Goal: Task Accomplishment & Management: Use online tool/utility

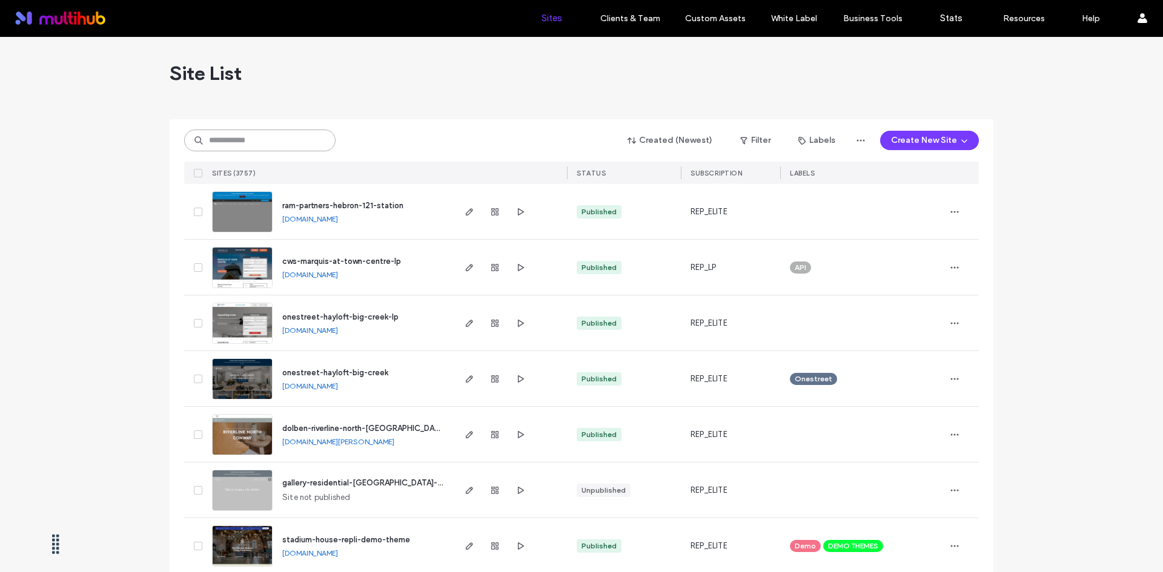
click at [263, 147] on input at bounding box center [259, 141] width 151 height 22
click at [745, 143] on icon "button" at bounding box center [744, 141] width 10 height 10
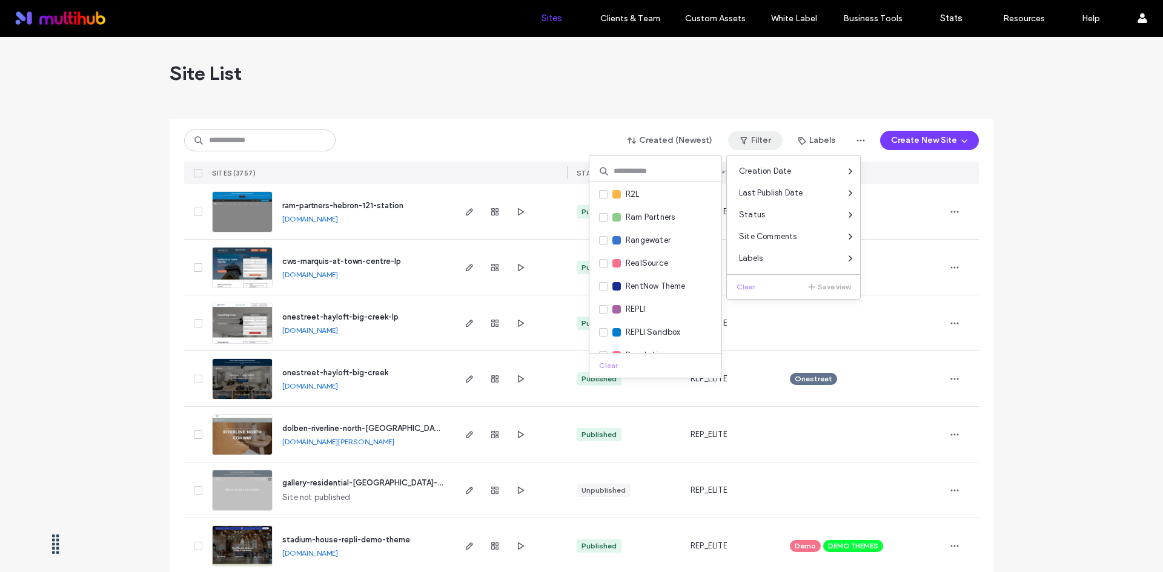
scroll to position [1817, 0]
click at [660, 194] on span "Ram Partners" at bounding box center [650, 195] width 49 height 12
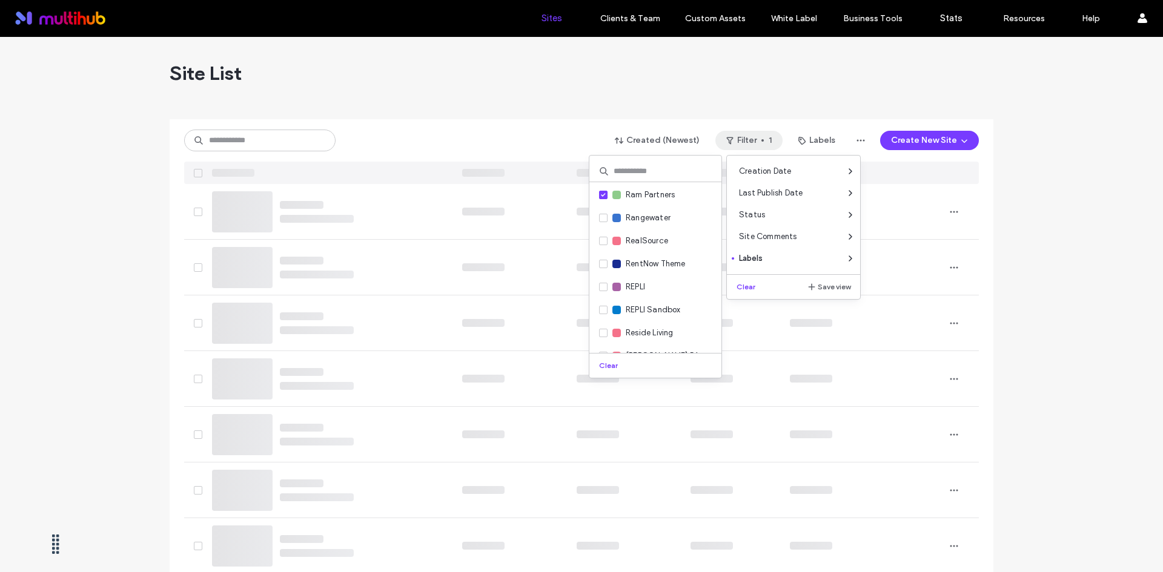
click at [566, 135] on div "Created (Newest) Filter 1 Labels Create New Site" at bounding box center [581, 140] width 794 height 23
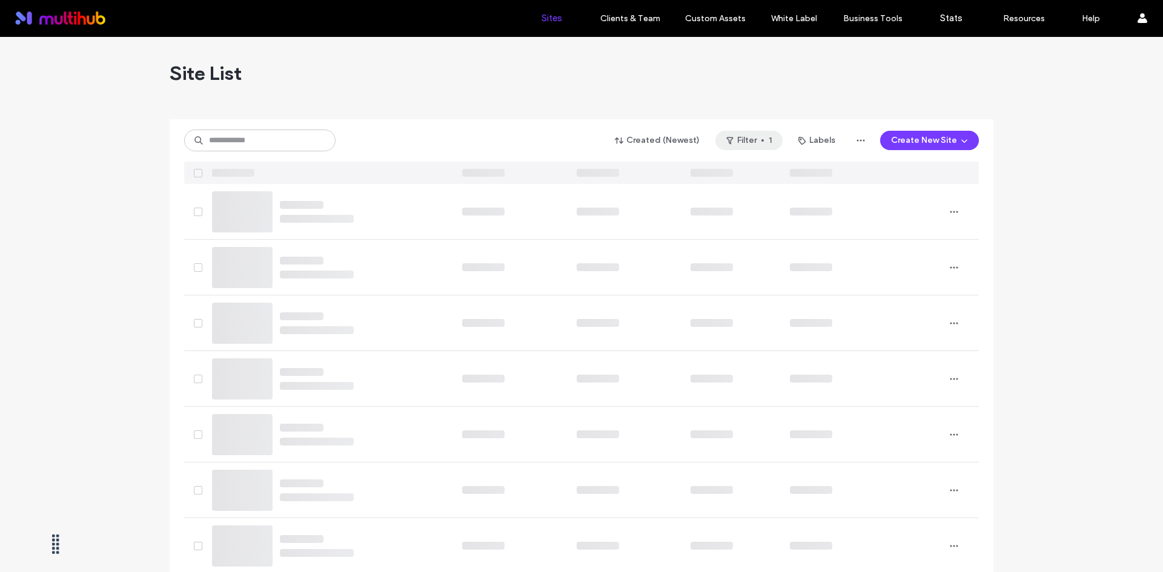
click at [734, 134] on button "Filter 1" at bounding box center [748, 140] width 67 height 19
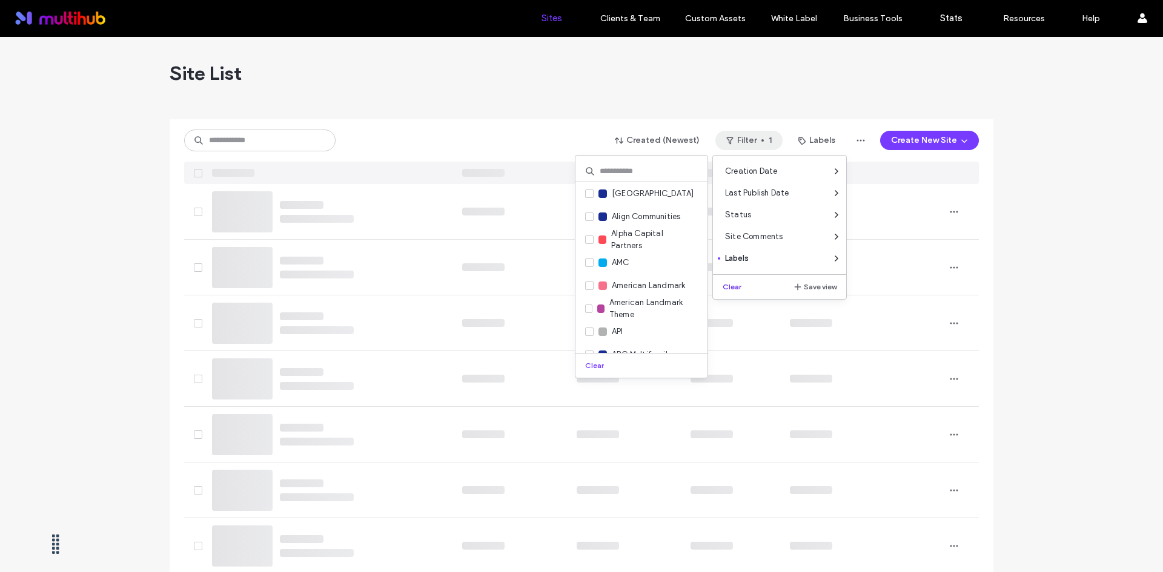
click at [730, 288] on button "Clear" at bounding box center [733, 287] width 31 height 15
click at [236, 131] on input at bounding box center [259, 141] width 151 height 22
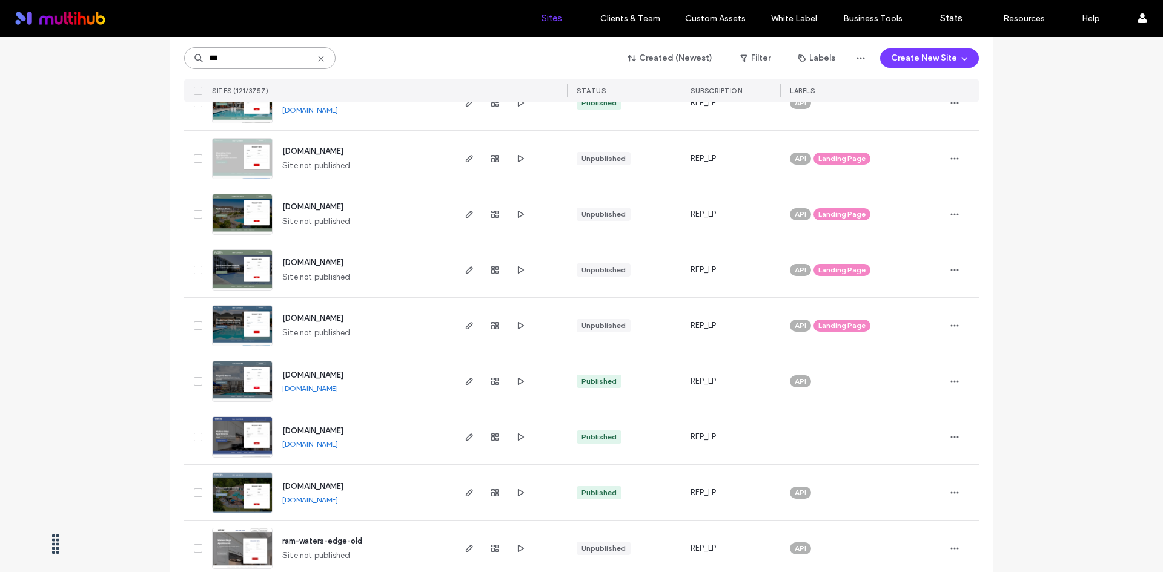
scroll to position [242, 0]
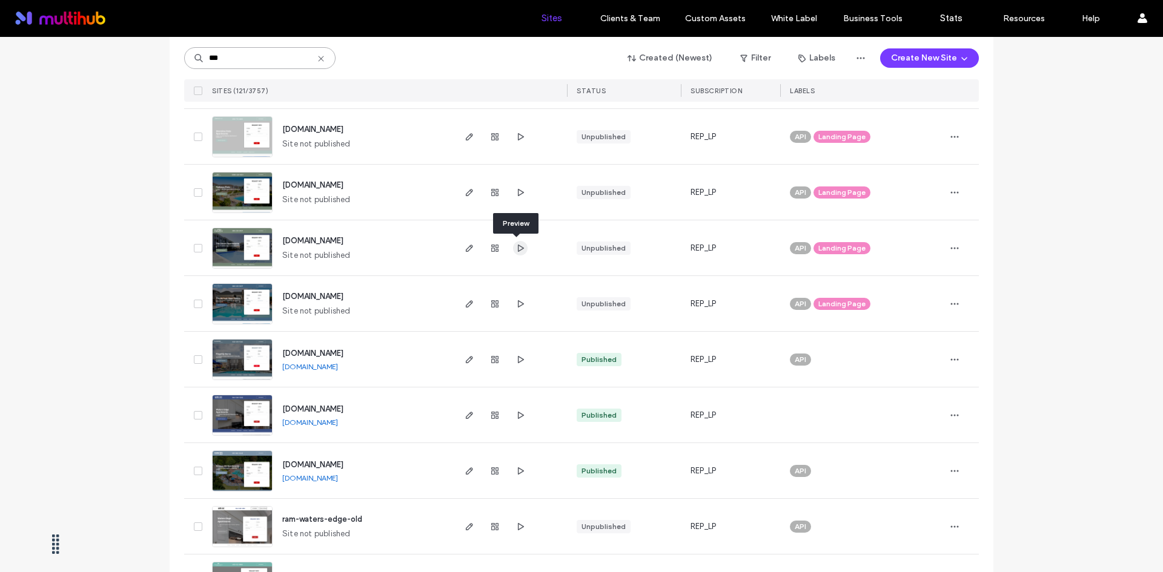
type input "***"
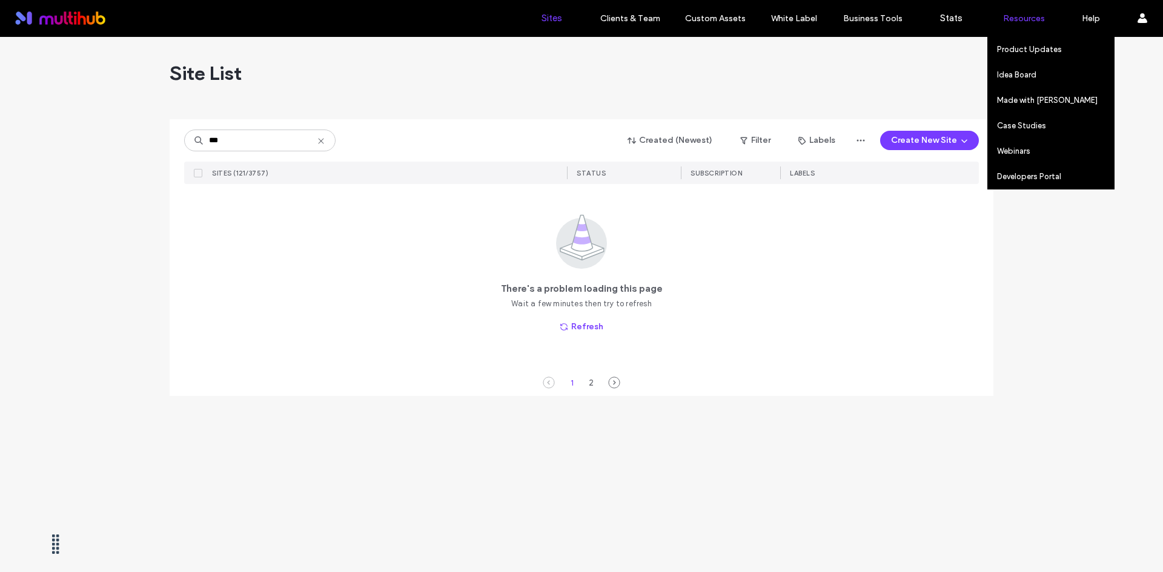
scroll to position [0, 0]
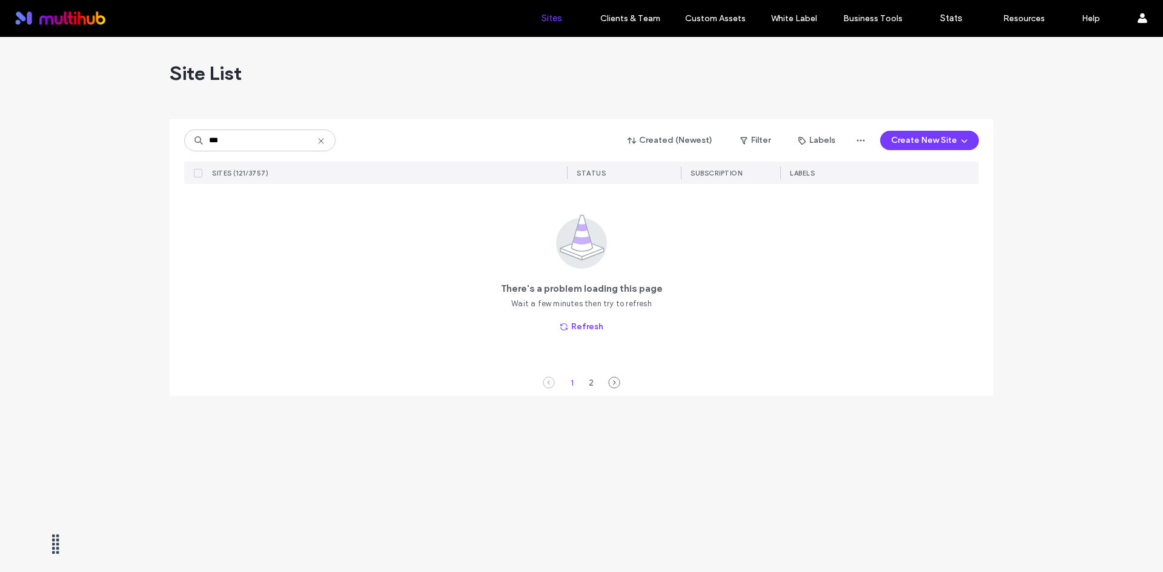
click at [320, 140] on use at bounding box center [320, 140] width 5 height 5
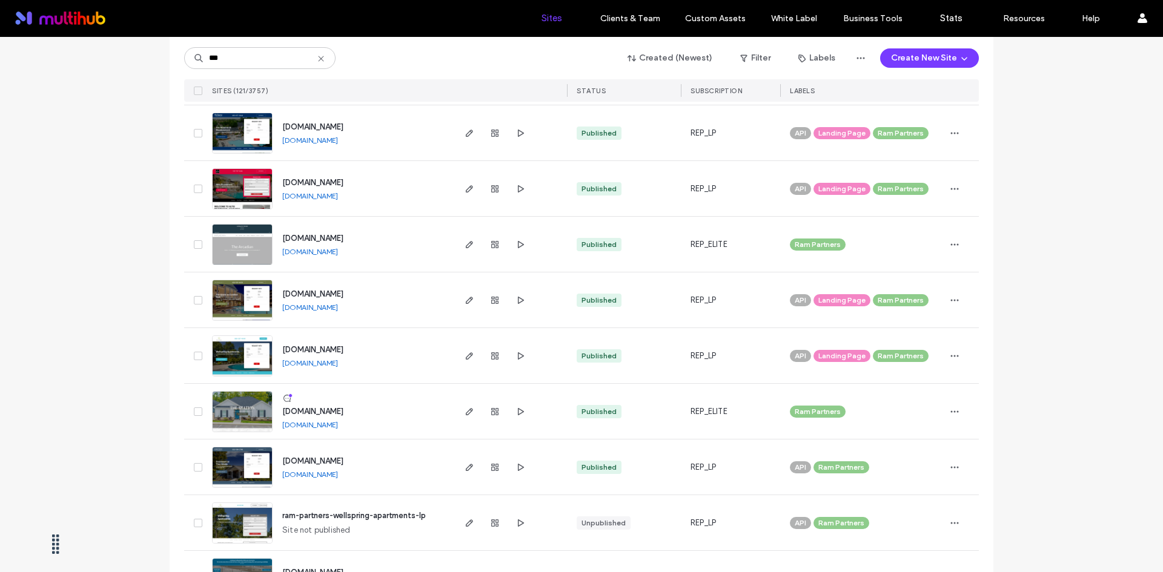
scroll to position [1514, 0]
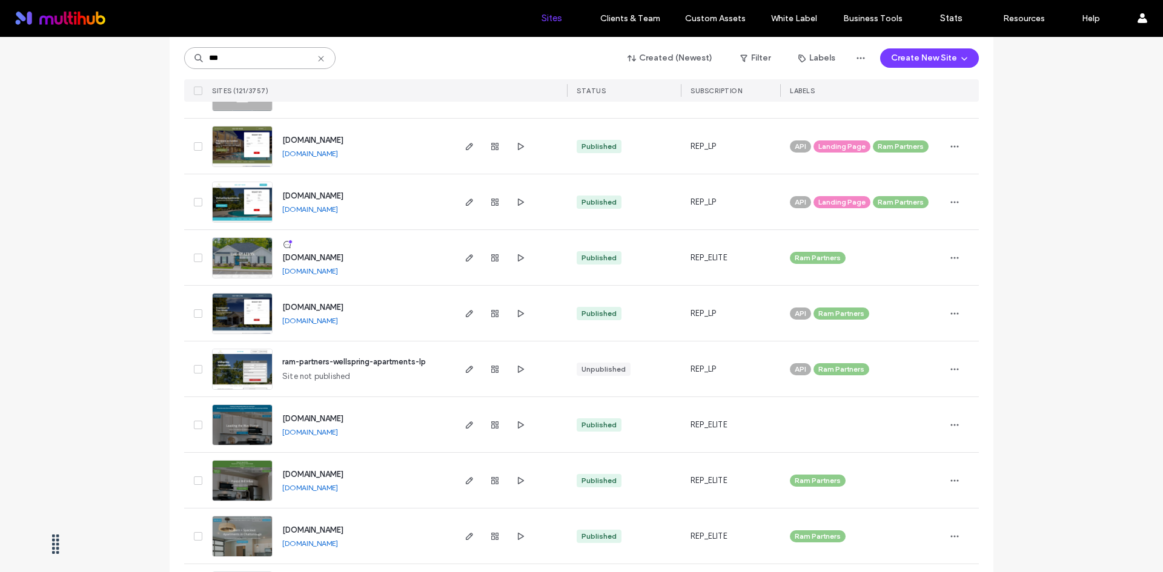
drag, startPoint x: 250, startPoint y: 63, endPoint x: 81, endPoint y: 48, distance: 169.6
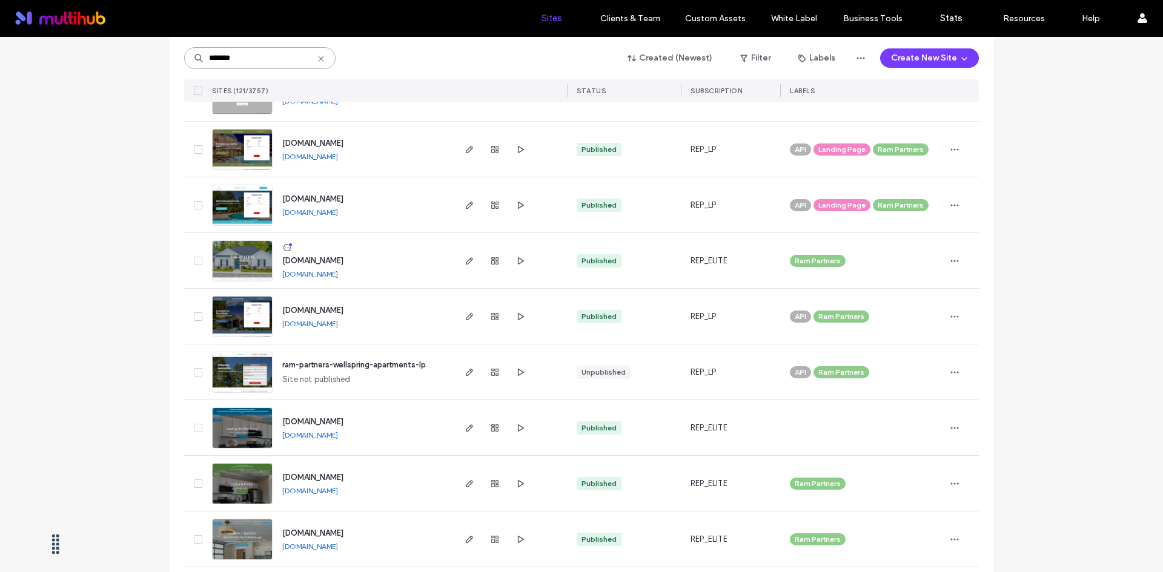
type input "********"
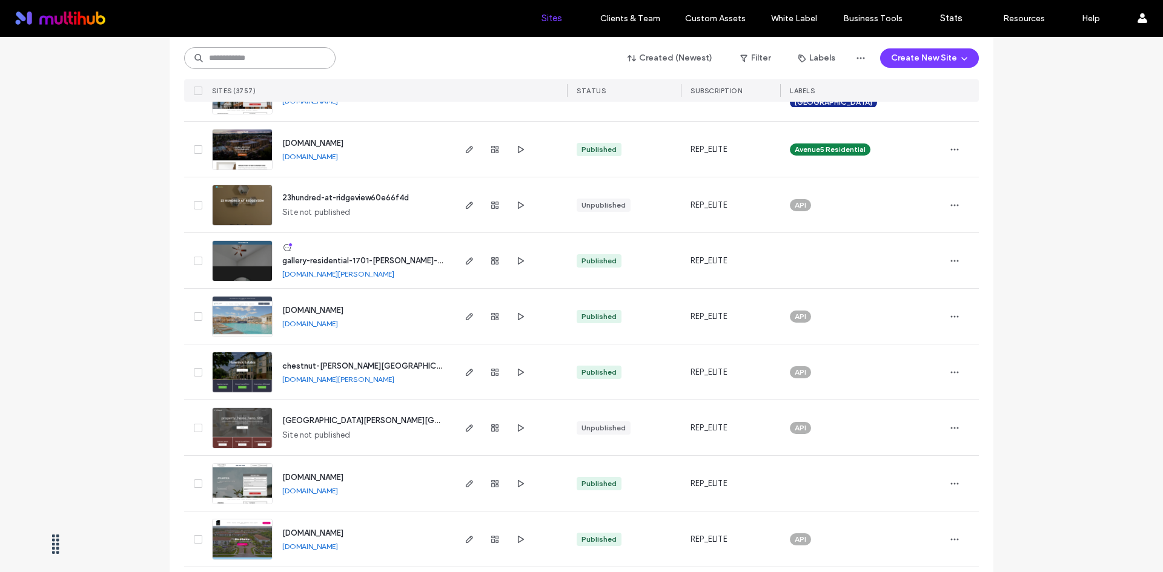
click at [254, 62] on input at bounding box center [259, 58] width 151 height 22
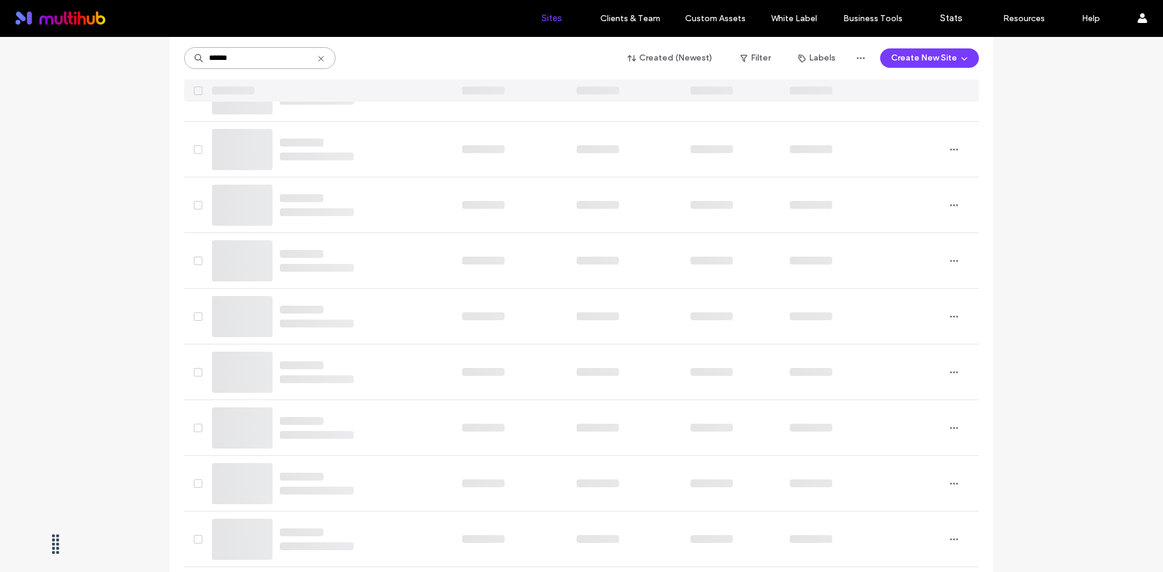
scroll to position [0, 0]
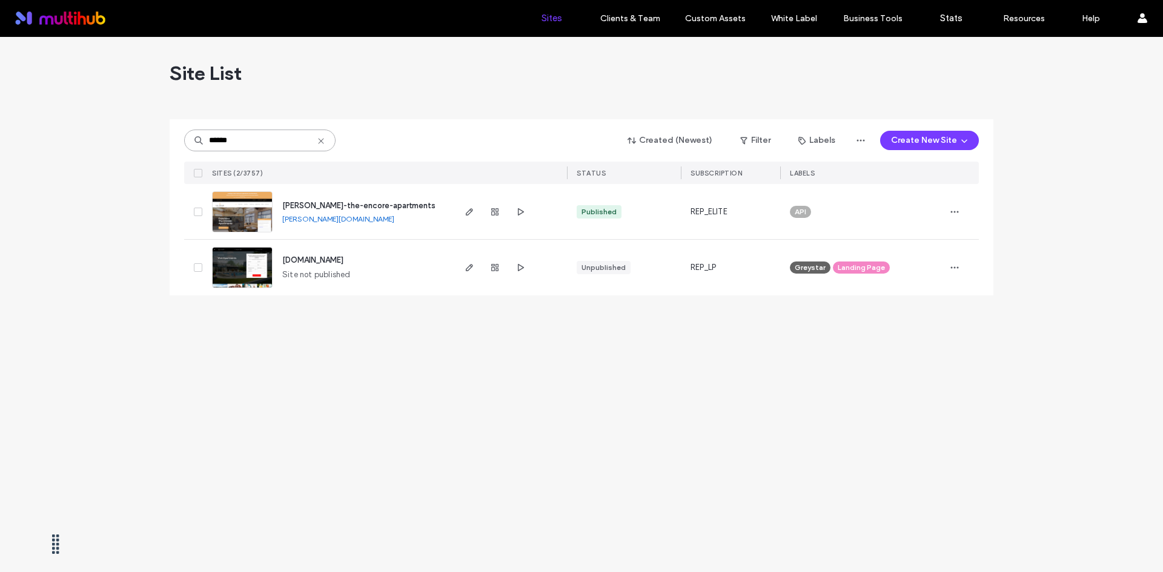
drag, startPoint x: 262, startPoint y: 139, endPoint x: 154, endPoint y: 140, distance: 108.4
click at [154, 140] on div "Site List ****** Created (Newest) Filter Labels Create New Site SITES (2/3757) …" at bounding box center [581, 304] width 1163 height 535
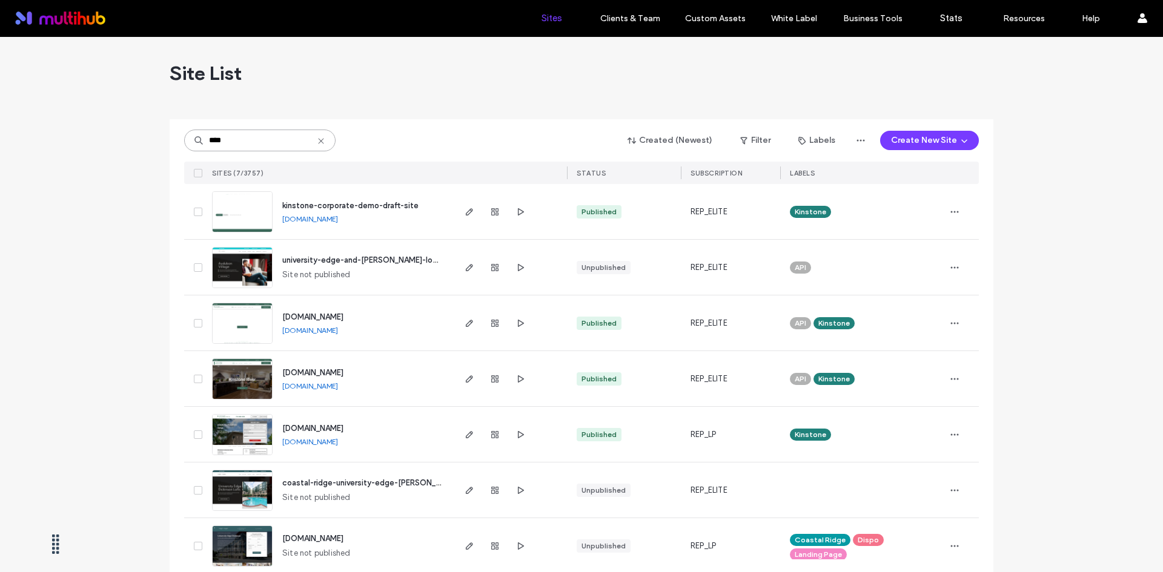
type input "****"
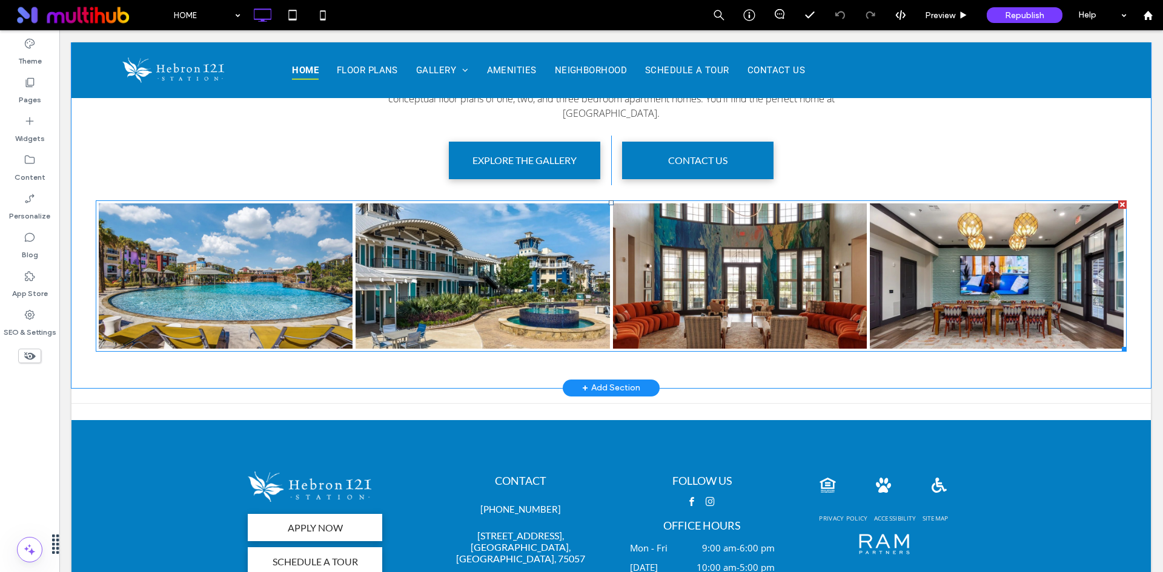
scroll to position [2156, 0]
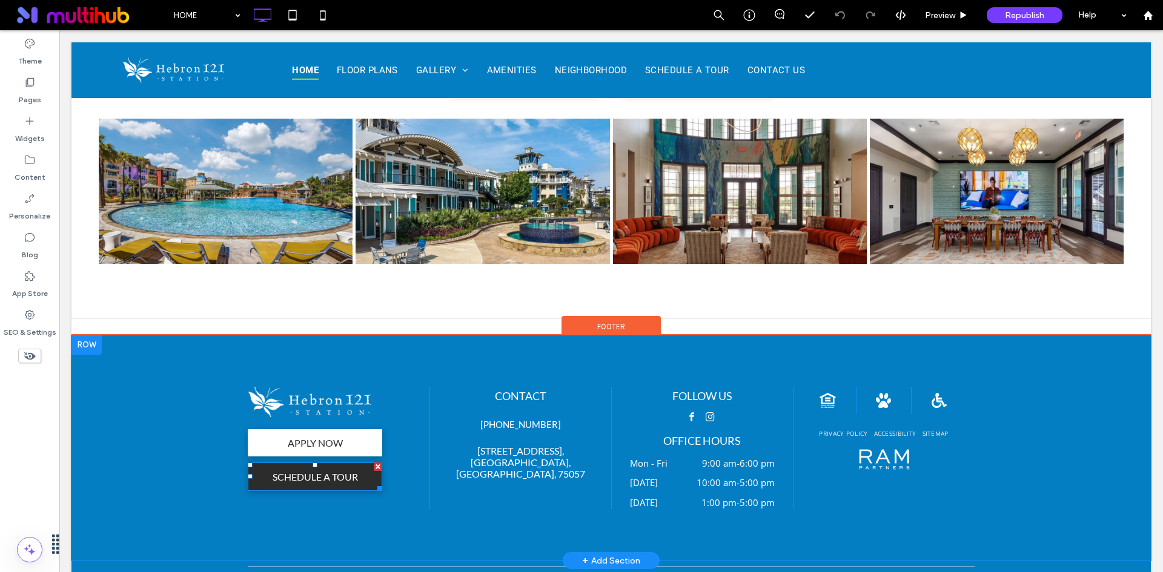
click at [341, 465] on span "SCHEDULE A TOUR" at bounding box center [315, 477] width 94 height 24
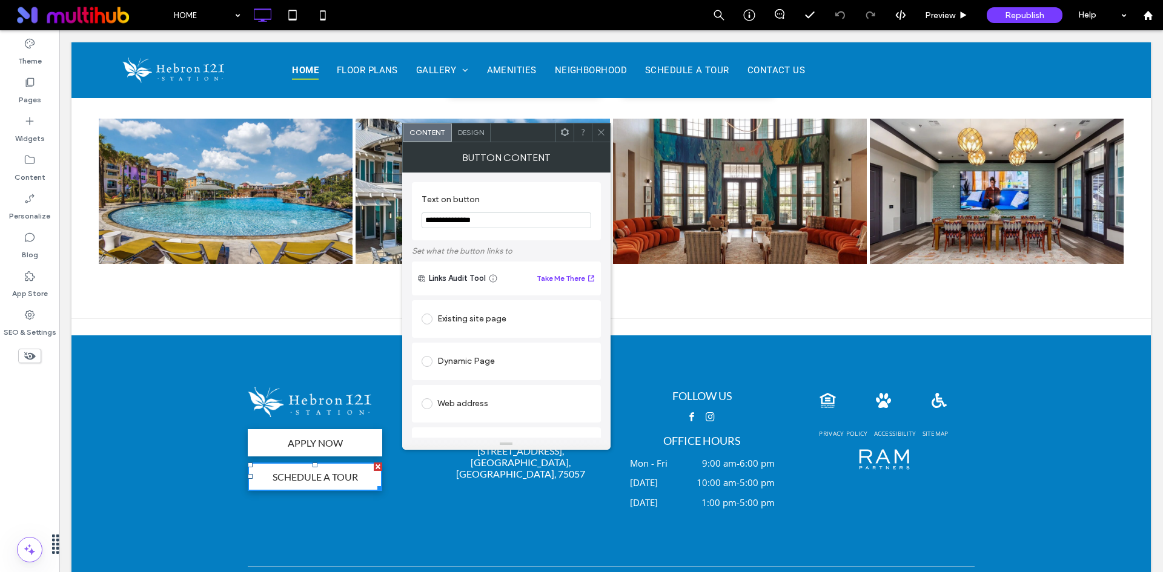
click at [485, 314] on div "Existing site page" at bounding box center [506, 318] width 170 height 19
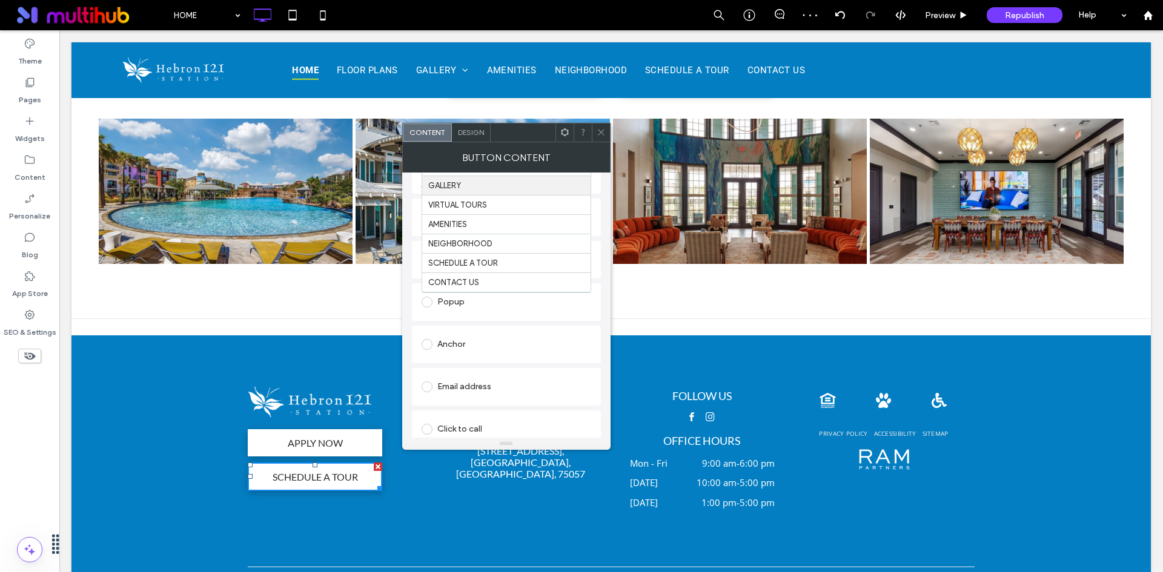
scroll to position [121, 0]
click at [598, 131] on icon at bounding box center [600, 132] width 9 height 9
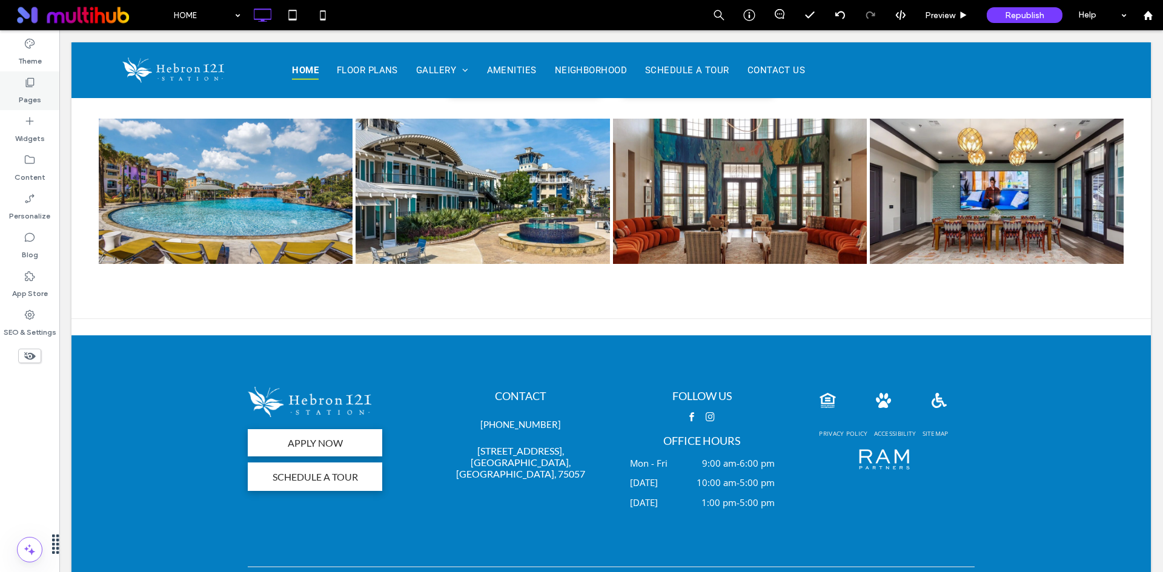
click at [47, 81] on div "Pages" at bounding box center [29, 90] width 59 height 39
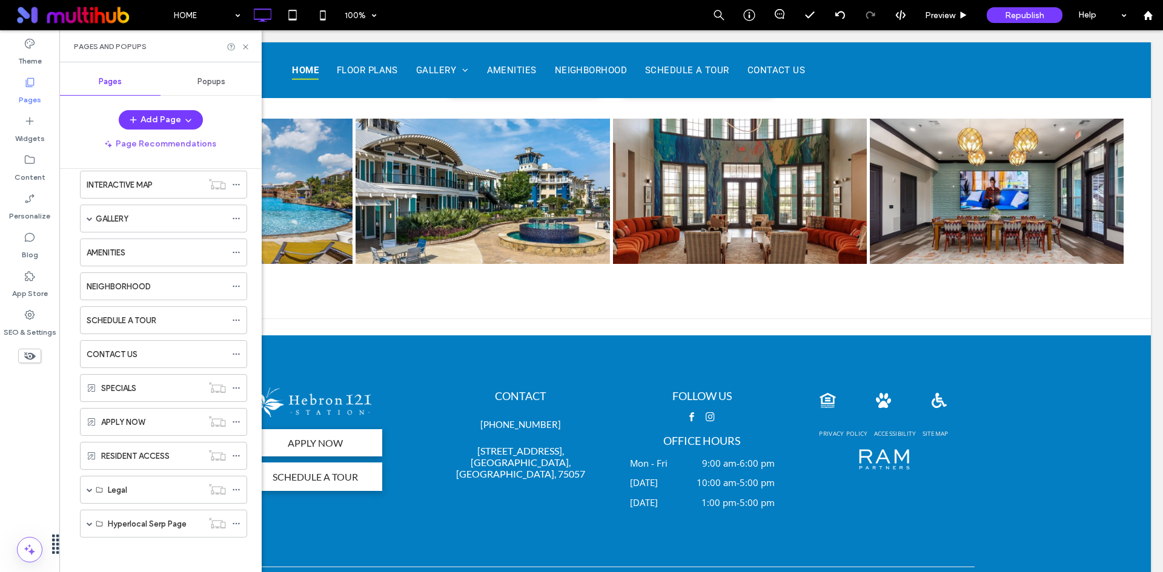
scroll to position [88, 0]
click at [237, 321] on icon at bounding box center [236, 318] width 8 height 8
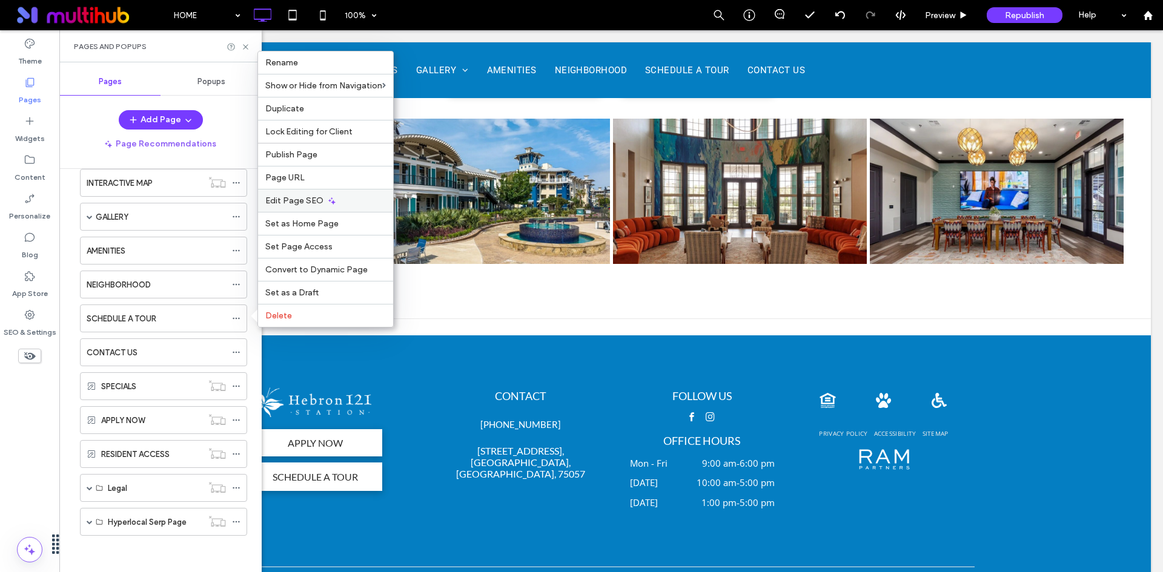
click at [352, 198] on div "Edit Page SEO" at bounding box center [325, 200] width 135 height 23
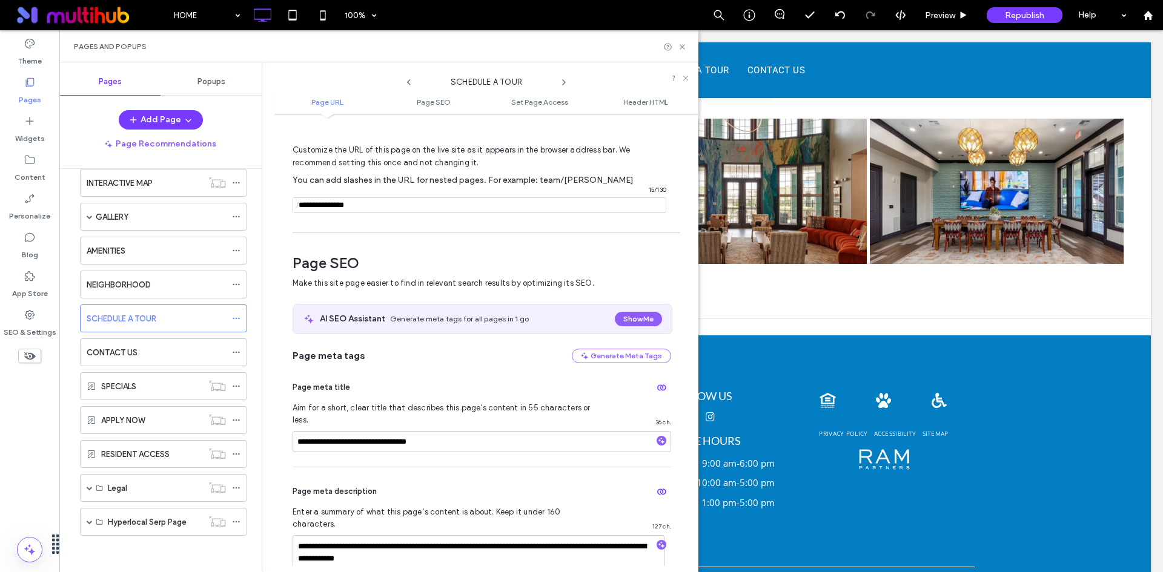
scroll to position [61, 0]
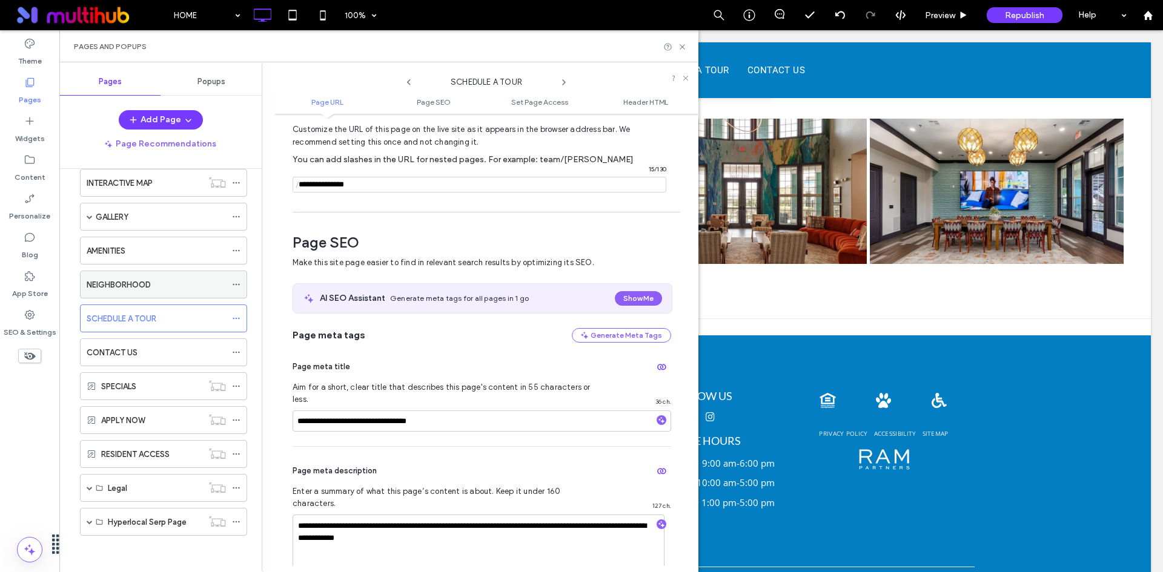
click at [237, 283] on icon at bounding box center [236, 284] width 8 height 8
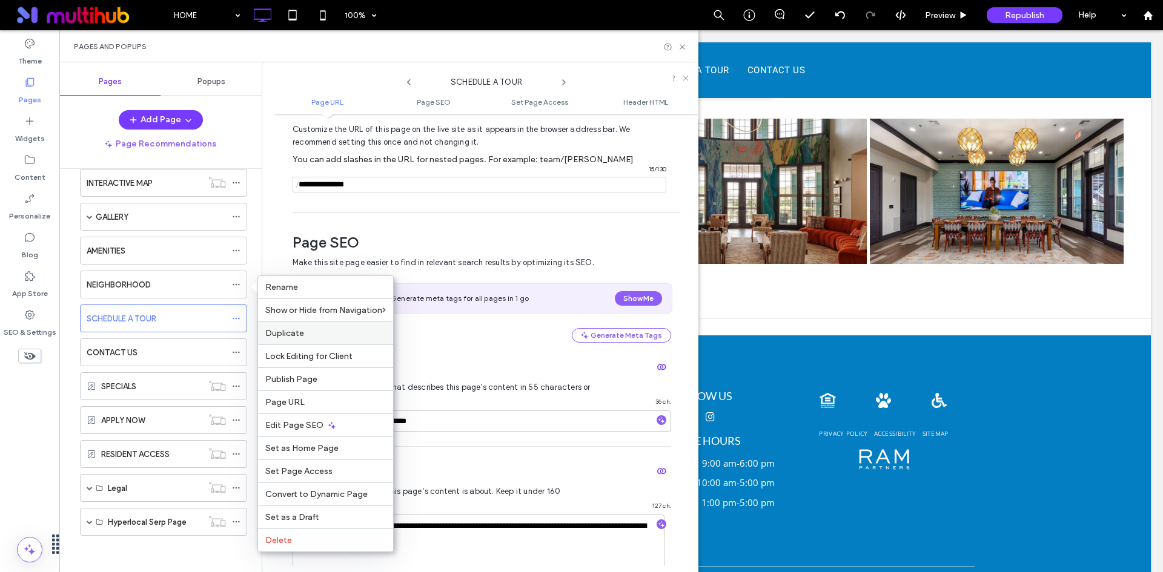
click at [340, 329] on label "Duplicate" at bounding box center [325, 333] width 120 height 10
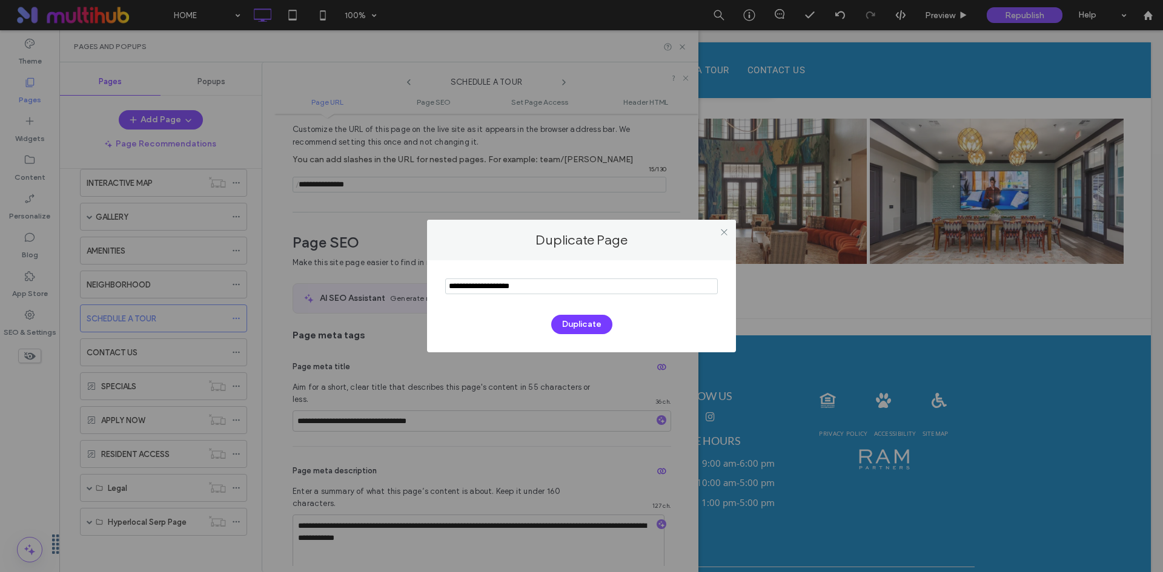
drag, startPoint x: 558, startPoint y: 281, endPoint x: 209, endPoint y: 277, distance: 348.8
click at [209, 277] on div "Duplicate Page Duplicate" at bounding box center [581, 286] width 1163 height 572
type input "********"
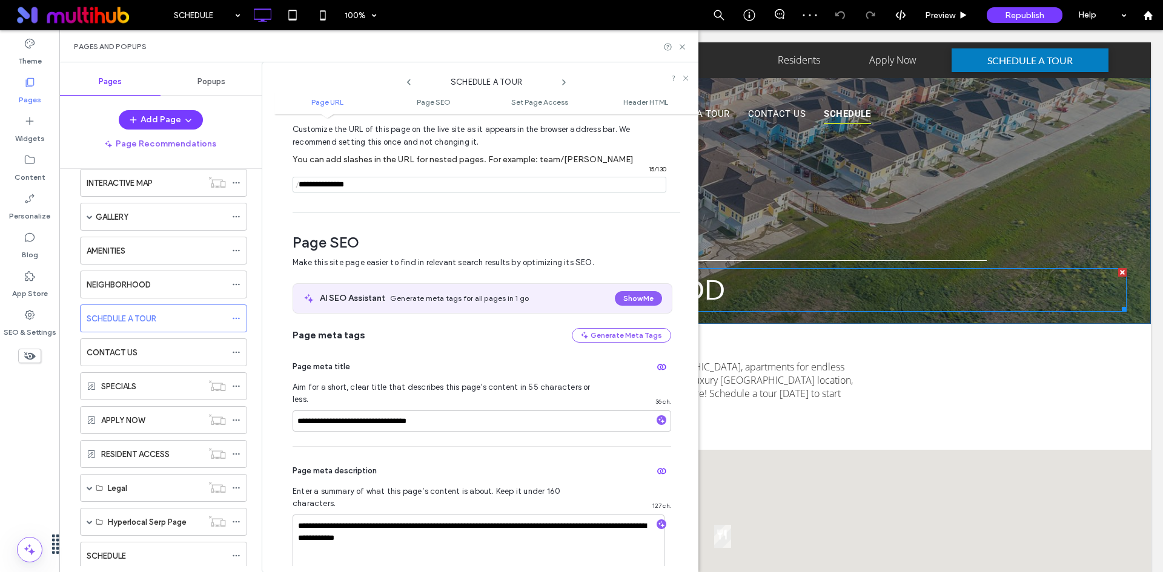
click at [803, 277] on h1 "neighborhood" at bounding box center [611, 289] width 1031 height 41
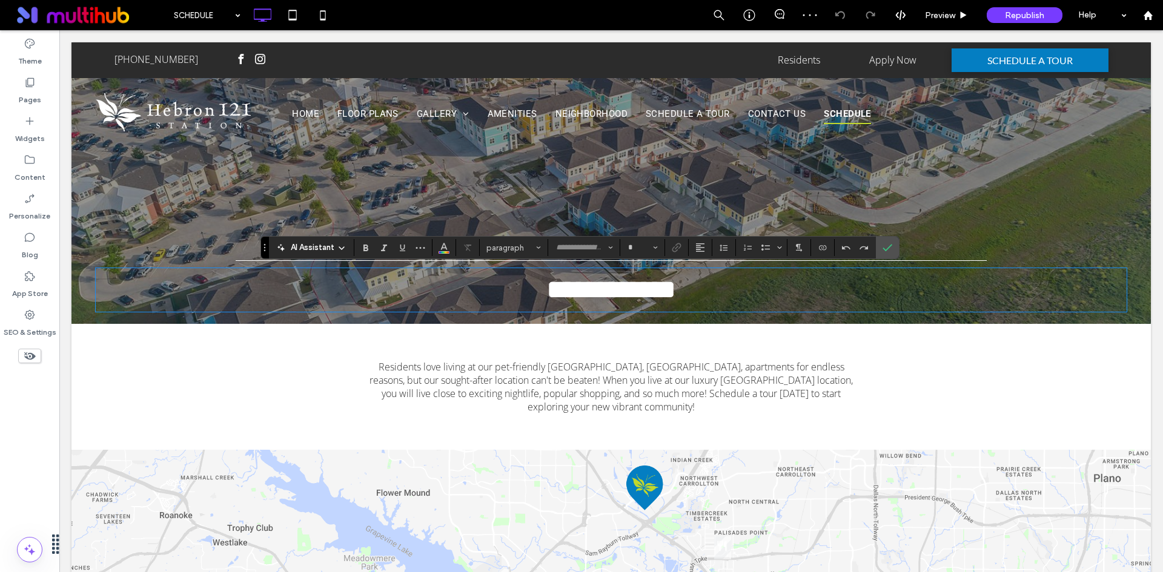
type input "****"
type input "**"
click at [891, 248] on icon "Confirm" at bounding box center [887, 248] width 10 height 10
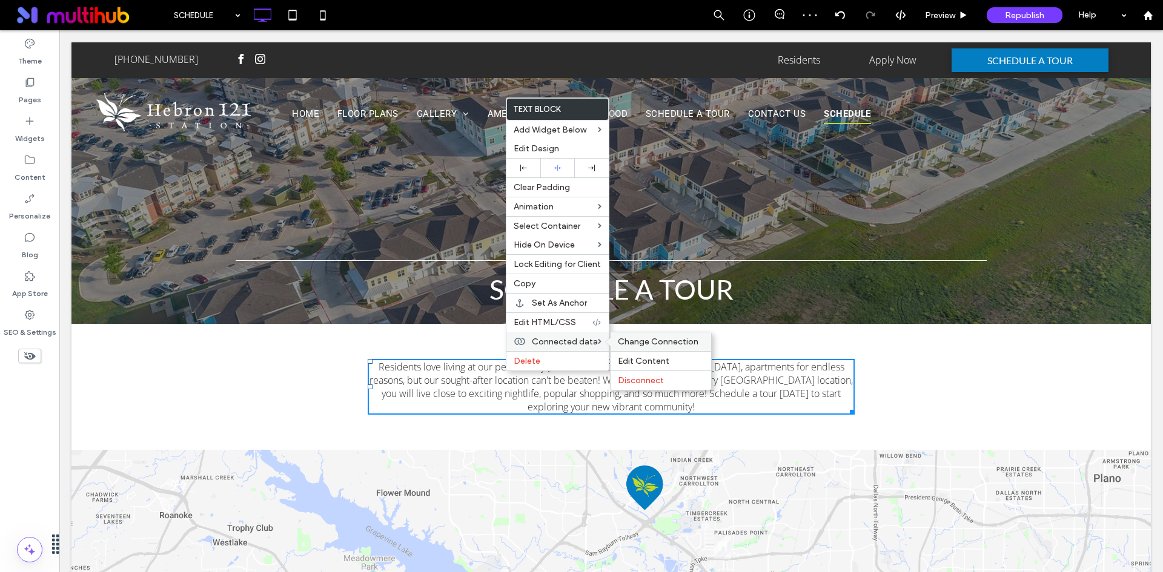
click at [630, 345] on span "Change Connection" at bounding box center [658, 342] width 81 height 10
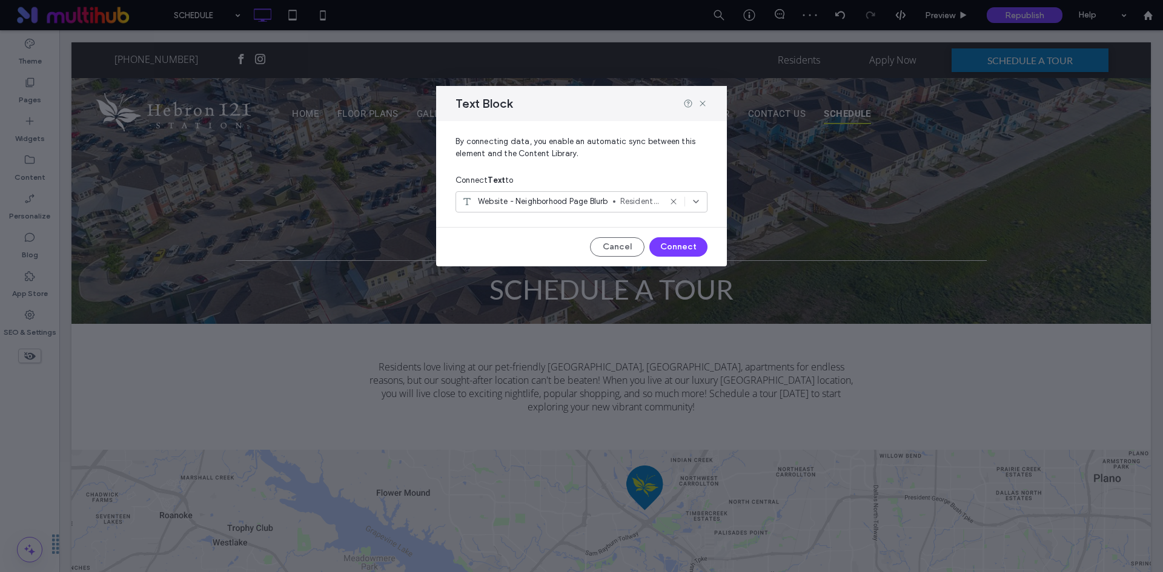
click at [591, 195] on div "Website - Neighborhood Page Blurb Residents love living at our pet-friendly Lew…" at bounding box center [581, 201] width 252 height 21
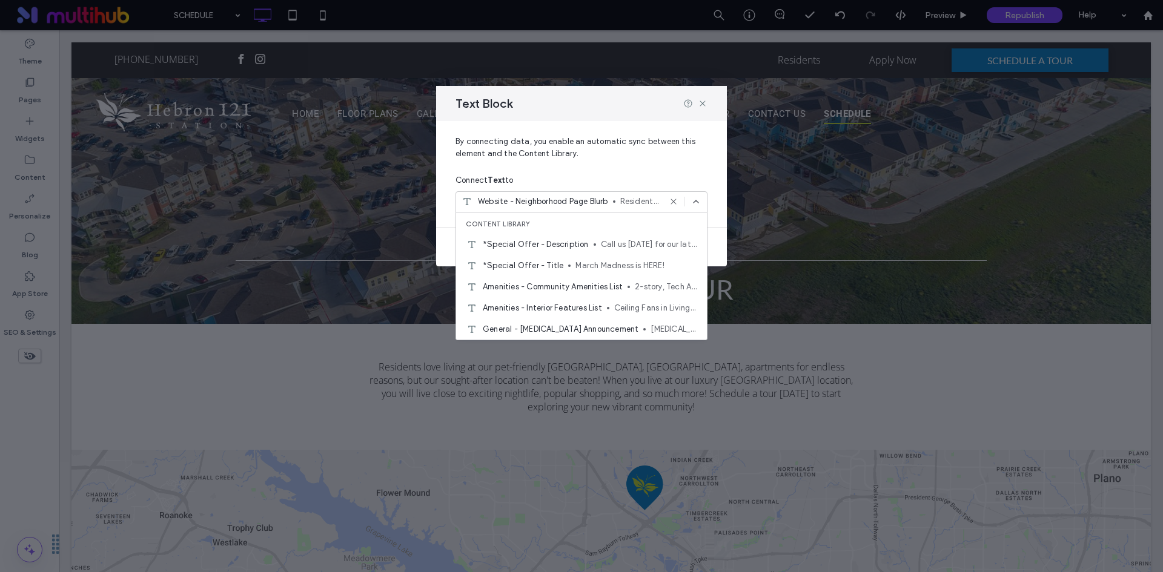
click at [581, 200] on span "Website - Neighborhood Page Blurb" at bounding box center [543, 202] width 130 height 12
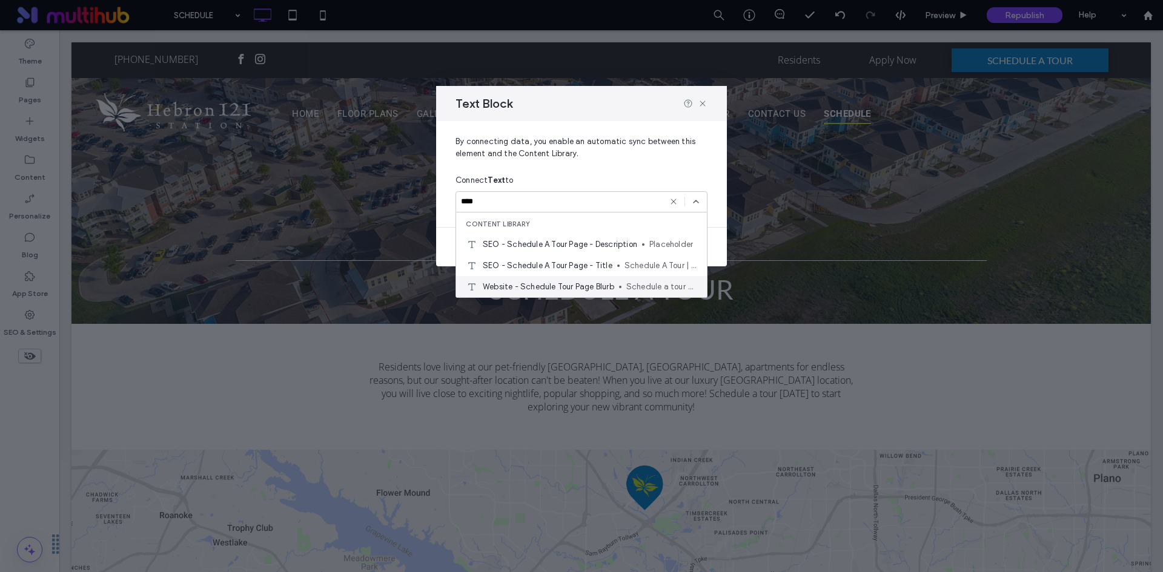
type input "****"
click at [590, 285] on span "Website - Schedule Tour Page Blurb" at bounding box center [548, 287] width 131 height 12
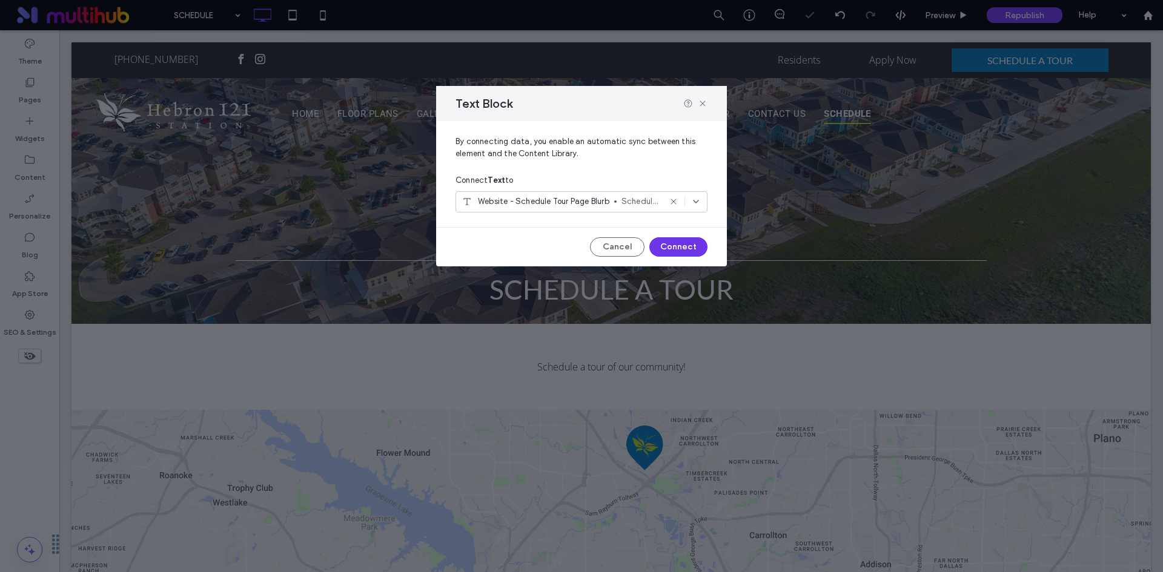
click at [691, 249] on button "Connect" at bounding box center [678, 246] width 58 height 19
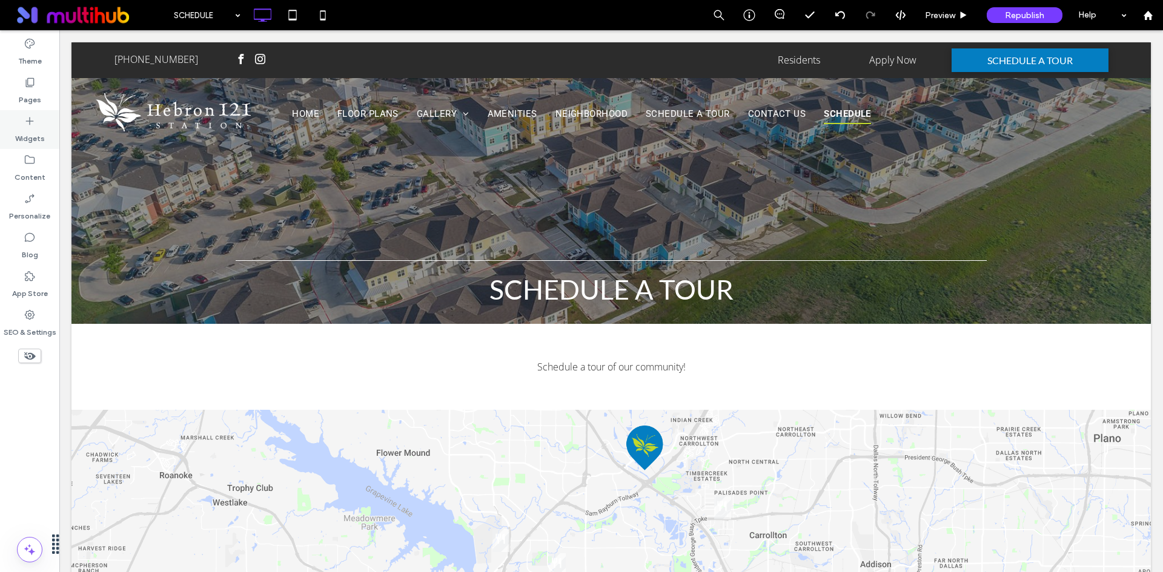
click at [33, 124] on icon at bounding box center [30, 121] width 12 height 12
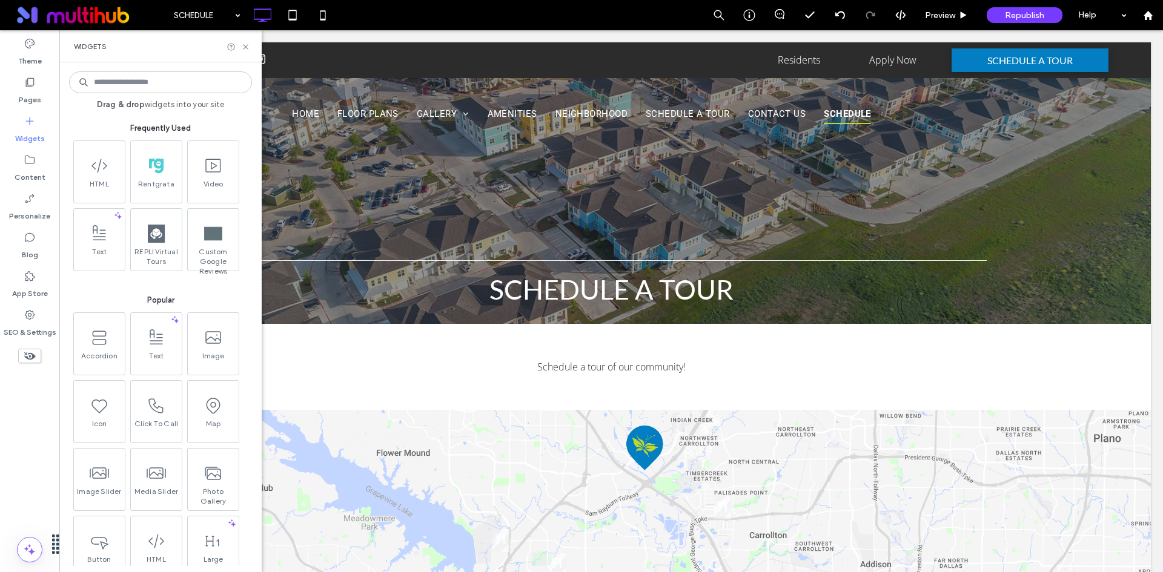
click at [168, 81] on input at bounding box center [160, 82] width 183 height 22
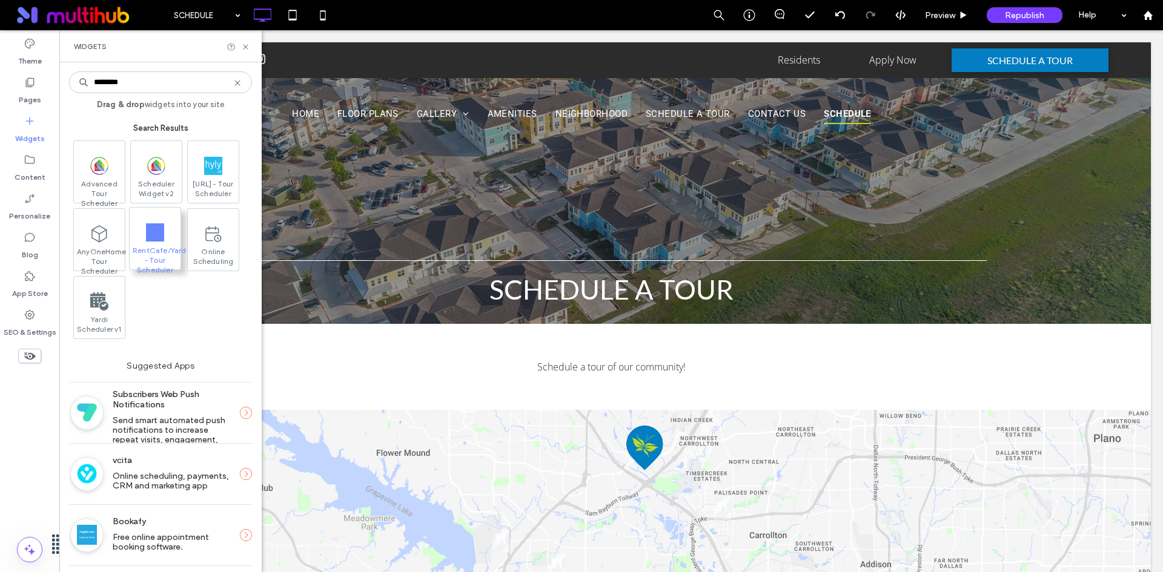
type input "********"
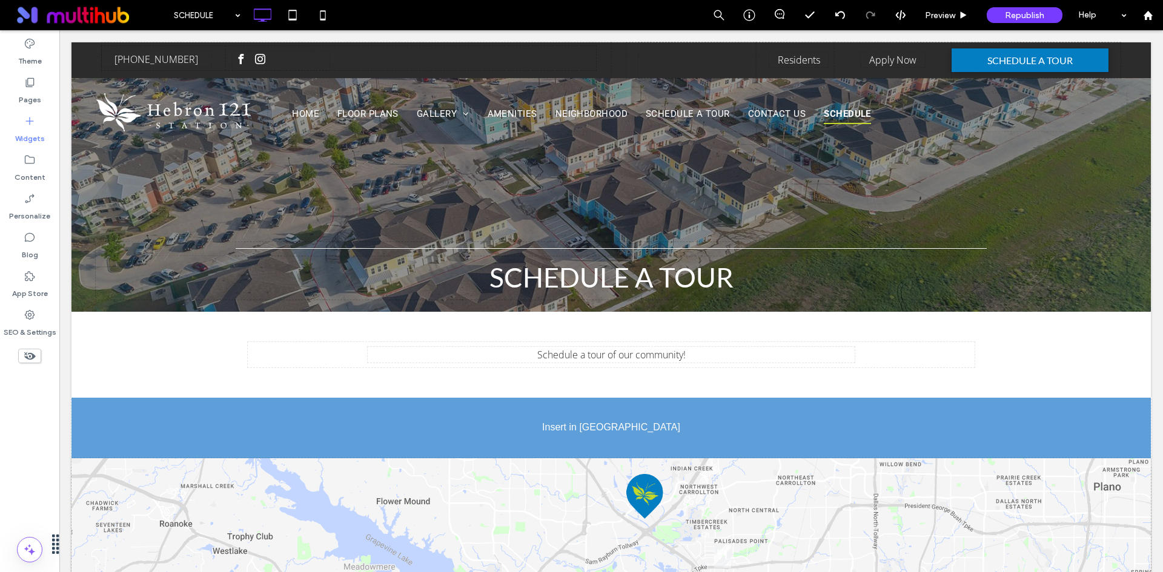
scroll to position [18, 0]
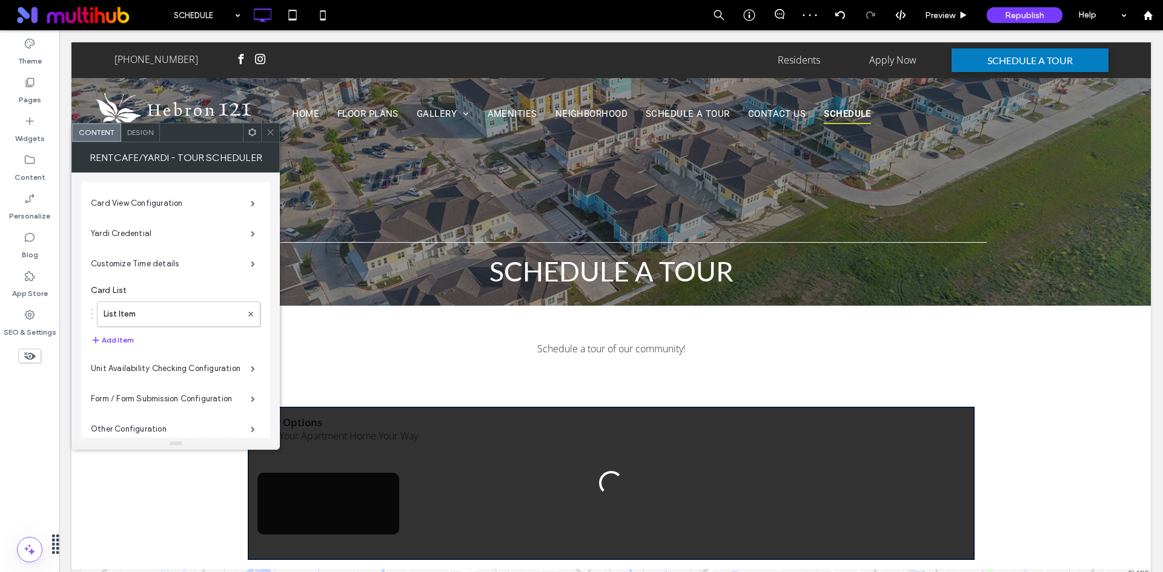
click at [272, 131] on icon at bounding box center [270, 132] width 9 height 9
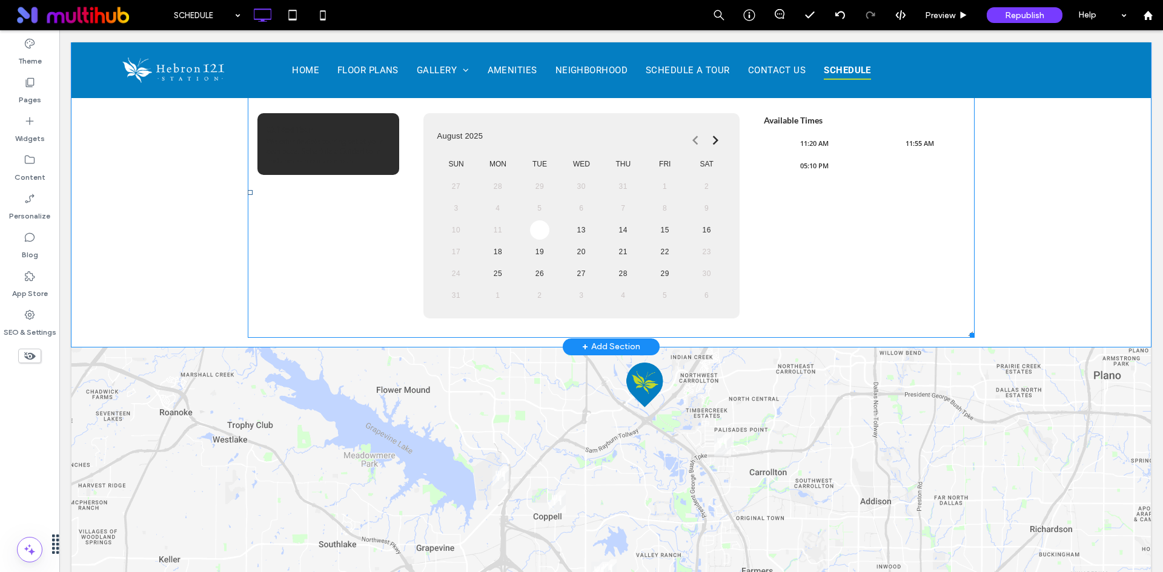
scroll to position [381, 0]
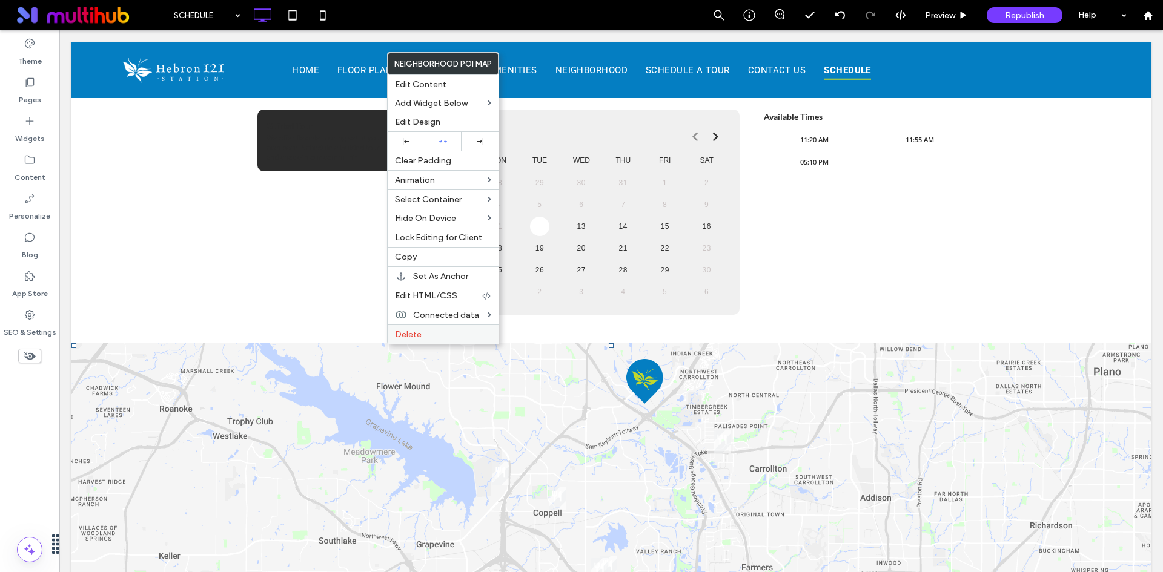
click at [415, 337] on span "Delete" at bounding box center [408, 334] width 27 height 10
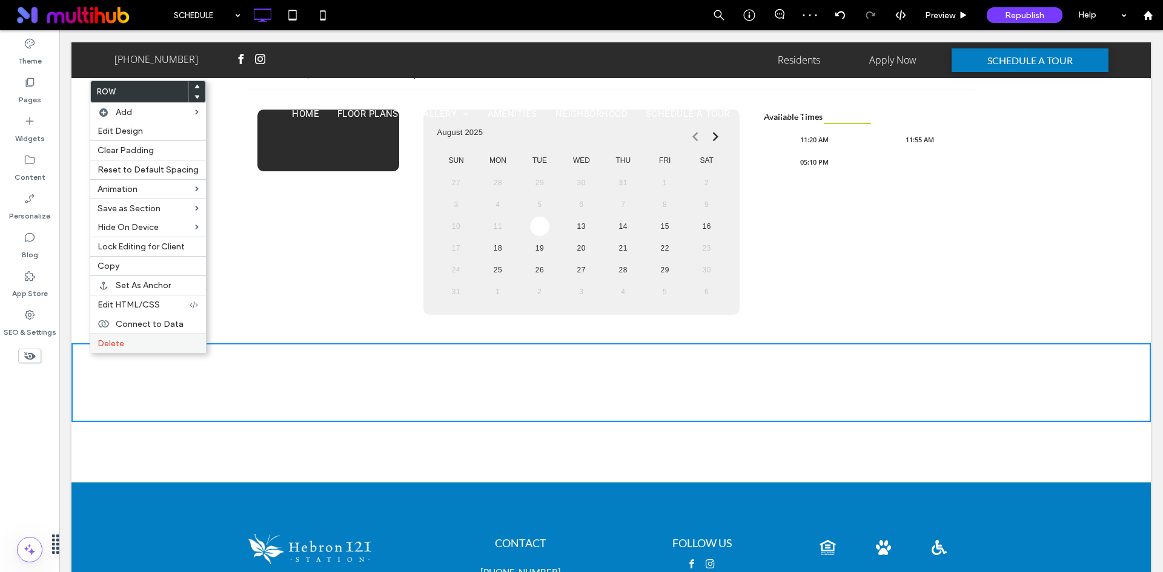
click at [109, 344] on span "Delete" at bounding box center [110, 343] width 27 height 10
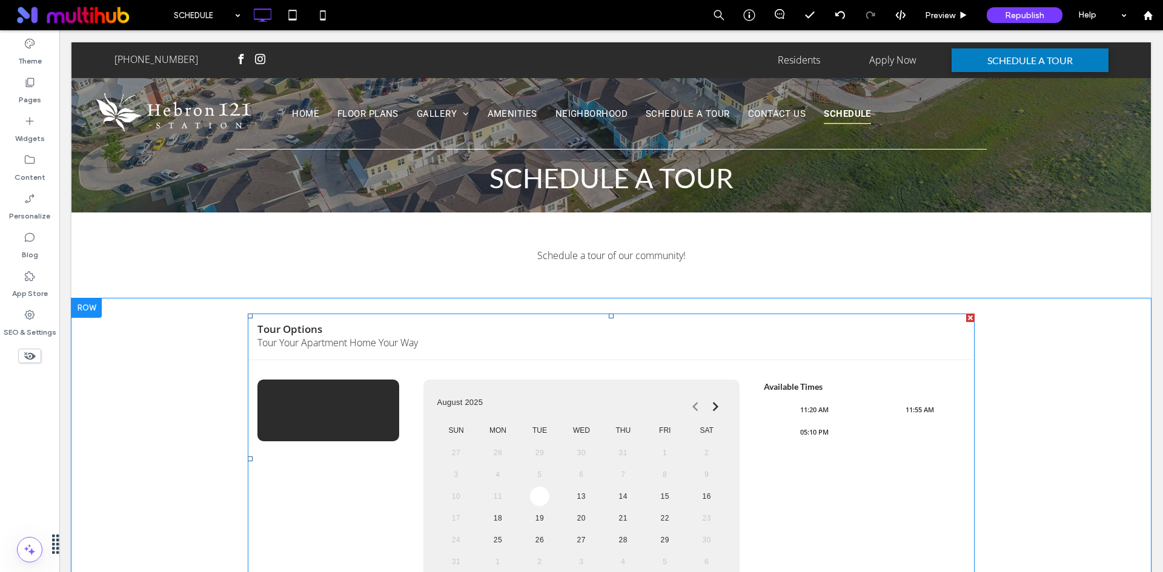
scroll to position [139, 0]
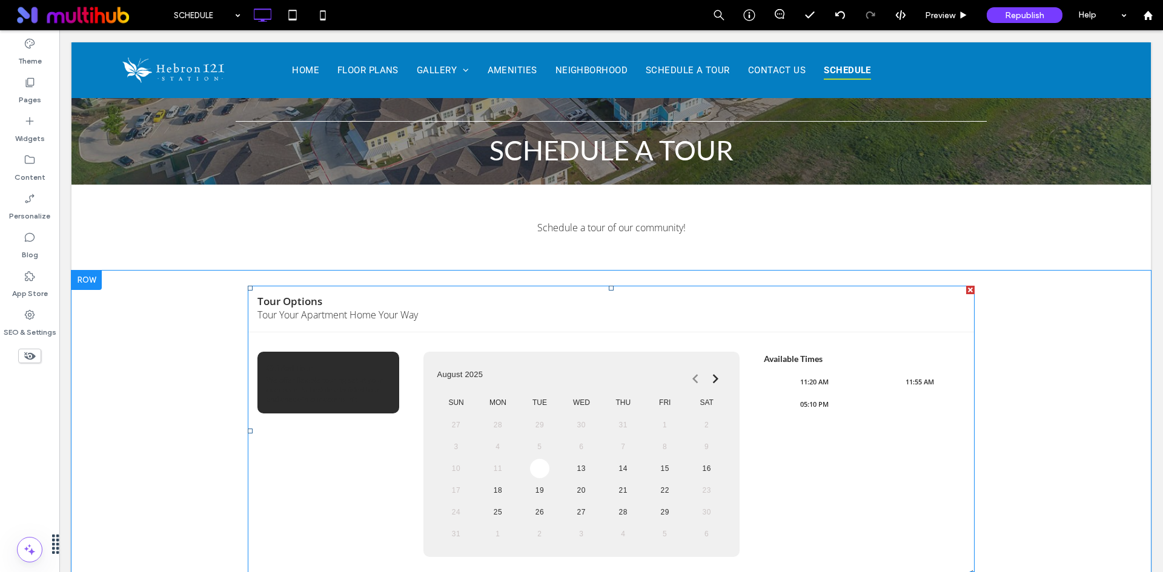
click at [490, 332] on span at bounding box center [611, 431] width 727 height 291
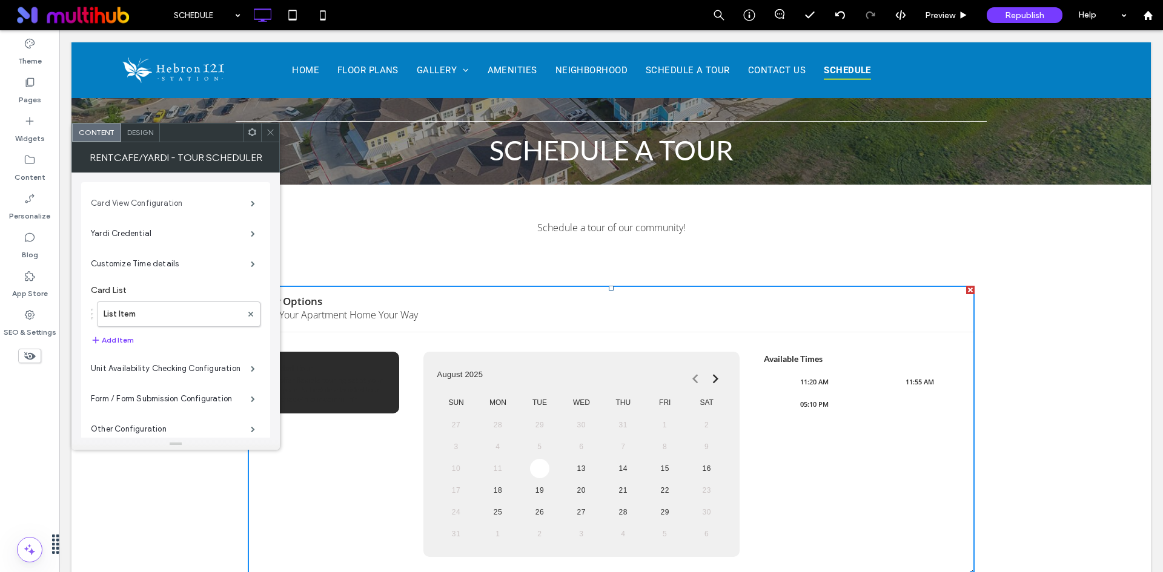
click at [190, 202] on label "Card View Configuration" at bounding box center [171, 203] width 160 height 24
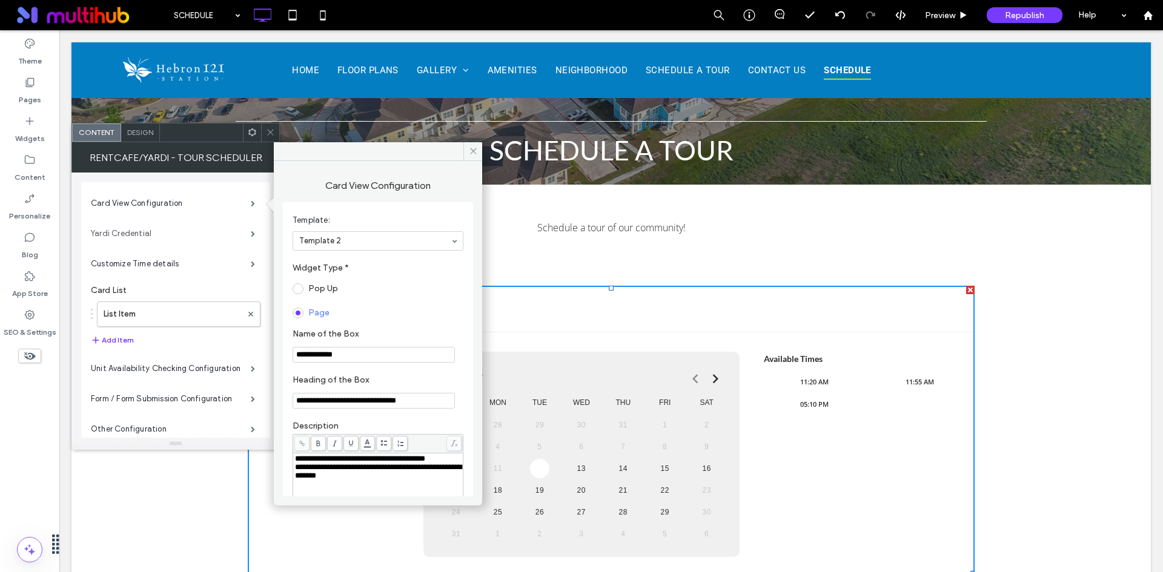
click at [197, 230] on label "Yardi Credential" at bounding box center [171, 234] width 160 height 24
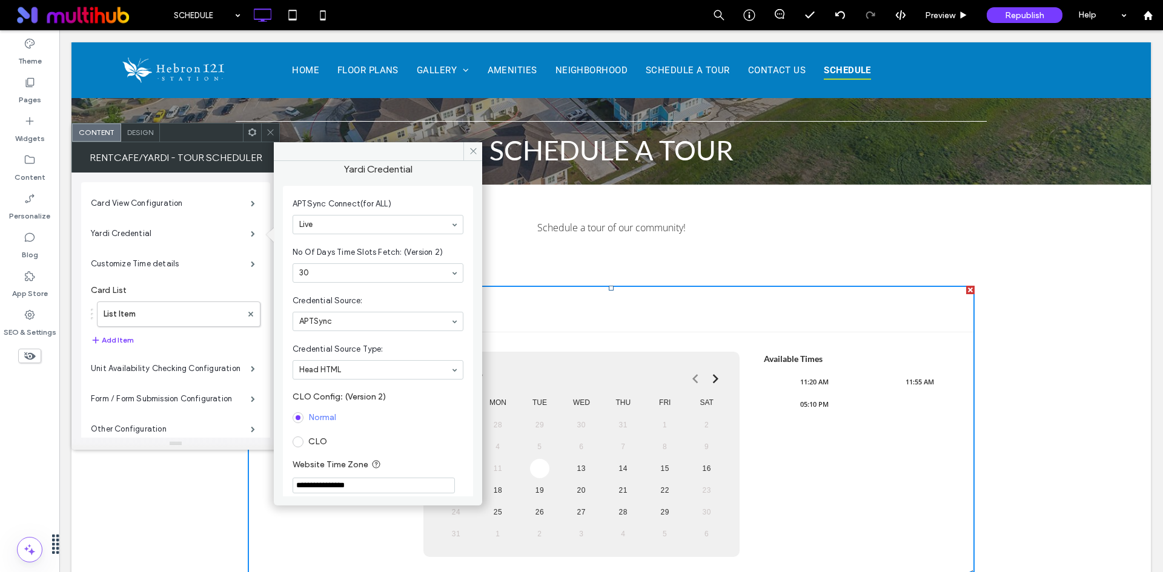
scroll to position [0, 0]
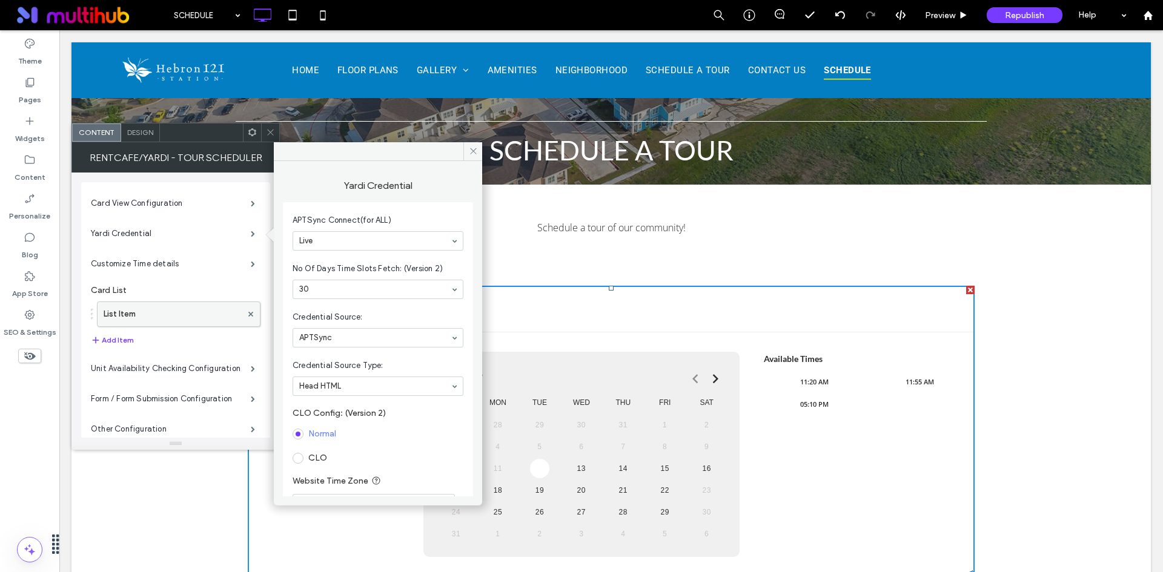
click label "List Item"
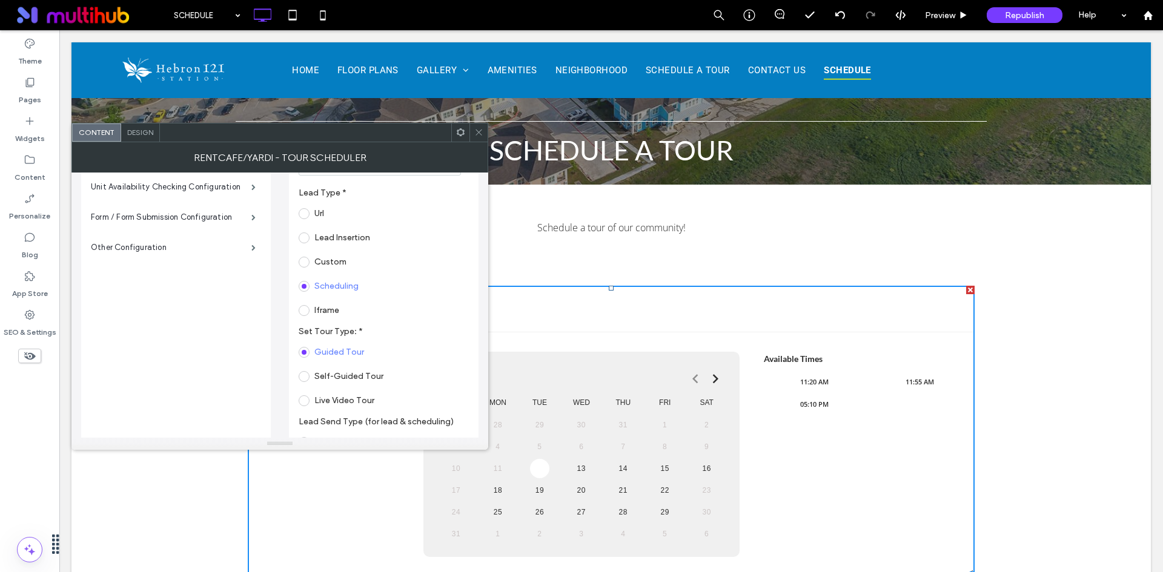
scroll to position [329, 0]
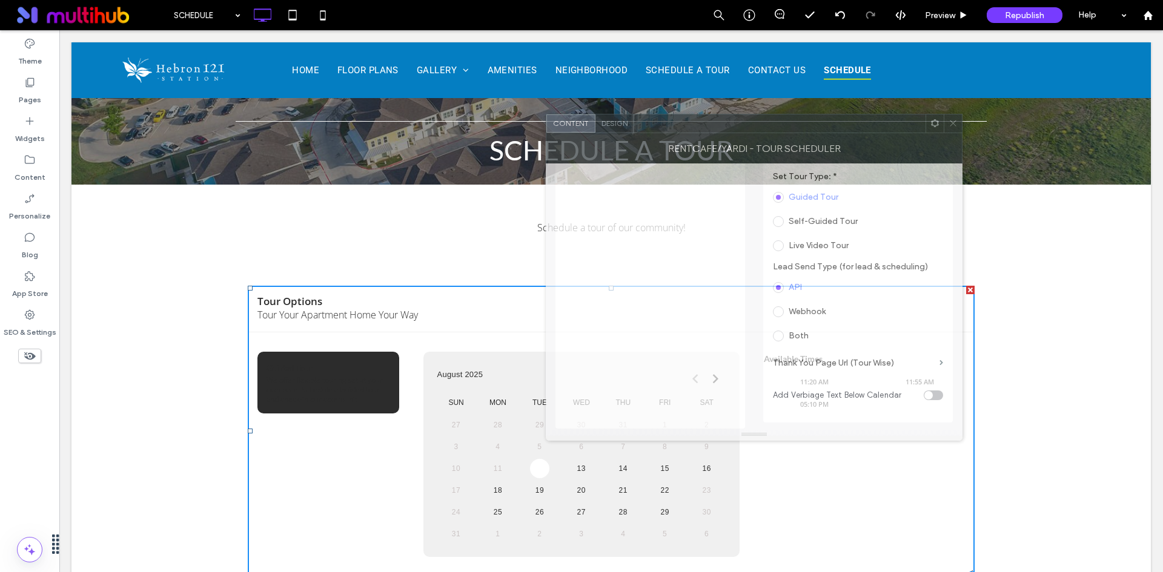
drag, startPoint x: 374, startPoint y: 131, endPoint x: 849, endPoint y: 98, distance: 476.5
click div
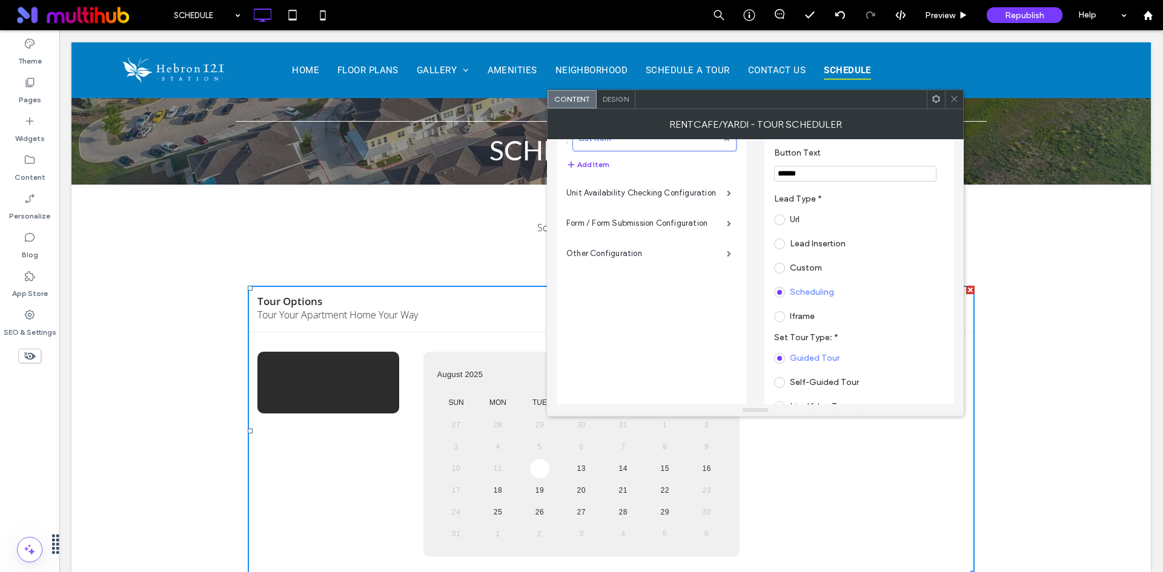
scroll to position [0, 0]
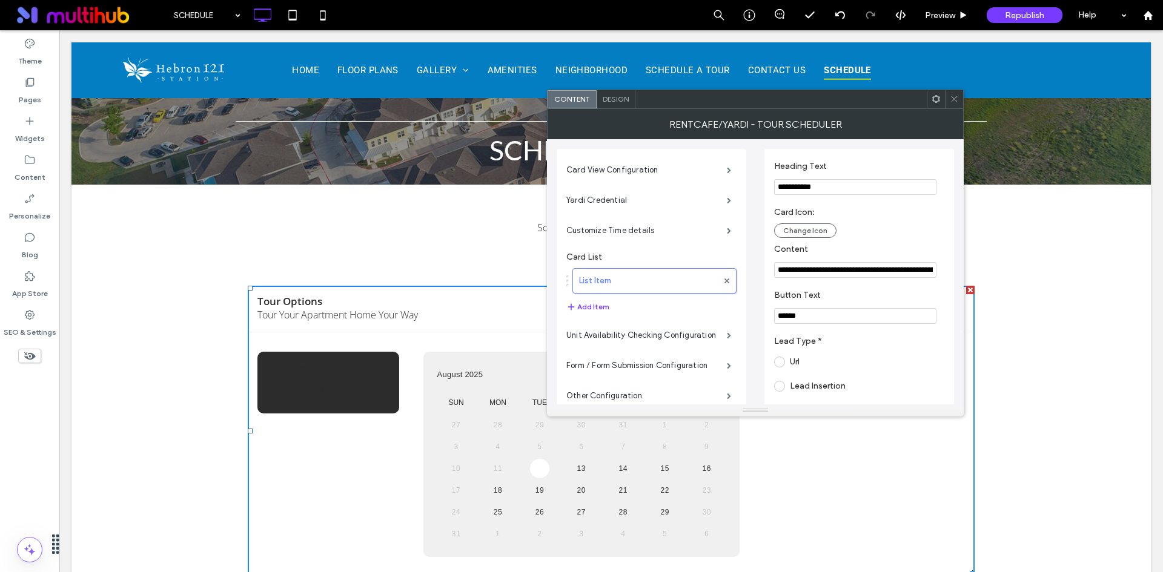
click span
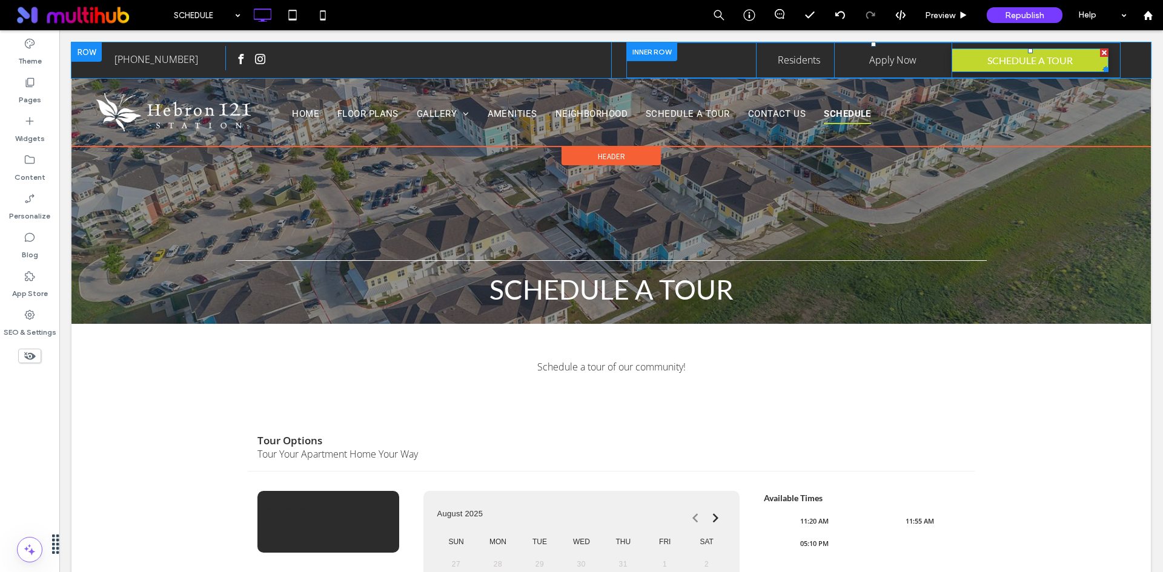
click span "SCHEDULE A TOUR"
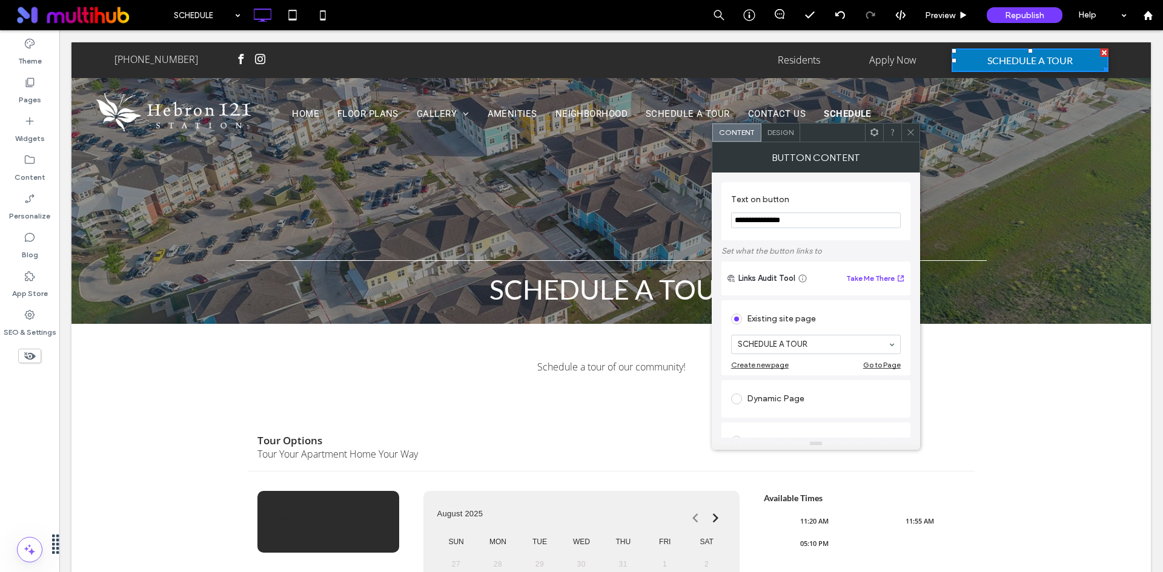
click icon
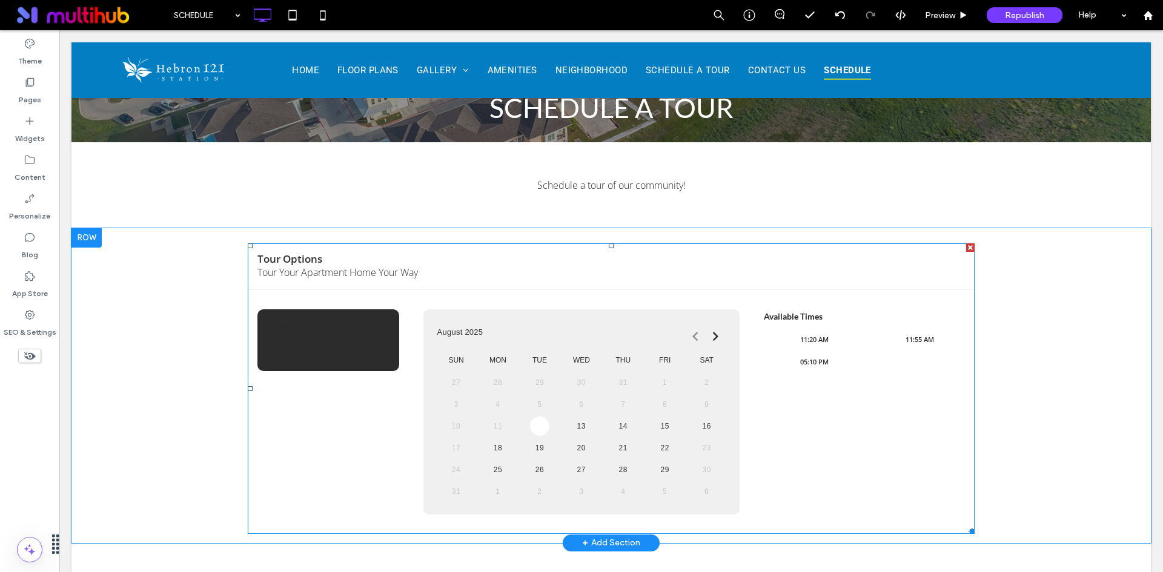
scroll to position [303, 0]
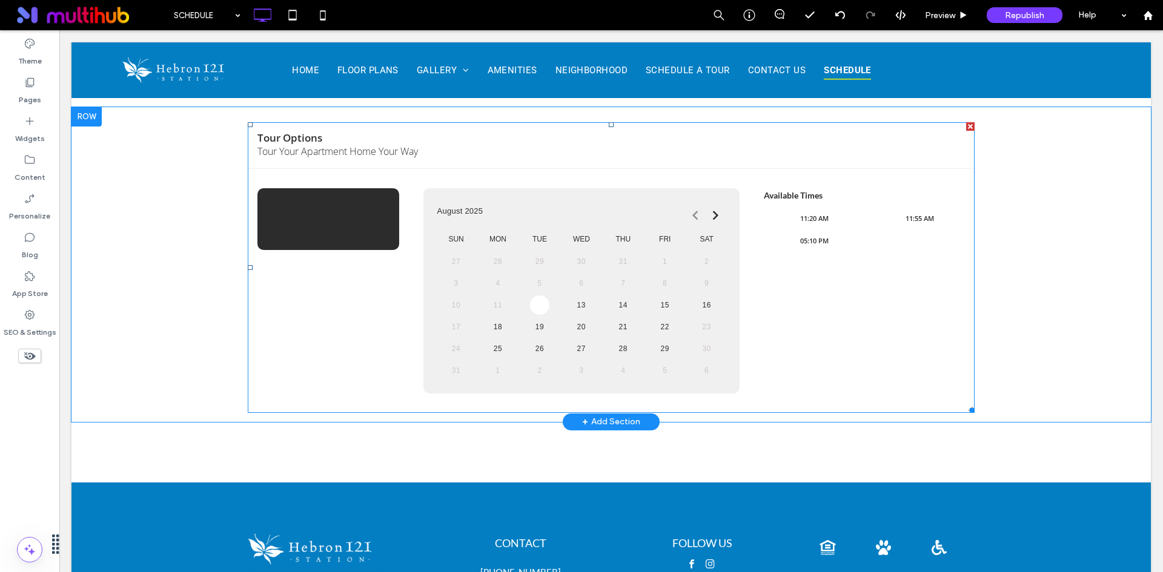
click span
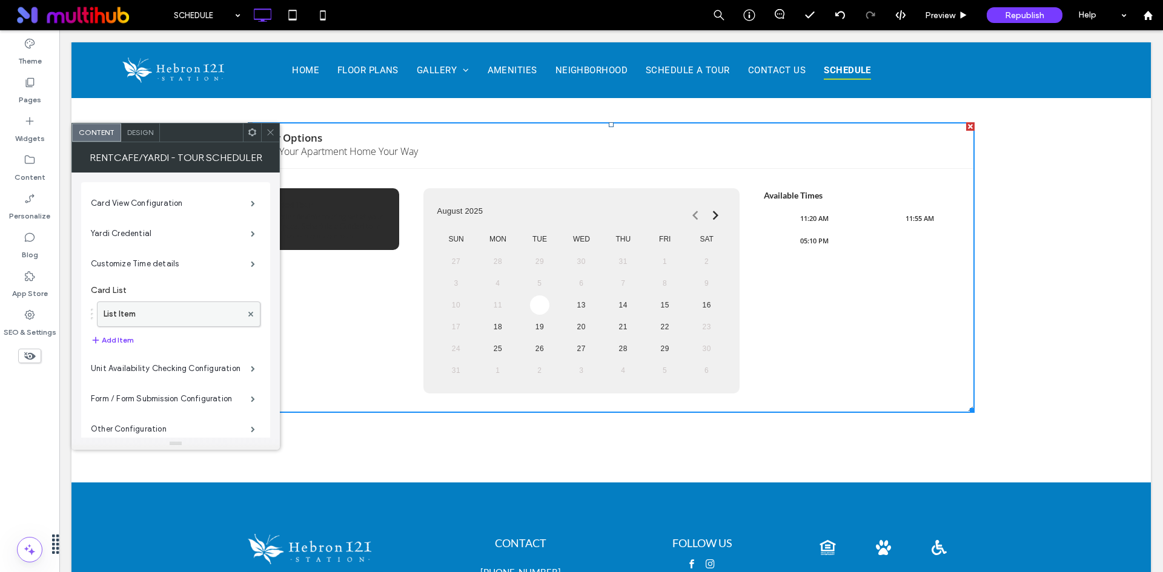
click label "List Item"
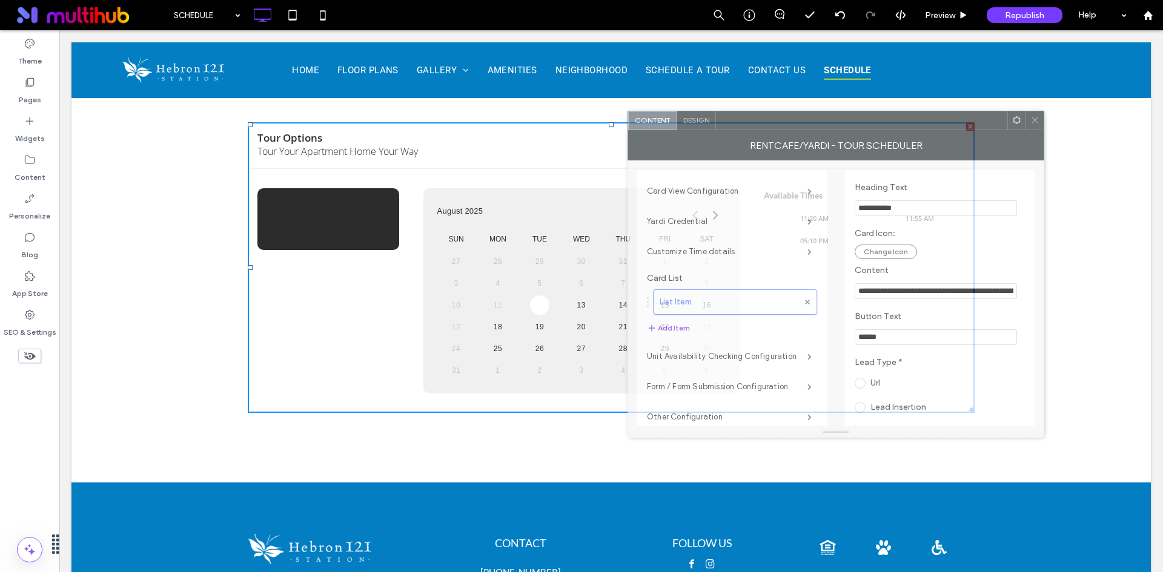
drag, startPoint x: 322, startPoint y: 135, endPoint x: 877, endPoint y: 123, distance: 556.0
click div
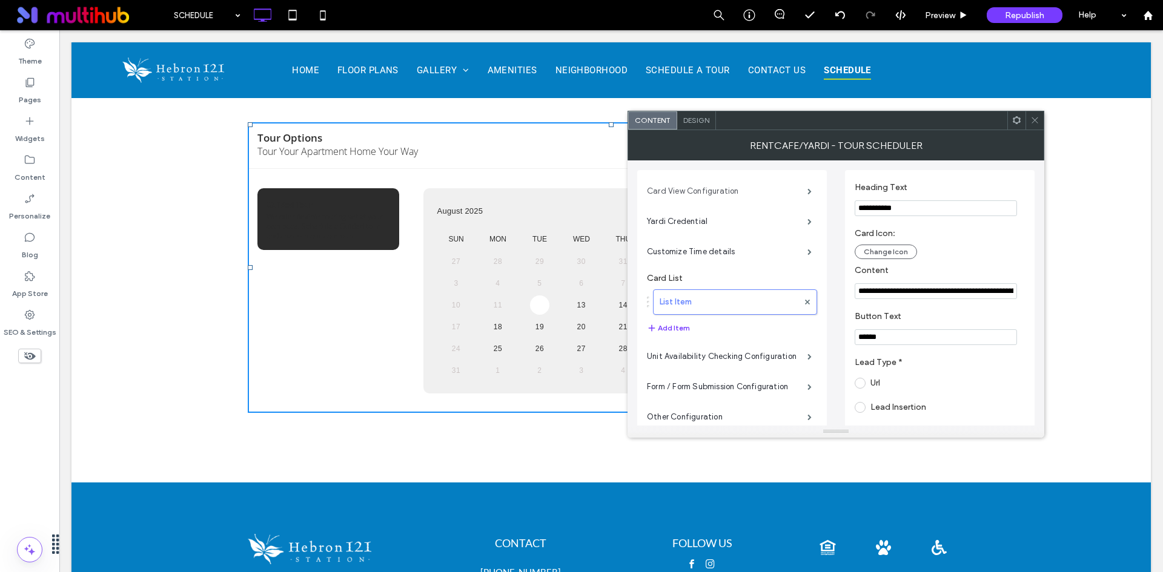
click label "Card View Configuration"
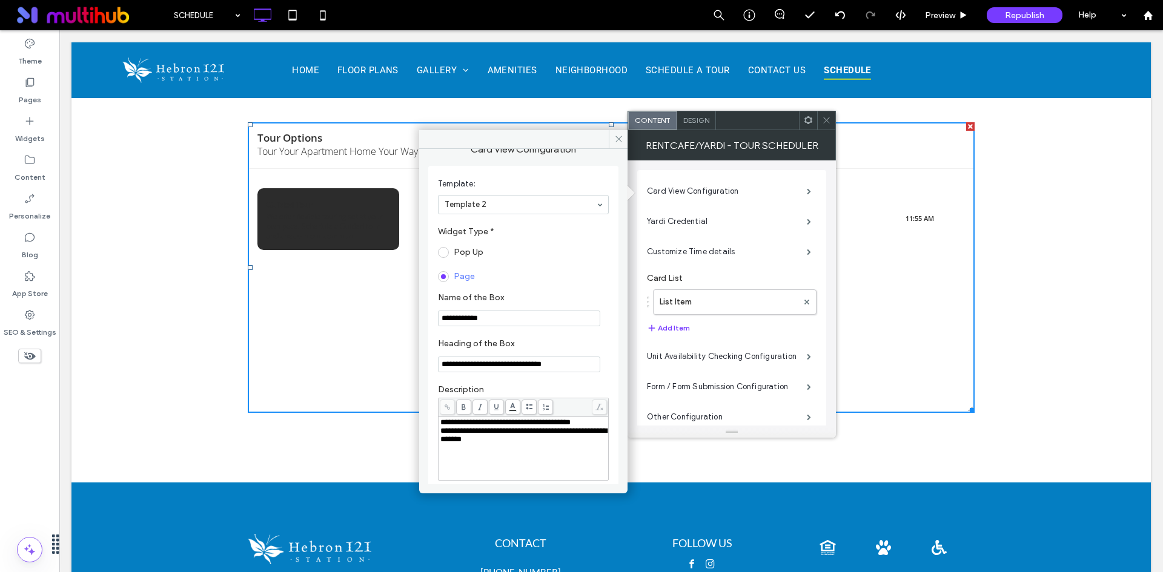
scroll to position [34, 0]
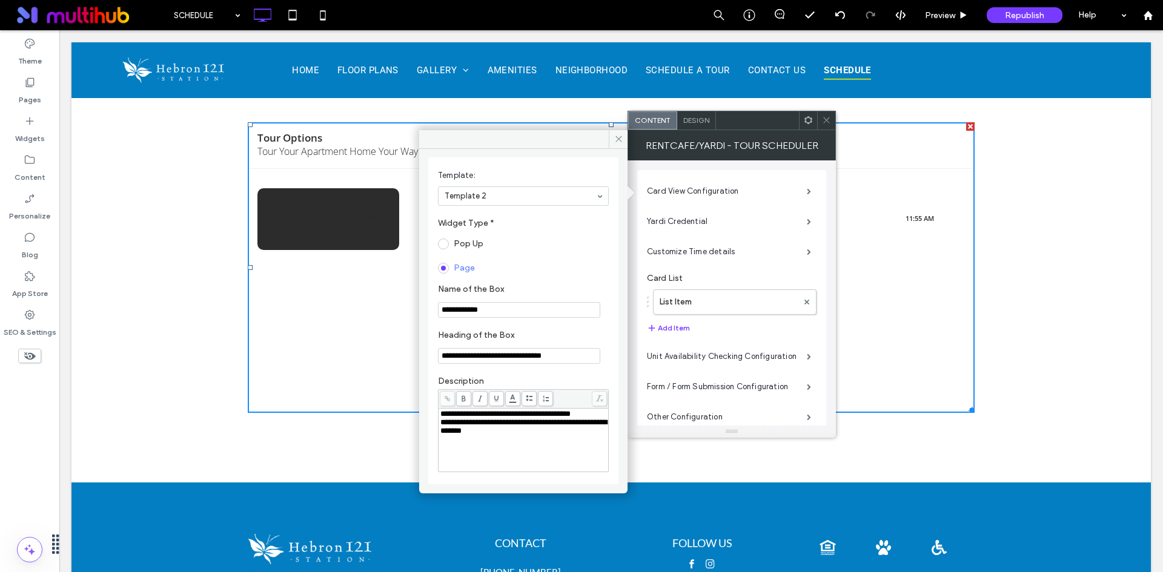
click icon
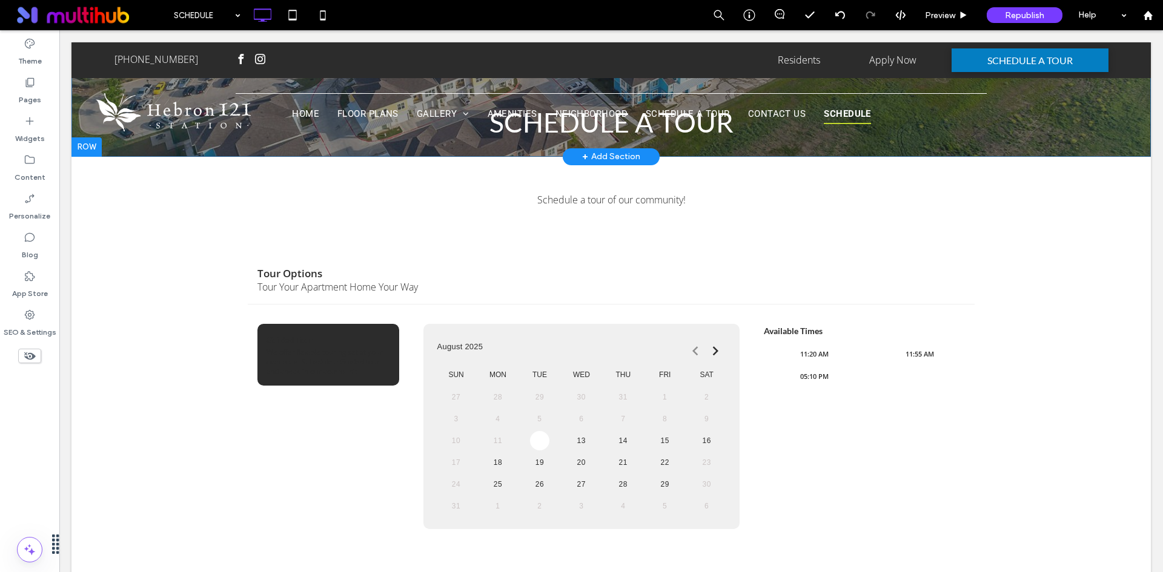
scroll to position [61, 0]
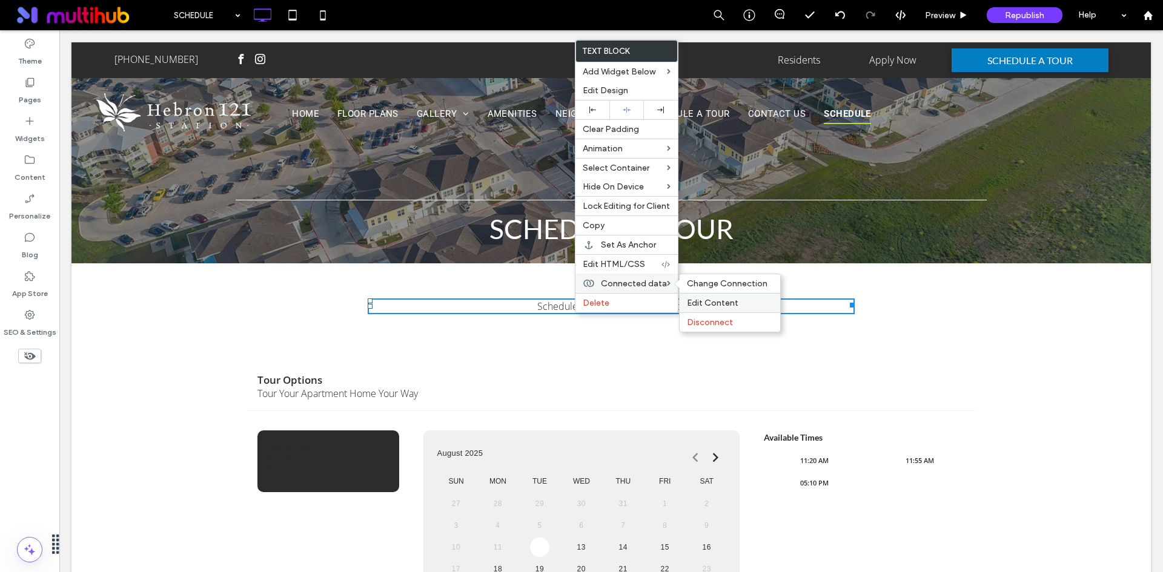
click span "Edit Content"
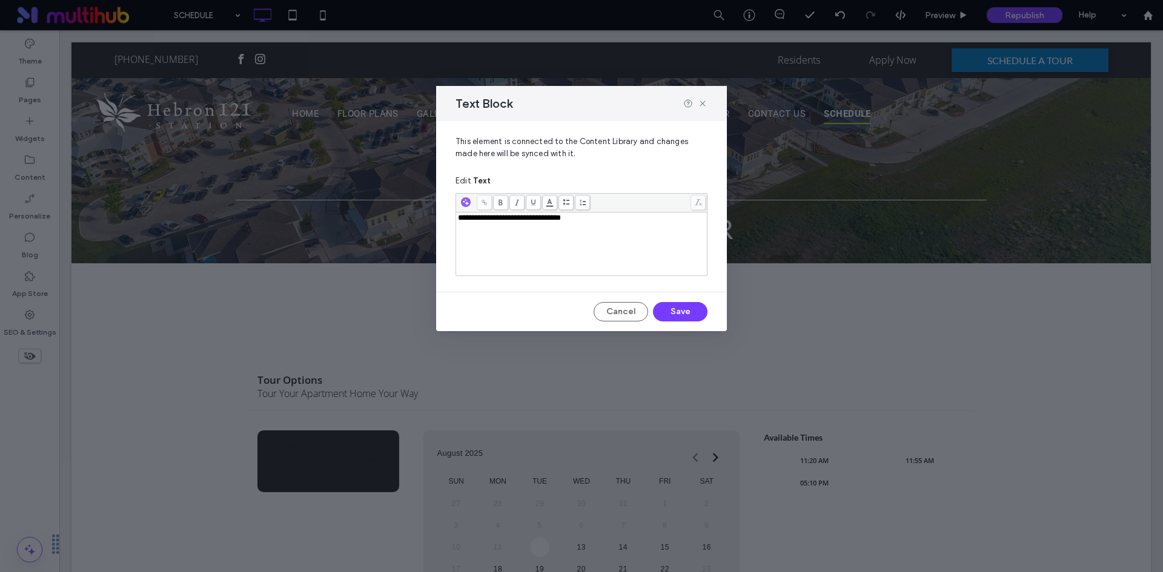
click div "**********"
click span "**********"
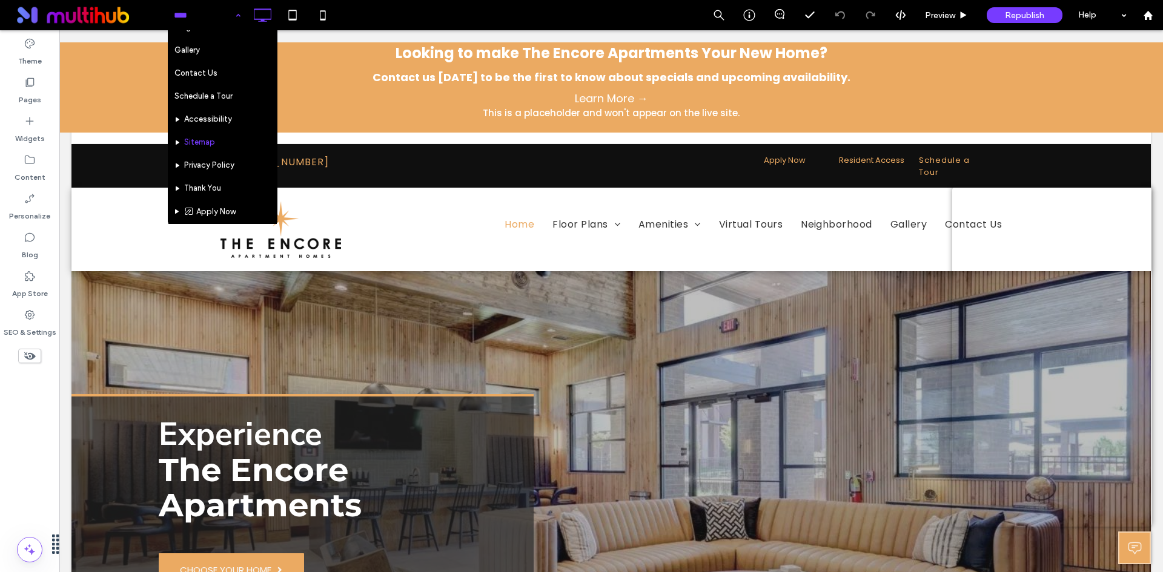
scroll to position [125, 0]
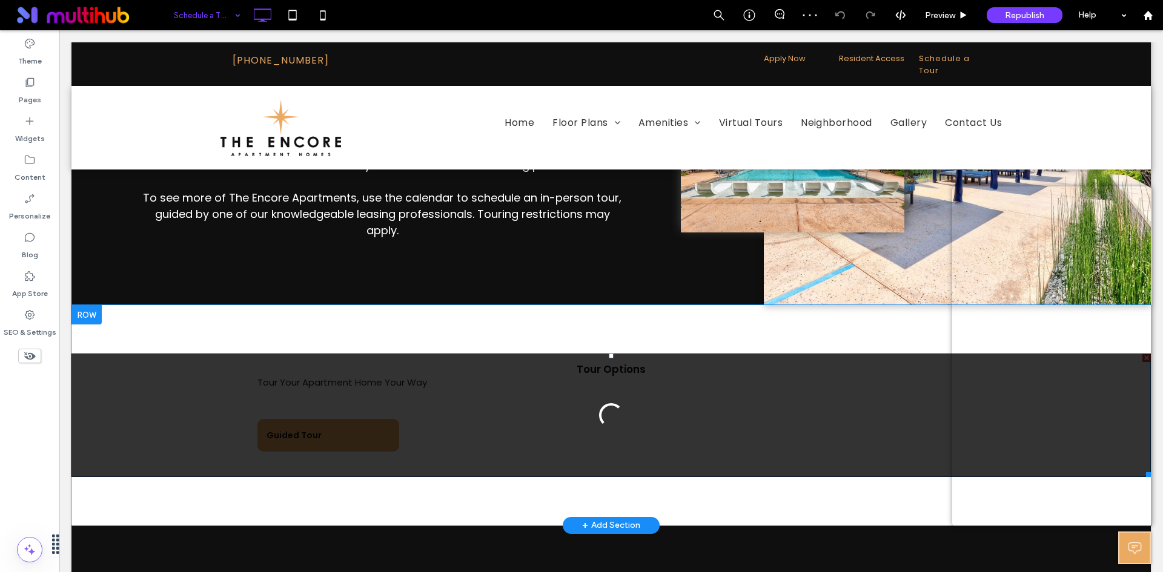
scroll to position [363, 0]
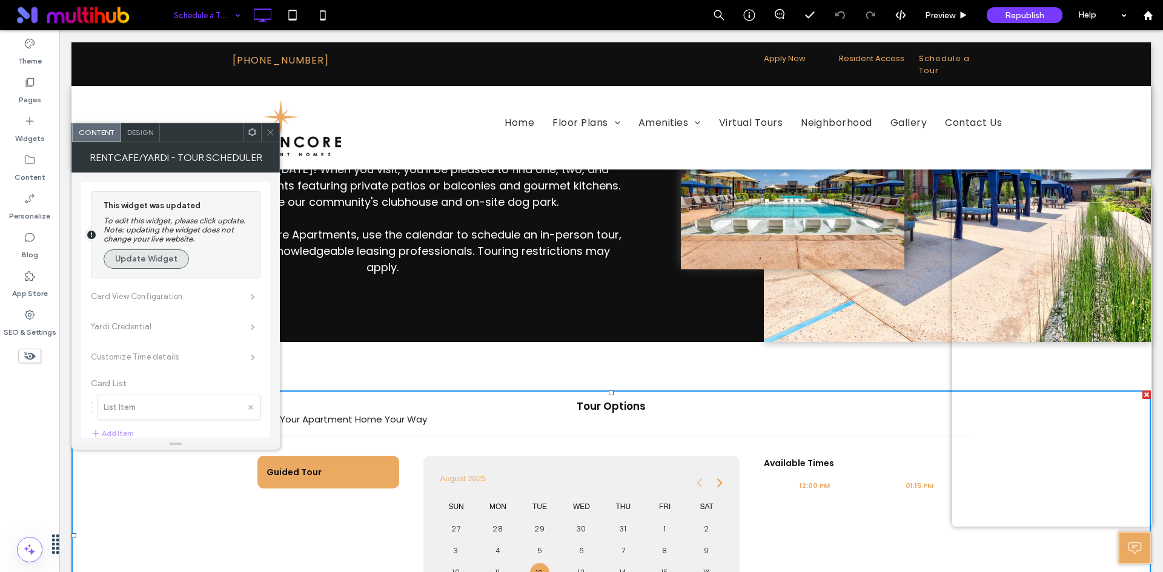
click at [171, 251] on button "Update Widget" at bounding box center [146, 258] width 85 height 19
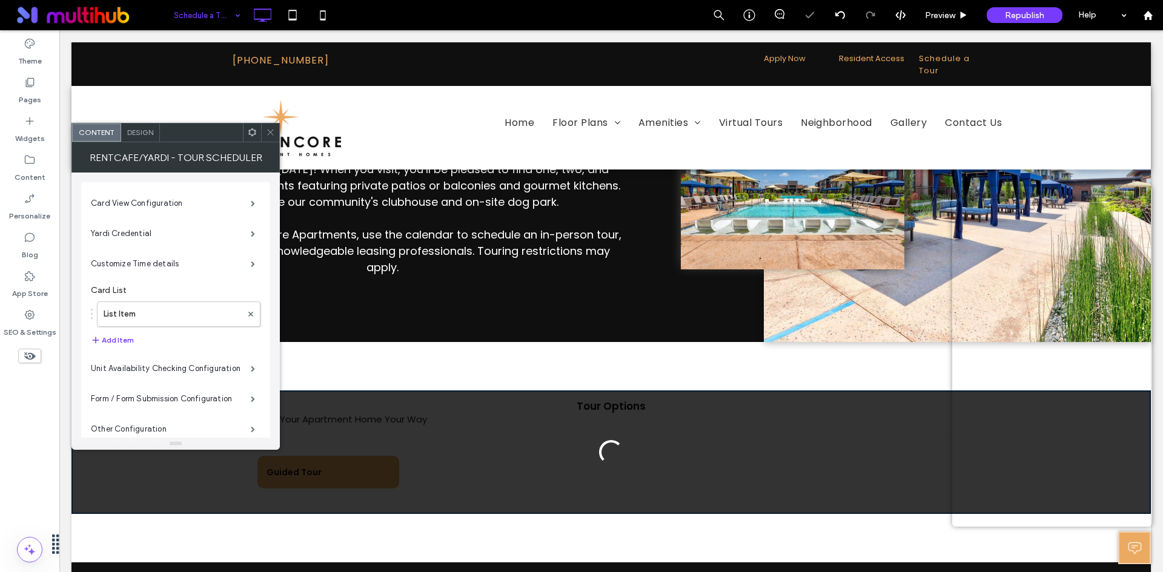
click at [275, 132] on div at bounding box center [270, 133] width 18 height 18
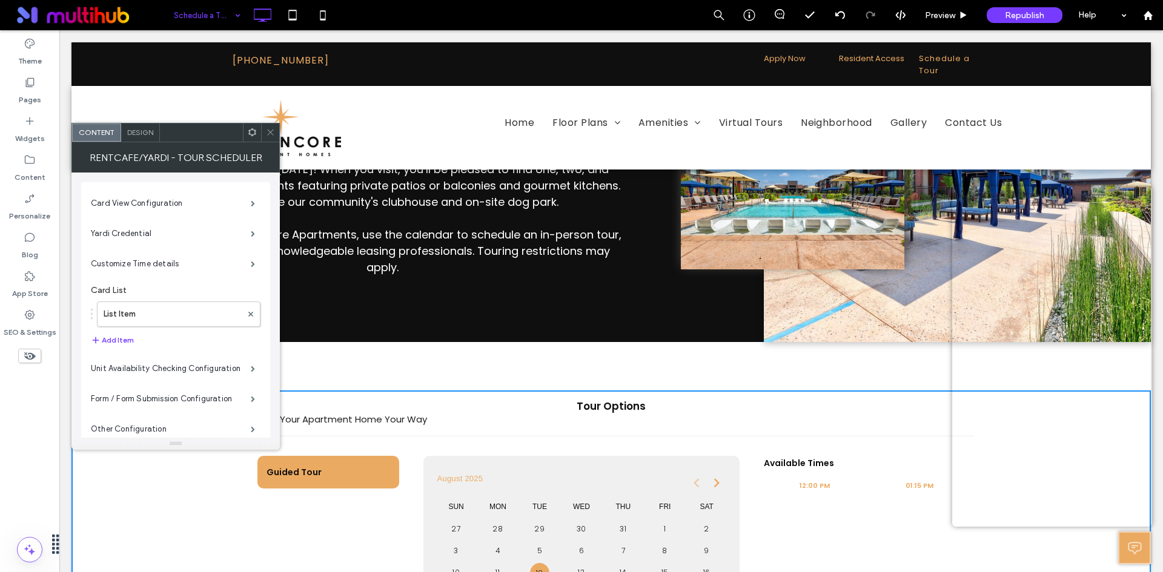
click at [272, 131] on icon at bounding box center [270, 132] width 9 height 9
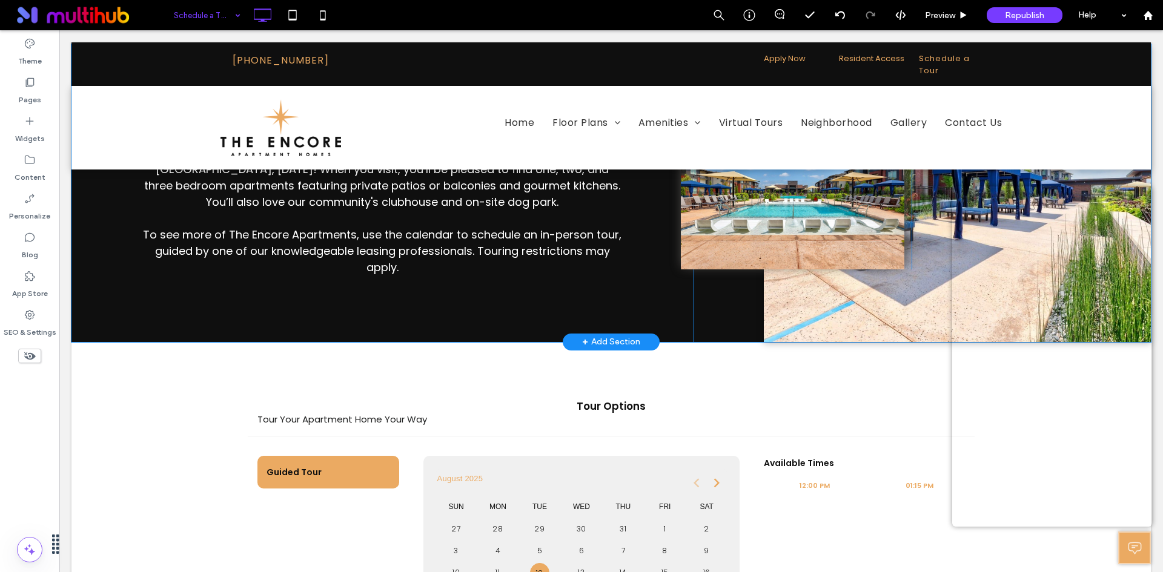
scroll to position [182, 0]
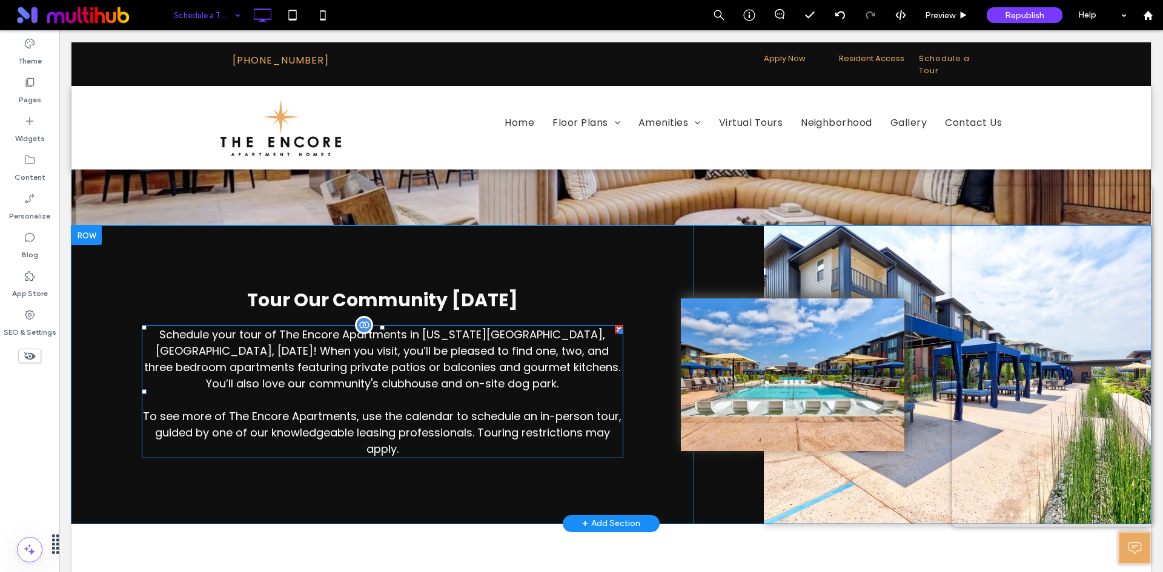
click at [452, 363] on p "Schedule your tour of The Encore Apartments in Oklahoma City, OK, today! When y…" at bounding box center [382, 358] width 481 height 65
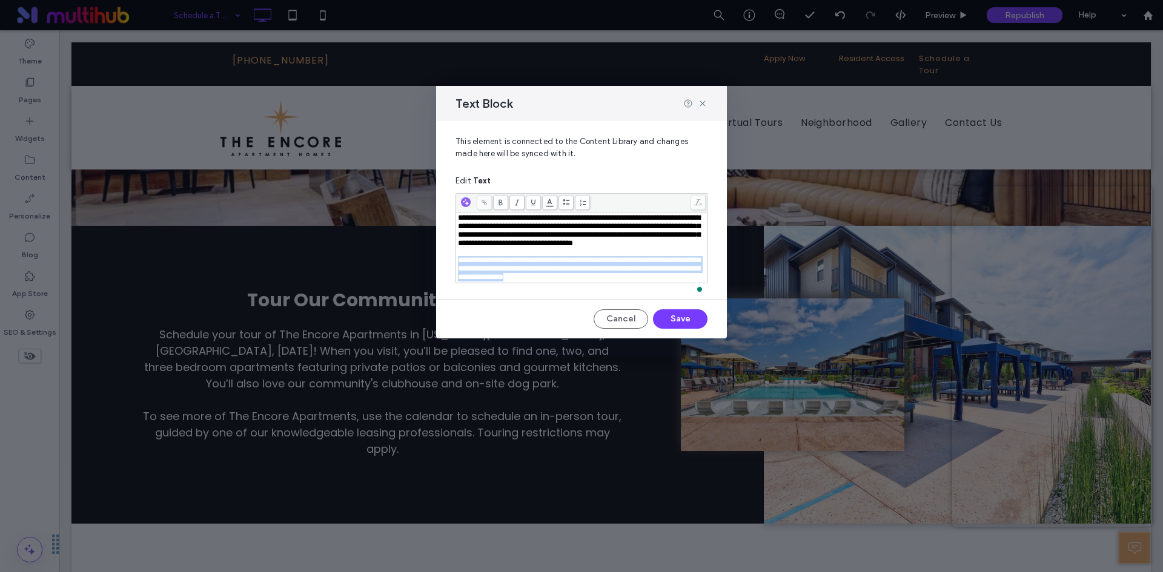
drag, startPoint x: 630, startPoint y: 290, endPoint x: 452, endPoint y: 268, distance: 179.4
click at [452, 268] on div "**********" at bounding box center [581, 205] width 291 height 168
copy span "**********"
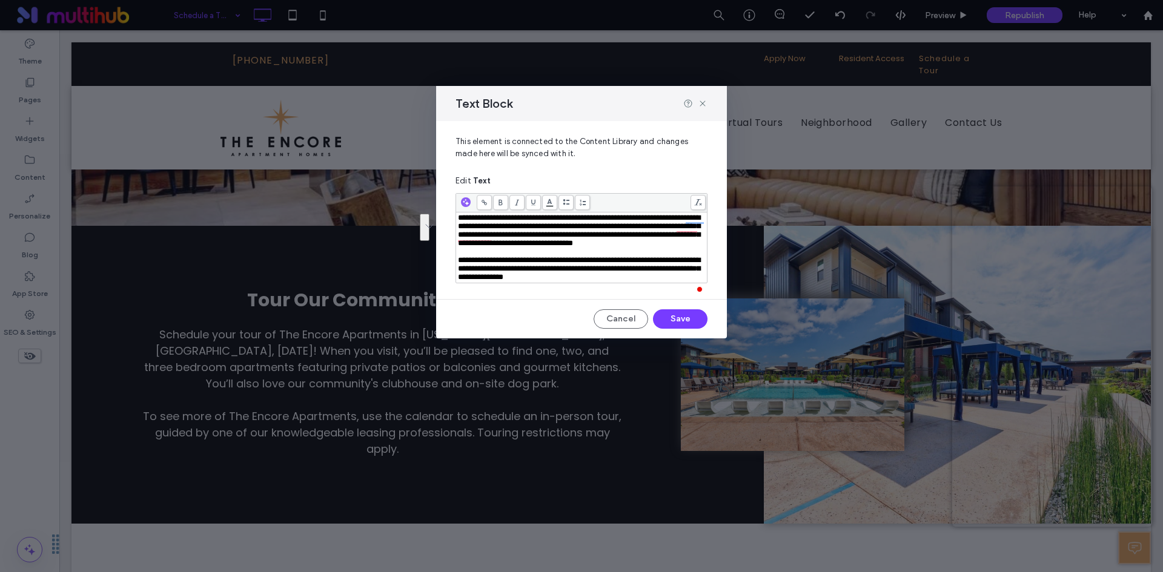
drag, startPoint x: 532, startPoint y: 99, endPoint x: 557, endPoint y: 105, distance: 26.0
click at [532, 99] on div "Text Block" at bounding box center [581, 103] width 291 height 35
click at [702, 104] on icon at bounding box center [703, 104] width 10 height 10
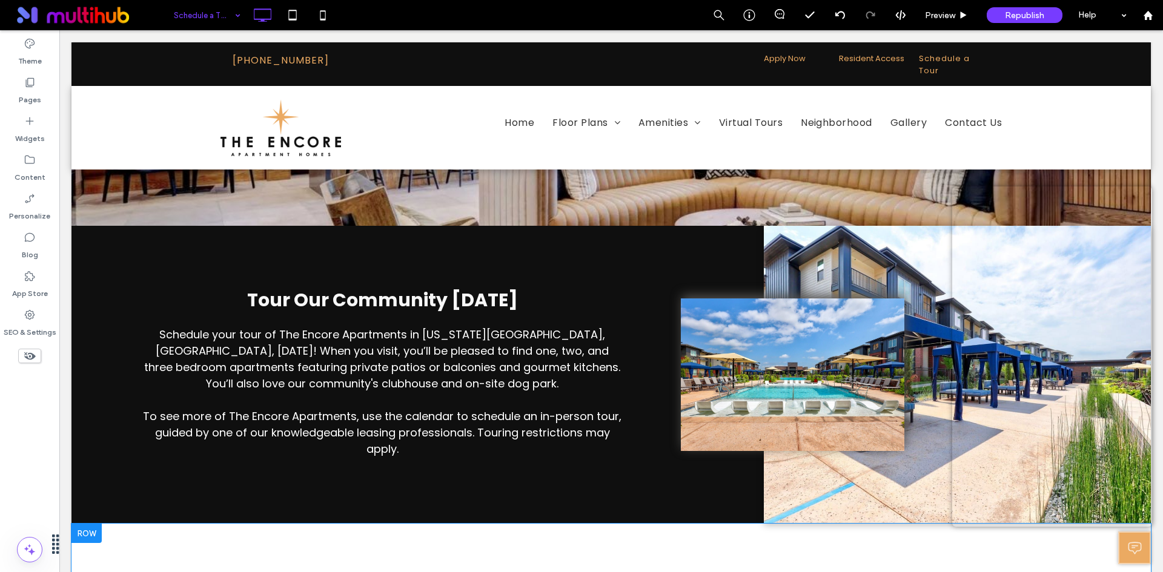
scroll to position [484, 0]
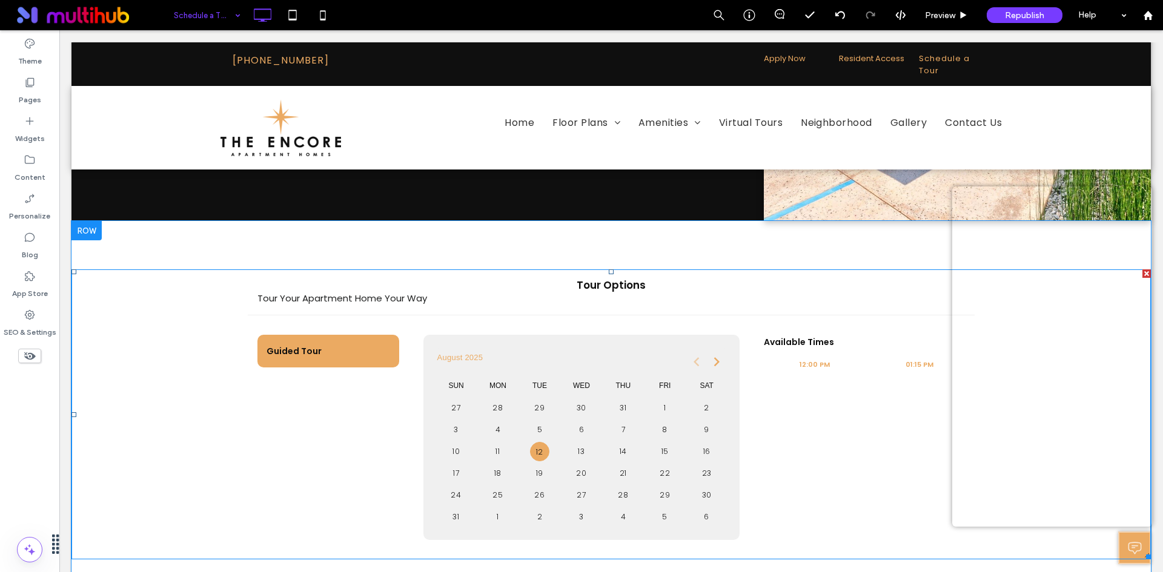
click at [573, 289] on span at bounding box center [610, 414] width 1079 height 290
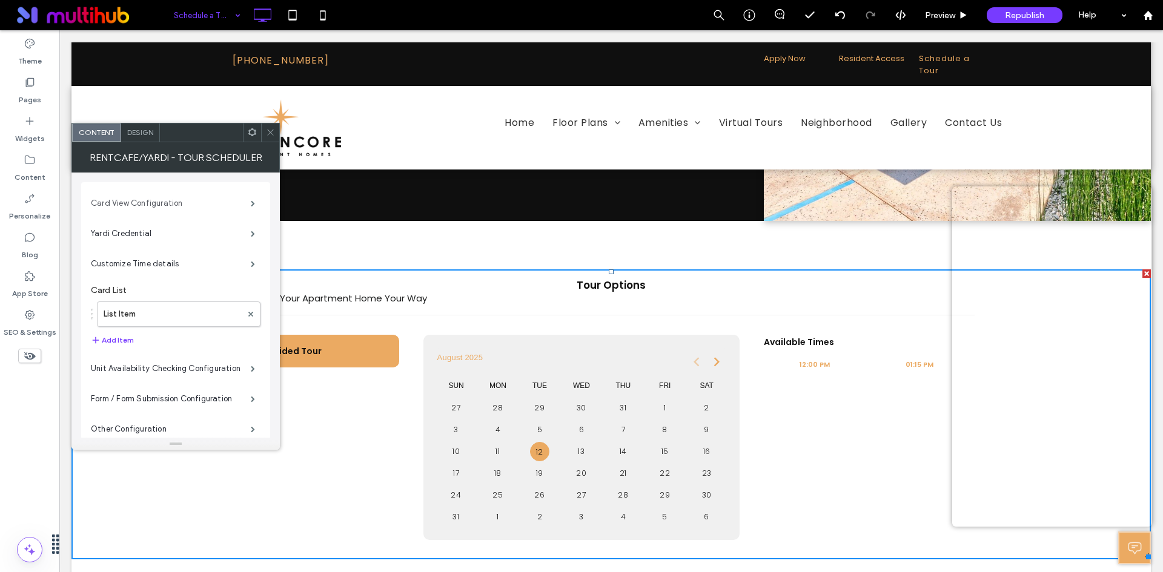
click at [219, 210] on label "Card View Configuration" at bounding box center [171, 203] width 160 height 24
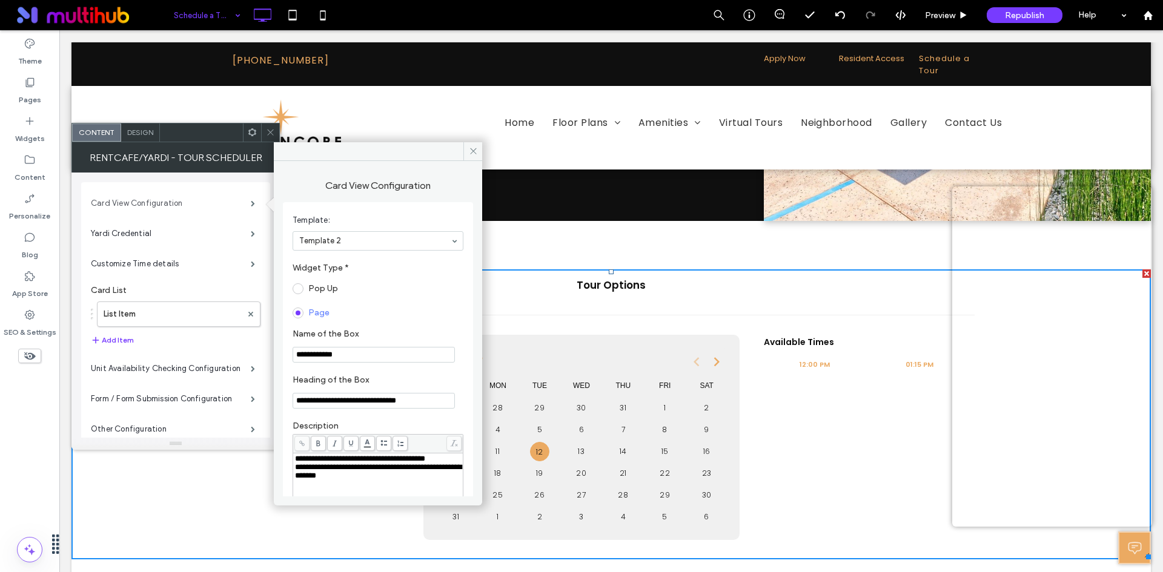
click at [162, 209] on label "Card View Configuration" at bounding box center [171, 203] width 160 height 24
click at [174, 236] on label "Yardi Credential" at bounding box center [171, 234] width 160 height 24
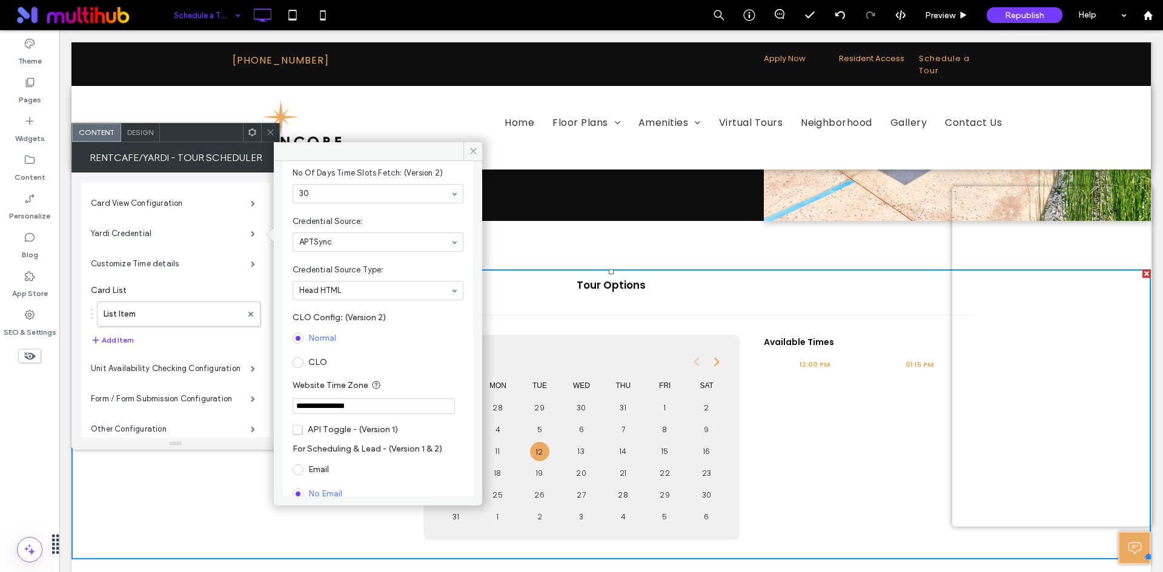
scroll to position [174, 0]
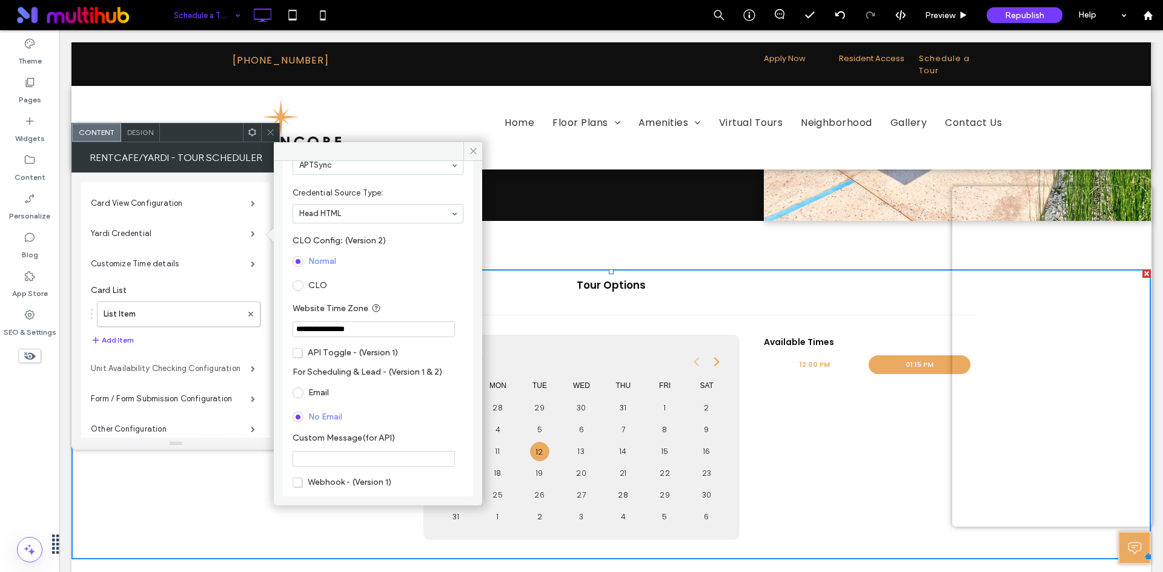
click at [191, 374] on label "Unit Availability Checking Configuration" at bounding box center [171, 369] width 160 height 24
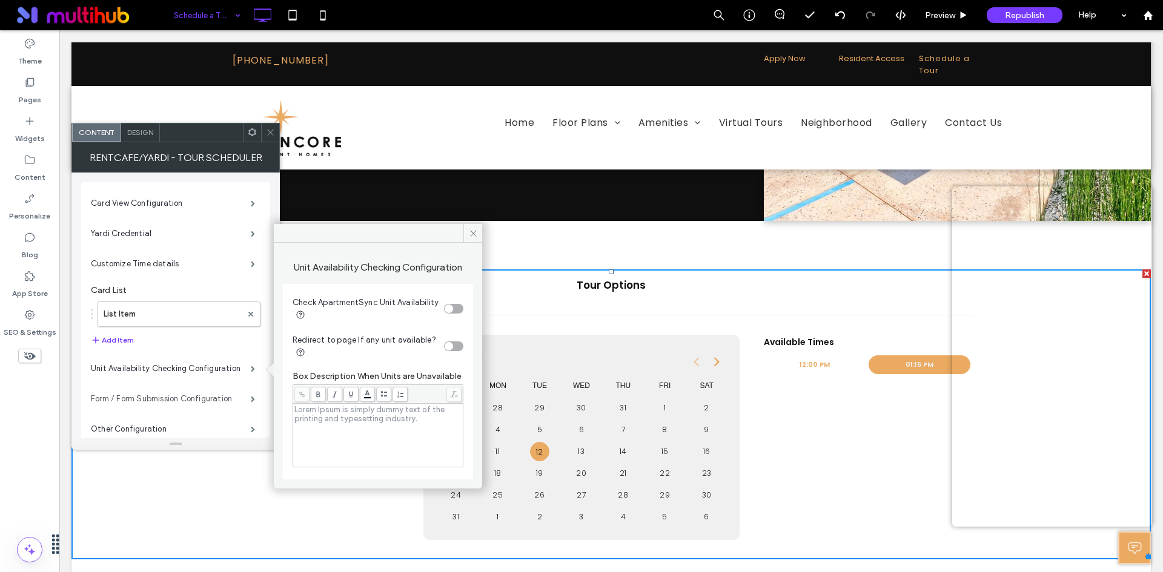
click at [206, 400] on label "Form / Form Submission Configuration" at bounding box center [171, 399] width 160 height 24
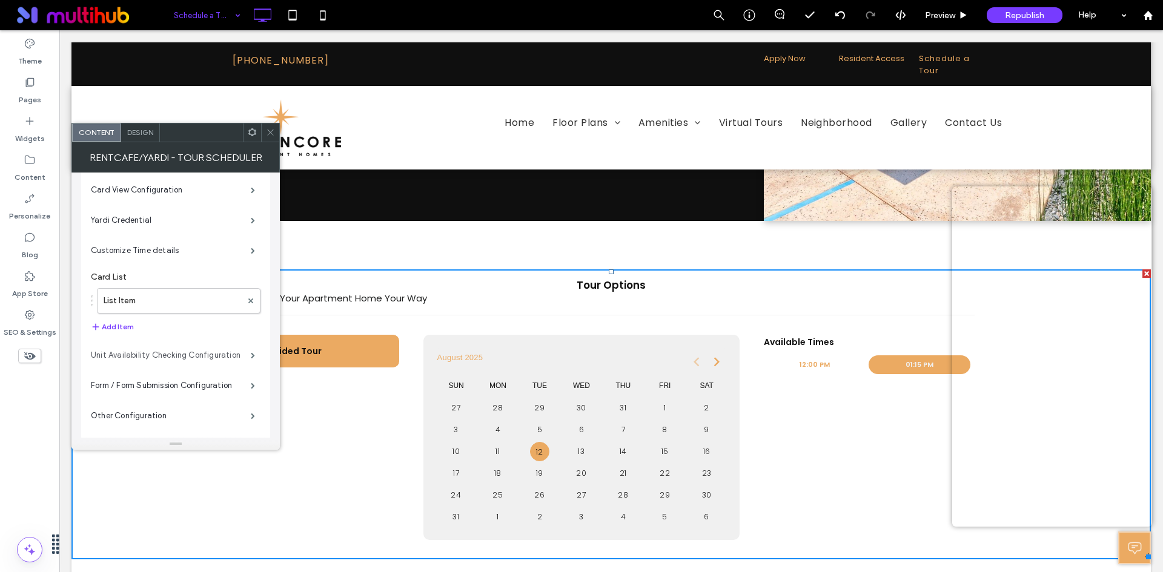
scroll to position [25, 0]
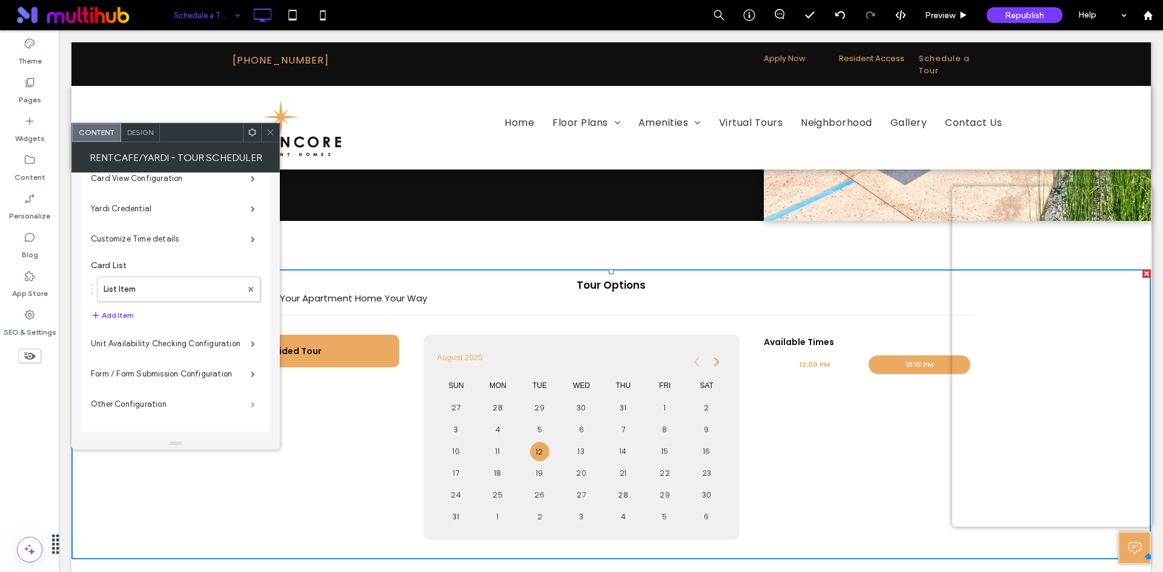
click at [253, 401] on span at bounding box center [253, 404] width 4 height 6
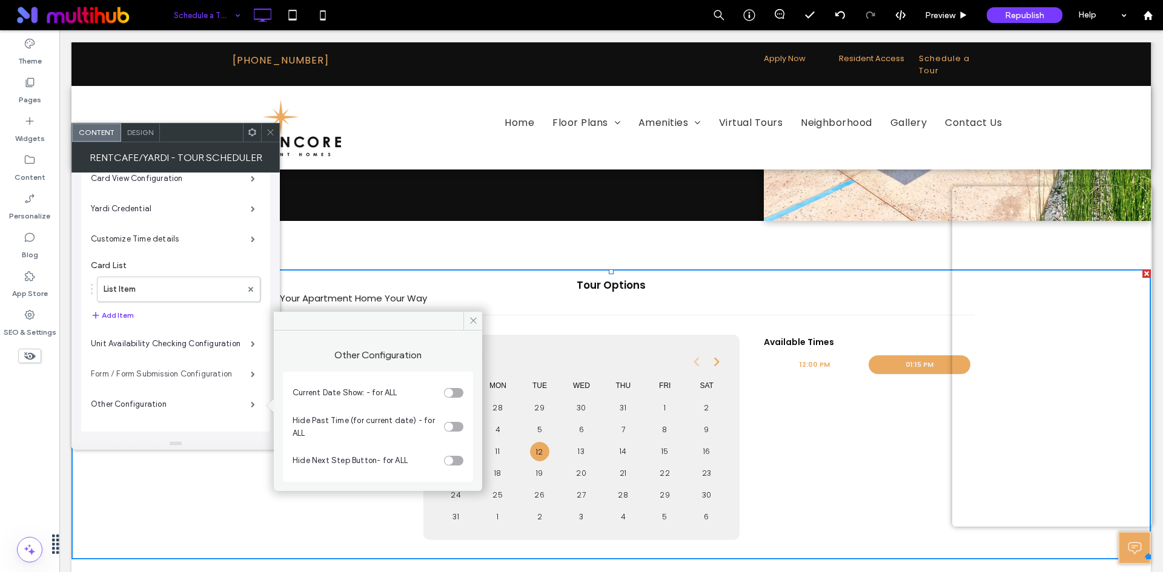
click at [190, 368] on label "Form / Form Submission Configuration" at bounding box center [171, 374] width 160 height 24
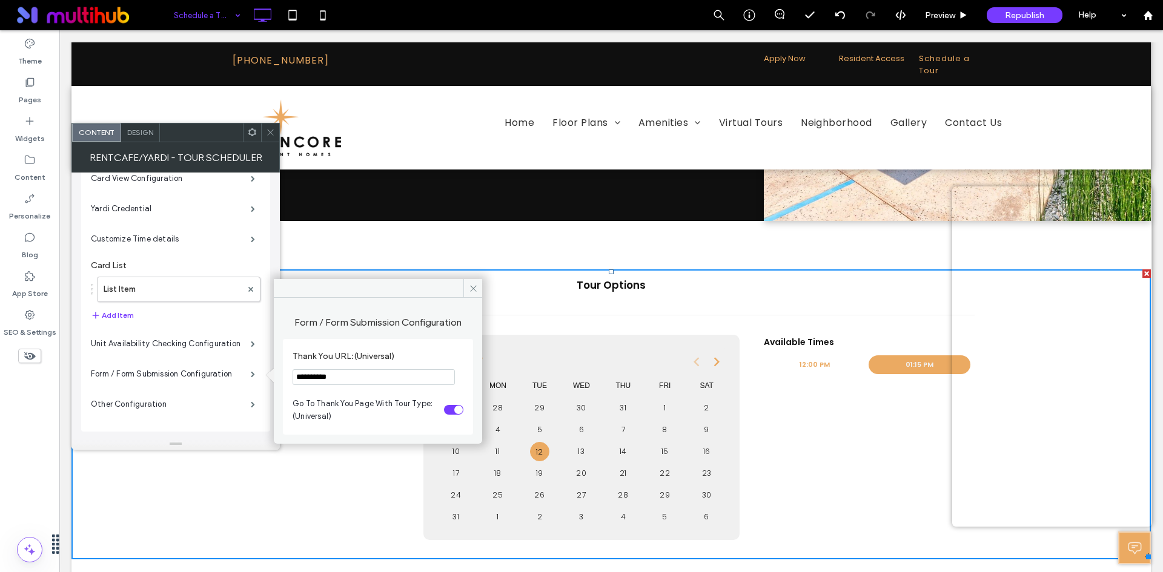
drag, startPoint x: 344, startPoint y: 379, endPoint x: 295, endPoint y: 378, distance: 48.4
click at [295, 378] on input "**********" at bounding box center [373, 377] width 162 height 16
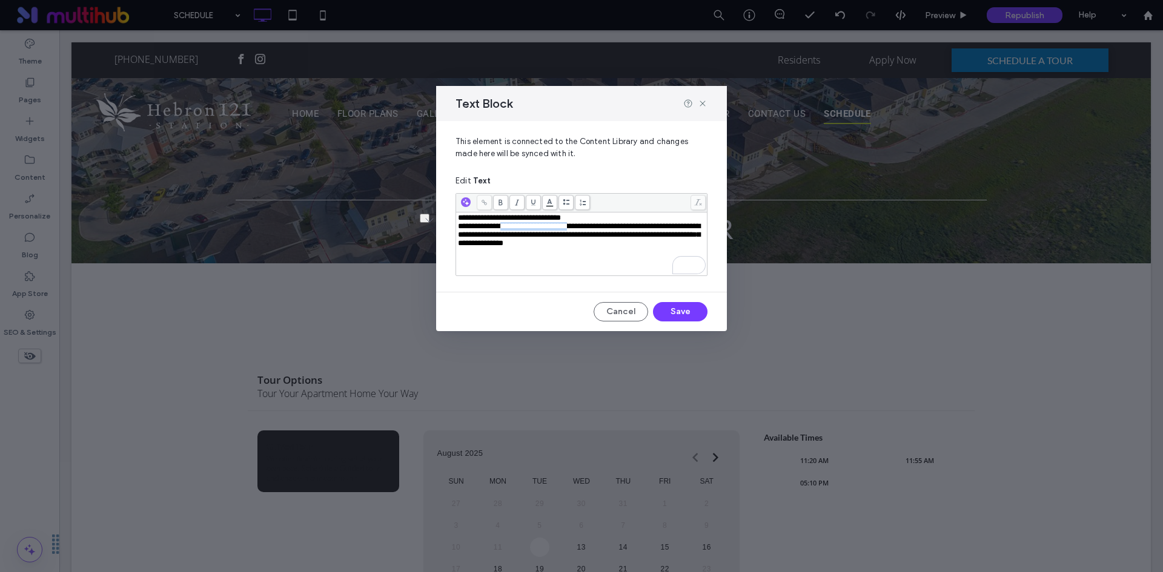
drag, startPoint x: 511, startPoint y: 225, endPoint x: 596, endPoint y: 227, distance: 84.8
click at [596, 227] on span "**********" at bounding box center [579, 234] width 242 height 25
drag, startPoint x: 585, startPoint y: 211, endPoint x: 583, endPoint y: 217, distance: 6.3
drag, startPoint x: 584, startPoint y: 217, endPoint x: 442, endPoint y: 219, distance: 142.3
click at [442, 219] on div "**********" at bounding box center [581, 201] width 291 height 161
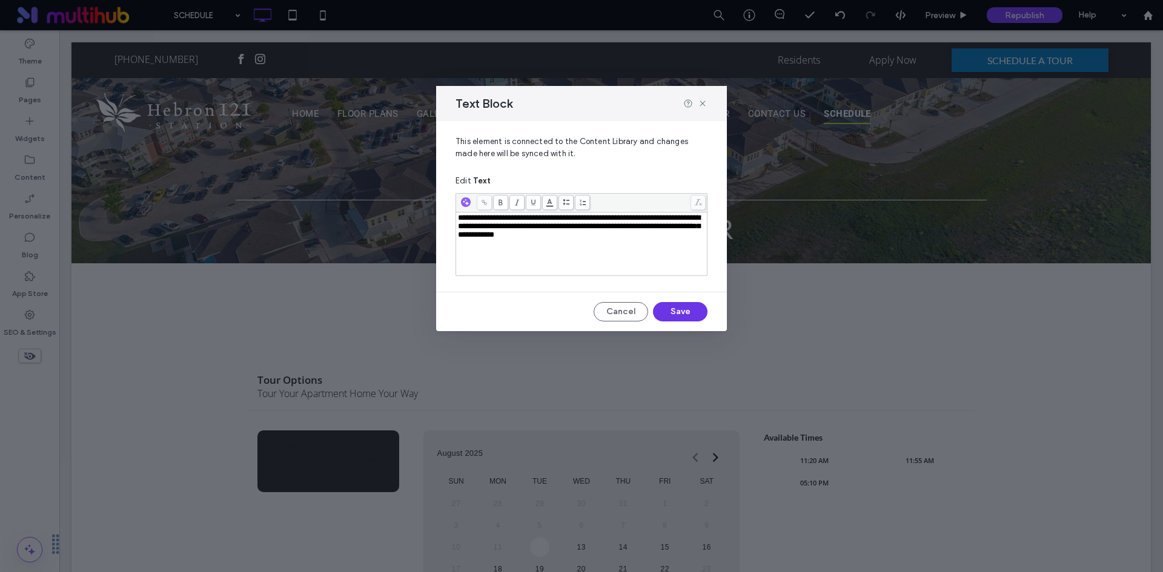
click at [668, 305] on button "Save" at bounding box center [680, 311] width 54 height 19
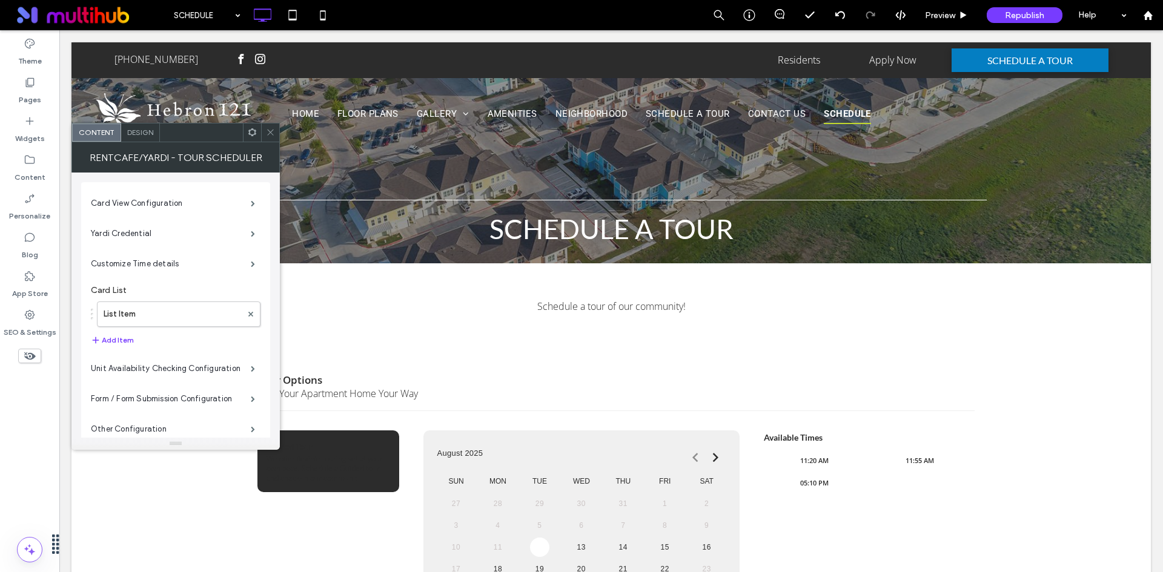
click at [270, 134] on icon at bounding box center [270, 132] width 9 height 9
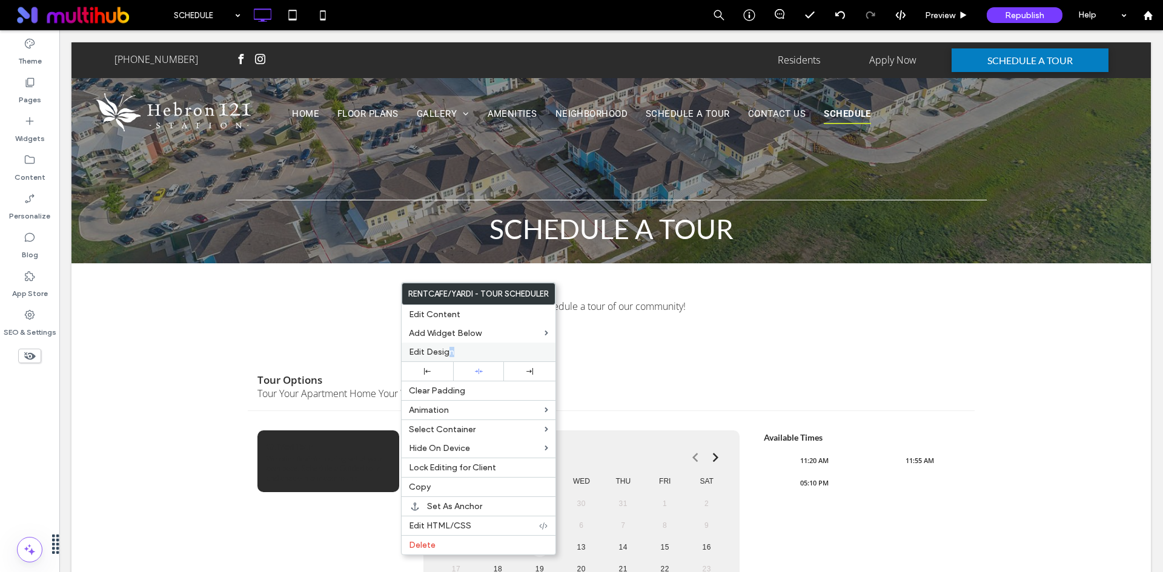
drag, startPoint x: 450, startPoint y: 343, endPoint x: 452, endPoint y: 349, distance: 6.3
click at [452, 349] on div "Edit Design" at bounding box center [478, 352] width 154 height 19
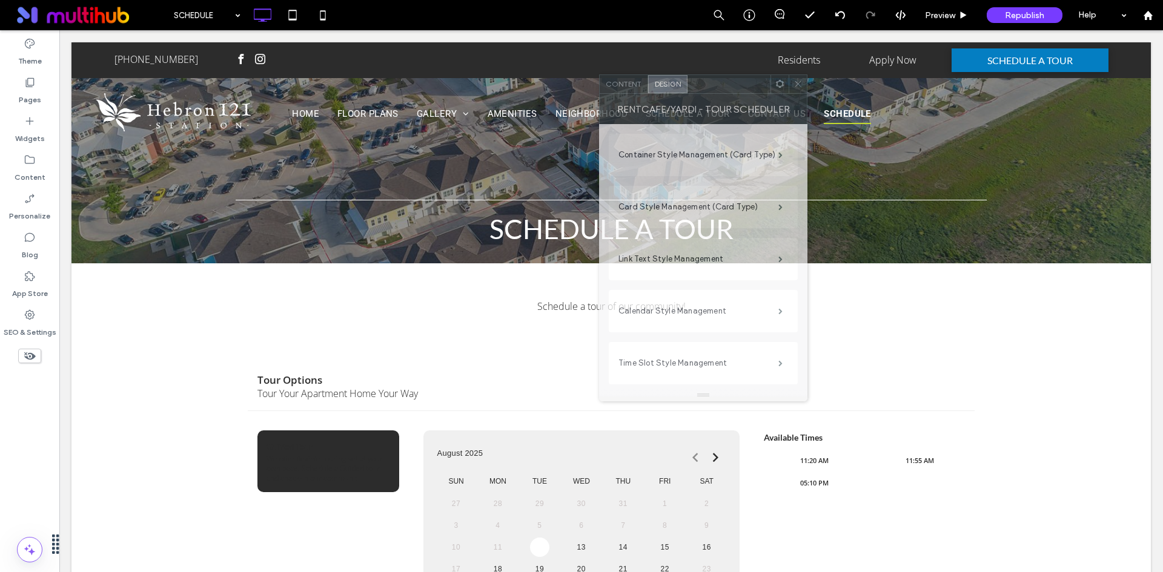
drag, startPoint x: 211, startPoint y: 139, endPoint x: 784, endPoint y: 85, distance: 574.7
click at [770, 85] on div at bounding box center [728, 84] width 83 height 18
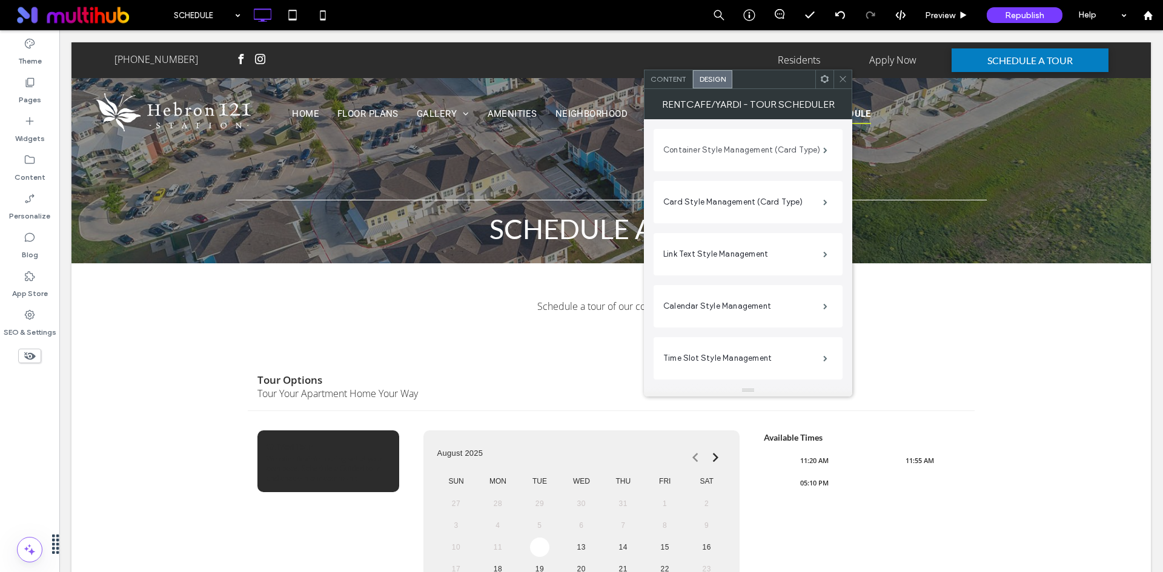
click at [713, 147] on label "Container Style Management (Card Type)" at bounding box center [743, 150] width 160 height 24
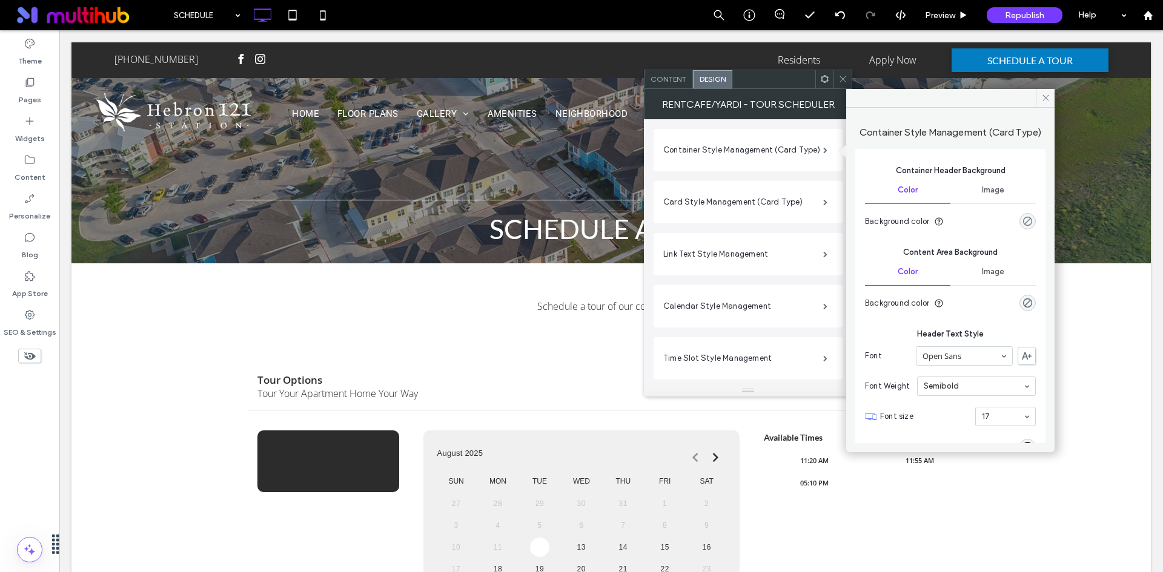
click at [1022, 221] on div "rgba(0, 0, 0, 0)" at bounding box center [1027, 221] width 10 height 10
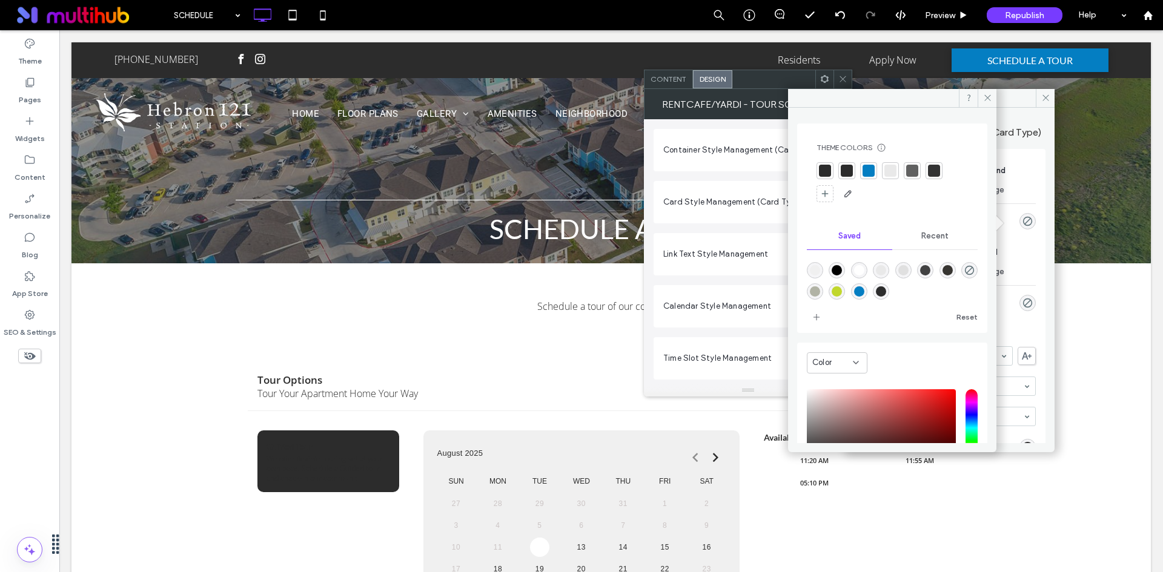
click at [867, 171] on div at bounding box center [868, 171] width 12 height 12
click at [964, 277] on icon "rgba(255,255,255,0)" at bounding box center [969, 272] width 10 height 10
type input "*******"
click at [982, 98] on span at bounding box center [986, 98] width 19 height 18
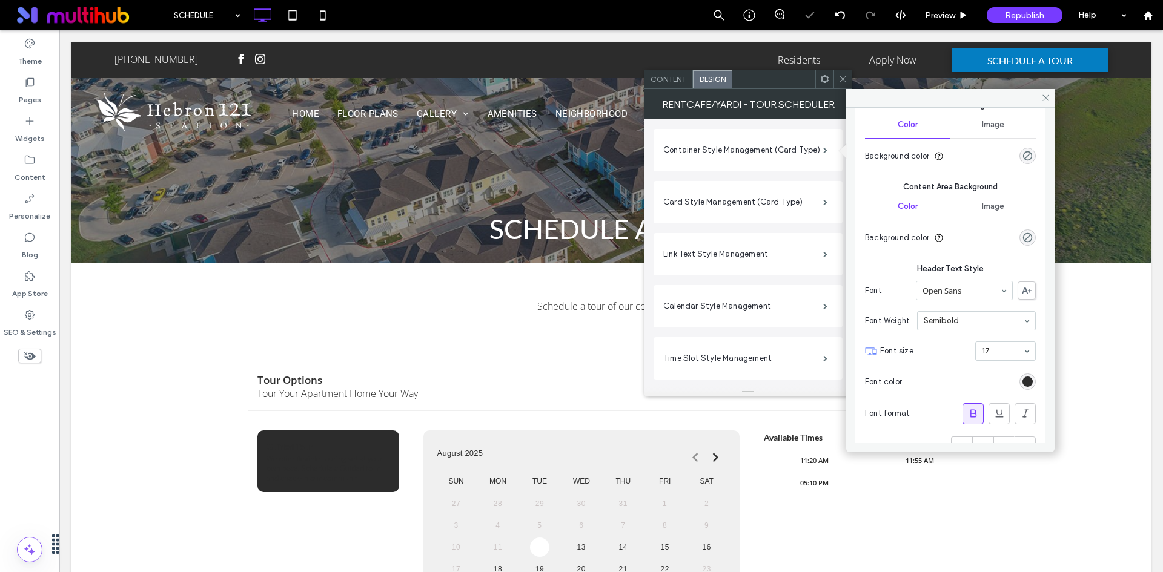
scroll to position [125, 0]
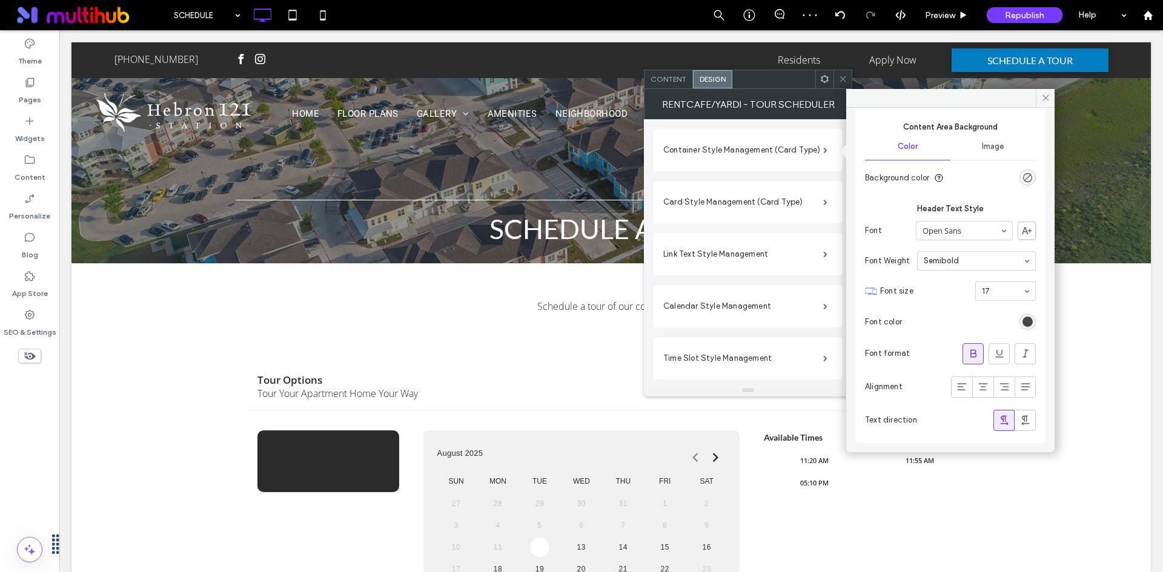
click at [1022, 319] on div "rgb(44, 44, 44)" at bounding box center [1027, 322] width 10 height 10
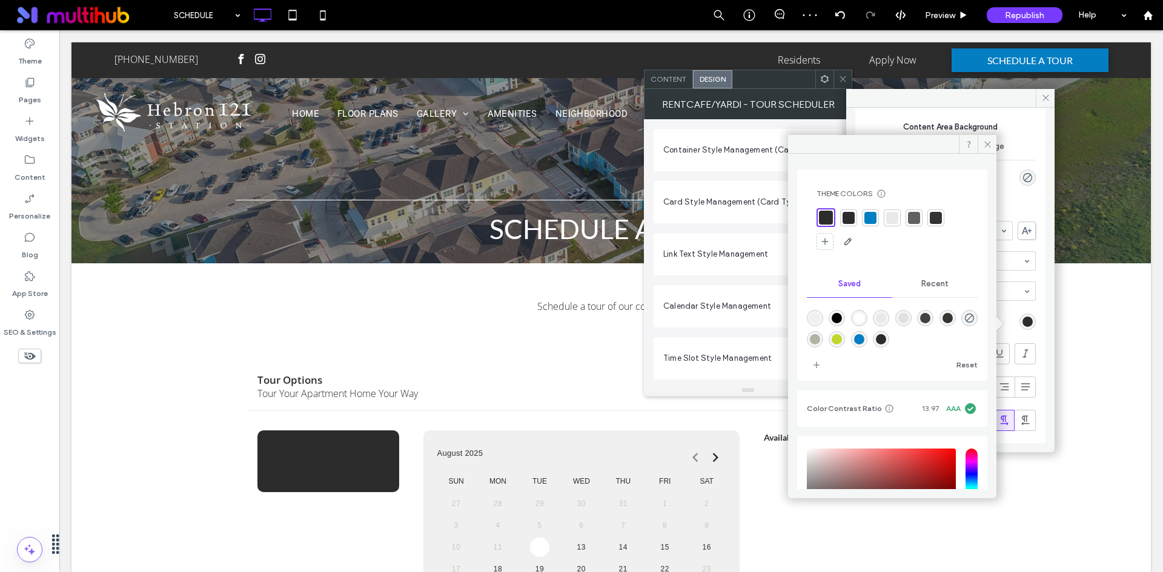
click at [868, 218] on div at bounding box center [870, 218] width 12 height 12
click at [1033, 242] on div "Container Header Background Color Image Background color Content Area Backgroun…" at bounding box center [950, 234] width 190 height 420
click at [983, 140] on icon at bounding box center [987, 144] width 9 height 9
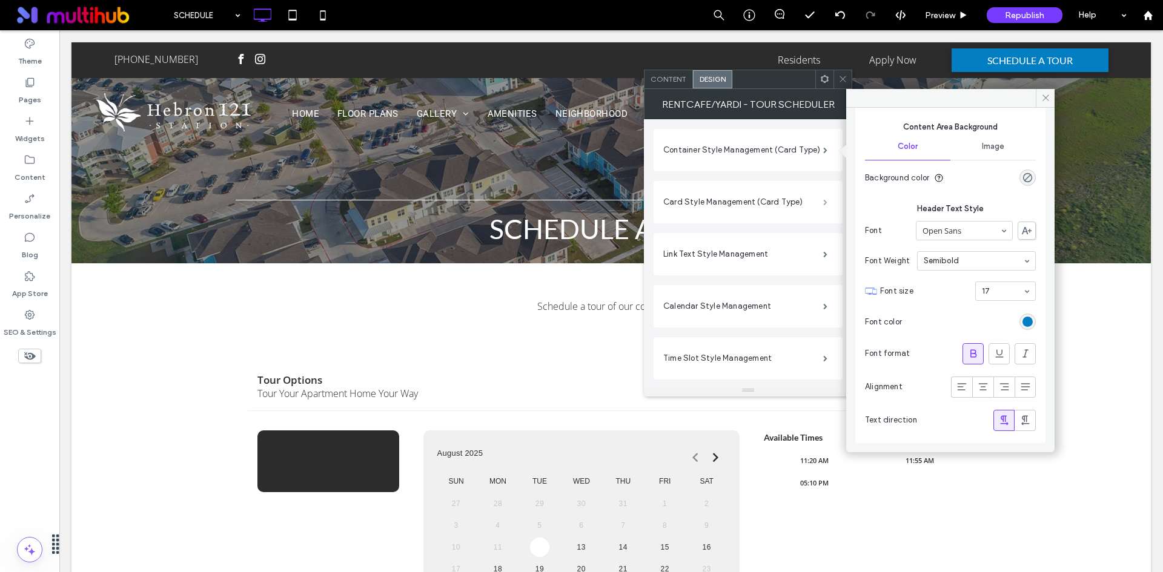
click at [827, 200] on span at bounding box center [825, 202] width 4 height 6
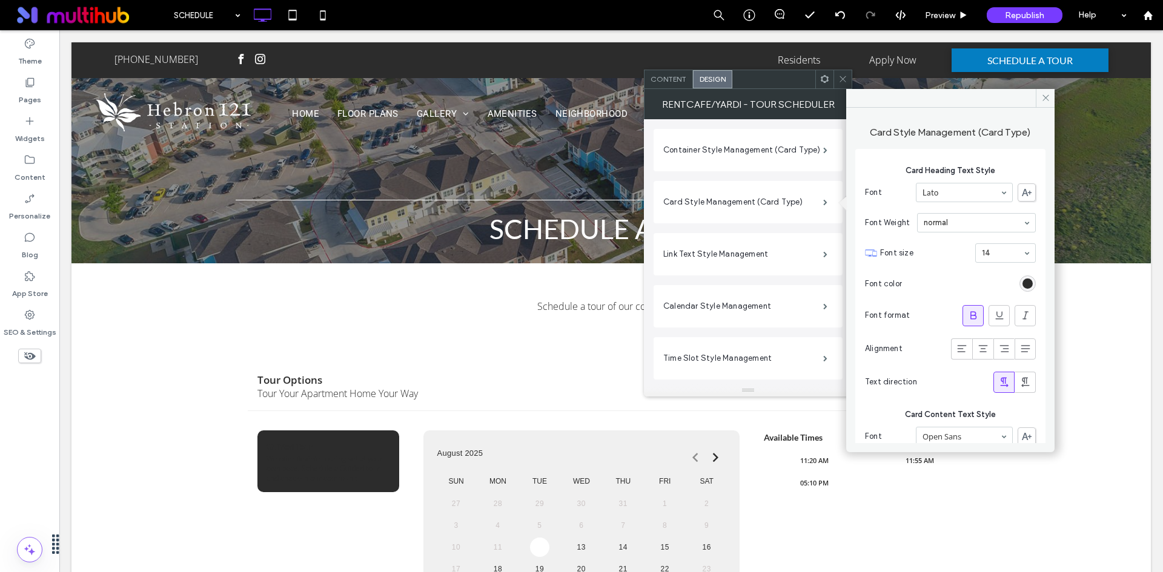
click at [1019, 278] on div "rgb(44, 44, 44)" at bounding box center [1027, 284] width 16 height 16
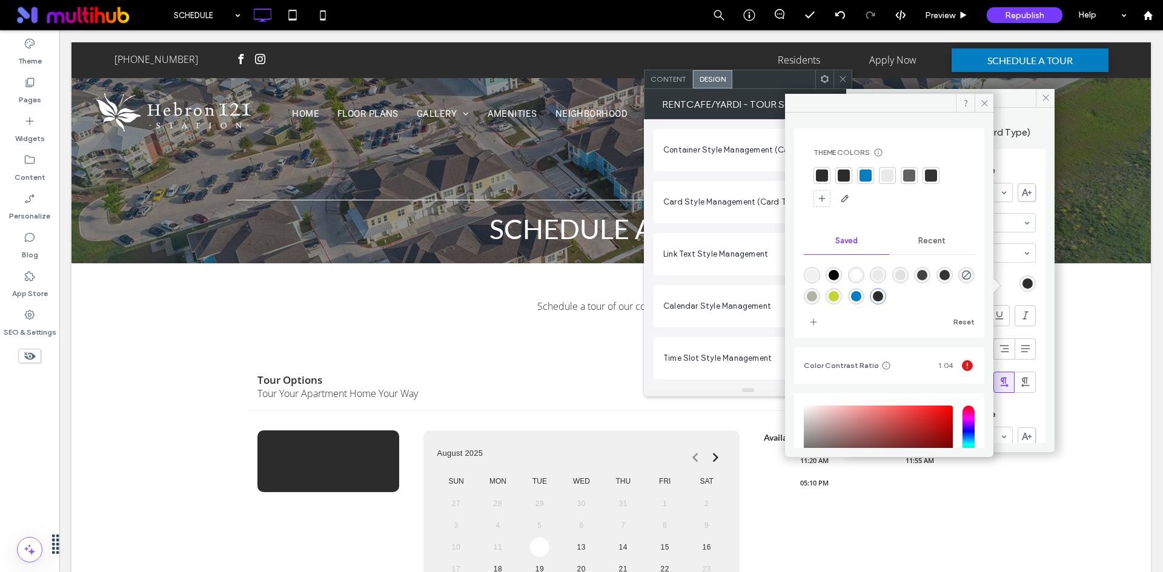
click at [861, 293] on div "rgba(4,126,194,1)" at bounding box center [856, 296] width 10 height 10
type input "*******"
click at [979, 103] on span at bounding box center [983, 103] width 19 height 18
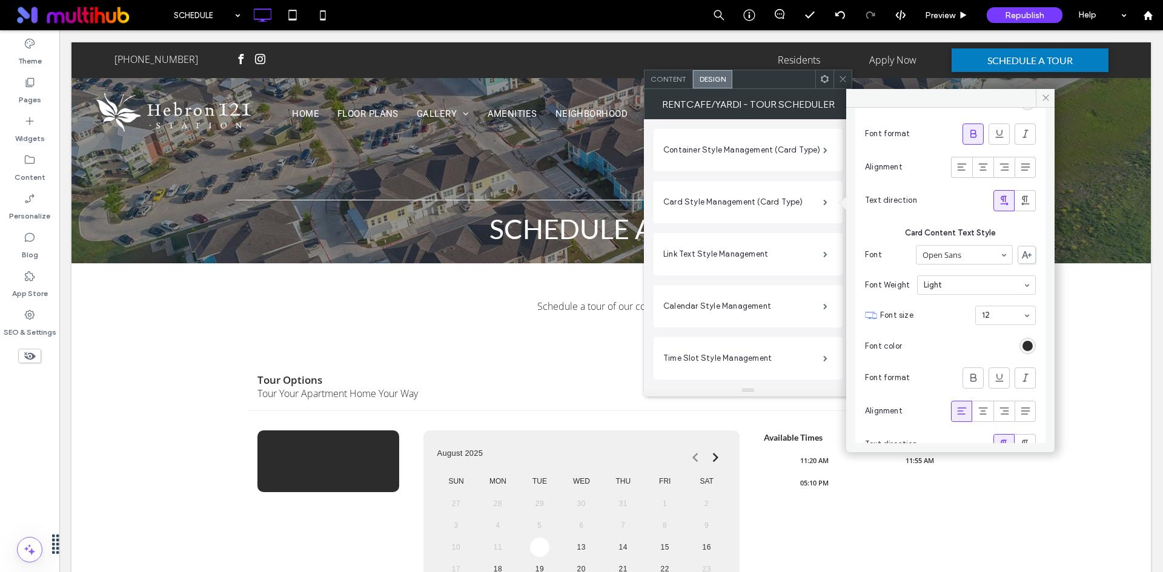
scroll to position [363, 0]
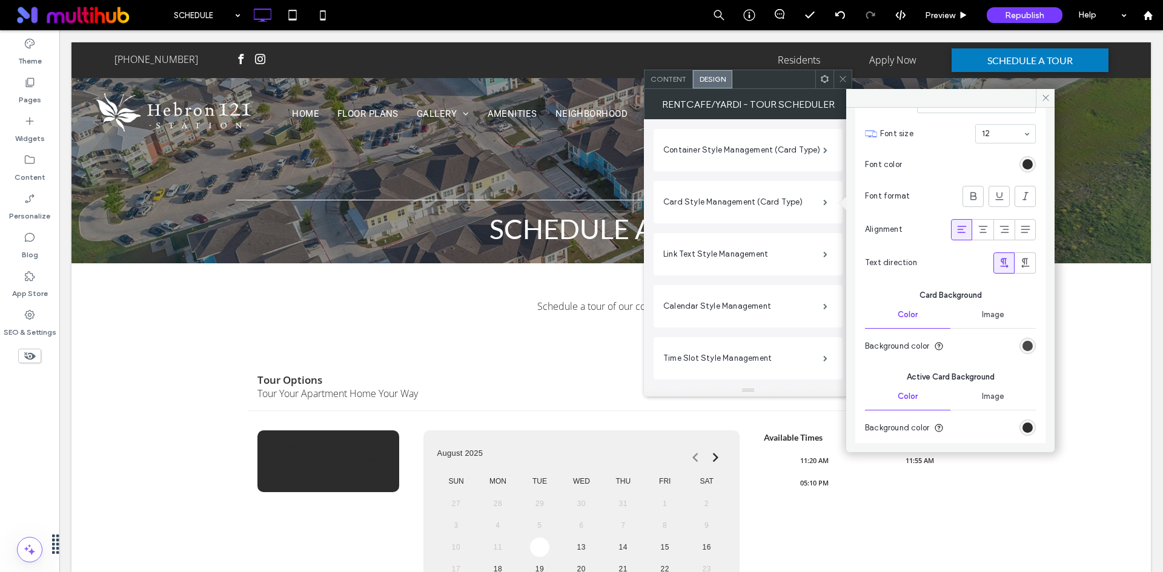
click at [1022, 346] on div "rgb(44, 44, 44)" at bounding box center [1027, 346] width 10 height 10
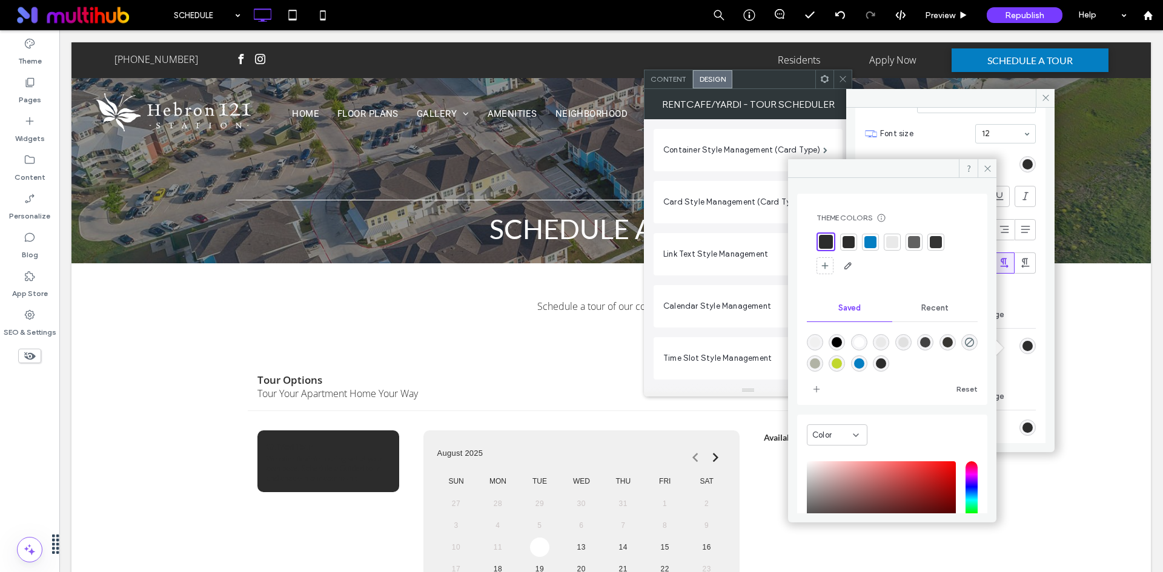
click at [871, 244] on div at bounding box center [870, 242] width 12 height 12
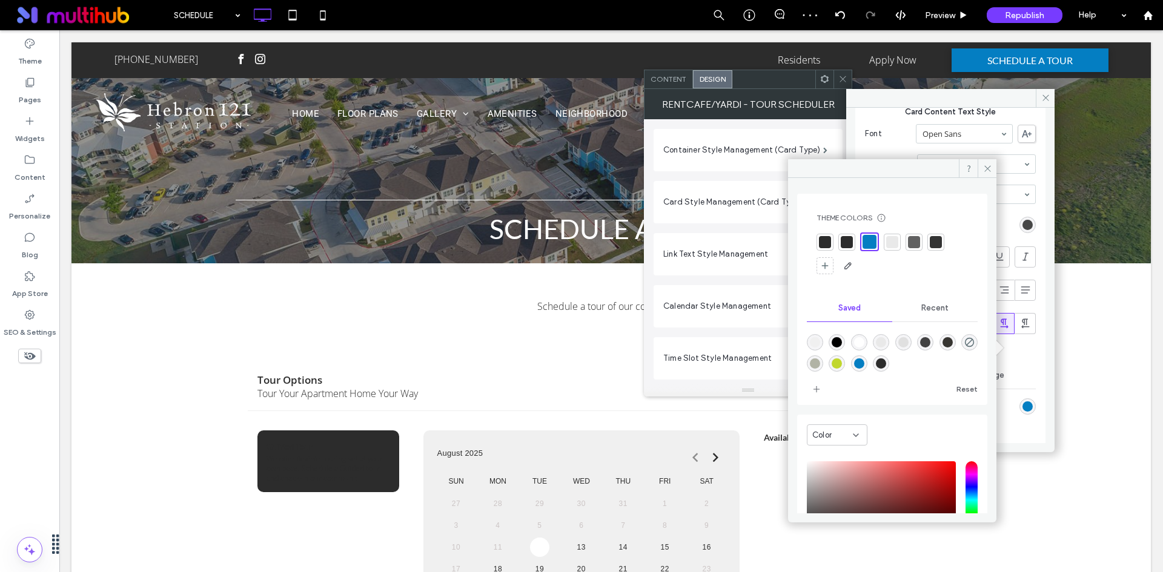
click at [1025, 225] on div "rgb(44, 44, 44)" at bounding box center [1027, 225] width 10 height 10
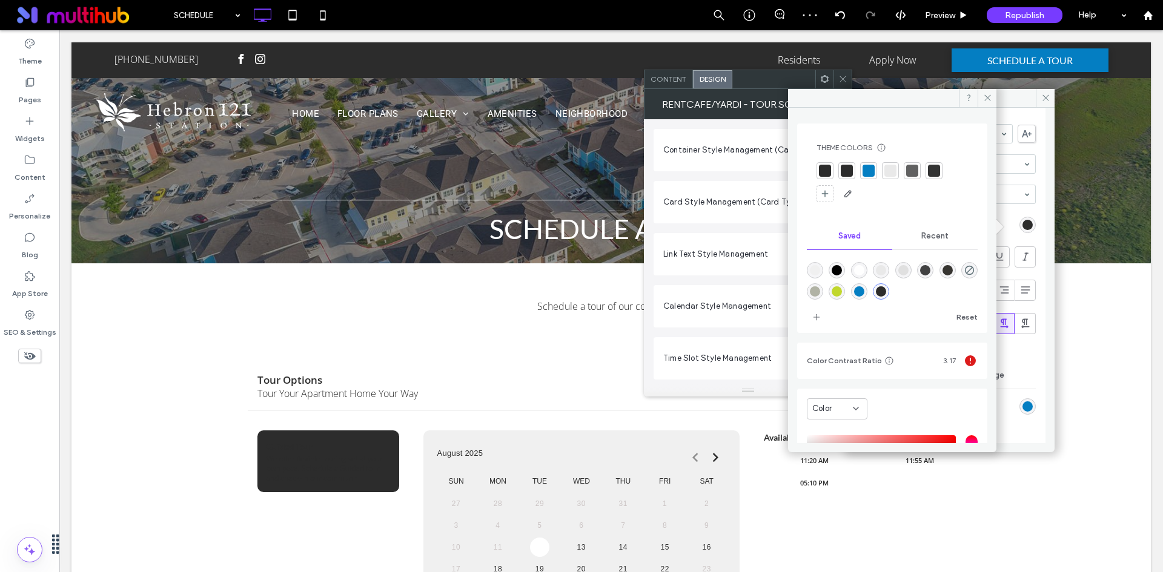
click at [864, 271] on div "rgba(255,255,255,1)" at bounding box center [859, 270] width 10 height 10
type input "*******"
click at [986, 96] on icon at bounding box center [987, 97] width 9 height 9
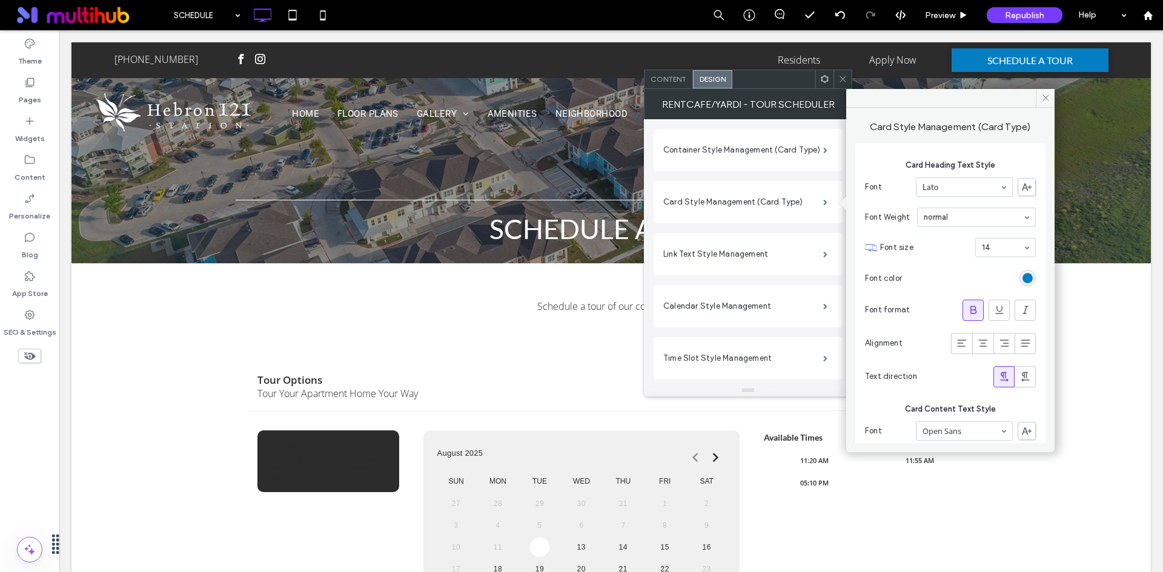
scroll to position [0, 0]
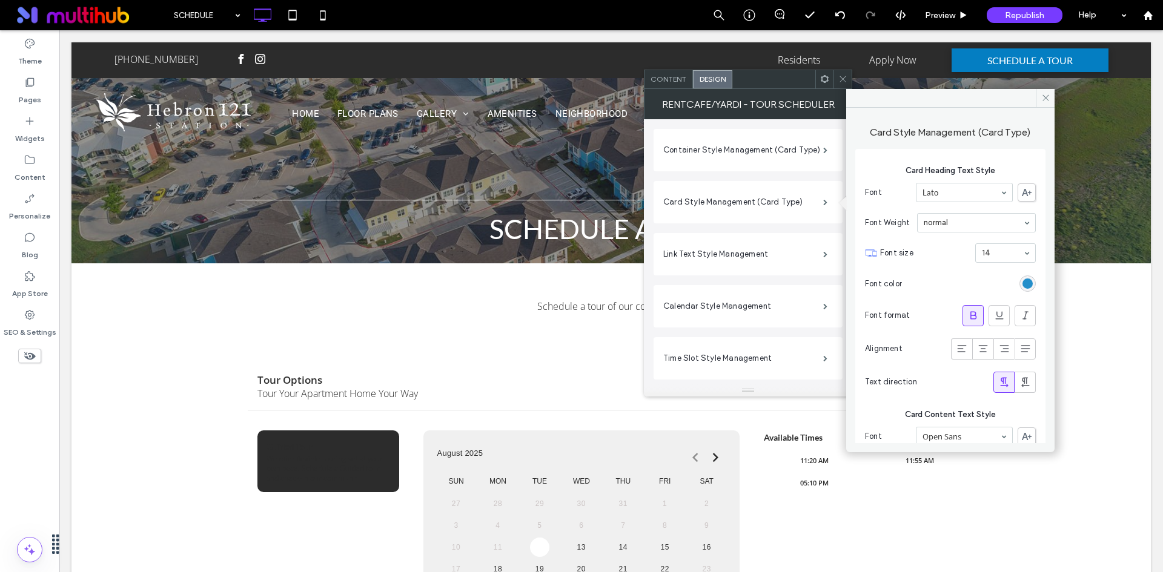
click at [1022, 283] on div "rgba(4,126,194,1)" at bounding box center [1027, 284] width 10 height 10
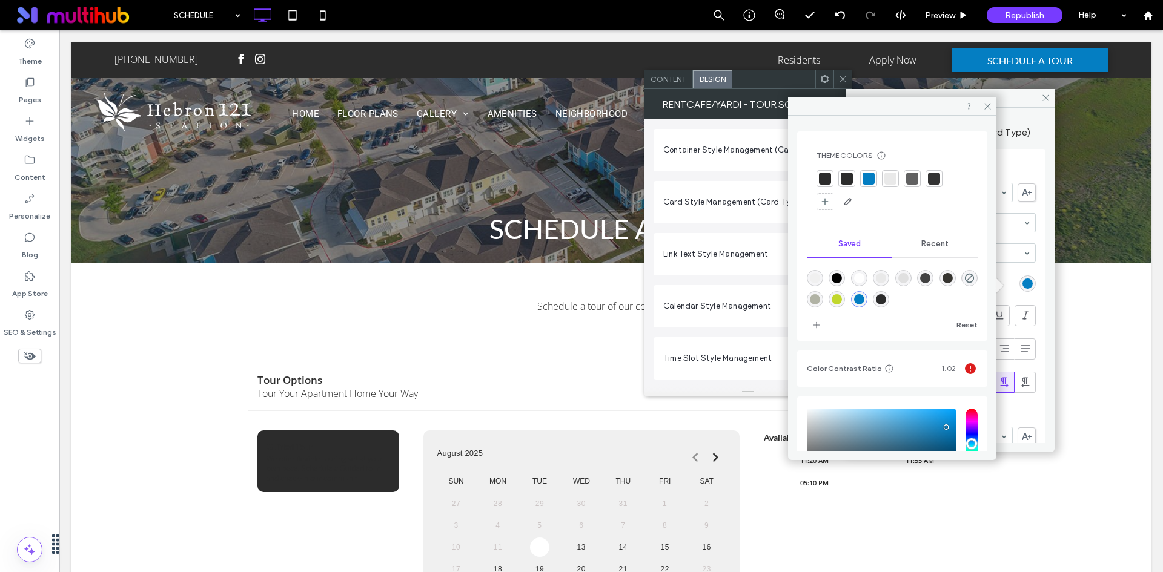
click at [842, 303] on div "rgba(193,215,45,1)" at bounding box center [836, 299] width 10 height 10
click at [864, 276] on div "rgba(255,255,255,1)" at bounding box center [859, 278] width 10 height 10
type input "*******"
click at [983, 105] on icon at bounding box center [987, 106] width 9 height 9
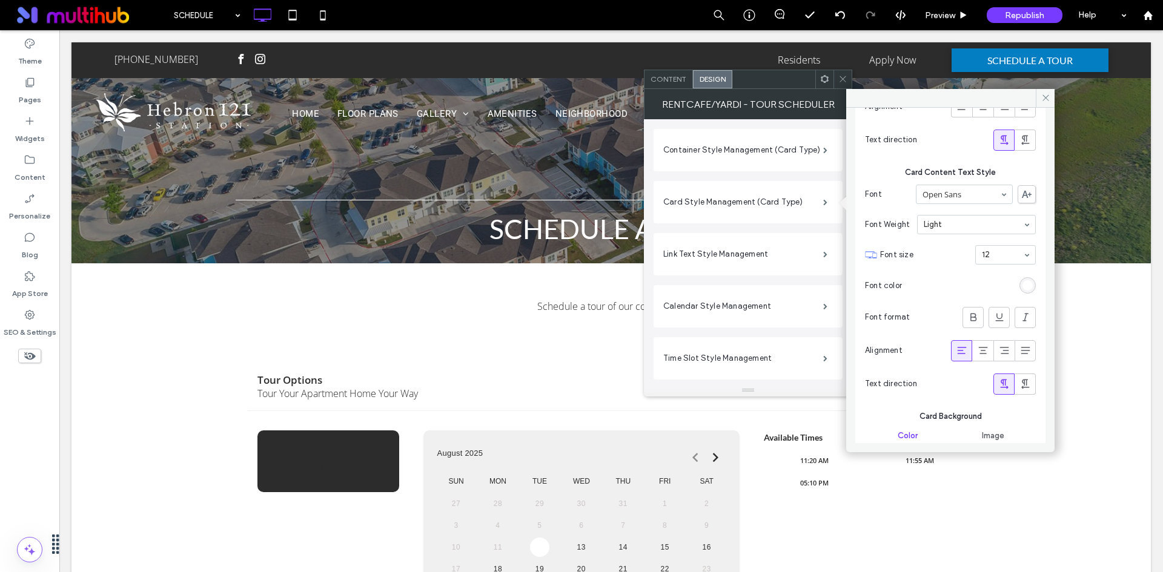
scroll to position [400, 0]
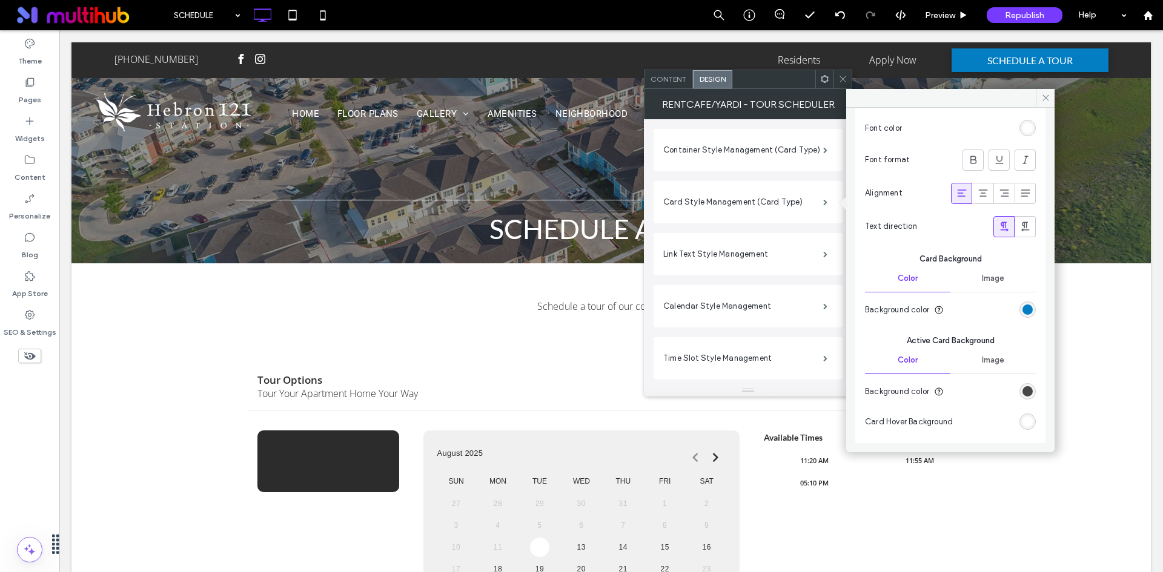
click at [1022, 391] on div "rgb(44, 44, 44)" at bounding box center [1027, 391] width 10 height 10
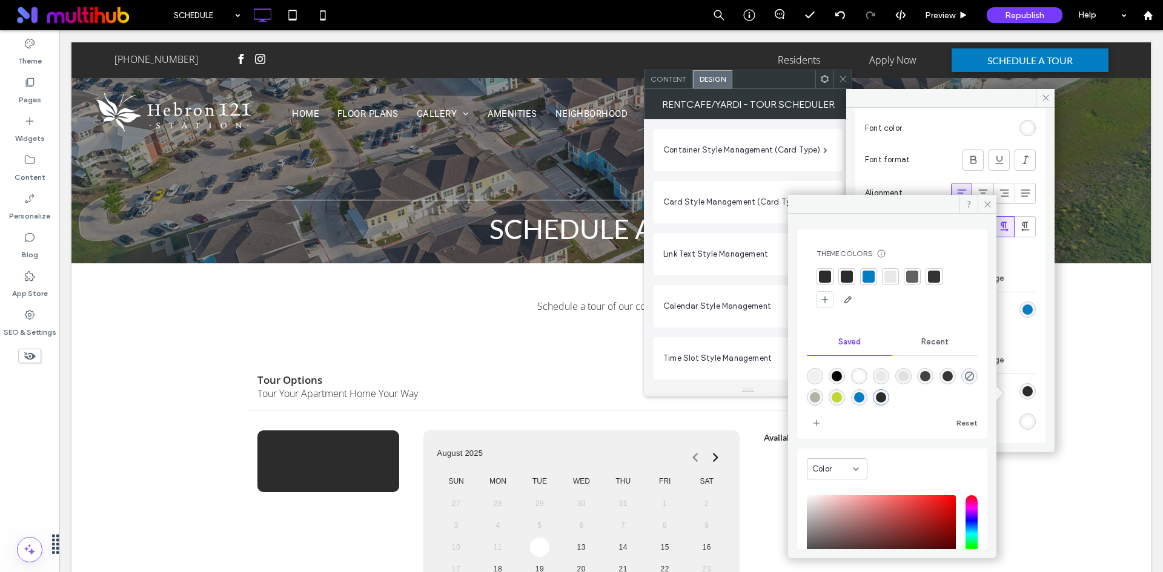
click at [842, 401] on div "rgba(193,215,45,1)" at bounding box center [836, 397] width 10 height 10
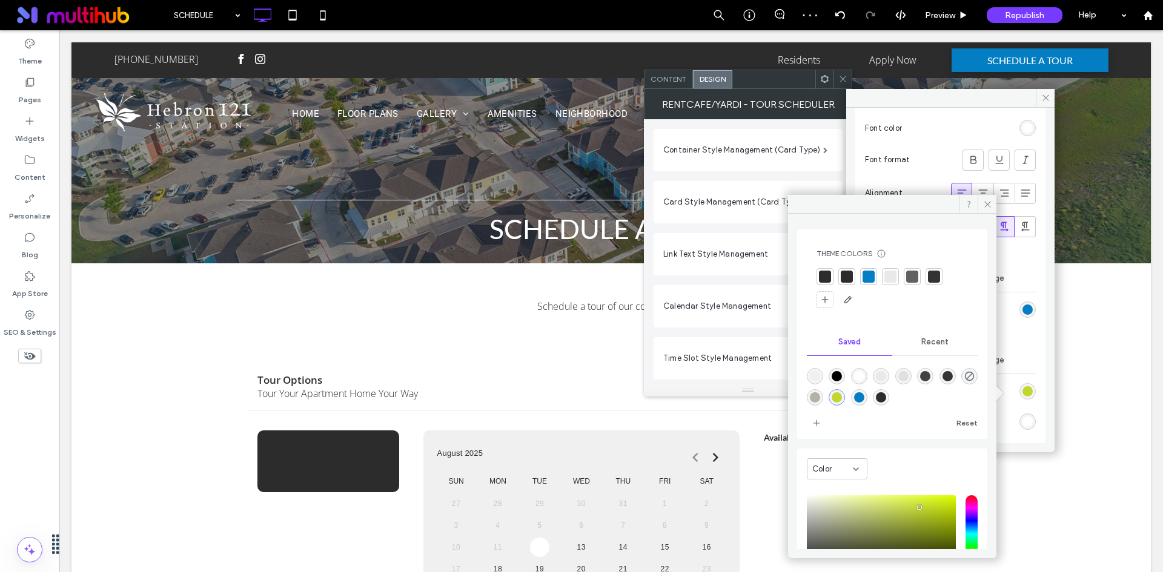
click at [864, 399] on div "rgba(4,126,194,1)" at bounding box center [859, 397] width 10 height 10
type input "*******"
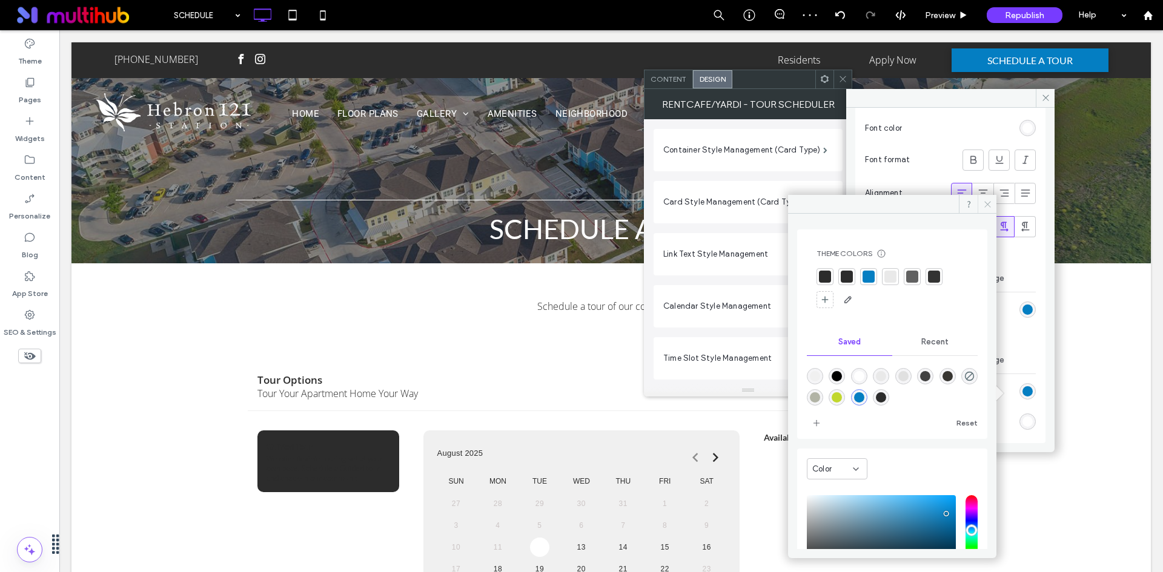
click at [983, 204] on icon at bounding box center [987, 204] width 9 height 9
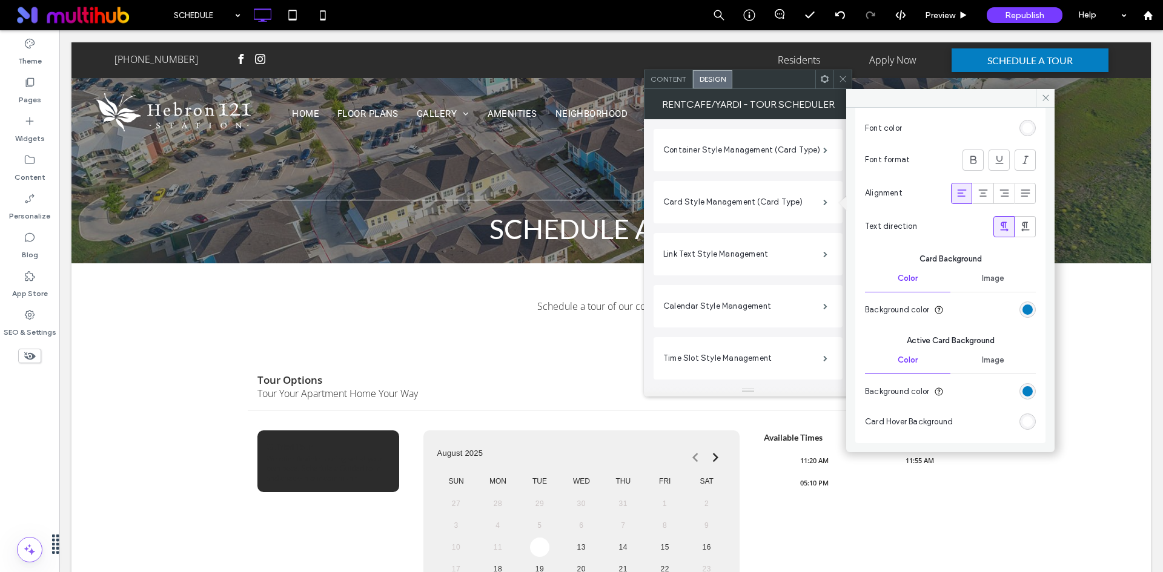
drag, startPoint x: 1018, startPoint y: 423, endPoint x: 979, endPoint y: 412, distance: 40.7
click at [979, 412] on section "Card Hover Background" at bounding box center [950, 422] width 171 height 30
click at [962, 22] on div "Preview" at bounding box center [947, 15] width 62 height 30
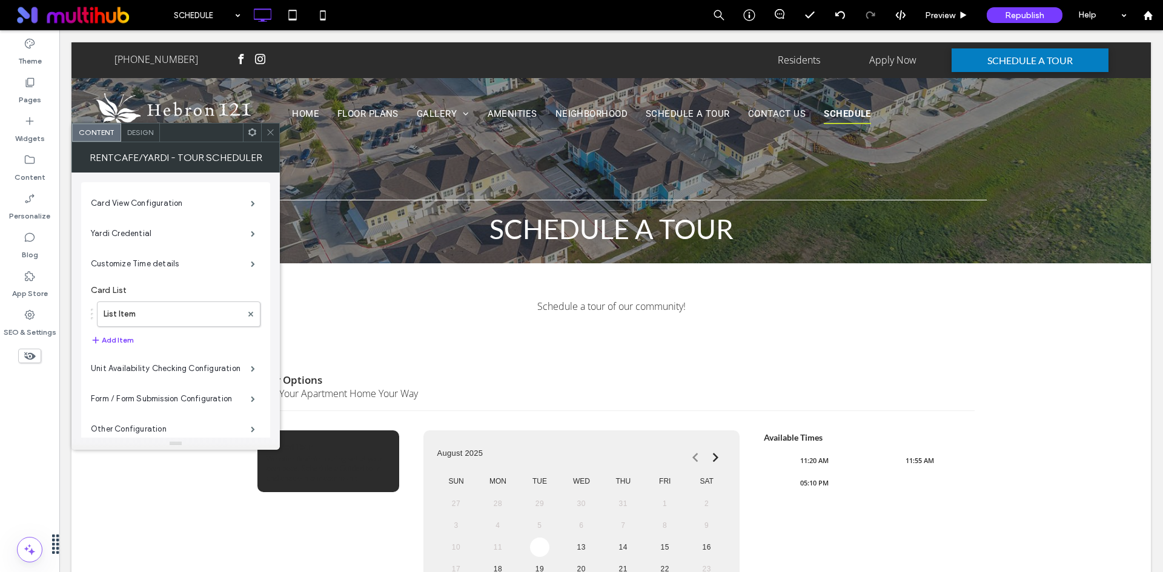
click at [265, 127] on div at bounding box center [270, 133] width 18 height 18
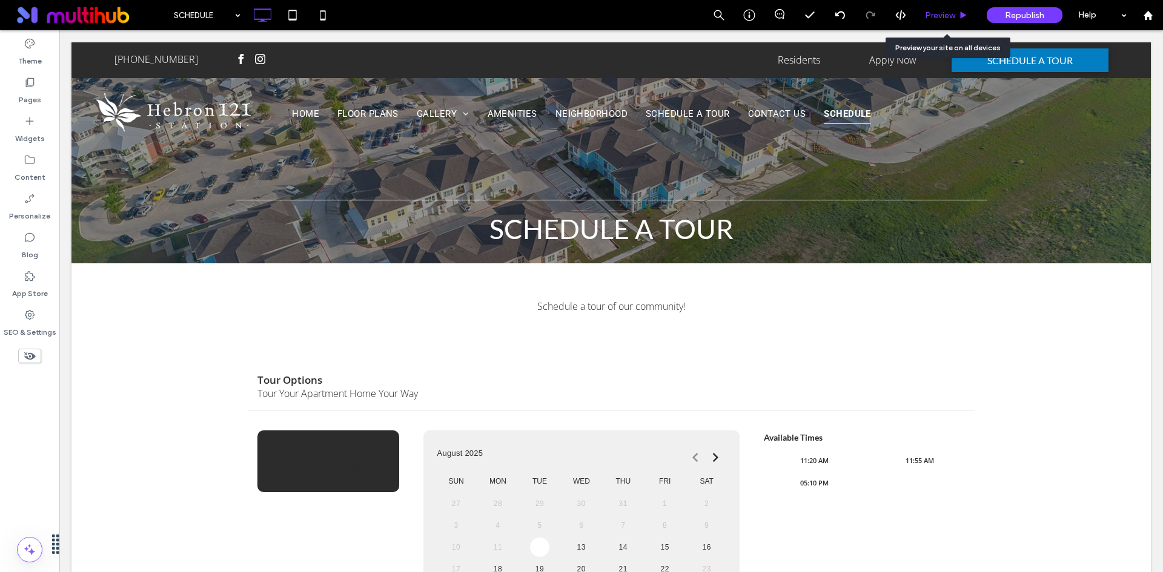
click at [949, 11] on span "Preview" at bounding box center [940, 15] width 30 height 10
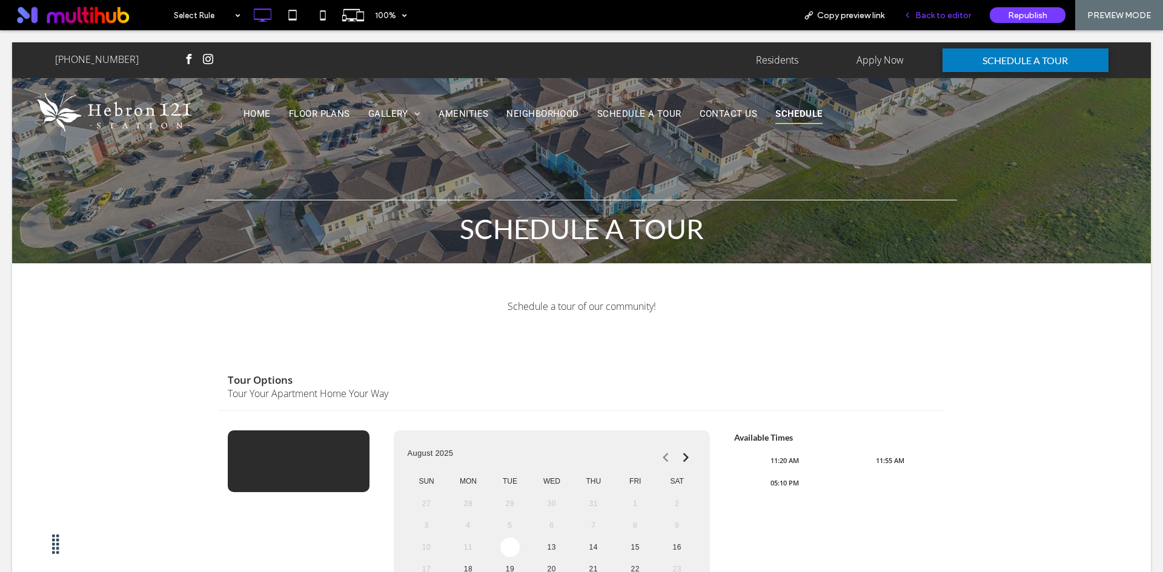
click at [942, 7] on div "Back to editor" at bounding box center [937, 15] width 87 height 30
click at [933, 2] on div "Back to editor" at bounding box center [937, 15] width 87 height 30
click at [937, 15] on span "Back to editor" at bounding box center [943, 15] width 56 height 10
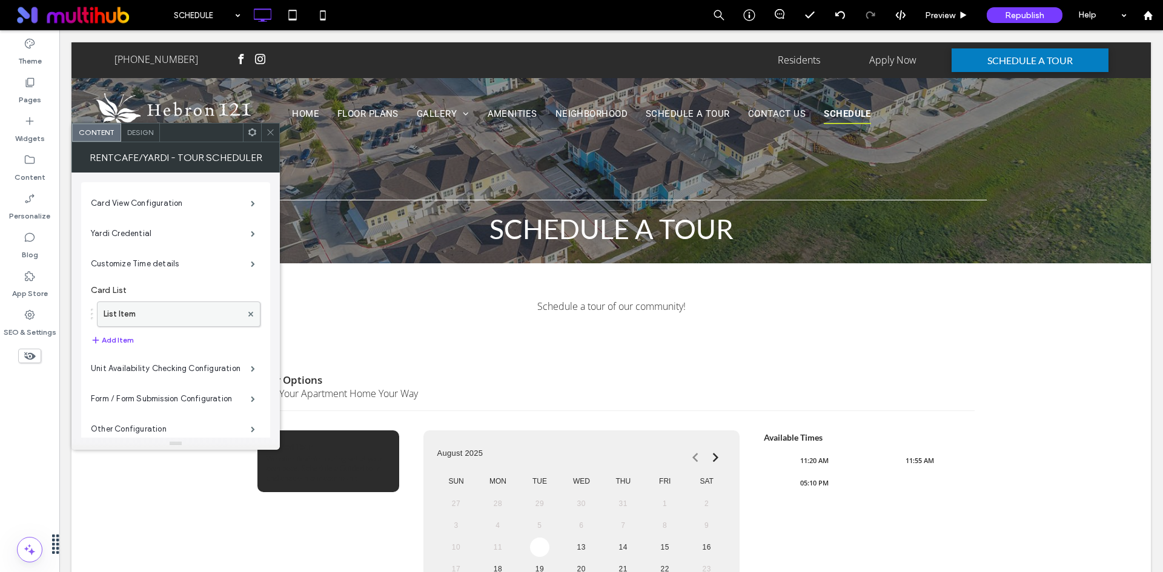
click at [171, 312] on label "List Item" at bounding box center [173, 314] width 138 height 24
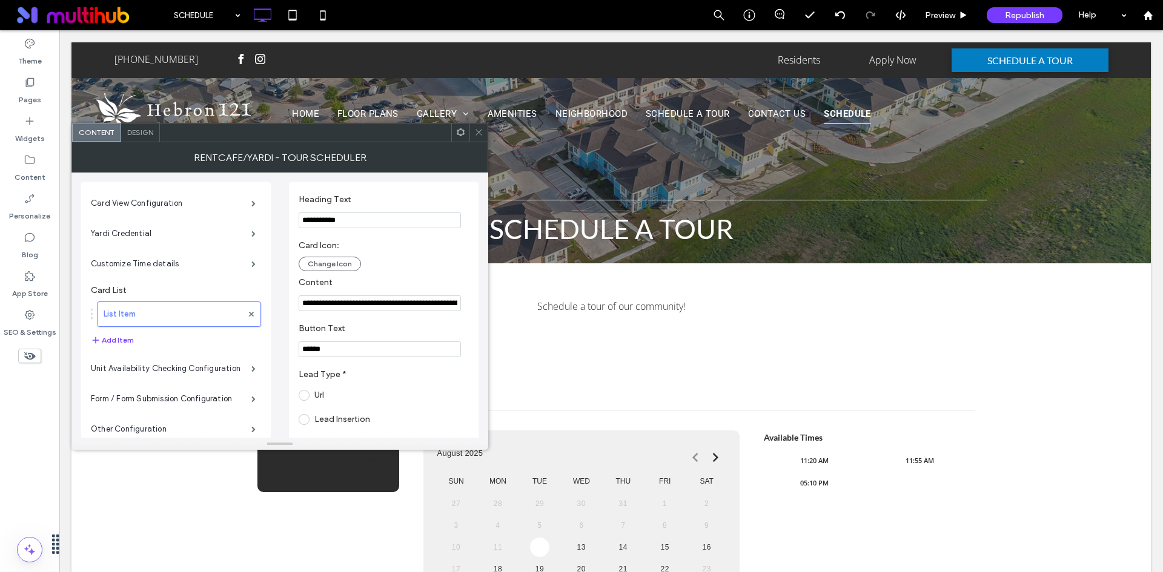
click at [349, 311] on input "**********" at bounding box center [380, 303] width 162 height 16
click at [408, 272] on section "Content" at bounding box center [384, 294] width 170 height 46
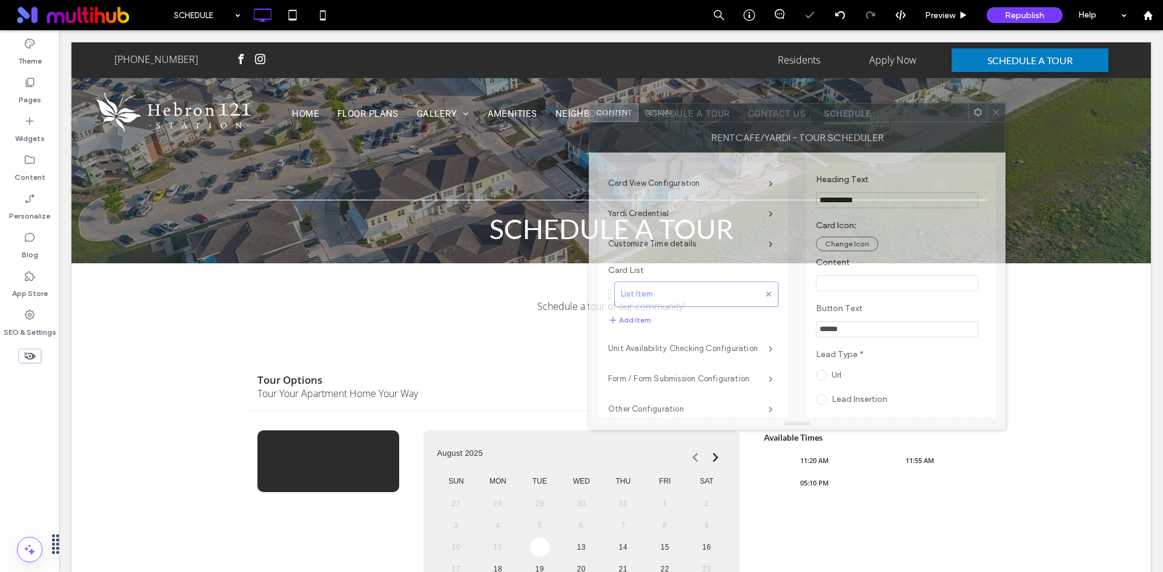
drag, startPoint x: 414, startPoint y: 137, endPoint x: 931, endPoint y: 117, distance: 517.5
click at [931, 117] on div at bounding box center [822, 113] width 291 height 18
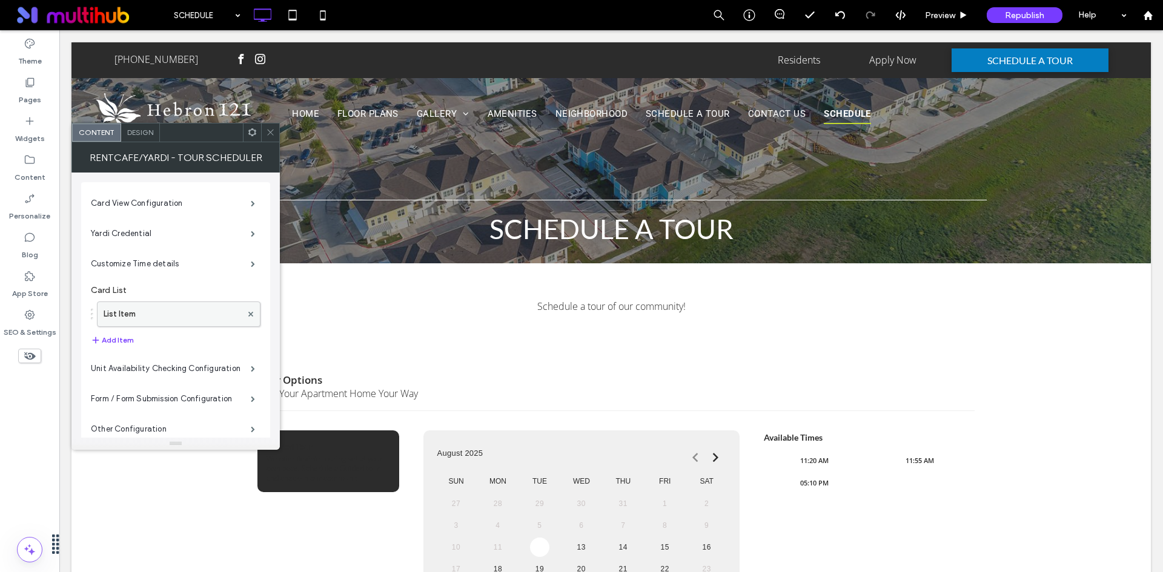
click at [191, 314] on label "List Item" at bounding box center [173, 314] width 138 height 24
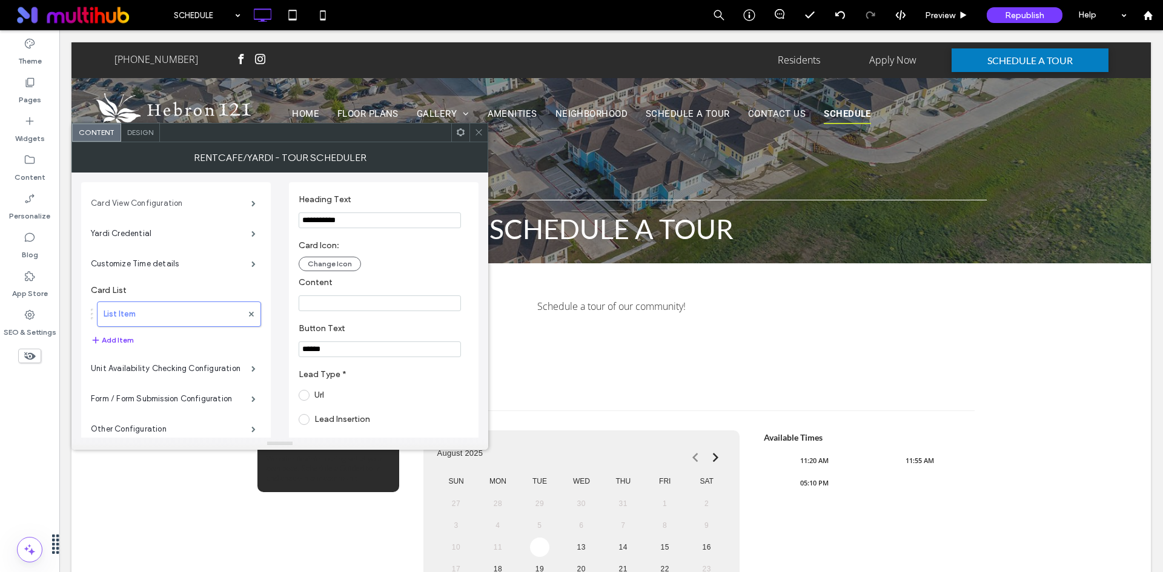
click at [176, 205] on label "Card View Configuration" at bounding box center [171, 203] width 160 height 24
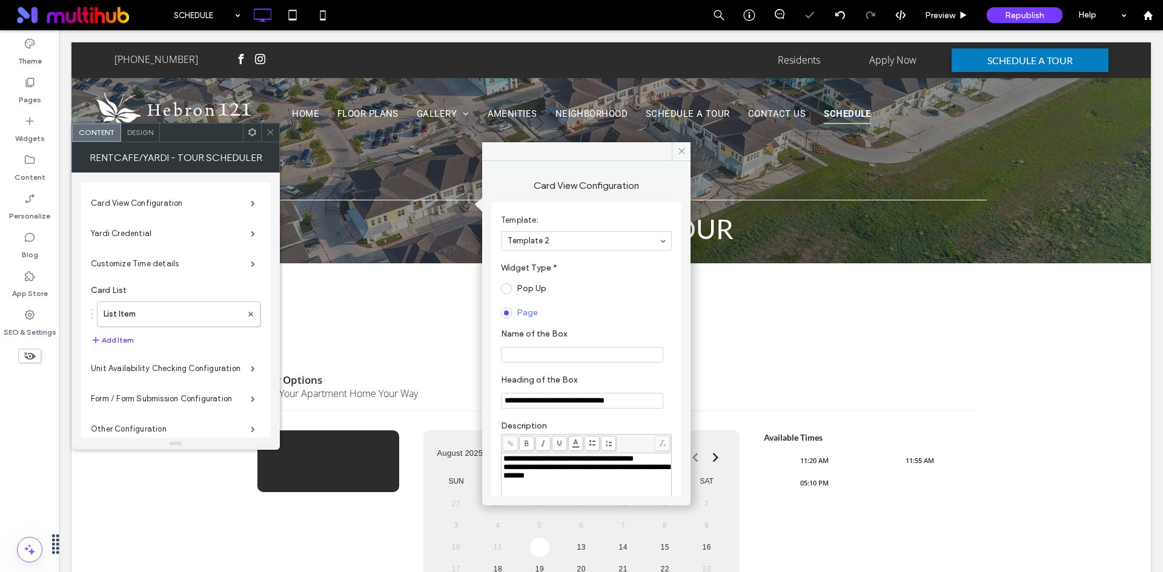
click at [625, 289] on div "Pop Up" at bounding box center [584, 288] width 166 height 19
click at [683, 154] on icon at bounding box center [681, 151] width 9 height 9
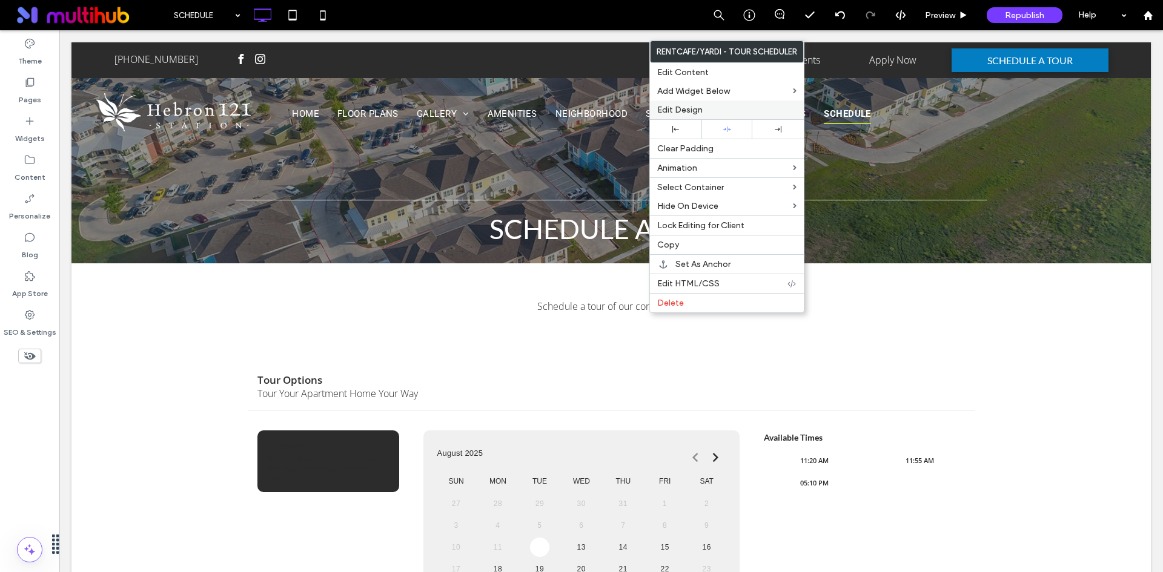
click at [738, 114] on label "Edit Design" at bounding box center [726, 110] width 139 height 10
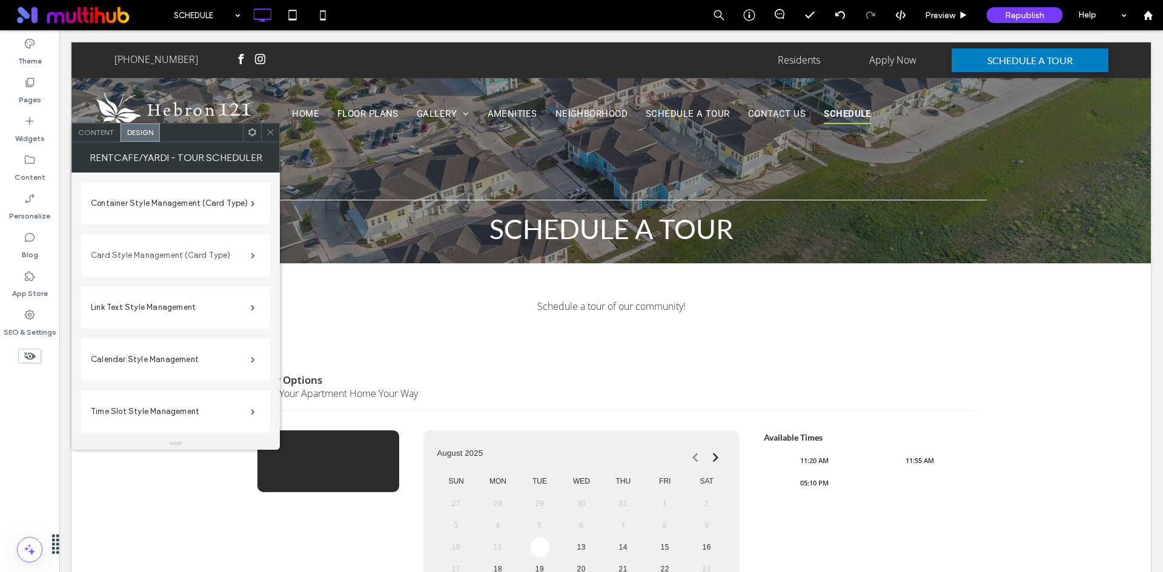
click at [185, 249] on label "Card Style Management (Card Type)" at bounding box center [171, 255] width 160 height 24
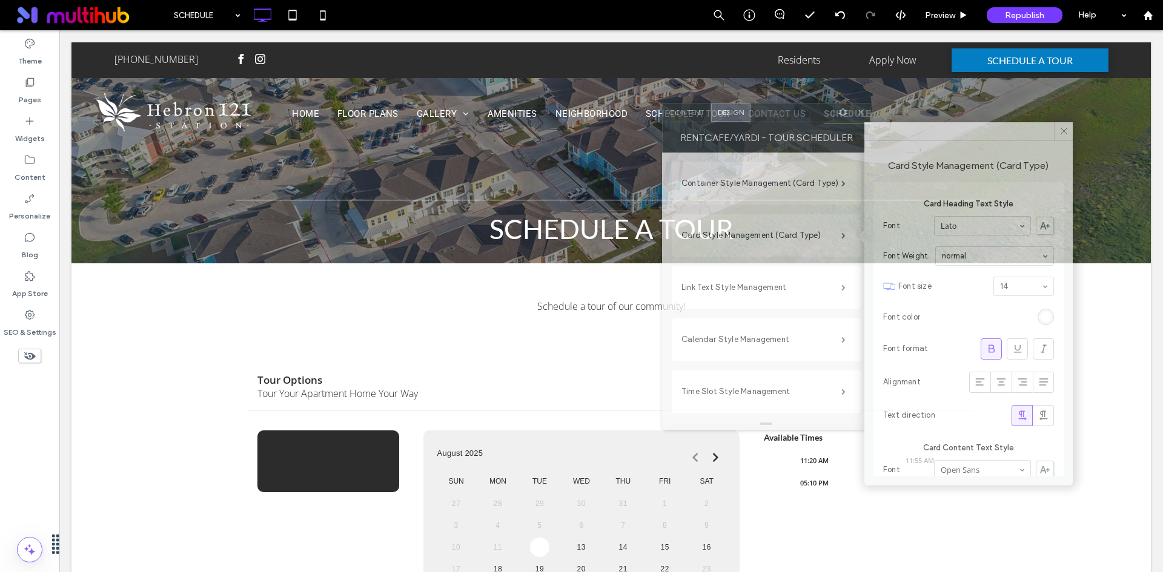
drag, startPoint x: 216, startPoint y: 136, endPoint x: 1045, endPoint y: 309, distance: 847.3
click at [788, 119] on div at bounding box center [791, 113] width 83 height 18
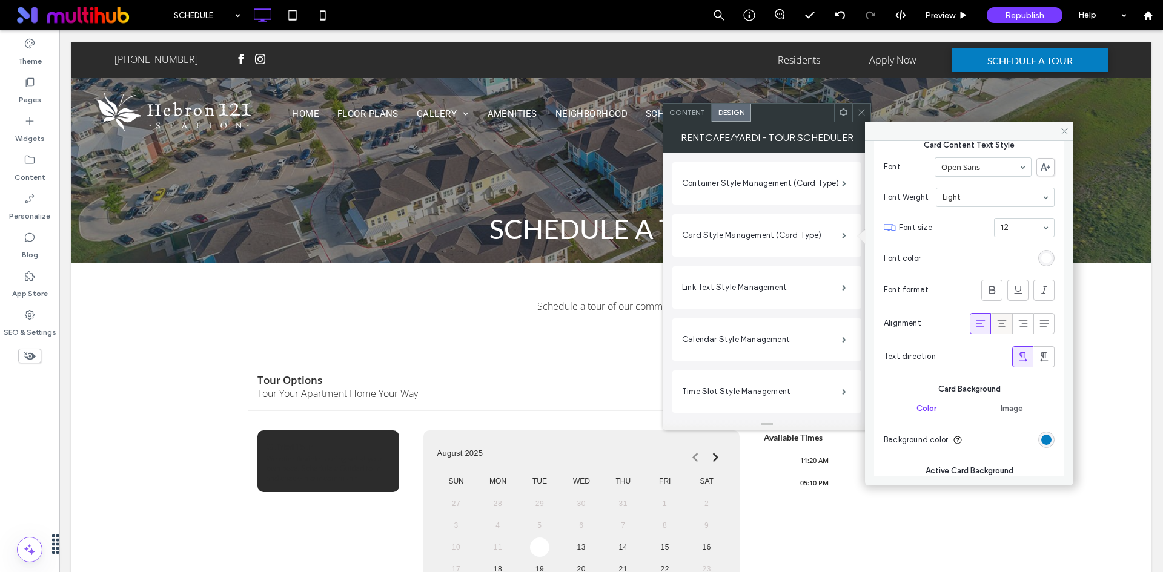
scroll to position [400, 0]
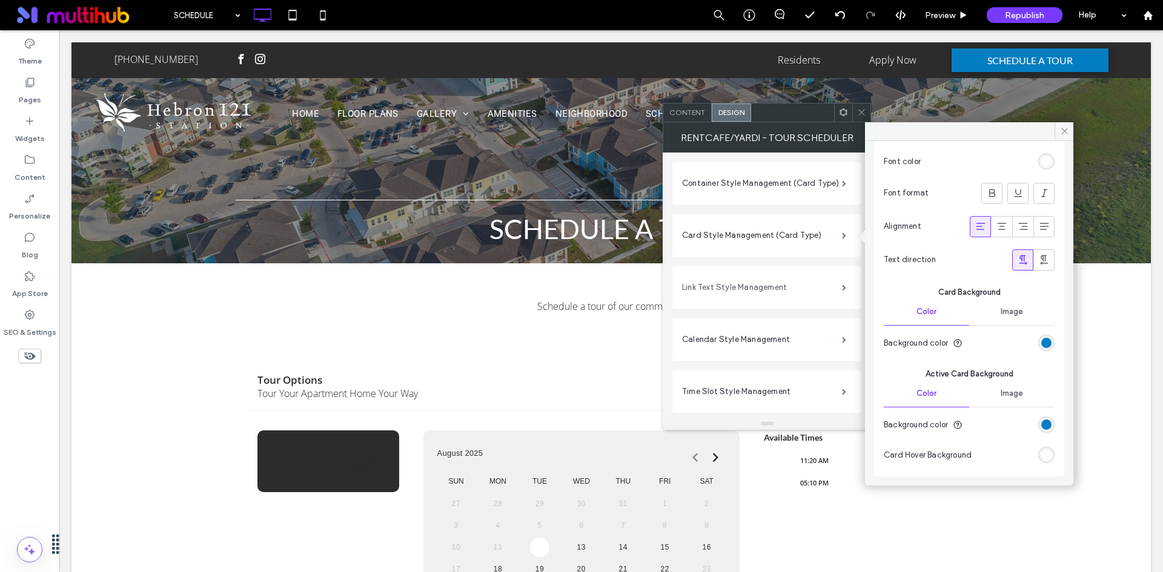
click at [818, 287] on label "Link Text Style Management" at bounding box center [762, 288] width 160 height 24
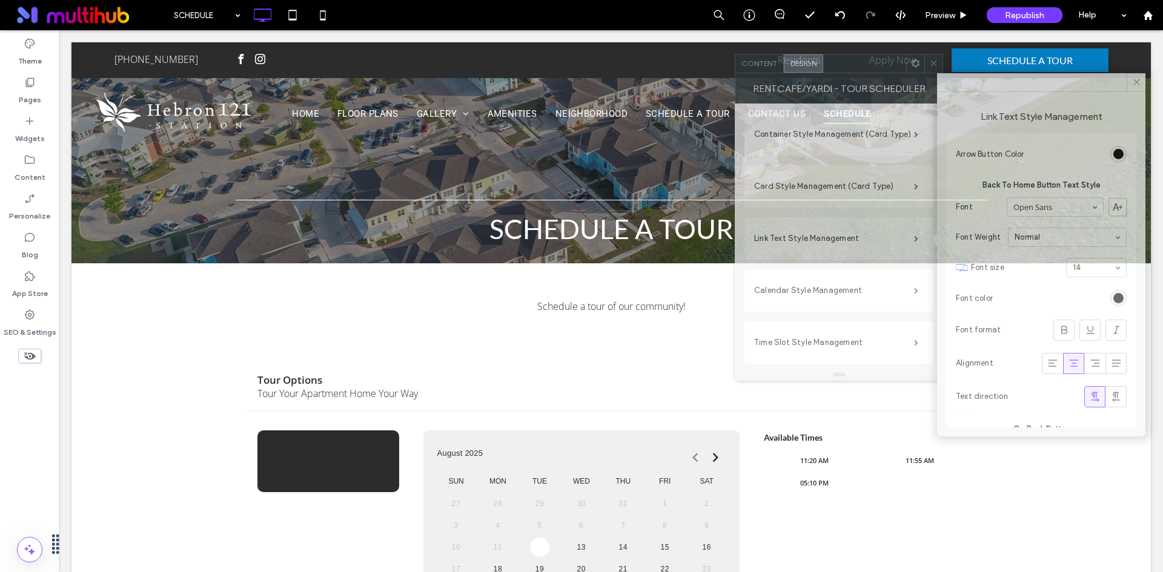
drag, startPoint x: 824, startPoint y: 112, endPoint x: 889, endPoint y: 63, distance: 81.3
click at [889, 63] on div at bounding box center [864, 63] width 83 height 18
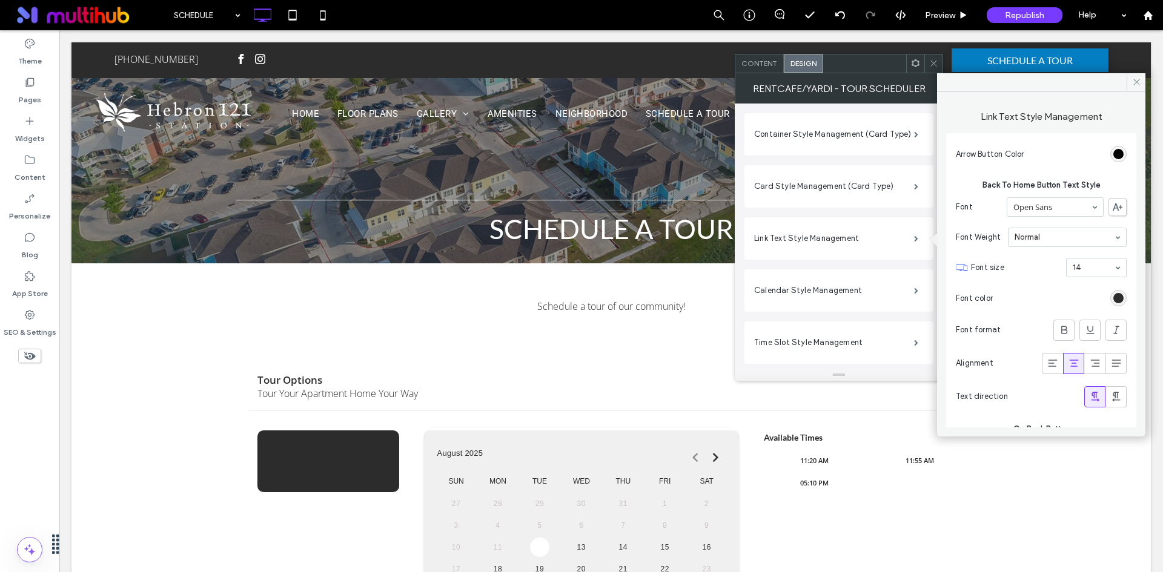
click at [1116, 148] on div "rgb(0, 0, 0)" at bounding box center [1118, 154] width 16 height 16
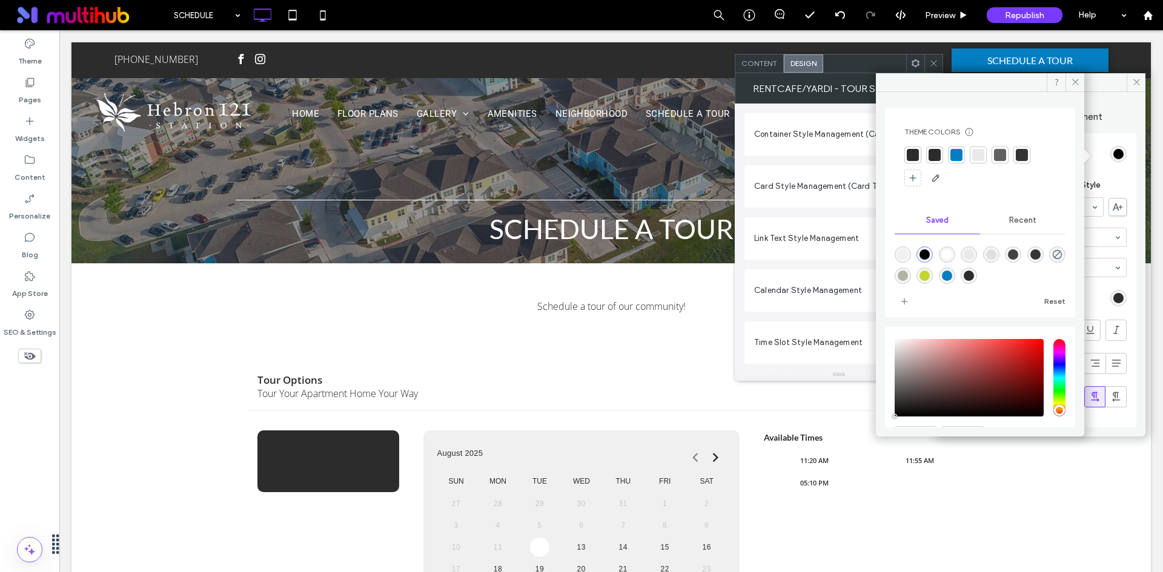
click at [951, 159] on div at bounding box center [956, 155] width 12 height 12
click at [1072, 87] on span at bounding box center [1074, 82] width 19 height 18
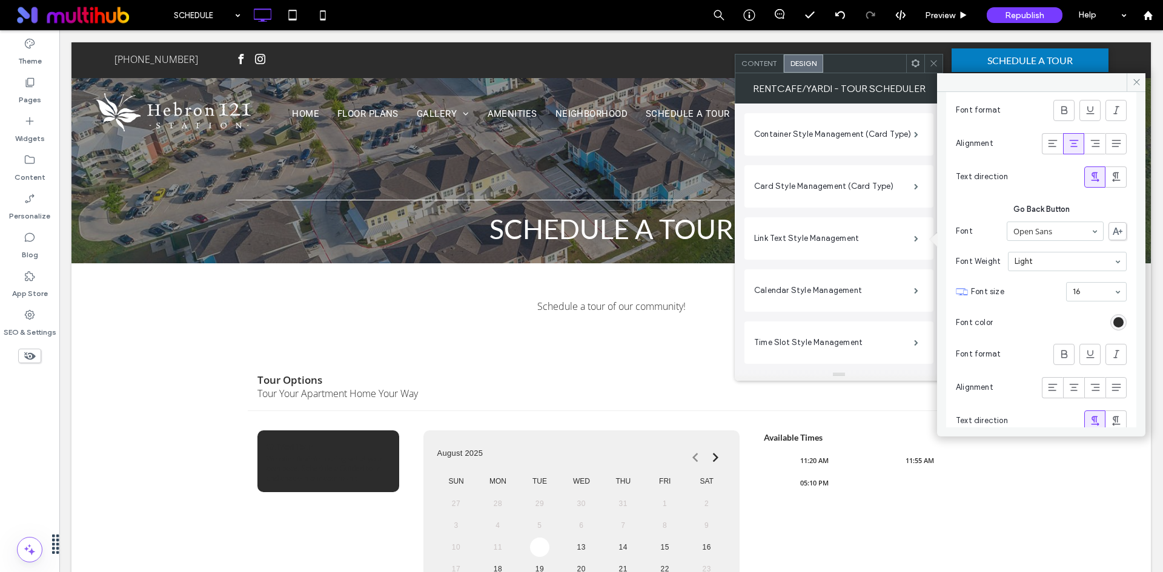
scroll to position [236, 0]
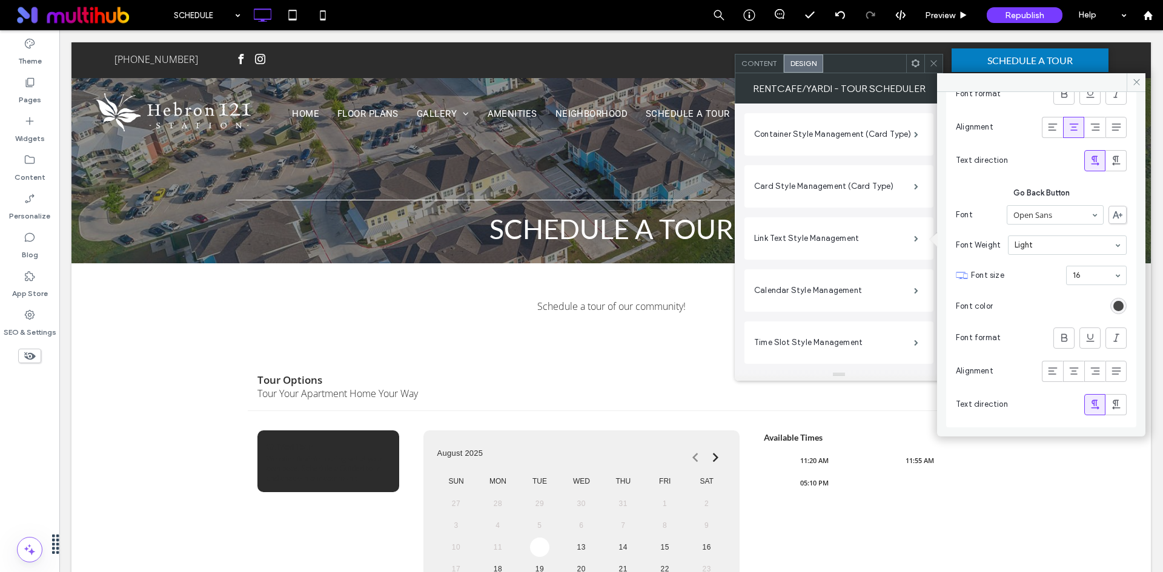
click at [1113, 303] on div "rgb(44, 44, 44)" at bounding box center [1118, 306] width 10 height 10
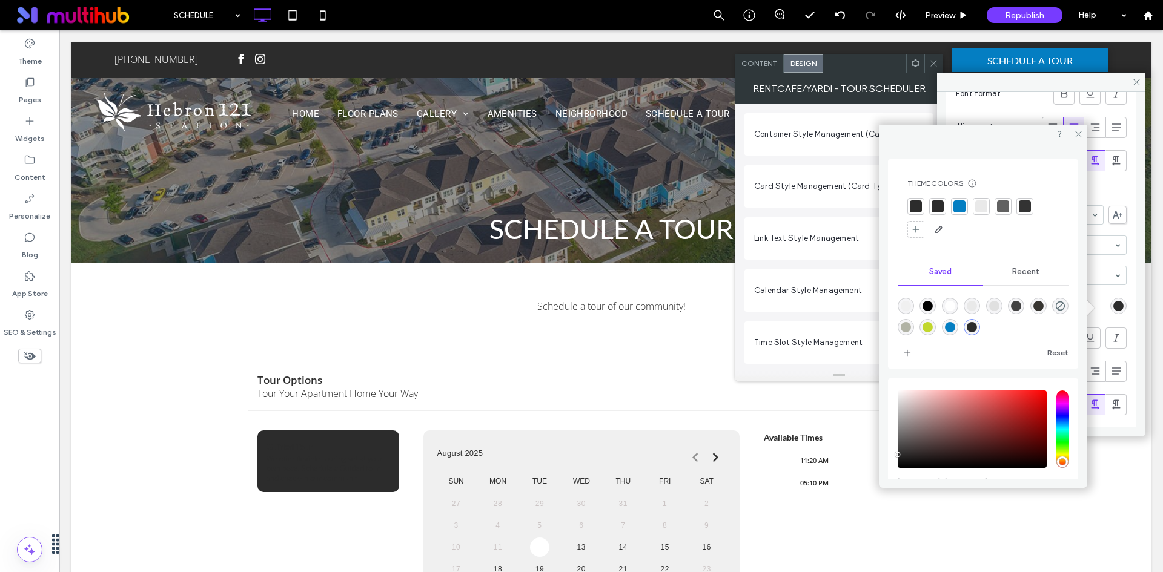
click at [960, 206] on div at bounding box center [959, 206] width 12 height 12
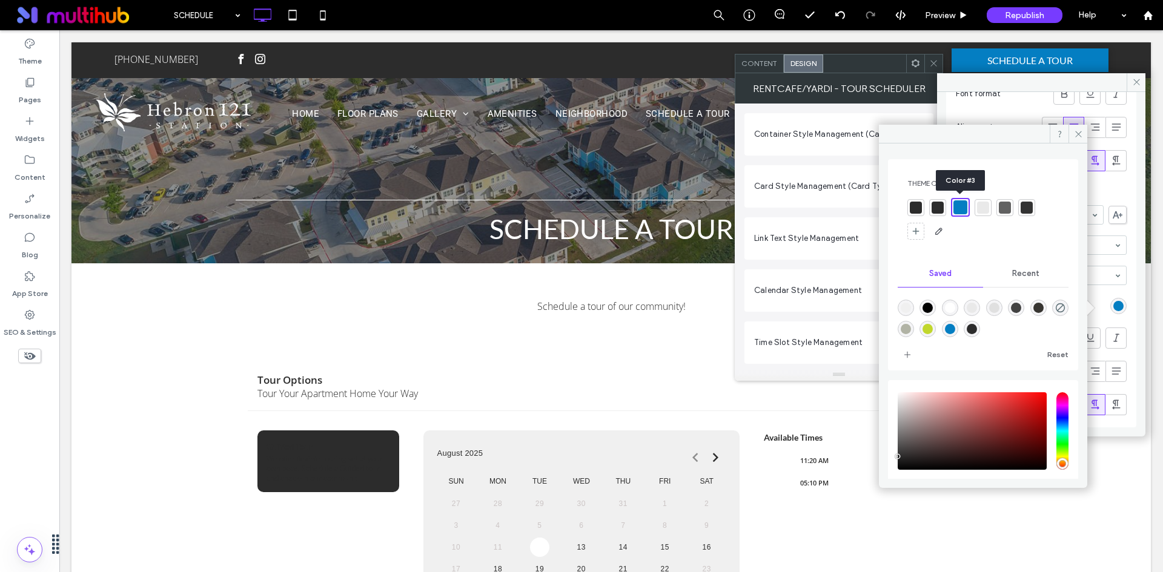
click at [960, 206] on div at bounding box center [960, 207] width 14 height 14
click at [1080, 130] on icon at bounding box center [1078, 134] width 9 height 9
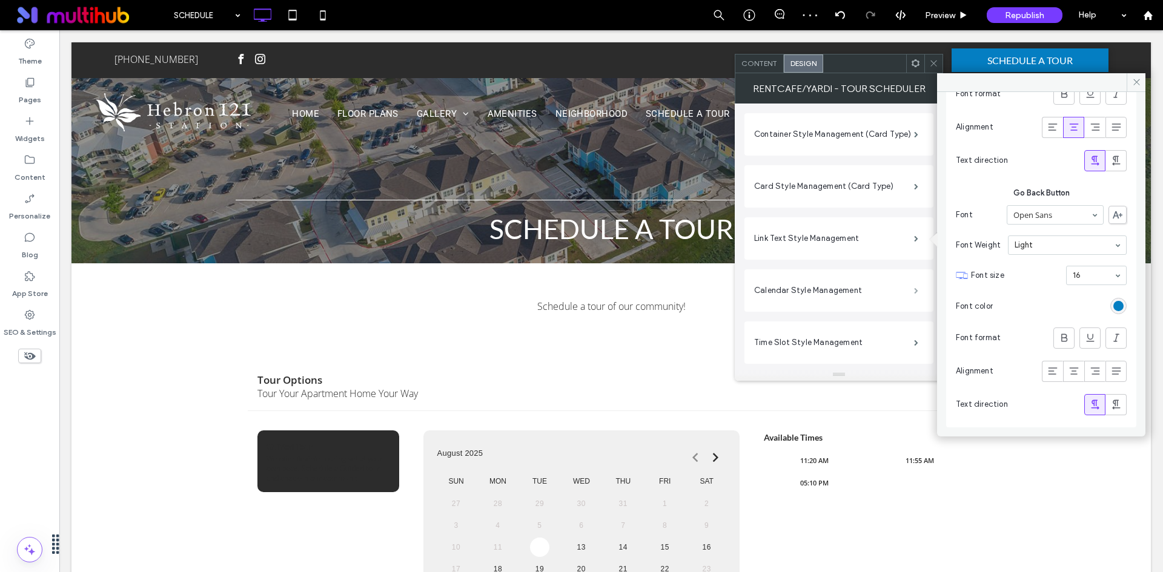
click at [914, 288] on span at bounding box center [916, 291] width 4 height 6
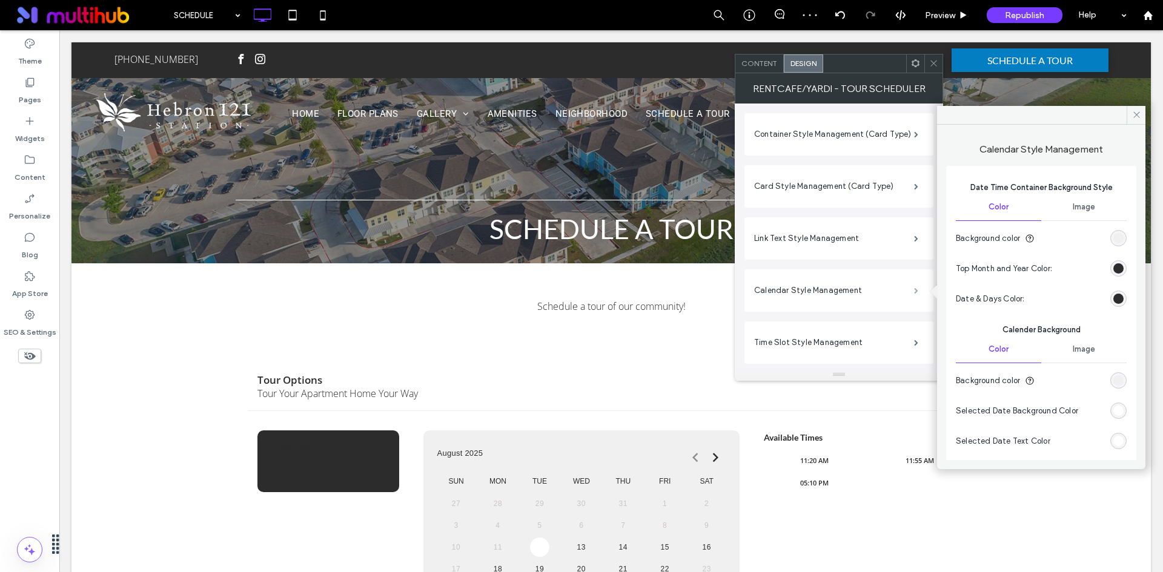
click at [917, 291] on span at bounding box center [916, 291] width 4 height 6
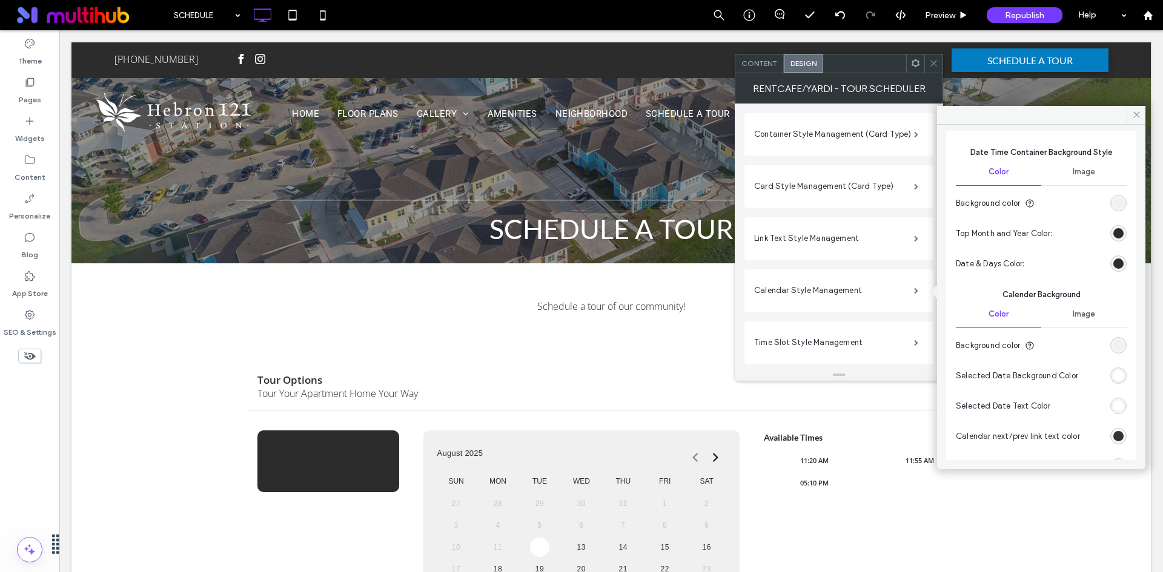
scroll to position [61, 0]
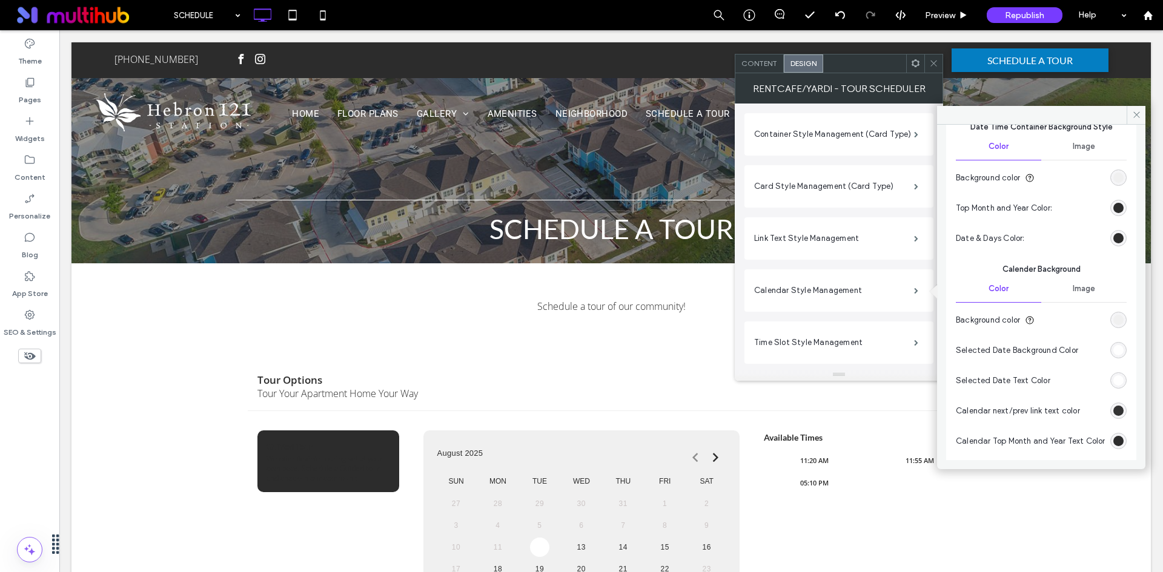
click at [1113, 348] on div "rgb(255, 255, 255)" at bounding box center [1118, 350] width 10 height 10
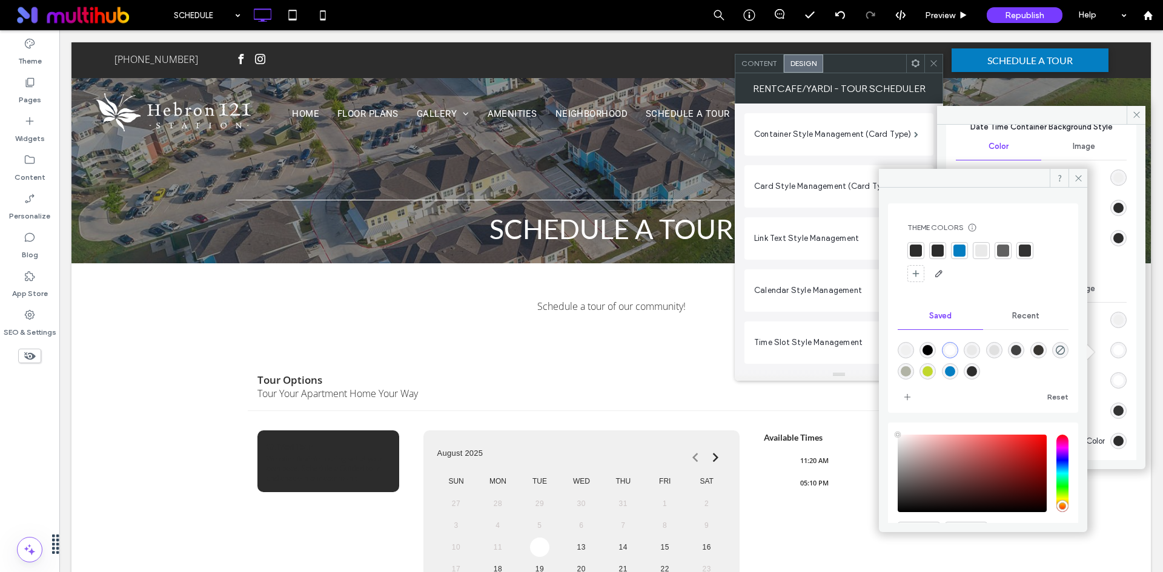
click at [956, 251] on div at bounding box center [959, 251] width 12 height 12
click at [1075, 177] on icon at bounding box center [1078, 178] width 9 height 9
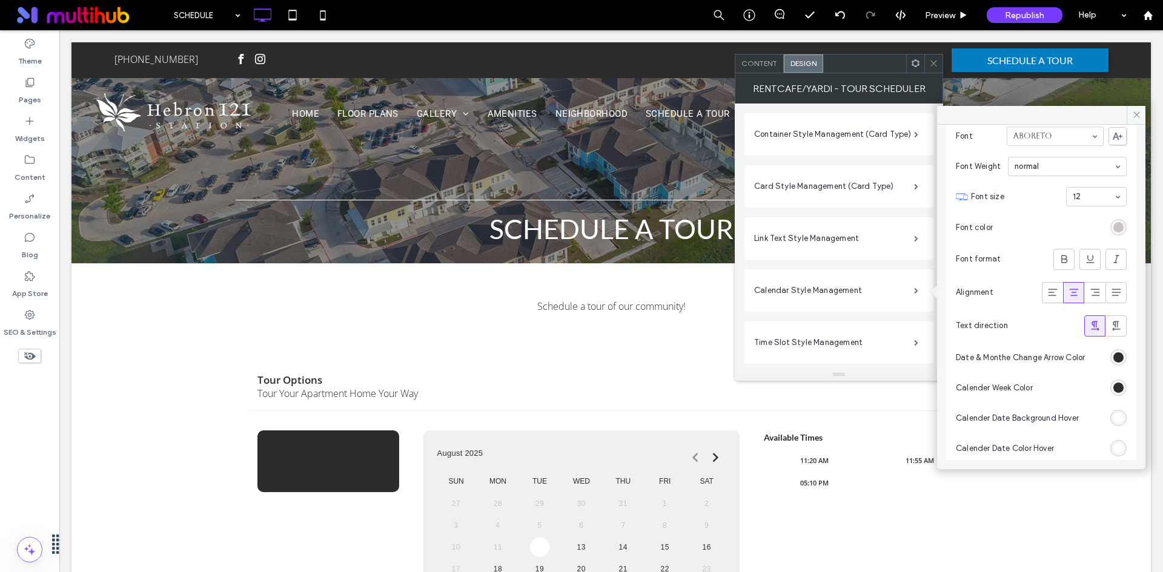
scroll to position [2095, 0]
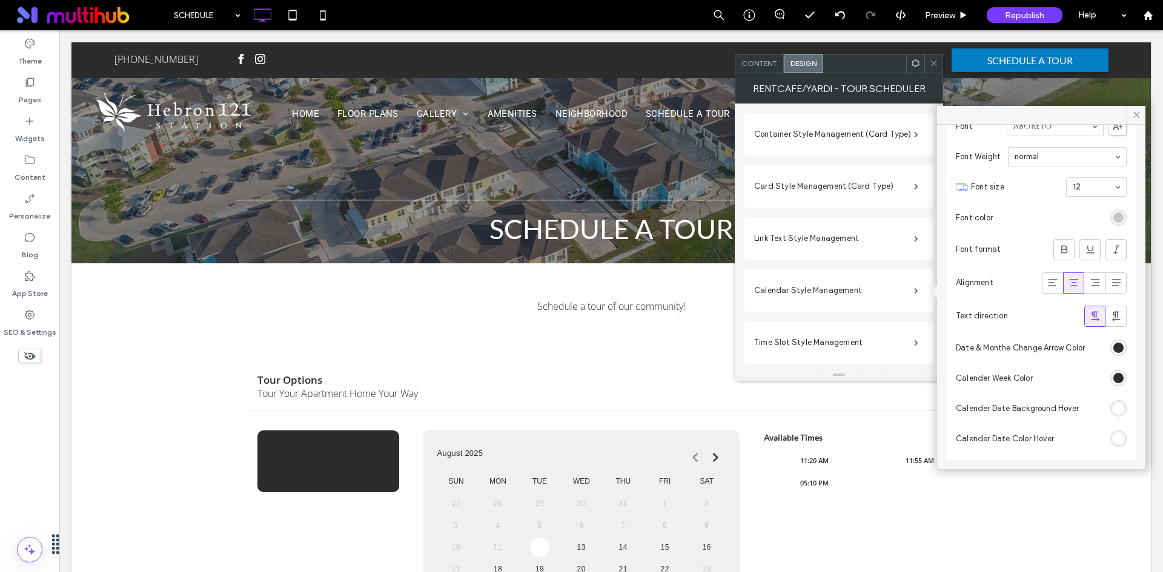
click at [932, 67] on icon at bounding box center [933, 63] width 9 height 9
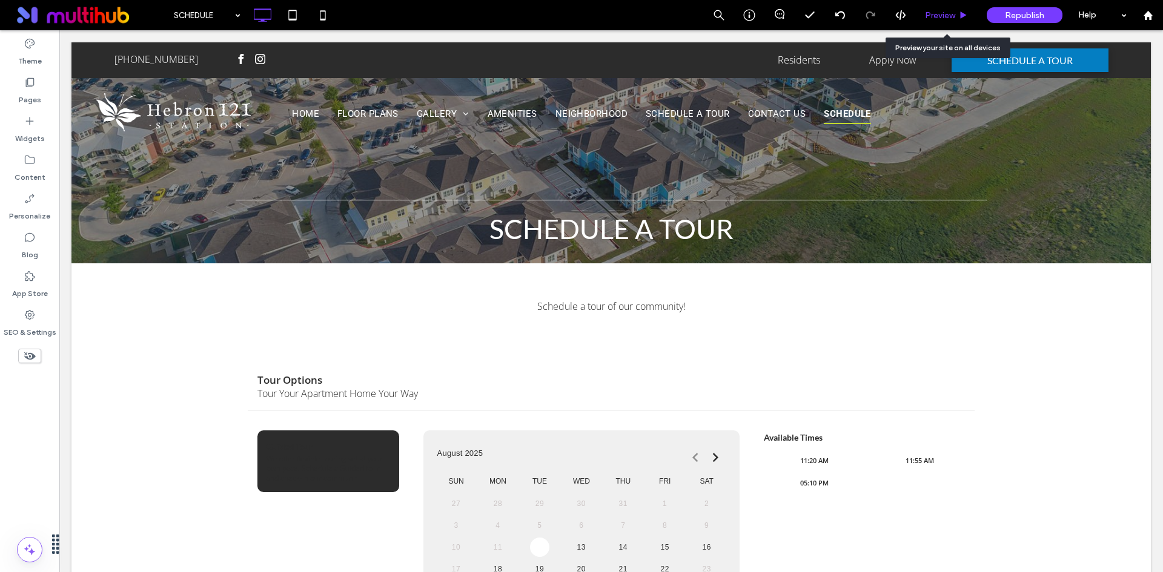
click at [945, 10] on div "Preview" at bounding box center [947, 15] width 62 height 30
click at [956, 13] on div "Preview" at bounding box center [946, 15] width 61 height 10
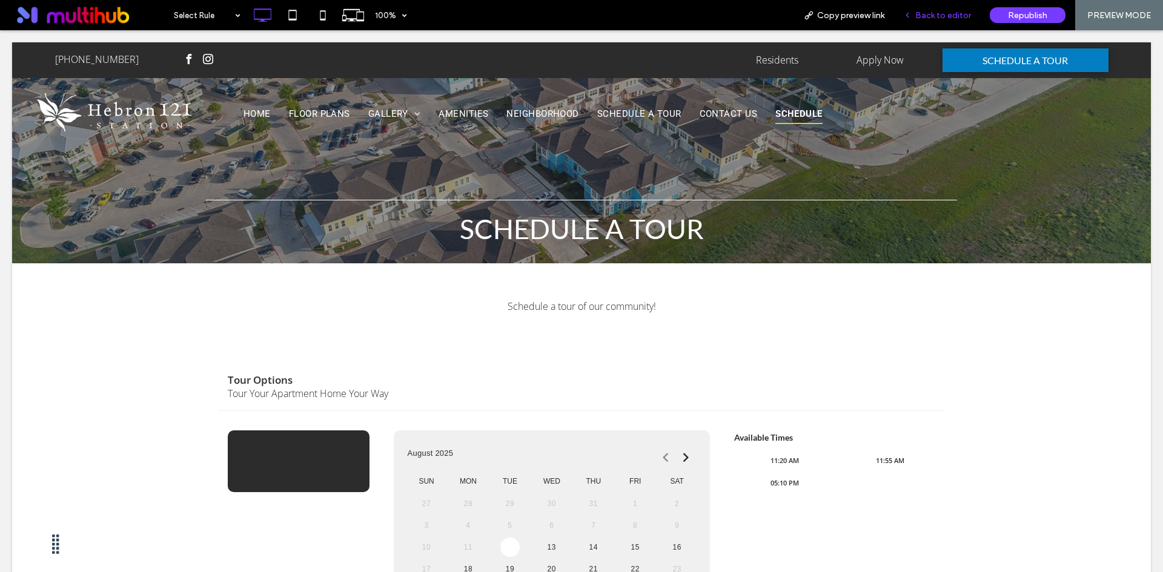
click at [955, 11] on span "Back to editor" at bounding box center [943, 15] width 56 height 10
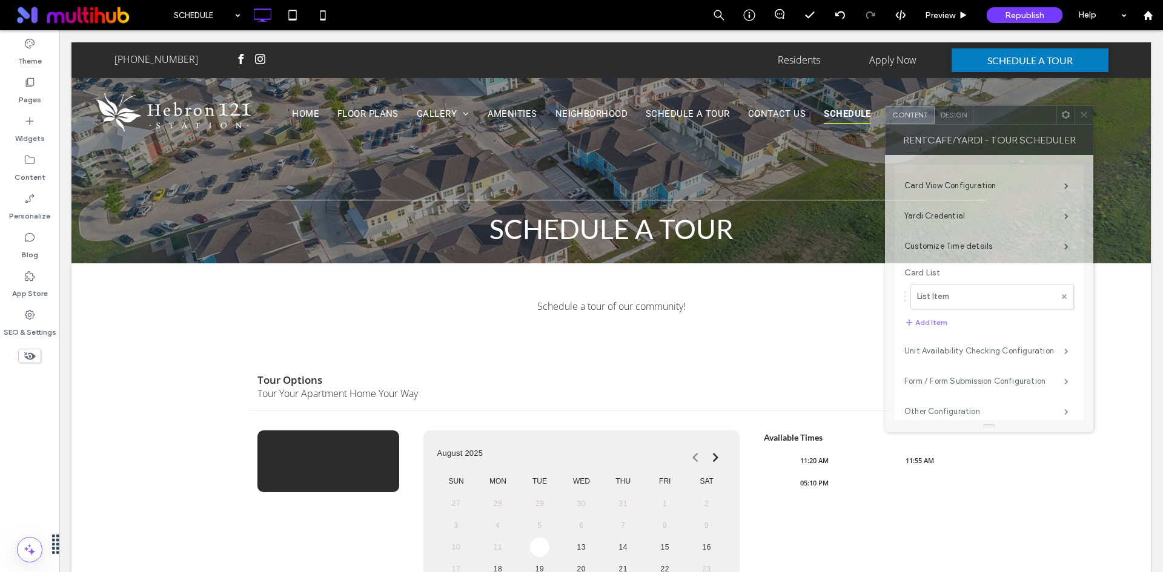
drag, startPoint x: 271, startPoint y: 131, endPoint x: 995, endPoint y: 97, distance: 725.0
click at [995, 106] on div at bounding box center [1014, 115] width 83 height 18
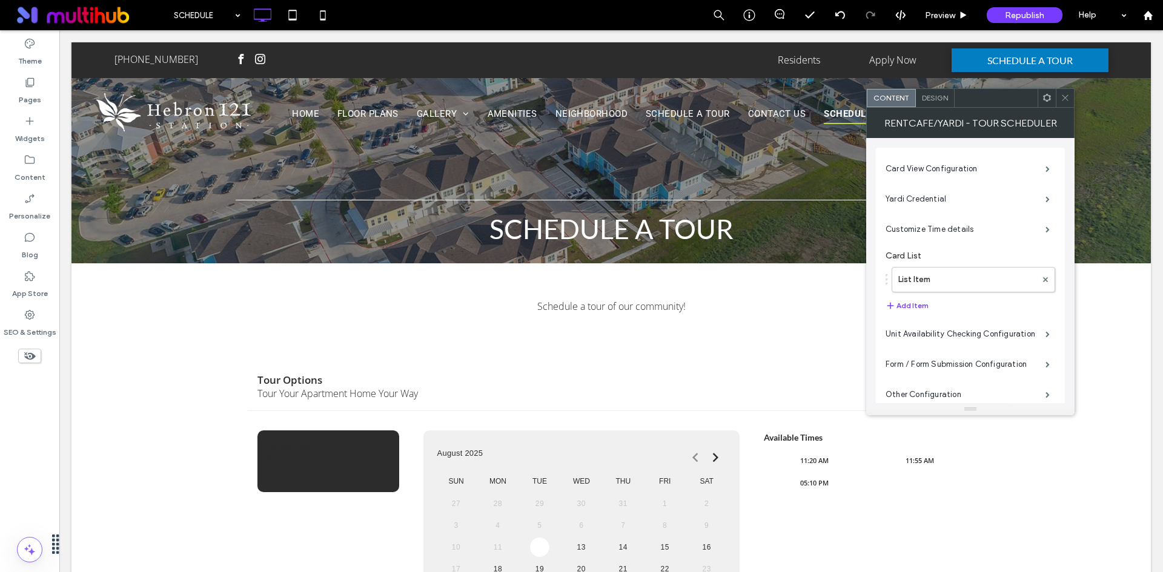
click at [942, 97] on span "Design" at bounding box center [935, 97] width 26 height 9
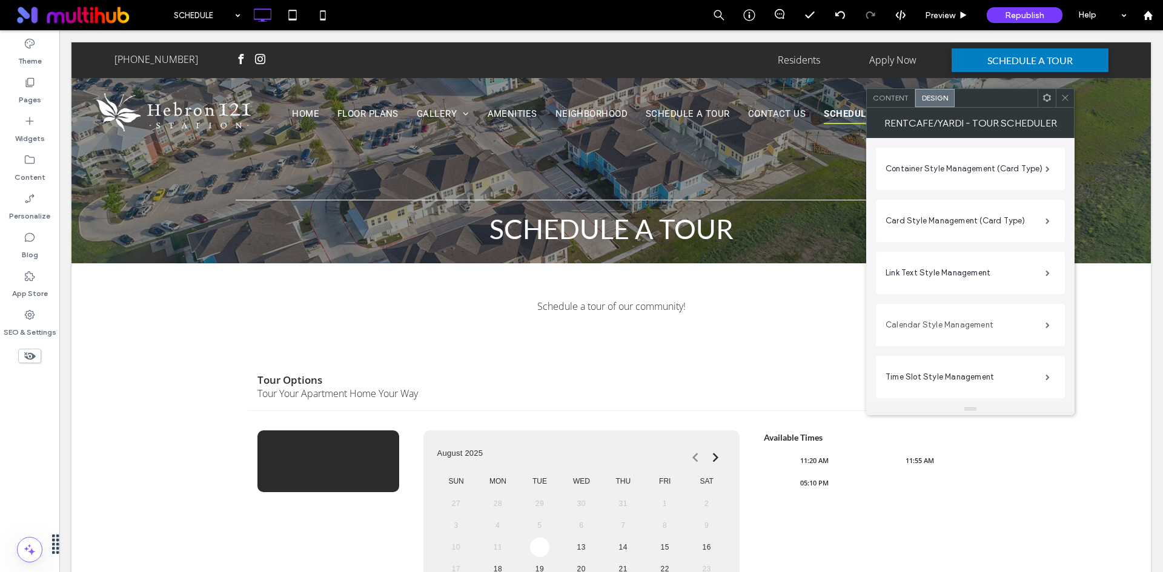
click at [957, 328] on label "Calendar Style Management" at bounding box center [965, 325] width 160 height 24
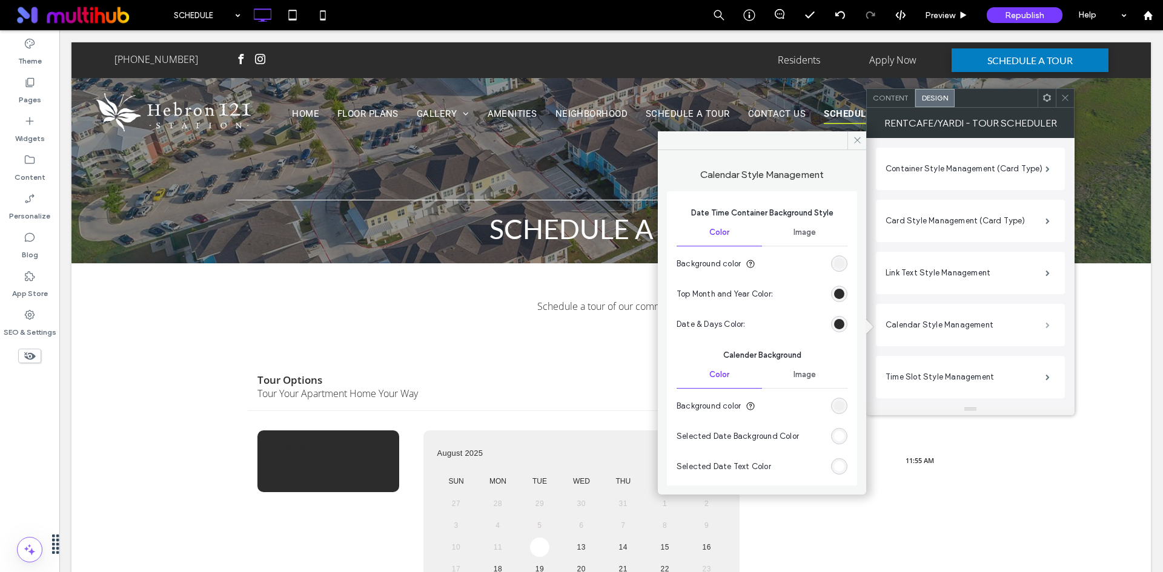
click at [1045, 322] on span at bounding box center [1047, 325] width 4 height 6
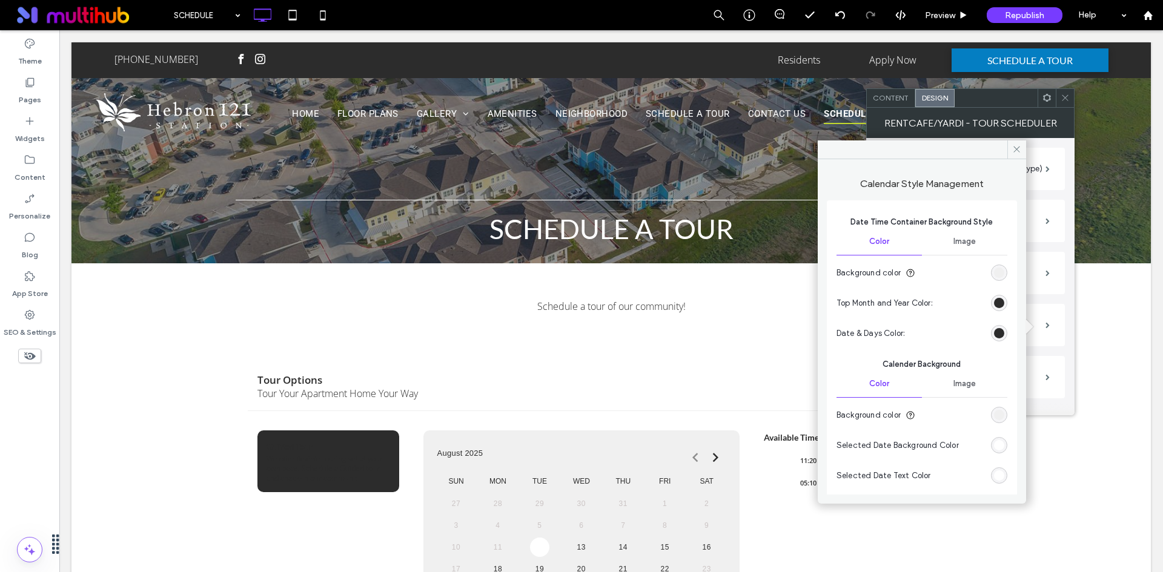
click at [1065, 91] on span at bounding box center [1064, 98] width 9 height 18
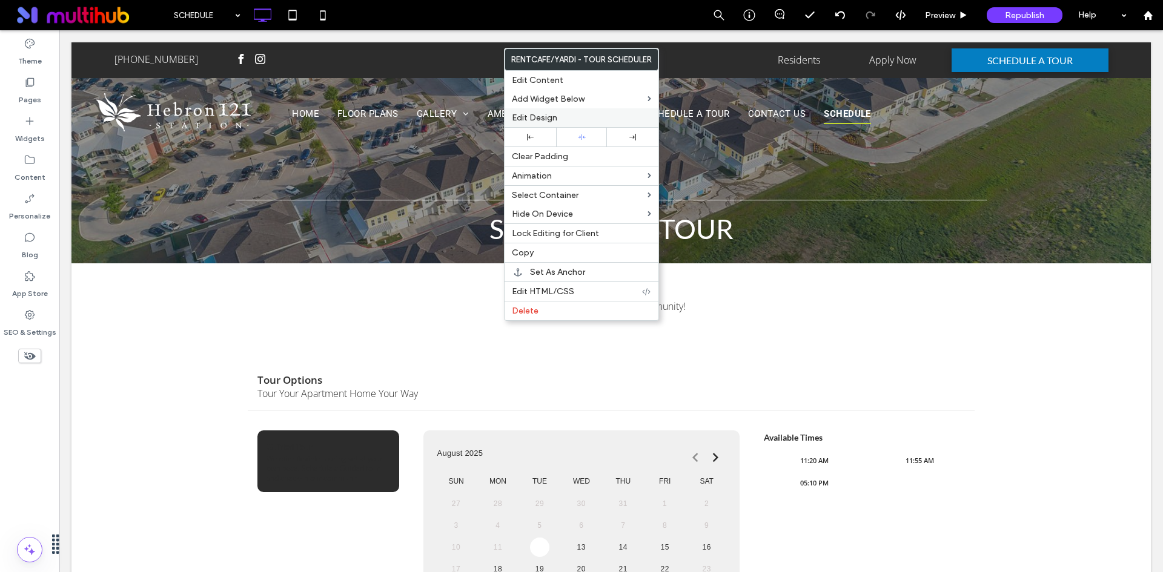
click at [595, 117] on label "Edit Design" at bounding box center [581, 118] width 139 height 10
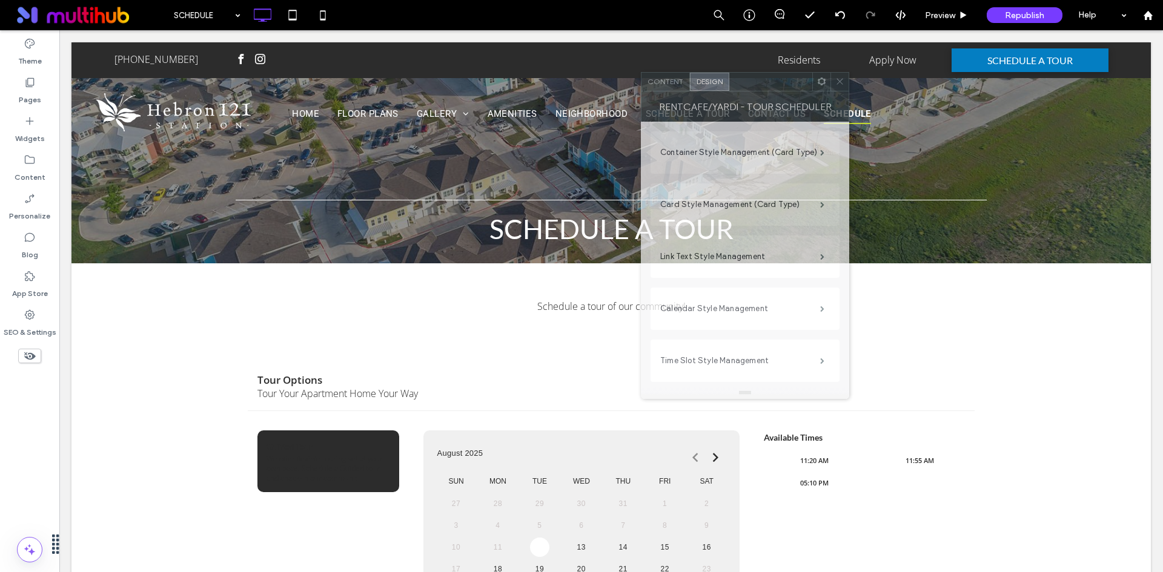
drag, startPoint x: 233, startPoint y: 131, endPoint x: 802, endPoint y: 80, distance: 571.5
click at [802, 80] on div at bounding box center [770, 82] width 83 height 18
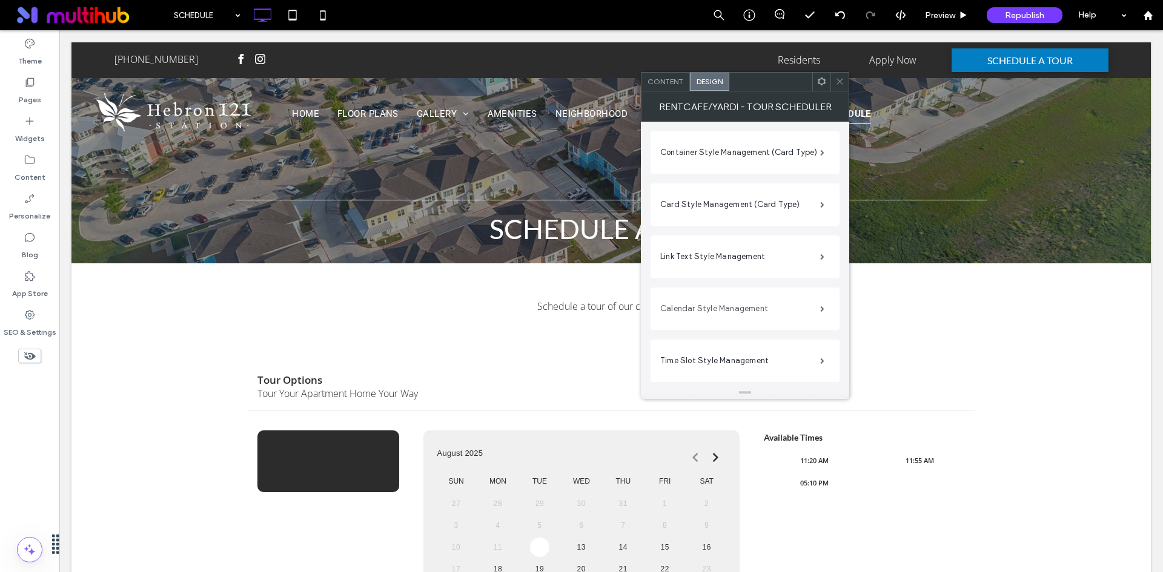
click at [746, 312] on label "Calendar Style Management" at bounding box center [740, 309] width 160 height 24
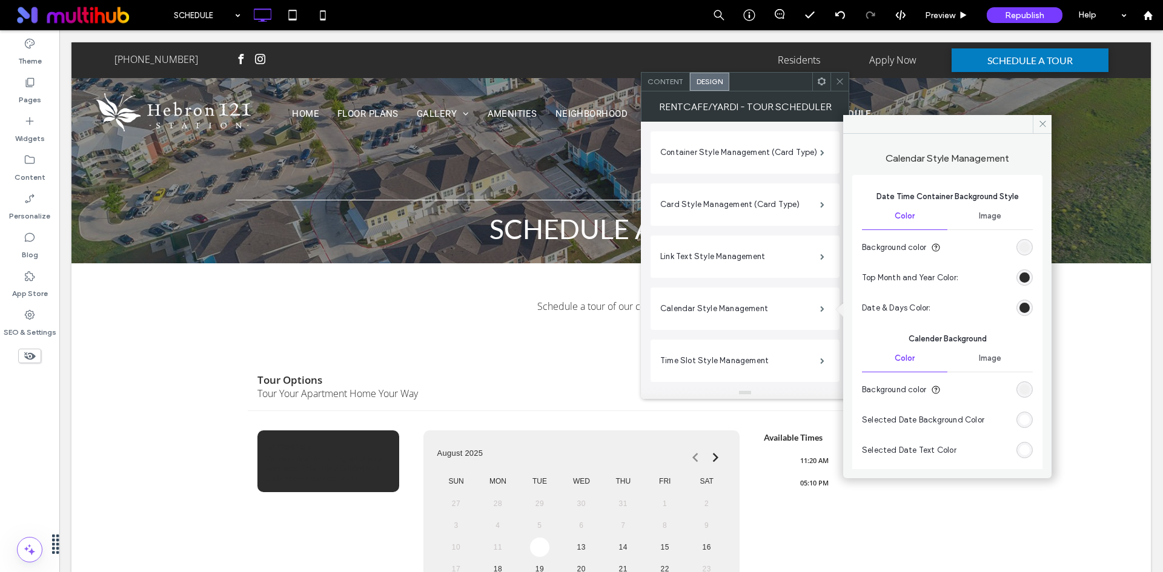
scroll to position [121, 0]
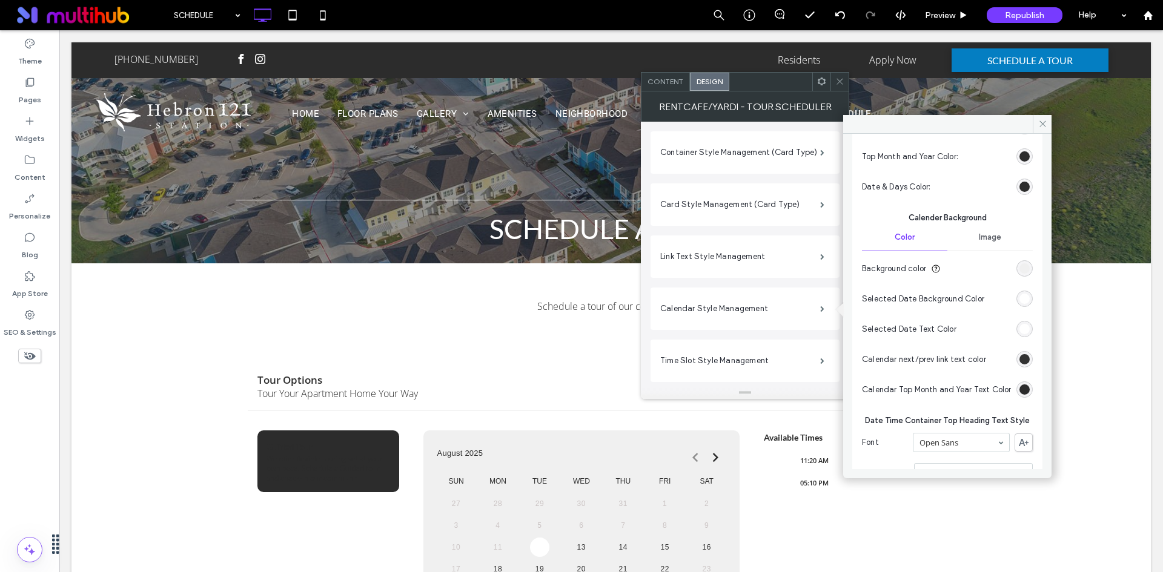
click at [1019, 324] on div "rgb(255, 255, 255)" at bounding box center [1024, 329] width 10 height 10
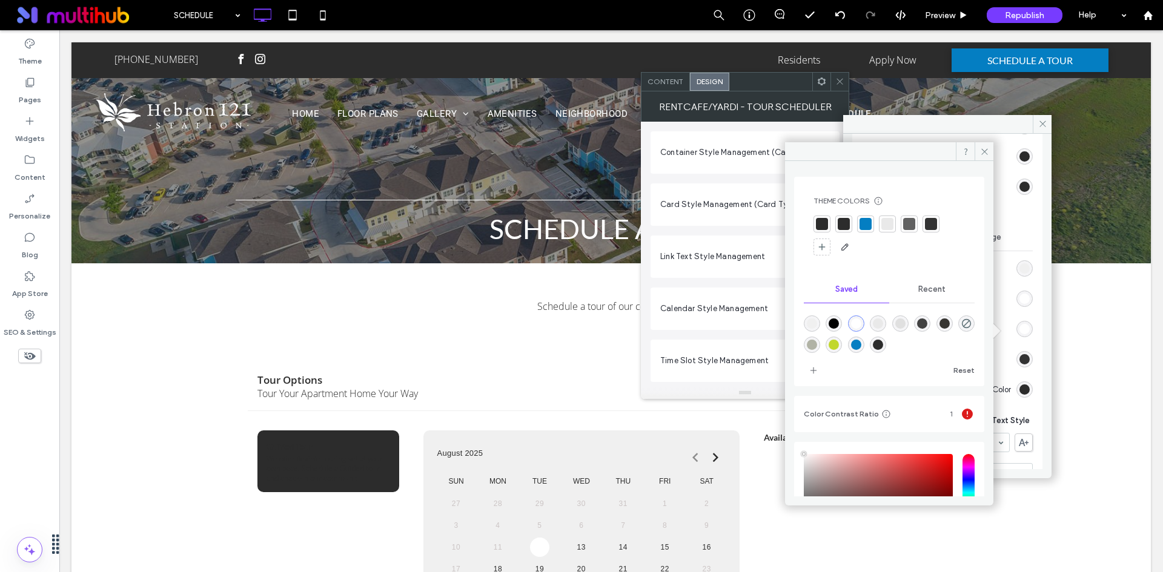
click at [861, 343] on div "rgba(4,126,194,1)" at bounding box center [856, 345] width 10 height 10
type input "*******"
click at [983, 150] on icon at bounding box center [984, 151] width 9 height 9
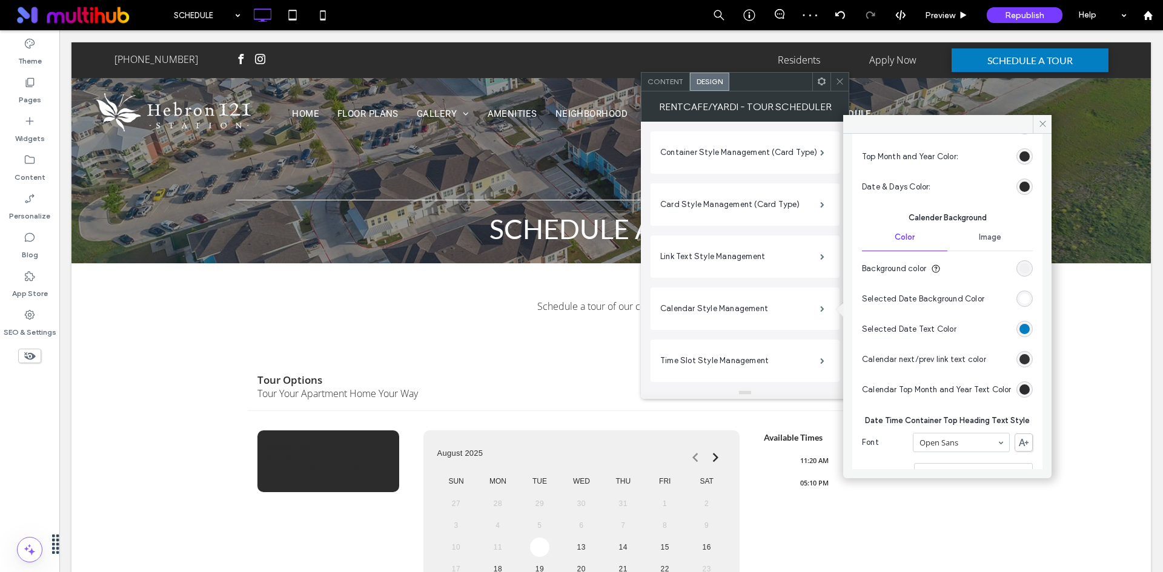
click at [1019, 301] on div "rgb(255, 255, 255)" at bounding box center [1024, 299] width 10 height 10
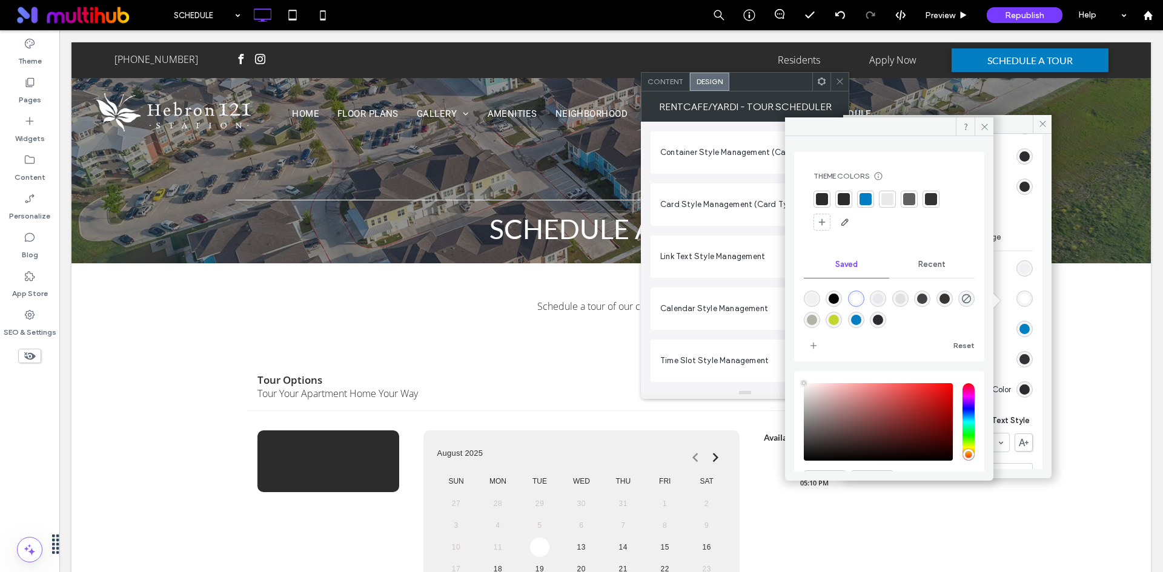
click at [861, 319] on div "rgba(4,126,194,1)" at bounding box center [856, 320] width 10 height 10
type input "*******"
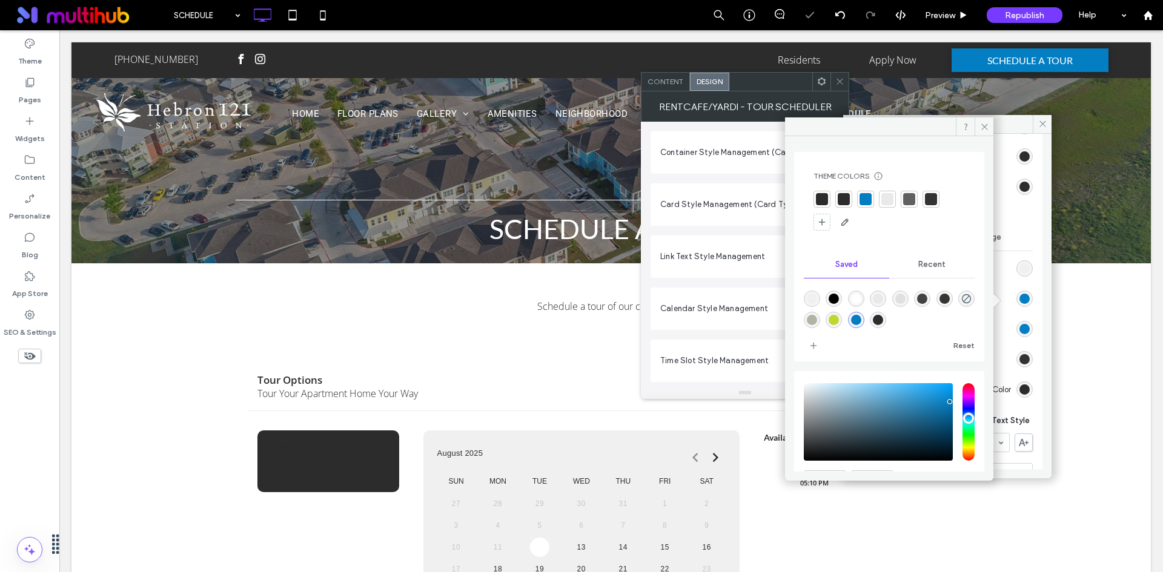
click at [861, 319] on div "rgba(4,126,194,1)" at bounding box center [856, 320] width 10 height 10
click at [986, 124] on icon at bounding box center [984, 126] width 9 height 9
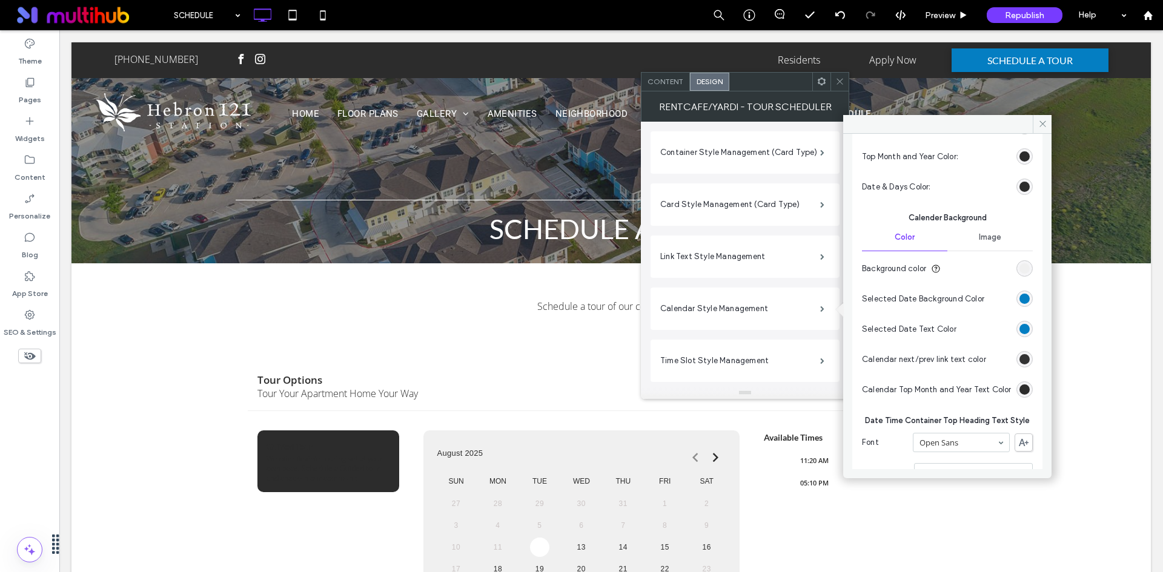
click at [813, 78] on div at bounding box center [821, 82] width 18 height 18
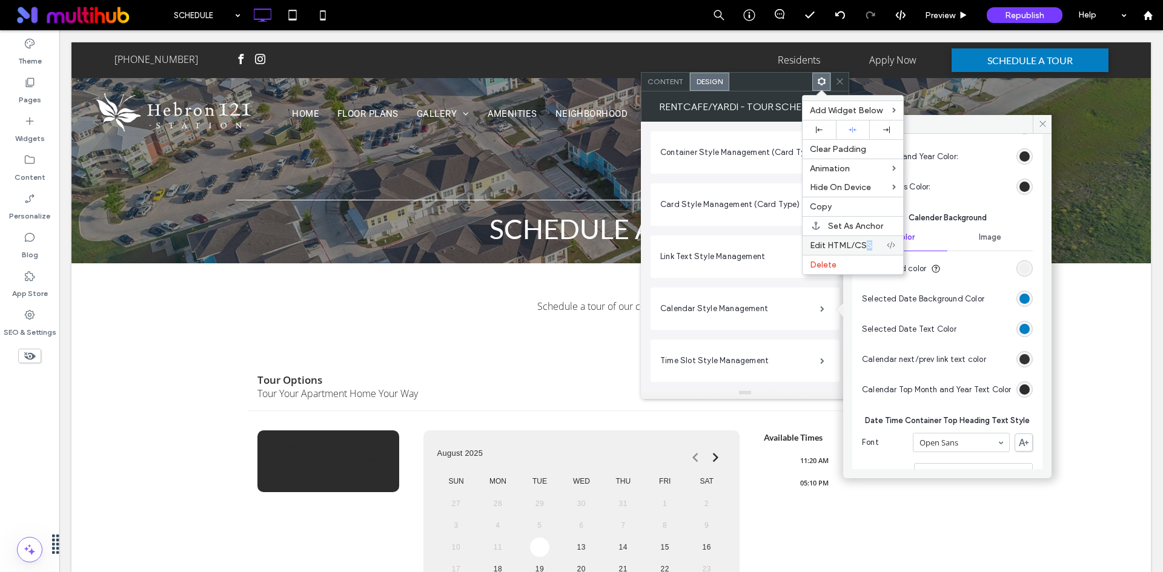
click at [869, 242] on span "Edit HTML/CSS" at bounding box center [841, 245] width 62 height 10
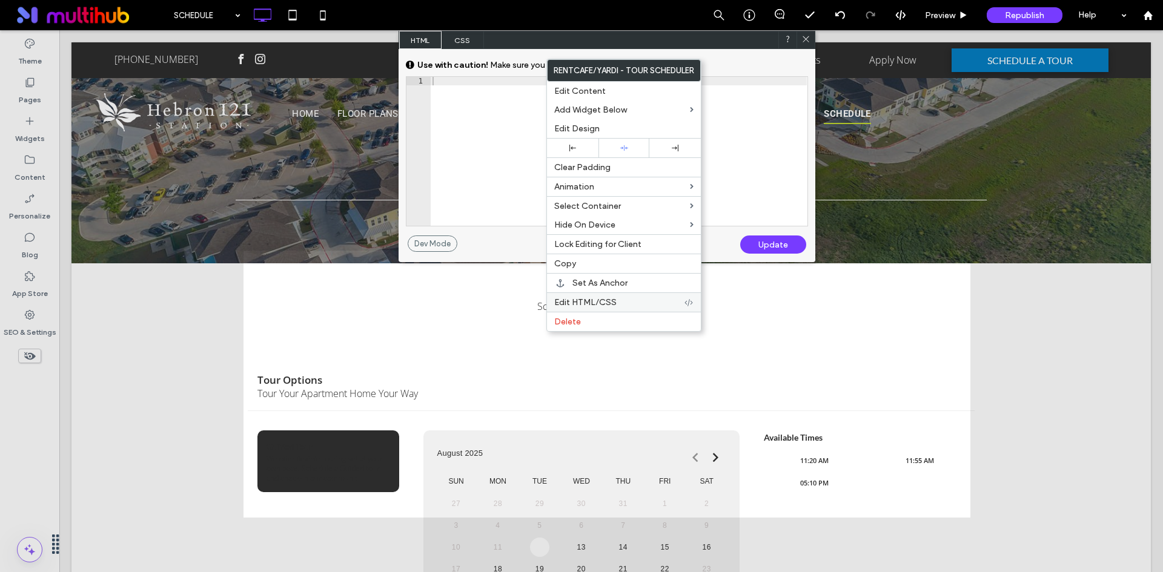
click at [600, 299] on span "Edit HTML/CSS" at bounding box center [585, 302] width 62 height 10
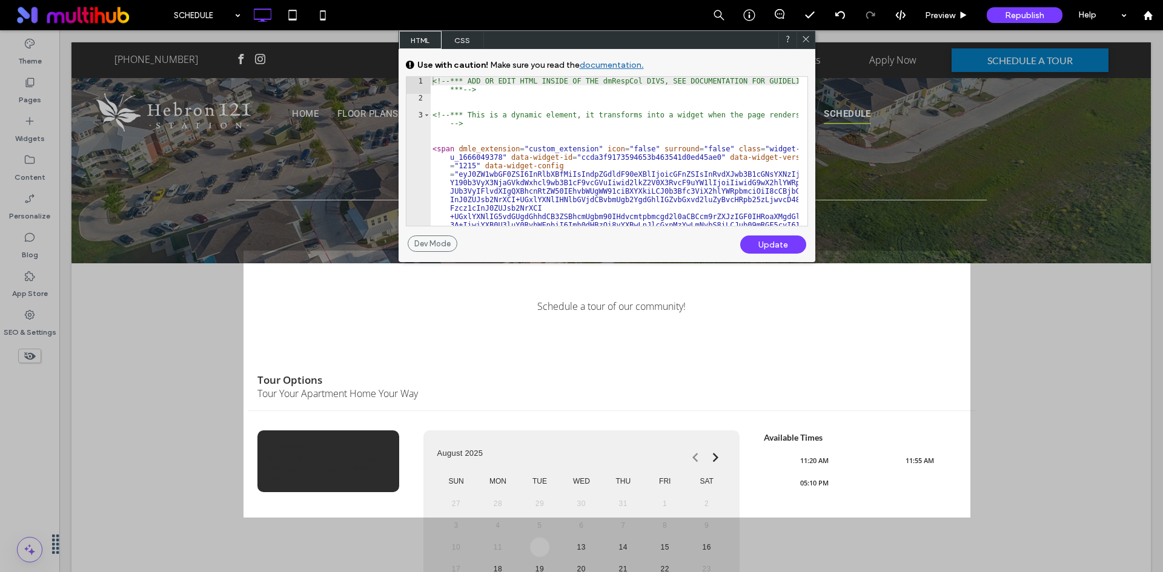
click at [456, 36] on span "CSS" at bounding box center [462, 40] width 42 height 18
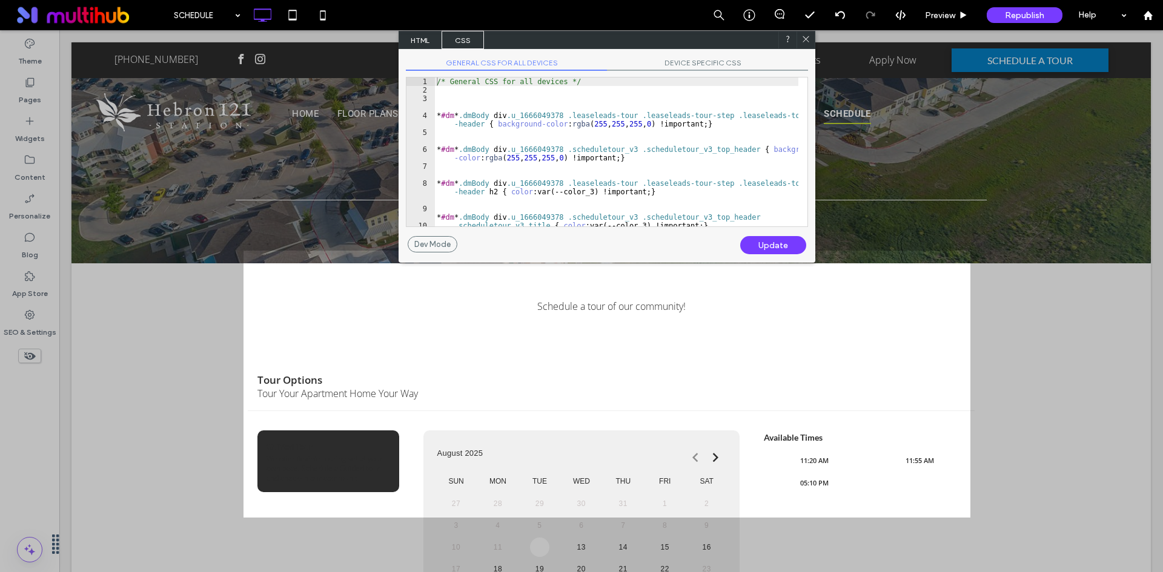
click at [678, 64] on span "DEVICE SPECIFIC CSS" at bounding box center [707, 64] width 201 height 13
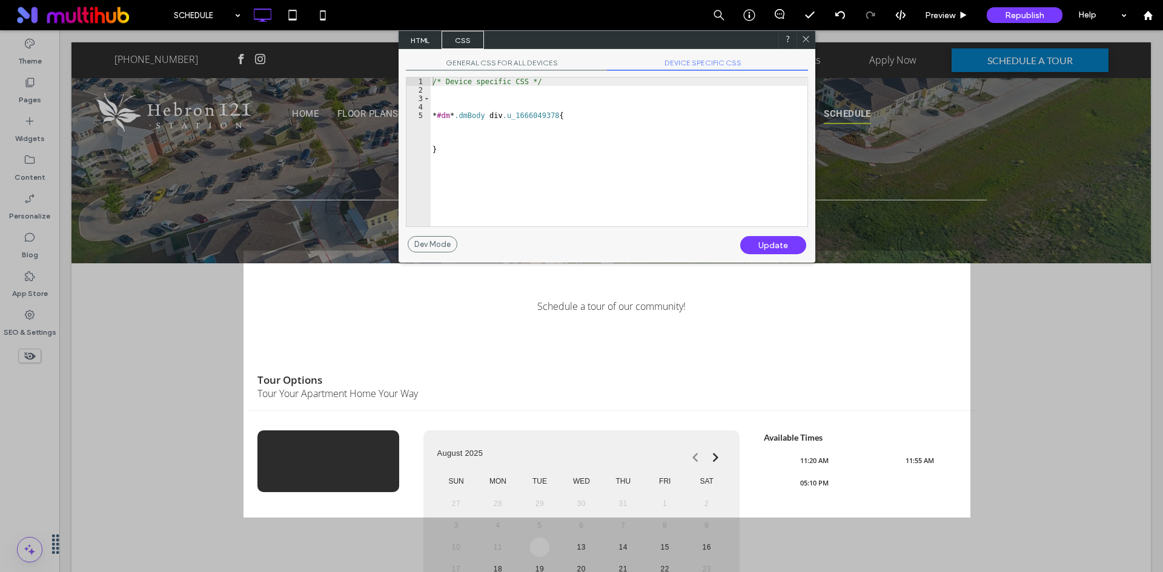
click at [805, 36] on icon at bounding box center [805, 39] width 9 height 9
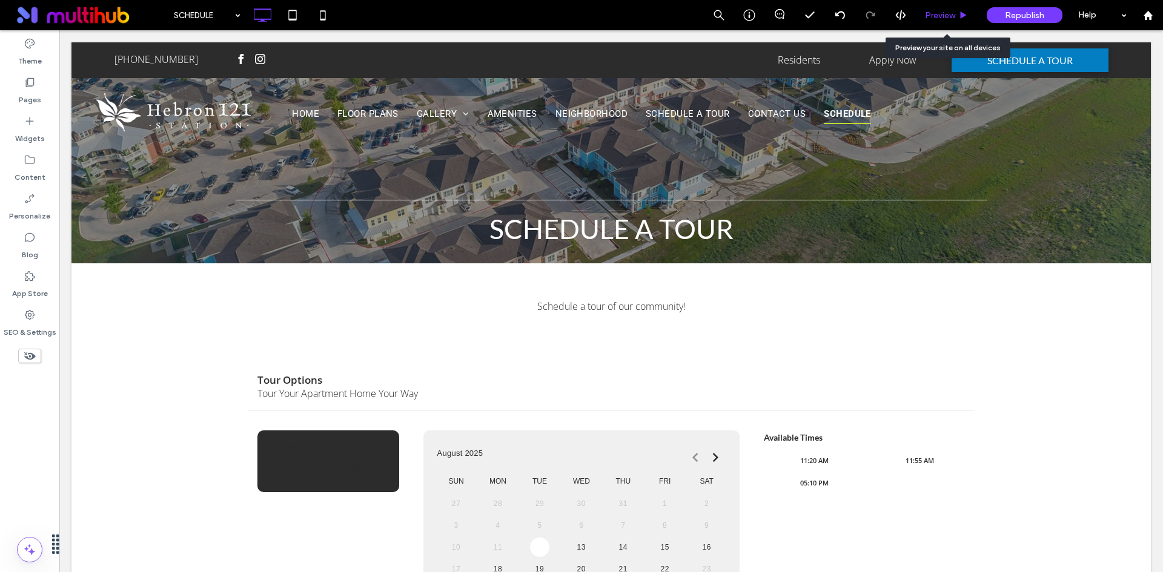
click at [943, 15] on span "Preview" at bounding box center [940, 15] width 30 height 10
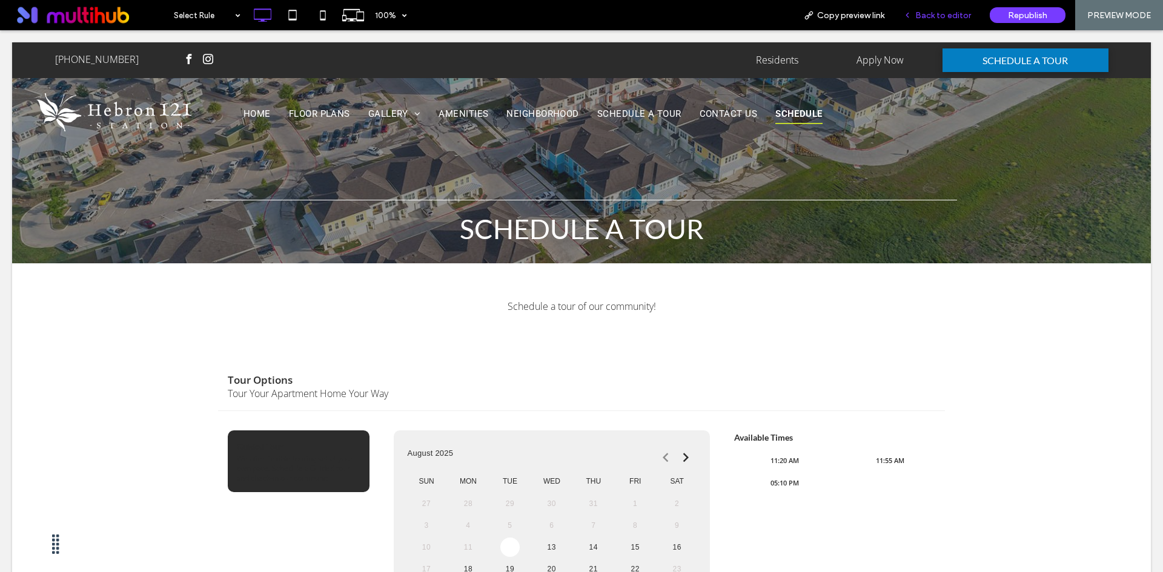
click at [928, 15] on span "Back to editor" at bounding box center [943, 15] width 56 height 10
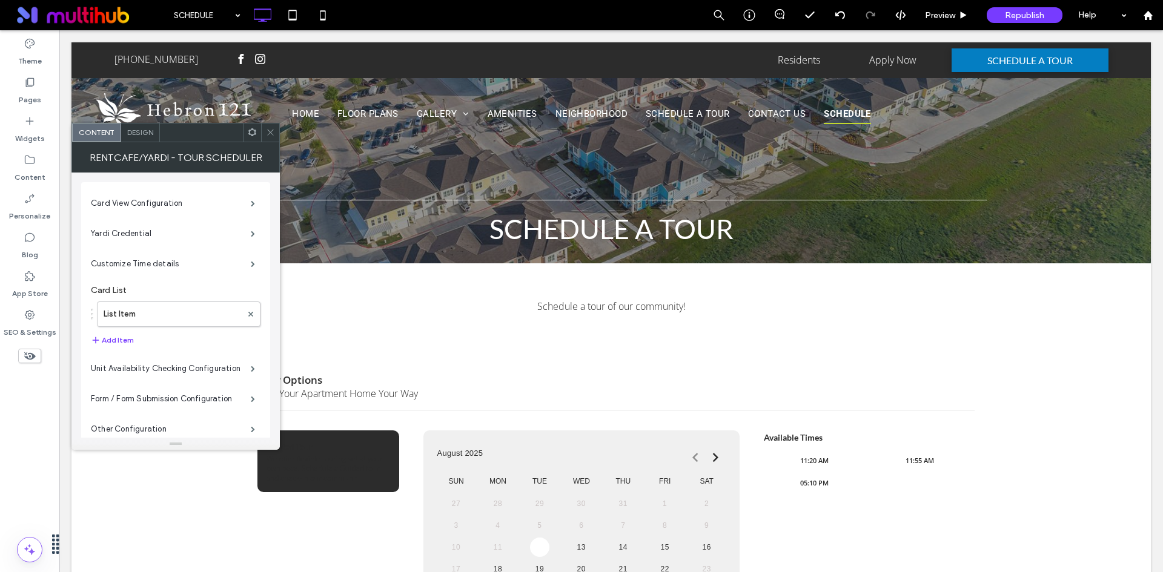
click at [134, 131] on span "Design" at bounding box center [140, 132] width 26 height 9
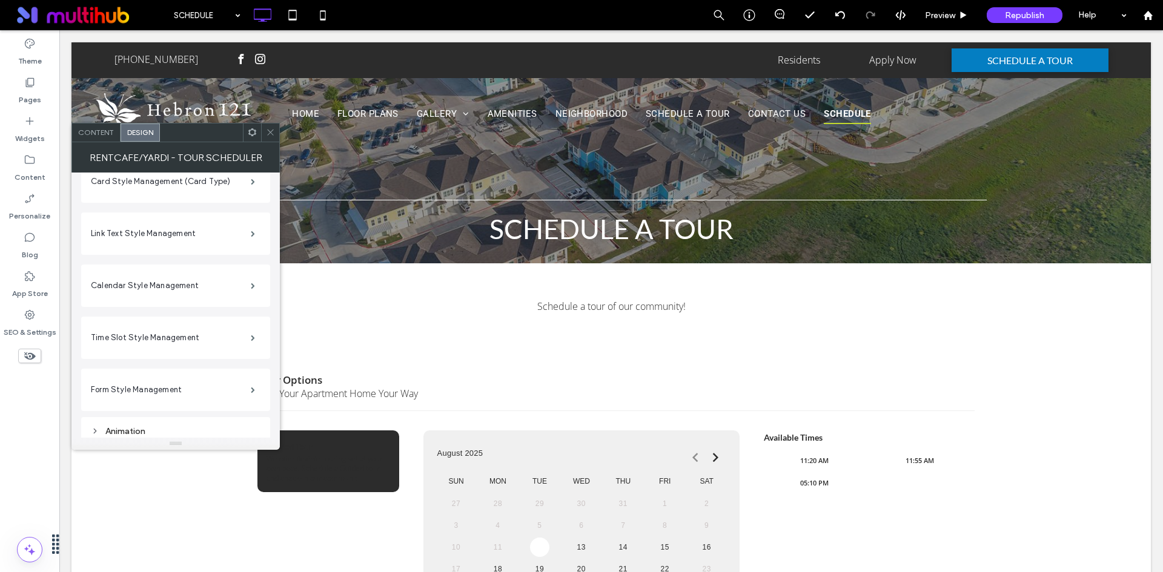
scroll to position [120, 0]
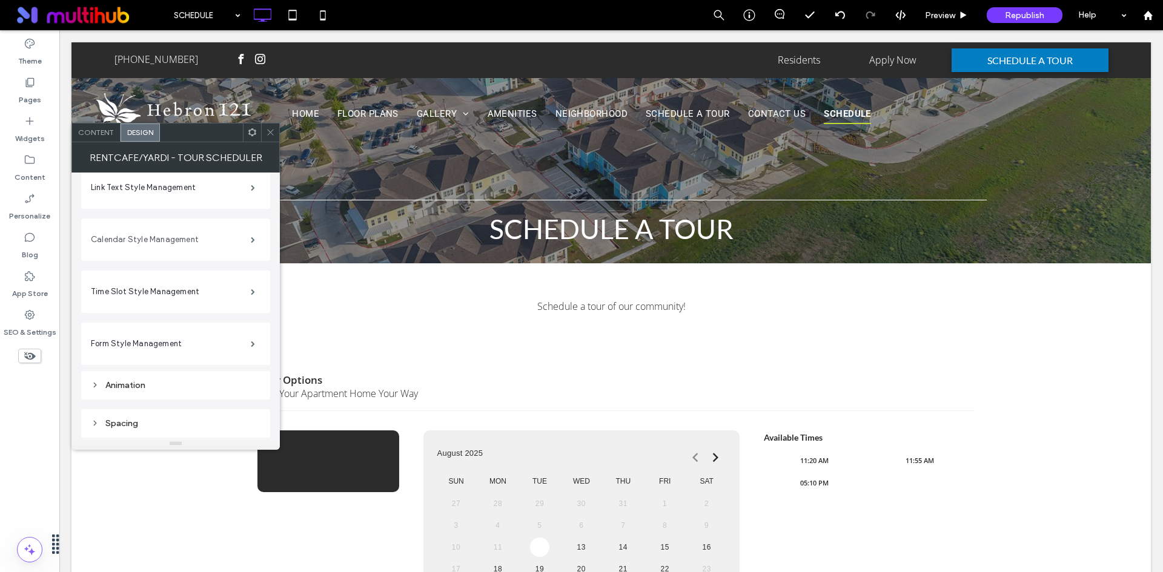
click at [210, 246] on label "Calendar Style Management" at bounding box center [171, 240] width 160 height 24
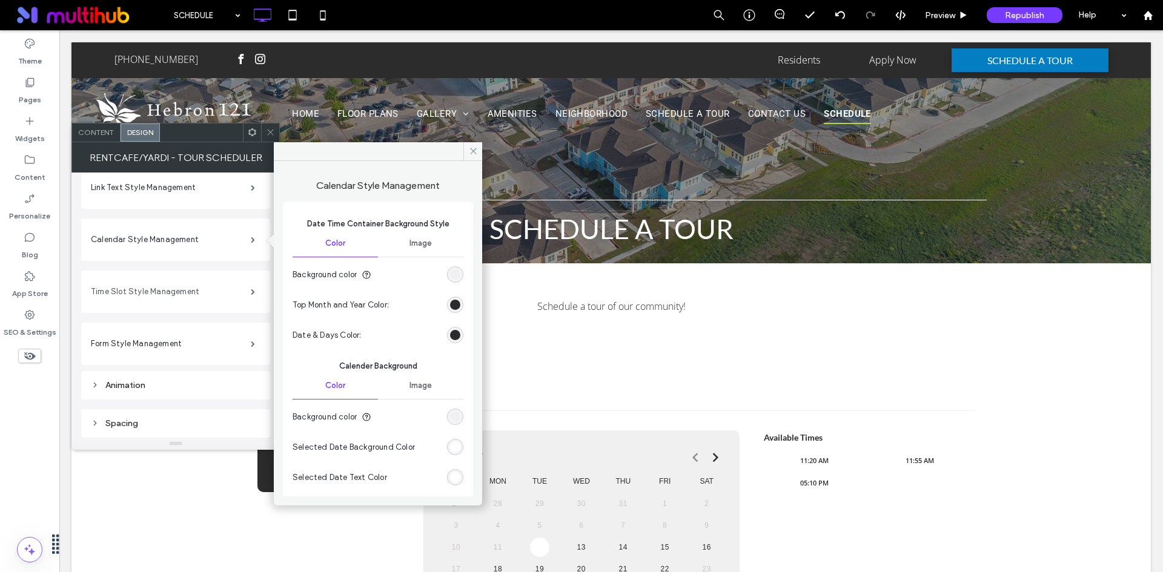
click at [215, 288] on label "Time Slot Style Management" at bounding box center [171, 292] width 160 height 24
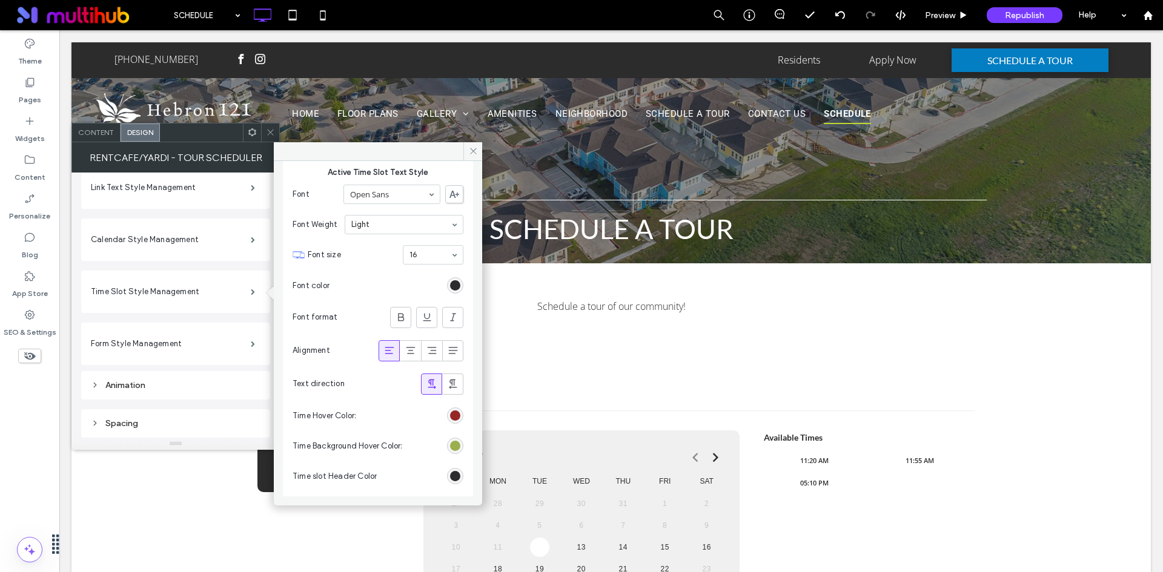
scroll to position [490, 0]
click at [450, 444] on div "#9baf4d" at bounding box center [455, 445] width 10 height 10
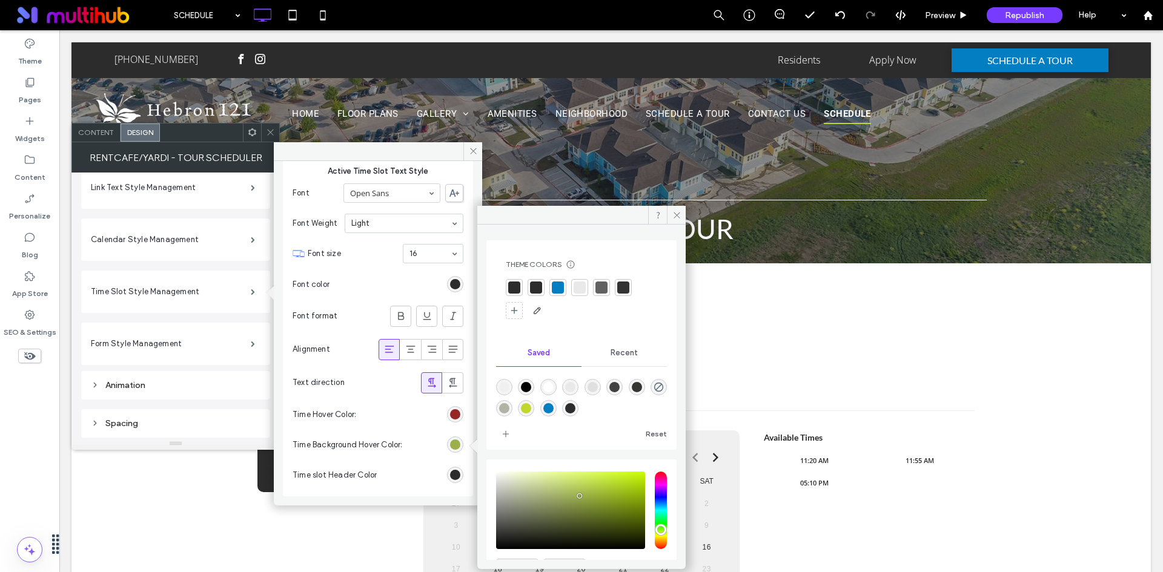
click at [531, 404] on div "rgba(193,215,45,1)" at bounding box center [526, 408] width 10 height 10
type input "*******"
click at [450, 410] on div "#952727" at bounding box center [455, 414] width 10 height 10
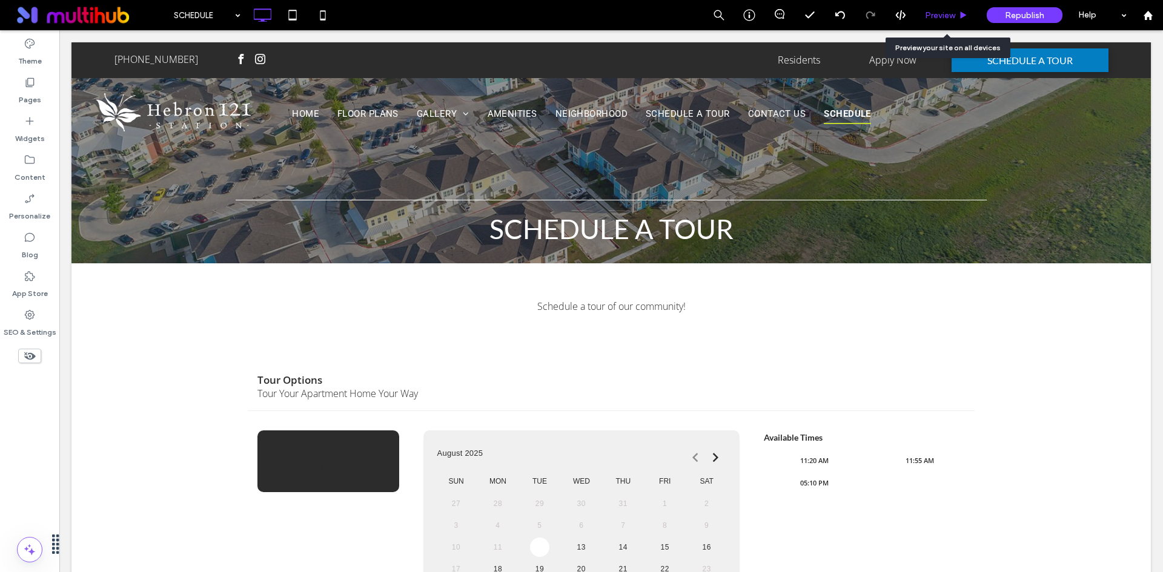
click at [962, 17] on use at bounding box center [963, 15] width 6 height 7
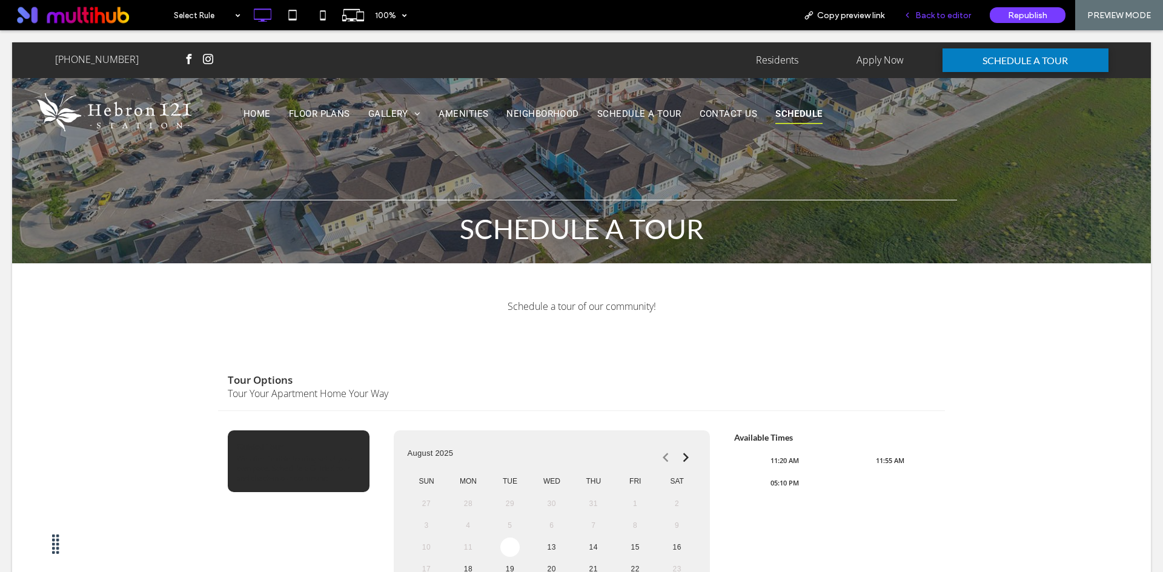
click at [959, 16] on span "Back to editor" at bounding box center [943, 15] width 56 height 10
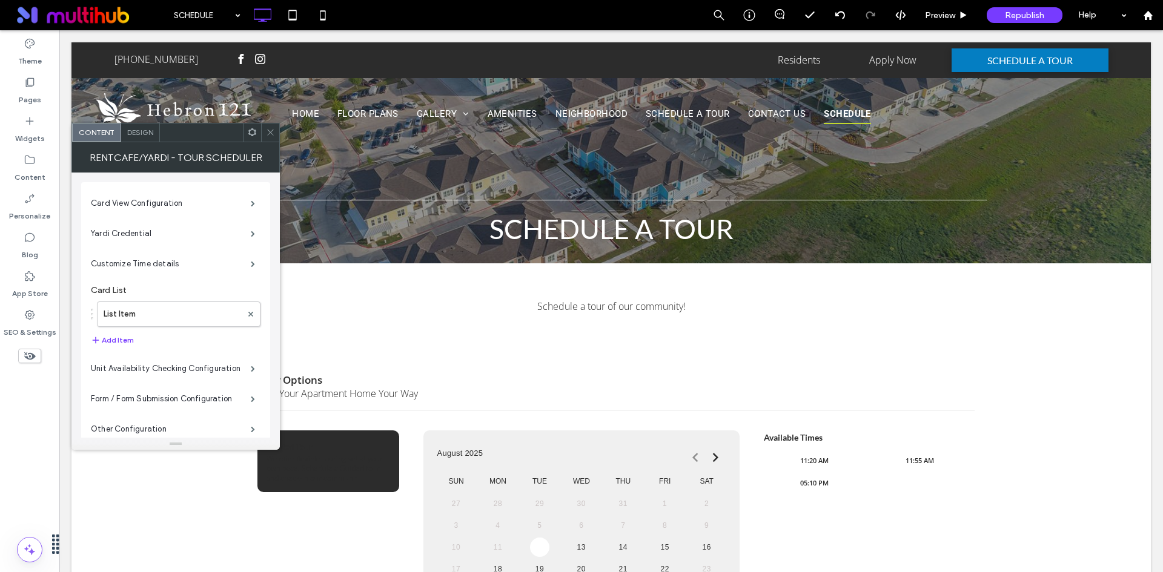
click at [137, 130] on span "Design" at bounding box center [140, 132] width 26 height 9
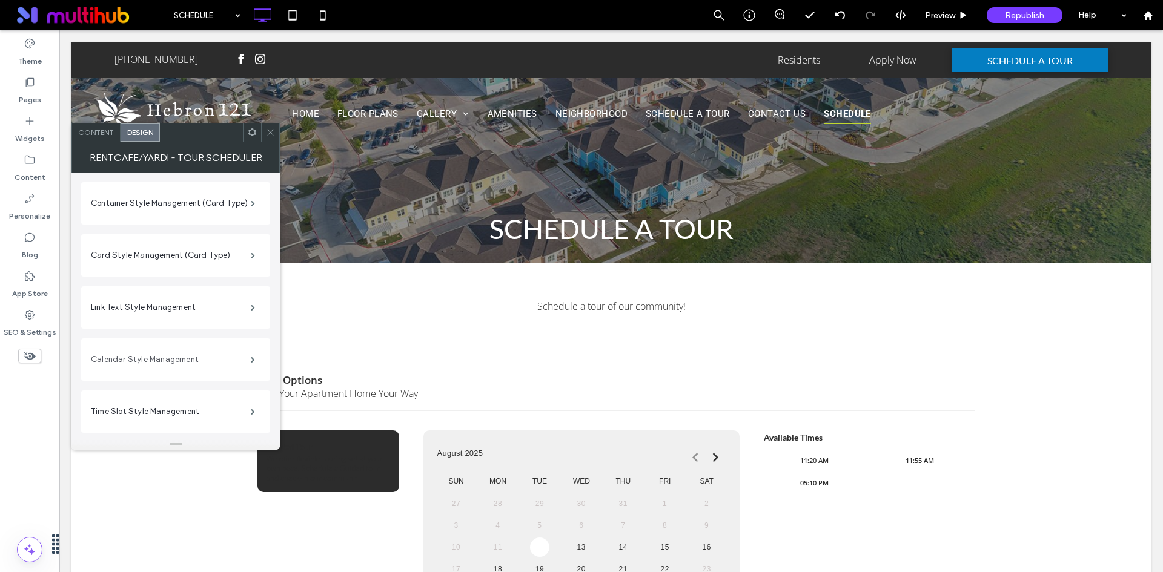
click at [223, 366] on label "Calendar Style Management" at bounding box center [171, 360] width 160 height 24
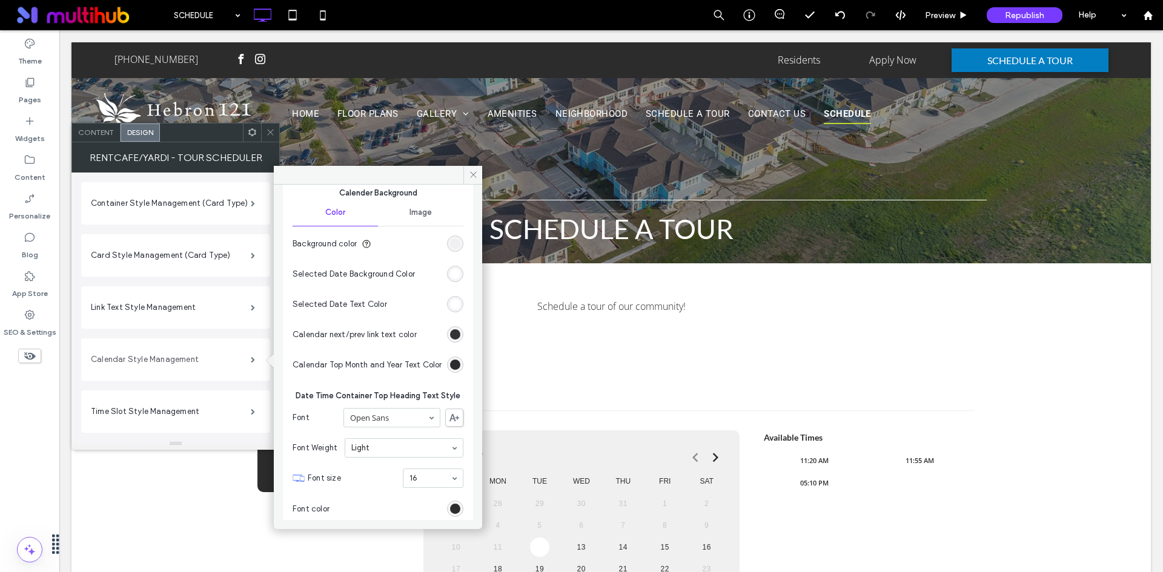
scroll to position [242, 0]
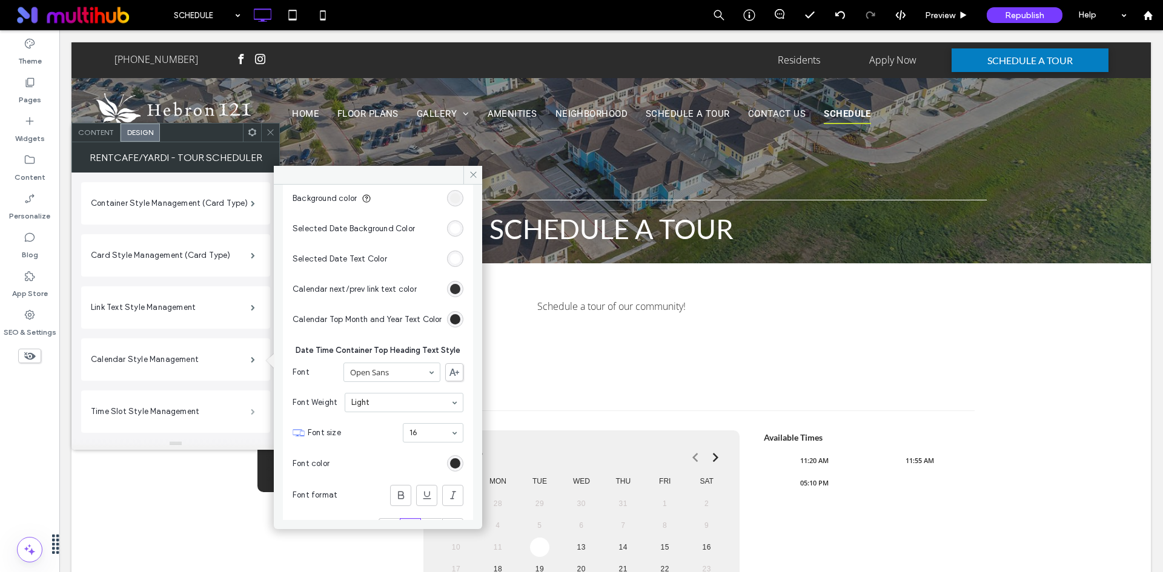
click at [251, 414] on span at bounding box center [253, 412] width 4 height 6
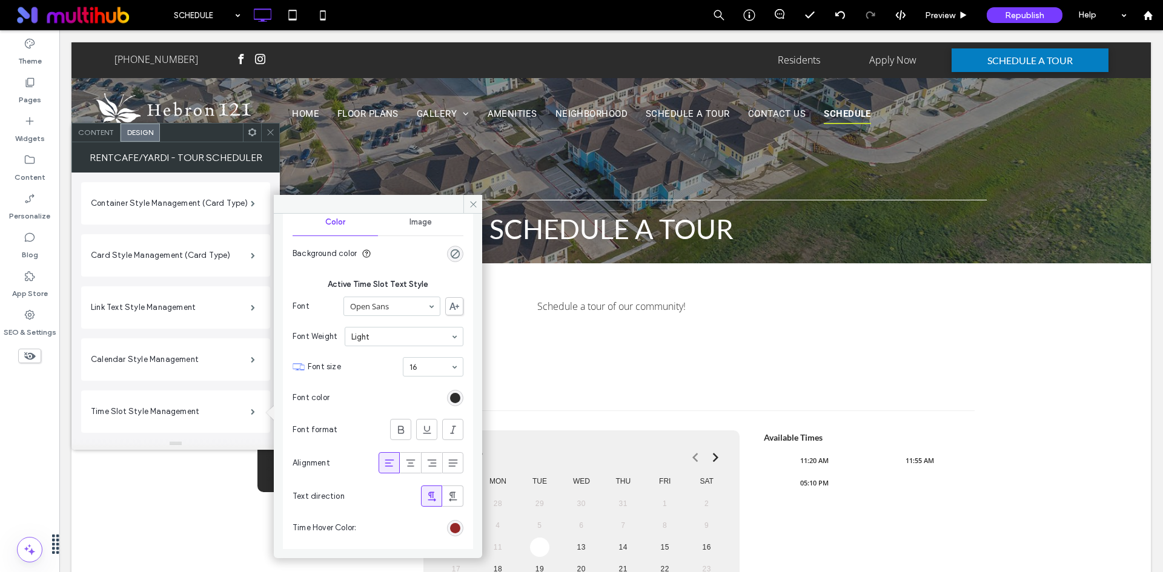
scroll to position [490, 0]
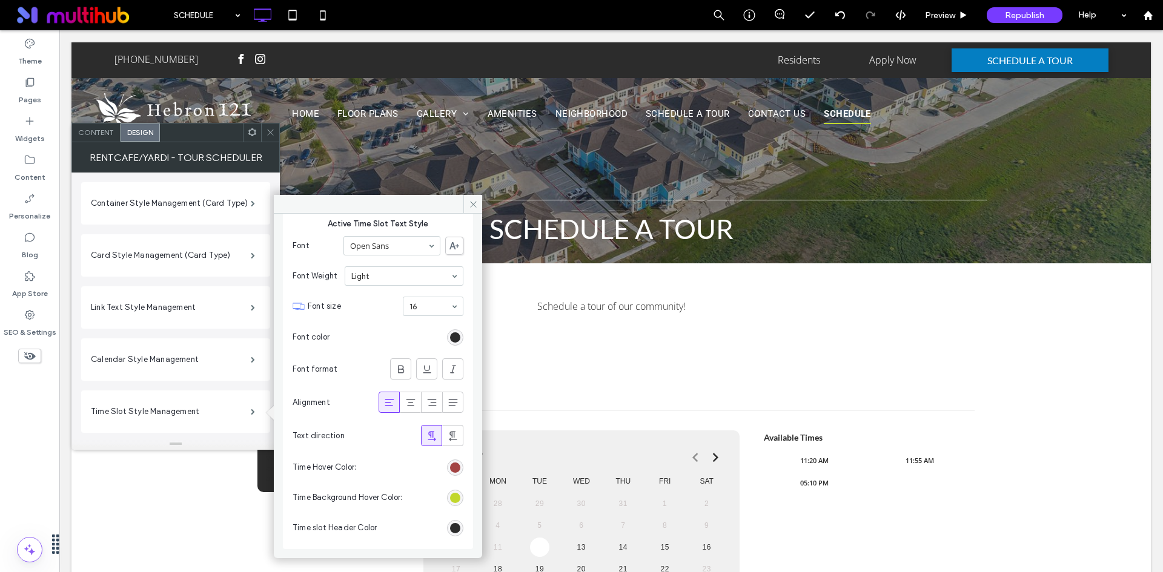
click at [450, 468] on div "#952727" at bounding box center [455, 468] width 10 height 10
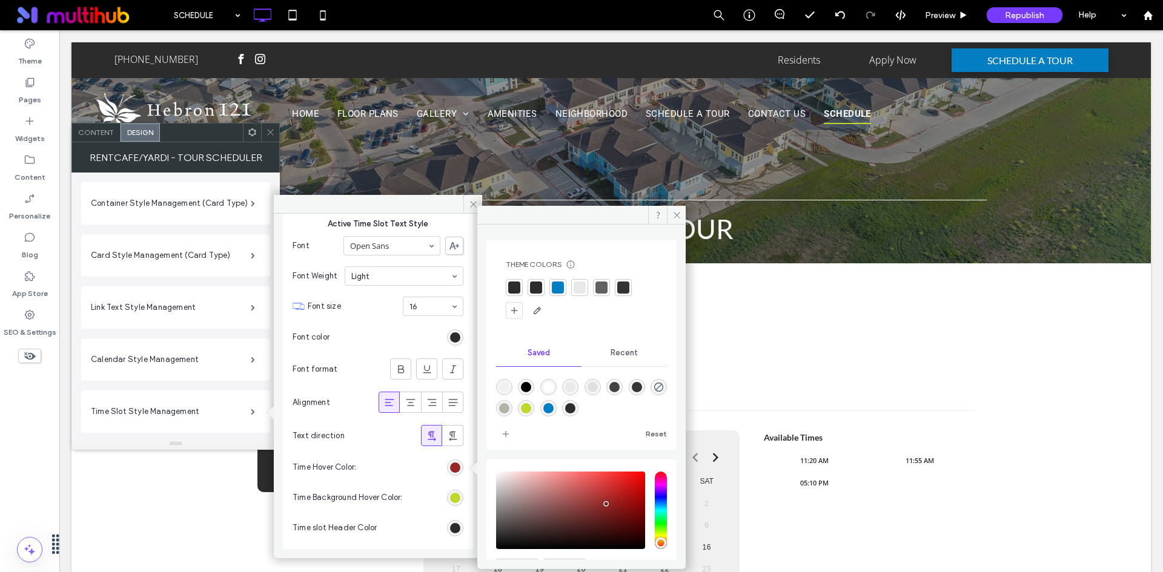
click at [560, 289] on div at bounding box center [558, 288] width 12 height 12
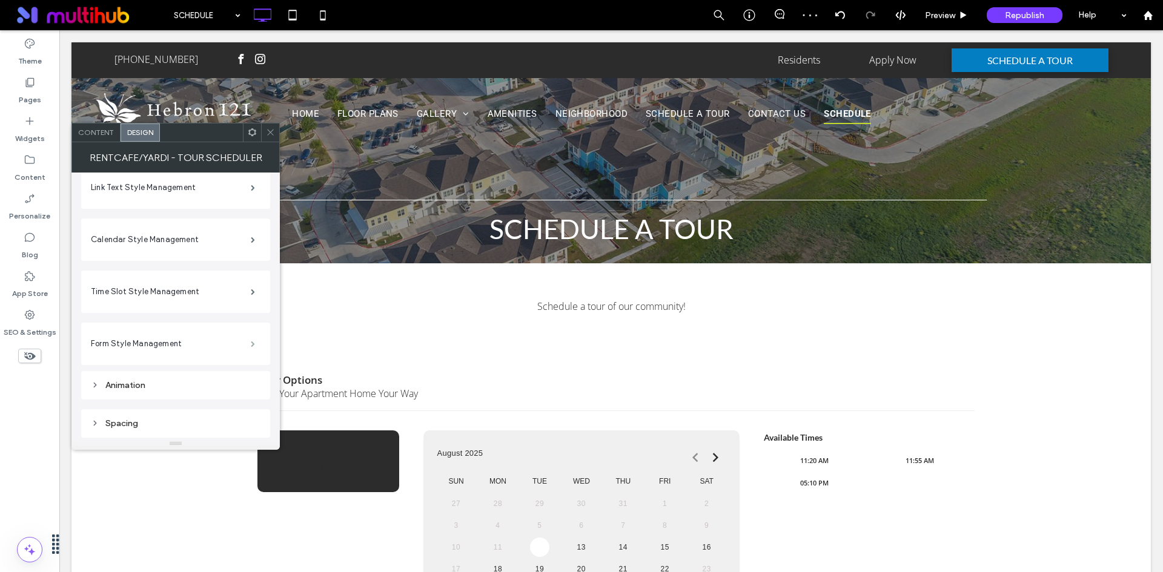
click at [251, 342] on span at bounding box center [253, 344] width 4 height 6
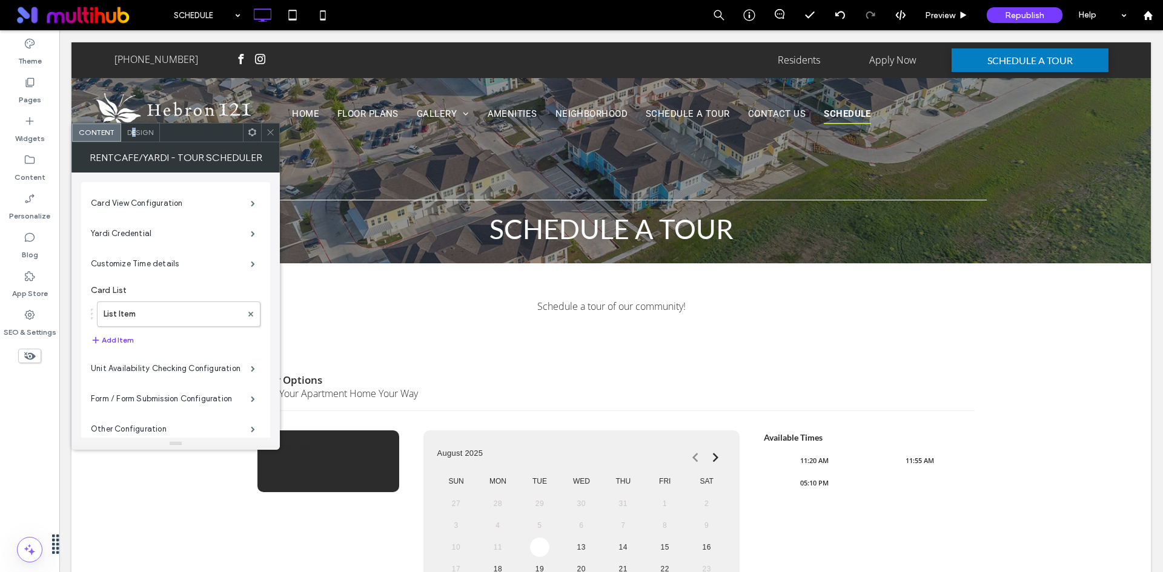
click at [134, 128] on span "Design" at bounding box center [140, 132] width 26 height 9
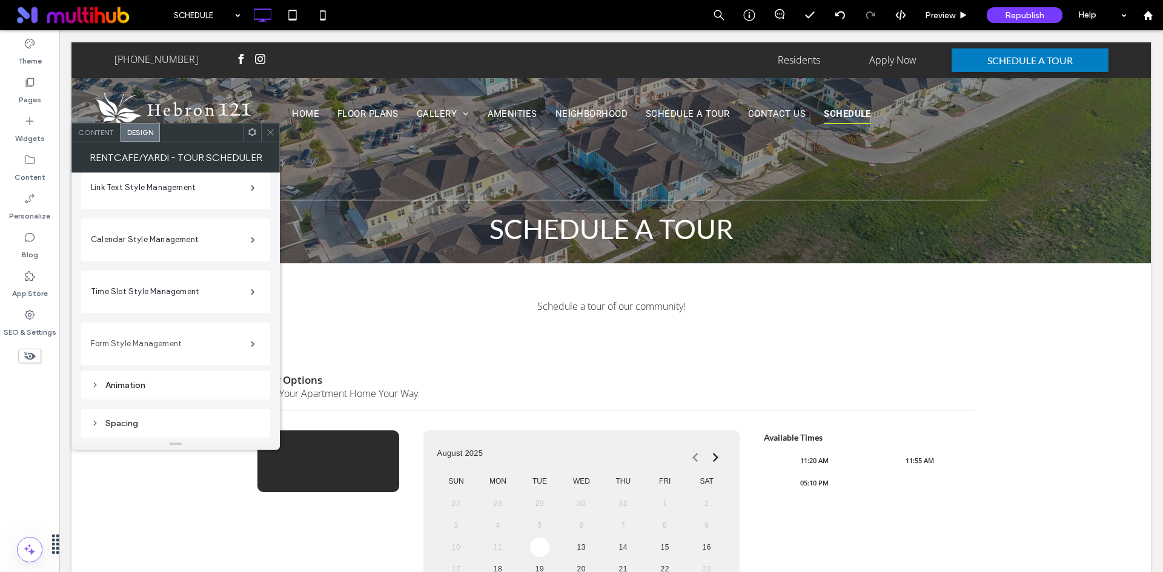
click at [162, 346] on label "Form Style Management" at bounding box center [171, 344] width 160 height 24
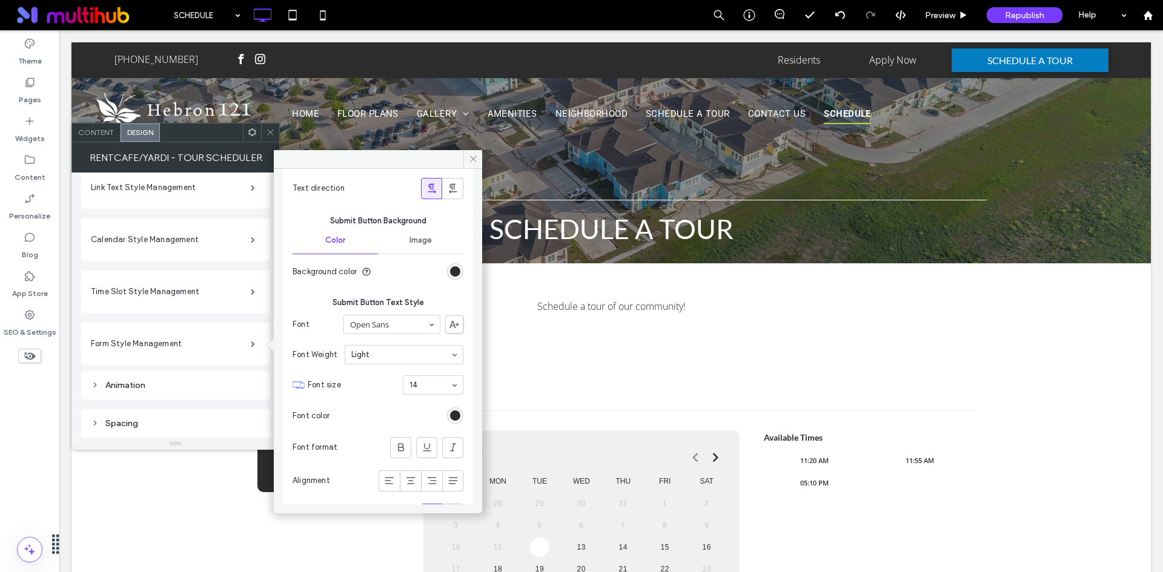
scroll to position [1250, 0]
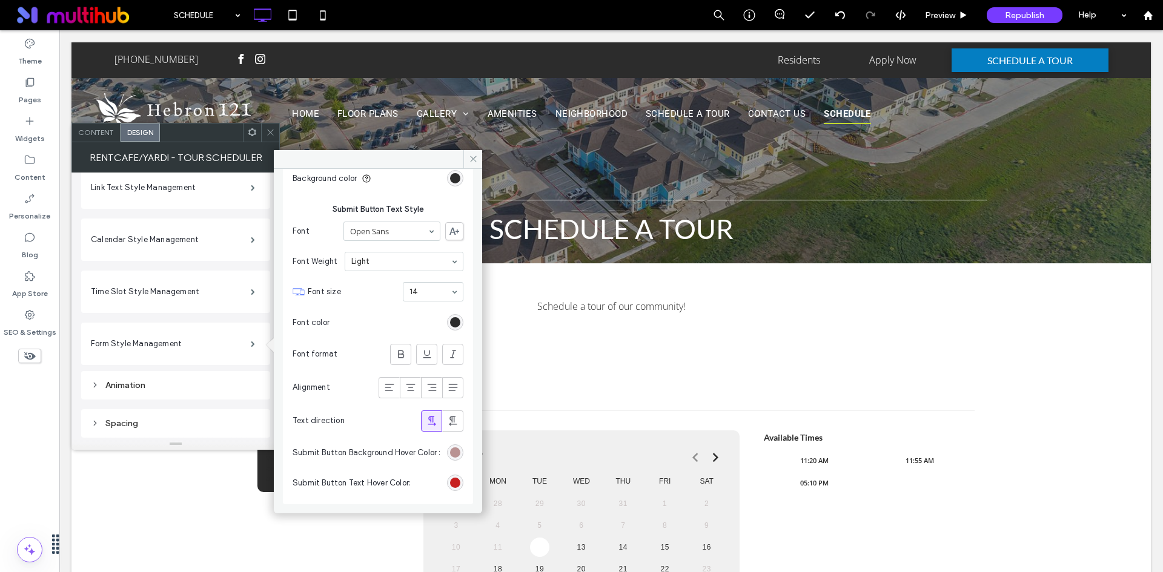
click at [450, 447] on div "#af8282" at bounding box center [455, 452] width 10 height 10
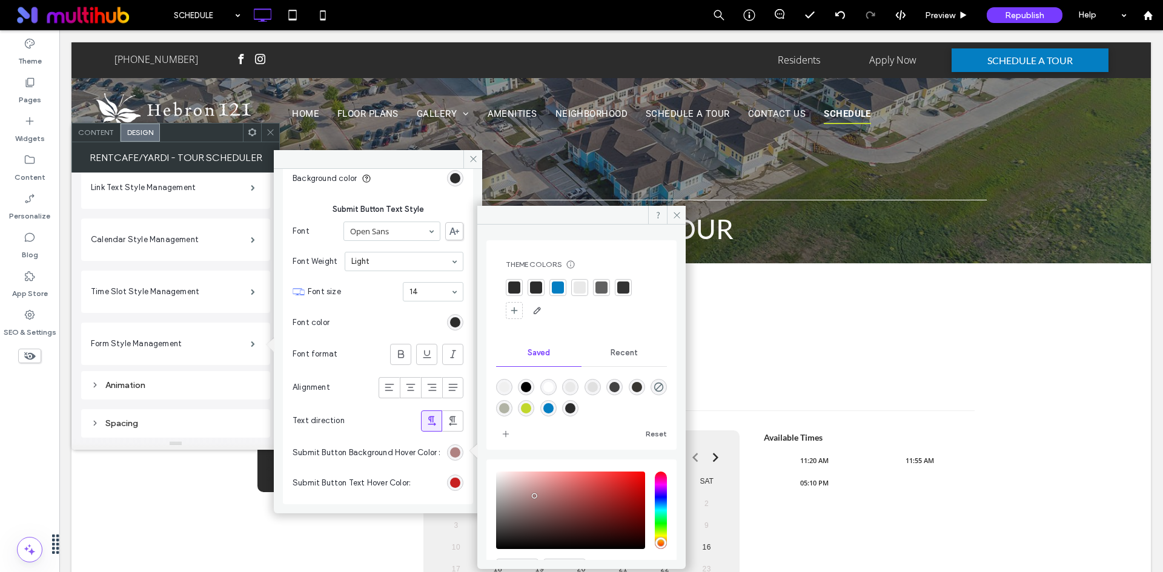
click at [553, 408] on div "rgba(4,126,194,1)" at bounding box center [548, 408] width 10 height 10
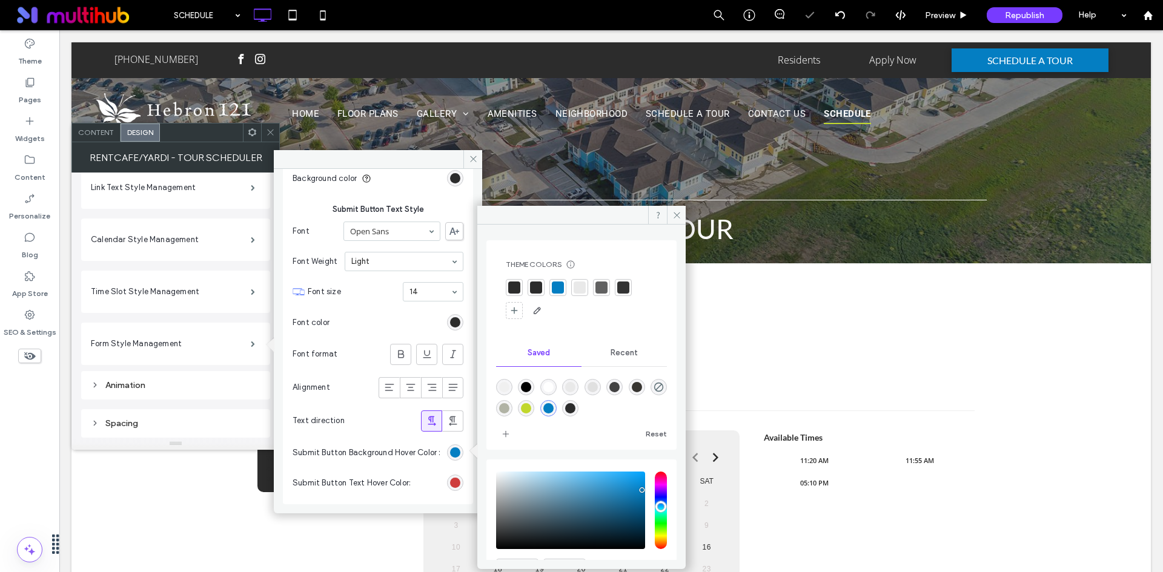
click at [450, 480] on div "#c72020" at bounding box center [455, 483] width 10 height 10
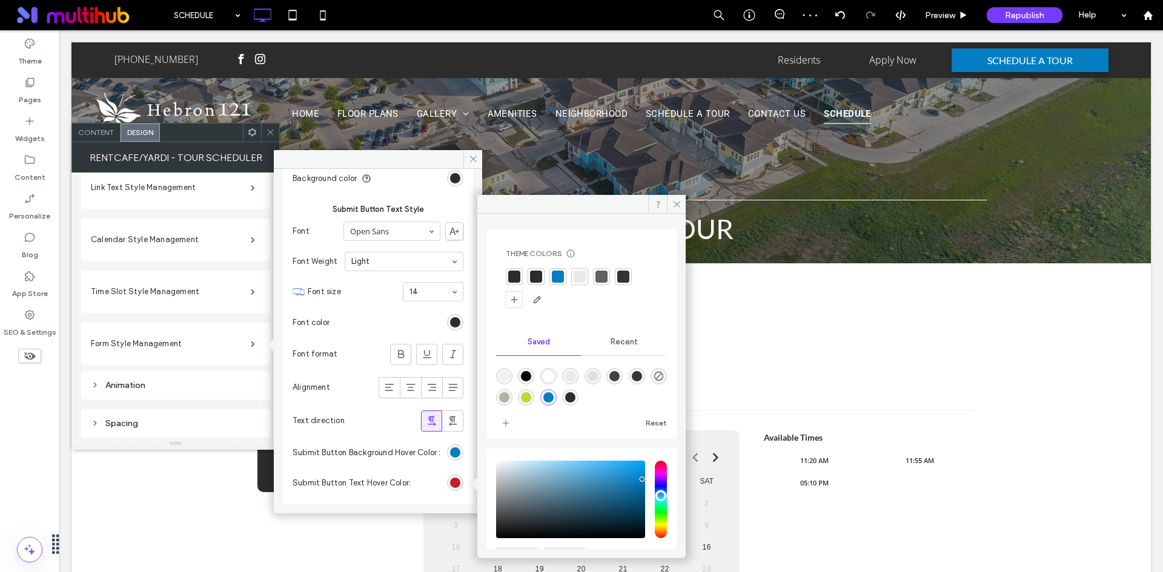
click at [534, 396] on div "rgba(193,215,45,1)" at bounding box center [526, 397] width 16 height 16
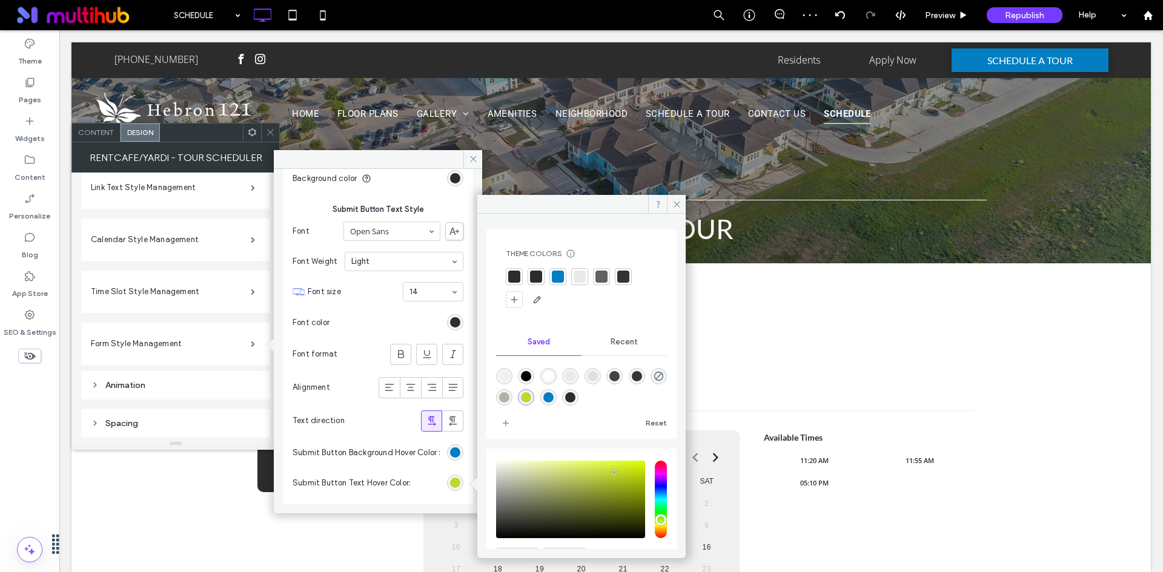
type input "*******"
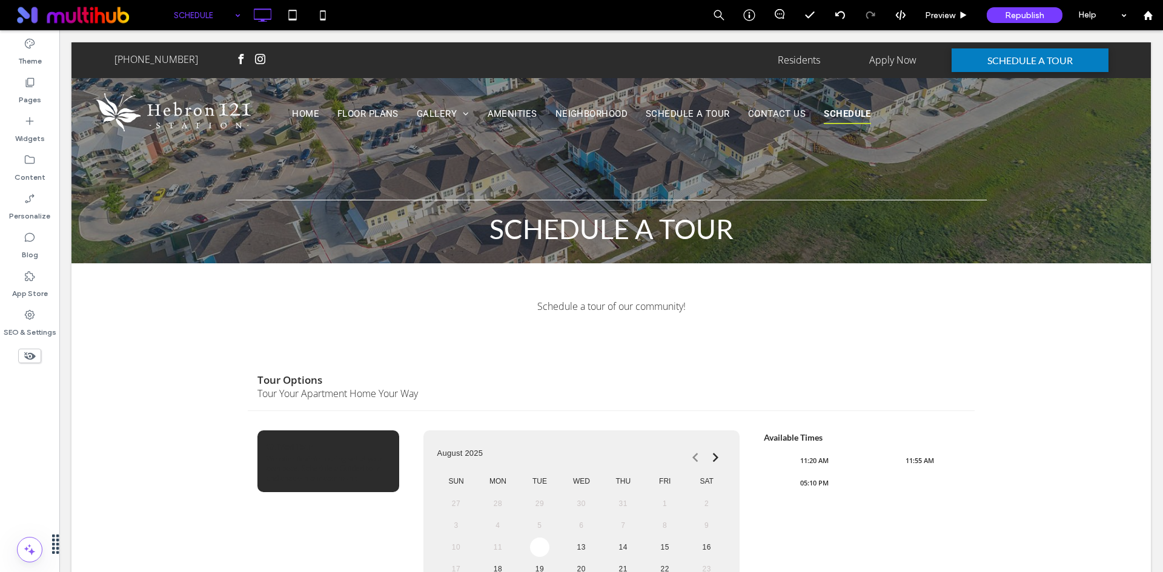
click at [238, 14] on div "SCHEDULE" at bounding box center [207, 15] width 79 height 30
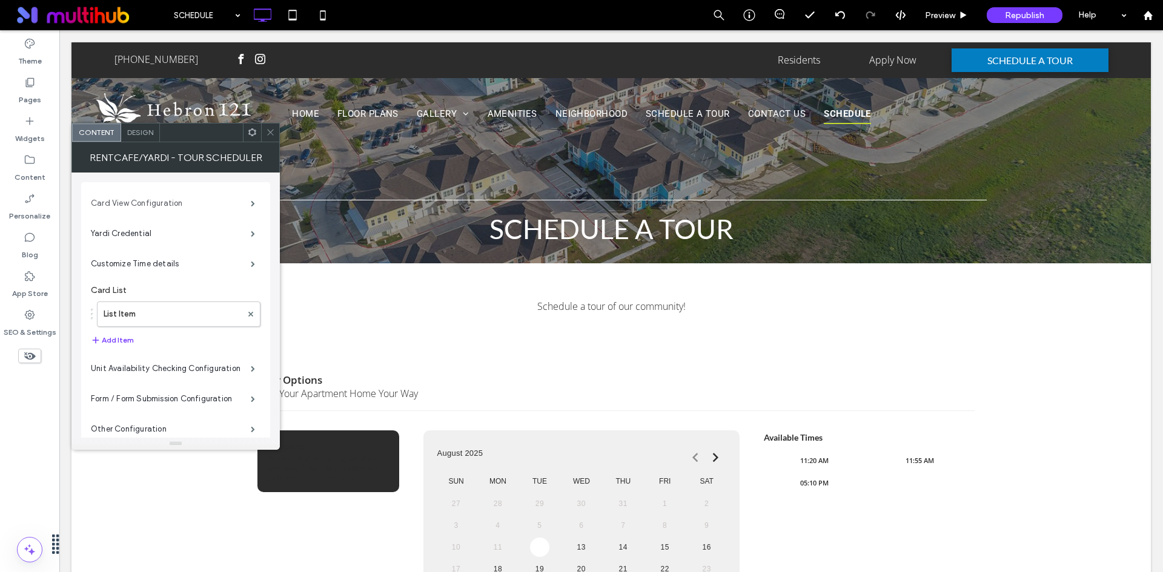
click at [208, 200] on label "Card View Configuration" at bounding box center [171, 203] width 160 height 24
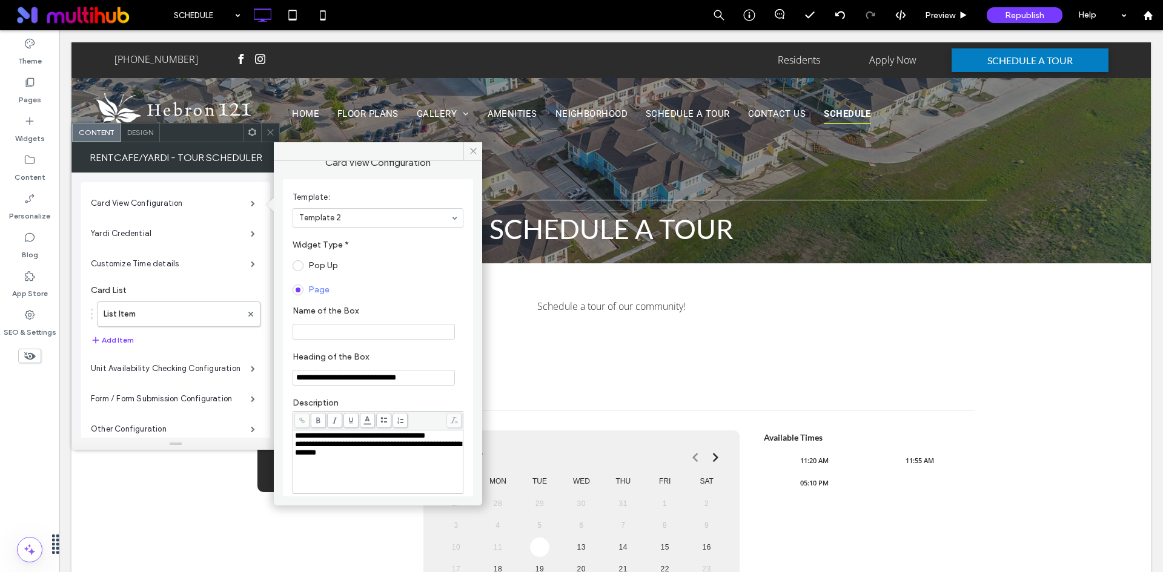
scroll to position [34, 0]
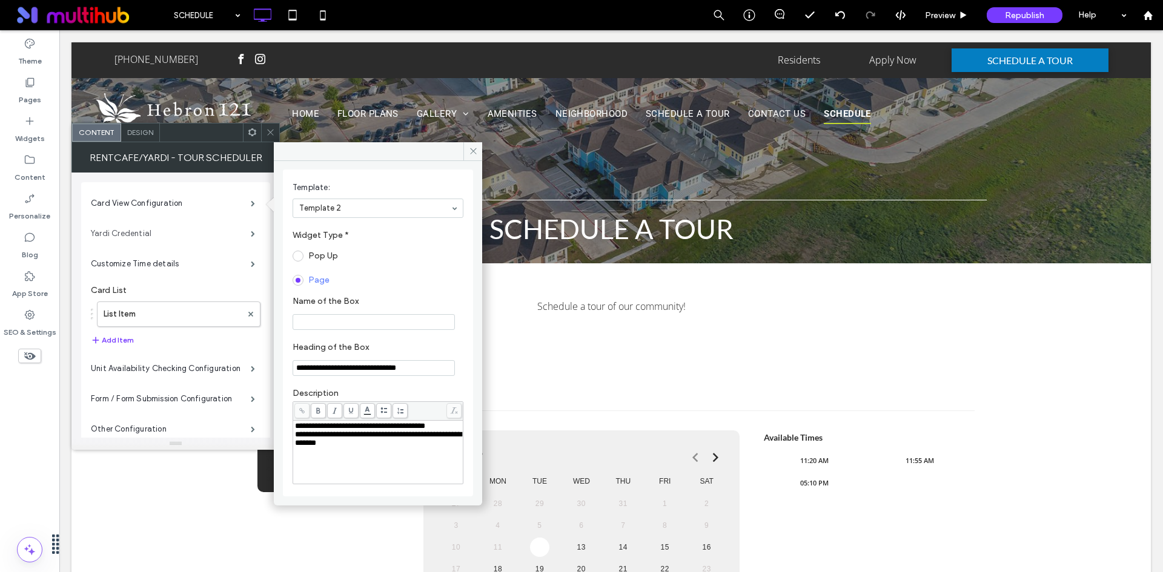
click at [219, 231] on label "Yardi Credential" at bounding box center [171, 234] width 160 height 24
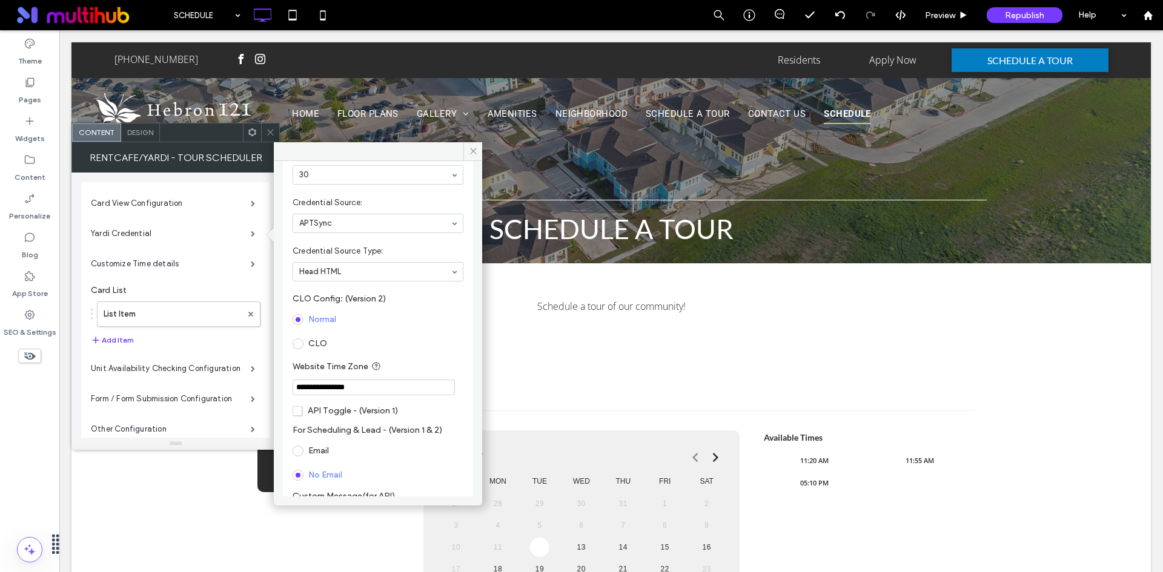
scroll to position [174, 0]
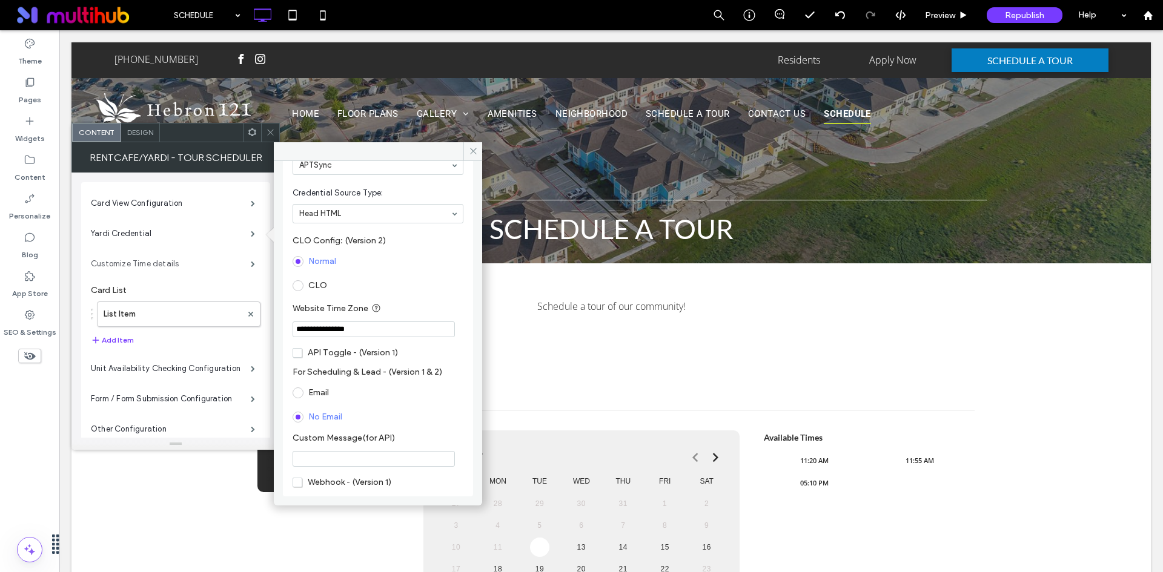
click at [197, 273] on label "Customize Time details" at bounding box center [171, 264] width 160 height 24
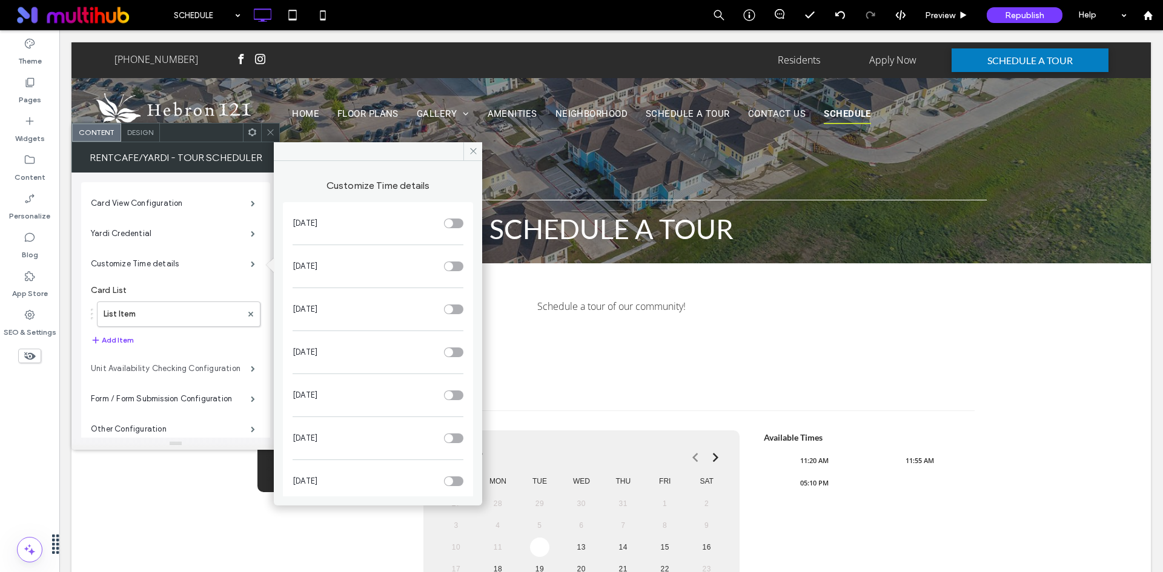
click at [211, 365] on label "Unit Availability Checking Configuration" at bounding box center [171, 369] width 160 height 24
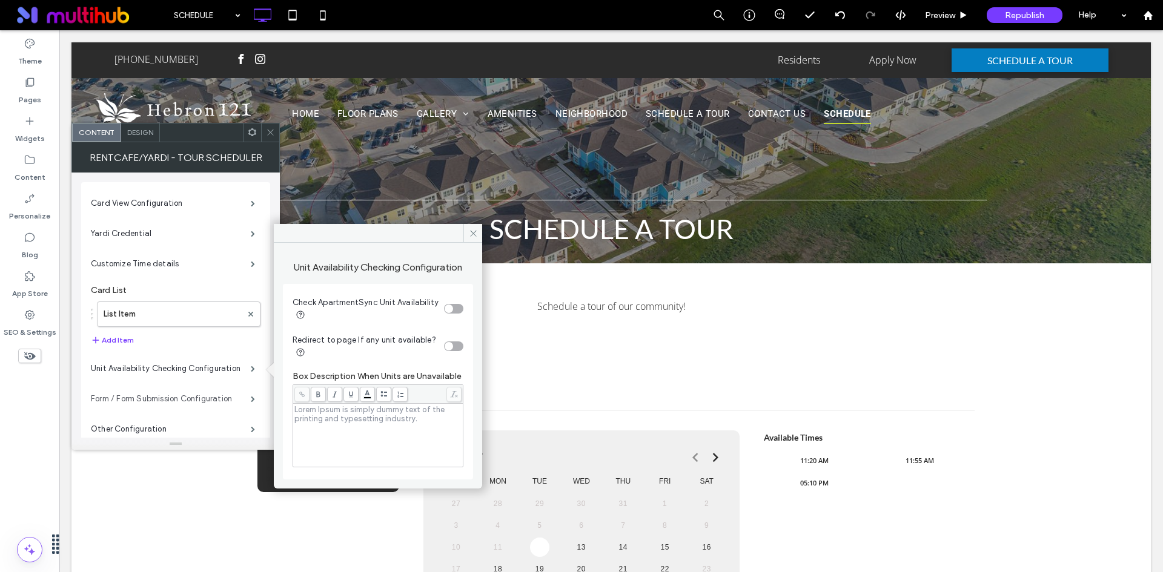
click at [243, 400] on label "Form / Form Submission Configuration" at bounding box center [171, 399] width 160 height 24
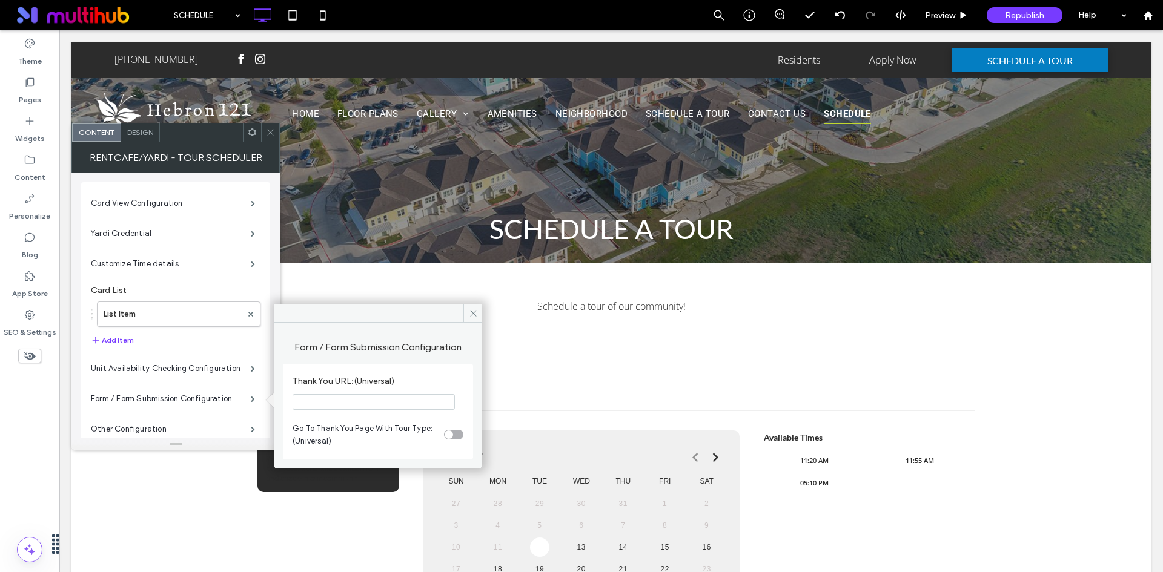
click at [451, 435] on div "toggle" at bounding box center [448, 435] width 8 height 8
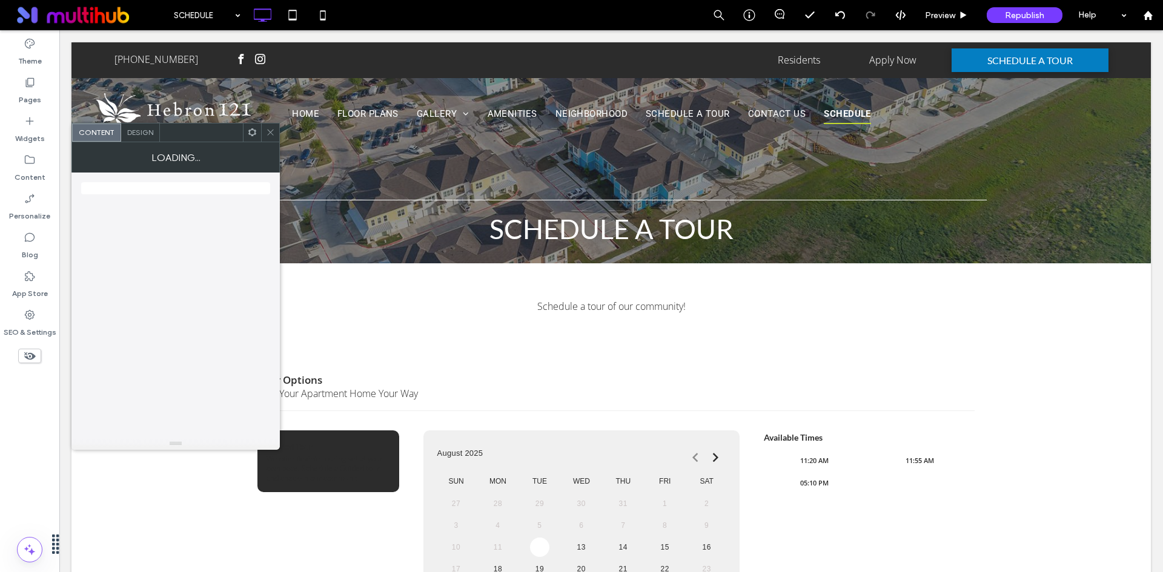
click at [268, 130] on use at bounding box center [270, 133] width 6 height 6
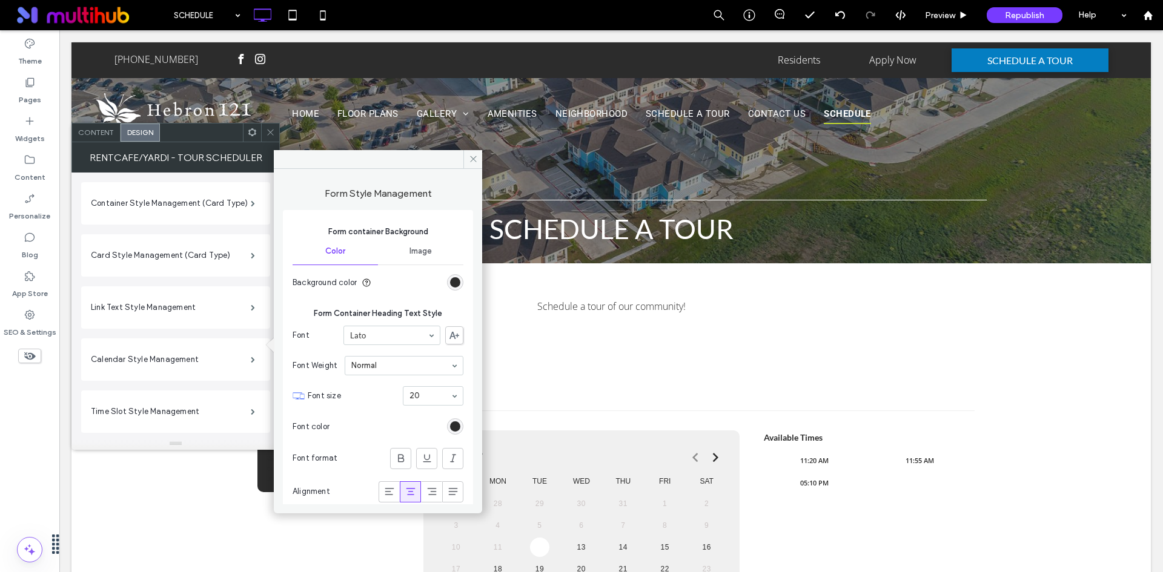
click at [242, 400] on label "Time Slot Style Management" at bounding box center [171, 412] width 160 height 24
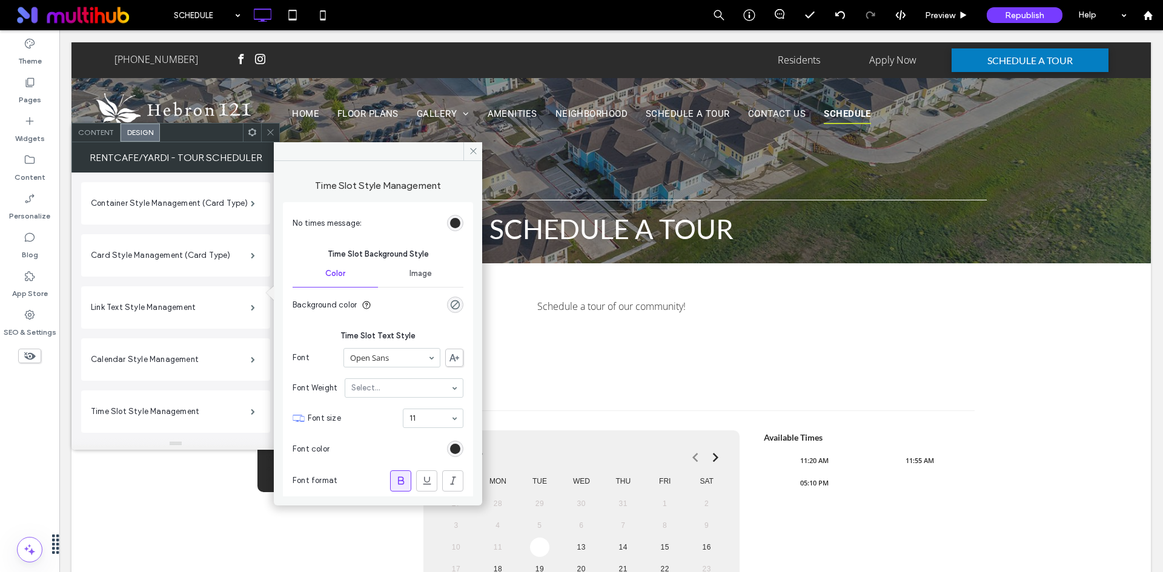
scroll to position [120, 0]
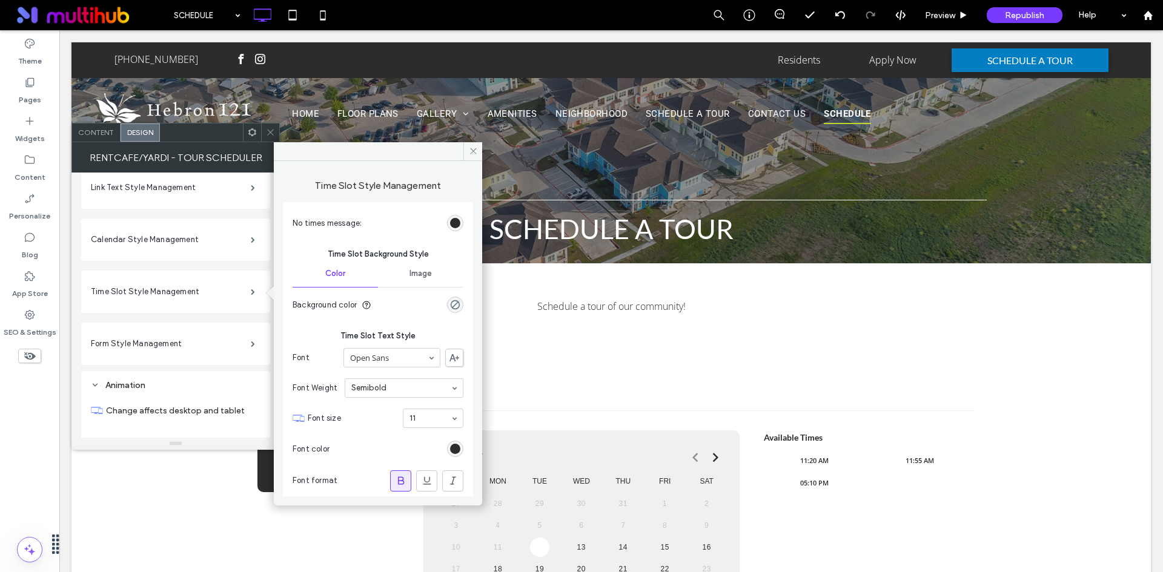
click at [104, 133] on span "Content" at bounding box center [96, 132] width 36 height 9
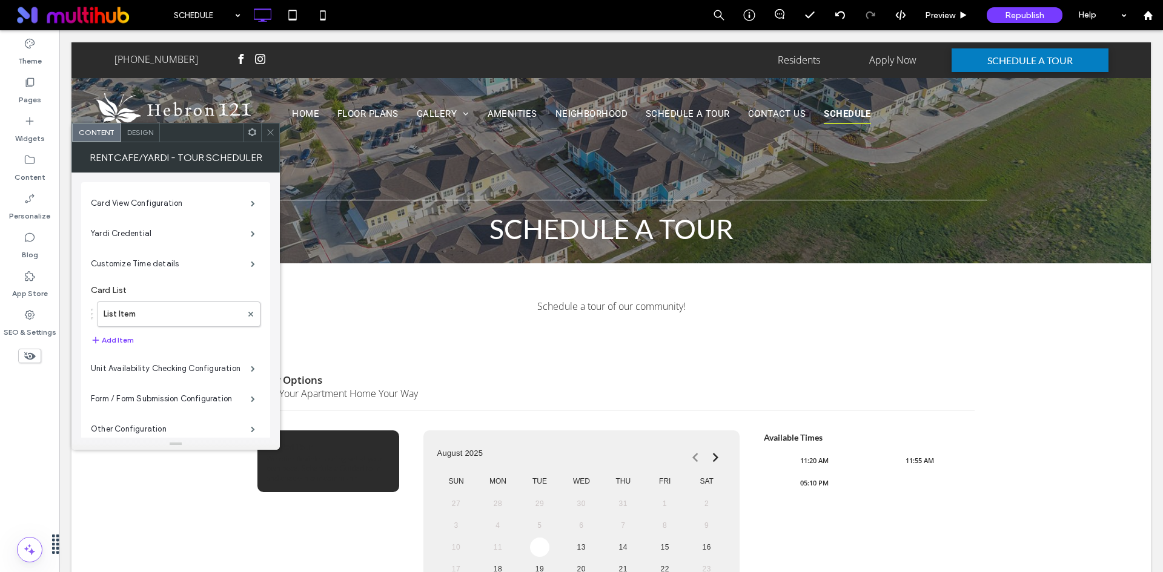
click at [213, 404] on label "Form / Form Submission Configuration" at bounding box center [171, 399] width 160 height 24
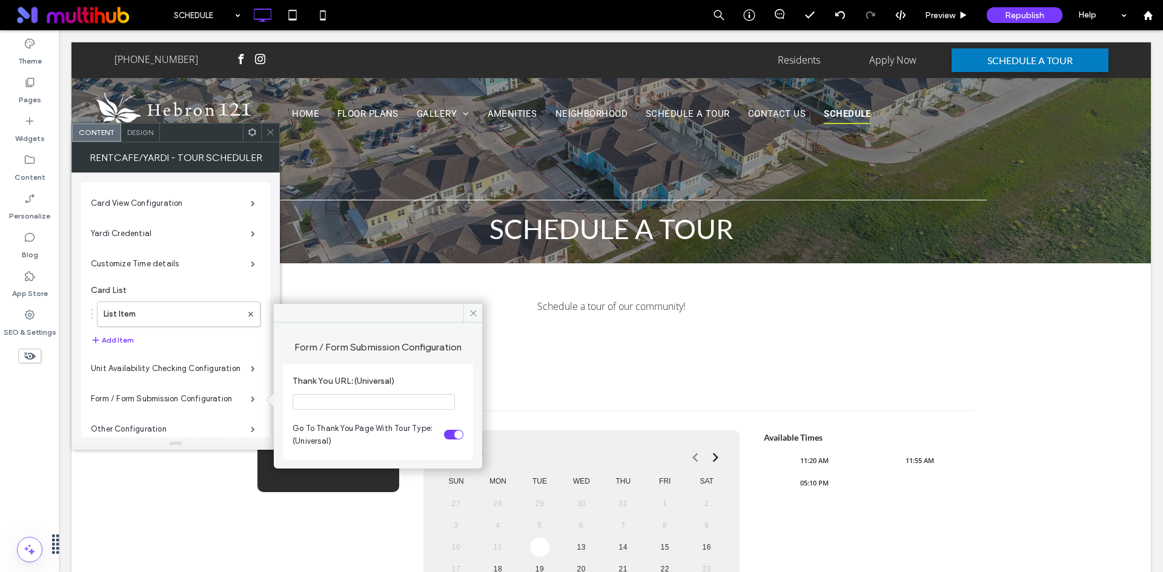
click at [336, 403] on input "Thank You URL:(Universal)" at bounding box center [373, 402] width 162 height 16
type input "*"
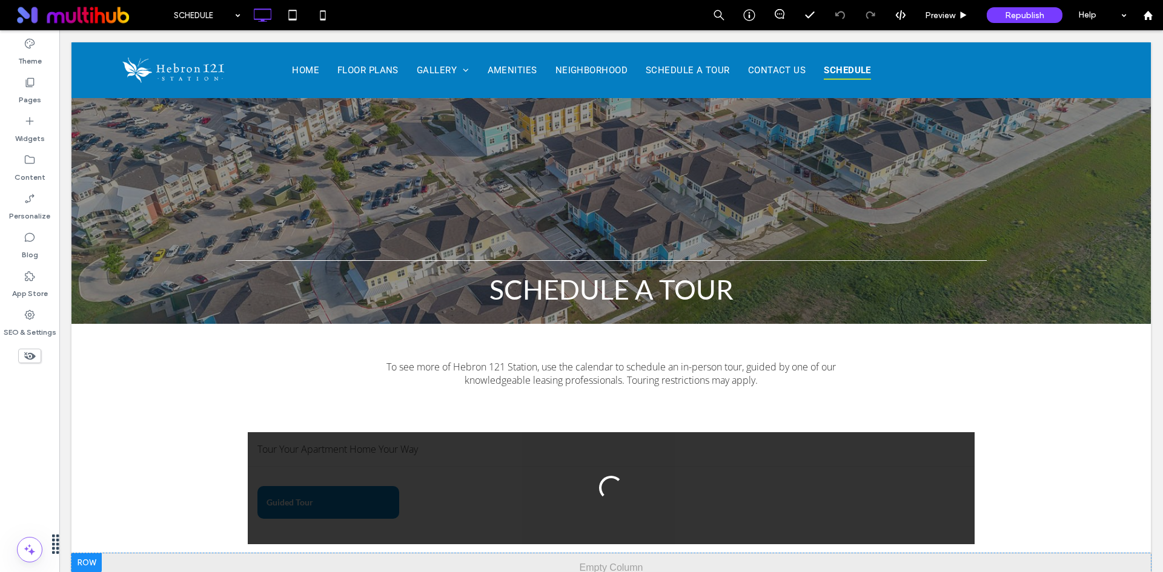
scroll to position [242, 0]
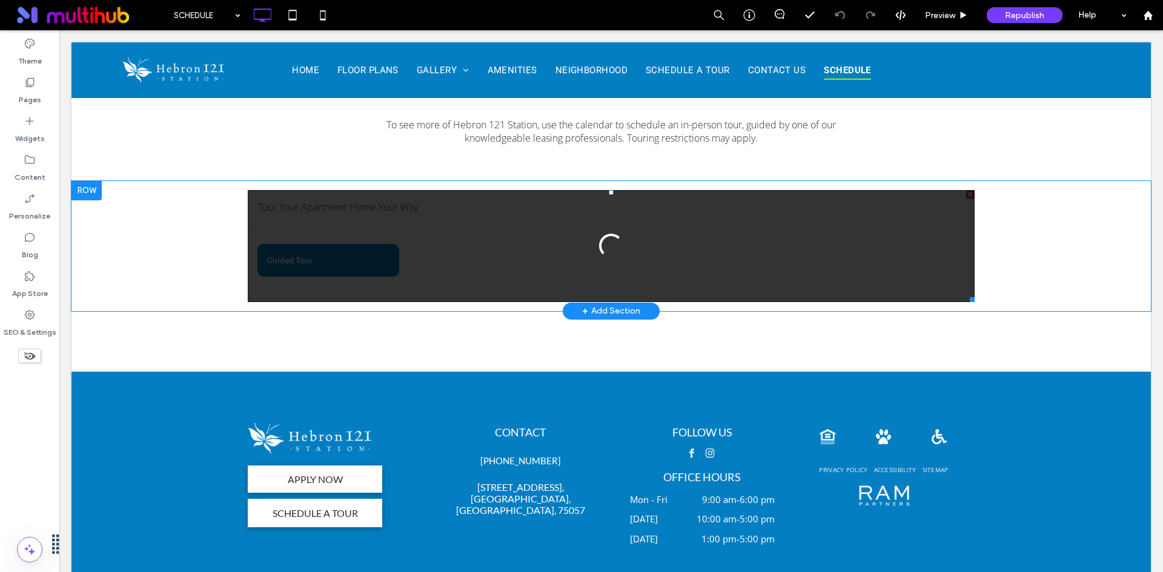
click at [433, 277] on div at bounding box center [611, 246] width 727 height 112
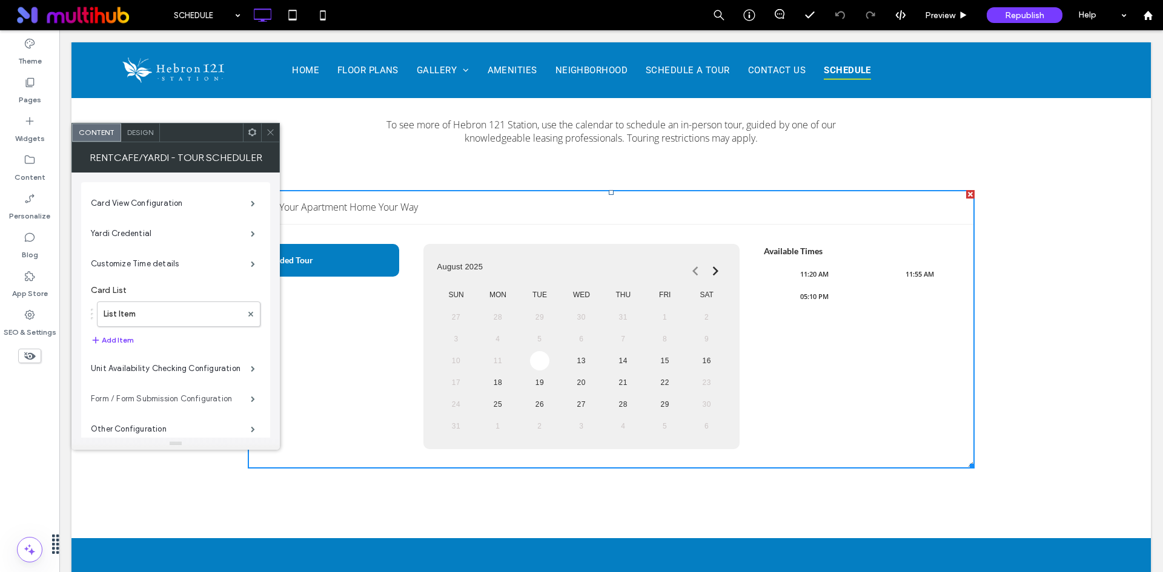
click at [138, 399] on label "Form / Form Submission Configuration" at bounding box center [171, 399] width 160 height 24
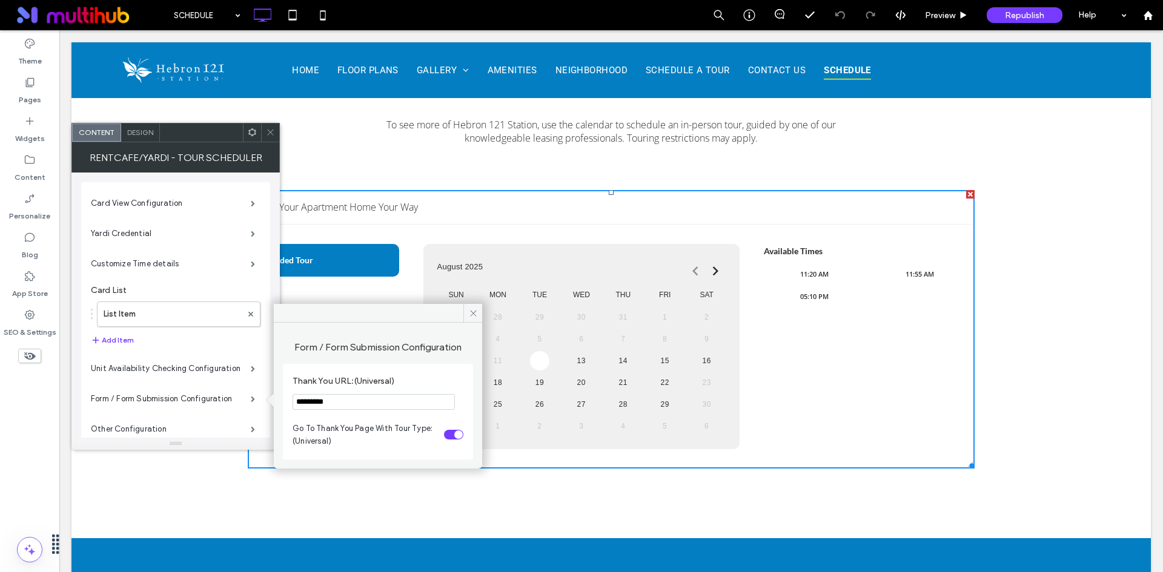
click at [340, 401] on input "*********" at bounding box center [373, 402] width 162 height 16
paste input "*"
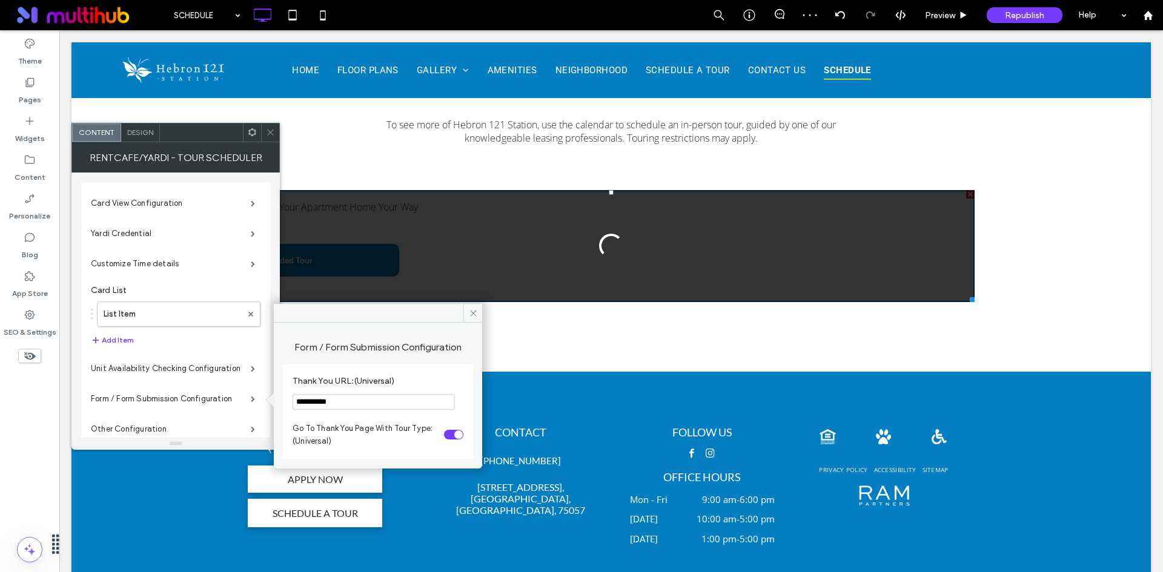
type input "**********"
click at [145, 136] on span "Design" at bounding box center [140, 132] width 26 height 9
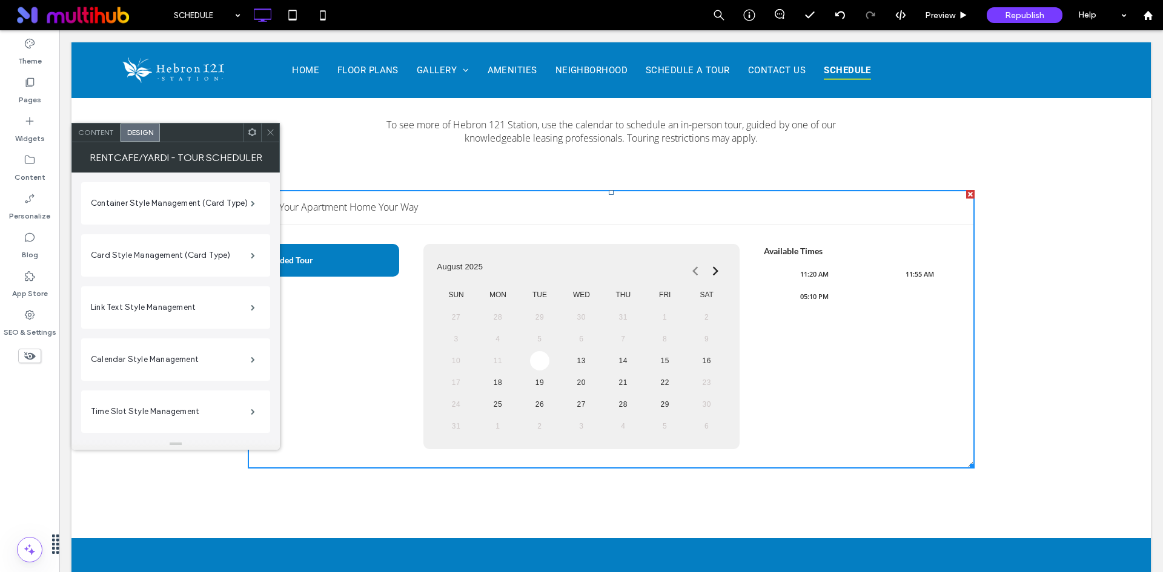
scroll to position [120, 0]
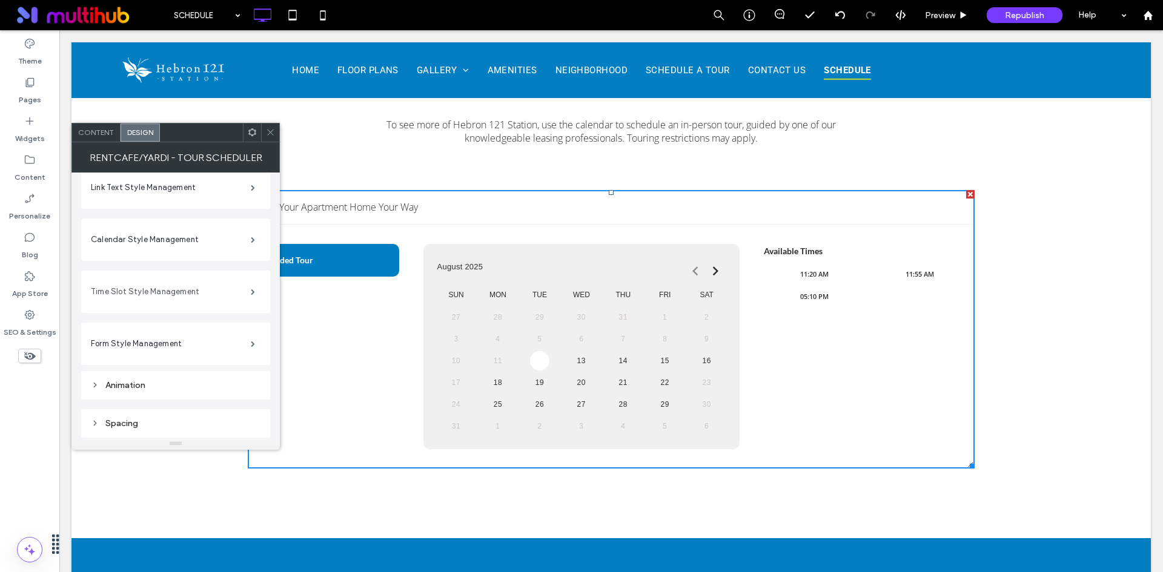
click at [235, 291] on label "Time Slot Style Management" at bounding box center [171, 292] width 160 height 24
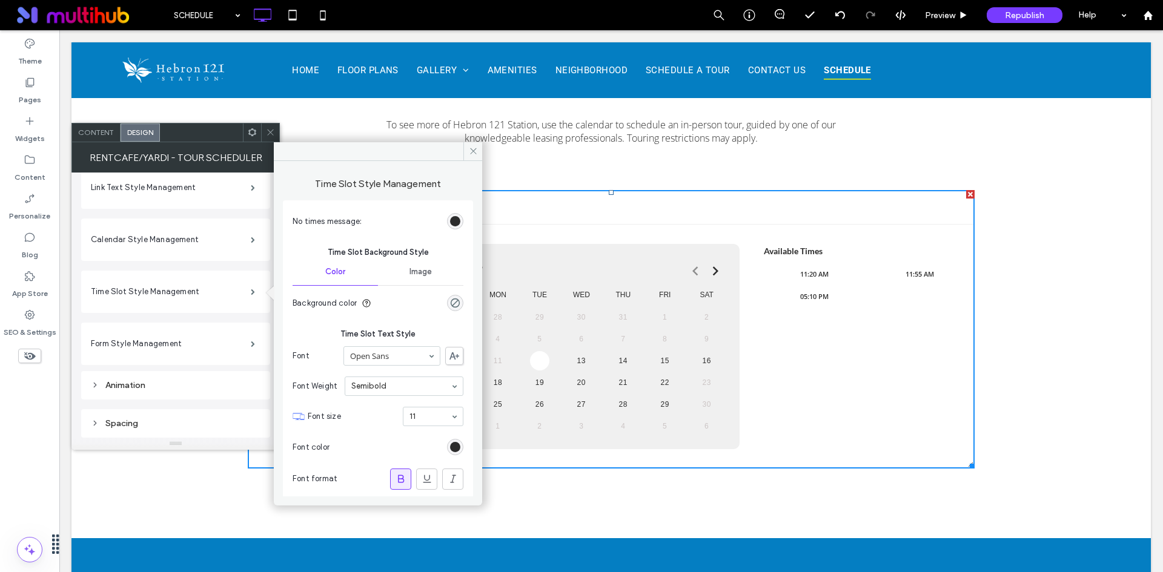
scroll to position [0, 0]
click at [228, 233] on label "Calendar Style Management" at bounding box center [171, 240] width 160 height 24
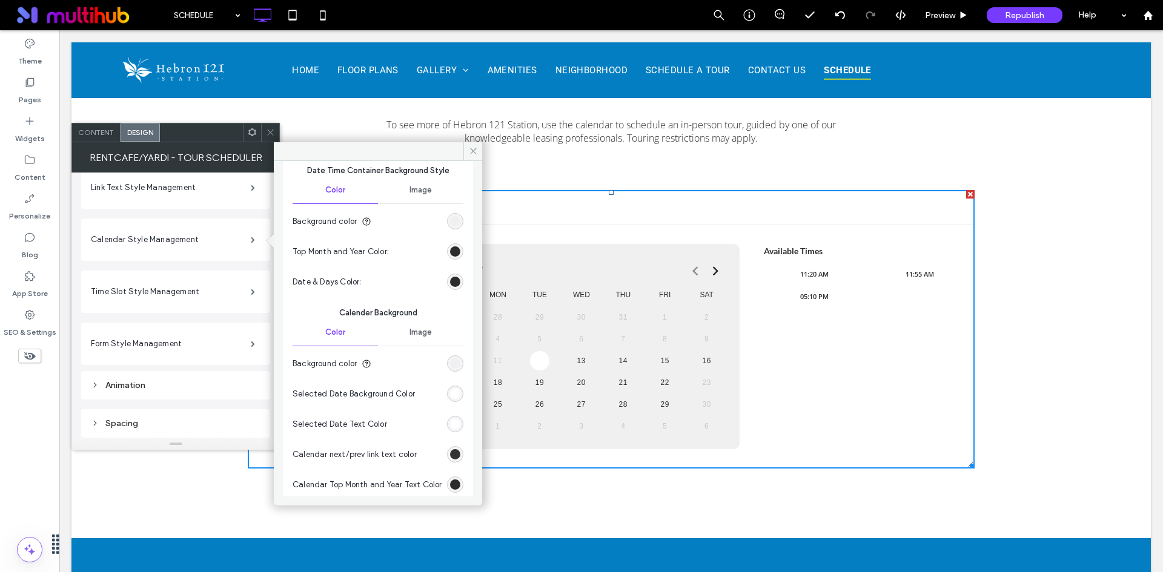
scroll to position [121, 0]
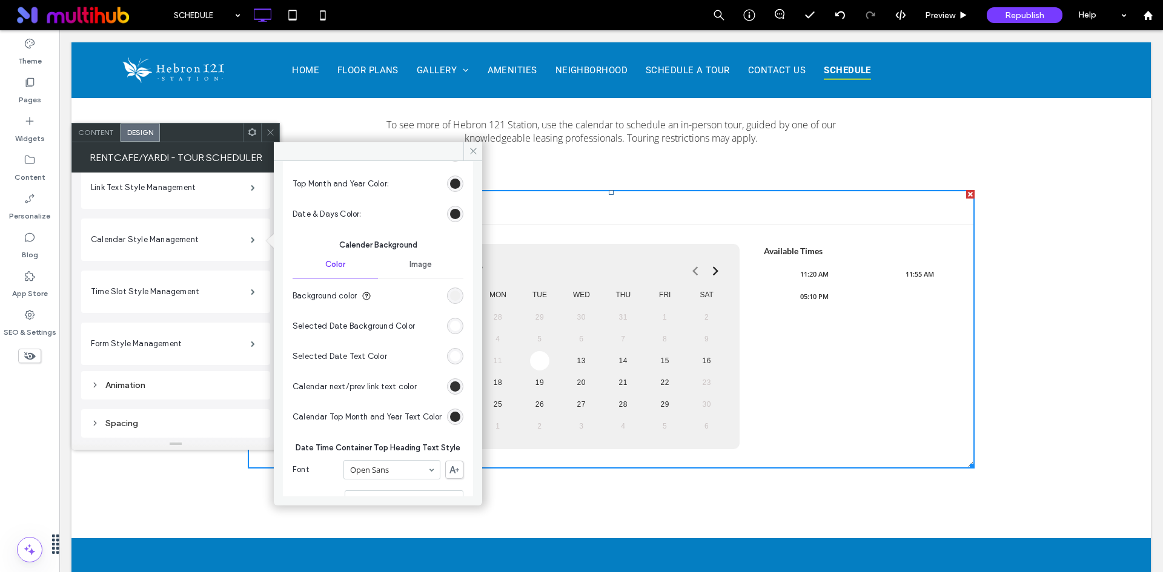
click at [450, 327] on div "rgb(255, 255, 255)" at bounding box center [455, 326] width 10 height 10
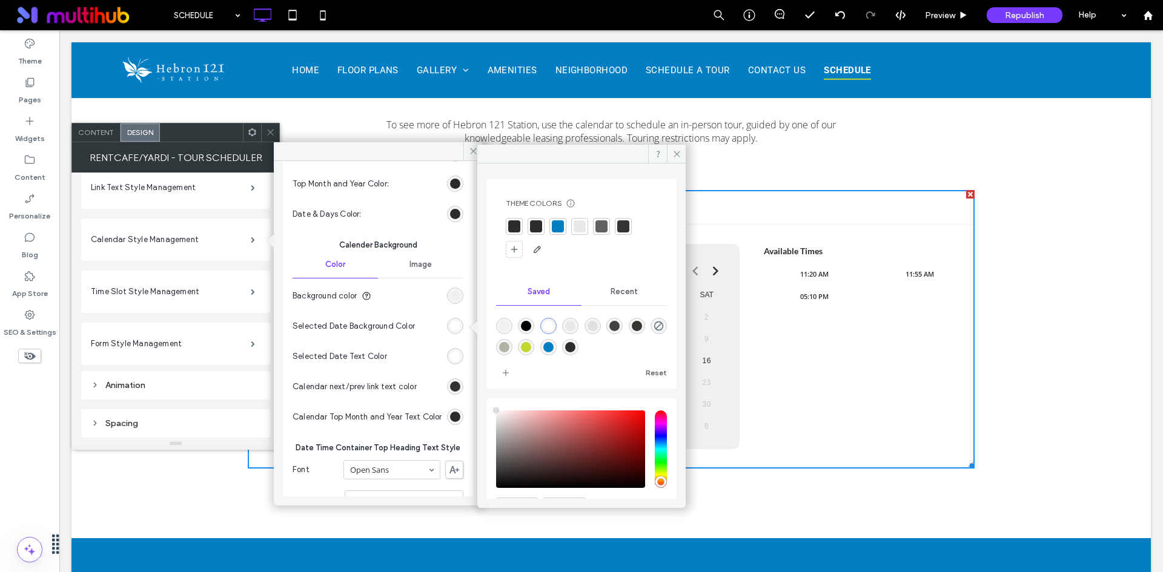
click at [561, 228] on div at bounding box center [558, 226] width 12 height 12
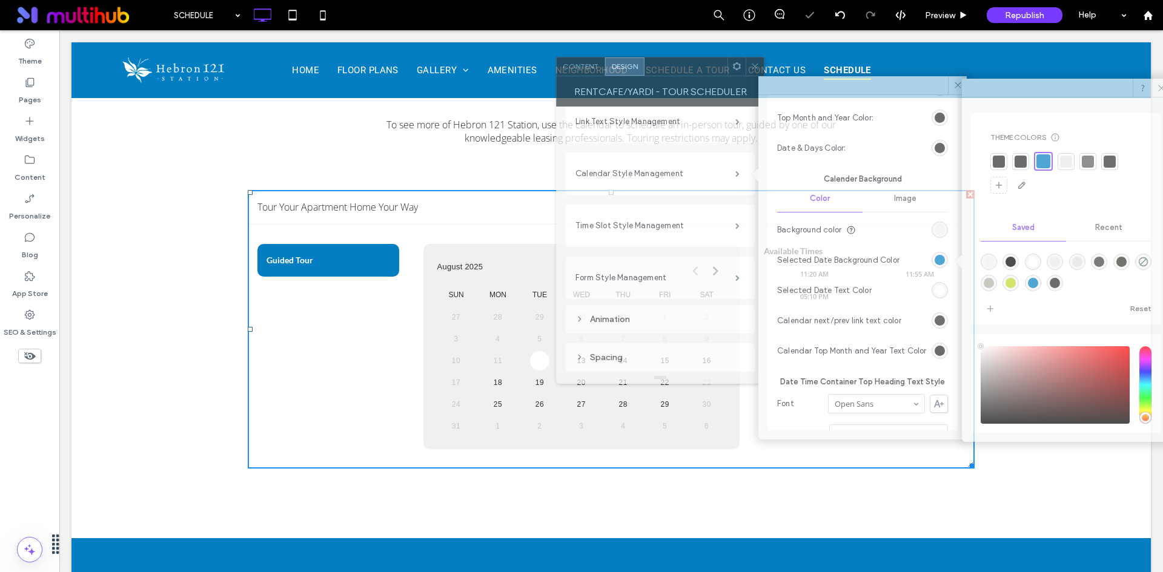
drag, startPoint x: 171, startPoint y: 130, endPoint x: 655, endPoint y: 64, distance: 488.9
click at [655, 64] on div at bounding box center [685, 67] width 83 height 18
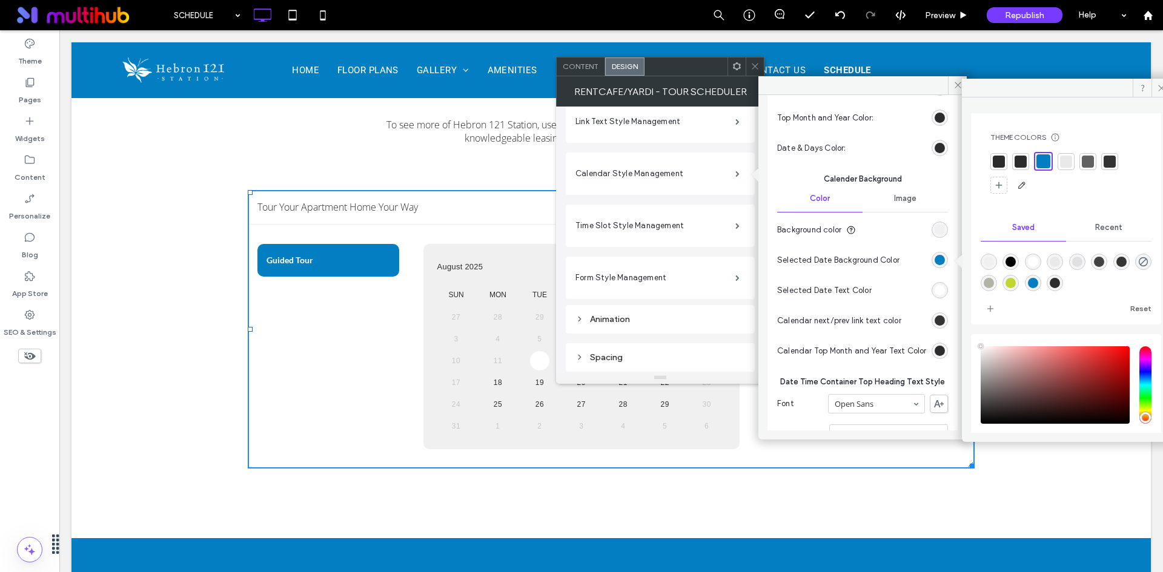
click at [934, 294] on div "rgb(255, 255, 255)" at bounding box center [939, 290] width 10 height 10
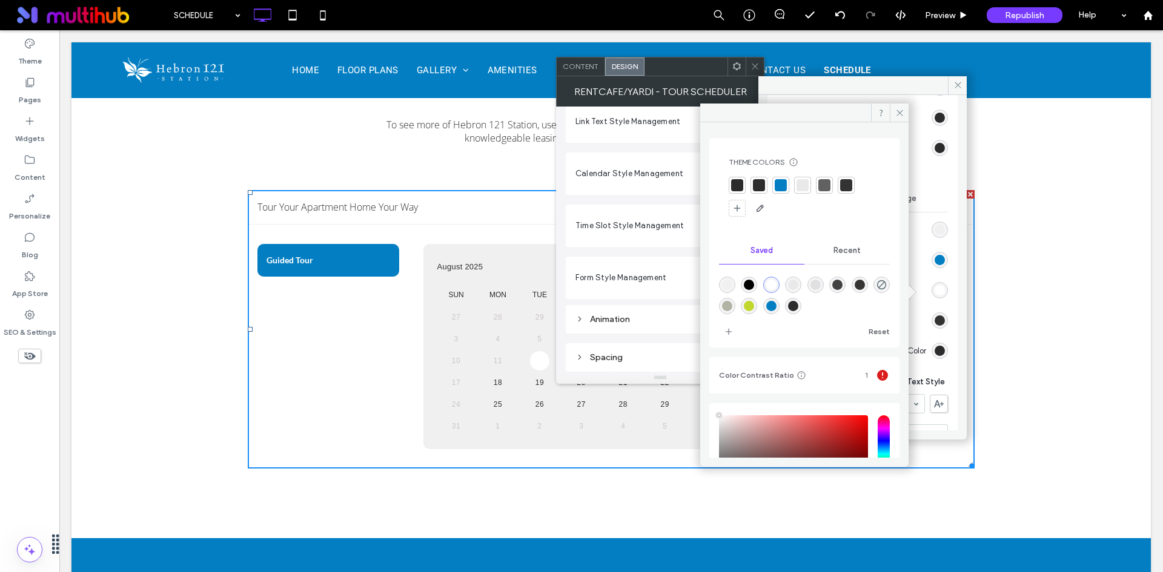
click at [772, 284] on div "rgba(255,255,255,1)" at bounding box center [771, 285] width 10 height 10
click at [896, 105] on span at bounding box center [899, 113] width 19 height 18
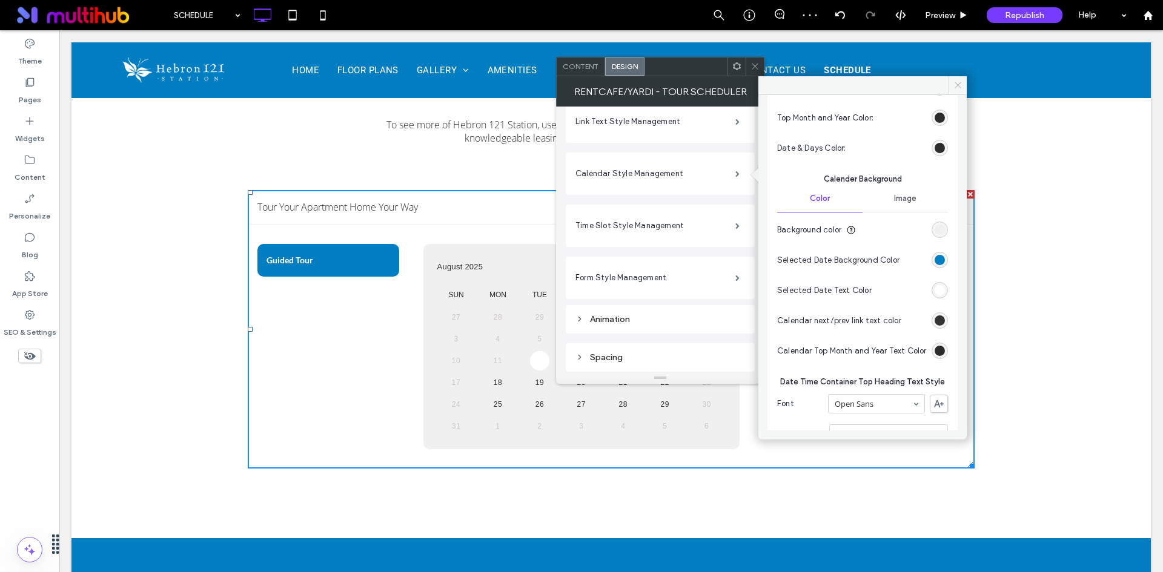
click at [954, 82] on icon at bounding box center [957, 85] width 9 height 9
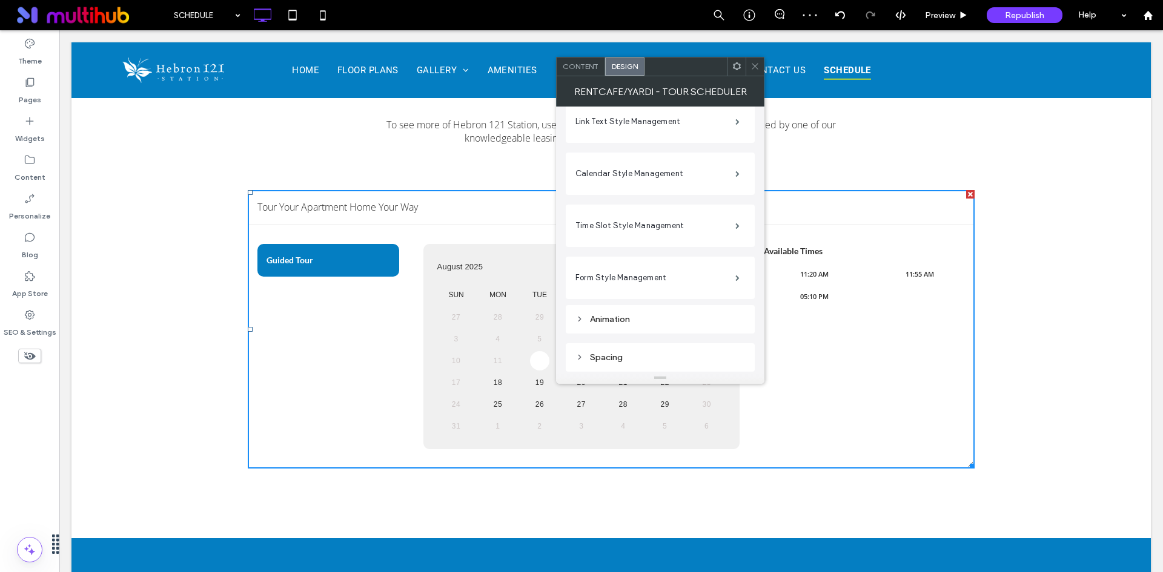
click at [748, 69] on div at bounding box center [754, 67] width 18 height 18
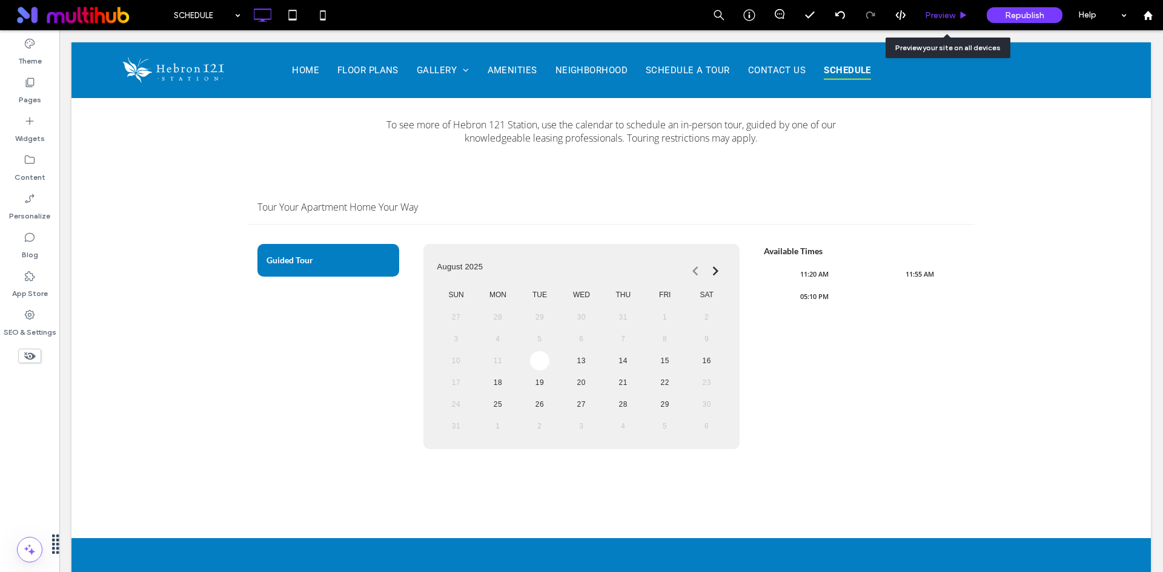
click at [968, 13] on div "Preview" at bounding box center [946, 15] width 61 height 10
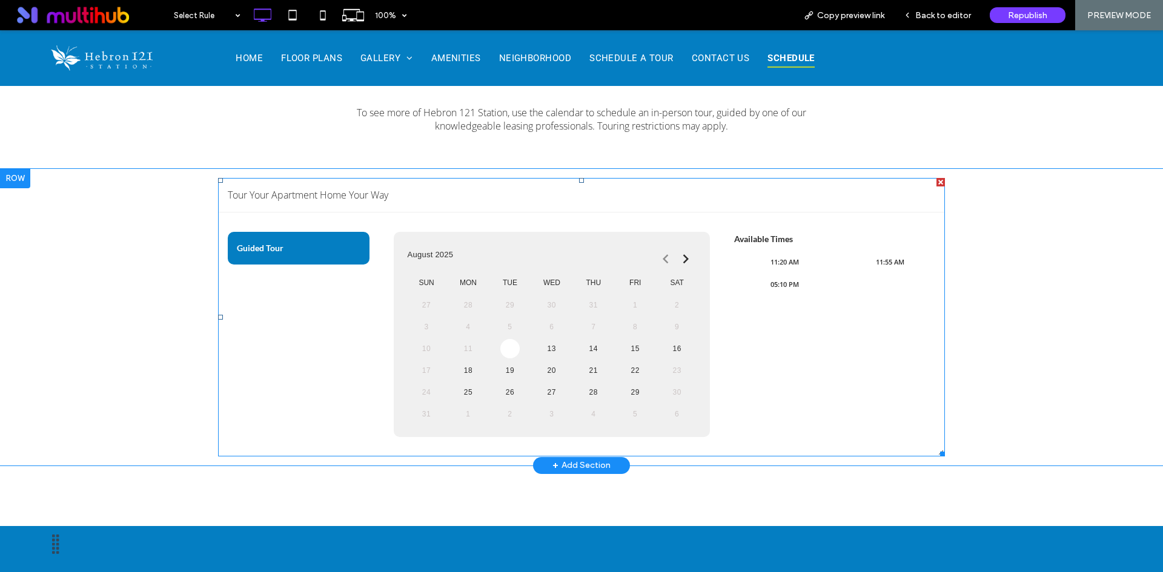
click at [553, 352] on span at bounding box center [581, 317] width 727 height 279
click at [550, 351] on span at bounding box center [581, 317] width 727 height 279
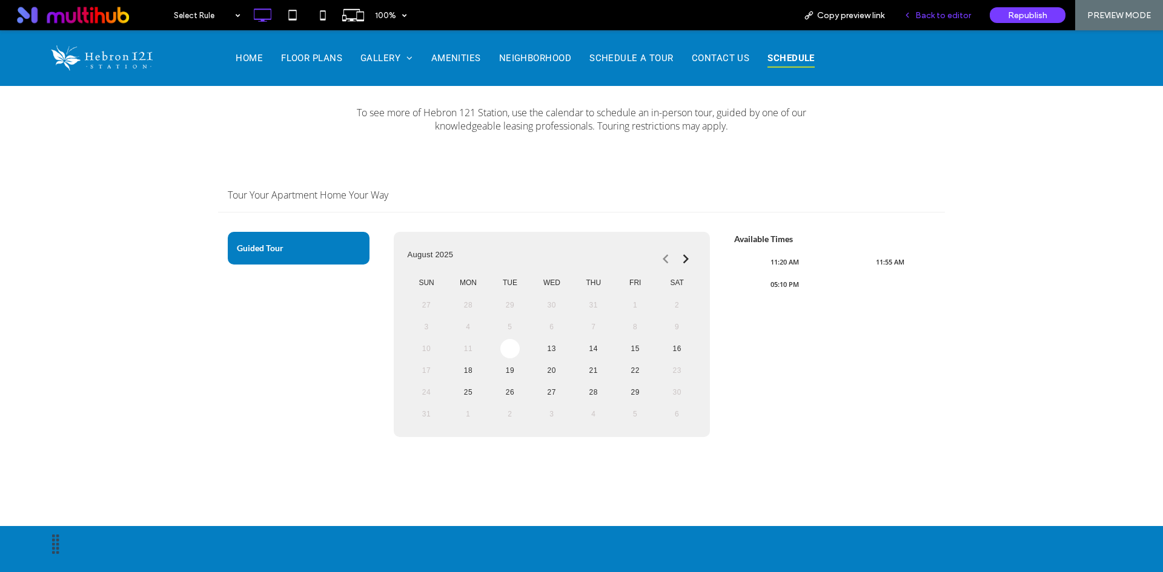
click at [939, 10] on span "Back to editor" at bounding box center [943, 15] width 56 height 10
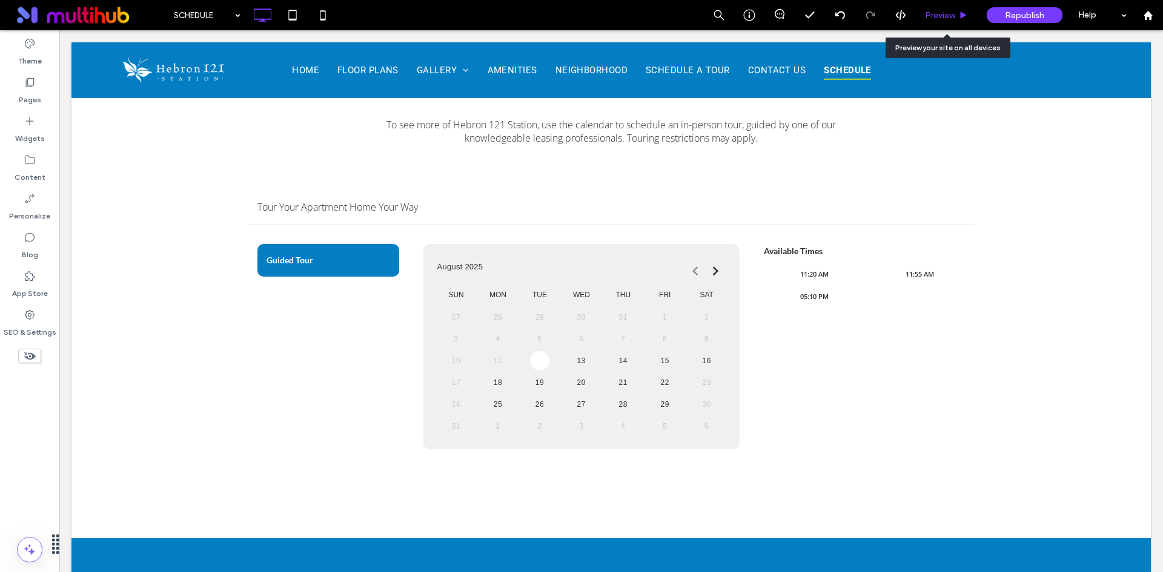
click at [941, 19] on span "Preview" at bounding box center [940, 15] width 30 height 10
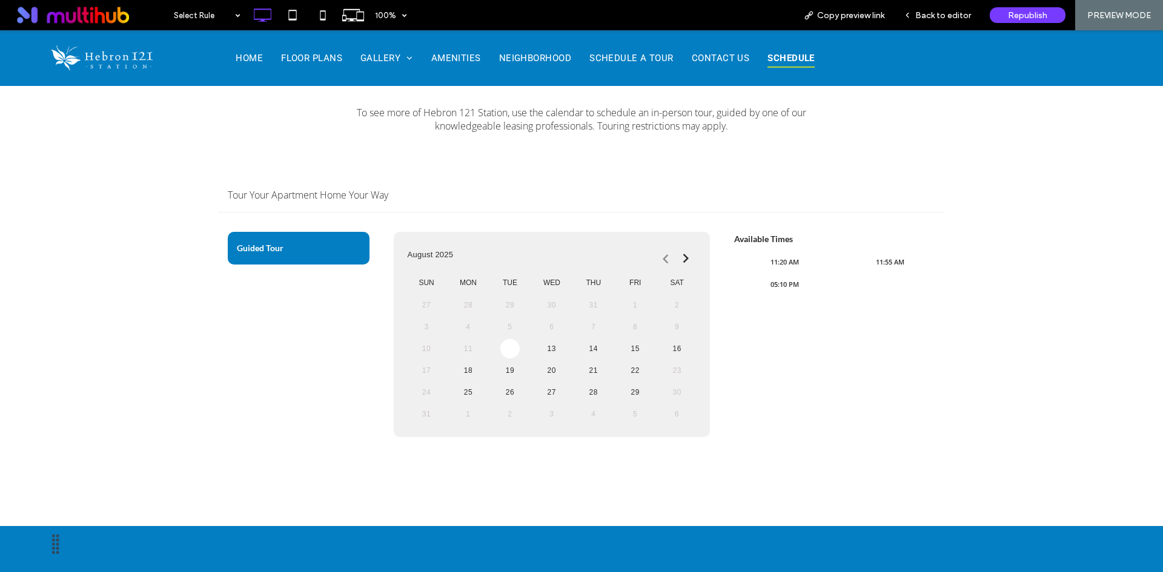
click at [679, 257] on icon at bounding box center [685, 258] width 18 height 29
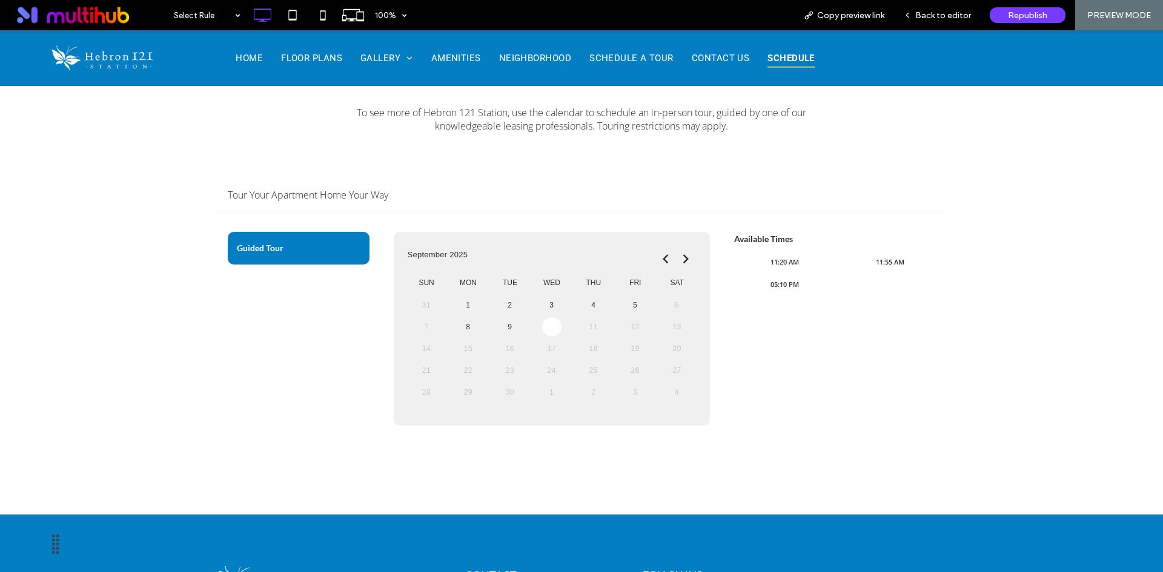
click at [550, 323] on link "10" at bounding box center [551, 326] width 19 height 19
click at [779, 265] on span "09:00 AM" at bounding box center [784, 262] width 101 height 19
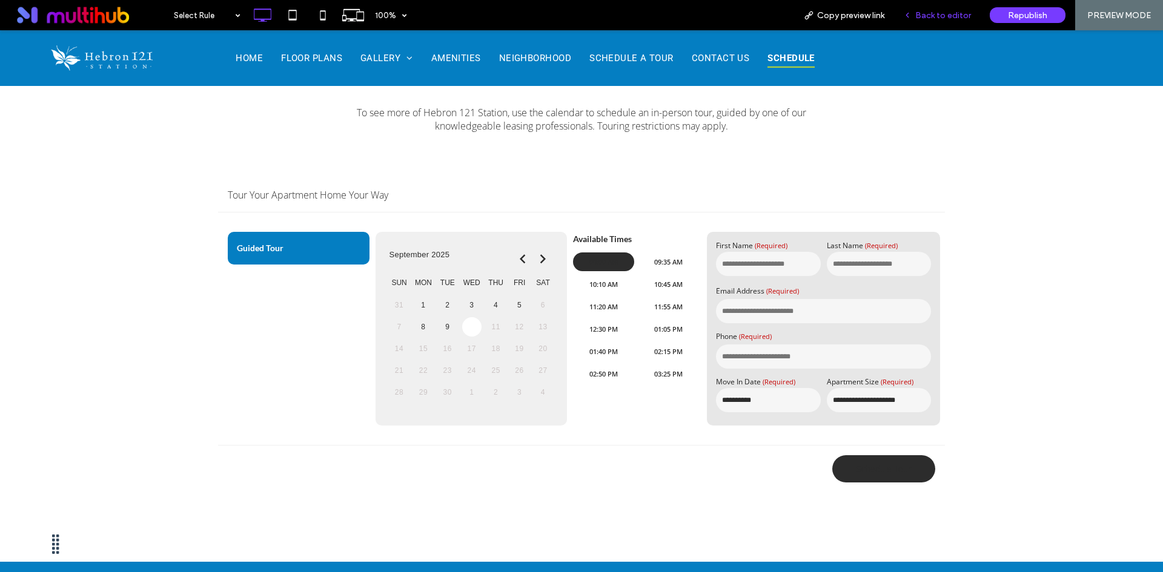
drag, startPoint x: 936, startPoint y: 5, endPoint x: 894, endPoint y: 54, distance: 64.5
click at [936, 5] on div "Back to editor" at bounding box center [937, 15] width 87 height 30
drag, startPoint x: 954, startPoint y: 15, endPoint x: 916, endPoint y: 57, distance: 56.6
click at [954, 15] on span "Back to editor" at bounding box center [943, 15] width 56 height 10
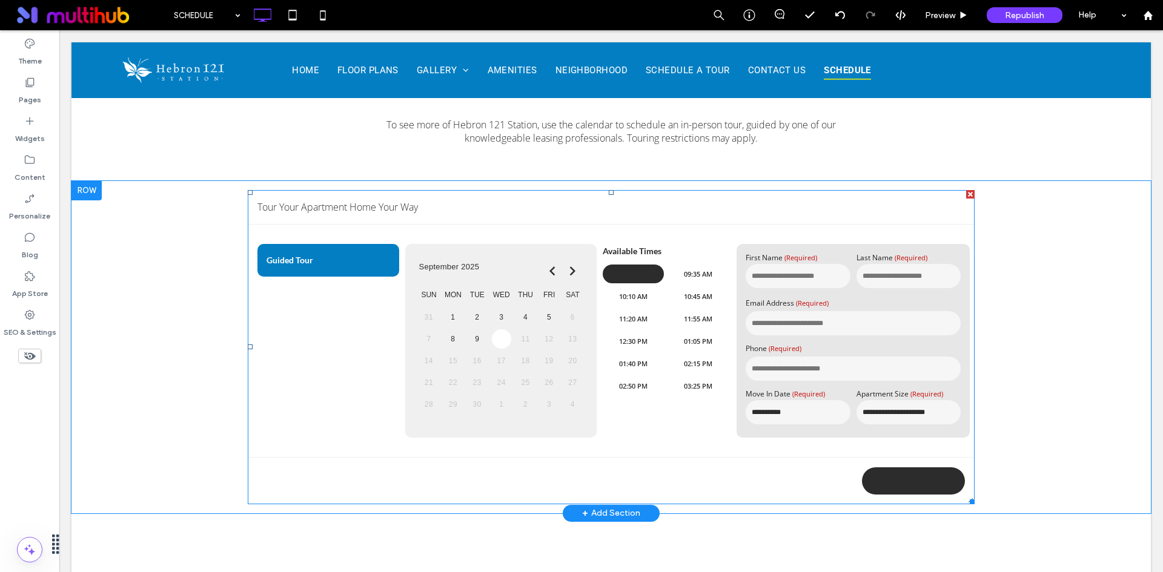
click at [770, 380] on span at bounding box center [611, 347] width 727 height 314
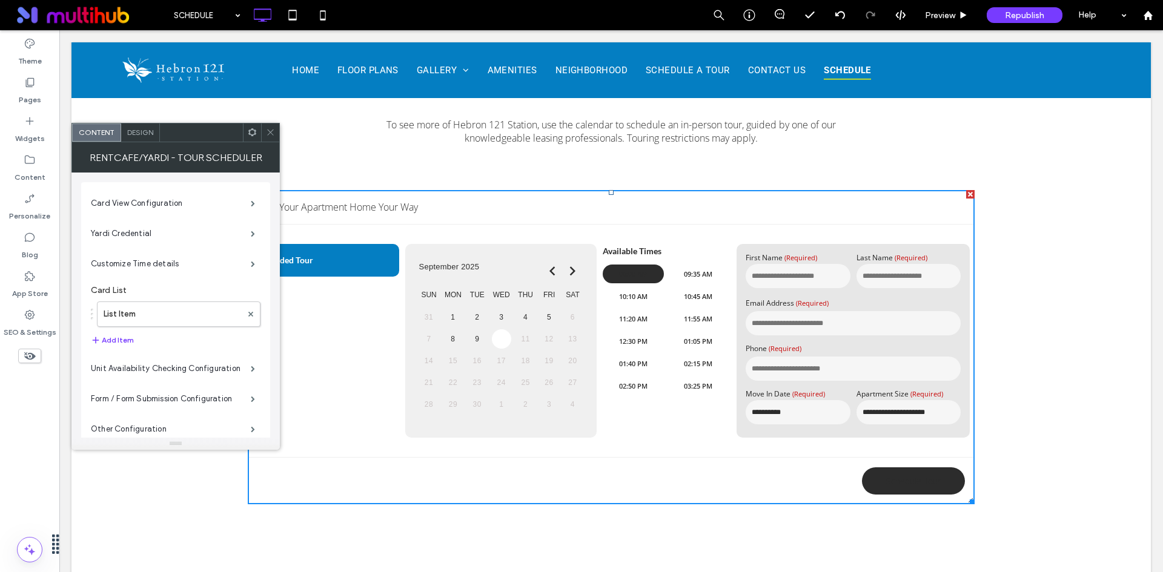
click at [144, 142] on div "RentCafe/Yardi - Tour Scheduler" at bounding box center [175, 157] width 208 height 30
click at [144, 132] on span "Design" at bounding box center [140, 132] width 26 height 9
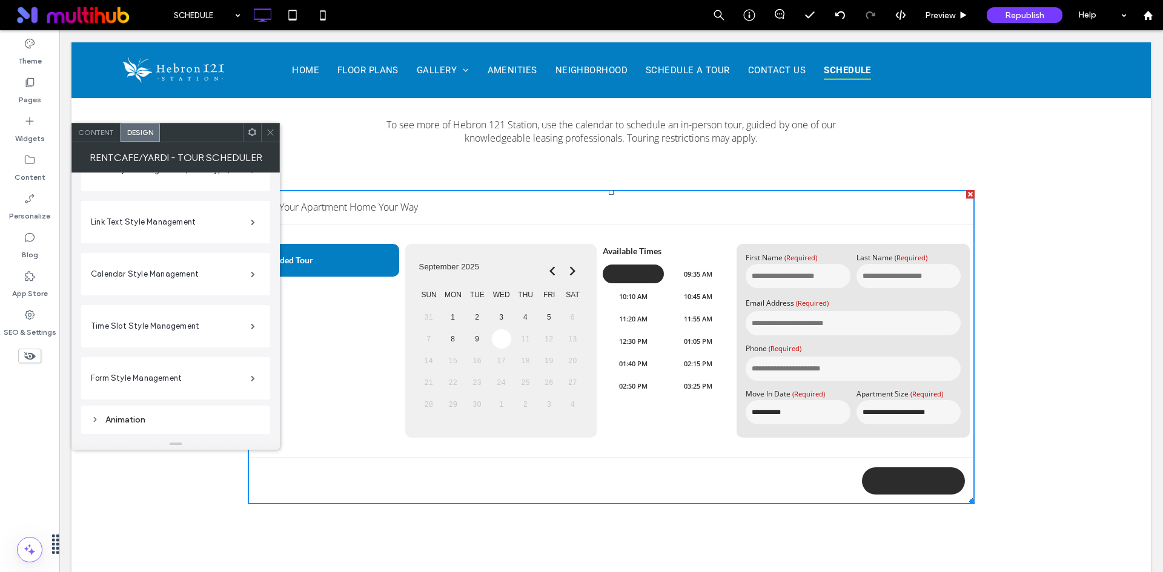
scroll to position [120, 0]
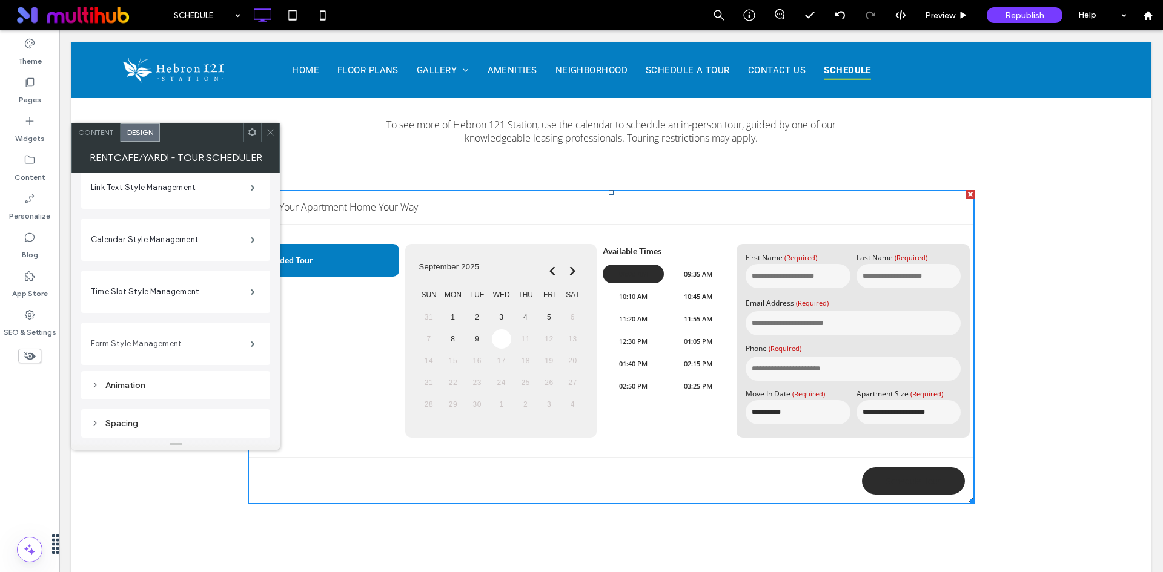
click at [206, 346] on label "Form Style Management" at bounding box center [171, 344] width 160 height 24
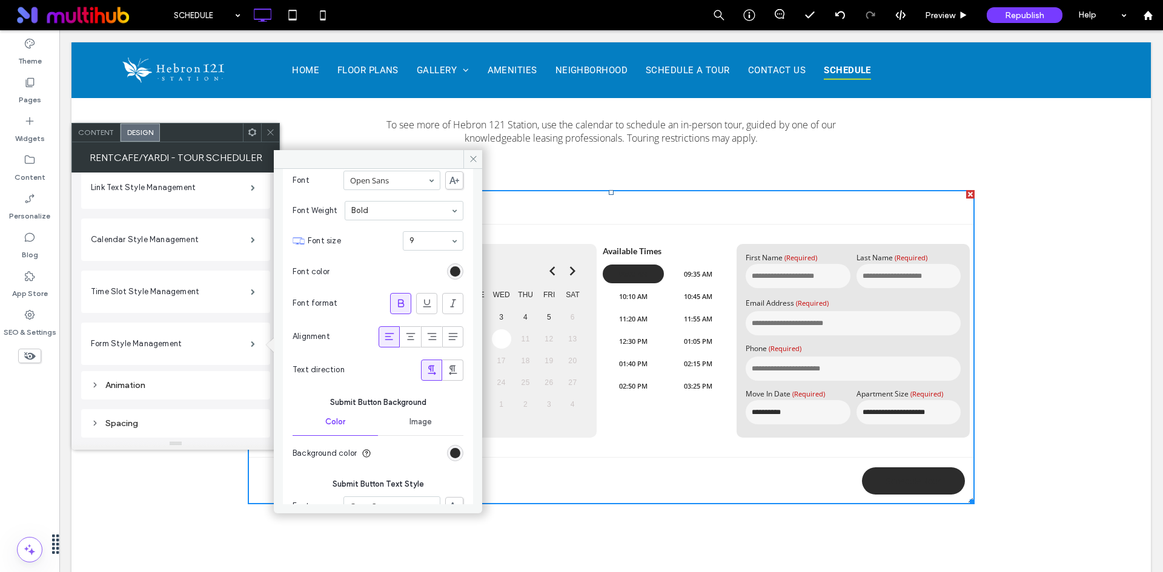
scroll to position [1150, 0]
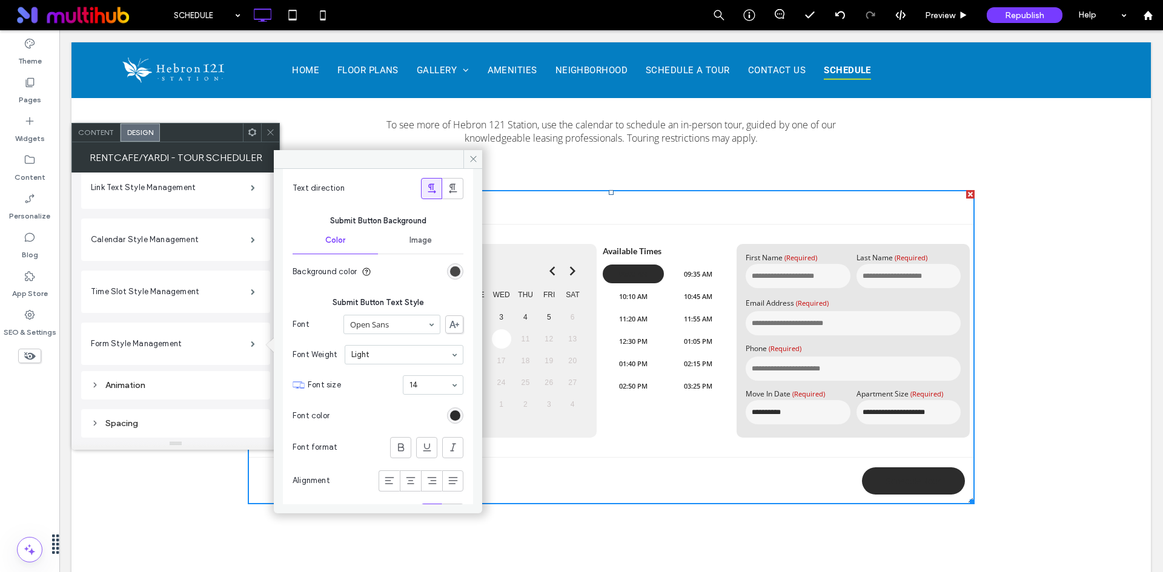
click at [451, 268] on div "rgb(44, 44, 44)" at bounding box center [455, 271] width 10 height 10
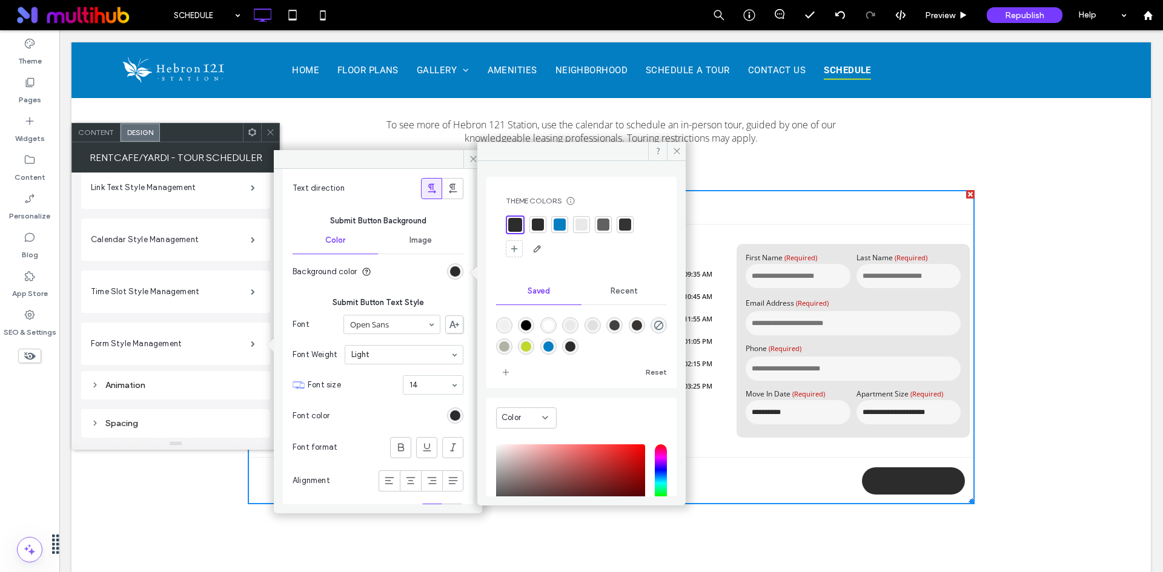
click at [552, 224] on div at bounding box center [559, 224] width 17 height 17
click at [454, 420] on div "rgb(44, 44, 44)" at bounding box center [455, 416] width 16 height 16
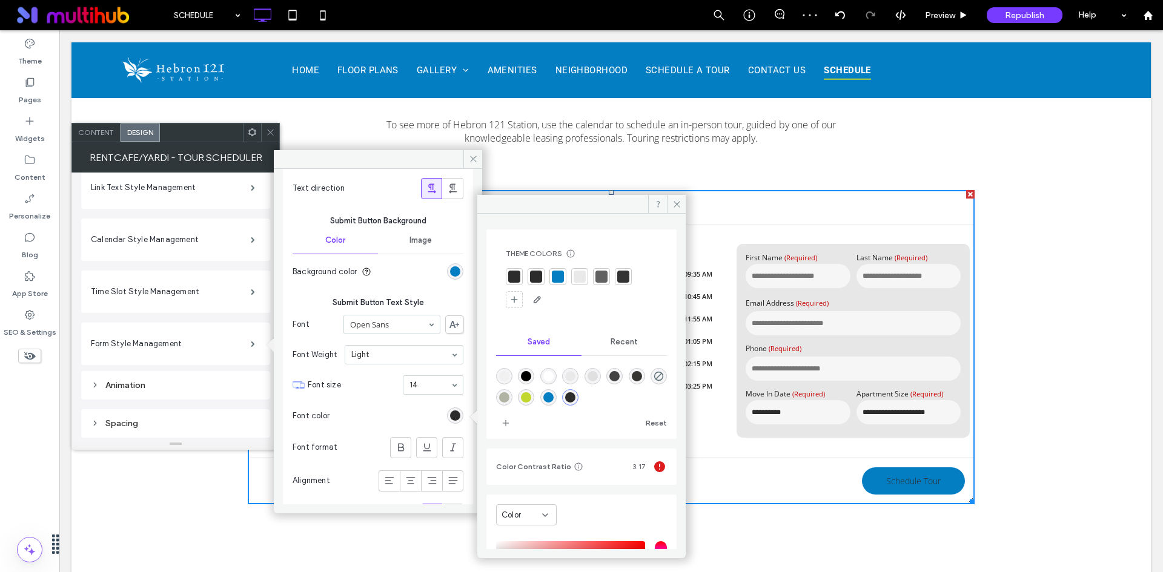
click at [553, 373] on div "rgba(255,255,255,1)" at bounding box center [548, 376] width 10 height 10
type input "*******"
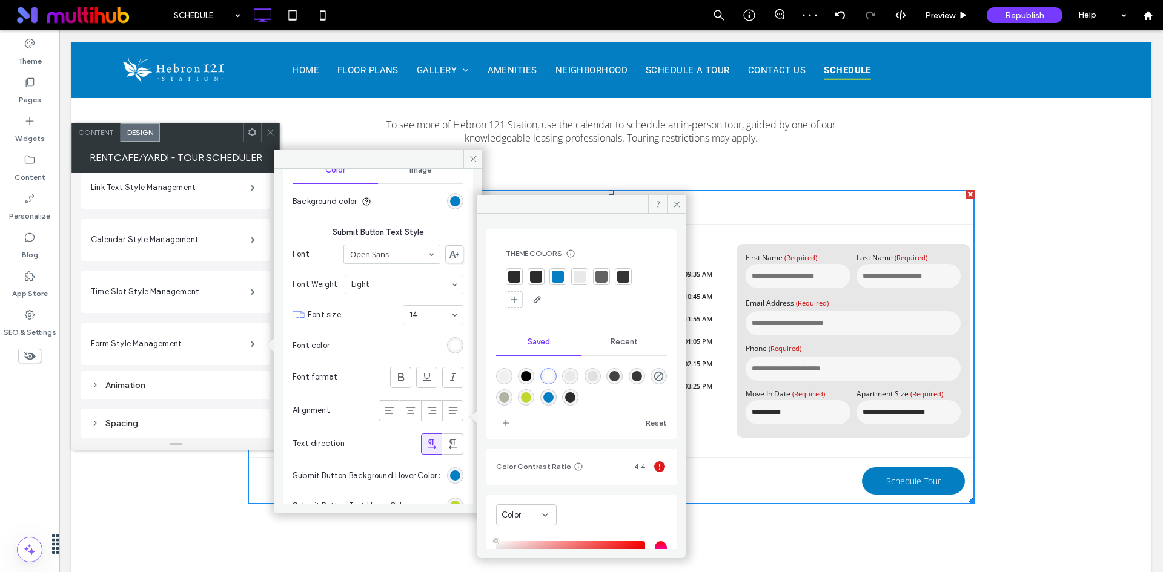
scroll to position [1250, 0]
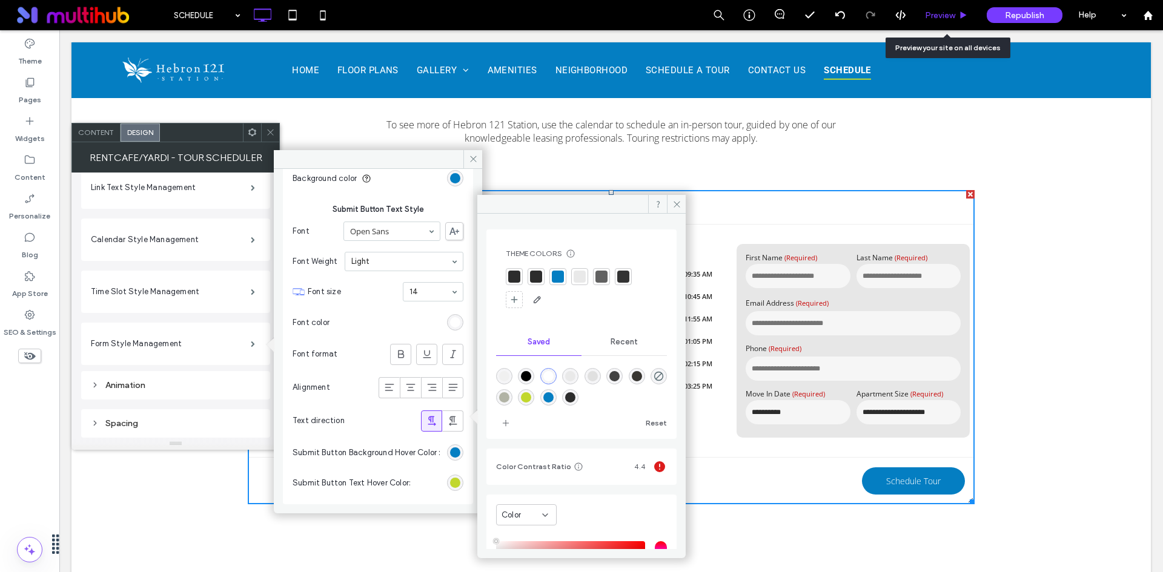
click at [954, 24] on div "Preview" at bounding box center [947, 15] width 62 height 30
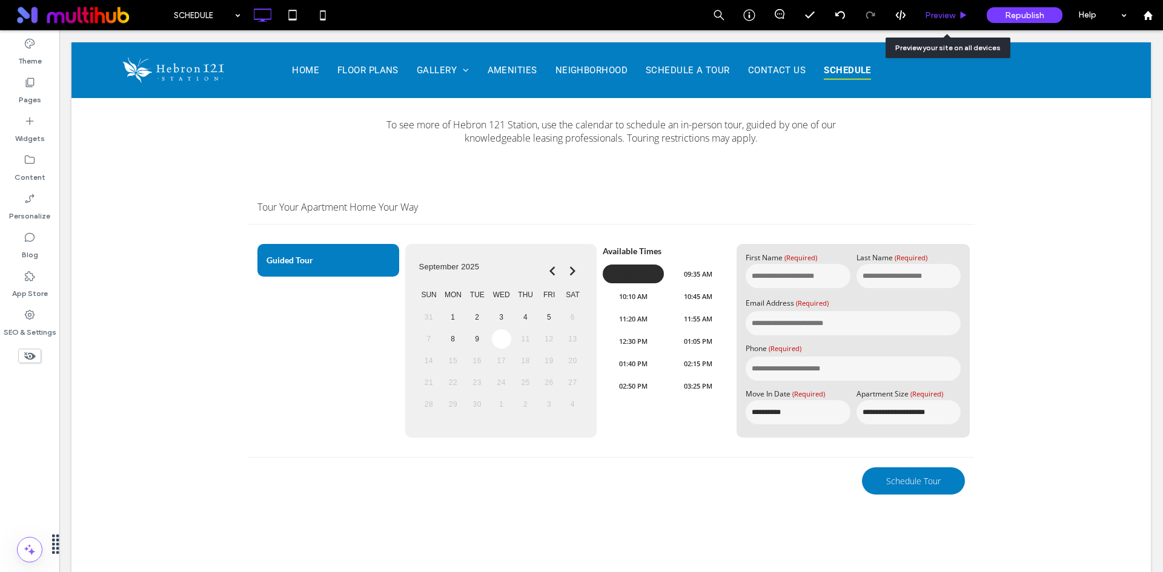
click at [963, 17] on icon at bounding box center [963, 15] width 9 height 9
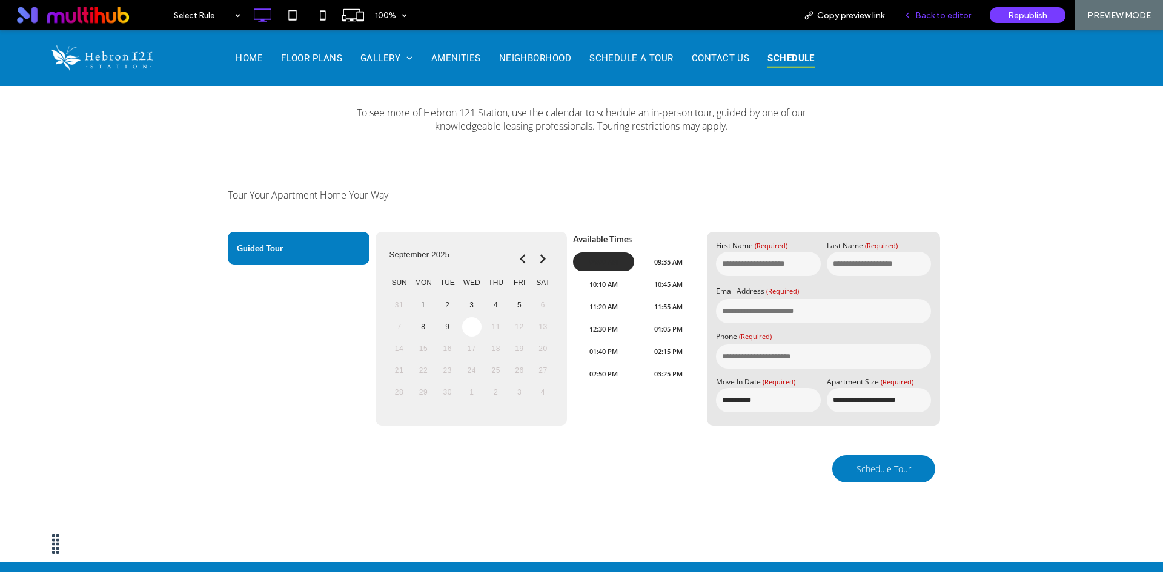
click at [940, 21] on div "Back to editor" at bounding box center [937, 15] width 87 height 30
click at [935, 13] on span "Back to editor" at bounding box center [943, 15] width 56 height 10
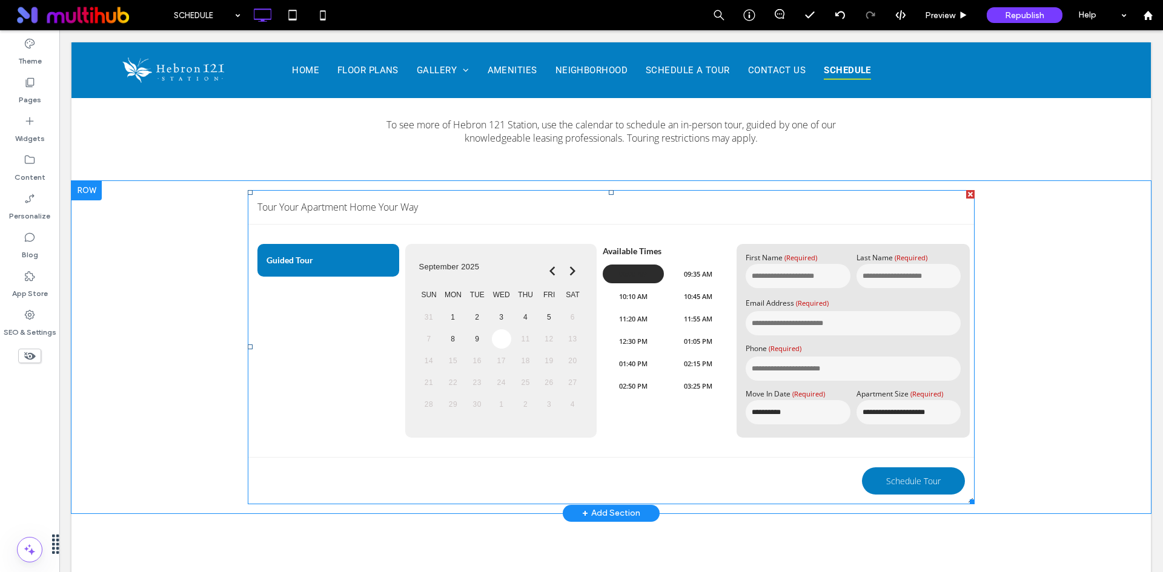
click at [681, 257] on span at bounding box center [611, 347] width 727 height 314
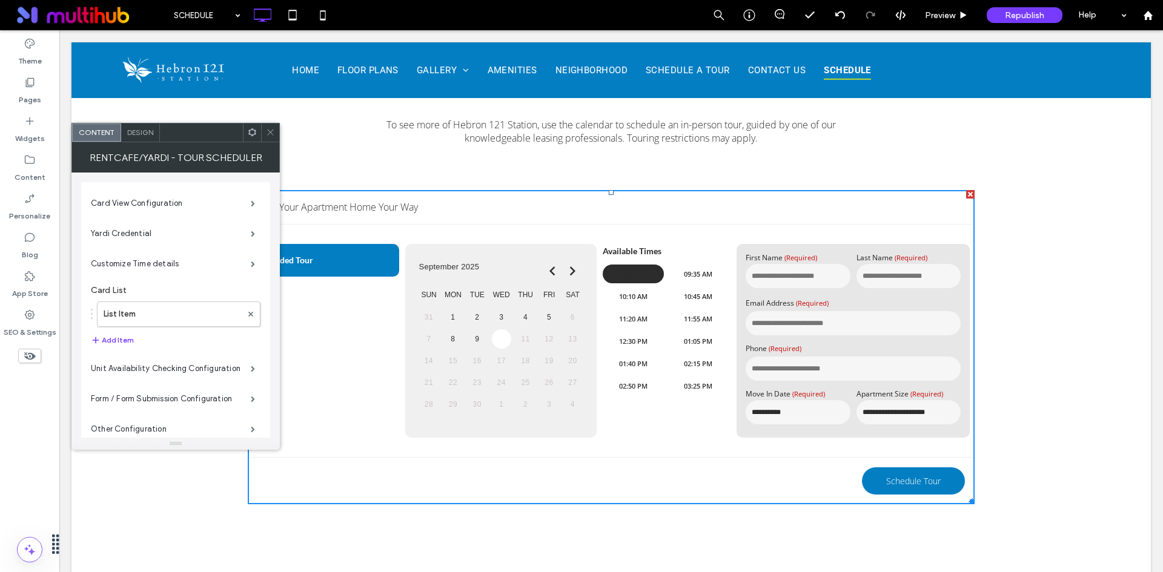
click at [142, 131] on span "Design" at bounding box center [140, 132] width 26 height 9
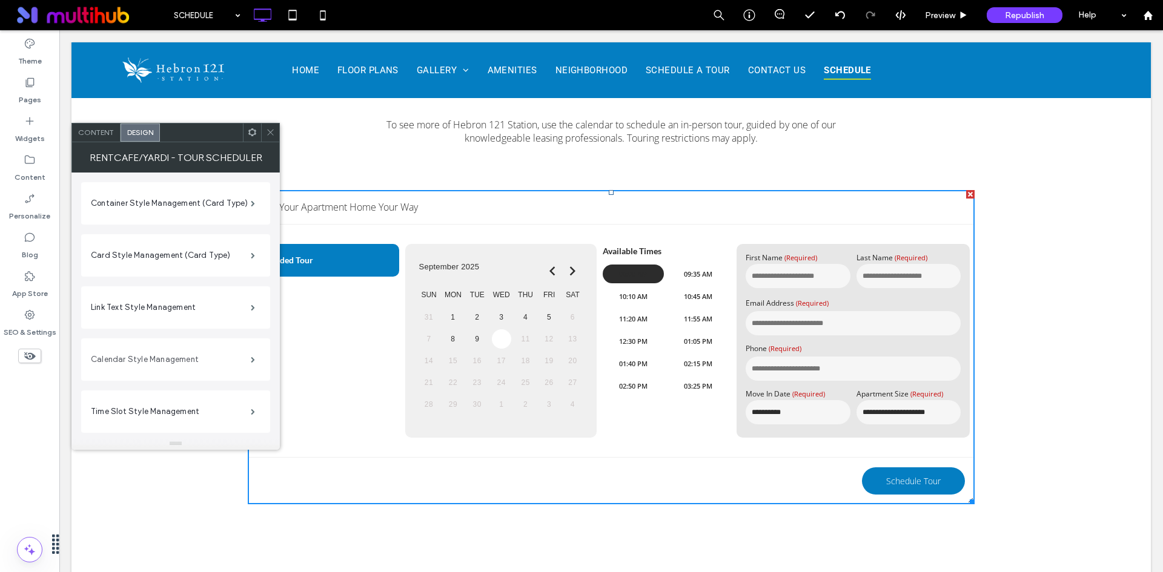
click at [200, 355] on label "Calendar Style Management" at bounding box center [171, 360] width 160 height 24
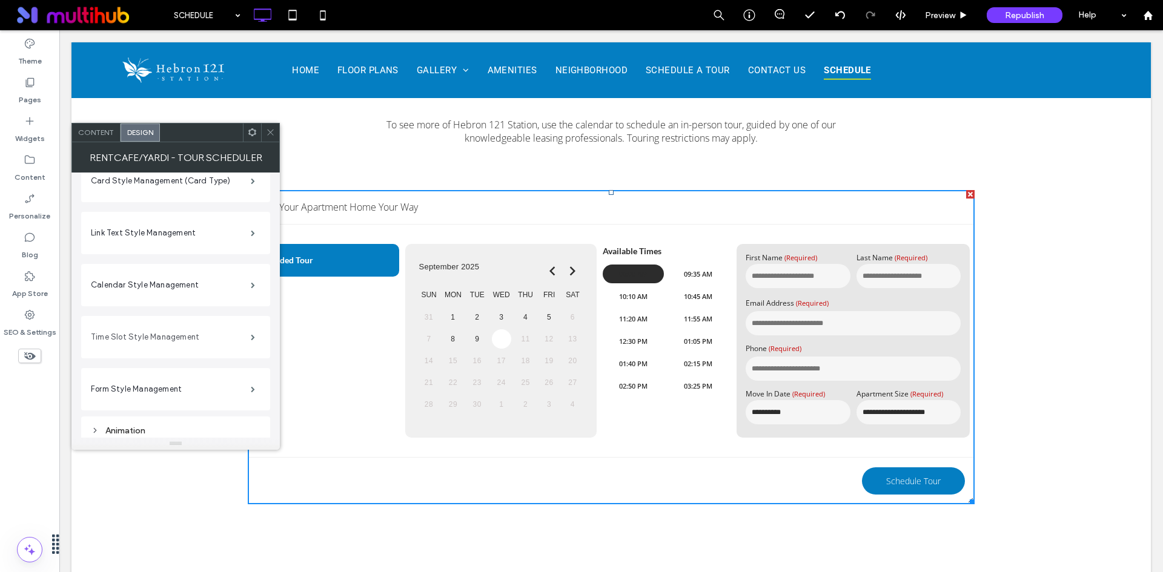
scroll to position [120, 0]
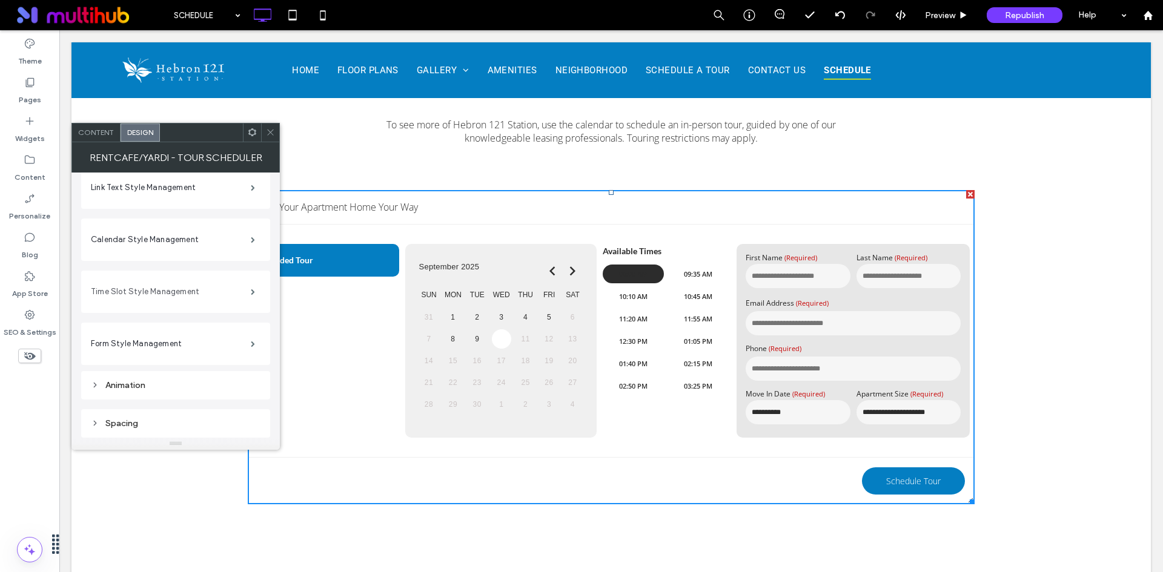
click at [217, 296] on label "Time Slot Style Management" at bounding box center [171, 292] width 160 height 24
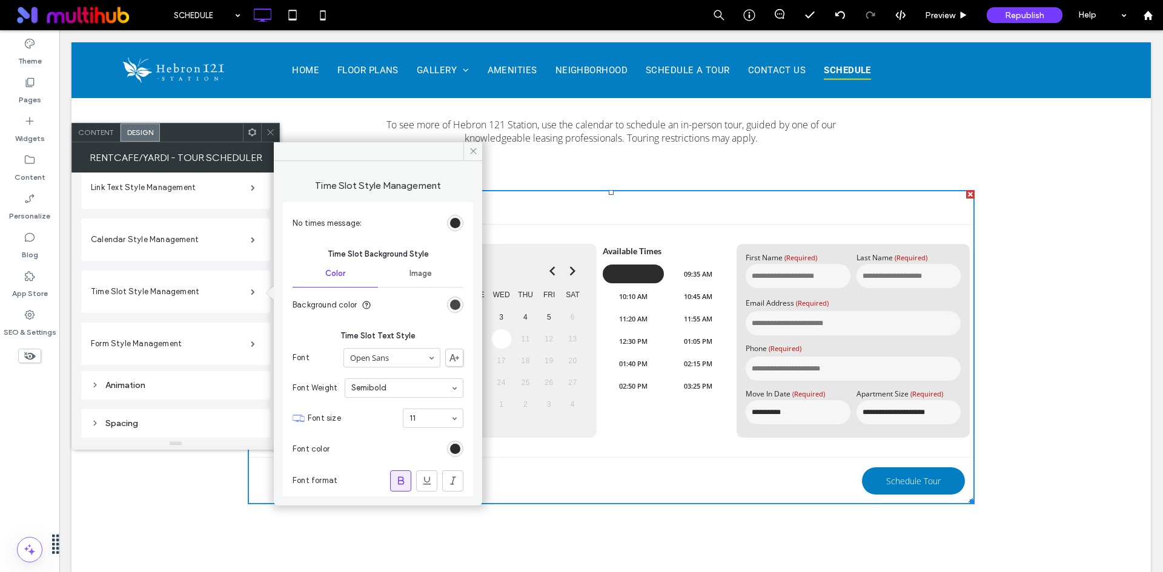
click at [450, 307] on div "rgb(44, 44, 44)" at bounding box center [455, 305] width 10 height 10
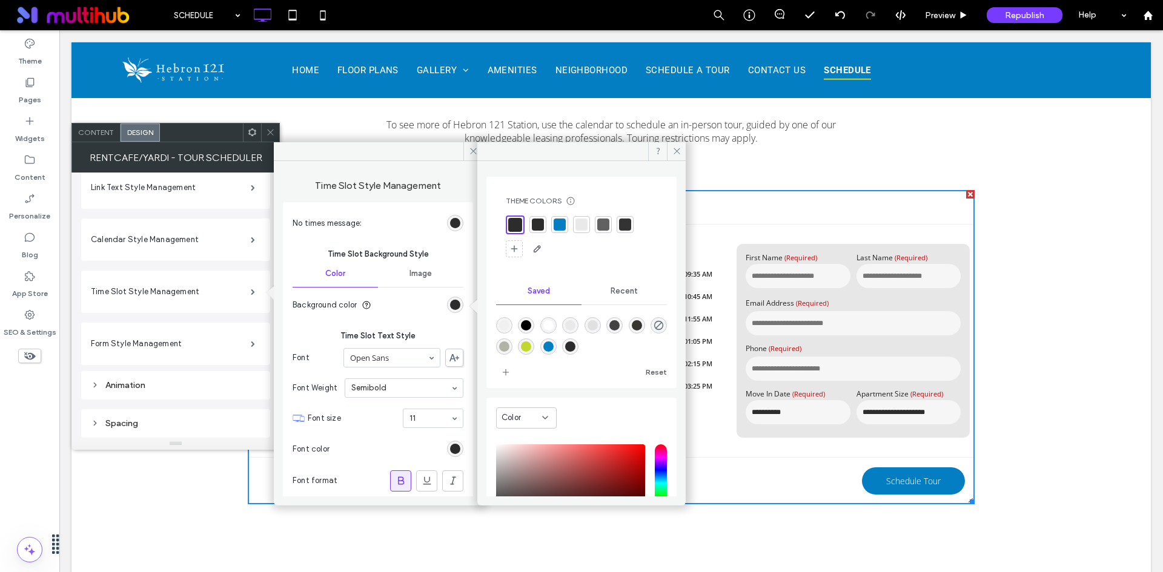
click at [558, 222] on div at bounding box center [559, 225] width 12 height 12
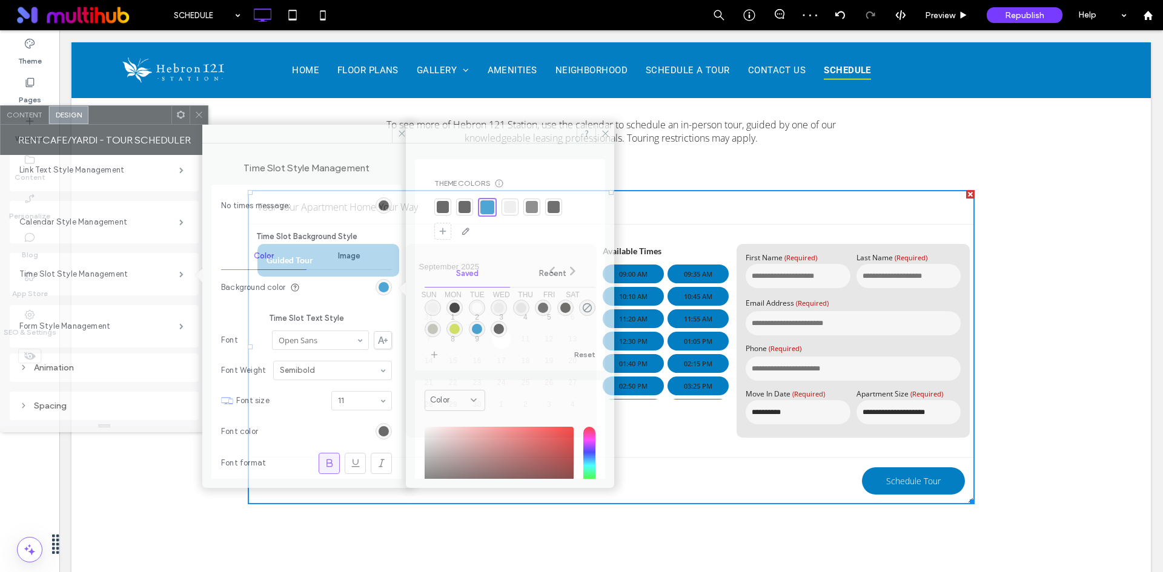
drag, startPoint x: 233, startPoint y: 136, endPoint x: 139, endPoint y: 119, distance: 95.5
click at [139, 119] on div at bounding box center [129, 115] width 83 height 18
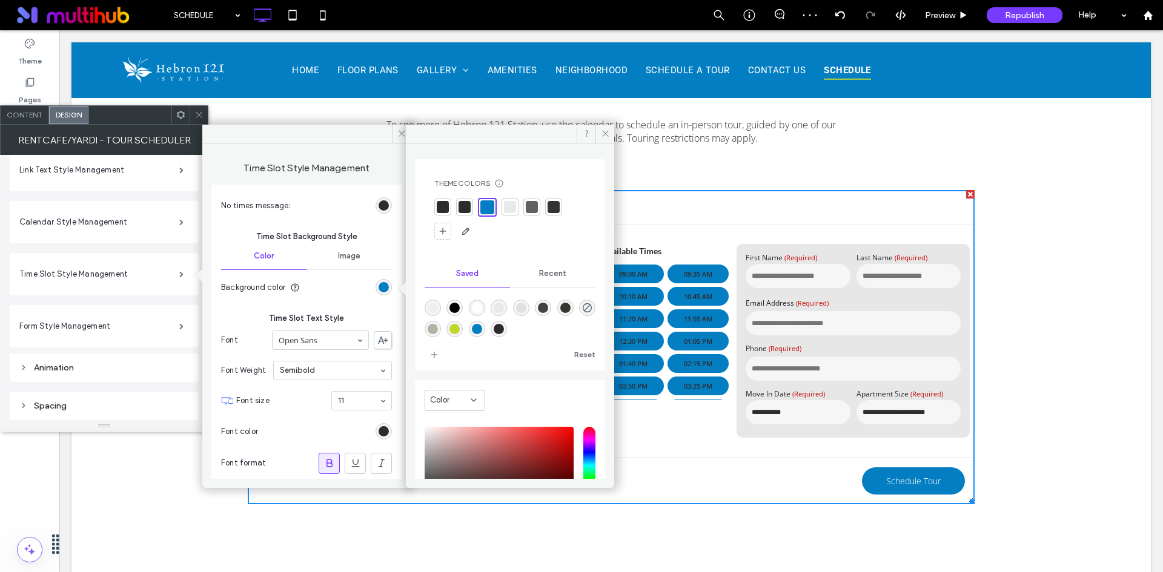
click at [579, 316] on div "rgba(255,255,255,0)" at bounding box center [587, 308] width 16 height 16
type input "*******"
type input "*"
type input "**"
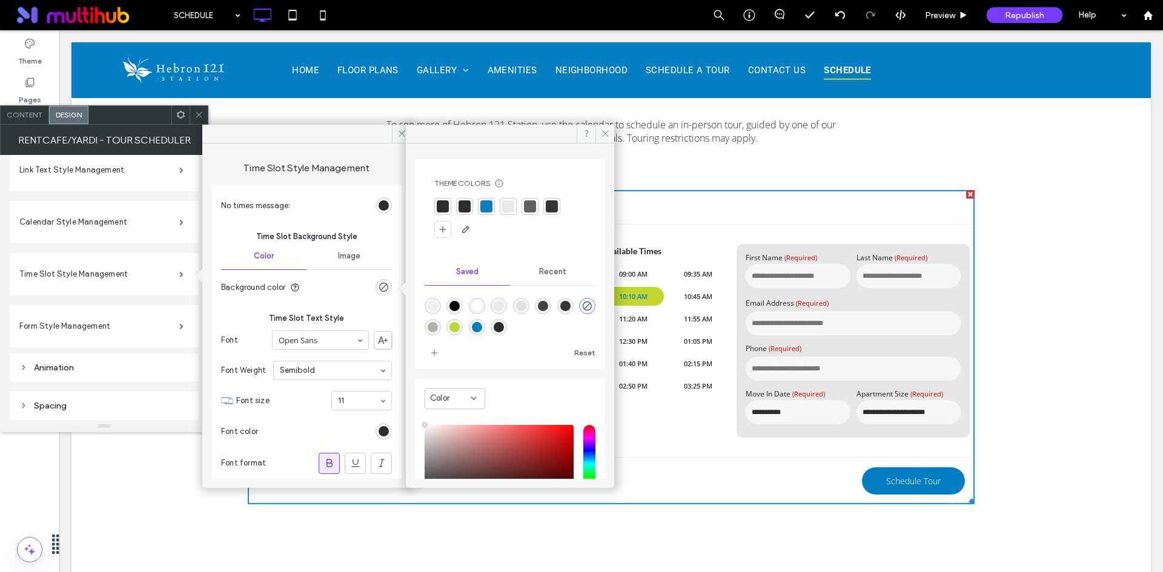
click at [198, 113] on icon at bounding box center [198, 114] width 9 height 9
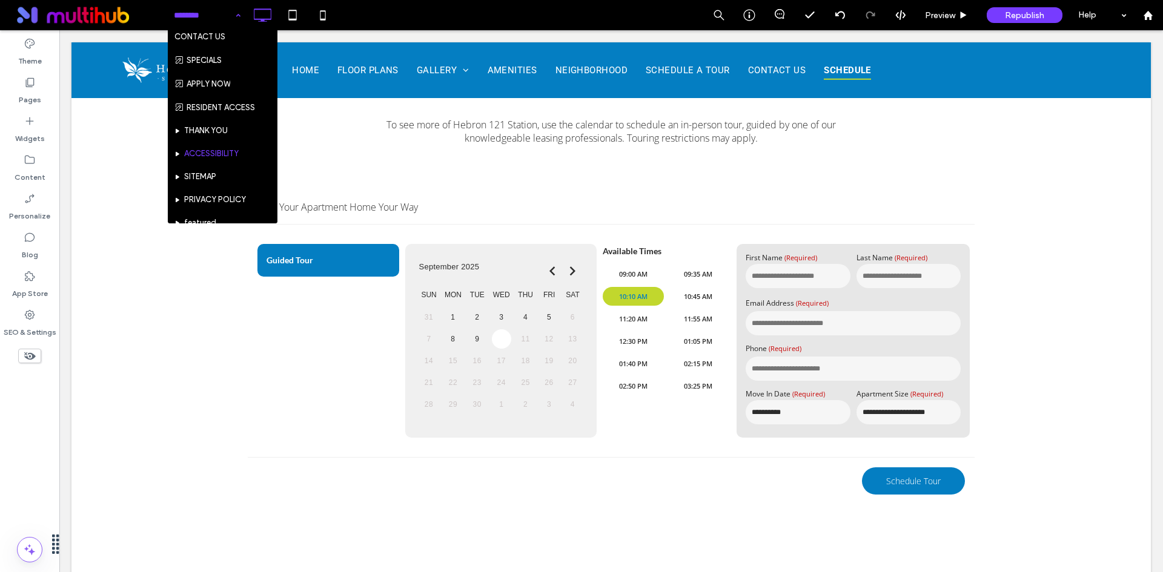
scroll to position [222, 0]
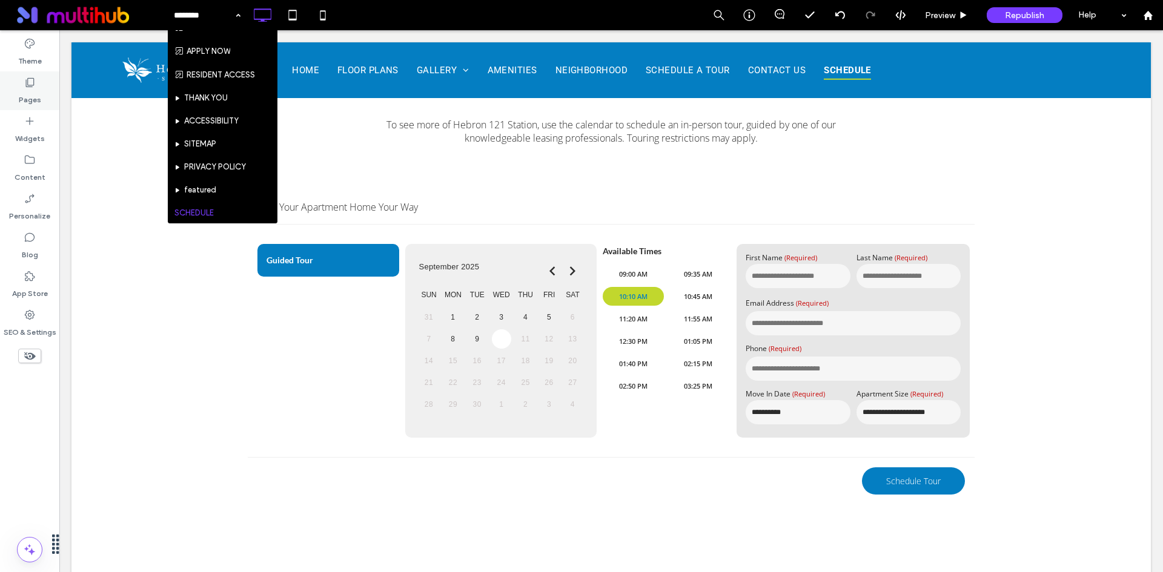
click at [56, 95] on div "Pages" at bounding box center [29, 90] width 59 height 39
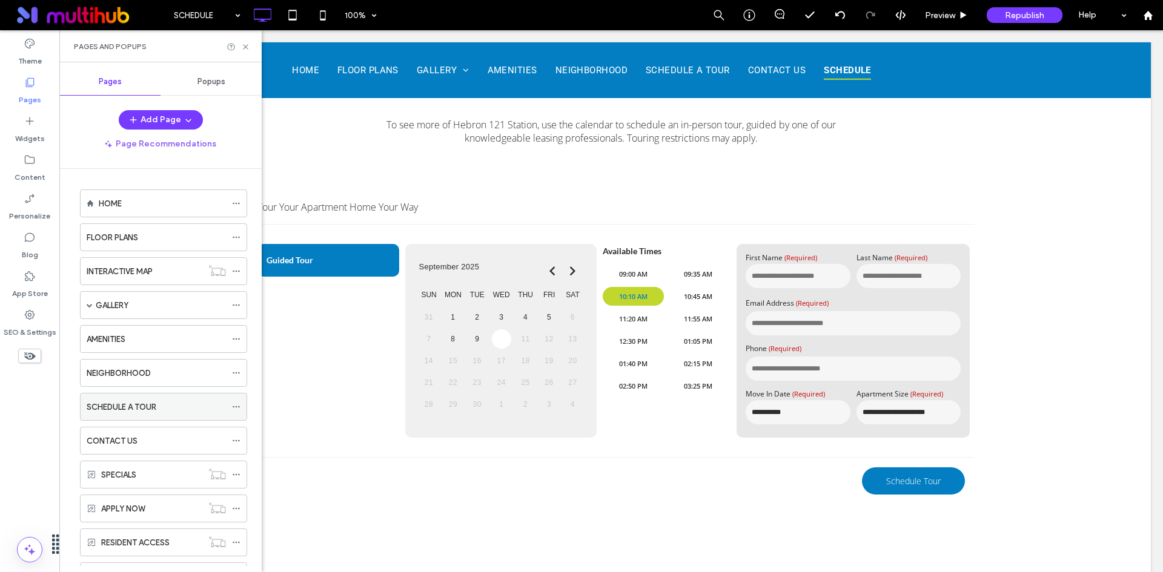
click at [238, 406] on icon at bounding box center [236, 407] width 8 height 8
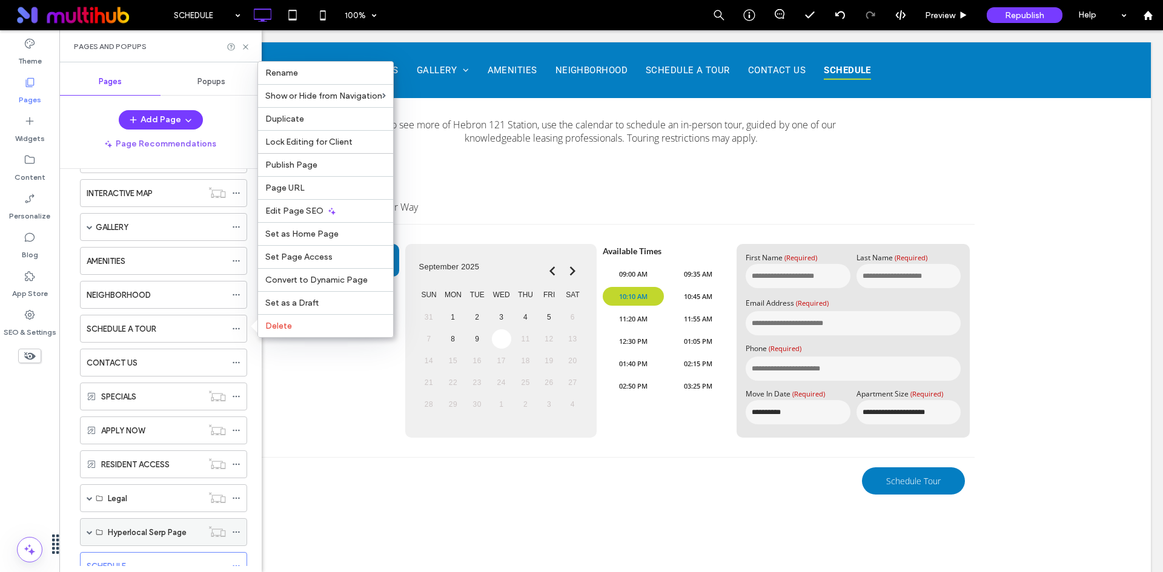
scroll to position [122, 0]
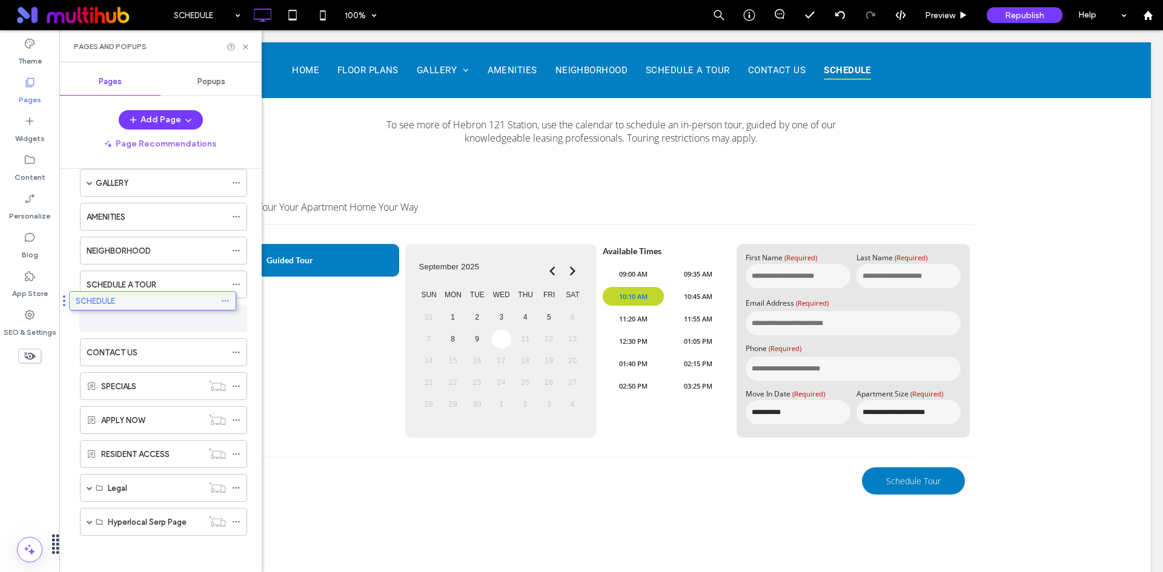
drag, startPoint x: 154, startPoint y: 521, endPoint x: 144, endPoint y: 305, distance: 217.1
click at [220, 285] on div "SCHEDULE A TOUR" at bounding box center [156, 285] width 139 height 13
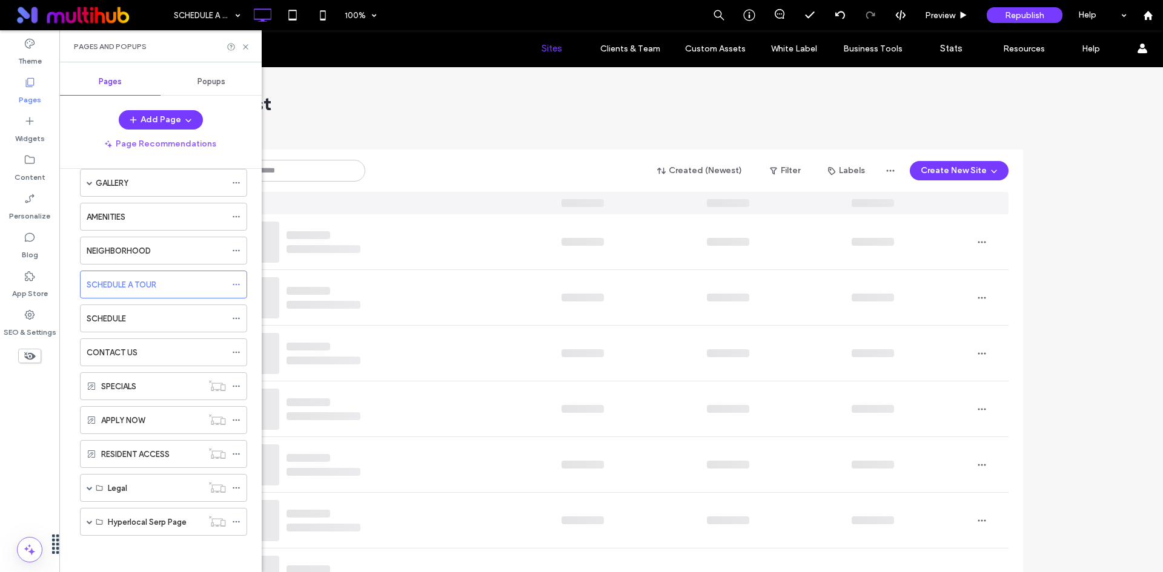
scroll to position [0, 0]
click at [237, 285] on div at bounding box center [581, 286] width 1163 height 572
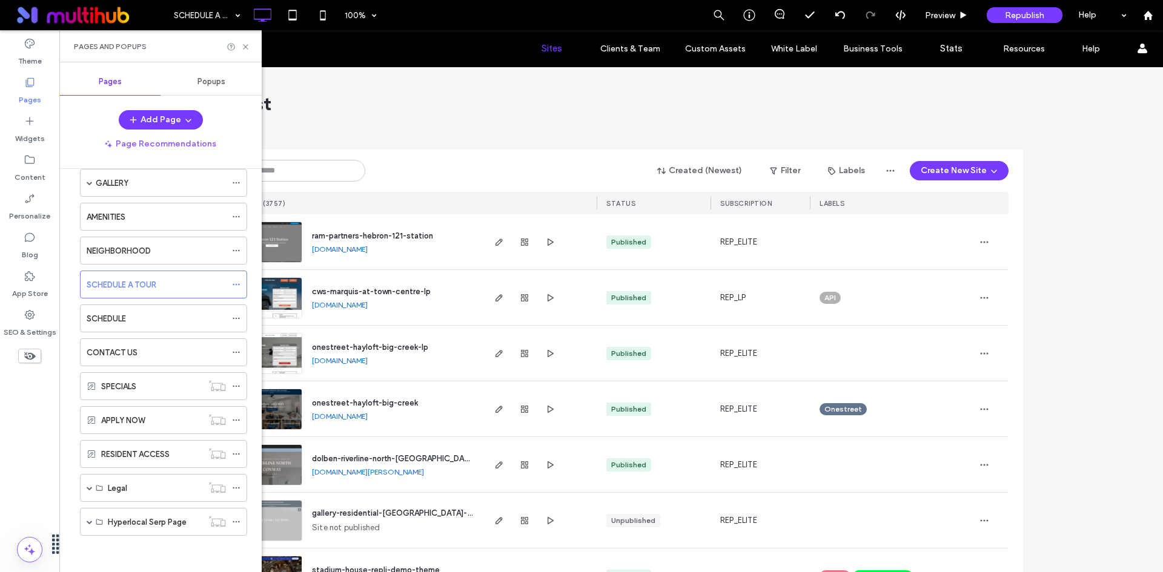
click at [235, 285] on div at bounding box center [581, 286] width 1163 height 572
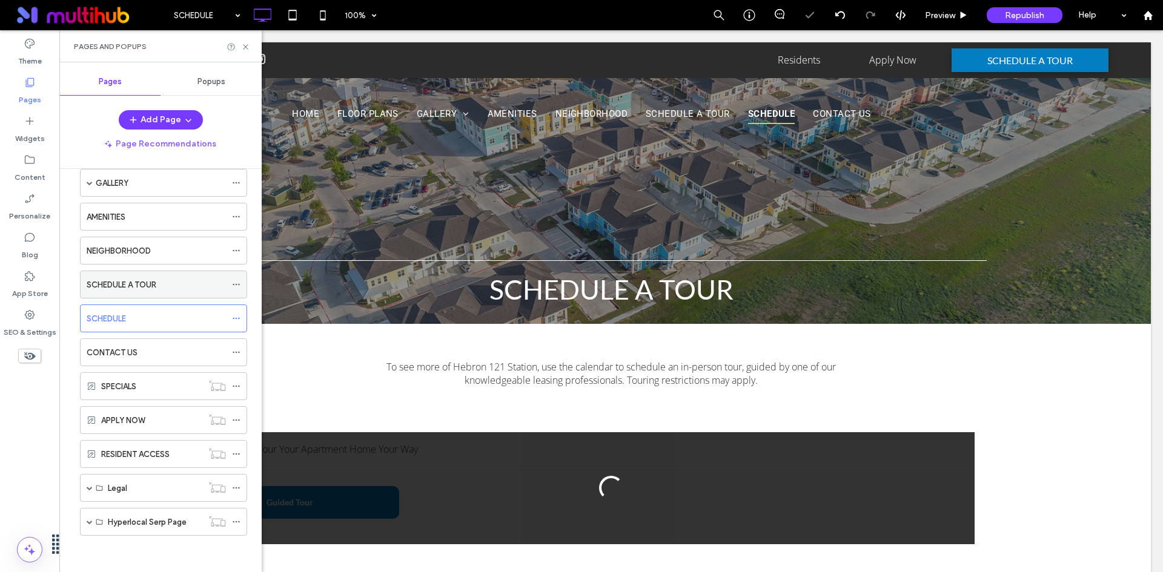
scroll to position [242, 0]
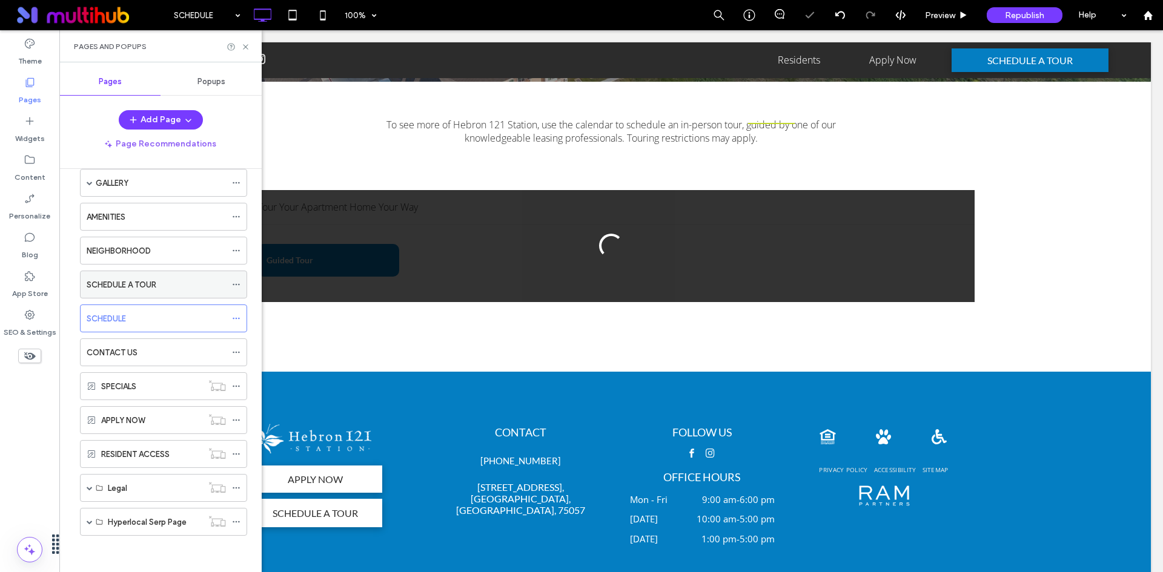
click at [239, 286] on icon at bounding box center [236, 284] width 8 height 8
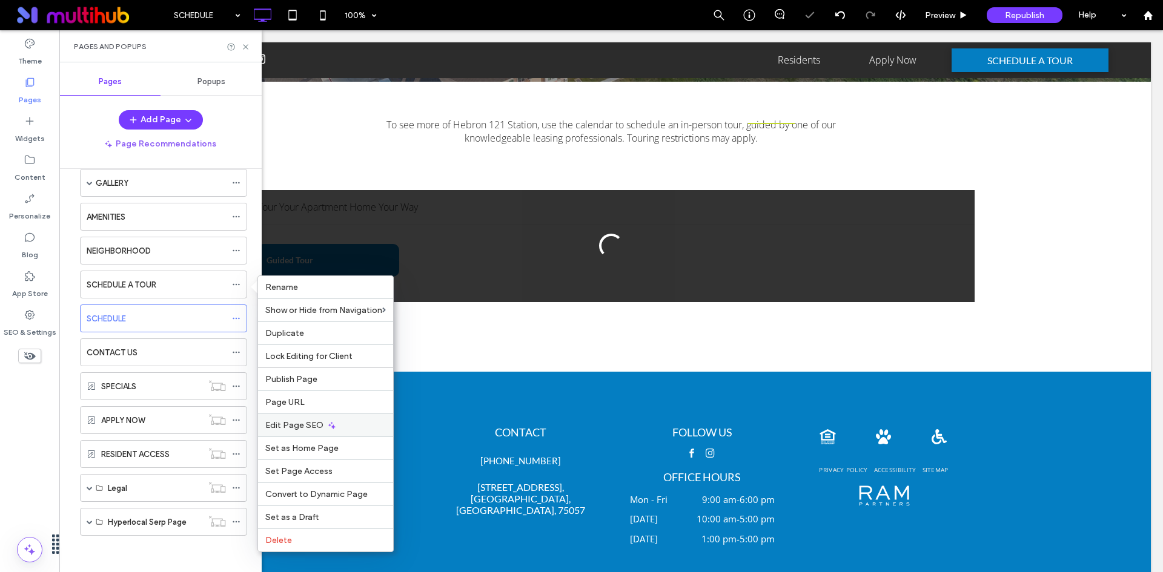
click at [322, 429] on div "Edit Page SEO" at bounding box center [325, 425] width 135 height 23
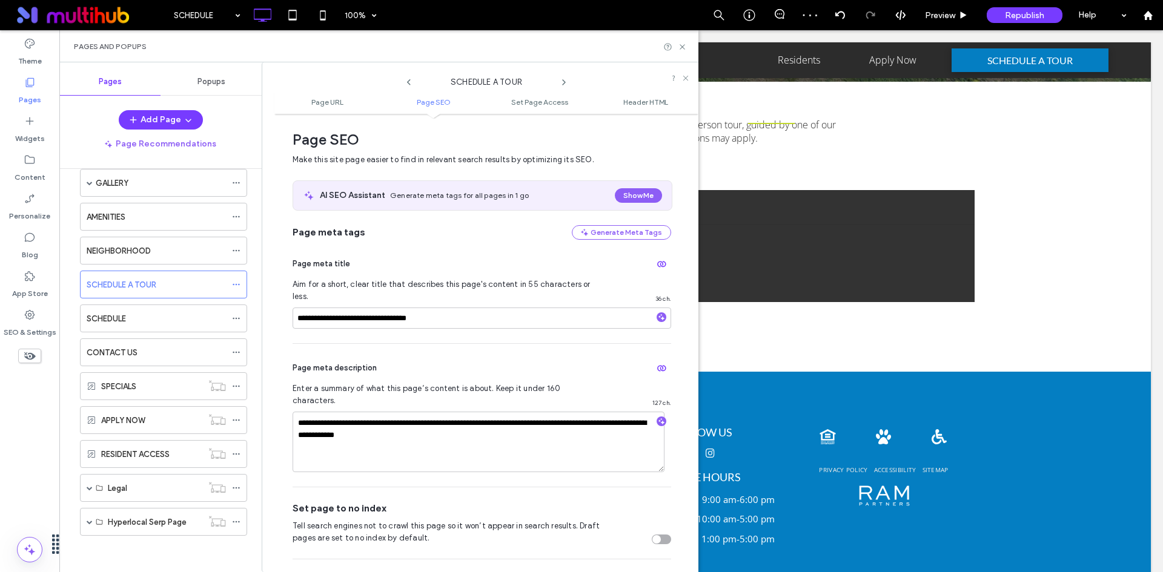
scroll to position [166, 0]
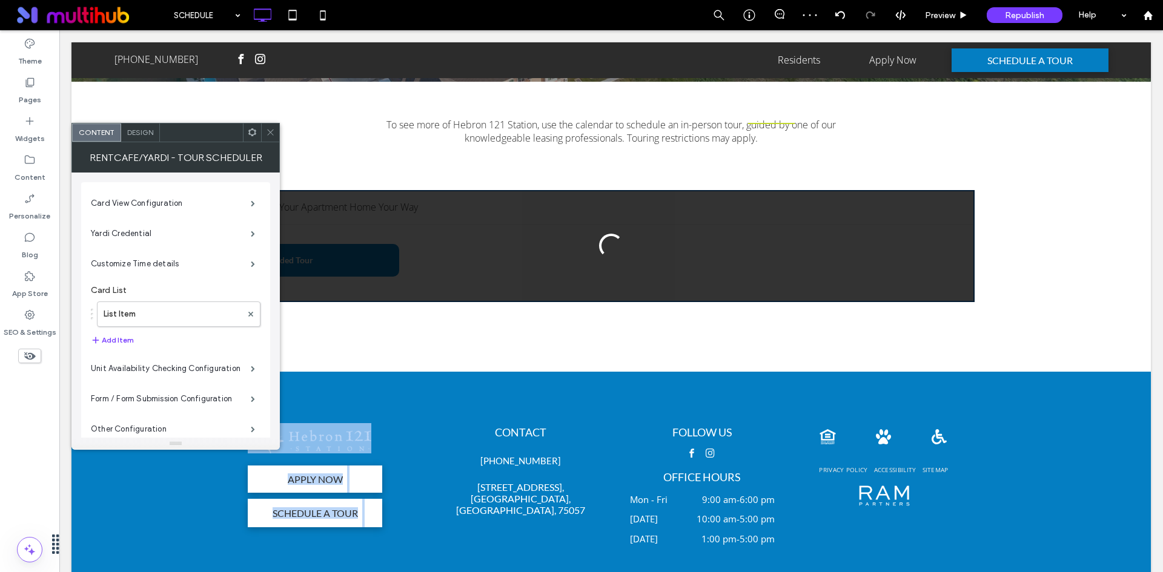
drag, startPoint x: 447, startPoint y: 410, endPoint x: 342, endPoint y: 392, distance: 106.8
click at [342, 392] on div "Click To Paste A black and white drawing of a map pin on a white background. Cl…" at bounding box center [610, 223] width 1079 height 847
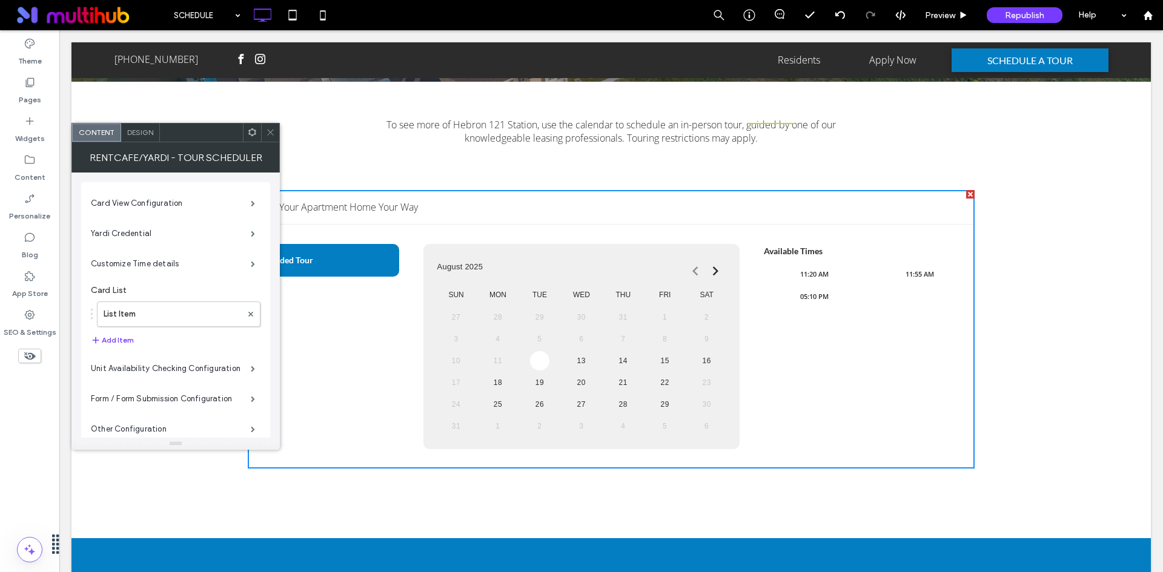
click at [276, 130] on div at bounding box center [270, 133] width 18 height 18
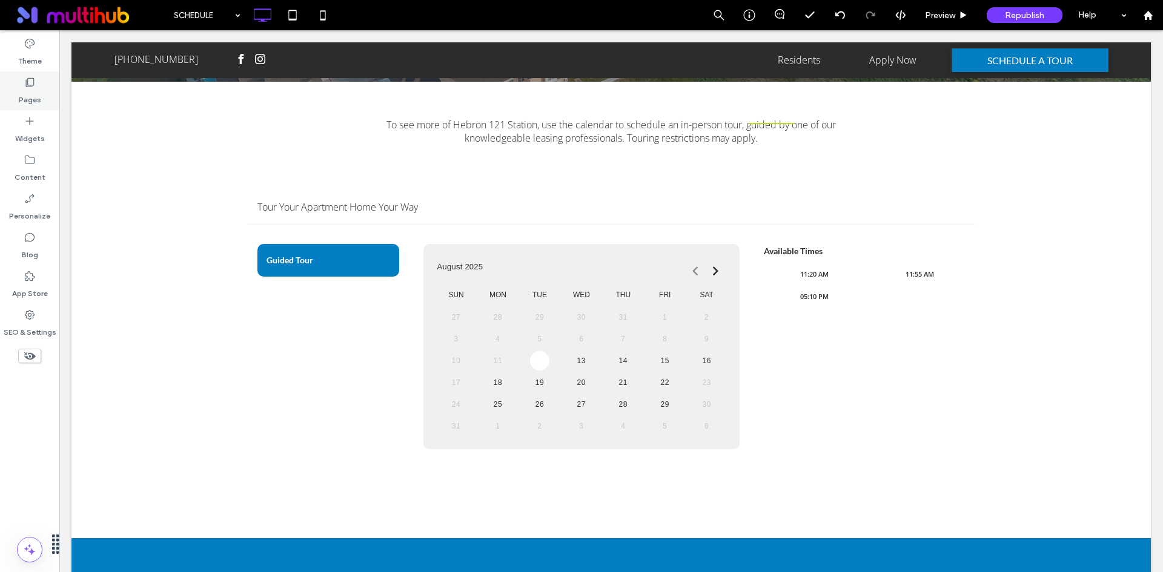
click at [35, 84] on icon at bounding box center [30, 82] width 12 height 12
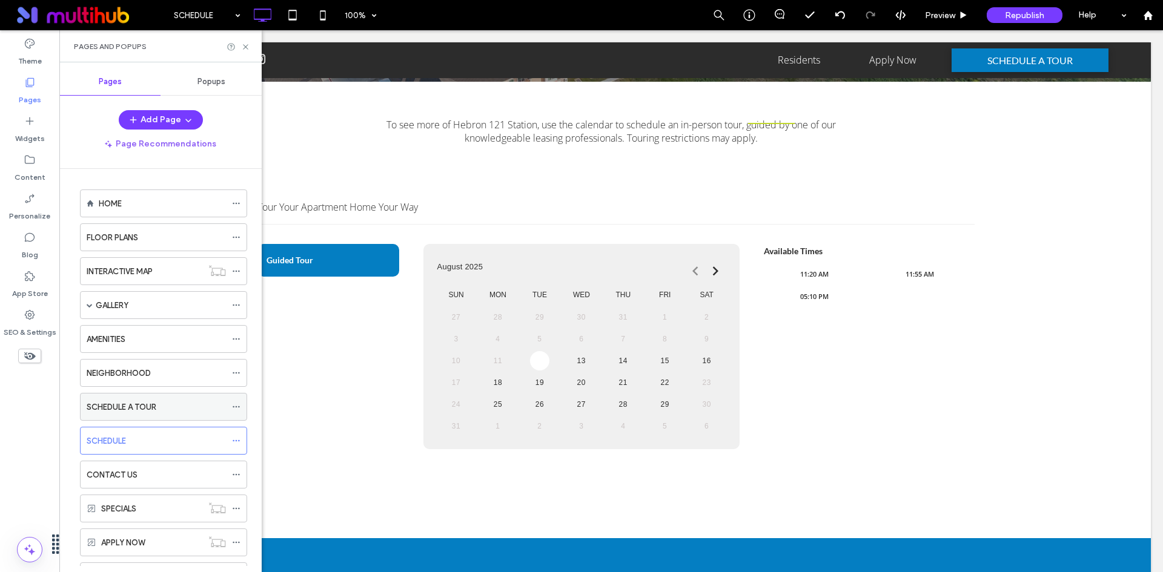
click at [234, 407] on icon at bounding box center [236, 407] width 8 height 8
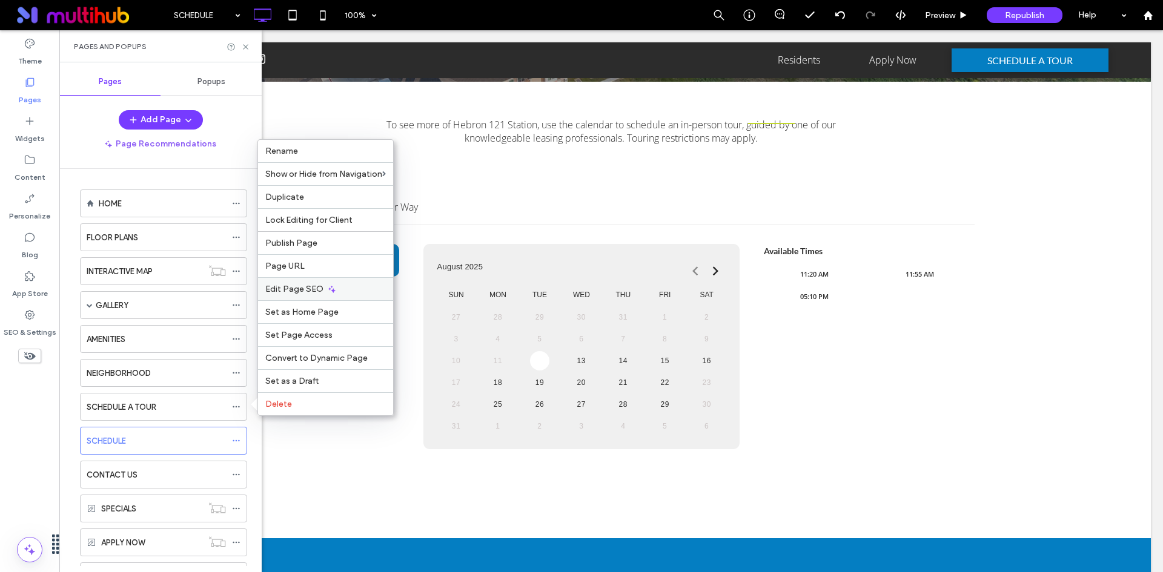
click at [329, 294] on div "Edit Page SEO" at bounding box center [325, 288] width 135 height 23
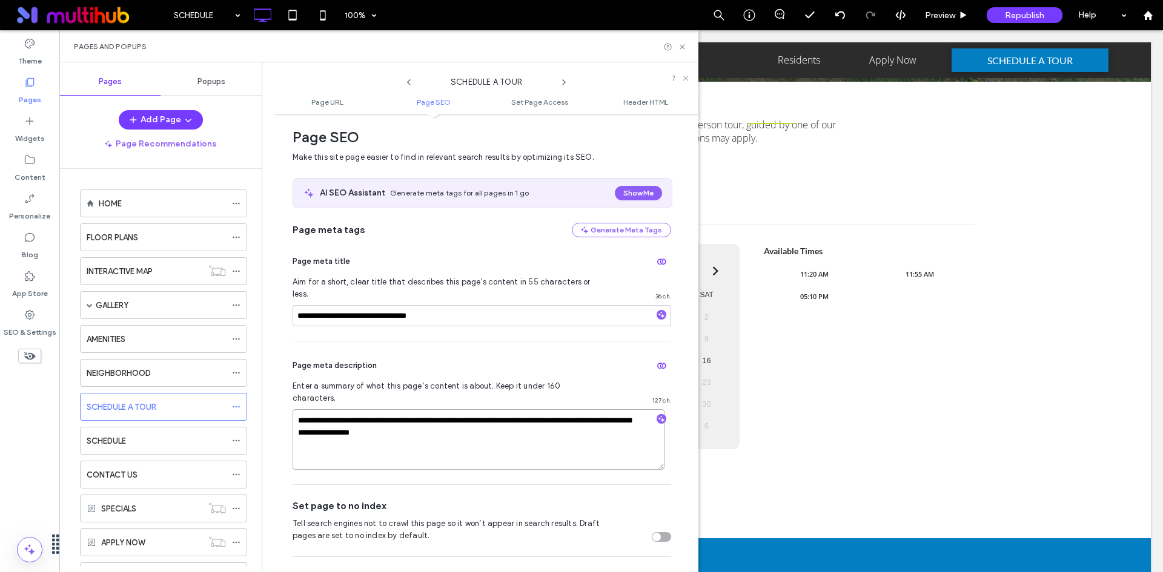
click at [375, 409] on textarea "**********" at bounding box center [478, 439] width 372 height 61
click at [236, 440] on icon at bounding box center [236, 441] width 8 height 8
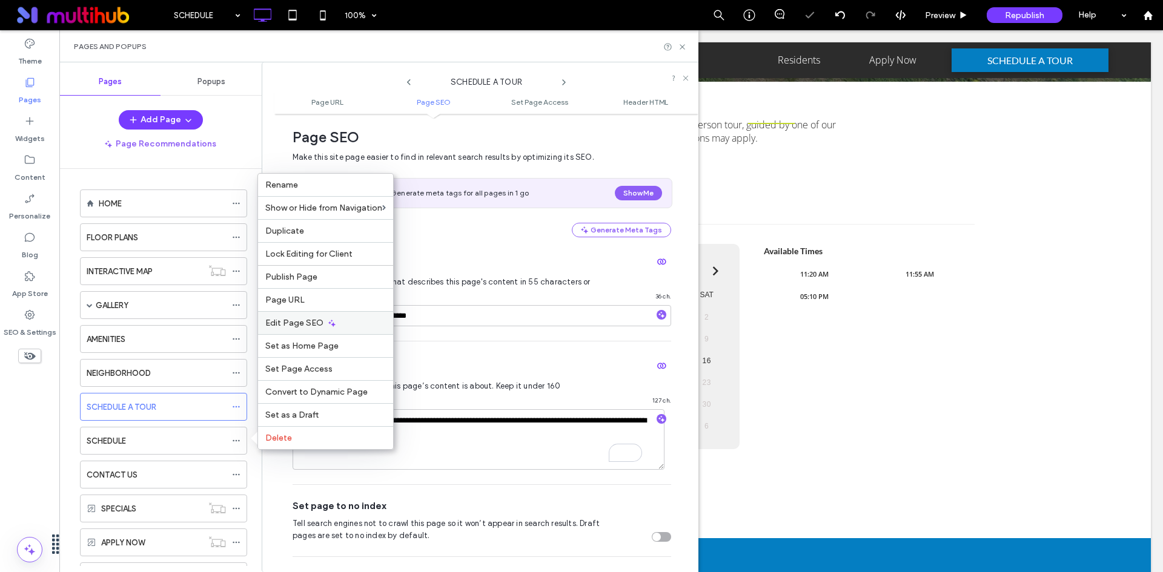
click at [305, 326] on span "Edit Page SEO" at bounding box center [294, 323] width 58 height 10
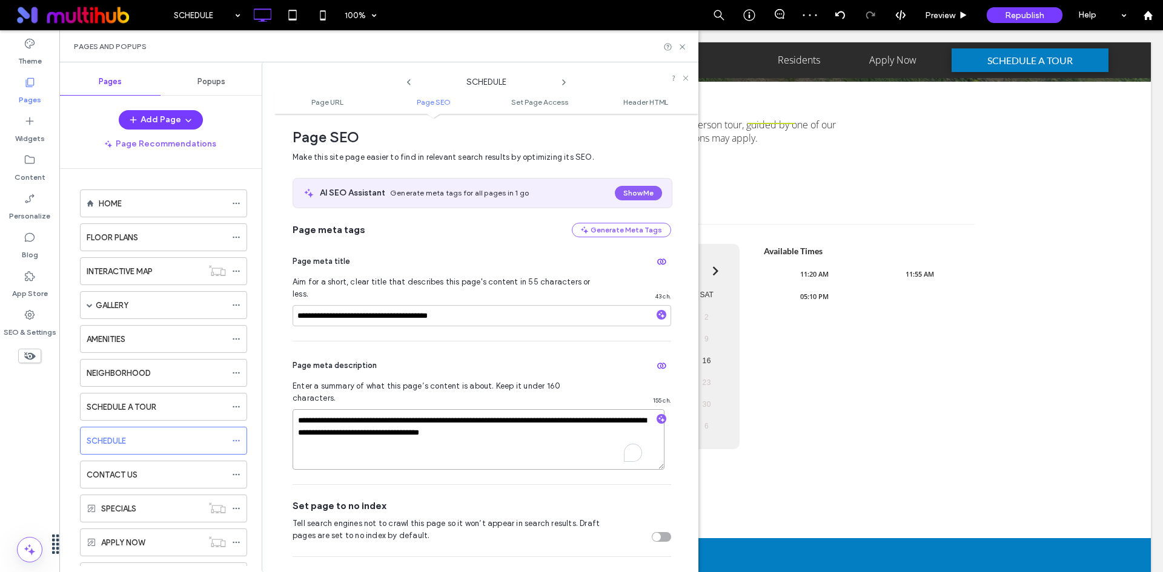
click at [386, 413] on textarea "**********" at bounding box center [478, 439] width 372 height 61
paste textarea "To enrich screen reader interactions, please activate Accessibility in Grammarl…"
type textarea "**********"
click at [238, 404] on icon at bounding box center [236, 407] width 8 height 8
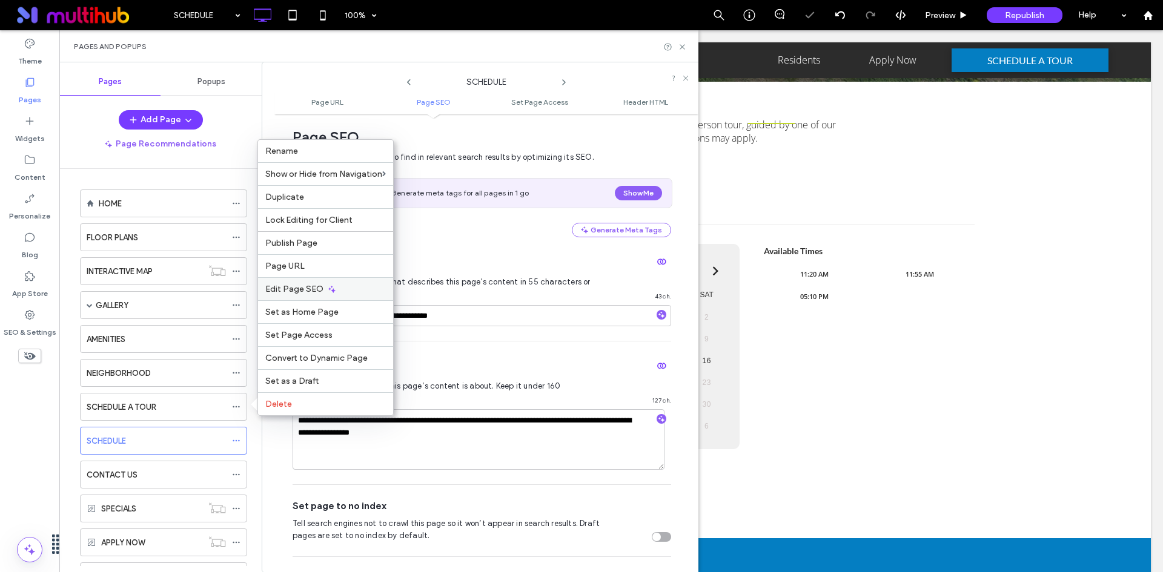
click at [327, 292] on icon at bounding box center [332, 290] width 10 height 10
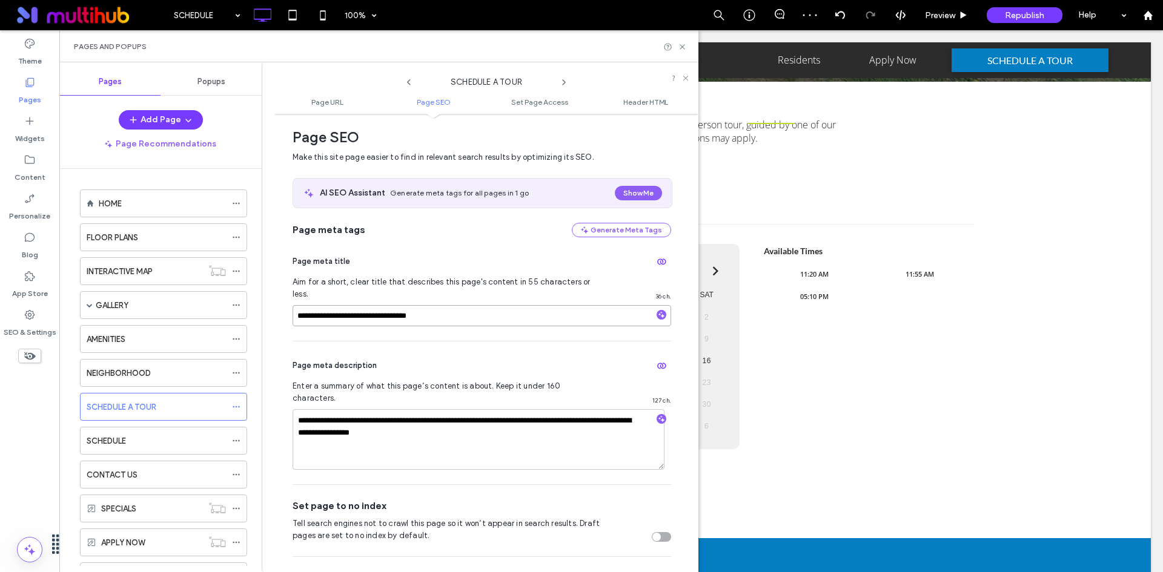
click at [388, 306] on input "**********" at bounding box center [481, 315] width 378 height 21
click at [234, 444] on icon at bounding box center [236, 441] width 8 height 8
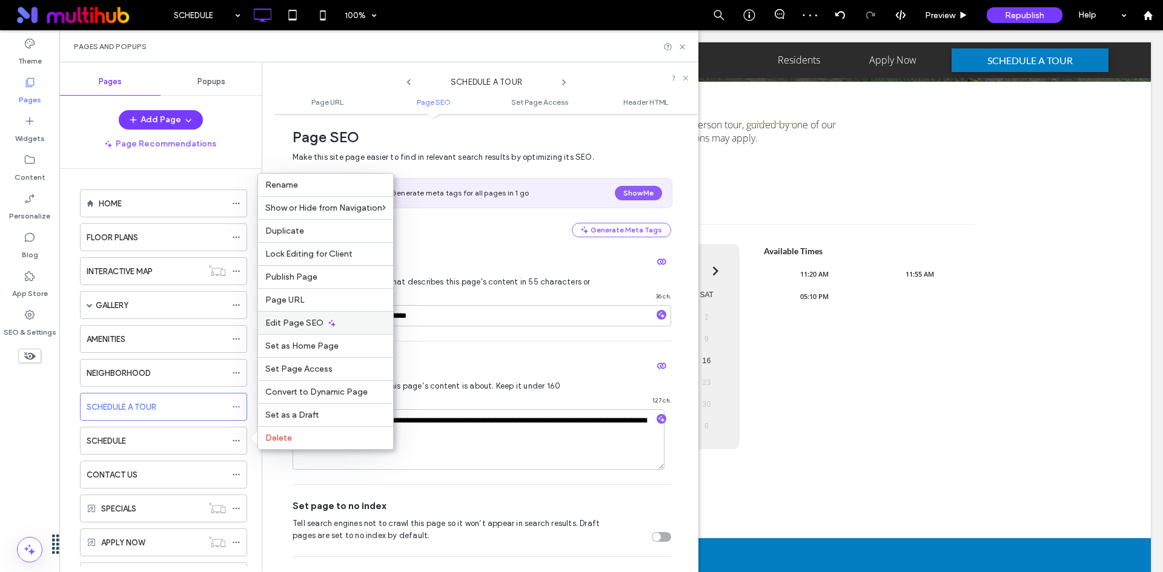
click at [343, 322] on div "Edit Page SEO" at bounding box center [325, 322] width 135 height 23
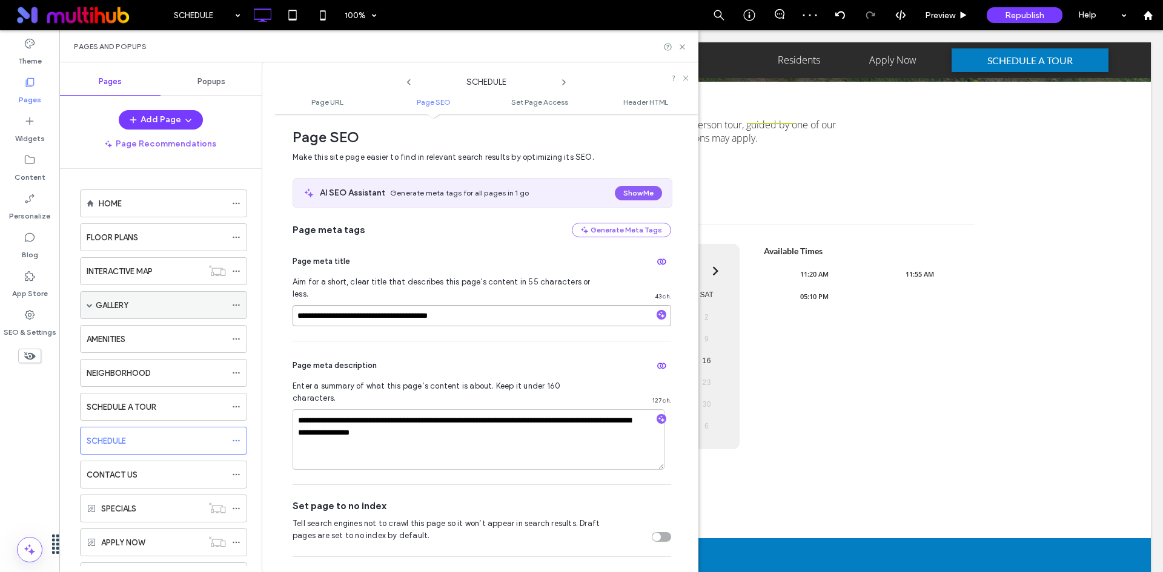
drag, startPoint x: 480, startPoint y: 311, endPoint x: 143, endPoint y: 296, distance: 337.0
click at [143, 296] on div "**********" at bounding box center [378, 317] width 639 height 510
paste input
type input "**********"
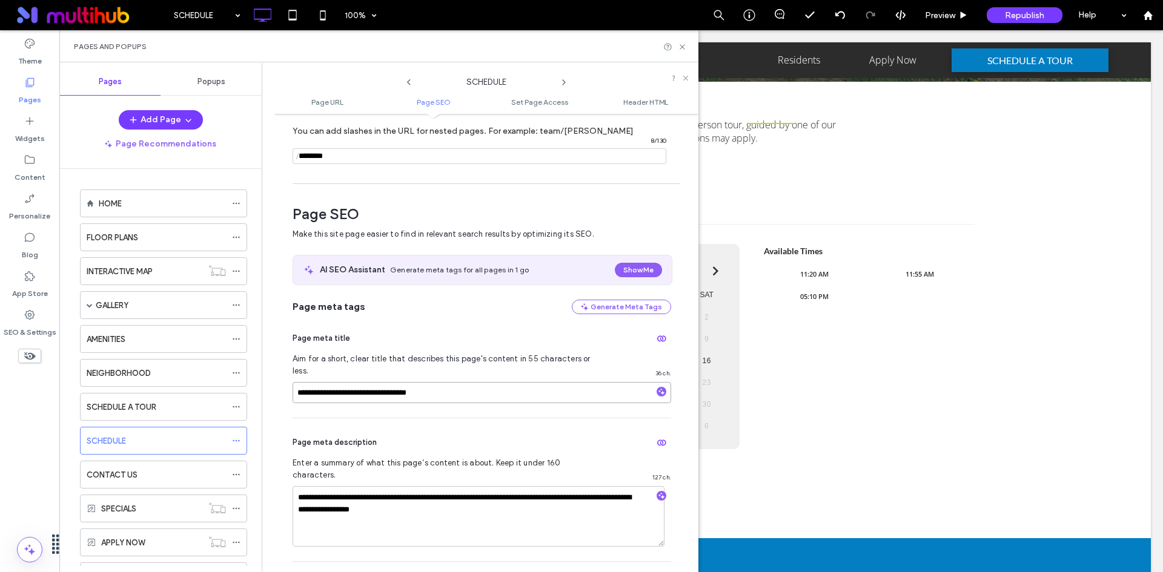
scroll to position [45, 0]
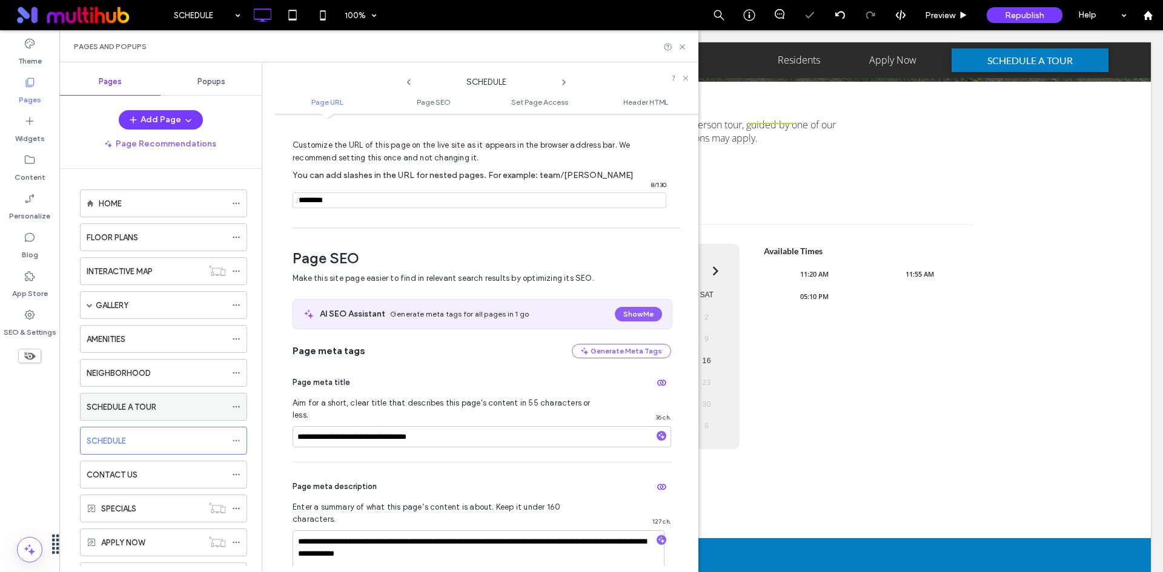
click at [237, 408] on icon at bounding box center [236, 407] width 8 height 8
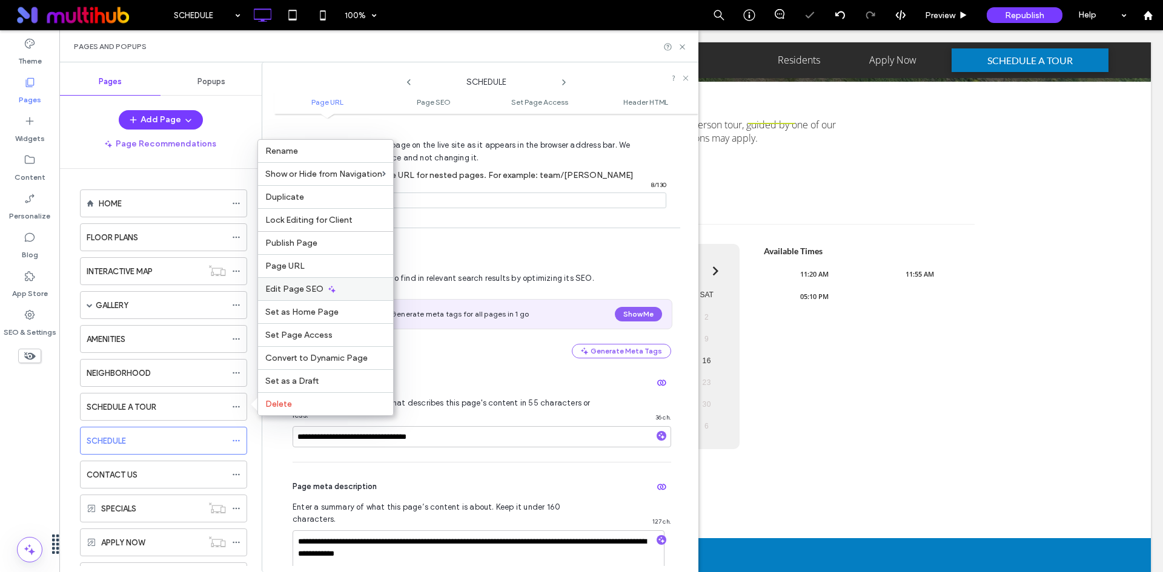
click at [318, 291] on span "Edit Page SEO" at bounding box center [294, 289] width 58 height 10
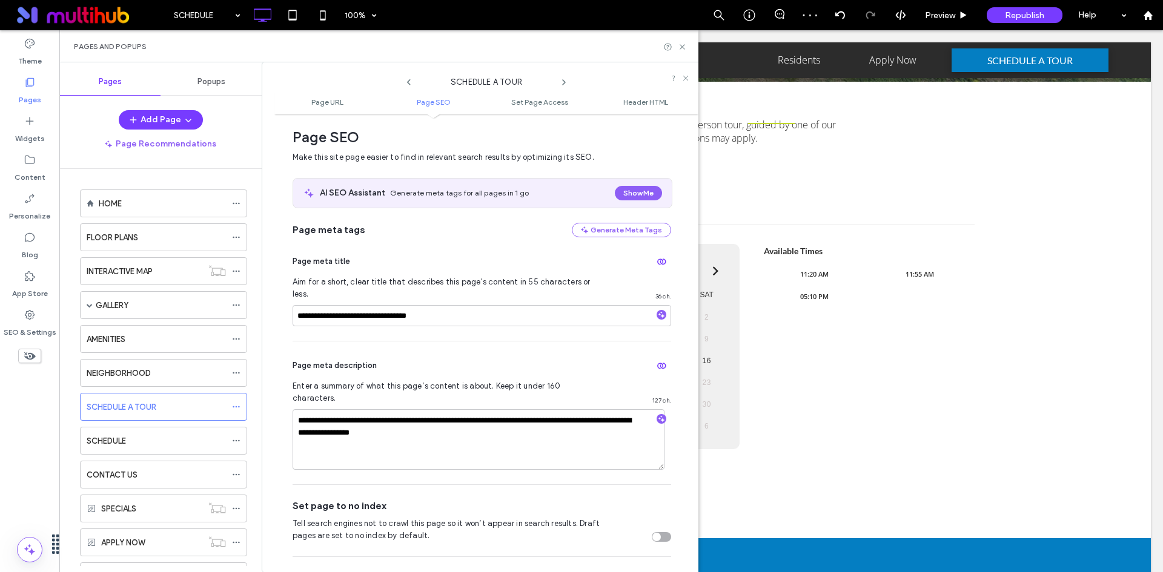
scroll to position [0, 0]
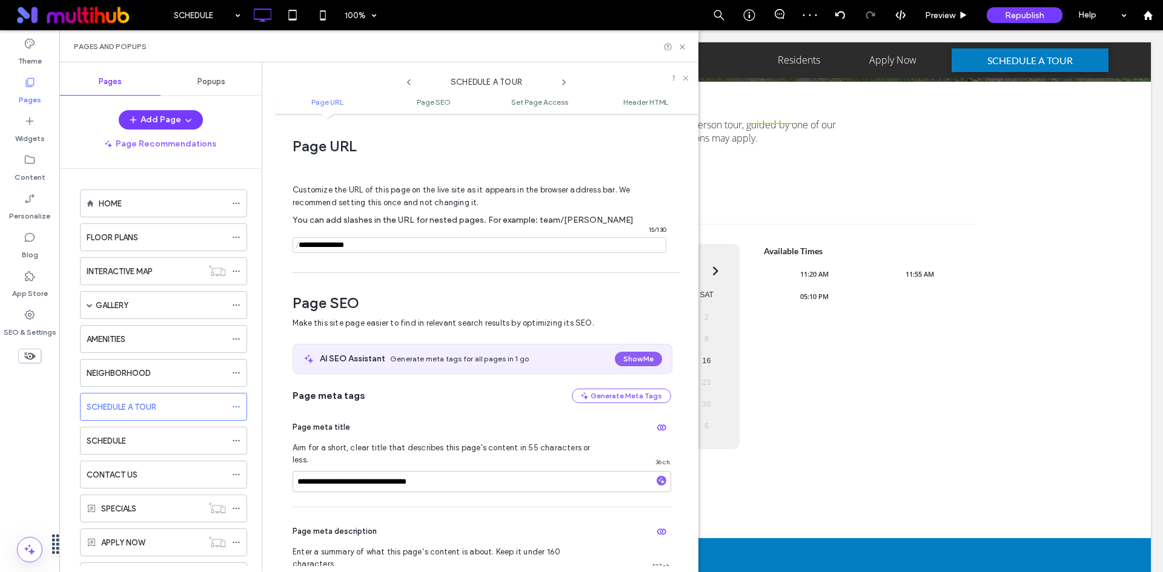
click at [374, 243] on input "notEmpty" at bounding box center [479, 245] width 374 height 16
click at [374, 246] on input "notEmpty" at bounding box center [479, 245] width 374 height 16
drag, startPoint x: 374, startPoint y: 246, endPoint x: 340, endPoint y: 247, distance: 33.9
click at [340, 247] on input "notEmpty" at bounding box center [479, 245] width 374 height 16
type input "**********"
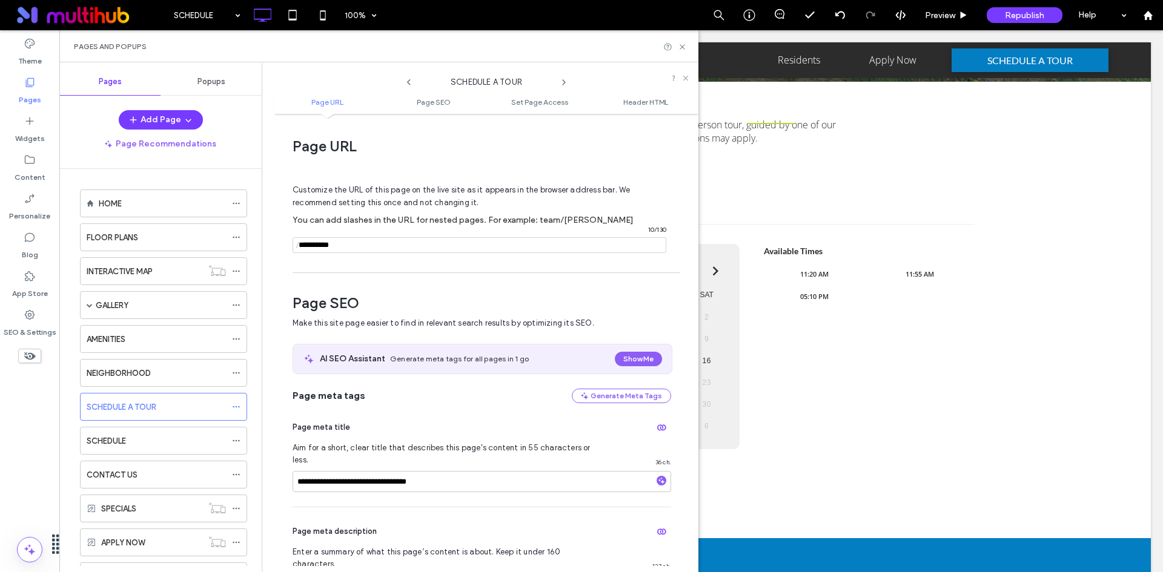
click at [386, 271] on div "**********" at bounding box center [486, 343] width 424 height 446
click at [234, 406] on icon at bounding box center [236, 407] width 8 height 8
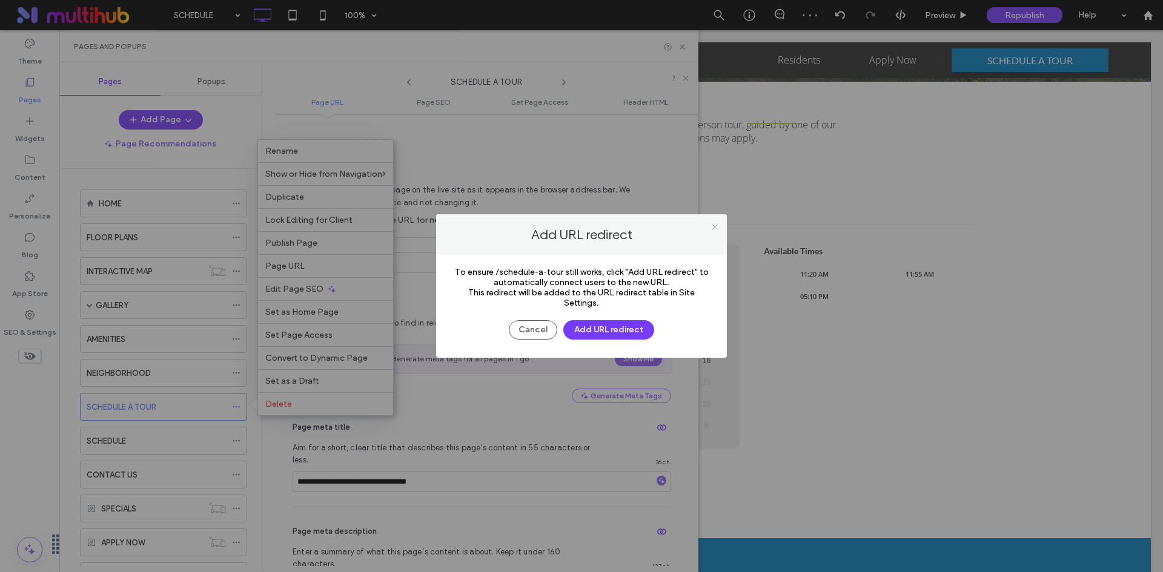
click at [711, 223] on icon at bounding box center [714, 226] width 9 height 9
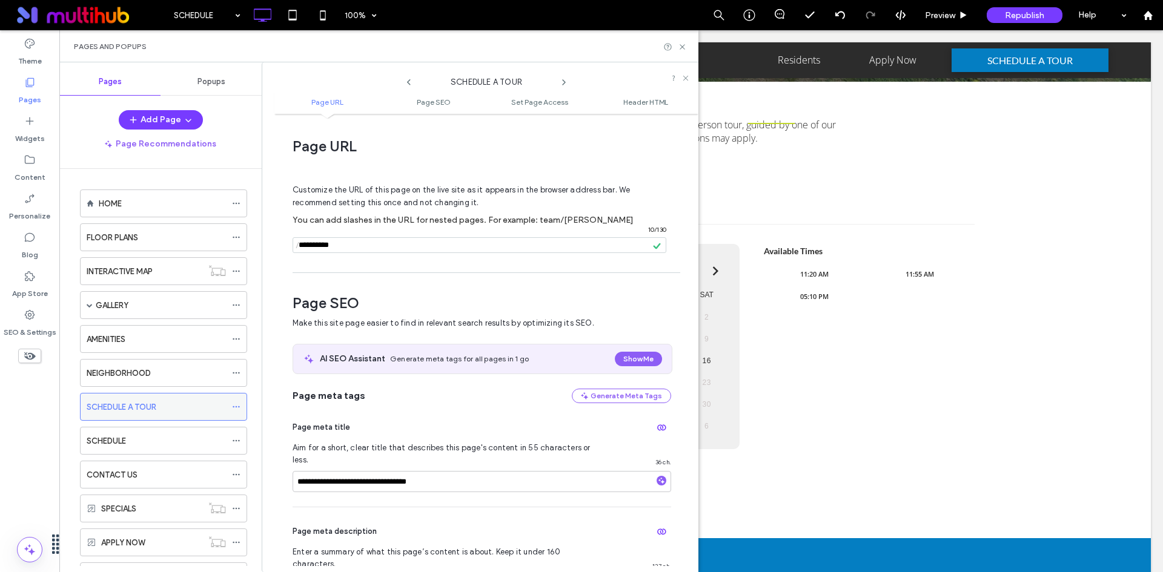
click at [237, 408] on icon at bounding box center [236, 407] width 8 height 8
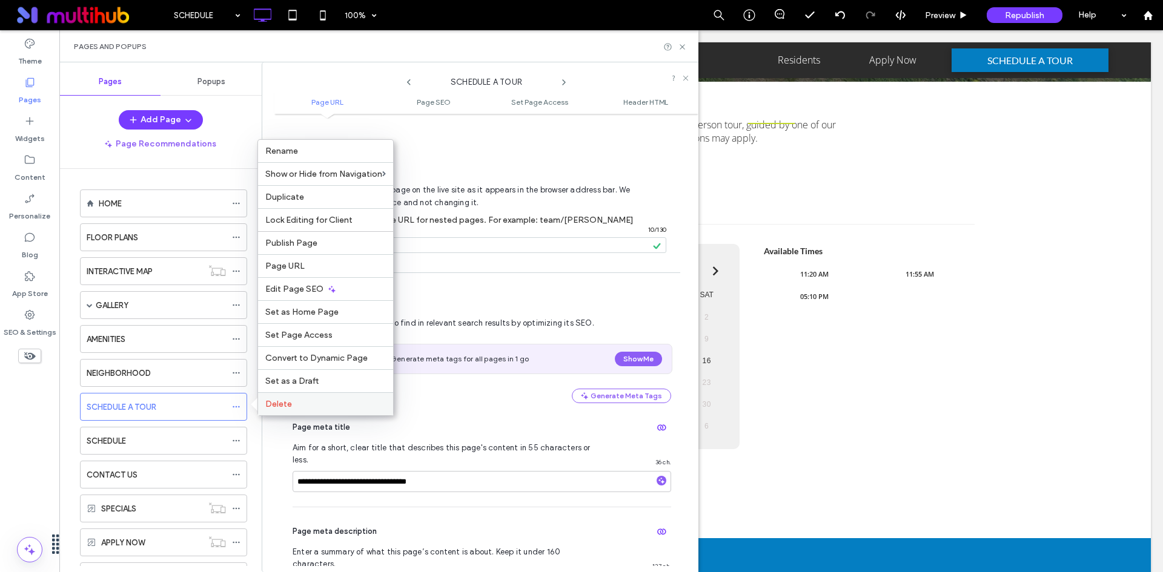
click at [309, 404] on label "Delete" at bounding box center [325, 404] width 120 height 10
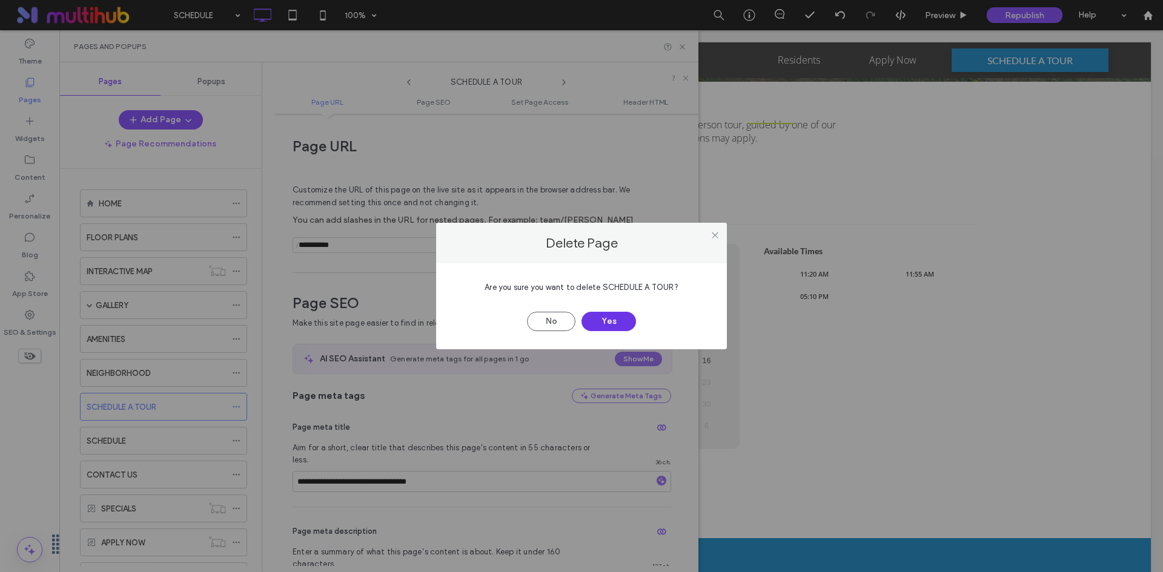
click at [609, 321] on button "Yes" at bounding box center [608, 321] width 54 height 19
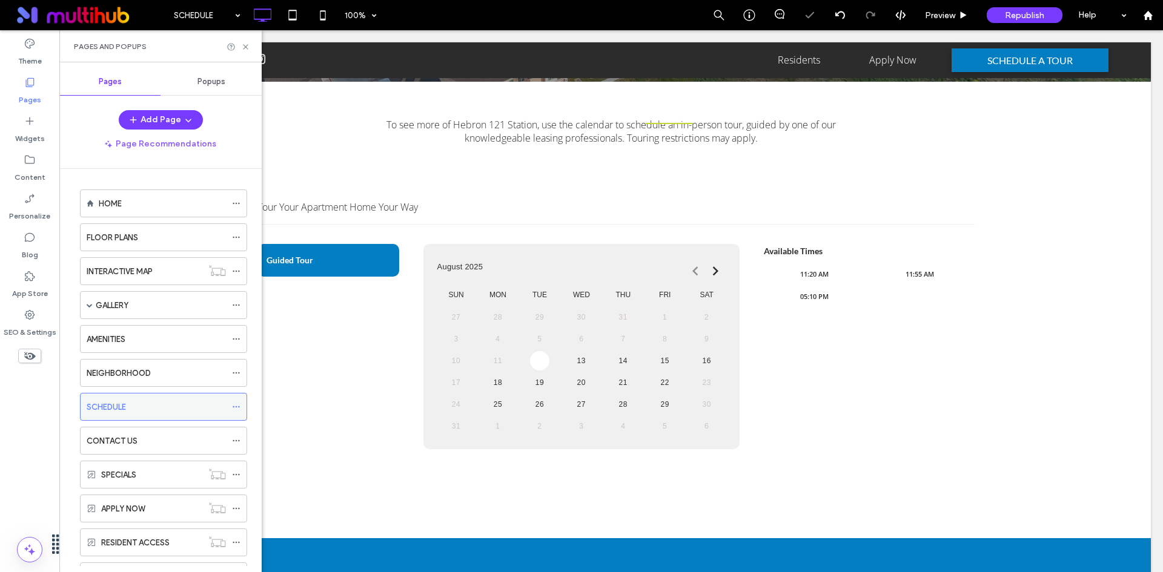
click at [235, 405] on icon at bounding box center [236, 407] width 8 height 8
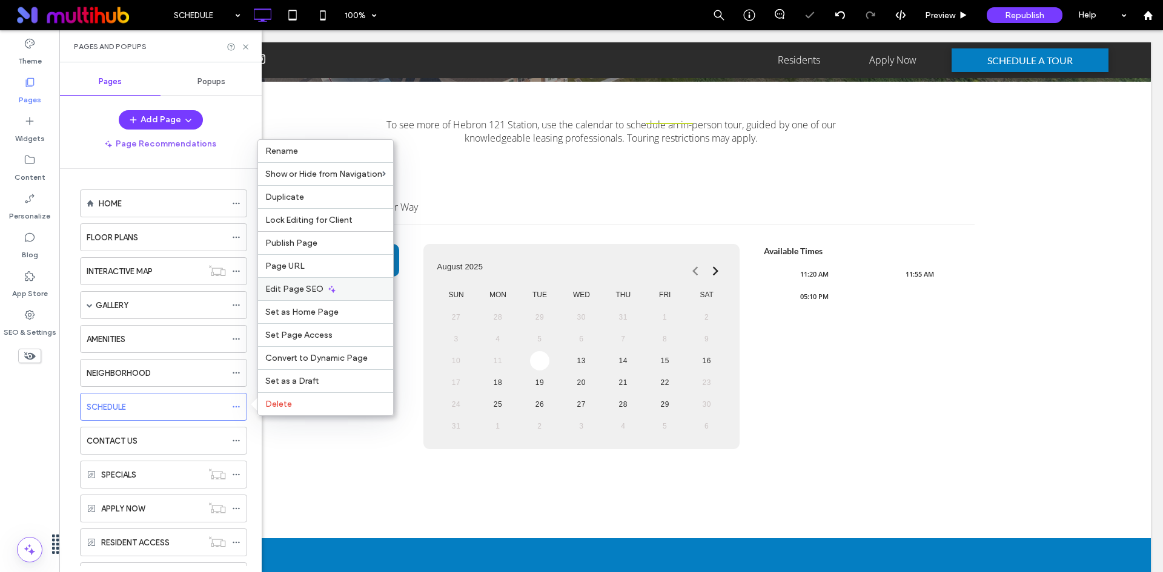
click at [306, 291] on span "Edit Page SEO" at bounding box center [294, 289] width 58 height 10
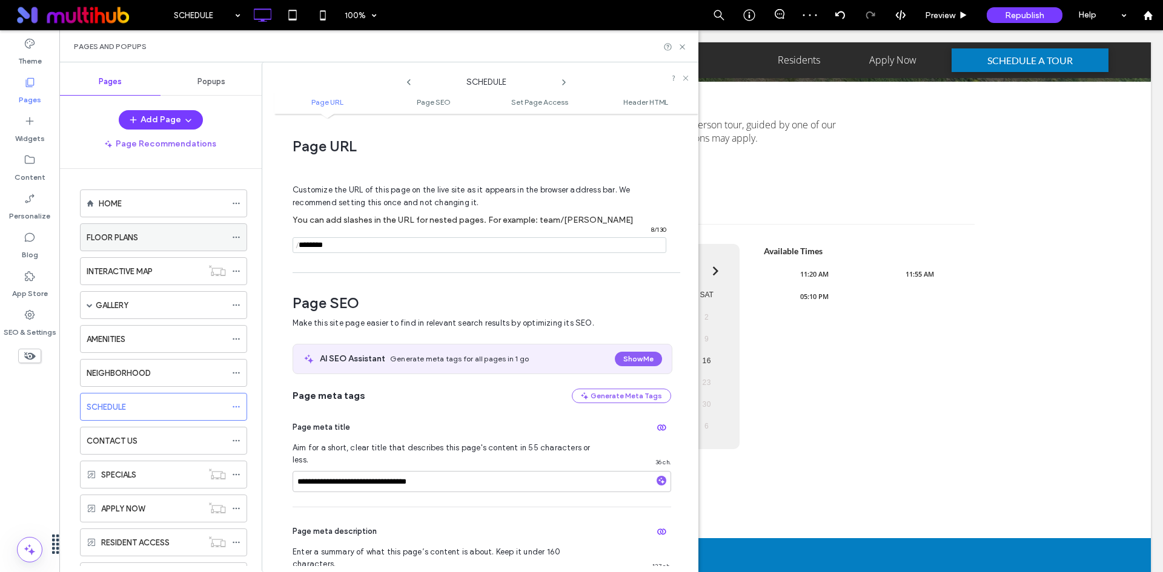
click at [190, 242] on div "**********" at bounding box center [378, 317] width 639 height 510
paste input "**********"
type input "**********"
click at [345, 268] on div "**********" at bounding box center [486, 343] width 424 height 446
click at [682, 45] on div at bounding box center [581, 286] width 1163 height 572
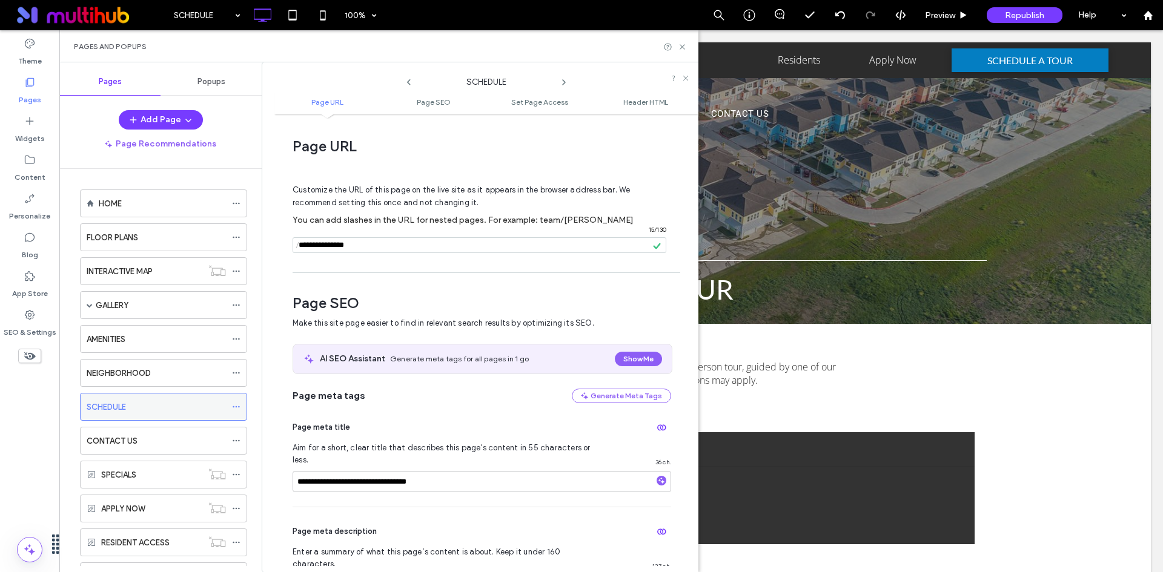
click at [240, 407] on div at bounding box center [239, 407] width 15 height 18
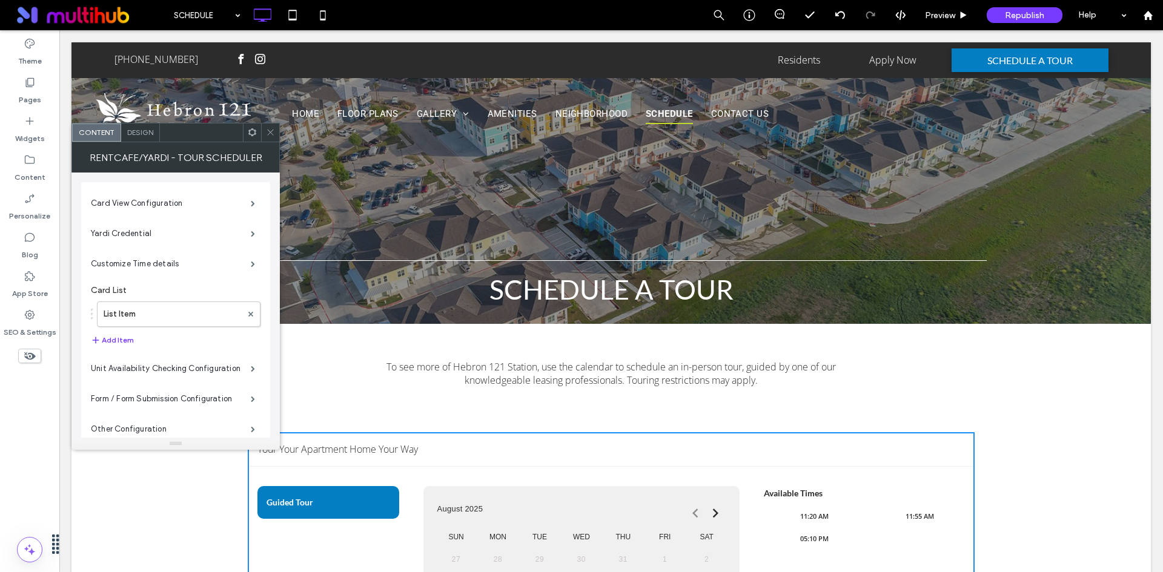
click at [268, 130] on use at bounding box center [270, 133] width 6 height 6
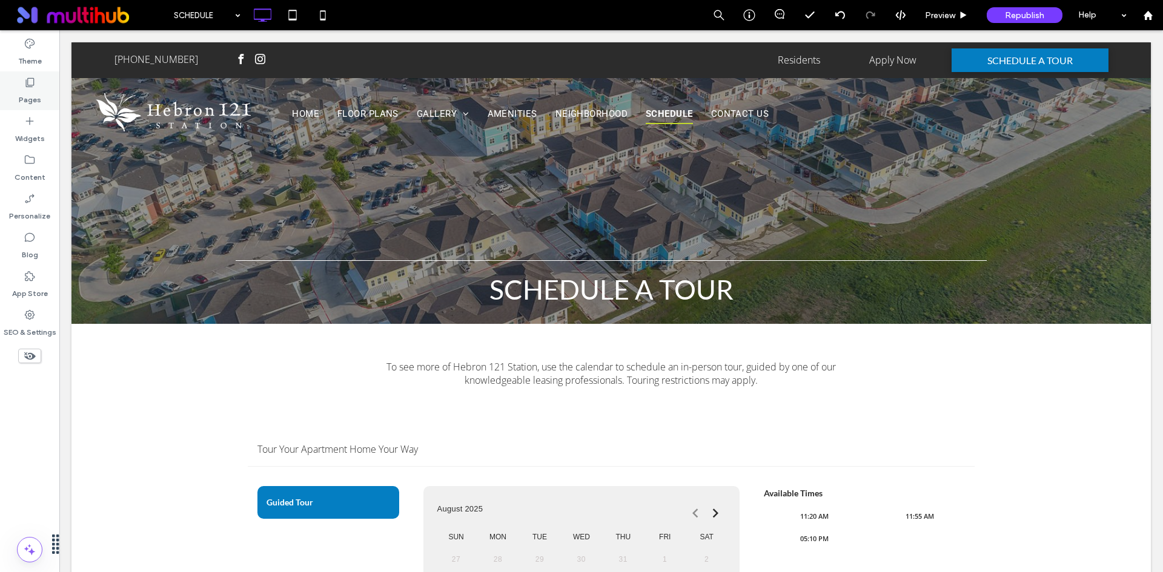
click at [44, 90] on div "Pages" at bounding box center [29, 90] width 59 height 39
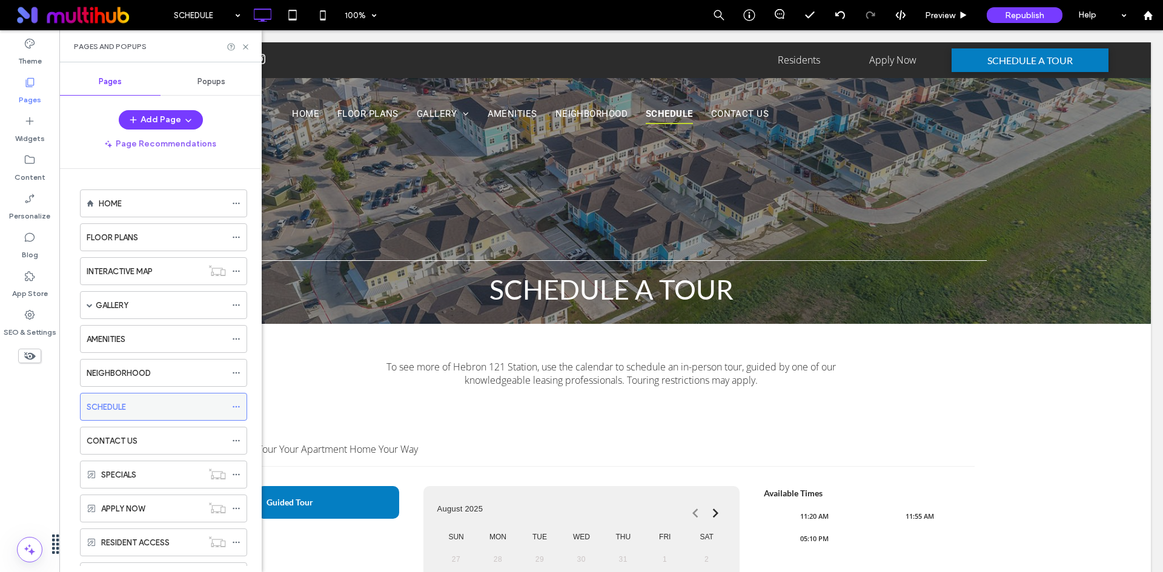
click at [237, 404] on icon at bounding box center [236, 407] width 8 height 8
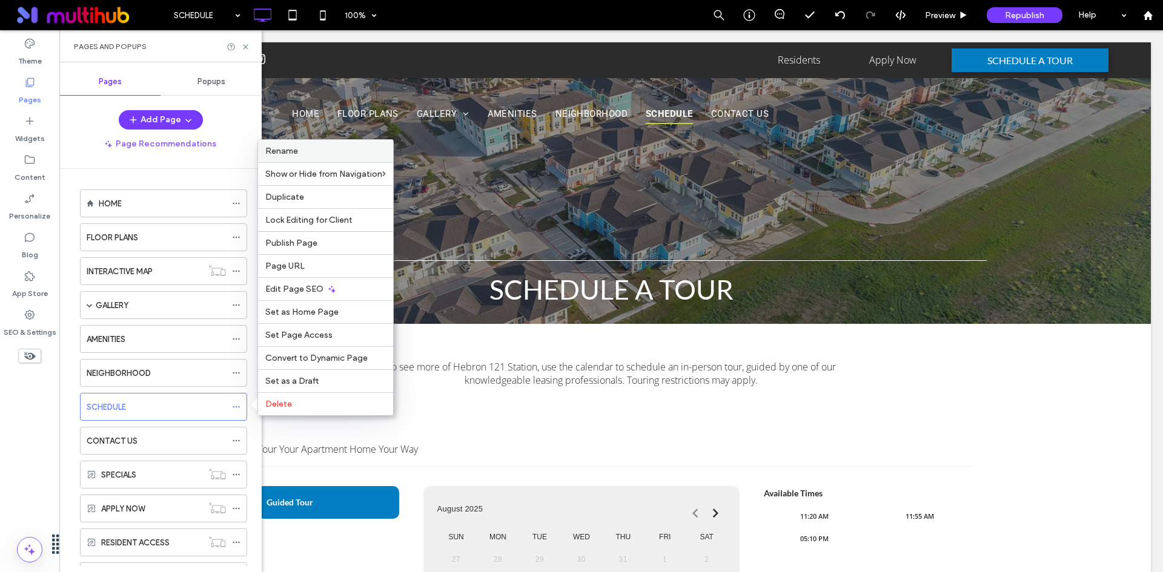
click at [317, 151] on label "Rename" at bounding box center [325, 151] width 120 height 10
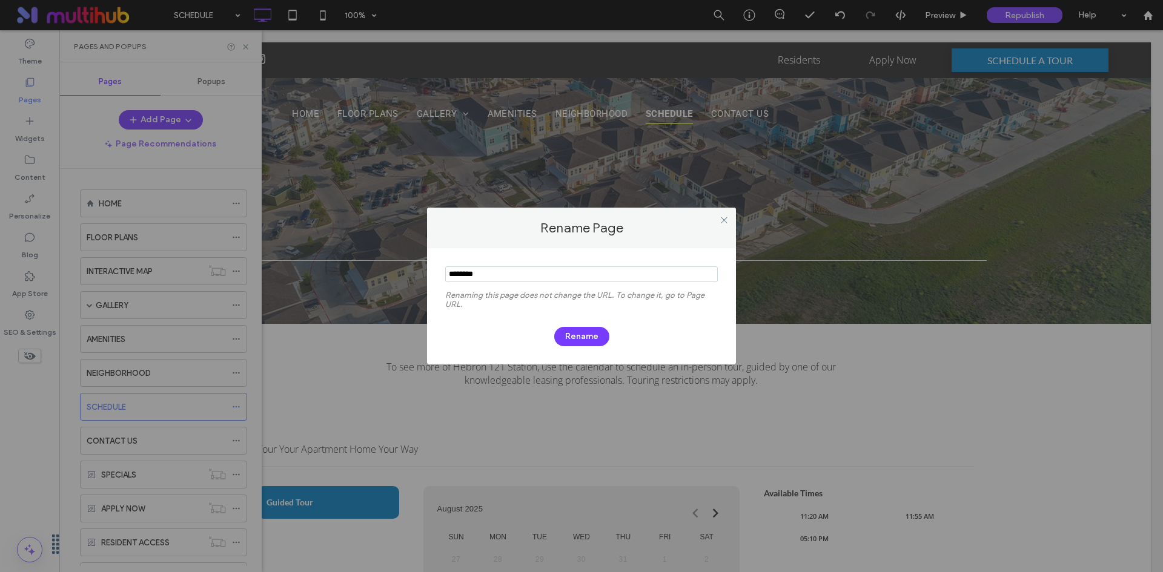
click at [563, 281] on input "notEmpty" at bounding box center [581, 274] width 272 height 16
type input "**********"
click at [581, 335] on button "Rename" at bounding box center [581, 336] width 55 height 19
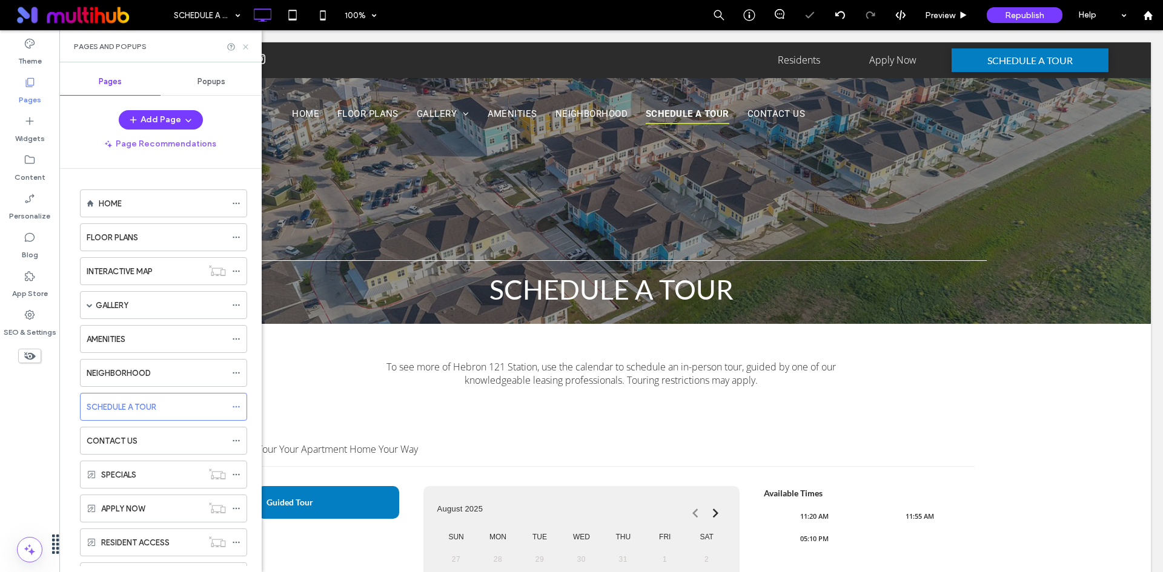
click at [245, 45] on use at bounding box center [245, 46] width 5 height 5
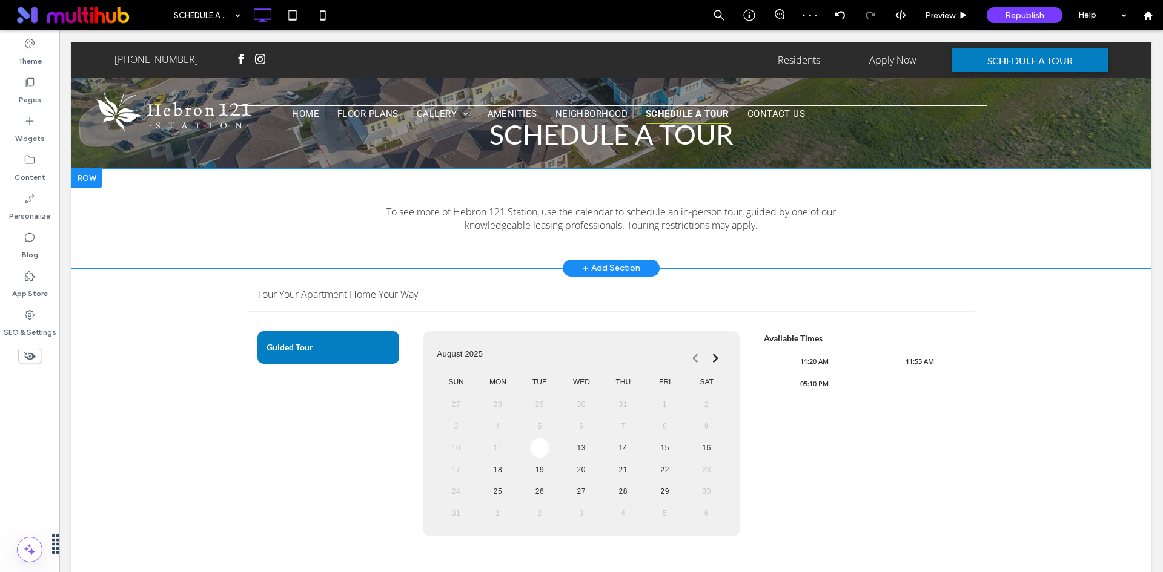
scroll to position [242, 0]
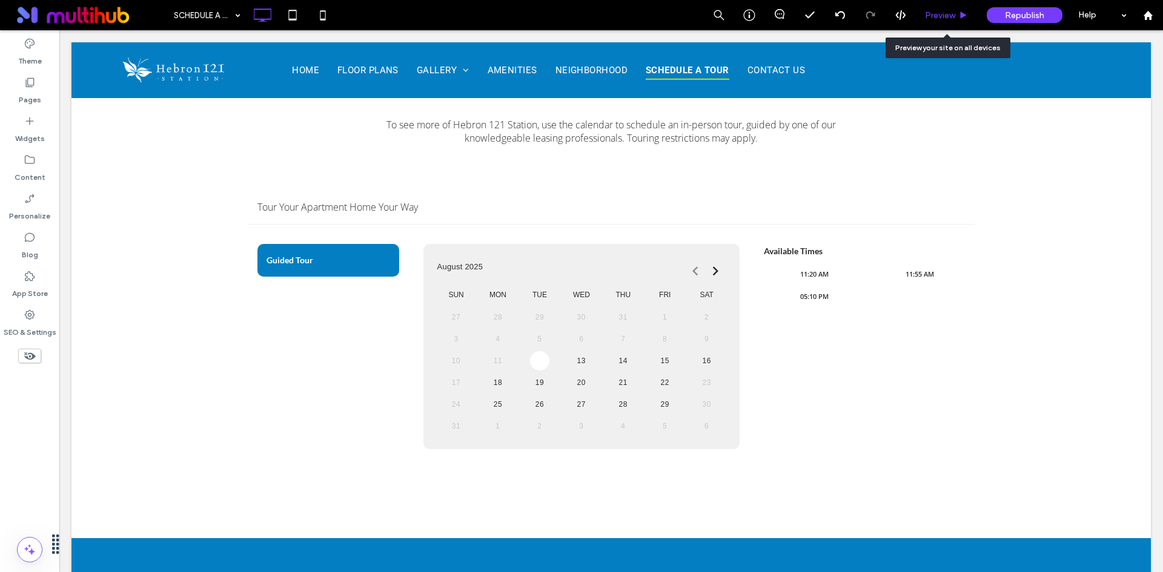
click at [967, 15] on icon at bounding box center [963, 15] width 9 height 9
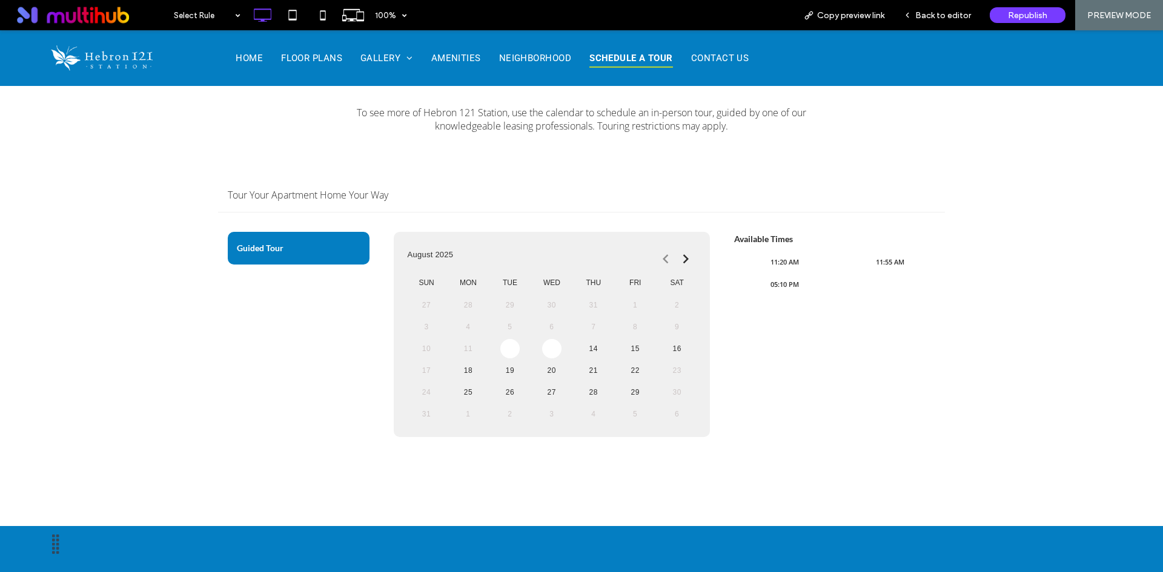
click at [542, 350] on link "13" at bounding box center [551, 348] width 19 height 19
click at [592, 349] on link "14" at bounding box center [593, 348] width 19 height 19
click at [677, 262] on icon at bounding box center [685, 258] width 18 height 29
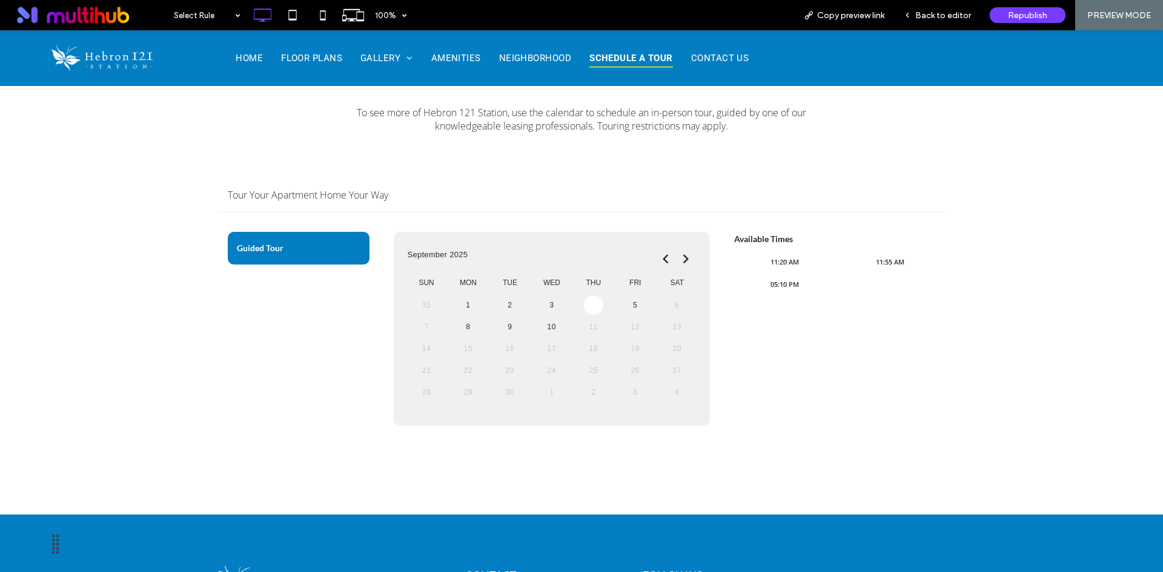
click at [589, 310] on link "4" at bounding box center [593, 304] width 19 height 19
click at [781, 287] on span "10:10 AM" at bounding box center [784, 284] width 101 height 19
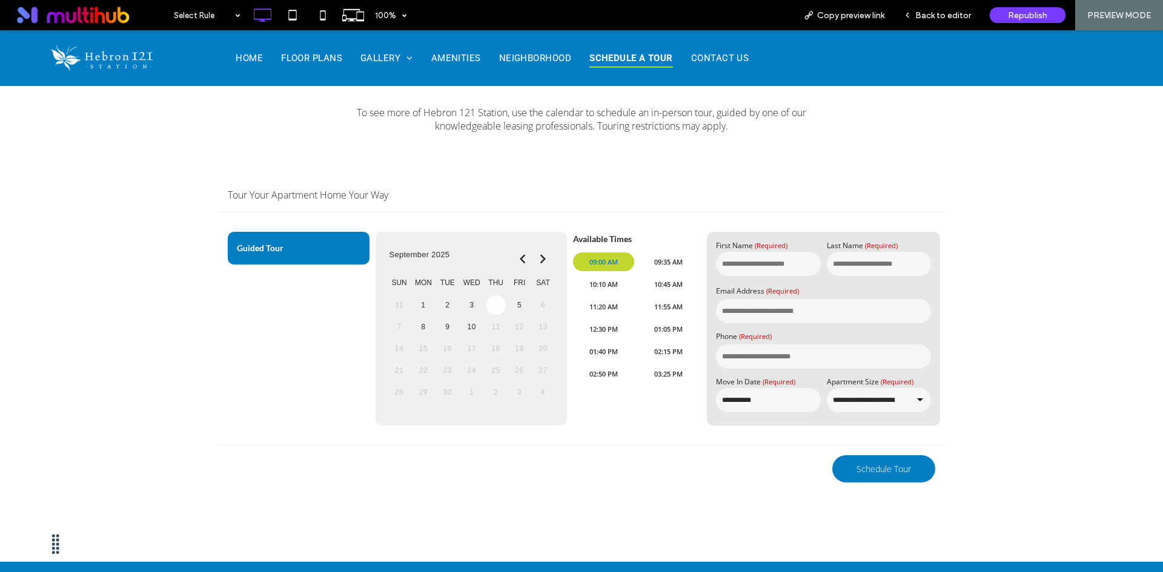
click at [593, 265] on span "09:00 AM" at bounding box center [603, 262] width 61 height 19
click at [948, 7] on div "Back to editor" at bounding box center [937, 15] width 87 height 30
click at [941, 15] on span "Back to editor" at bounding box center [943, 15] width 56 height 10
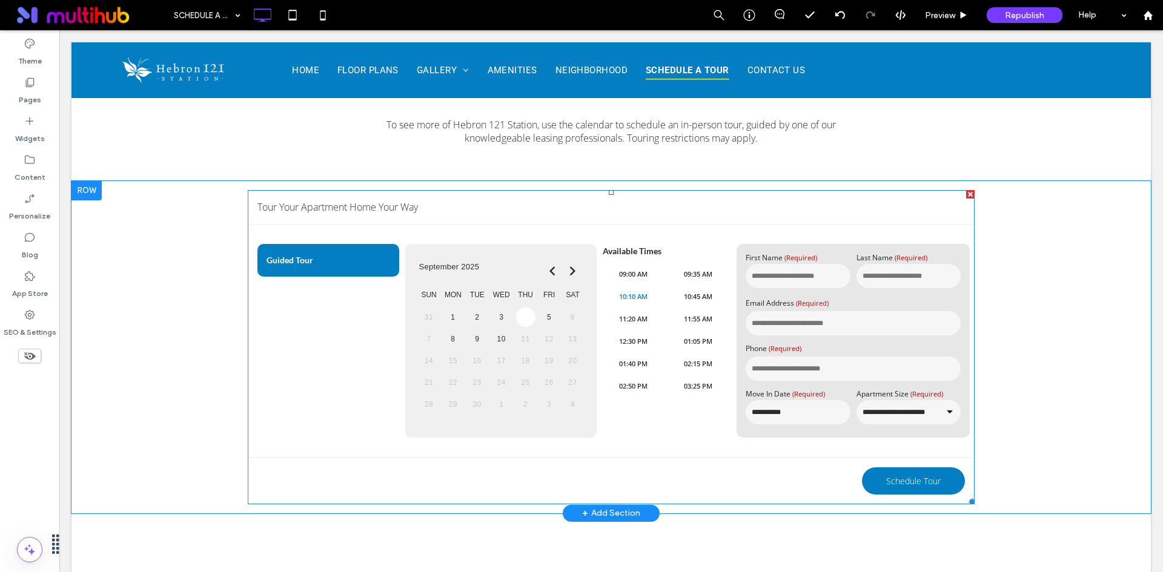
click at [657, 295] on span at bounding box center [611, 347] width 727 height 314
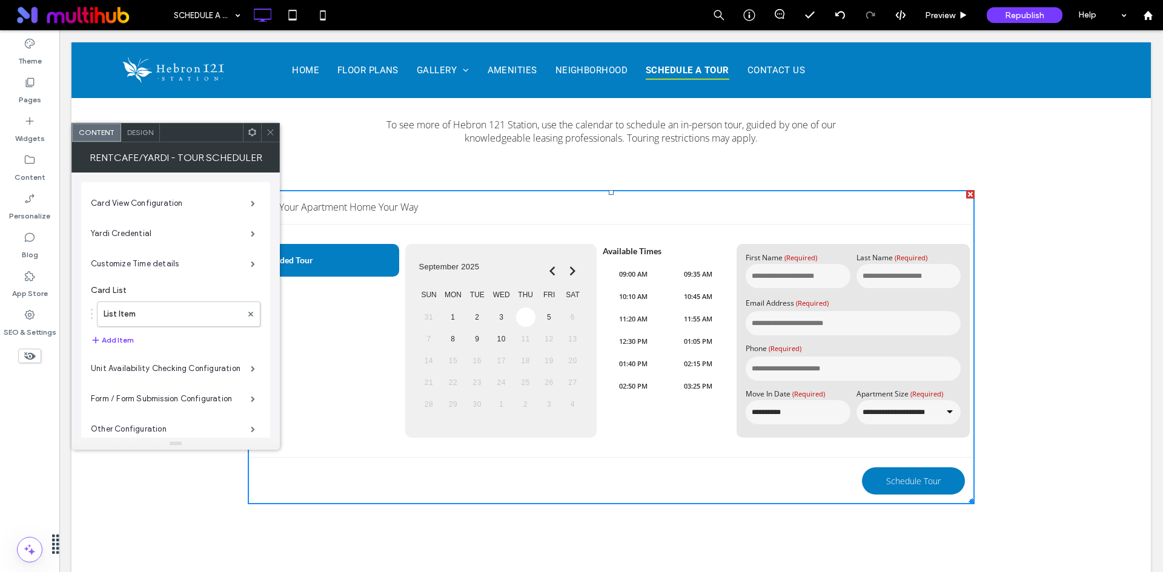
click at [134, 135] on span "Design" at bounding box center [140, 132] width 26 height 9
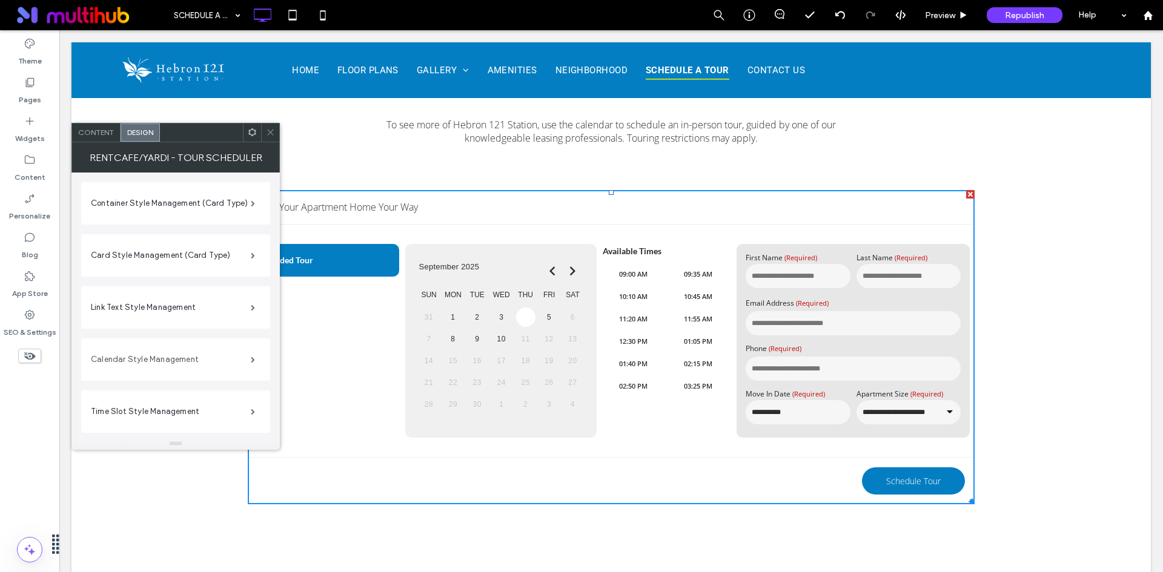
scroll to position [120, 0]
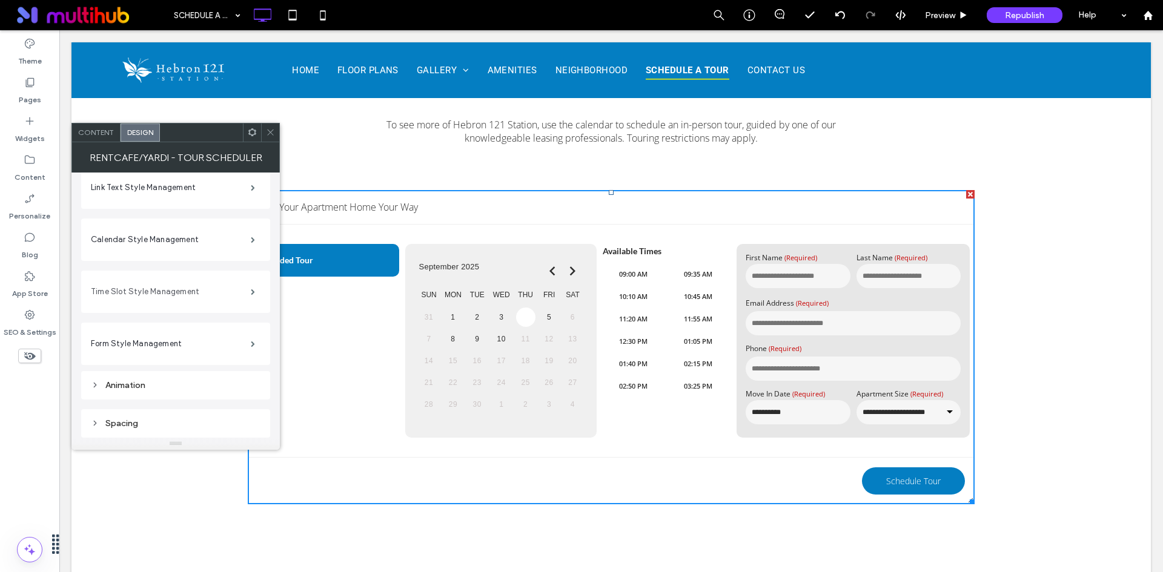
click at [205, 291] on label "Time Slot Style Management" at bounding box center [171, 292] width 160 height 24
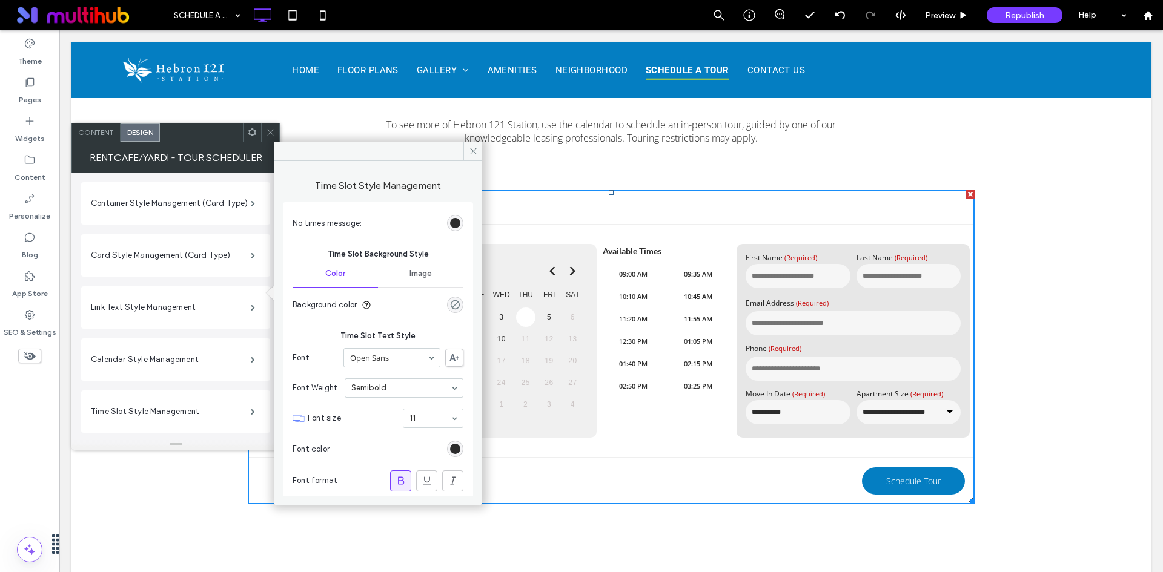
scroll to position [120, 0]
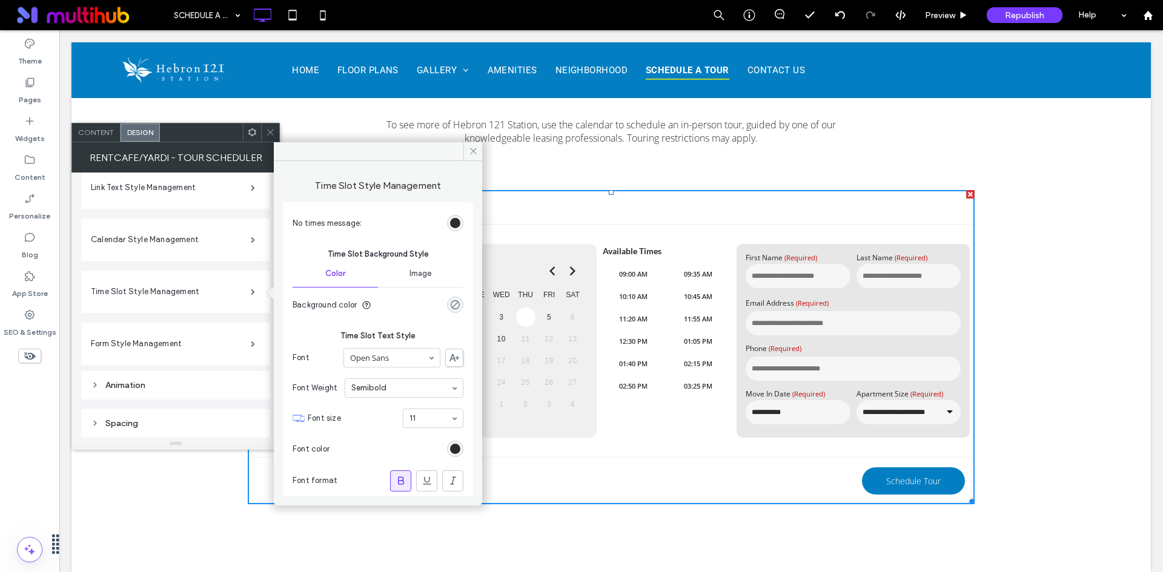
click at [452, 300] on div "rgba(255, 255, 255, 0)" at bounding box center [455, 305] width 10 height 10
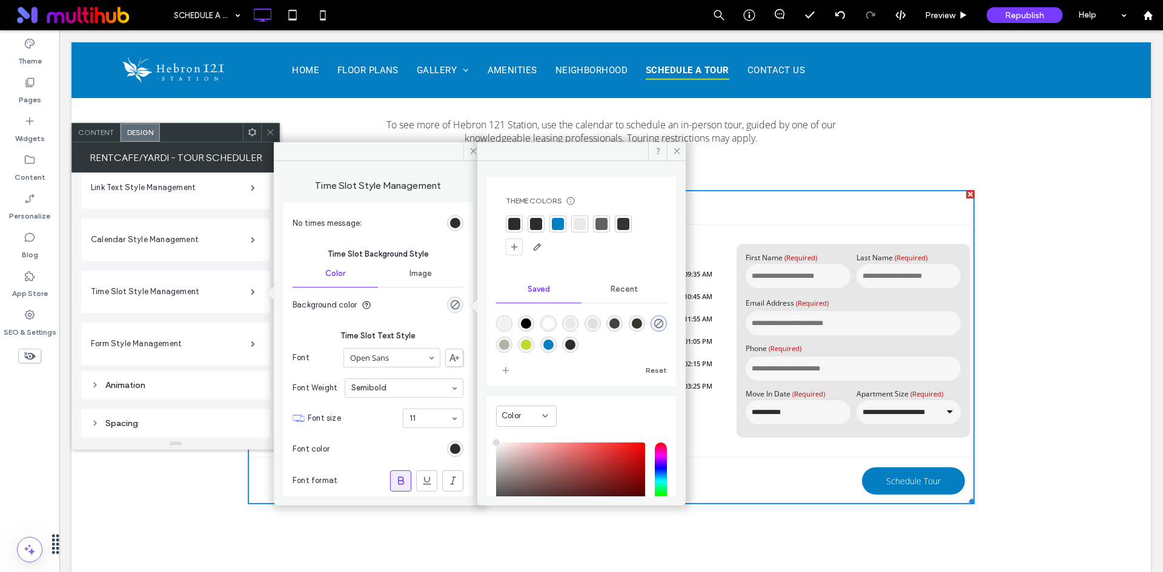
click at [553, 345] on div "rgba(4,126,194,1)" at bounding box center [548, 345] width 10 height 10
type input "*******"
type input "***"
type input "****"
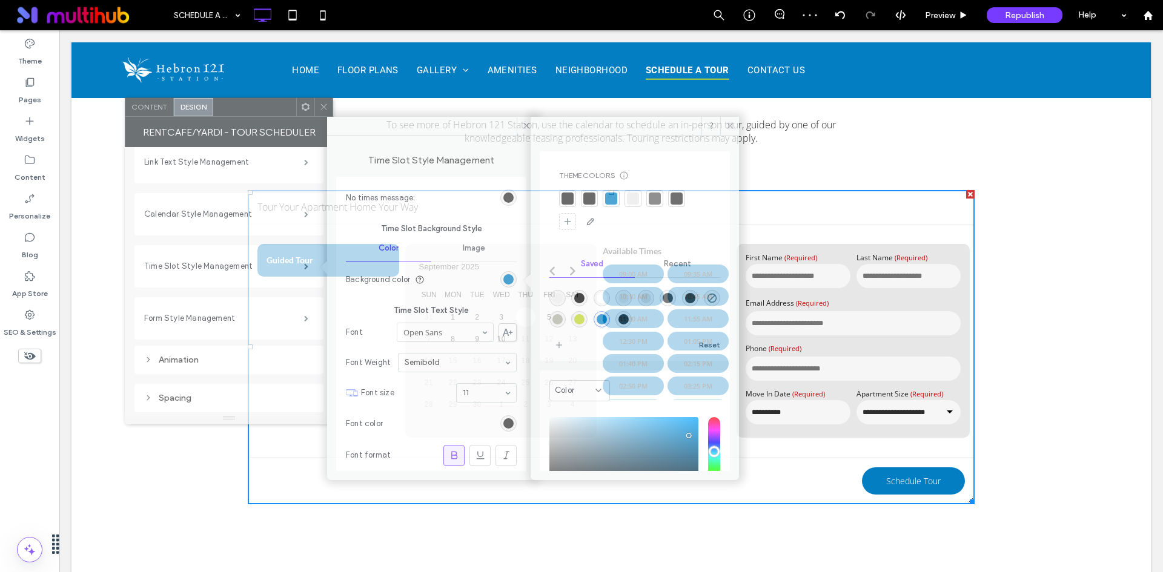
drag, startPoint x: 163, startPoint y: 141, endPoint x: 268, endPoint y: 106, distance: 110.5
click at [268, 106] on div at bounding box center [254, 107] width 83 height 18
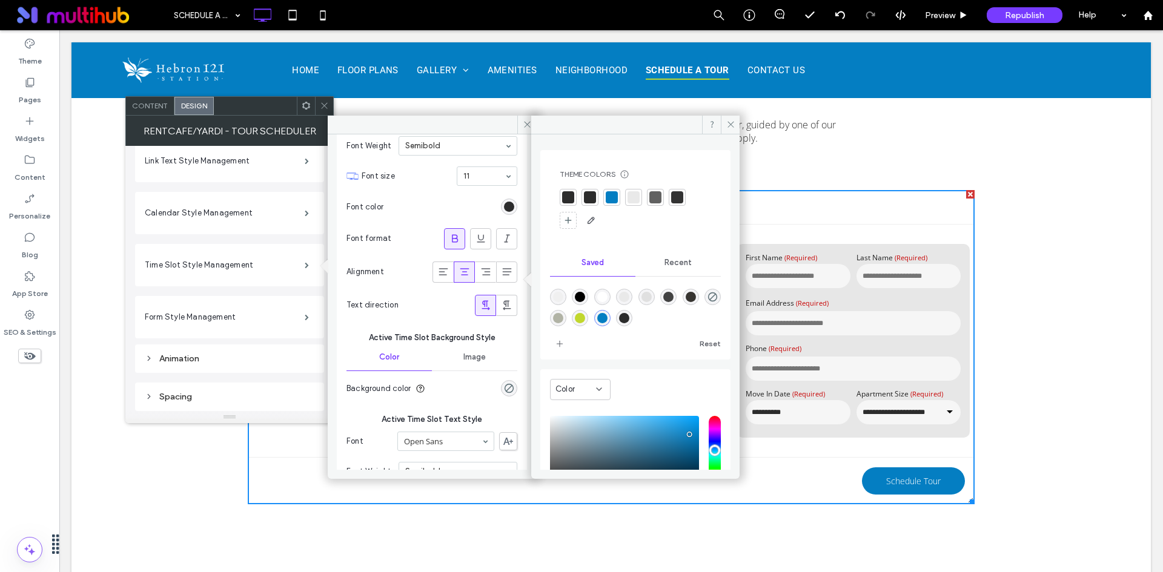
scroll to position [242, 0]
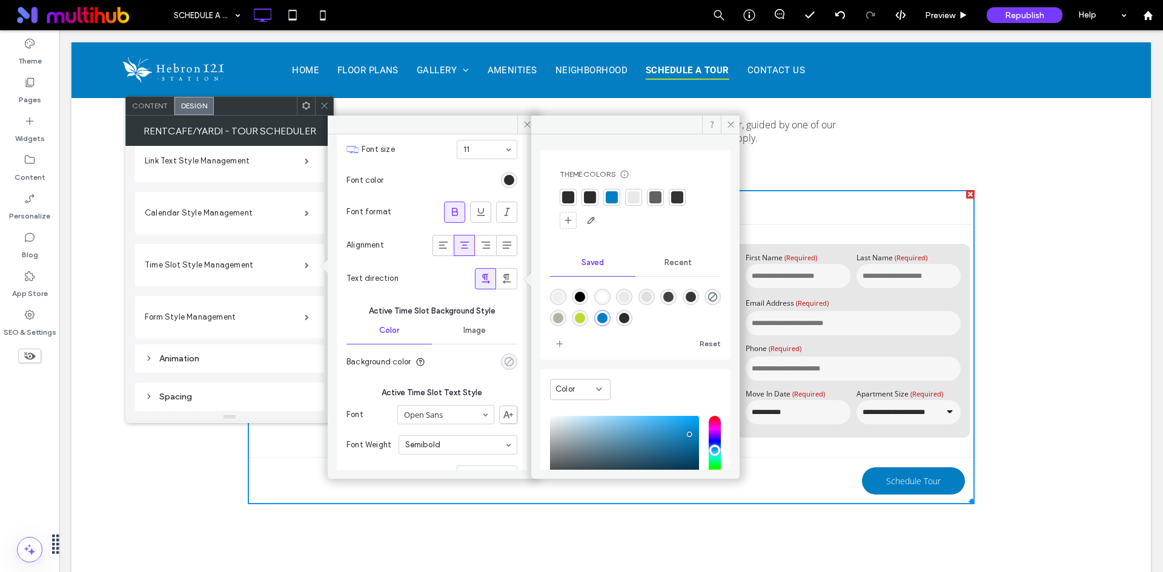
click at [506, 361] on div "rgba(255, 255, 255, 0)" at bounding box center [509, 362] width 10 height 10
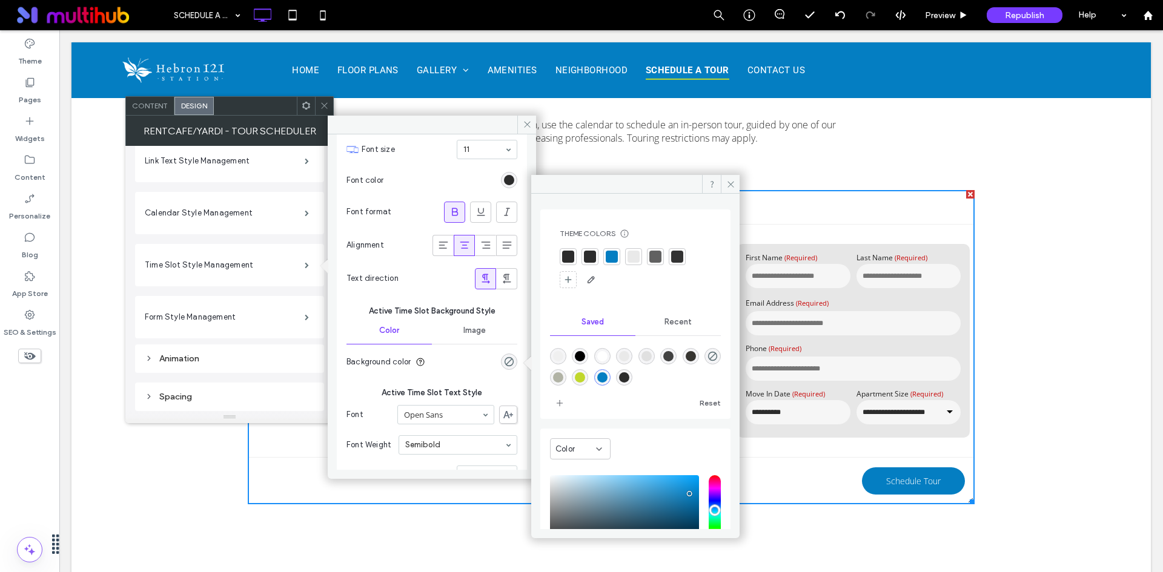
click at [610, 258] on div at bounding box center [612, 257] width 12 height 12
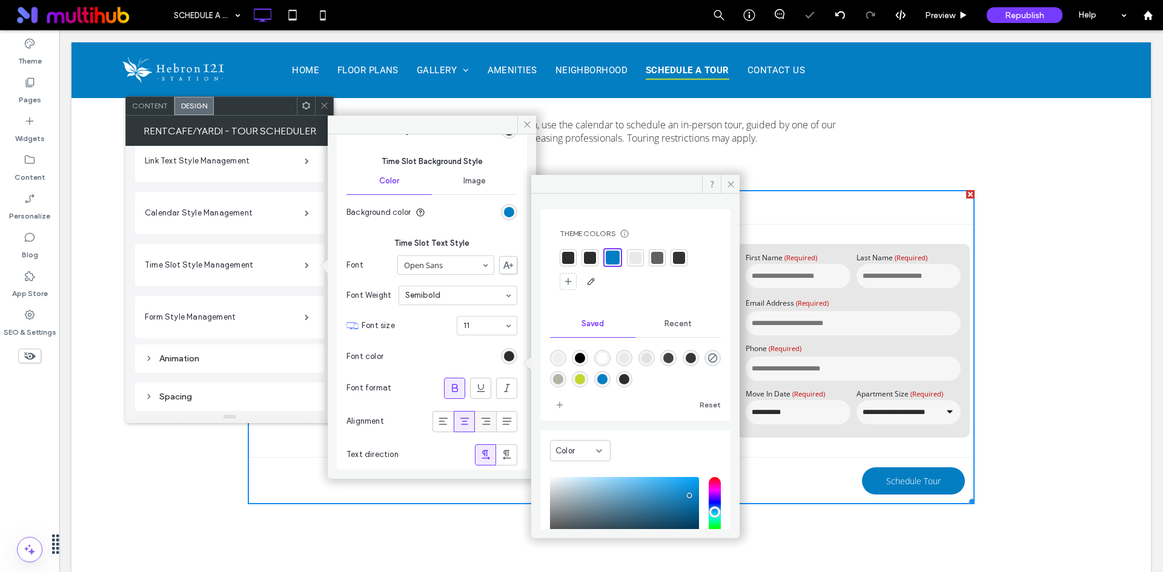
scroll to position [0, 0]
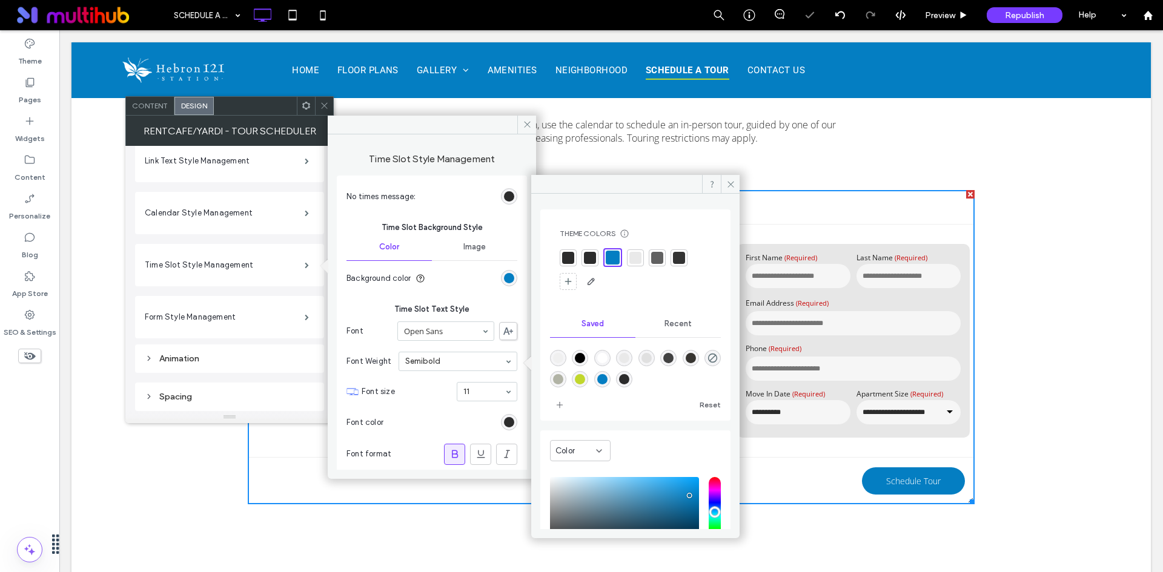
click at [501, 272] on div "rgba(4,126,194,1)" at bounding box center [509, 278] width 16 height 16
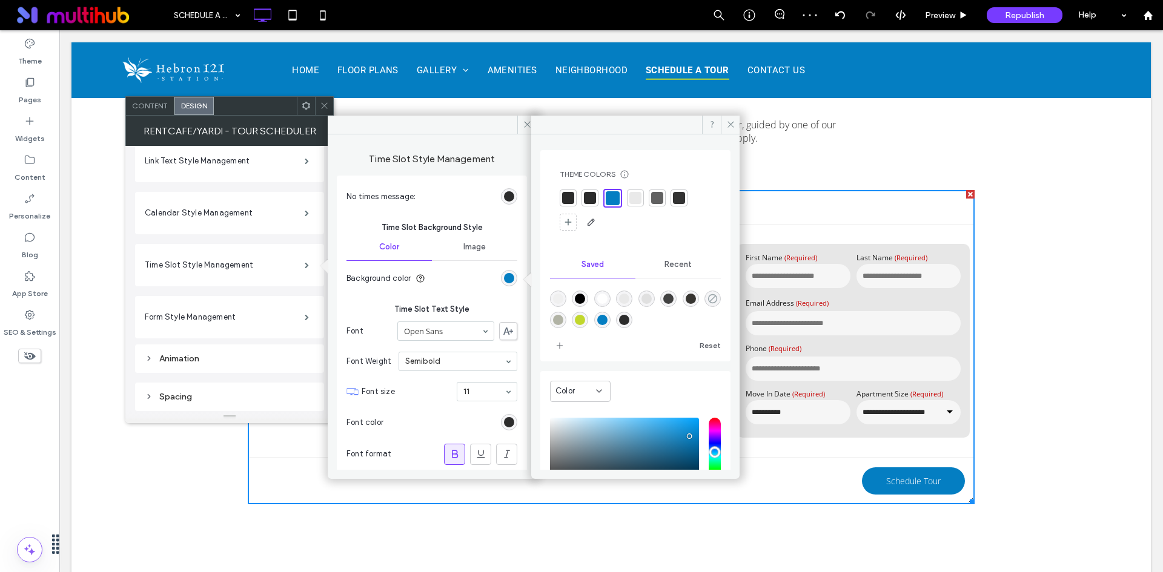
click at [707, 304] on icon "rgba(255,255,255,0)" at bounding box center [712, 299] width 10 height 10
type input "*******"
type input "*"
type input "**"
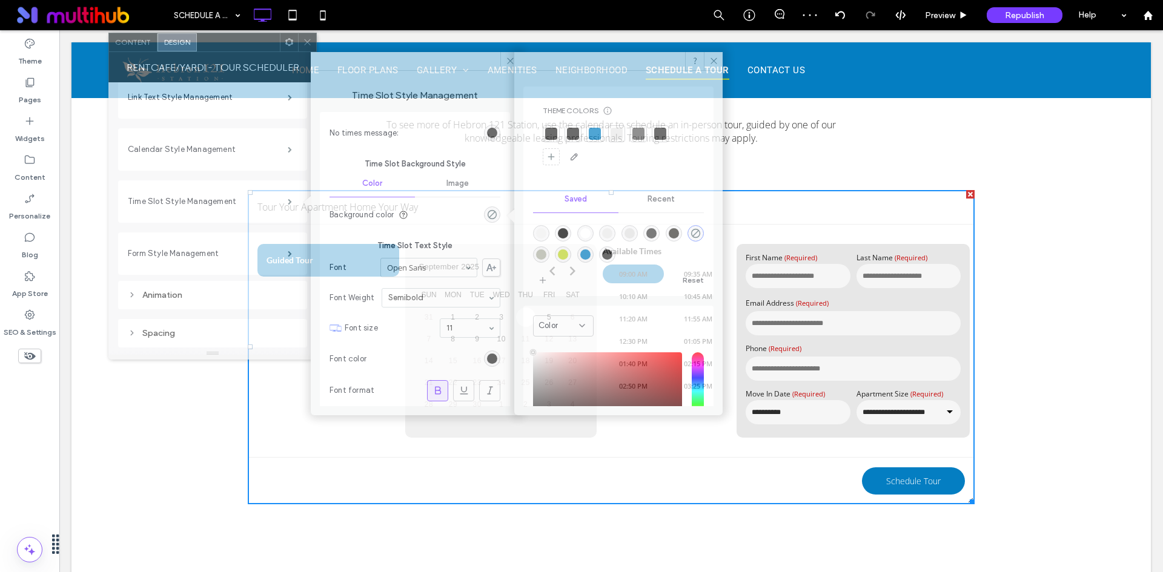
drag, startPoint x: 271, startPoint y: 108, endPoint x: 246, endPoint y: 54, distance: 58.8
click at [246, 51] on div at bounding box center [238, 42] width 83 height 18
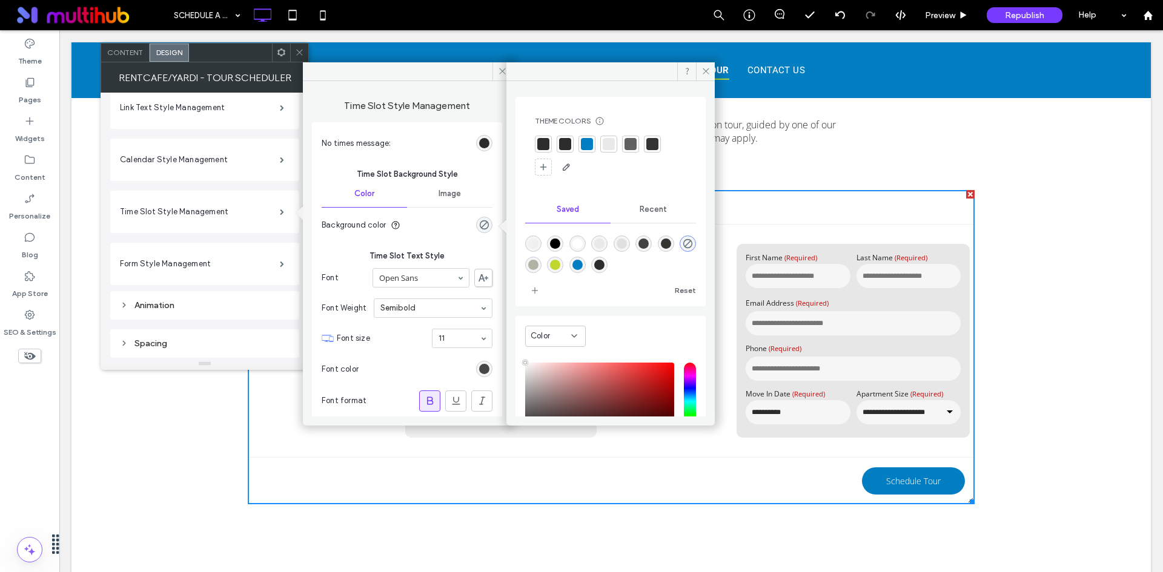
click at [482, 368] on div "rgb(44, 44, 44)" at bounding box center [484, 369] width 10 height 10
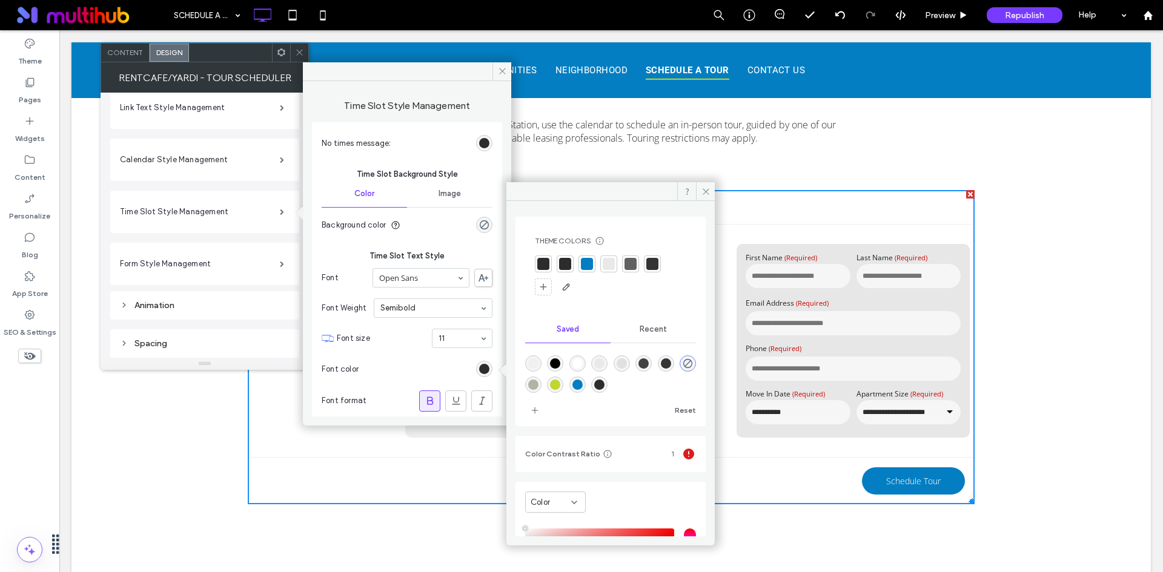
drag, startPoint x: 584, startPoint y: 381, endPoint x: 465, endPoint y: 206, distance: 212.3
click at [560, 381] on div "rgba(193,215,45,1)" at bounding box center [555, 385] width 10 height 10
type input "*******"
type input "***"
type input "****"
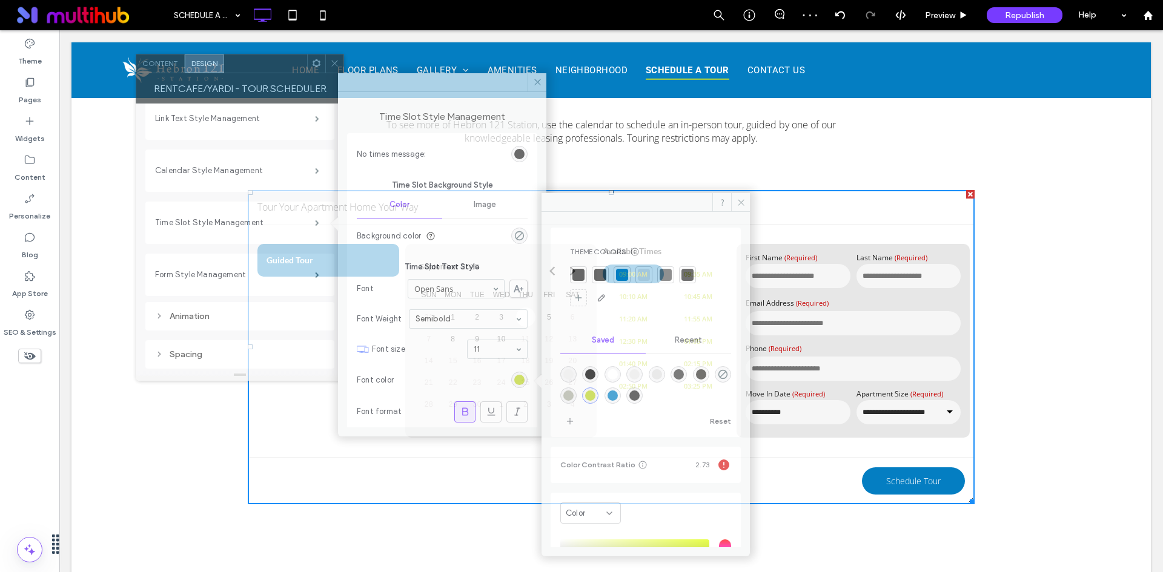
drag, startPoint x: 253, startPoint y: 61, endPoint x: 288, endPoint y: 71, distance: 36.8
click at [288, 71] on div at bounding box center [265, 63] width 83 height 18
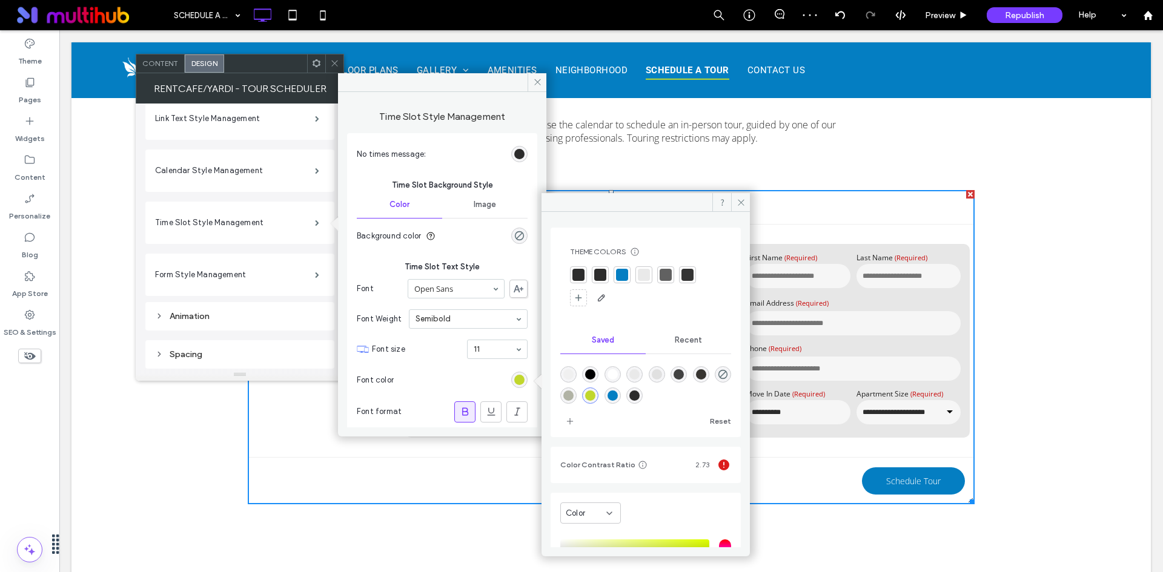
click at [599, 276] on div at bounding box center [600, 275] width 12 height 12
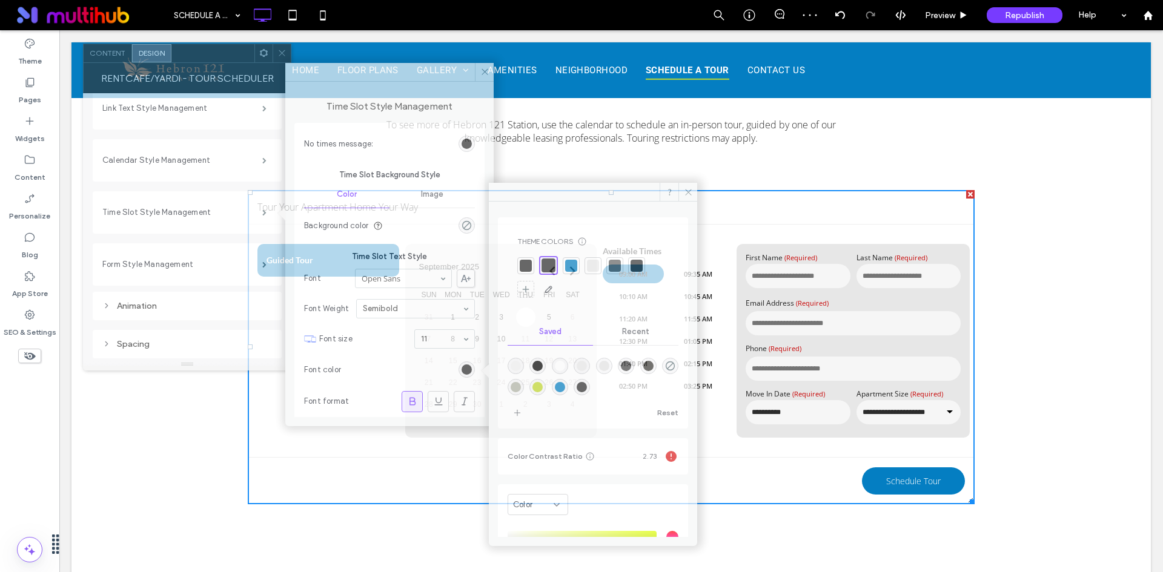
drag, startPoint x: 285, startPoint y: 67, endPoint x: 233, endPoint y: 57, distance: 53.7
click at [233, 57] on div at bounding box center [212, 53] width 83 height 18
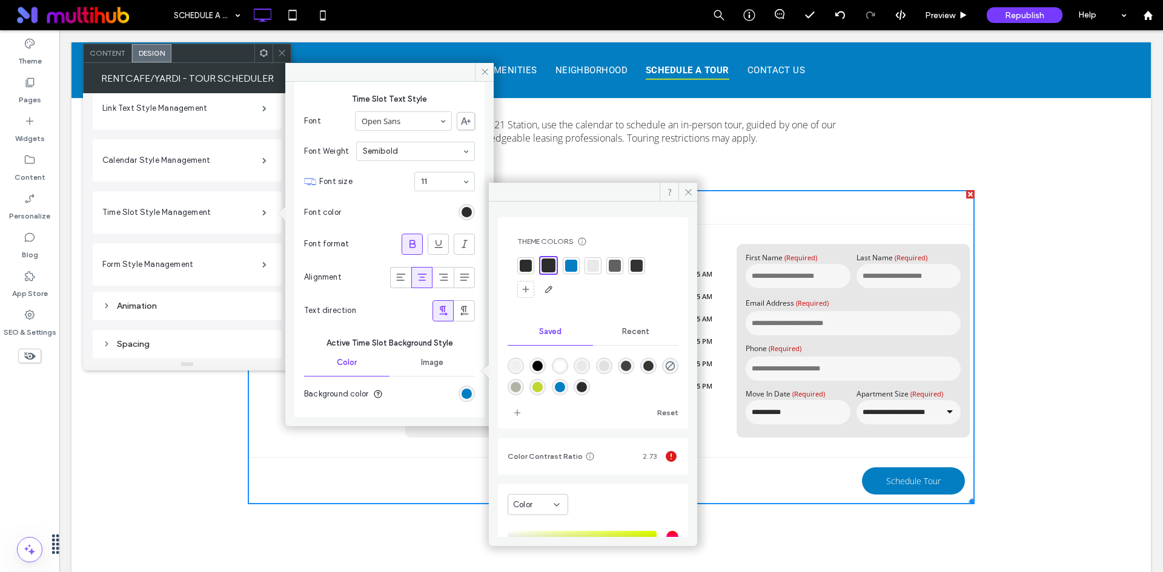
scroll to position [182, 0]
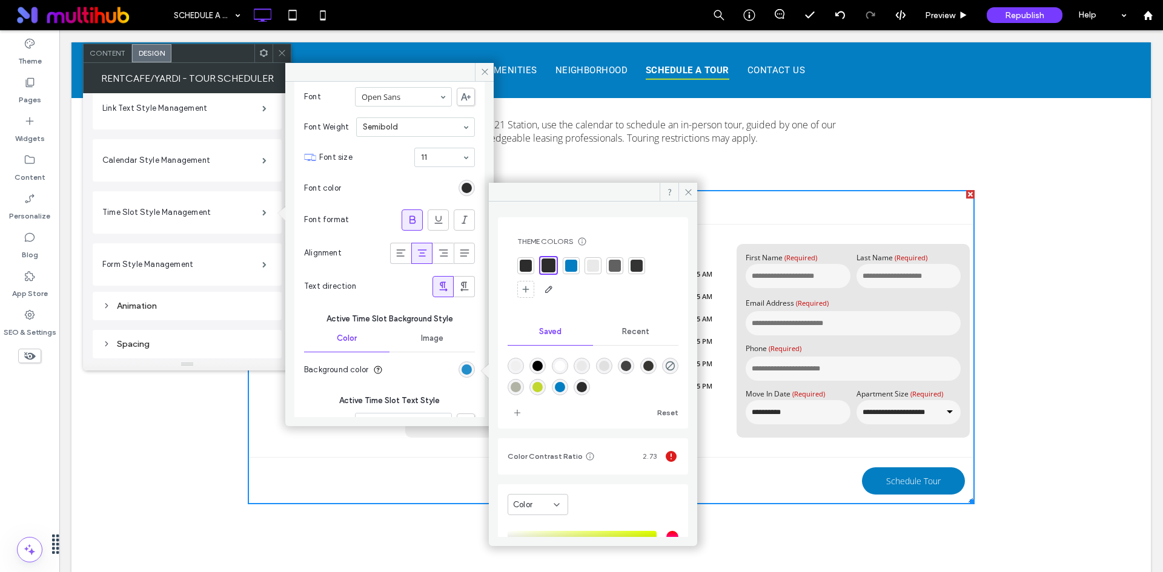
click at [462, 371] on div "rgba(4,126,194,1)" at bounding box center [466, 370] width 10 height 10
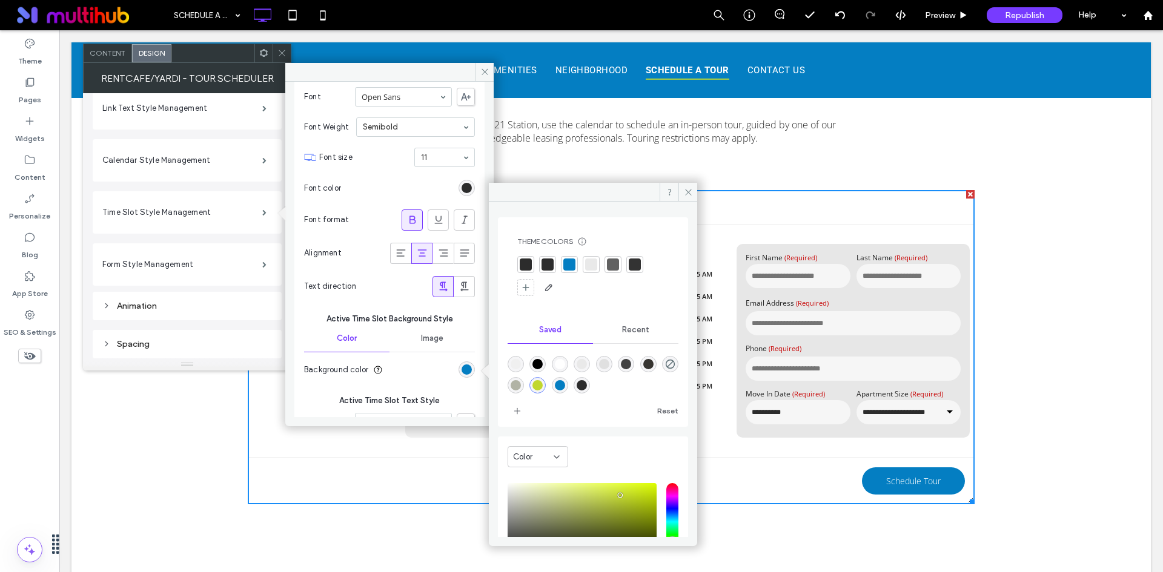
click at [543, 385] on div "rgba(193,215,45,1)" at bounding box center [537, 385] width 10 height 10
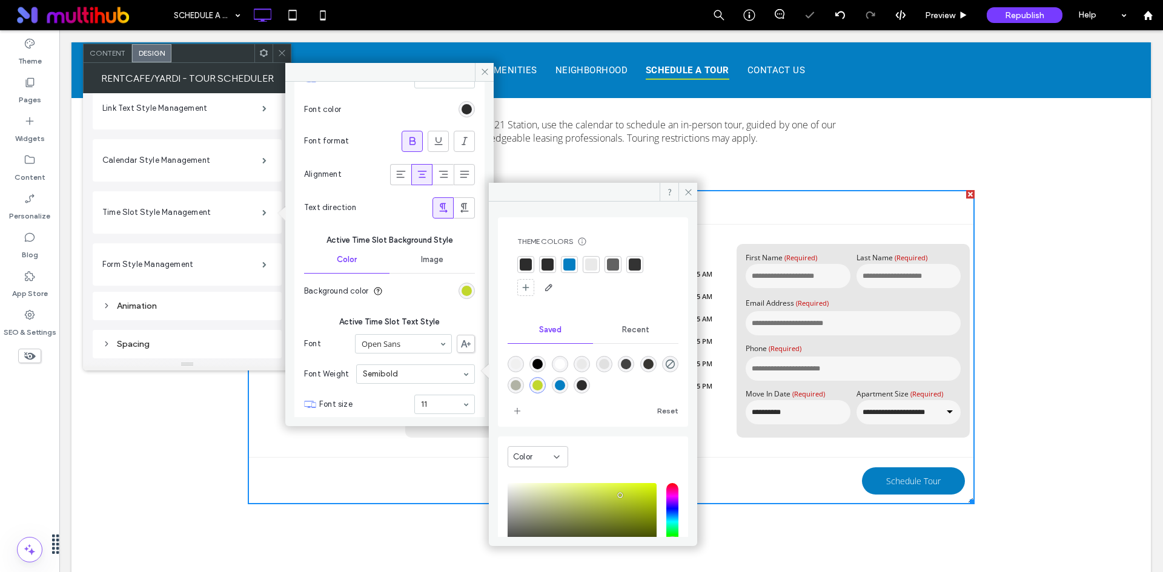
scroll to position [363, 0]
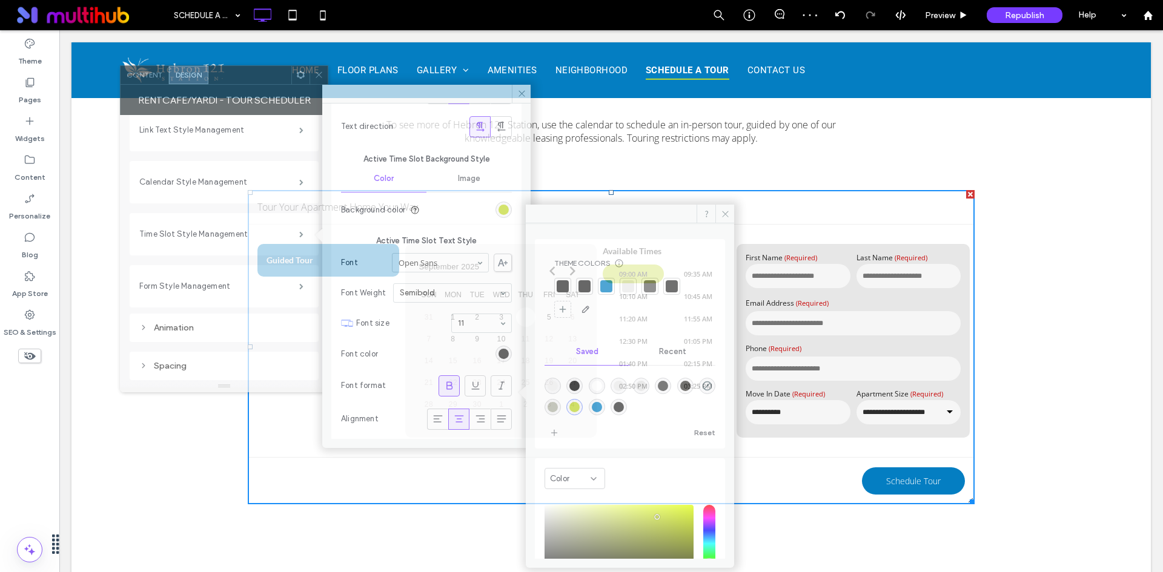
drag, startPoint x: 216, startPoint y: 57, endPoint x: 225, endPoint y: 75, distance: 20.3
click at [225, 75] on div at bounding box center [249, 75] width 83 height 18
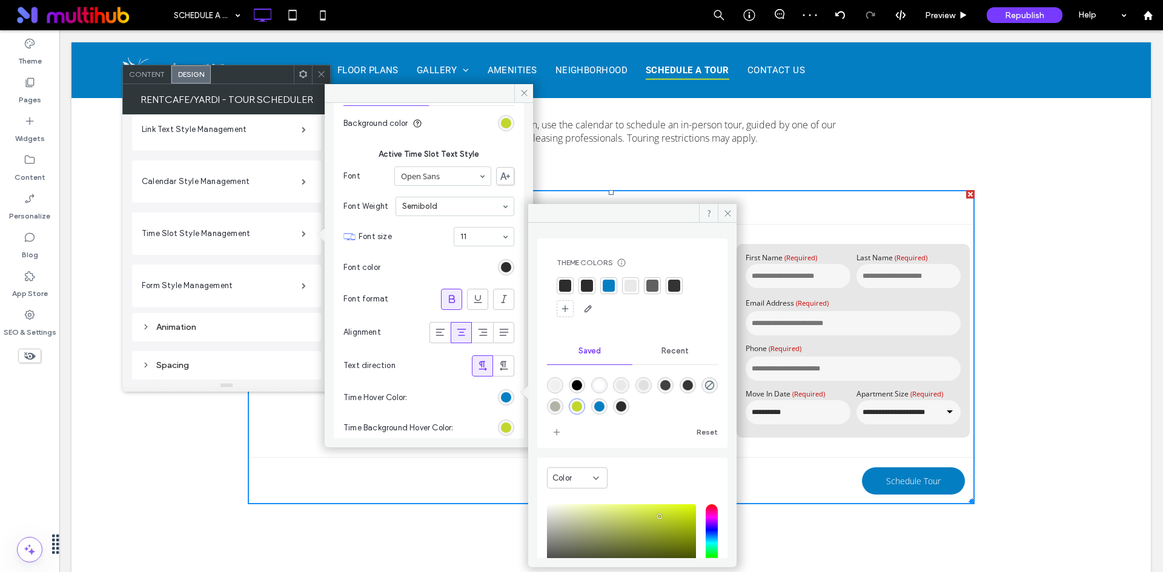
scroll to position [490, 0]
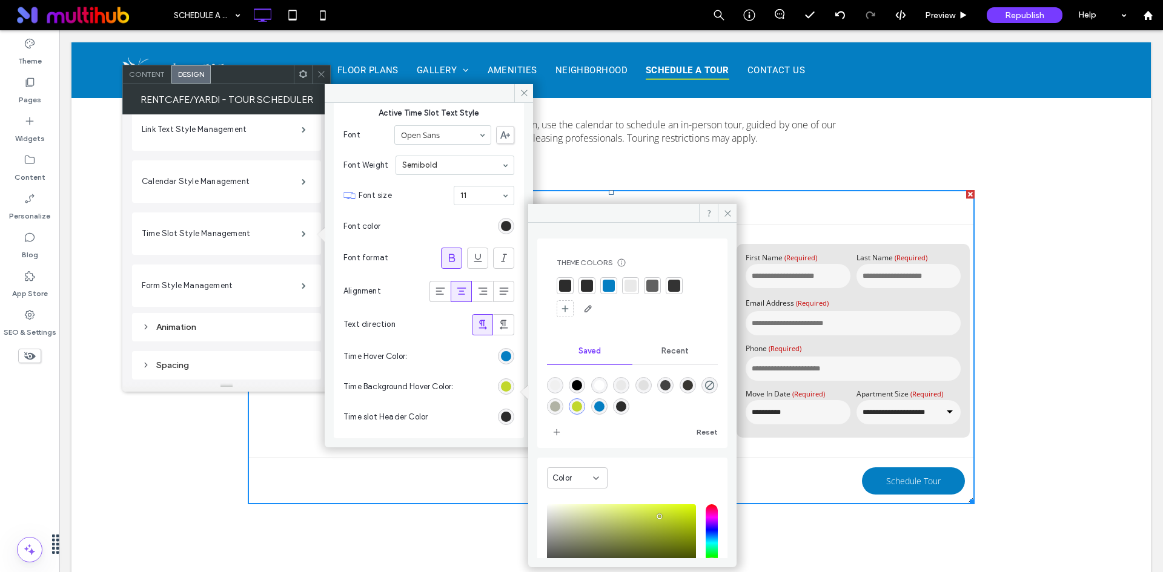
drag, startPoint x: 323, startPoint y: 76, endPoint x: 297, endPoint y: 47, distance: 38.6
click at [323, 76] on use at bounding box center [321, 74] width 6 height 6
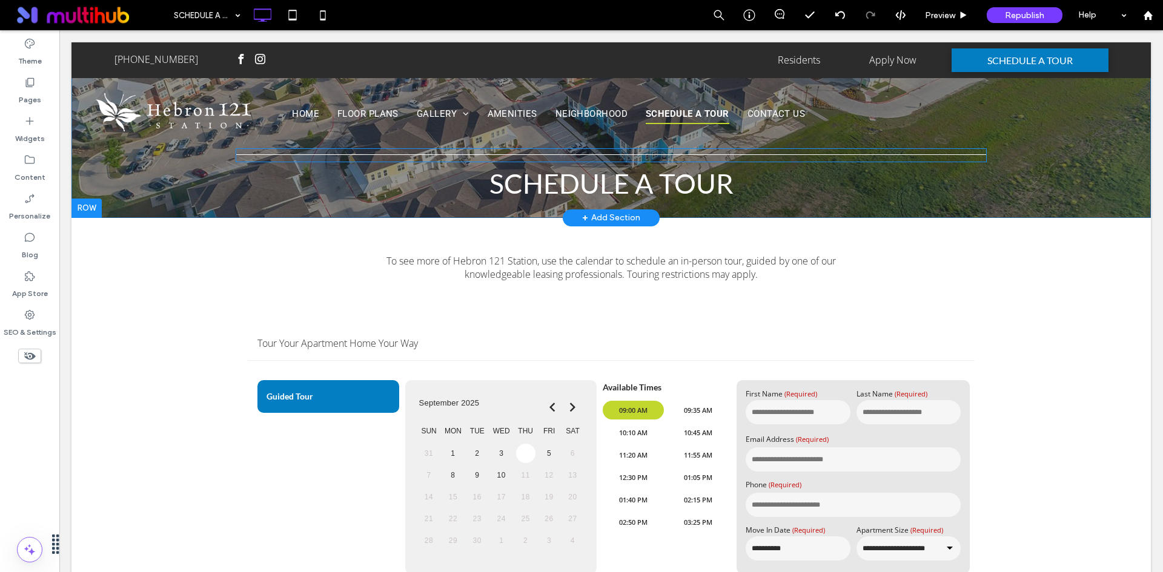
scroll to position [0, 0]
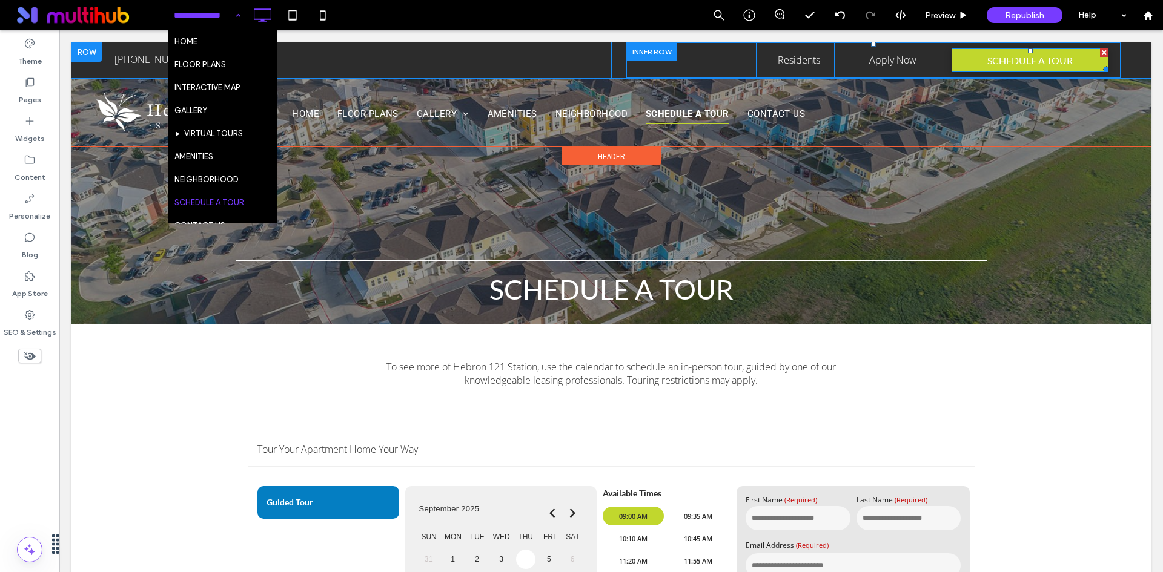
click at [969, 62] on link "SCHEDULE A TOUR" at bounding box center [1029, 60] width 157 height 24
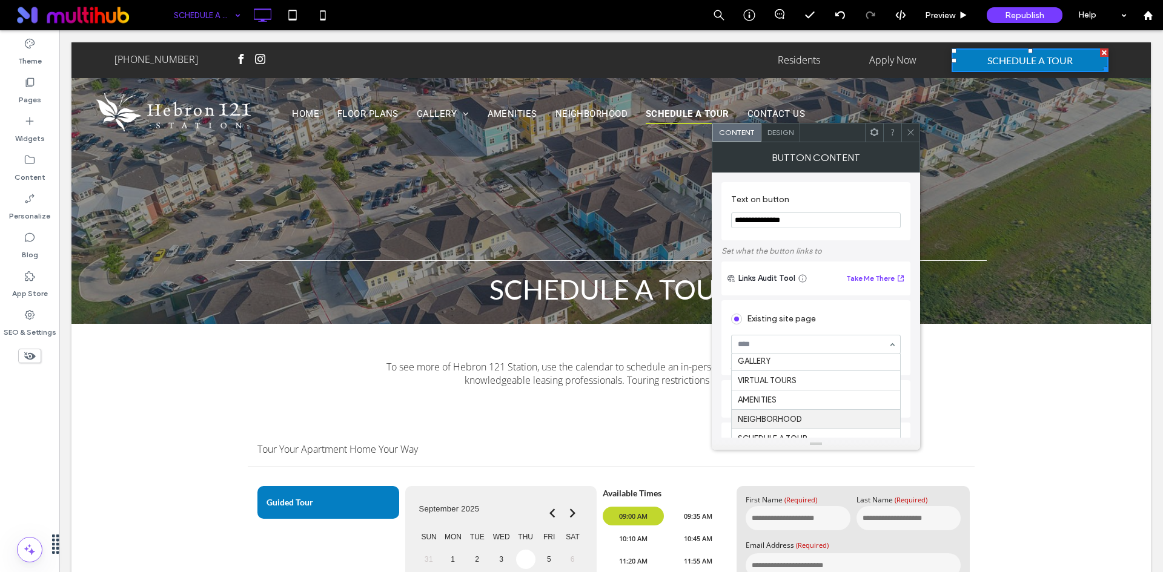
scroll to position [121, 0]
click at [908, 123] on div "Content Design" at bounding box center [815, 132] width 208 height 19
click at [911, 130] on icon at bounding box center [910, 132] width 9 height 9
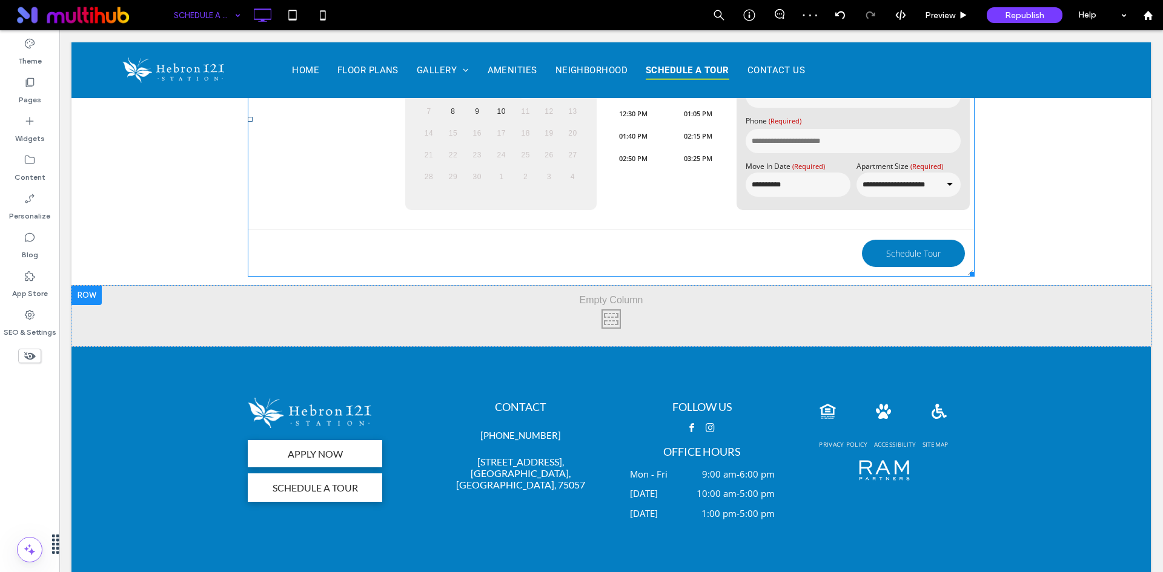
scroll to position [531, 0]
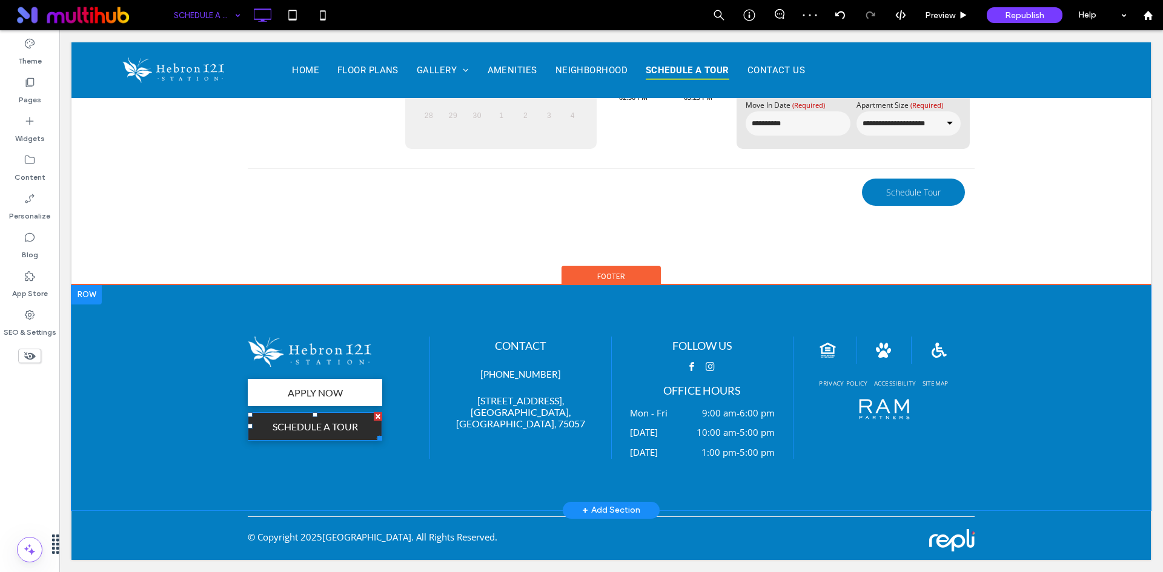
click at [317, 426] on span "SCHEDULE A TOUR" at bounding box center [315, 427] width 94 height 24
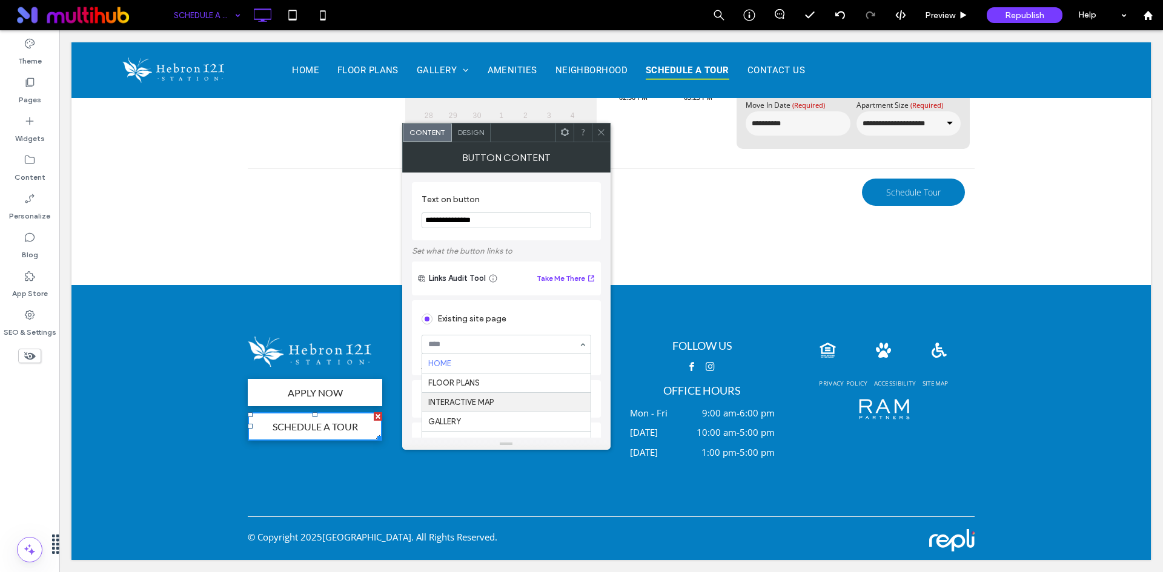
scroll to position [121, 0]
click at [606, 130] on div at bounding box center [601, 133] width 18 height 18
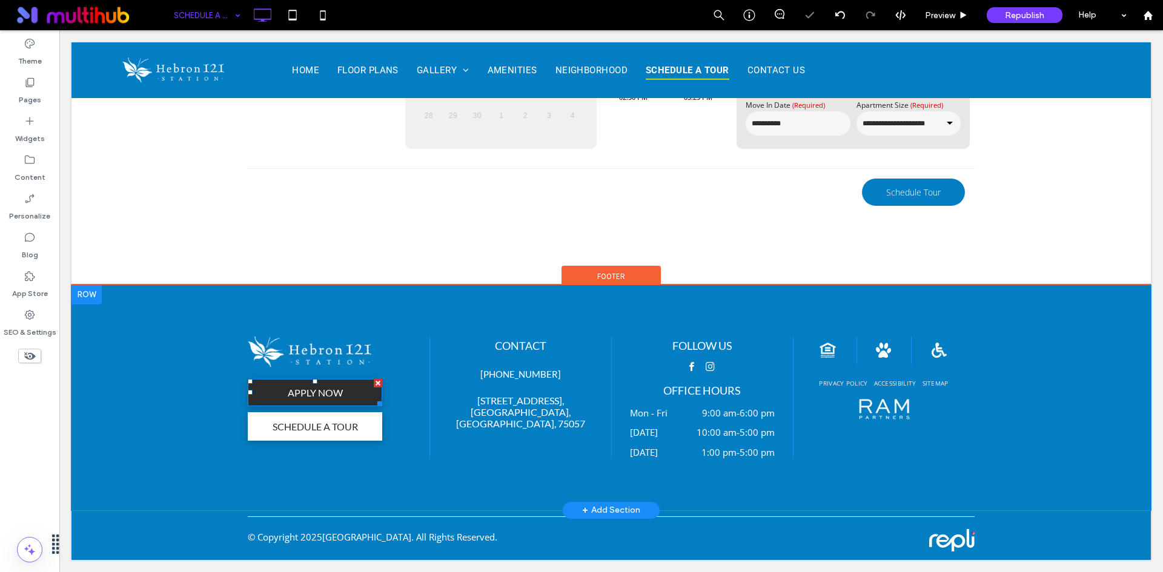
click at [322, 394] on span "APPLY NOW" at bounding box center [315, 393] width 64 height 24
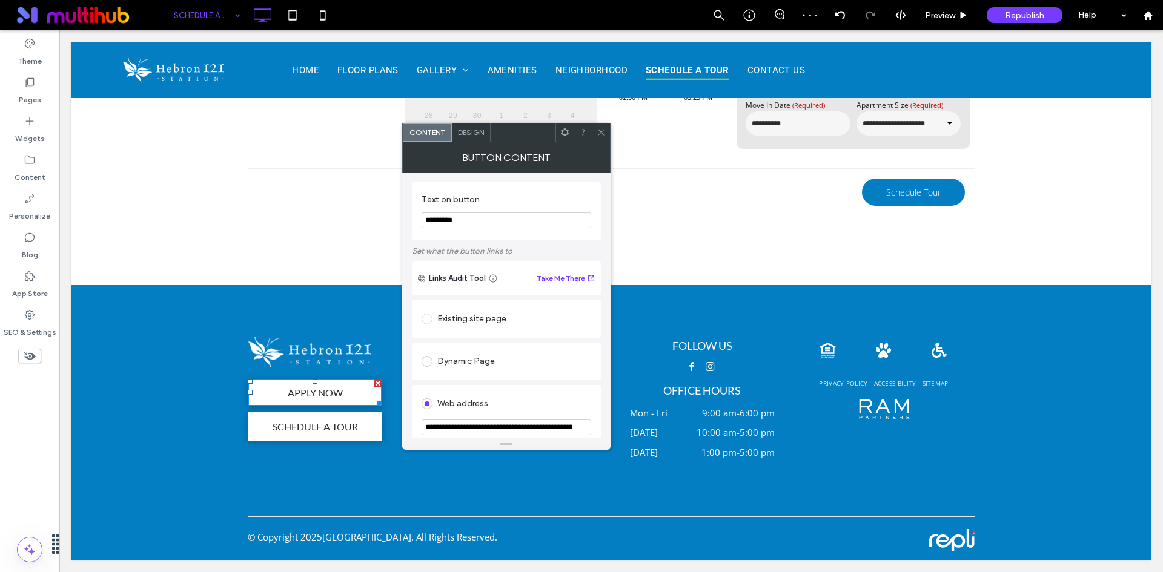
click at [599, 138] on span at bounding box center [600, 133] width 9 height 18
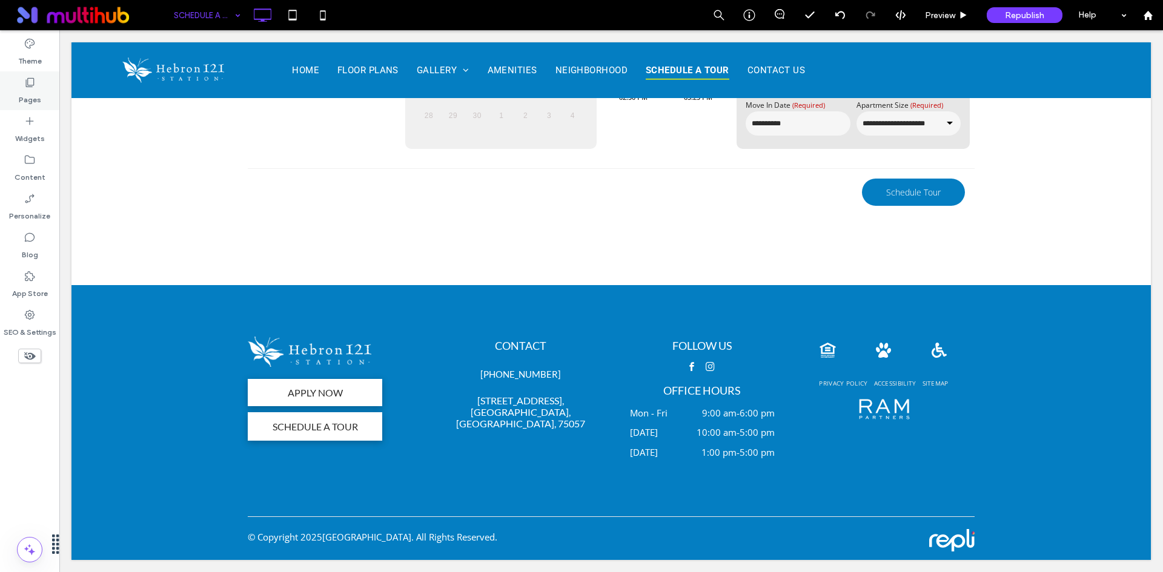
click at [45, 85] on div "Pages" at bounding box center [29, 90] width 59 height 39
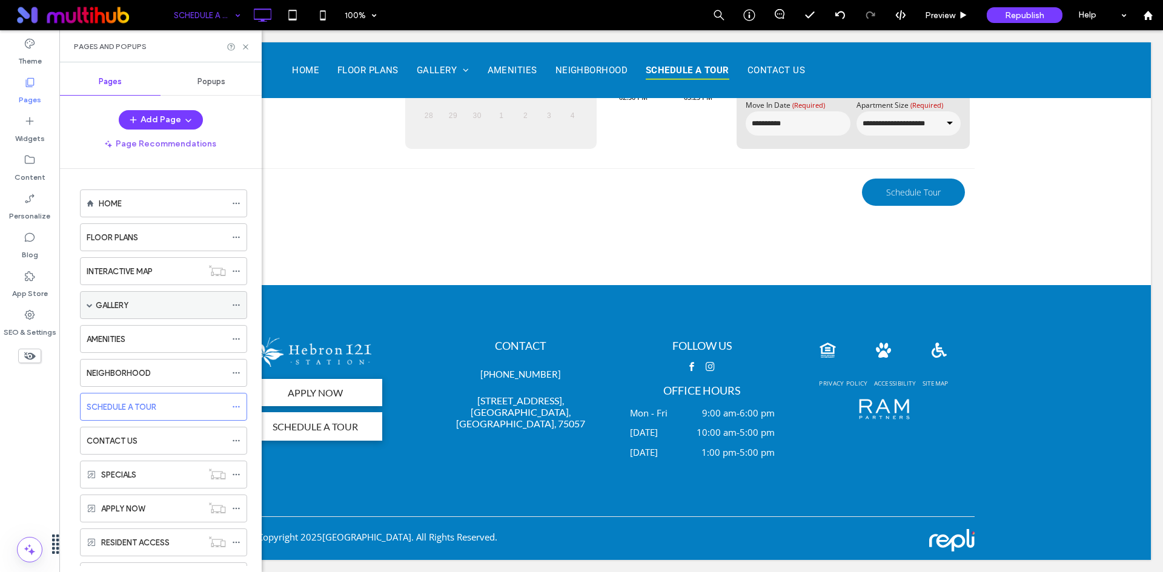
click at [85, 304] on div "GALLERY" at bounding box center [163, 305] width 167 height 28
click at [89, 308] on span at bounding box center [90, 305] width 6 height 6
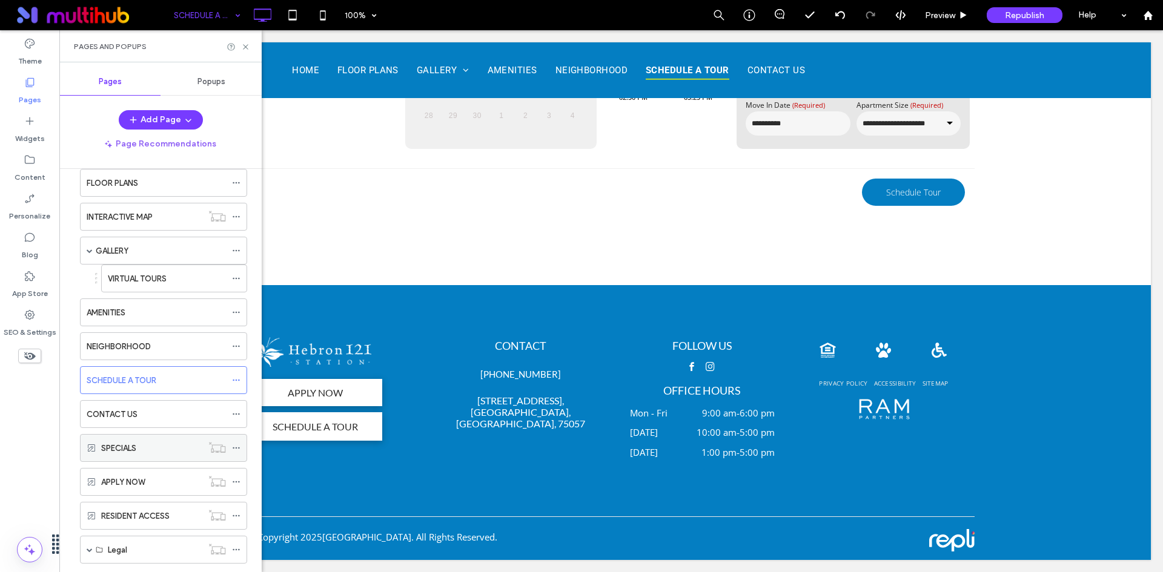
scroll to position [116, 0]
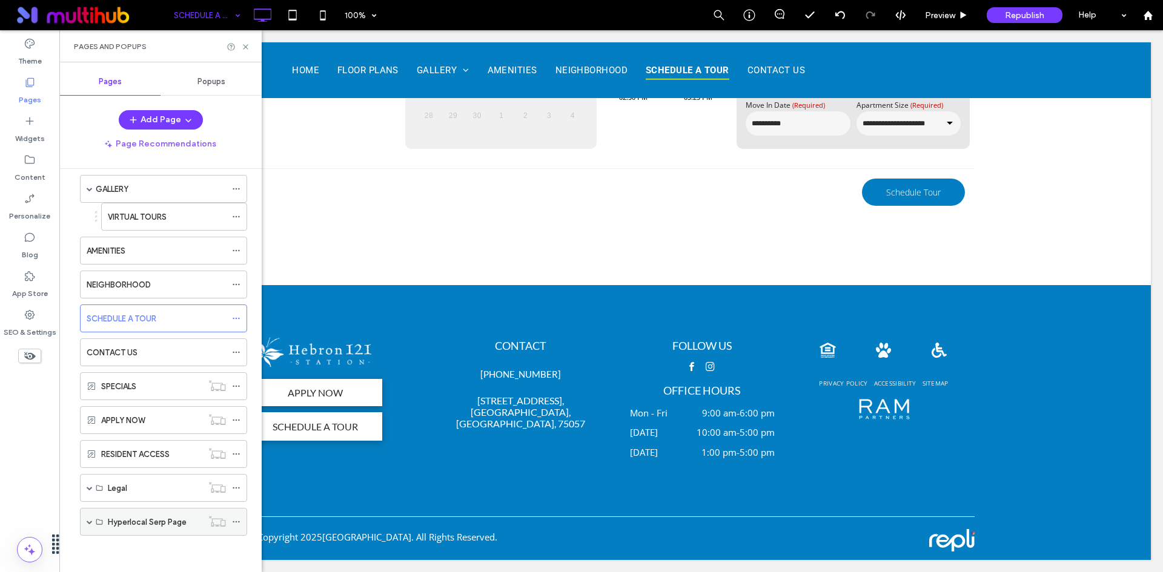
click at [91, 523] on span at bounding box center [90, 522] width 6 height 6
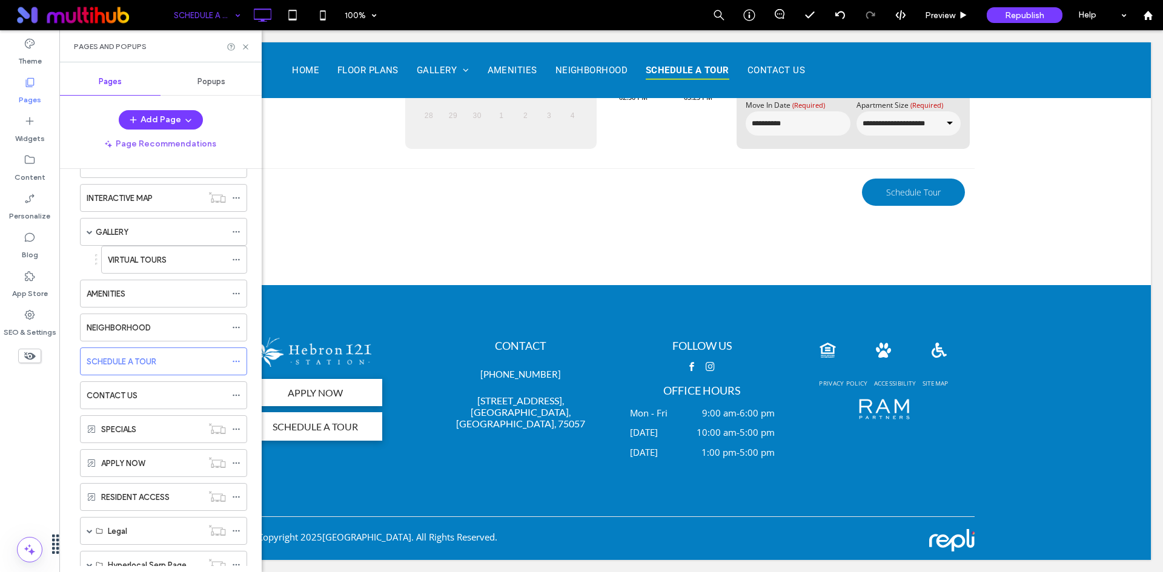
scroll to position [0, 0]
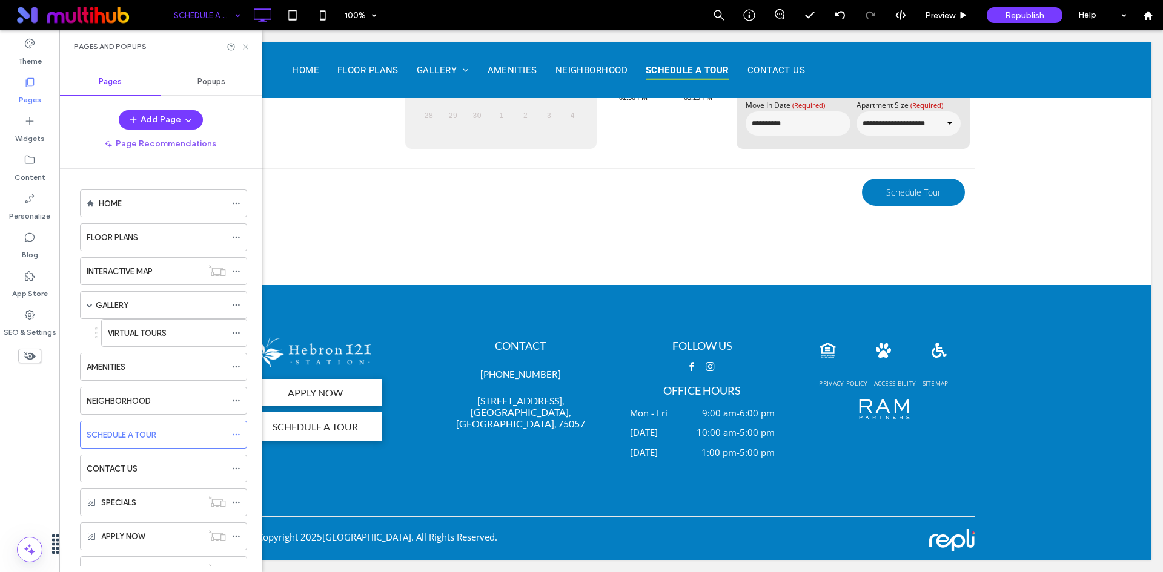
click at [245, 47] on icon at bounding box center [245, 46] width 9 height 9
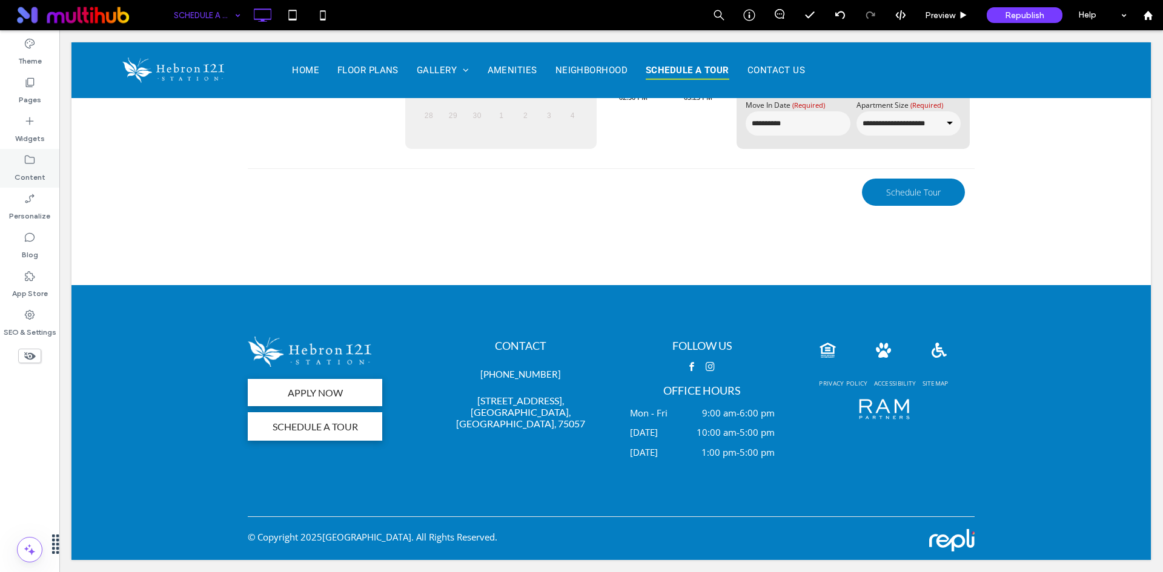
click at [26, 172] on label "Content" at bounding box center [30, 174] width 31 height 17
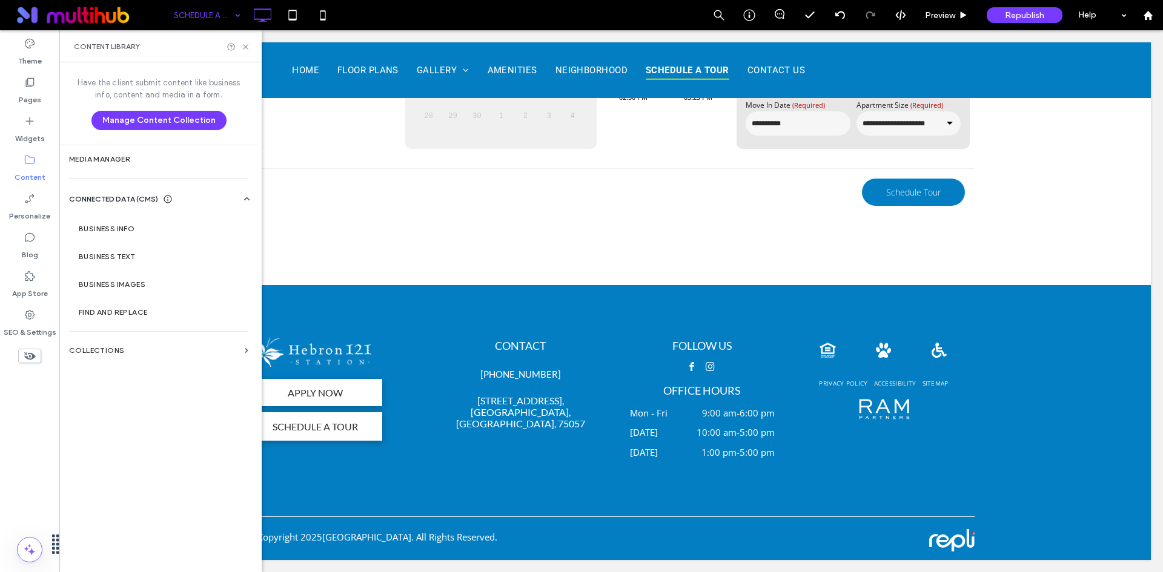
click at [176, 335] on div "Have the client submit content like business info, content and media in a form.…" at bounding box center [158, 315] width 199 height 507
click at [175, 346] on section "Collections" at bounding box center [158, 351] width 199 height 28
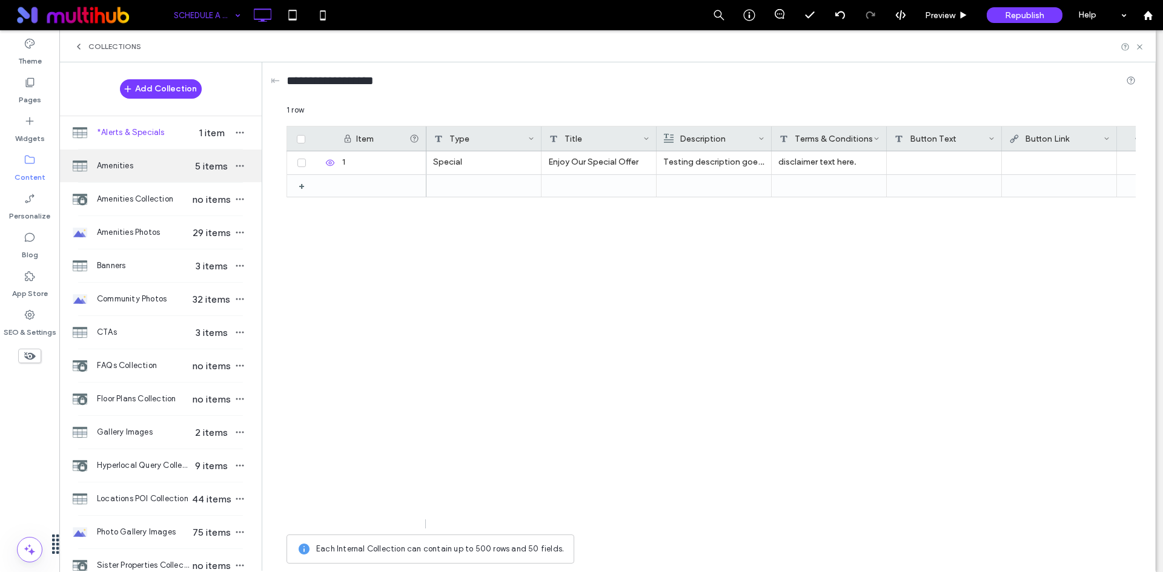
click at [128, 169] on span "Amenities" at bounding box center [143, 166] width 93 height 12
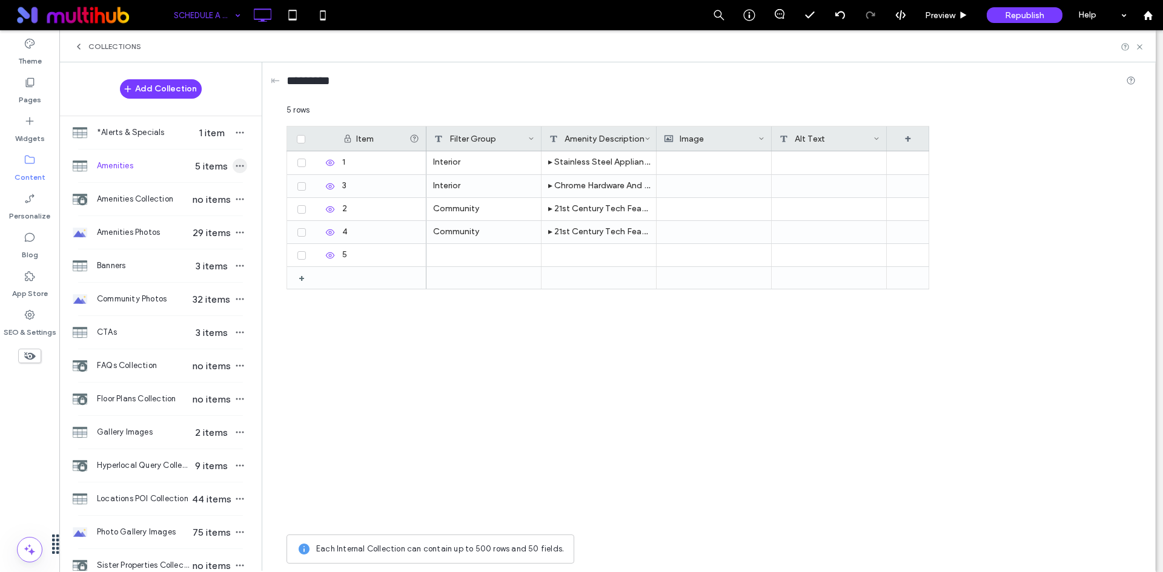
click at [236, 165] on use "button" at bounding box center [240, 166] width 8 height 2
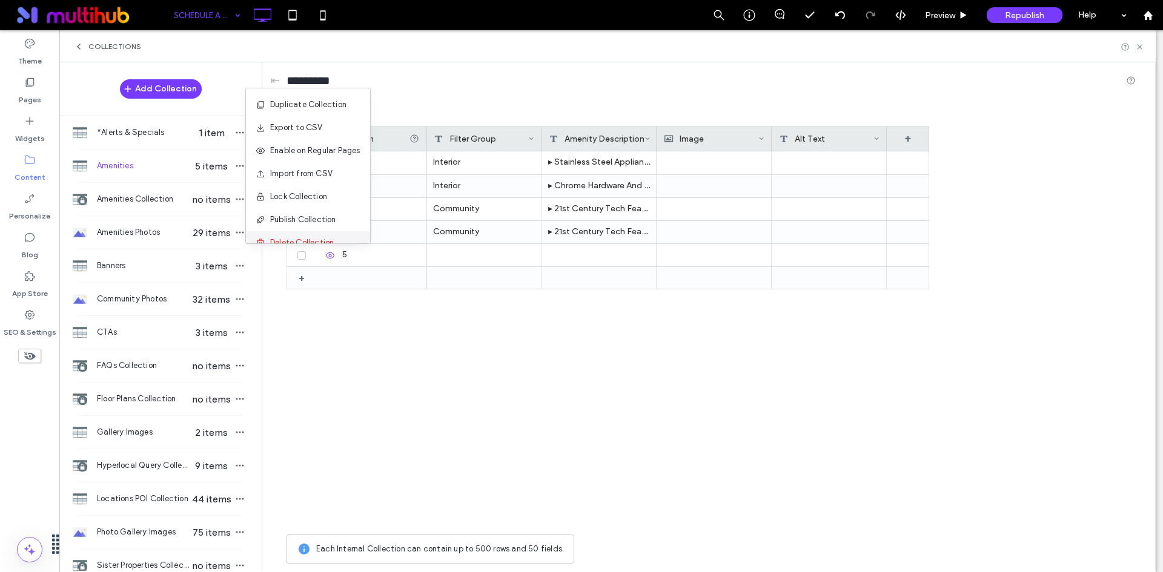
click at [326, 237] on span "Delete Collection" at bounding box center [302, 243] width 64 height 12
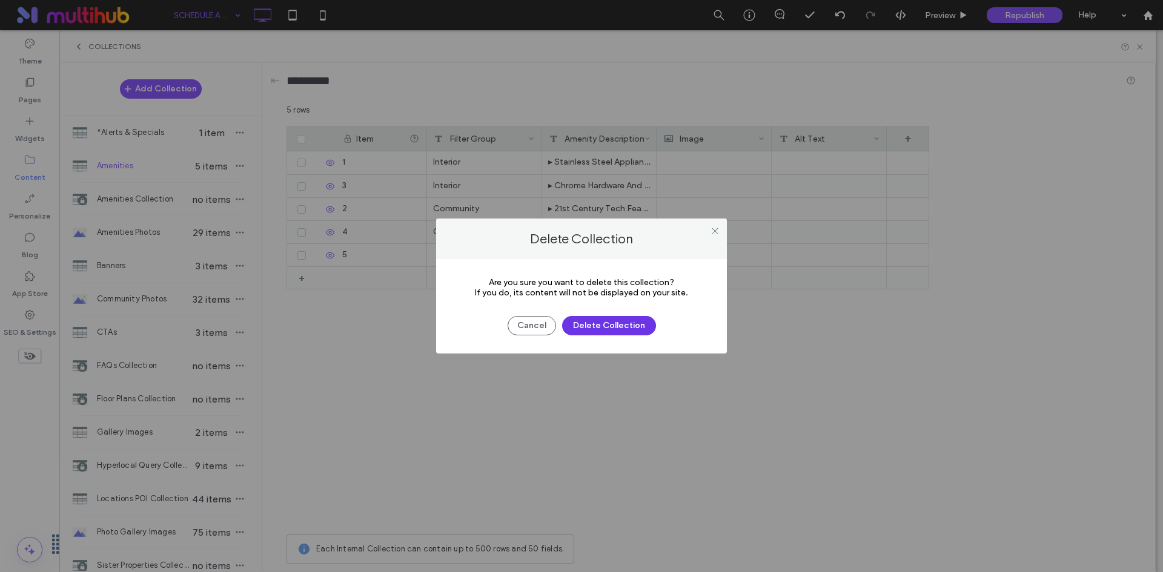
click at [593, 323] on button "Delete Collection" at bounding box center [609, 325] width 94 height 19
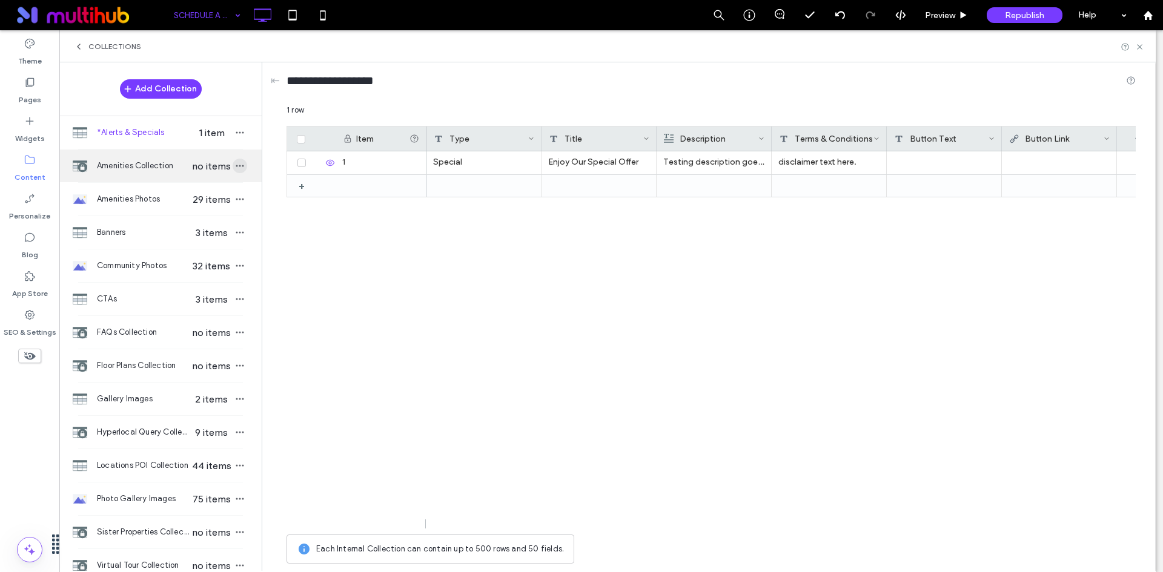
click at [235, 166] on icon "button" at bounding box center [240, 166] width 10 height 10
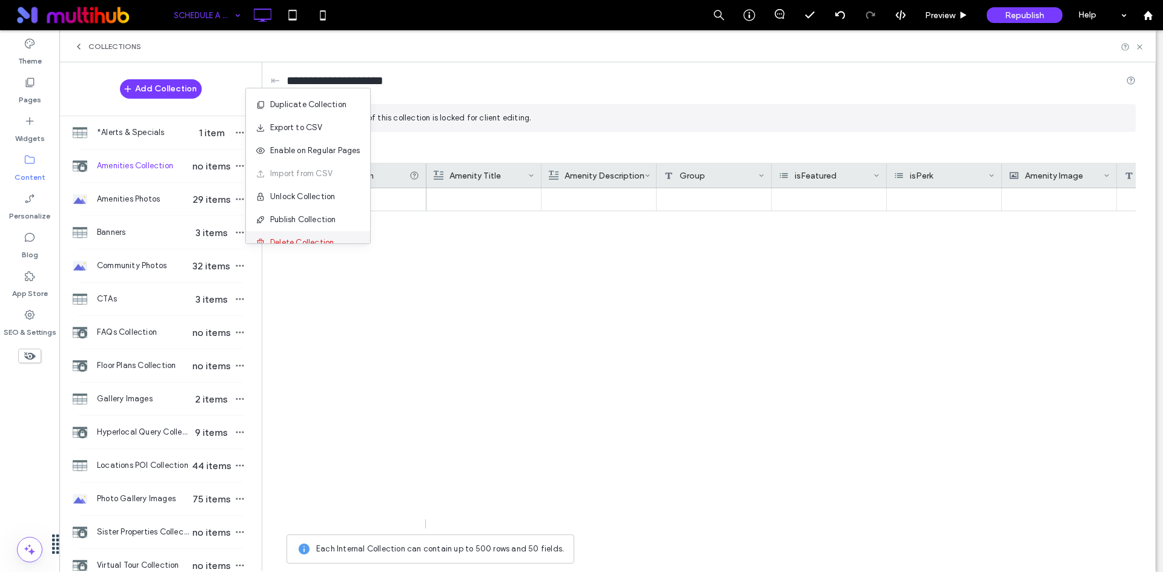
click at [283, 236] on div "Delete Collection" at bounding box center [308, 242] width 124 height 23
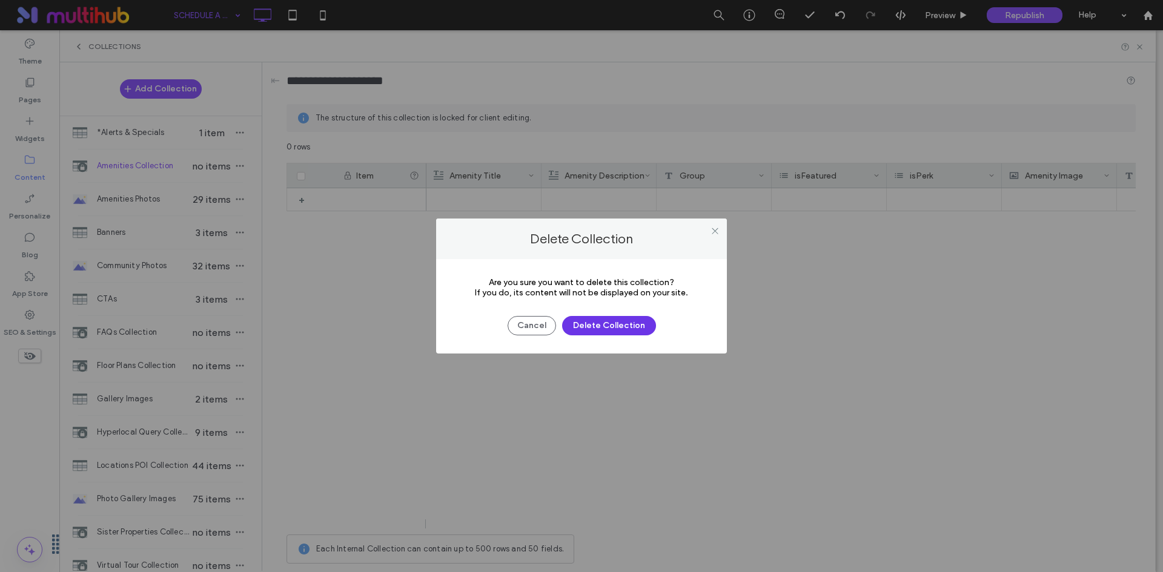
click at [583, 325] on button "Delete Collection" at bounding box center [609, 325] width 94 height 19
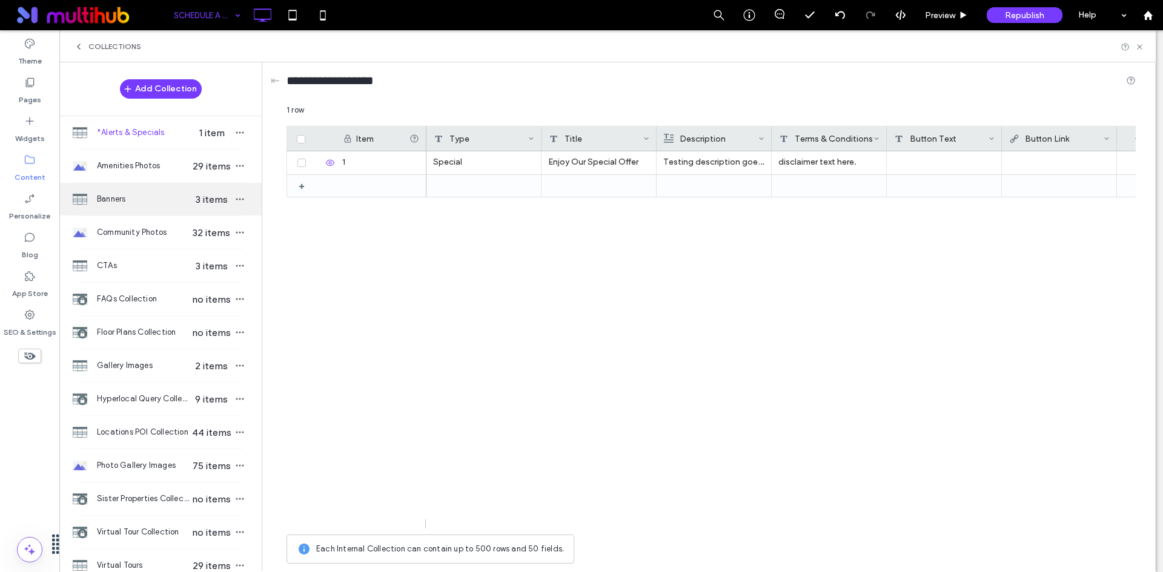
click at [177, 200] on span "Banners" at bounding box center [143, 199] width 93 height 12
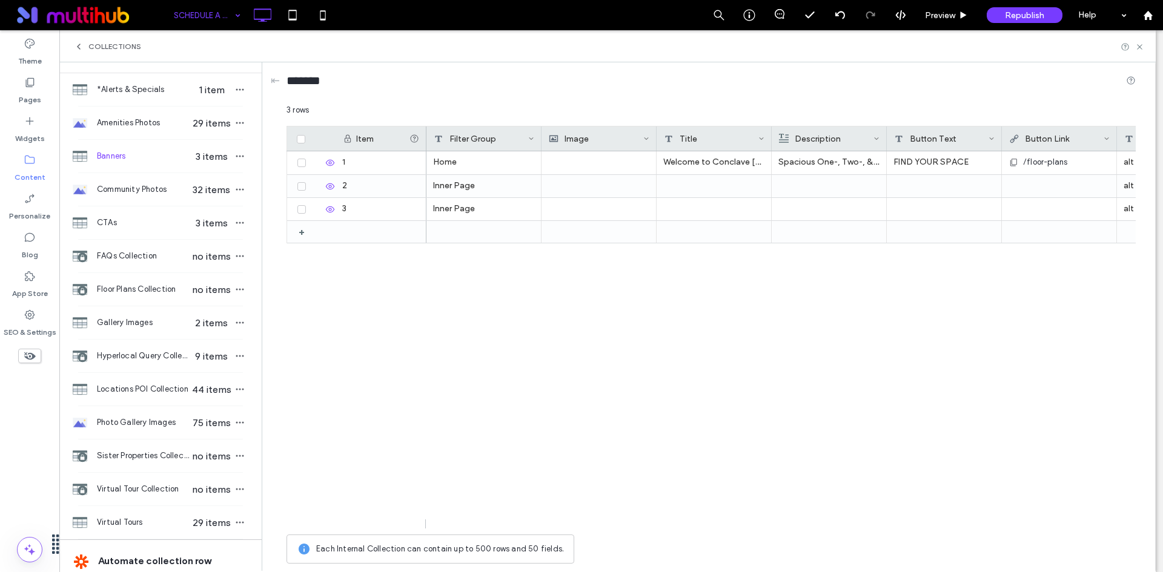
scroll to position [61, 0]
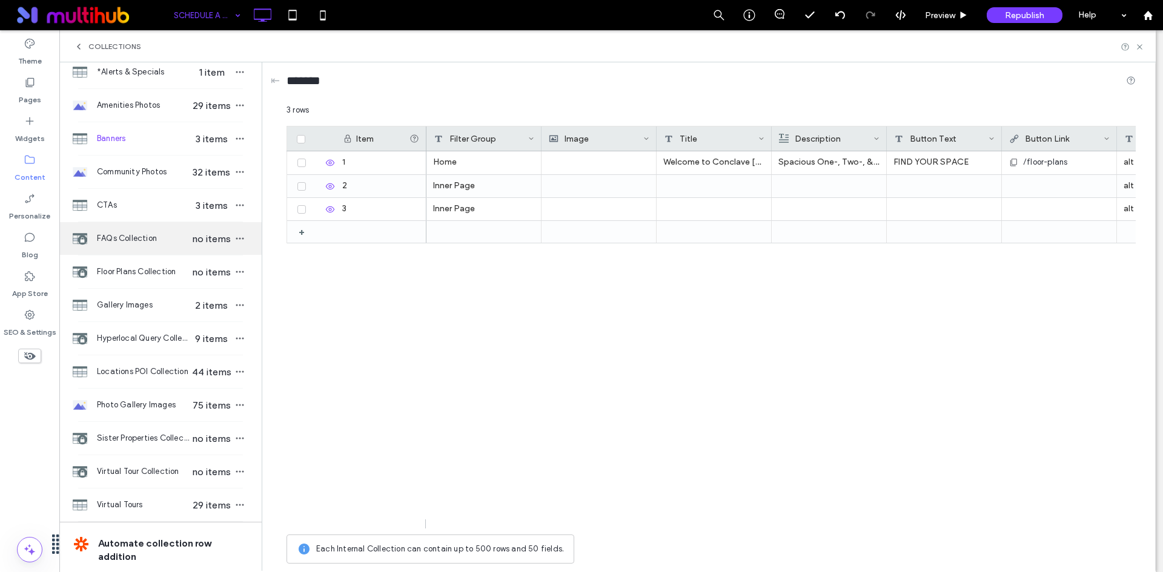
click at [194, 239] on span "no items" at bounding box center [211, 239] width 42 height 12
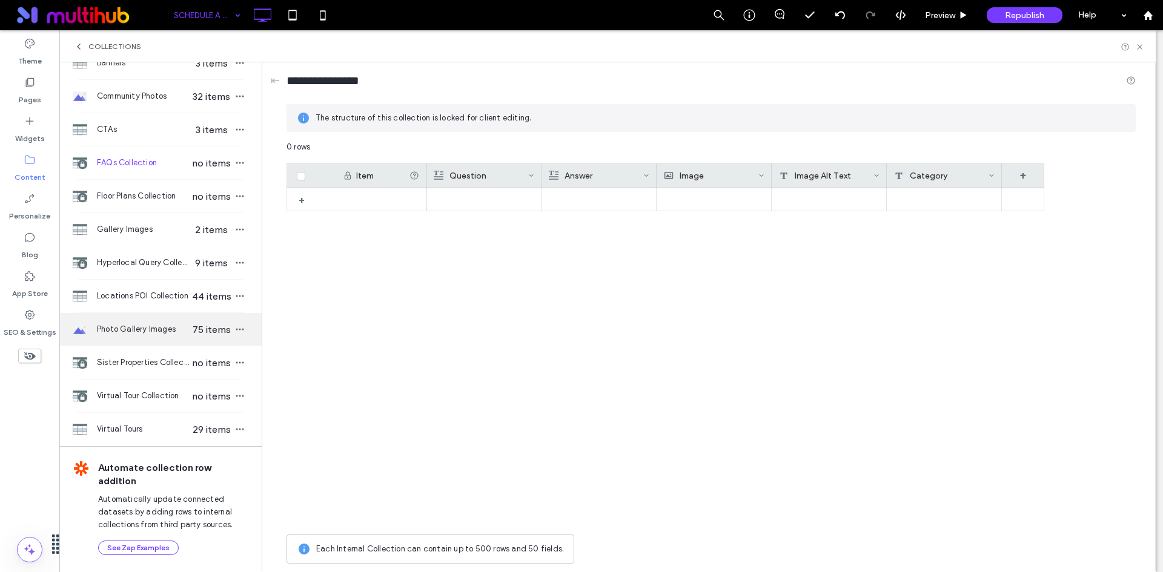
scroll to position [0, 0]
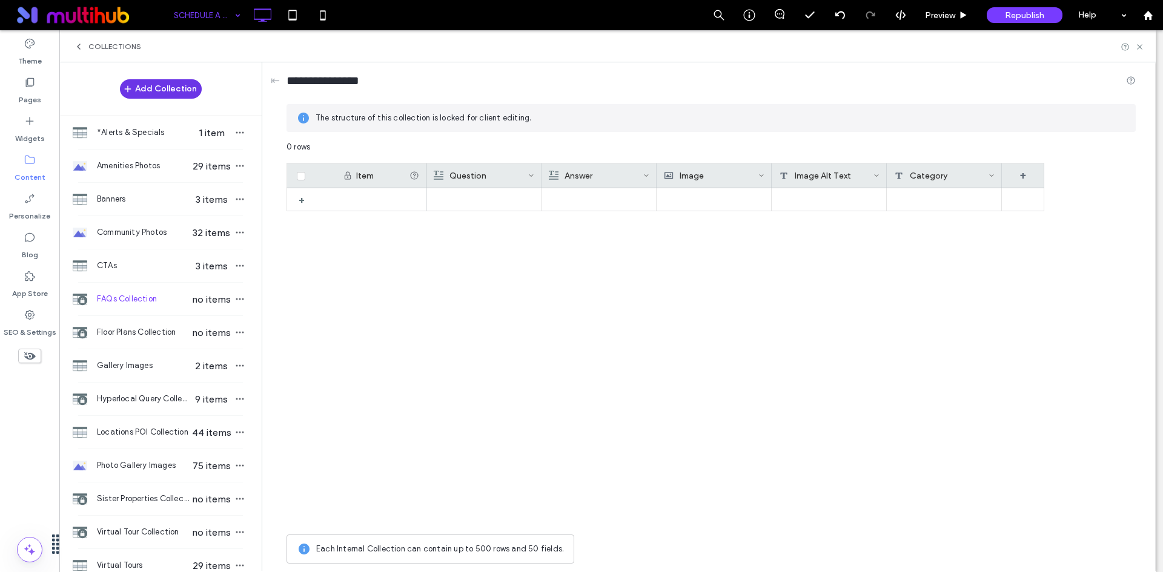
click at [170, 88] on button "Add Collection" at bounding box center [161, 88] width 82 height 19
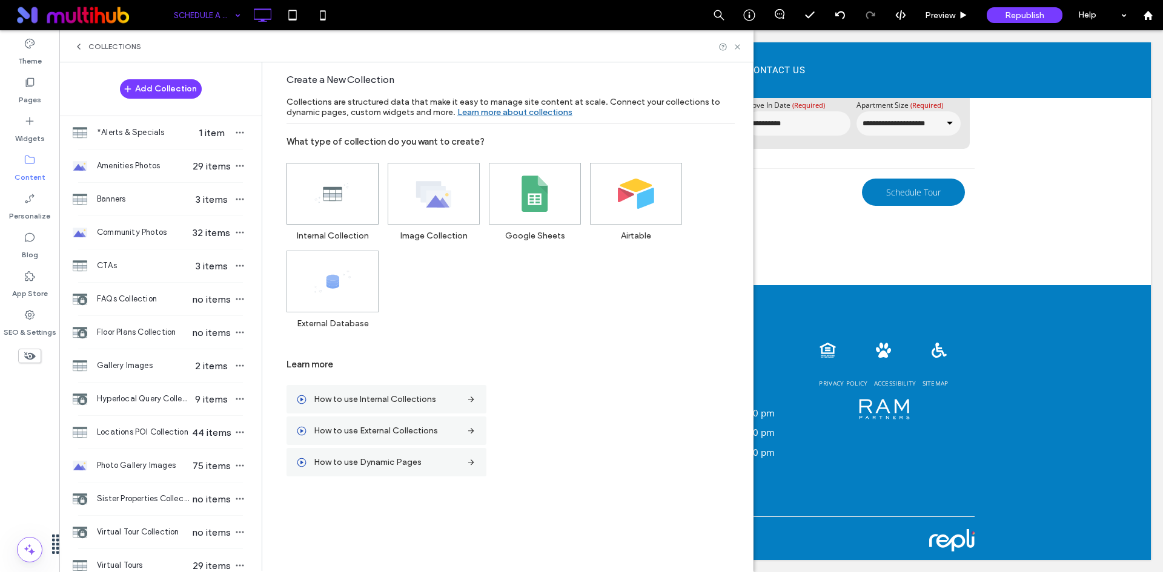
click at [333, 196] on use at bounding box center [331, 192] width 33 height 19
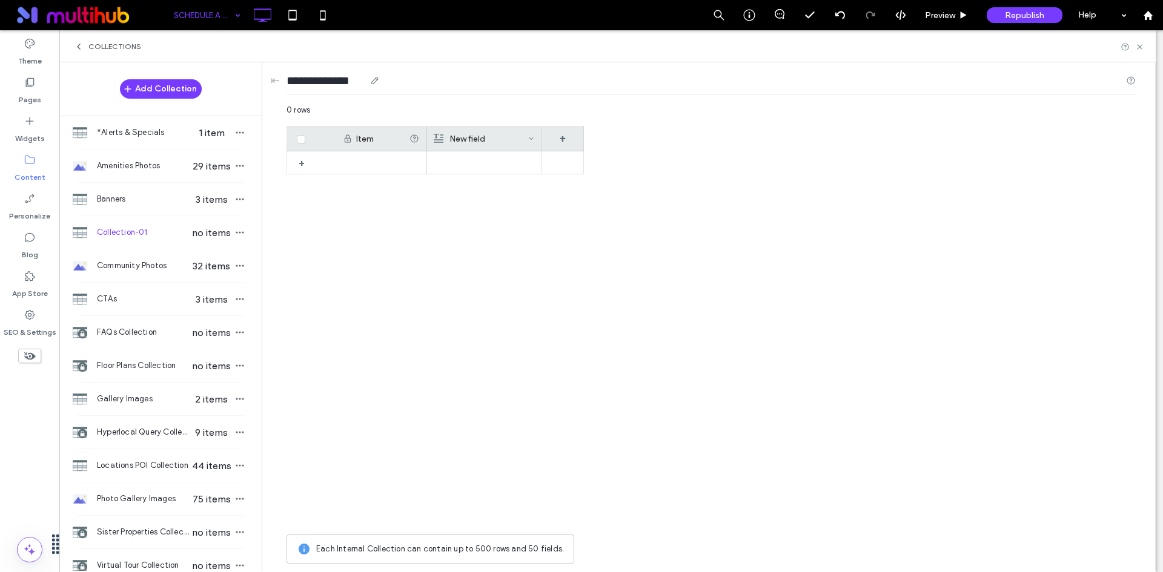
click at [336, 79] on input "**********" at bounding box center [325, 80] width 79 height 17
click at [336, 75] on input "**********" at bounding box center [325, 80] width 79 height 17
paste input "***"
type input "**********"
click at [501, 134] on div "New field" at bounding box center [481, 139] width 94 height 24
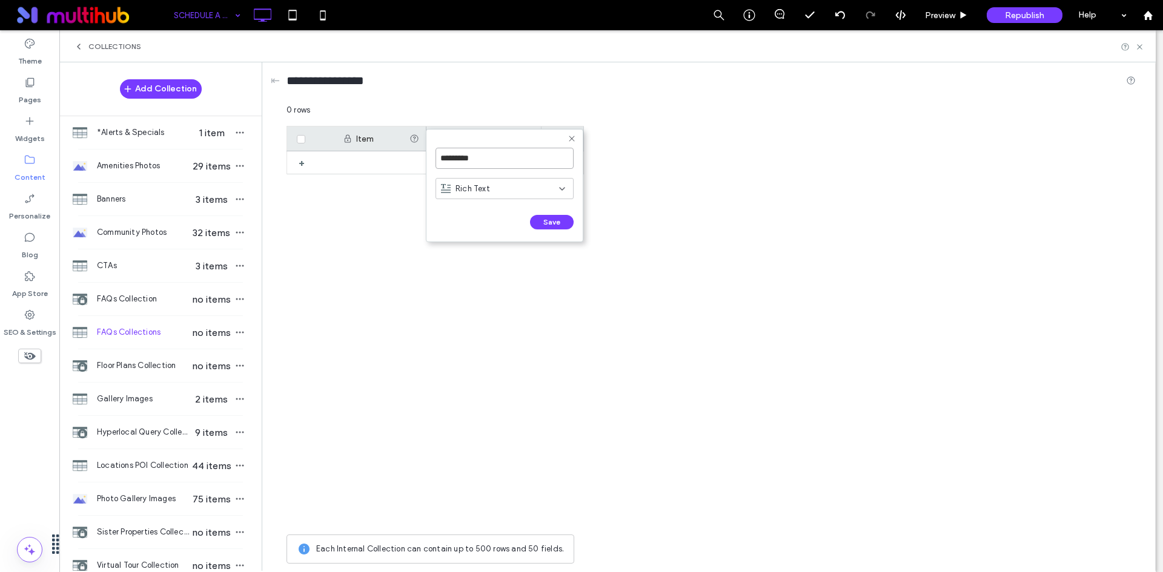
click at [494, 167] on input "*********" at bounding box center [504, 158] width 138 height 21
paste input
type input "********"
click at [547, 218] on button "Save" at bounding box center [552, 222] width 44 height 15
click at [558, 136] on div "+" at bounding box center [562, 139] width 42 height 24
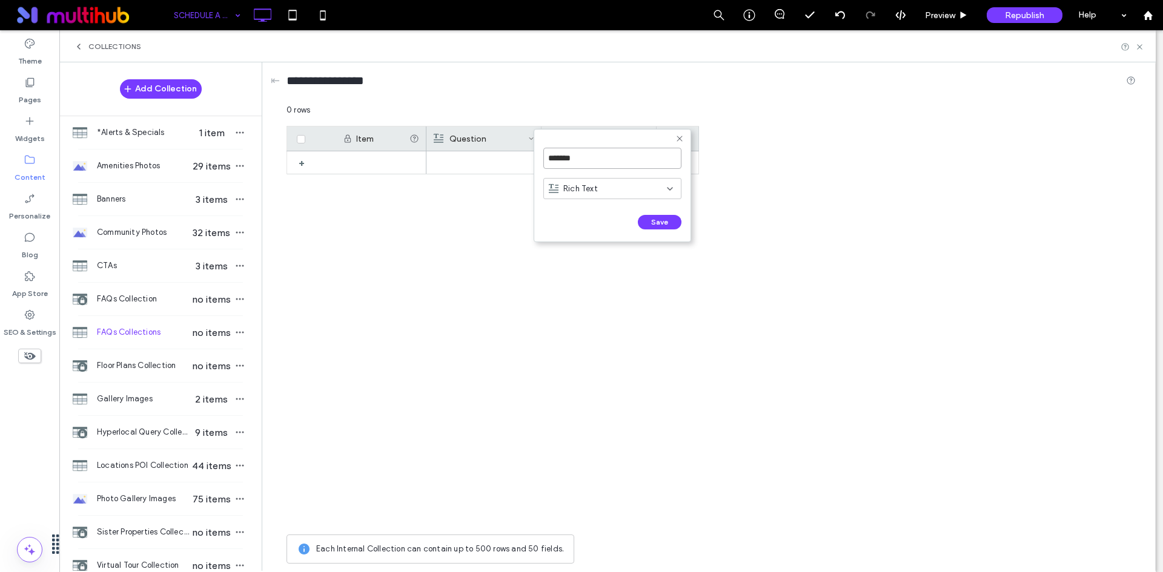
drag, startPoint x: 586, startPoint y: 154, endPoint x: 546, endPoint y: 152, distance: 40.0
click at [546, 152] on input "*******" at bounding box center [612, 158] width 138 height 21
paste input
type input "******"
click at [598, 188] on div "Rich Text" at bounding box center [608, 189] width 118 height 12
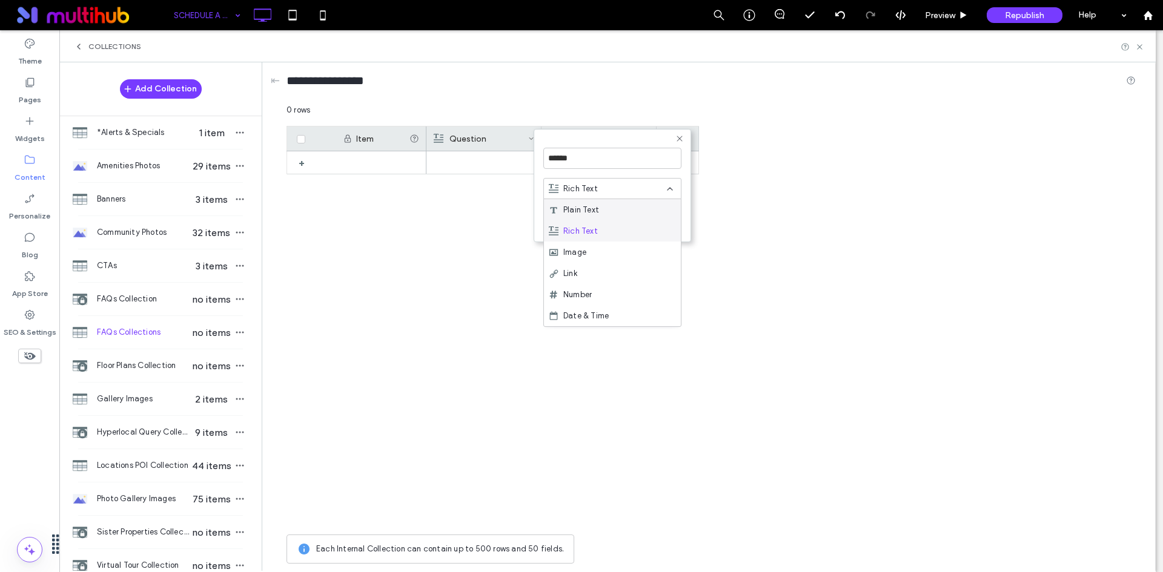
click at [610, 234] on div "Rich Text" at bounding box center [612, 230] width 137 height 21
click at [649, 220] on button "Save" at bounding box center [660, 222] width 44 height 15
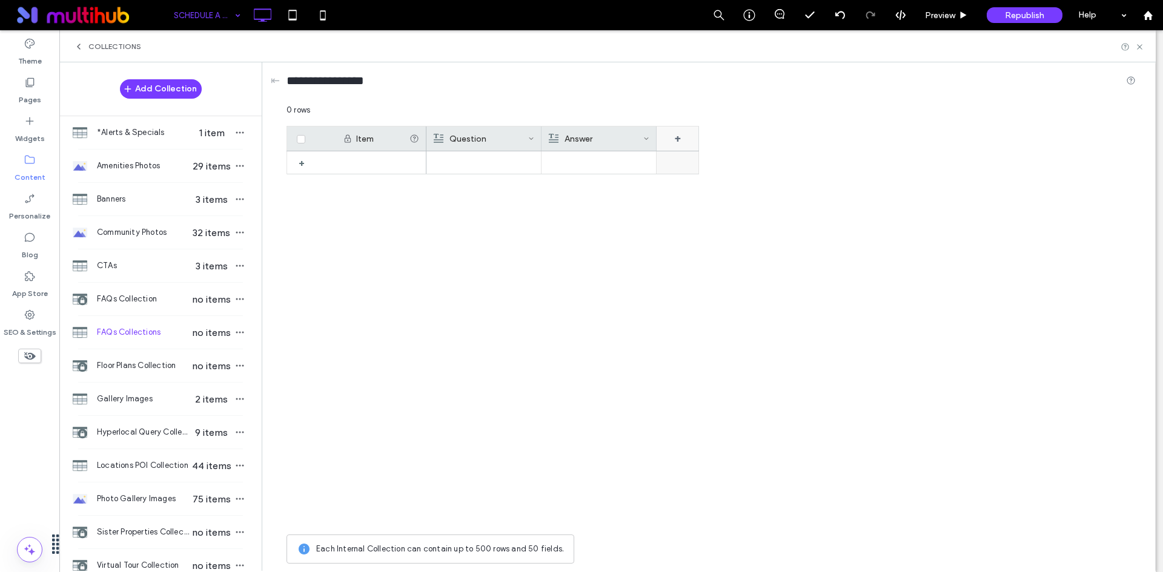
click at [686, 143] on div "+" at bounding box center [677, 139] width 42 height 24
click at [686, 159] on input "*******" at bounding box center [727, 158] width 138 height 21
drag, startPoint x: 691, startPoint y: 160, endPoint x: 656, endPoint y: 159, distance: 35.1
click at [656, 159] on form "******* Rich Text Save ******" at bounding box center [727, 185] width 157 height 113
paste input
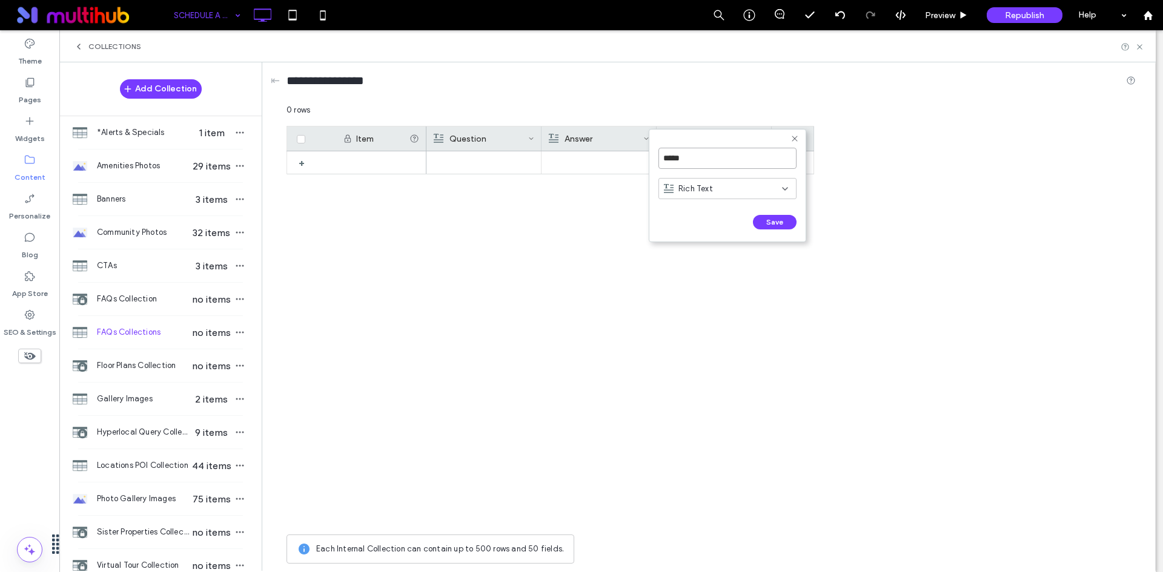
type input "*****"
click at [687, 194] on span "Rich Text" at bounding box center [695, 189] width 35 height 12
click at [687, 249] on span "Image" at bounding box center [689, 252] width 23 height 12
click at [754, 220] on button "Save" at bounding box center [775, 222] width 44 height 15
click at [790, 141] on div "+" at bounding box center [792, 139] width 42 height 24
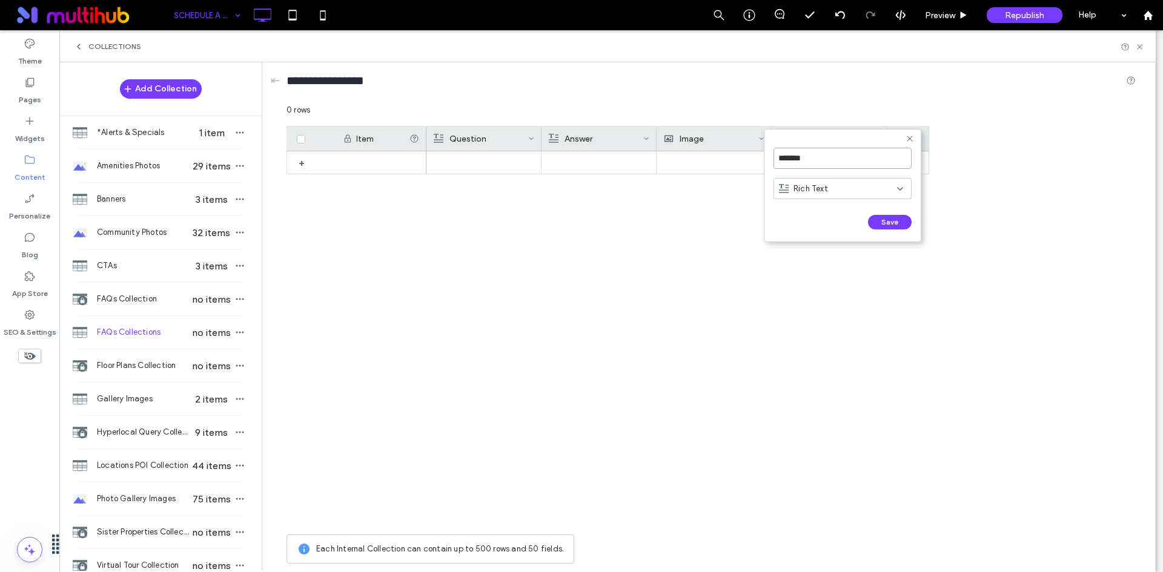
drag, startPoint x: 817, startPoint y: 161, endPoint x: 768, endPoint y: 160, distance: 49.1
click at [768, 160] on form "******* Rich Text Save ******" at bounding box center [842, 185] width 157 height 113
paste input "*******"
type input "**********"
click at [830, 187] on div "Rich Text" at bounding box center [838, 189] width 118 height 12
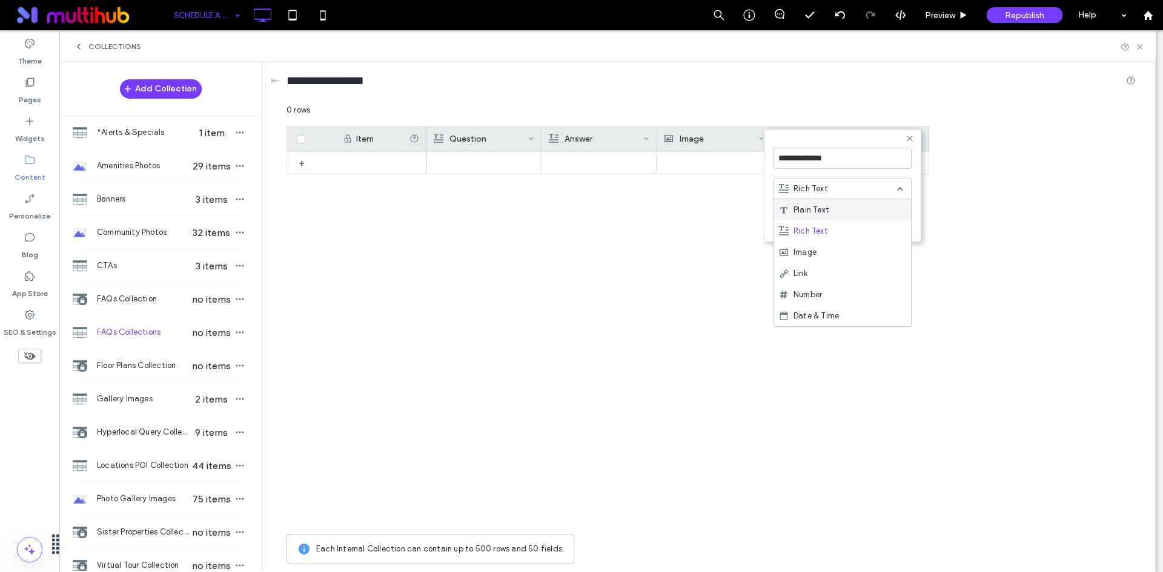
click at [830, 213] on div "Plain Text" at bounding box center [842, 209] width 137 height 21
click at [886, 217] on button "Save" at bounding box center [890, 222] width 44 height 15
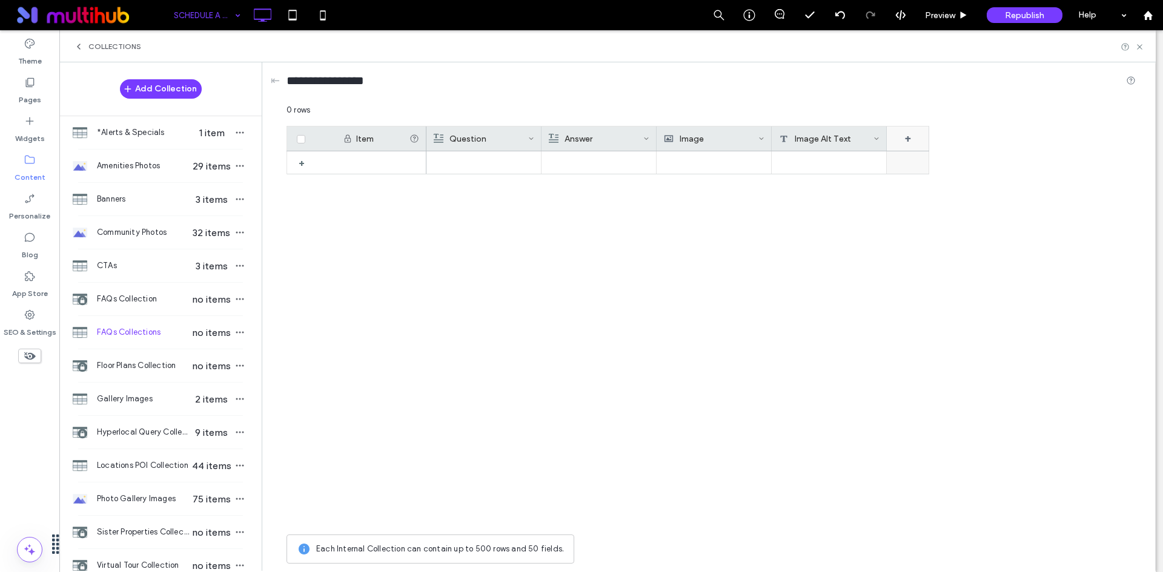
click at [915, 143] on div "+" at bounding box center [907, 139] width 42 height 24
drag, startPoint x: 929, startPoint y: 159, endPoint x: 888, endPoint y: 159, distance: 41.2
click at [888, 159] on form "******* Rich Text Save ******" at bounding box center [957, 185] width 157 height 113
paste input "*"
type input "********"
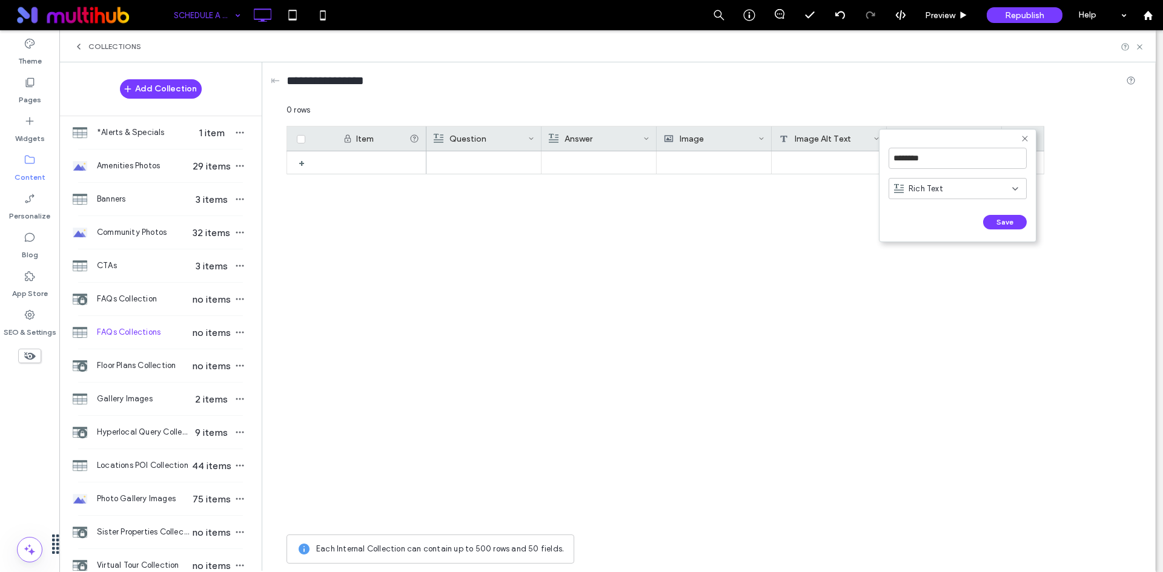
click at [936, 190] on span "Rich Text" at bounding box center [925, 189] width 35 height 12
click at [933, 208] on span "Plain Text" at bounding box center [926, 210] width 36 height 12
click at [985, 223] on button "Save" at bounding box center [1005, 222] width 44 height 15
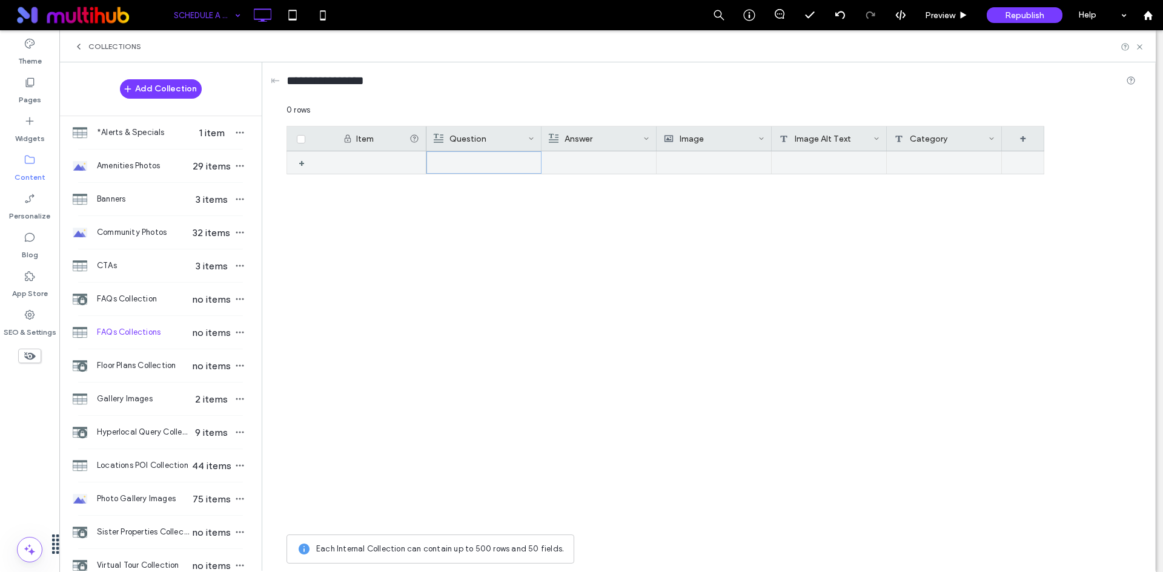
click at [470, 166] on div at bounding box center [484, 162] width 101 height 21
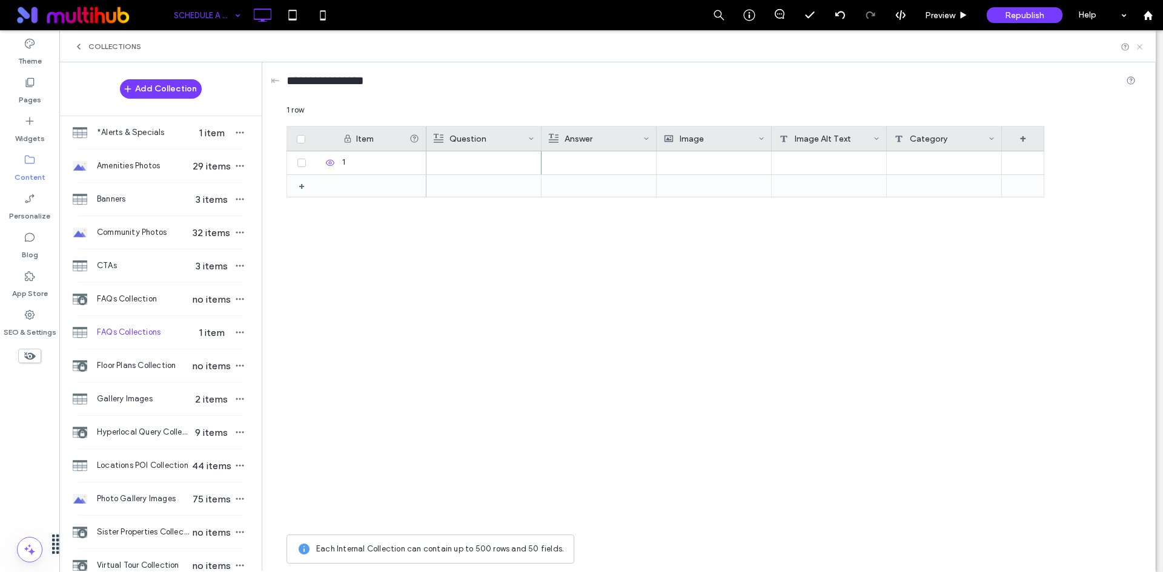
click at [1138, 45] on use at bounding box center [1139, 46] width 5 height 5
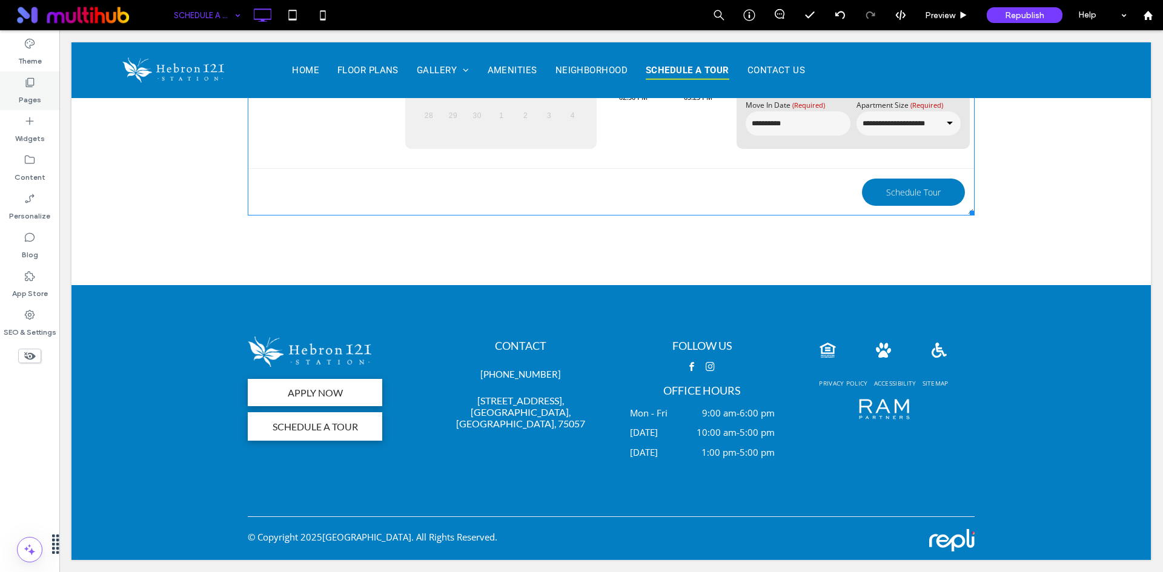
click at [20, 87] on div "Pages" at bounding box center [29, 90] width 59 height 39
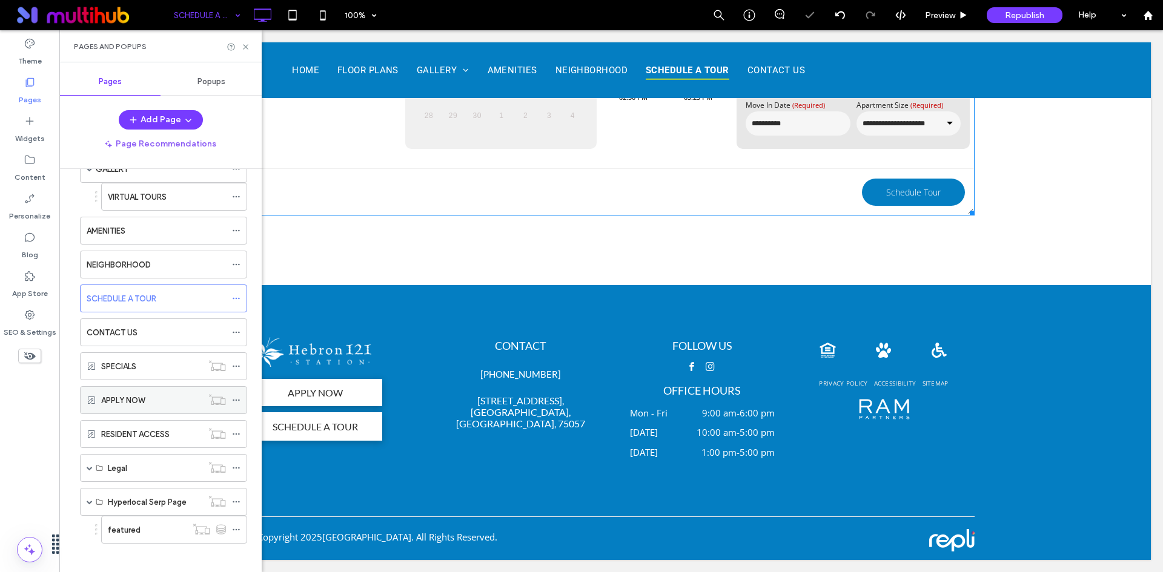
scroll to position [144, 0]
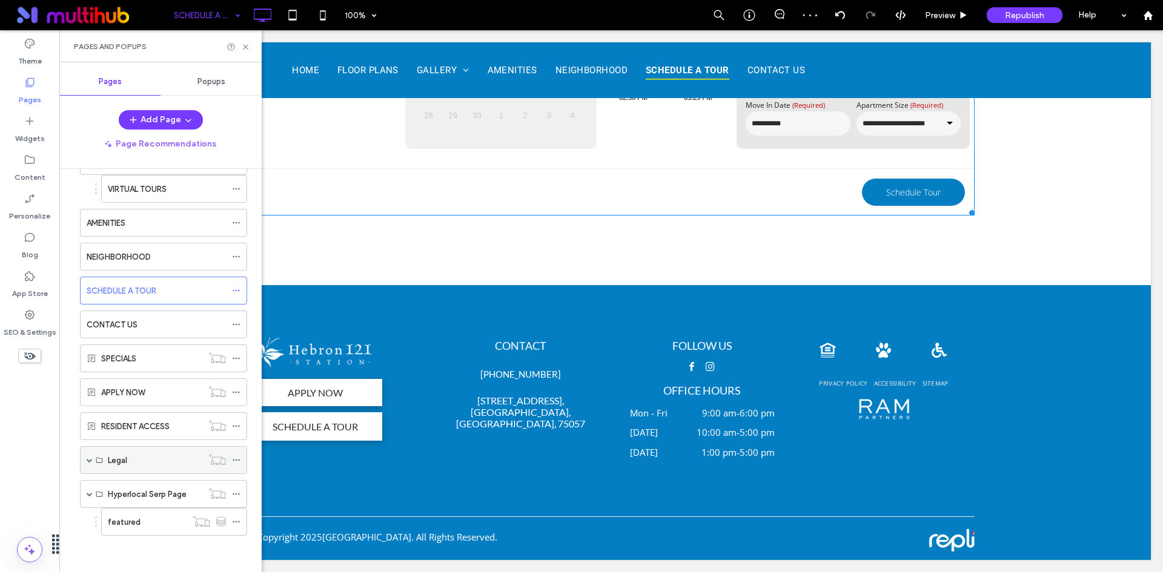
click at [90, 463] on span at bounding box center [90, 460] width 6 height 27
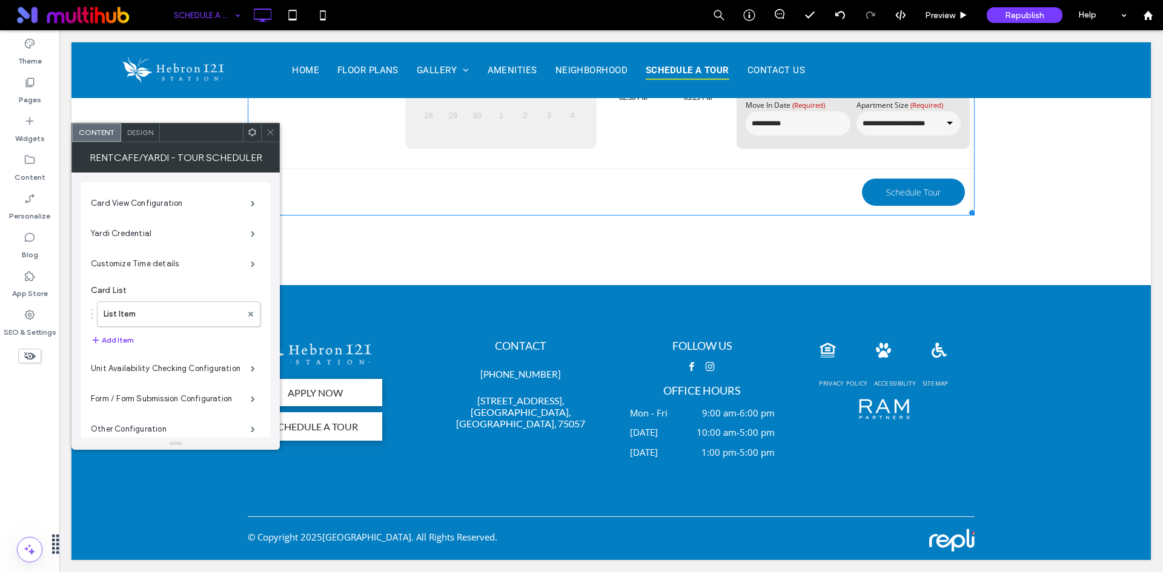
click at [265, 127] on div at bounding box center [270, 133] width 18 height 18
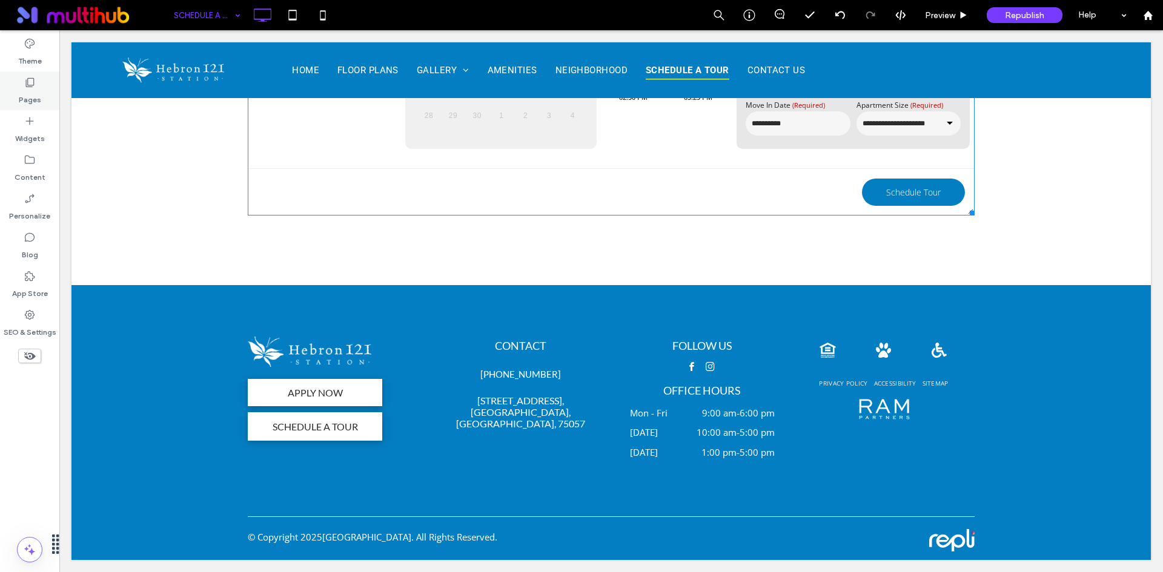
click at [31, 87] on use at bounding box center [30, 82] width 8 height 9
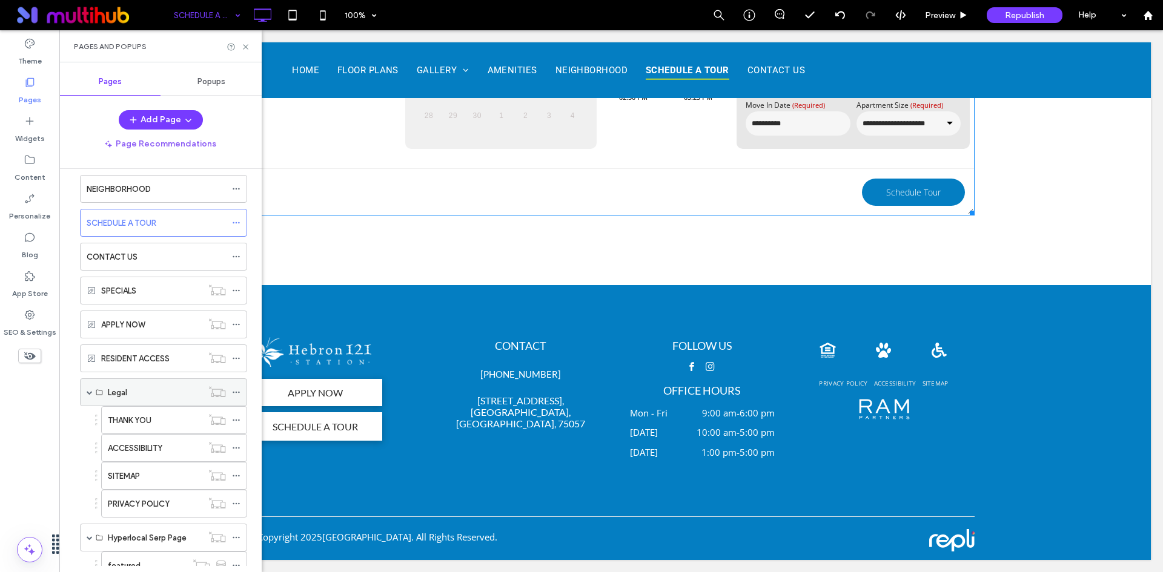
scroll to position [195, 0]
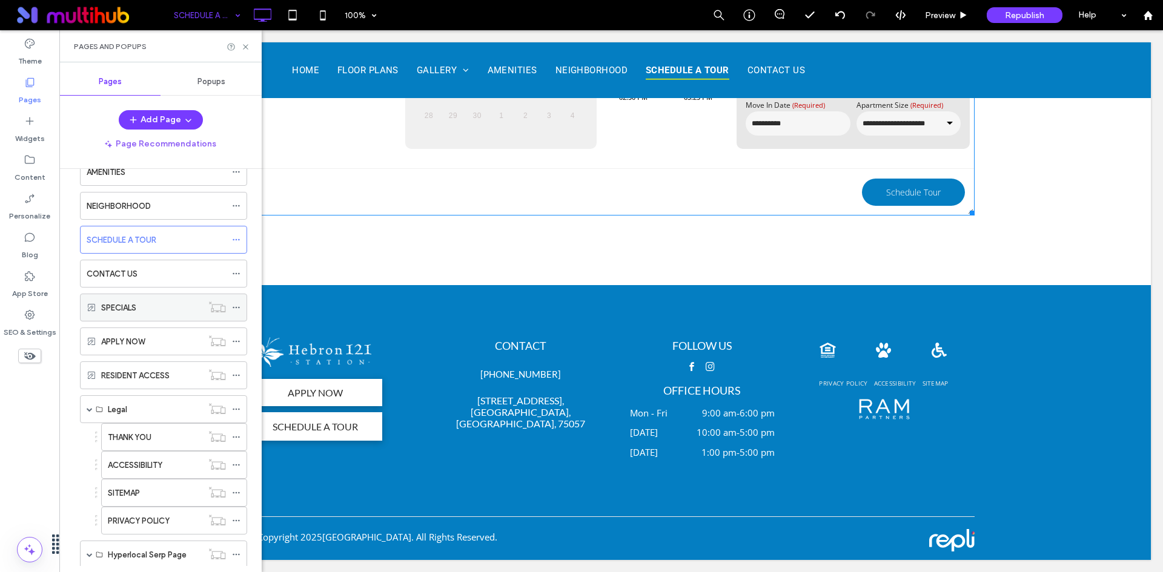
click at [141, 317] on div "SPECIALS" at bounding box center [151, 307] width 101 height 27
click at [150, 276] on div "CONTACT US" at bounding box center [156, 274] width 139 height 13
click at [177, 243] on div "SCHEDULE A TOUR" at bounding box center [156, 240] width 139 height 13
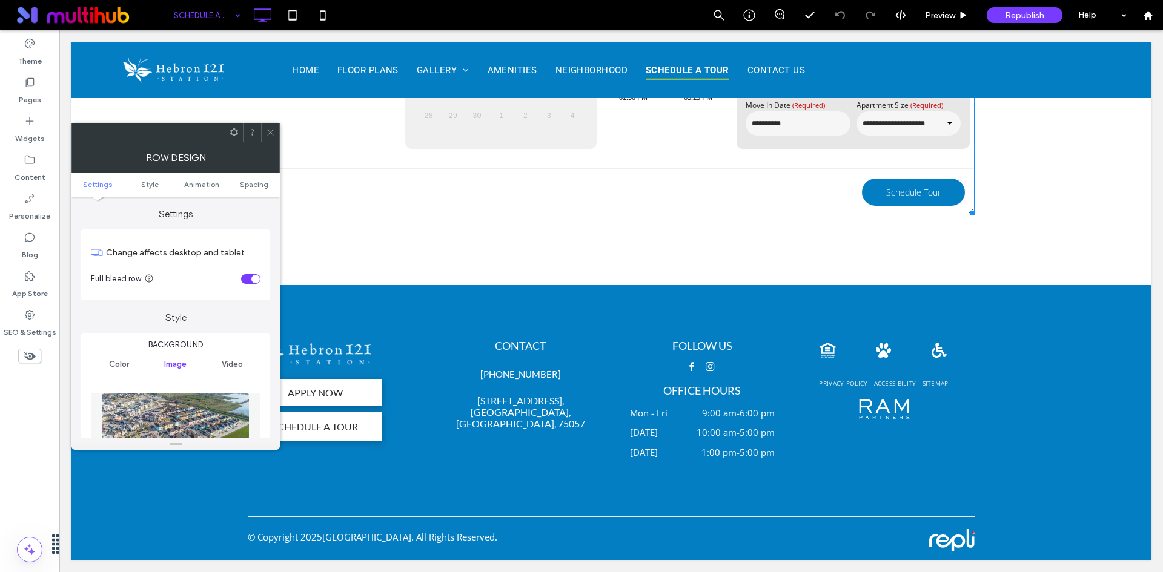
click at [188, 429] on img at bounding box center [176, 435] width 148 height 84
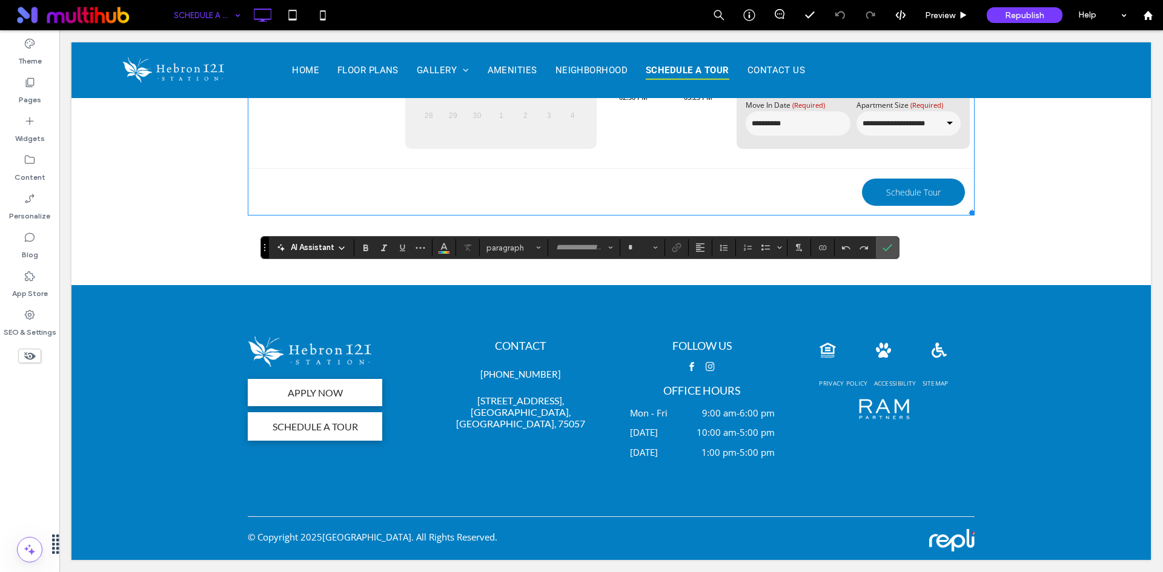
type input "****"
type input "**"
click at [889, 248] on use "Confirm" at bounding box center [887, 247] width 10 height 7
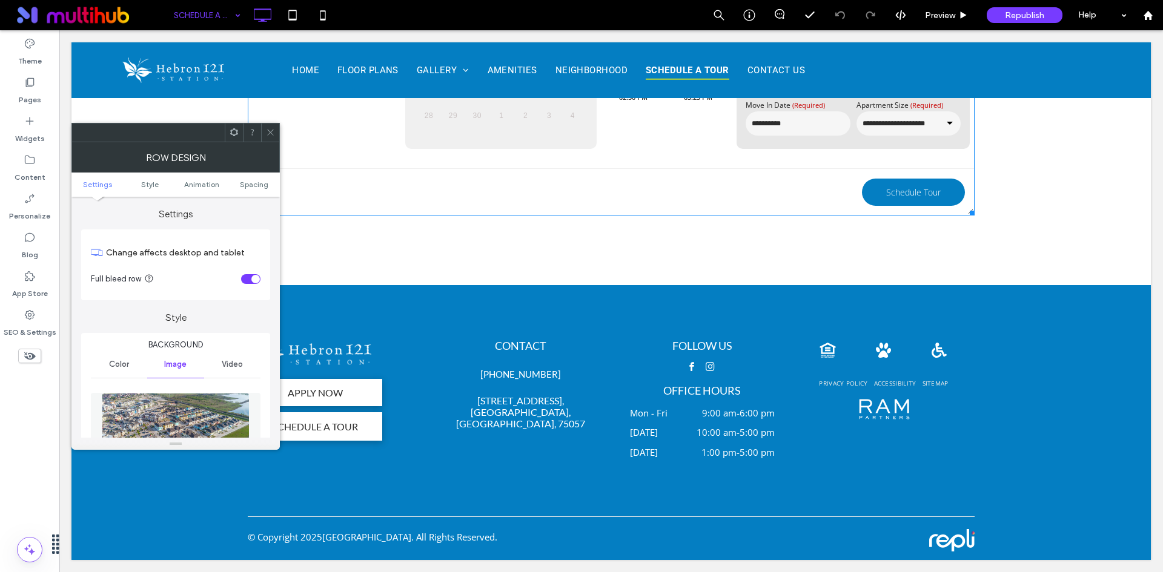
click at [167, 408] on img at bounding box center [176, 435] width 148 height 84
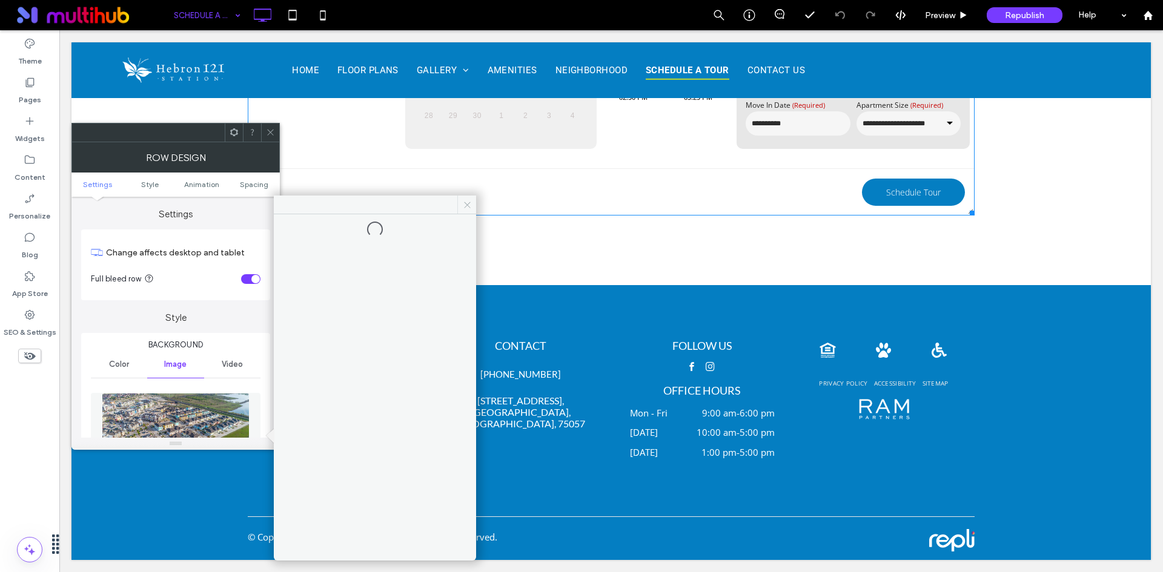
click at [468, 199] on span at bounding box center [466, 205] width 19 height 18
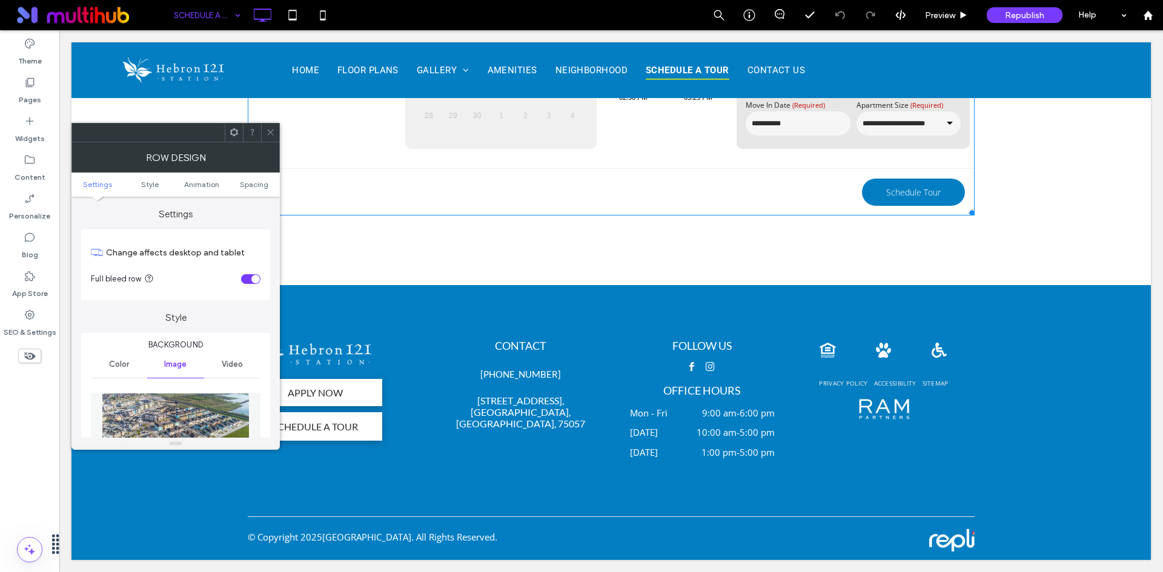
click at [150, 410] on img at bounding box center [176, 435] width 148 height 84
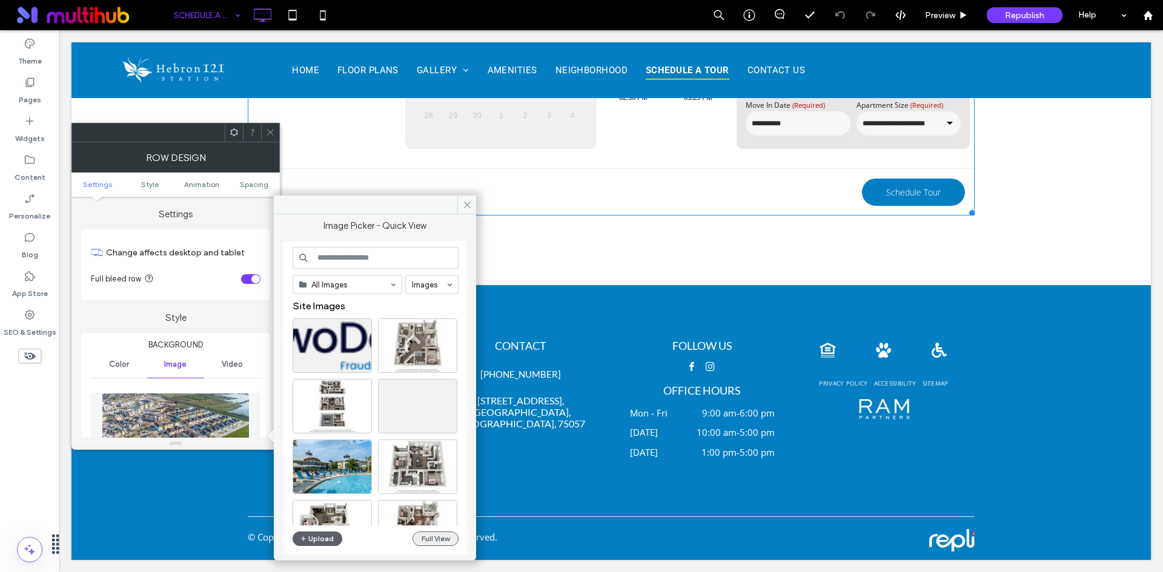
click at [428, 536] on button "Full View" at bounding box center [435, 539] width 46 height 15
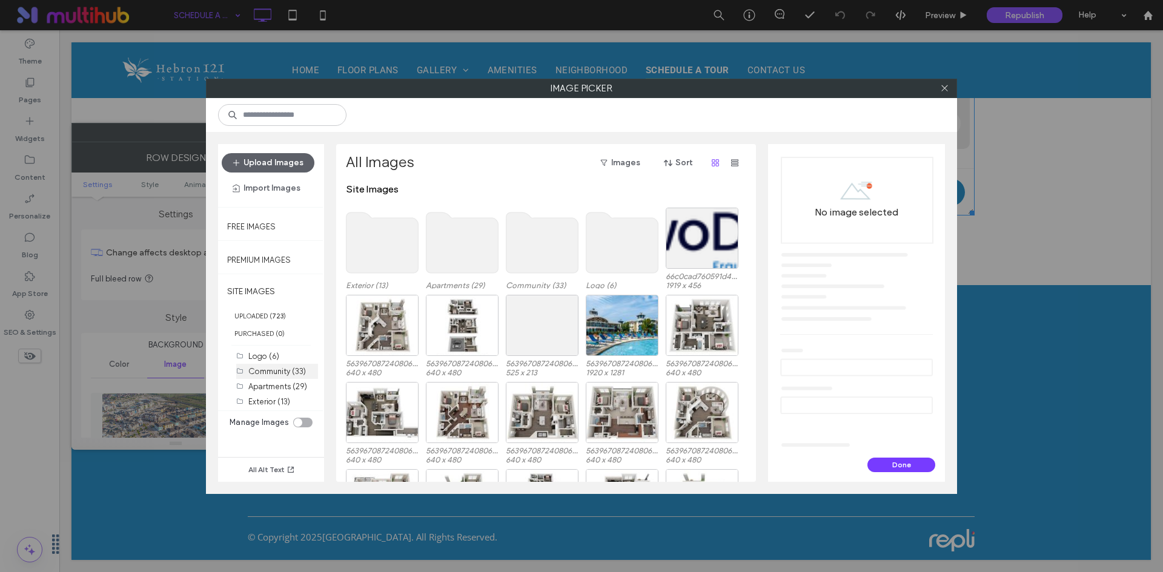
click at [294, 372] on label "Community (33)" at bounding box center [277, 371] width 58 height 9
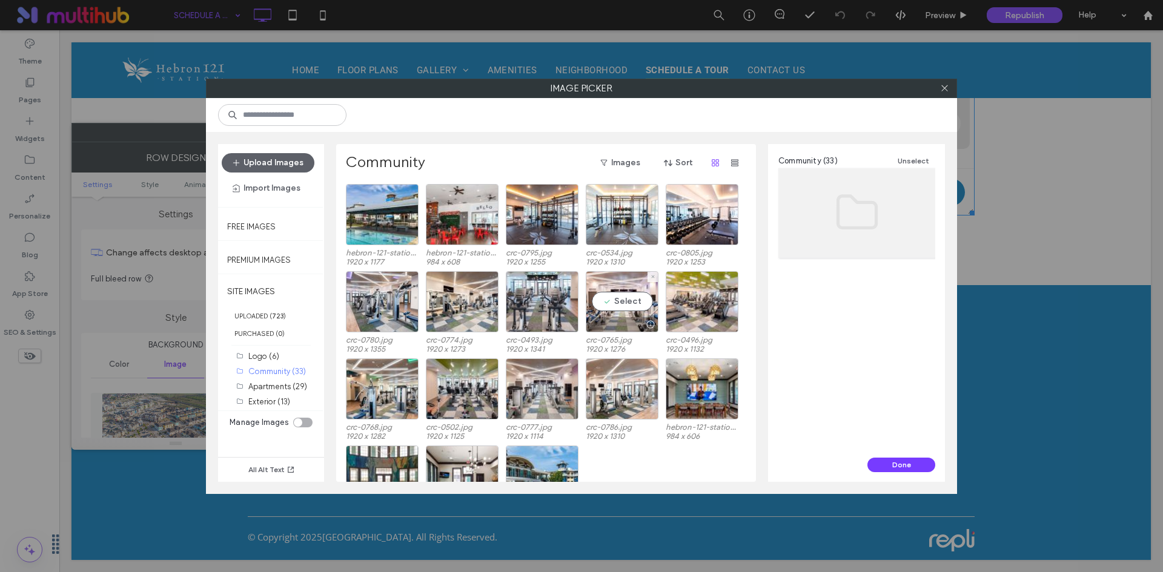
scroll to position [243, 0]
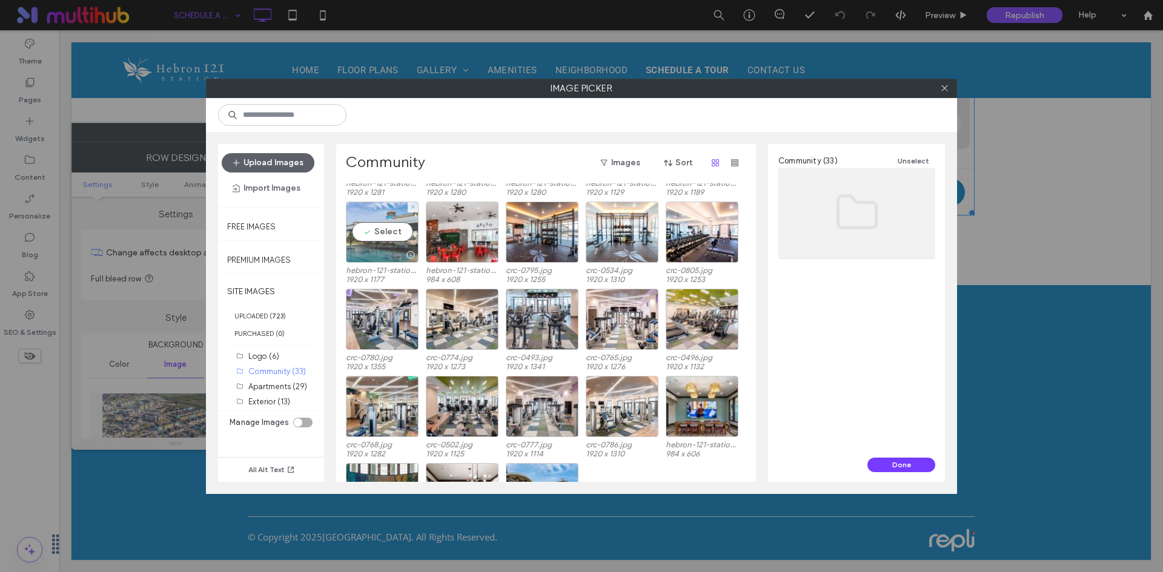
click at [400, 245] on div "Select" at bounding box center [382, 232] width 73 height 61
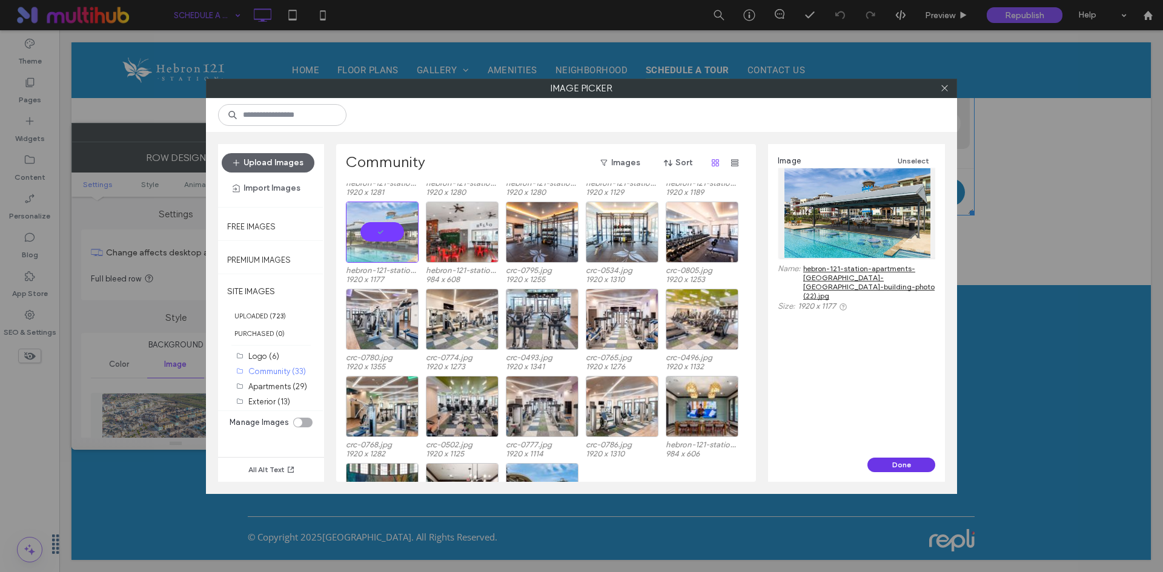
click at [899, 463] on button "Done" at bounding box center [901, 465] width 68 height 15
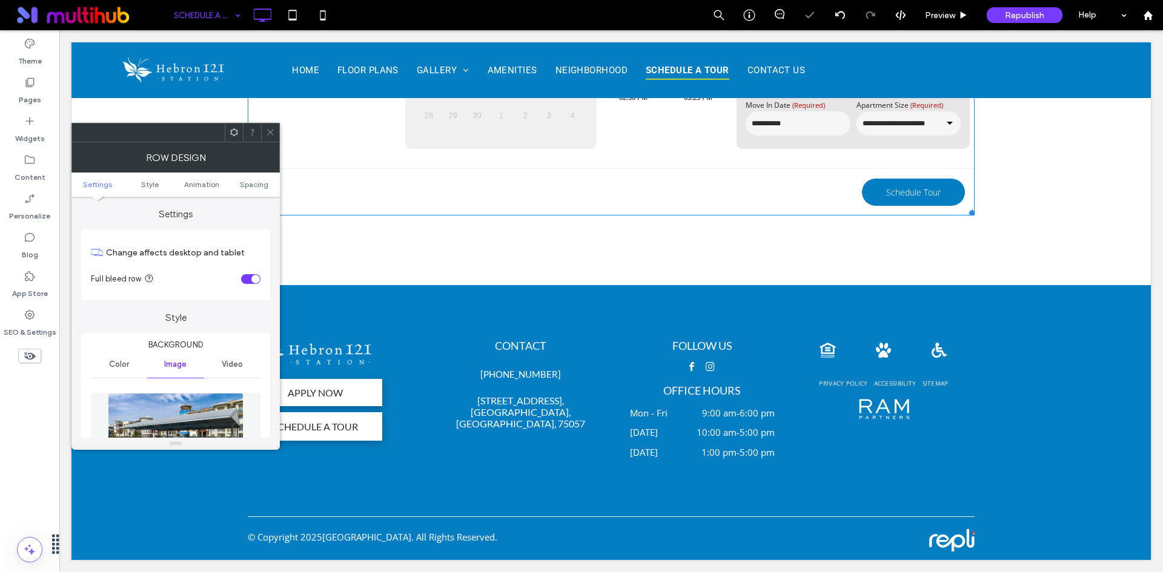
click at [187, 428] on img at bounding box center [176, 435] width 136 height 84
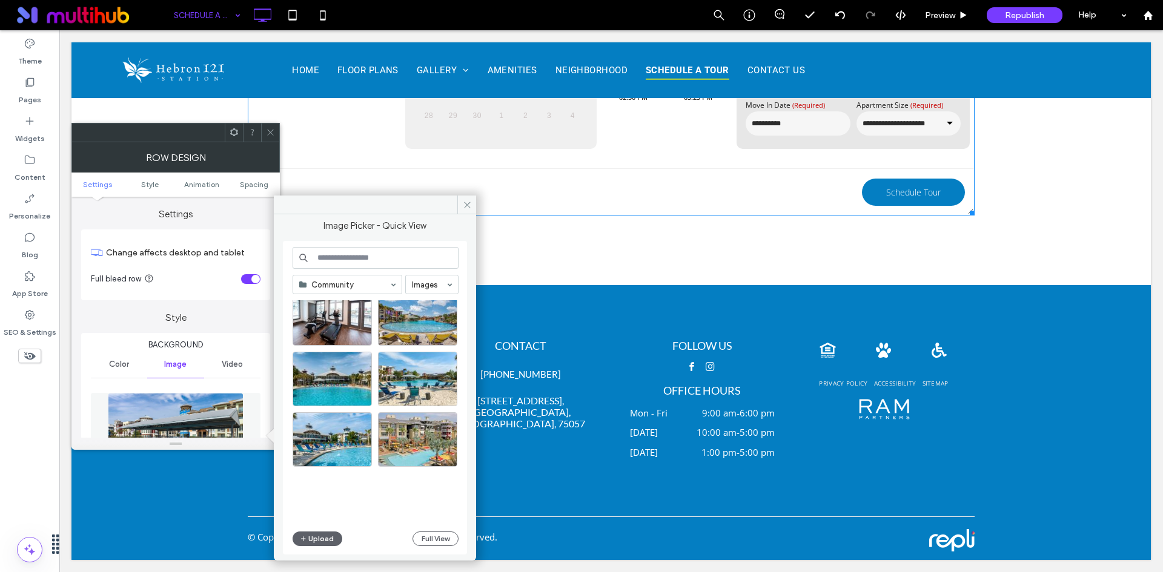
scroll to position [242, 0]
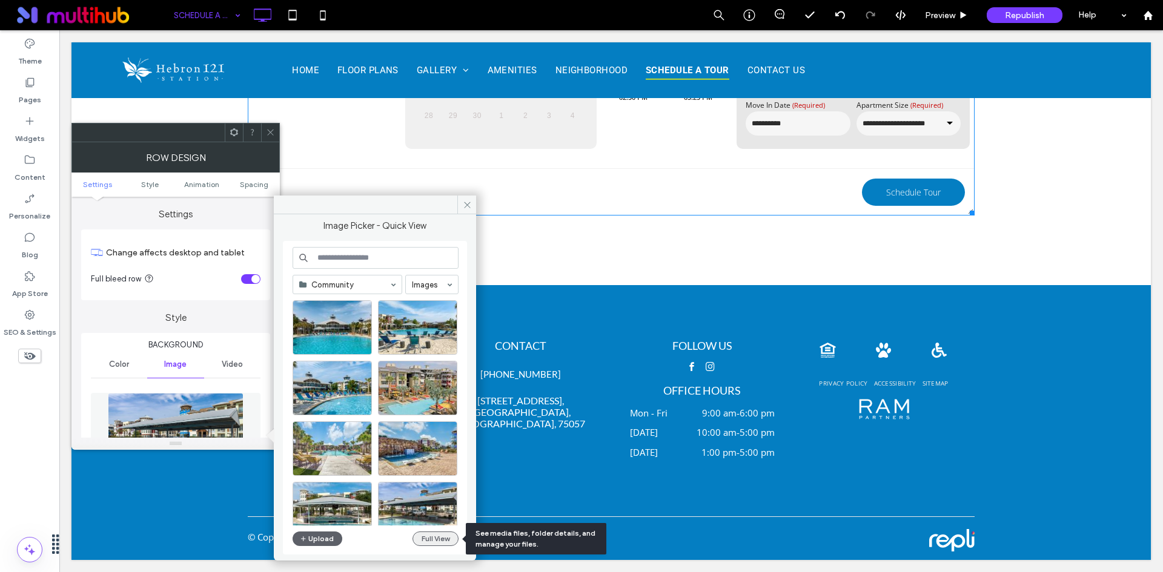
click at [417, 533] on button "Full View" at bounding box center [435, 539] width 46 height 15
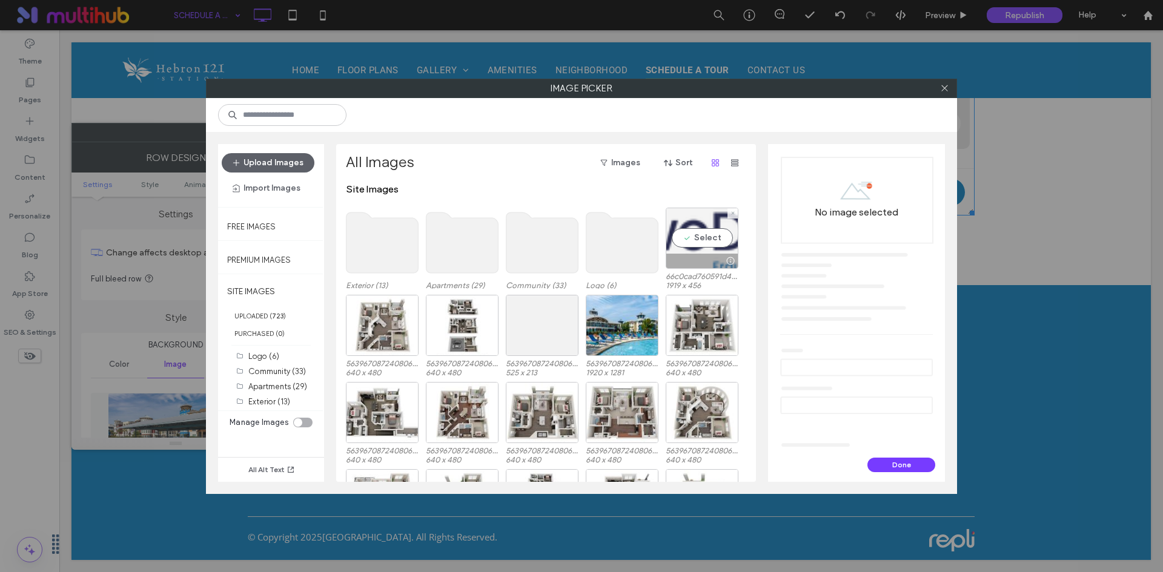
click at [702, 260] on div at bounding box center [701, 261] width 71 height 15
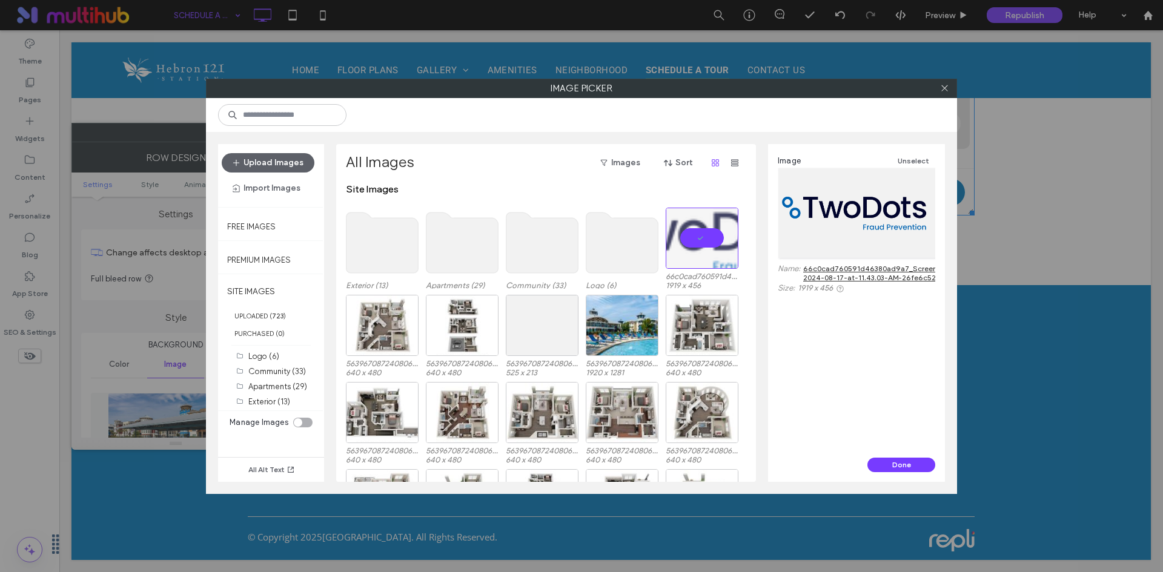
click at [609, 243] on use at bounding box center [622, 243] width 72 height 61
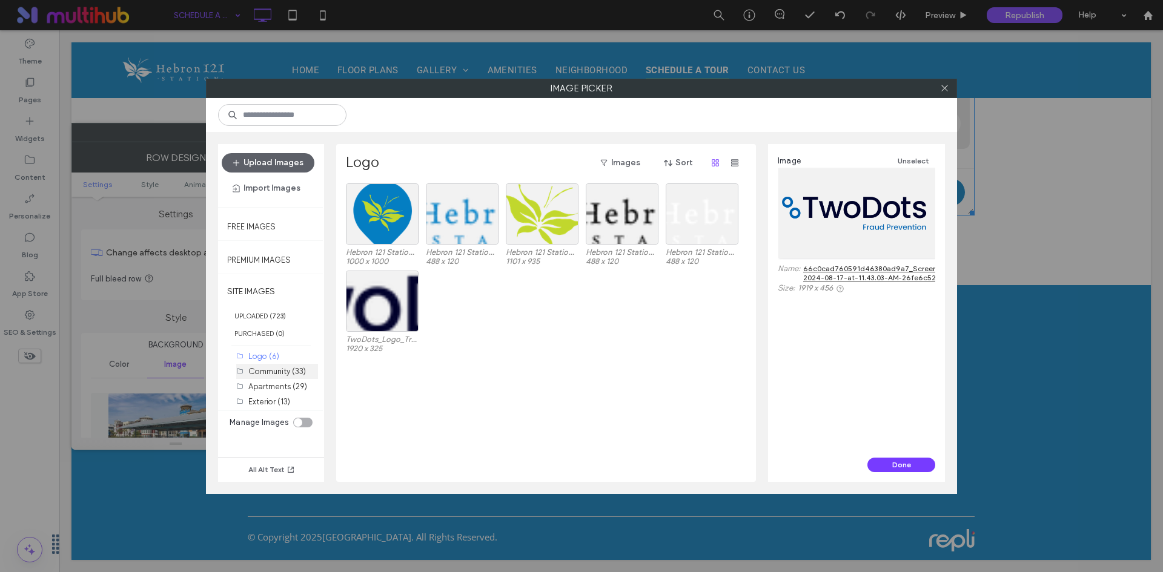
click at [269, 368] on label "Community (33)" at bounding box center [277, 371] width 58 height 9
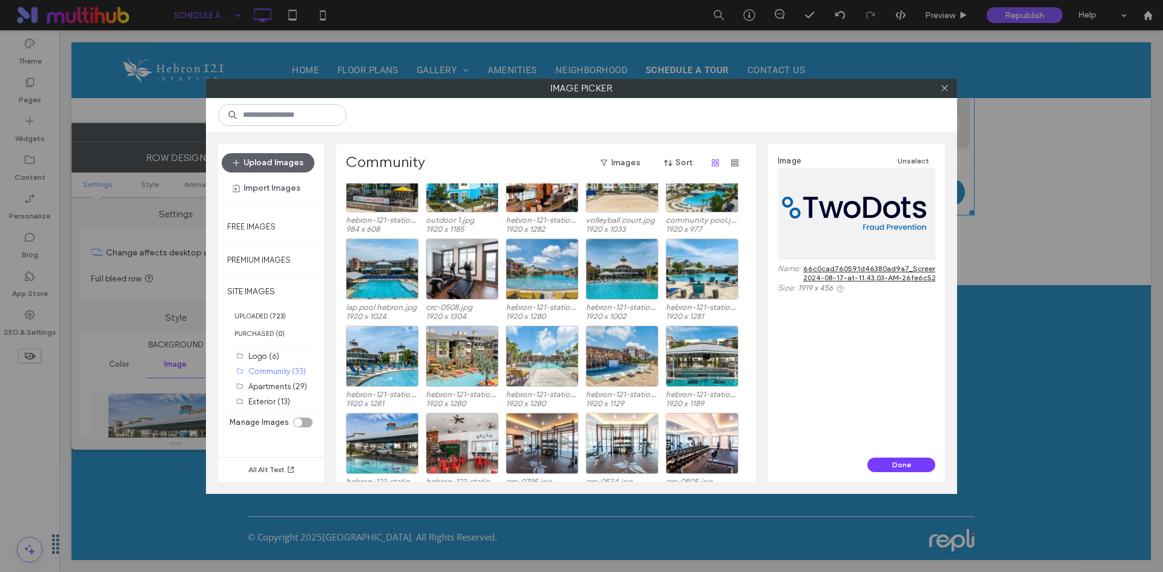
scroll to position [50, 0]
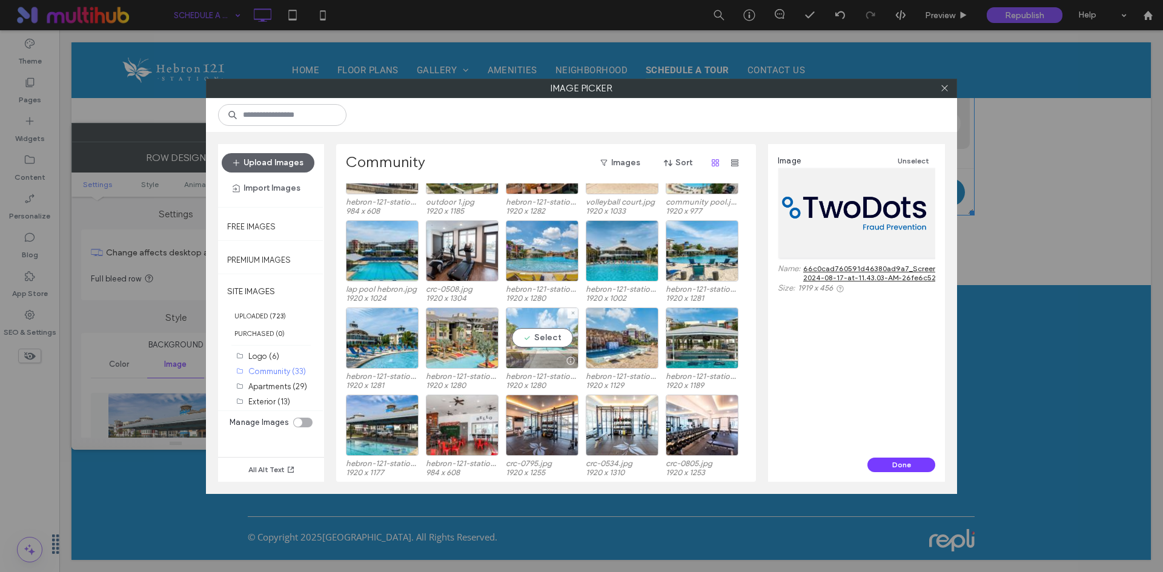
click at [540, 337] on div "Select" at bounding box center [542, 338] width 73 height 61
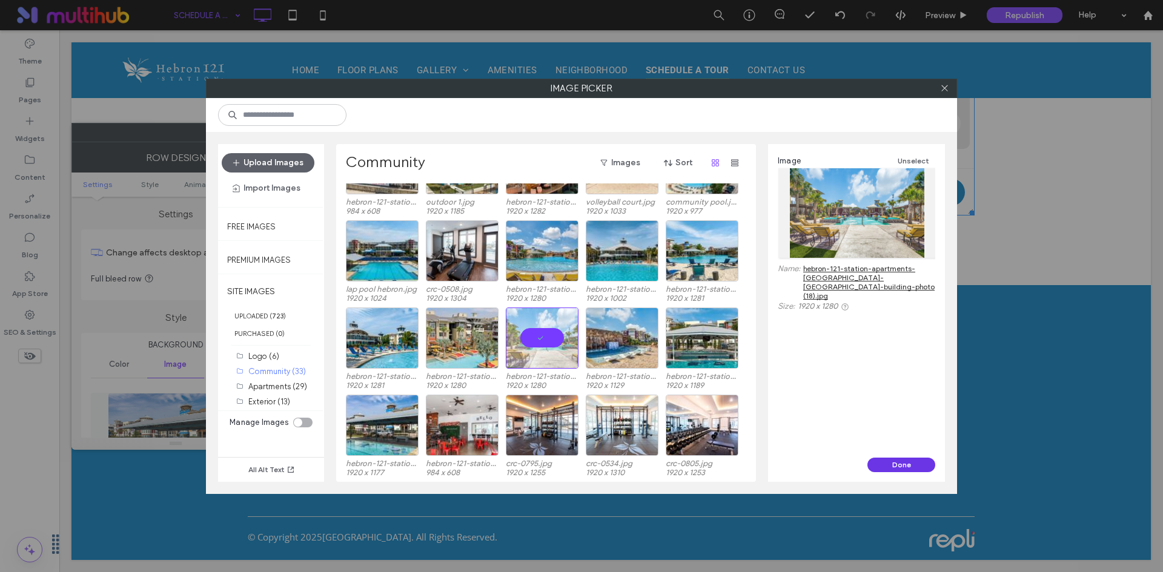
click at [888, 466] on button "Done" at bounding box center [901, 465] width 68 height 15
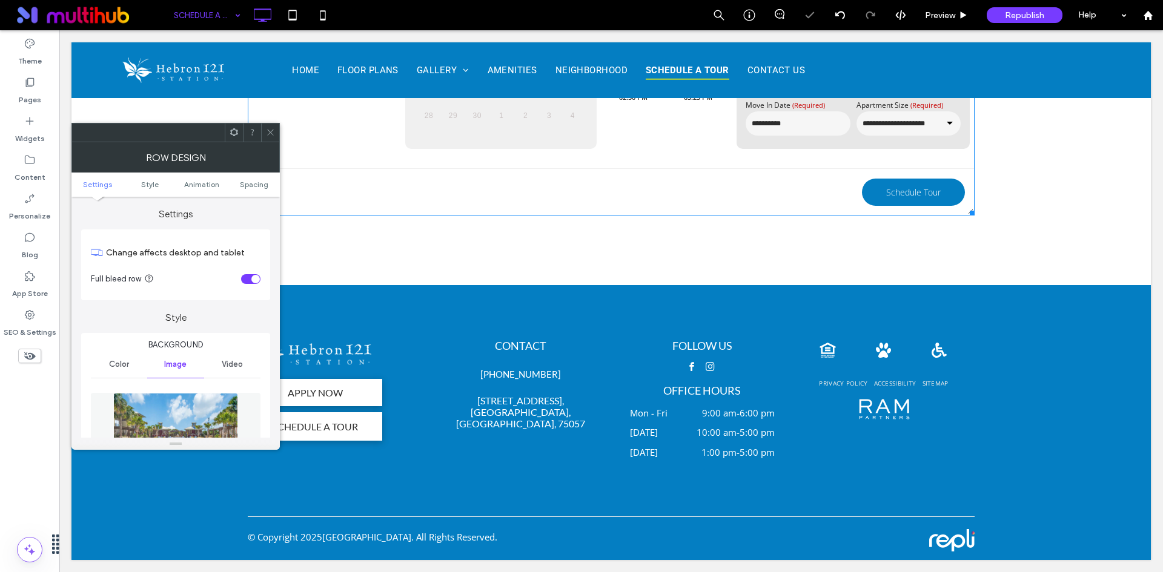
click at [272, 128] on icon at bounding box center [270, 132] width 9 height 9
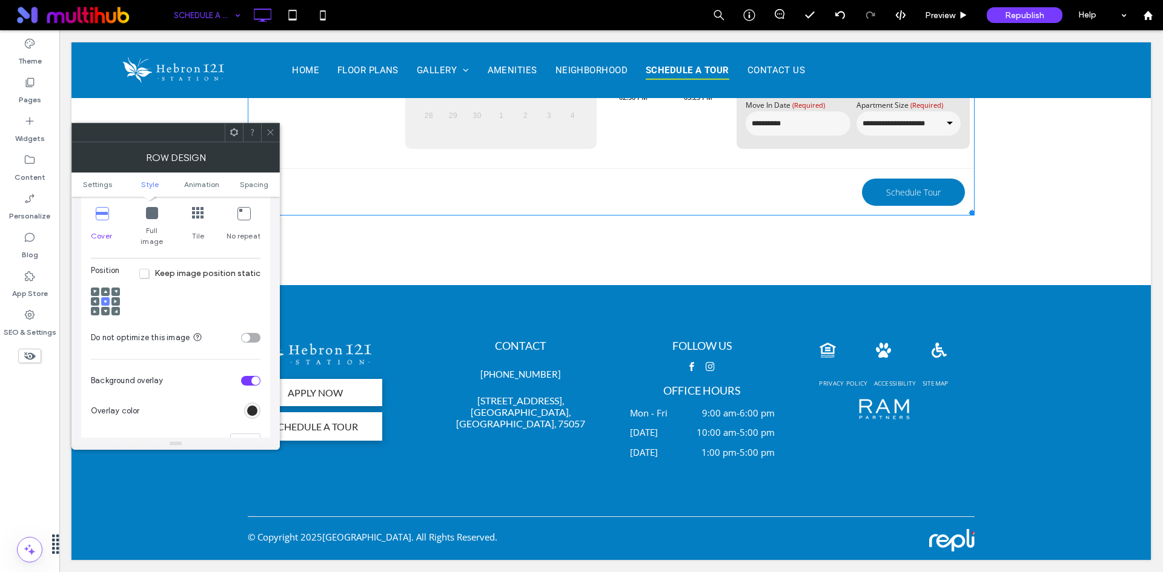
scroll to position [545, 0]
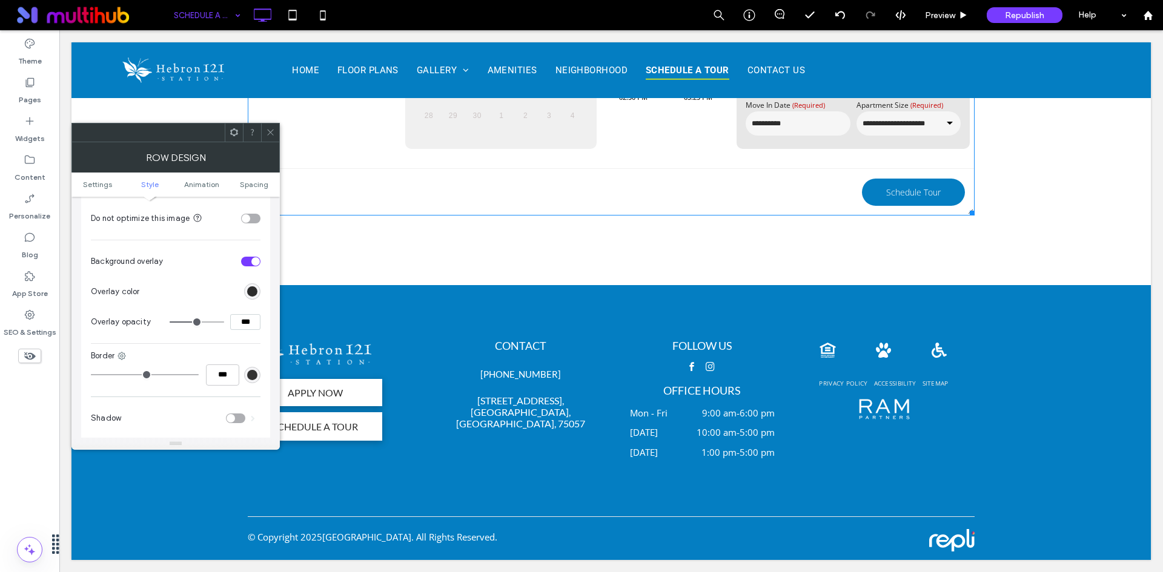
click at [271, 127] on span at bounding box center [270, 133] width 9 height 18
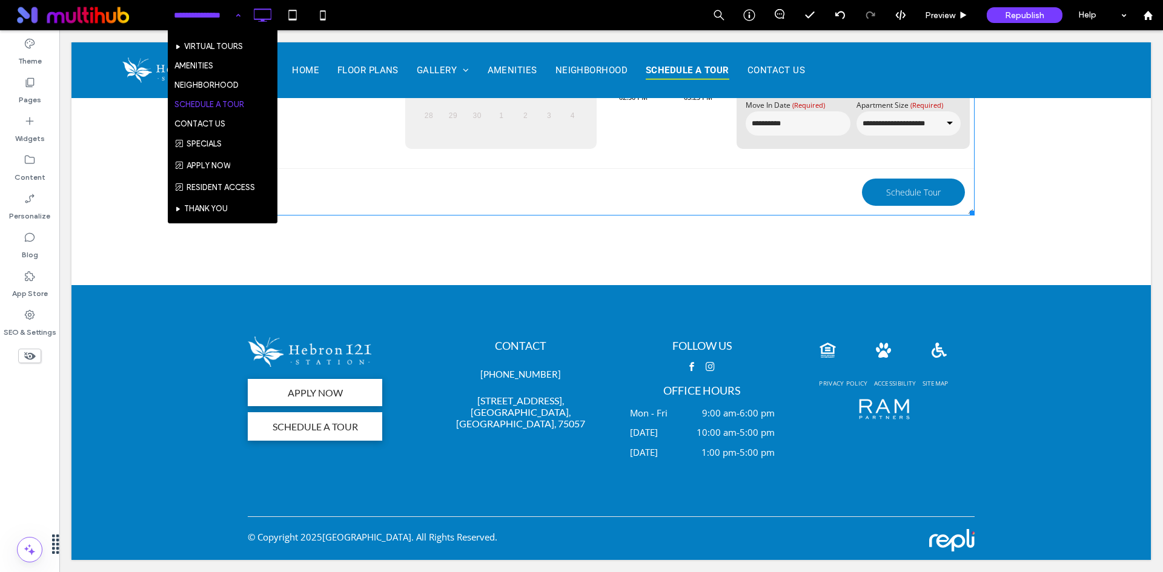
scroll to position [21, 0]
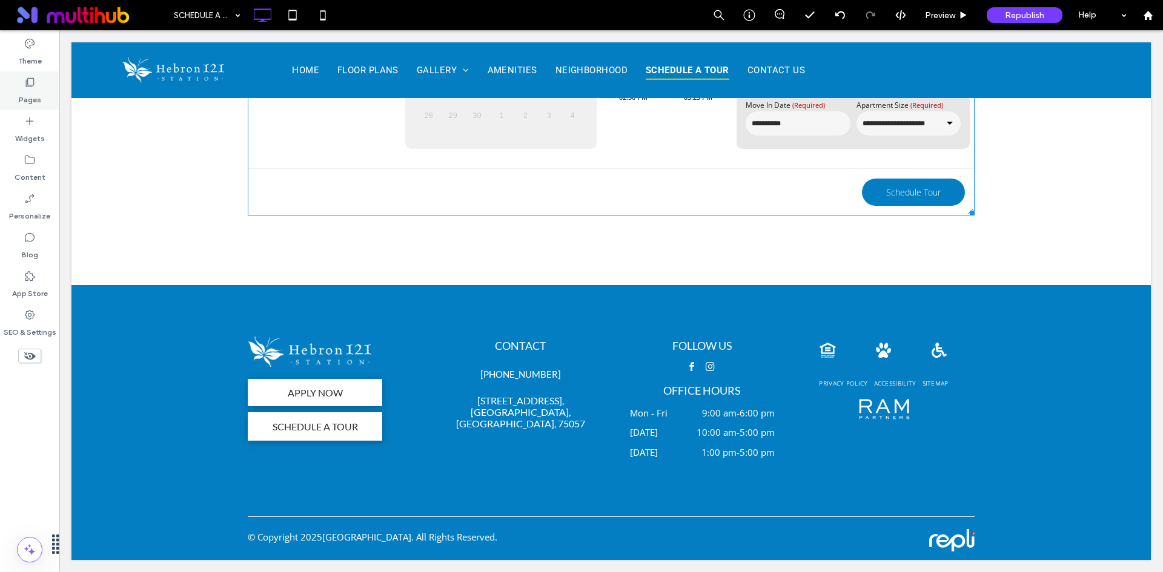
click at [24, 97] on label "Pages" at bounding box center [30, 96] width 22 height 17
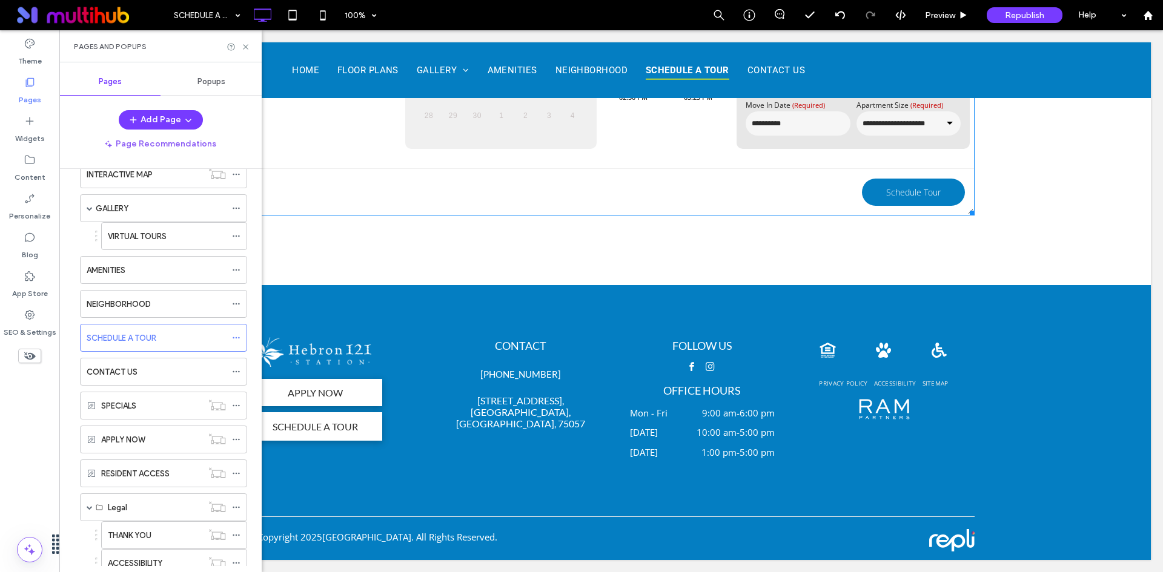
scroll to position [182, 0]
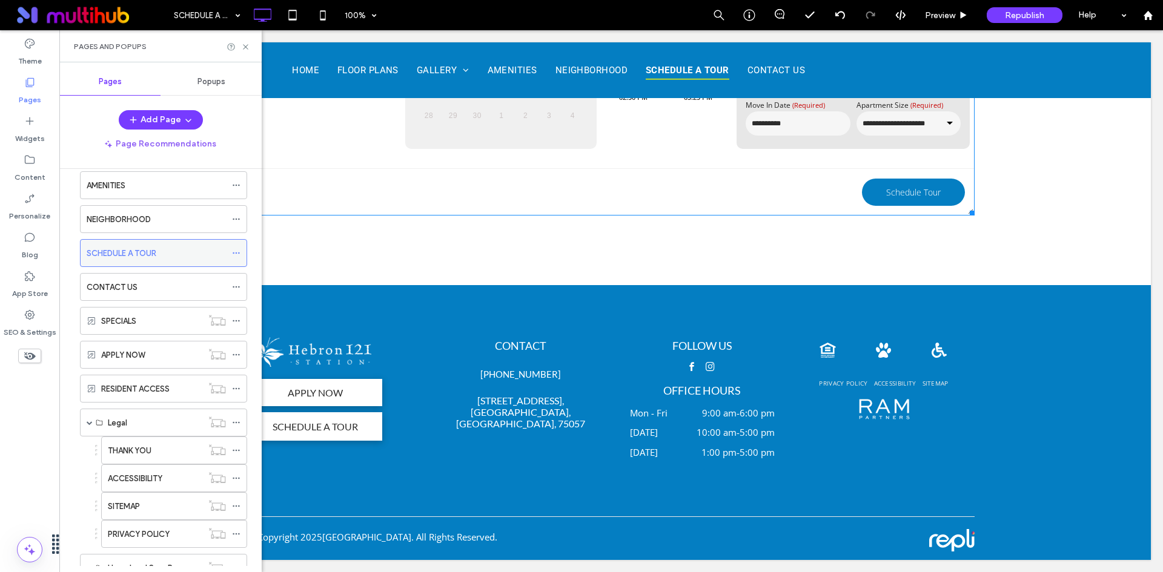
click at [236, 253] on use at bounding box center [236, 254] width 7 height 2
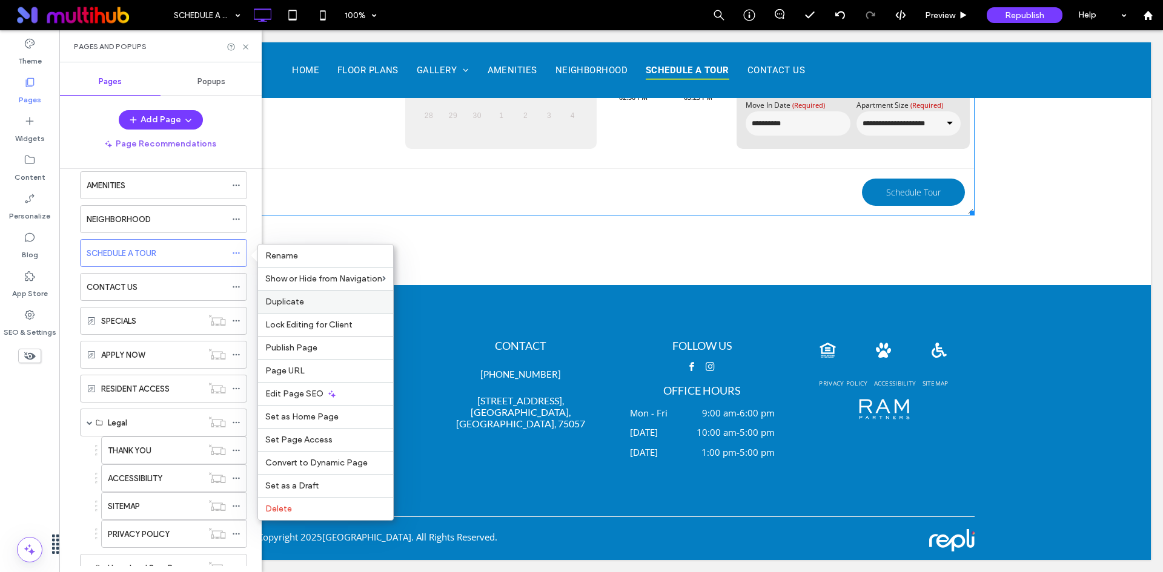
click at [325, 303] on label "Duplicate" at bounding box center [325, 302] width 120 height 10
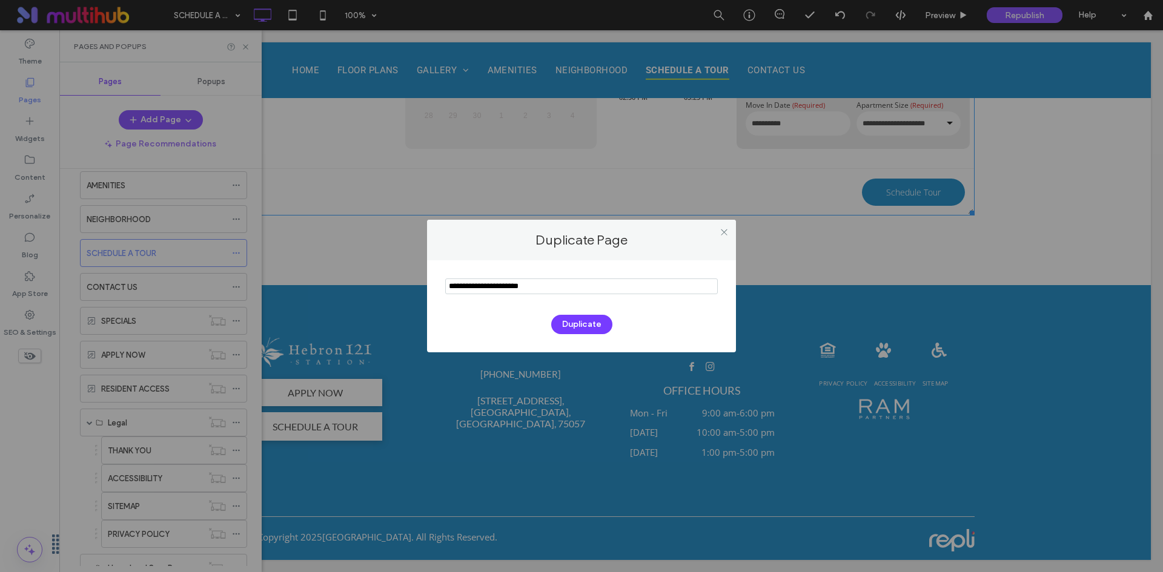
drag, startPoint x: 568, startPoint y: 286, endPoint x: 357, endPoint y: 259, distance: 213.1
click at [357, 259] on div "Duplicate Page Duplicate" at bounding box center [581, 286] width 1163 height 572
drag, startPoint x: 489, startPoint y: 289, endPoint x: 497, endPoint y: 289, distance: 7.3
click at [497, 289] on input "notEmpty" at bounding box center [581, 287] width 272 height 16
drag, startPoint x: 521, startPoint y: 286, endPoint x: 512, endPoint y: 286, distance: 8.5
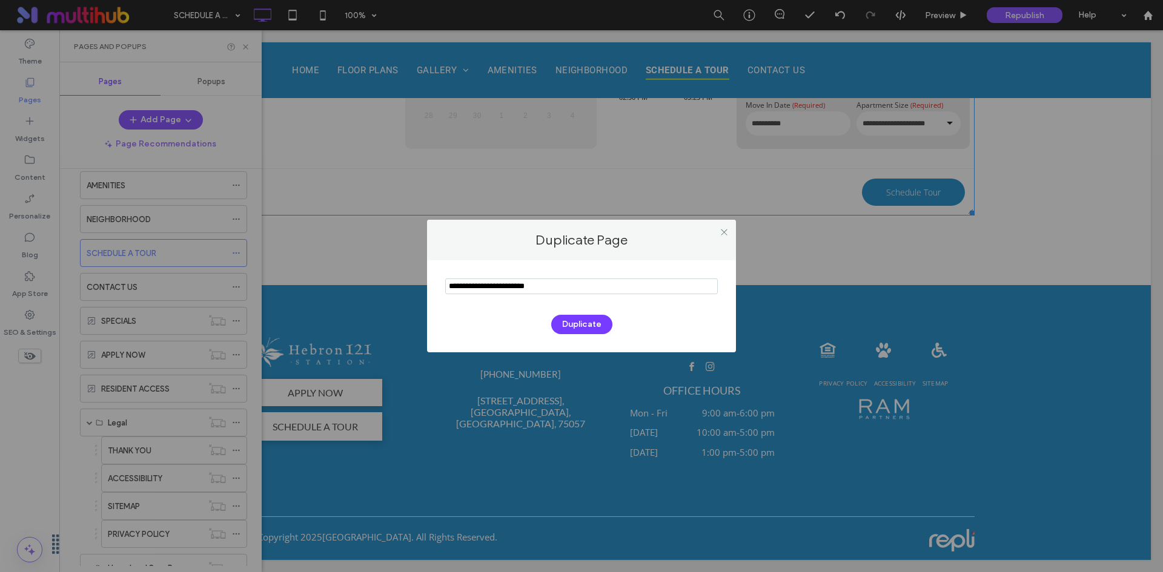
click at [512, 286] on input "notEmpty" at bounding box center [581, 287] width 272 height 16
click at [564, 286] on input "notEmpty" at bounding box center [581, 287] width 272 height 16
type input "**********"
click at [590, 326] on button "Duplicate" at bounding box center [581, 324] width 61 height 19
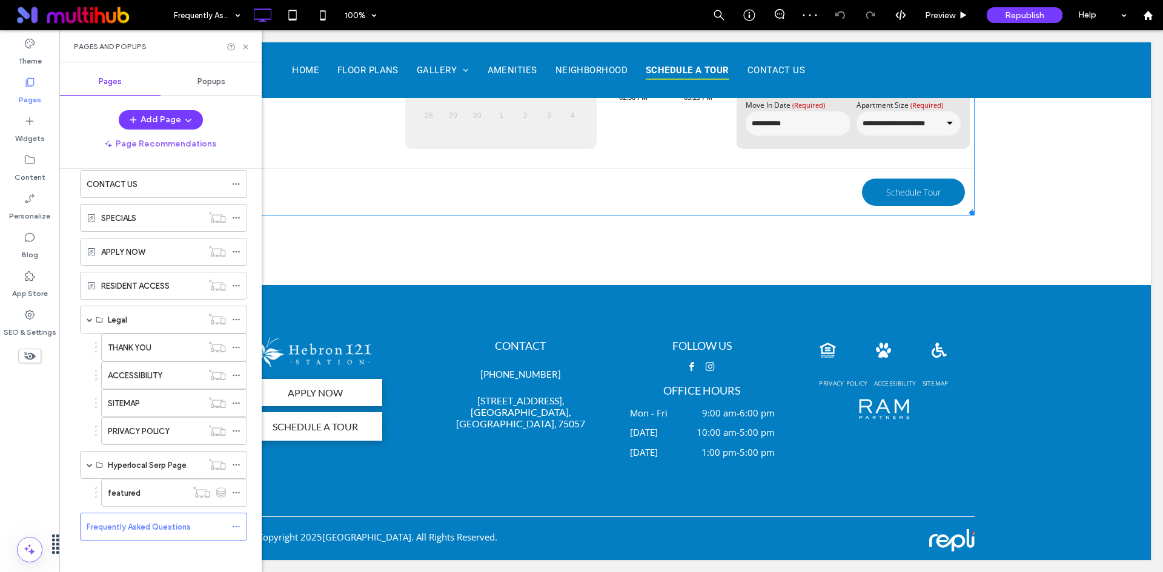
scroll to position [289, 0]
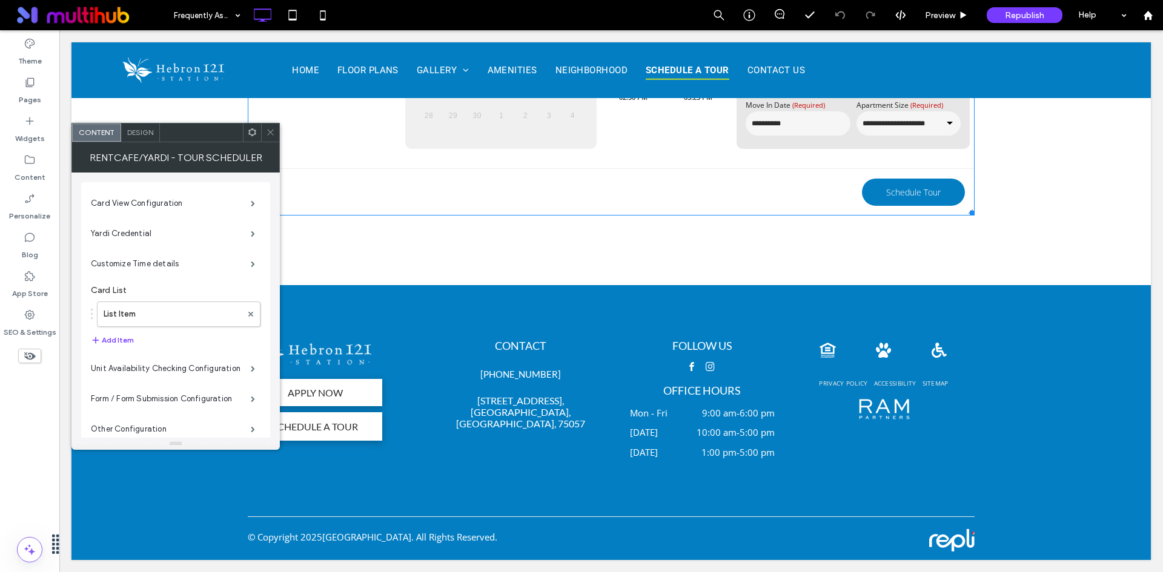
click at [267, 136] on icon at bounding box center [270, 132] width 9 height 9
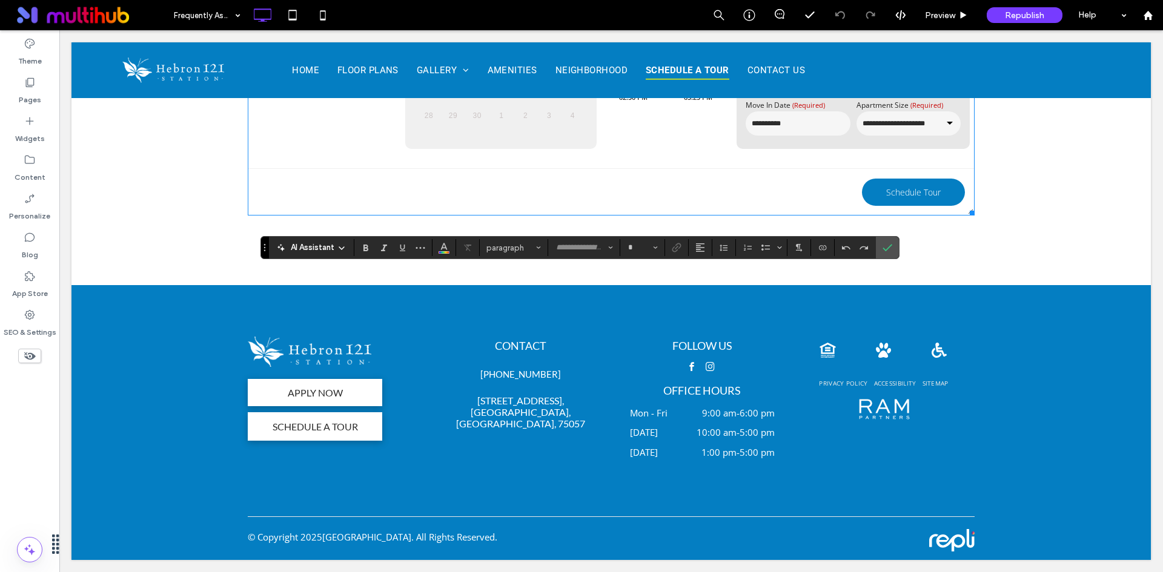
type input "****"
type input "**"
click at [889, 251] on icon "Confirm" at bounding box center [887, 248] width 10 height 10
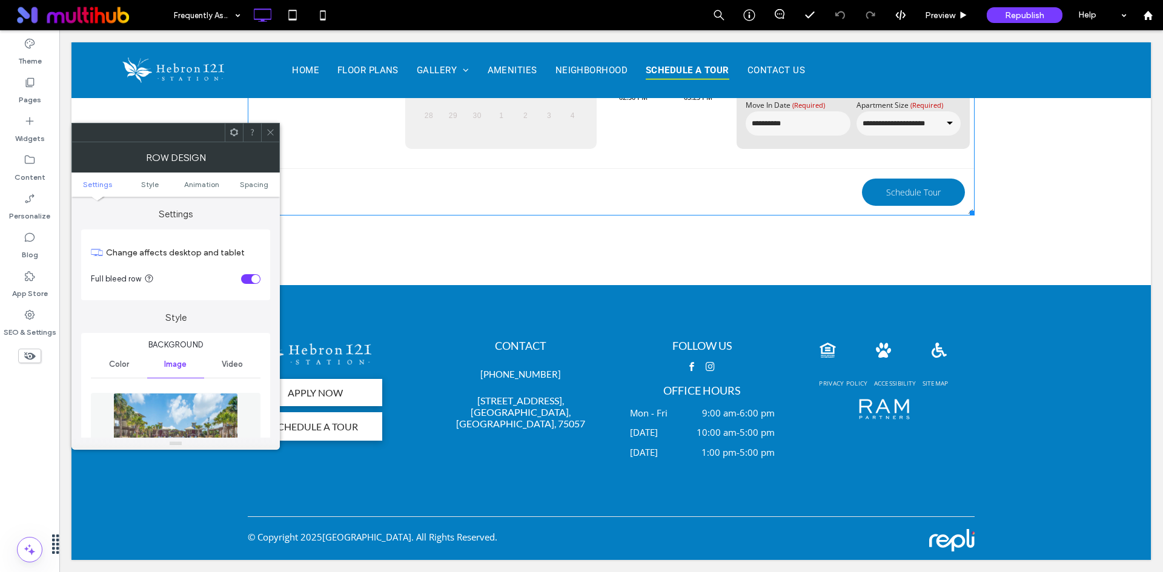
click at [214, 409] on img at bounding box center [175, 435] width 125 height 84
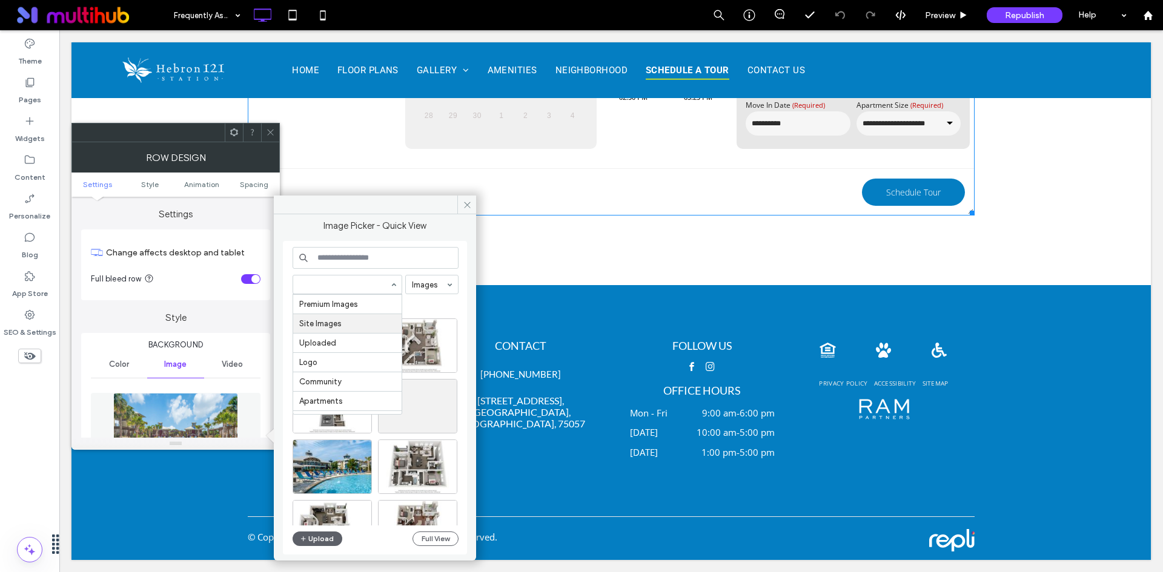
scroll to position [54, 0]
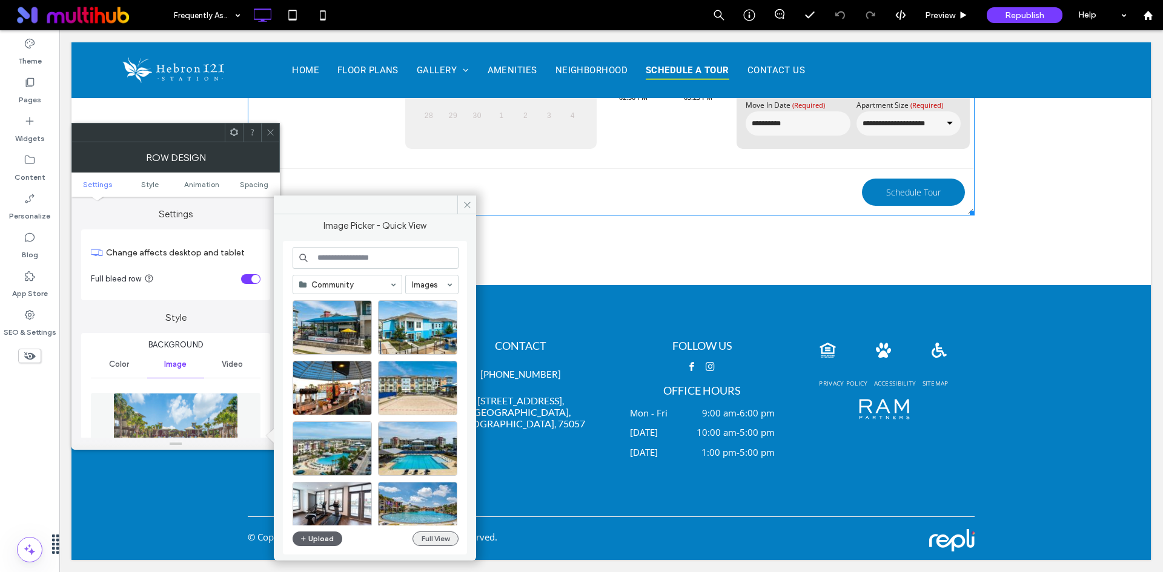
click at [436, 538] on button "Full View" at bounding box center [435, 539] width 46 height 15
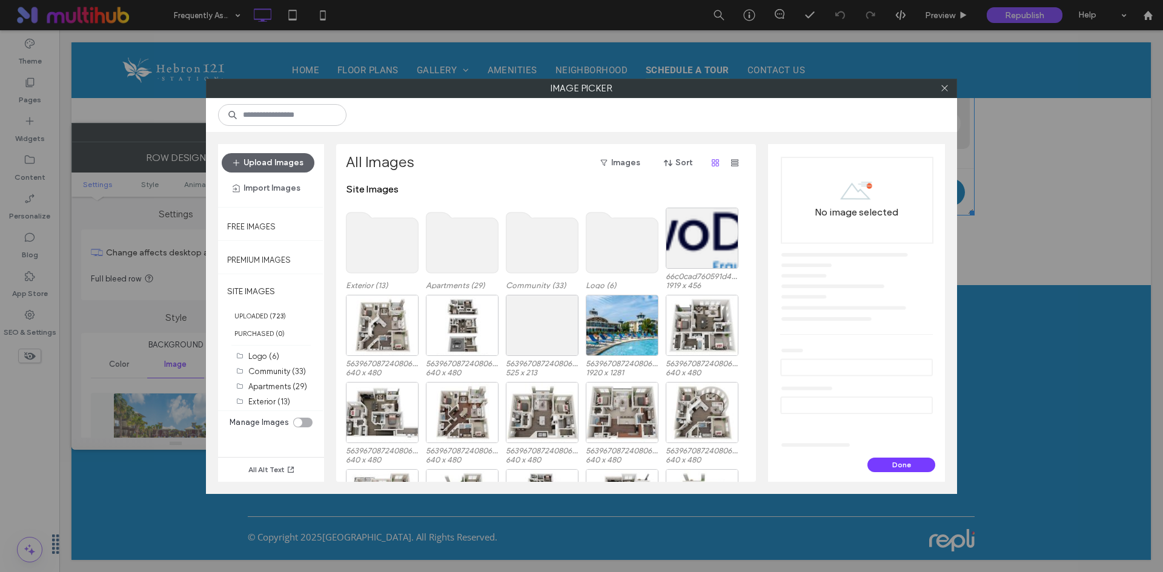
click at [527, 238] on use at bounding box center [542, 243] width 72 height 61
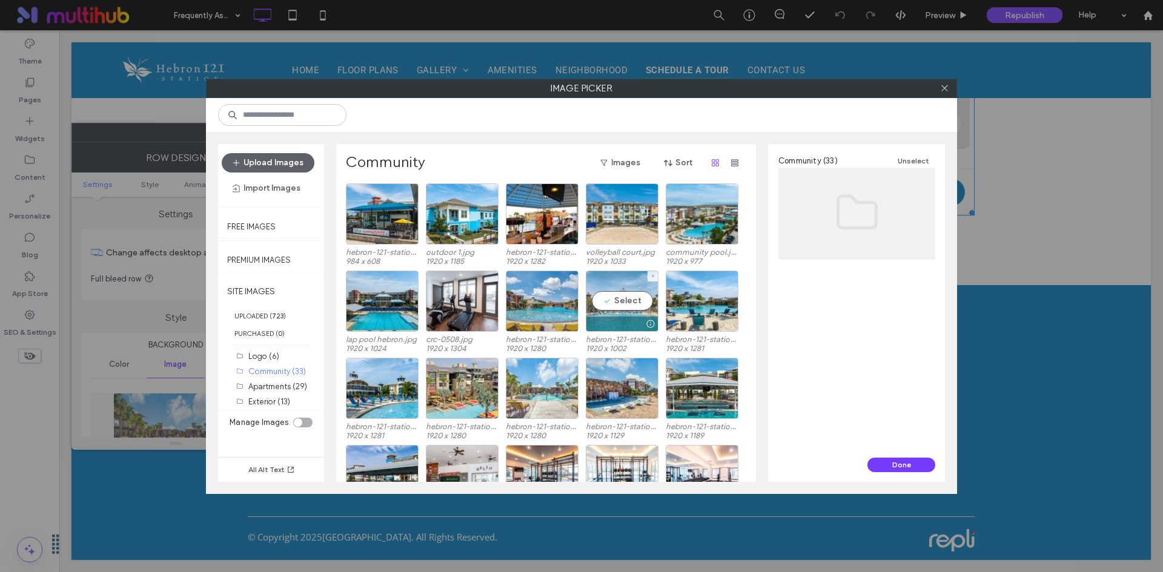
click at [644, 302] on div "Select" at bounding box center [622, 301] width 73 height 61
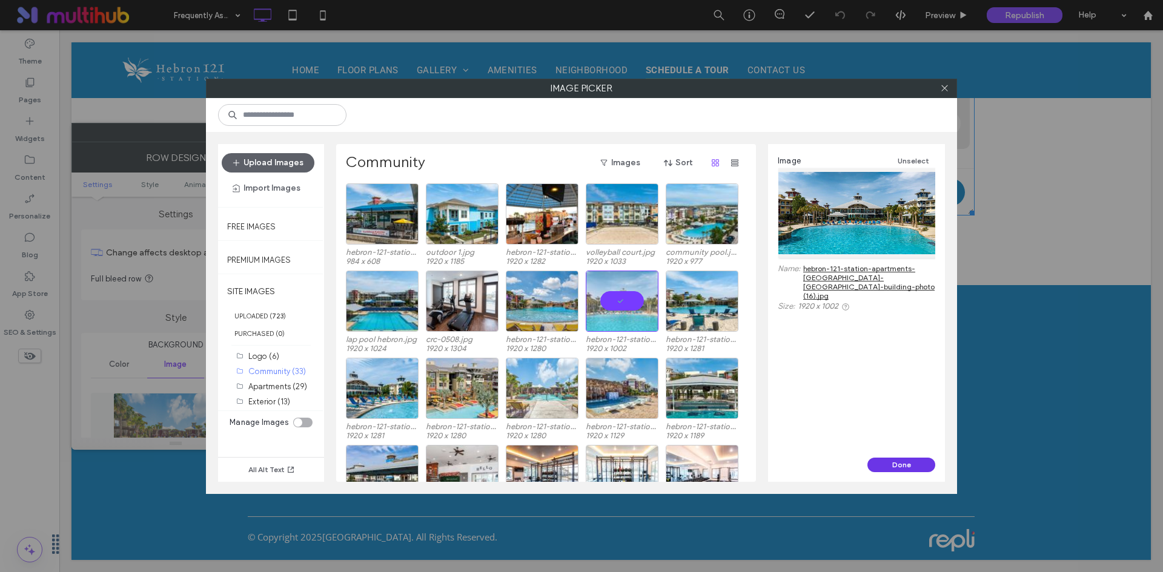
click at [898, 465] on button "Done" at bounding box center [901, 465] width 68 height 15
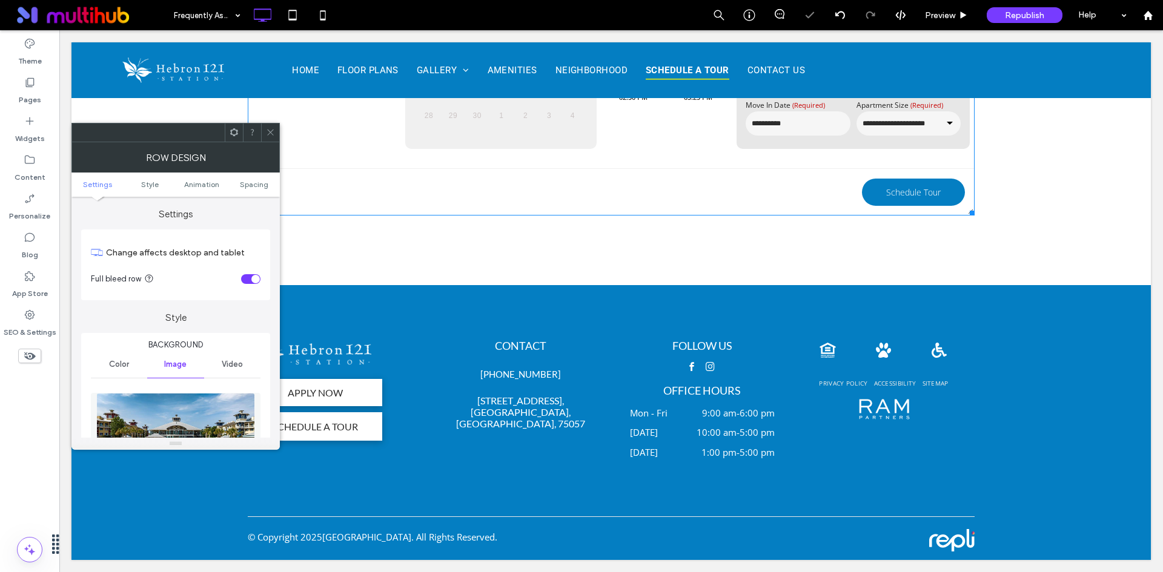
click at [200, 408] on img at bounding box center [175, 435] width 159 height 84
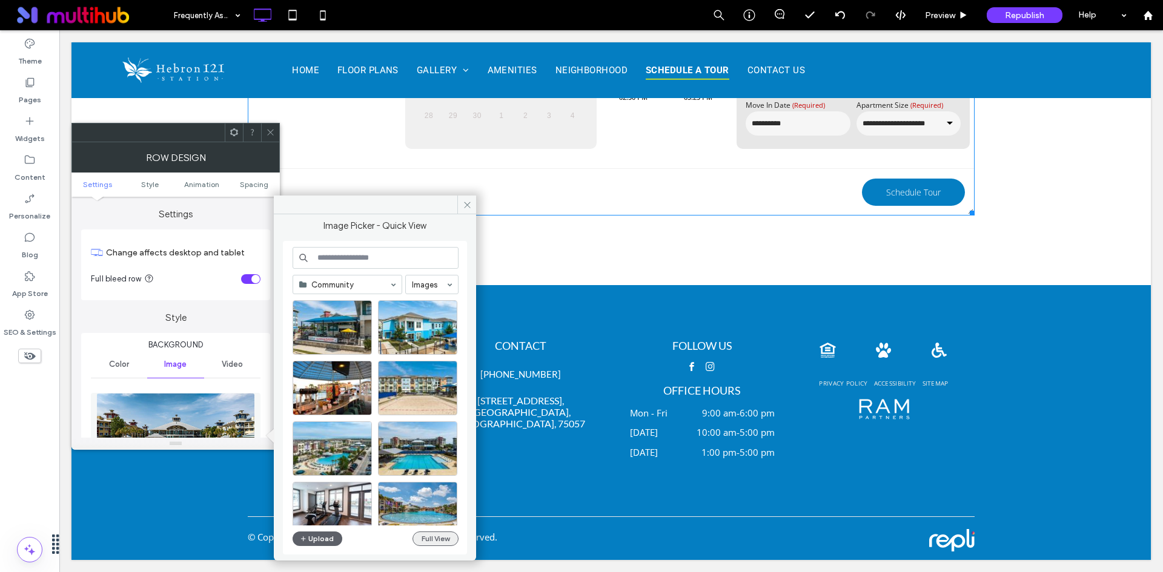
click at [438, 539] on button "Full View" at bounding box center [435, 539] width 46 height 15
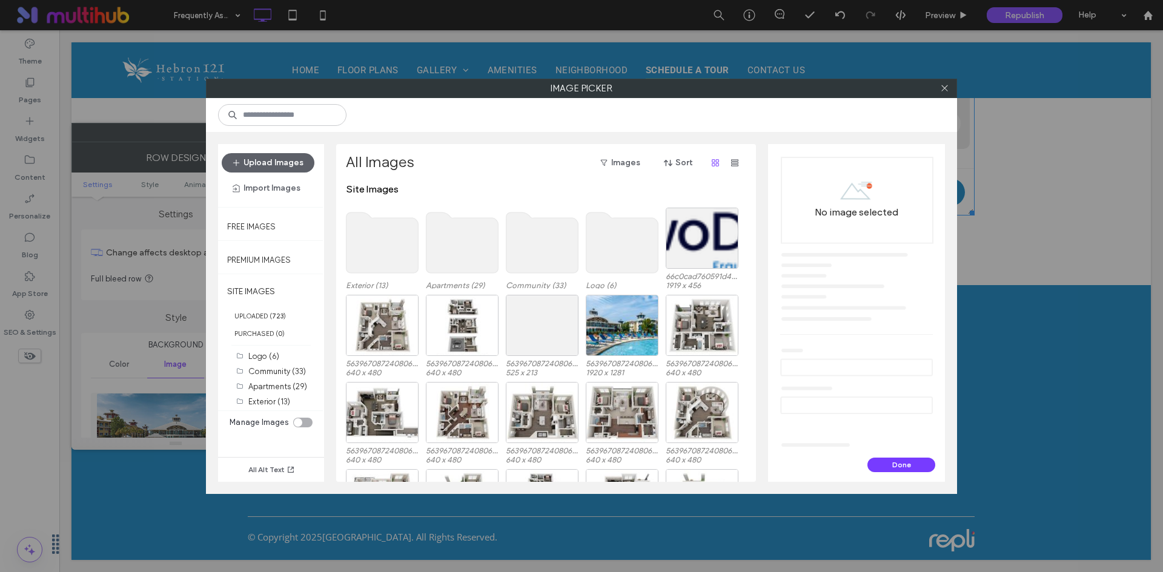
click at [544, 243] on use at bounding box center [542, 243] width 72 height 61
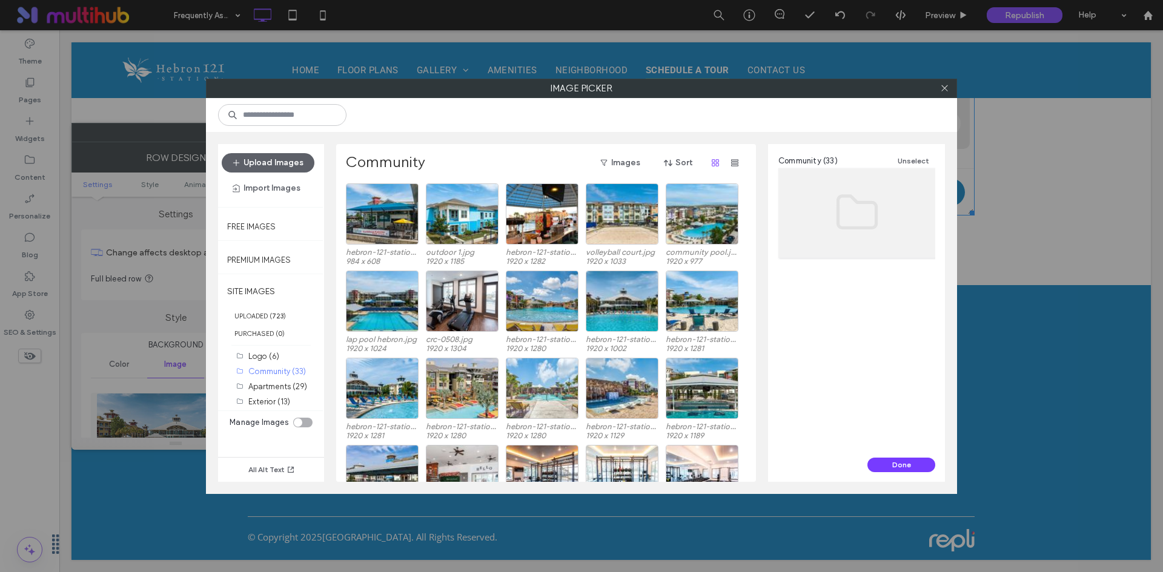
scroll to position [50, 0]
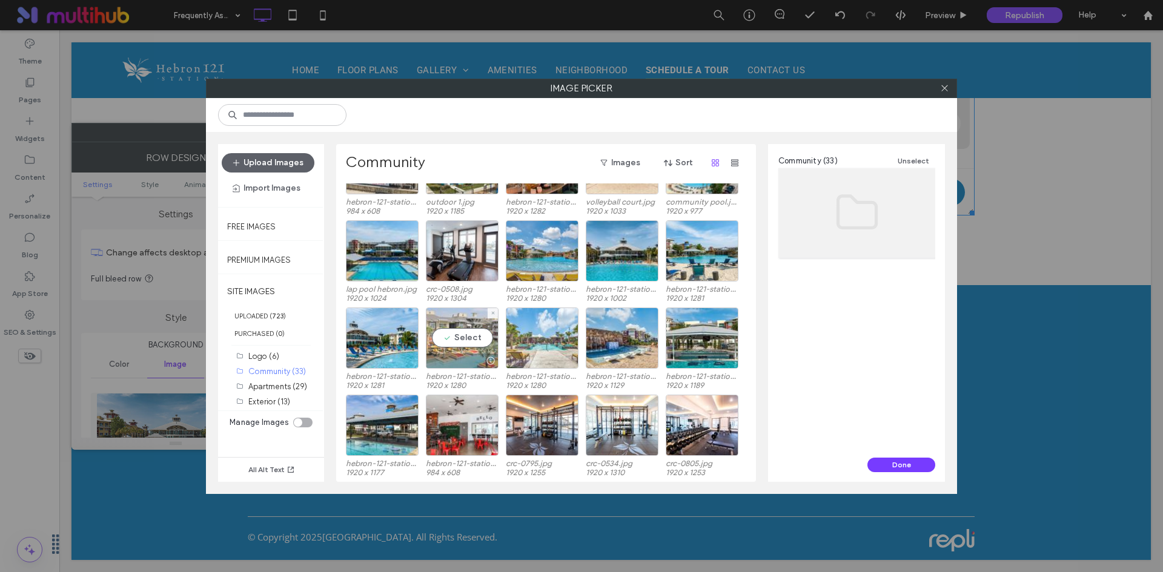
click at [449, 333] on div "Select" at bounding box center [462, 338] width 73 height 61
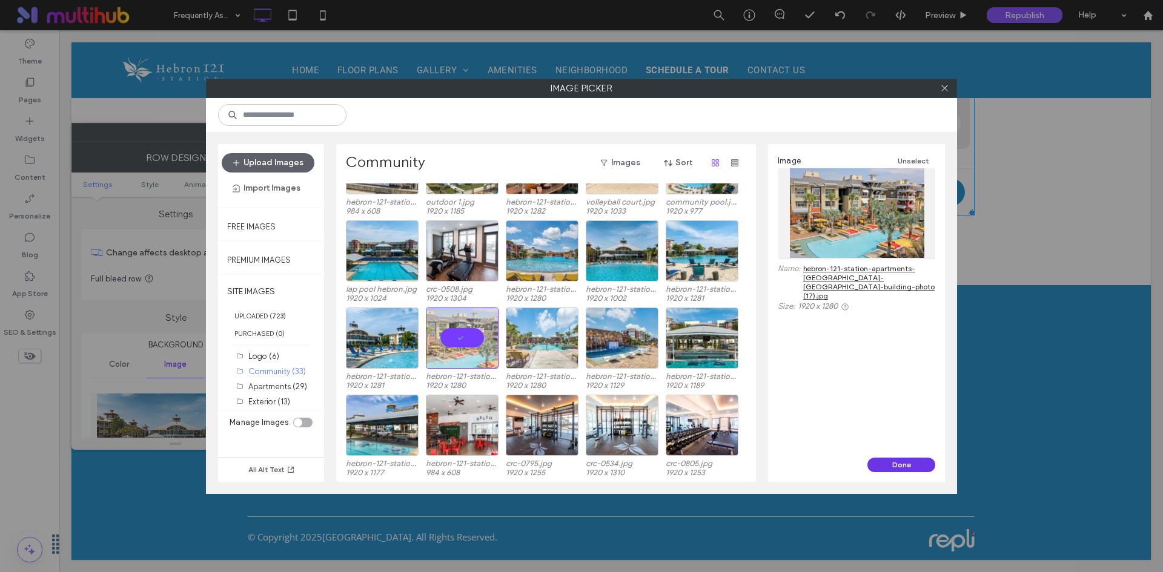
click at [876, 463] on button "Done" at bounding box center [901, 465] width 68 height 15
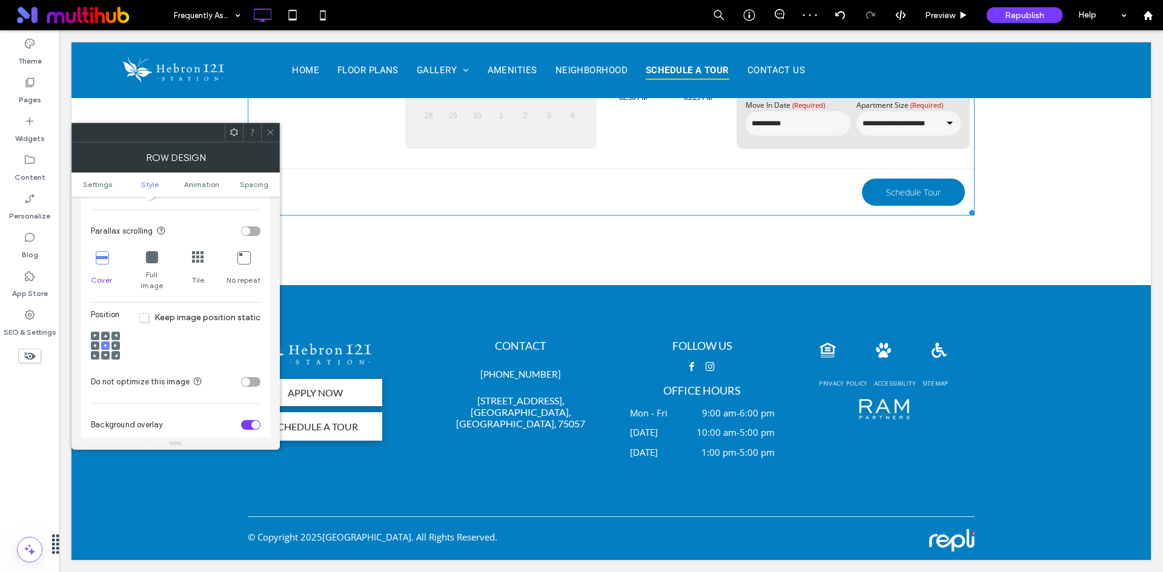
scroll to position [484, 0]
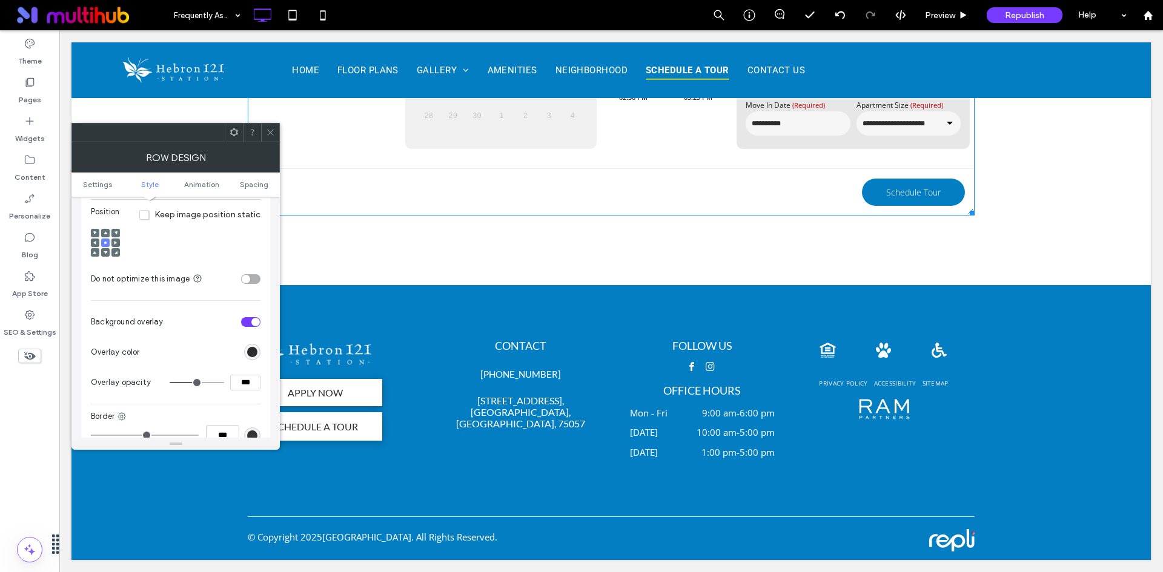
click at [105, 248] on span at bounding box center [106, 252] width 4 height 8
click at [100, 229] on div at bounding box center [105, 243] width 29 height 29
click at [108, 229] on div at bounding box center [105, 233] width 8 height 8
click at [103, 229] on div at bounding box center [105, 233] width 8 height 8
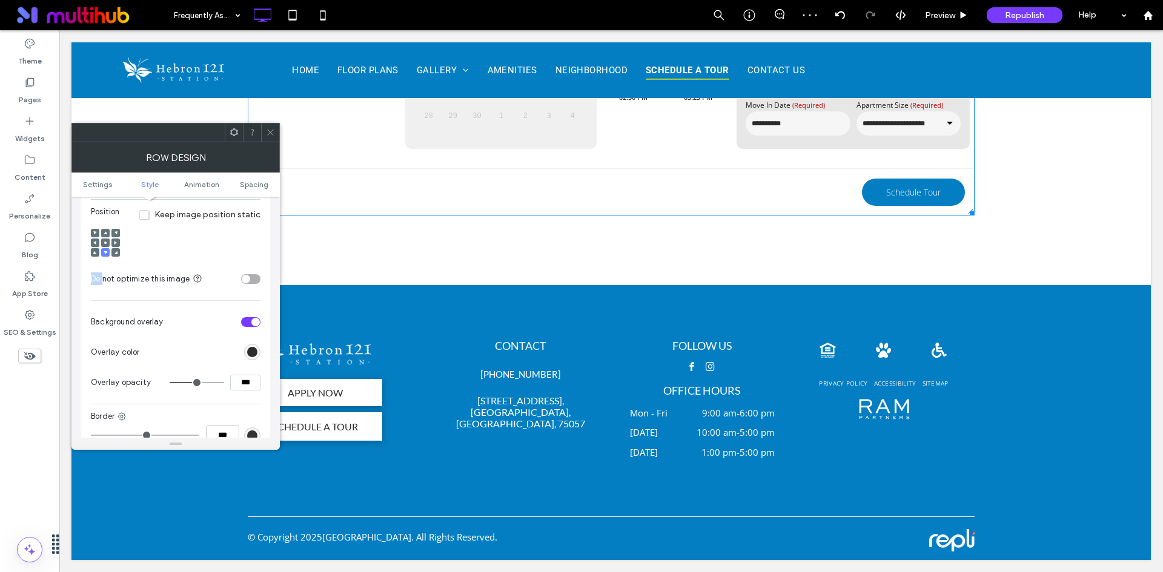
click at [104, 231] on icon at bounding box center [106, 233] width 4 height 4
click at [274, 131] on icon at bounding box center [270, 132] width 9 height 9
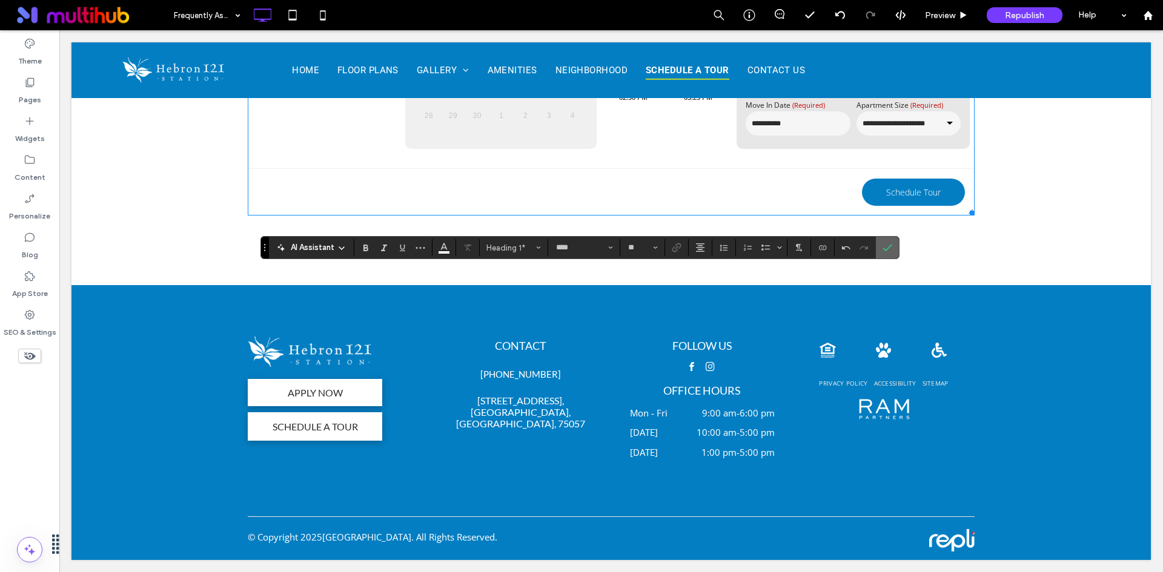
click at [884, 249] on use "Confirm" at bounding box center [887, 247] width 10 height 7
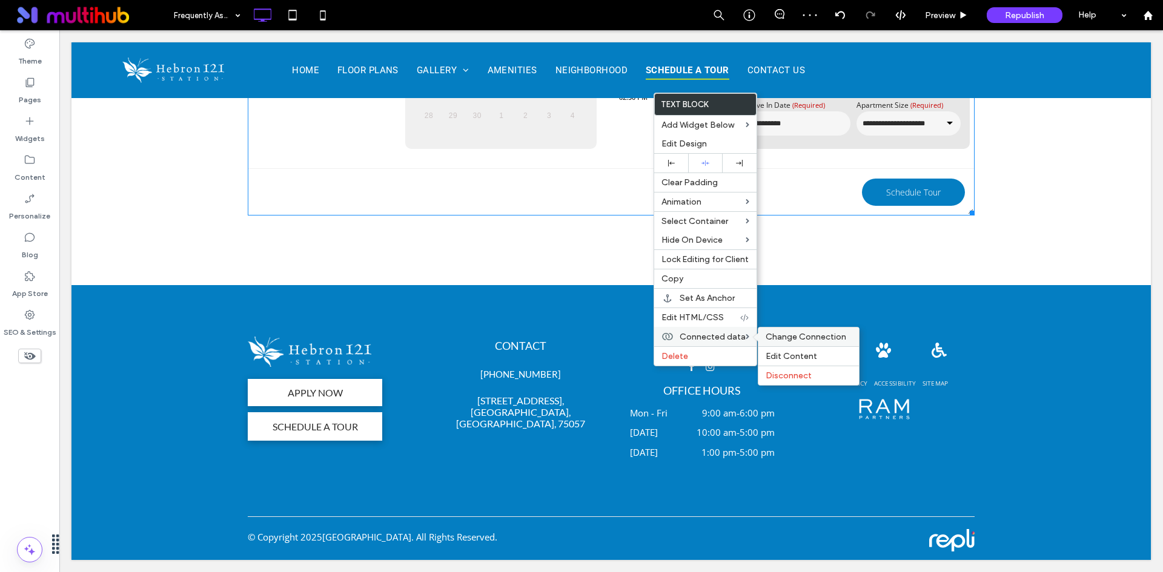
click at [768, 338] on span "Change Connection" at bounding box center [805, 337] width 81 height 10
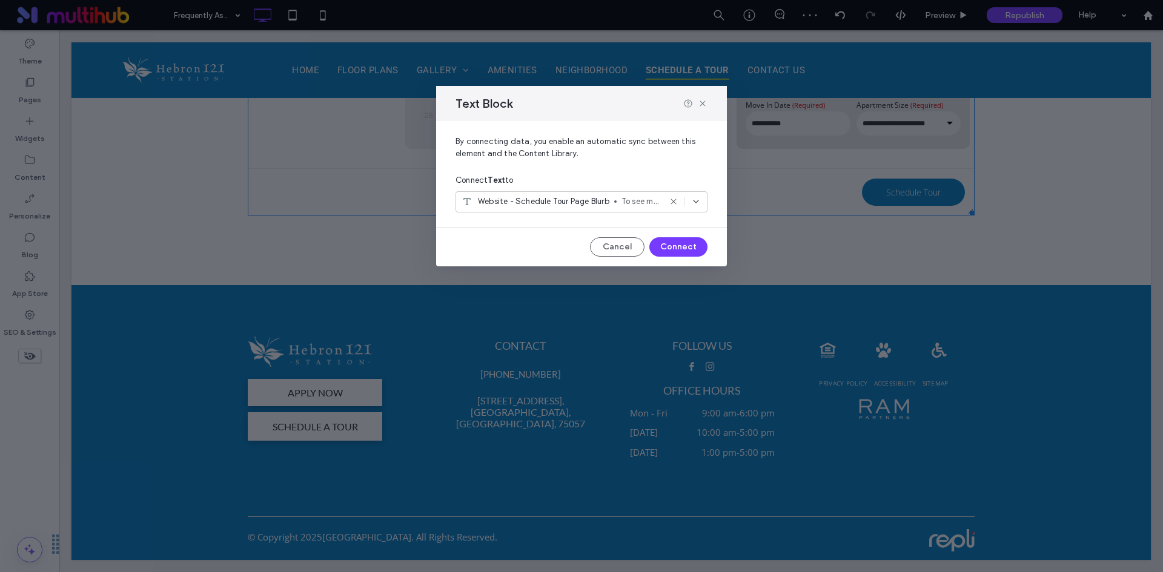
click at [526, 198] on span "Website - Schedule Tour Page Blurb" at bounding box center [543, 202] width 131 height 12
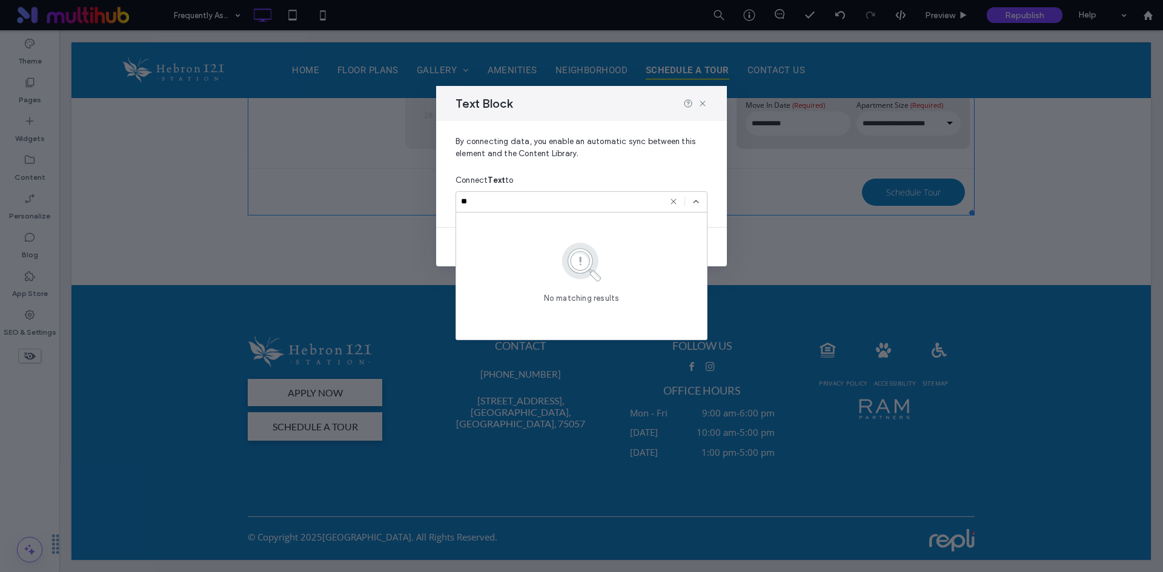
type input "*"
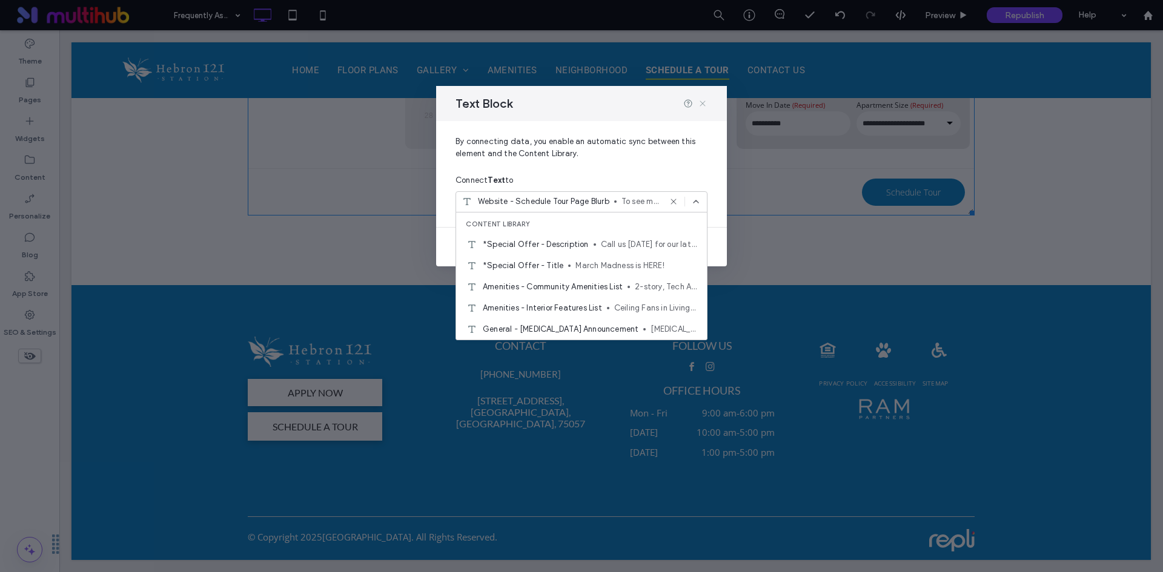
click at [701, 99] on icon at bounding box center [703, 104] width 10 height 10
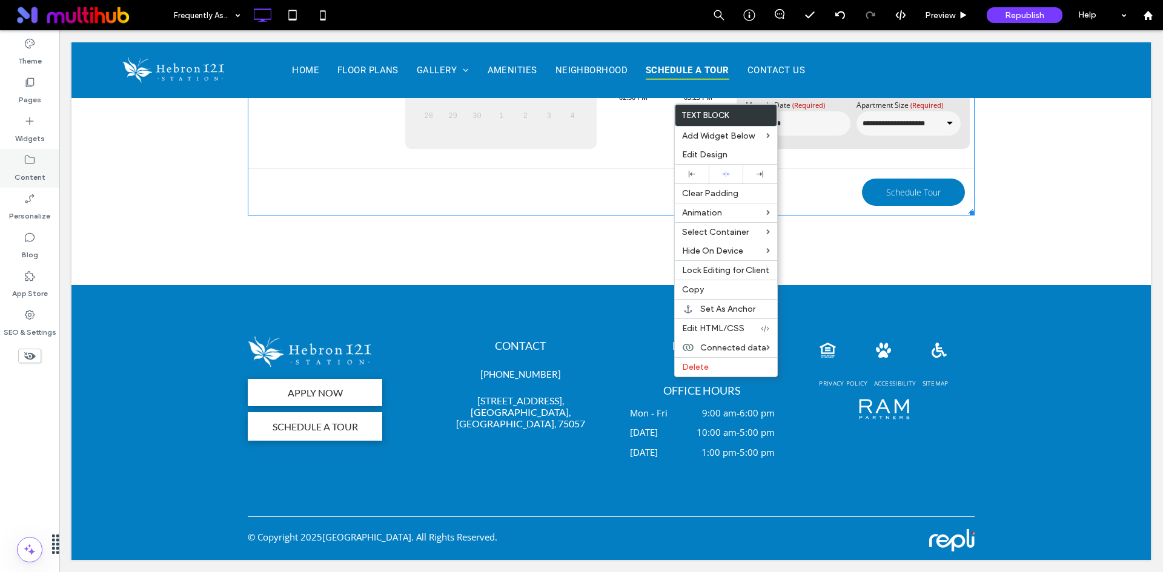
click at [38, 176] on label "Content" at bounding box center [30, 174] width 31 height 17
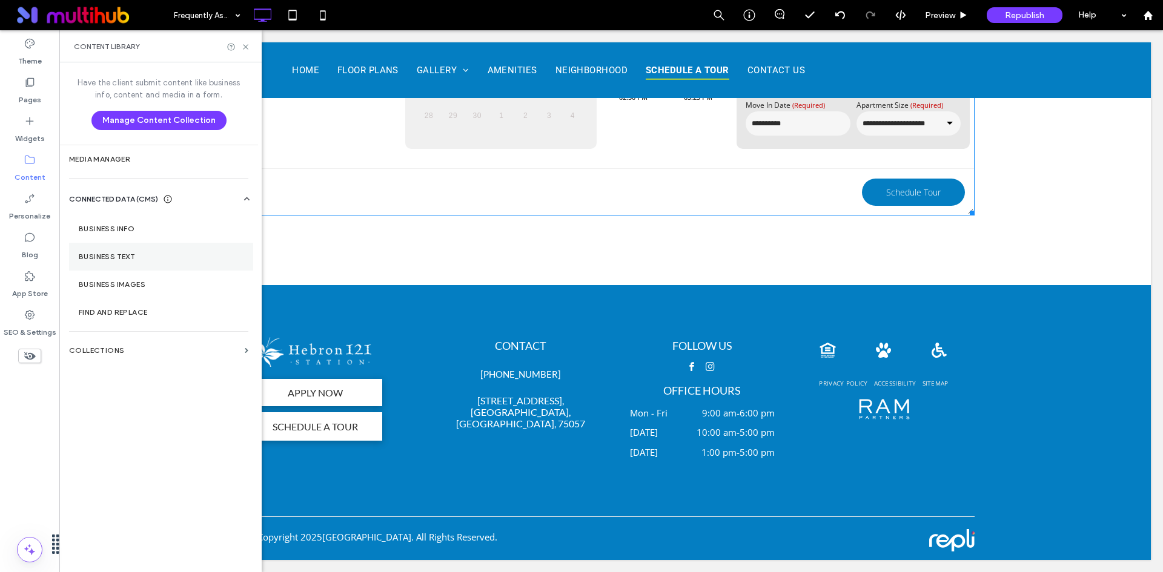
click at [140, 255] on label "Business Text" at bounding box center [161, 257] width 165 height 8
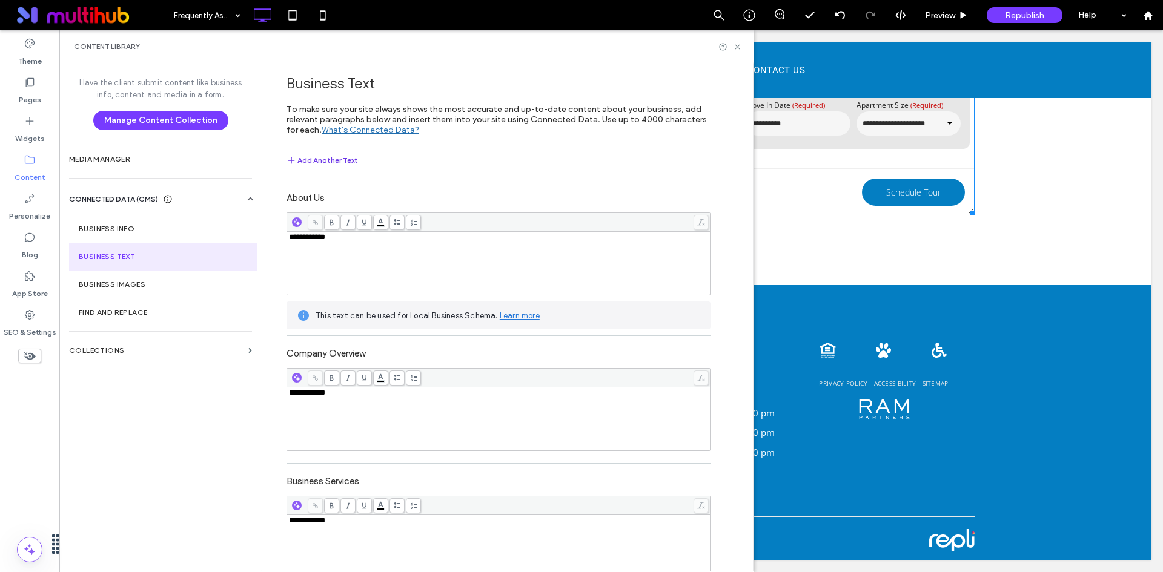
click at [335, 154] on button "Add Another Text" at bounding box center [321, 160] width 71 height 15
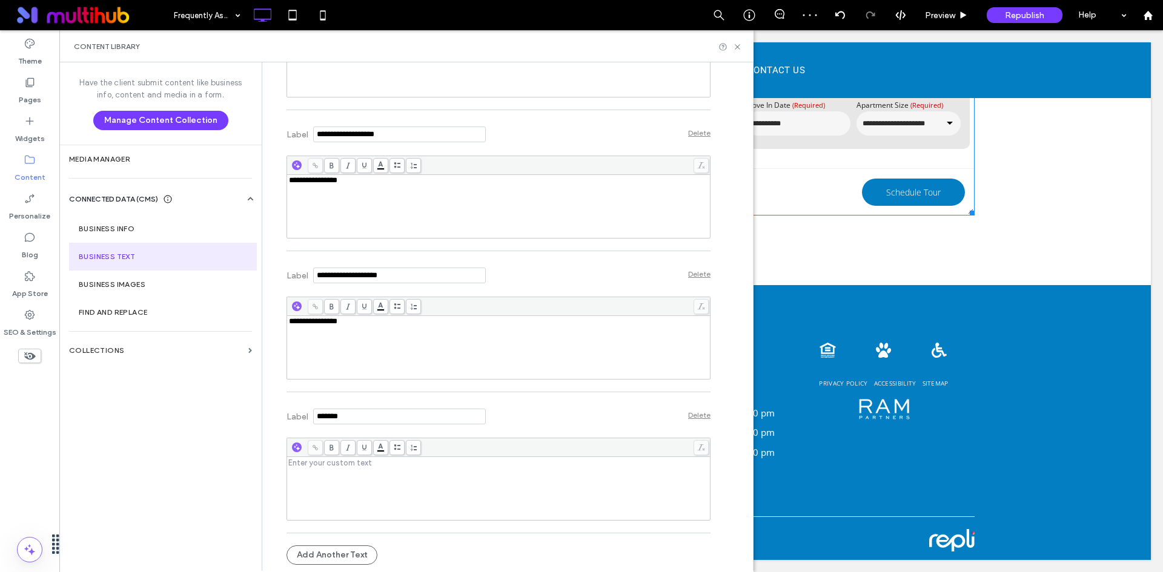
drag, startPoint x: 361, startPoint y: 419, endPoint x: 286, endPoint y: 415, distance: 75.2
click at [286, 415] on section "Label" at bounding box center [385, 414] width 199 height 33
type input "**********"
click at [331, 482] on div "Rich Text Editor" at bounding box center [499, 488] width 420 height 61
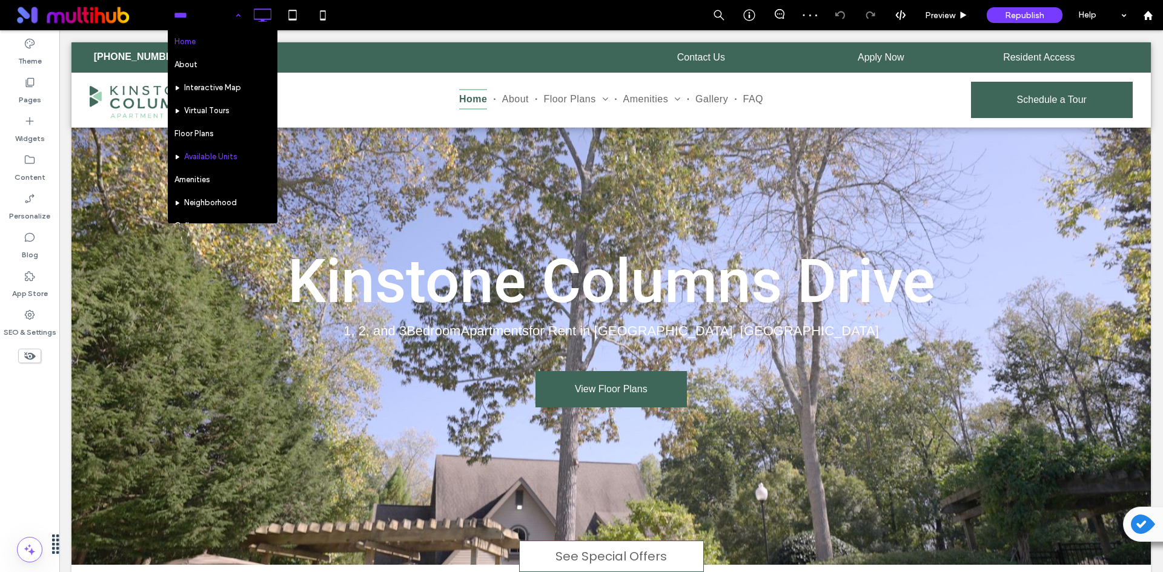
scroll to position [182, 0]
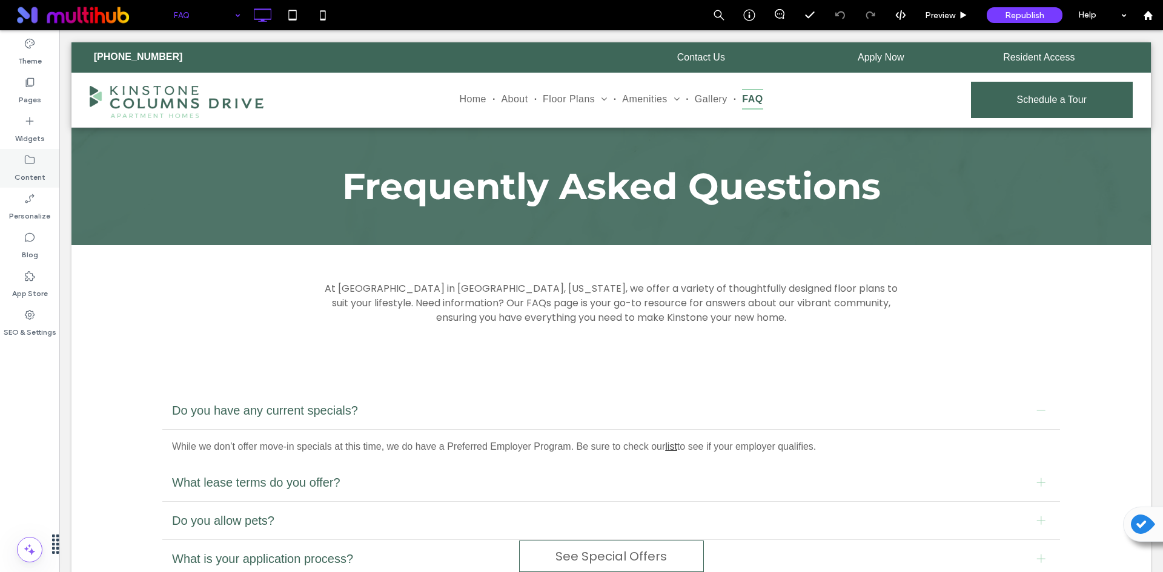
click at [15, 171] on label "Content" at bounding box center [30, 174] width 31 height 17
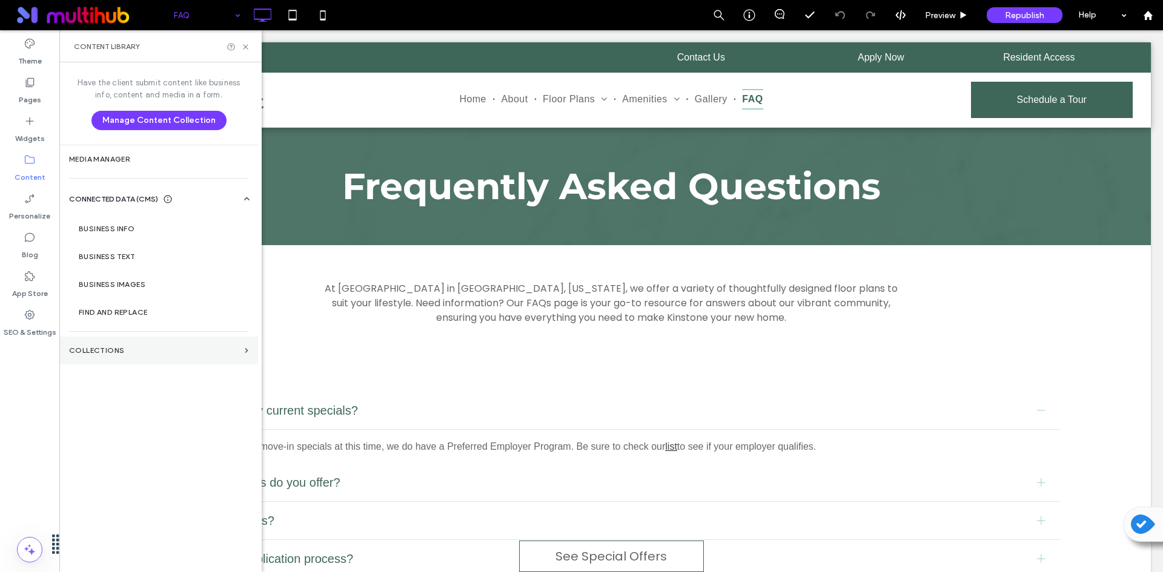
click at [105, 346] on section "Collections" at bounding box center [158, 351] width 199 height 28
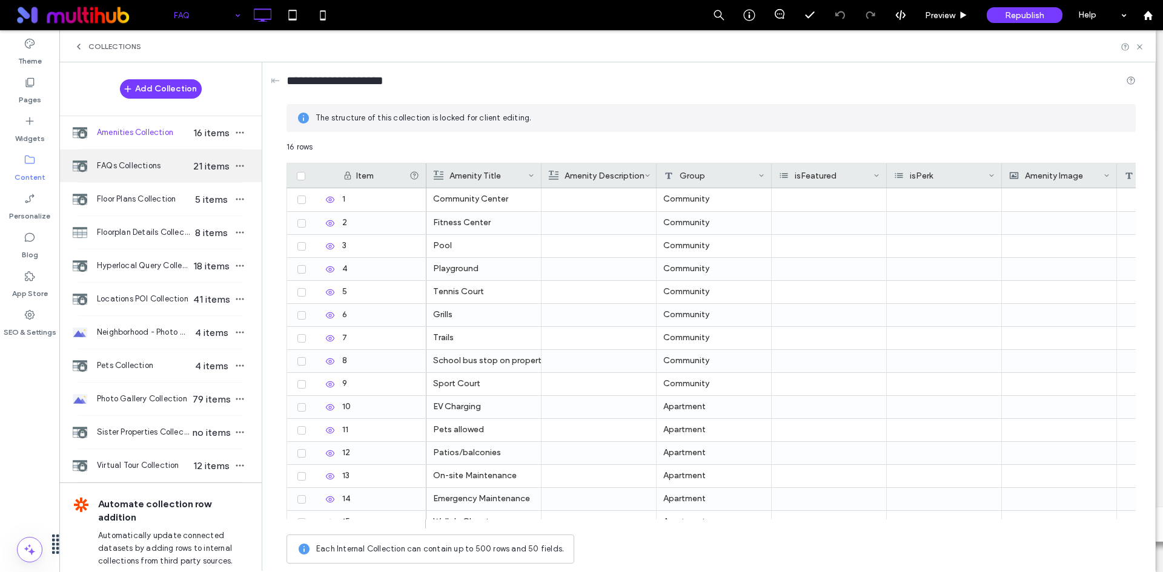
click at [180, 165] on span "FAQs Collections" at bounding box center [143, 166] width 93 height 12
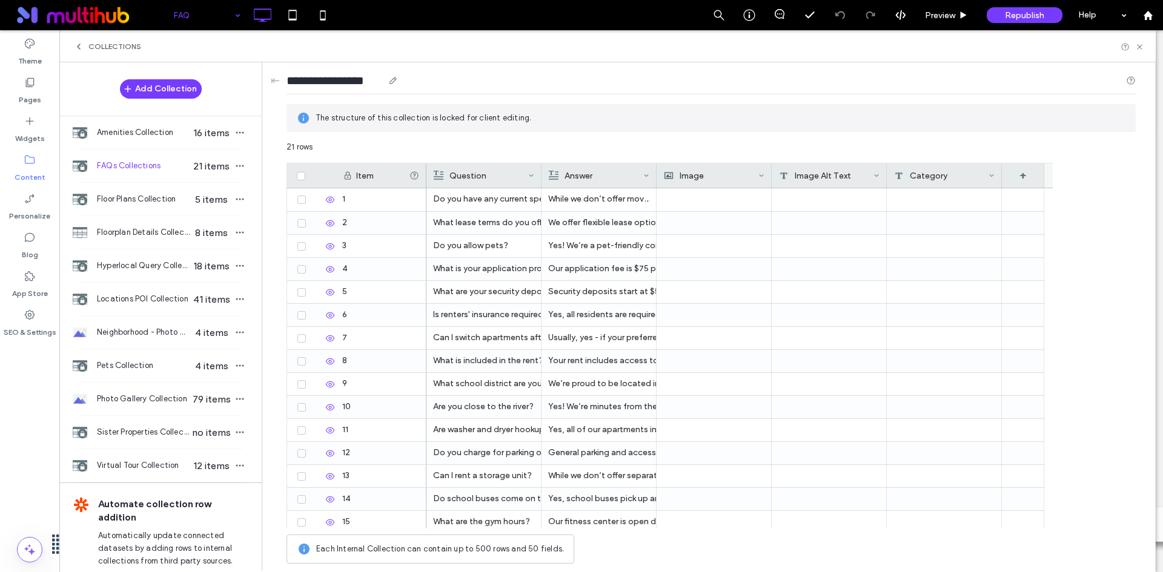
click at [383, 84] on input "**********" at bounding box center [334, 80] width 97 height 17
click at [457, 177] on div "Question" at bounding box center [481, 175] width 94 height 24
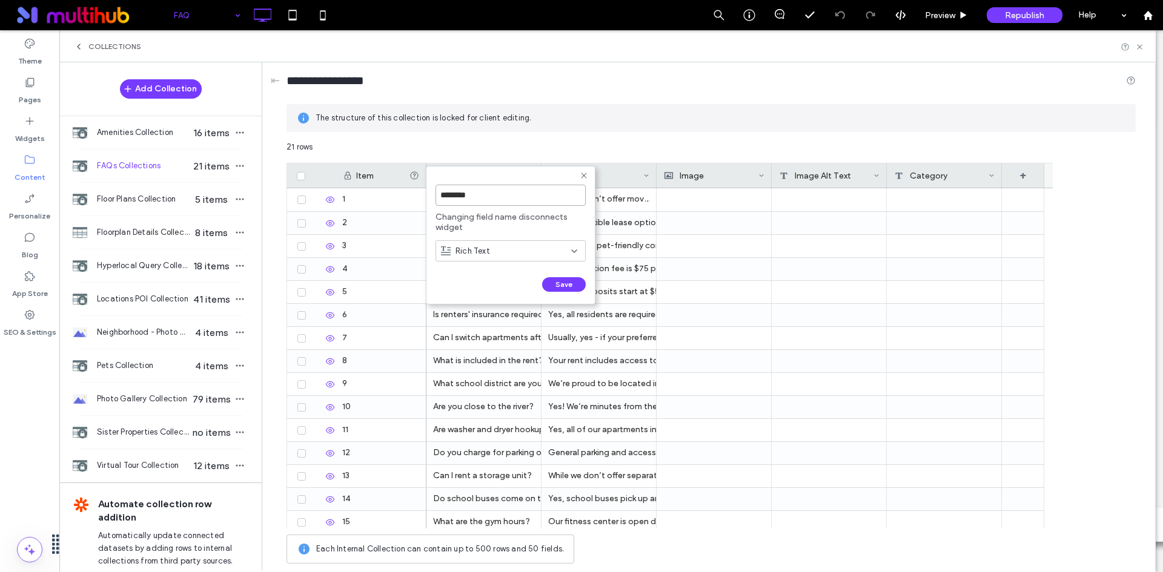
click at [487, 199] on input "********" at bounding box center [510, 195] width 150 height 21
click at [586, 177] on icon at bounding box center [584, 176] width 10 height 10
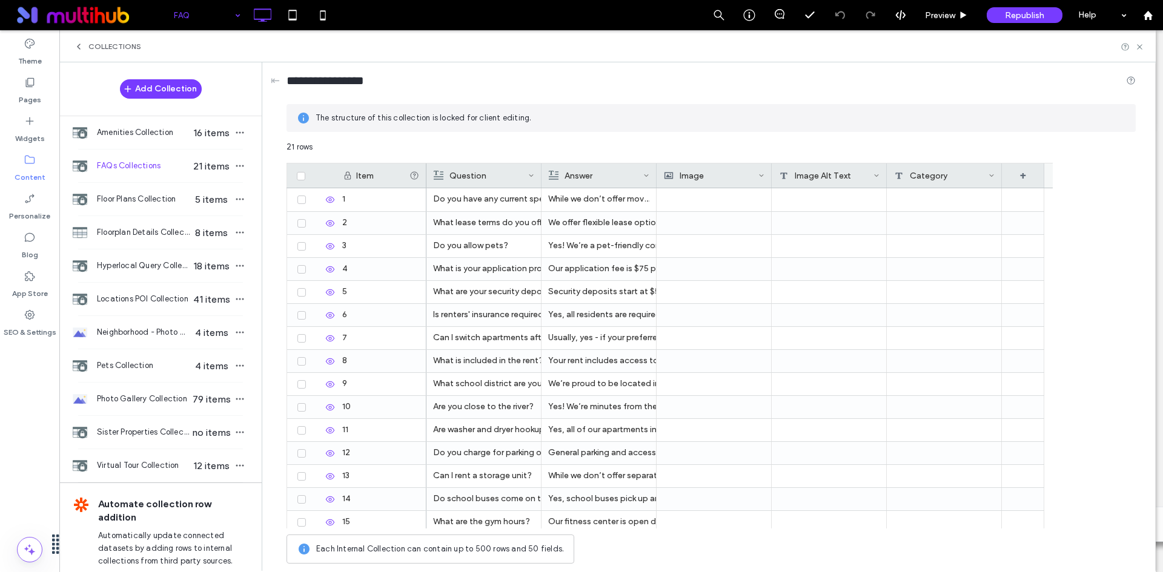
click at [601, 176] on div "Answer" at bounding box center [596, 175] width 94 height 24
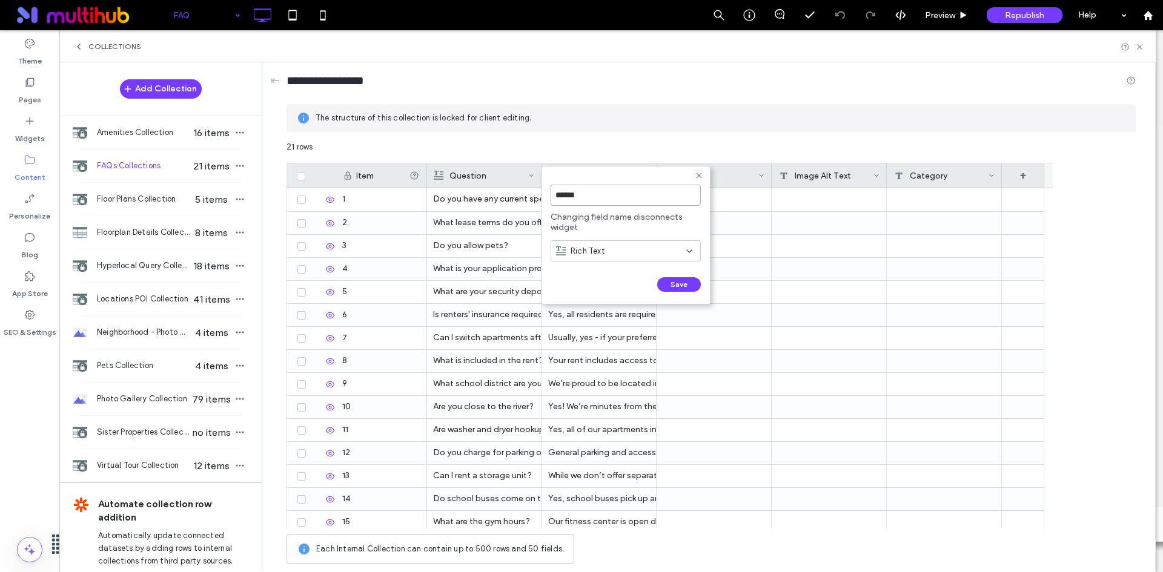
click at [607, 196] on input "******" at bounding box center [625, 195] width 150 height 21
click at [699, 173] on icon at bounding box center [699, 176] width 10 height 10
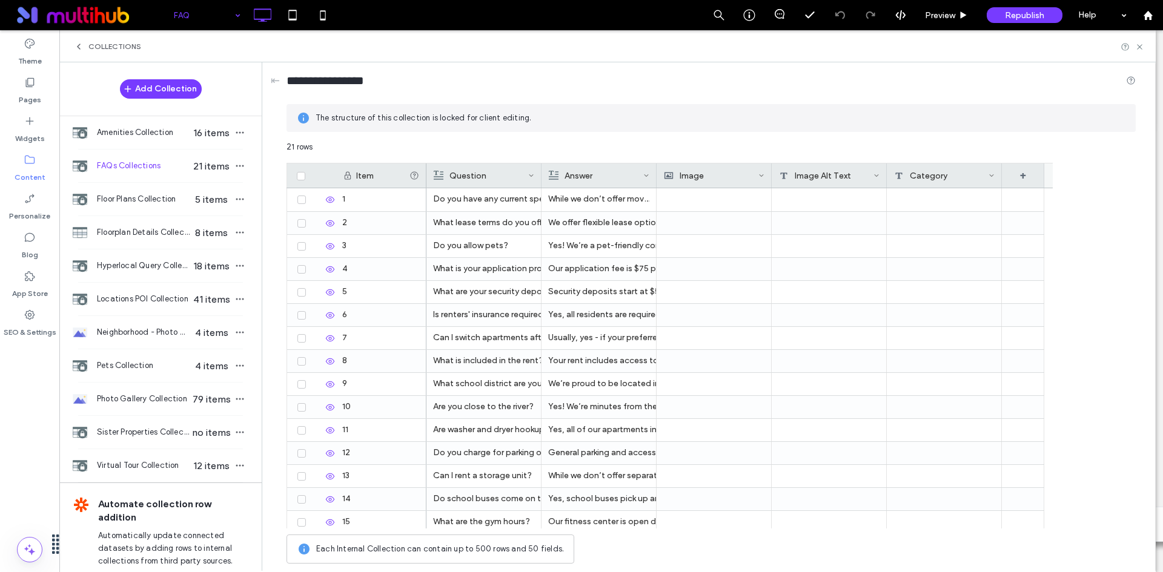
click at [702, 177] on div "Image" at bounding box center [711, 175] width 94 height 24
click at [752, 197] on input "*****" at bounding box center [734, 195] width 138 height 21
click at [800, 173] on icon at bounding box center [802, 176] width 10 height 10
click at [820, 174] on div "Image Alt Text" at bounding box center [826, 175] width 94 height 24
click at [836, 192] on input "**********" at bounding box center [850, 195] width 138 height 21
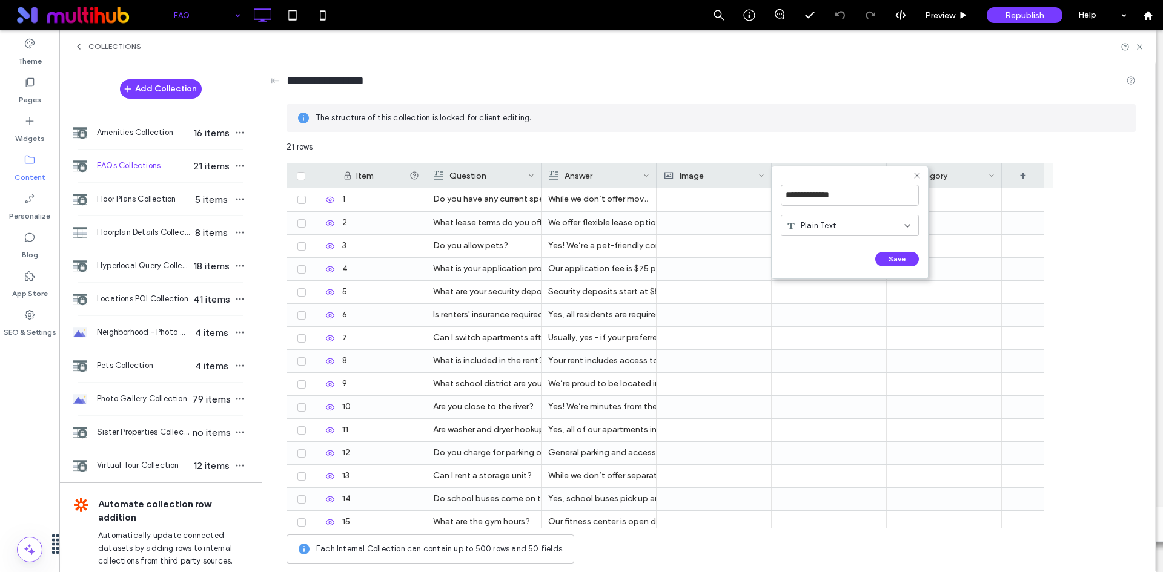
click at [920, 175] on icon at bounding box center [917, 176] width 10 height 10
click at [931, 173] on div "Category" at bounding box center [941, 175] width 94 height 24
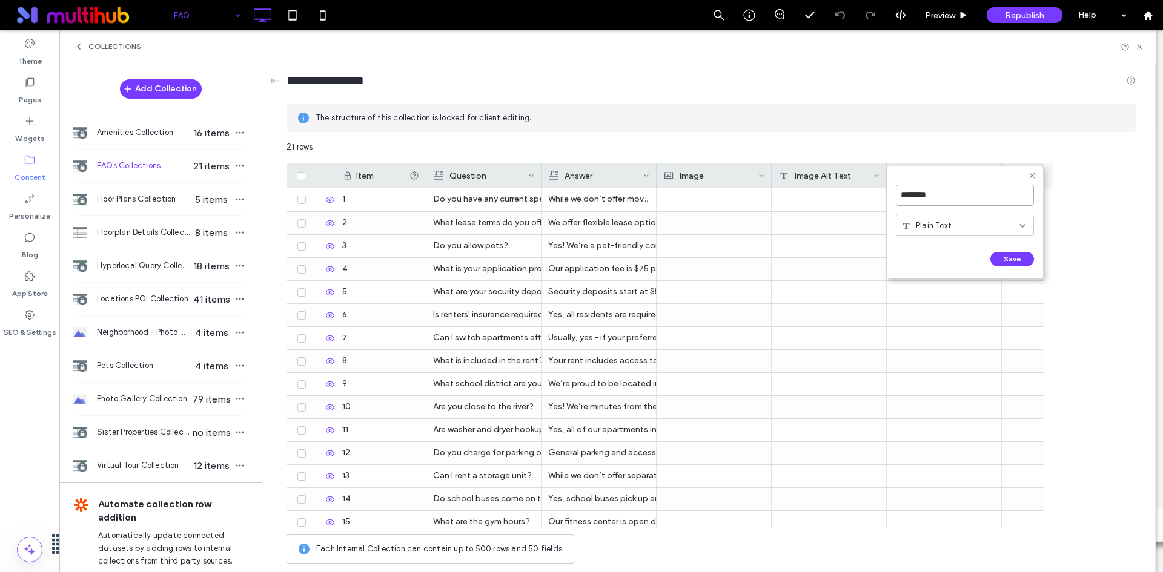
drag, startPoint x: 940, startPoint y: 194, endPoint x: 900, endPoint y: 197, distance: 39.5
click at [900, 197] on input "********" at bounding box center [965, 195] width 138 height 21
click at [1032, 174] on icon at bounding box center [1032, 176] width 10 height 10
drag, startPoint x: 1137, startPoint y: 48, endPoint x: 886, endPoint y: 18, distance: 252.5
click at [1137, 48] on icon at bounding box center [1139, 46] width 9 height 9
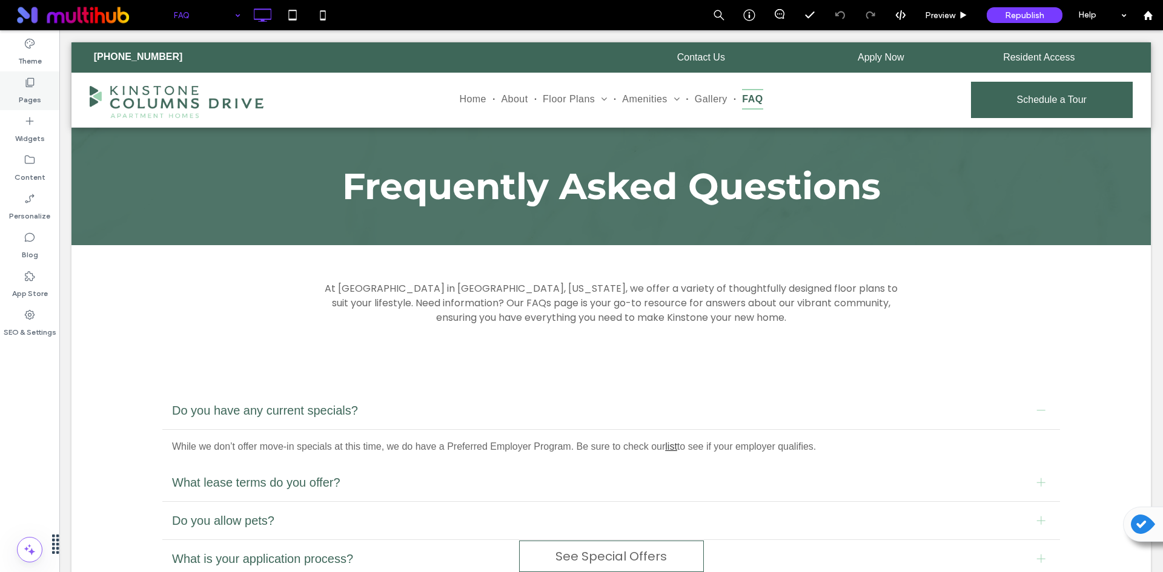
click at [32, 85] on use at bounding box center [30, 82] width 8 height 9
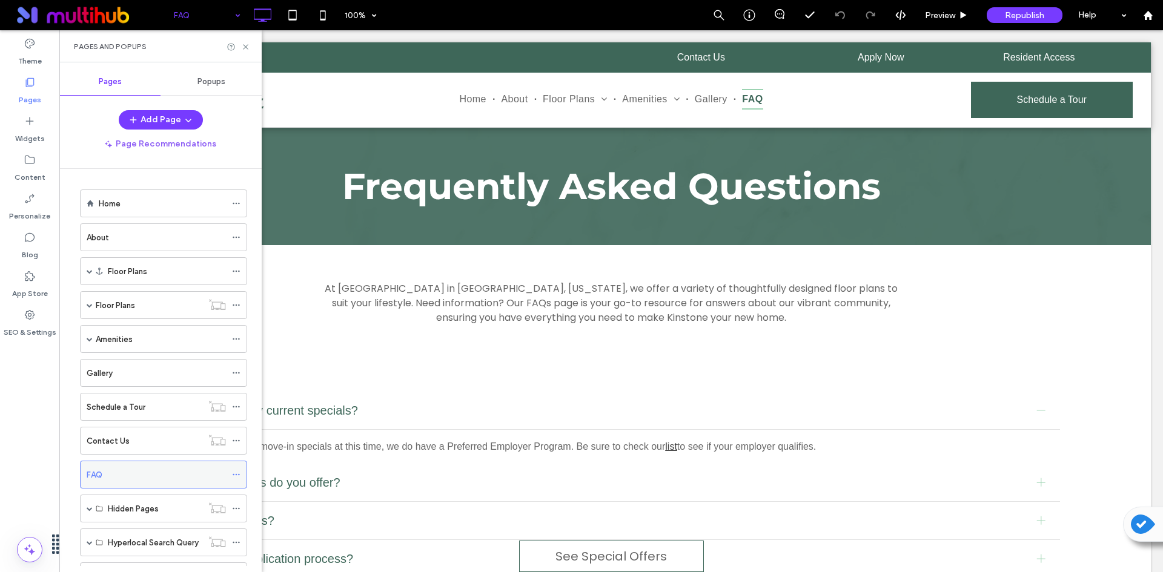
click at [237, 475] on use at bounding box center [236, 475] width 7 height 2
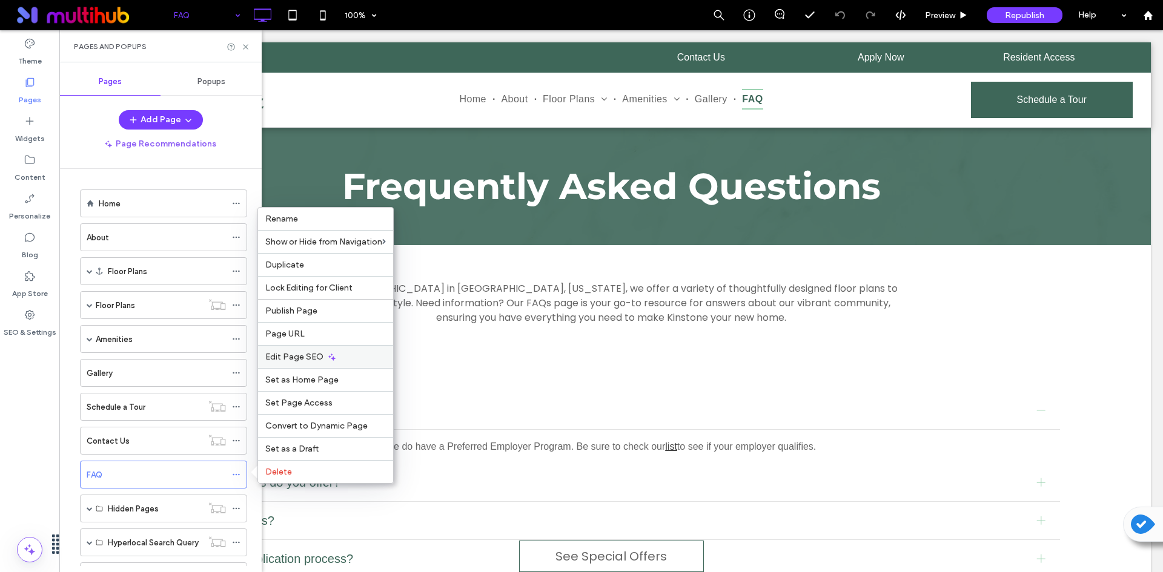
click at [348, 361] on div "Edit Page SEO" at bounding box center [325, 356] width 135 height 23
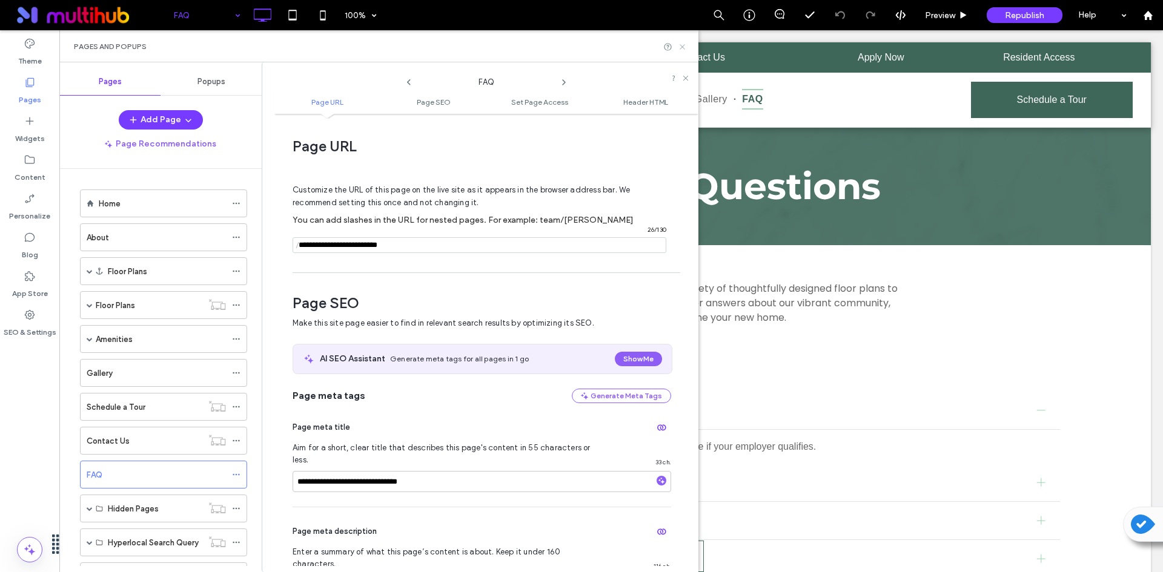
drag, startPoint x: 684, startPoint y: 44, endPoint x: 627, endPoint y: 13, distance: 63.9
click at [684, 44] on icon at bounding box center [682, 46] width 9 height 9
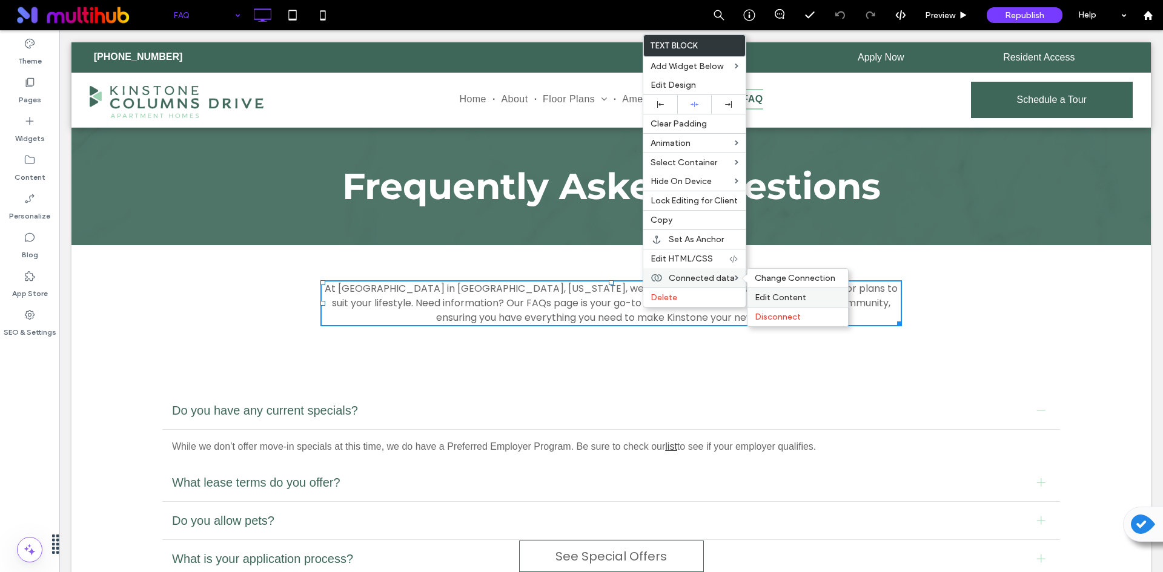
click at [756, 291] on div "Edit Content" at bounding box center [797, 297] width 101 height 19
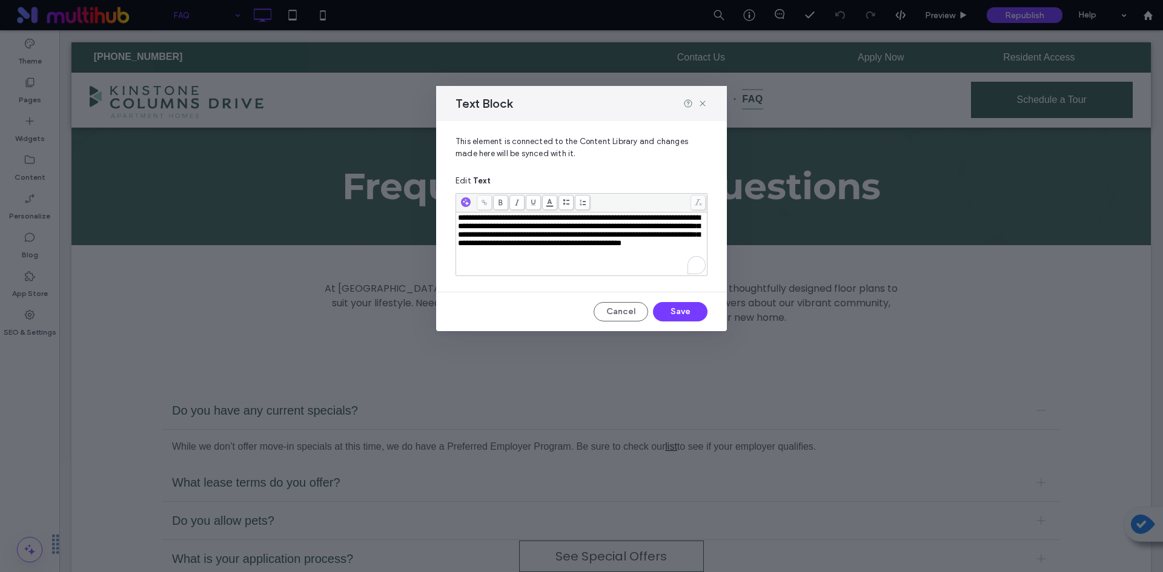
click at [619, 248] on div "**********" at bounding box center [582, 231] width 248 height 34
click at [704, 101] on icon at bounding box center [703, 104] width 10 height 10
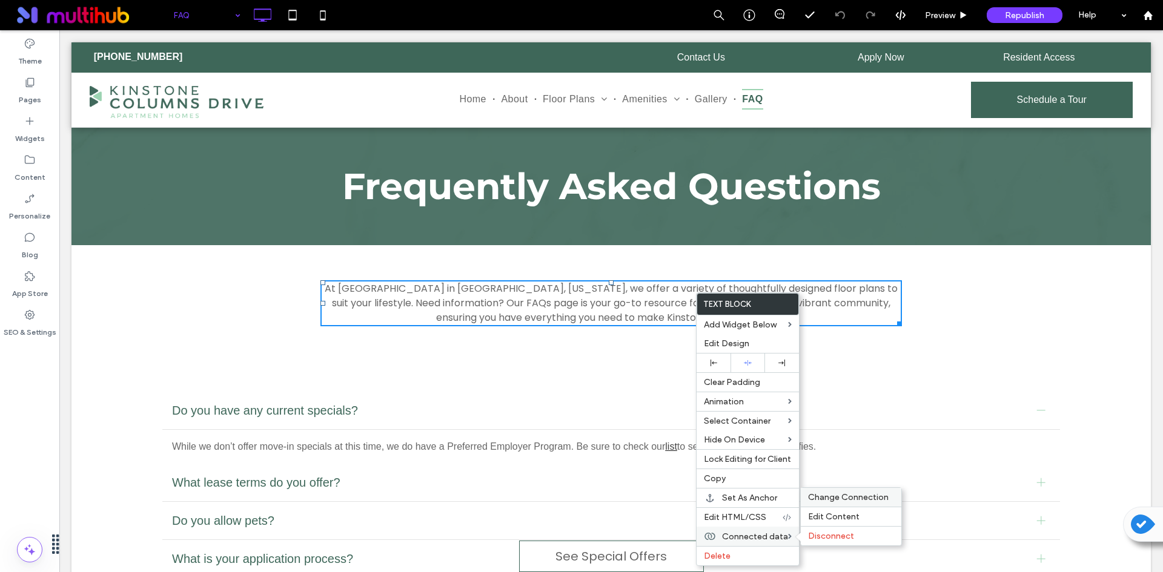
click at [836, 498] on span "Change Connection" at bounding box center [848, 497] width 81 height 10
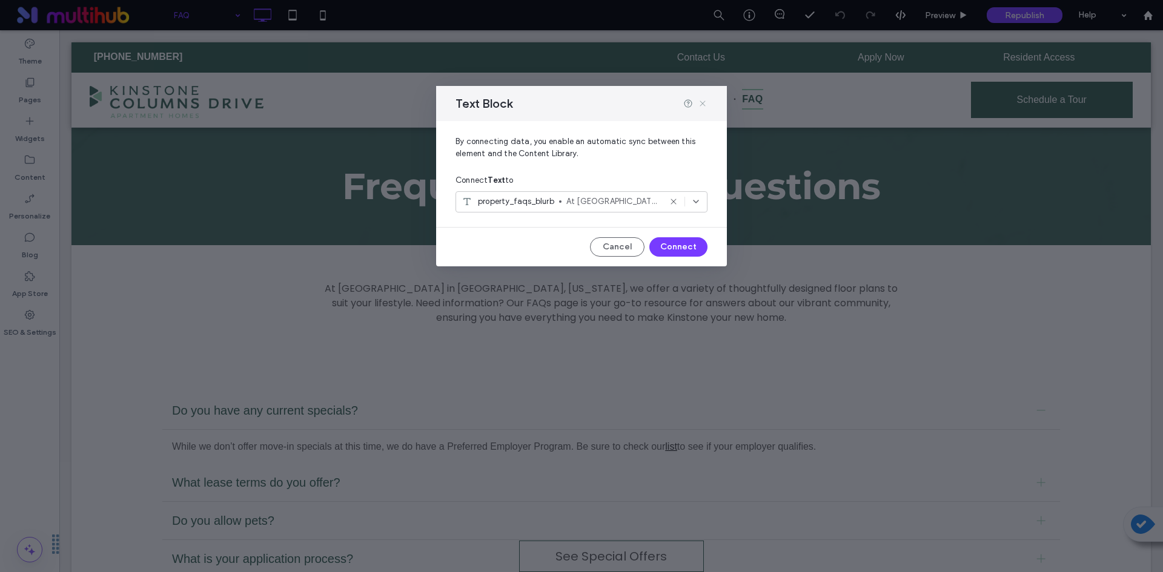
click at [706, 104] on icon at bounding box center [703, 104] width 10 height 10
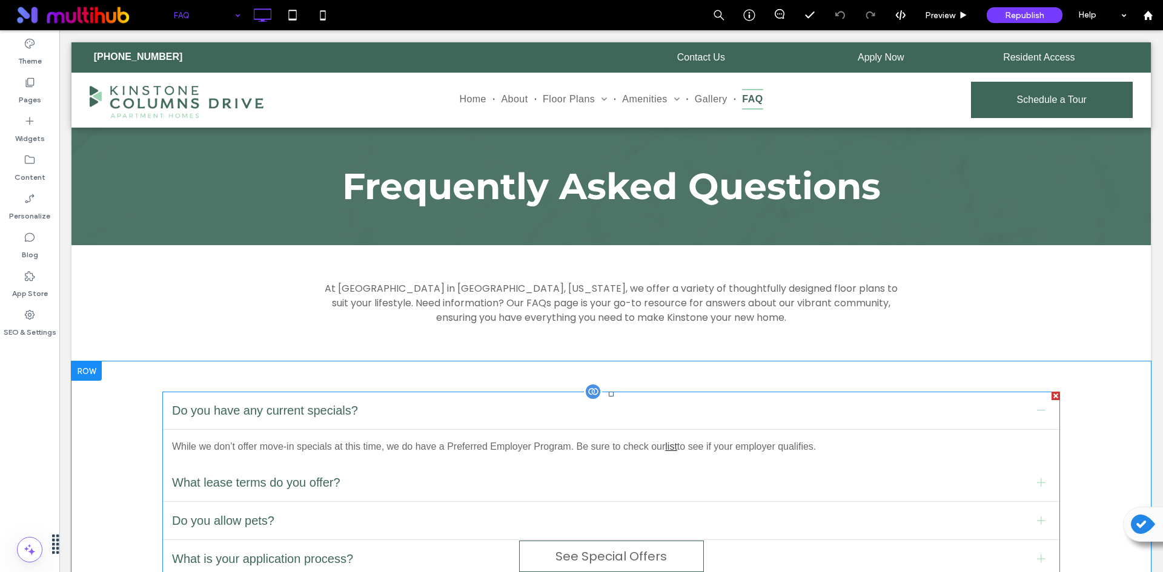
click at [365, 414] on span "Do you have any current specials?" at bounding box center [599, 410] width 855 height 18
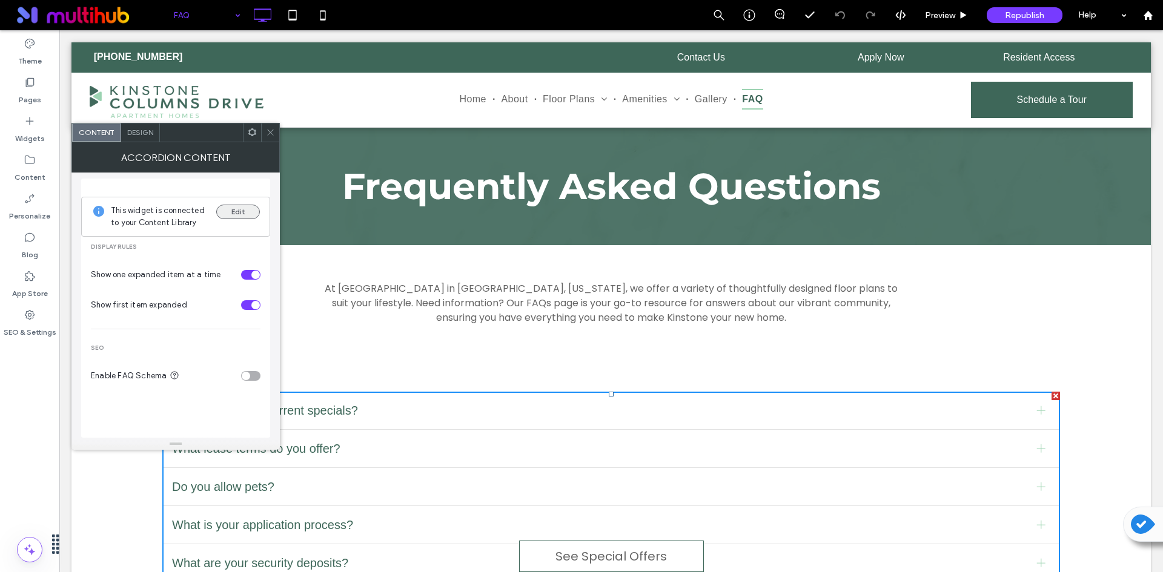
click at [246, 207] on button "Edit" at bounding box center [238, 212] width 44 height 15
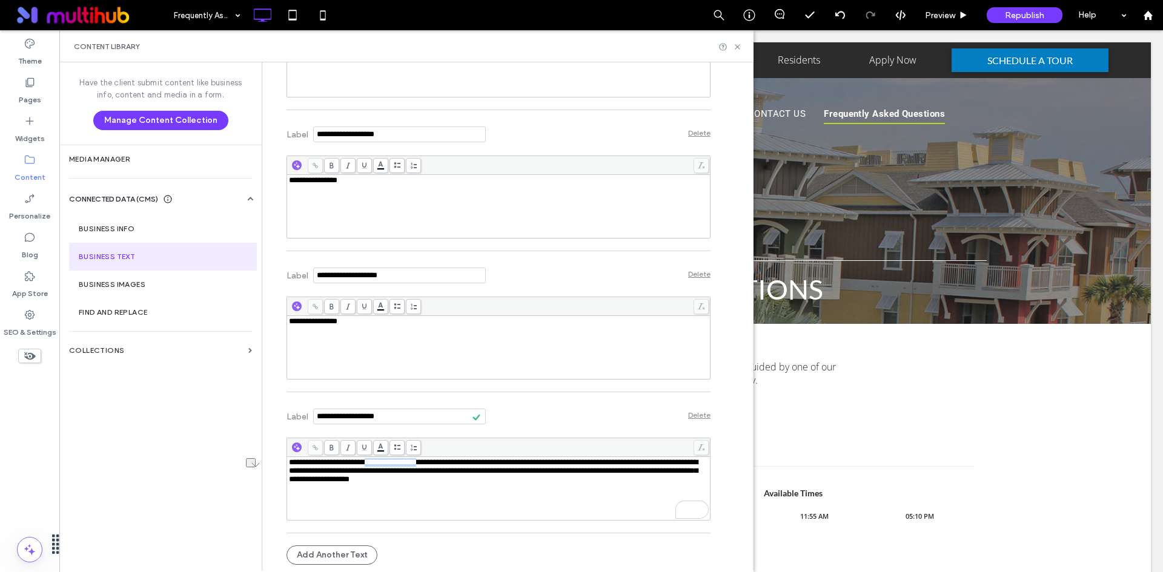
drag, startPoint x: 372, startPoint y: 462, endPoint x: 432, endPoint y: 463, distance: 60.6
click at [432, 463] on span "**********" at bounding box center [493, 470] width 409 height 25
click at [567, 477] on div "**********" at bounding box center [499, 470] width 420 height 25
click at [712, 434] on div "**********" at bounding box center [510, 316] width 484 height 509
drag, startPoint x: 292, startPoint y: 463, endPoint x: 360, endPoint y: 465, distance: 67.8
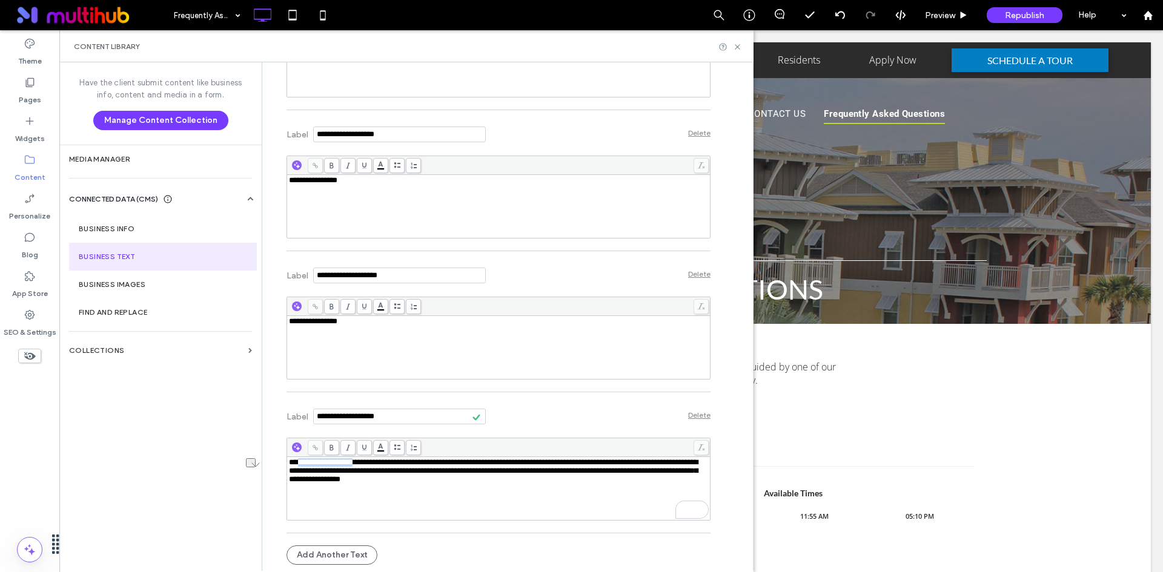
click at [360, 465] on span "**********" at bounding box center [493, 470] width 409 height 25
copy span "**********"
drag, startPoint x: 406, startPoint y: 480, endPoint x: 438, endPoint y: 484, distance: 32.3
click at [438, 483] on span "**********" at bounding box center [493, 470] width 409 height 25
paste div "To enrich screen reader interactions, please activate Accessibility in Grammarl…"
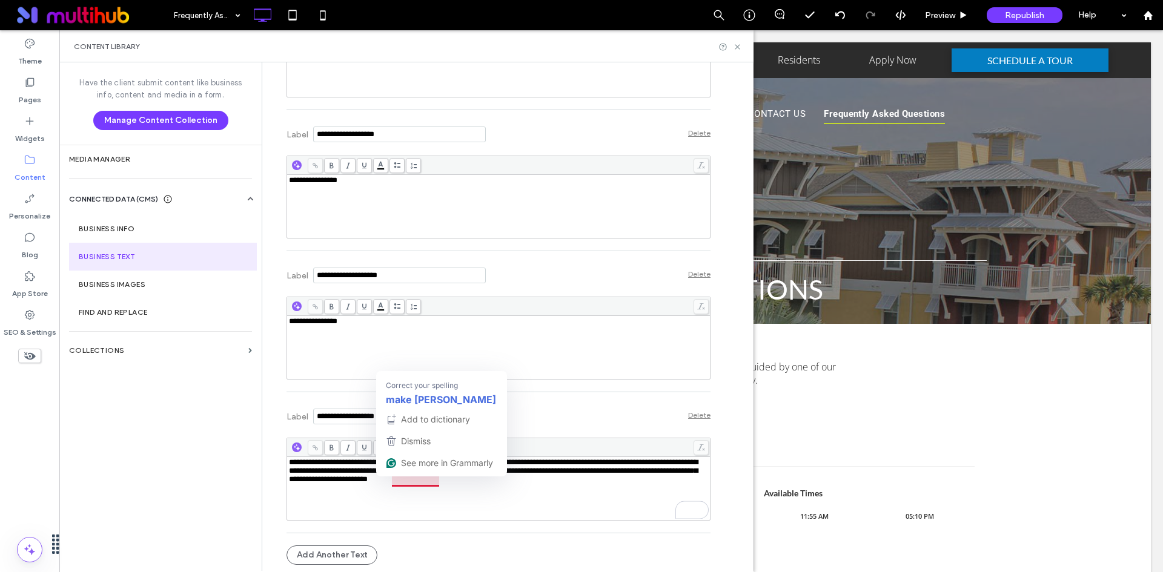
click at [404, 483] on span "**********" at bounding box center [493, 470] width 409 height 25
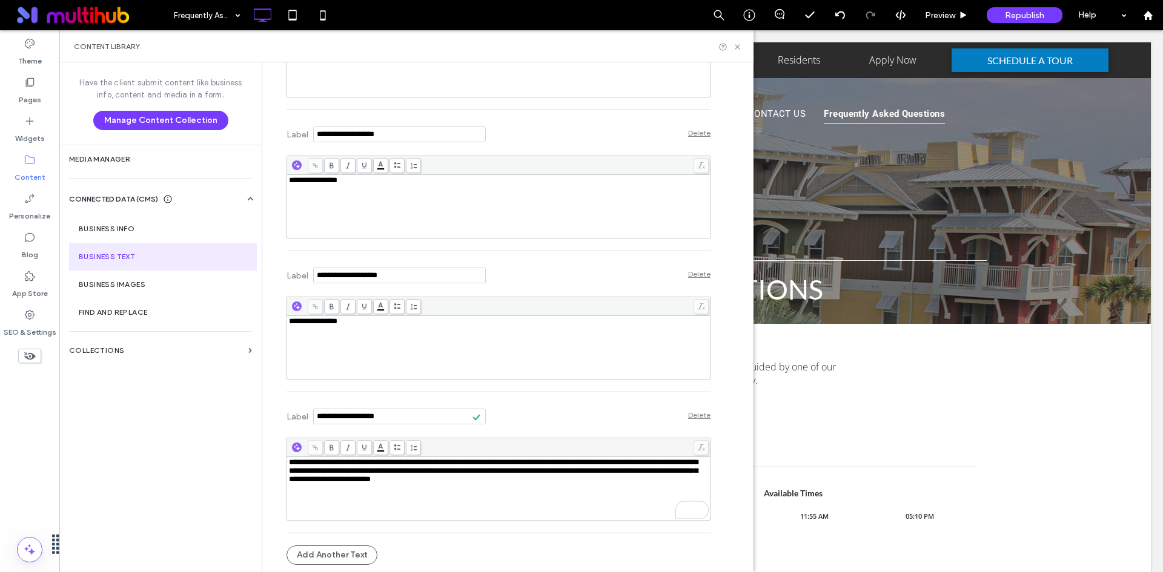
click at [549, 480] on div "**********" at bounding box center [499, 470] width 420 height 25
click at [732, 50] on div "Content Library" at bounding box center [406, 47] width 665 height 10
click at [733, 49] on icon at bounding box center [737, 46] width 9 height 9
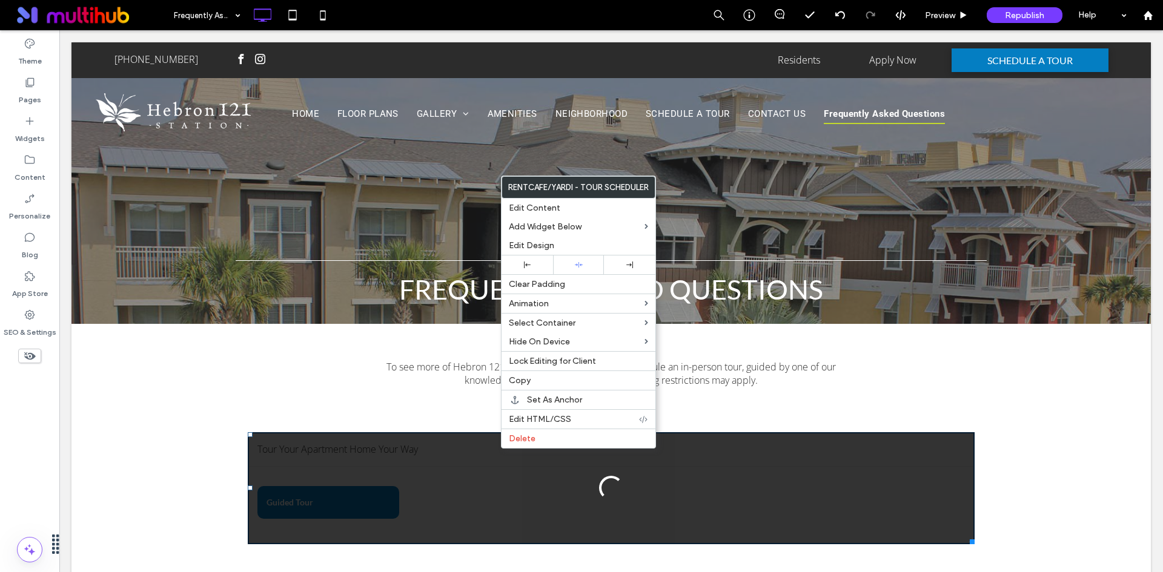
click at [324, 423] on div "To see more of Hebron 121 Station, use the calendar to schedule an in-person to…" at bounding box center [610, 373] width 1079 height 99
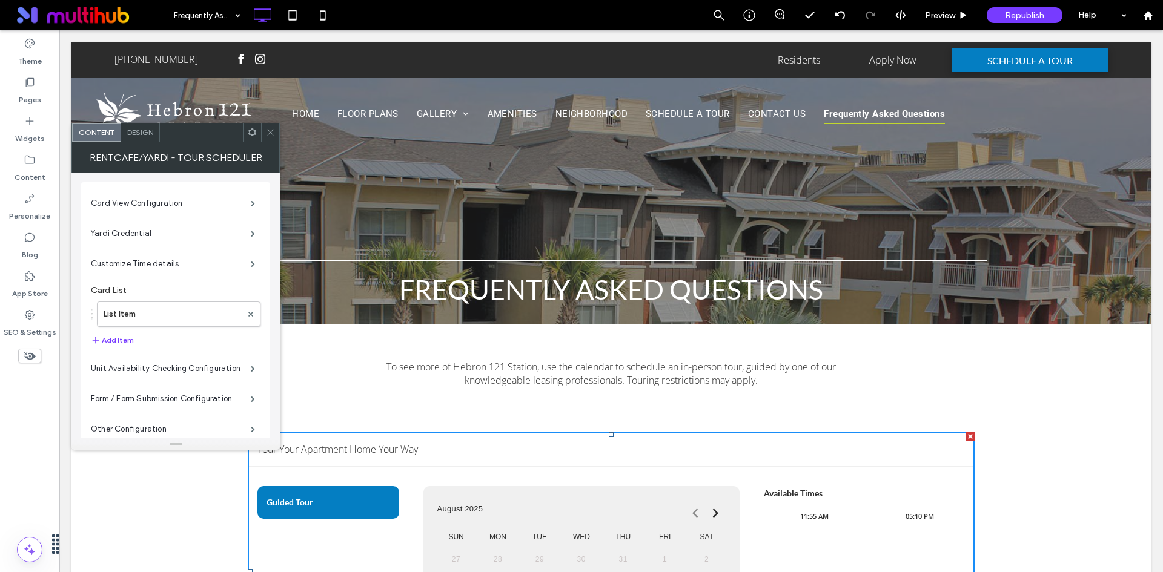
drag, startPoint x: 185, startPoint y: 427, endPoint x: 131, endPoint y: 457, distance: 62.1
click at [117, 472] on div "**********" at bounding box center [610, 571] width 1079 height 297
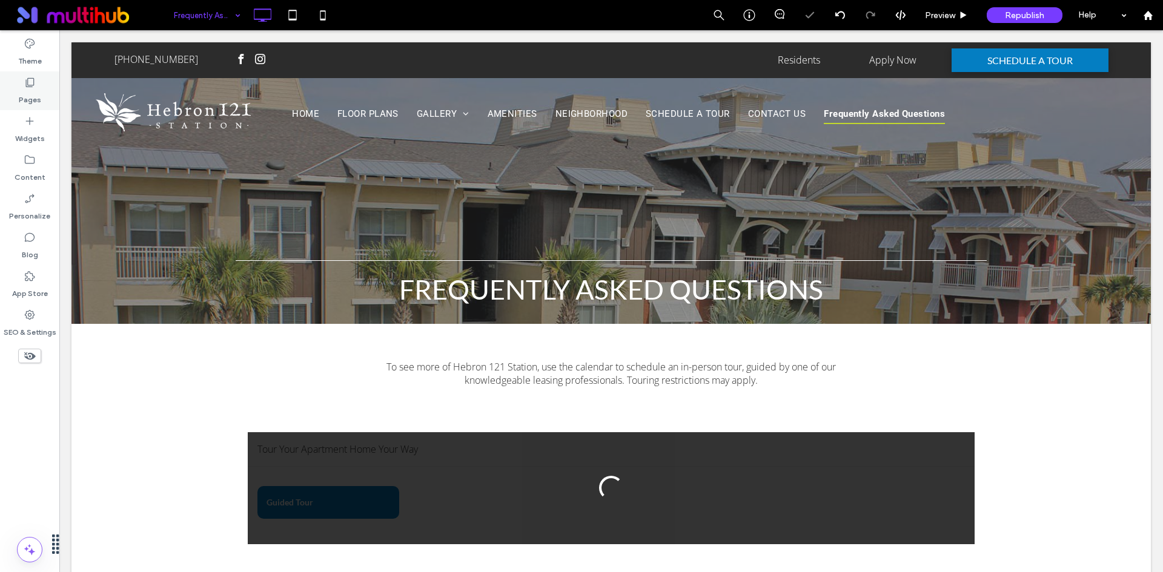
click at [22, 84] on div "Pages" at bounding box center [29, 90] width 59 height 39
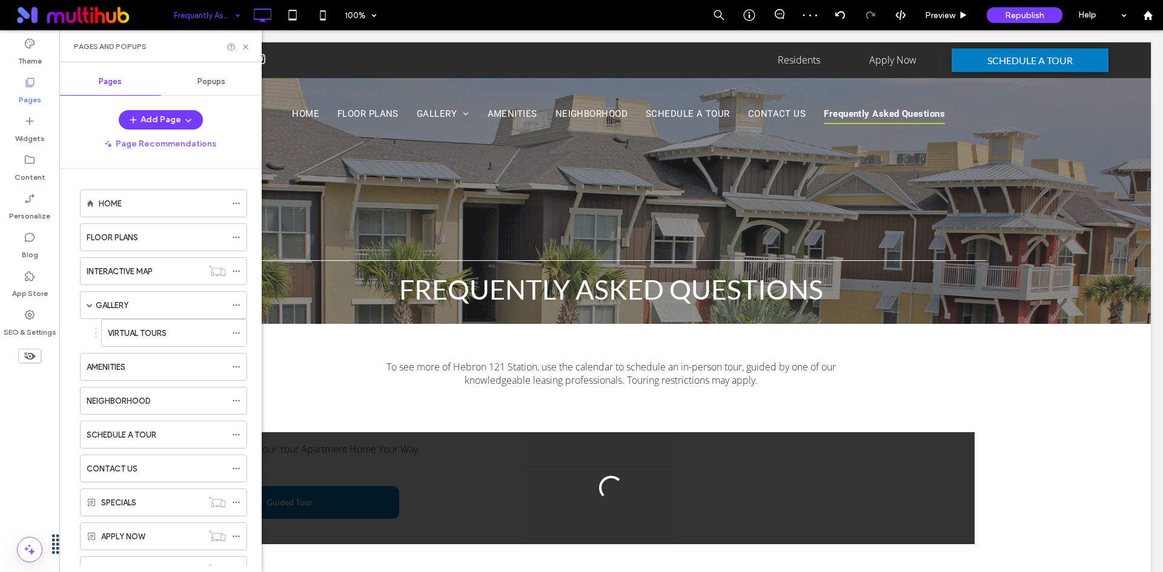
scroll to position [289, 0]
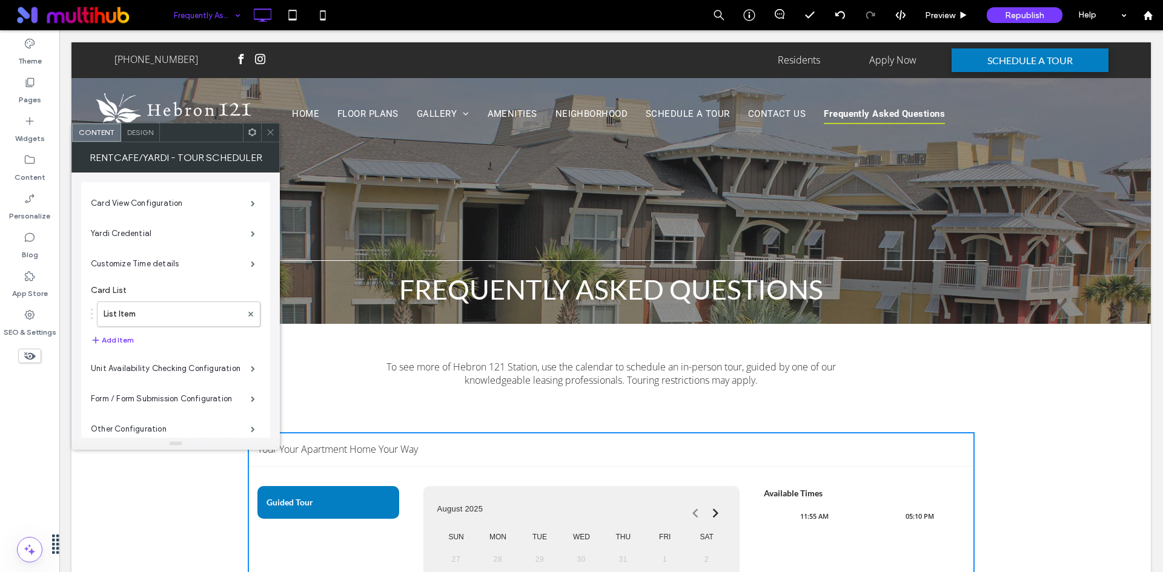
click at [274, 128] on icon at bounding box center [270, 132] width 9 height 9
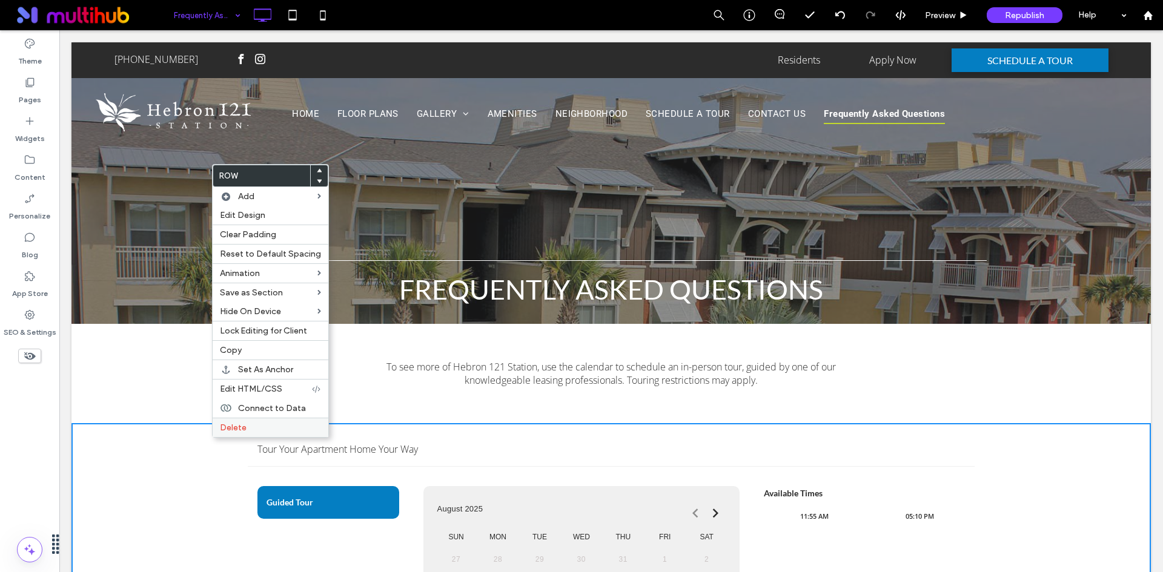
click at [243, 424] on span "Delete" at bounding box center [233, 428] width 27 height 10
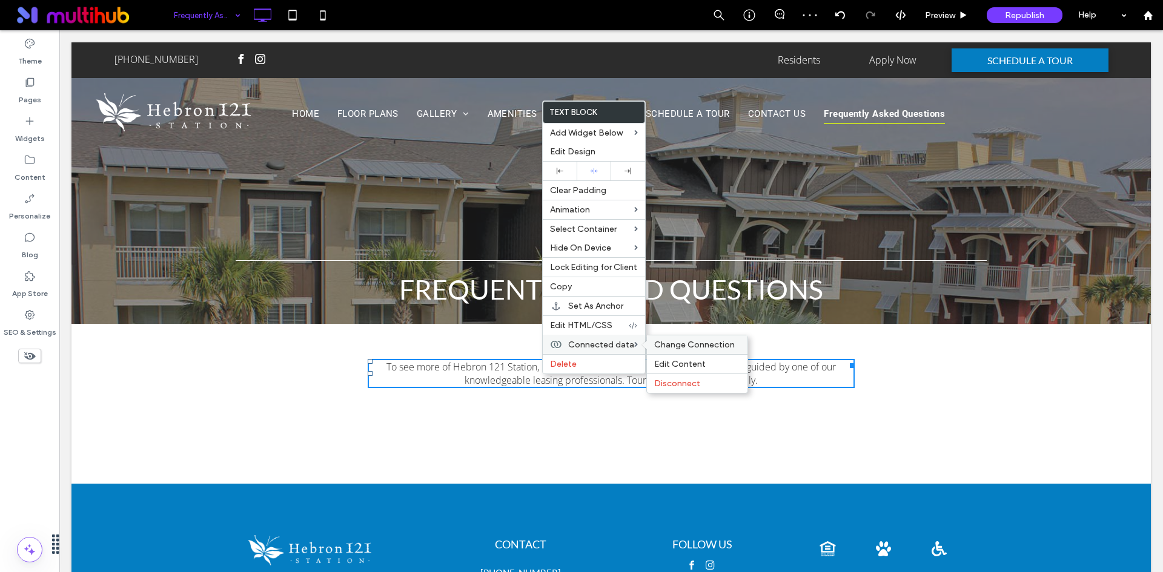
click at [666, 346] on span "Change Connection" at bounding box center [694, 345] width 81 height 10
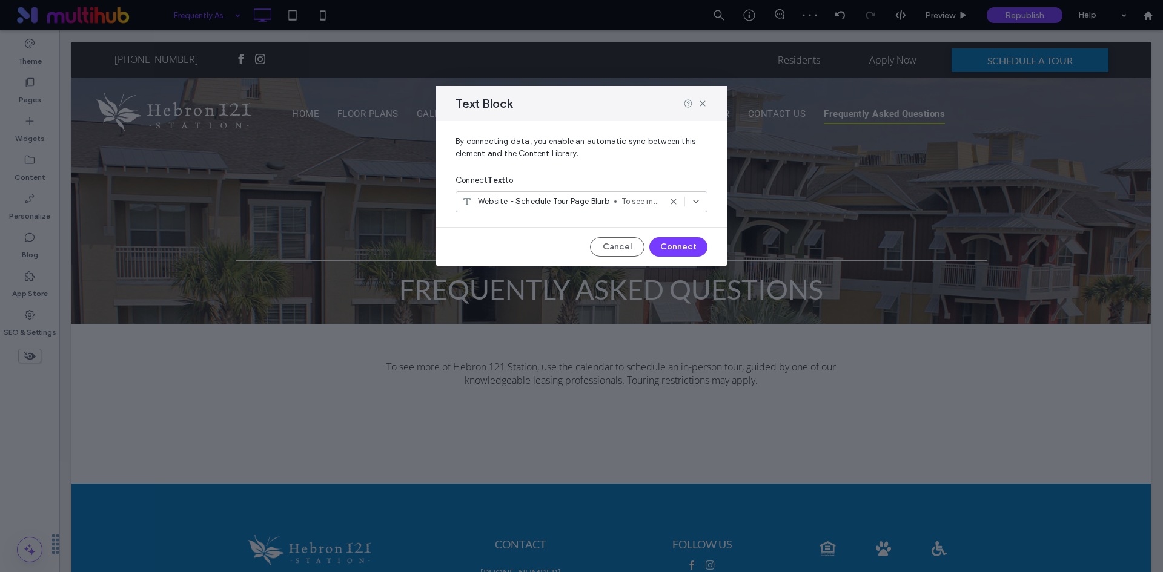
click at [570, 197] on span "Website - Schedule Tour Page Blurb" at bounding box center [543, 202] width 131 height 12
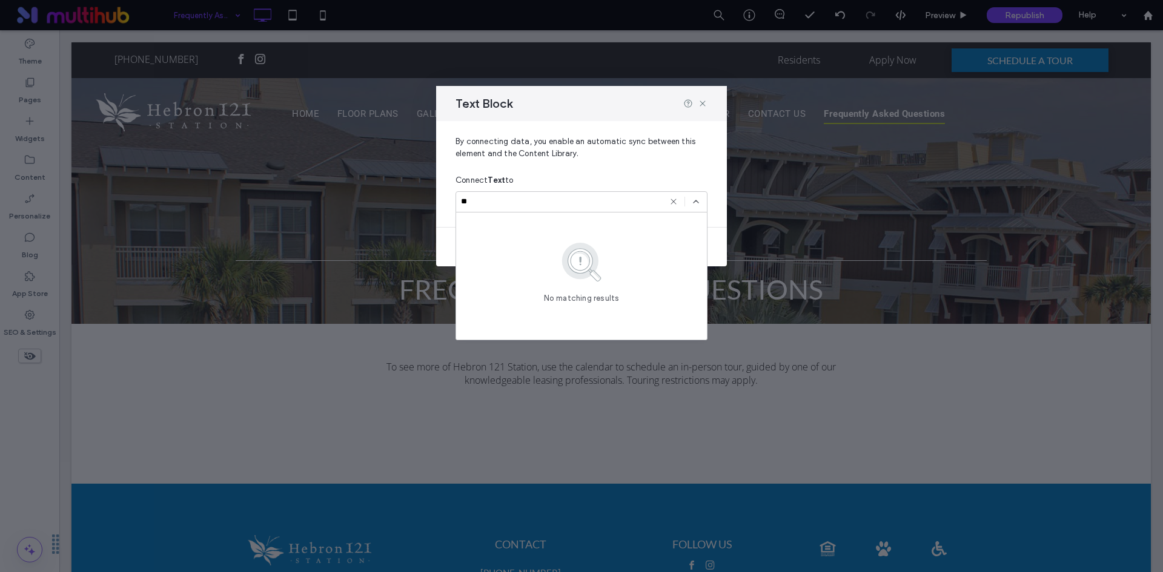
type input "*"
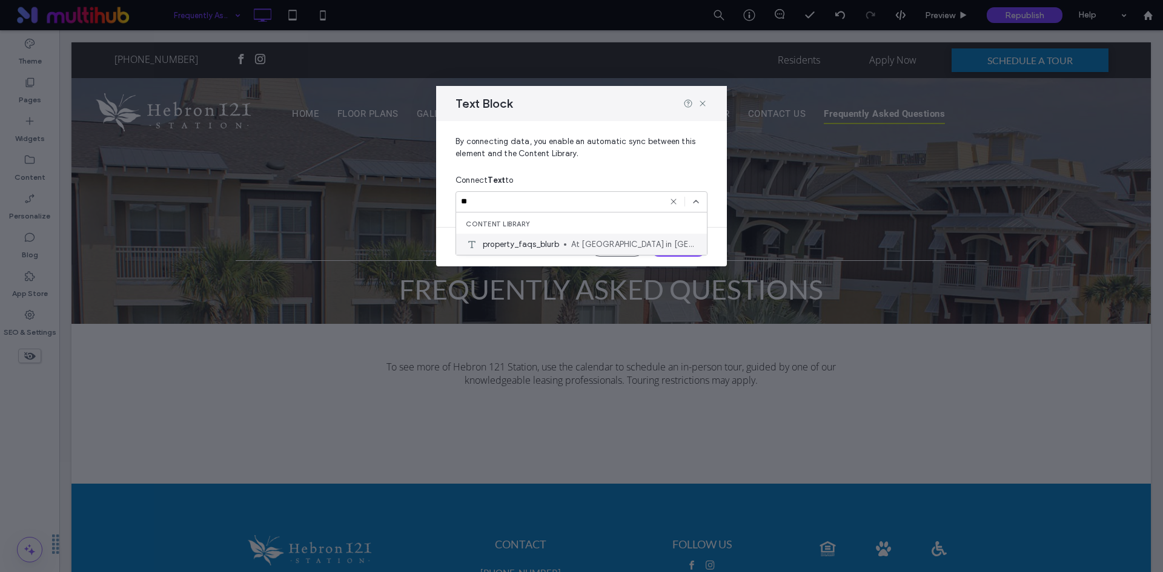
type input "**"
click at [532, 244] on span "property_faqs_blurb" at bounding box center [521, 245] width 76 height 12
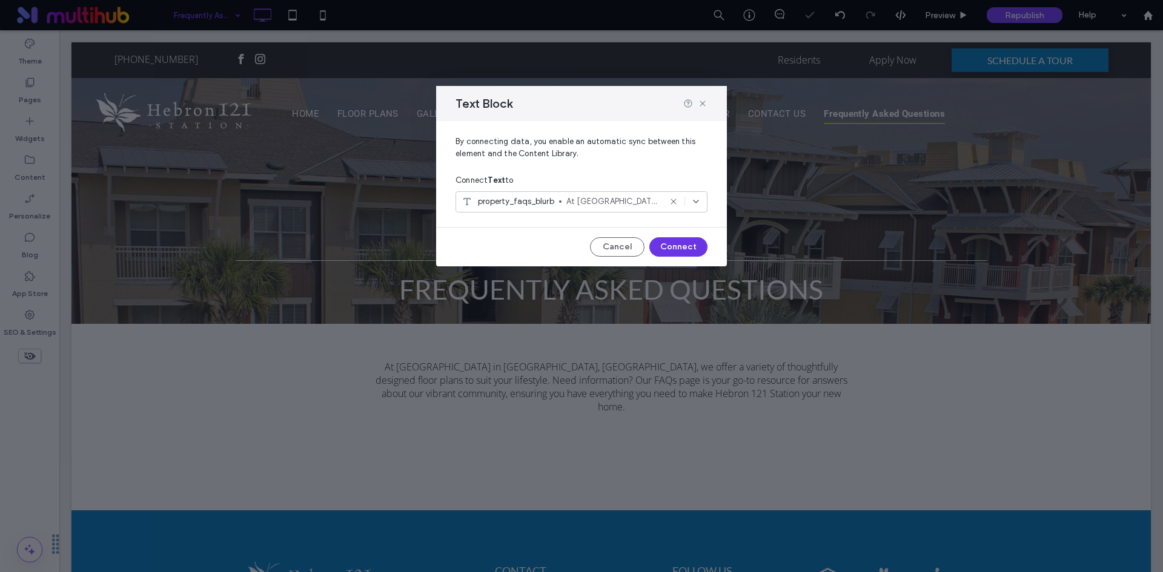
click at [684, 246] on button "Connect" at bounding box center [678, 246] width 58 height 19
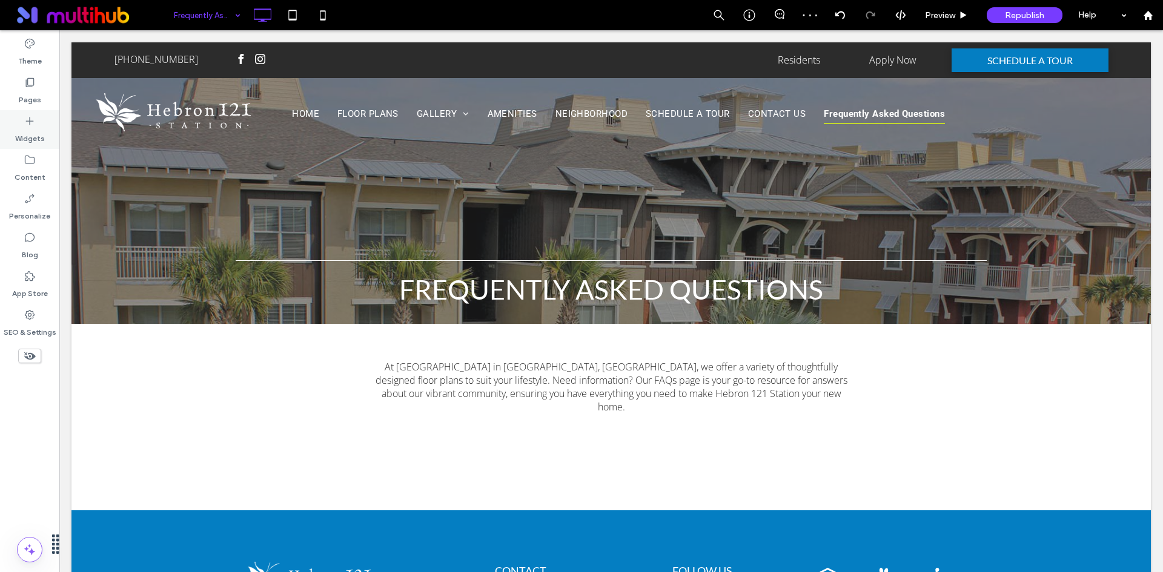
click at [38, 121] on div "Widgets" at bounding box center [29, 129] width 59 height 39
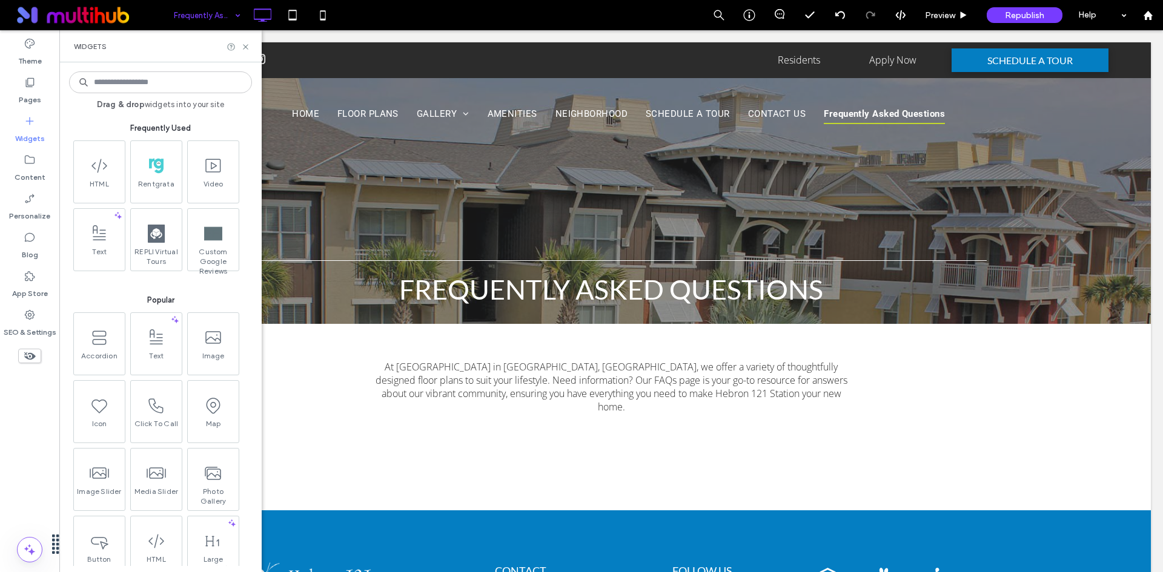
click at [151, 85] on input at bounding box center [160, 82] width 183 height 22
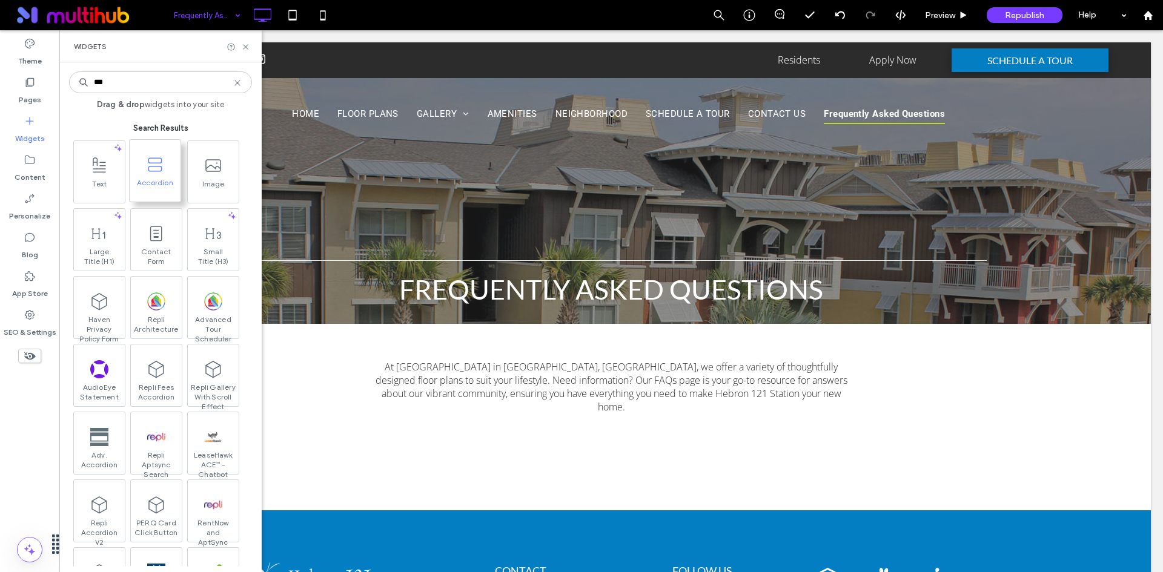
type input "***"
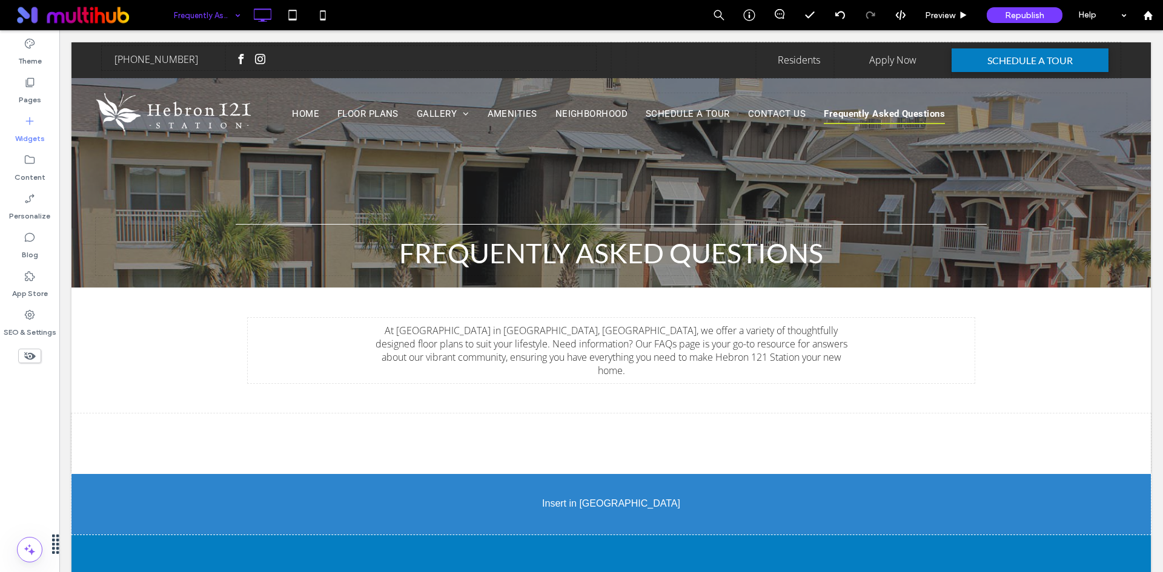
scroll to position [42, 0]
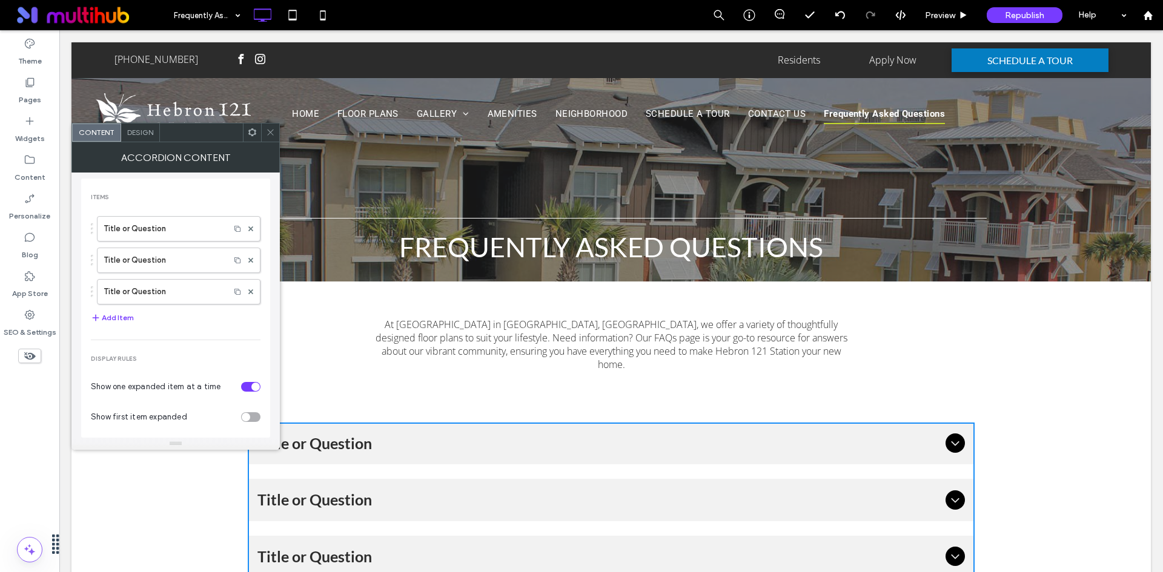
drag, startPoint x: 0, startPoint y: 0, endPoint x: 192, endPoint y: 91, distance: 212.6
click at [275, 129] on div at bounding box center [270, 133] width 18 height 18
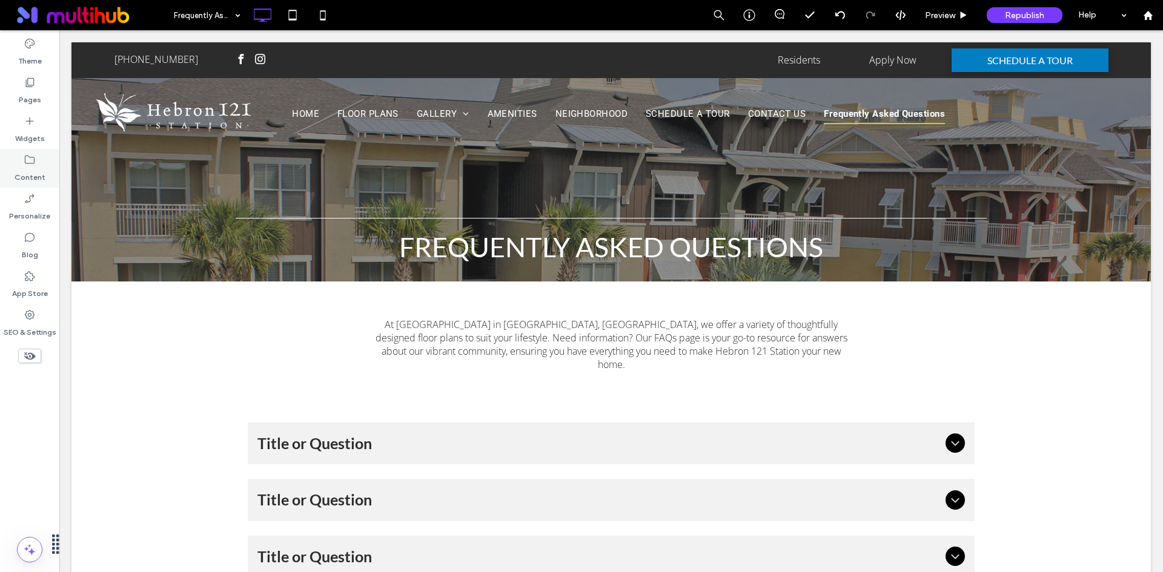
click at [38, 170] on label "Content" at bounding box center [30, 174] width 31 height 17
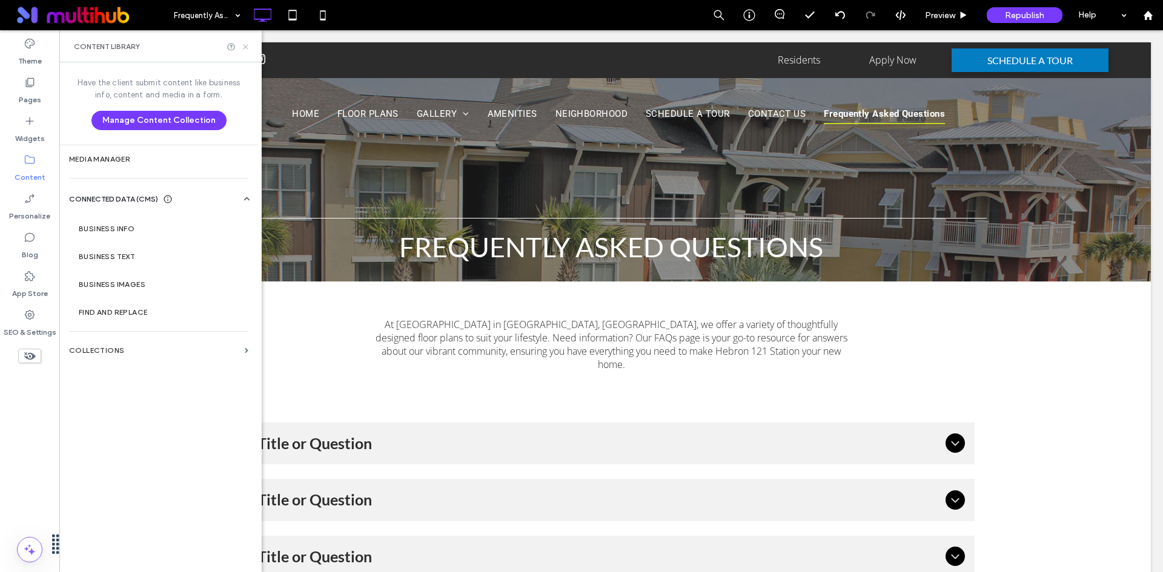
click at [245, 48] on icon at bounding box center [245, 46] width 9 height 9
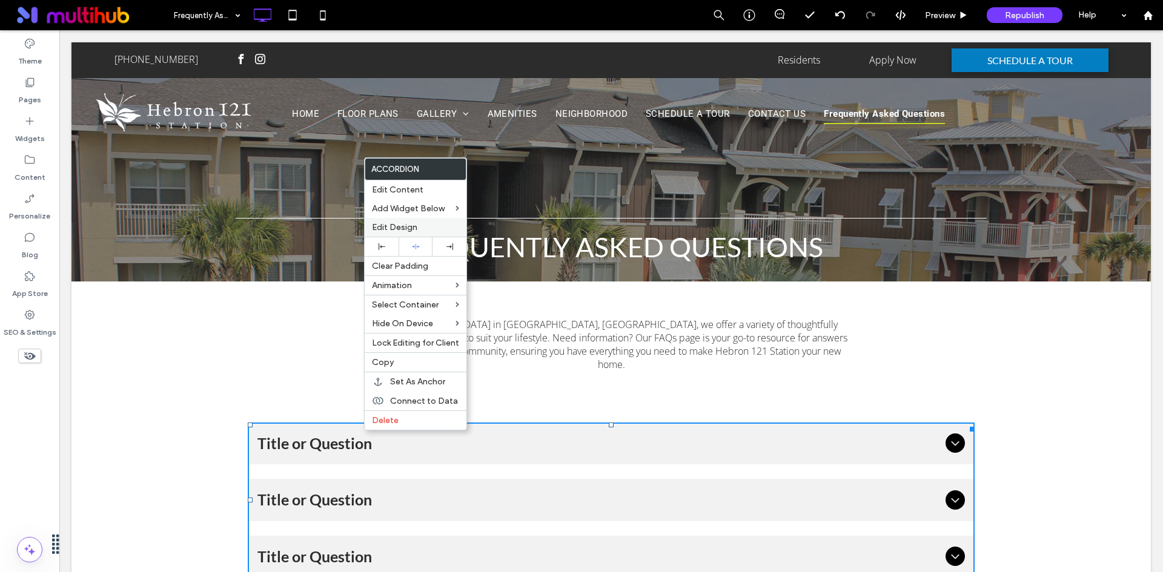
click at [420, 224] on label "Edit Design" at bounding box center [415, 227] width 87 height 10
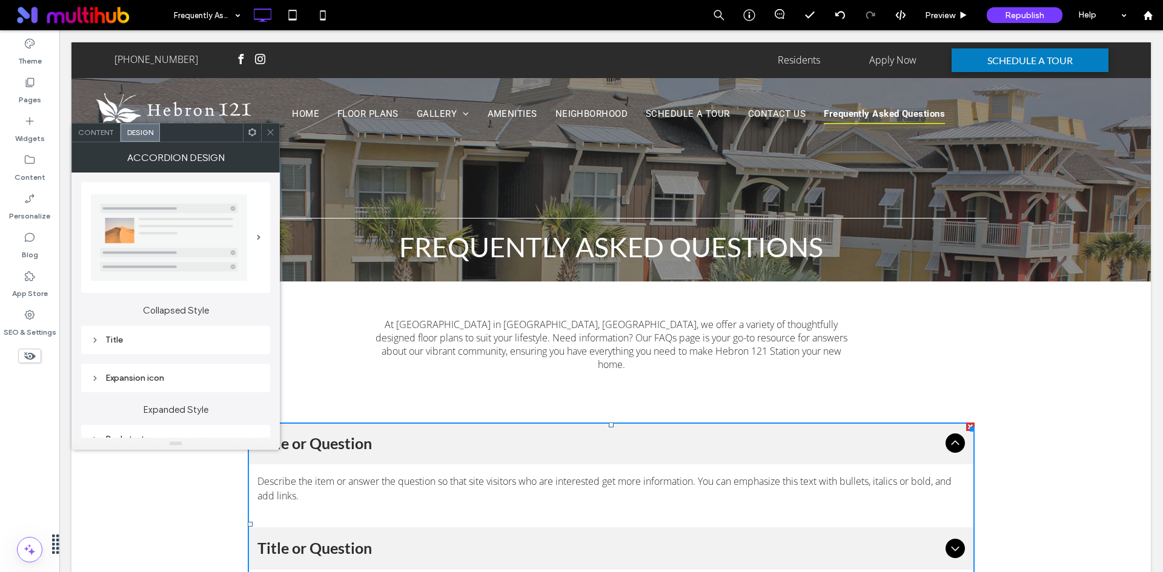
click at [182, 346] on div "Title" at bounding box center [176, 340] width 170 height 16
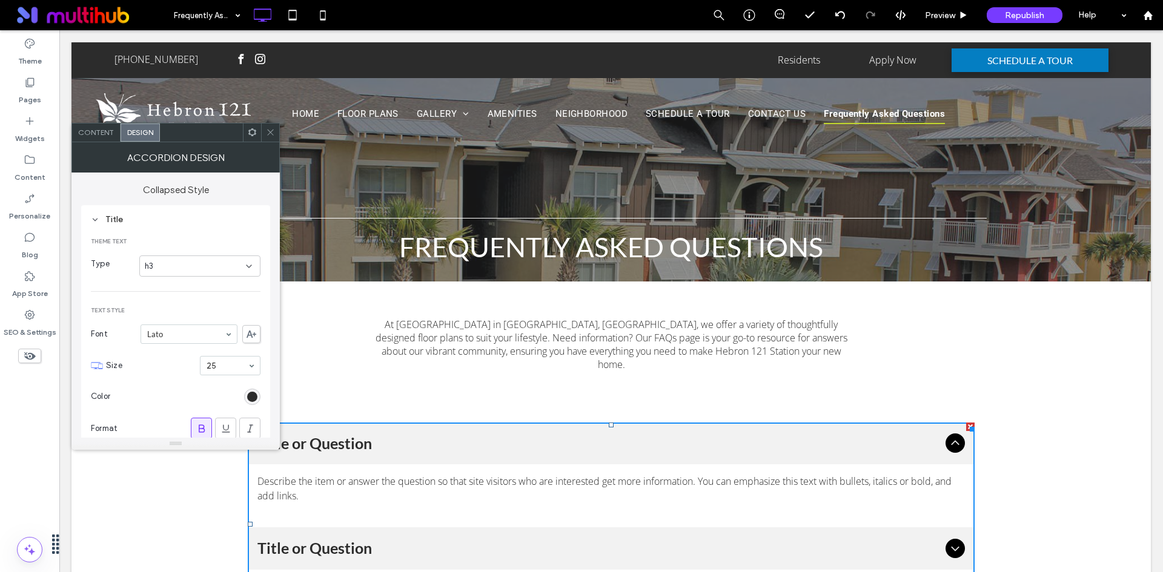
scroll to position [121, 0]
click at [257, 132] on div at bounding box center [252, 133] width 18 height 18
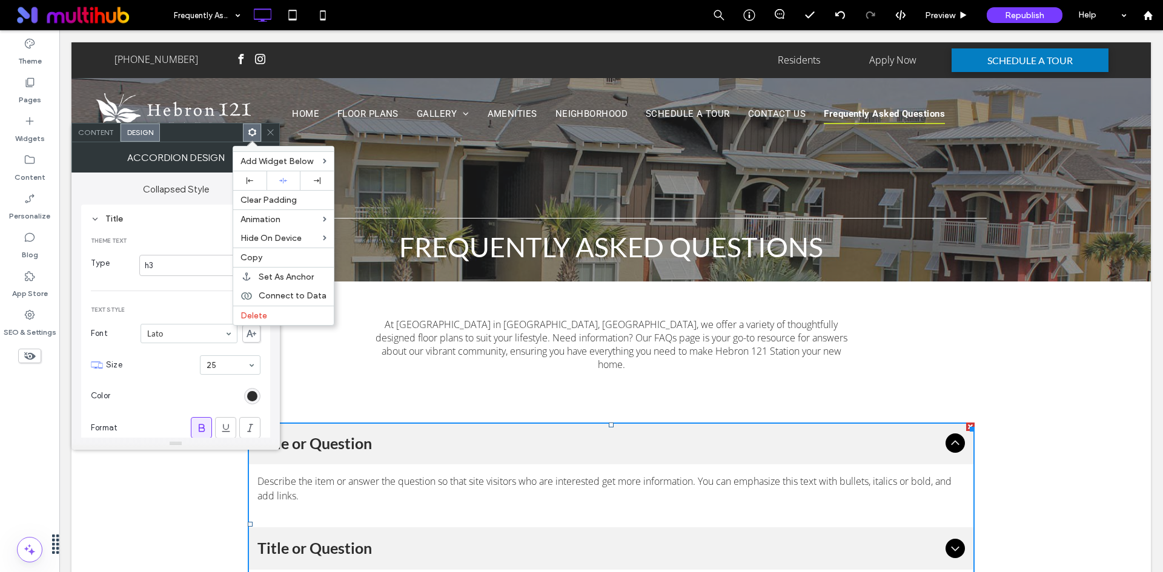
click at [273, 131] on icon at bounding box center [270, 132] width 9 height 9
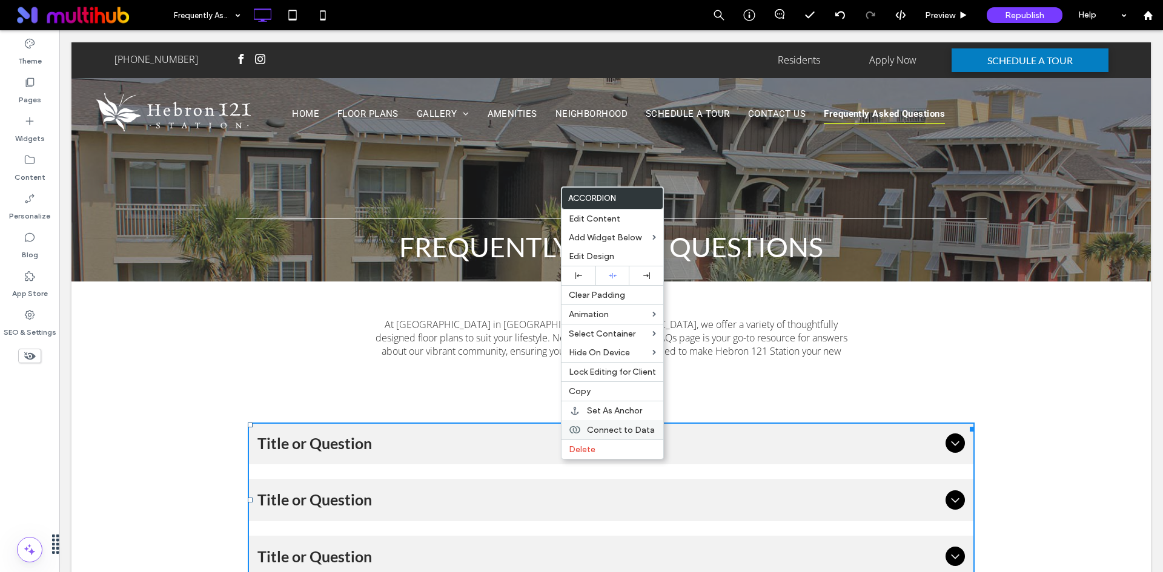
click at [609, 427] on span "Connect to Data" at bounding box center [621, 430] width 68 height 10
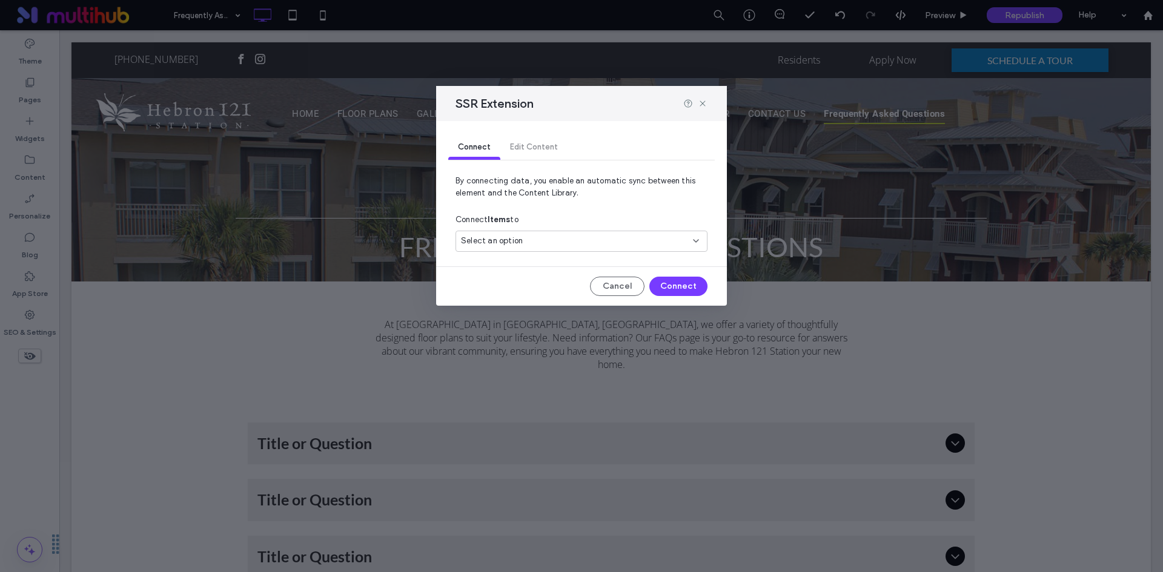
click at [588, 242] on div "Select an option" at bounding box center [574, 241] width 226 height 12
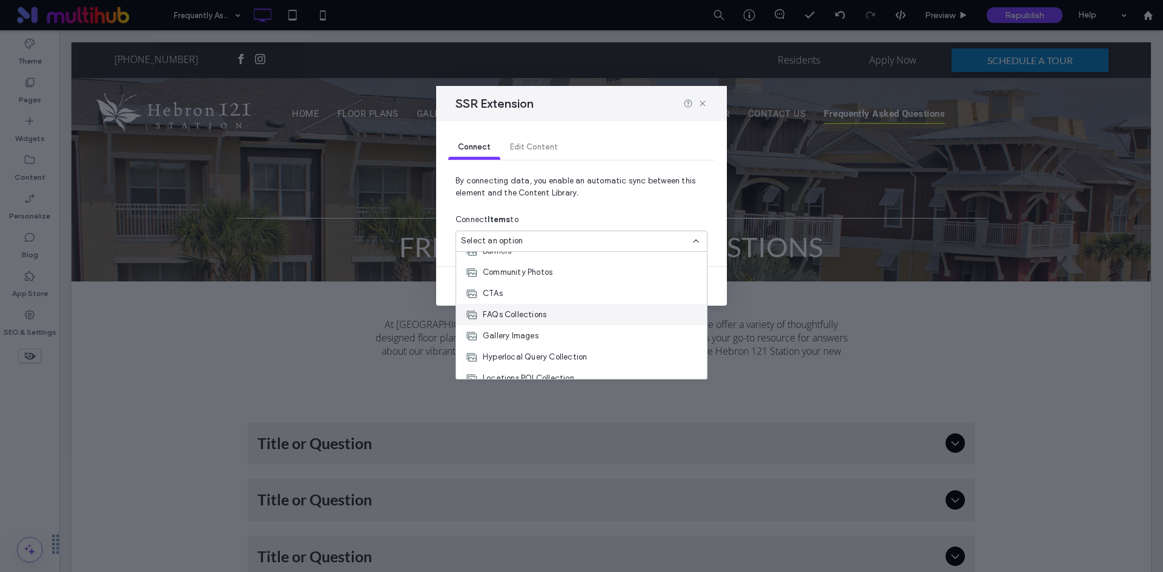
scroll to position [127, 0]
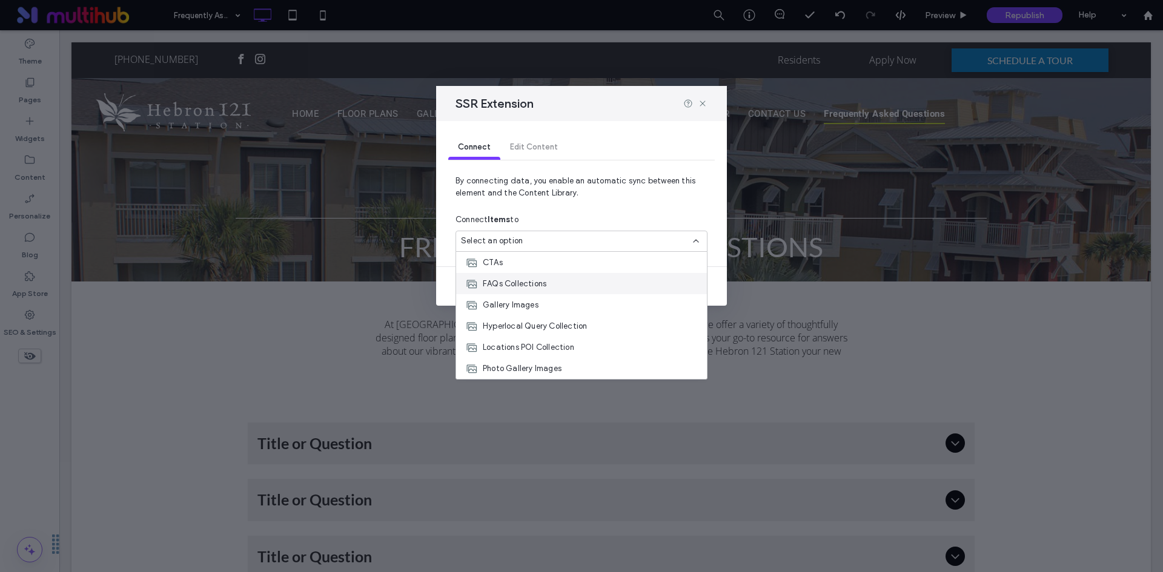
click at [590, 287] on div "FAQs Collections" at bounding box center [581, 283] width 251 height 21
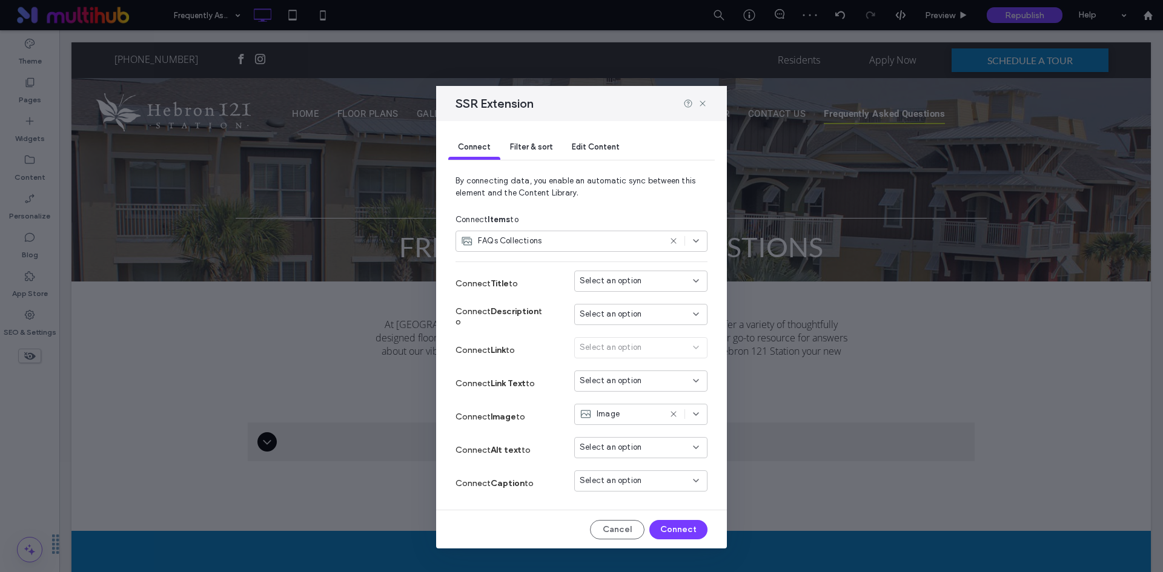
click at [654, 277] on div "Select an option" at bounding box center [633, 281] width 108 height 12
click at [630, 306] on div "Question" at bounding box center [632, 302] width 132 height 21
click at [629, 320] on span "Select an option" at bounding box center [610, 314] width 62 height 12
click at [637, 358] on div "Answer" at bounding box center [632, 356] width 132 height 21
click at [664, 530] on button "Connect" at bounding box center [678, 529] width 58 height 19
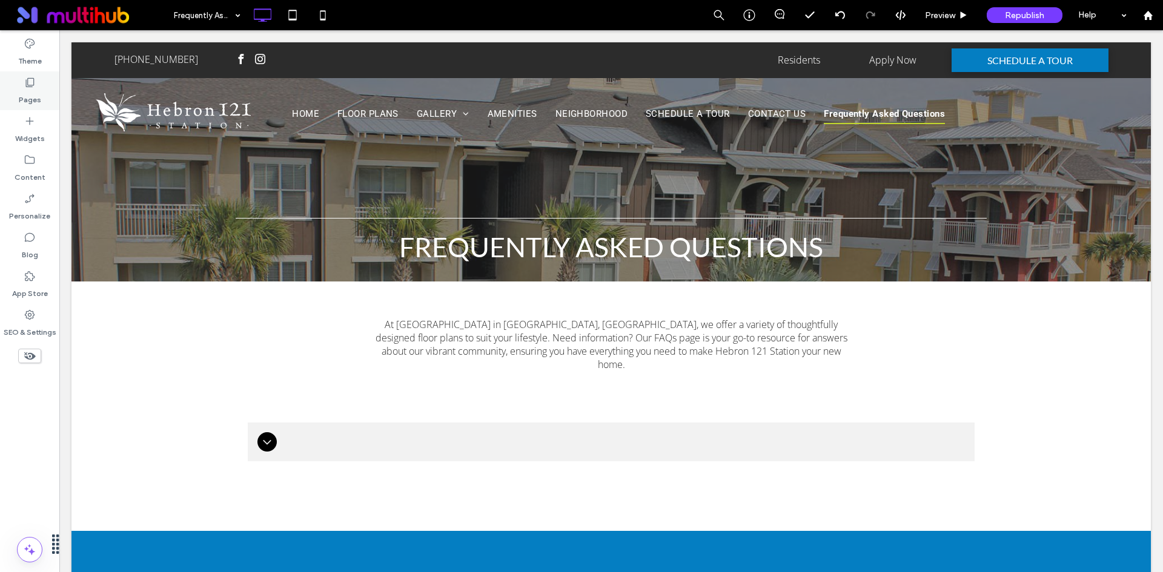
click at [35, 93] on label "Pages" at bounding box center [30, 96] width 22 height 17
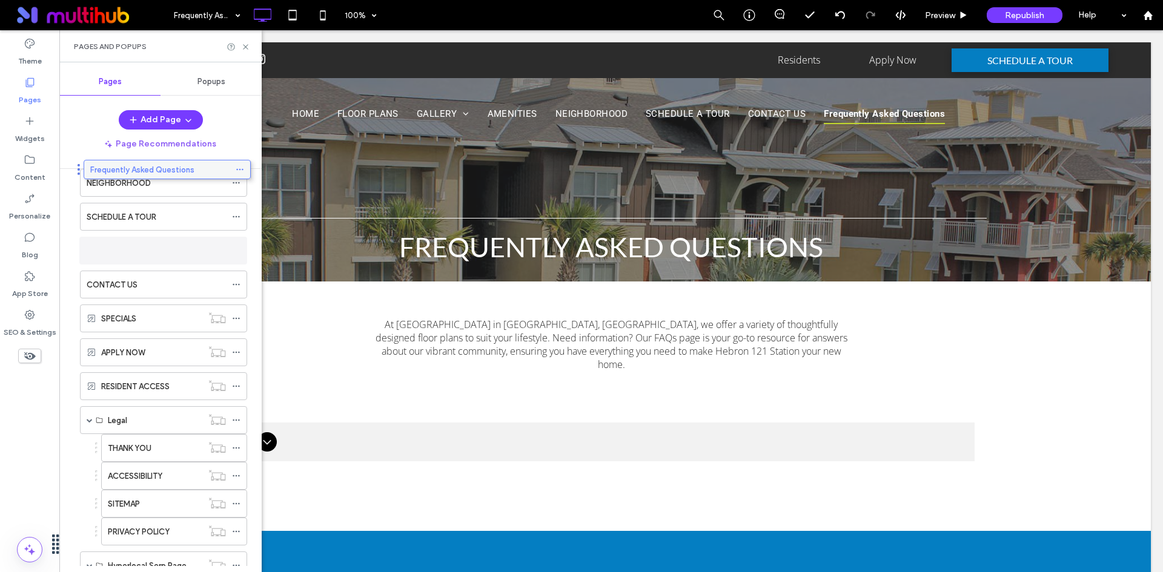
scroll to position [157, 0]
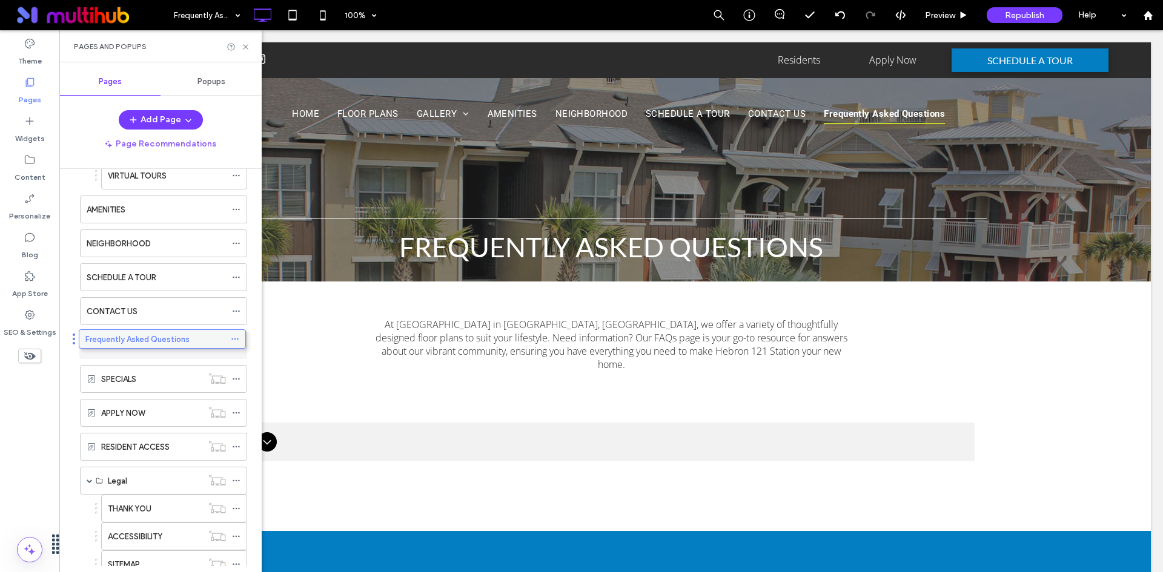
drag, startPoint x: 131, startPoint y: 563, endPoint x: 130, endPoint y: 337, distance: 226.5
click at [239, 345] on use at bounding box center [236, 346] width 7 height 2
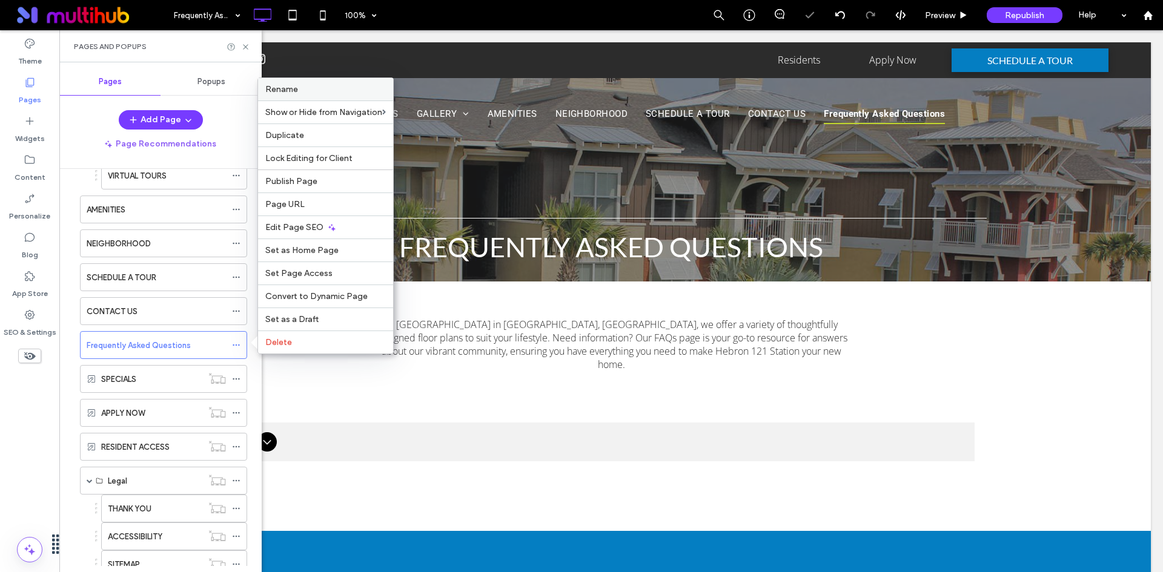
click at [335, 90] on label "Rename" at bounding box center [325, 89] width 120 height 10
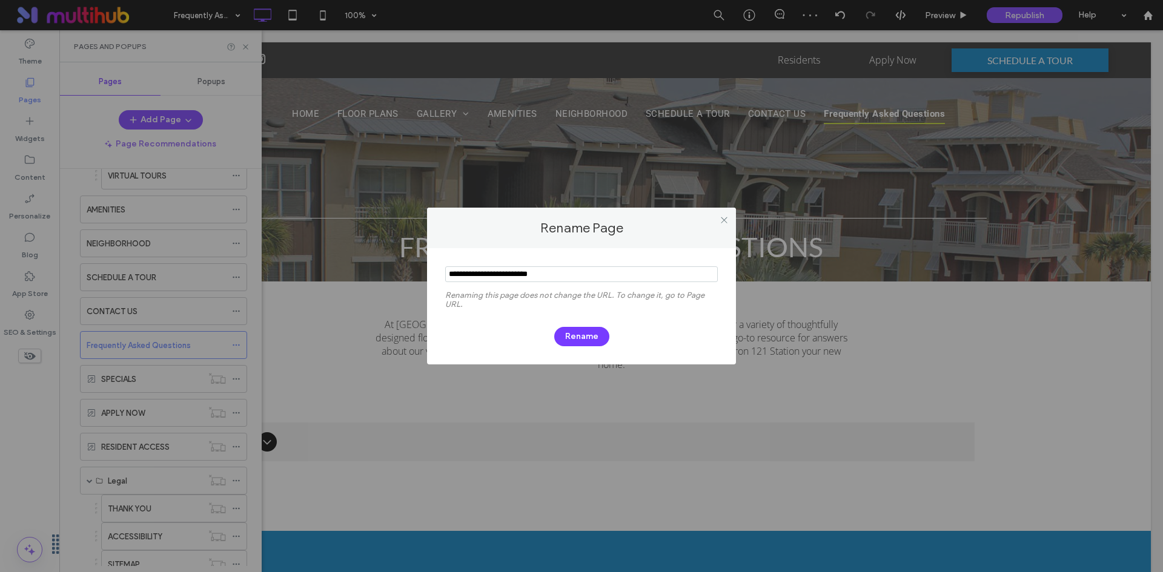
click at [416, 261] on div "Rename Page Renaming this page does not change the URL. To change it, go to Pag…" at bounding box center [581, 286] width 1163 height 572
type input "*"
type input "***"
click at [573, 340] on button "Rename" at bounding box center [581, 336] width 55 height 19
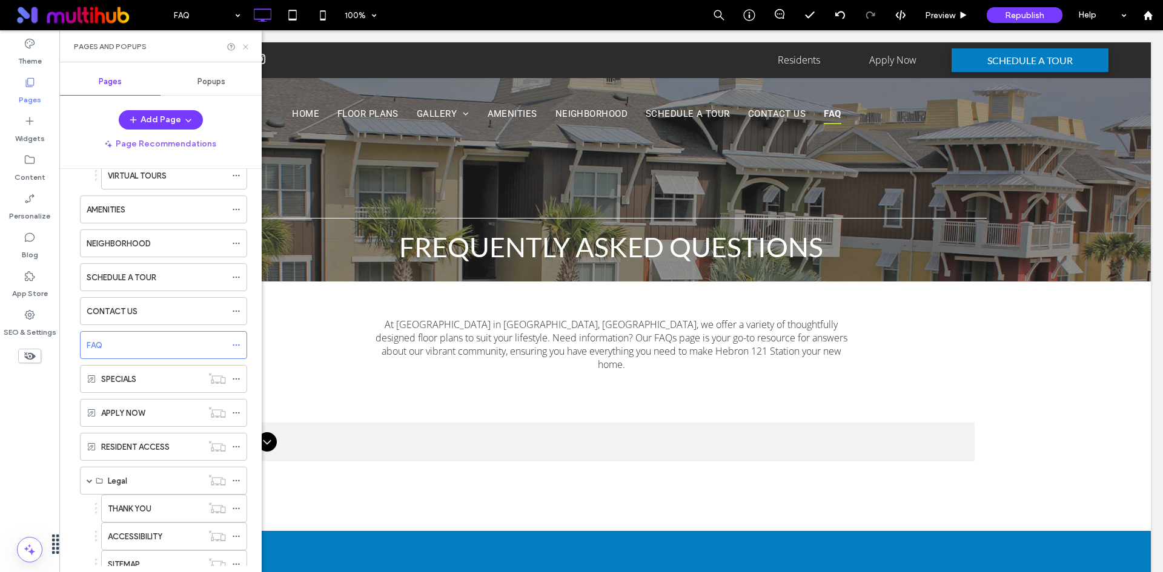
drag, startPoint x: 245, startPoint y: 45, endPoint x: 304, endPoint y: 279, distance: 241.0
click at [245, 45] on icon at bounding box center [245, 46] width 9 height 9
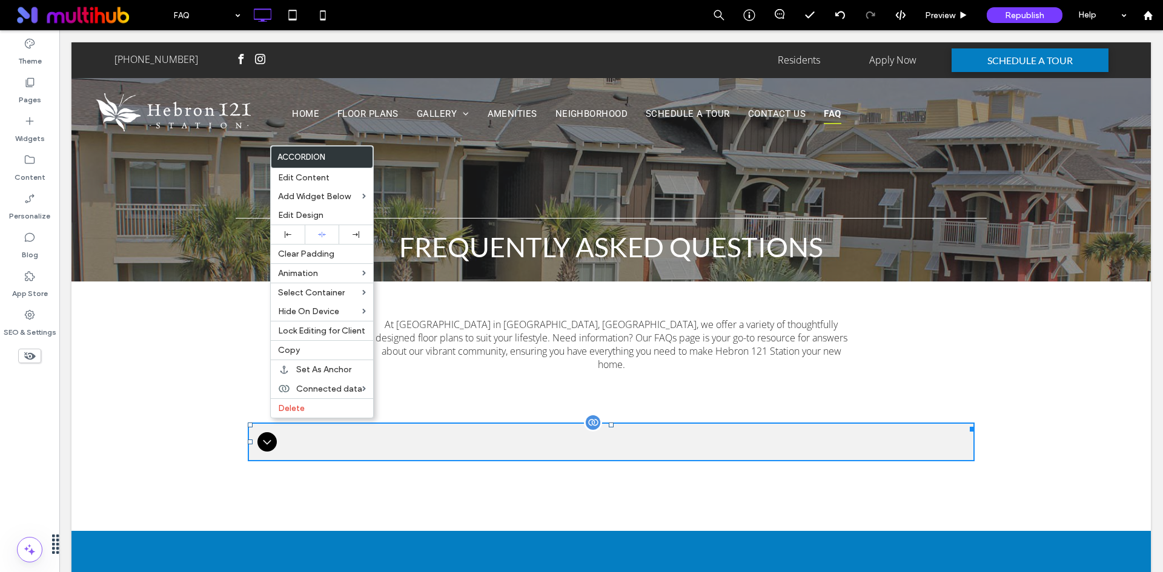
click at [341, 431] on div at bounding box center [611, 442] width 727 height 39
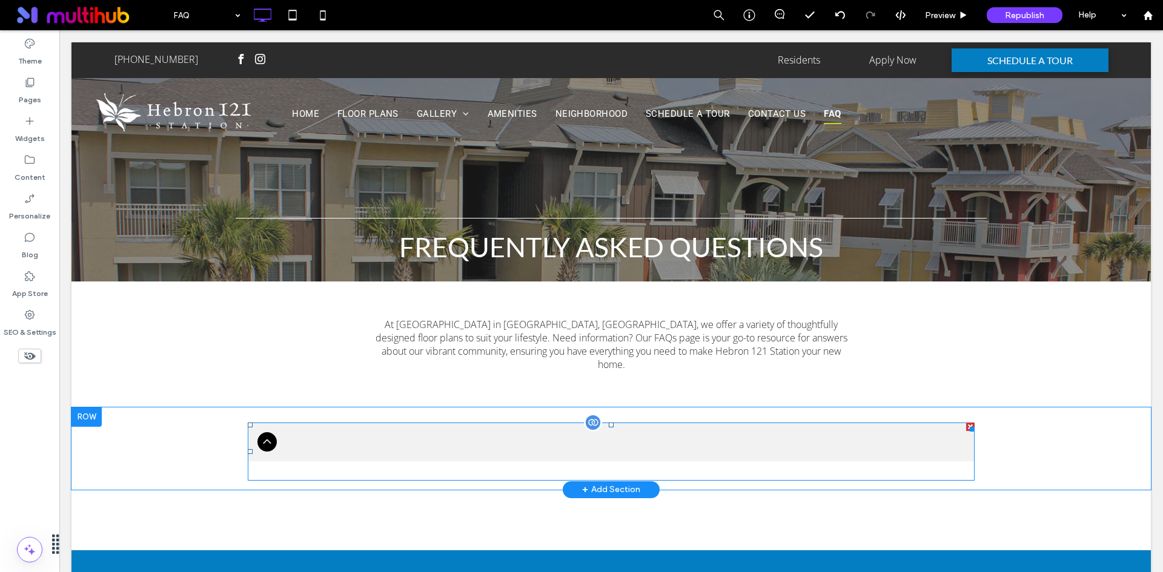
click at [369, 431] on div at bounding box center [611, 442] width 727 height 39
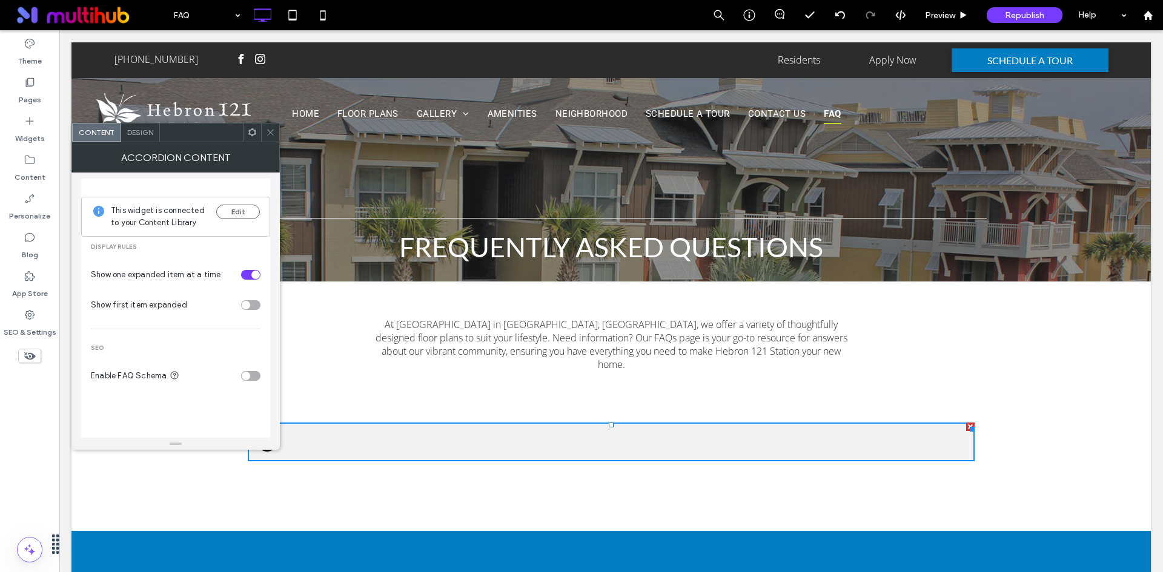
click at [231, 203] on div "This widget is connected to your Content Library Edit" at bounding box center [175, 217] width 189 height 40
drag, startPoint x: 274, startPoint y: 136, endPoint x: 247, endPoint y: 150, distance: 29.8
click at [274, 136] on icon at bounding box center [270, 132] width 9 height 9
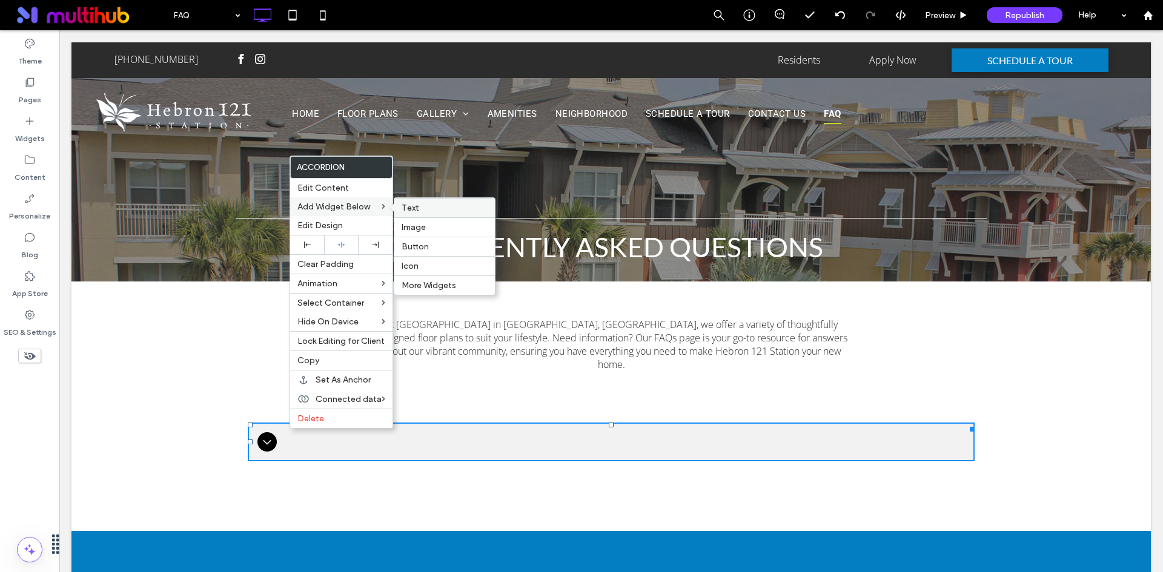
click at [418, 210] on label "Text" at bounding box center [444, 208] width 86 height 10
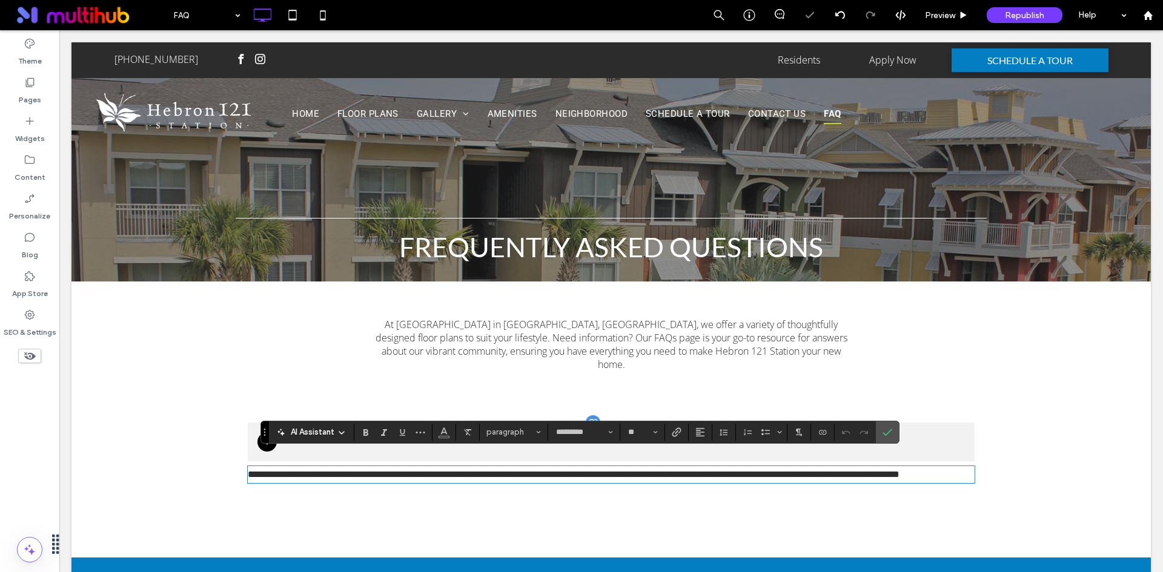
type input "*********"
type input "**"
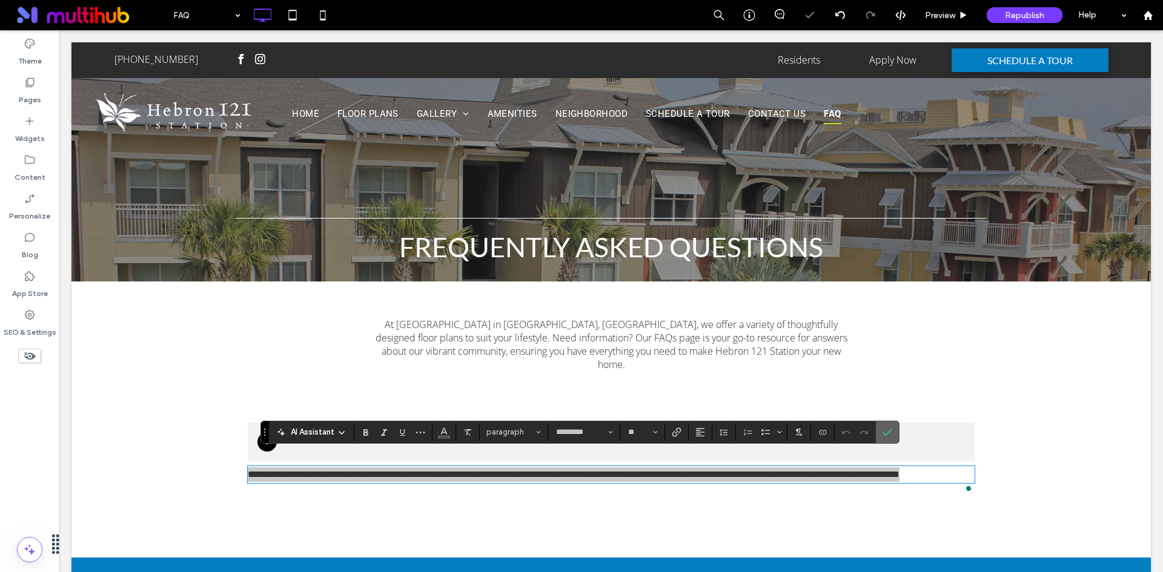
click at [887, 436] on icon "Confirm" at bounding box center [887, 432] width 10 height 10
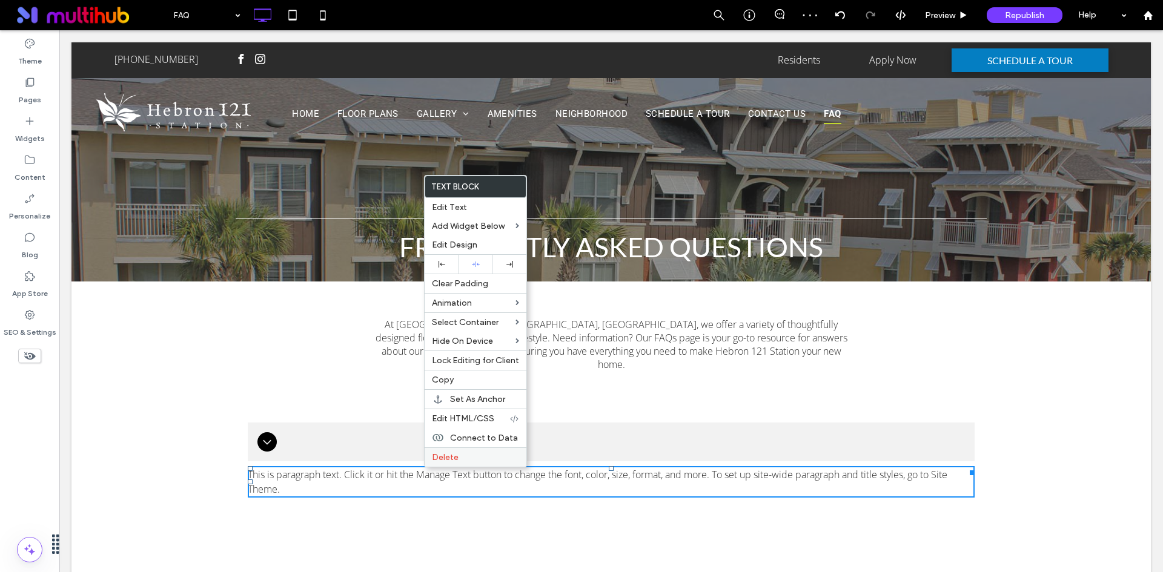
click at [455, 449] on div "Delete" at bounding box center [475, 456] width 102 height 19
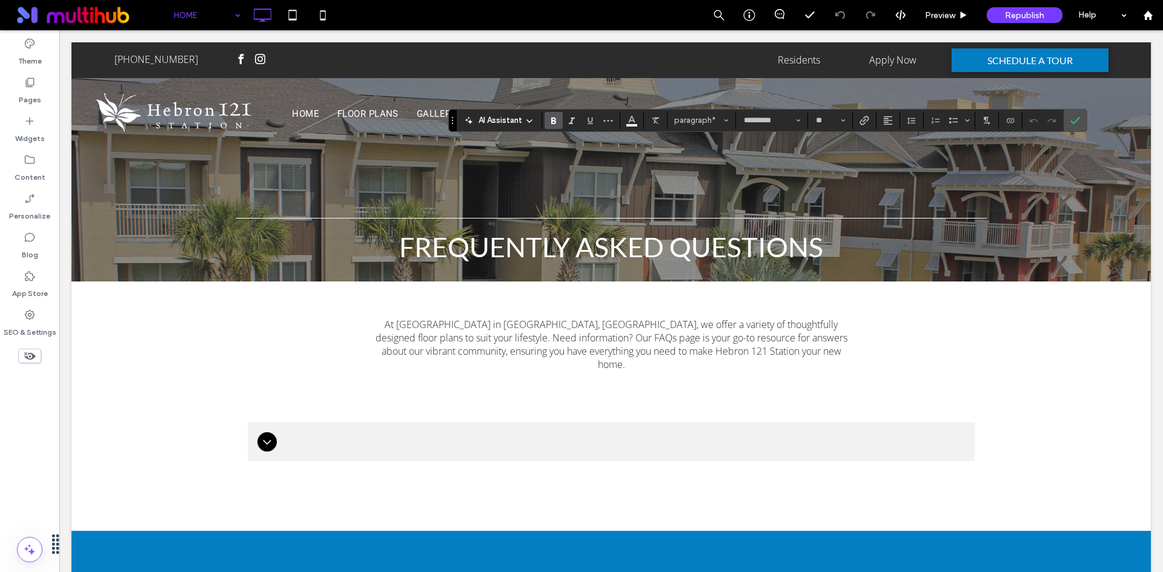
click at [556, 119] on icon "Bold" at bounding box center [554, 121] width 10 height 10
click at [1083, 117] on label "Confirm" at bounding box center [1075, 121] width 18 height 22
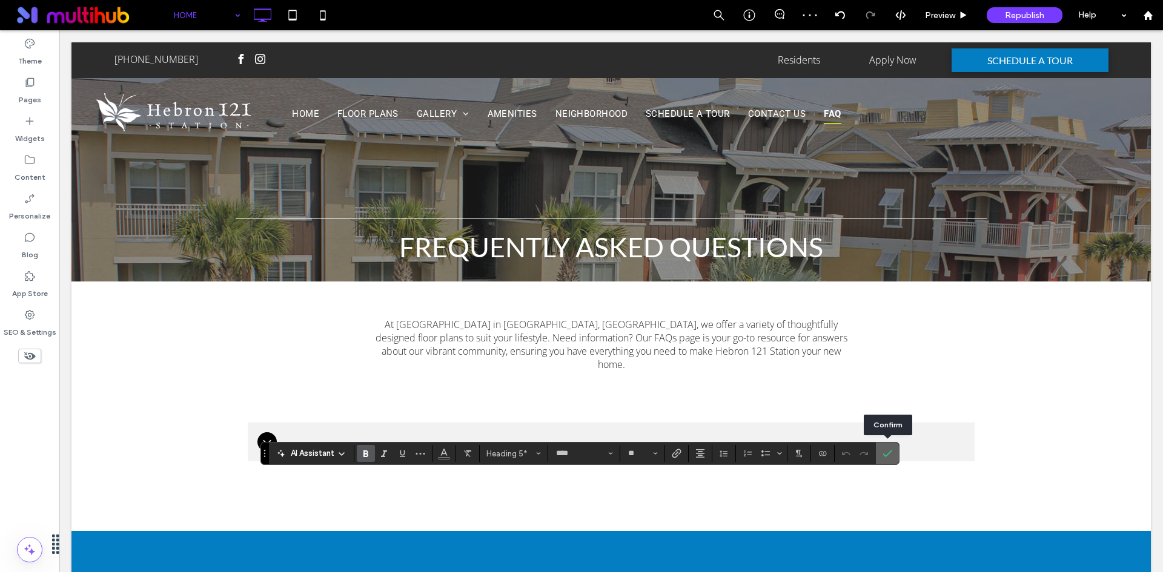
click at [888, 451] on icon "Confirm" at bounding box center [887, 454] width 10 height 10
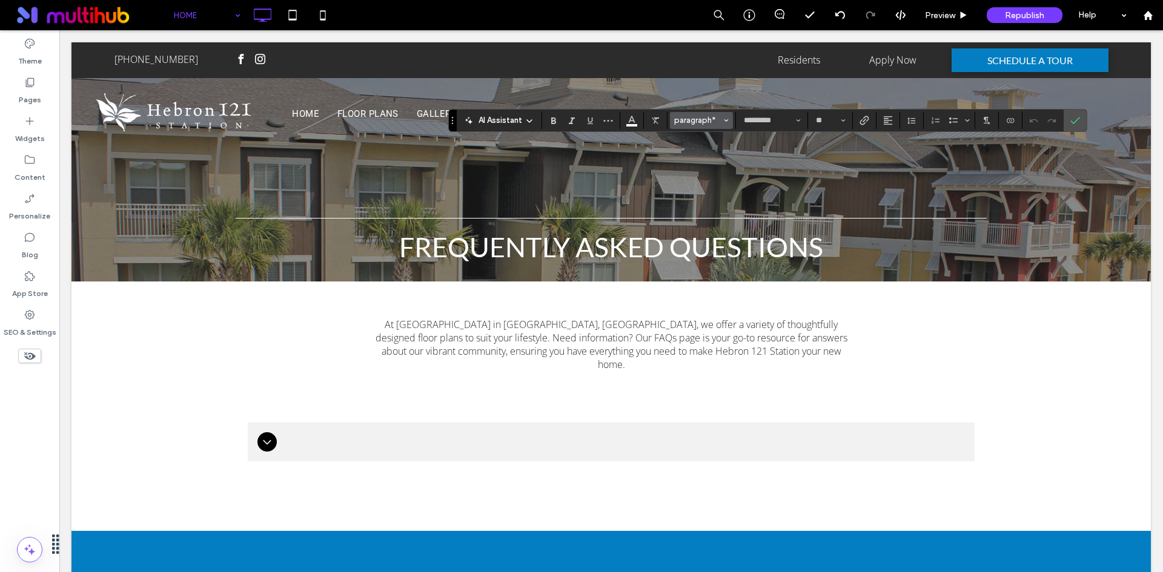
click at [722, 119] on button "paragraph*" at bounding box center [701, 120] width 63 height 17
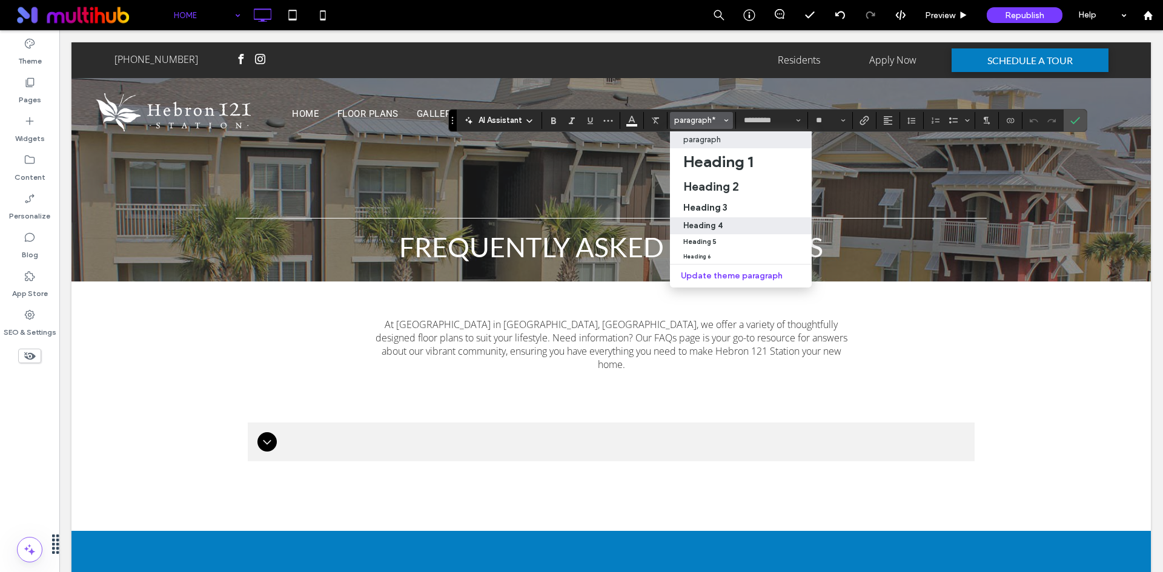
click at [727, 230] on label "Heading 4" at bounding box center [741, 225] width 142 height 17
type input "****"
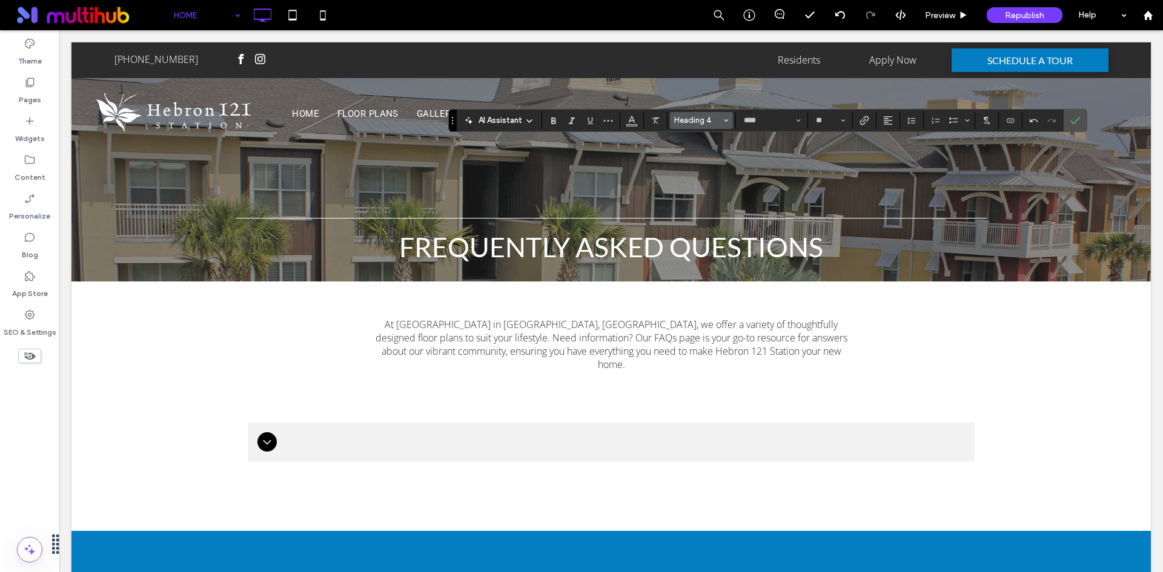
click at [724, 119] on icon "Styles" at bounding box center [726, 120] width 5 height 5
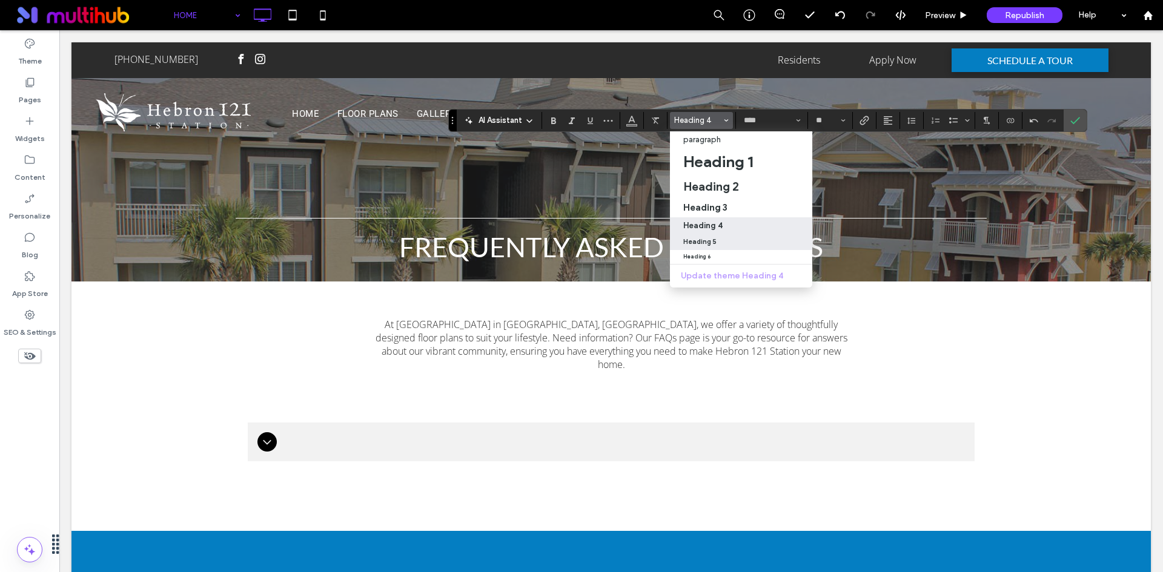
click at [722, 244] on div "Heading 5" at bounding box center [741, 242] width 116 height 8
type input "**"
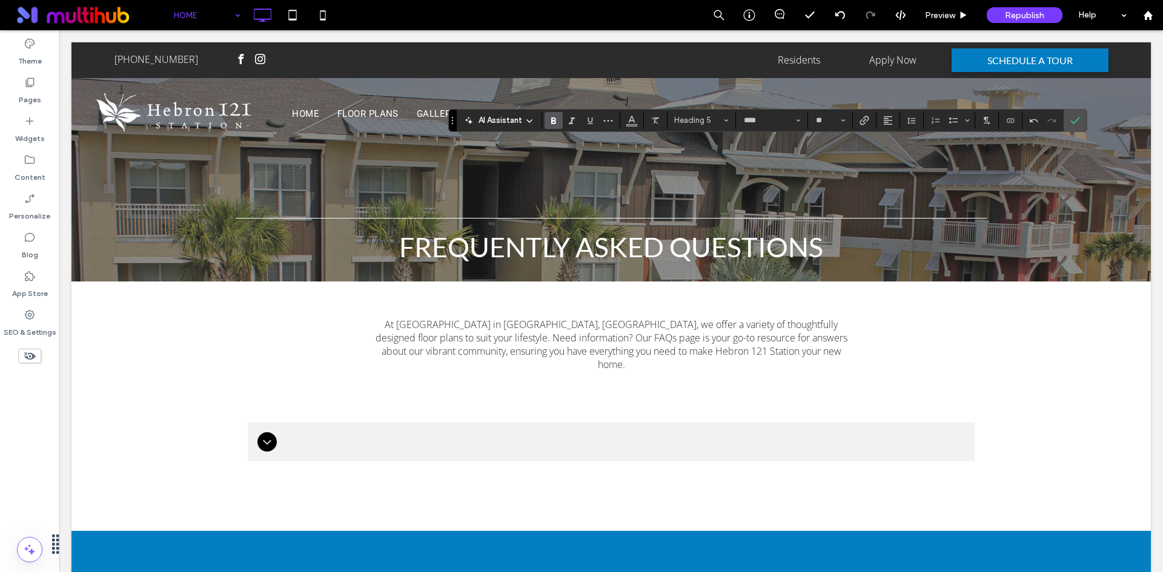
click at [550, 118] on icon "Bold" at bounding box center [554, 121] width 10 height 10
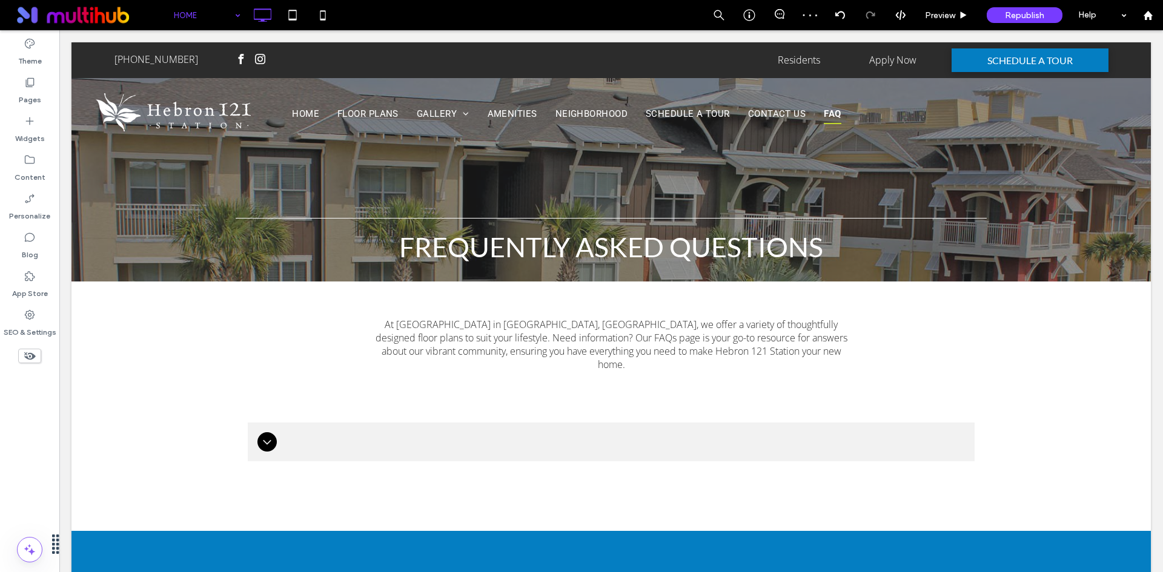
type input "****"
type input "**"
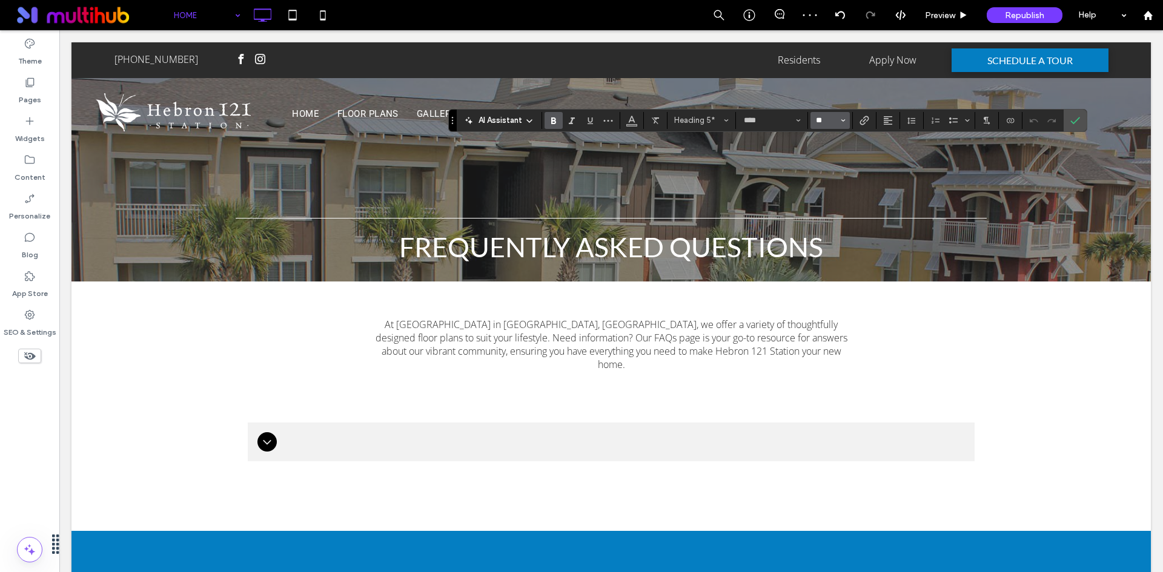
click at [830, 116] on input "**" at bounding box center [826, 121] width 24 height 10
click at [839, 204] on label "48" at bounding box center [829, 212] width 39 height 17
type input "**"
click at [826, 122] on input "**" at bounding box center [826, 121] width 24 height 10
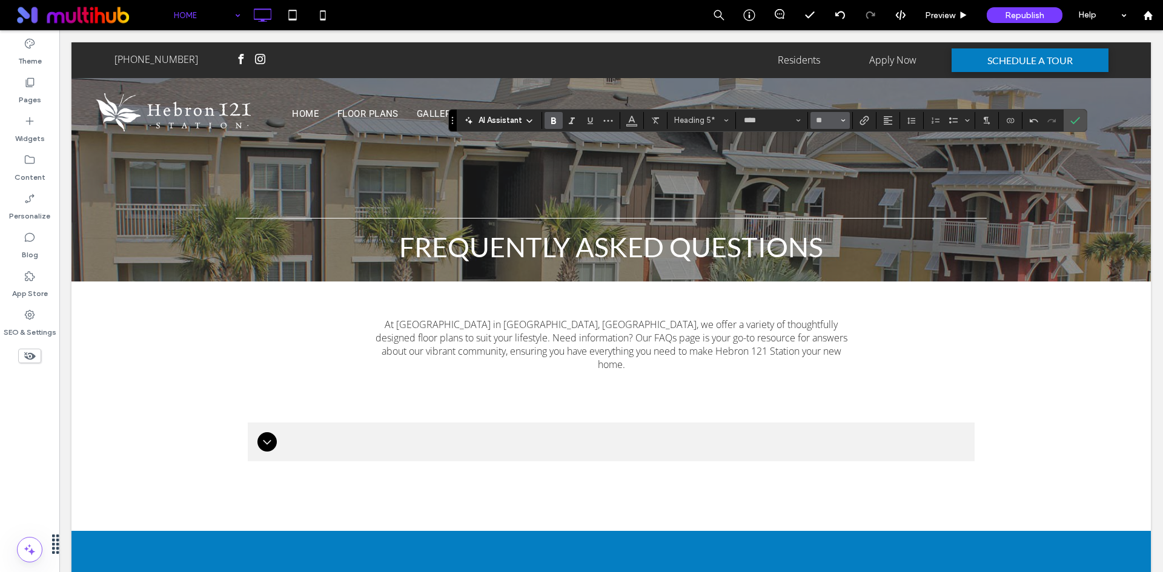
type input "**"
click at [629, 124] on icon "Color" at bounding box center [632, 119] width 10 height 10
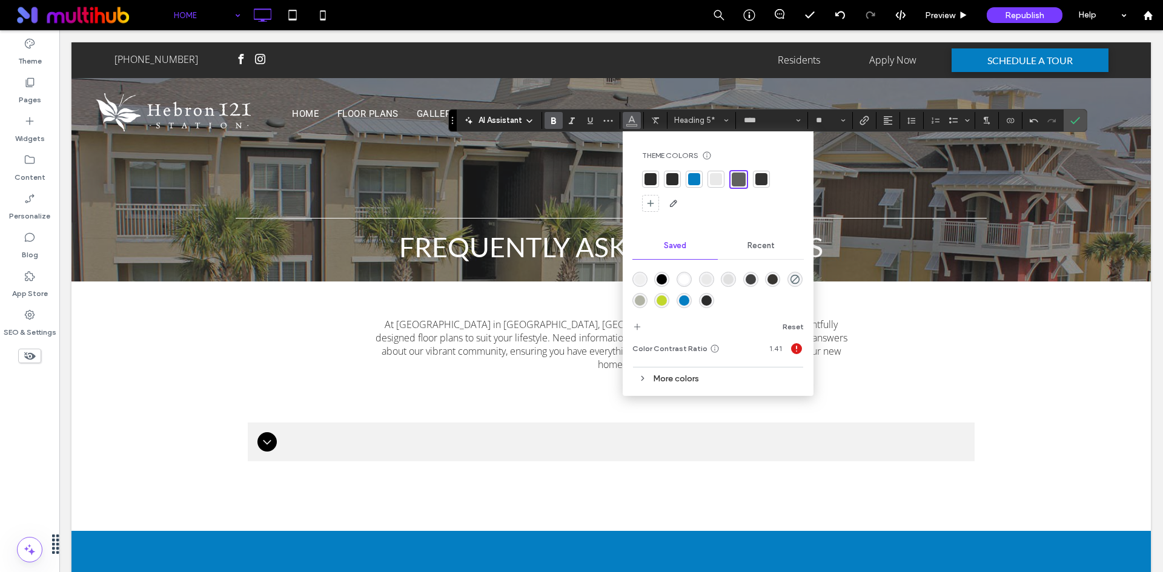
click at [682, 276] on div "rgba(255,255,255,1)" at bounding box center [684, 279] width 10 height 10
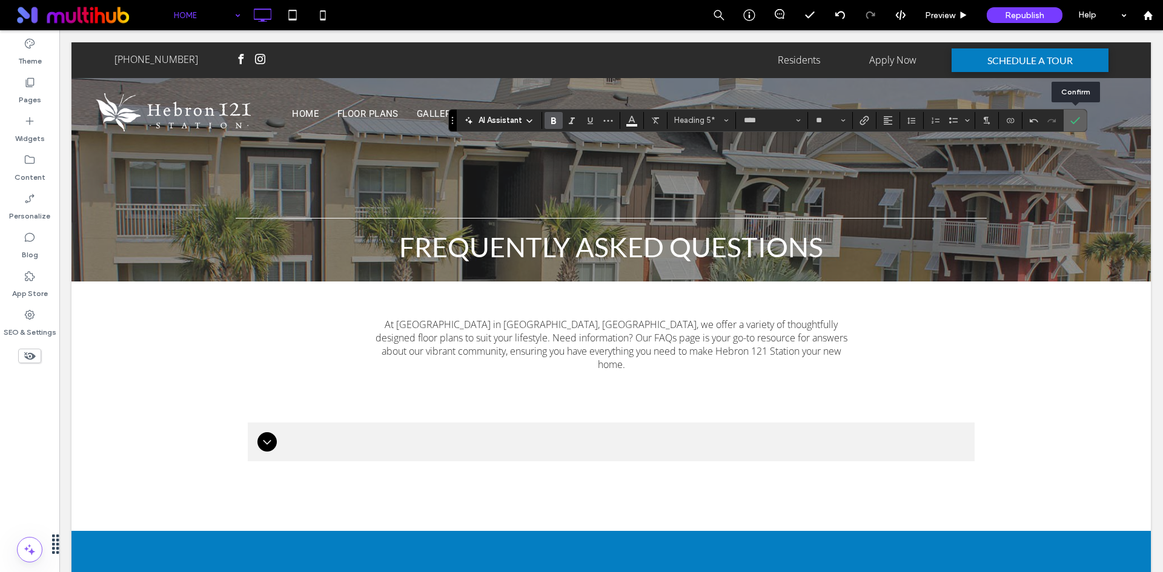
click at [1079, 120] on icon "Confirm" at bounding box center [1075, 121] width 10 height 10
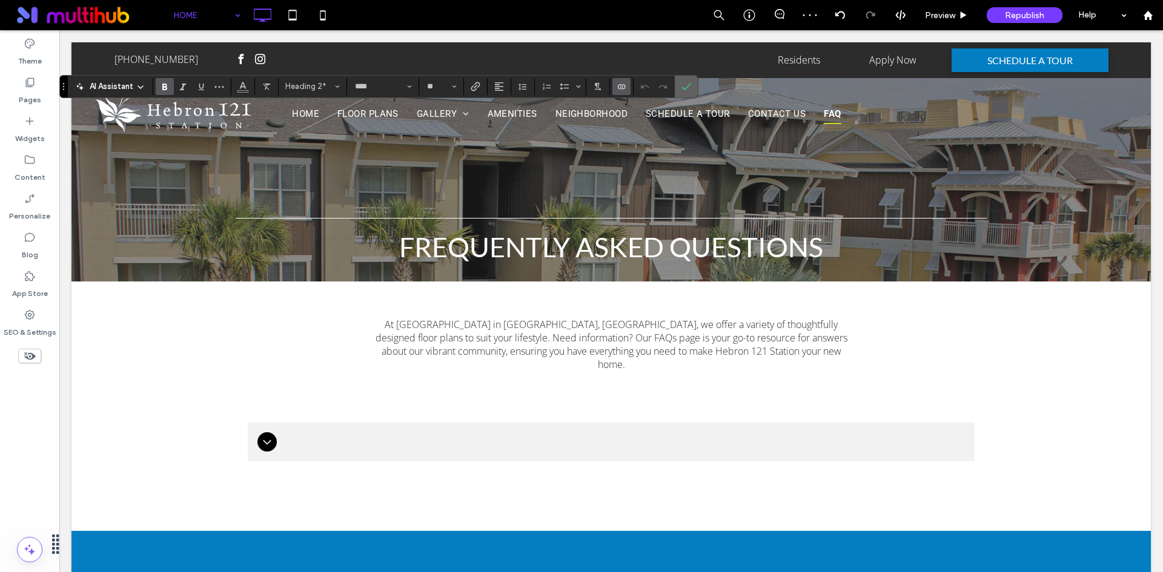
click at [686, 82] on icon "Confirm" at bounding box center [686, 87] width 10 height 10
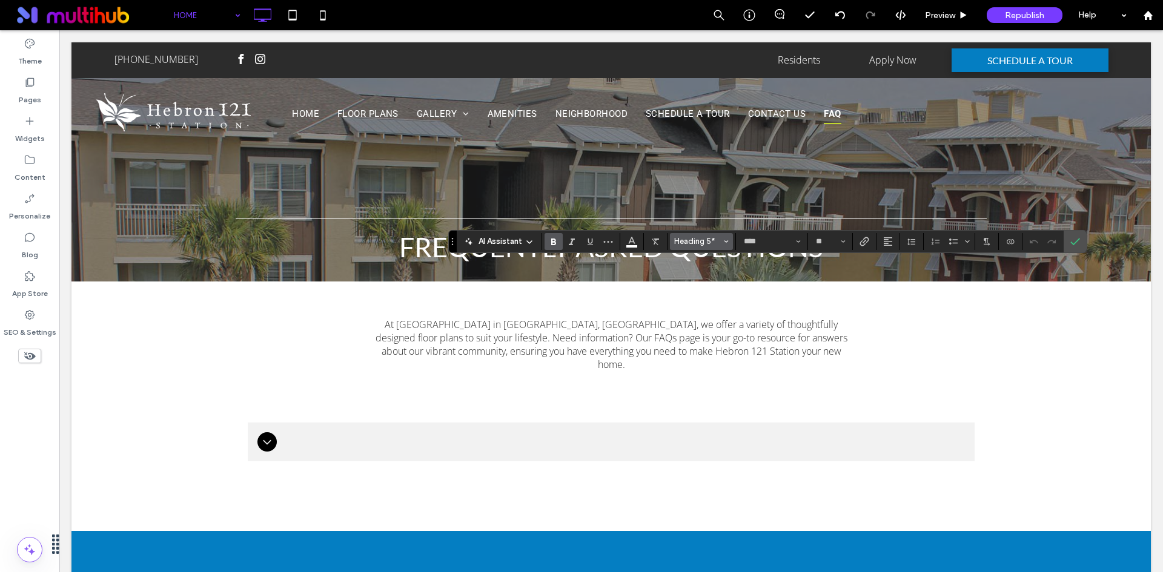
click at [728, 244] on span "Styles" at bounding box center [726, 242] width 5 height 16
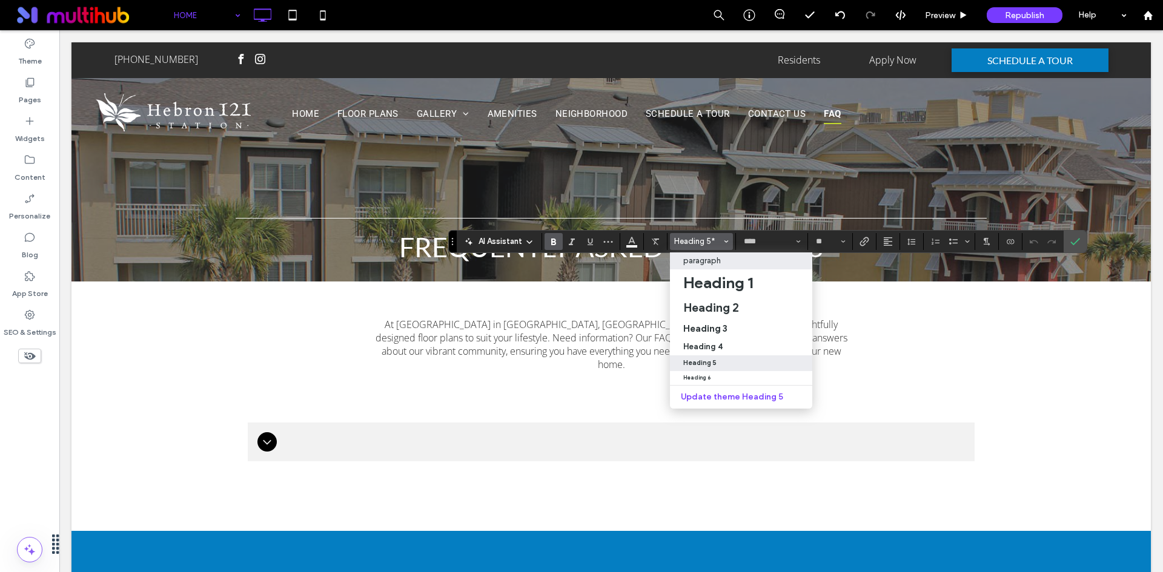
click at [705, 261] on p "paragraph" at bounding box center [702, 260] width 38 height 9
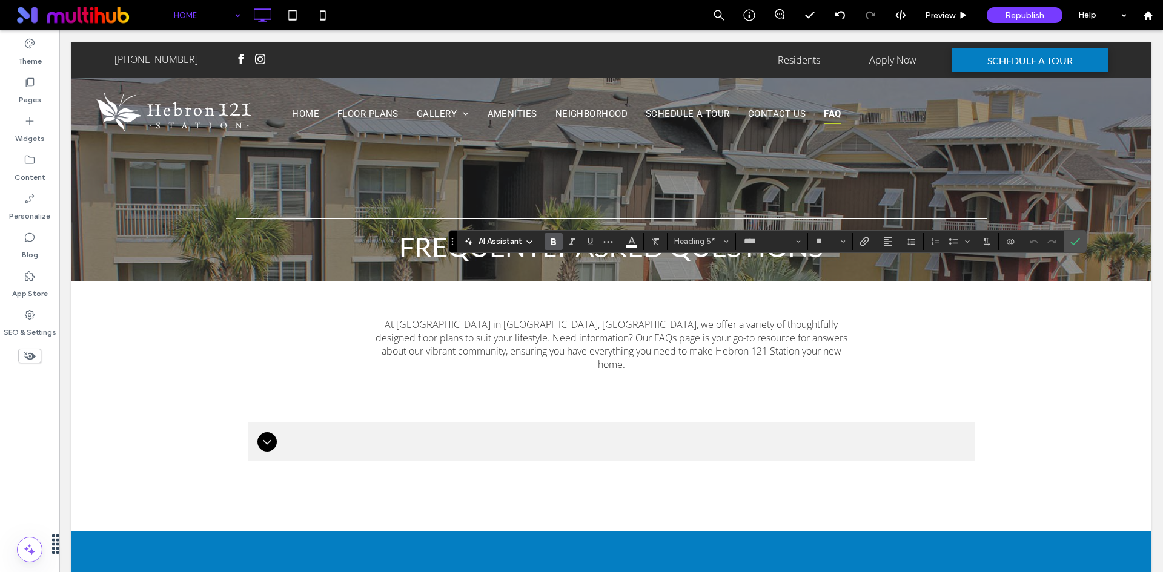
type input "*********"
type input "**"
click at [550, 244] on icon "Bold" at bounding box center [554, 242] width 10 height 10
click at [789, 242] on input "*********" at bounding box center [767, 242] width 51 height 10
type input "****"
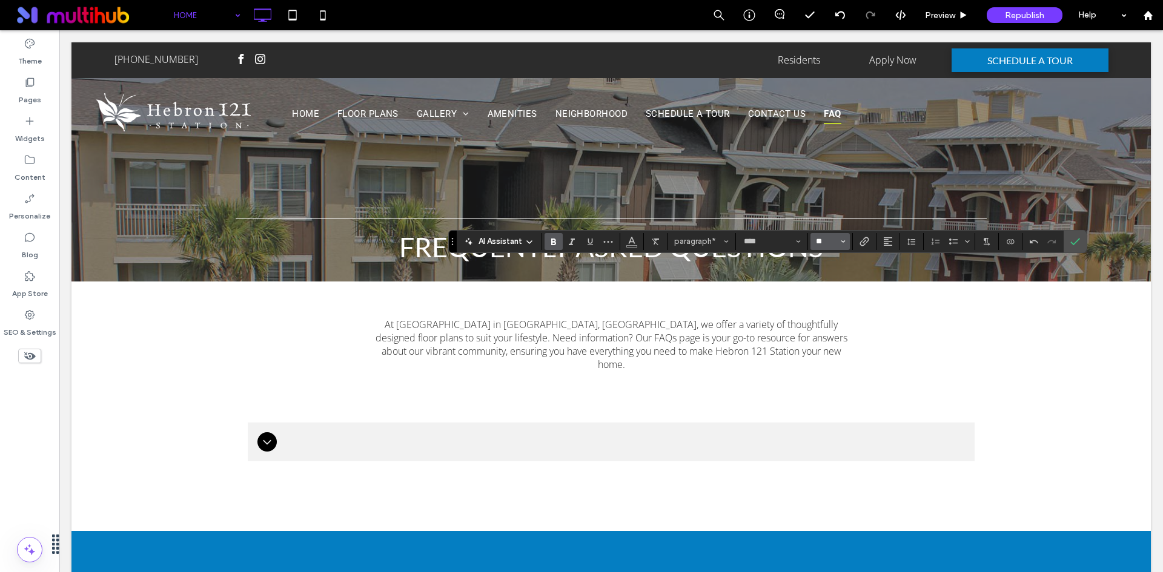
click at [830, 244] on input "**" at bounding box center [826, 242] width 24 height 10
type input "**"
drag, startPoint x: 1065, startPoint y: 244, endPoint x: 1065, endPoint y: 234, distance: 9.7
click at [1065, 237] on section at bounding box center [1074, 242] width 23 height 22
click at [1075, 241] on icon "Confirm" at bounding box center [1075, 242] width 10 height 10
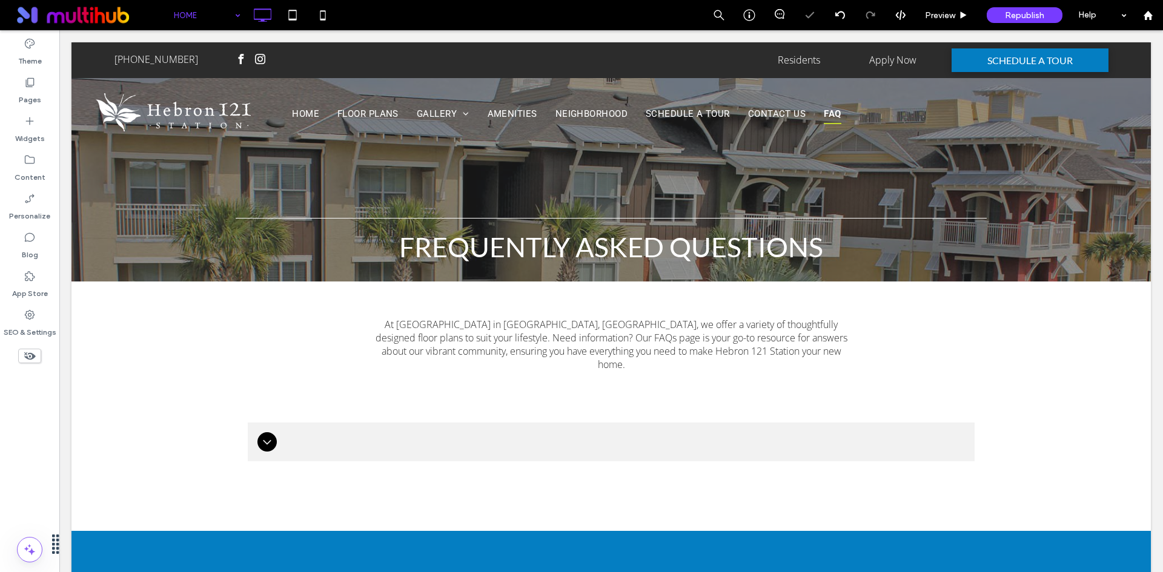
type input "****"
type input "**"
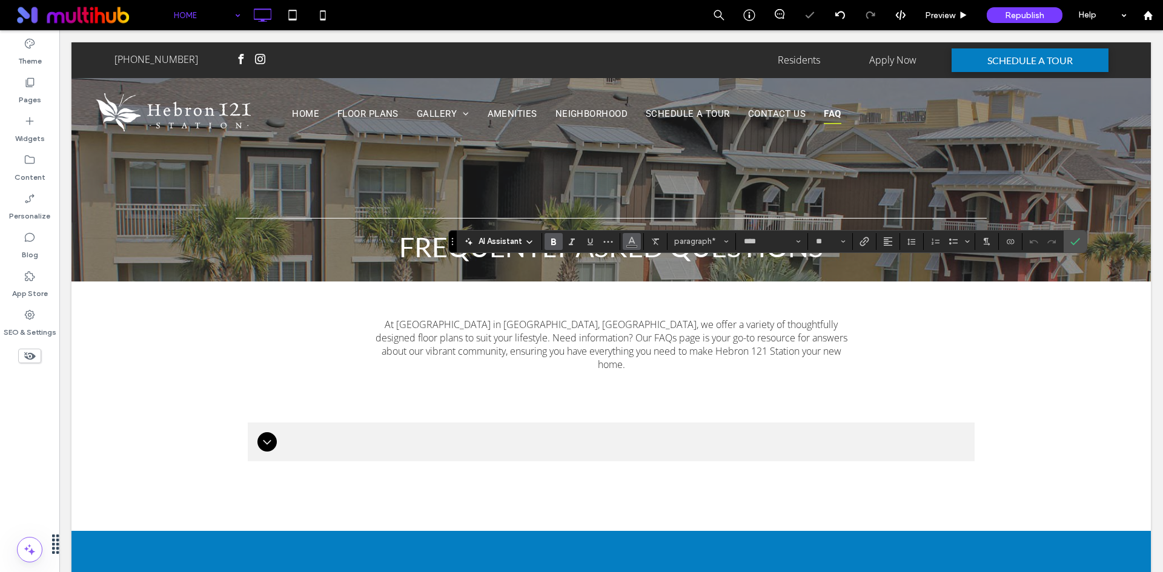
click at [631, 244] on icon "Color" at bounding box center [632, 241] width 10 height 10
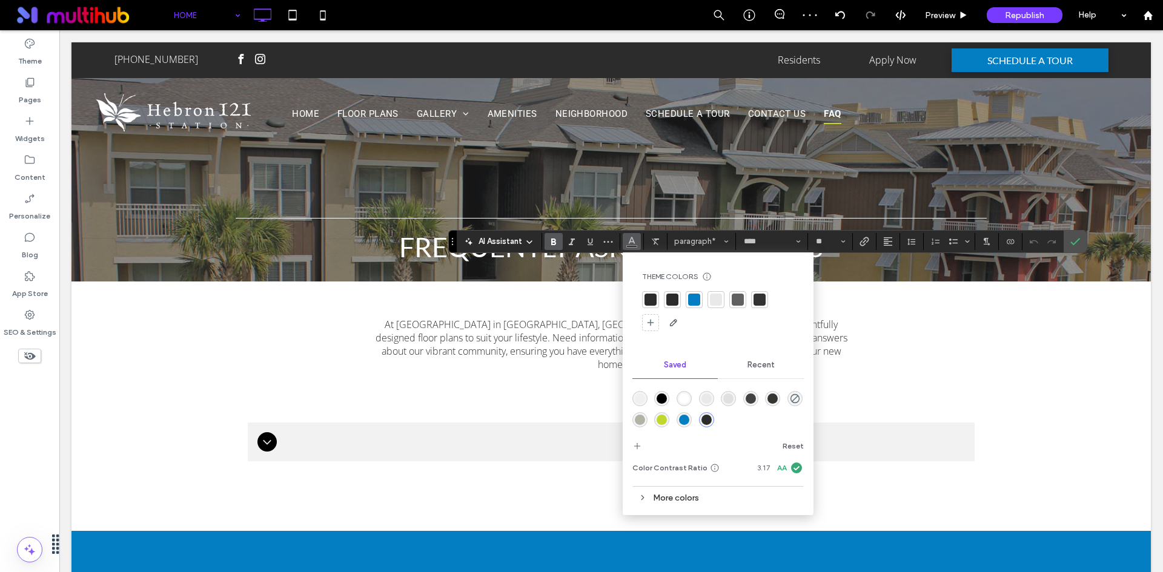
click at [659, 423] on div "rgba(193,215,45,1)" at bounding box center [661, 420] width 10 height 10
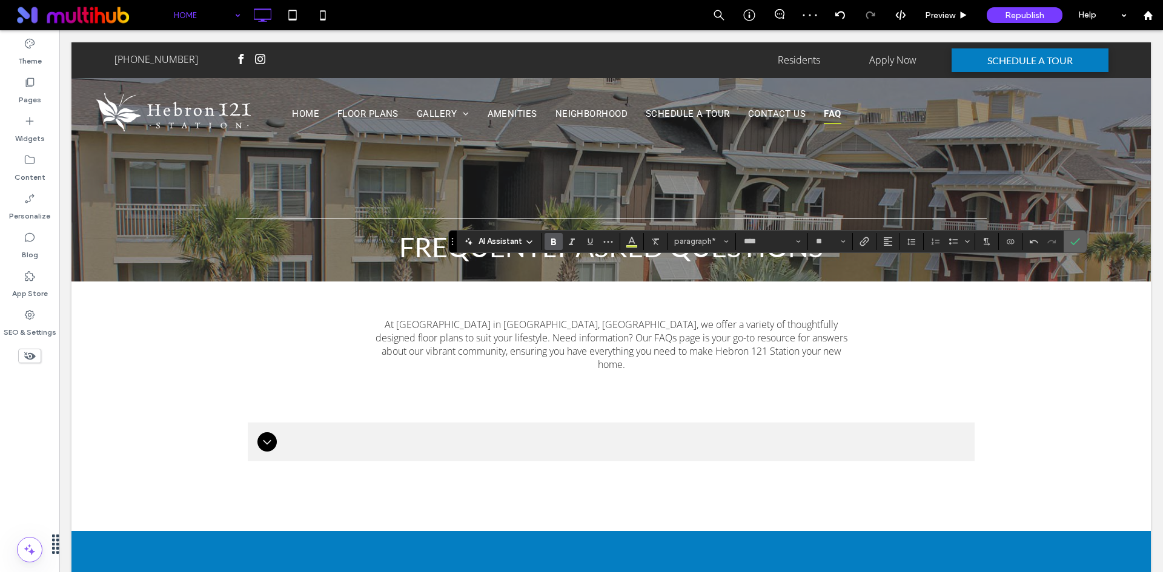
click at [1073, 236] on span "Confirm" at bounding box center [1072, 242] width 5 height 22
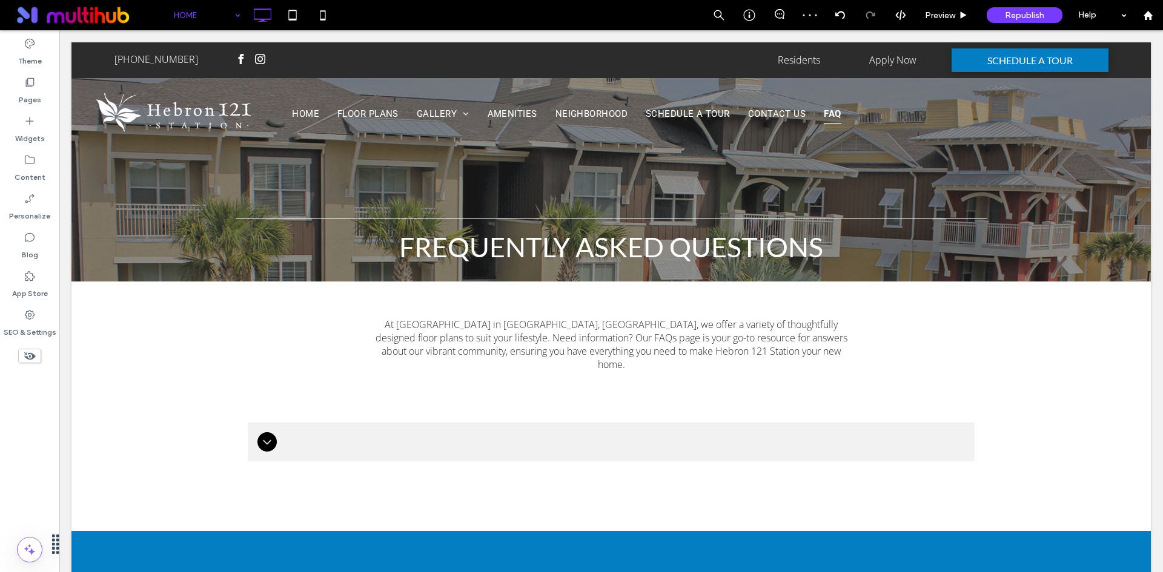
type input "****"
type input "**"
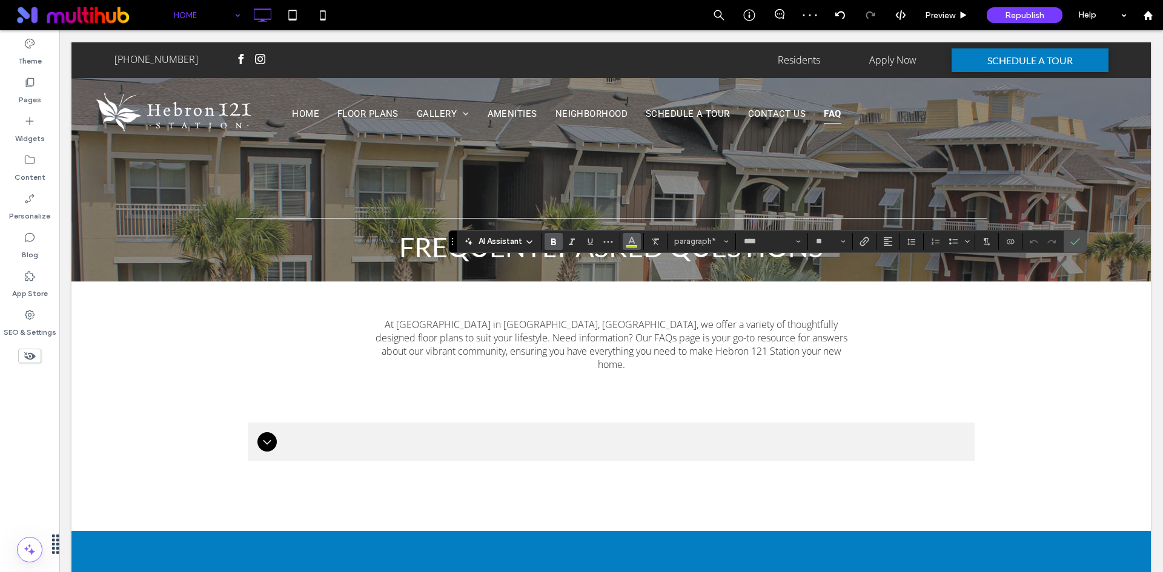
click at [633, 243] on icon "Color" at bounding box center [632, 241] width 10 height 10
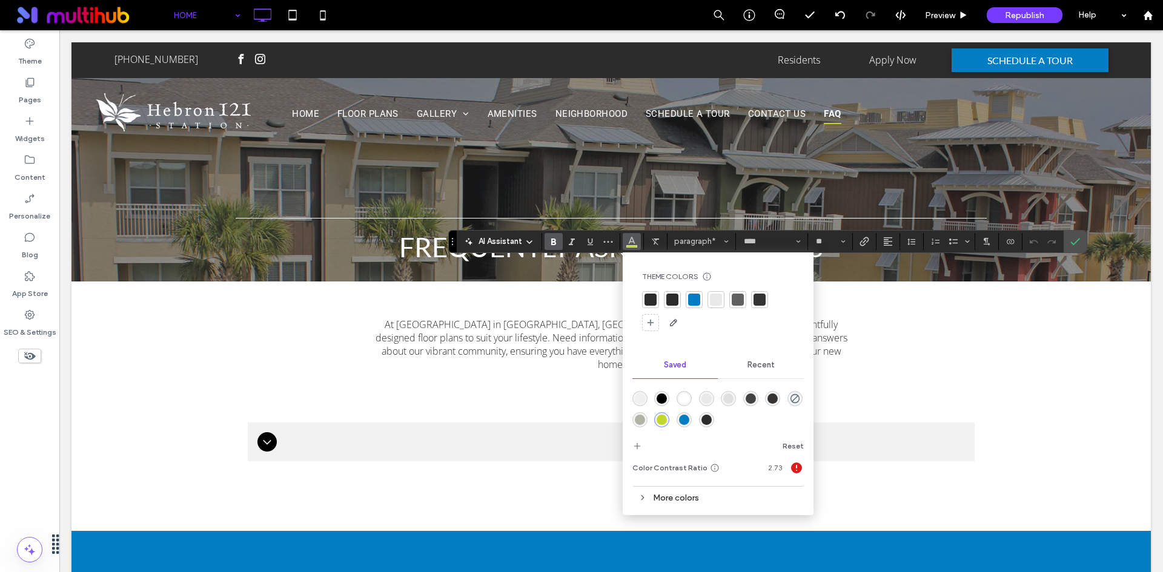
click at [685, 396] on div "rgba(255,255,255,1)" at bounding box center [684, 399] width 10 height 10
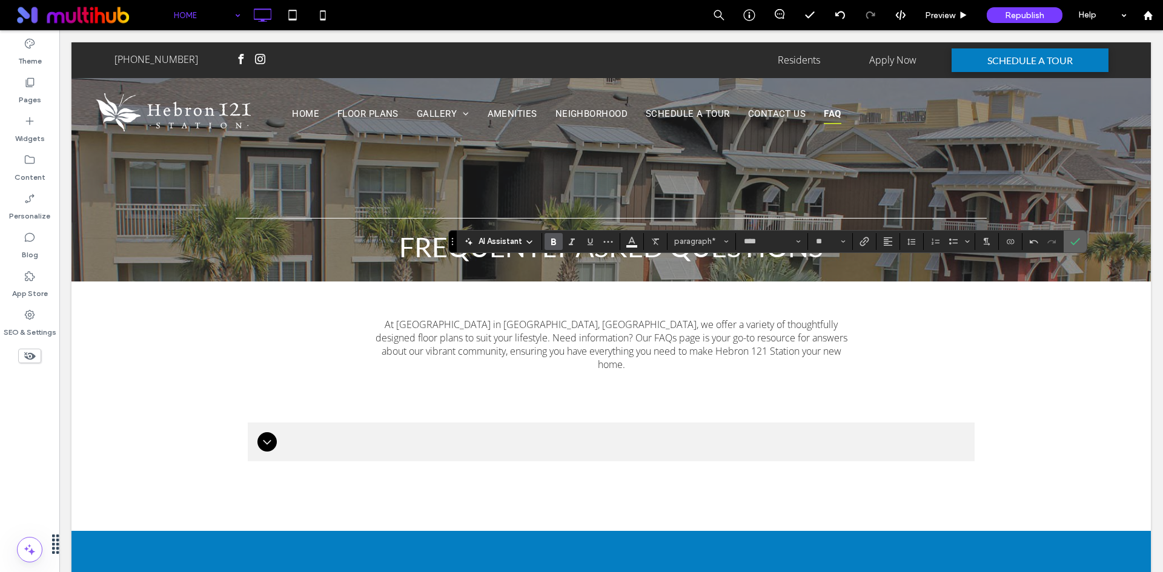
click at [1083, 245] on label "Confirm" at bounding box center [1075, 242] width 18 height 22
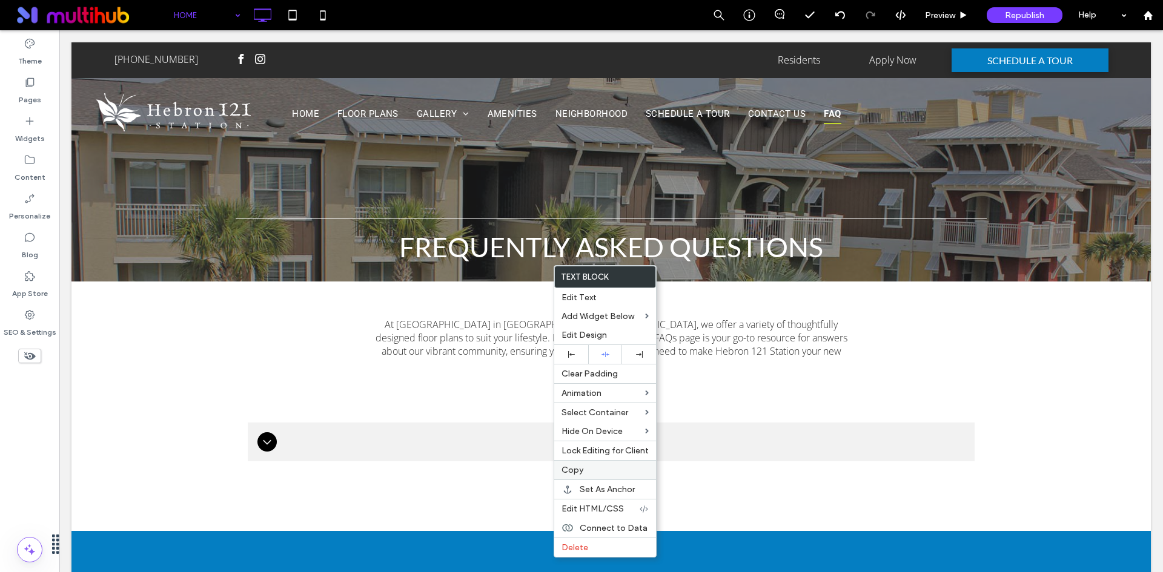
click at [583, 472] on label "Copy" at bounding box center [604, 470] width 87 height 10
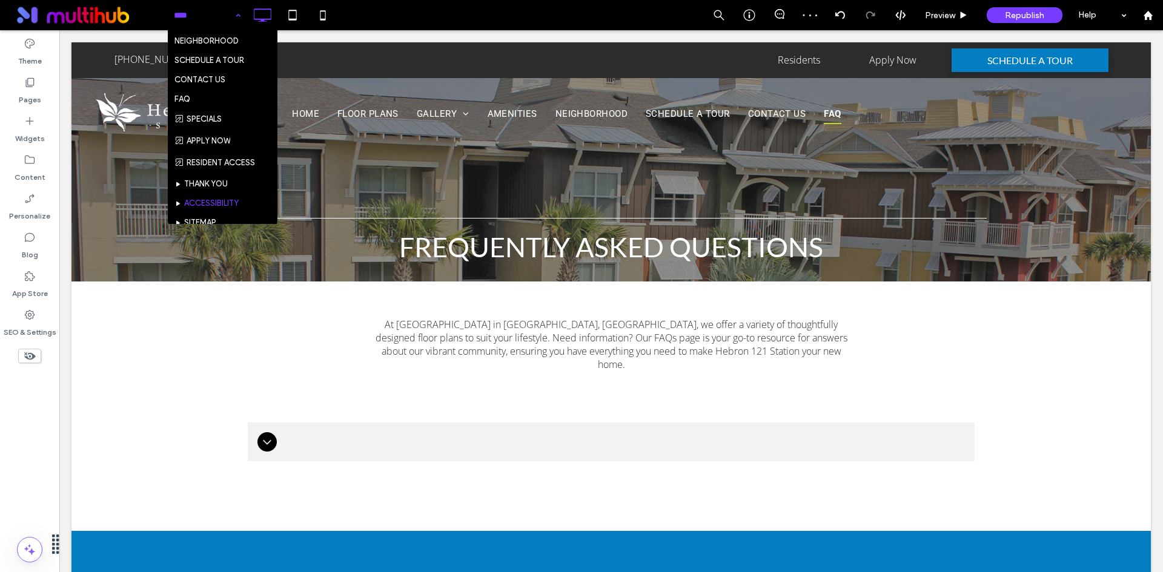
scroll to position [162, 0]
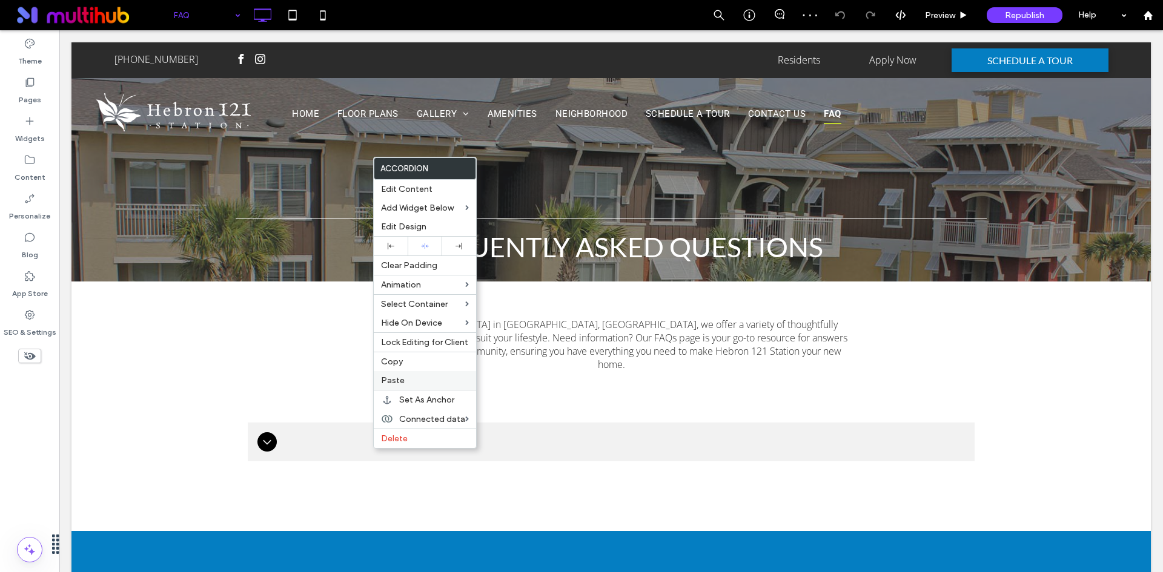
click at [414, 383] on label "Paste" at bounding box center [425, 380] width 88 height 10
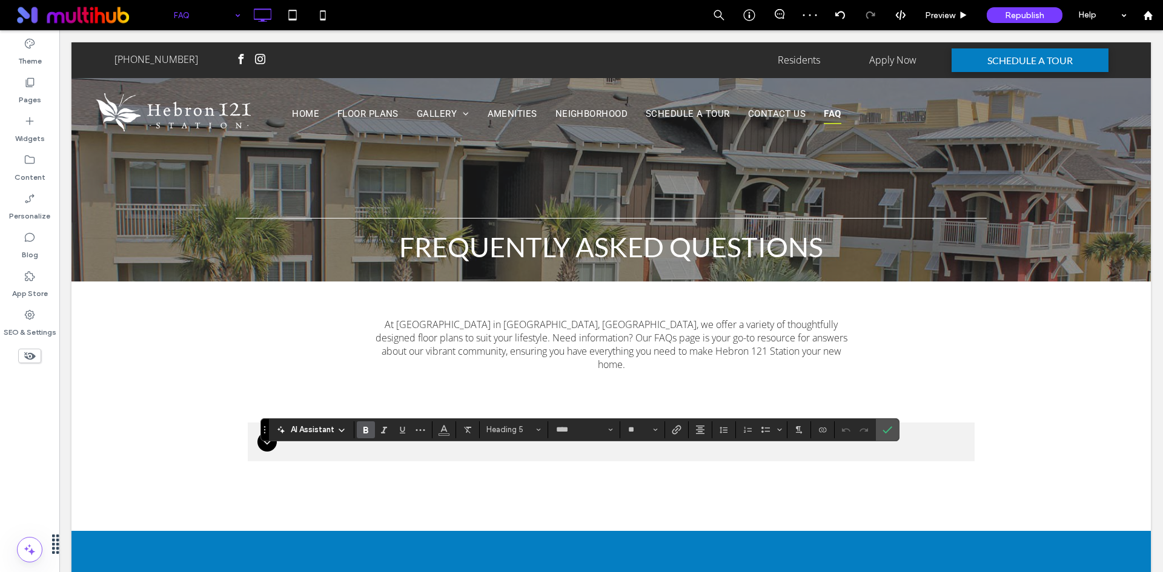
type input "****"
type input "**"
click at [884, 429] on icon "Confirm" at bounding box center [887, 430] width 10 height 10
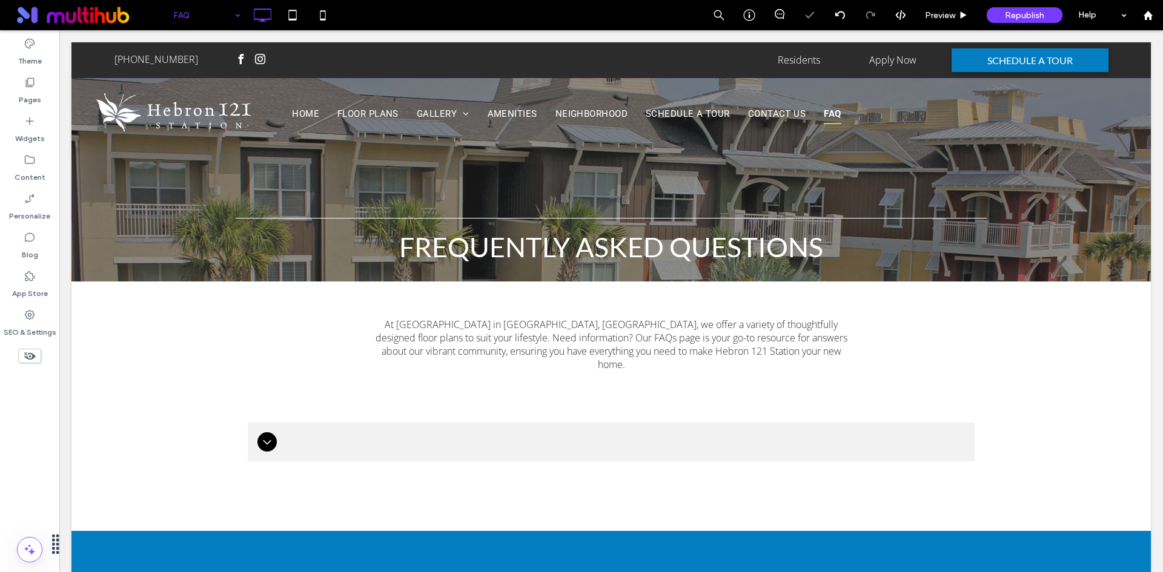
type input "****"
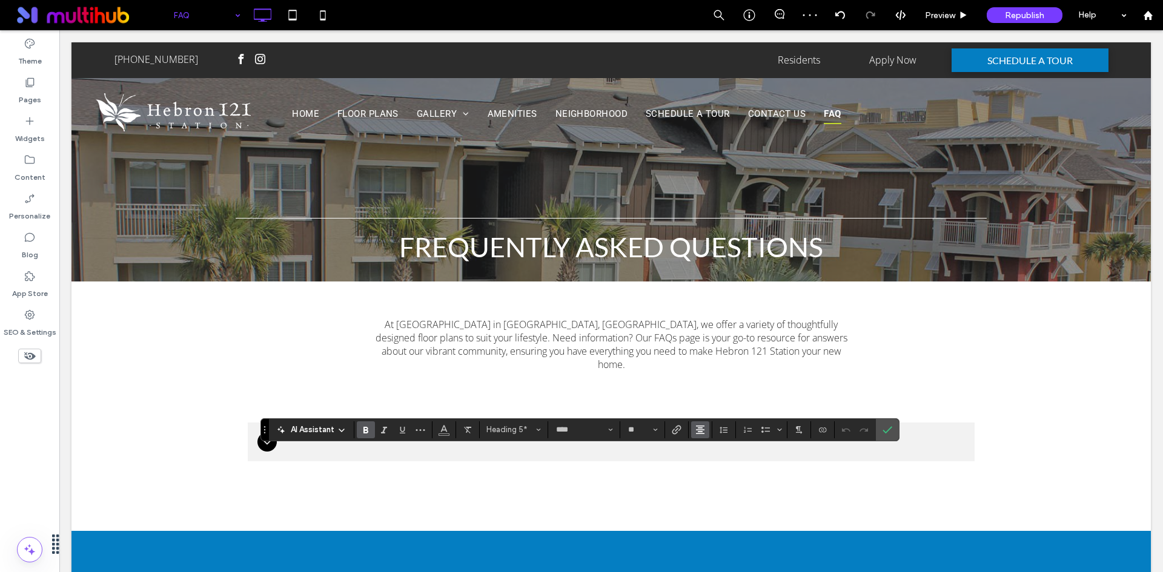
click at [693, 424] on button "Alignment" at bounding box center [700, 429] width 18 height 17
click at [707, 352] on icon "ui.textEditor.alignment.left" at bounding box center [709, 357] width 10 height 10
click at [532, 435] on button "Heading 5*" at bounding box center [513, 429] width 63 height 17
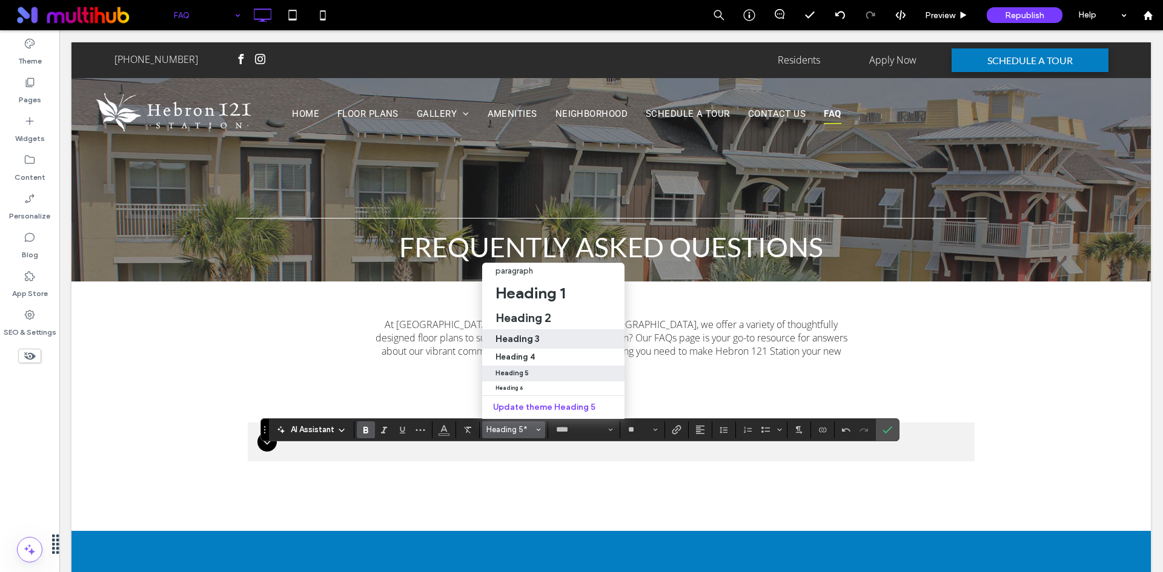
click at [569, 329] on label "Heading 3" at bounding box center [553, 338] width 142 height 19
type input "**"
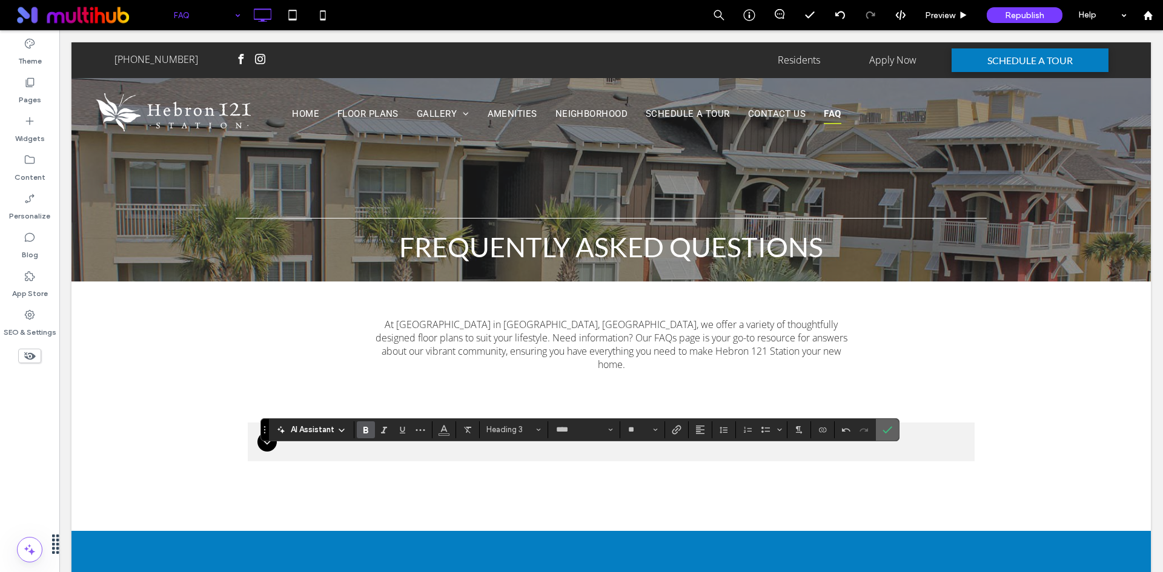
click at [884, 432] on use "Confirm" at bounding box center [887, 429] width 10 height 7
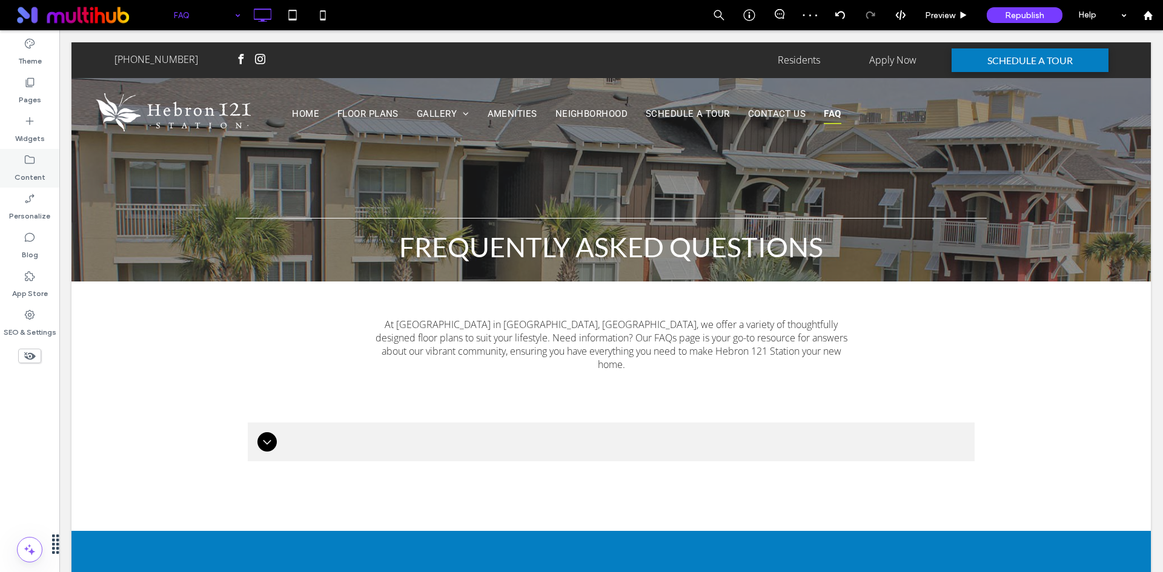
click at [38, 157] on div "Content" at bounding box center [29, 168] width 59 height 39
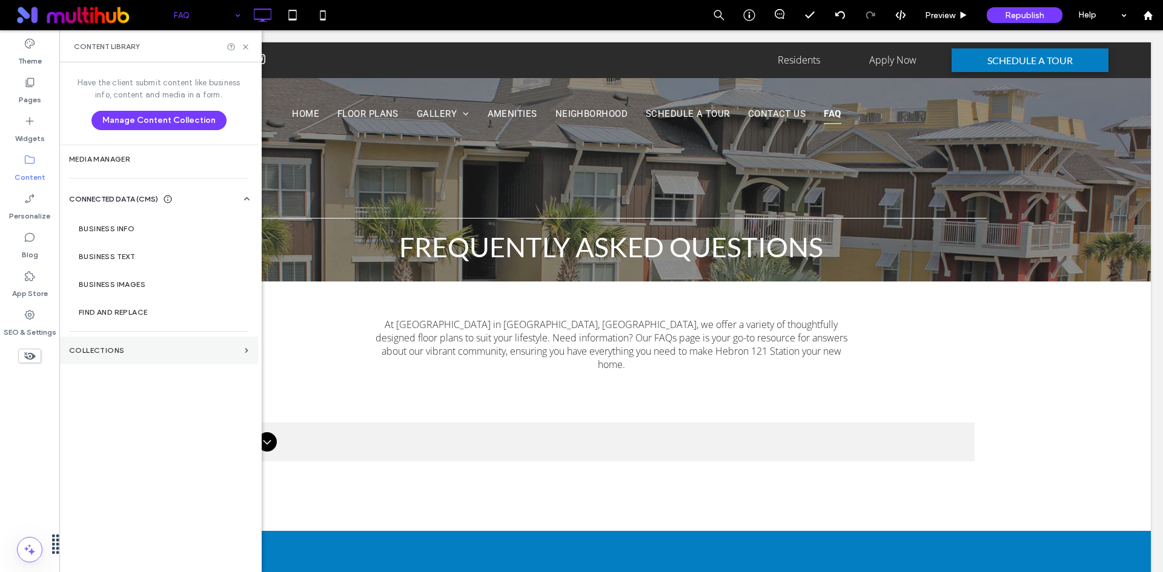
click at [123, 355] on section "Collections" at bounding box center [158, 351] width 199 height 28
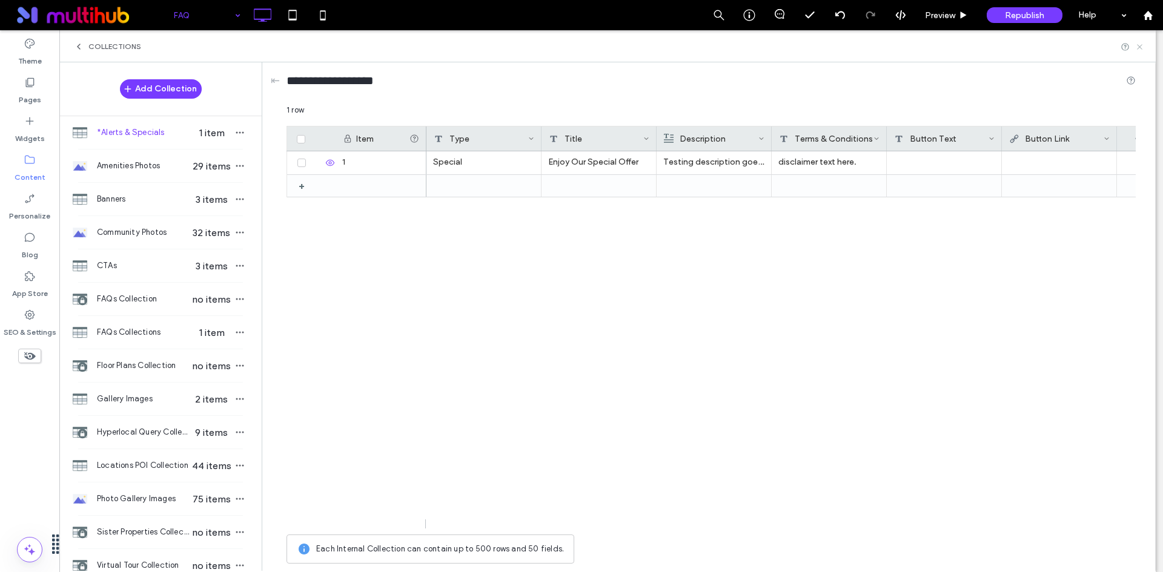
click at [1139, 45] on icon at bounding box center [1139, 46] width 9 height 9
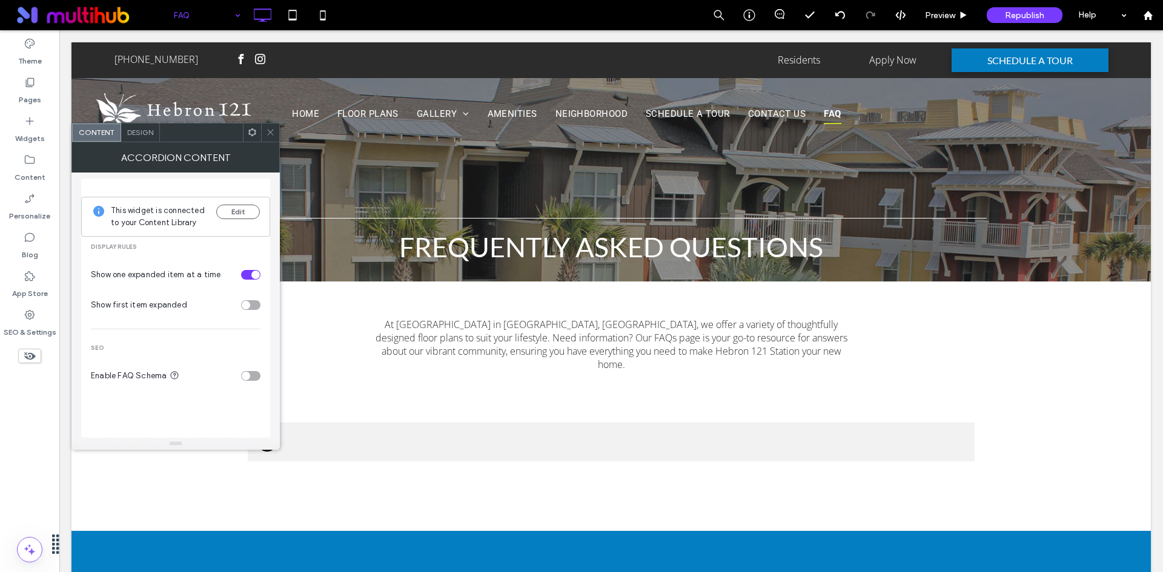
click at [271, 132] on use at bounding box center [270, 133] width 6 height 6
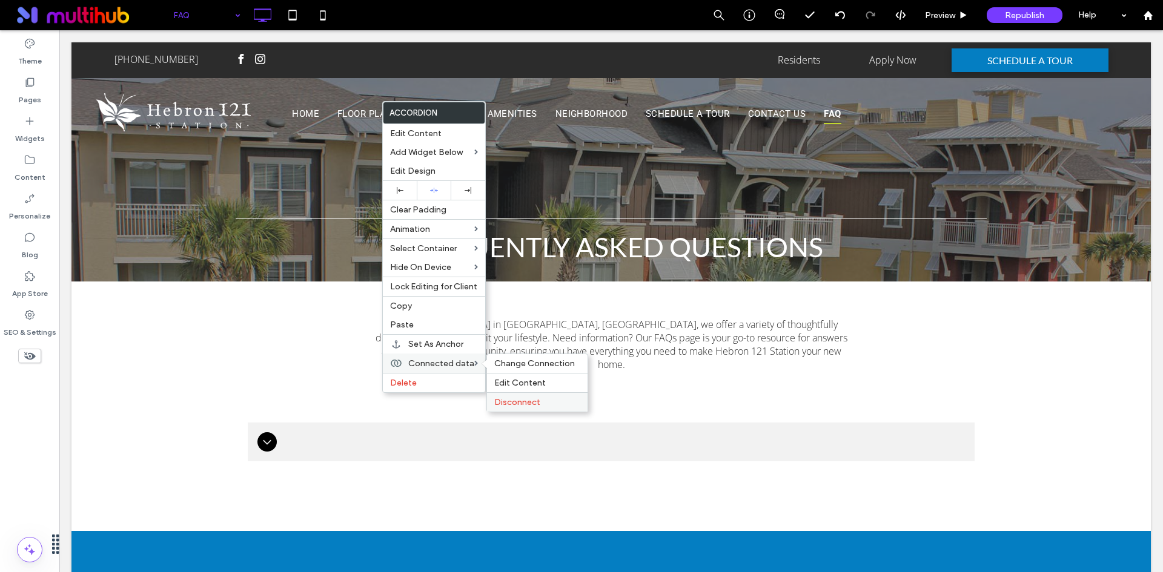
click at [507, 403] on span "Disconnect" at bounding box center [517, 402] width 46 height 10
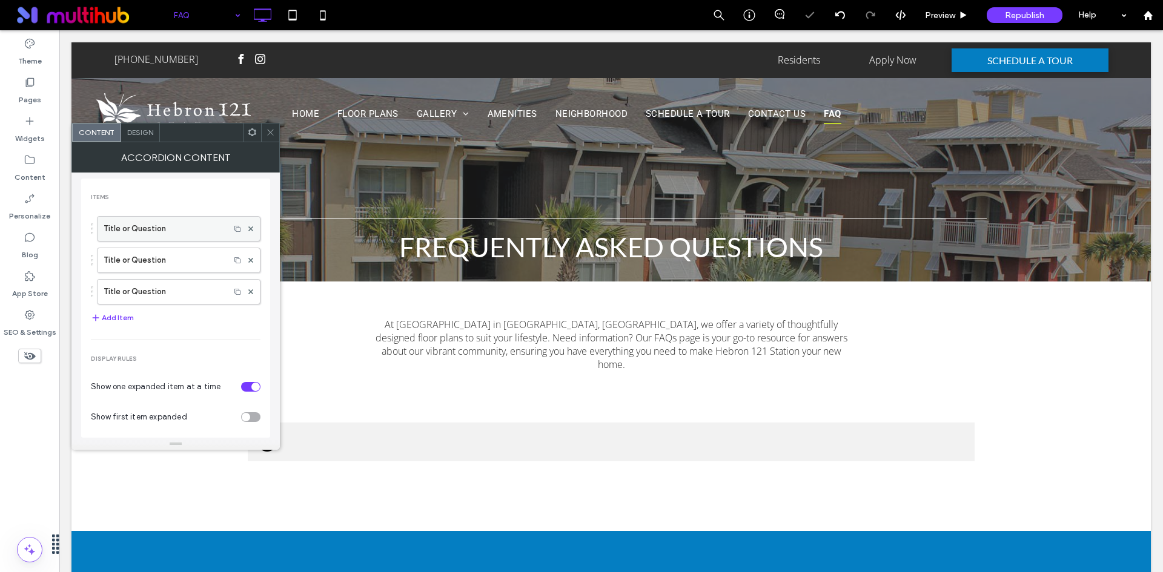
click at [150, 227] on label "Title or Question" at bounding box center [164, 229] width 120 height 24
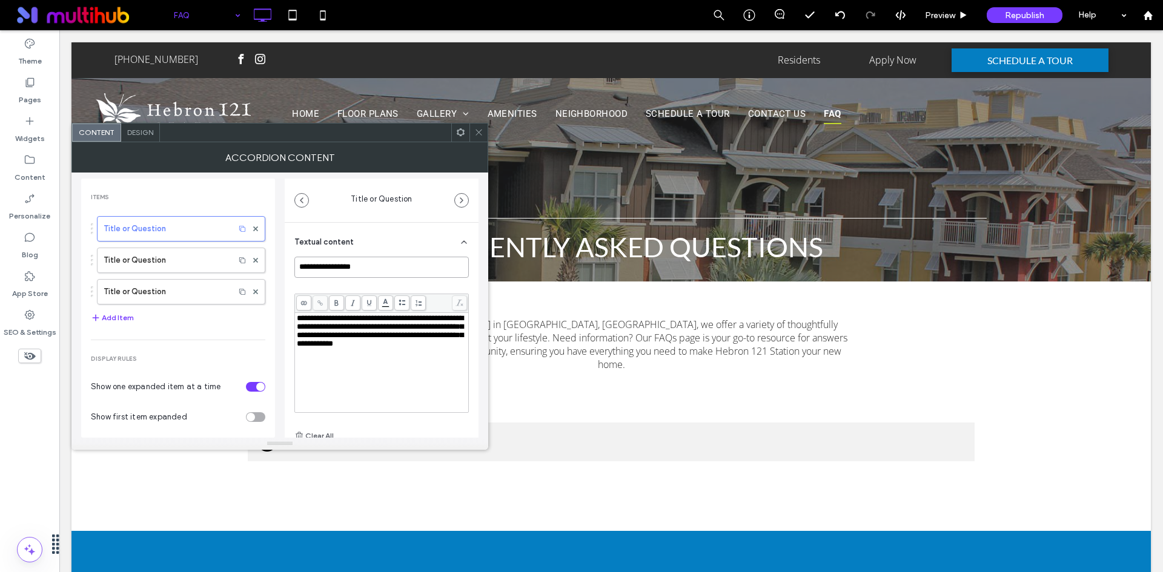
drag, startPoint x: 374, startPoint y: 271, endPoint x: 289, endPoint y: 257, distance: 85.2
click at [289, 257] on div "**********" at bounding box center [382, 373] width 194 height 300
paste input "**********"
click at [332, 331] on span "**********" at bounding box center [380, 330] width 167 height 33
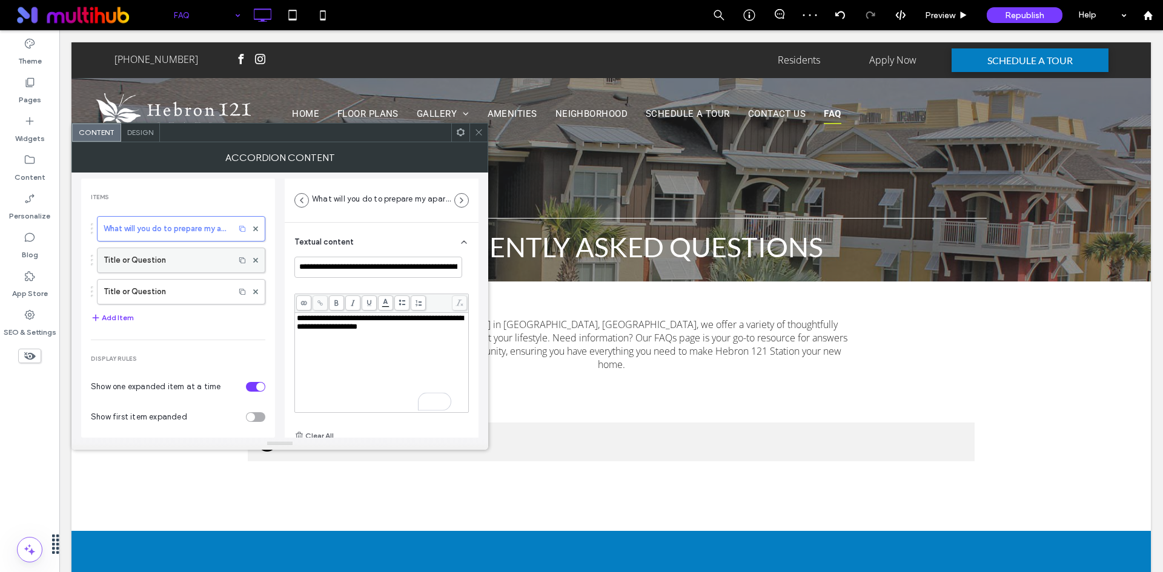
click at [168, 254] on label "Title or Question" at bounding box center [166, 260] width 125 height 24
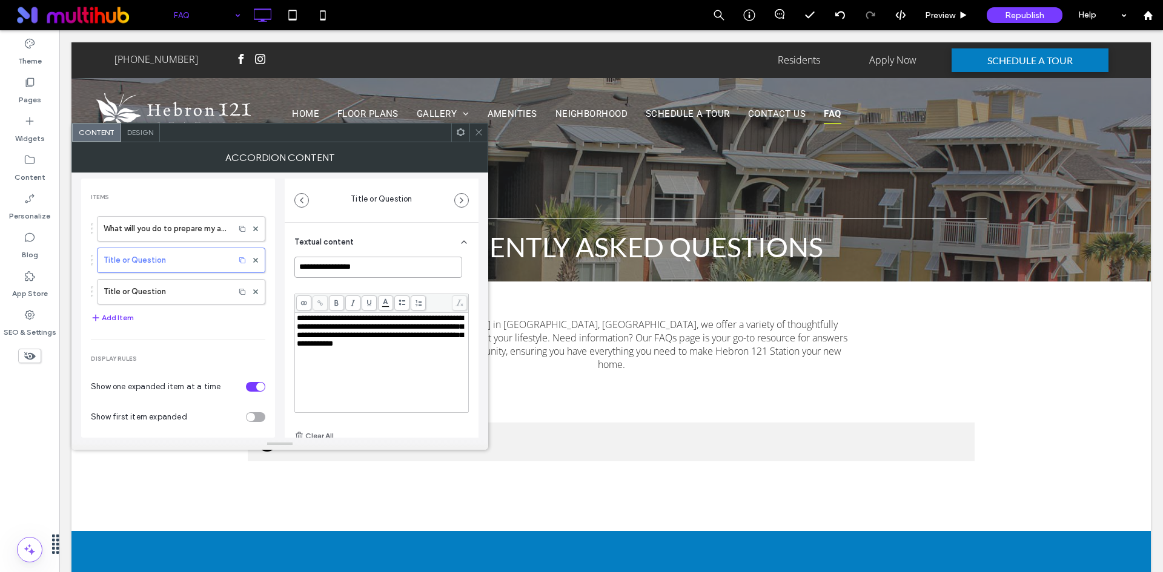
drag, startPoint x: 381, startPoint y: 263, endPoint x: 295, endPoint y: 263, distance: 86.6
click at [295, 263] on input "**********" at bounding box center [378, 267] width 168 height 21
paste input "**********"
click at [342, 365] on div "**********" at bounding box center [382, 362] width 170 height 97
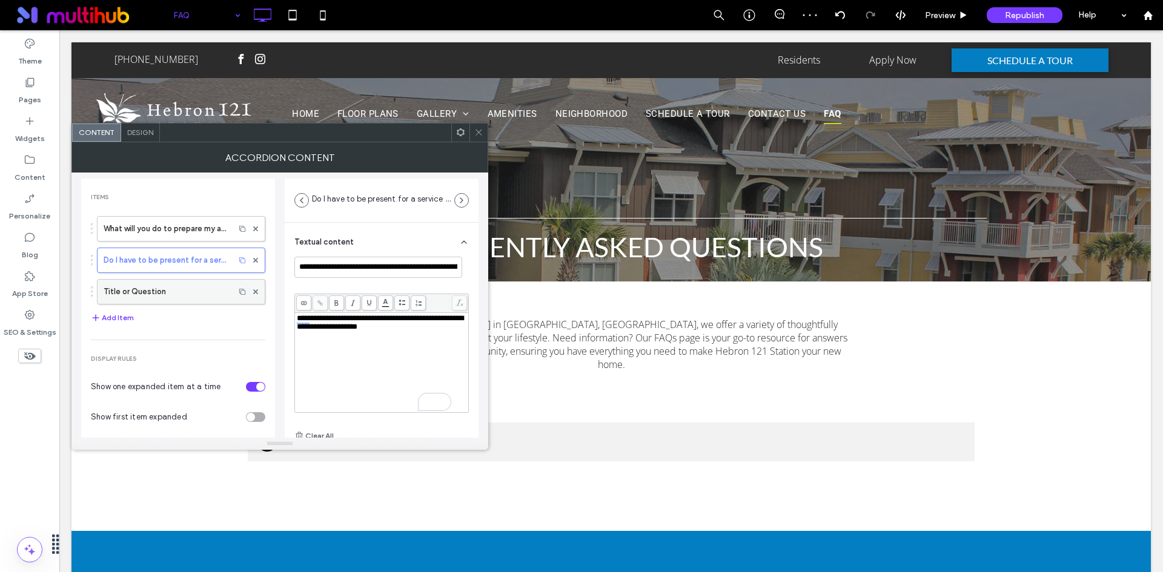
click at [136, 289] on label "Title or Question" at bounding box center [166, 292] width 125 height 24
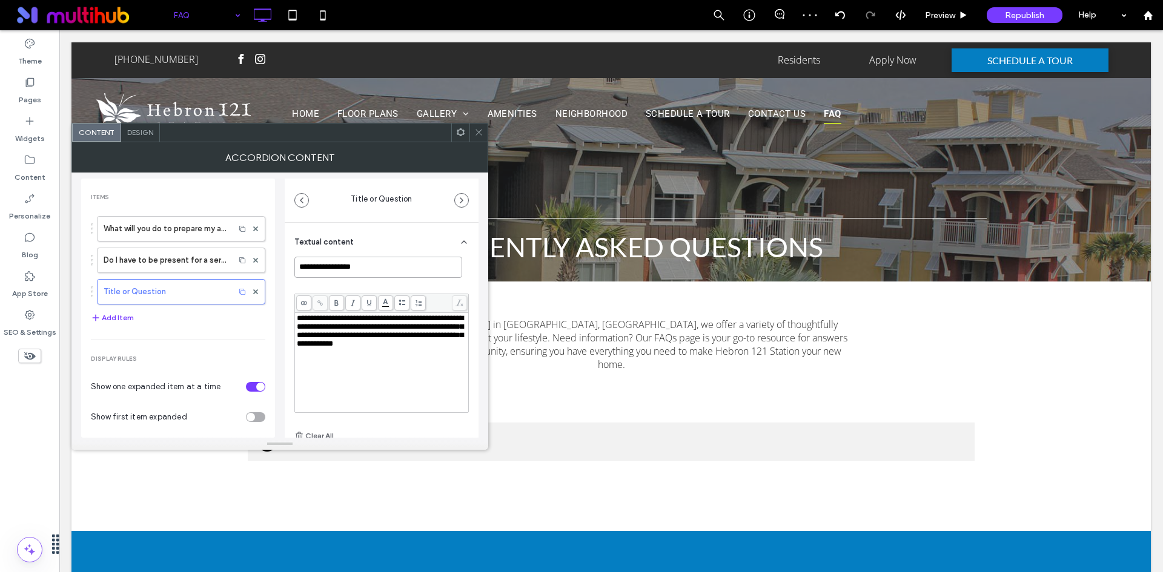
click at [389, 269] on input "**********" at bounding box center [378, 267] width 168 height 21
drag, startPoint x: 389, startPoint y: 264, endPoint x: 297, endPoint y: 265, distance: 91.4
click at [297, 265] on input "**********" at bounding box center [378, 267] width 168 height 21
paste input "**********"
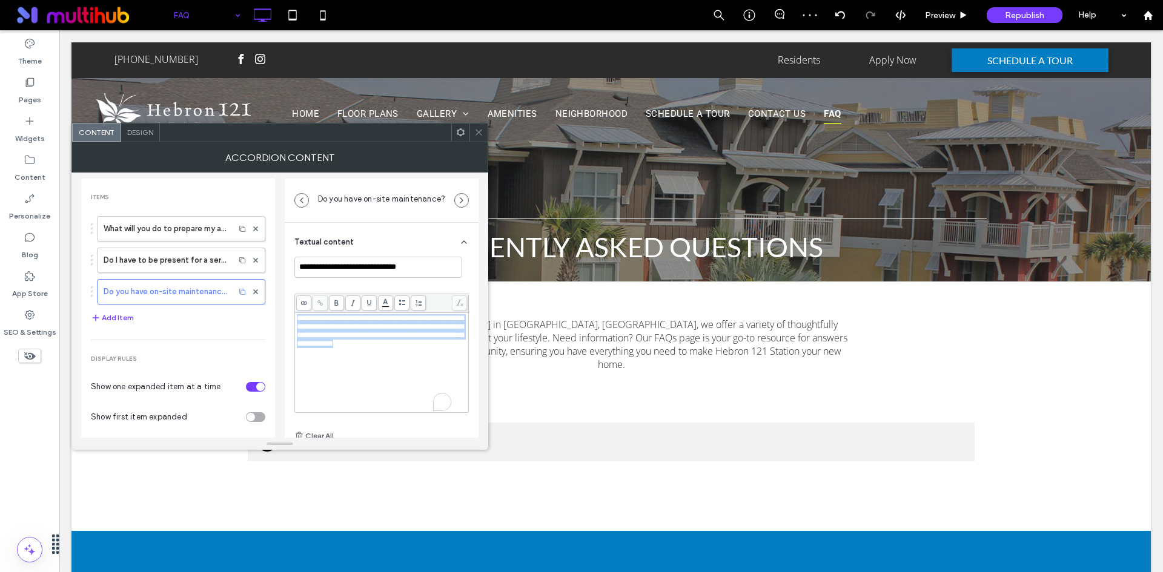
drag, startPoint x: 336, startPoint y: 355, endPoint x: 297, endPoint y: 311, distance: 58.8
click at [297, 311] on div "**********" at bounding box center [381, 353] width 174 height 119
click at [123, 312] on button "Add Item" at bounding box center [112, 318] width 43 height 15
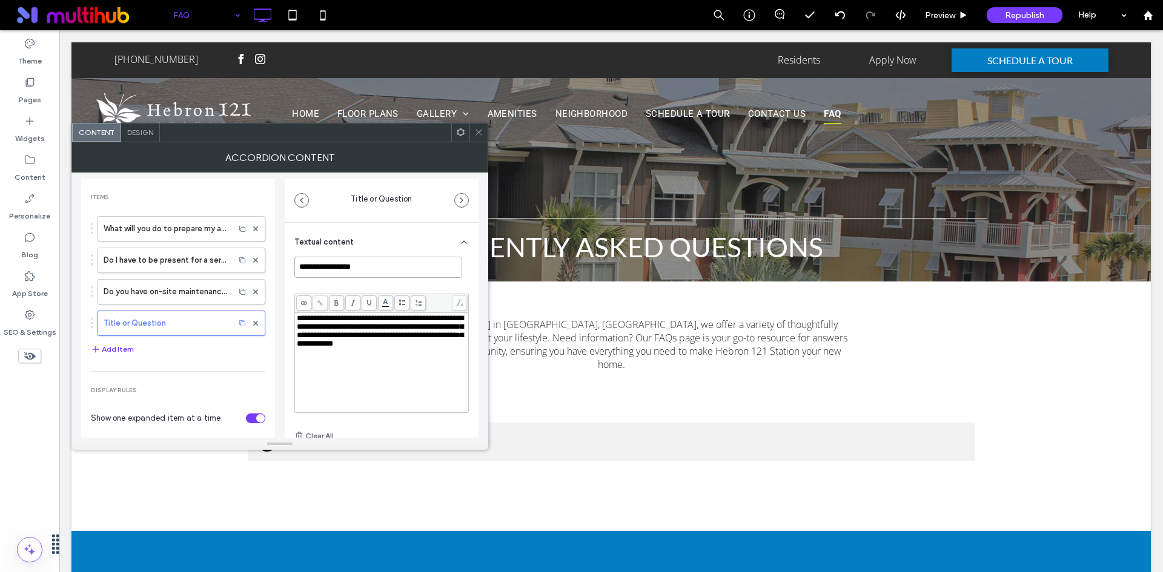
drag, startPoint x: 365, startPoint y: 270, endPoint x: 294, endPoint y: 268, distance: 70.9
click at [294, 268] on div "**********" at bounding box center [382, 373] width 194 height 300
paste input "**********"
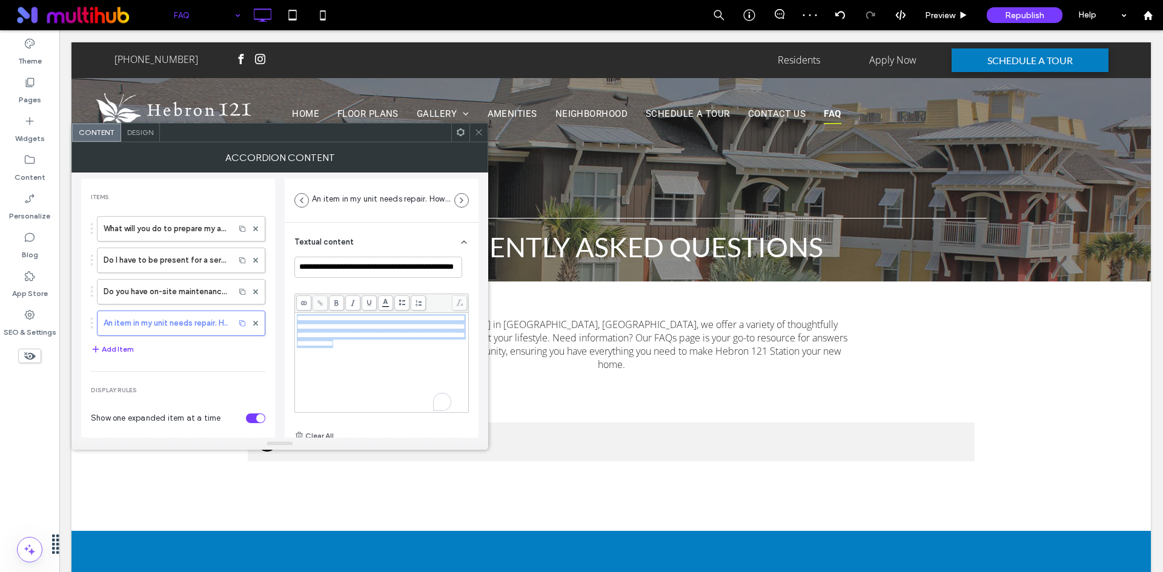
drag, startPoint x: 345, startPoint y: 363, endPoint x: 294, endPoint y: 311, distance: 71.9
click at [294, 311] on div "**********" at bounding box center [381, 353] width 174 height 119
click at [127, 343] on button "Add Item" at bounding box center [112, 349] width 43 height 15
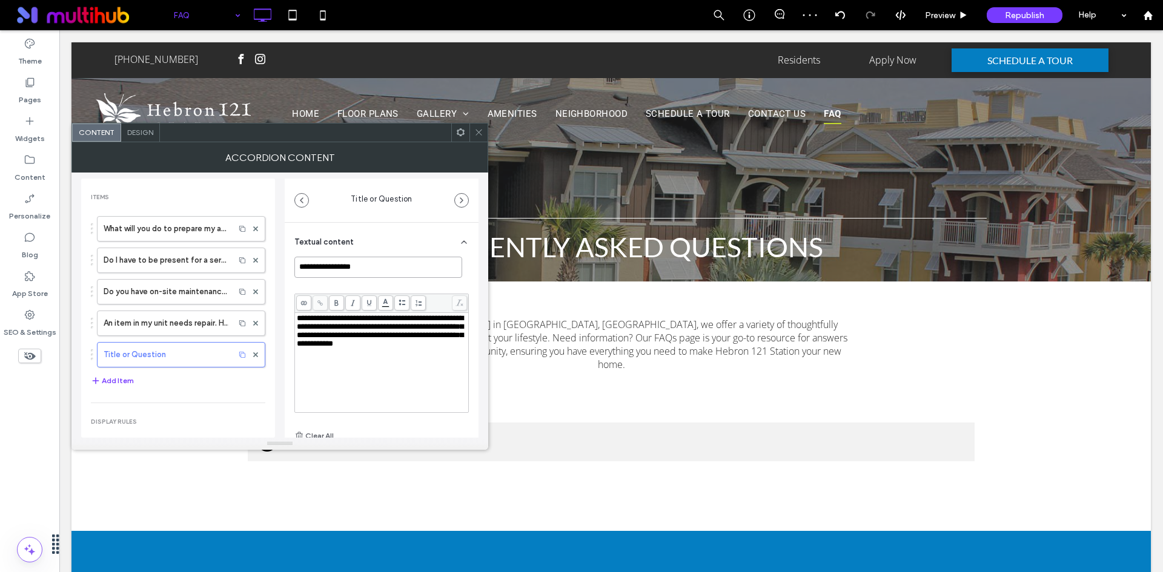
drag, startPoint x: 380, startPoint y: 268, endPoint x: 292, endPoint y: 261, distance: 87.5
click at [292, 261] on div "**********" at bounding box center [382, 373] width 194 height 300
paste input "**********"
type input "**********"
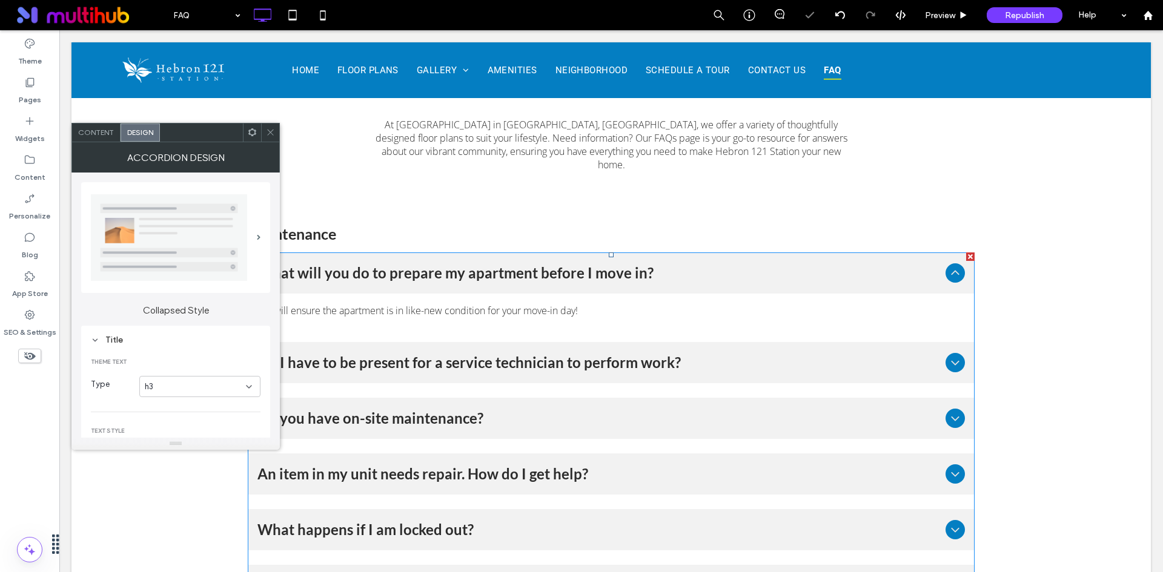
scroll to position [182, 0]
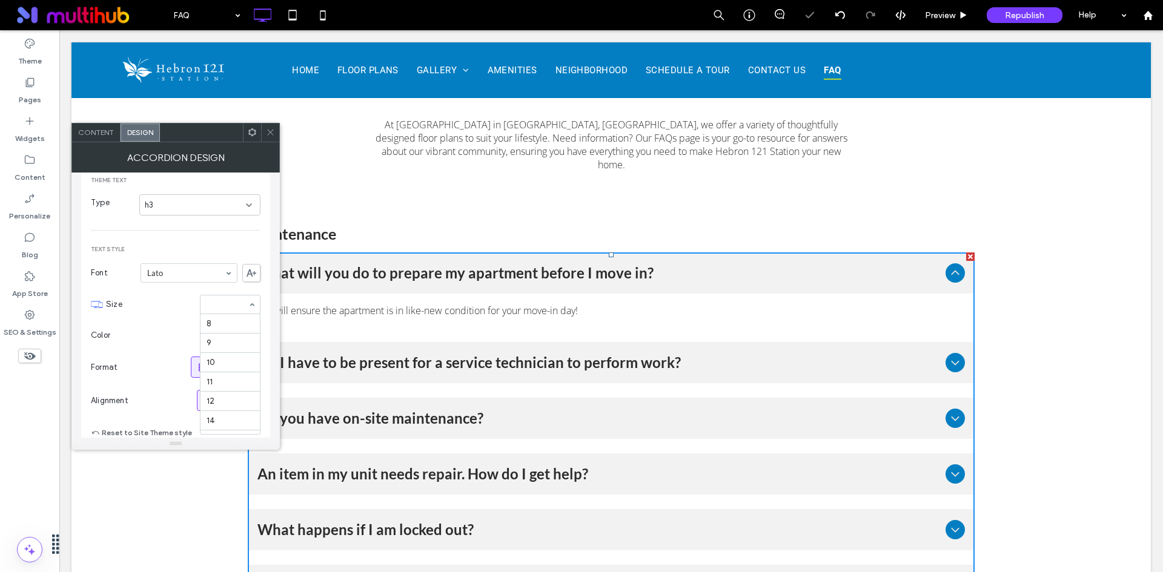
click at [255, 310] on div "8 9 10 11 12 14 15 16 18 20 24 30 32 36 48 60 72 96" at bounding box center [230, 304] width 61 height 19
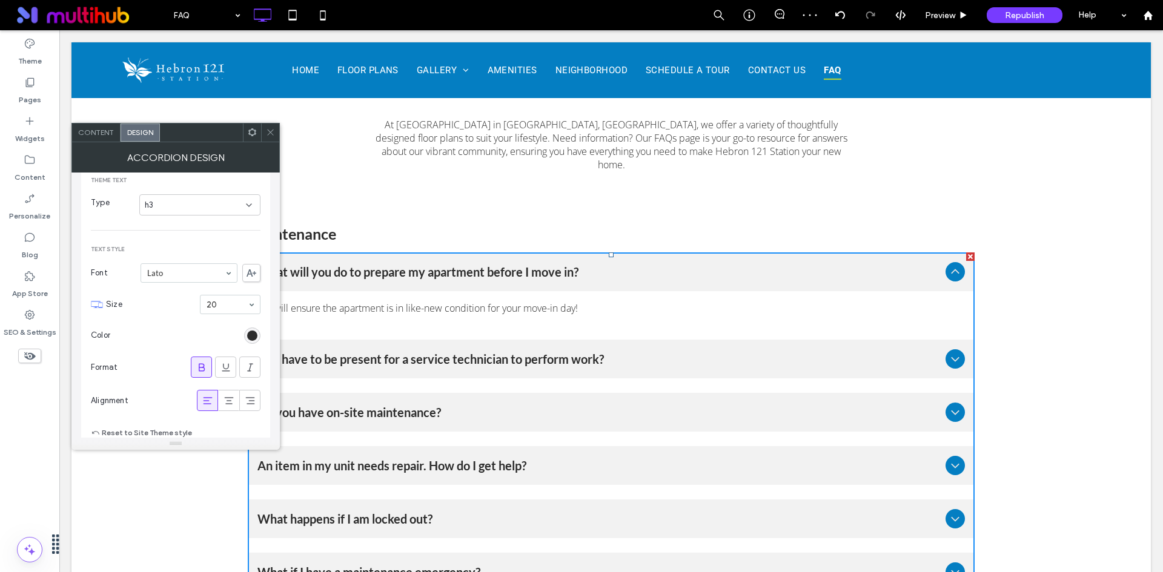
click at [271, 125] on span at bounding box center [270, 133] width 9 height 18
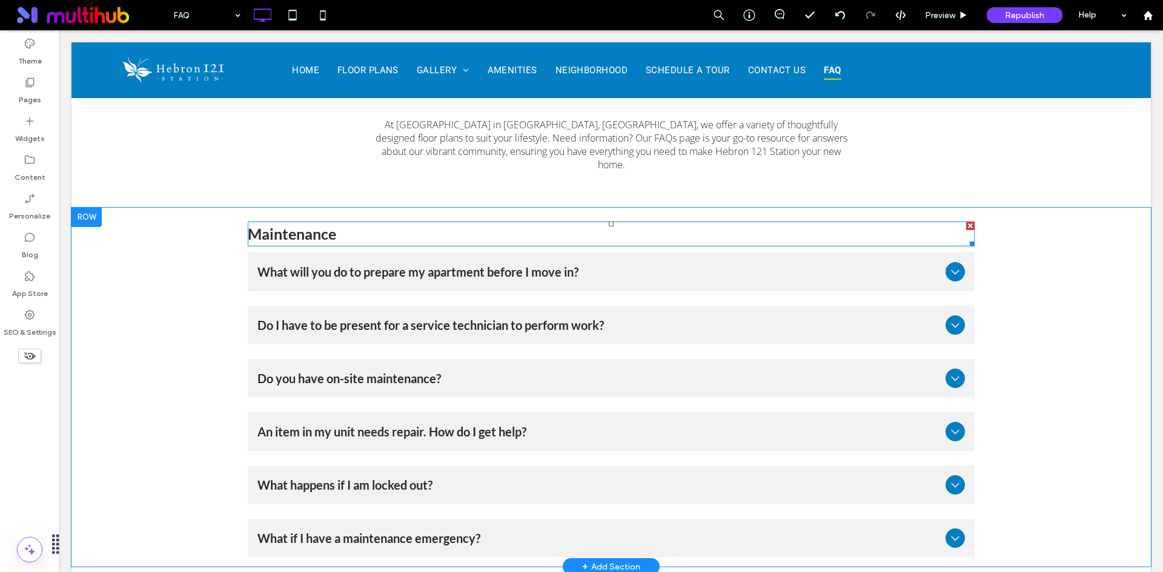
click at [303, 232] on div "Maintenance" at bounding box center [611, 234] width 727 height 25
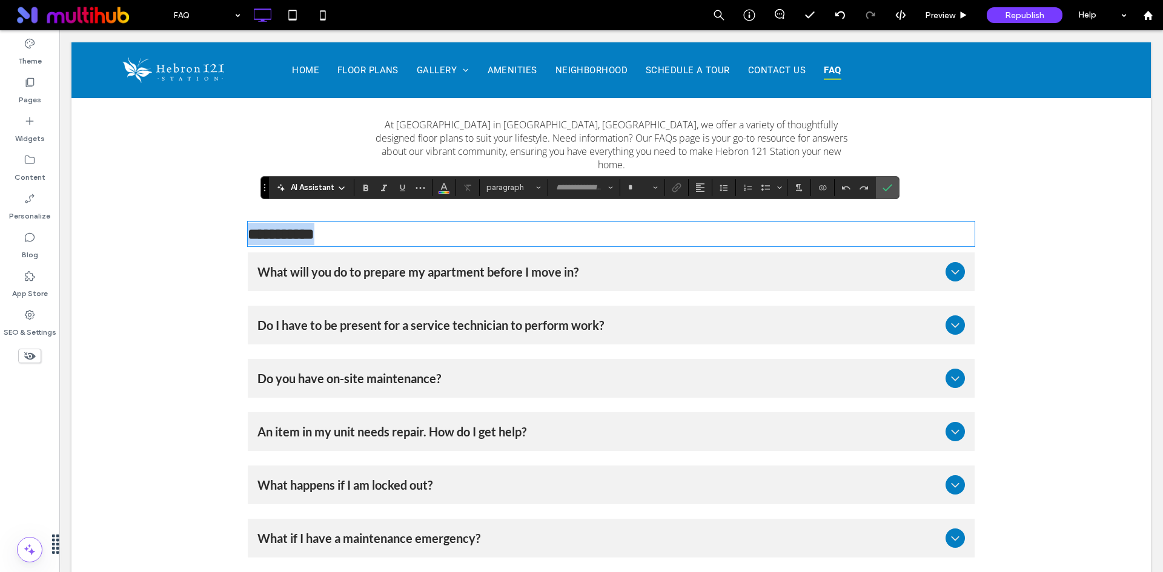
type input "****"
click at [651, 187] on button "**" at bounding box center [641, 187] width 39 height 17
drag, startPoint x: 649, startPoint y: 266, endPoint x: 649, endPoint y: 200, distance: 66.6
click at [649, 266] on label "30" at bounding box center [641, 272] width 39 height 17
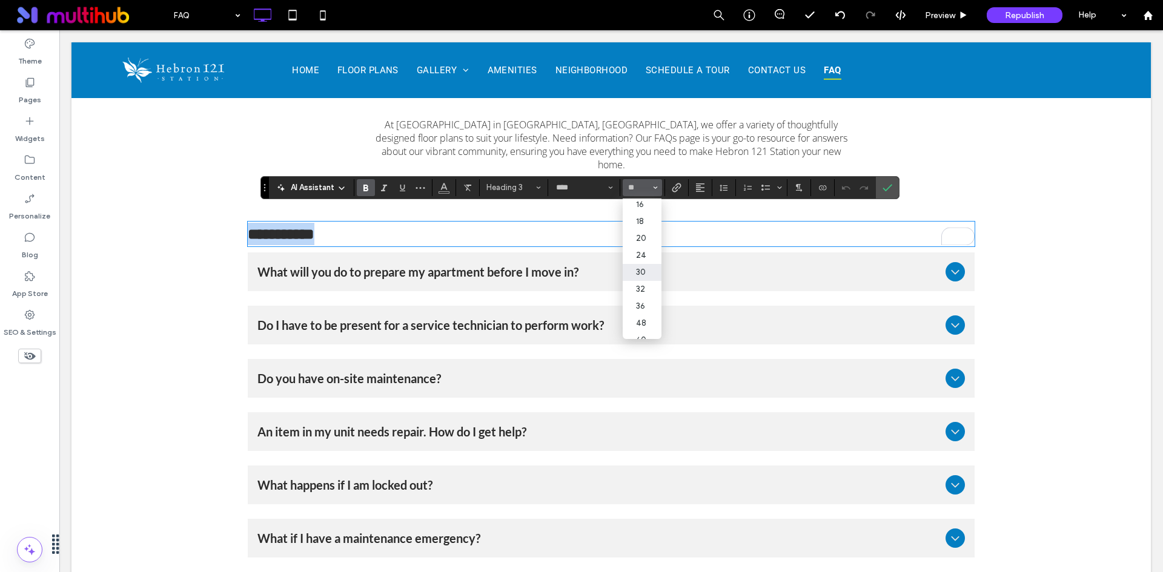
type input "**"
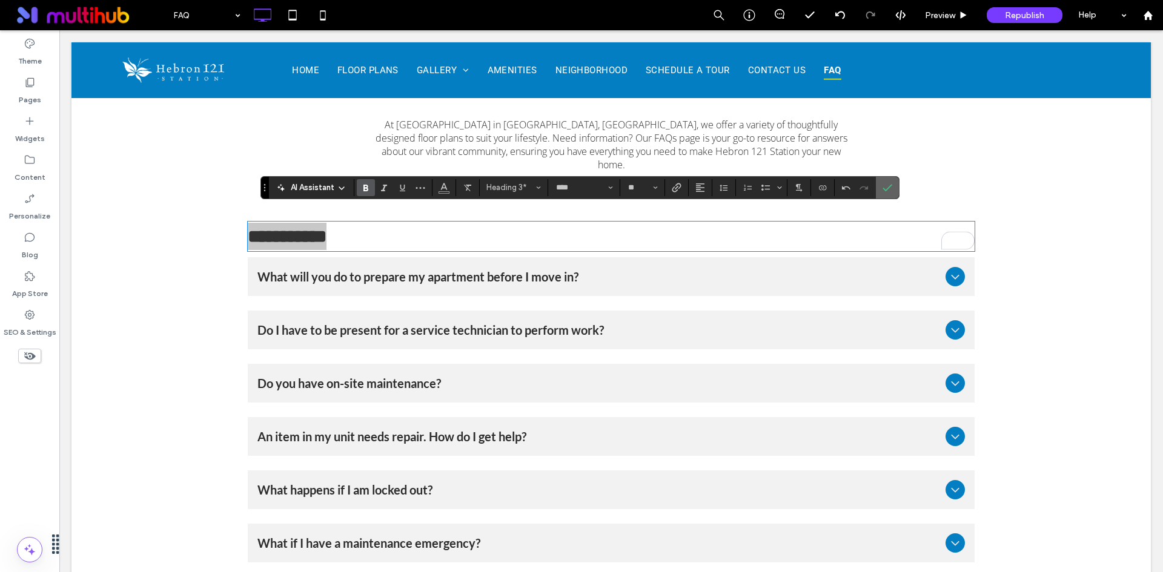
click at [883, 188] on use "Confirm" at bounding box center [887, 187] width 10 height 7
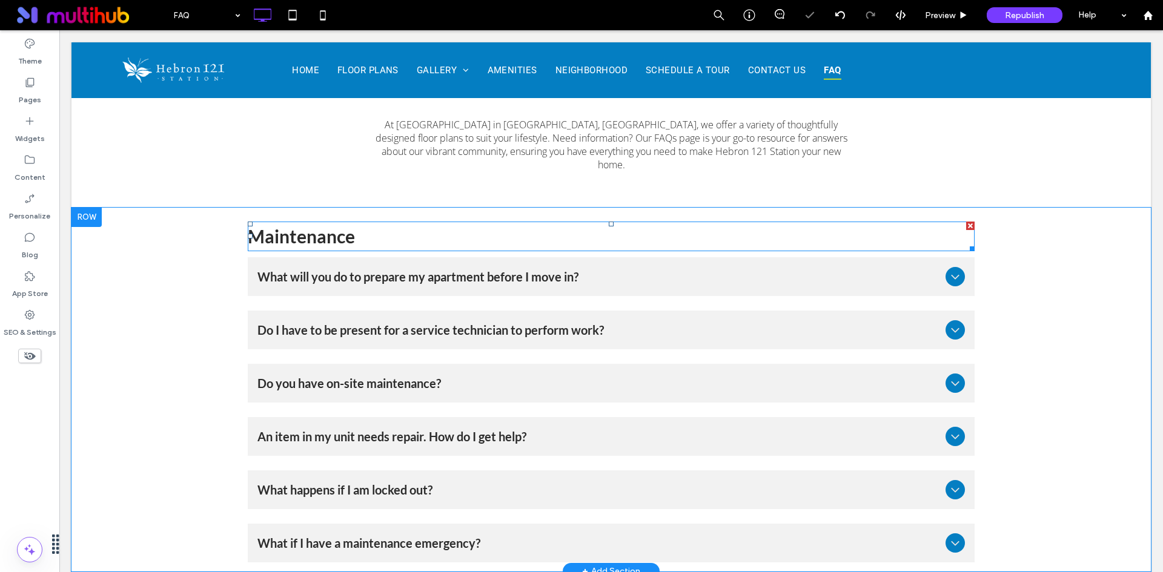
click at [287, 234] on h3 "Maintenance" at bounding box center [611, 236] width 727 height 27
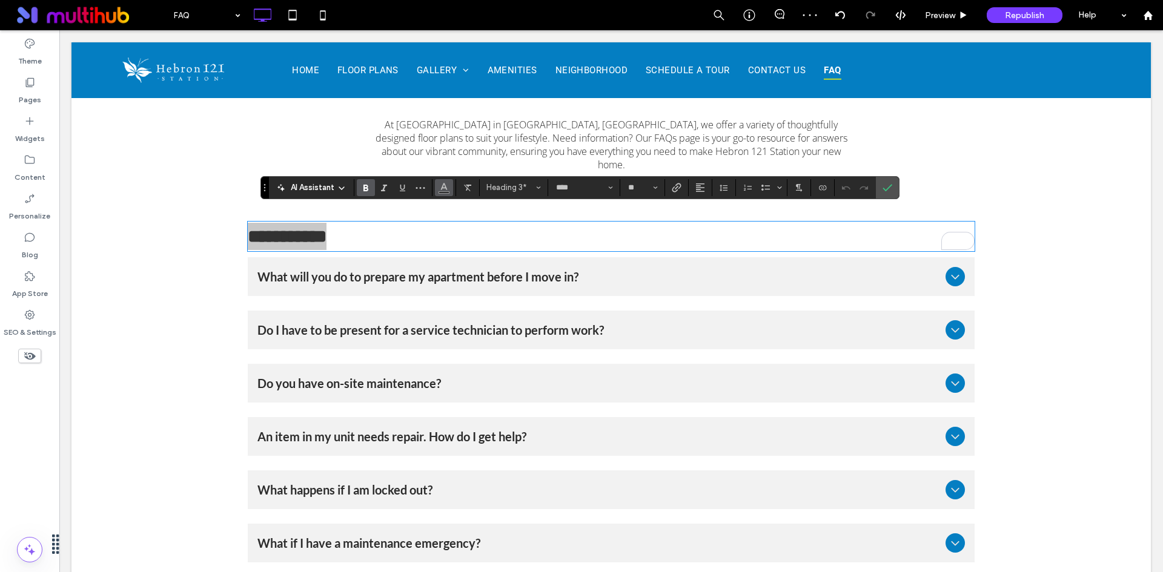
click at [443, 190] on icon "Color" at bounding box center [444, 187] width 10 height 10
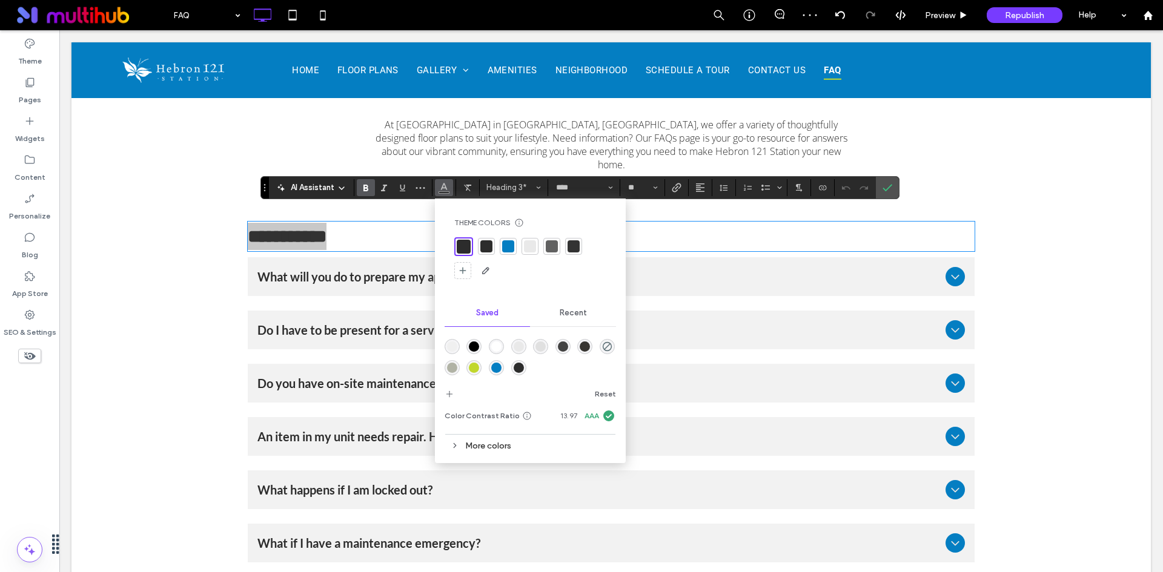
drag, startPoint x: 507, startPoint y: 251, endPoint x: 646, endPoint y: 186, distance: 153.1
click at [507, 251] on div at bounding box center [508, 246] width 12 height 12
drag, startPoint x: 887, startPoint y: 187, endPoint x: 817, endPoint y: 172, distance: 71.9
click at [887, 187] on icon "Confirm" at bounding box center [887, 188] width 10 height 10
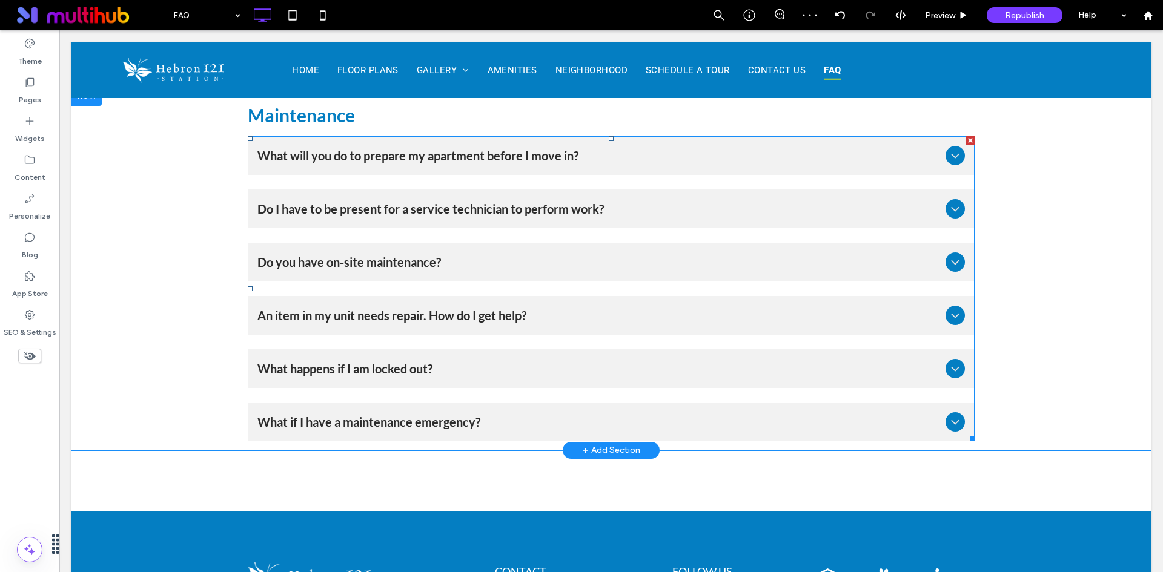
scroll to position [242, 0]
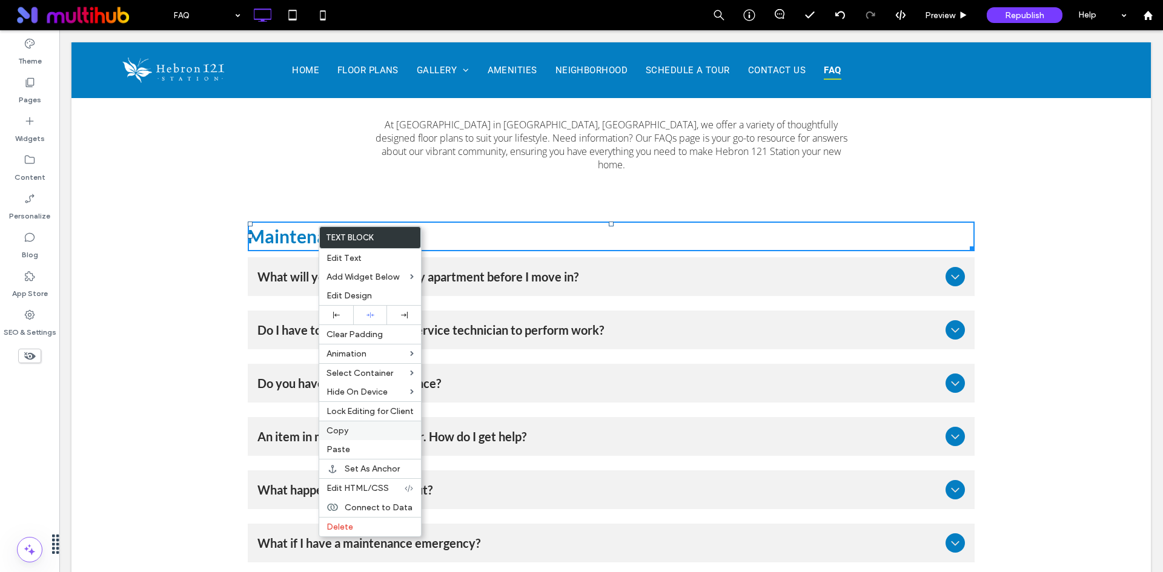
click at [348, 435] on span "Copy" at bounding box center [337, 431] width 22 height 10
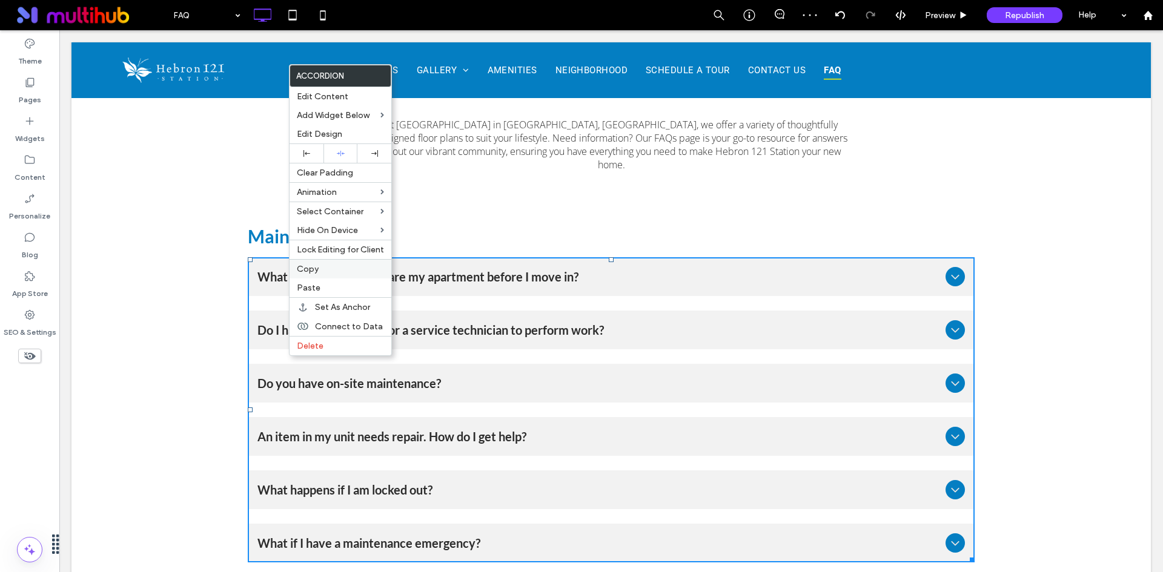
click at [317, 268] on span "Copy" at bounding box center [308, 269] width 22 height 10
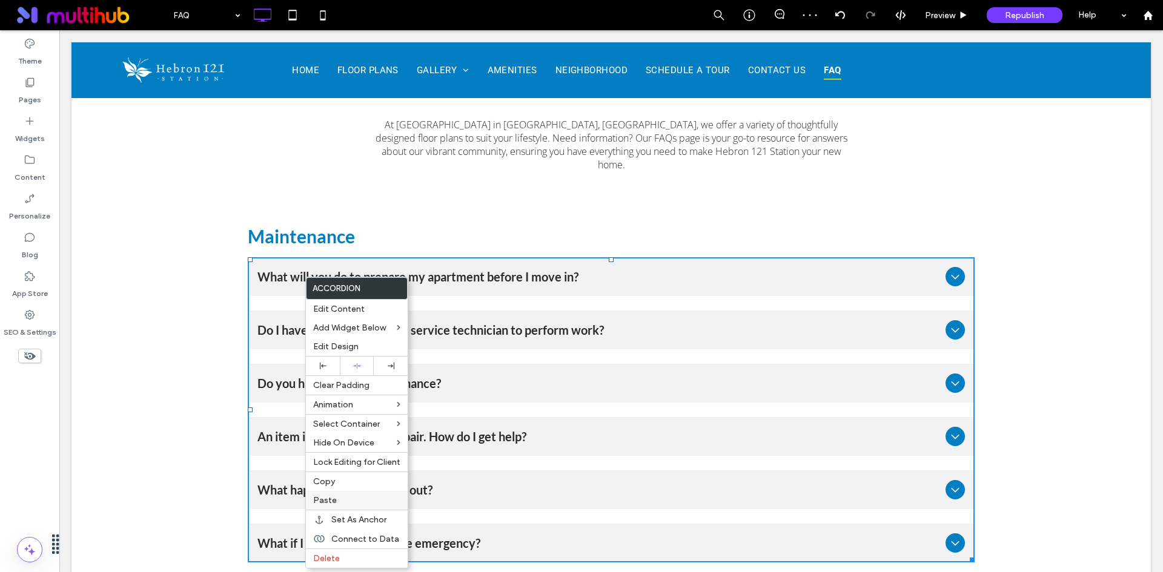
click at [330, 498] on span "Paste" at bounding box center [325, 500] width 24 height 10
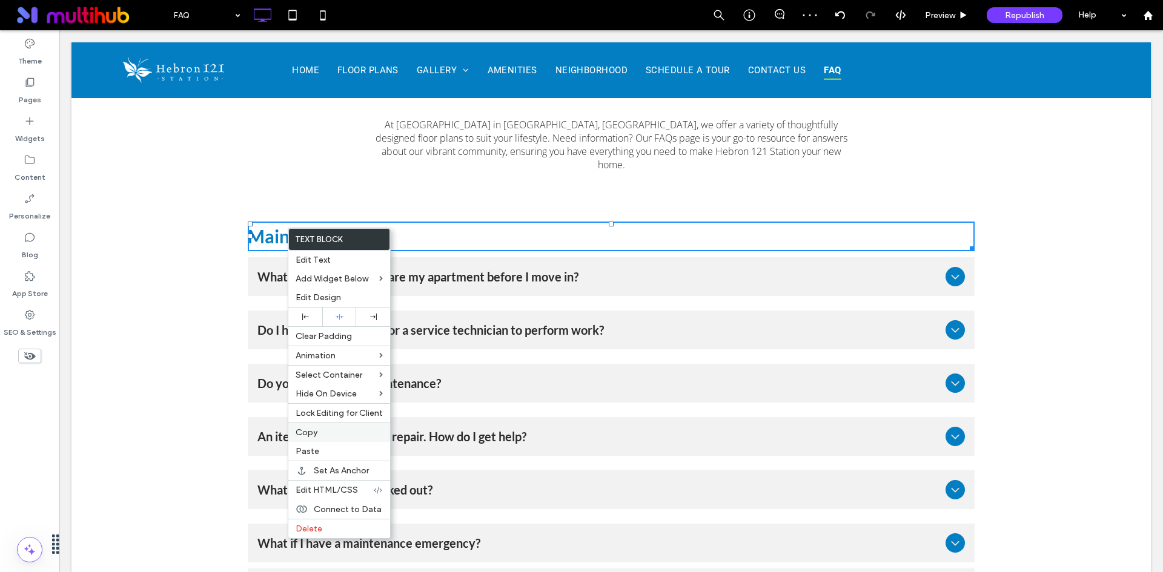
click at [319, 440] on div "Copy" at bounding box center [339, 432] width 102 height 19
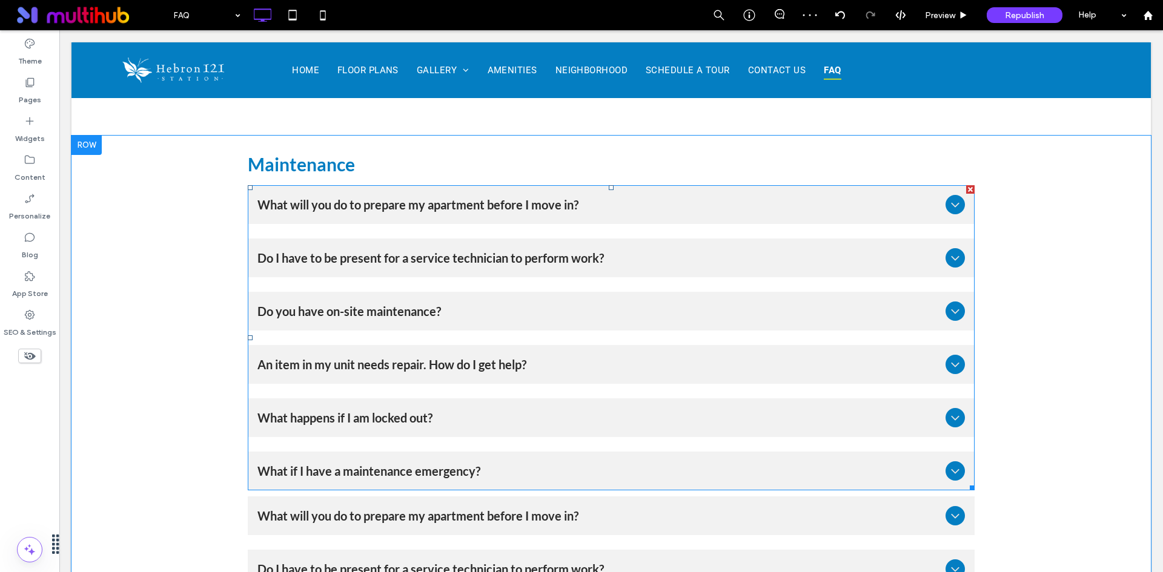
scroll to position [424, 0]
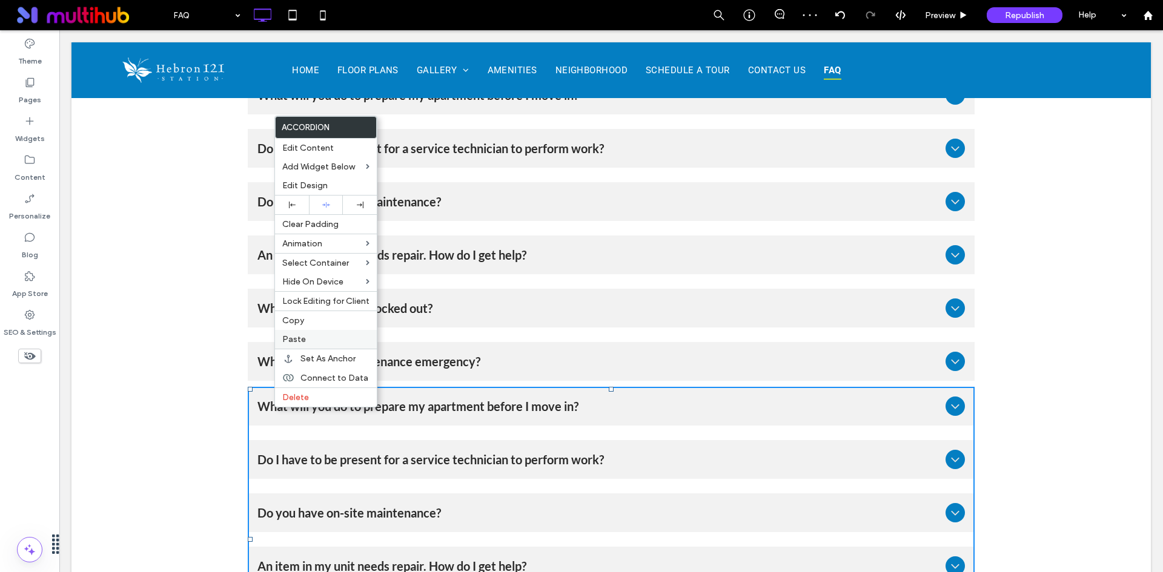
click at [316, 345] on div "Paste" at bounding box center [326, 339] width 102 height 19
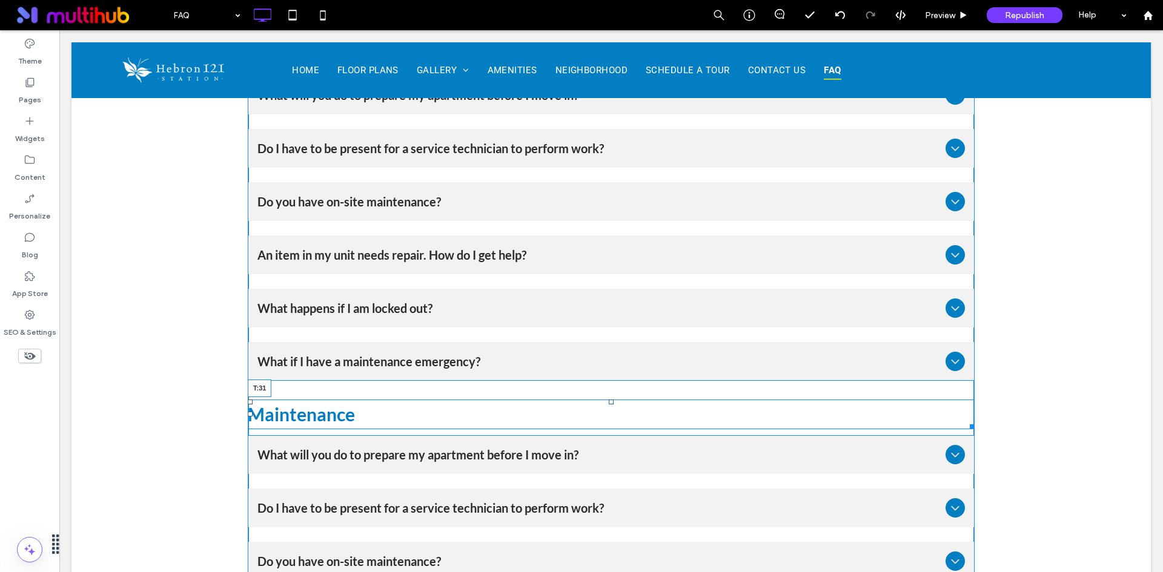
drag, startPoint x: 607, startPoint y: 375, endPoint x: 354, endPoint y: 422, distance: 258.1
click at [611, 400] on div "Maintenance T:31" at bounding box center [611, 415] width 727 height 30
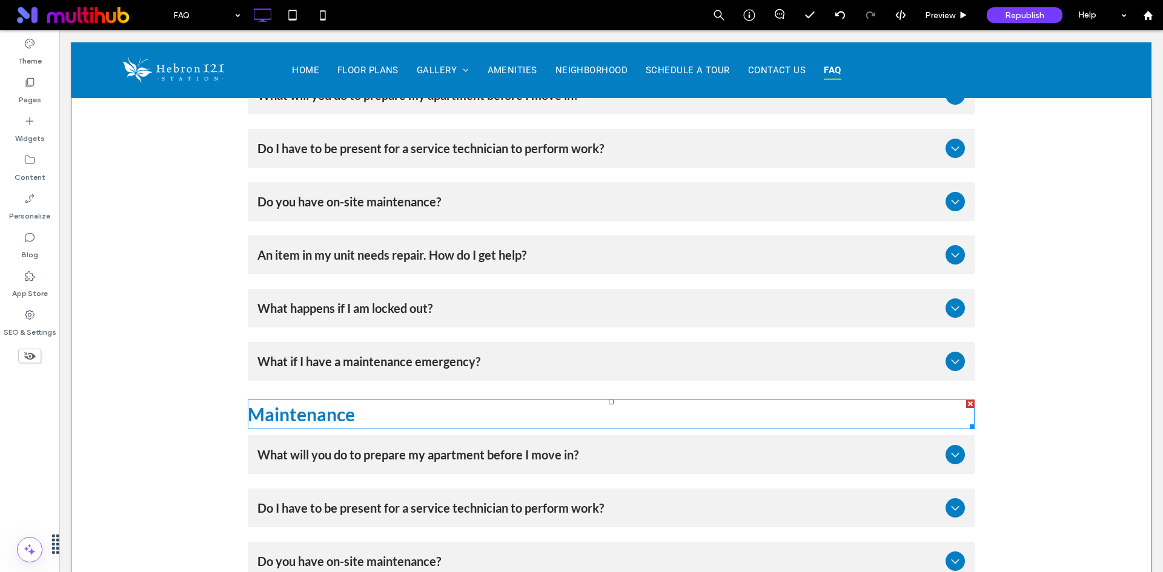
click at [320, 411] on span "Maintenance" at bounding box center [301, 414] width 107 height 22
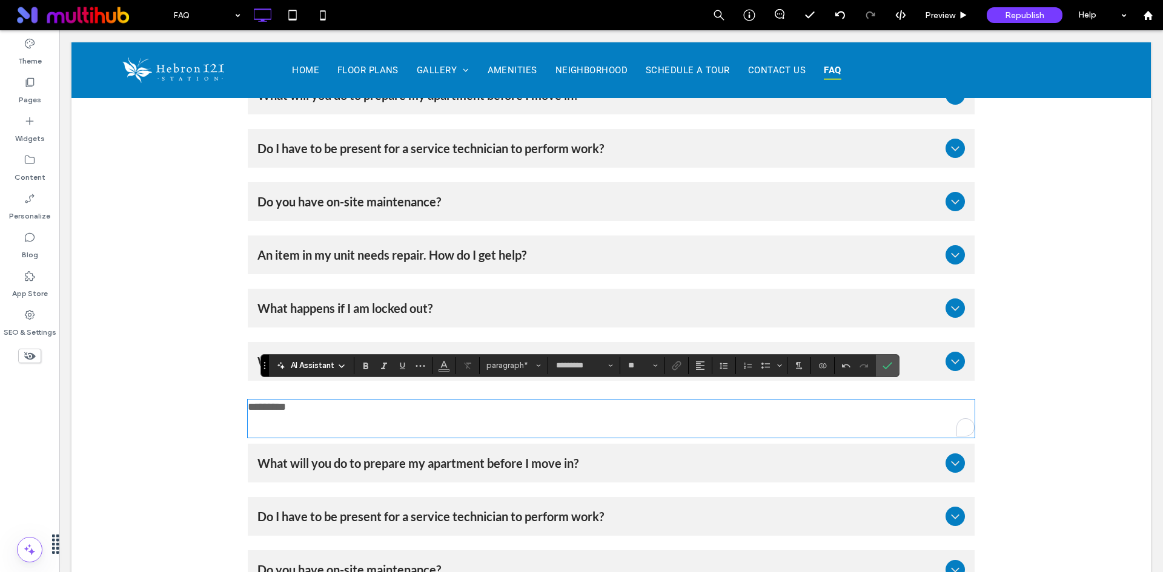
type input "*********"
type input "**"
type input "****"
type input "**"
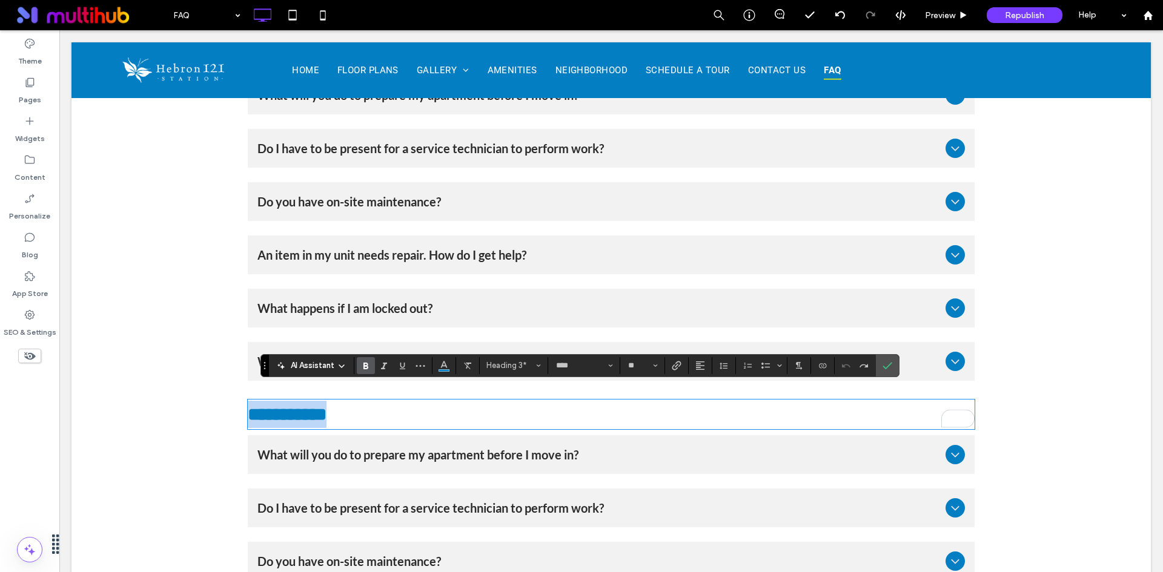
drag, startPoint x: 346, startPoint y: 403, endPoint x: 136, endPoint y: 387, distance: 210.7
click at [137, 391] on div "Maintenance What will you do to prepare my apartment before I move in? We will …" at bounding box center [610, 388] width 1079 height 724
drag, startPoint x: 883, startPoint y: 371, endPoint x: 268, endPoint y: 331, distance: 616.5
click at [883, 371] on span "Confirm" at bounding box center [884, 366] width 5 height 22
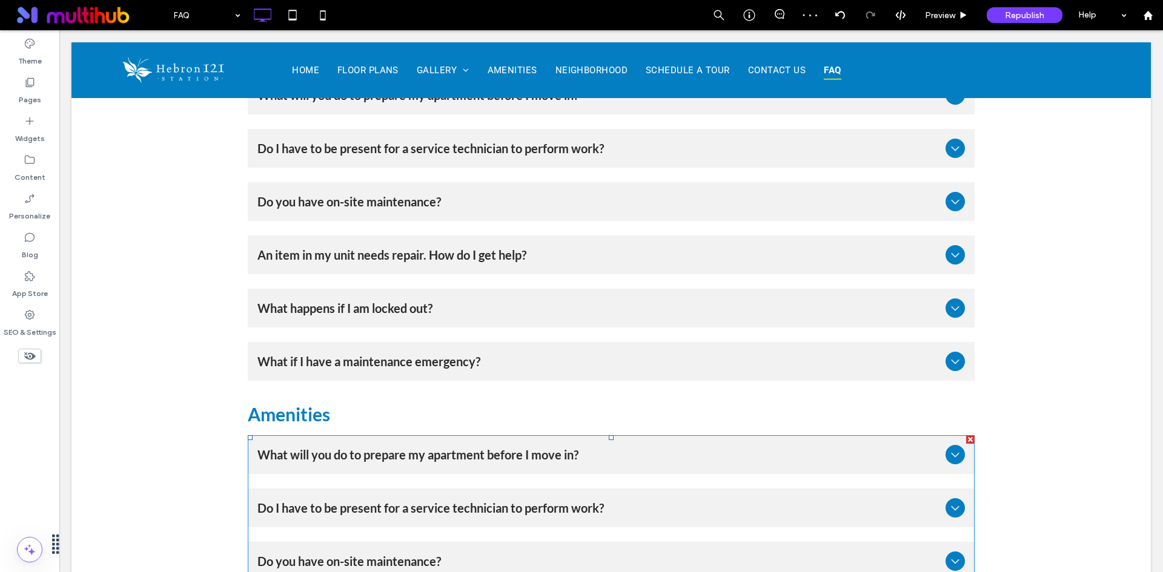
click at [420, 458] on div "What will you do to prepare my apartment before I move in?" at bounding box center [611, 454] width 727 height 39
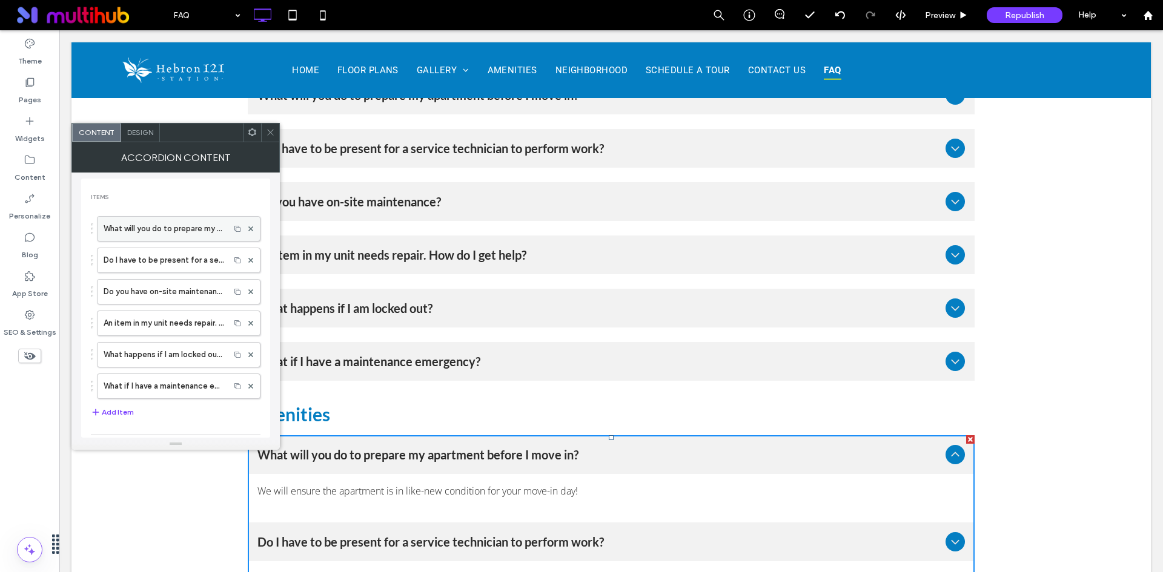
click at [196, 232] on label "What will you do to prepare my apartment before I move in?" at bounding box center [164, 229] width 120 height 24
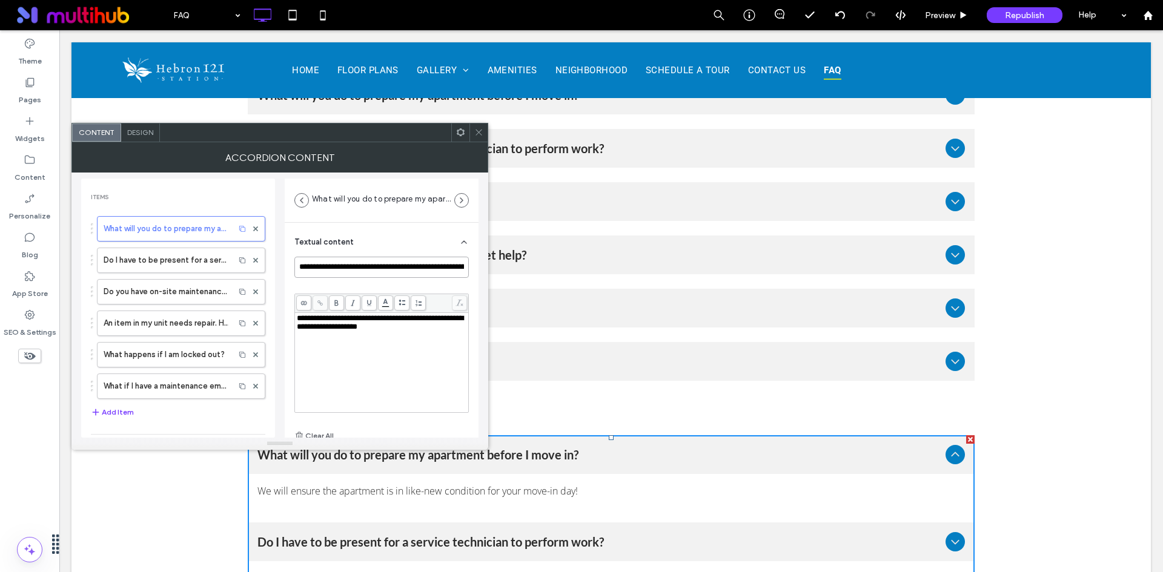
click at [374, 264] on input "**********" at bounding box center [381, 267] width 174 height 21
paste input
click at [391, 325] on span "**********" at bounding box center [380, 322] width 167 height 16
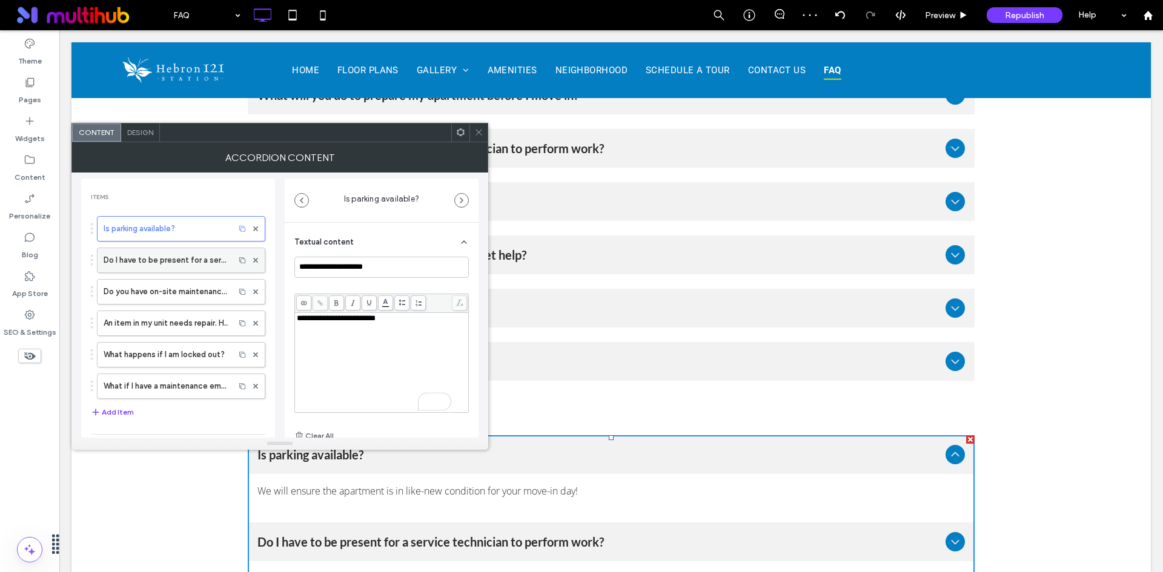
click at [156, 257] on label "Do I have to be present for a service technician to perform work?" at bounding box center [166, 260] width 125 height 24
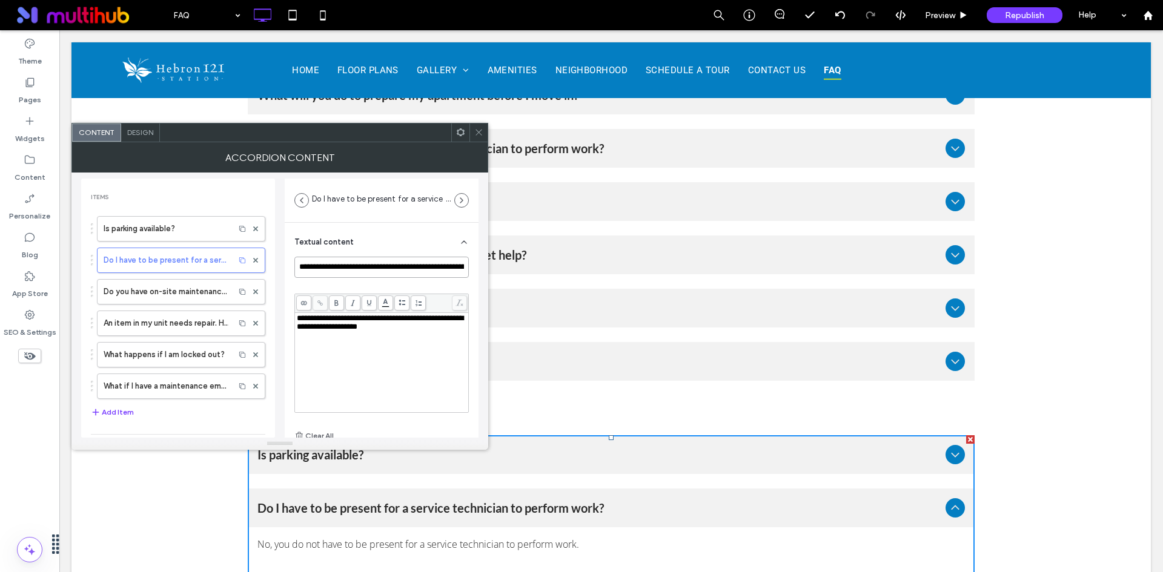
click at [349, 272] on input "**********" at bounding box center [381, 267] width 174 height 21
paste input
click at [334, 340] on div "**********" at bounding box center [382, 362] width 170 height 97
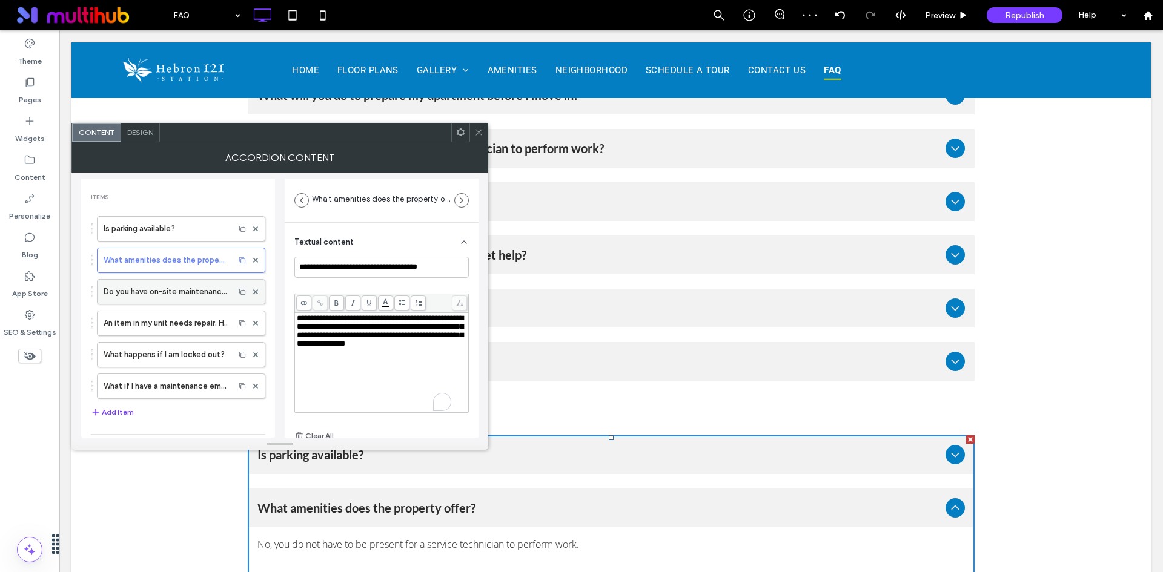
click at [140, 291] on label "Do you have on-site maintenance?" at bounding box center [166, 292] width 125 height 24
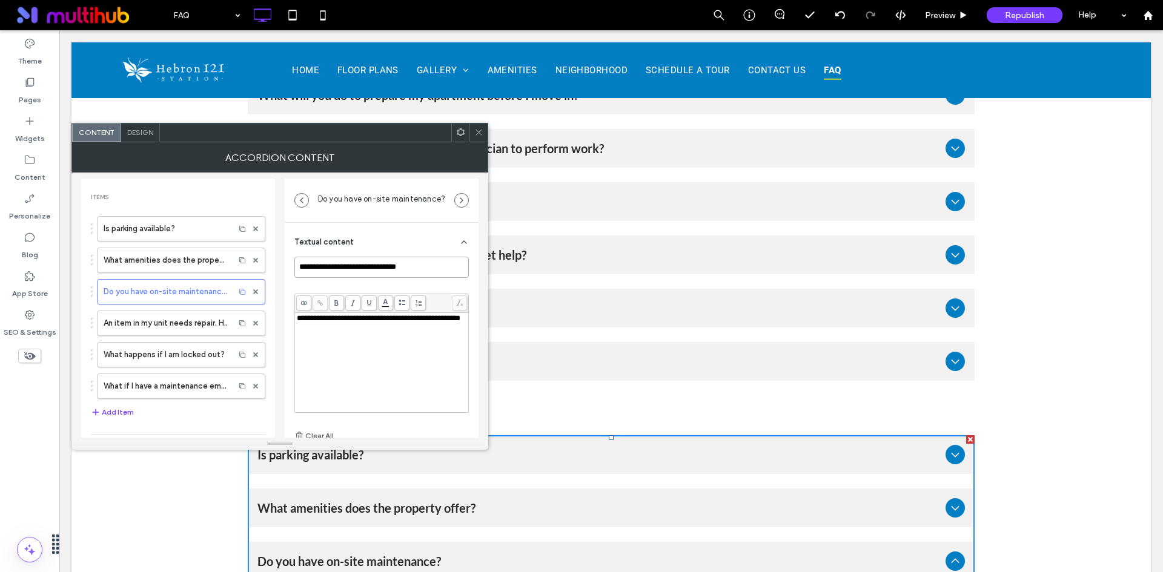
click at [346, 275] on input "**********" at bounding box center [381, 267] width 174 height 21
paste input "**********"
click at [375, 337] on div "**********" at bounding box center [382, 362] width 170 height 97
click at [141, 325] on label "An item in my unit needs repair. How do I get help?" at bounding box center [166, 323] width 125 height 24
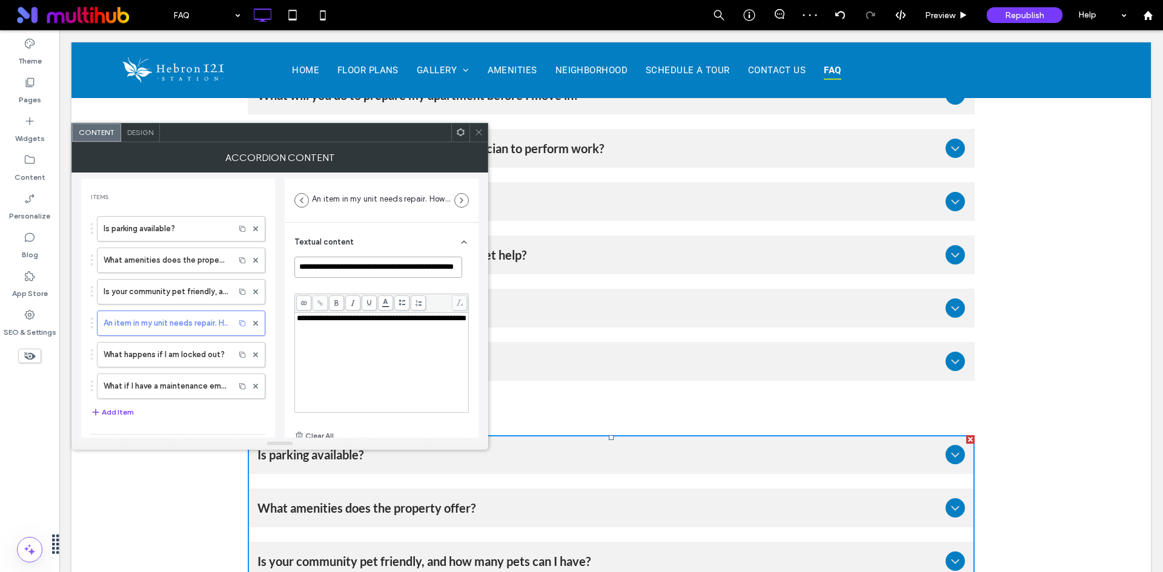
click at [400, 269] on input "**********" at bounding box center [378, 267] width 168 height 21
paste input
type input "**********"
click at [392, 323] on div "**********" at bounding box center [382, 318] width 170 height 8
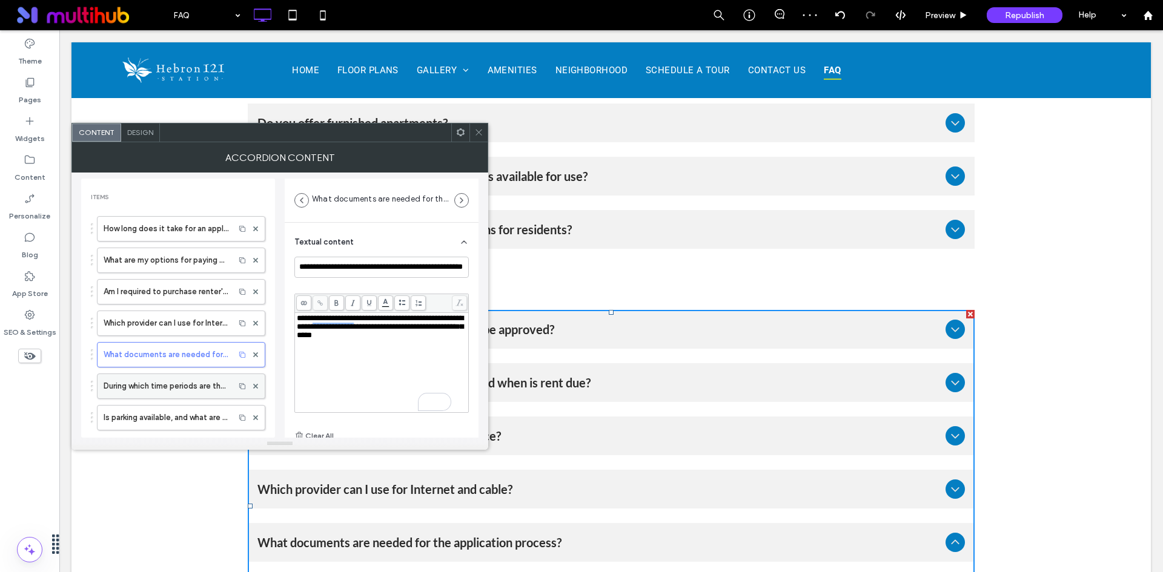
click at [156, 381] on label "During which time periods are the amenities available for use?" at bounding box center [166, 386] width 125 height 24
click at [371, 267] on input "**********" at bounding box center [381, 267] width 174 height 21
paste input "**********"
click at [389, 332] on span "**********" at bounding box center [380, 326] width 167 height 25
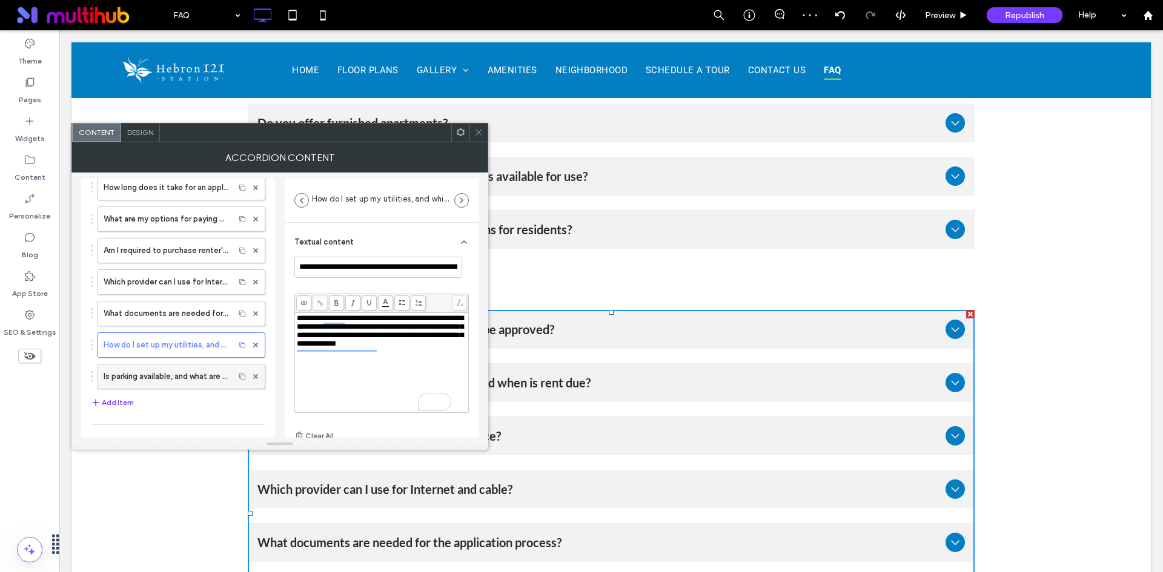
scroll to position [61, 0]
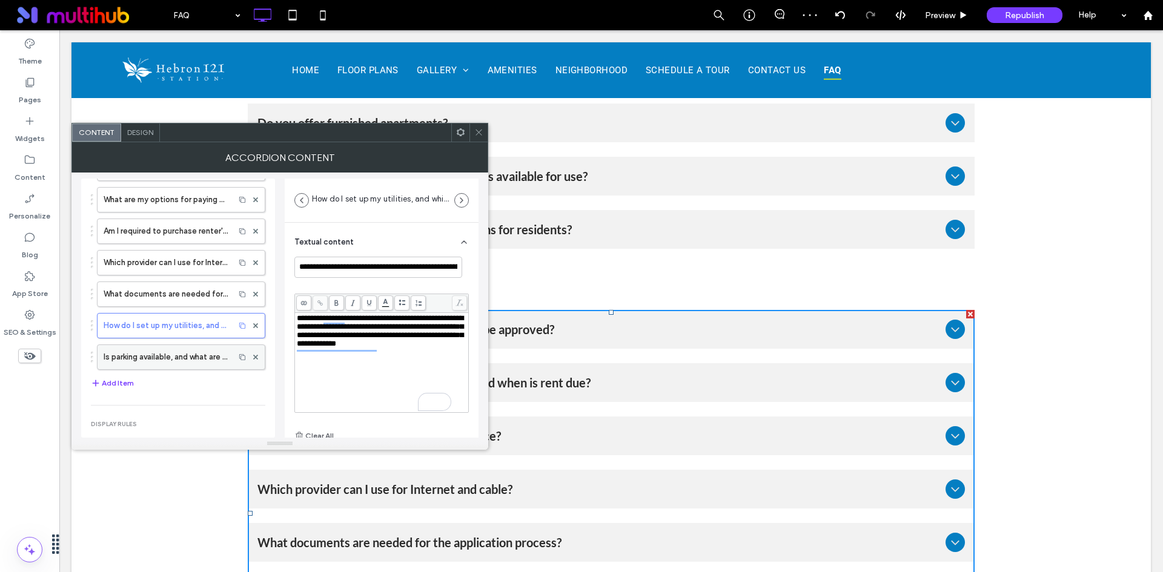
click at [168, 355] on label "Is parking available, and what are the options for residents?" at bounding box center [166, 357] width 125 height 24
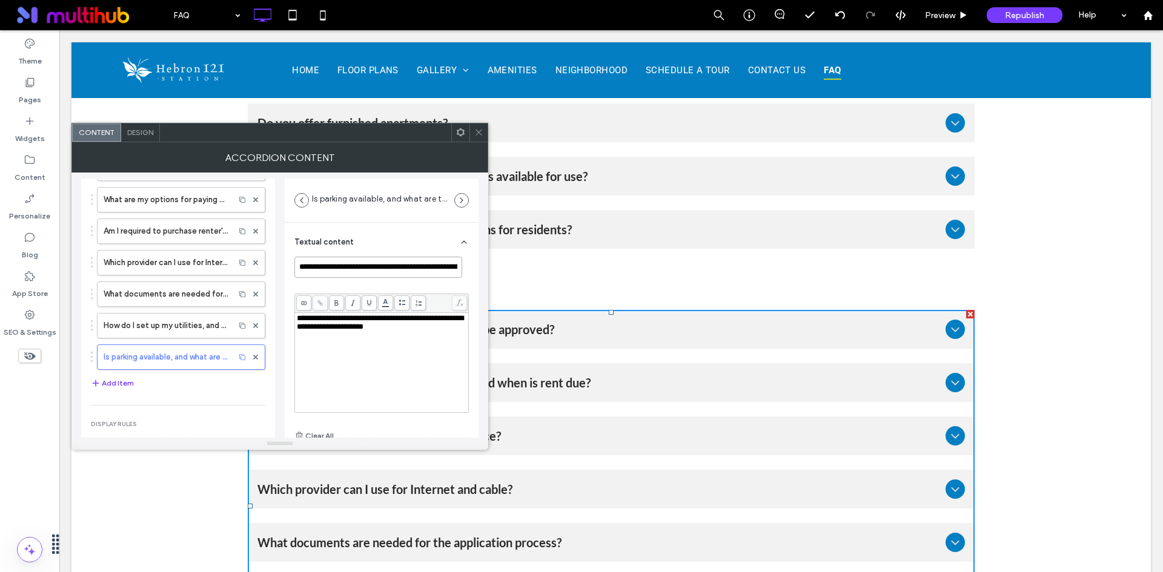
click at [362, 269] on input "**********" at bounding box center [378, 267] width 168 height 21
paste input
click at [362, 337] on div "**********" at bounding box center [382, 362] width 170 height 97
click at [110, 381] on button "Add Item" at bounding box center [112, 383] width 43 height 15
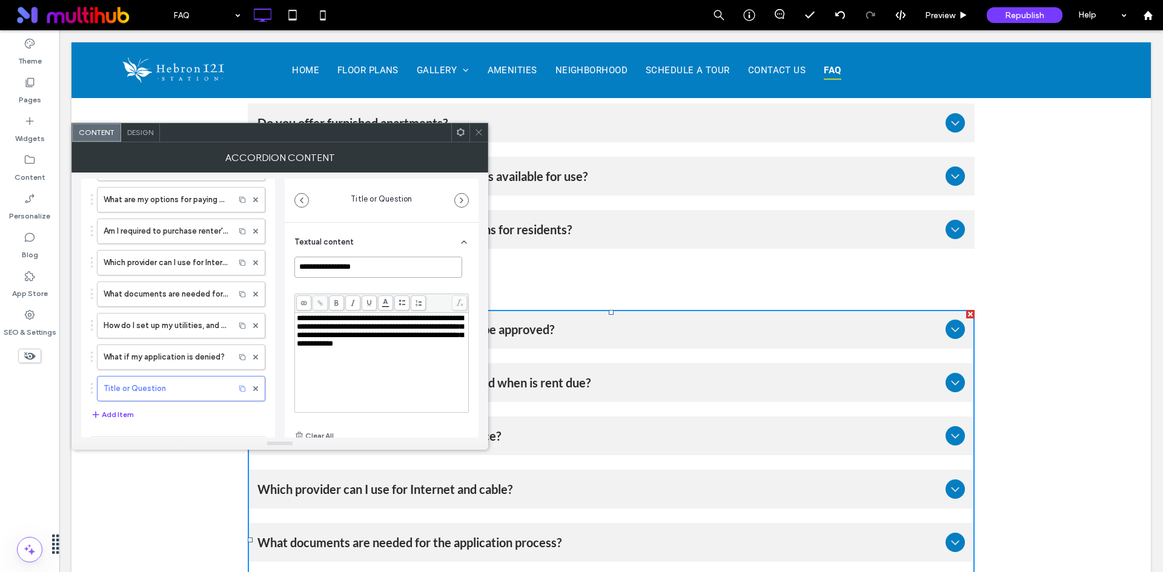
drag, startPoint x: 371, startPoint y: 269, endPoint x: 295, endPoint y: 265, distance: 75.8
click at [295, 265] on input "**********" at bounding box center [378, 267] width 168 height 21
paste input "**********"
type input "**********"
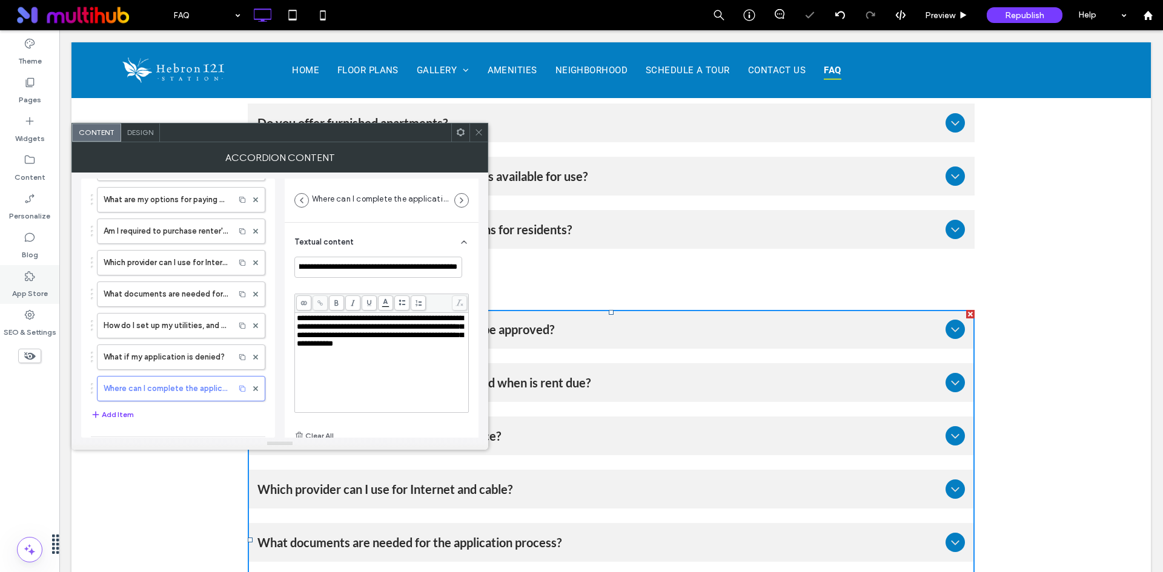
scroll to position [0, 0]
click at [354, 319] on span "**********" at bounding box center [380, 330] width 167 height 33
click at [477, 134] on icon at bounding box center [478, 132] width 9 height 9
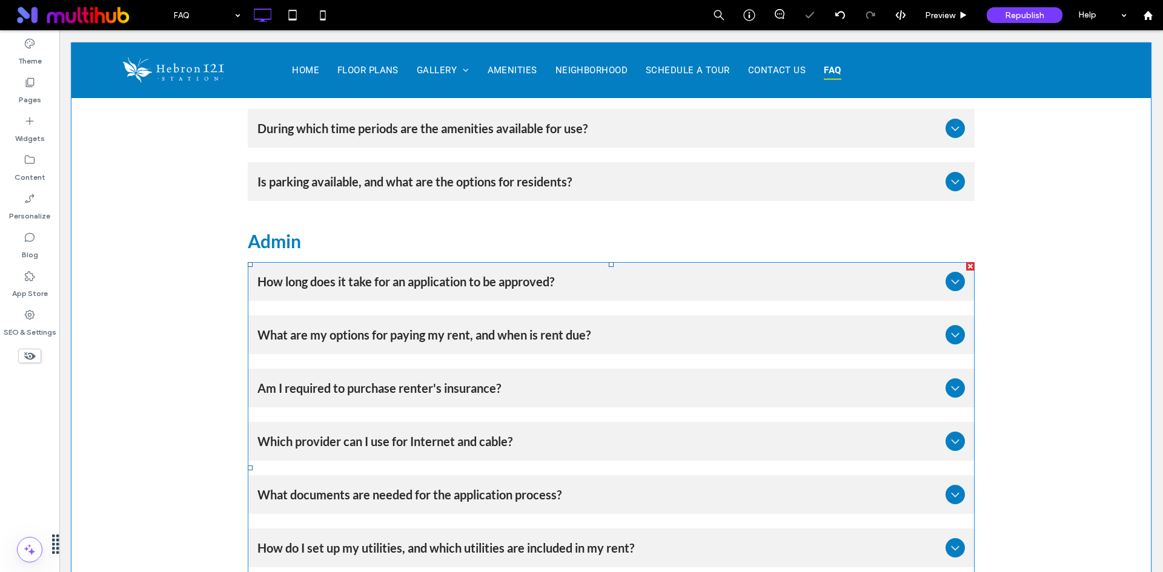
scroll to position [1090, 0]
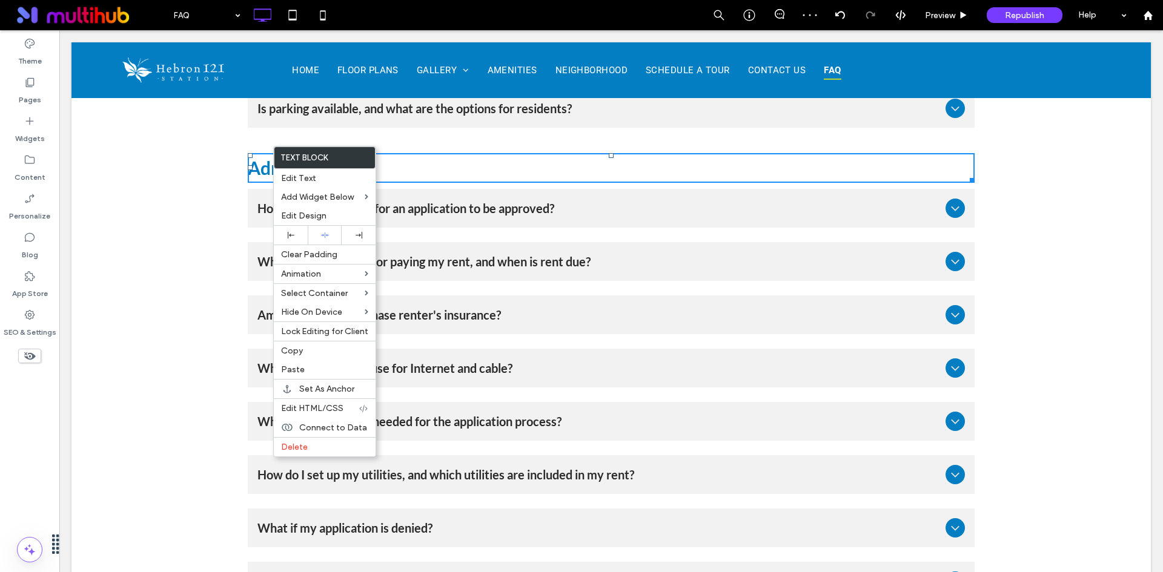
click at [262, 312] on div "Am I required to purchase renter's insurance?" at bounding box center [611, 314] width 727 height 39
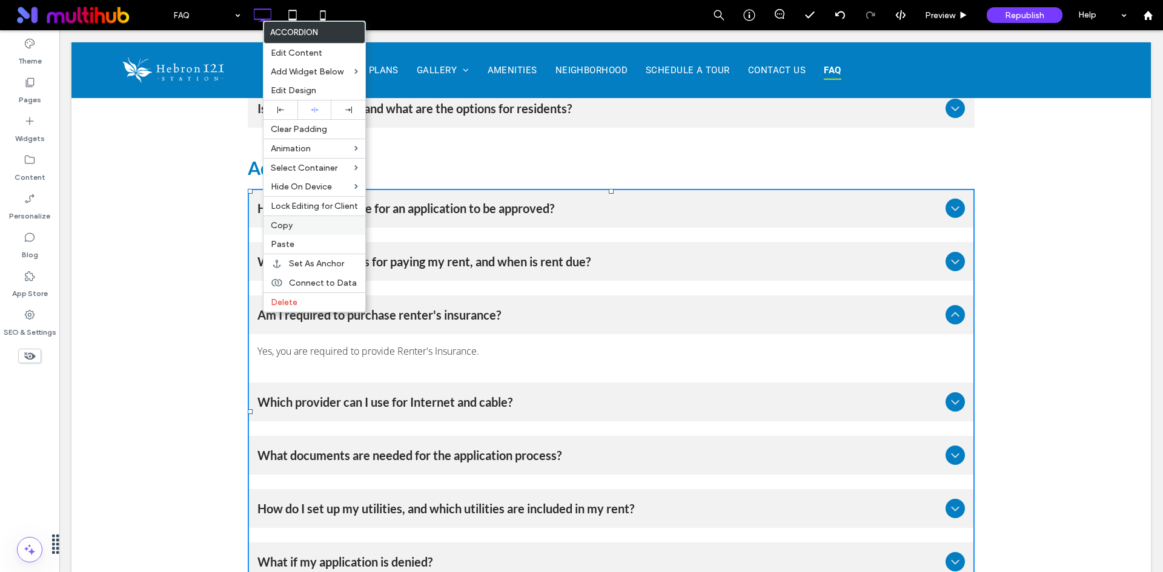
click at [311, 218] on div "Copy" at bounding box center [314, 225] width 102 height 19
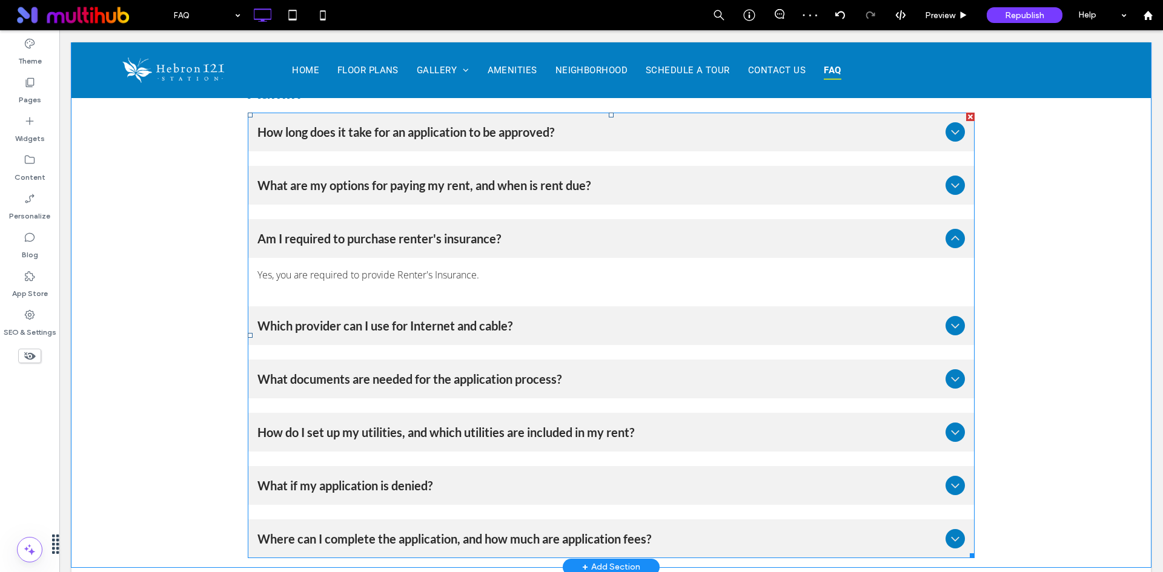
scroll to position [1272, 0]
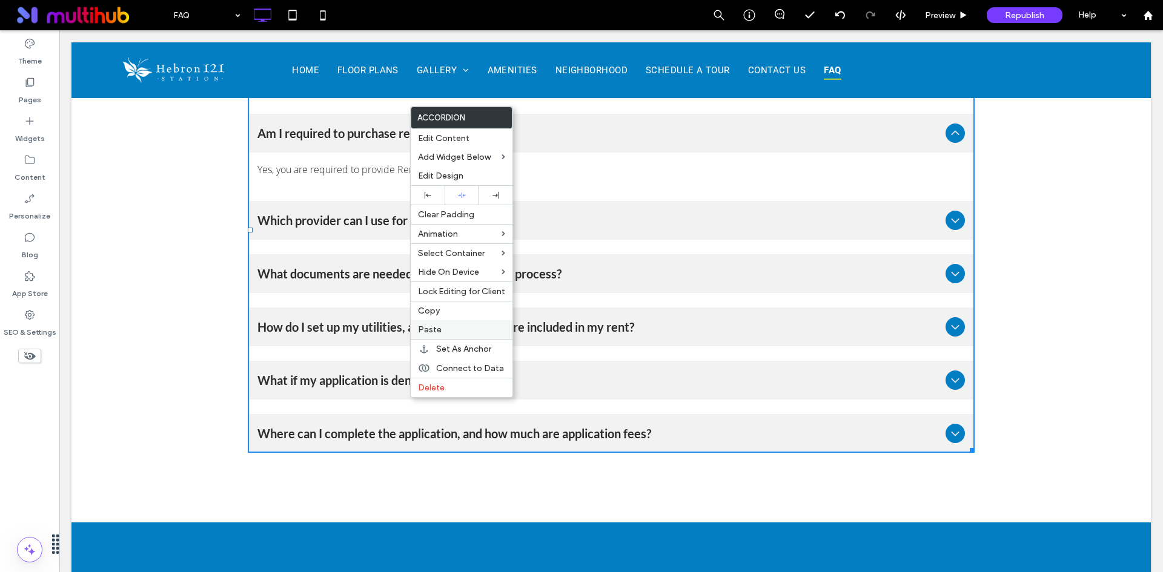
click at [461, 326] on label "Paste" at bounding box center [461, 330] width 87 height 10
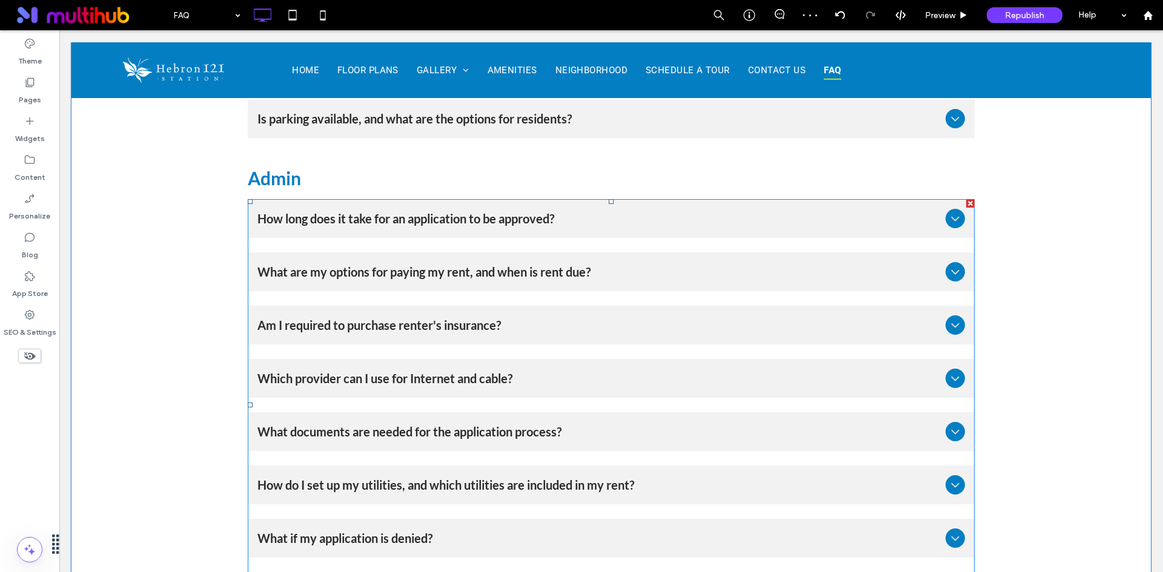
scroll to position [951, 0]
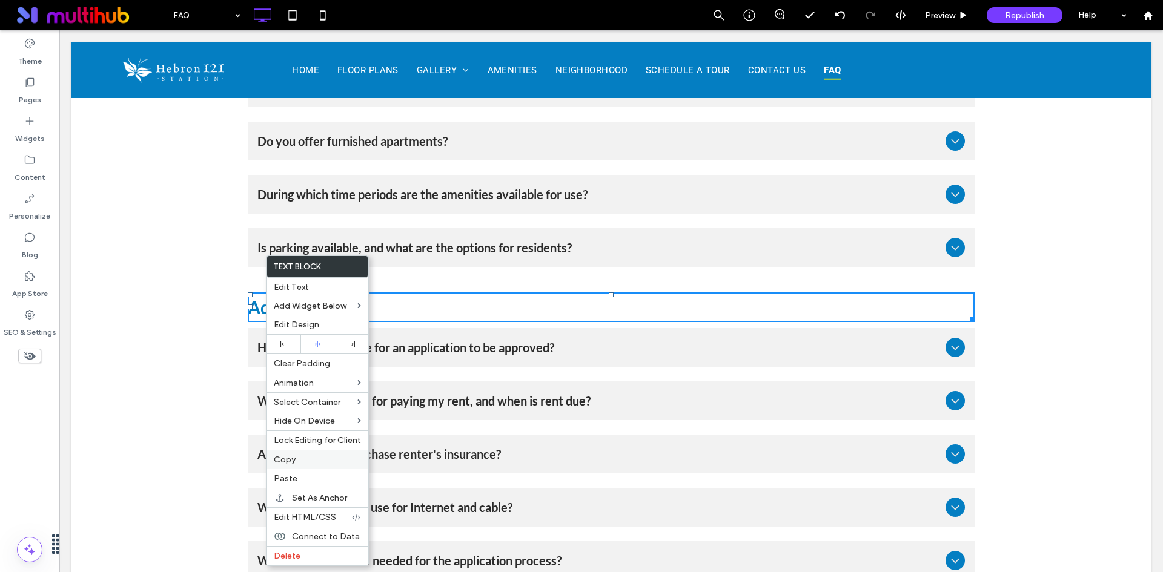
click at [280, 454] on div "Copy" at bounding box center [317, 459] width 102 height 19
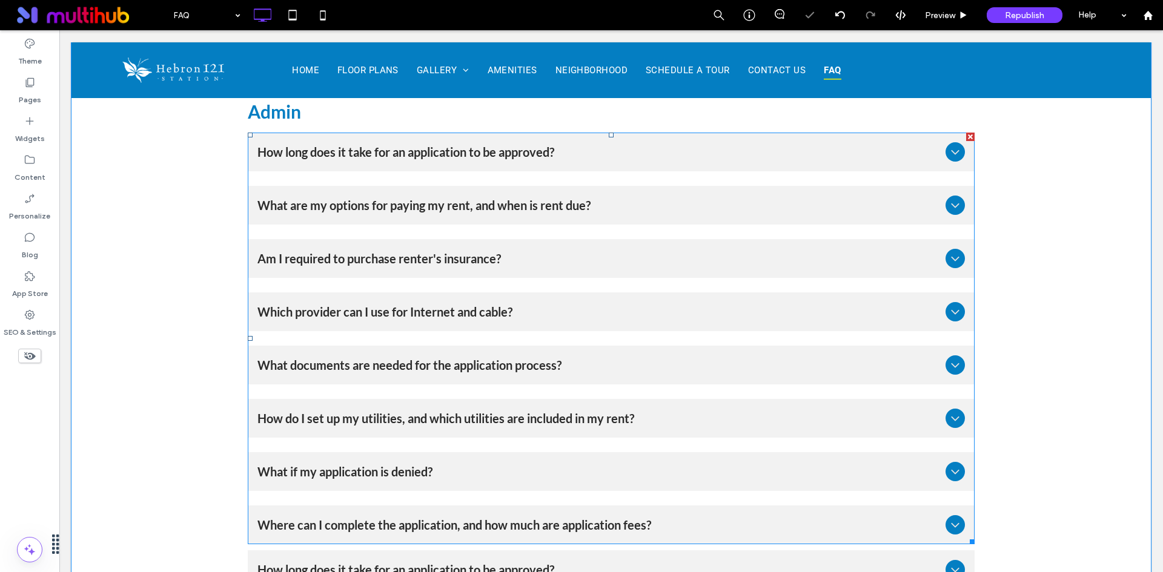
scroll to position [1253, 0]
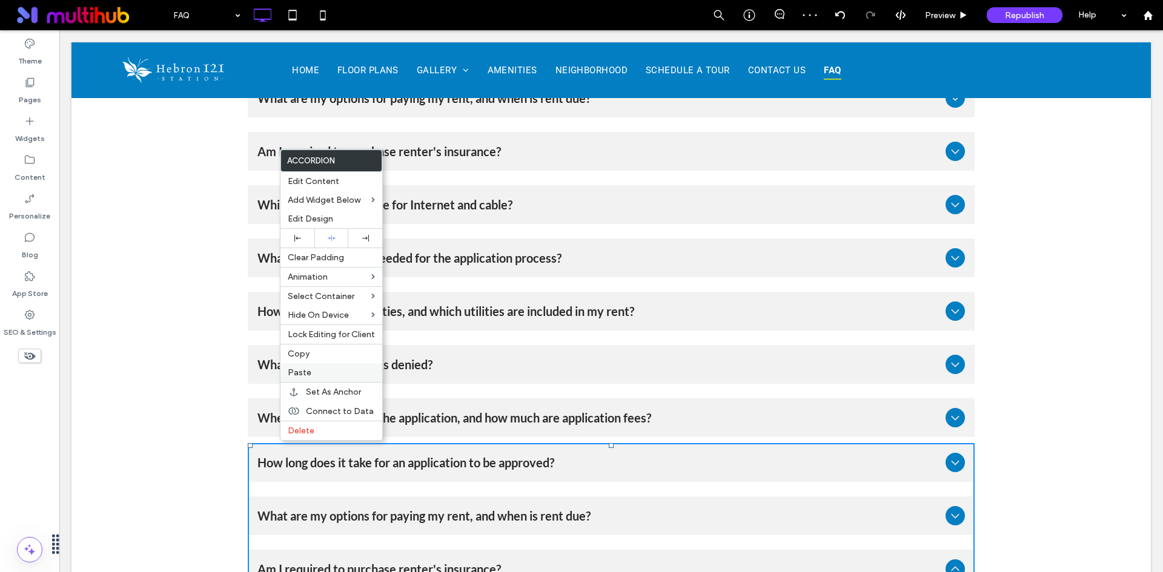
click at [314, 372] on label "Paste" at bounding box center [331, 373] width 87 height 10
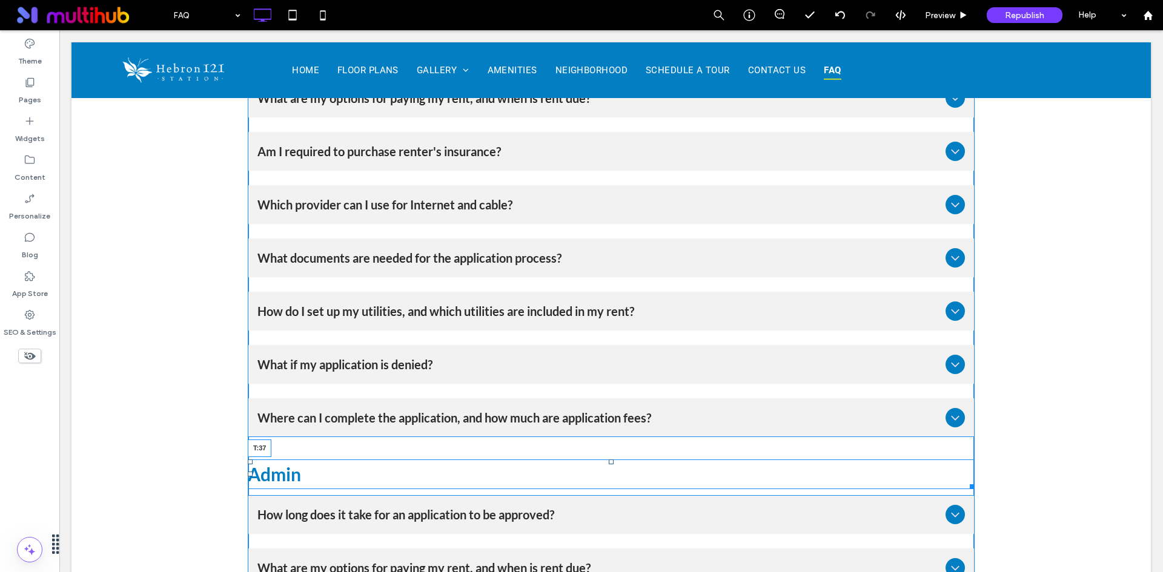
drag, startPoint x: 607, startPoint y: 432, endPoint x: 672, endPoint y: 480, distance: 80.1
click at [612, 460] on div "Admin T:37" at bounding box center [611, 475] width 727 height 30
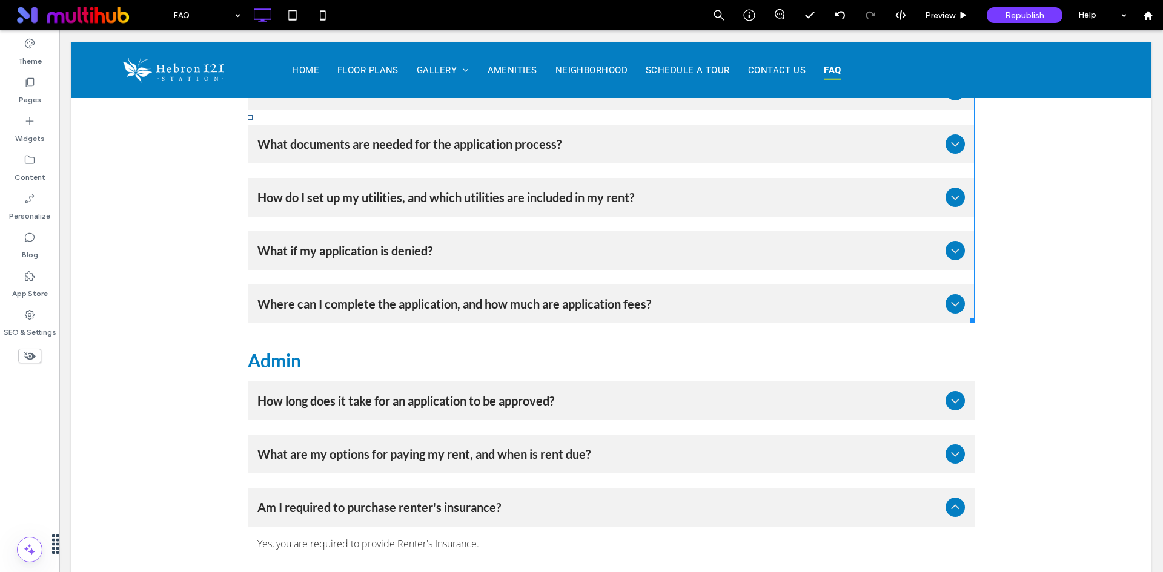
scroll to position [1496, 0]
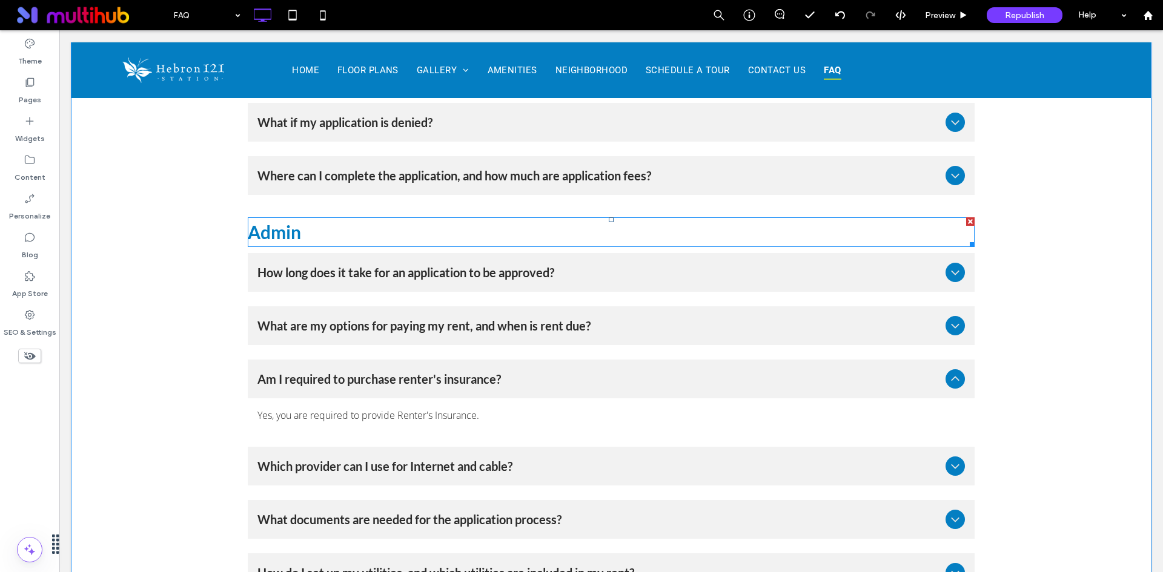
click at [275, 222] on span "Admin" at bounding box center [274, 232] width 53 height 22
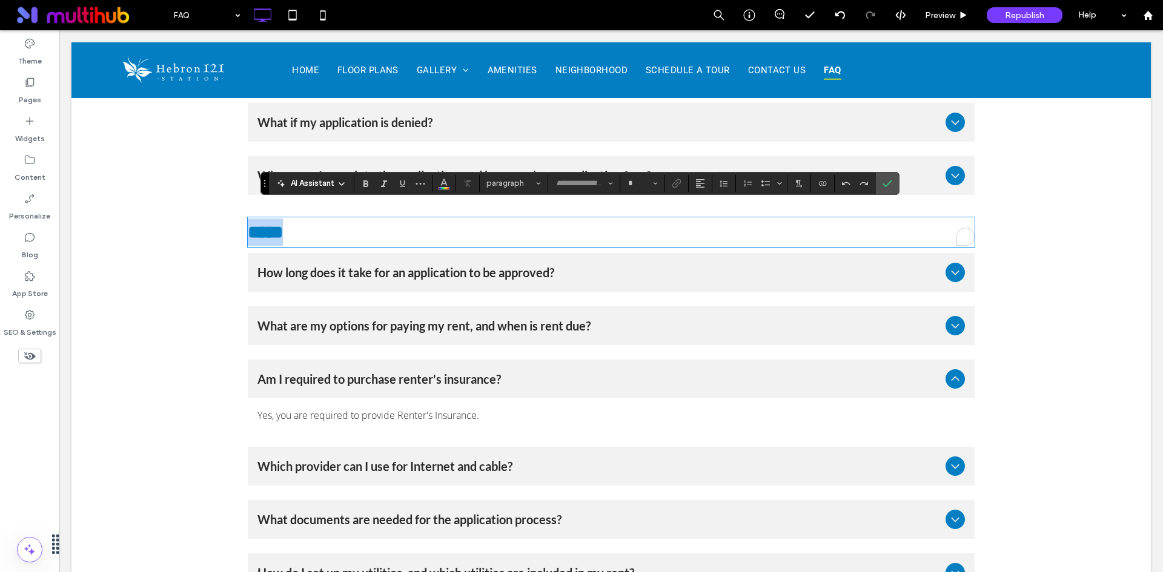
type input "****"
type input "**"
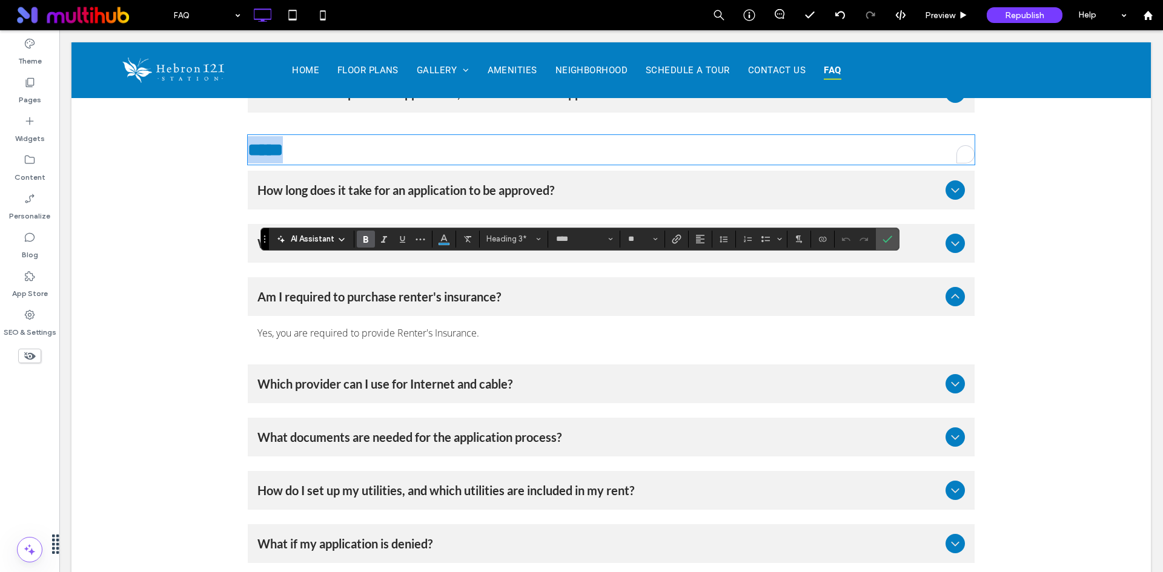
scroll to position [1435, 0]
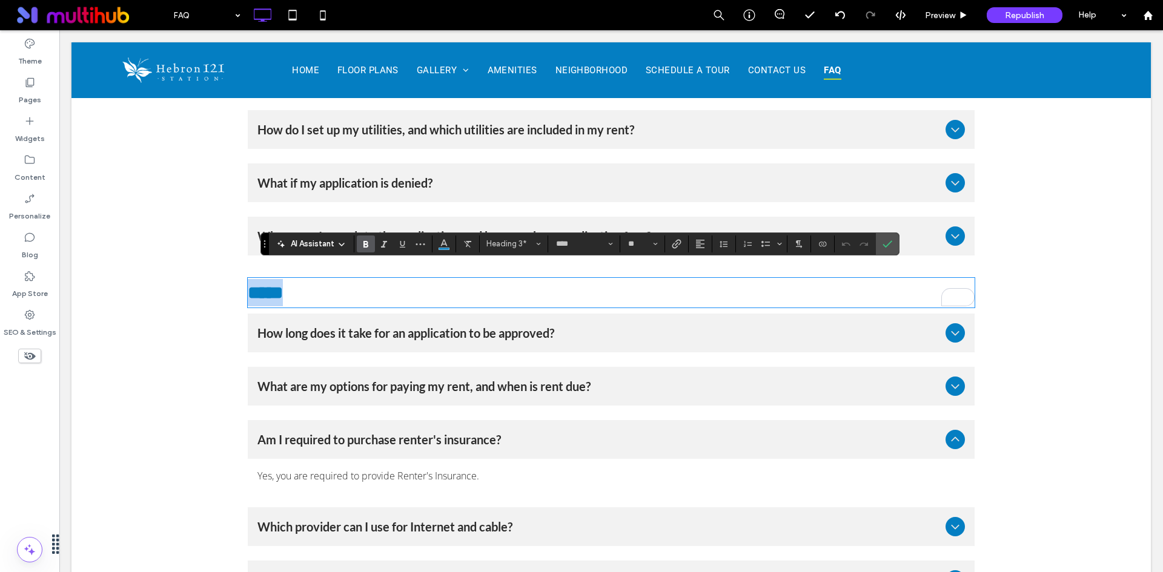
click at [332, 279] on h3 "*****" at bounding box center [611, 292] width 727 height 27
click at [894, 242] on label "Confirm" at bounding box center [887, 244] width 18 height 22
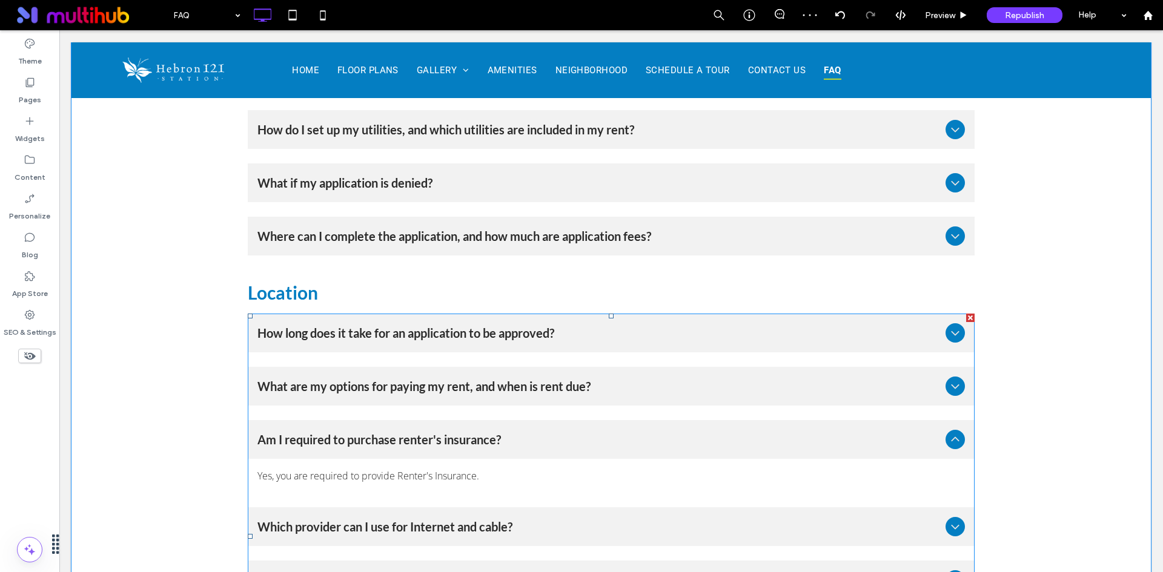
click at [395, 324] on span "How long does it take for an application to be approved?" at bounding box center [598, 333] width 683 height 18
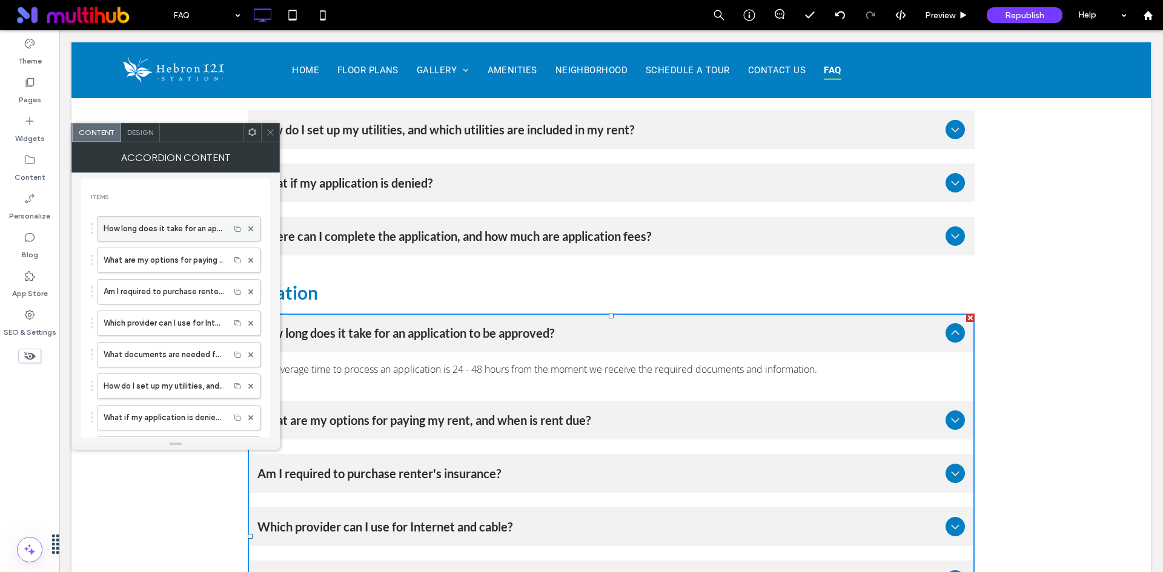
click at [158, 228] on label "How long does it take for an application to be approved?" at bounding box center [164, 229] width 120 height 24
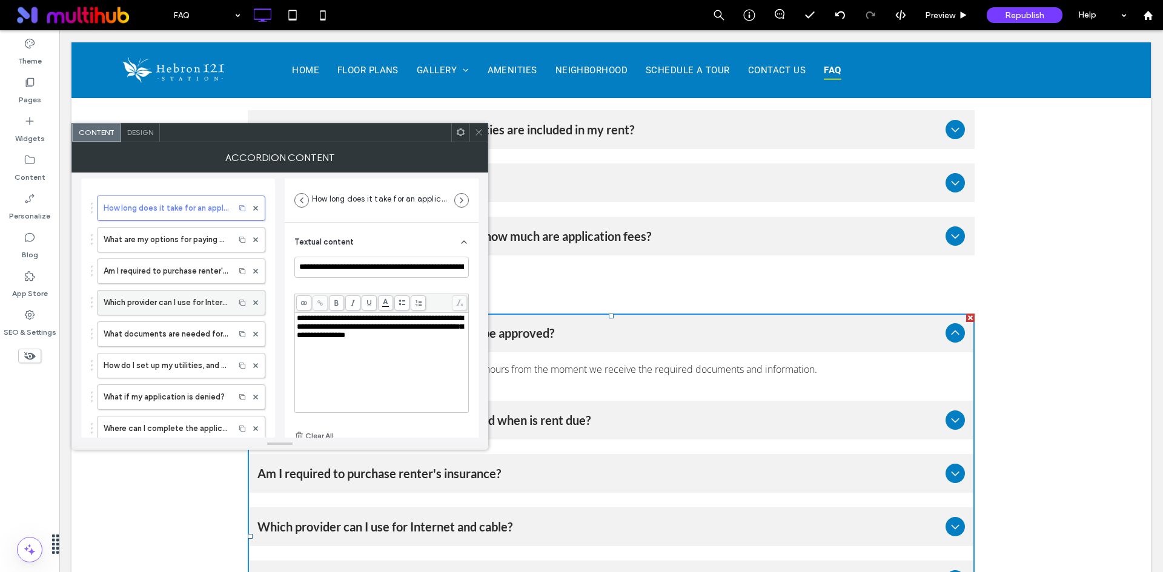
scroll to position [0, 0]
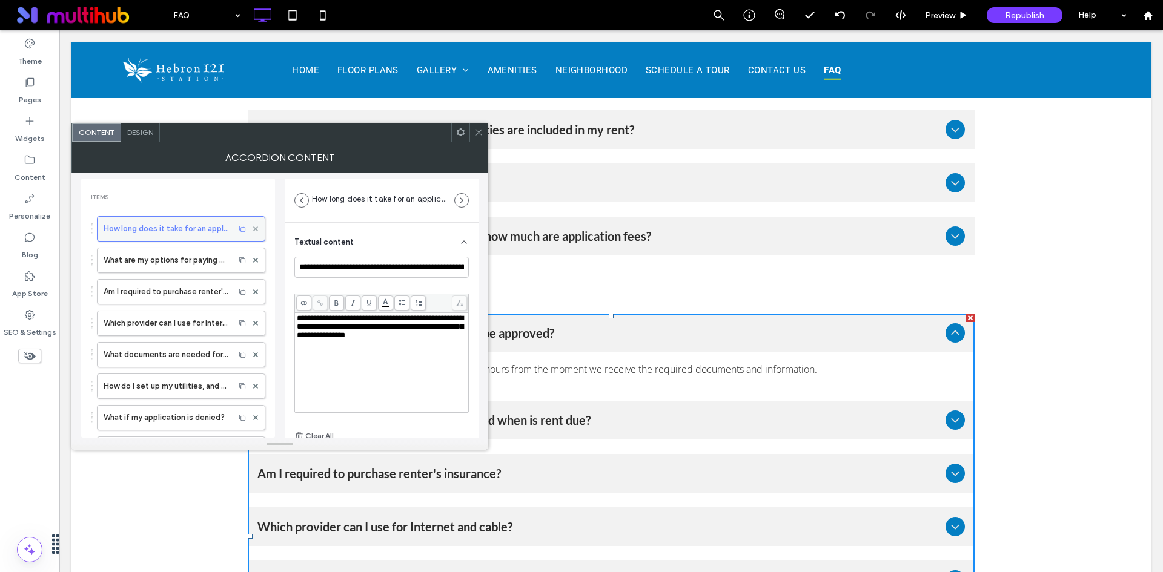
click at [253, 229] on icon at bounding box center [255, 228] width 5 height 5
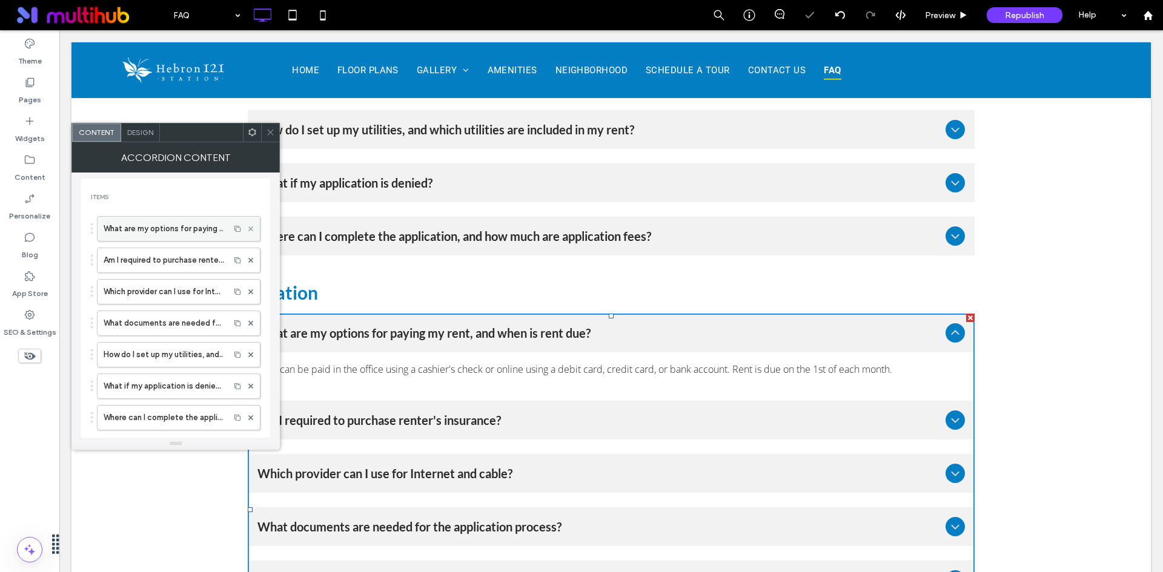
click at [248, 229] on use at bounding box center [250, 228] width 5 height 5
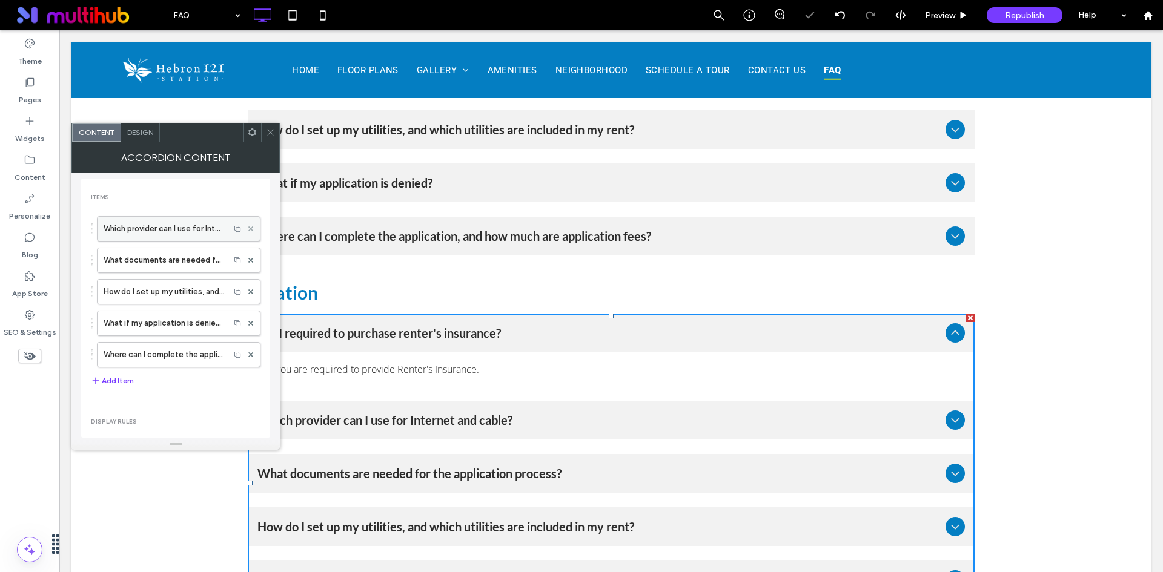
click at [248, 229] on use at bounding box center [250, 228] width 5 height 5
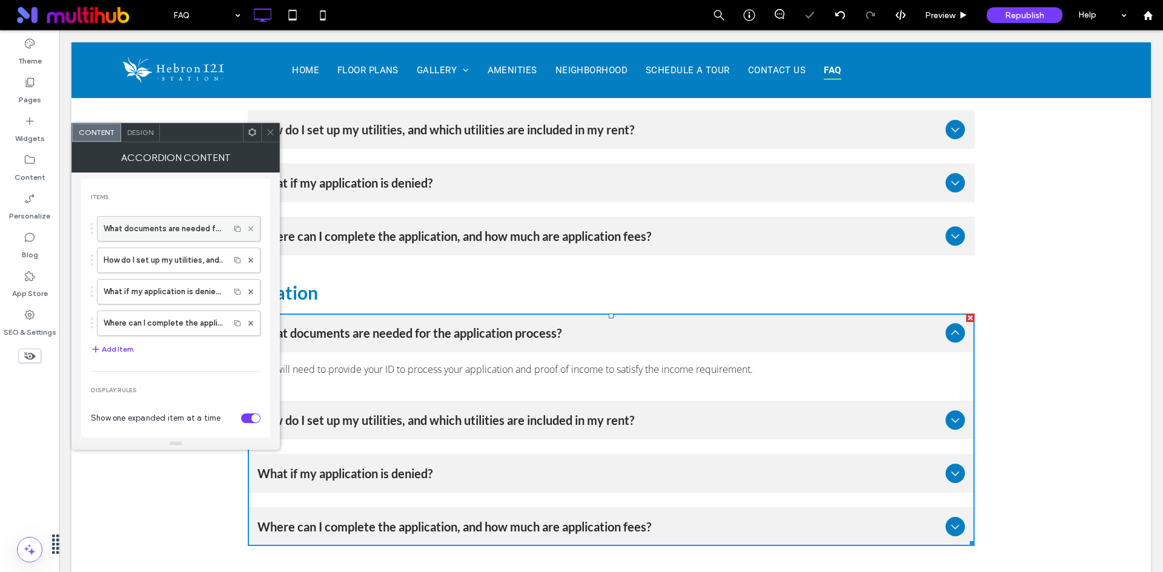
click at [248, 229] on use at bounding box center [250, 228] width 5 height 5
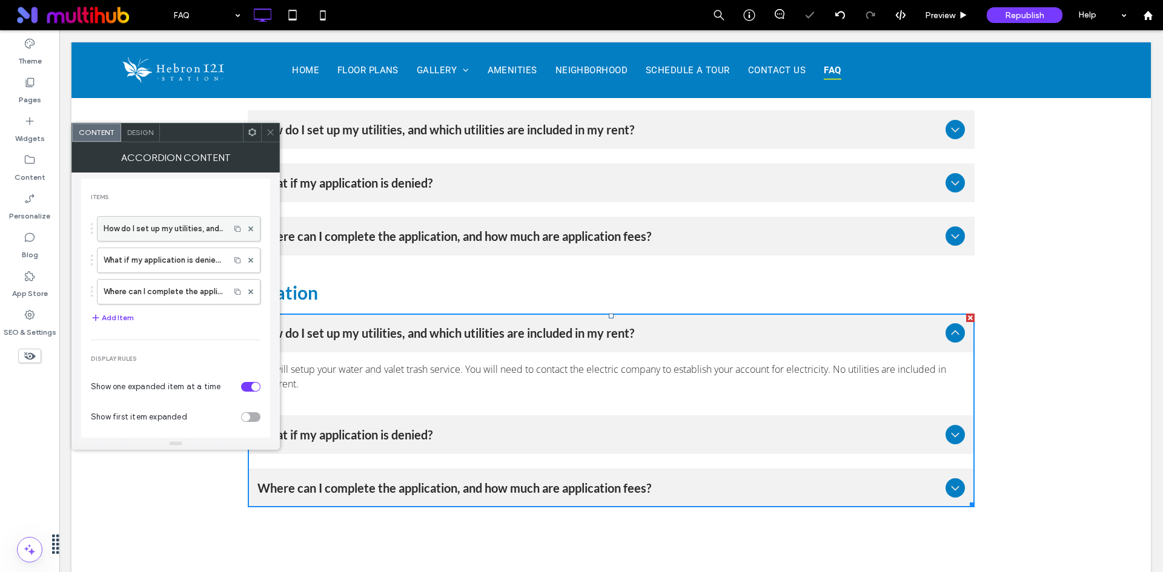
click at [177, 228] on label "How do I set up my utilities, and which utilities are included in my rent?" at bounding box center [164, 229] width 120 height 24
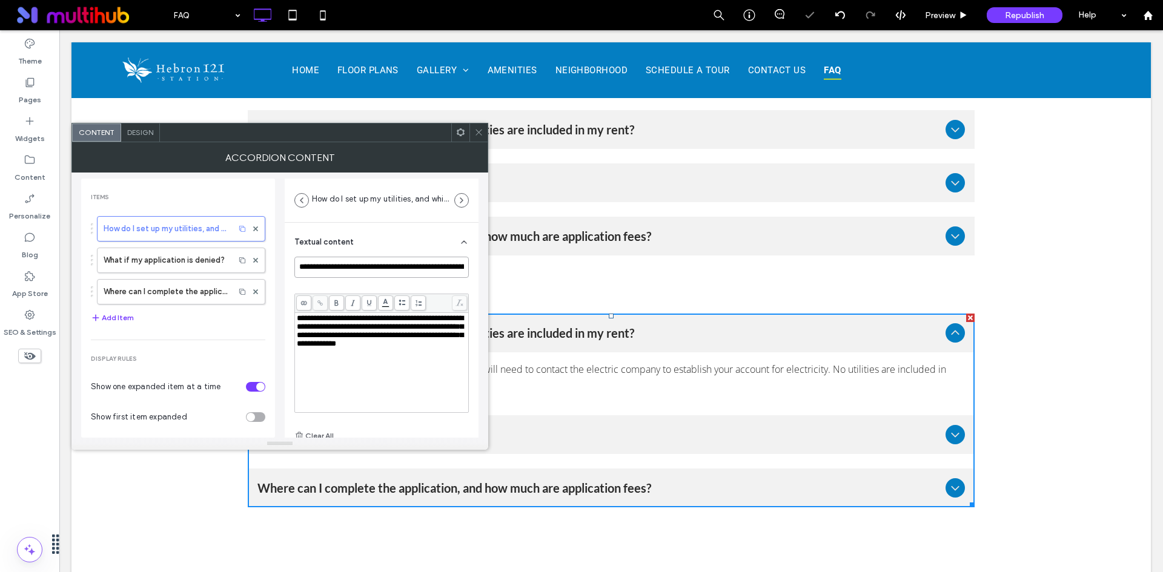
click at [374, 268] on input "**********" at bounding box center [381, 267] width 174 height 21
paste input
click at [339, 329] on span "**********" at bounding box center [380, 330] width 167 height 33
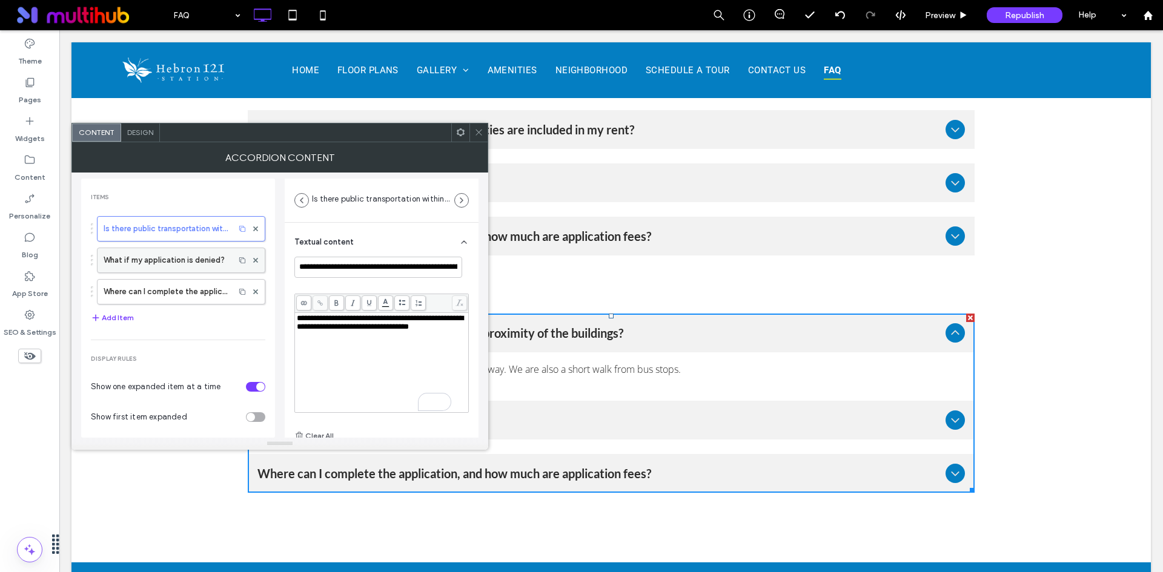
click at [156, 257] on label "What if my application is denied?" at bounding box center [166, 260] width 125 height 24
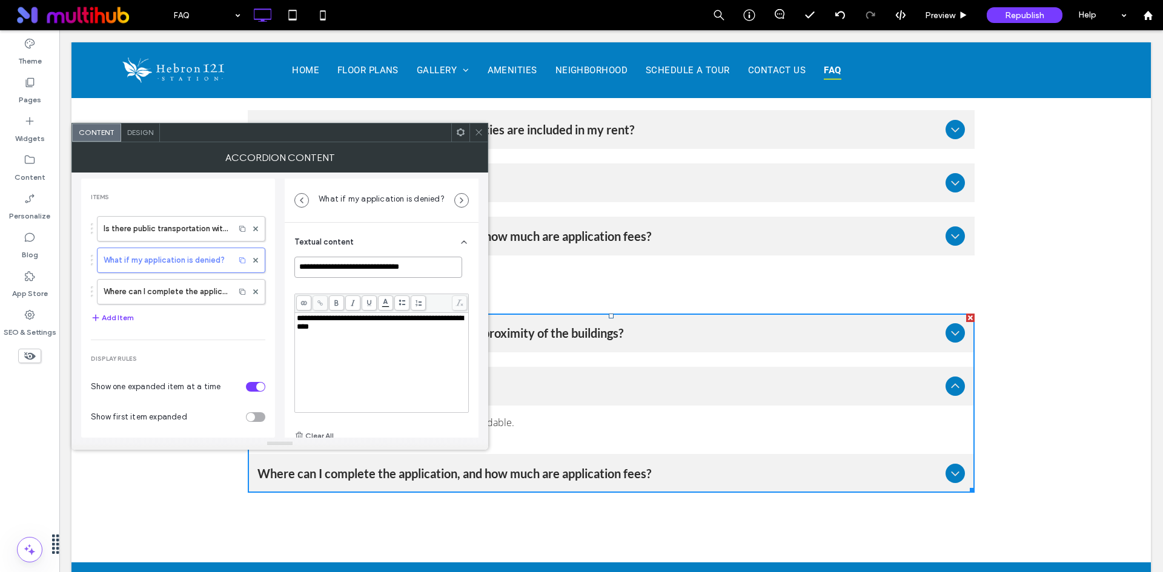
click at [429, 272] on input "**********" at bounding box center [378, 267] width 168 height 21
paste input
type input "**********"
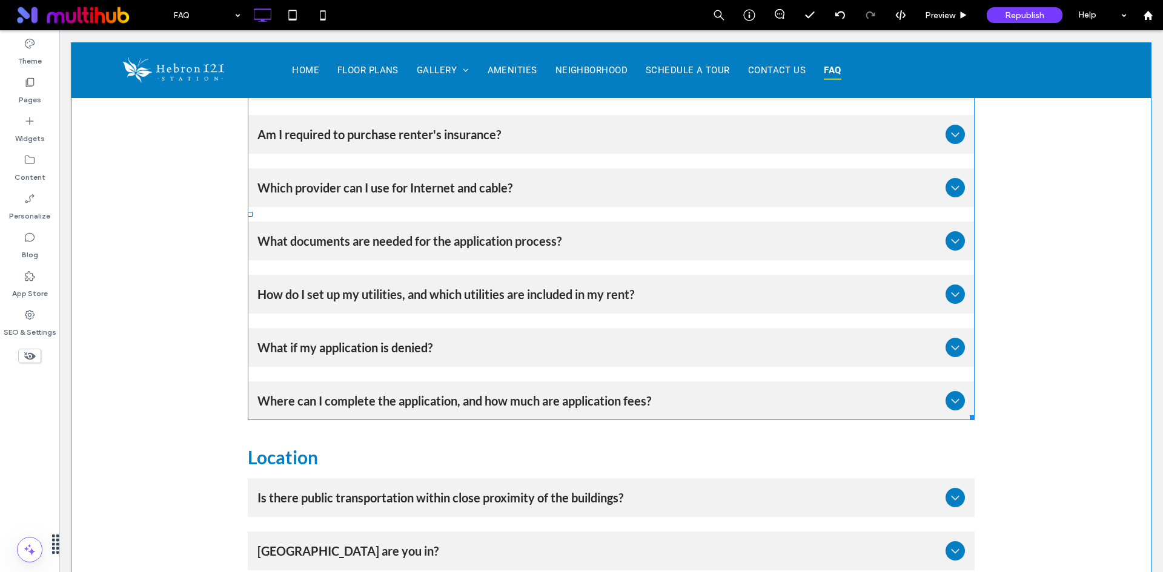
scroll to position [1435, 0]
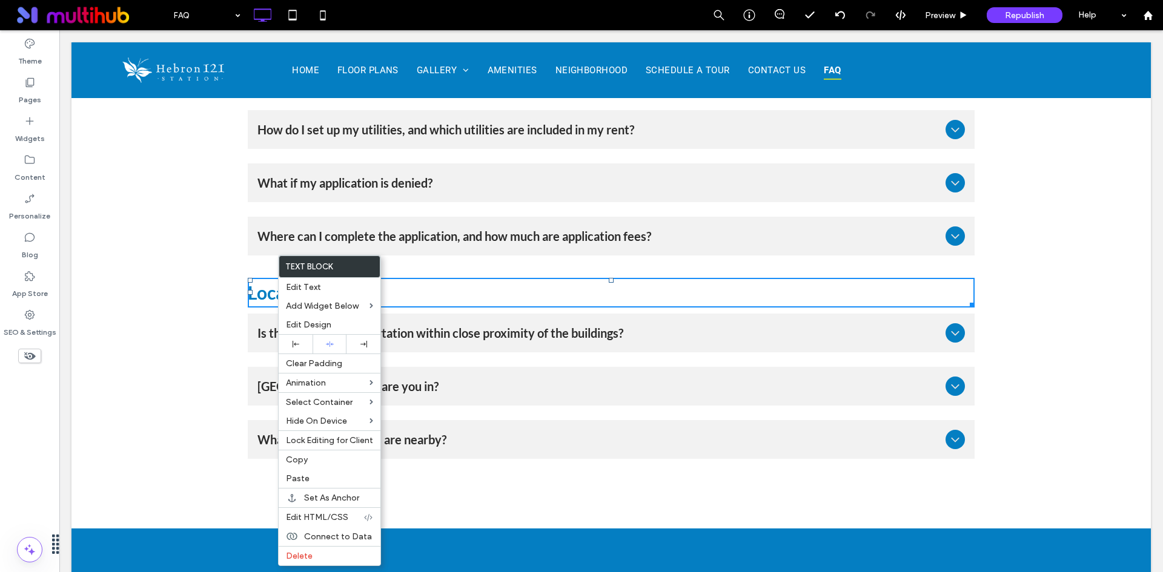
click at [259, 367] on div "[GEOGRAPHIC_DATA] are you in?" at bounding box center [611, 386] width 727 height 39
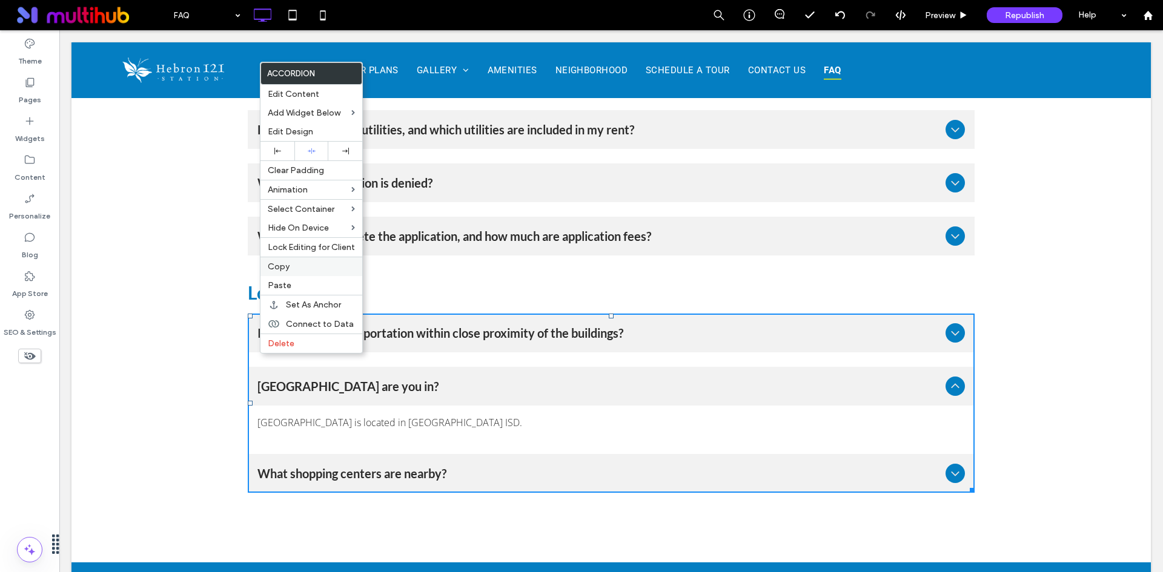
click at [305, 267] on label "Copy" at bounding box center [311, 267] width 87 height 10
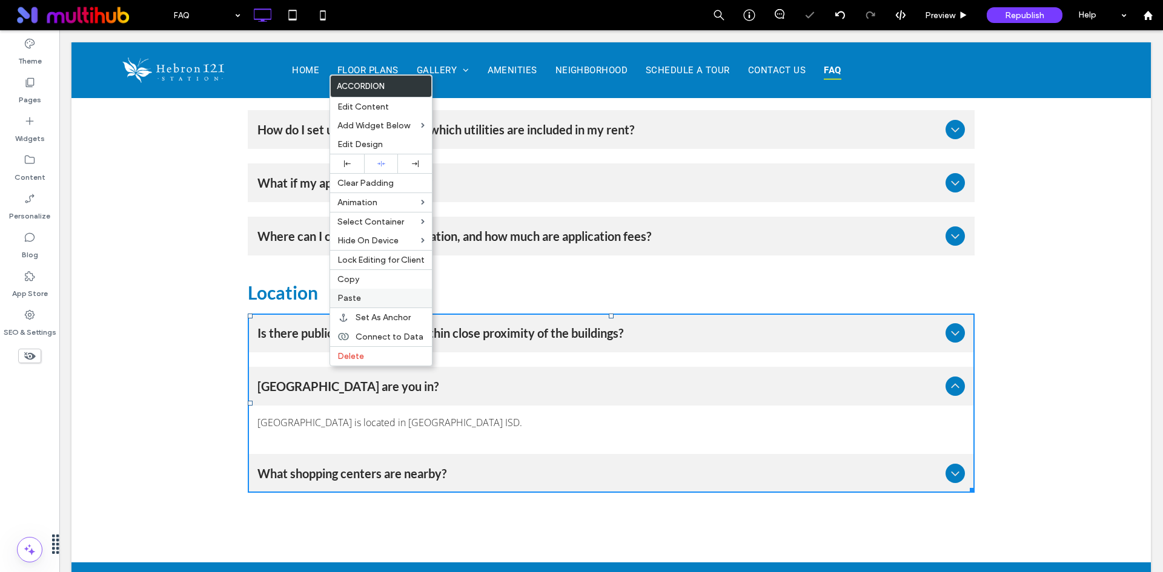
click at [382, 299] on label "Paste" at bounding box center [380, 298] width 87 height 10
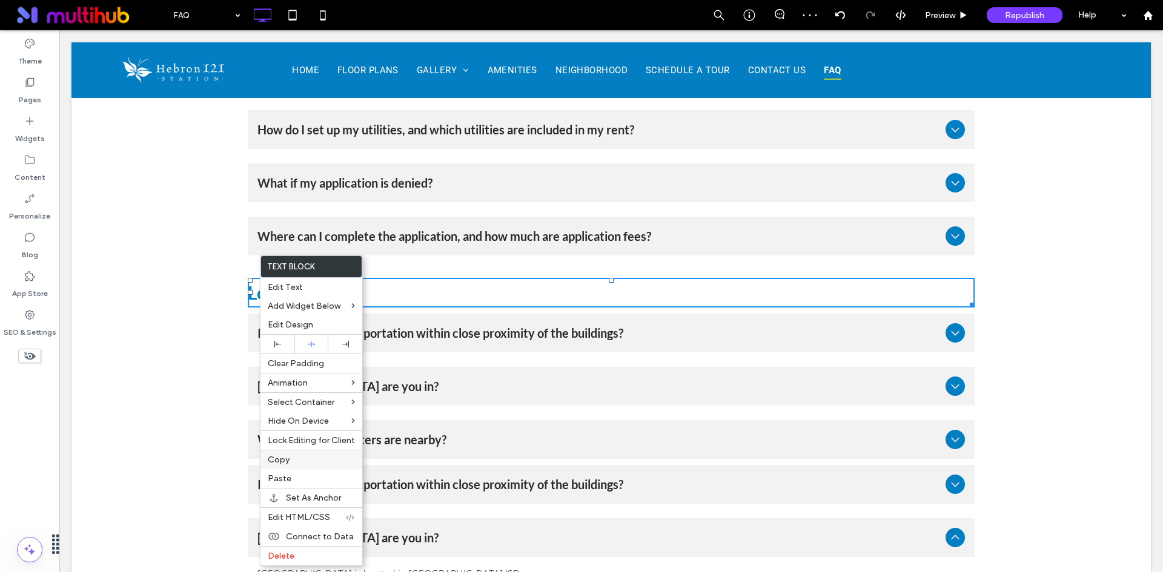
click at [291, 457] on label "Copy" at bounding box center [311, 460] width 87 height 10
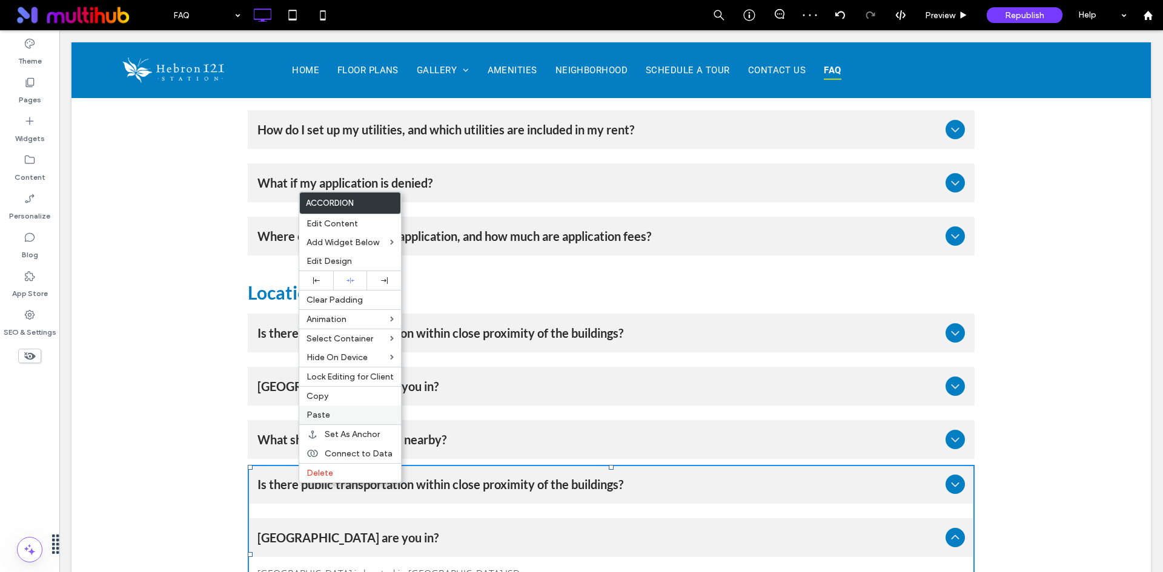
click at [354, 415] on label "Paste" at bounding box center [349, 415] width 87 height 10
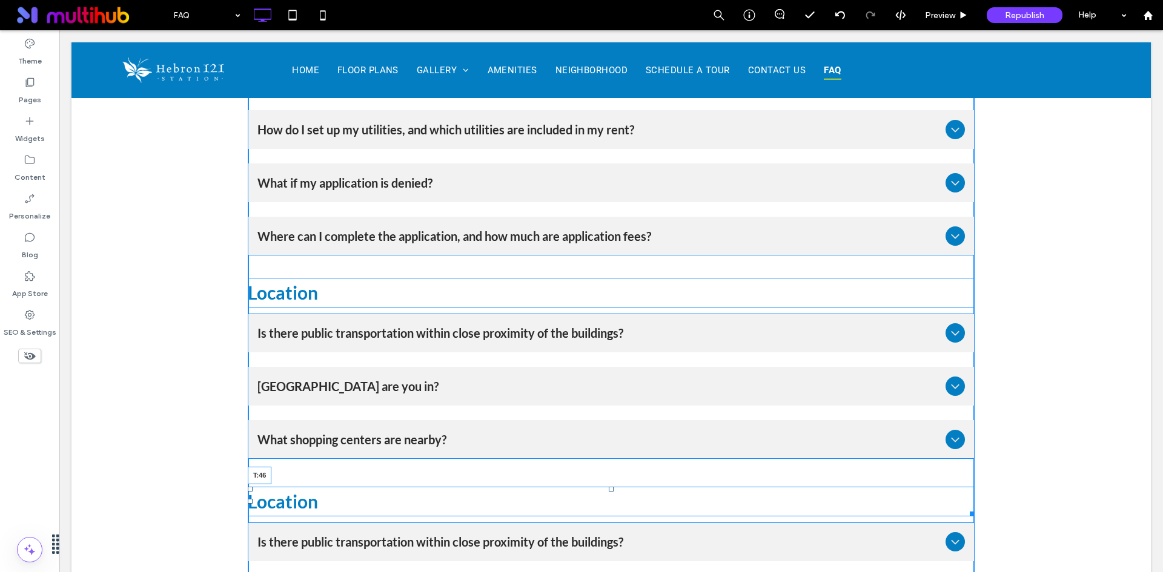
drag, startPoint x: 608, startPoint y: 455, endPoint x: 608, endPoint y: 478, distance: 23.0
click at [609, 487] on div at bounding box center [611, 489] width 5 height 5
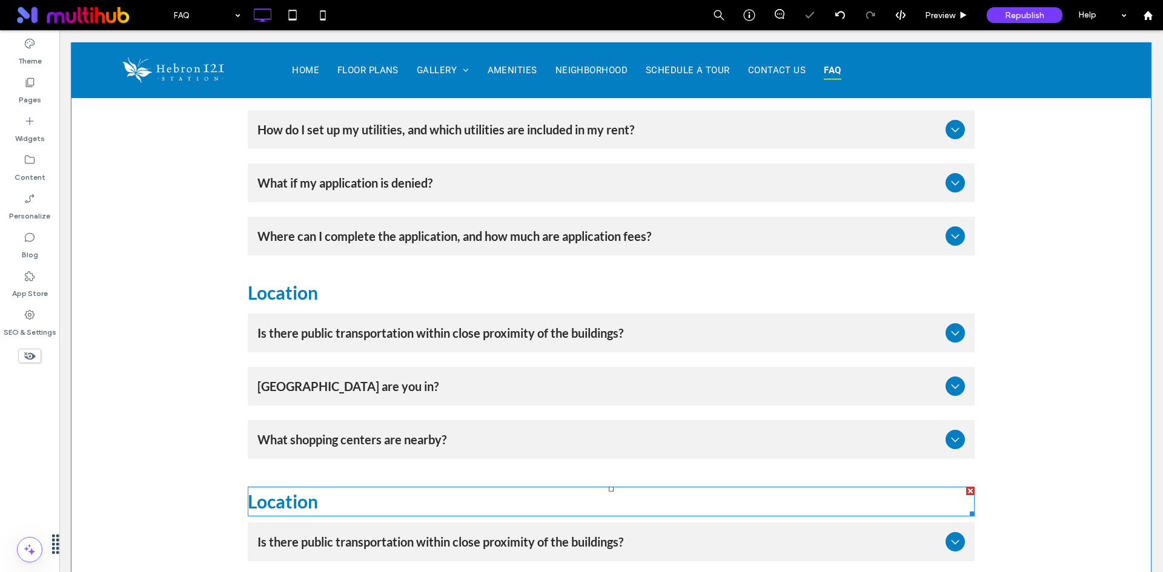
click at [281, 490] on span "Location" at bounding box center [283, 501] width 70 height 22
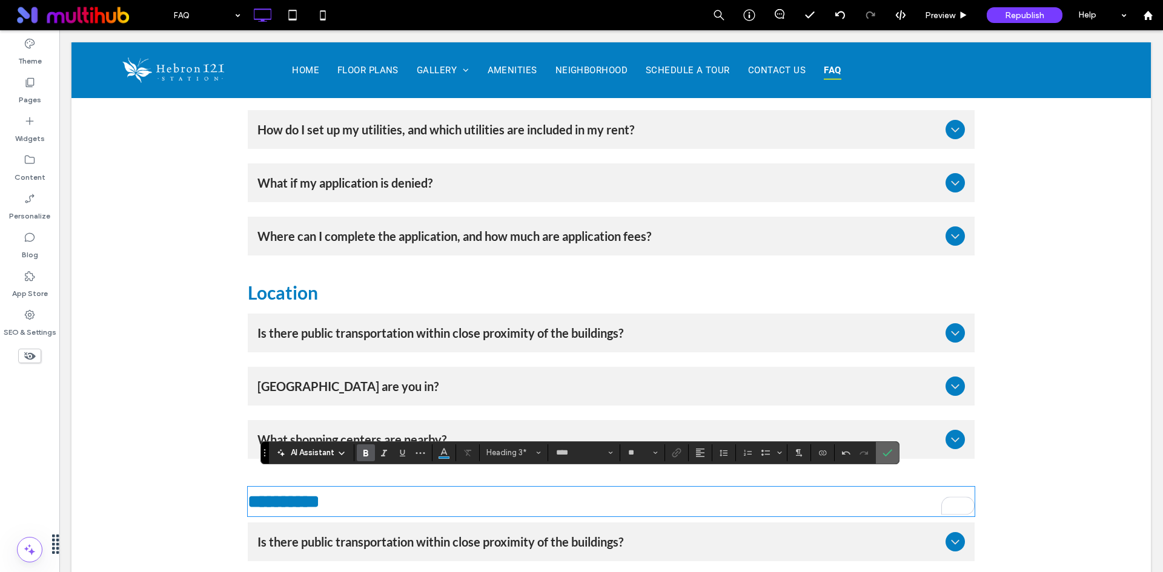
drag, startPoint x: 890, startPoint y: 452, endPoint x: 816, endPoint y: 422, distance: 79.8
click at [890, 452] on icon "Confirm" at bounding box center [887, 453] width 10 height 10
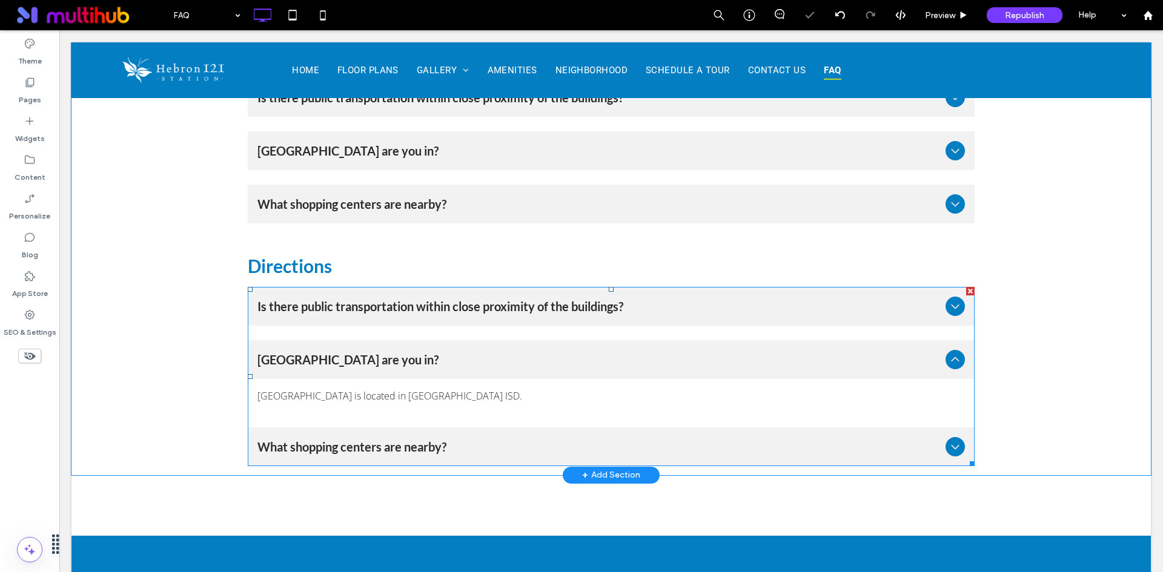
scroll to position [1677, 0]
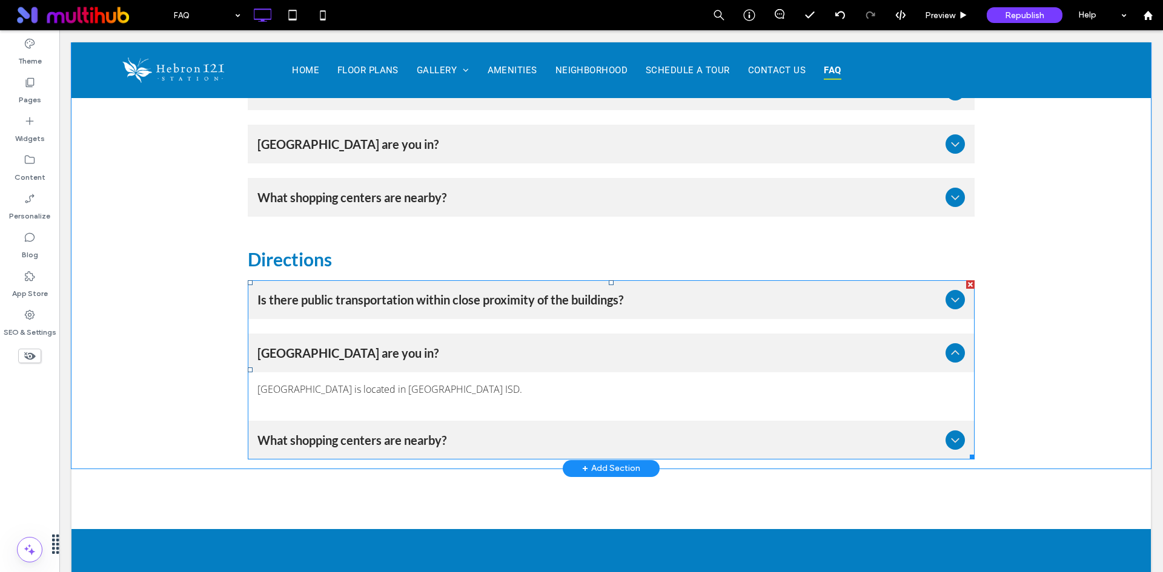
click at [326, 297] on div "Is there public transportation within close proximity of the buildings?" at bounding box center [611, 299] width 727 height 39
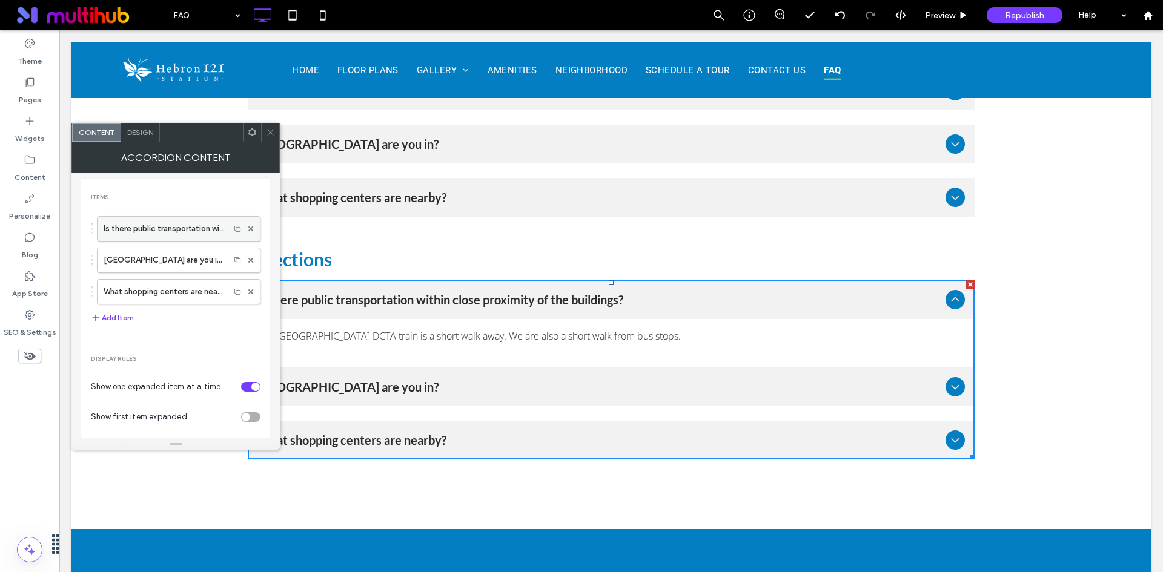
click at [175, 226] on label "Is there public transportation within close proximity of the buildings?" at bounding box center [164, 229] width 120 height 24
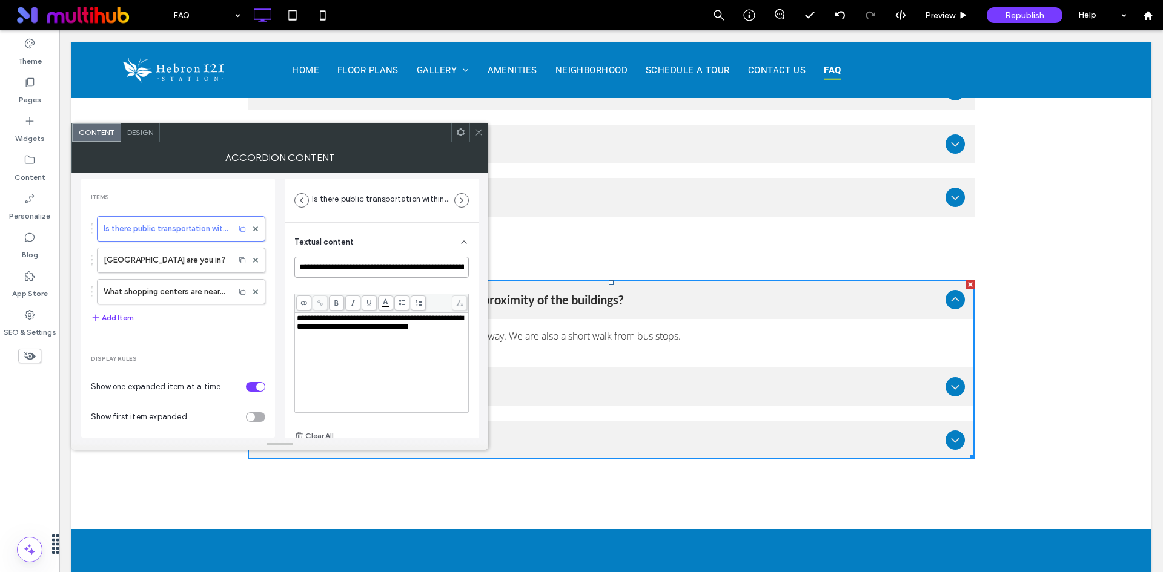
click at [334, 268] on input "**********" at bounding box center [381, 267] width 174 height 21
paste input
type input "**********"
click at [333, 331] on span "**********" at bounding box center [380, 322] width 167 height 16
click at [338, 331] on div "**********" at bounding box center [382, 322] width 170 height 17
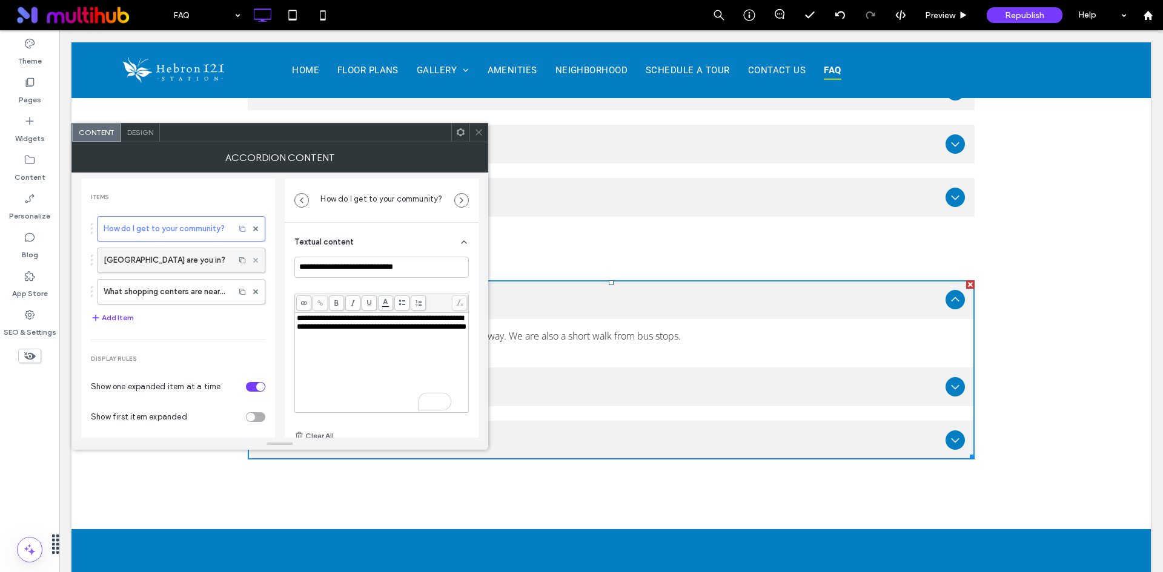
click at [253, 261] on icon at bounding box center [255, 260] width 5 height 5
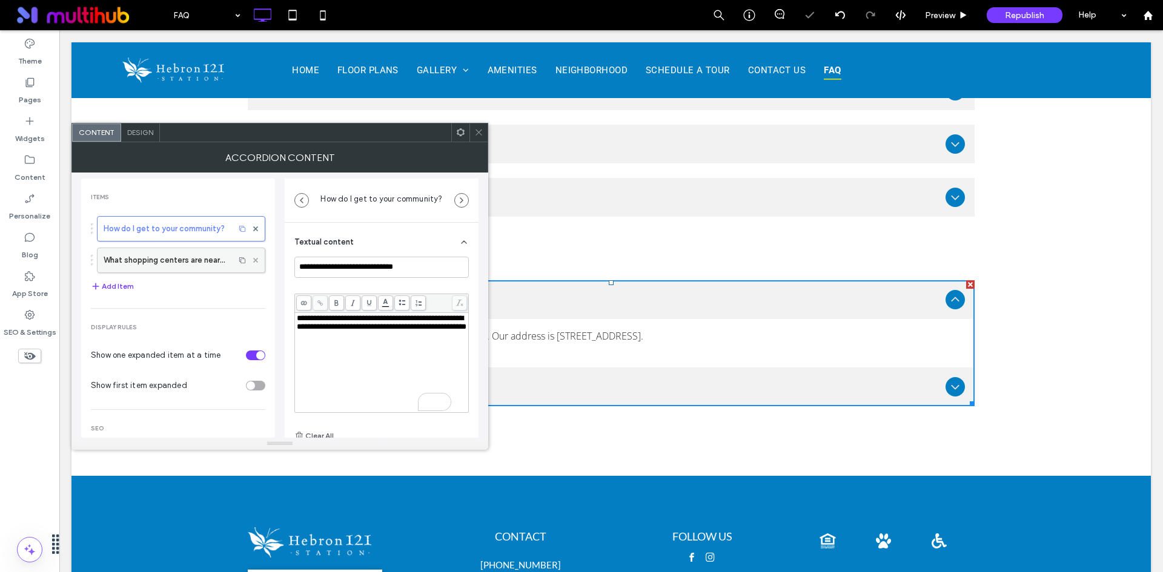
click at [253, 261] on icon at bounding box center [255, 260] width 5 height 5
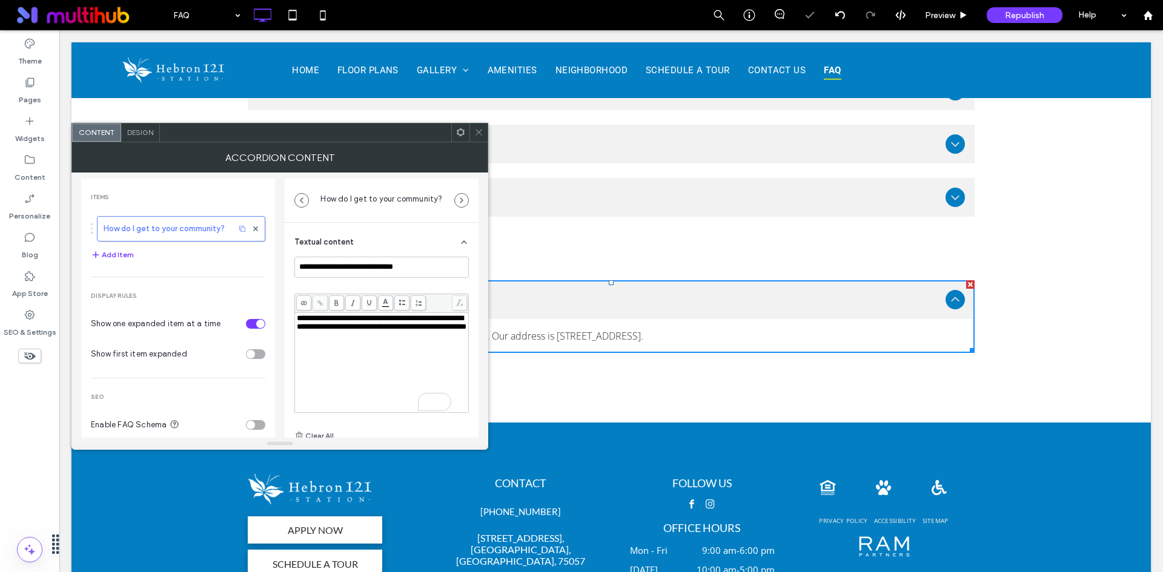
click at [481, 132] on icon at bounding box center [478, 132] width 9 height 9
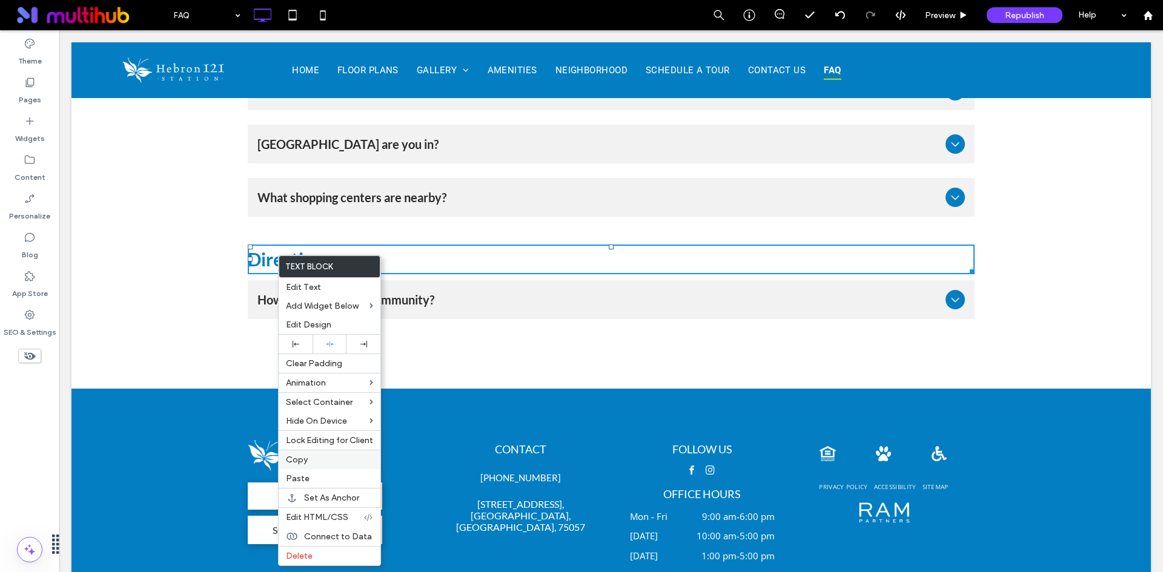
click at [315, 458] on label "Copy" at bounding box center [329, 460] width 87 height 10
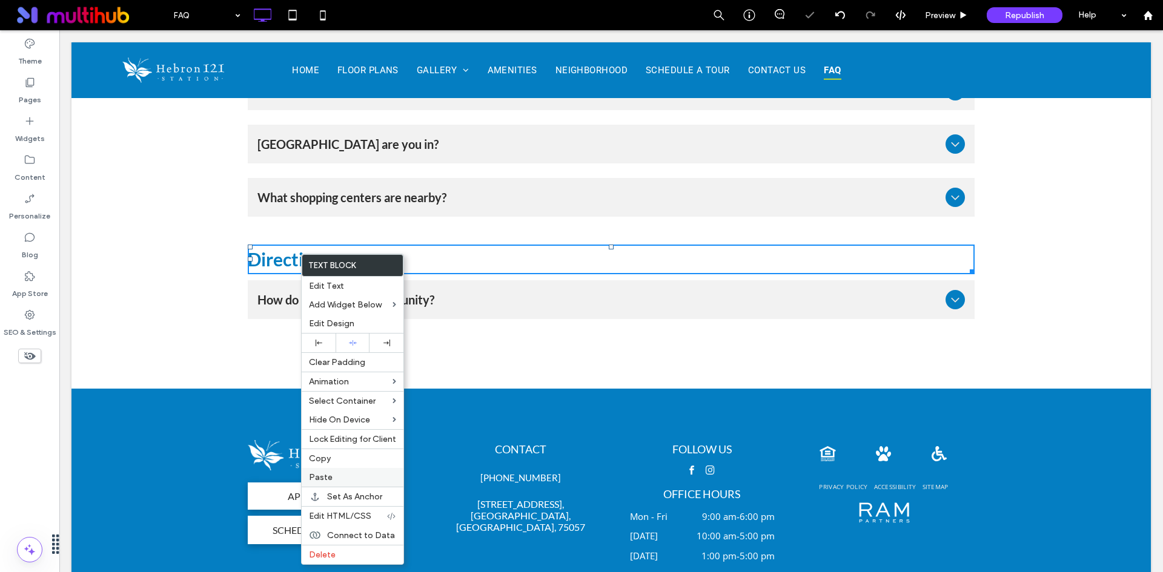
click at [341, 476] on label "Paste" at bounding box center [352, 477] width 87 height 10
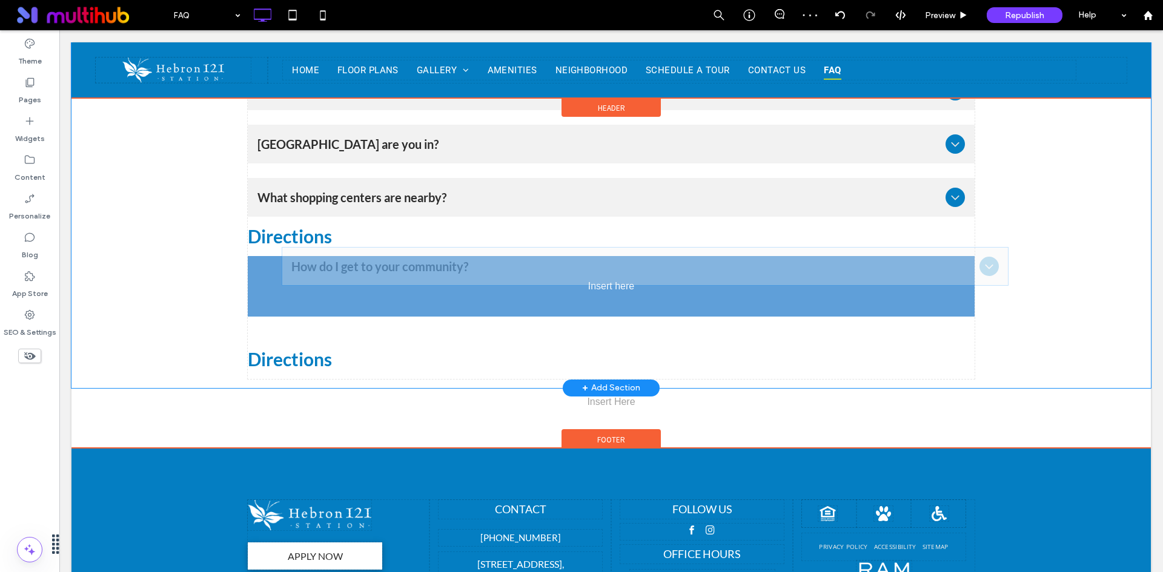
drag, startPoint x: 297, startPoint y: 327, endPoint x: 296, endPoint y: 265, distance: 61.8
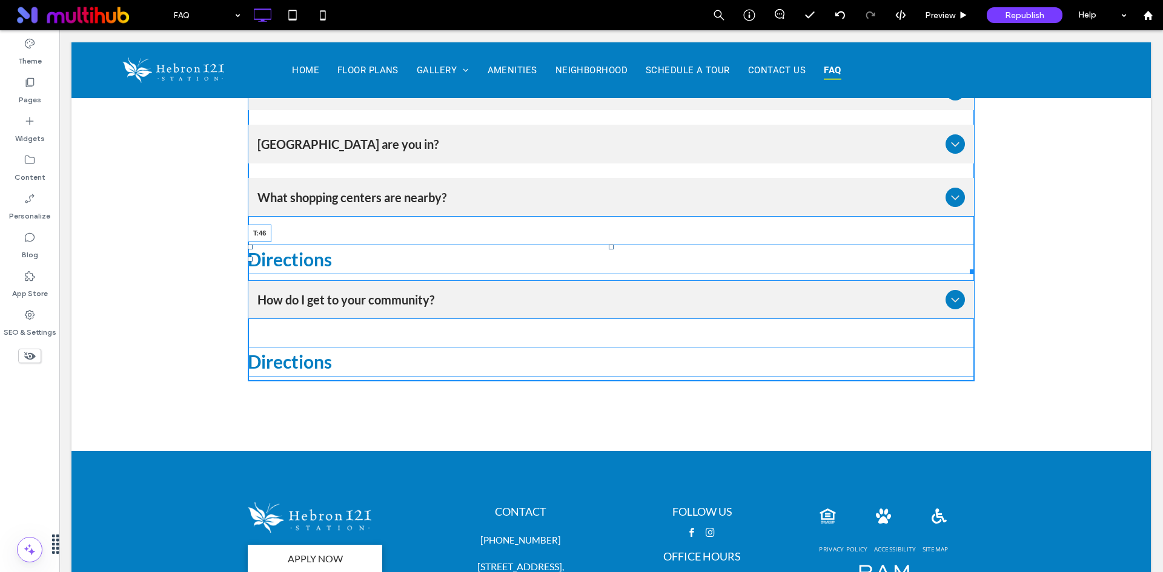
drag, startPoint x: 605, startPoint y: 211, endPoint x: 607, endPoint y: 235, distance: 23.7
click at [609, 245] on div at bounding box center [611, 247] width 5 height 5
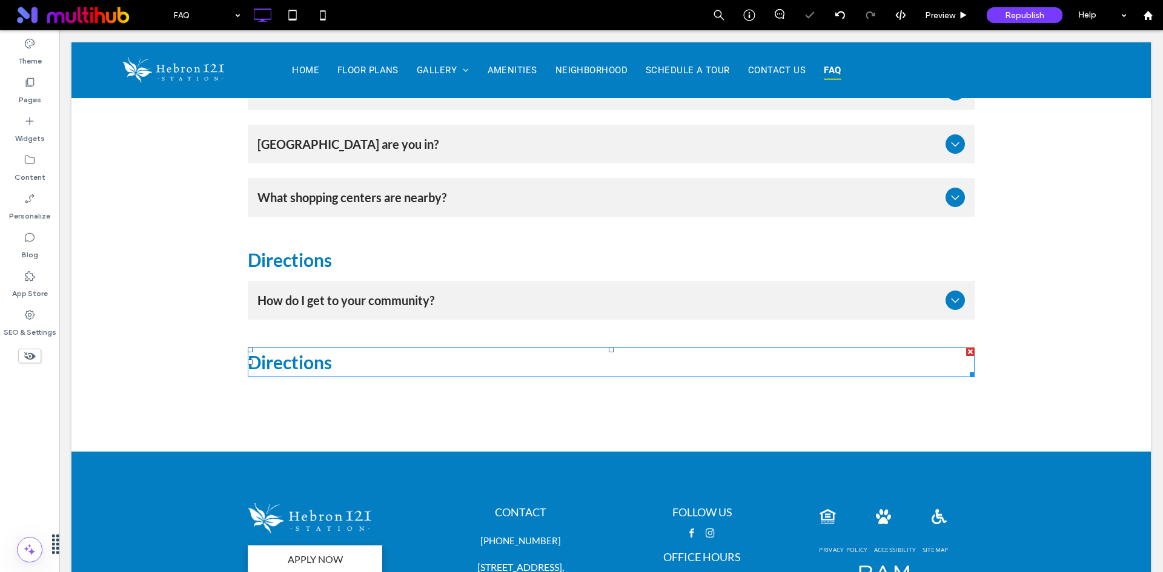
click at [282, 354] on span "Directions" at bounding box center [290, 362] width 84 height 22
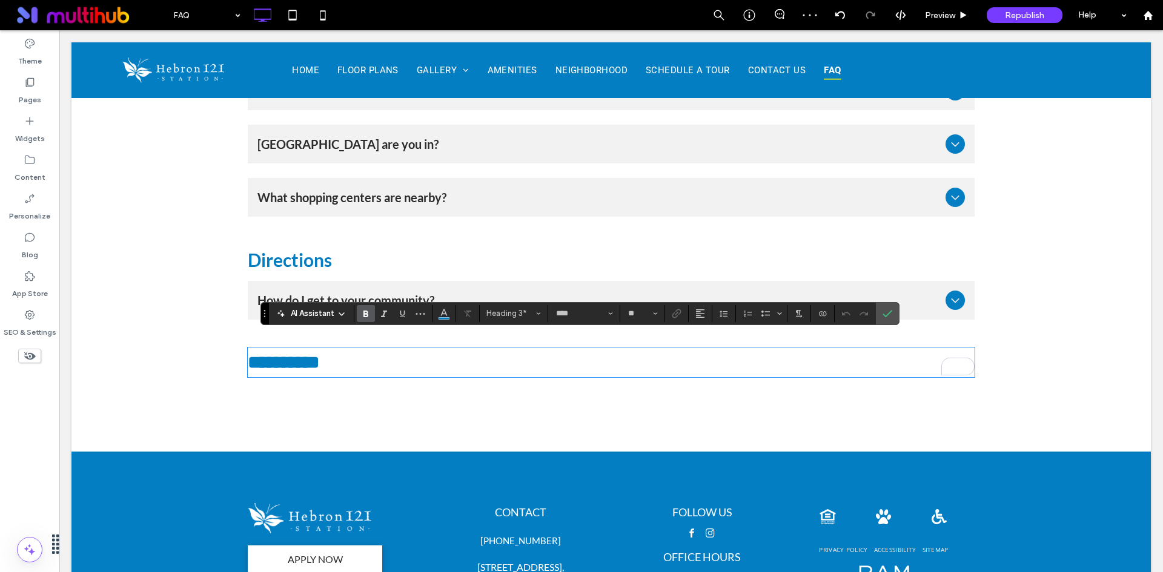
click at [314, 354] on span "**********" at bounding box center [283, 363] width 71 height 18
drag, startPoint x: 335, startPoint y: 350, endPoint x: 197, endPoint y: 350, distance: 138.1
drag, startPoint x: 885, startPoint y: 319, endPoint x: 611, endPoint y: 280, distance: 277.0
click at [885, 319] on span "Confirm" at bounding box center [884, 314] width 5 height 22
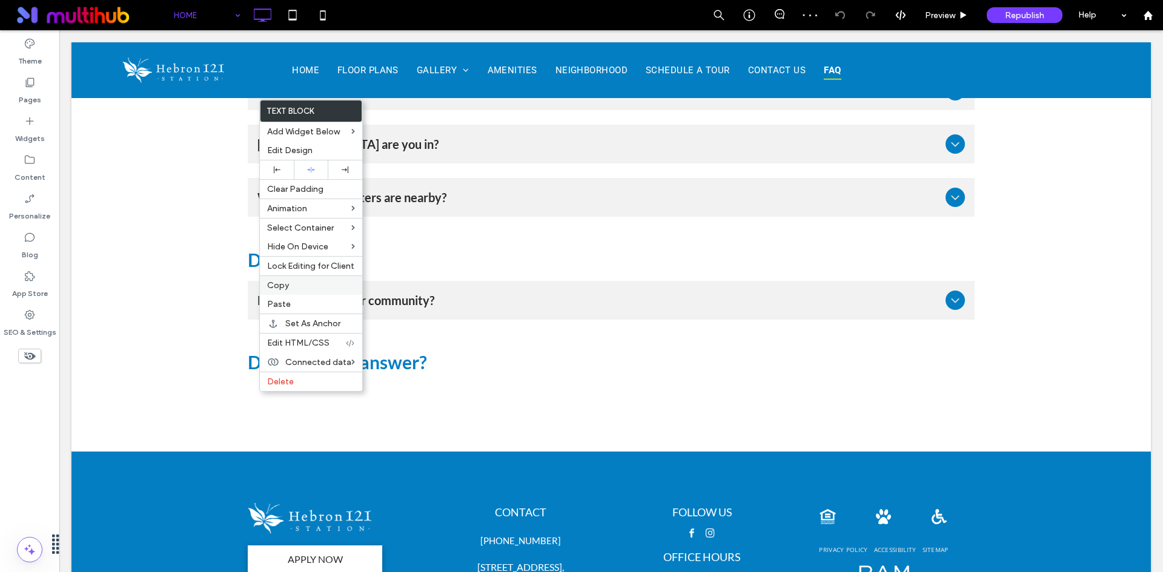
click at [308, 285] on label "Copy" at bounding box center [311, 285] width 88 height 10
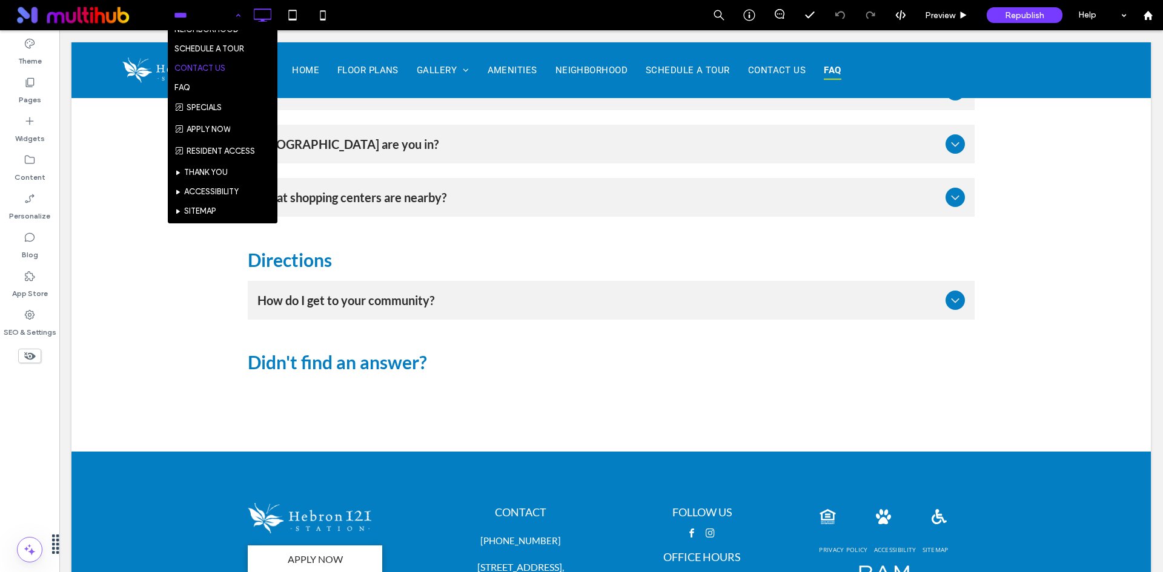
scroll to position [101, 0]
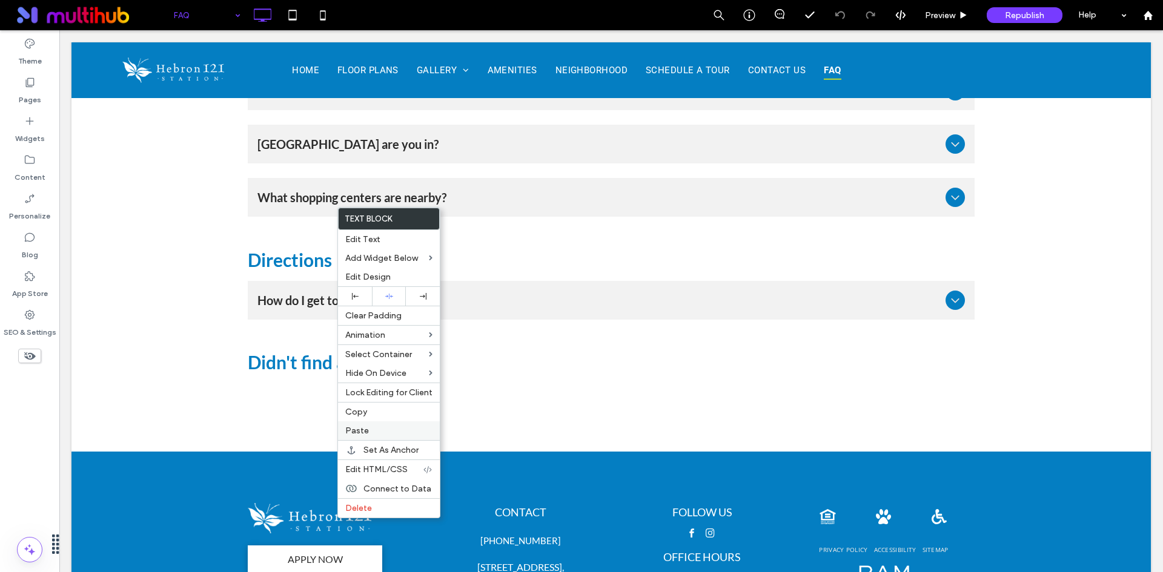
click at [385, 433] on label "Paste" at bounding box center [388, 431] width 87 height 10
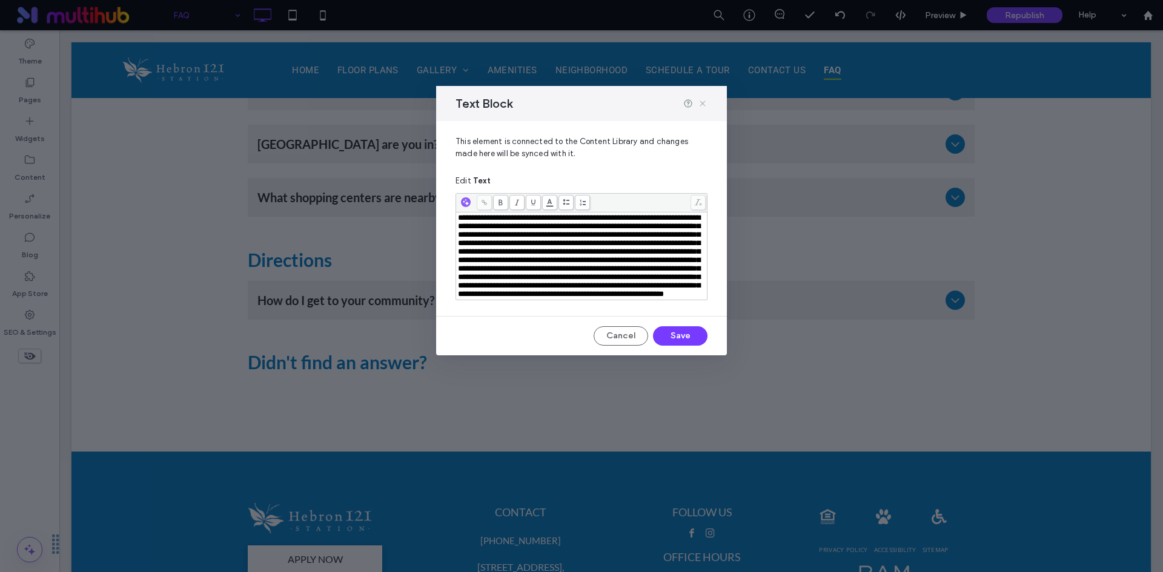
click at [701, 104] on icon at bounding box center [703, 104] width 10 height 10
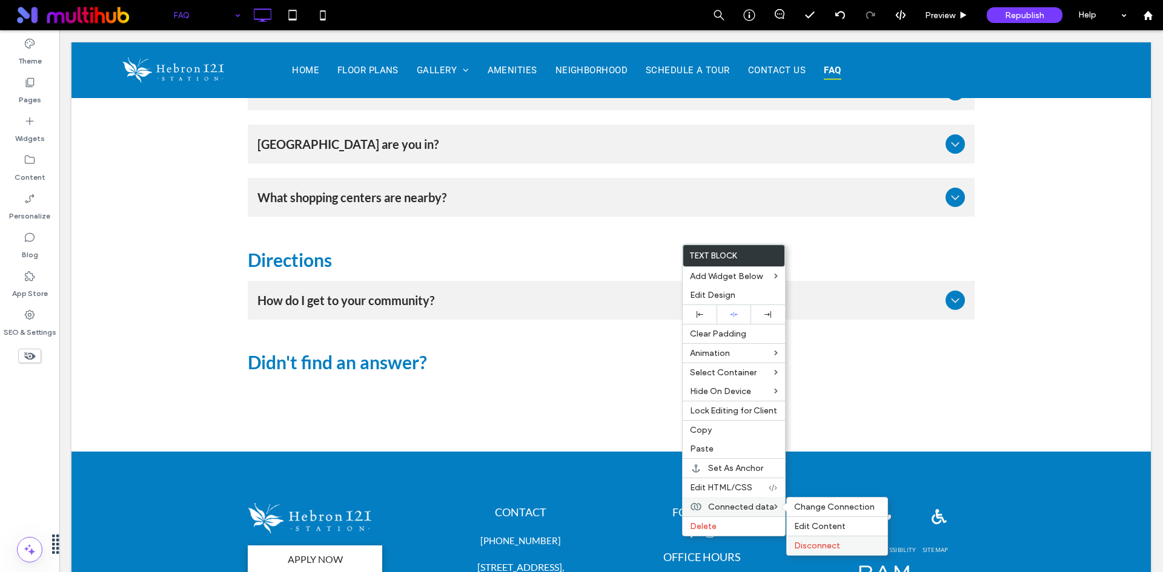
click at [799, 543] on span "Disconnect" at bounding box center [817, 546] width 46 height 10
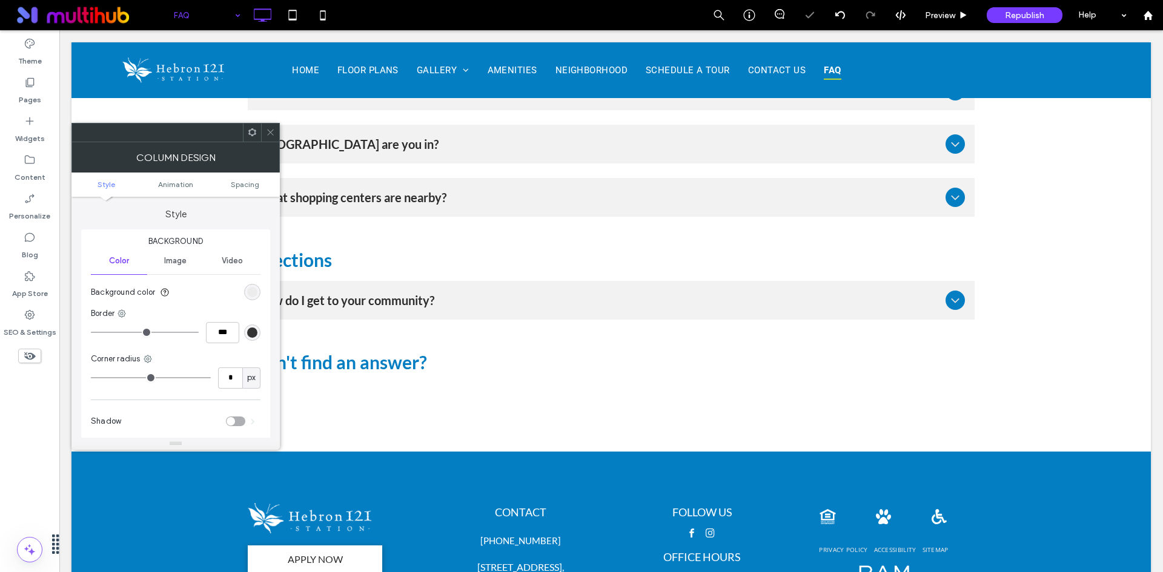
click at [268, 132] on icon at bounding box center [270, 132] width 9 height 9
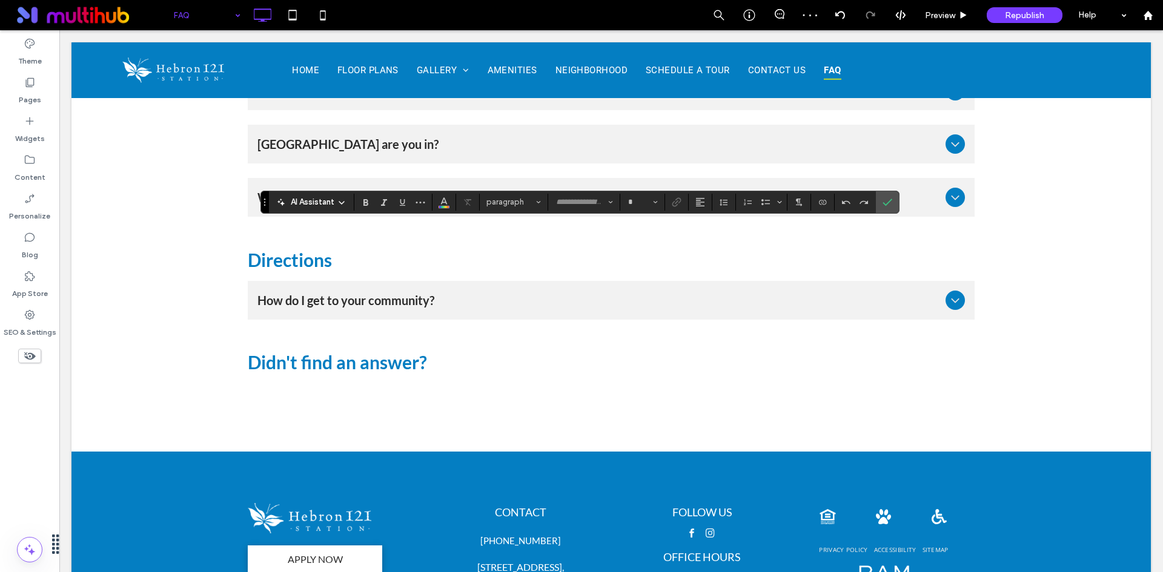
type input "*********"
type input "**"
click at [891, 202] on label "Confirm" at bounding box center [887, 202] width 18 height 22
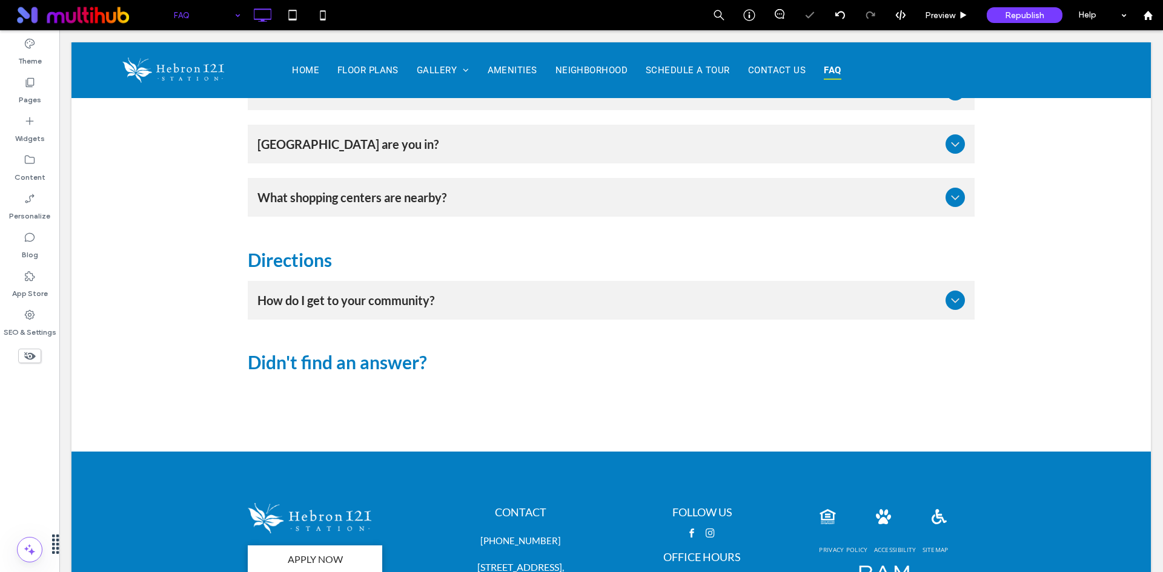
type input "****"
type input "**"
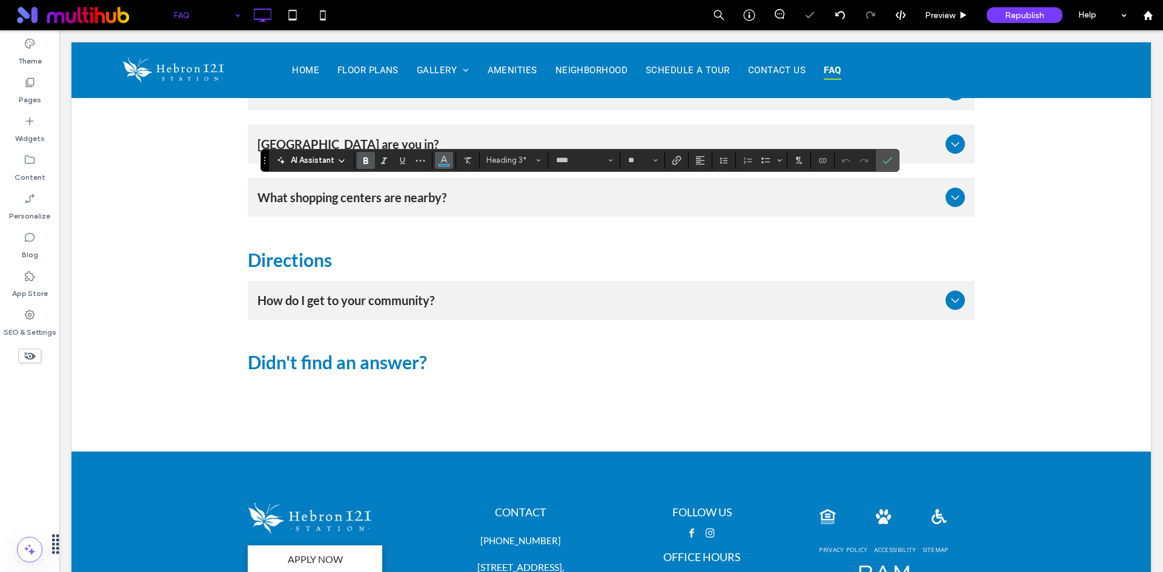
click at [439, 159] on icon "Color" at bounding box center [444, 159] width 10 height 10
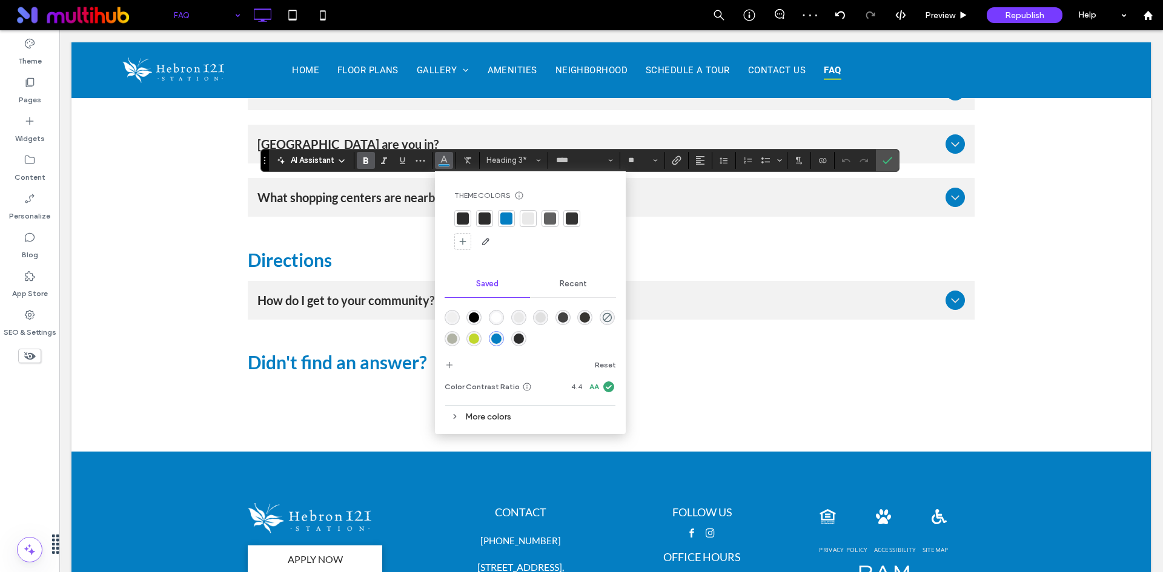
click at [461, 221] on div at bounding box center [463, 219] width 12 height 12
click at [886, 154] on span "Confirm" at bounding box center [884, 161] width 5 height 22
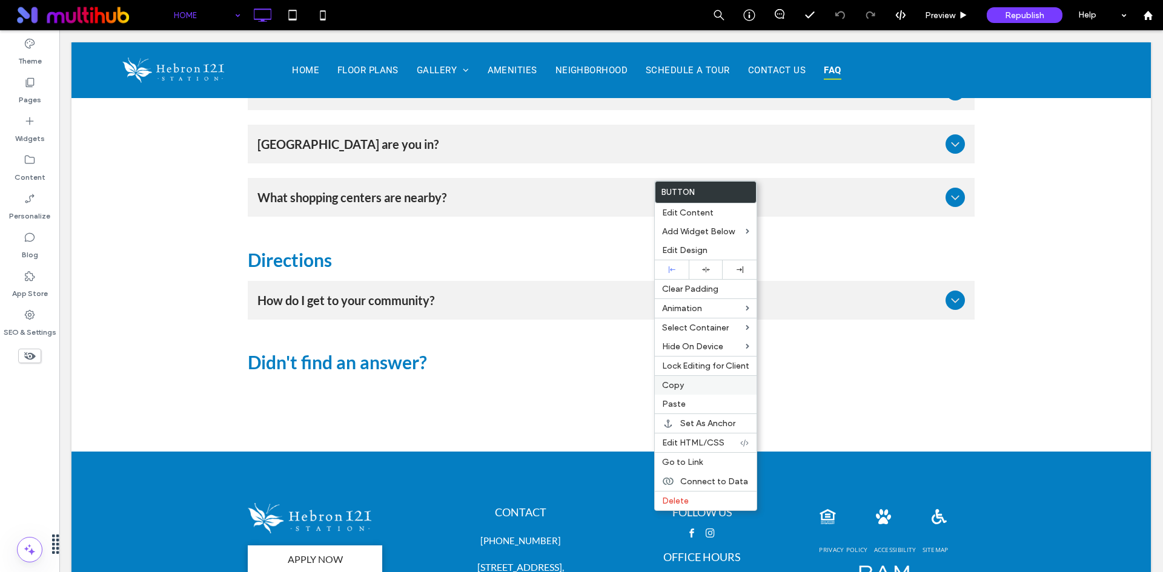
click at [681, 388] on span "Copy" at bounding box center [673, 385] width 22 height 10
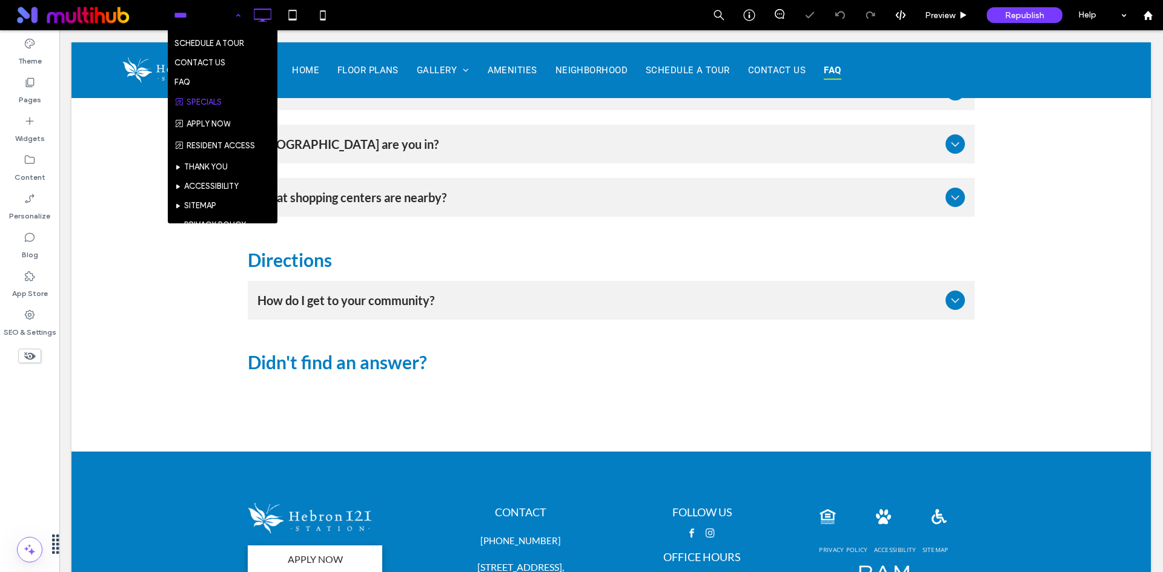
scroll to position [162, 0]
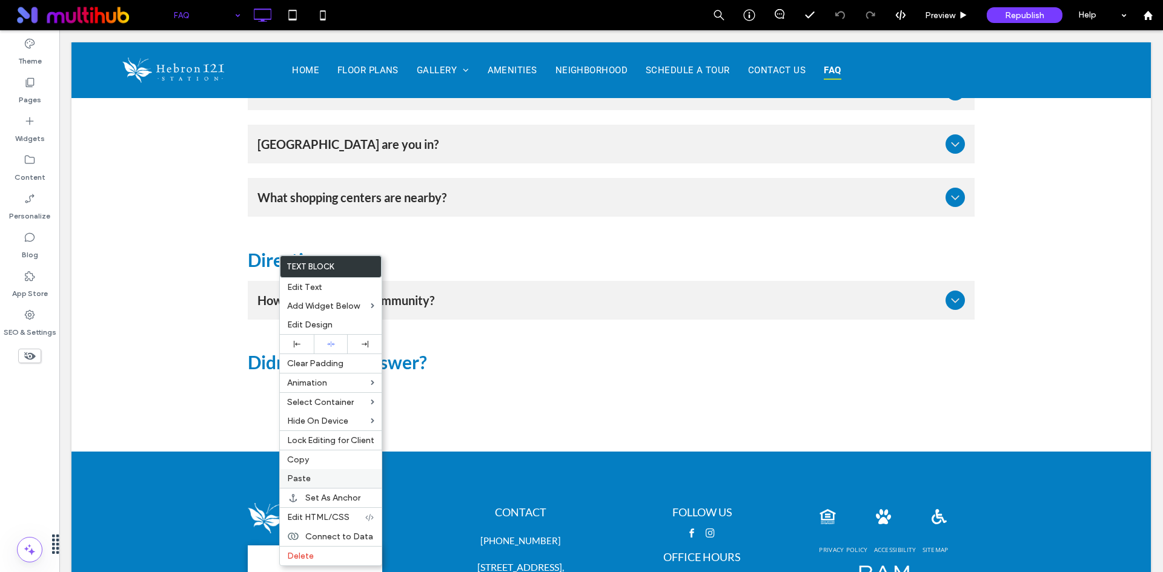
click at [335, 478] on label "Paste" at bounding box center [330, 479] width 87 height 10
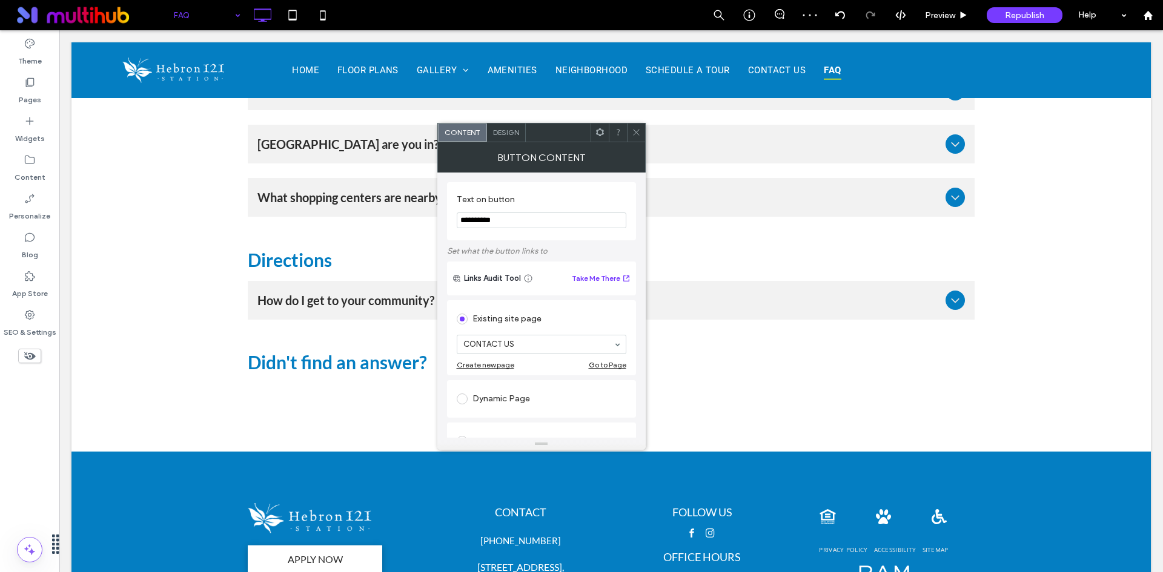
click at [513, 131] on span "Design" at bounding box center [506, 132] width 26 height 9
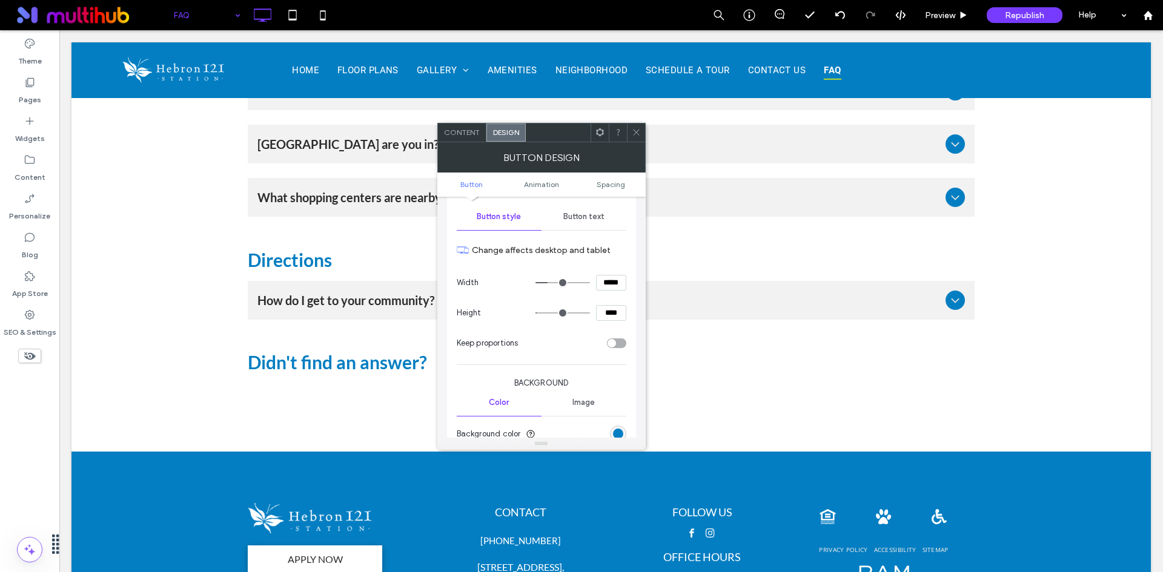
scroll to position [121, 0]
drag, startPoint x: 607, startPoint y: 312, endPoint x: 571, endPoint y: 314, distance: 36.4
click at [571, 314] on div "****" at bounding box center [580, 313] width 91 height 16
drag, startPoint x: 610, startPoint y: 311, endPoint x: 597, endPoint y: 311, distance: 13.3
click at [597, 311] on input "****" at bounding box center [611, 313] width 30 height 16
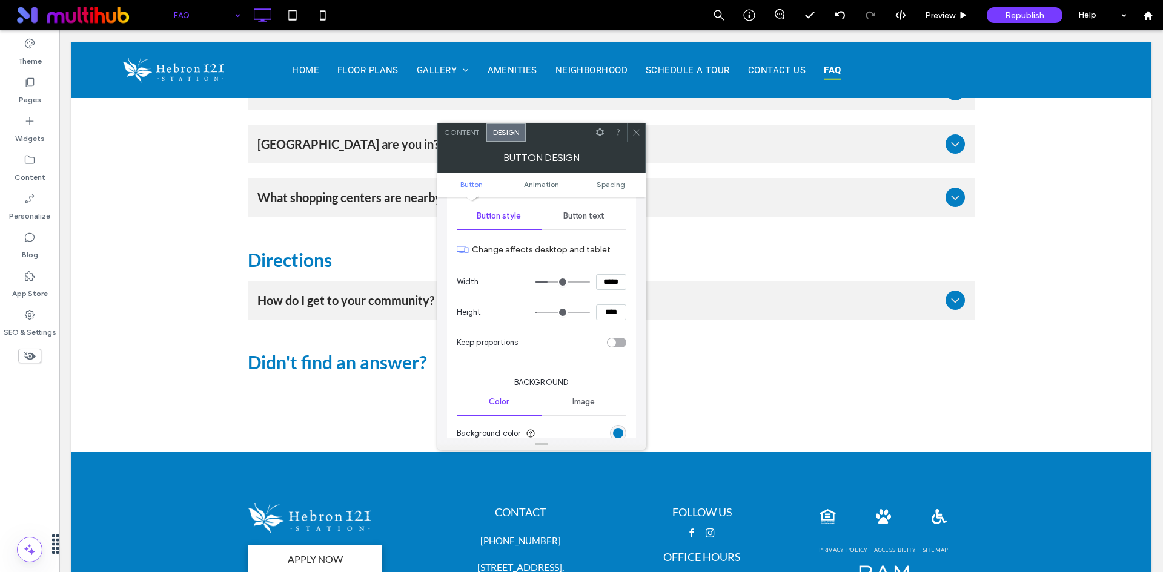
type input "****"
type input "**"
click at [639, 129] on icon at bounding box center [636, 132] width 9 height 9
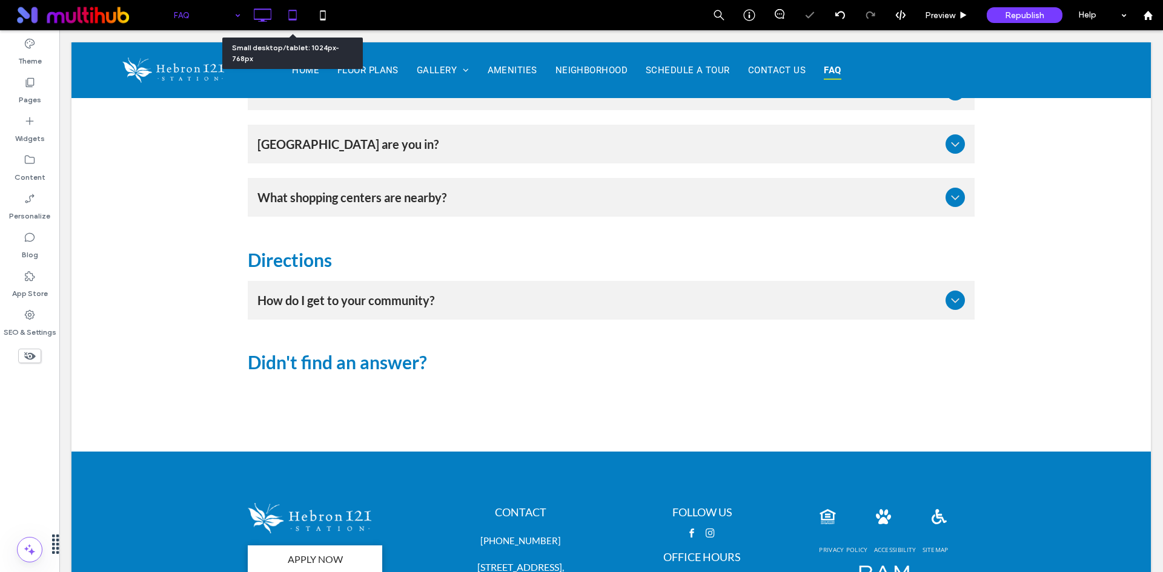
click at [295, 19] on use at bounding box center [292, 15] width 8 height 10
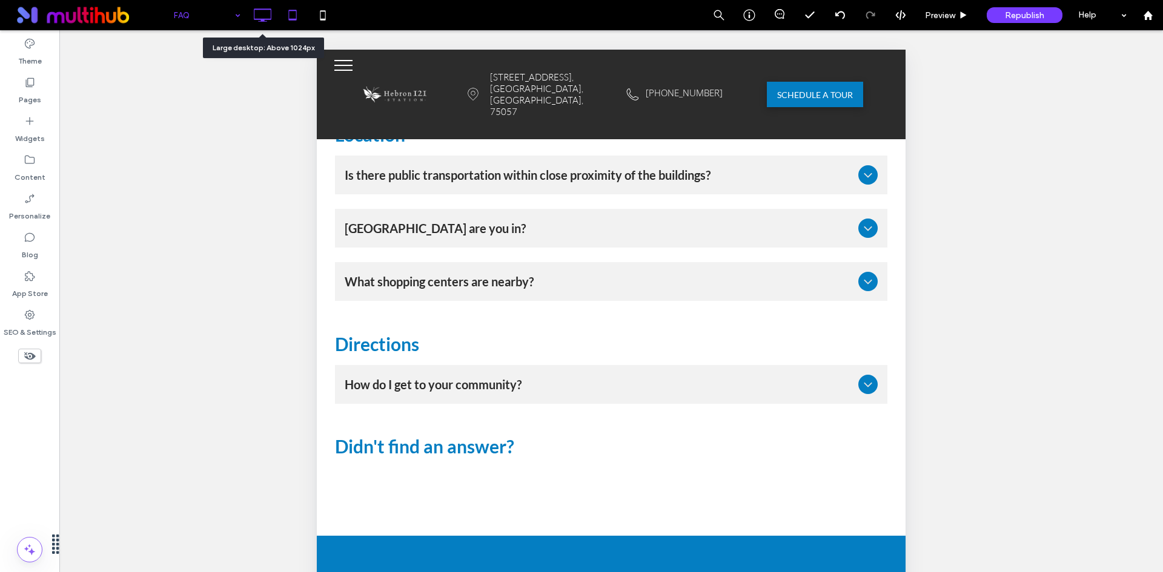
click at [267, 21] on use at bounding box center [263, 14] width 18 height 13
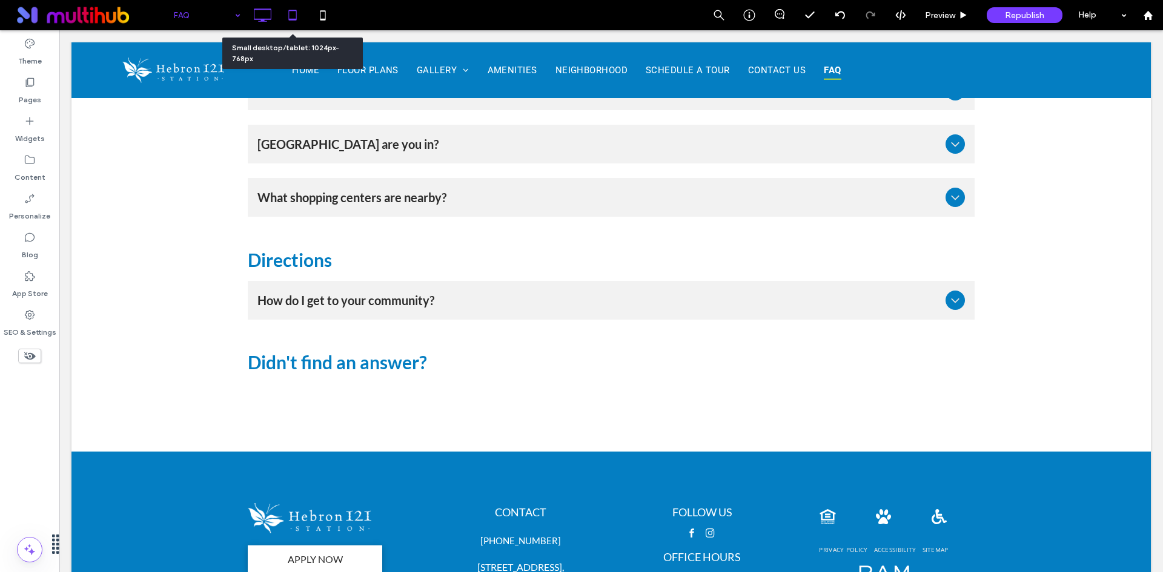
click at [287, 22] on icon at bounding box center [292, 15] width 24 height 24
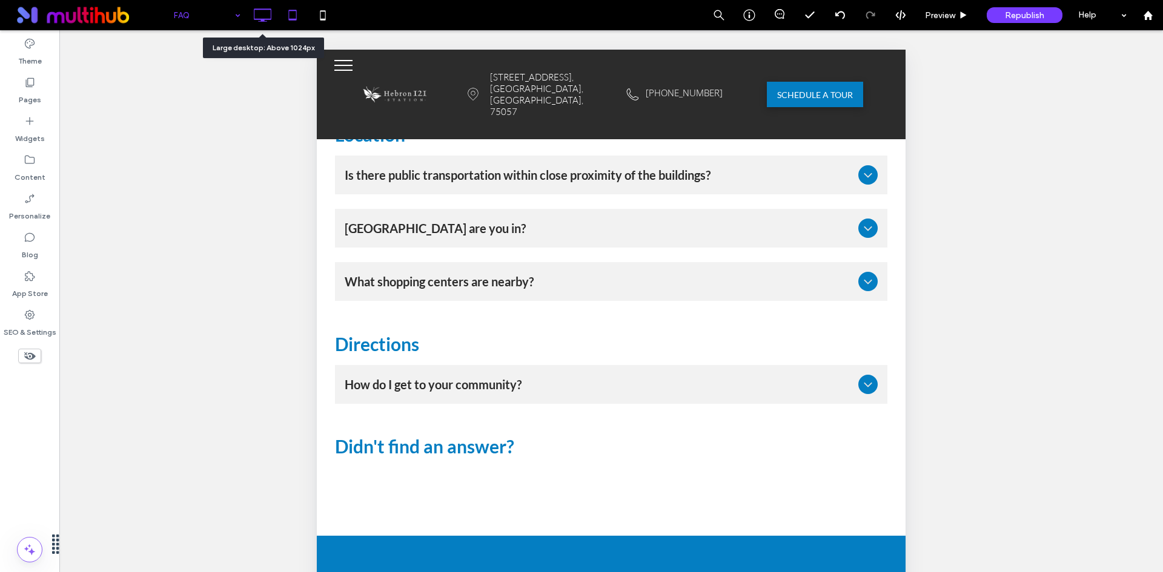
click at [252, 18] on icon at bounding box center [262, 15] width 24 height 24
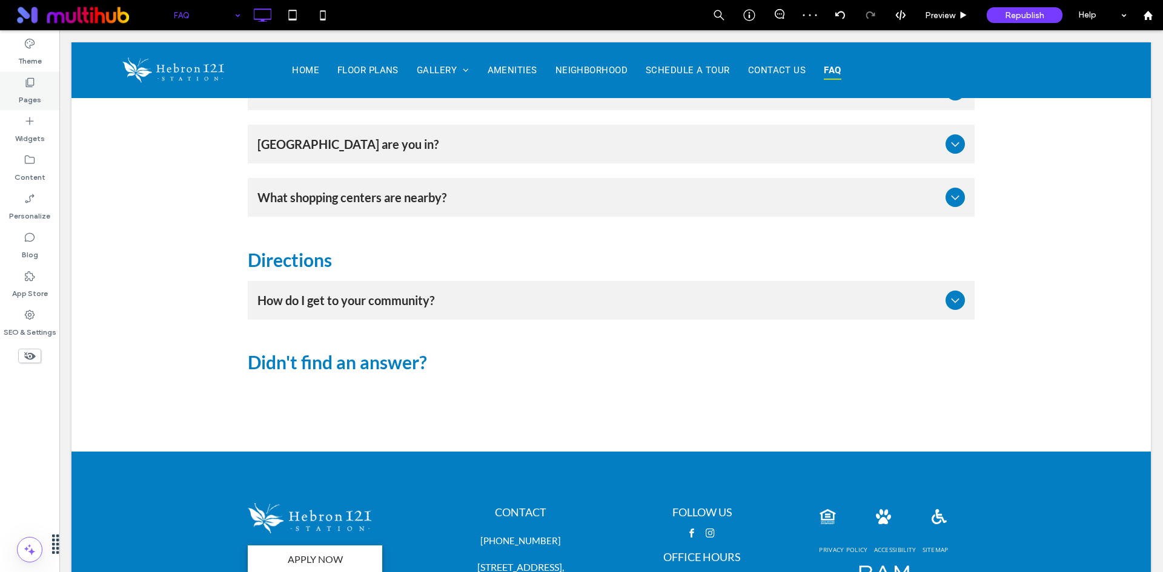
click at [45, 96] on div "Pages" at bounding box center [29, 90] width 59 height 39
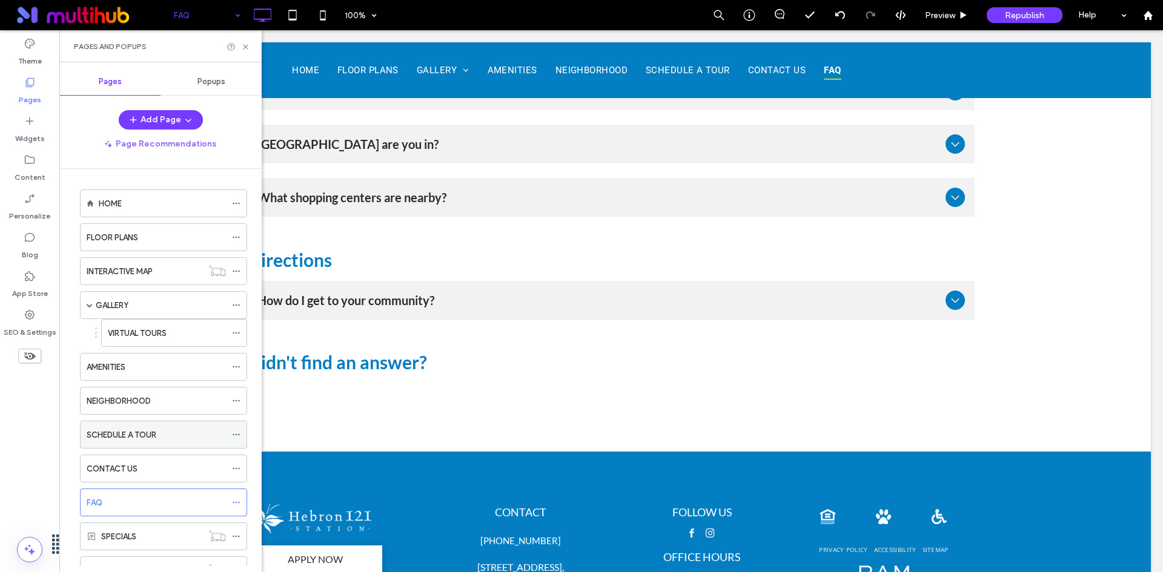
click at [237, 432] on icon at bounding box center [236, 435] width 8 height 8
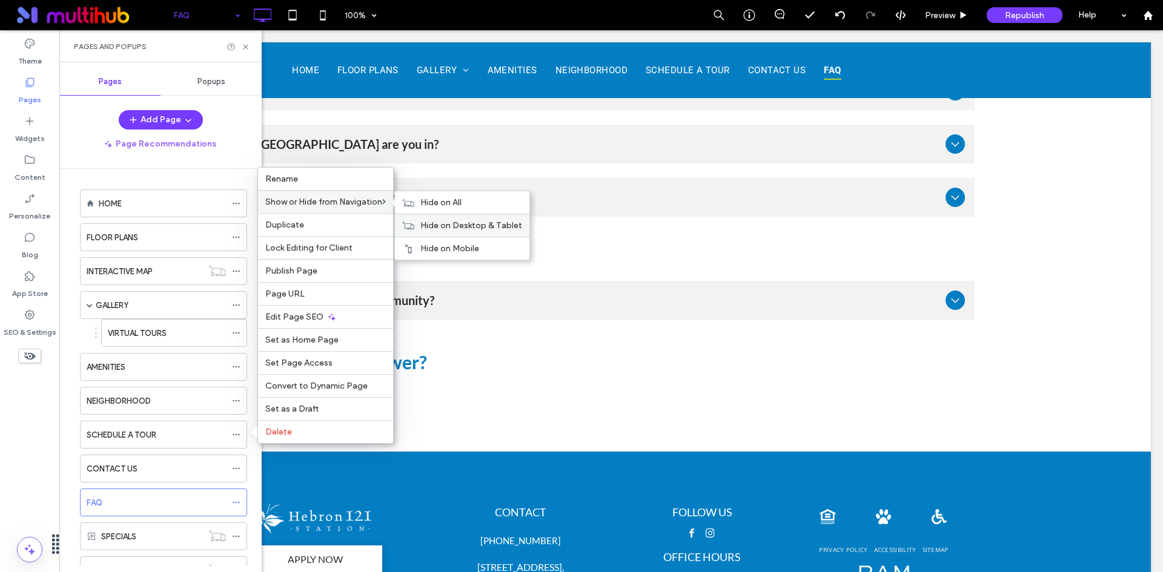
click at [474, 226] on span "Hide on Desktop & Tablet" at bounding box center [471, 225] width 102 height 10
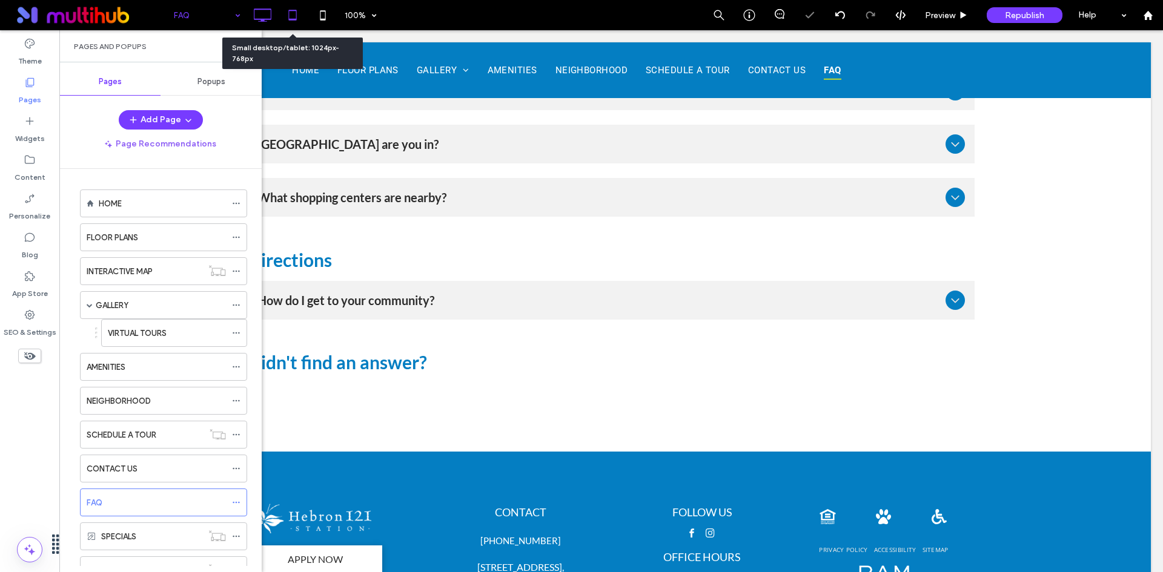
click at [295, 16] on icon at bounding box center [292, 15] width 24 height 24
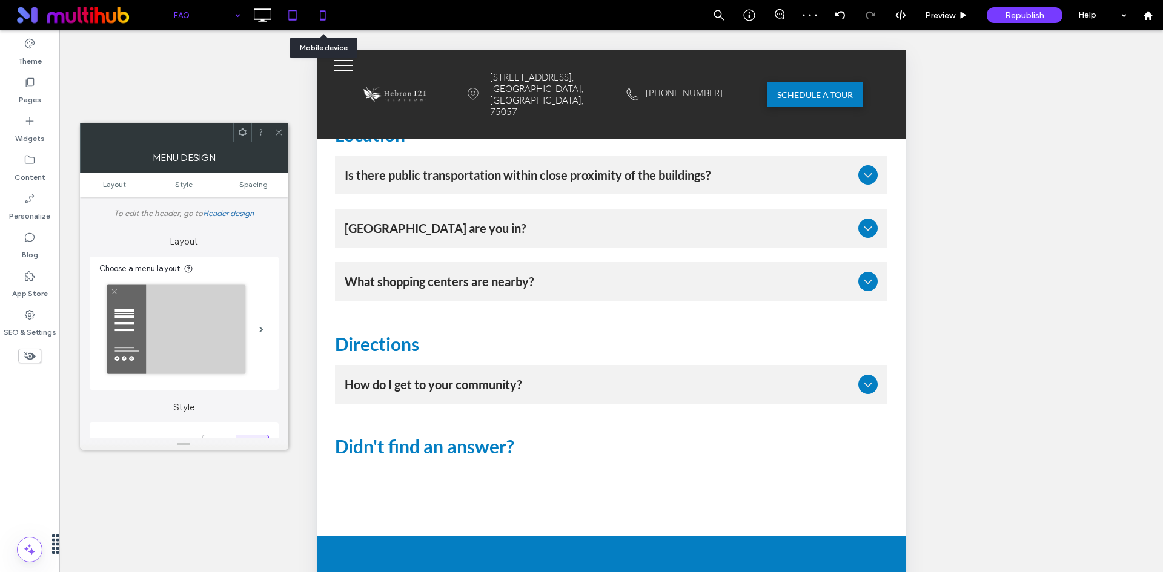
click at [321, 12] on icon at bounding box center [323, 15] width 24 height 24
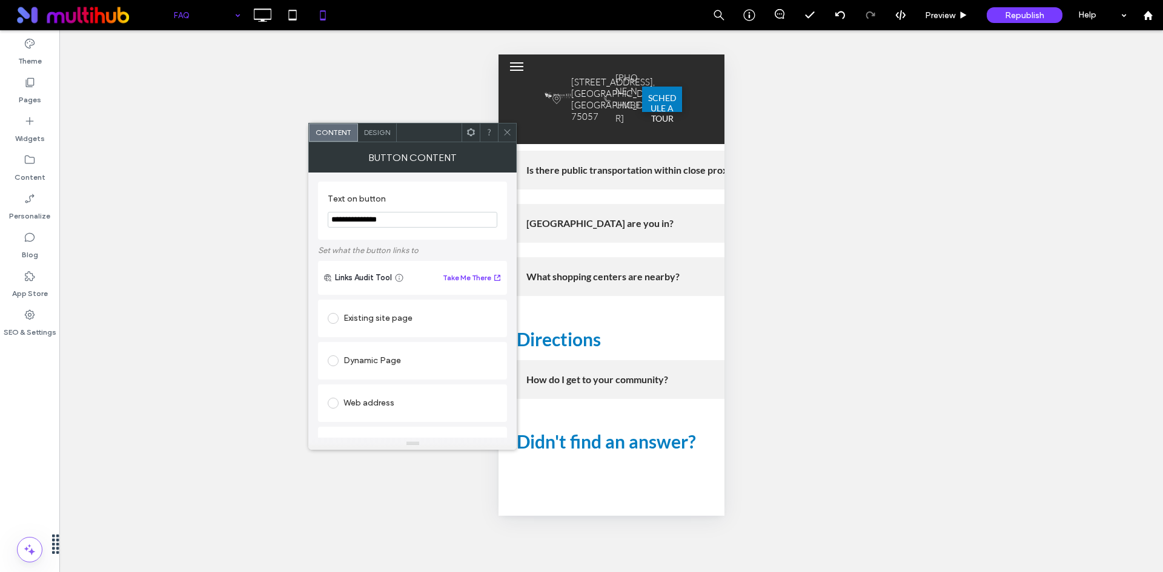
scroll to position [0, 0]
click at [407, 312] on div "Existing site page" at bounding box center [413, 318] width 170 height 19
click at [510, 133] on icon at bounding box center [507, 132] width 9 height 9
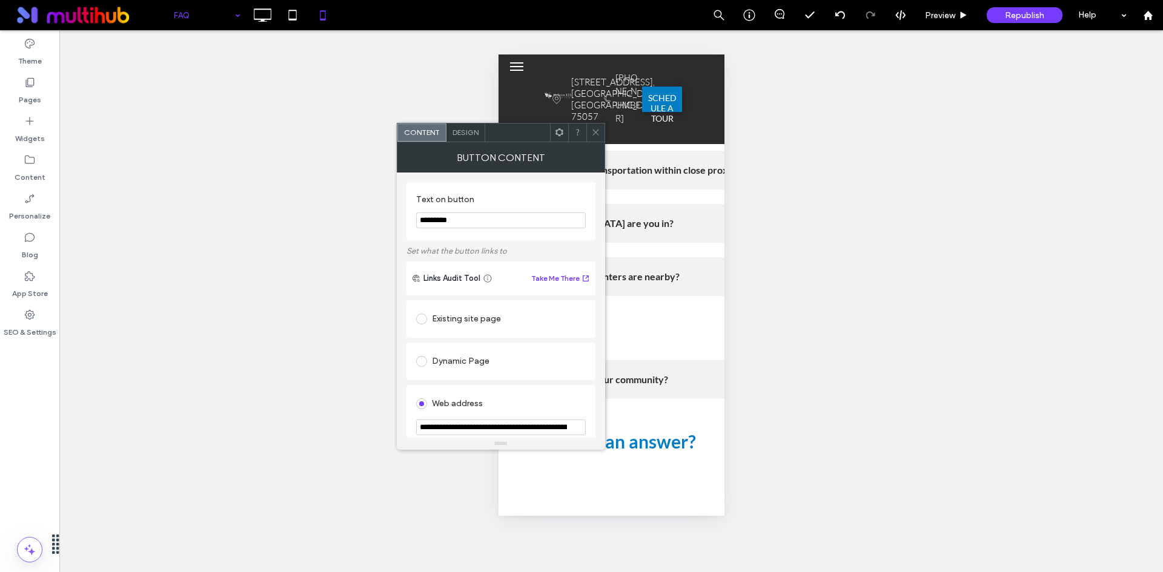
click at [595, 134] on icon at bounding box center [595, 132] width 9 height 9
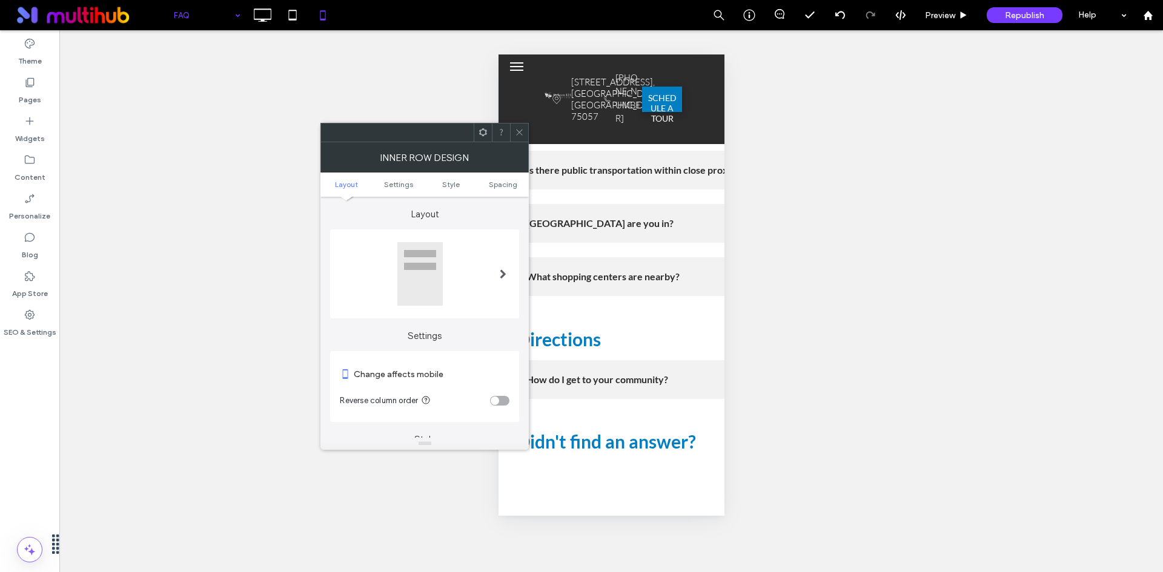
click at [518, 130] on icon at bounding box center [519, 132] width 9 height 9
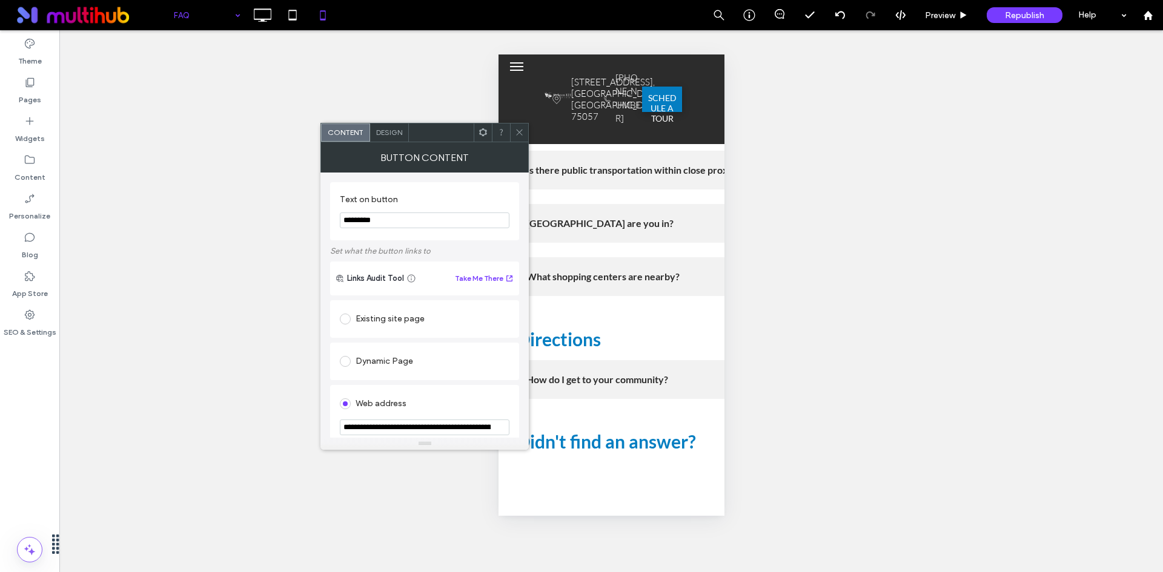
click at [519, 133] on use at bounding box center [520, 133] width 6 height 6
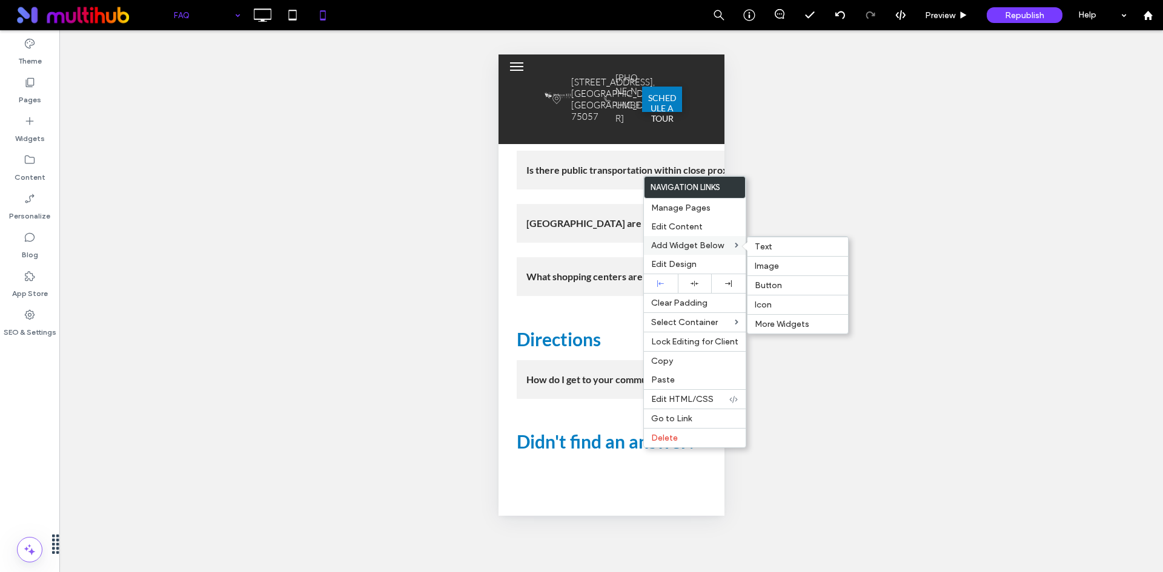
click at [680, 253] on div "Add Widget Below Text Image Button Icon More Widgets" at bounding box center [695, 245] width 102 height 19
click at [680, 260] on span "Edit Design" at bounding box center [673, 264] width 45 height 10
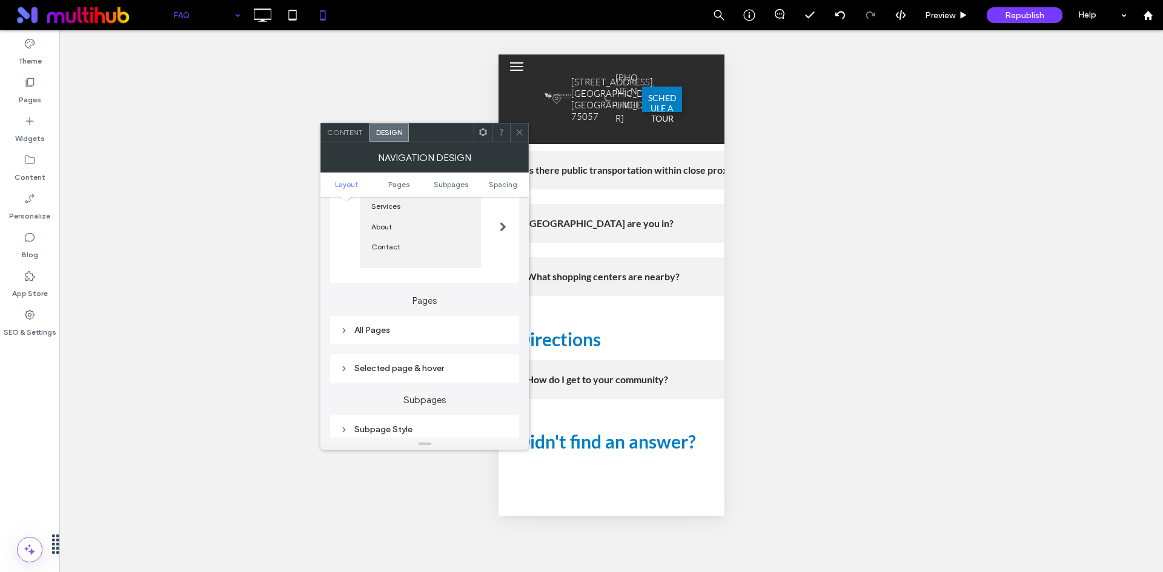
scroll to position [182, 0]
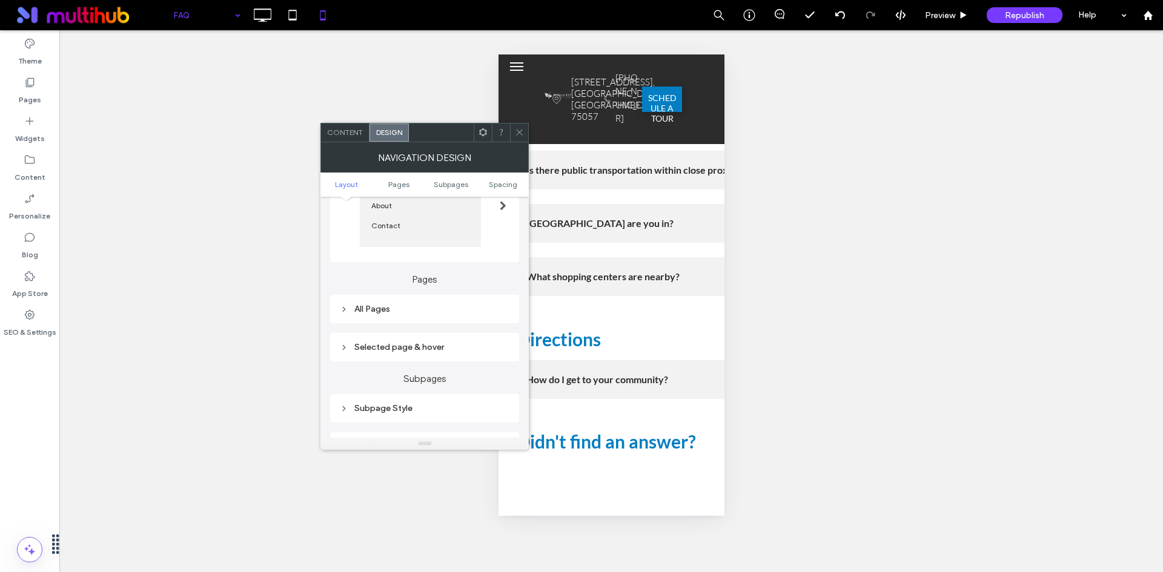
click at [456, 315] on div "All Pages" at bounding box center [425, 309] width 170 height 16
click at [466, 329] on span "Link text" at bounding box center [467, 331] width 31 height 10
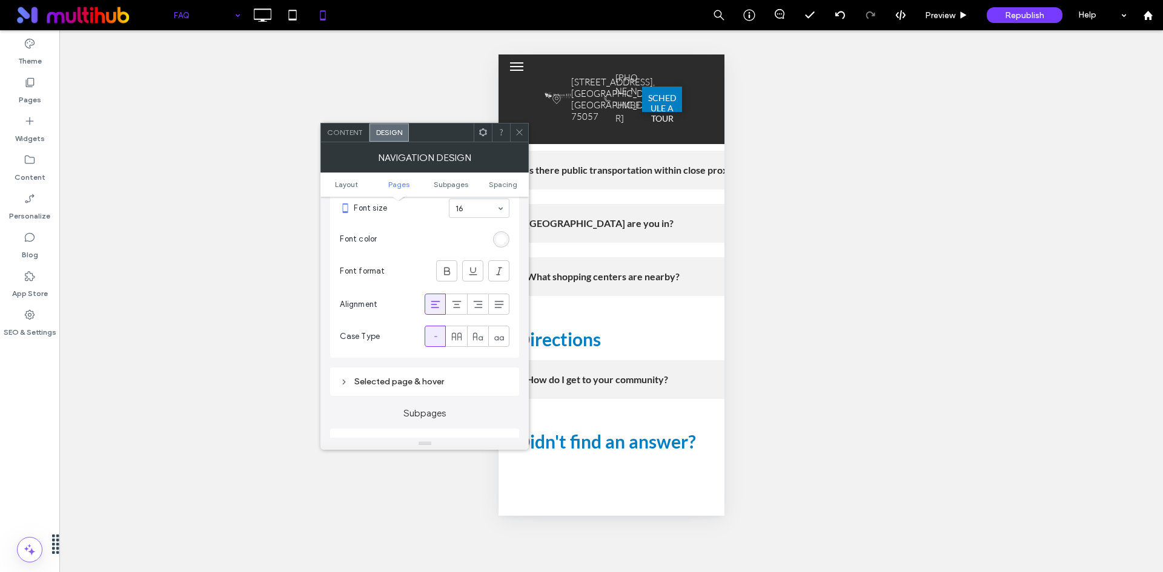
scroll to position [424, 0]
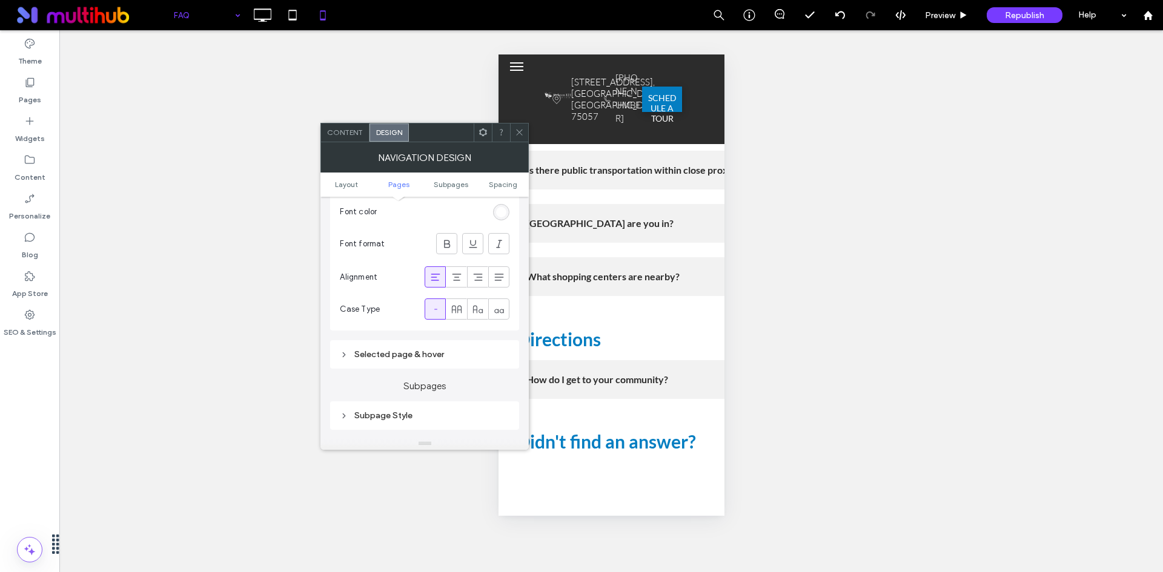
click at [437, 355] on div "Selected page & hover" at bounding box center [425, 354] width 170 height 10
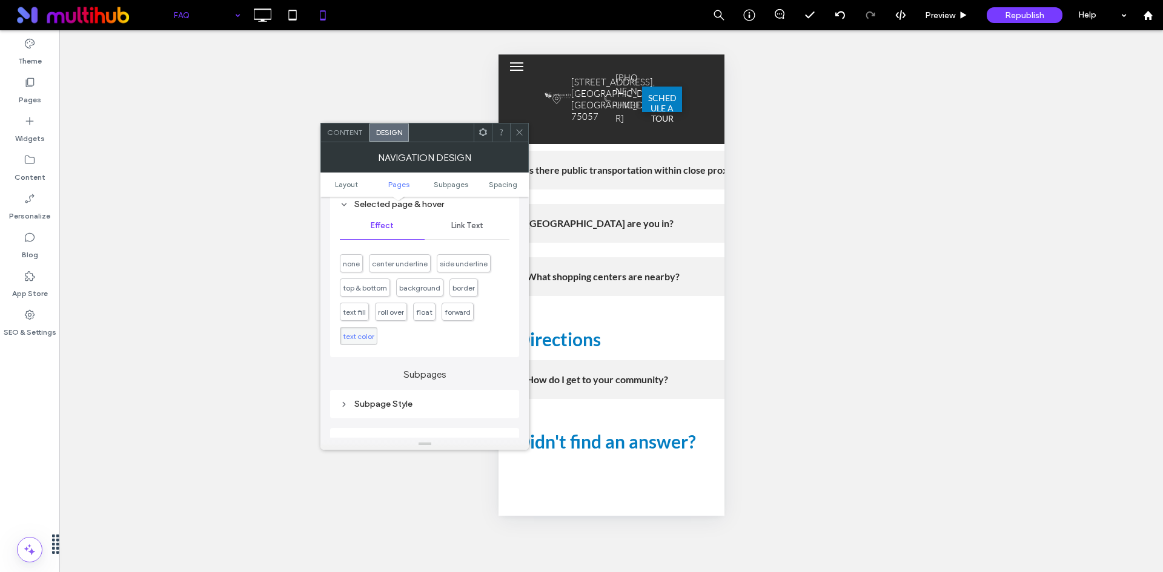
scroll to position [545, 0]
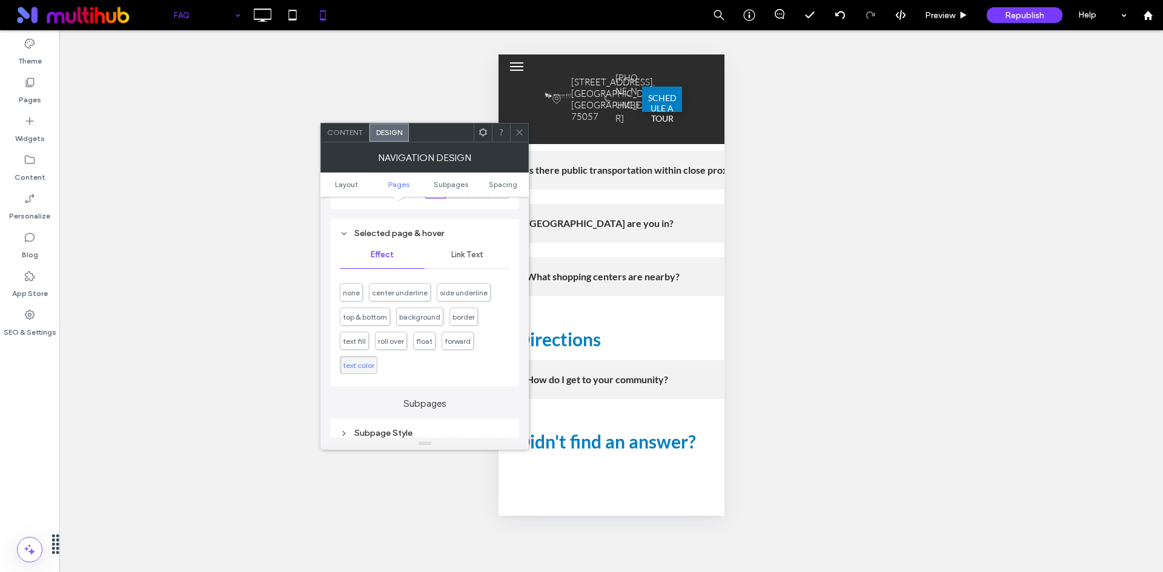
click at [469, 256] on span "Link Text" at bounding box center [467, 255] width 32 height 10
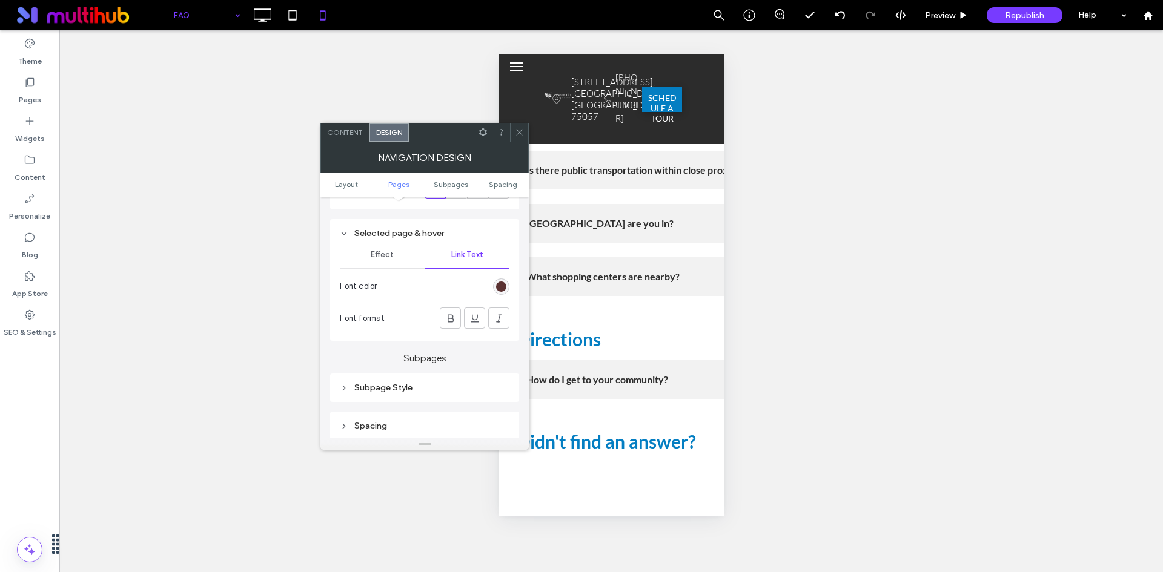
click at [500, 288] on div "rgb(66, 19, 19)" at bounding box center [501, 287] width 10 height 10
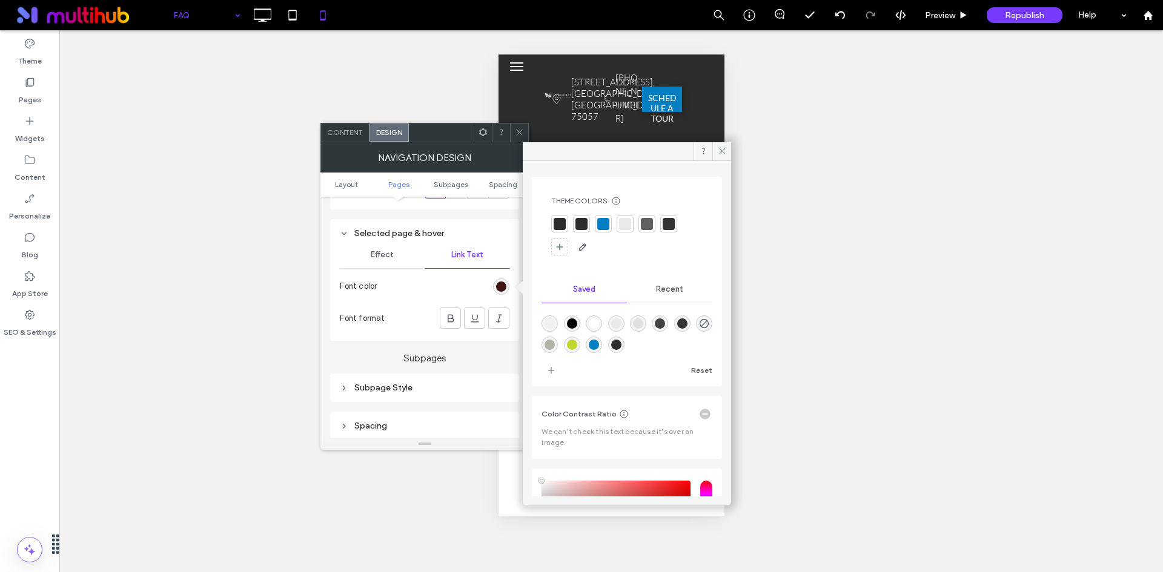
type input "****"
click at [577, 342] on div "rgba(193,215,45,1)" at bounding box center [572, 345] width 10 height 10
type input "*******"
click at [521, 131] on use at bounding box center [520, 133] width 6 height 6
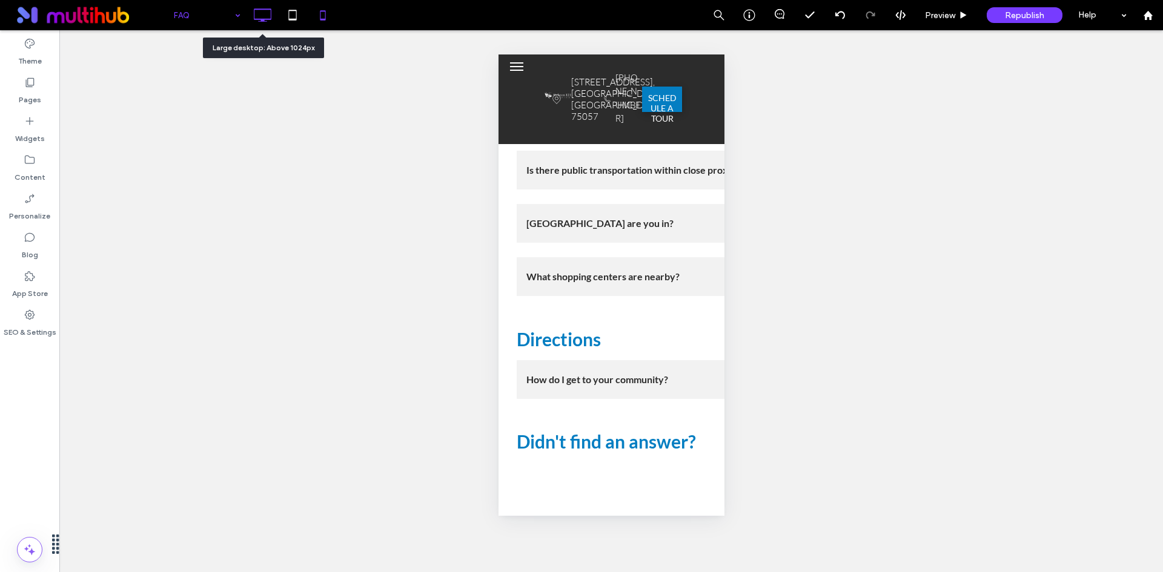
click at [260, 18] on icon at bounding box center [262, 15] width 24 height 24
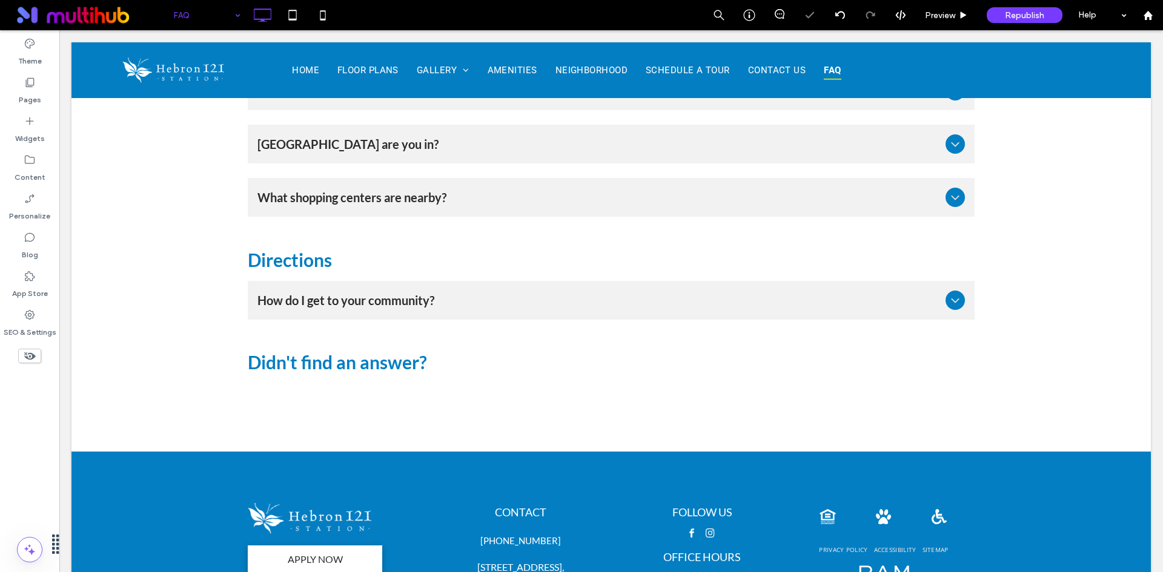
click at [31, 81] on icon at bounding box center [30, 82] width 12 height 12
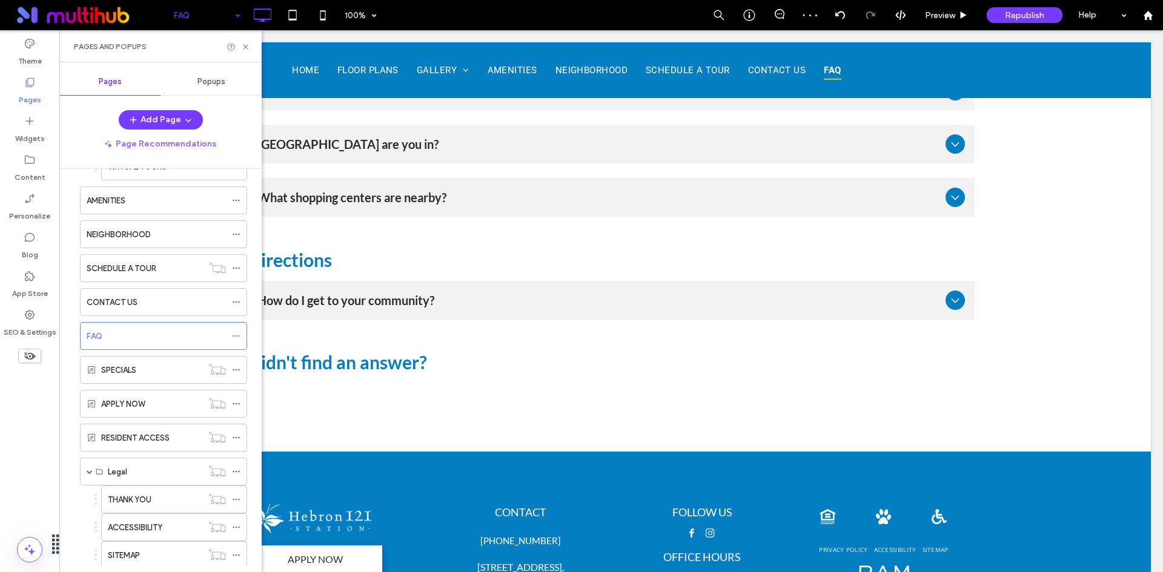
scroll to position [242, 0]
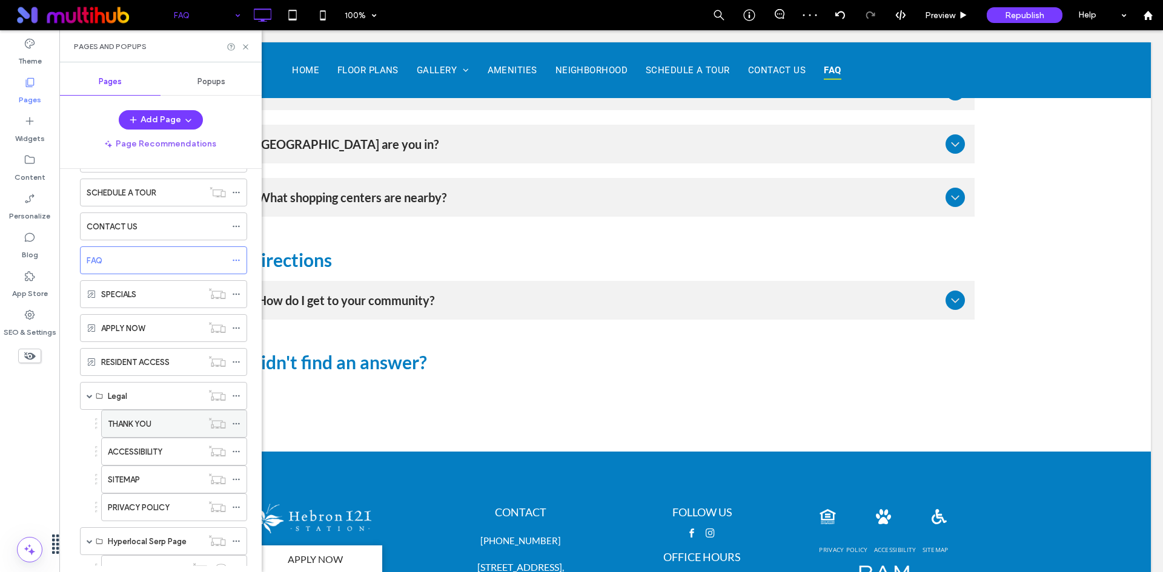
click at [237, 425] on icon at bounding box center [236, 424] width 8 height 8
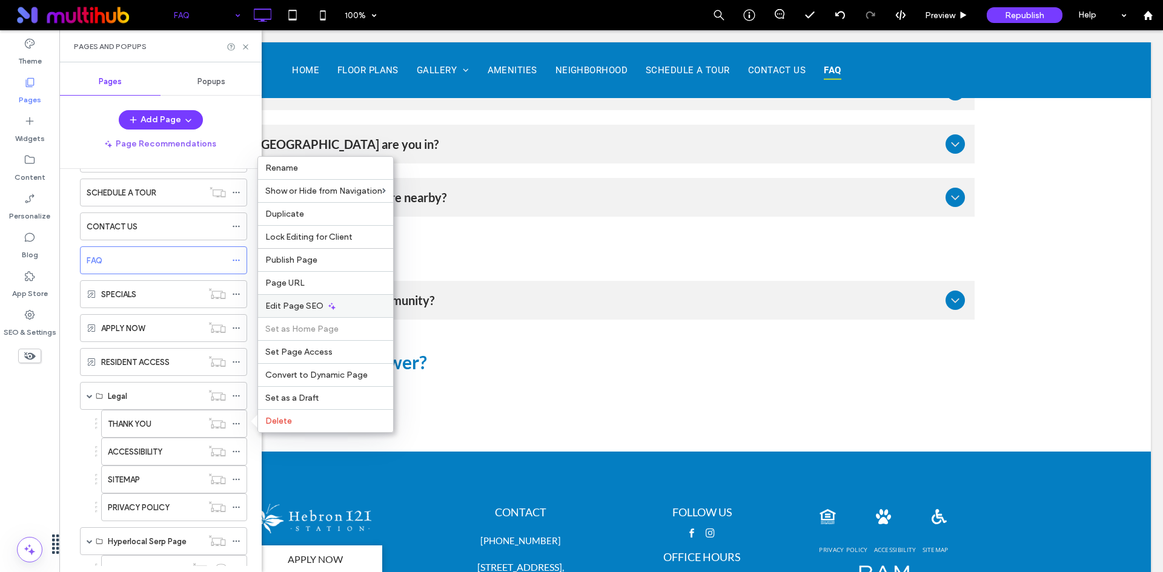
click at [340, 301] on div "Edit Page SEO" at bounding box center [325, 305] width 135 height 23
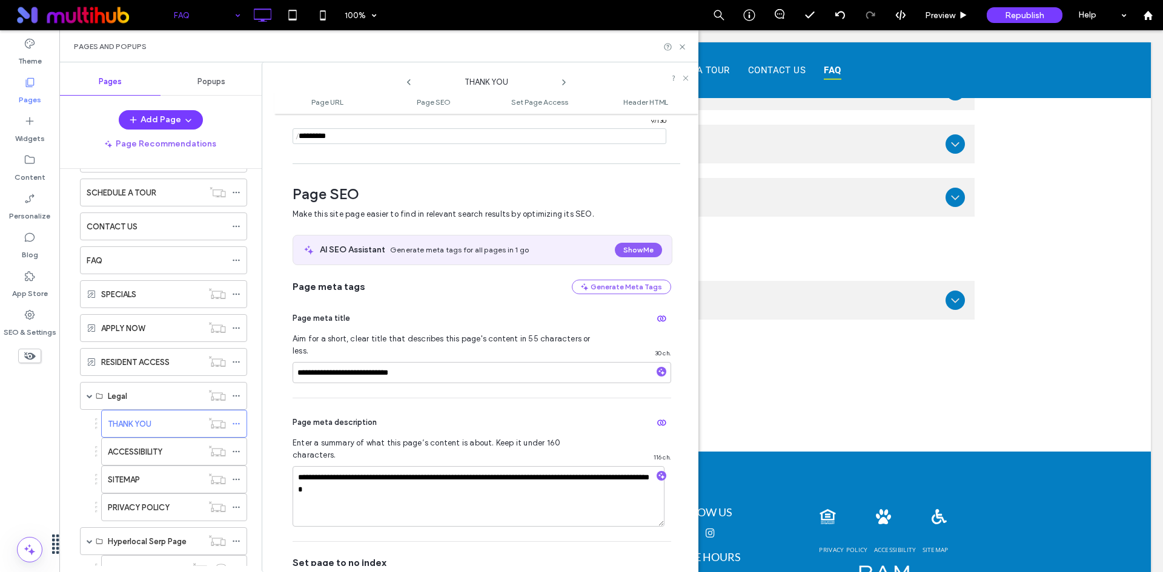
scroll to position [166, 0]
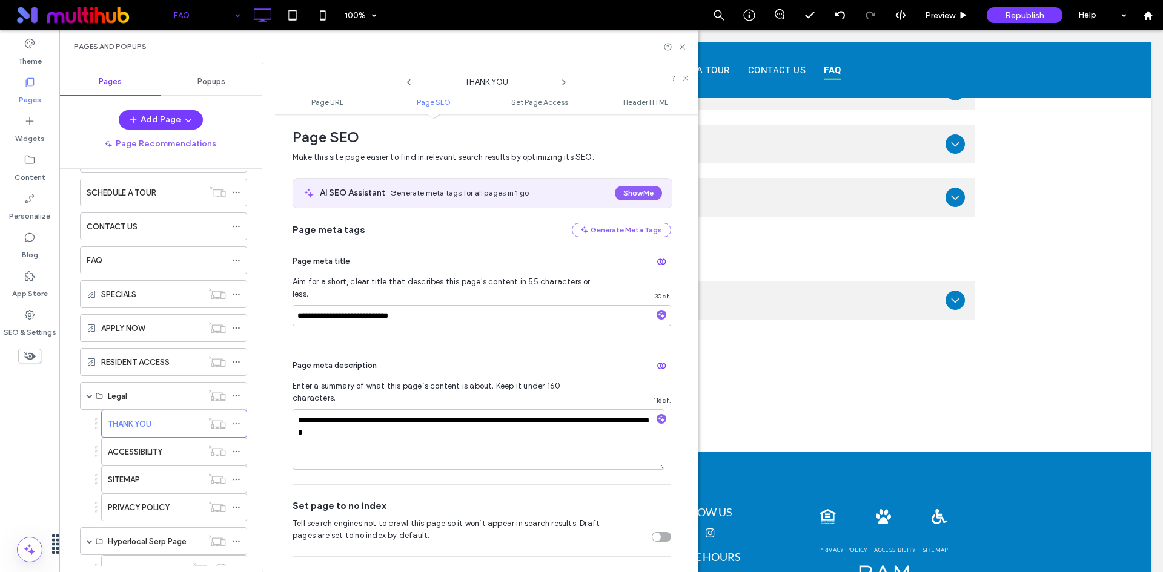
drag, startPoint x: 656, startPoint y: 512, endPoint x: 644, endPoint y: 502, distance: 15.0
click at [655, 532] on div "toggle" at bounding box center [661, 537] width 19 height 10
click at [561, 85] on icon at bounding box center [564, 83] width 10 height 10
click at [652, 533] on div "toggle" at bounding box center [656, 537] width 8 height 8
click at [563, 81] on use at bounding box center [564, 82] width 2 height 5
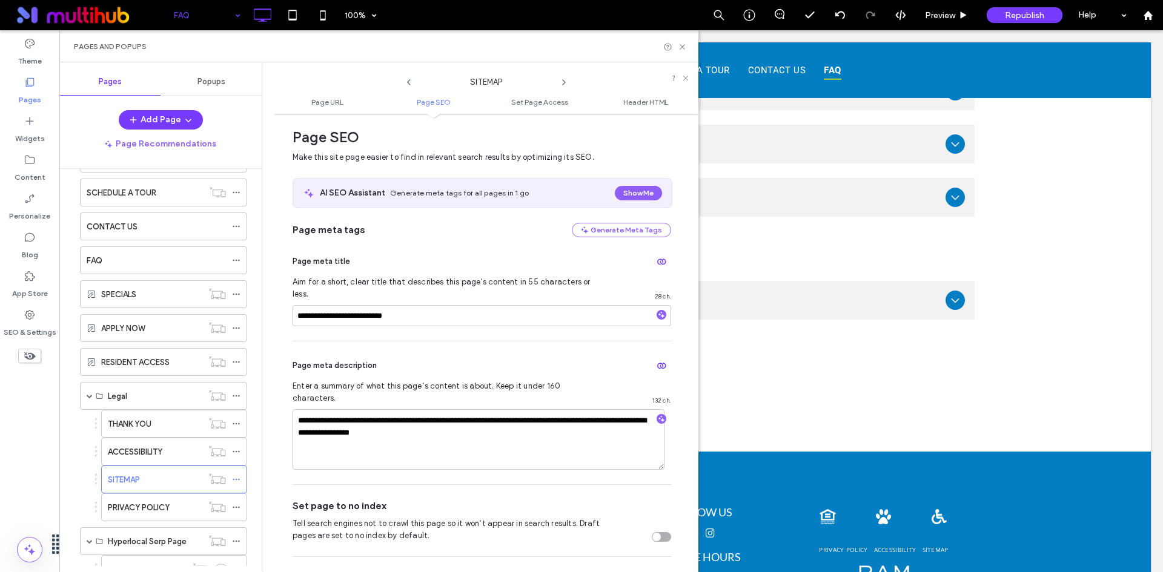
click at [652, 533] on div "toggle" at bounding box center [656, 537] width 8 height 8
click at [564, 82] on use at bounding box center [564, 82] width 2 height 5
click at [655, 532] on div "toggle" at bounding box center [661, 537] width 19 height 10
click at [681, 44] on icon at bounding box center [682, 46] width 9 height 9
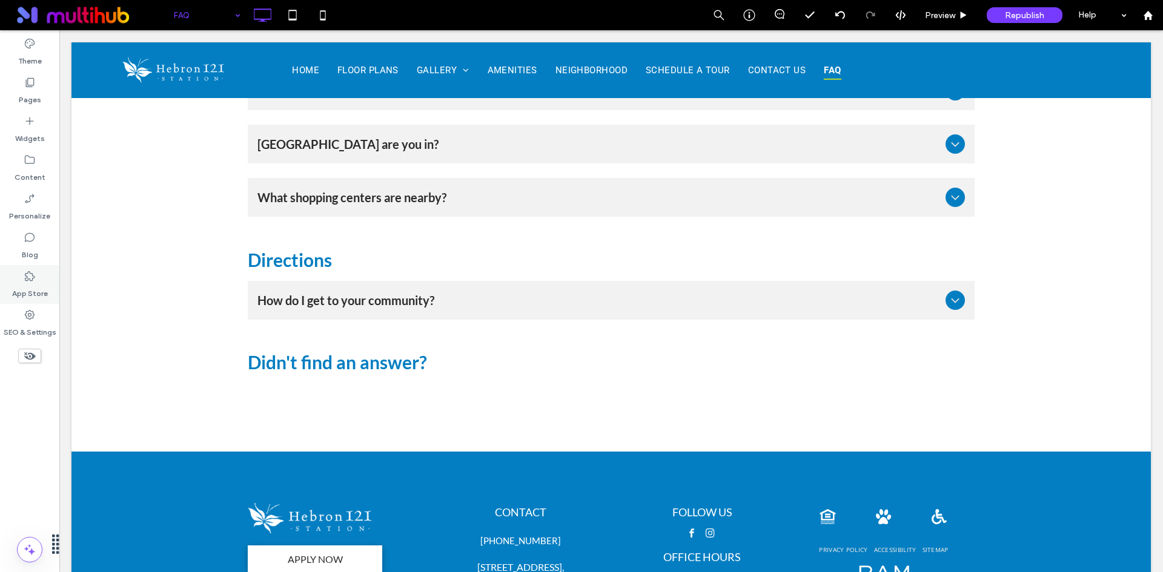
click at [41, 278] on div "App Store" at bounding box center [29, 284] width 59 height 39
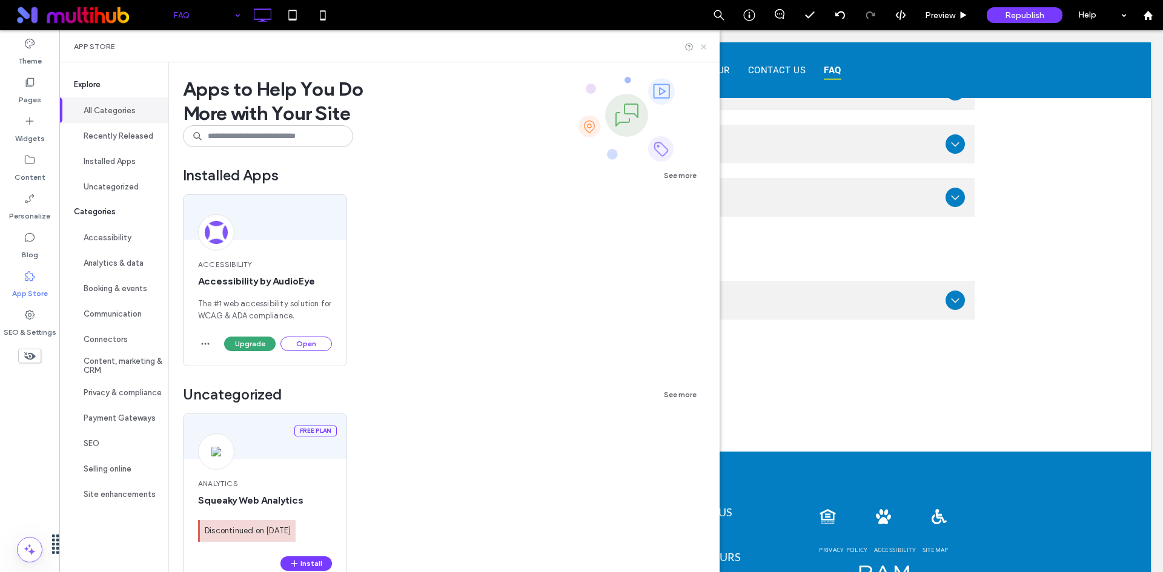
click at [708, 47] on icon at bounding box center [703, 46] width 9 height 9
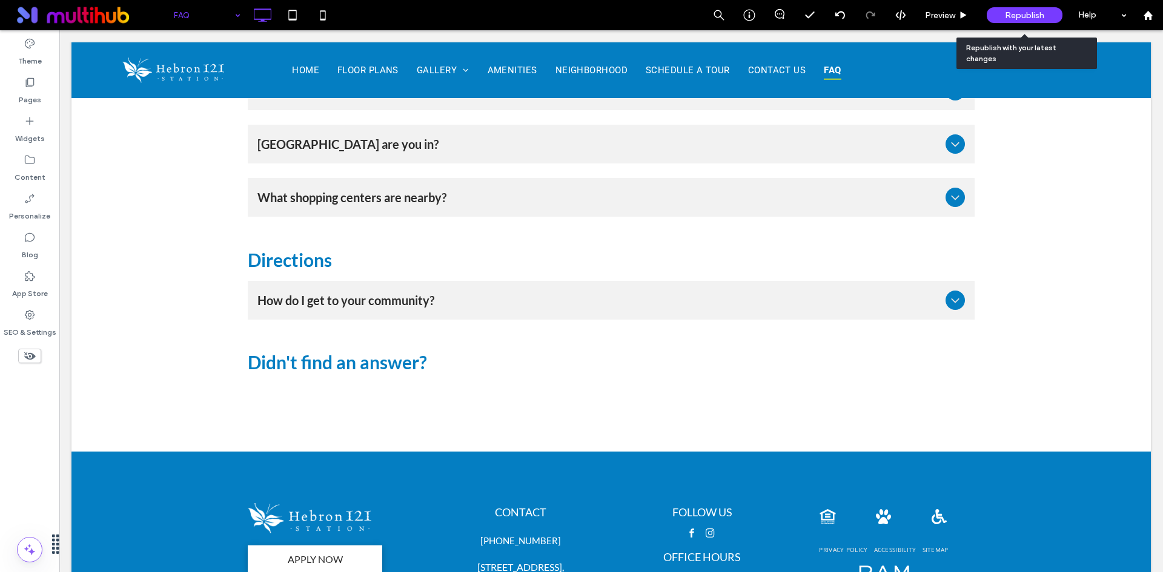
click at [1011, 19] on span "Republish" at bounding box center [1024, 15] width 39 height 10
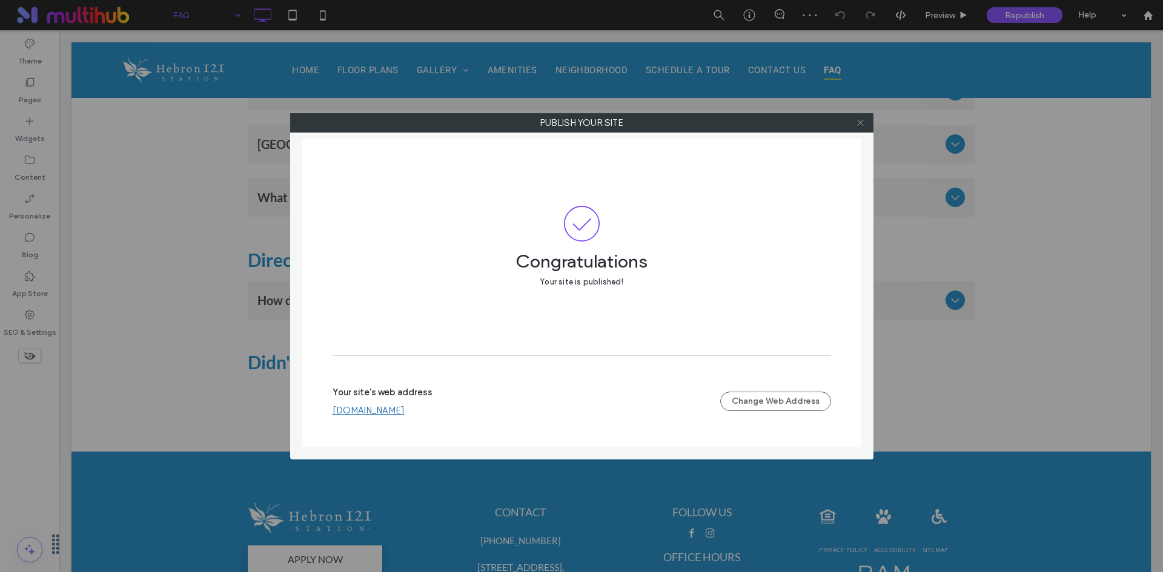
click at [862, 122] on icon at bounding box center [860, 122] width 9 height 9
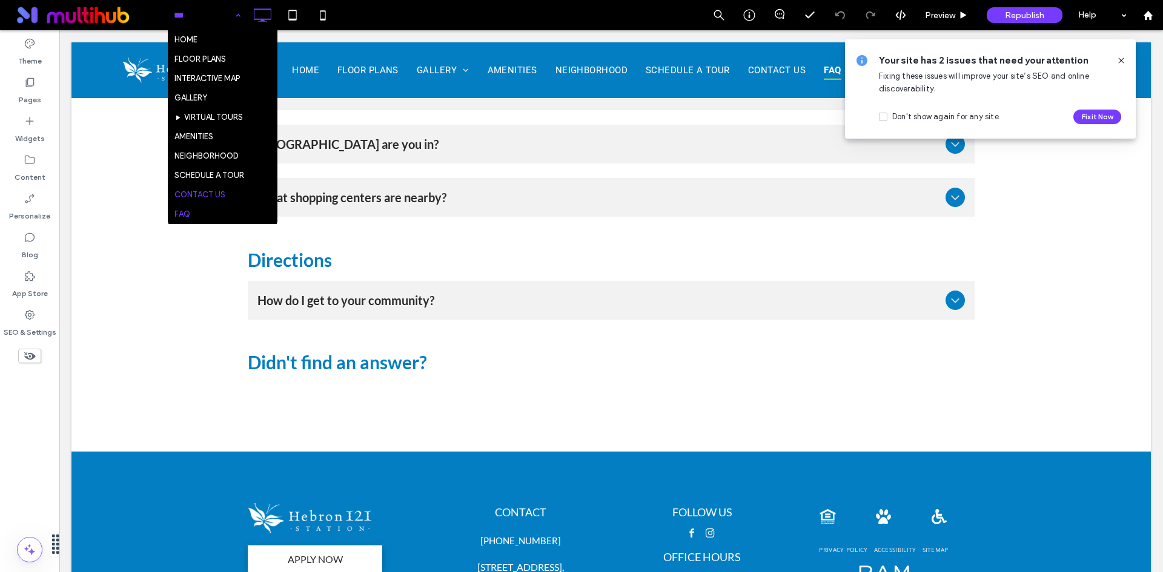
scroll to position [61, 0]
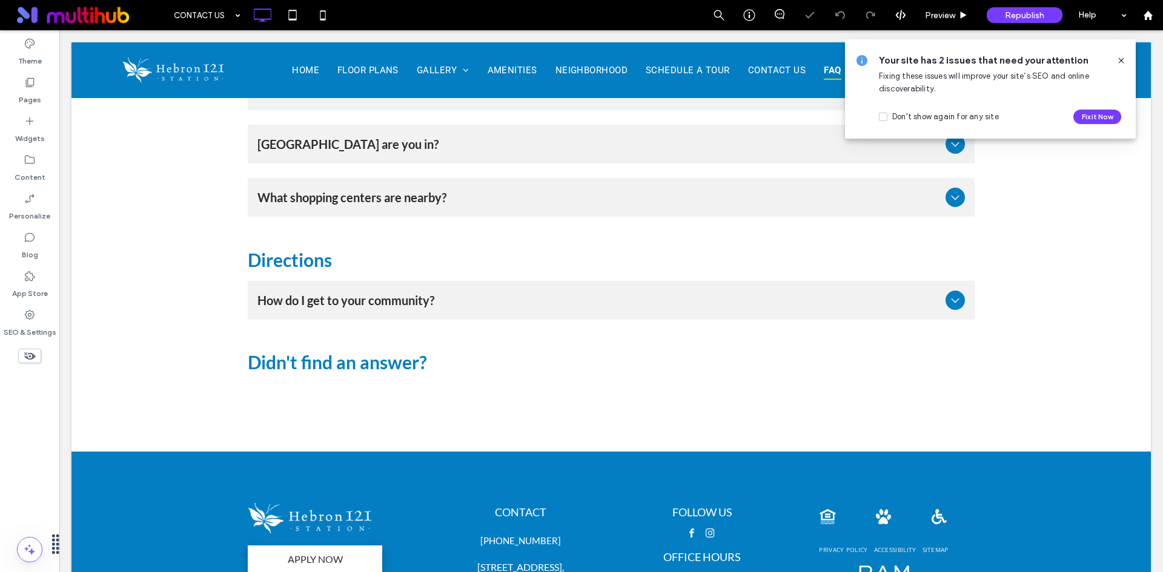
click at [1119, 58] on icon at bounding box center [1121, 61] width 10 height 10
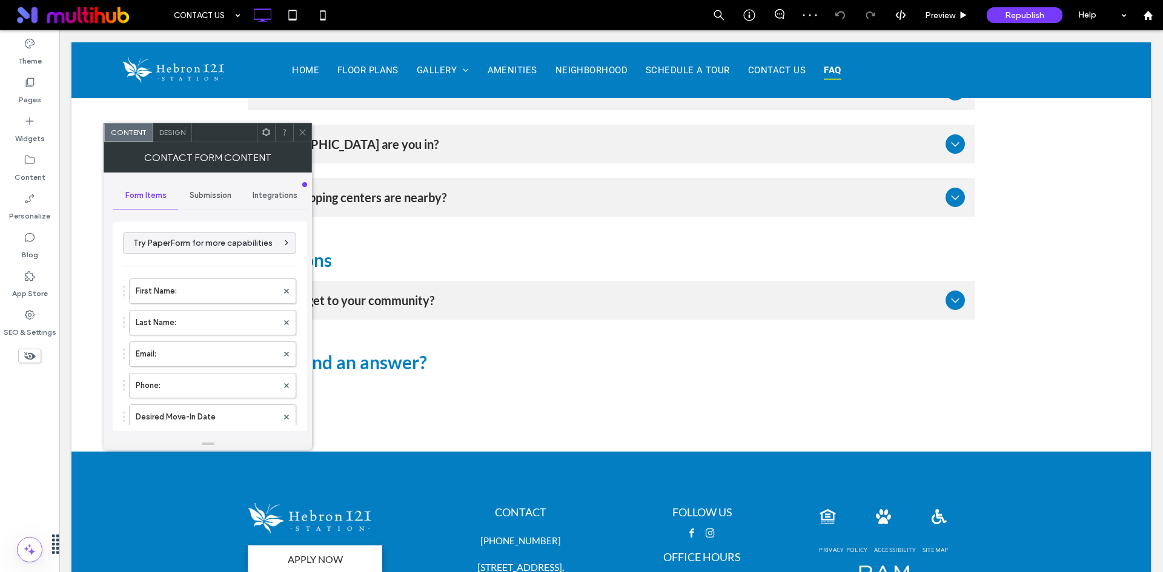
click at [304, 139] on span at bounding box center [302, 133] width 9 height 18
type input "******"
type input "**********"
click at [306, 134] on icon at bounding box center [302, 132] width 9 height 9
click at [199, 195] on span "Submission" at bounding box center [211, 196] width 42 height 10
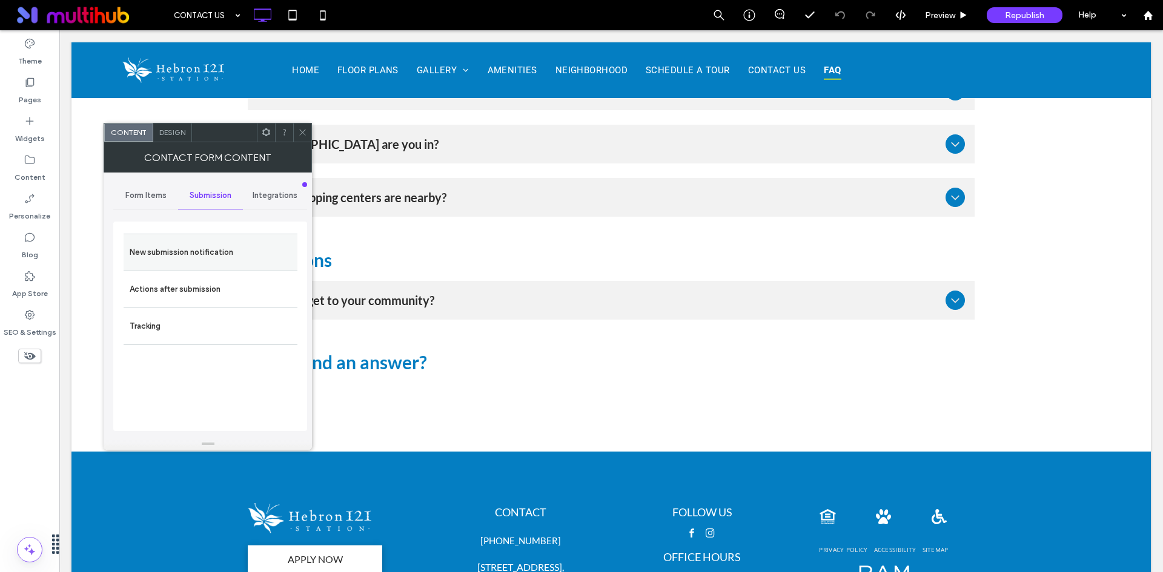
click at [205, 253] on label "New submission notification" at bounding box center [211, 252] width 162 height 24
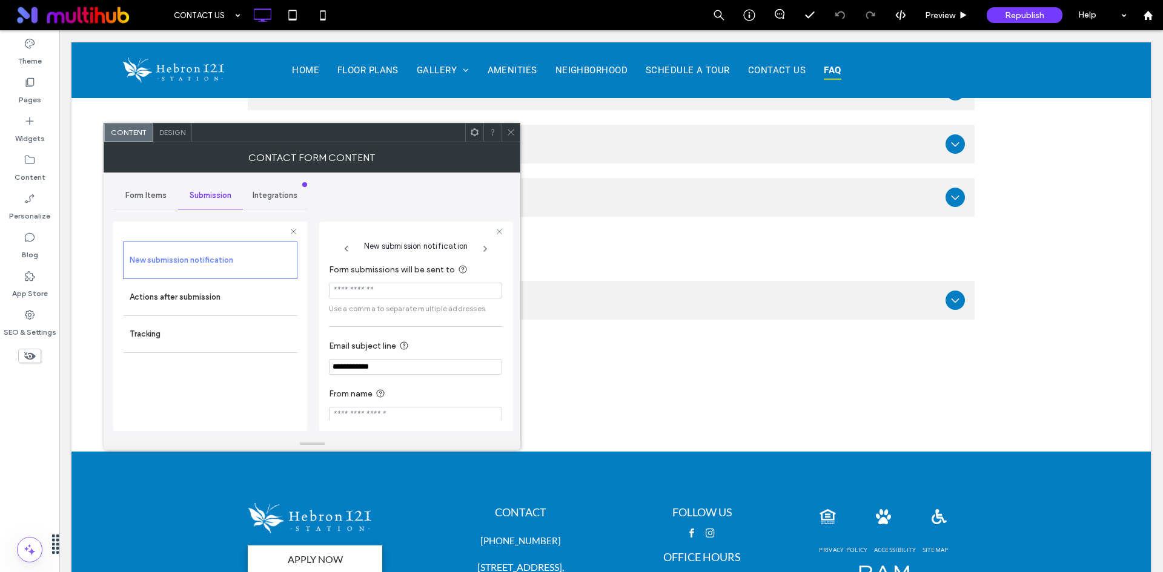
click at [151, 201] on div "Form Items" at bounding box center [145, 195] width 65 height 27
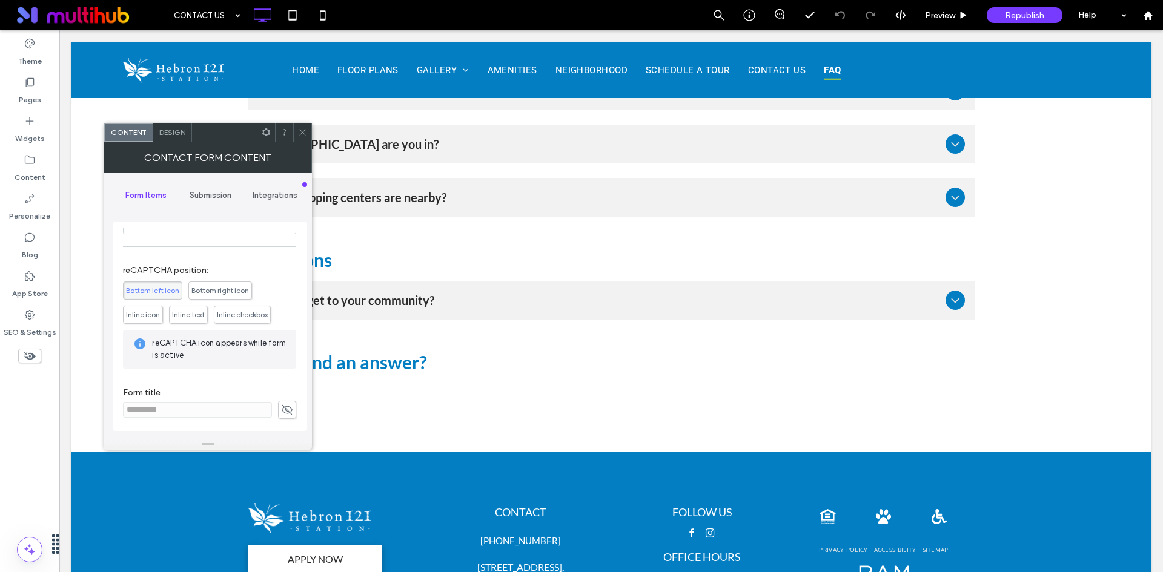
scroll to position [340, 0]
drag, startPoint x: 300, startPoint y: 131, endPoint x: 31, endPoint y: 145, distance: 269.2
click at [298, 131] on icon at bounding box center [302, 132] width 9 height 9
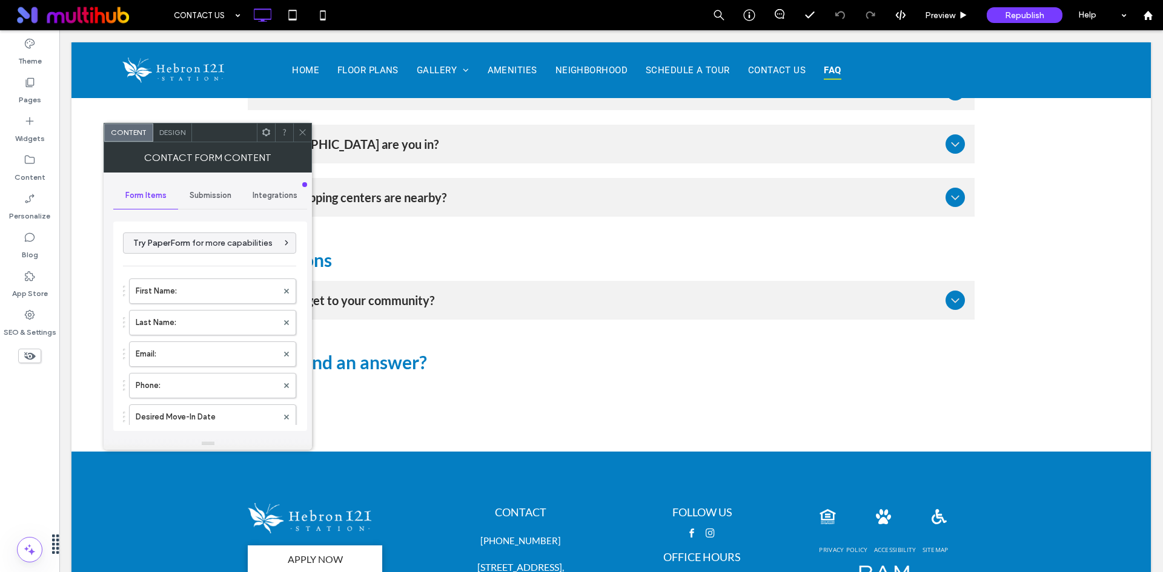
type input "******"
type input "**********"
click at [297, 127] on div at bounding box center [302, 133] width 18 height 18
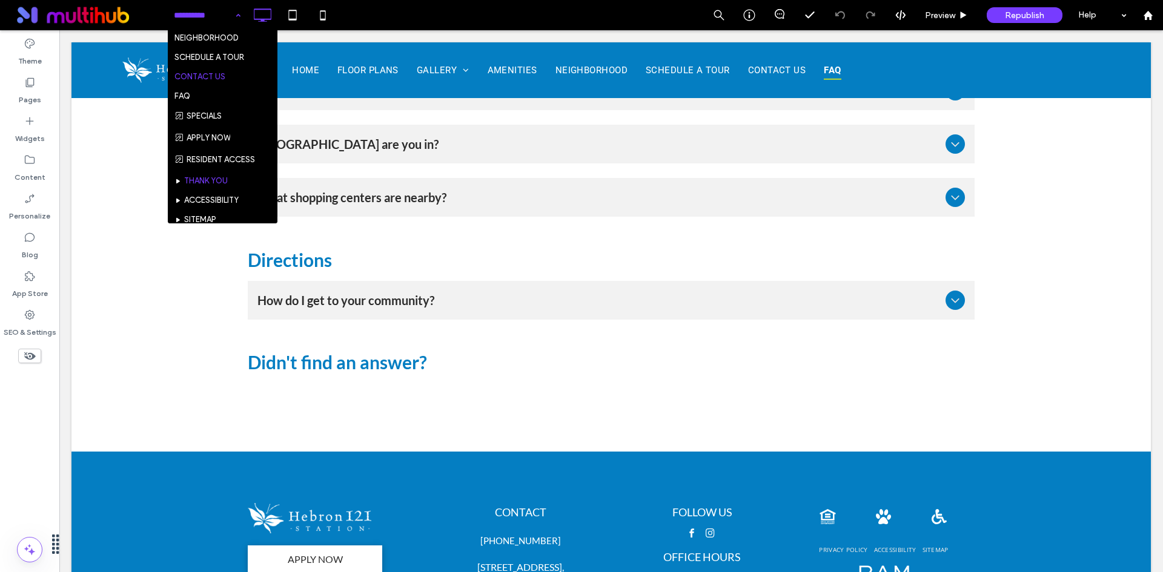
scroll to position [162, 0]
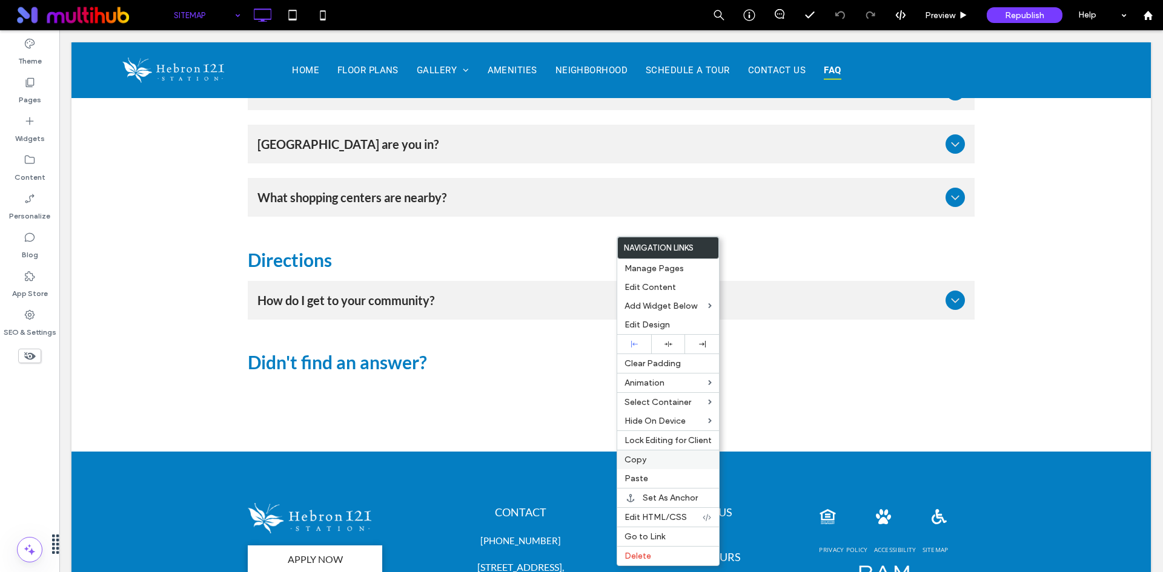
click at [661, 464] on label "Copy" at bounding box center [667, 460] width 87 height 10
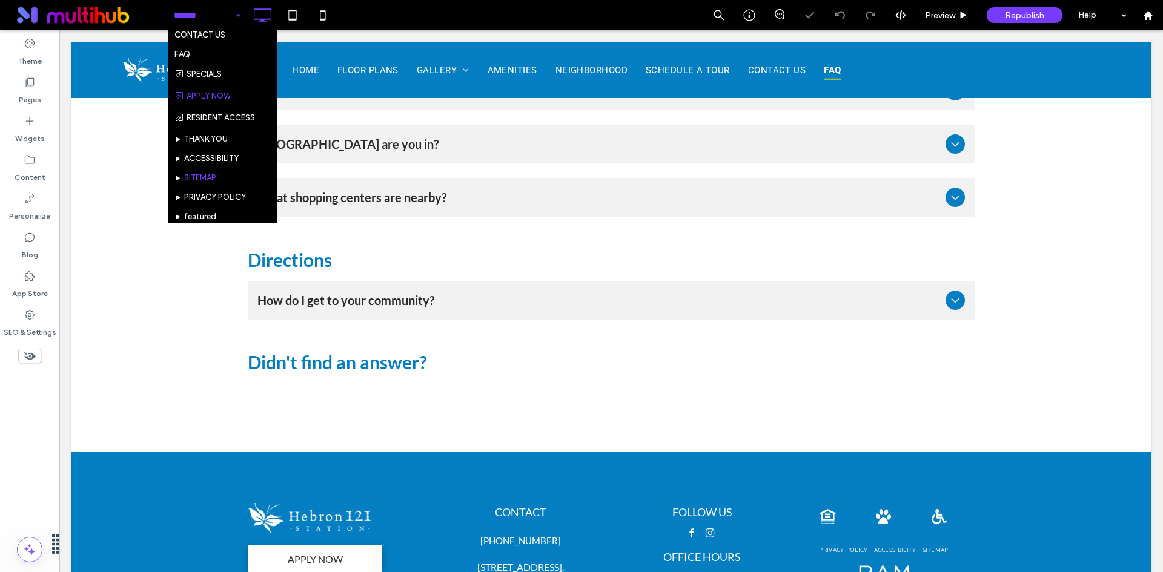
scroll to position [162, 0]
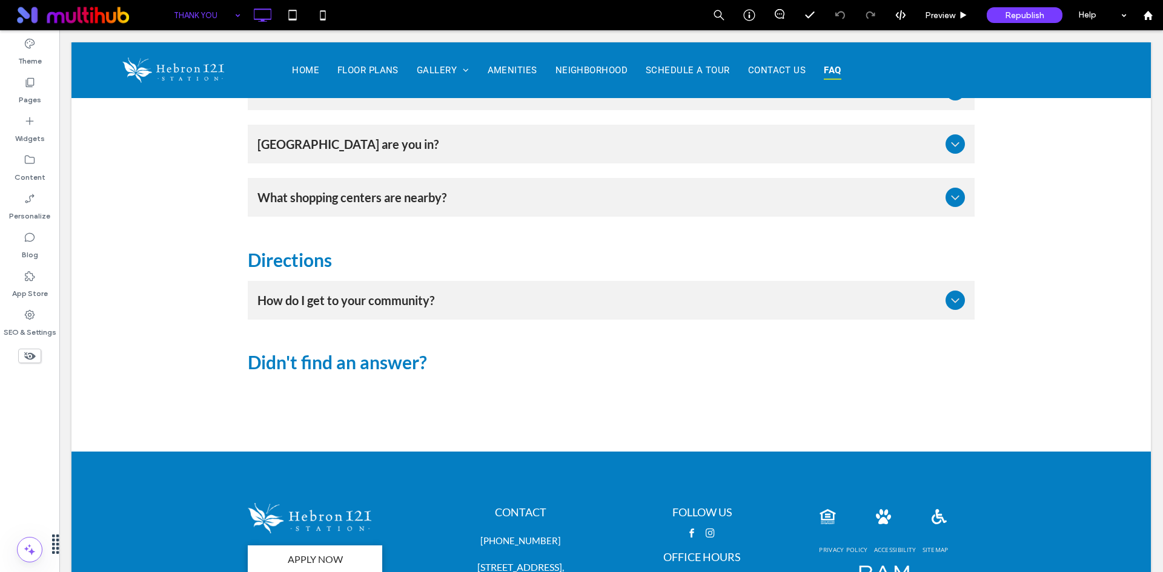
click at [174, 13] on input at bounding box center [204, 15] width 61 height 30
click at [34, 176] on label "Content" at bounding box center [30, 174] width 31 height 17
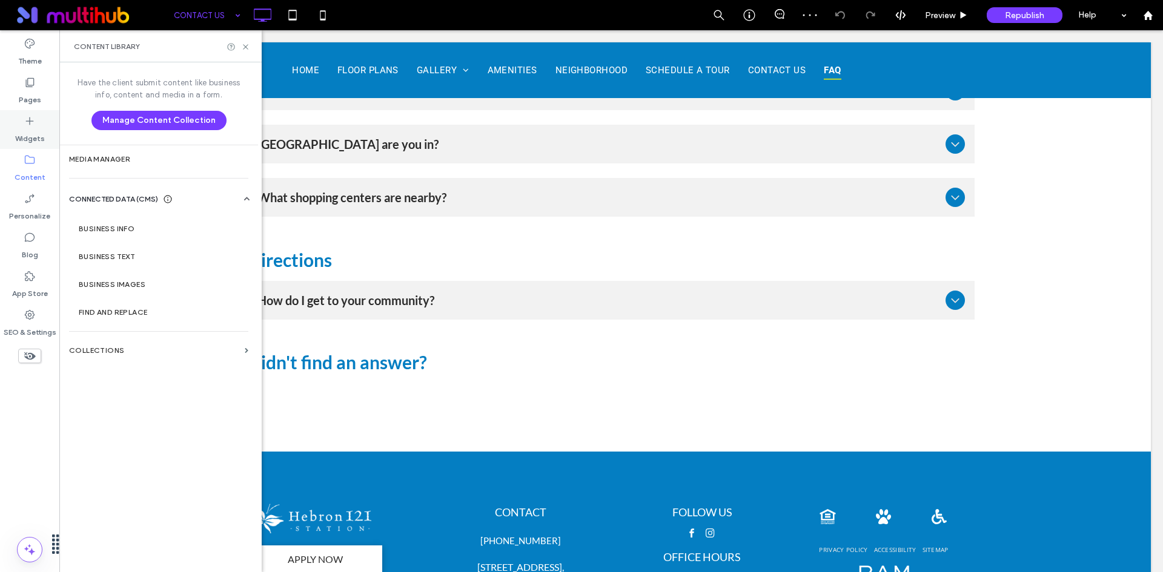
click at [25, 124] on icon at bounding box center [30, 121] width 12 height 12
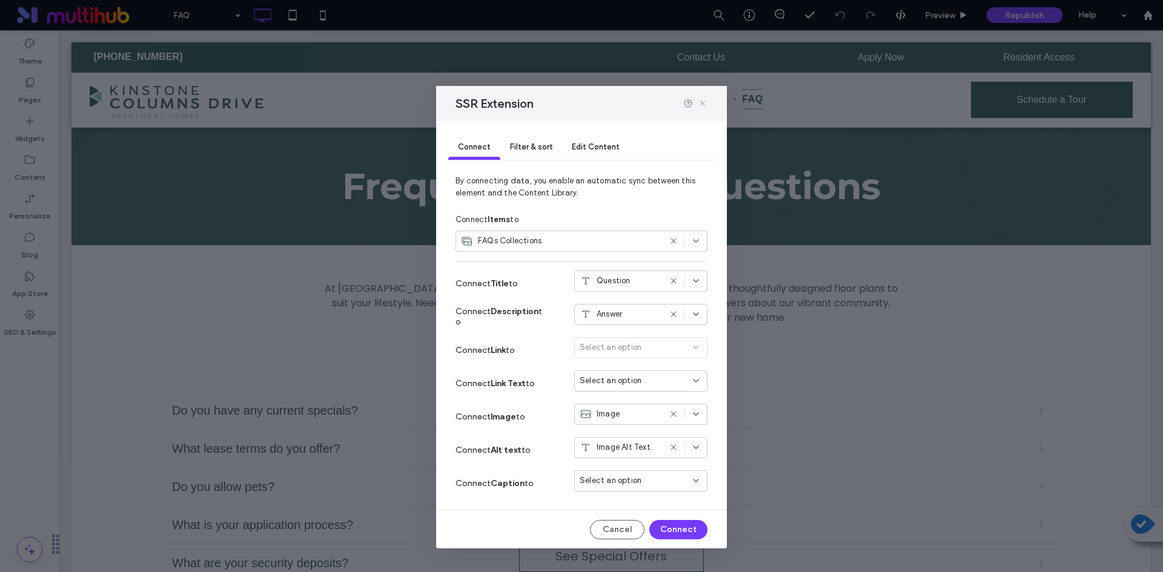
click at [704, 104] on icon at bounding box center [703, 104] width 10 height 10
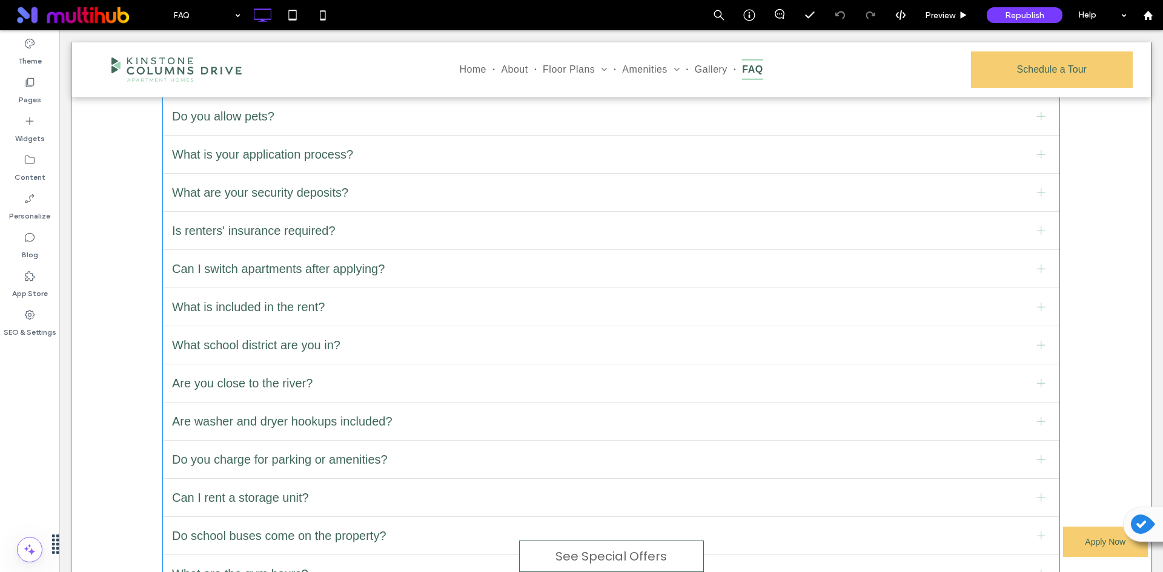
scroll to position [424, 0]
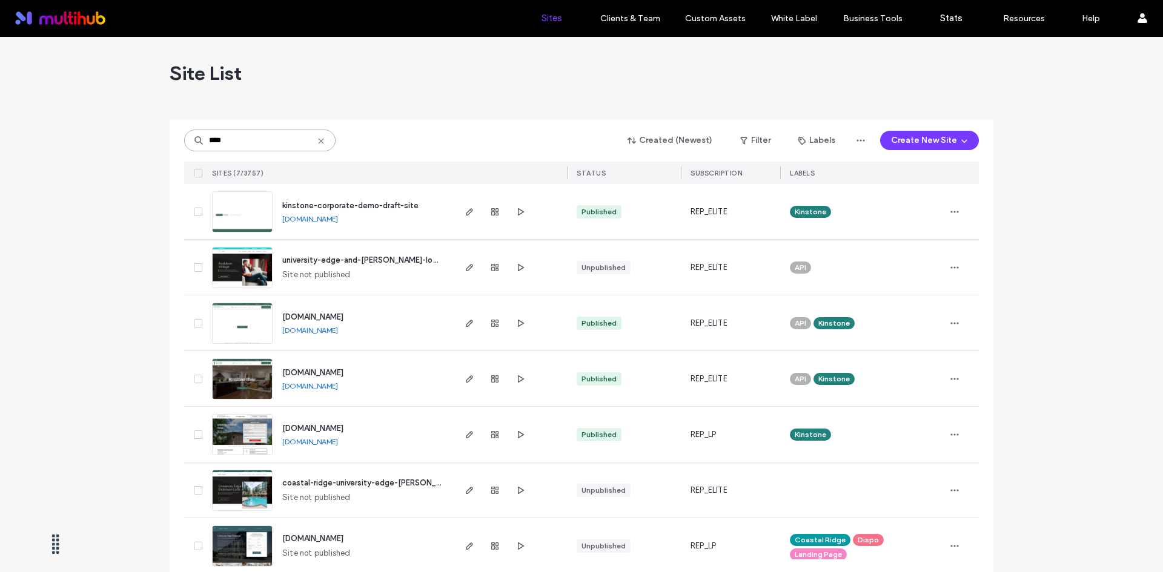
drag, startPoint x: 242, startPoint y: 142, endPoint x: 150, endPoint y: 124, distance: 93.8
click at [150, 124] on div "Site List **** Created (Newest) Filter Labels Create New Site SITES (7/3757) ST…" at bounding box center [581, 313] width 1163 height 552
click at [754, 135] on button "Filter" at bounding box center [755, 140] width 54 height 19
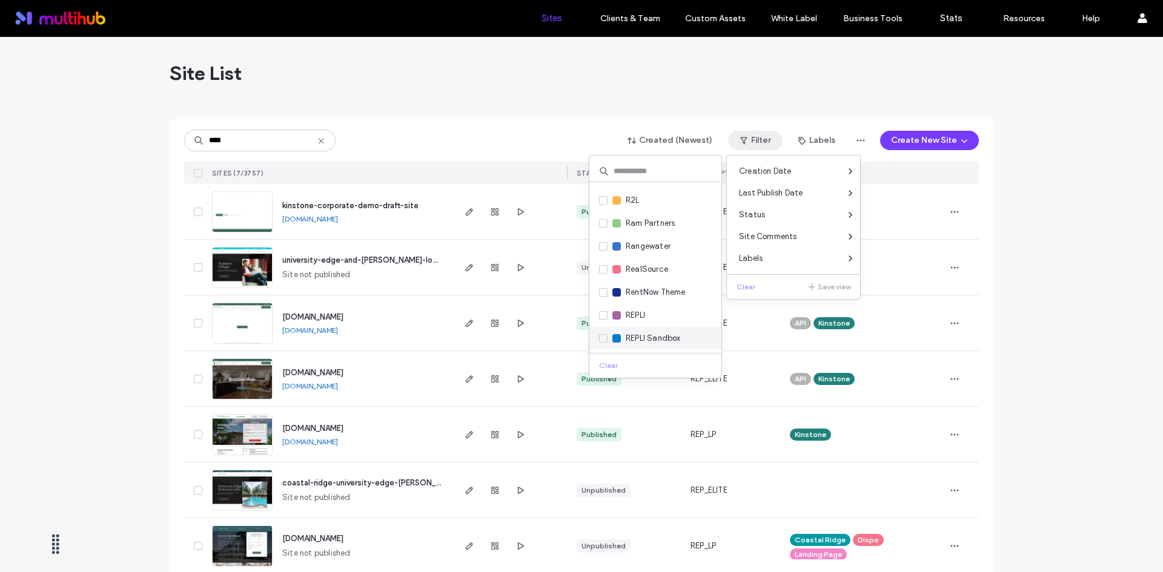
scroll to position [1756, 0]
click at [665, 256] on span "Ram Partners" at bounding box center [650, 255] width 49 height 12
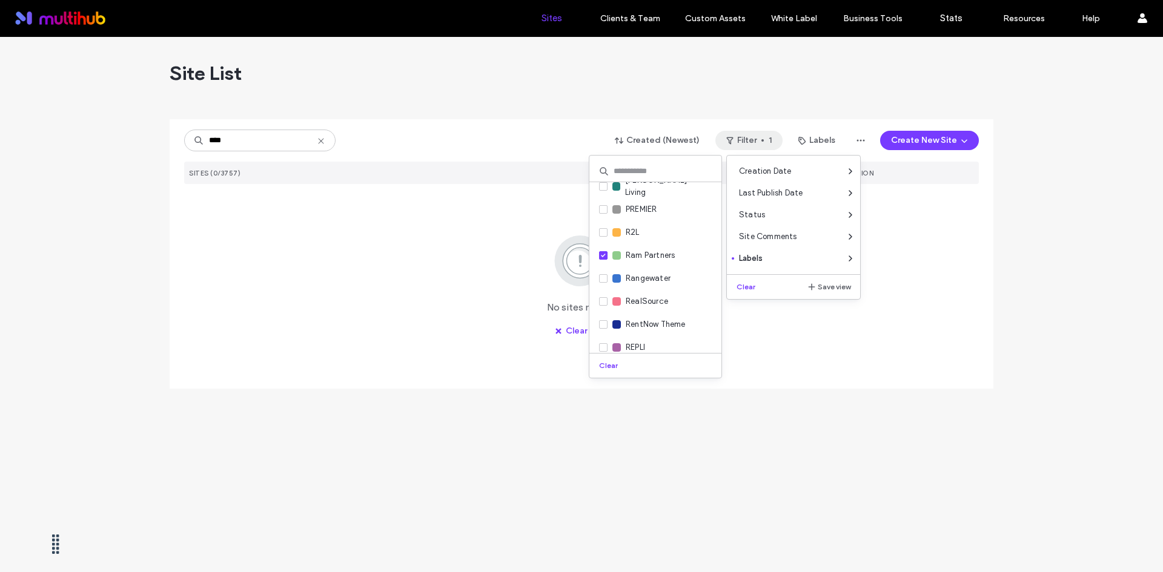
drag, startPoint x: 567, startPoint y: 138, endPoint x: 365, endPoint y: 139, distance: 202.2
click at [566, 138] on div "**** Created (Newest) Filter 1 Labels Create New Site" at bounding box center [581, 140] width 794 height 23
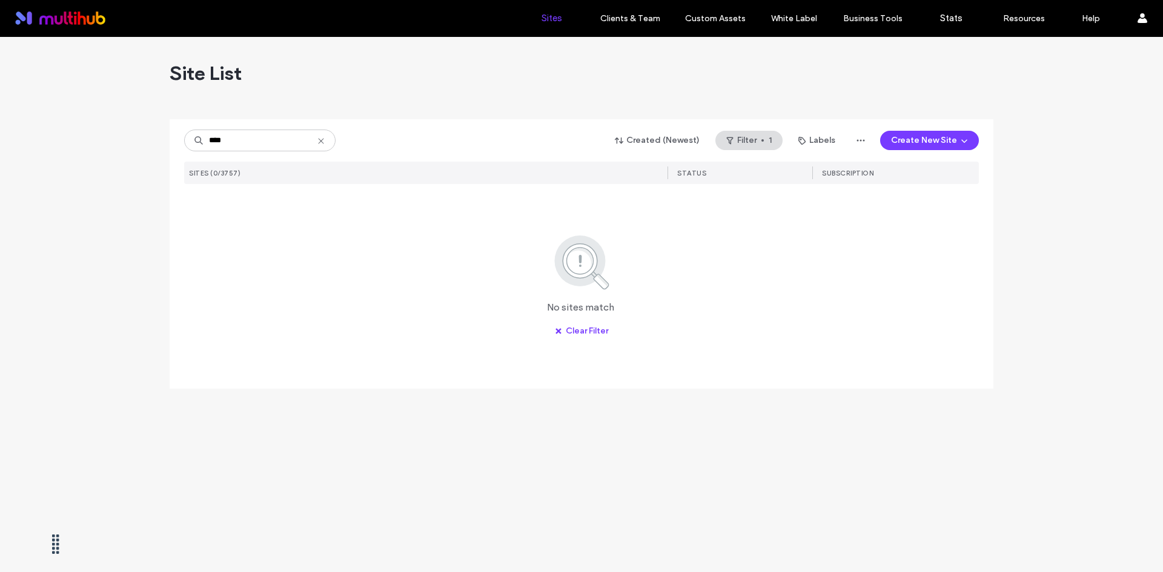
click at [318, 141] on icon at bounding box center [321, 141] width 10 height 10
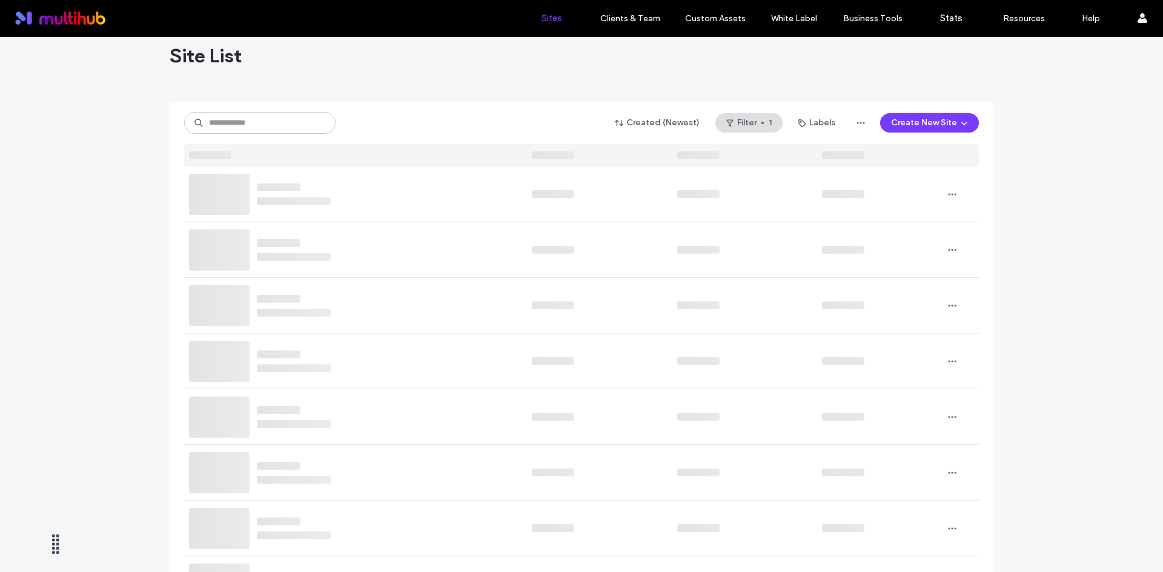
scroll to position [0, 0]
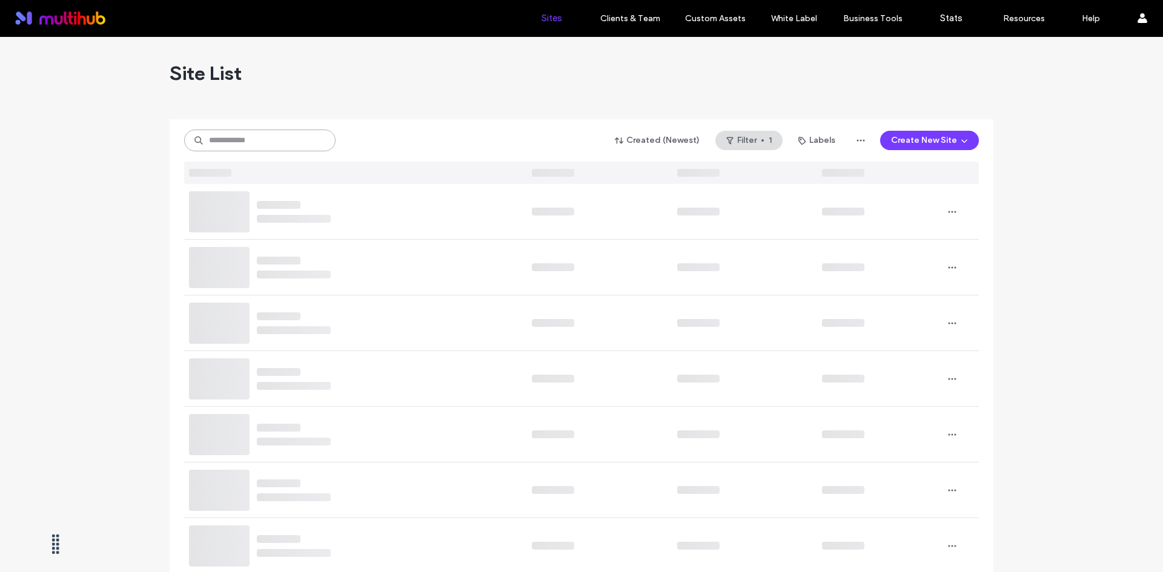
click at [262, 138] on input at bounding box center [259, 141] width 151 height 22
click at [764, 140] on button "Filter 1" at bounding box center [748, 140] width 67 height 19
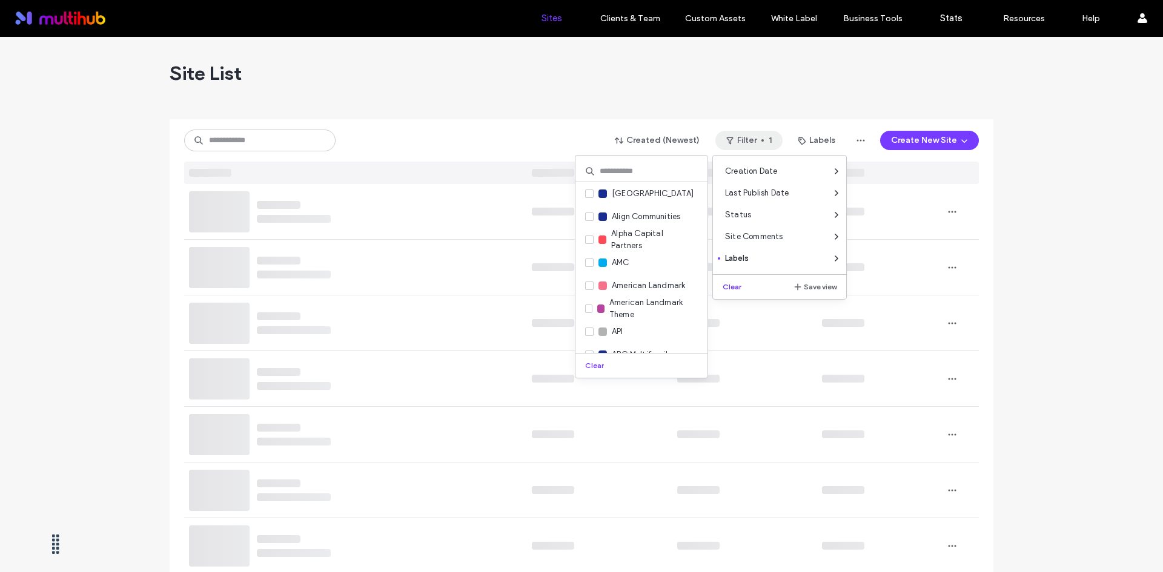
click at [734, 285] on button "Clear" at bounding box center [733, 287] width 31 height 15
click at [211, 140] on input at bounding box center [259, 141] width 151 height 22
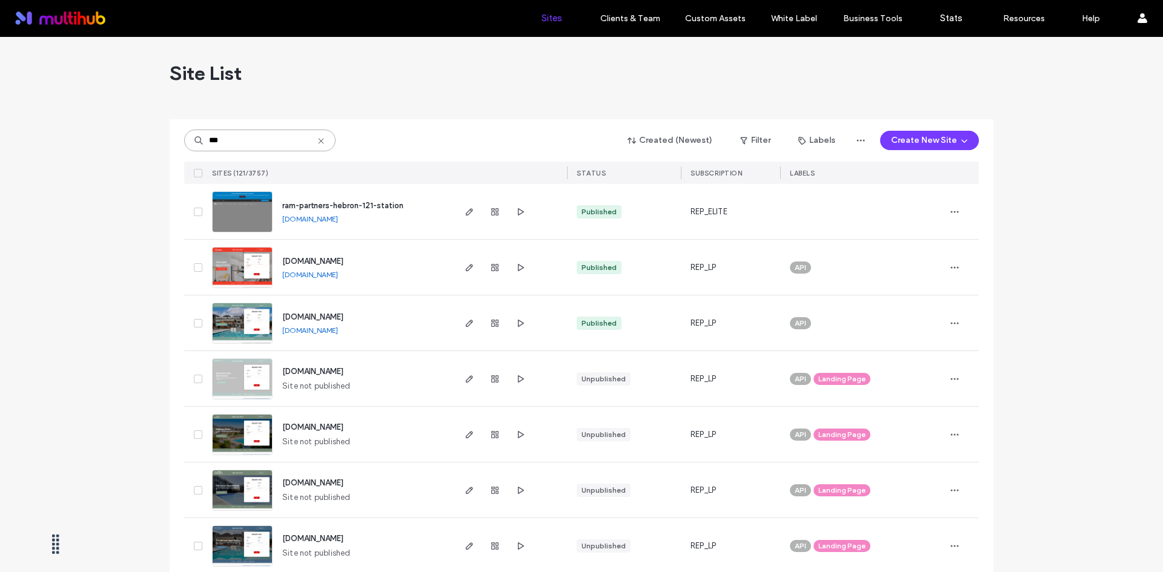
type input "***"
click at [196, 210] on icon at bounding box center [198, 212] width 5 height 4
click at [224, 137] on button "Assign Labels" at bounding box center [228, 140] width 88 height 19
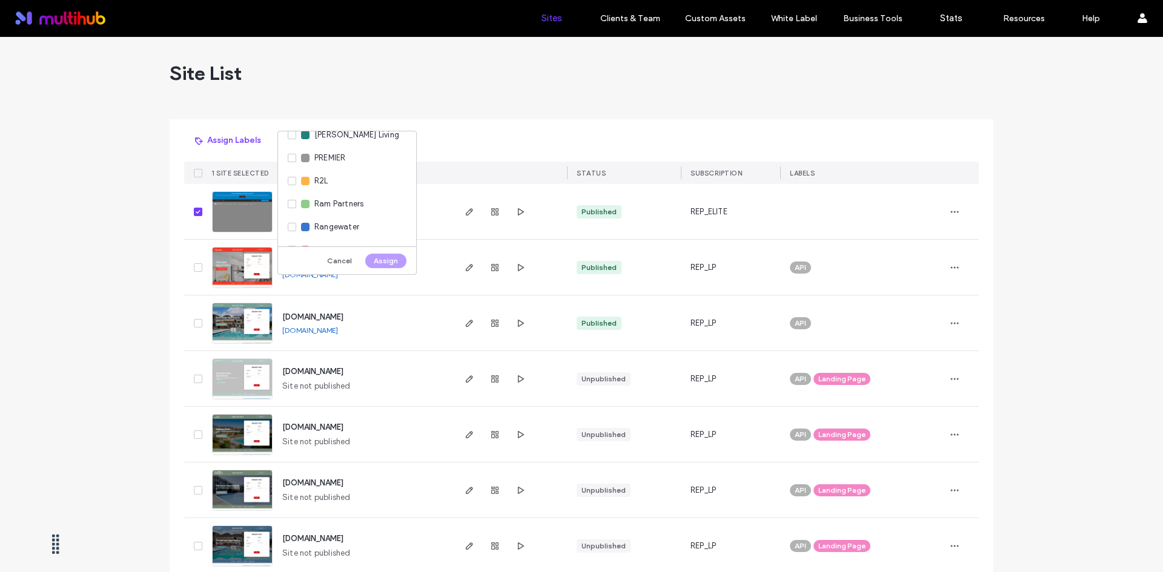
scroll to position [1756, 0]
click at [341, 211] on span "Ram Partners" at bounding box center [338, 209] width 49 height 12
click at [389, 261] on button "Assign" at bounding box center [385, 261] width 41 height 15
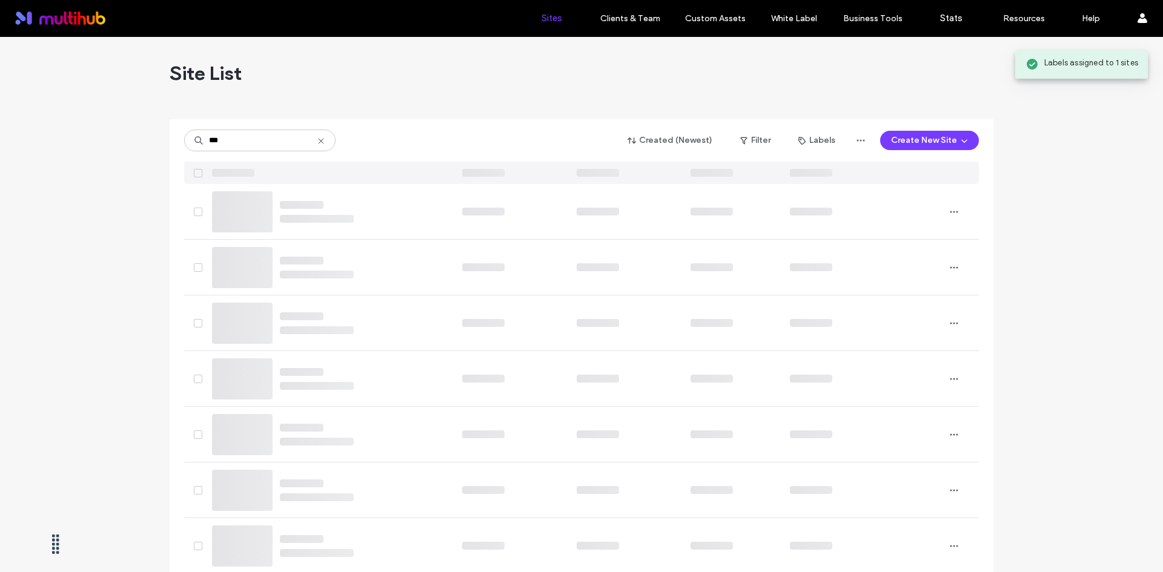
click at [316, 137] on icon at bounding box center [321, 141] width 10 height 10
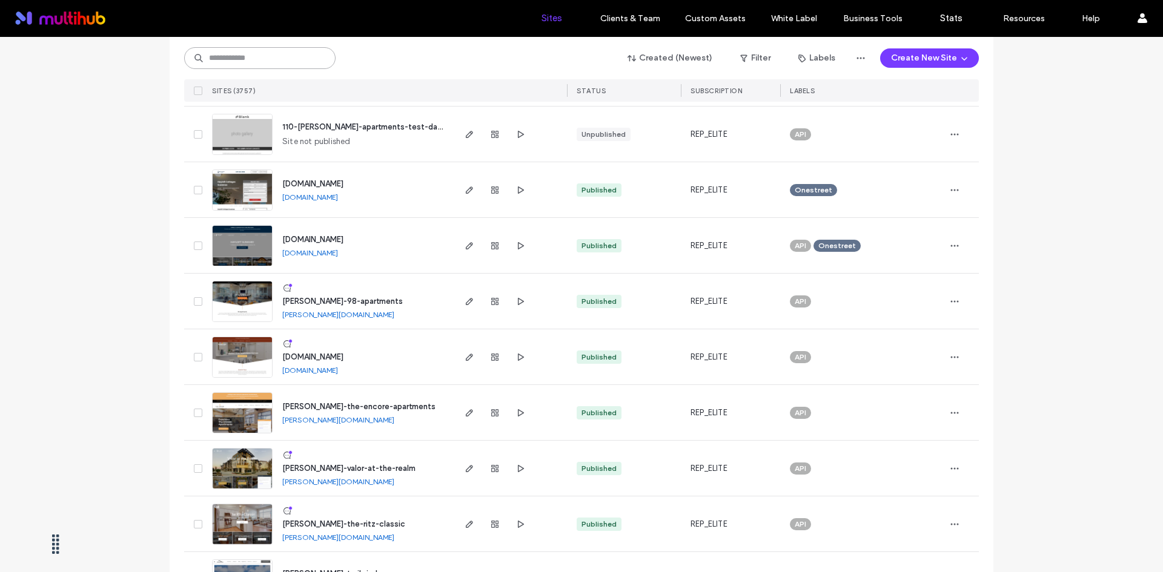
scroll to position [0, 0]
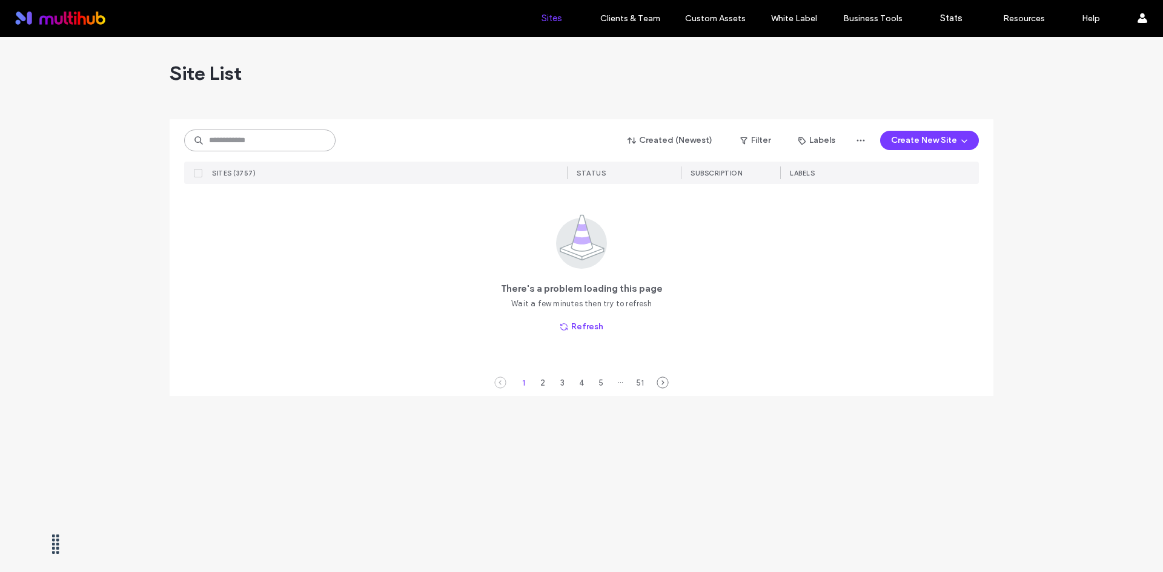
click at [266, 138] on input at bounding box center [259, 141] width 151 height 22
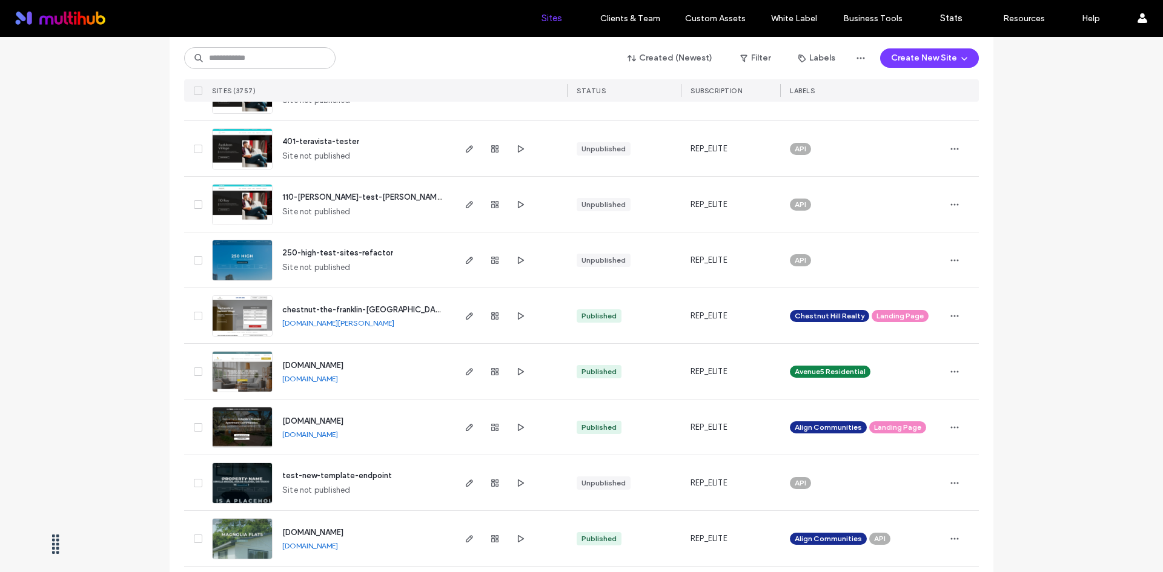
scroll to position [3834, 0]
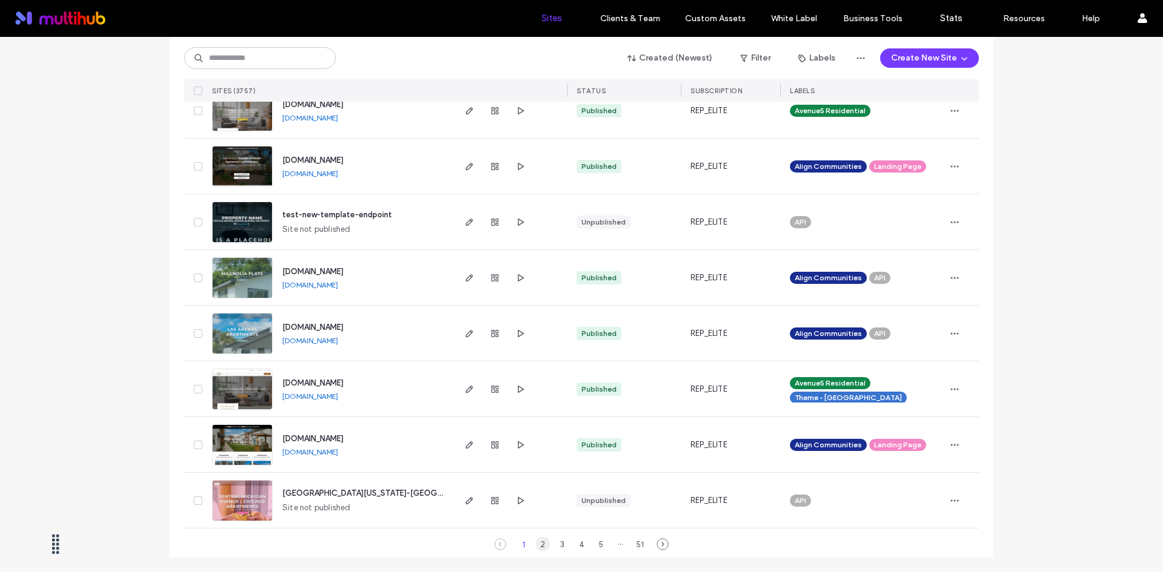
click at [537, 544] on div "2" at bounding box center [542, 544] width 15 height 15
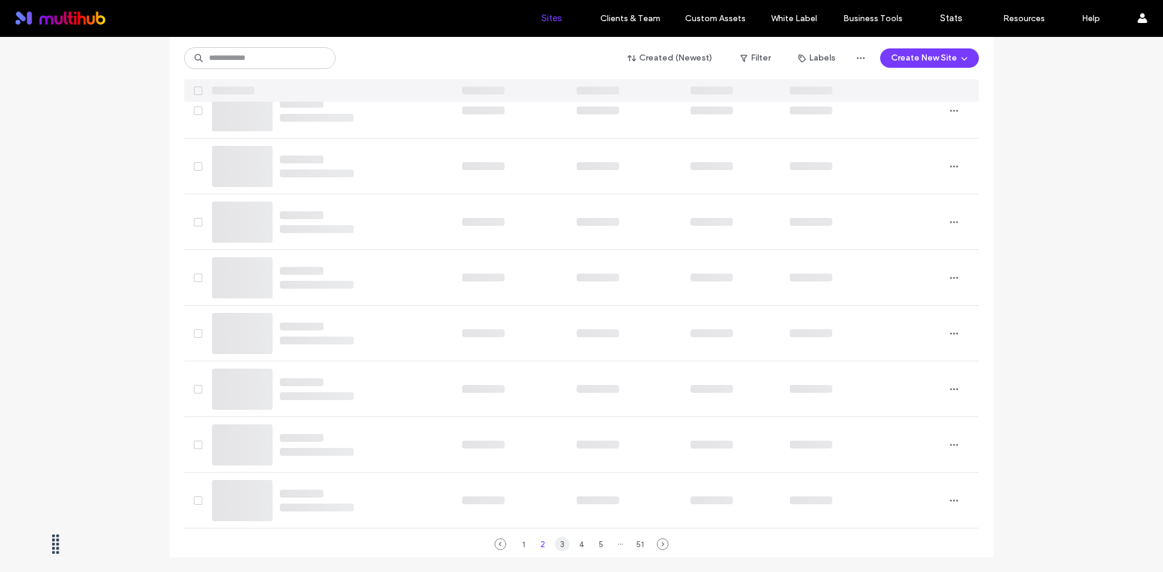
click at [555, 545] on div "3" at bounding box center [562, 544] width 15 height 15
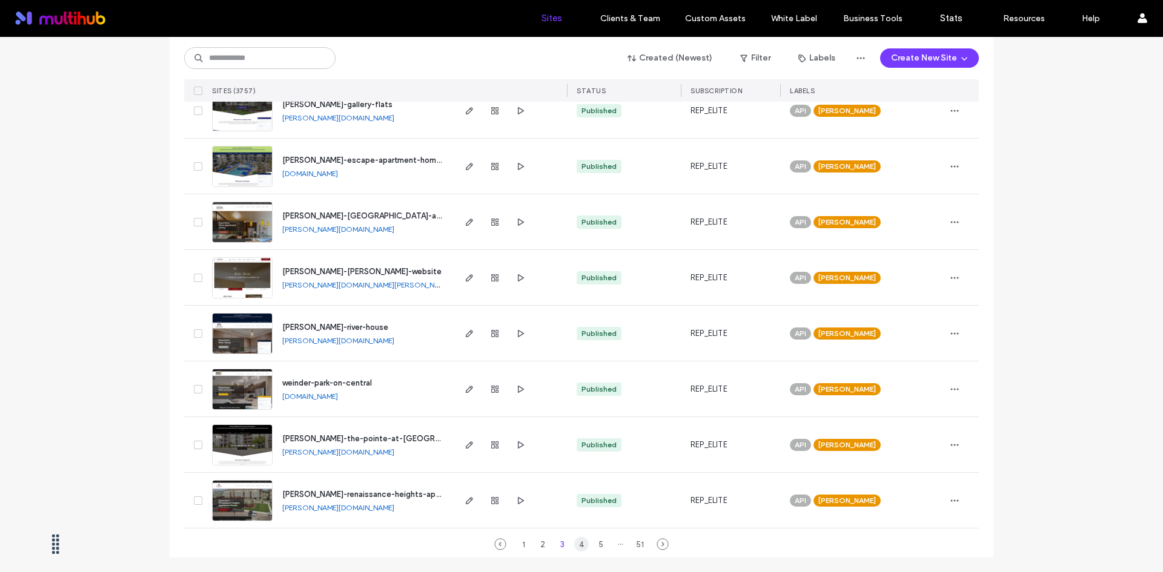
click at [576, 546] on div "4" at bounding box center [581, 544] width 15 height 15
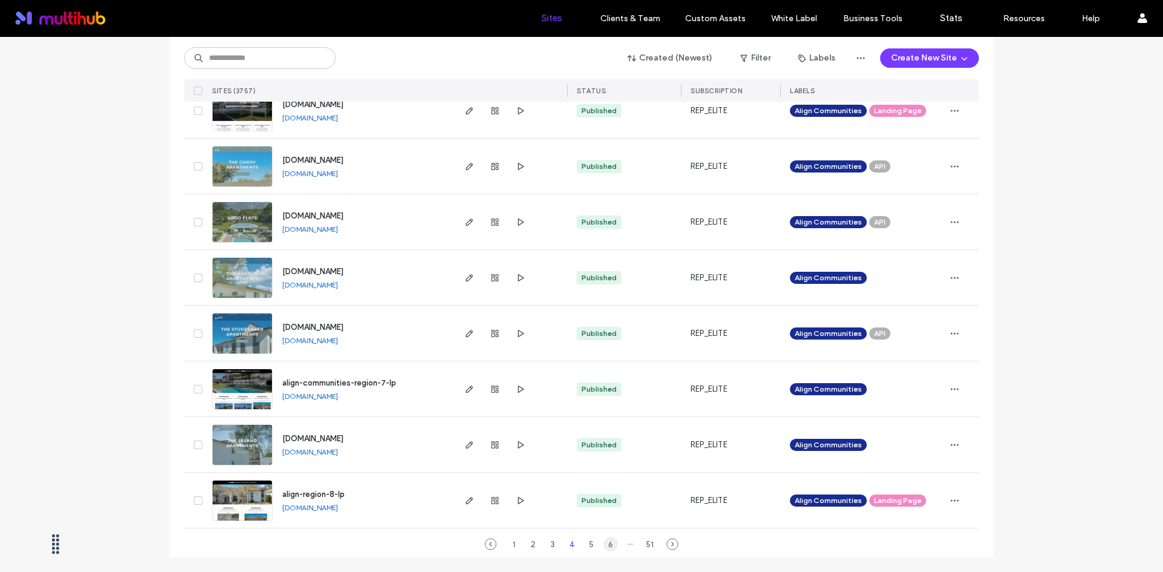
click at [604, 549] on div "6" at bounding box center [610, 544] width 15 height 15
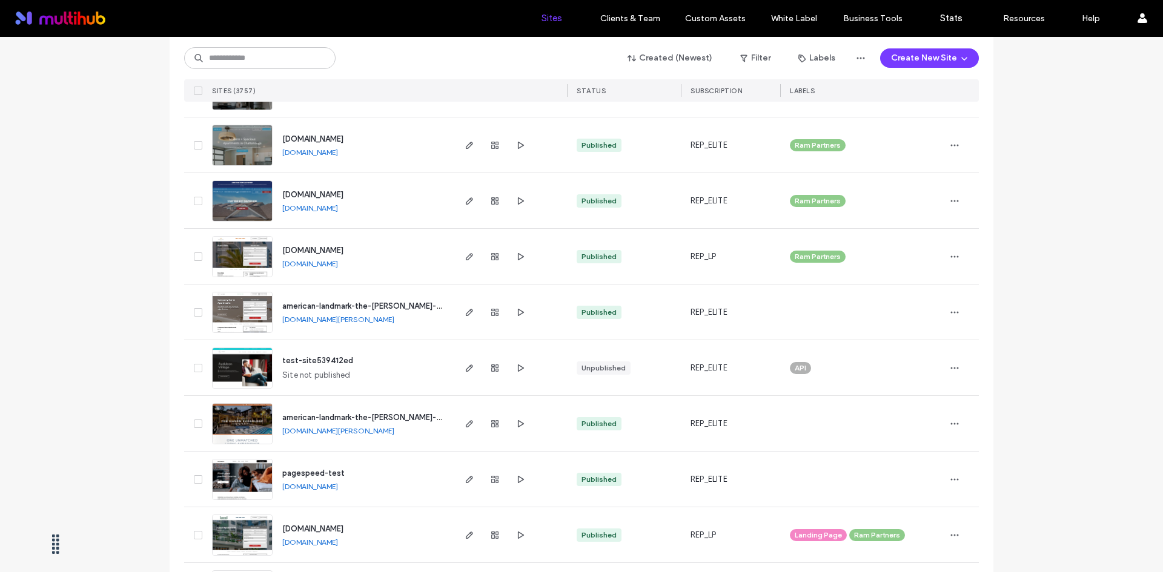
scroll to position [140, 0]
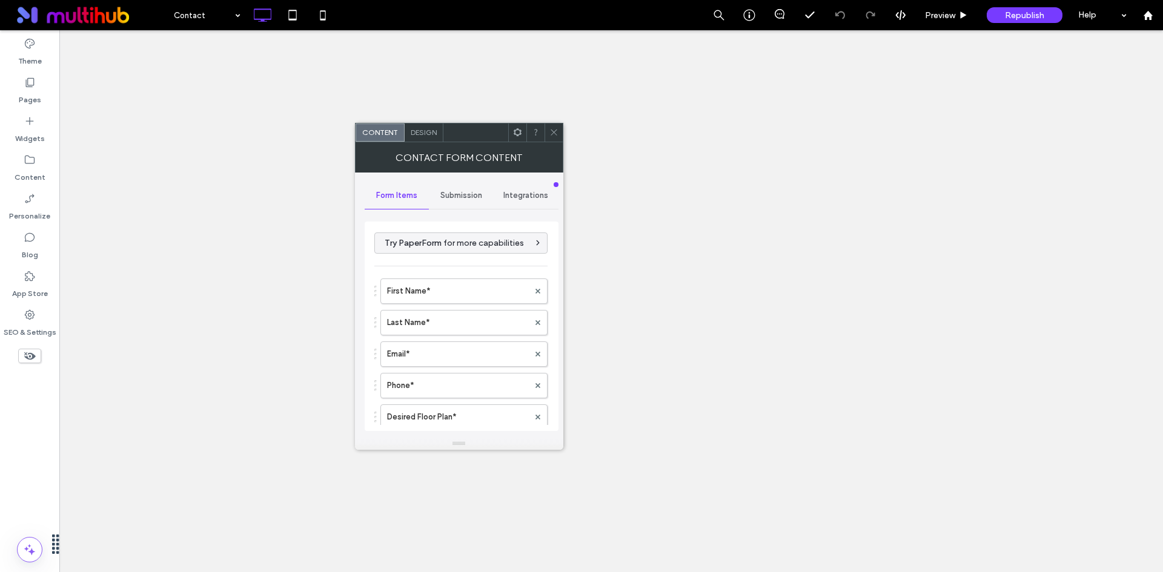
type input "******"
type input "**********"
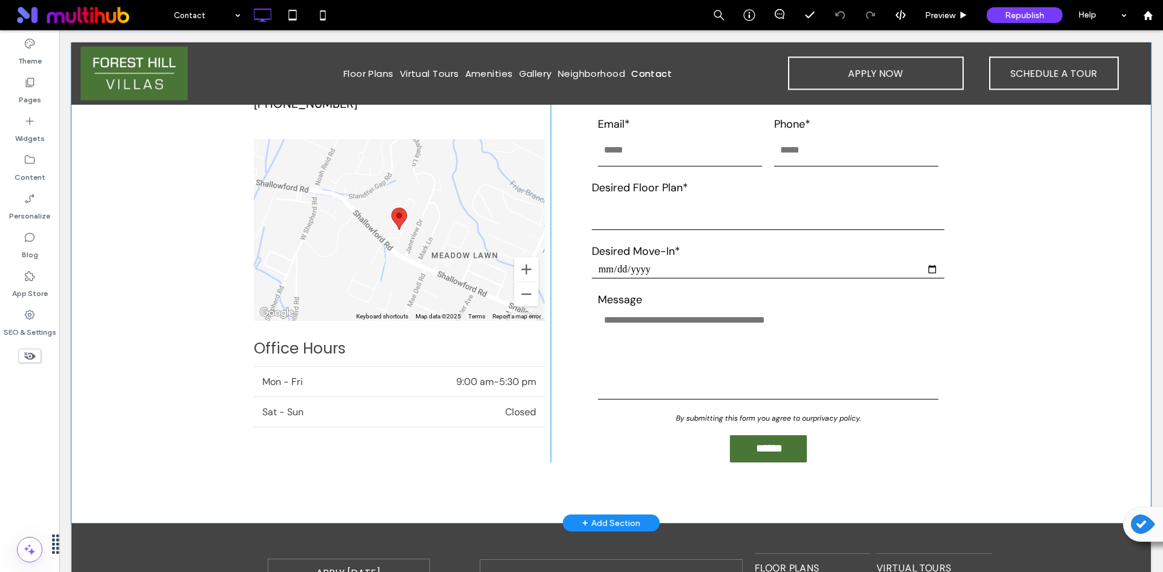
scroll to position [222, 0]
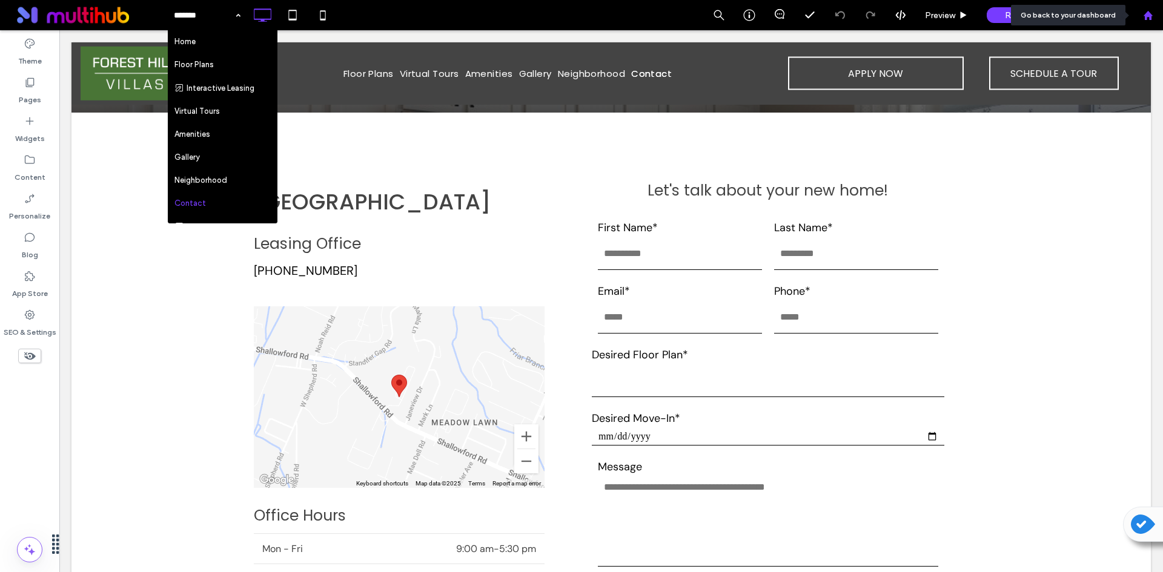
click at [1147, 18] on icon at bounding box center [1148, 15] width 10 height 10
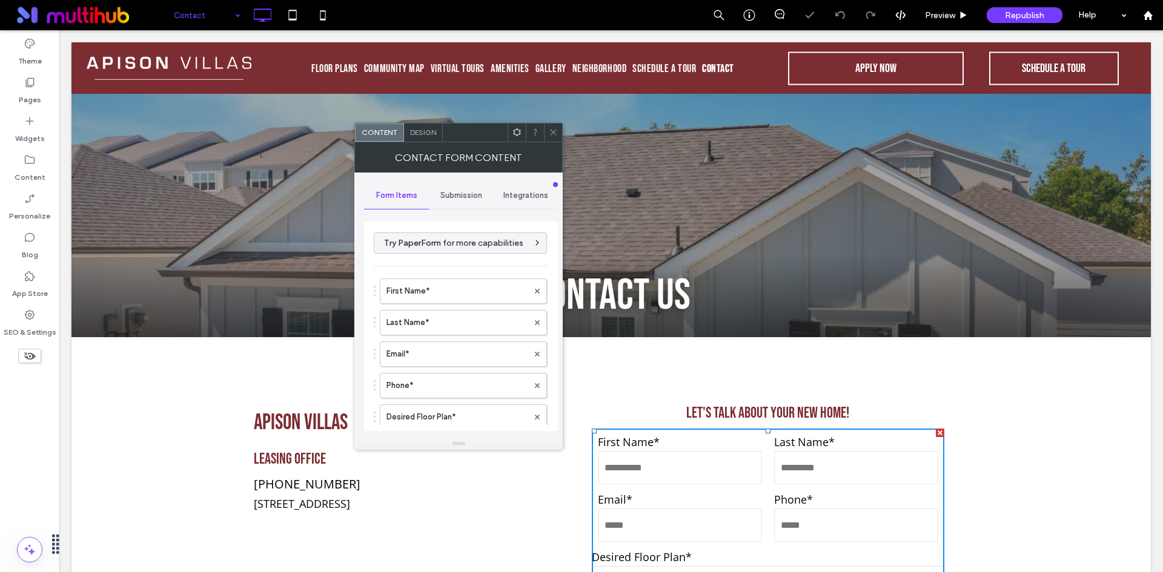
type input "******"
type input "**********"
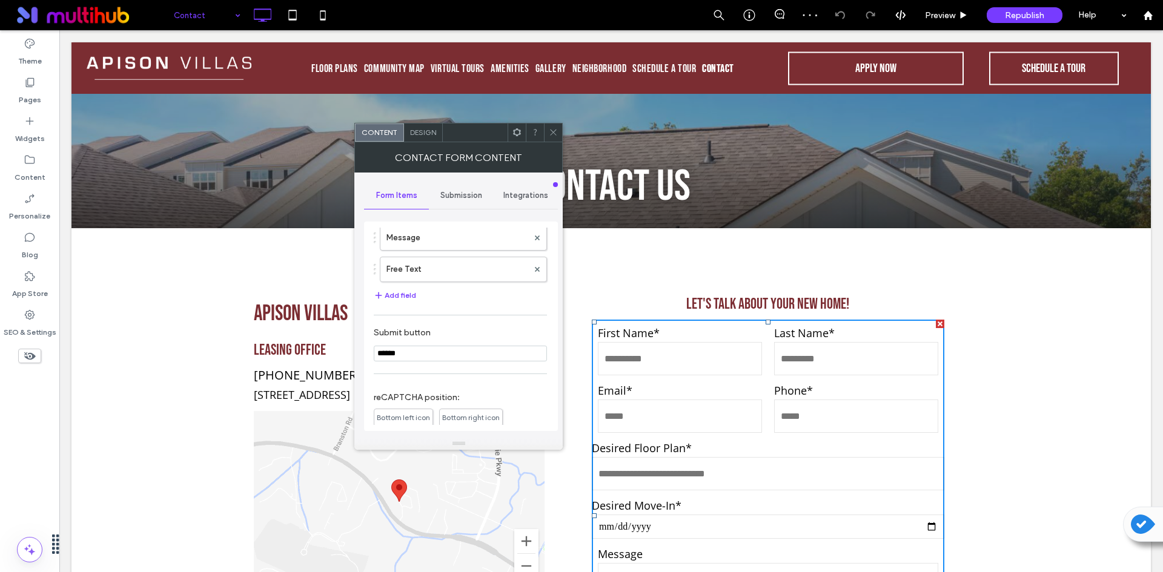
scroll to position [332, 0]
click at [552, 128] on icon at bounding box center [553, 132] width 9 height 9
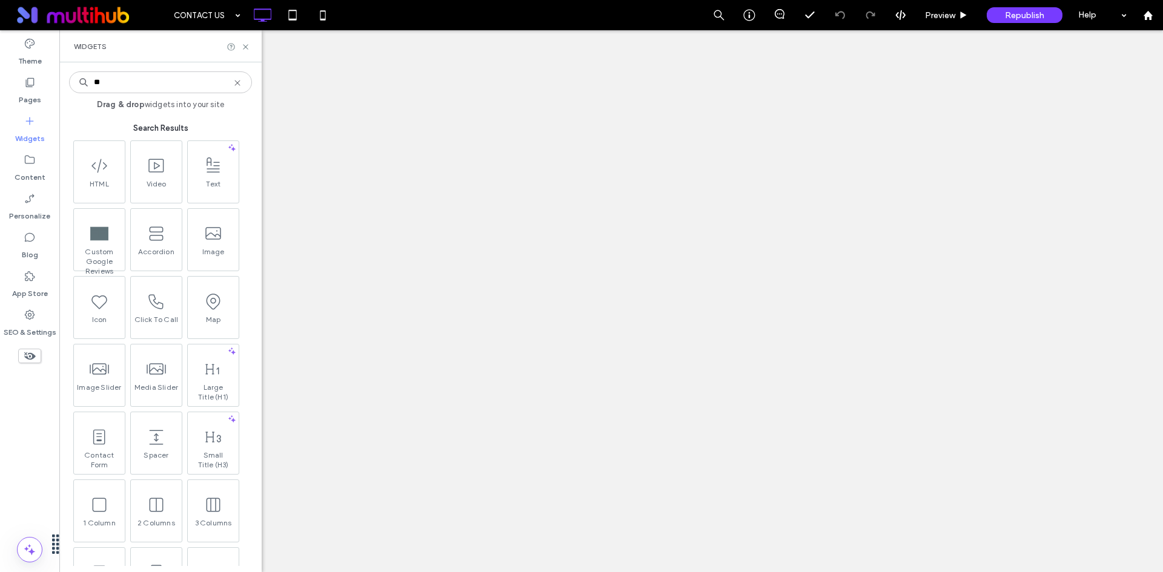
type input "***"
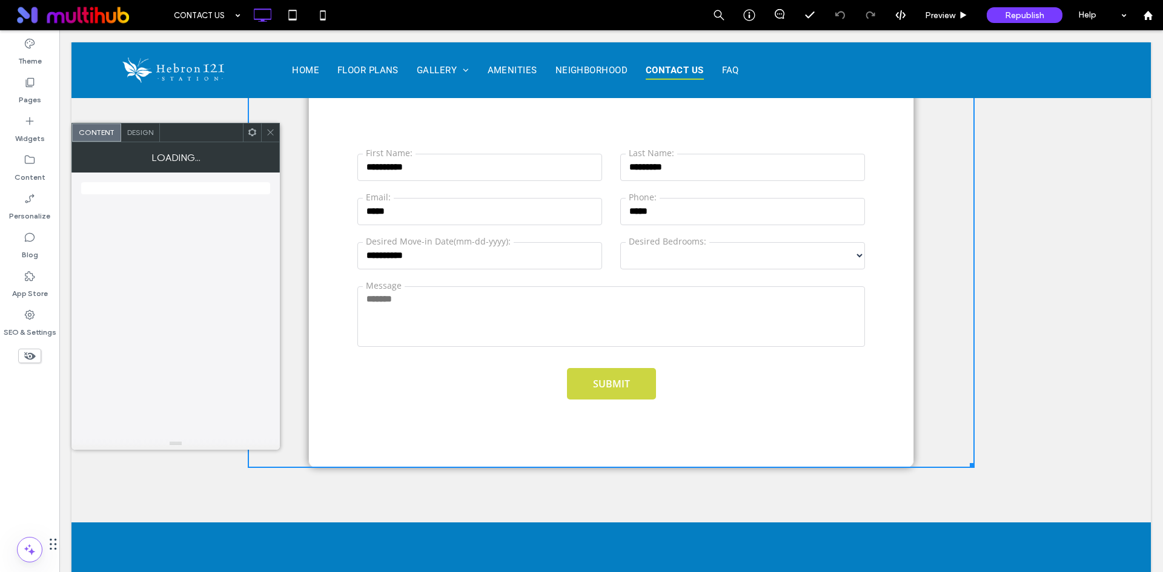
scroll to position [363, 0]
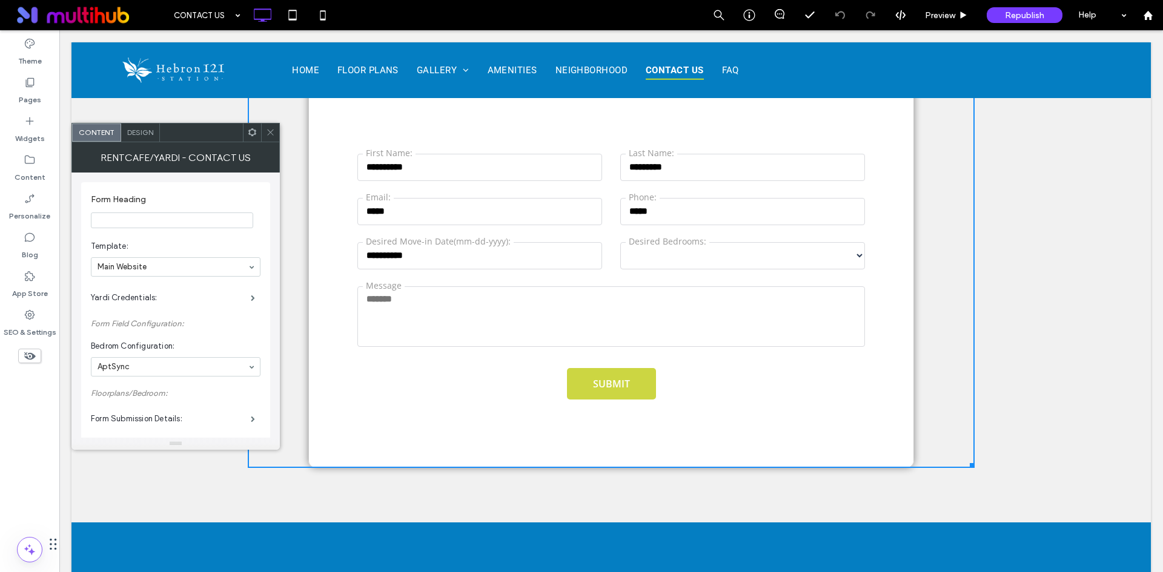
click at [133, 137] on div "Design" at bounding box center [140, 133] width 39 height 18
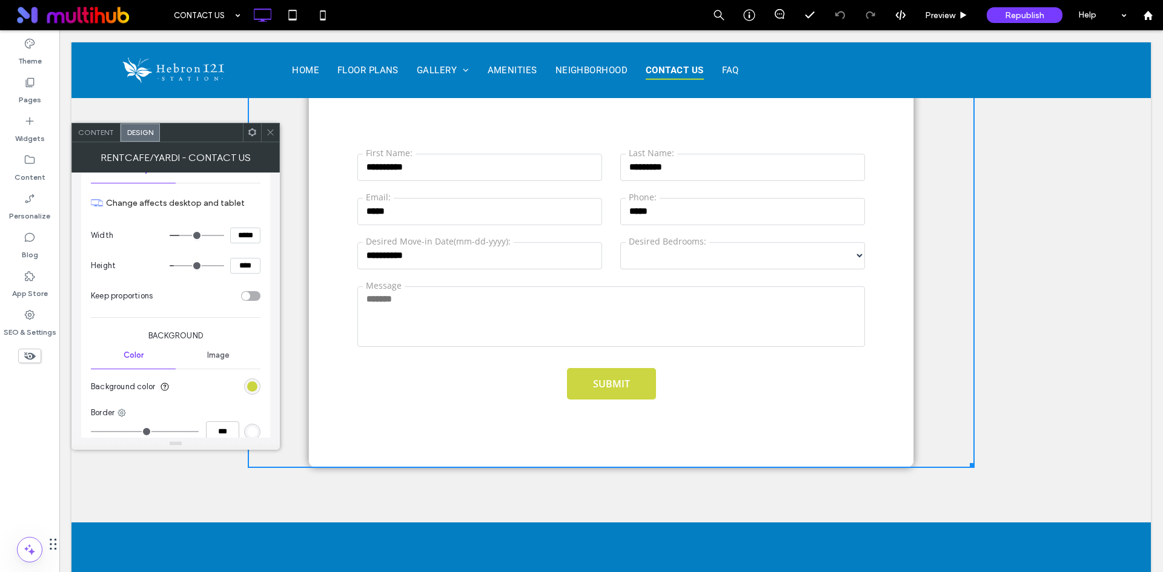
scroll to position [908, 0]
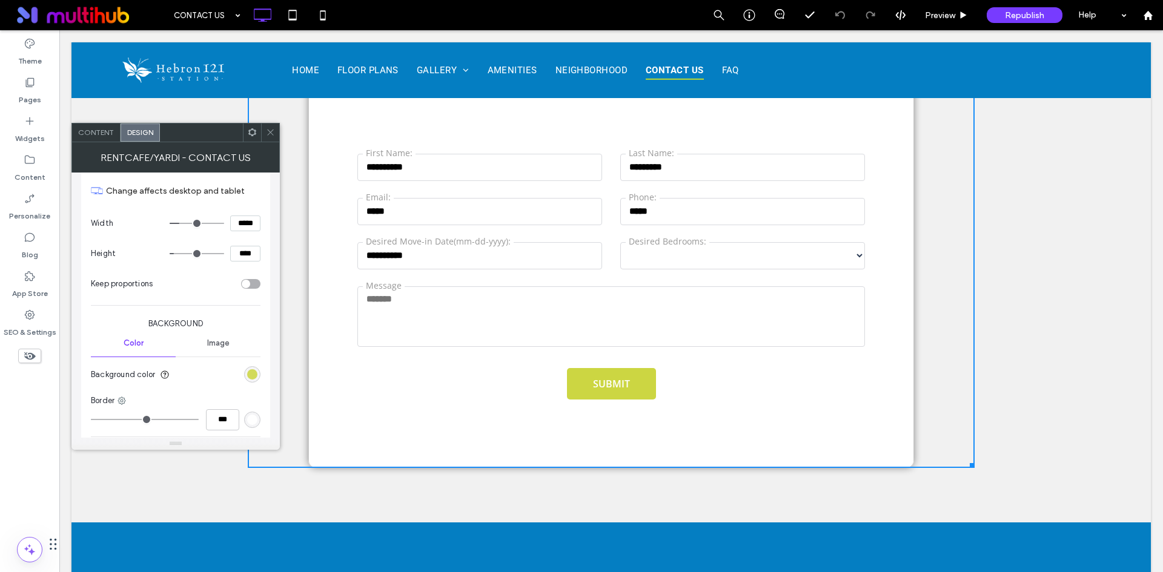
click at [251, 375] on div "rgba(195, 207, 33, 0.85)" at bounding box center [252, 374] width 10 height 10
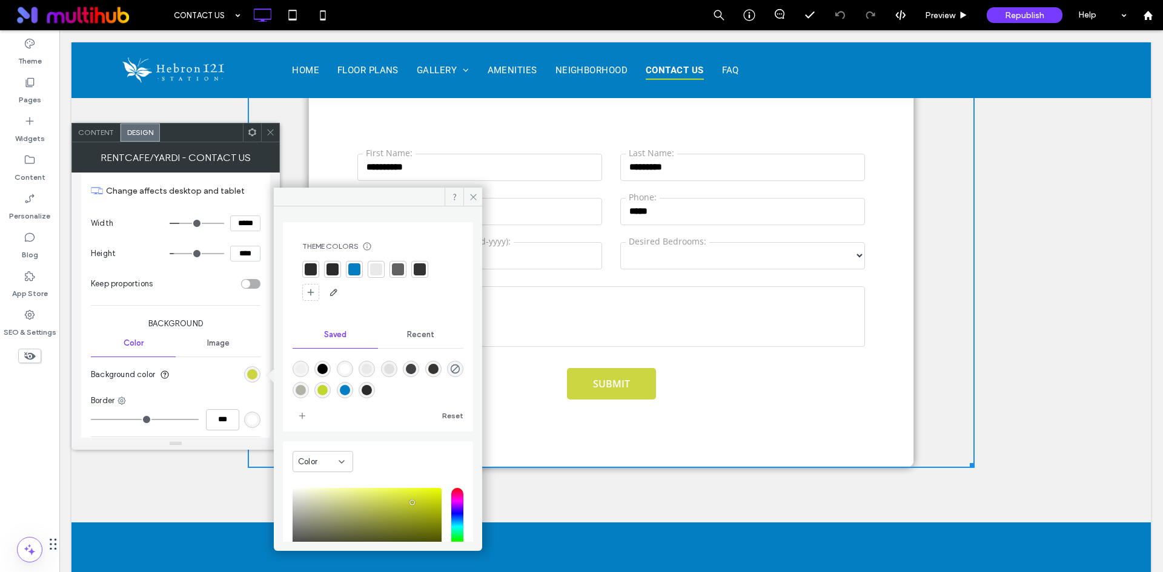
click at [352, 272] on div at bounding box center [354, 269] width 12 height 12
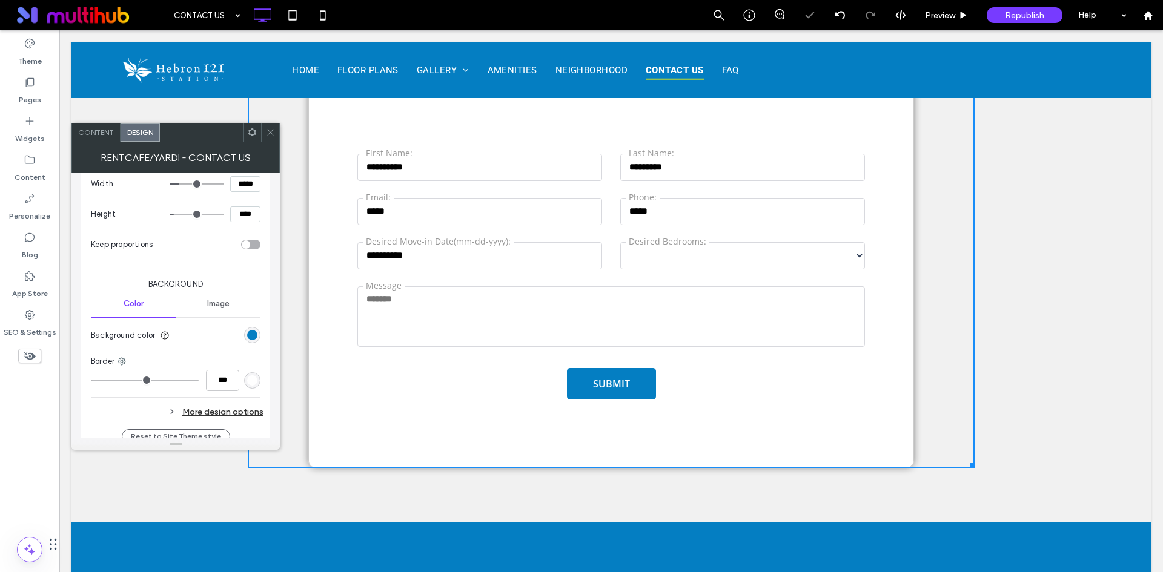
scroll to position [969, 0]
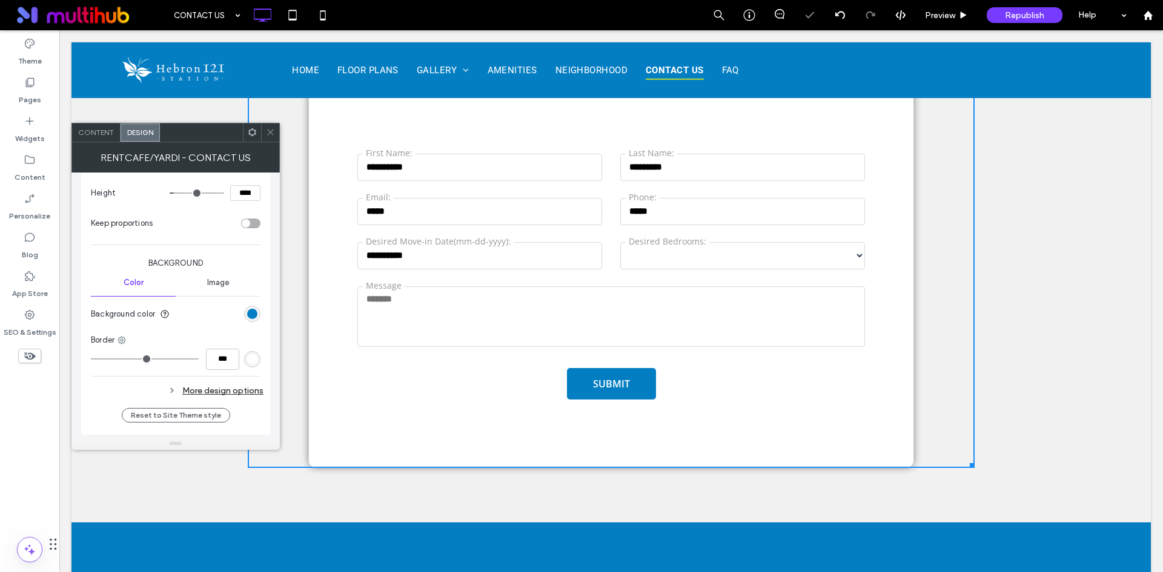
click at [231, 387] on div "More design options" at bounding box center [177, 391] width 173 height 16
click at [251, 410] on div "rgb(4, 126, 194)" at bounding box center [252, 417] width 16 height 16
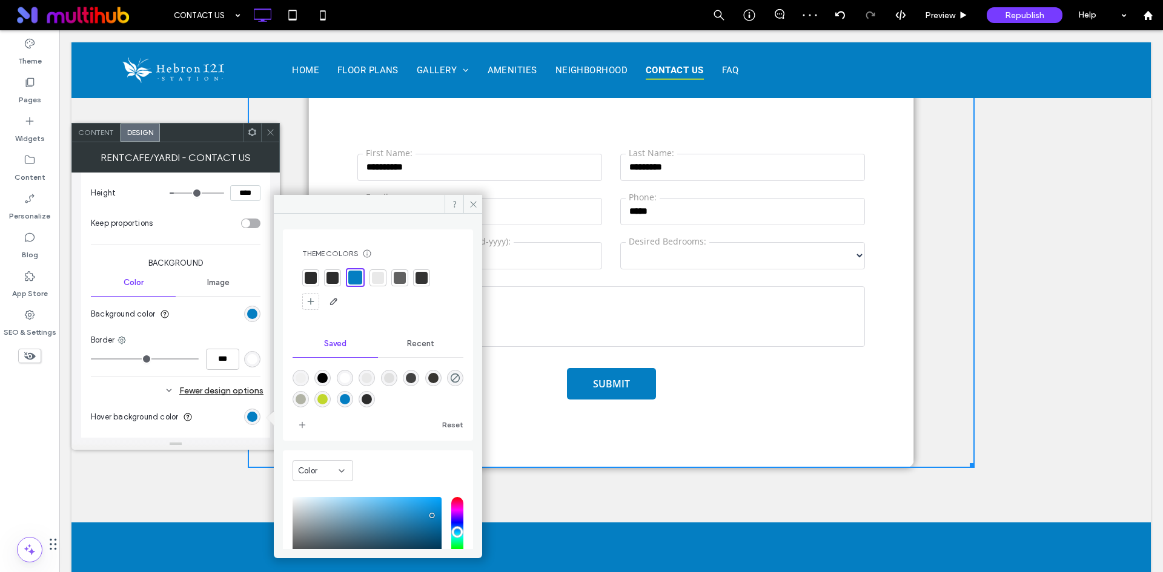
drag, startPoint x: 348, startPoint y: 398, endPoint x: 551, endPoint y: 351, distance: 208.9
click at [328, 398] on div "rgba(193,215,45,1)" at bounding box center [322, 399] width 10 height 10
type input "*******"
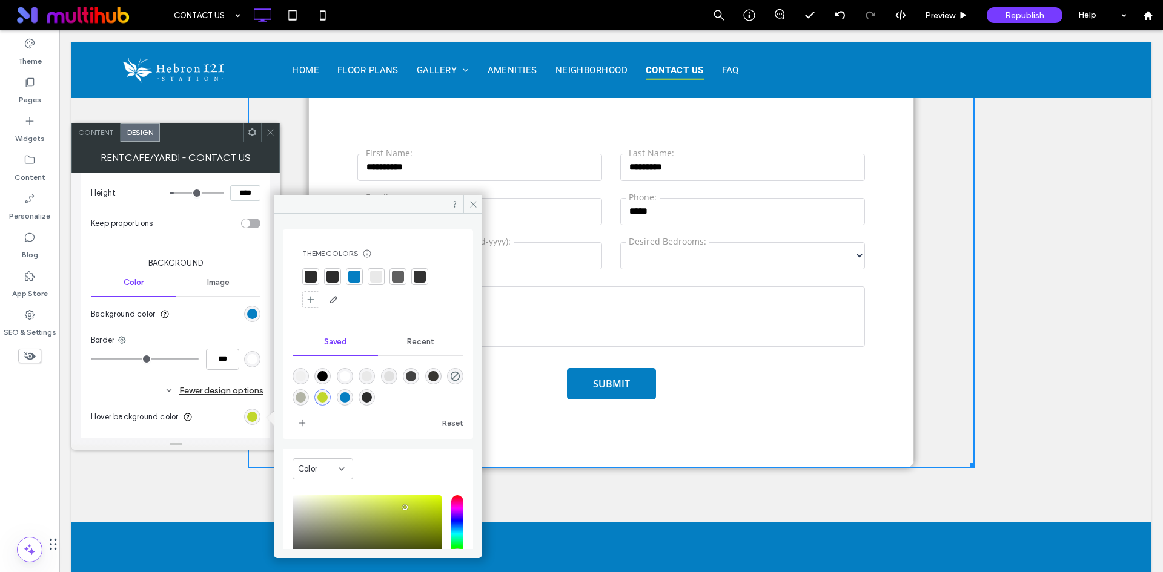
drag, startPoint x: 272, startPoint y: 134, endPoint x: 237, endPoint y: 106, distance: 44.7
click at [272, 134] on icon at bounding box center [270, 132] width 9 height 9
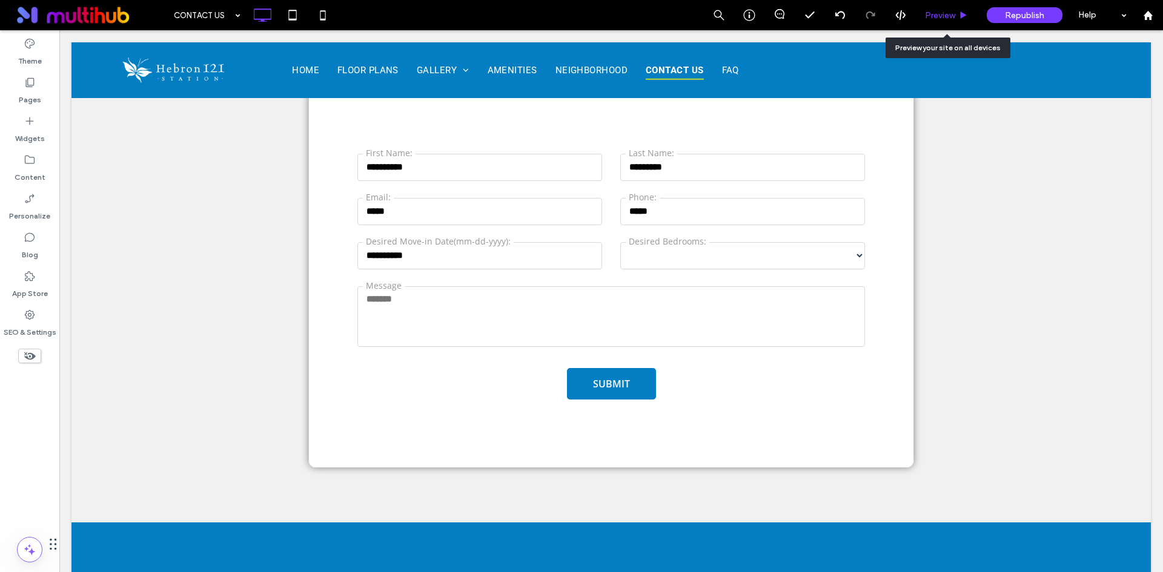
drag, startPoint x: 940, startPoint y: 15, endPoint x: 879, endPoint y: 68, distance: 81.2
click at [940, 15] on span "Preview" at bounding box center [940, 15] width 30 height 10
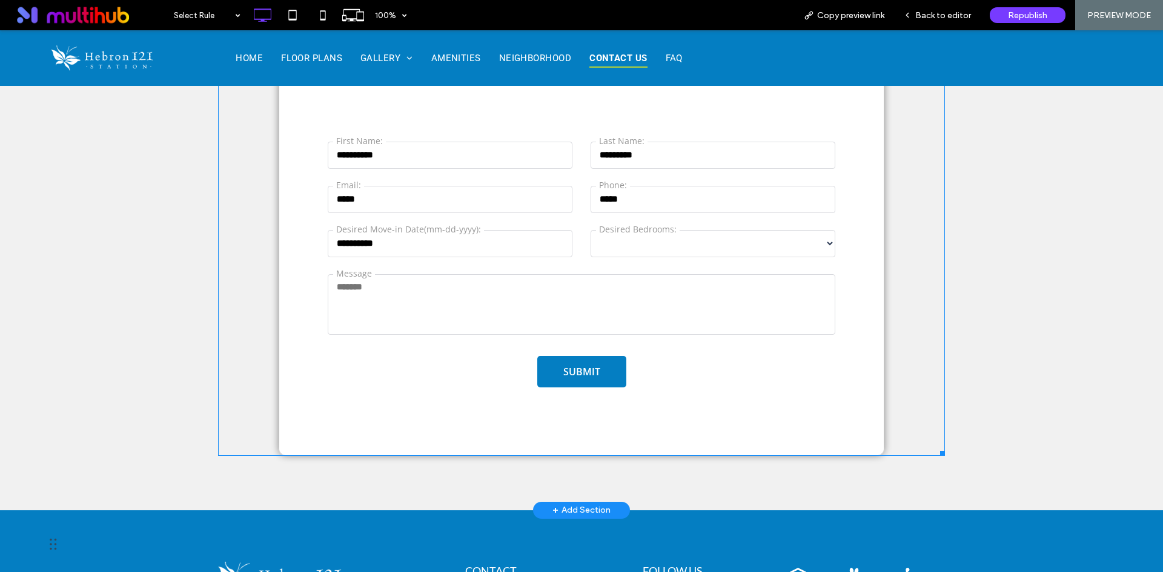
click at [786, 237] on span at bounding box center [581, 261] width 727 height 389
click at [943, 25] on div "Back to editor" at bounding box center [937, 15] width 87 height 30
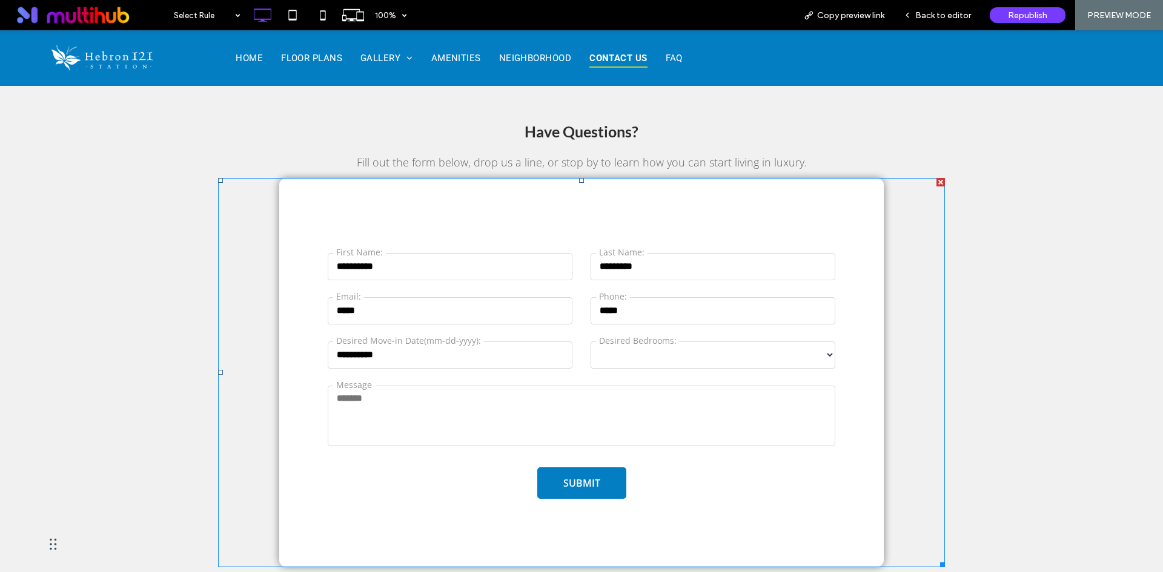
scroll to position [242, 0]
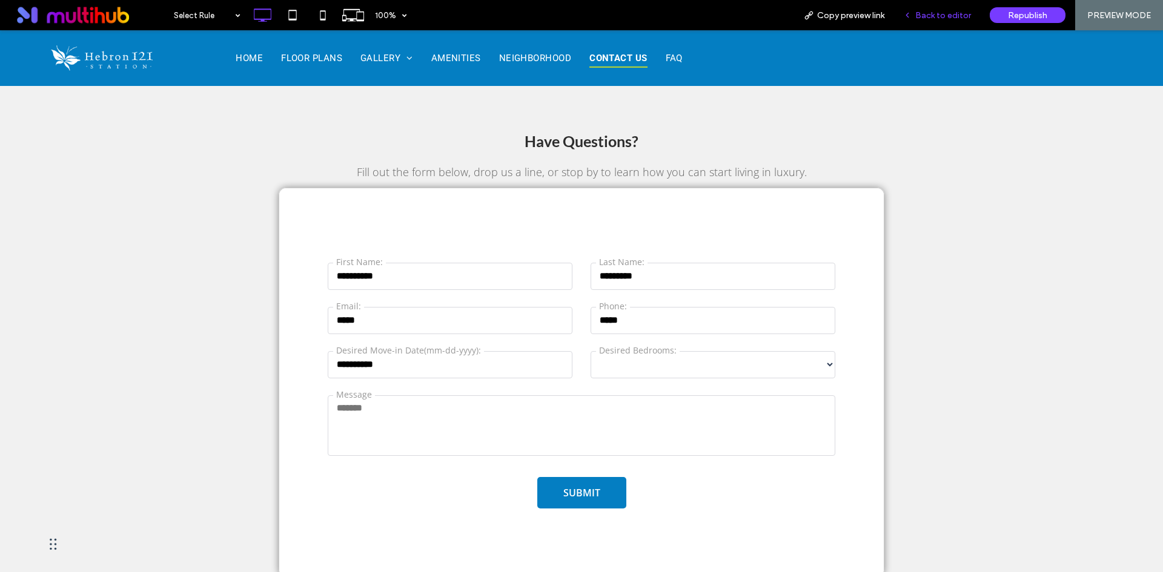
click at [934, 21] on div "Back to editor" at bounding box center [937, 15] width 87 height 30
click at [928, 11] on span "Back to editor" at bounding box center [943, 15] width 56 height 10
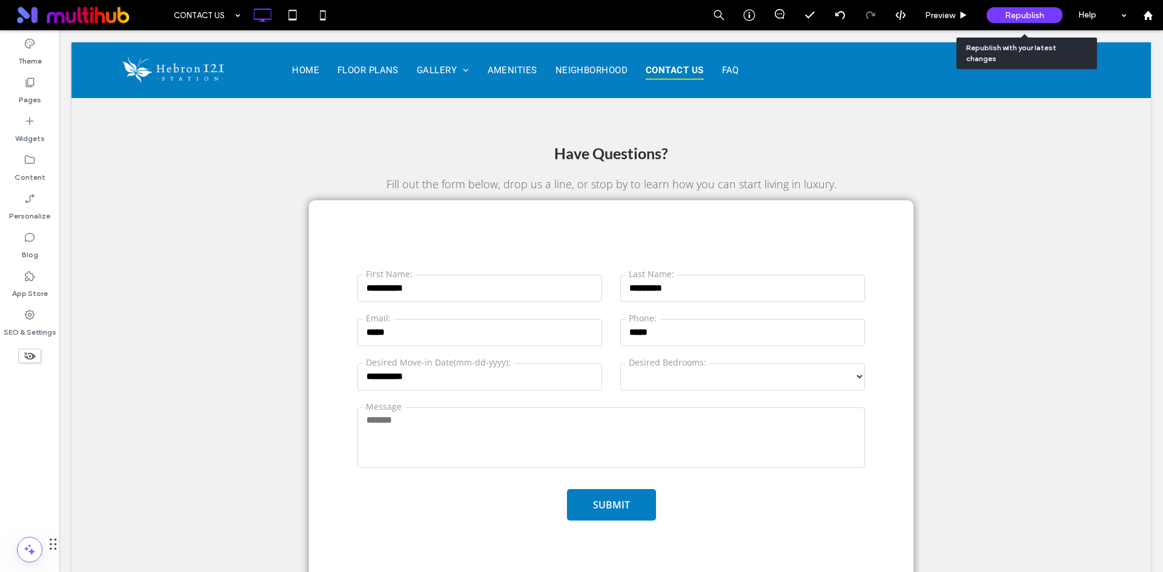
click at [1022, 15] on span "Republish" at bounding box center [1024, 15] width 39 height 10
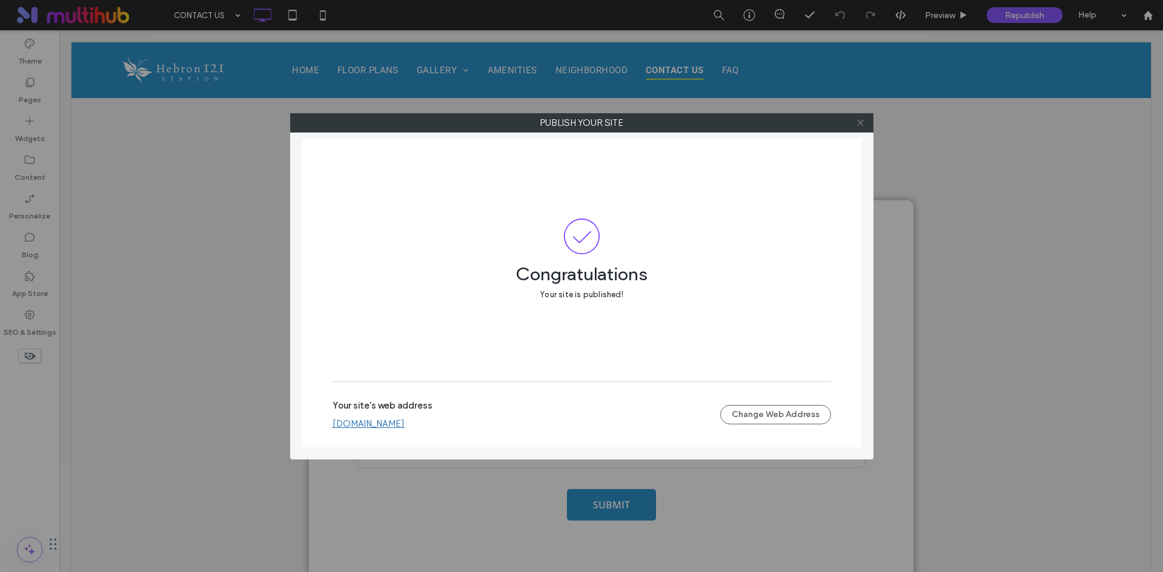
click at [859, 122] on icon at bounding box center [860, 122] width 9 height 9
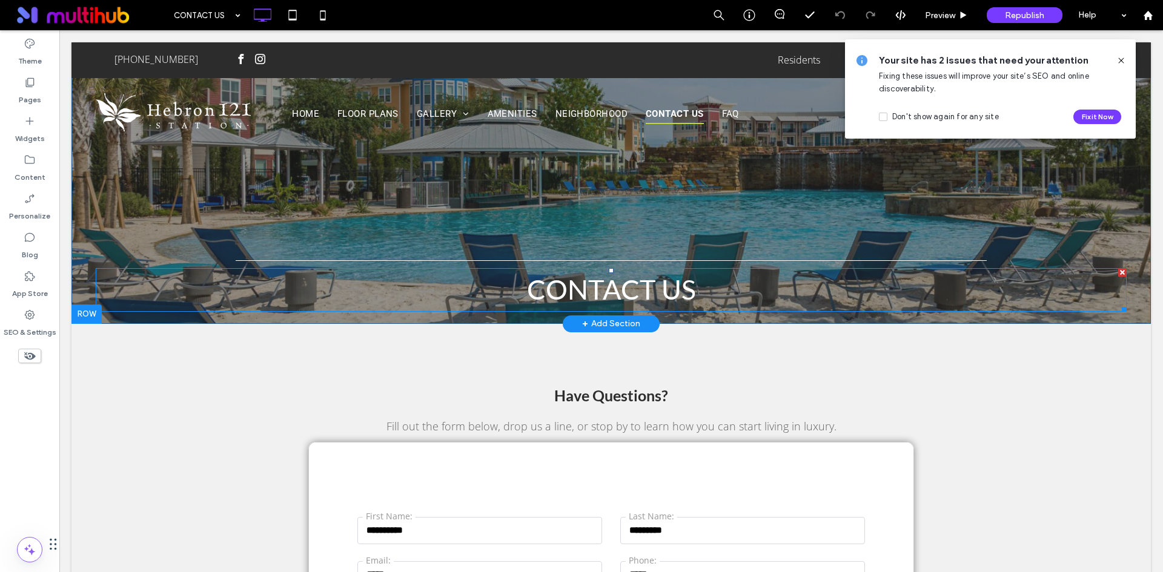
click at [594, 296] on span "CONTACT US" at bounding box center [611, 289] width 169 height 33
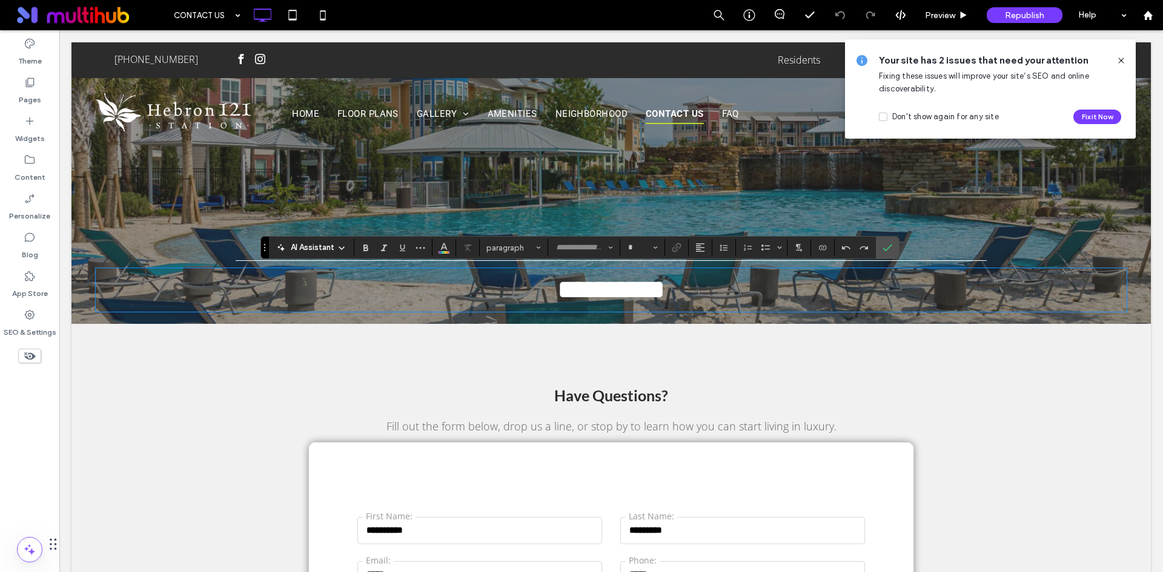
type input "****"
type input "**"
drag, startPoint x: 1118, startPoint y: 61, endPoint x: 985, endPoint y: 85, distance: 135.4
click at [1118, 61] on icon at bounding box center [1121, 61] width 10 height 10
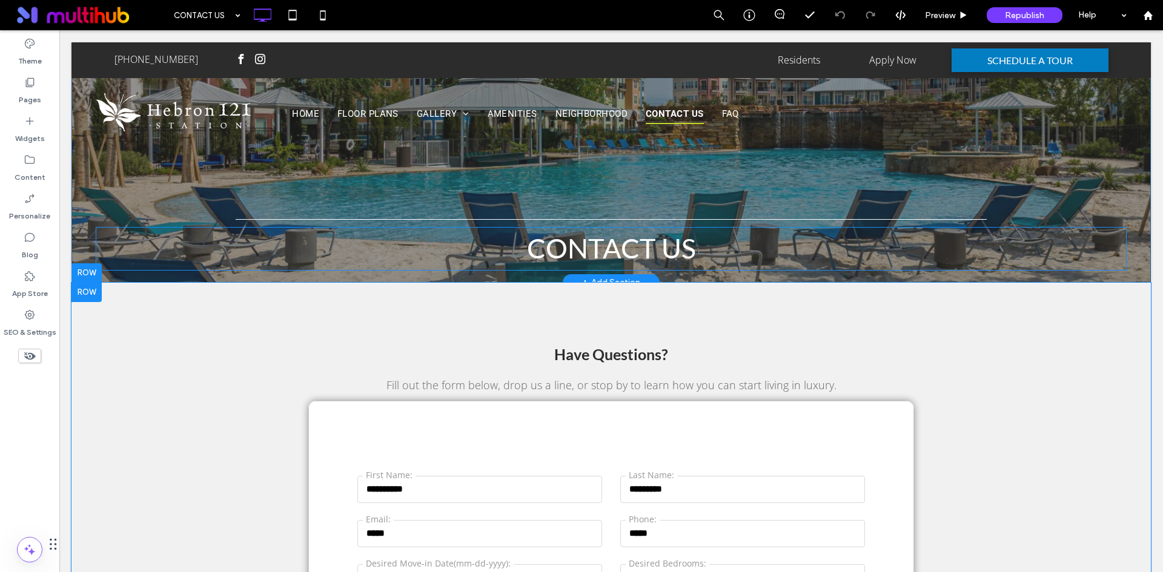
scroll to position [61, 0]
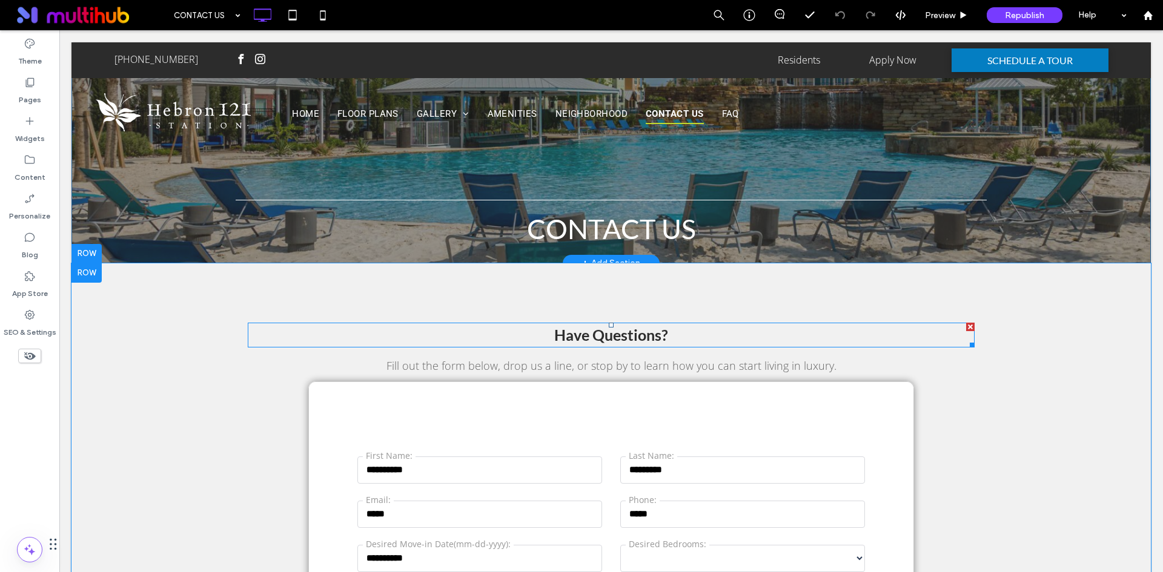
click at [632, 332] on span "Have Questions?" at bounding box center [611, 335] width 114 height 18
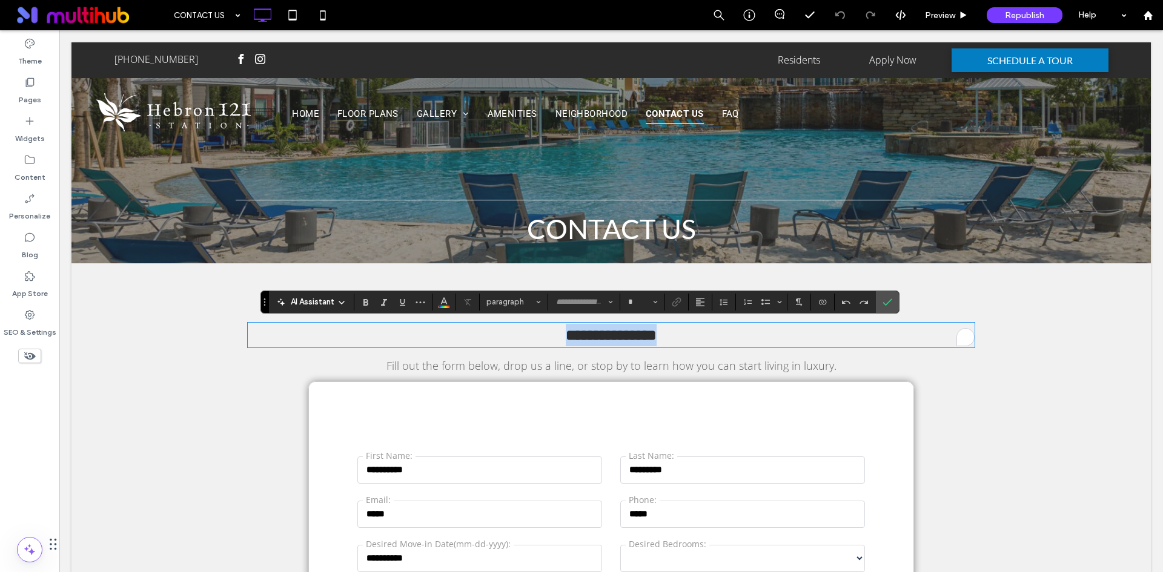
type input "****"
type input "**"
drag, startPoint x: 886, startPoint y: 300, endPoint x: 762, endPoint y: 284, distance: 125.7
click at [886, 300] on icon "Confirm" at bounding box center [887, 302] width 10 height 10
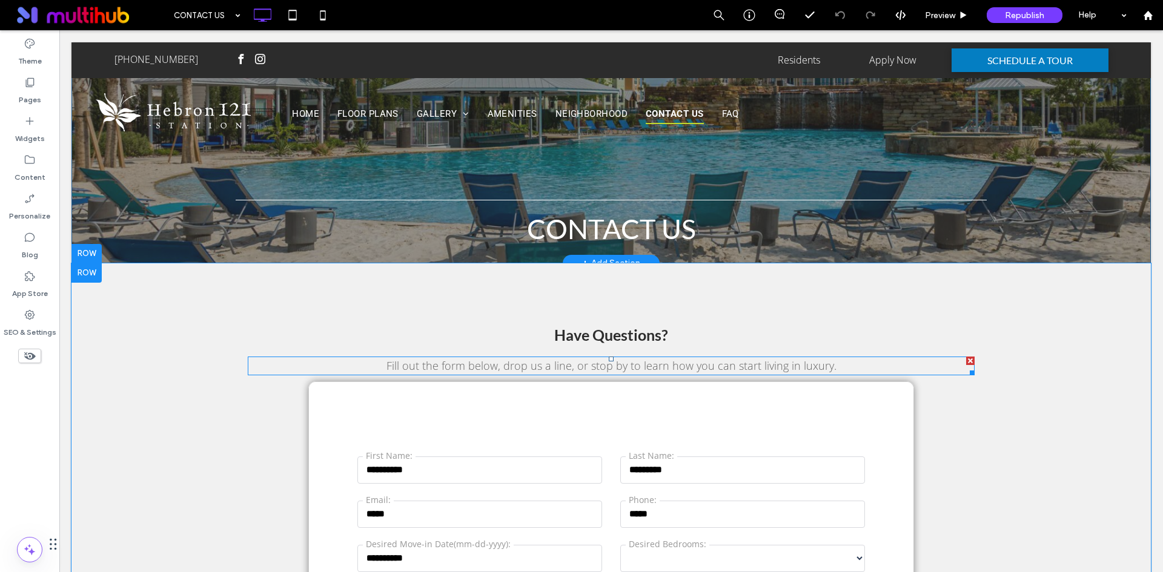
click at [722, 368] on span "Fill out the form below, drop us a line, or stop by to learn how you can start …" at bounding box center [611, 365] width 450 height 15
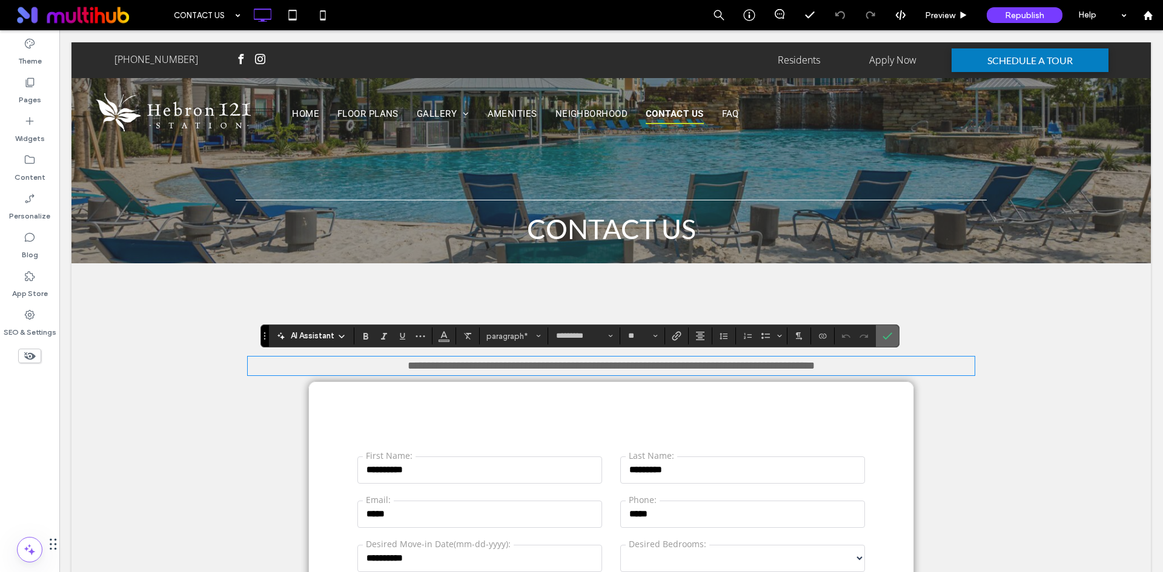
drag, startPoint x: 885, startPoint y: 329, endPoint x: 812, endPoint y: 303, distance: 77.2
click at [885, 329] on span "Confirm" at bounding box center [884, 336] width 5 height 22
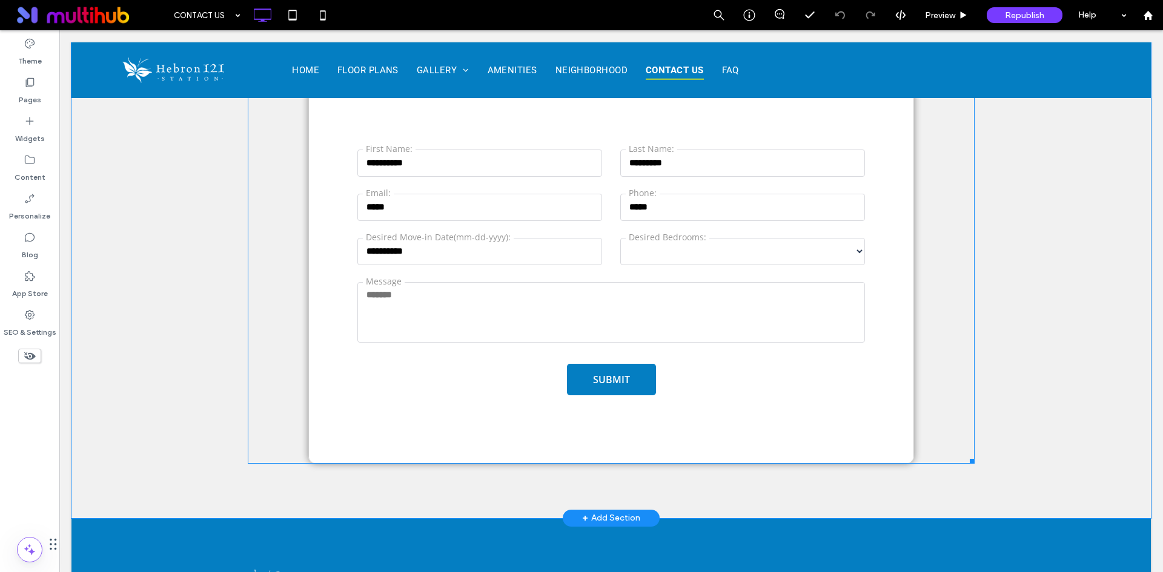
scroll to position [424, 0]
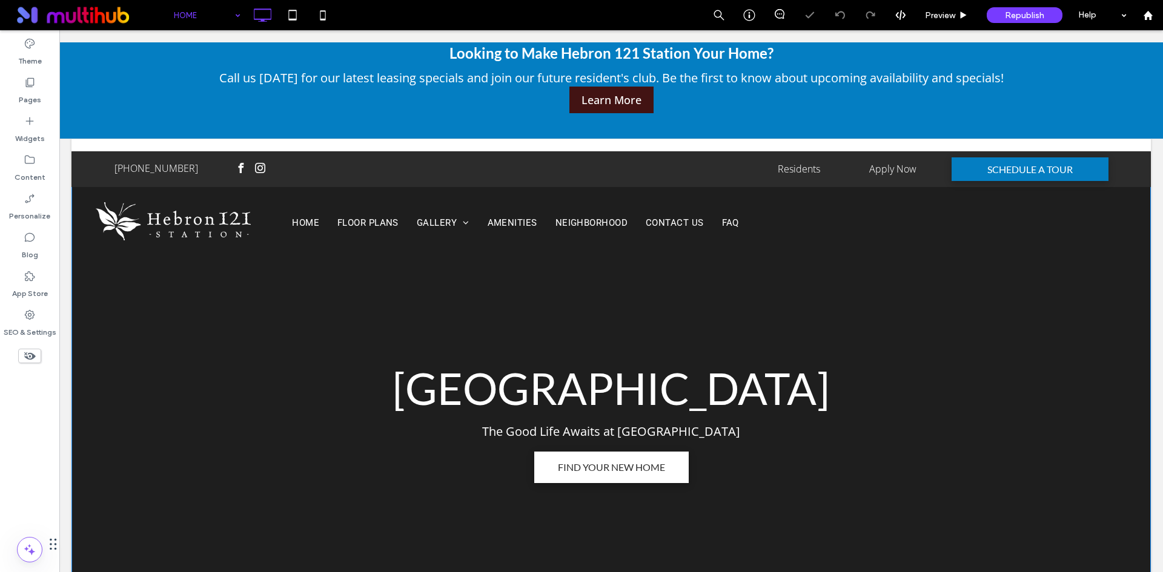
click at [615, 389] on div "Hebron 121 Station The Good Life Awaits at Hebron 121 Station FIND YOUR NEW HOME" at bounding box center [610, 422] width 437 height 121
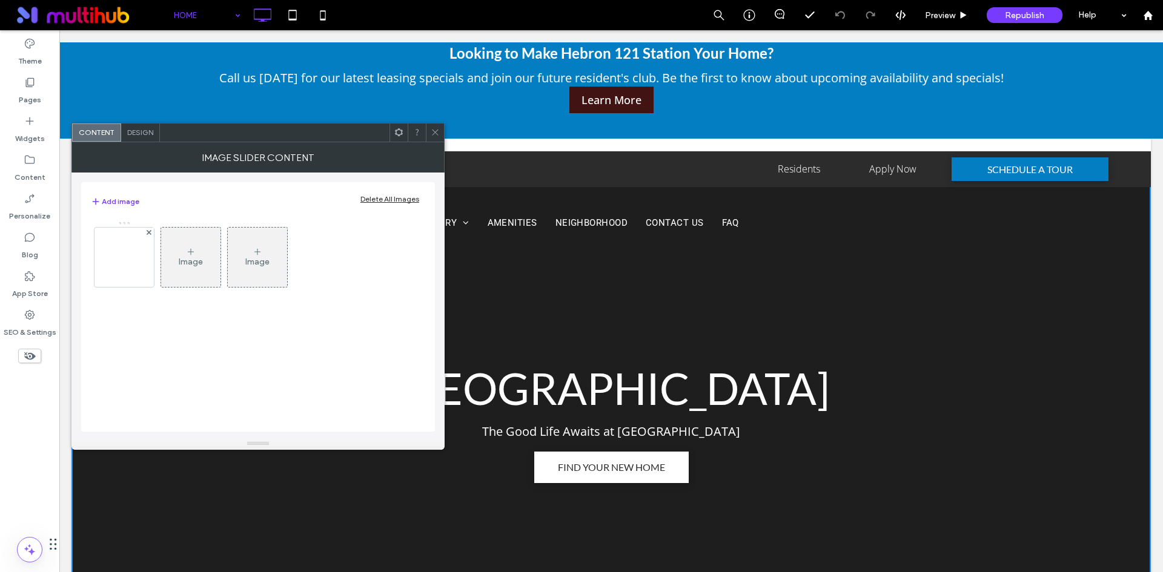
click at [149, 133] on span "Design" at bounding box center [140, 132] width 26 height 9
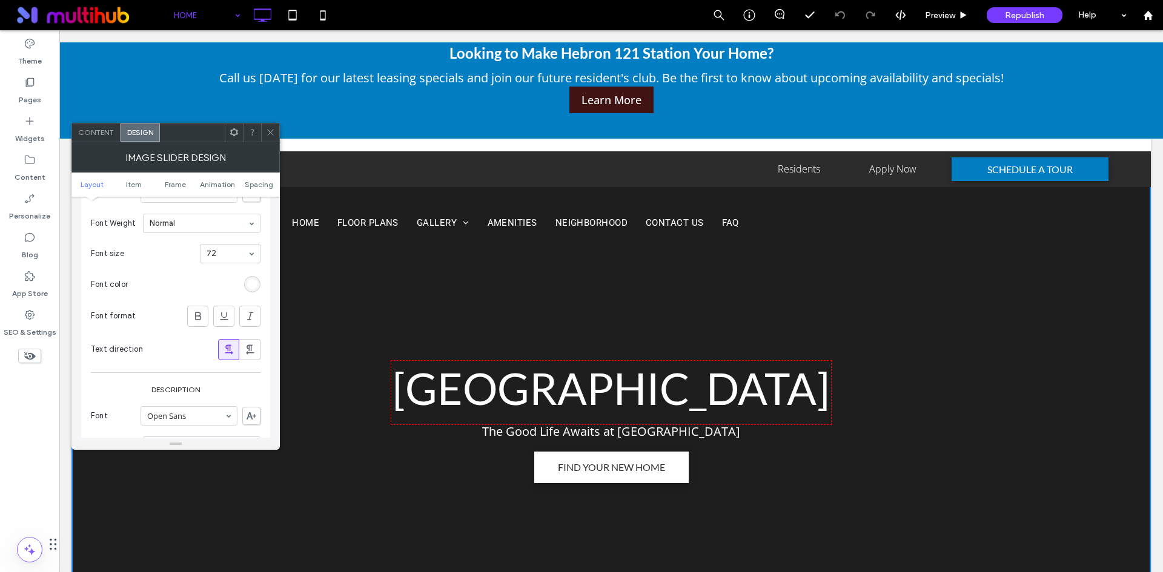
scroll to position [242, 0]
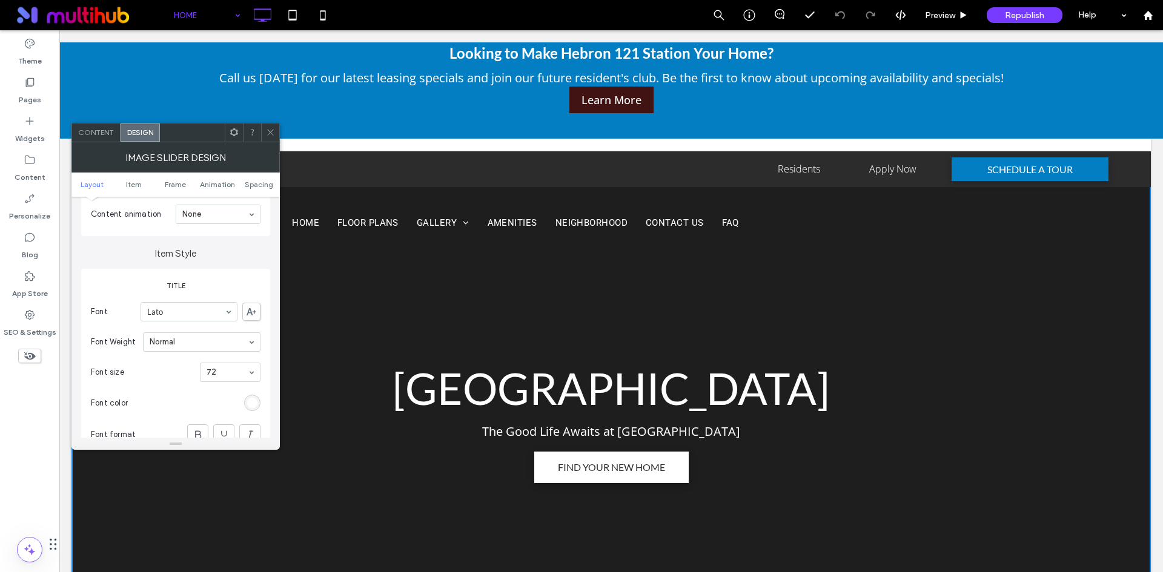
drag, startPoint x: 266, startPoint y: 130, endPoint x: 553, endPoint y: 417, distance: 405.5
click at [266, 130] on icon at bounding box center [270, 132] width 9 height 9
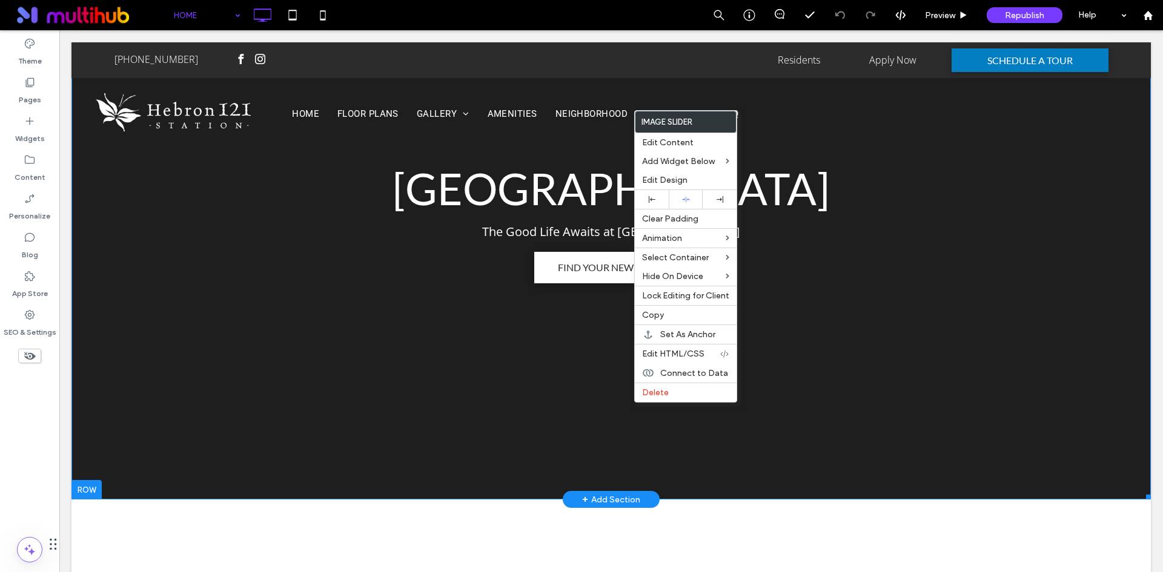
scroll to position [182, 0]
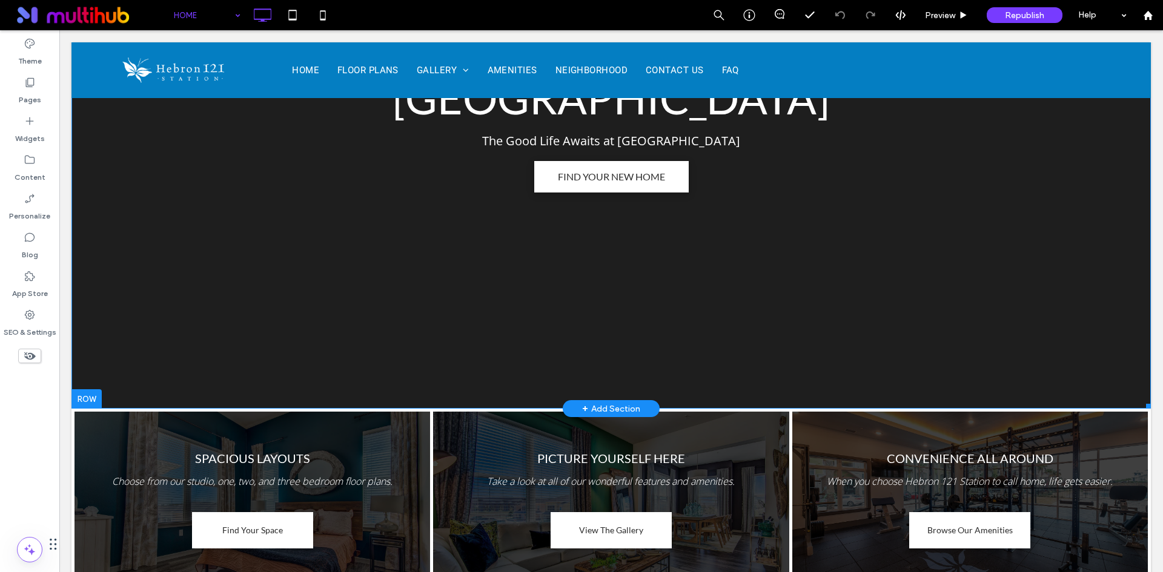
click at [424, 302] on link at bounding box center [610, 132] width 1079 height 542
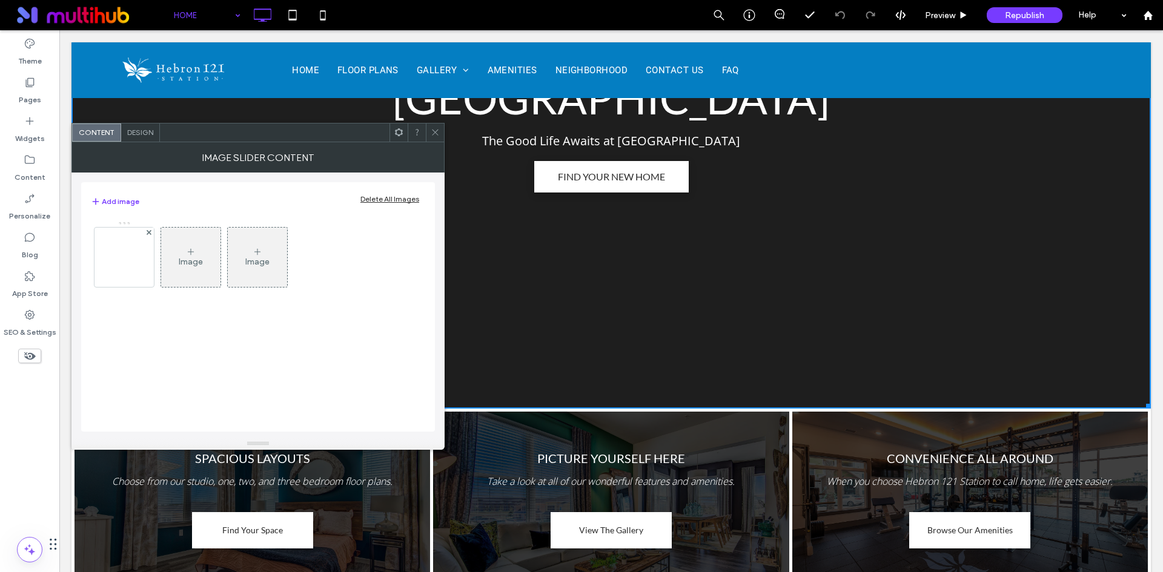
click at [429, 122] on div "Hebron 121 Station The Good Life Awaits at Hebron 121 Station FIND YOUR NEW HOME" at bounding box center [610, 131] width 437 height 121
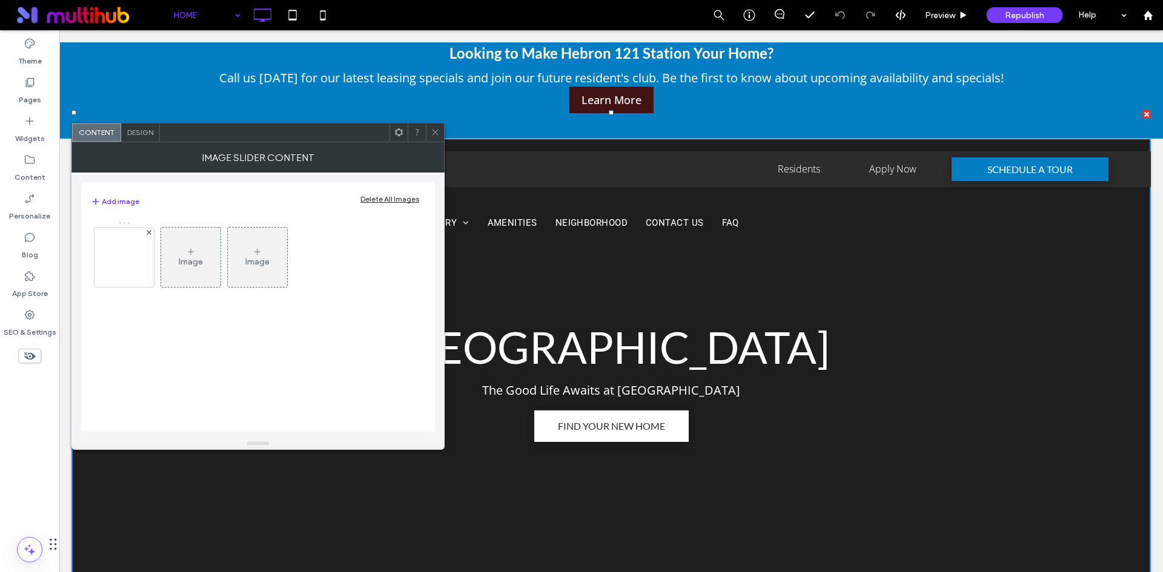
scroll to position [0, 0]
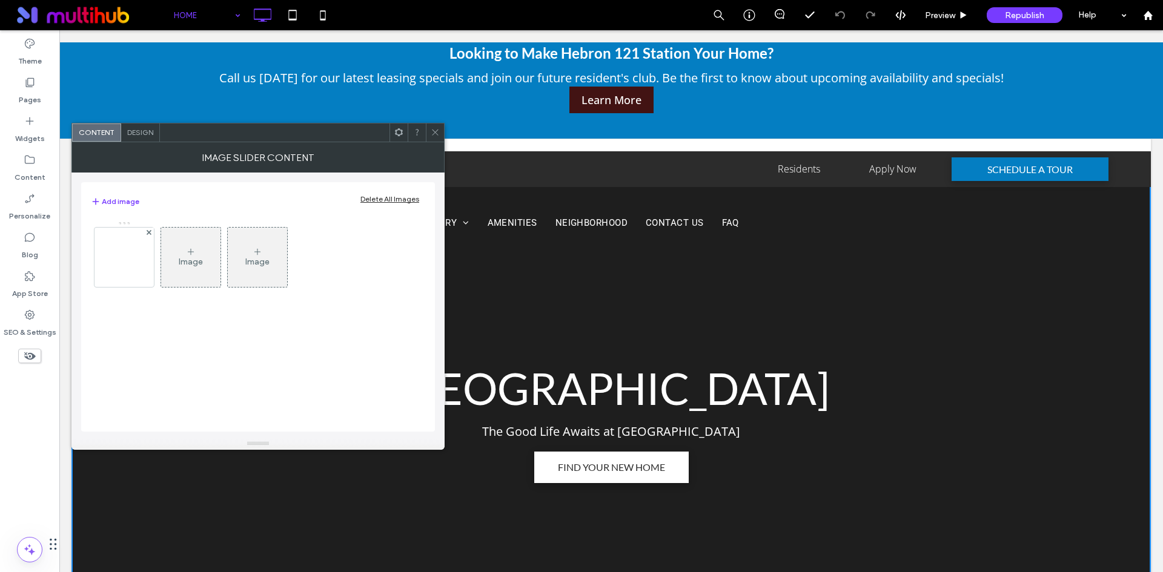
click at [437, 129] on icon at bounding box center [435, 132] width 9 height 9
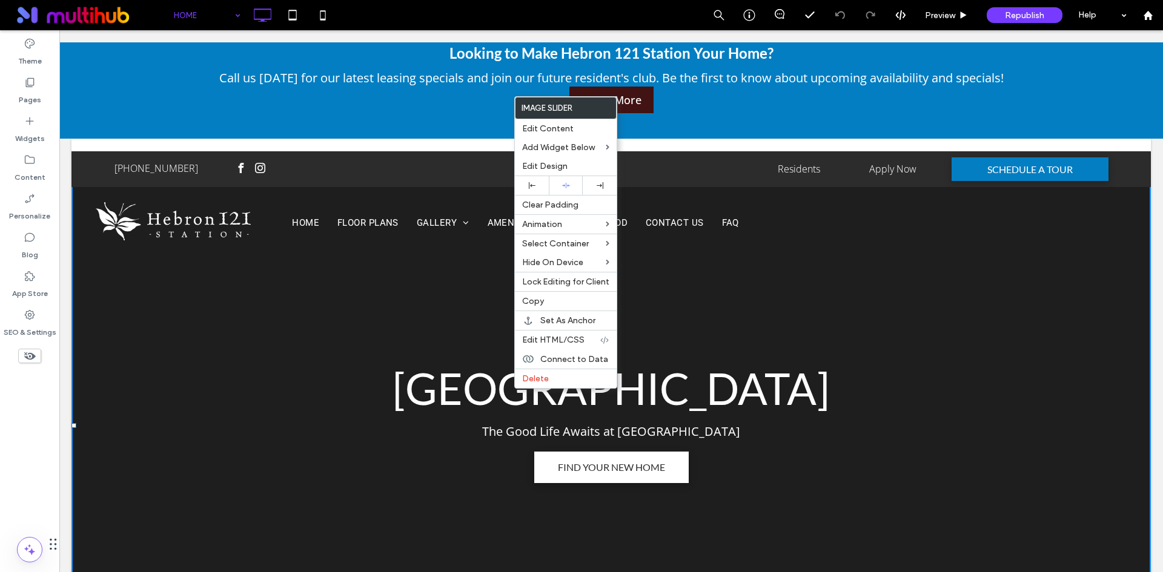
click at [316, 242] on div "Click To Paste HOME FLOOR PLANS GALLERY VIRTUAL TOURS AMENITIES NEIGHBORHOOD CO…" at bounding box center [610, 221] width 1079 height 68
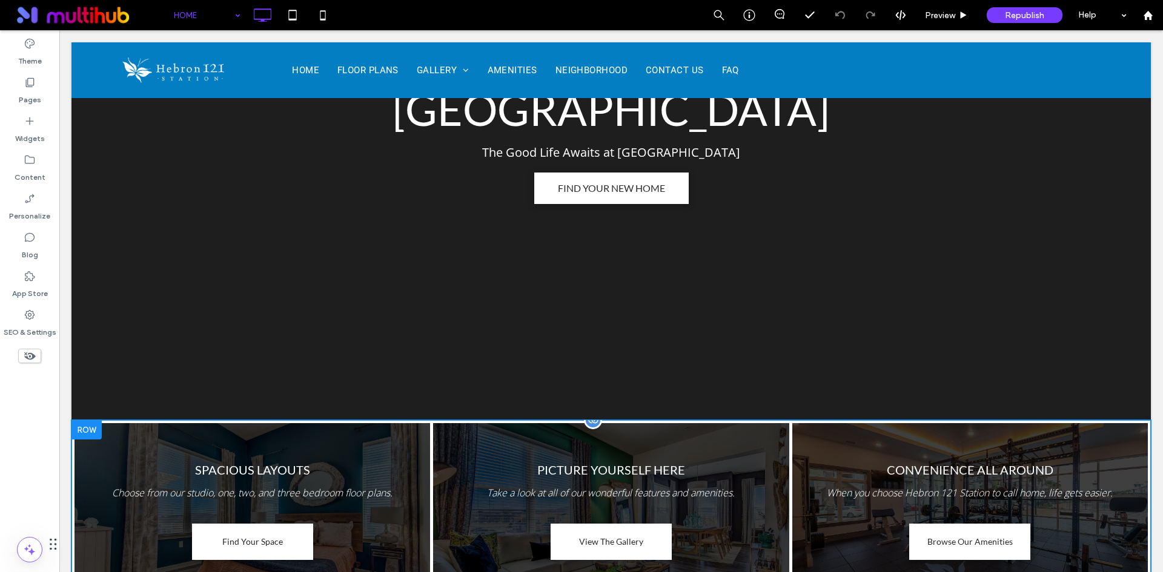
scroll to position [242, 0]
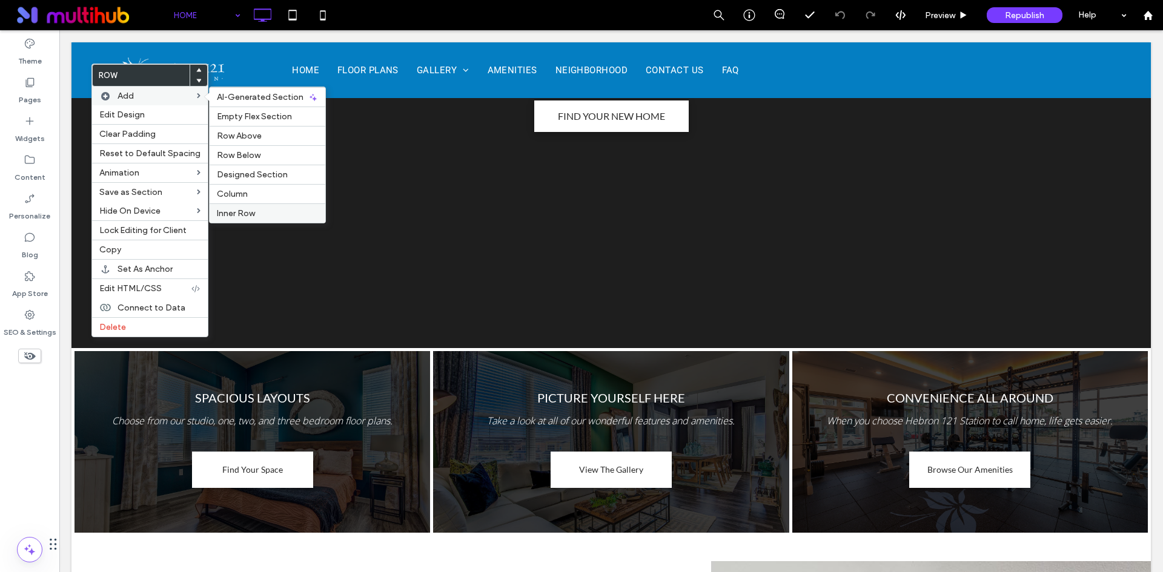
click at [262, 211] on label "Inner Row" at bounding box center [267, 213] width 101 height 10
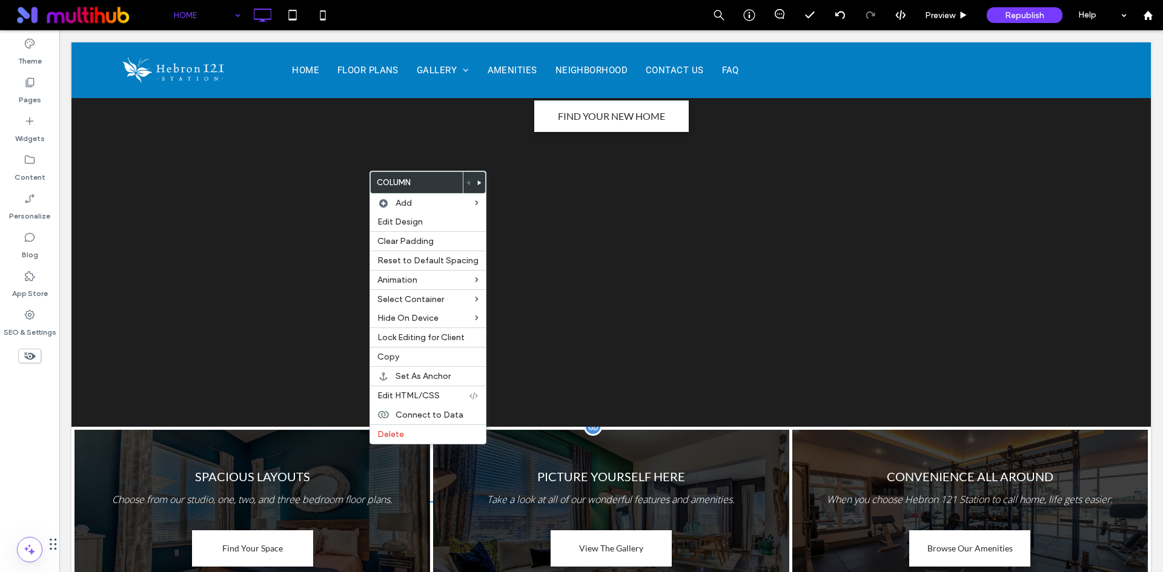
click at [355, 439] on link at bounding box center [252, 520] width 377 height 193
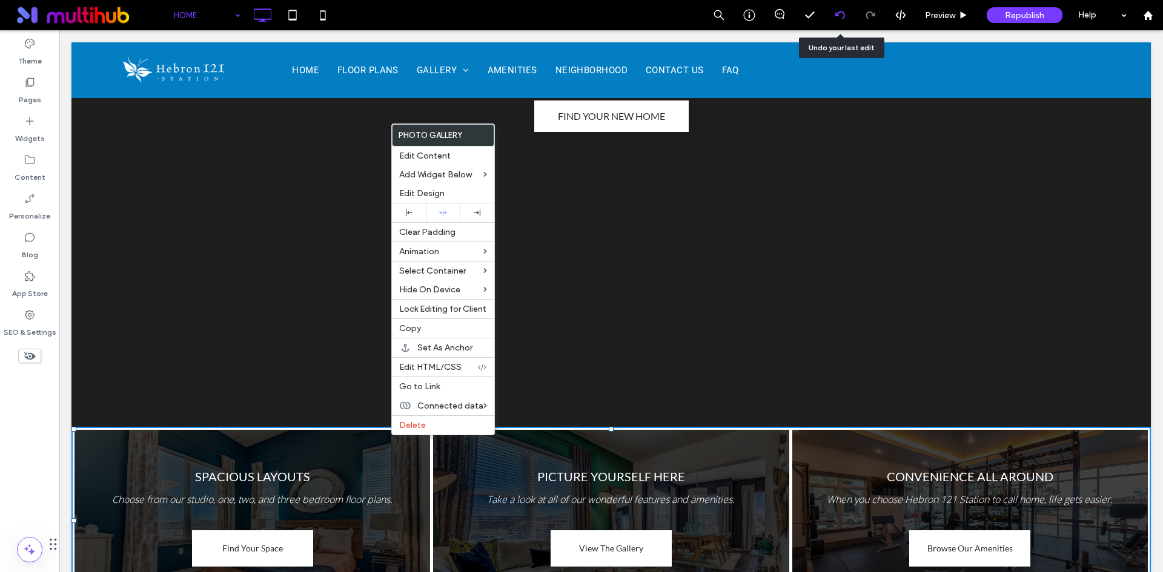
click at [840, 17] on icon at bounding box center [840, 15] width 10 height 10
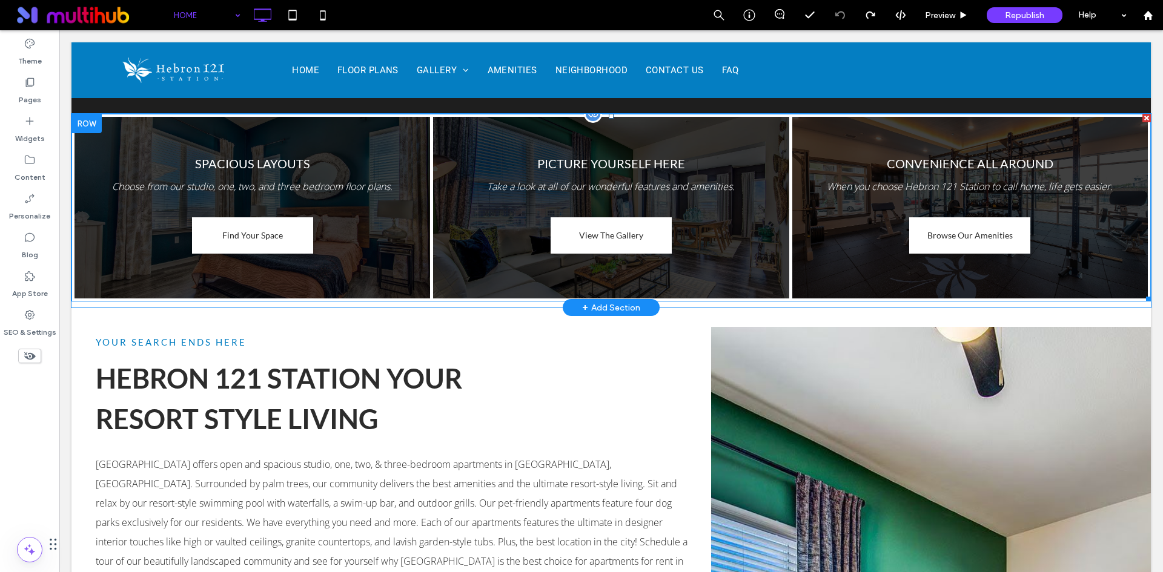
scroll to position [545, 0]
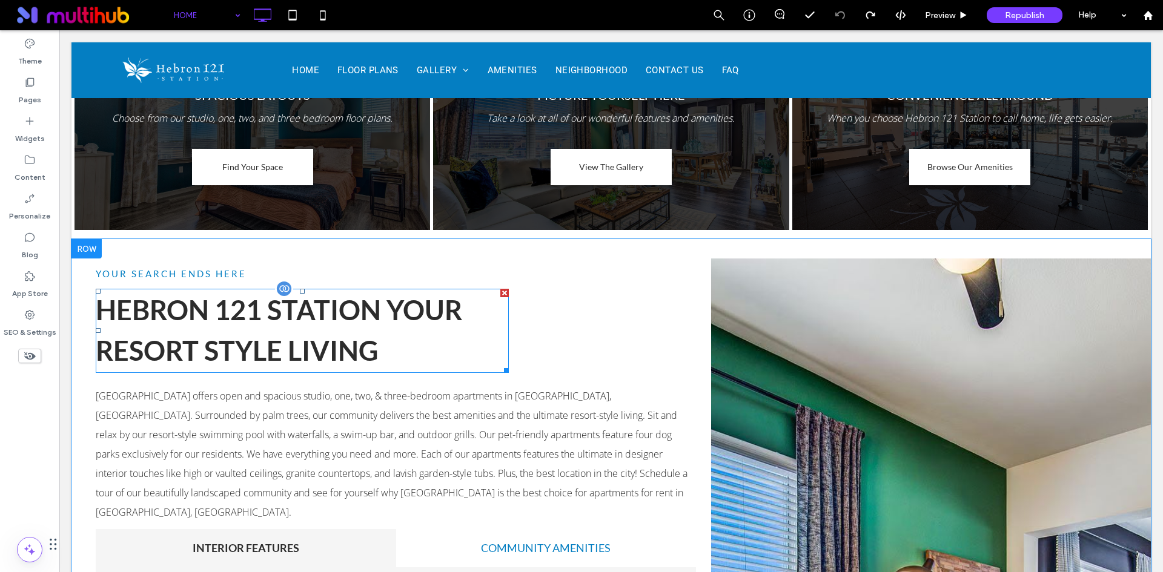
click at [262, 307] on span "HEBRON 121 STATION YOUR RESORT STYLE LIVING" at bounding box center [279, 331] width 366 height 74
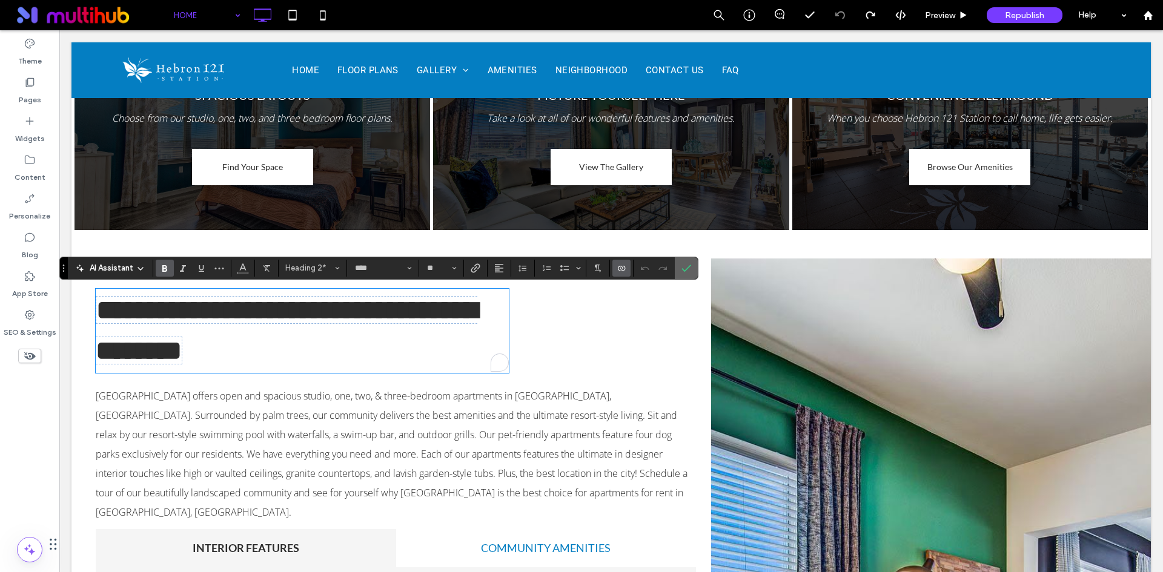
click at [687, 262] on span "Confirm" at bounding box center [686, 268] width 10 height 21
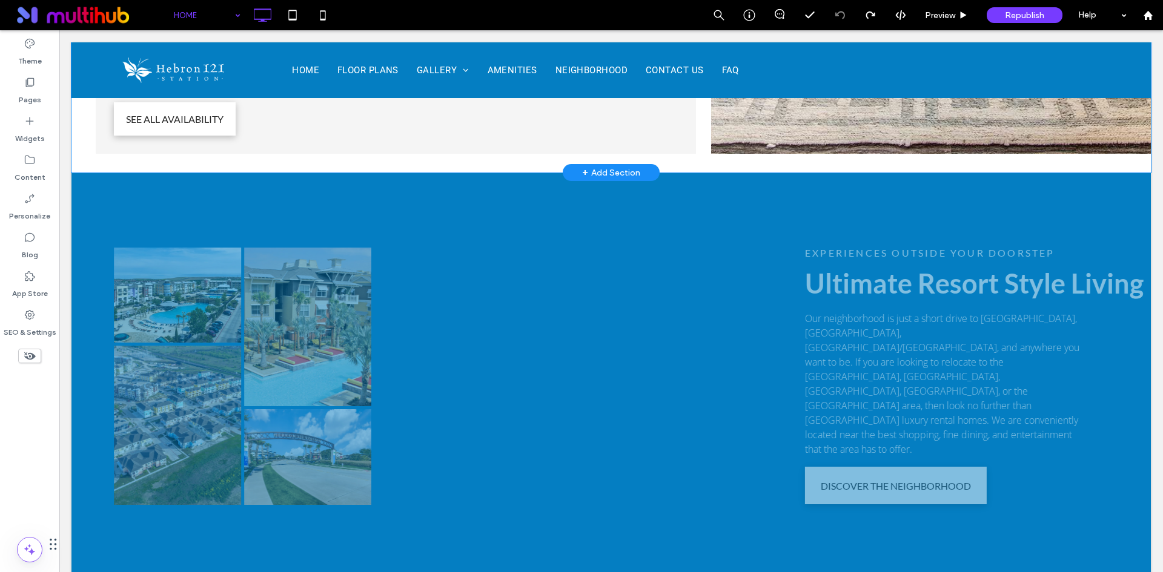
scroll to position [1514, 0]
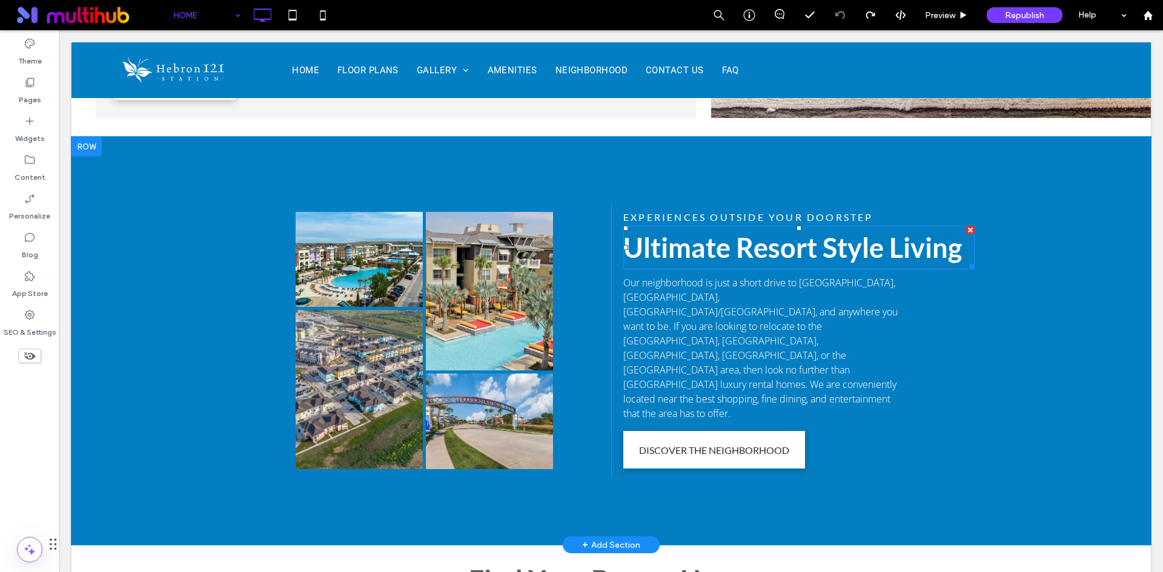
click at [735, 231] on strong "Ultimate Resort Style Living" at bounding box center [792, 247] width 338 height 33
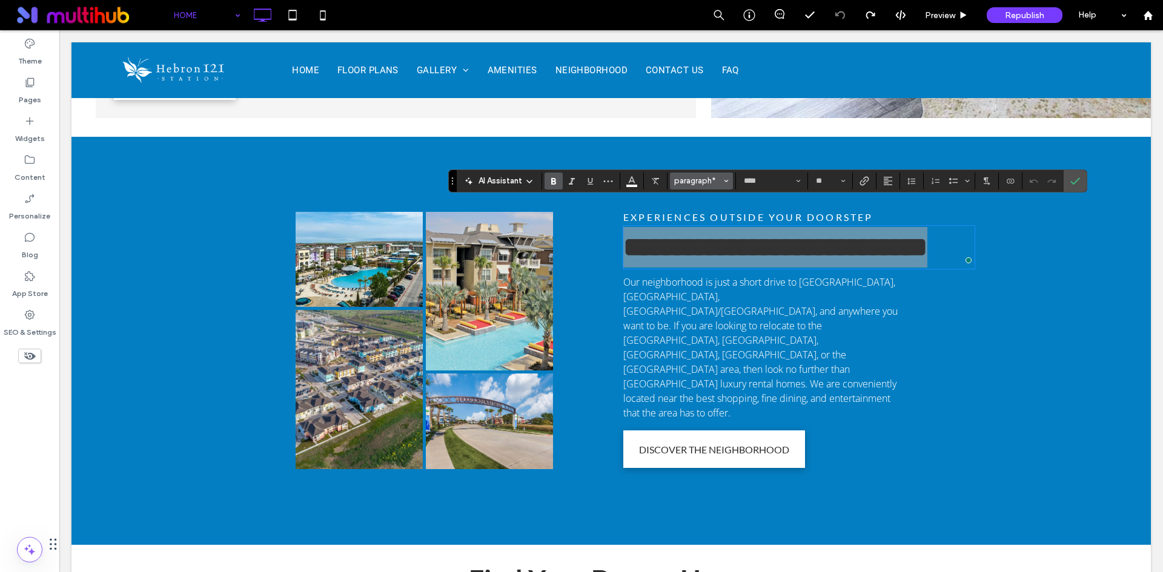
click at [692, 180] on span "paragraph*" at bounding box center [697, 180] width 47 height 9
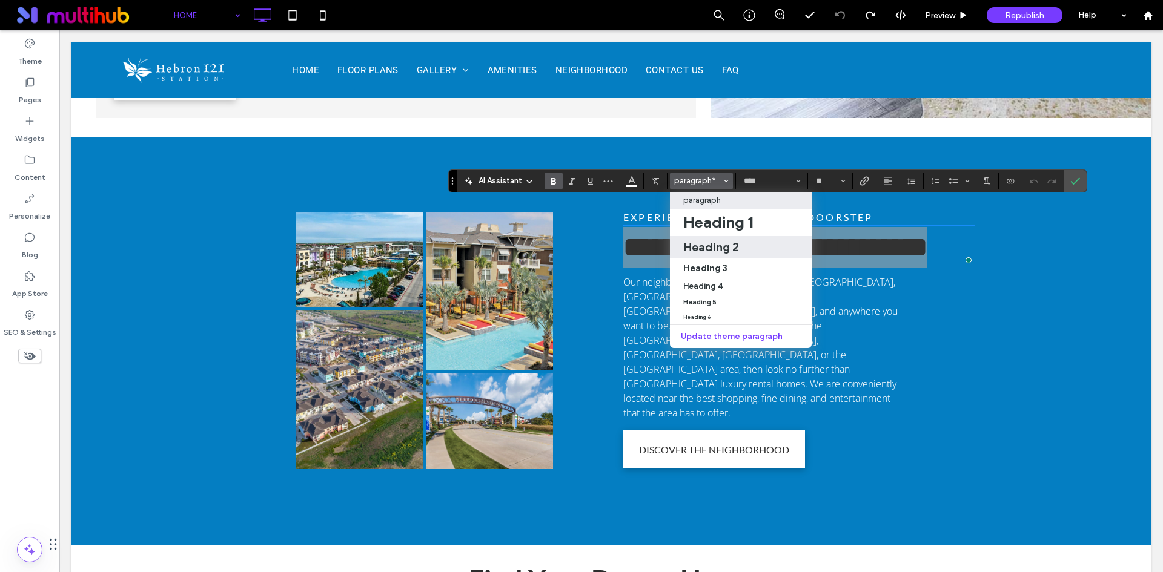
click at [731, 249] on h2 "Heading 2" at bounding box center [711, 247] width 56 height 15
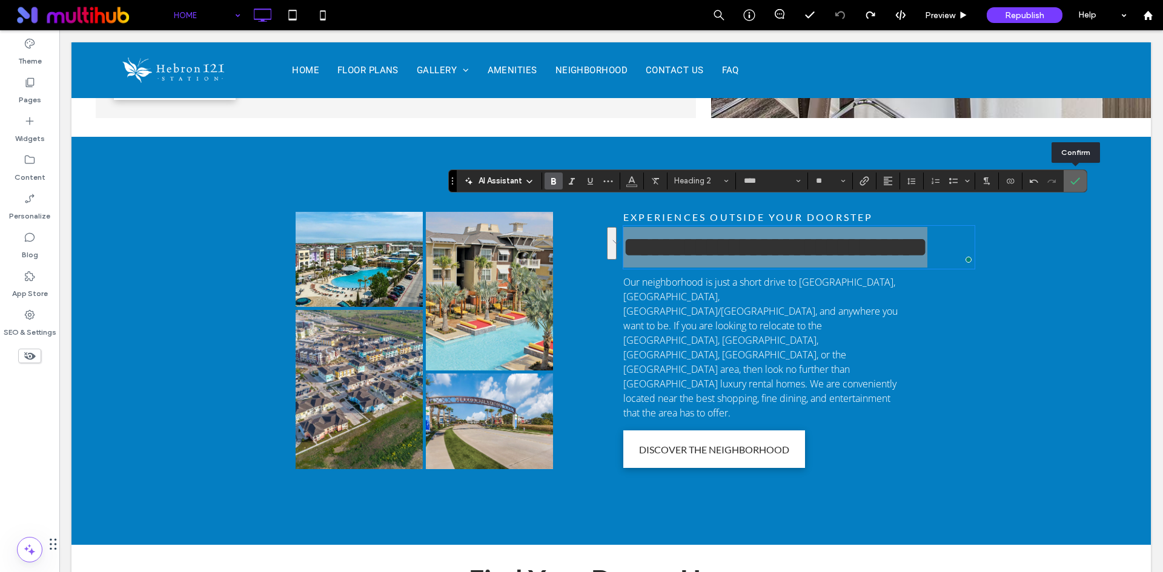
click at [1074, 182] on use "Confirm" at bounding box center [1075, 180] width 10 height 7
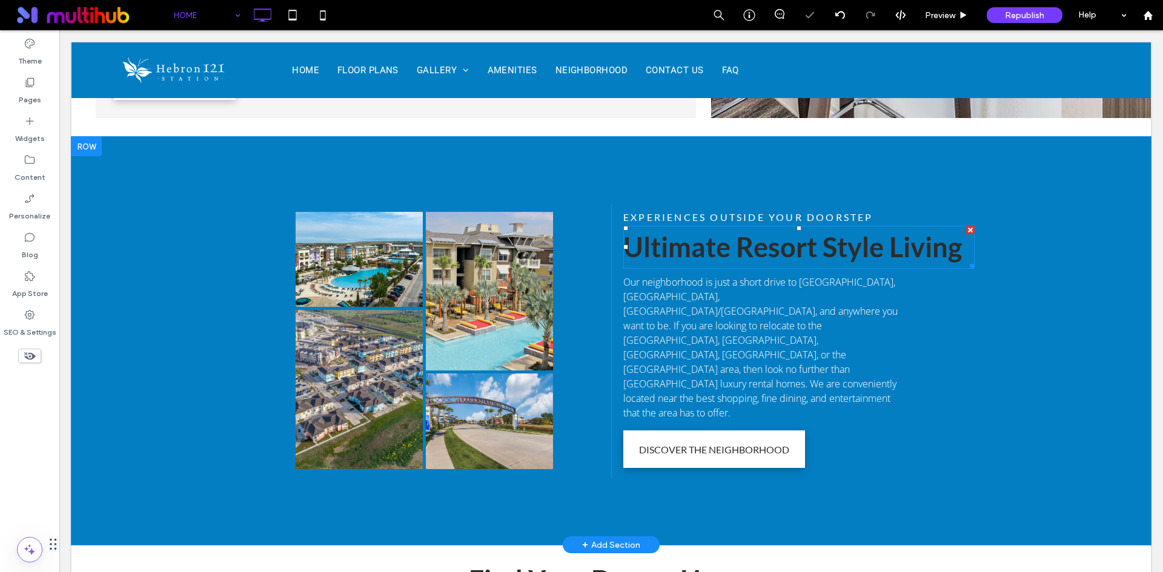
click at [802, 231] on span "Ultimate Resort Style Living" at bounding box center [792, 247] width 338 height 33
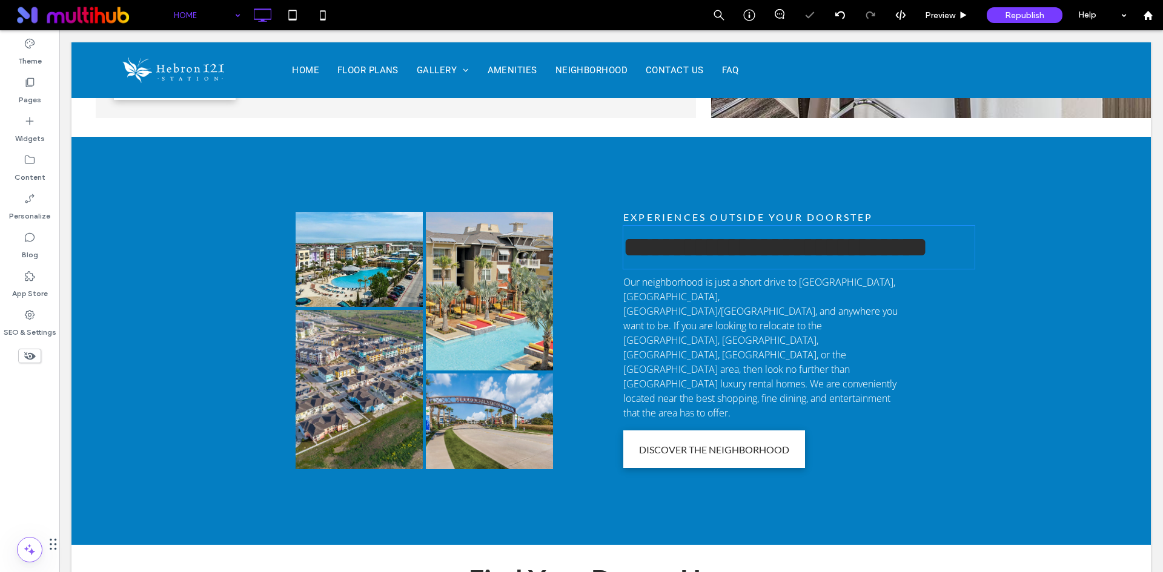
type input "****"
type input "**"
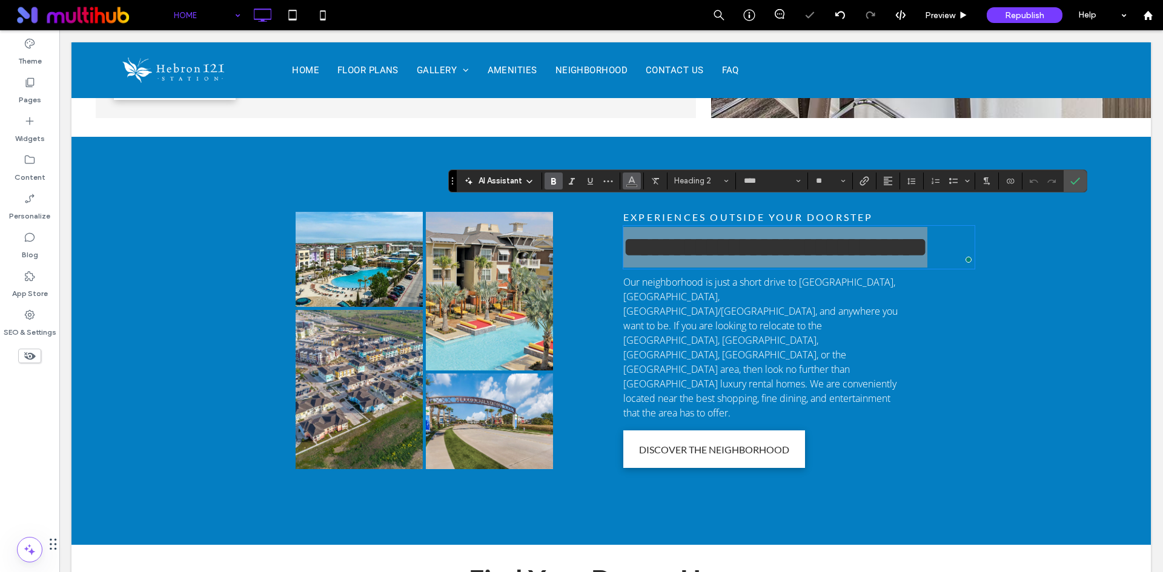
click at [628, 182] on icon "Color" at bounding box center [632, 180] width 10 height 10
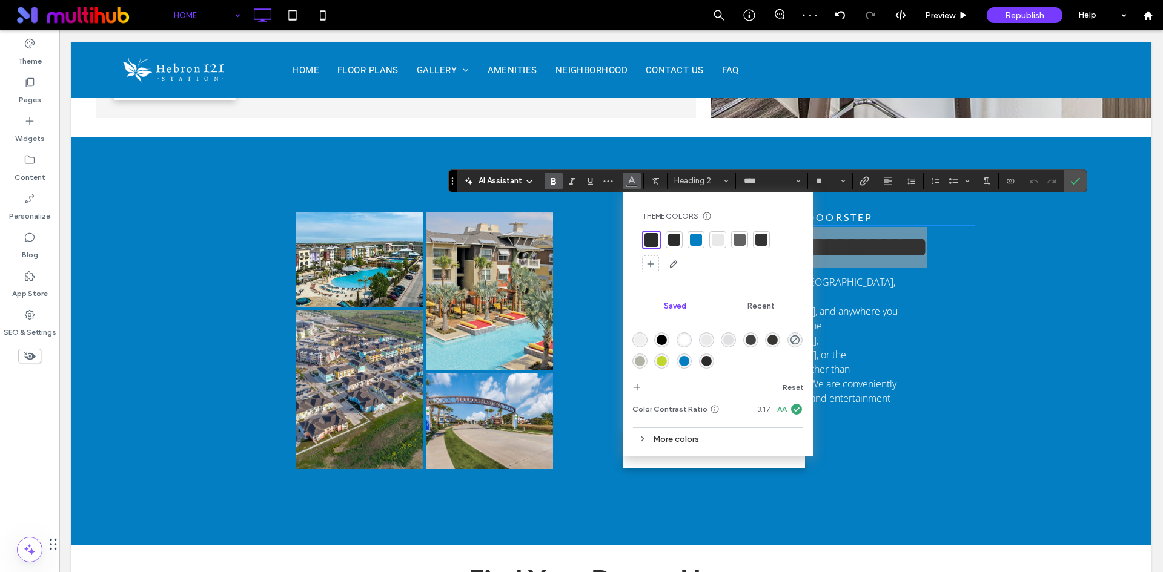
click at [684, 341] on div "rgba(255,255,255,1)" at bounding box center [684, 340] width 10 height 10
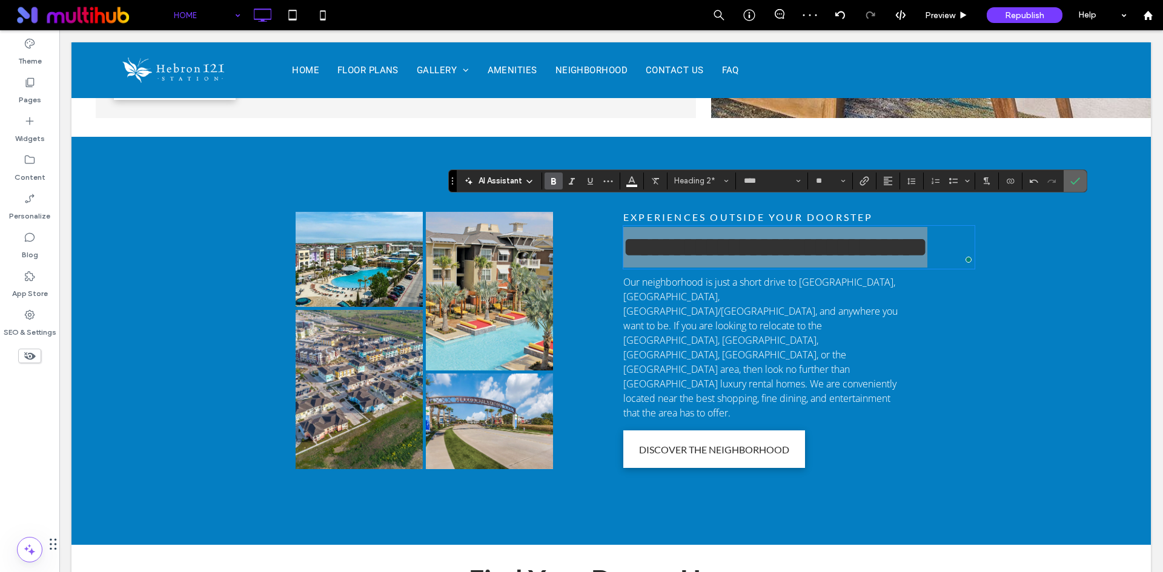
click at [1075, 179] on icon "Confirm" at bounding box center [1075, 181] width 10 height 10
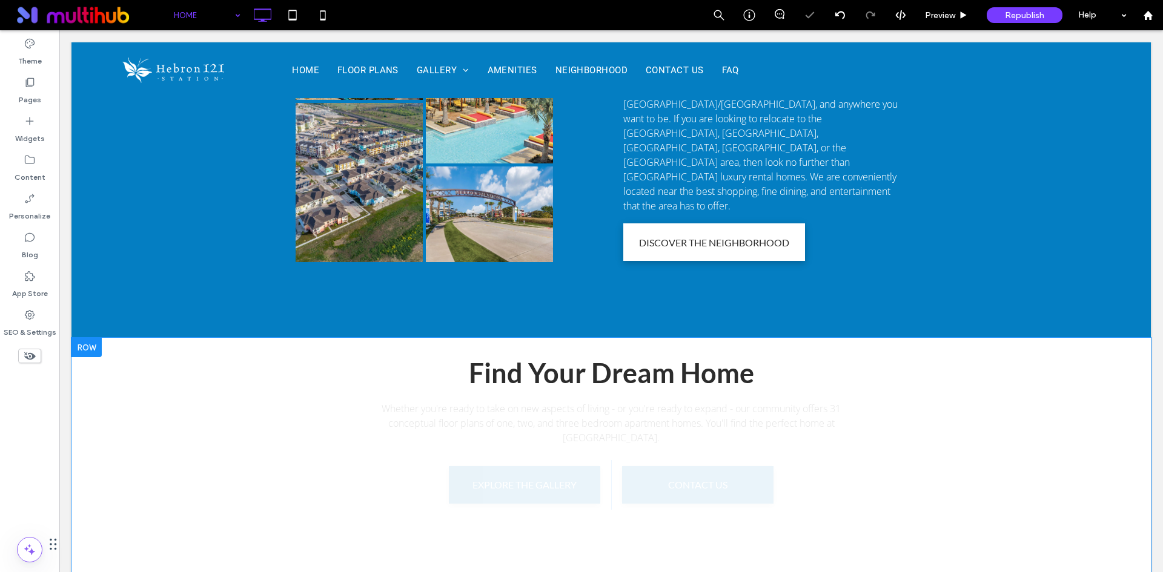
scroll to position [1756, 0]
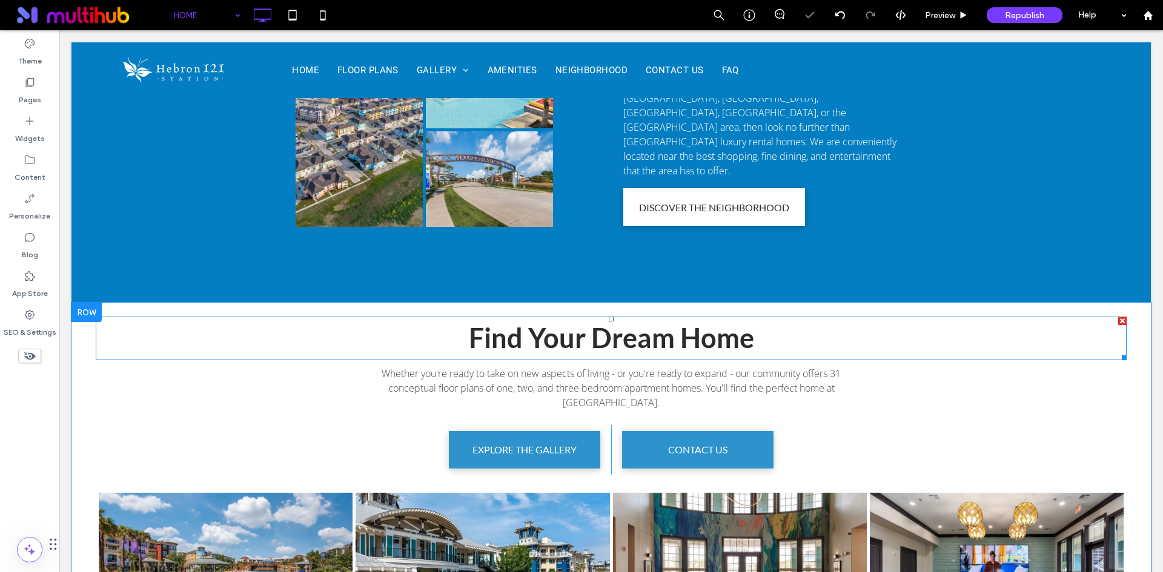
click at [619, 322] on span "Find Your Dream Home" at bounding box center [611, 338] width 285 height 33
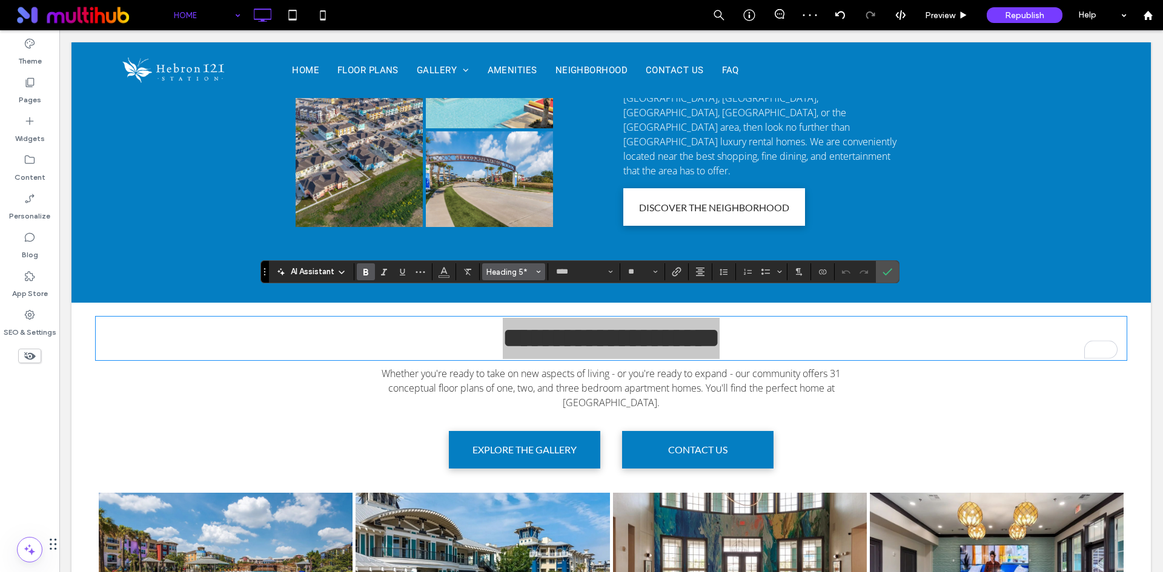
click at [532, 277] on button "Heading 5*" at bounding box center [513, 271] width 63 height 17
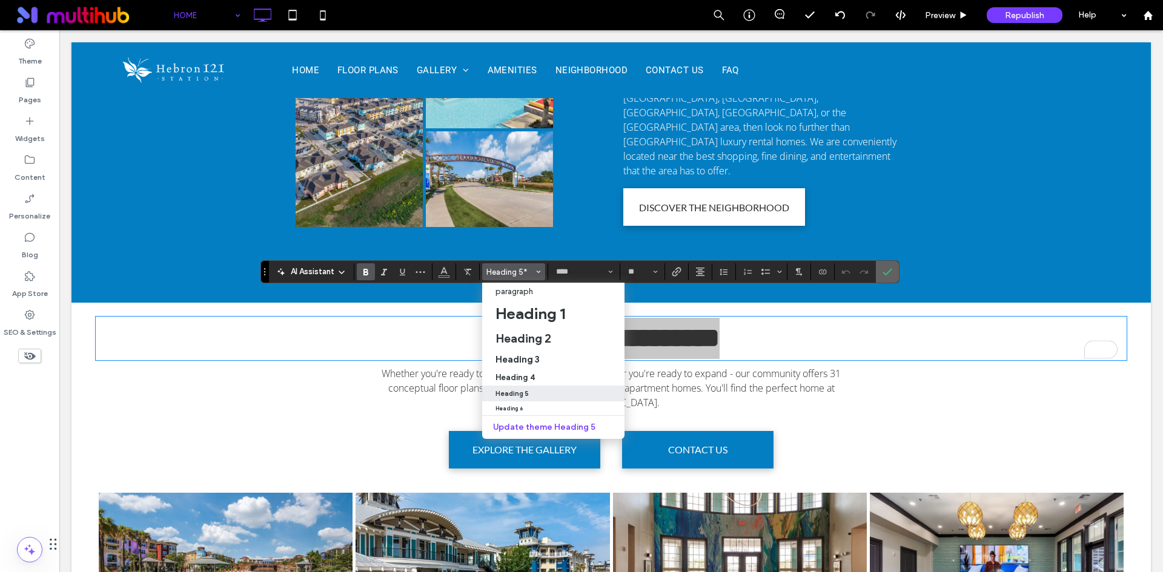
click at [890, 273] on icon "Confirm" at bounding box center [887, 272] width 10 height 10
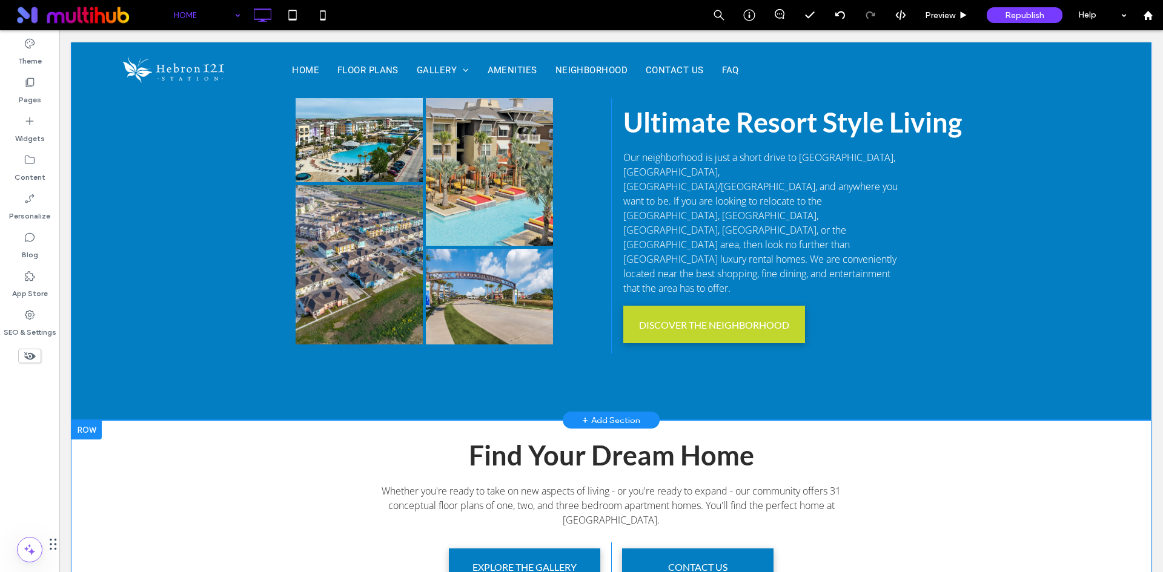
scroll to position [1817, 0]
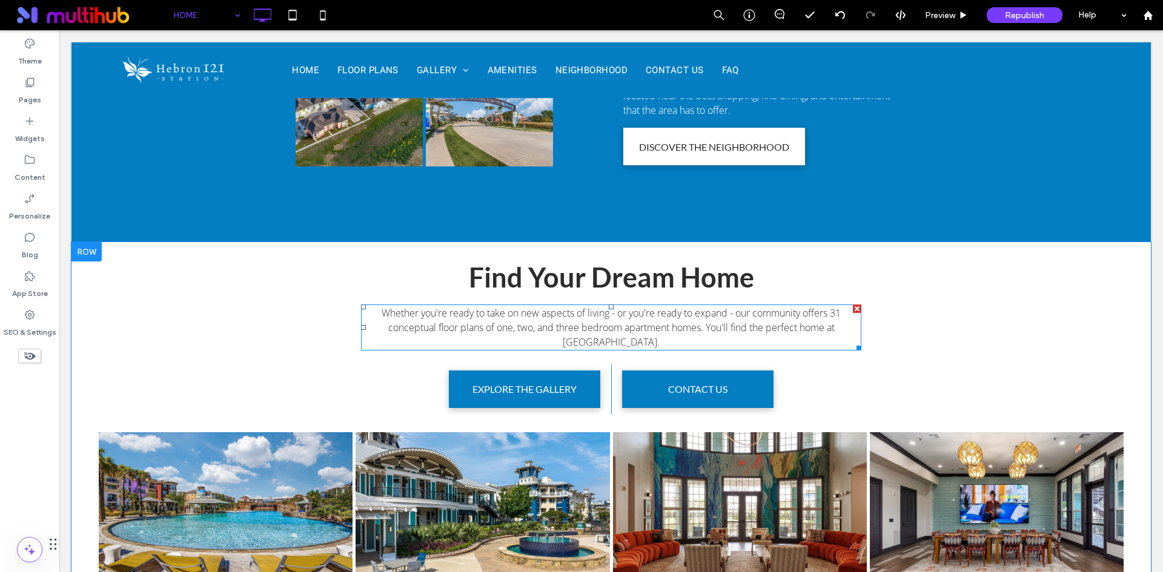
click at [616, 306] on span "Whether you're ready to take on new aspects of living - or you're ready to expa…" at bounding box center [610, 327] width 459 height 42
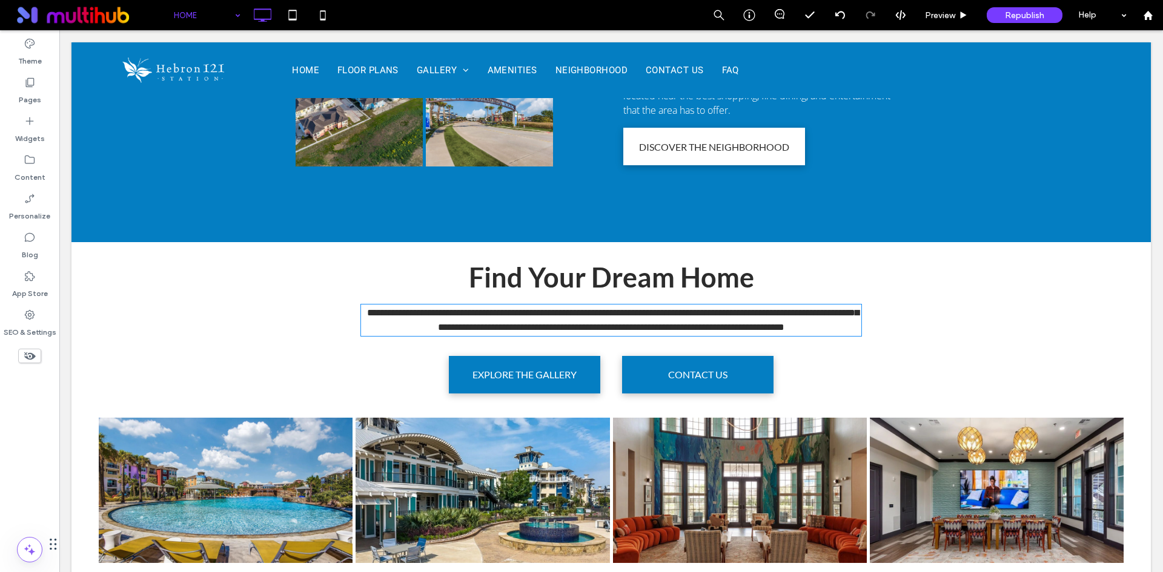
type input "*********"
type input "**"
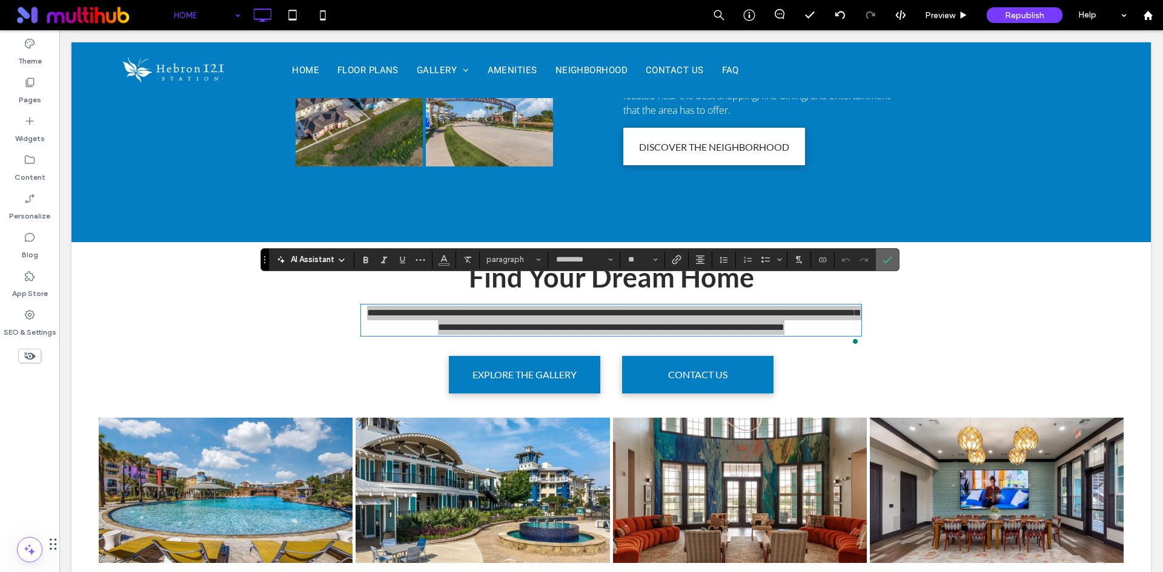
click at [884, 265] on span "Confirm" at bounding box center [884, 260] width 5 height 22
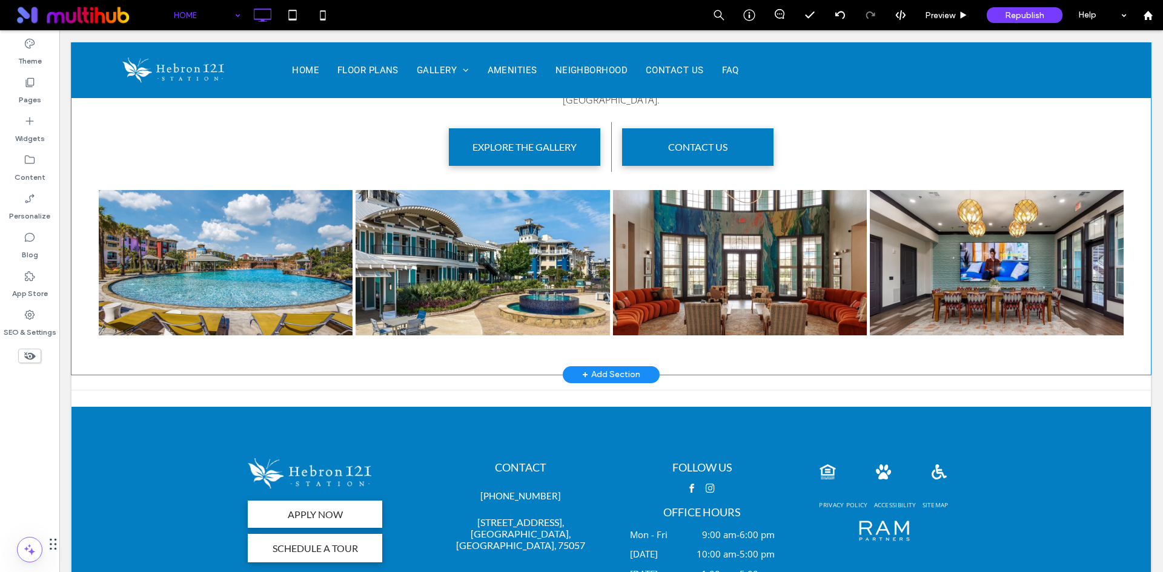
scroll to position [1975, 0]
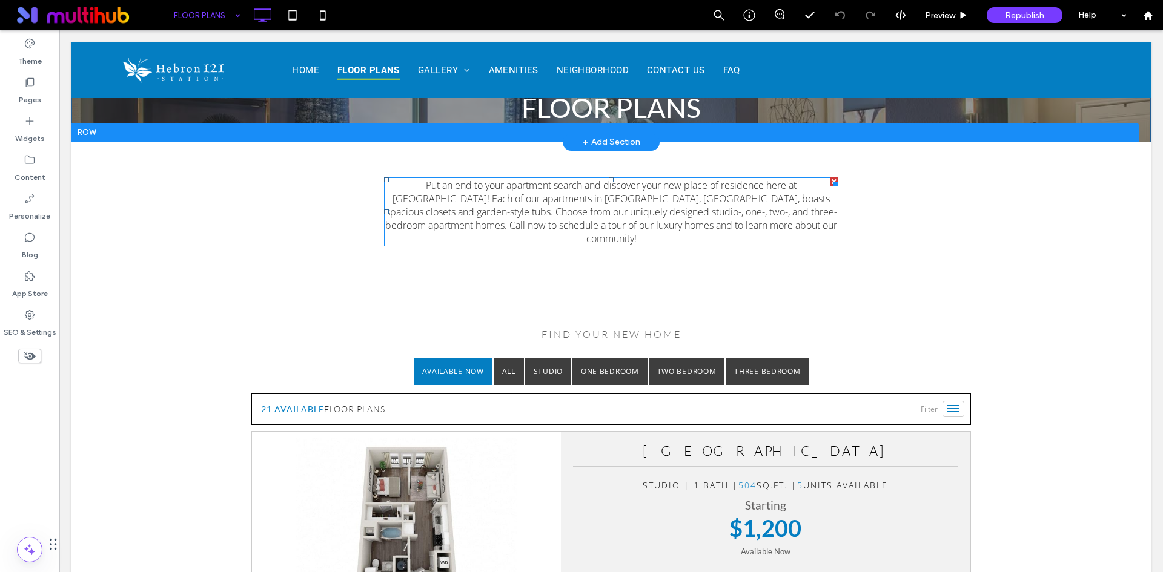
scroll to position [61, 0]
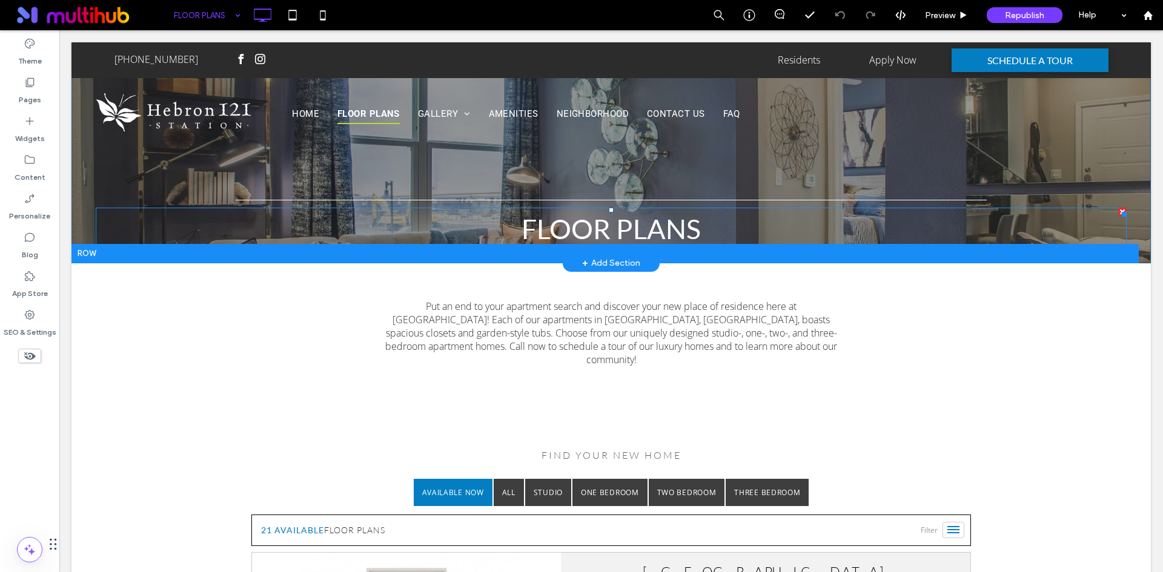
click at [587, 228] on span "floor plans" at bounding box center [610, 229] width 179 height 33
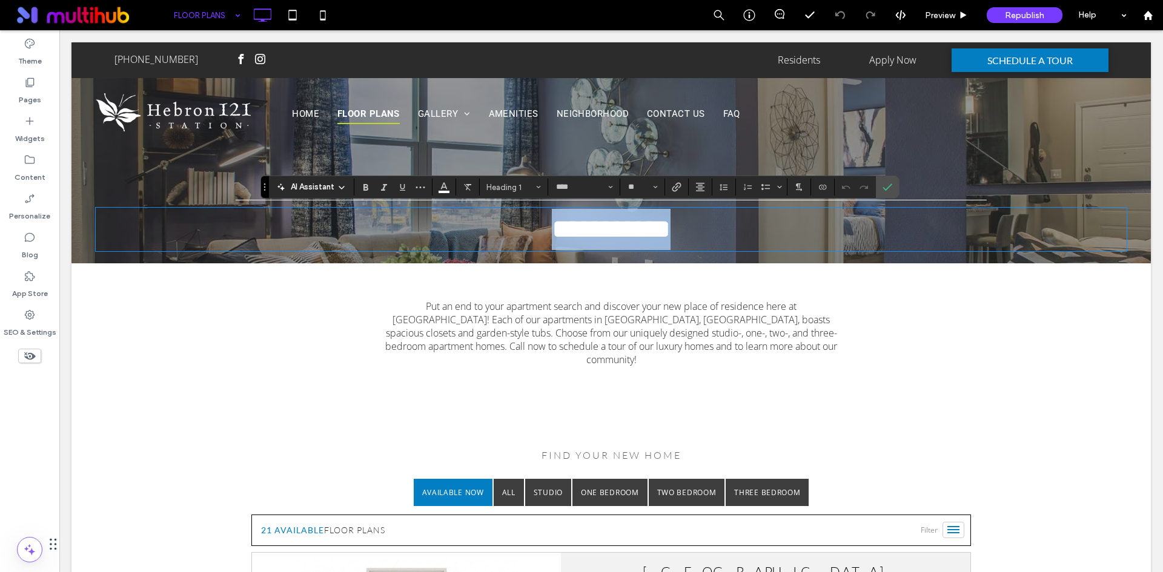
type input "****"
type input "**"
click at [891, 186] on icon "Confirm" at bounding box center [887, 187] width 10 height 10
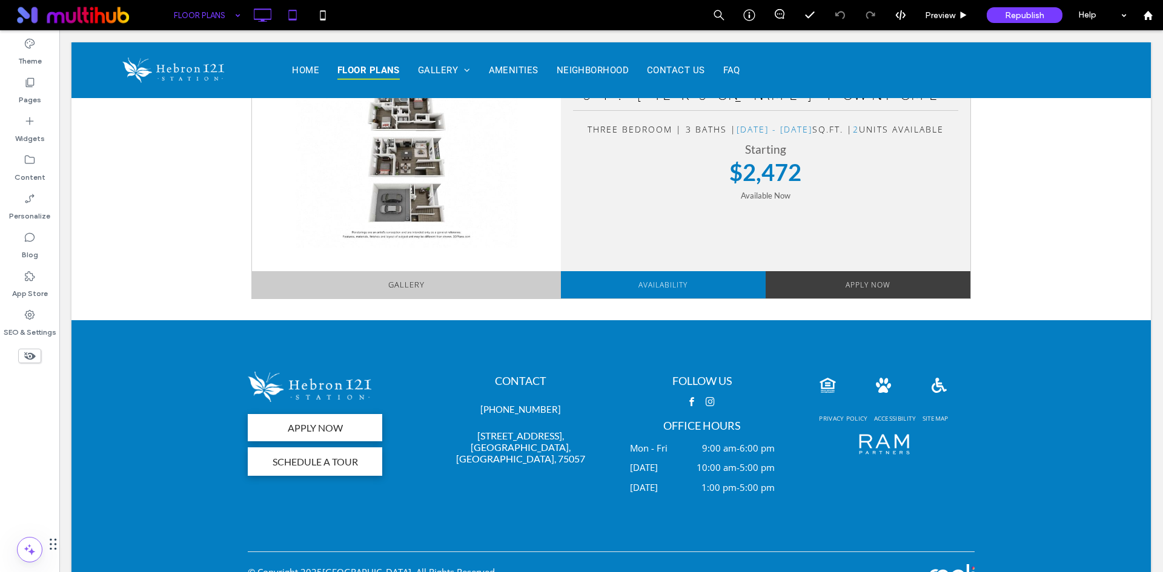
scroll to position [5283, 0]
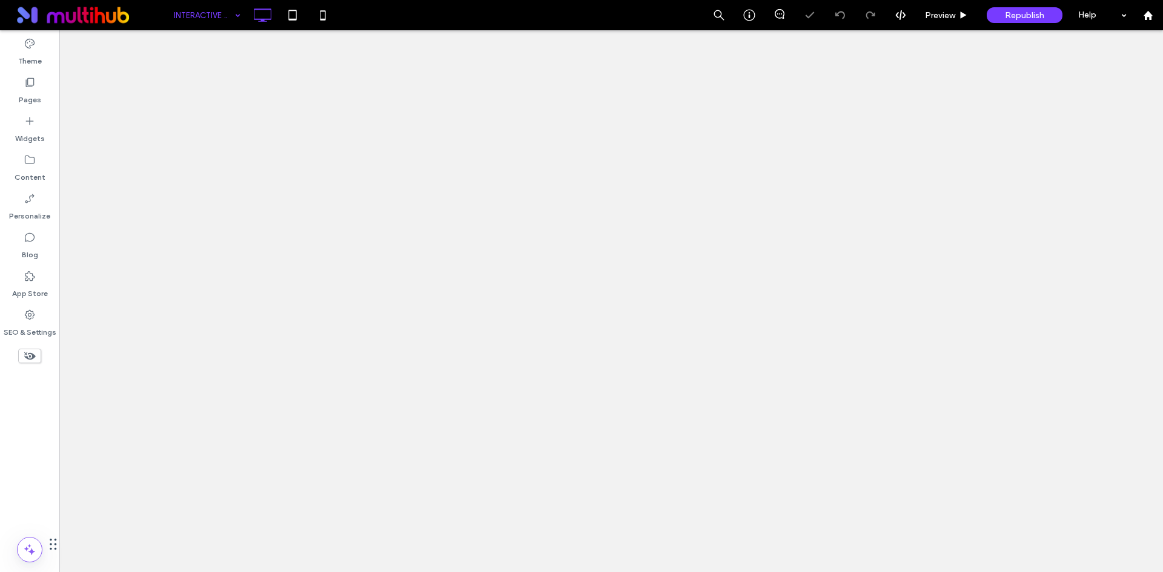
type input "****"
type input "**"
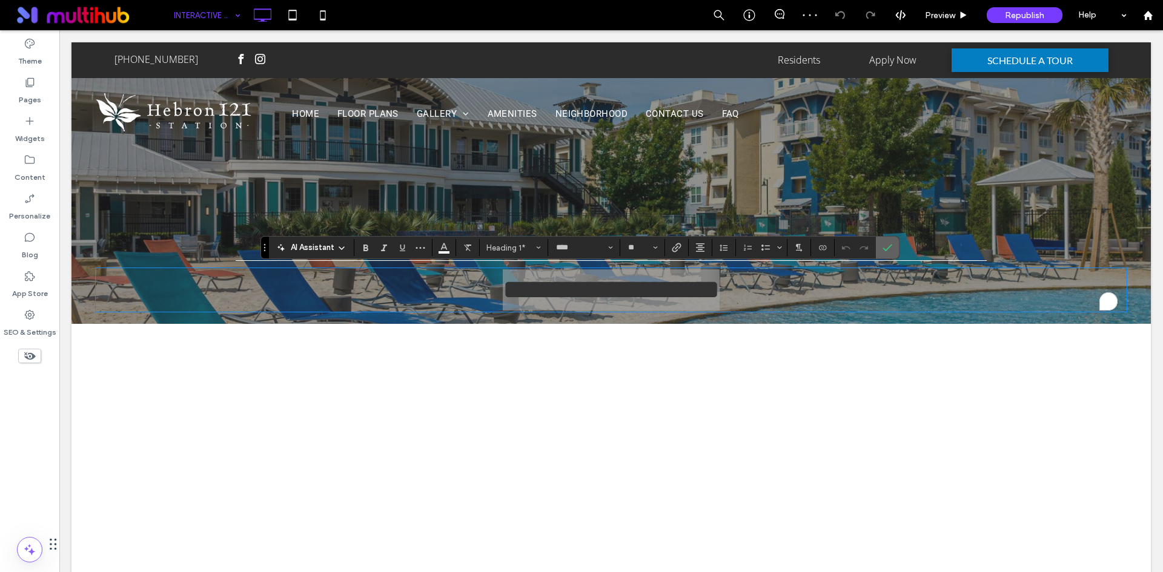
click at [892, 248] on label "Confirm" at bounding box center [887, 248] width 18 height 22
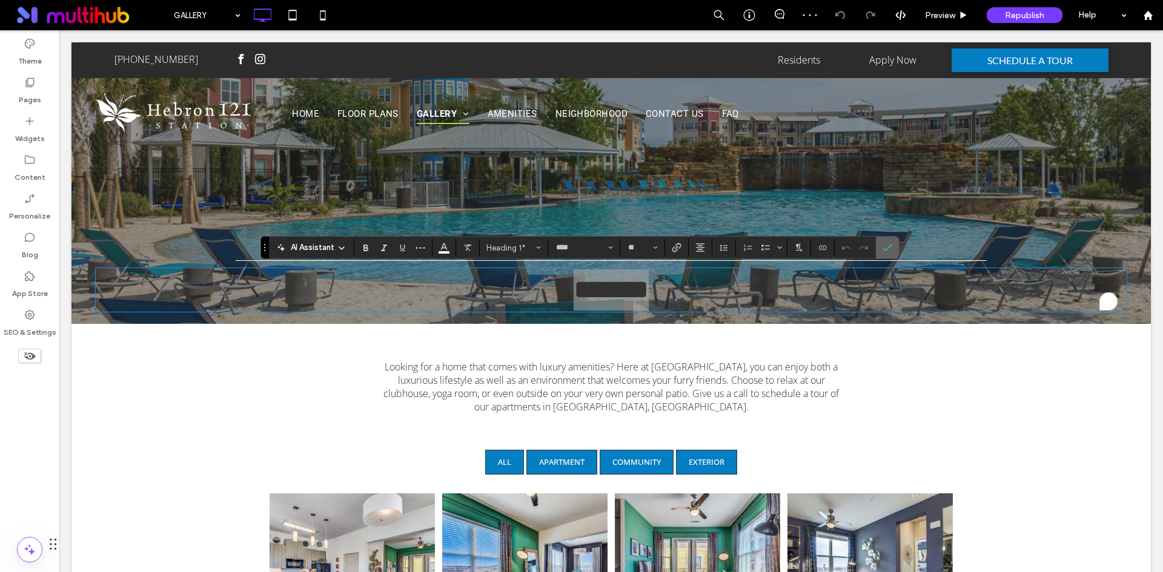
click at [879, 245] on label "Confirm" at bounding box center [887, 248] width 18 height 22
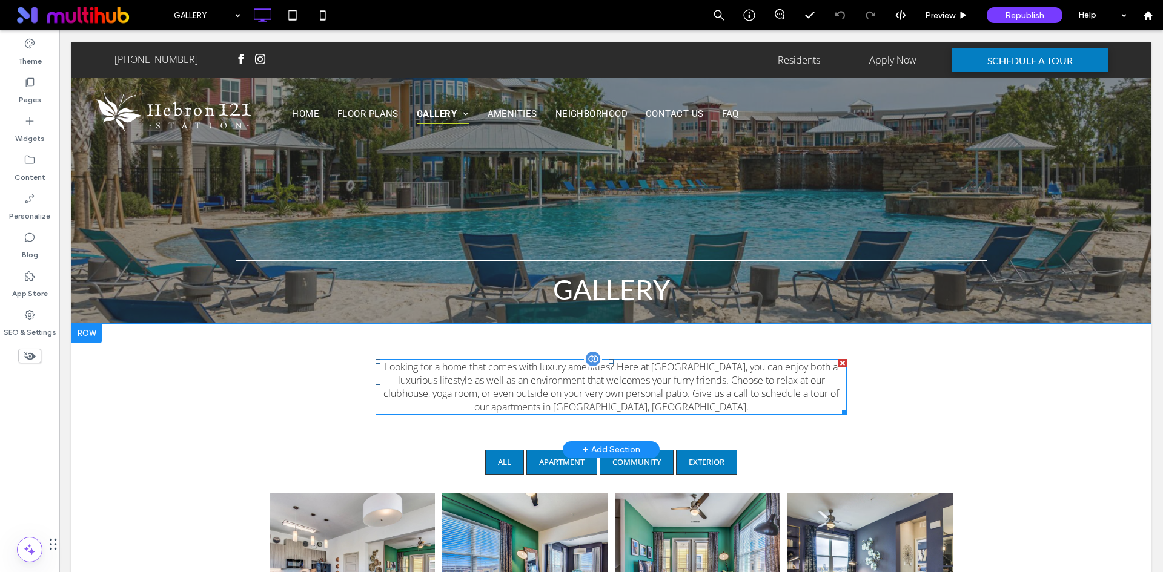
click at [520, 385] on p "Looking for a home that comes with luxury amenities? Here at [GEOGRAPHIC_DATA],…" at bounding box center [610, 386] width 471 height 53
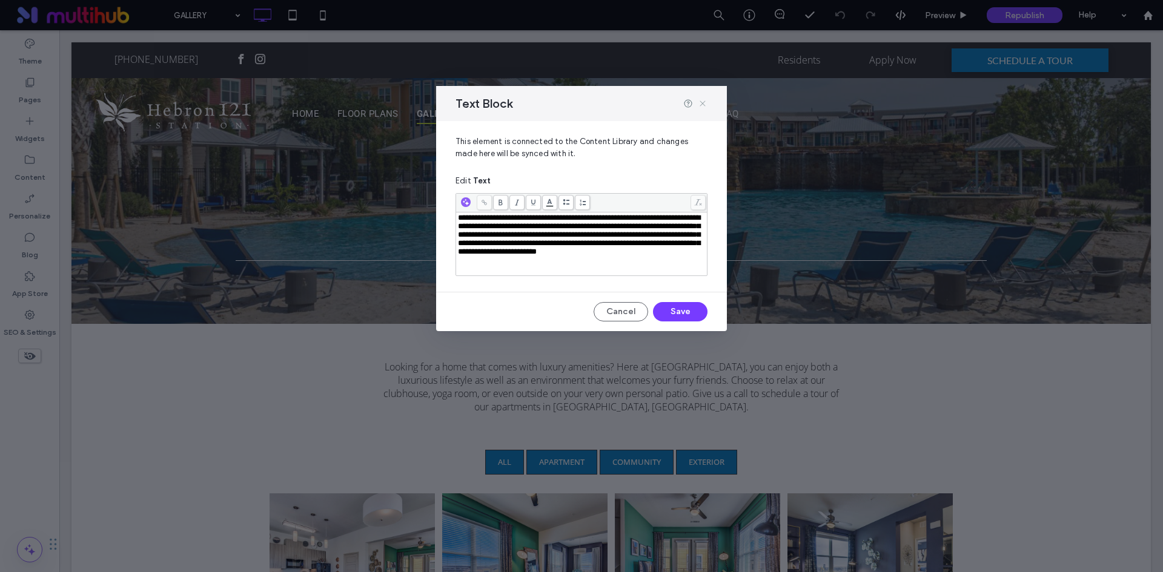
click at [698, 103] on icon at bounding box center [703, 104] width 10 height 10
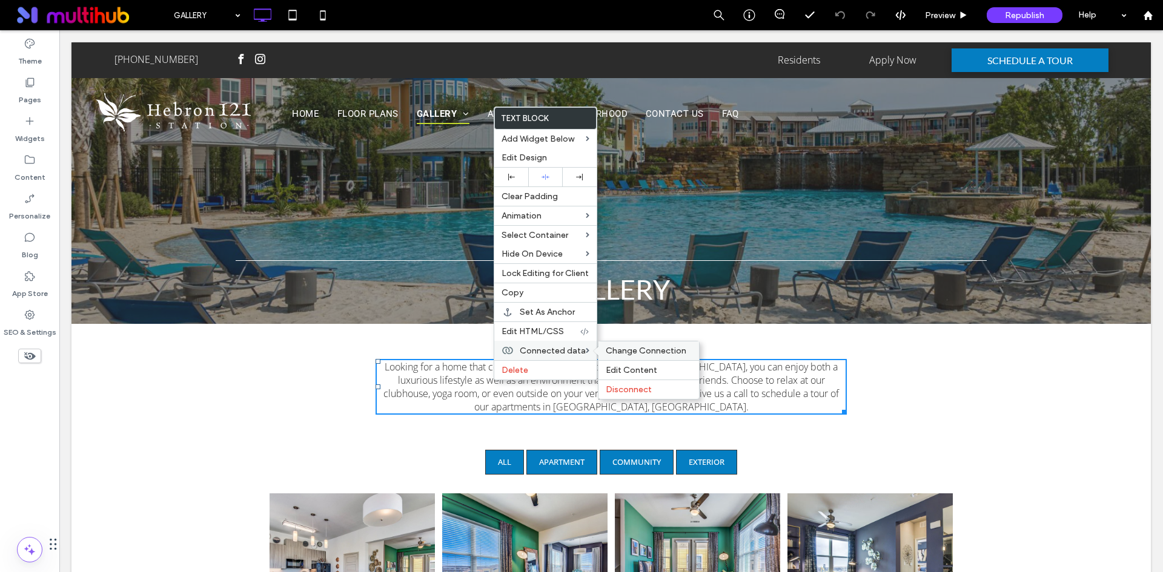
click at [608, 348] on span "Change Connection" at bounding box center [646, 351] width 81 height 10
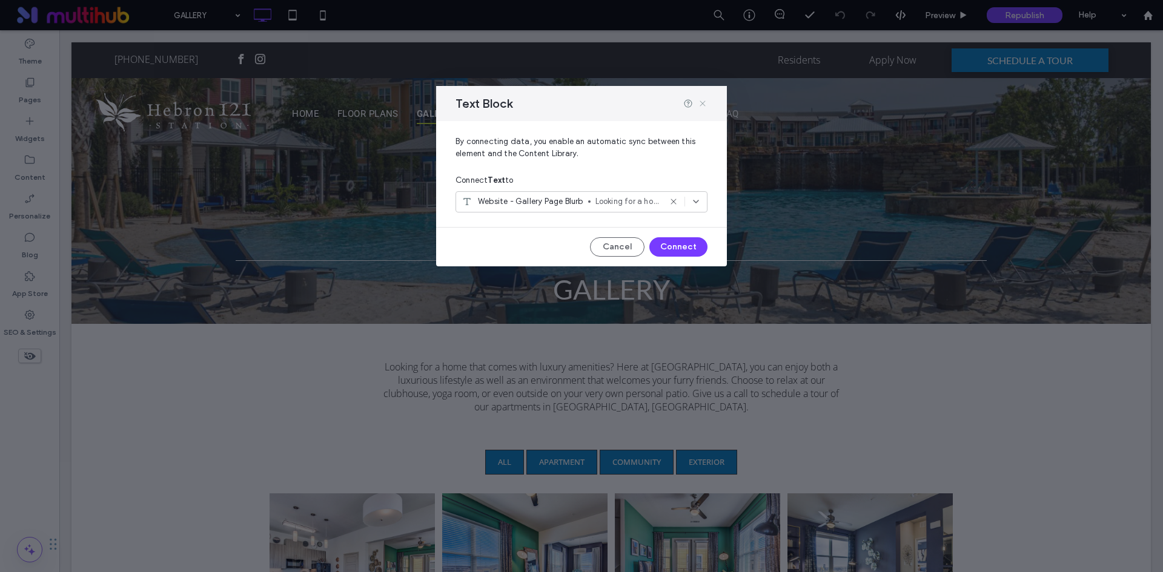
click at [702, 102] on icon at bounding box center [703, 104] width 10 height 10
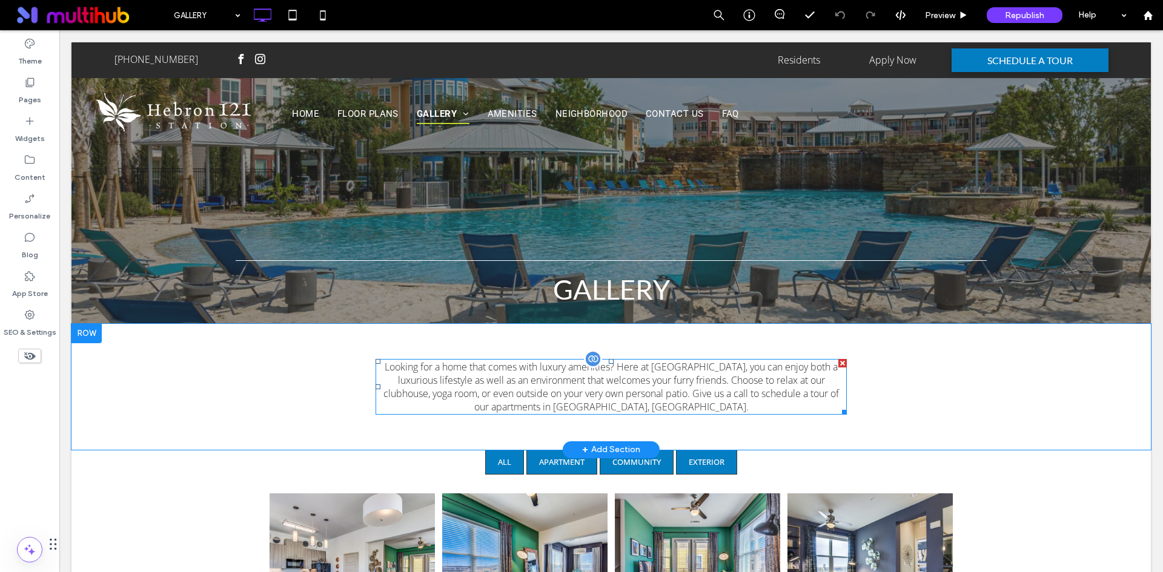
click at [493, 402] on p "Looking for a home that comes with luxury amenities? Here at [GEOGRAPHIC_DATA],…" at bounding box center [610, 386] width 471 height 53
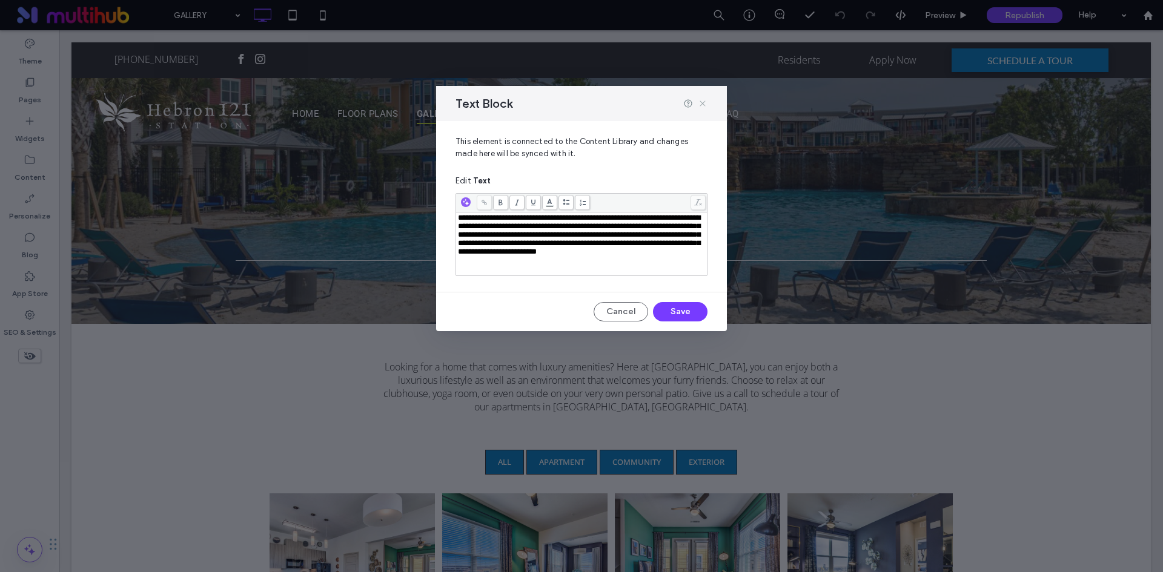
drag, startPoint x: 702, startPoint y: 101, endPoint x: 134, endPoint y: 12, distance: 574.3
click at [702, 101] on icon at bounding box center [703, 104] width 10 height 10
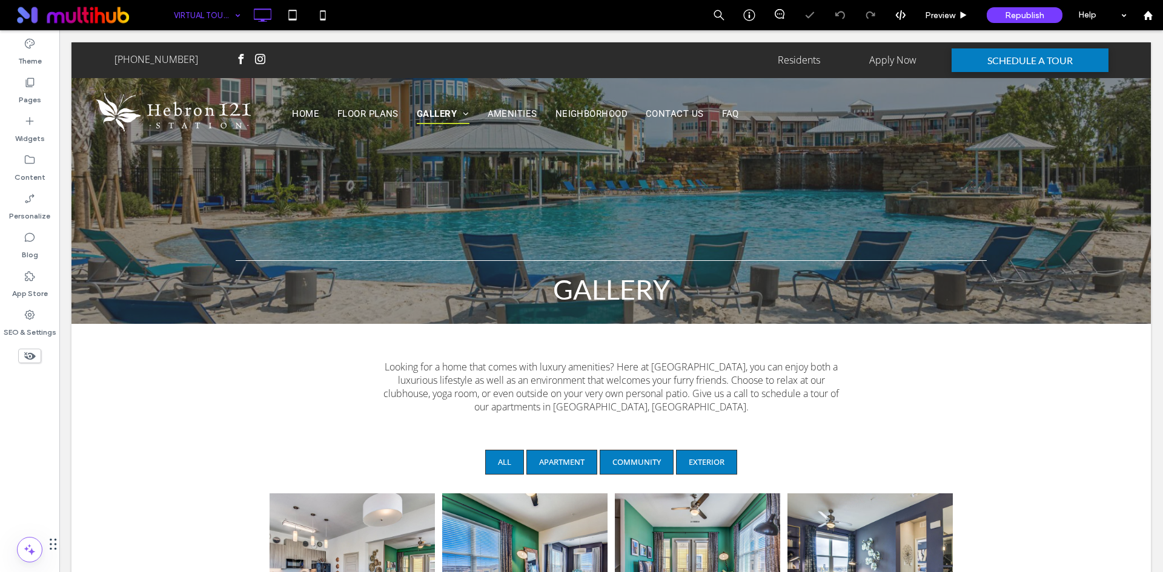
type input "****"
type input "**"
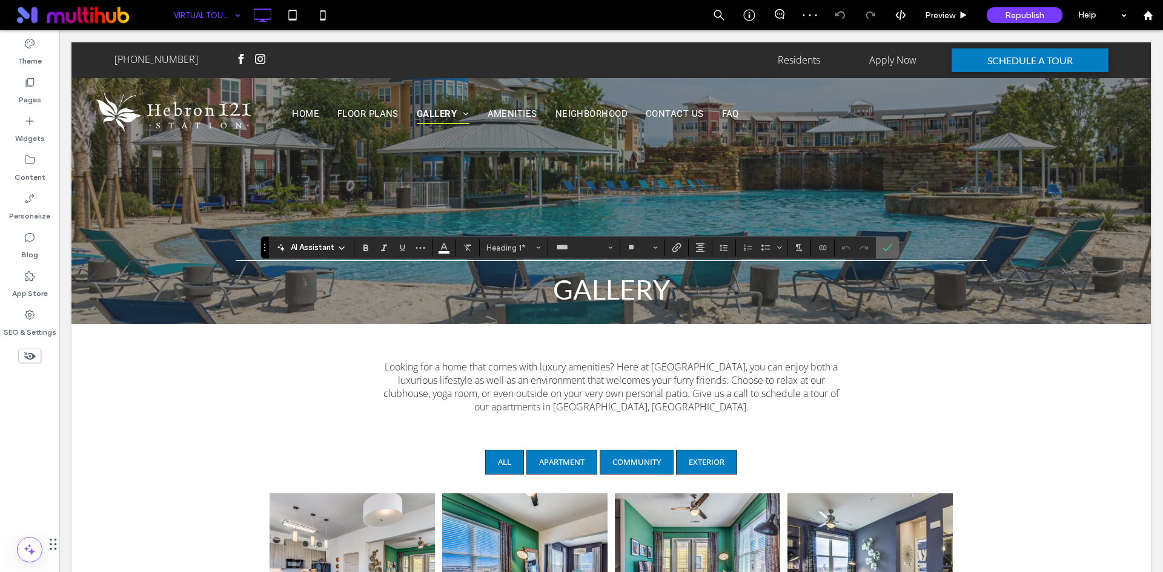
click at [890, 245] on icon "Confirm" at bounding box center [887, 248] width 10 height 10
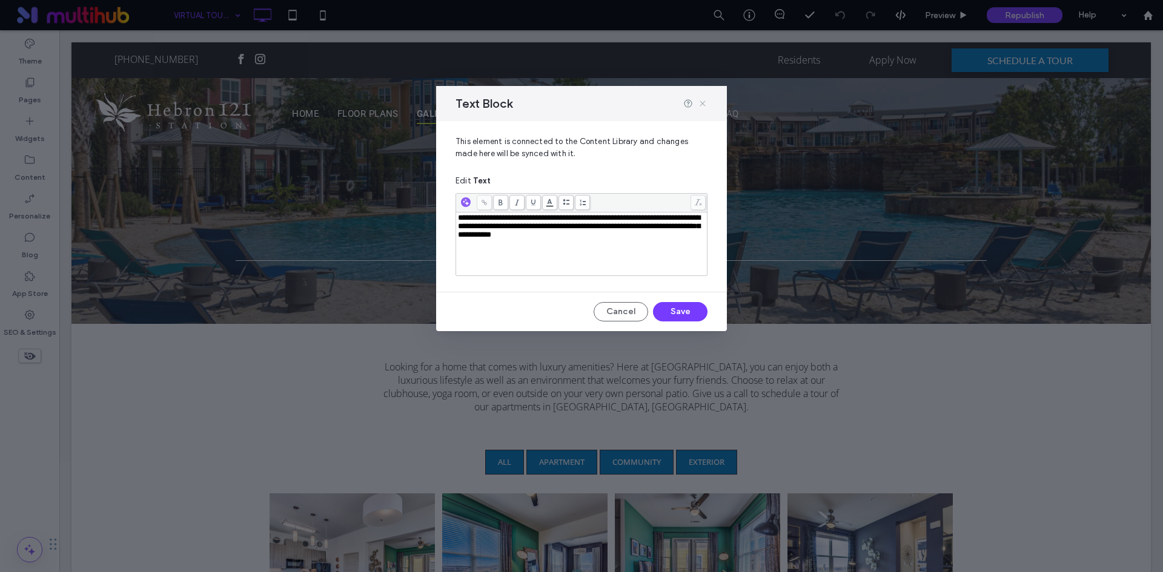
click at [705, 104] on icon at bounding box center [703, 104] width 10 height 10
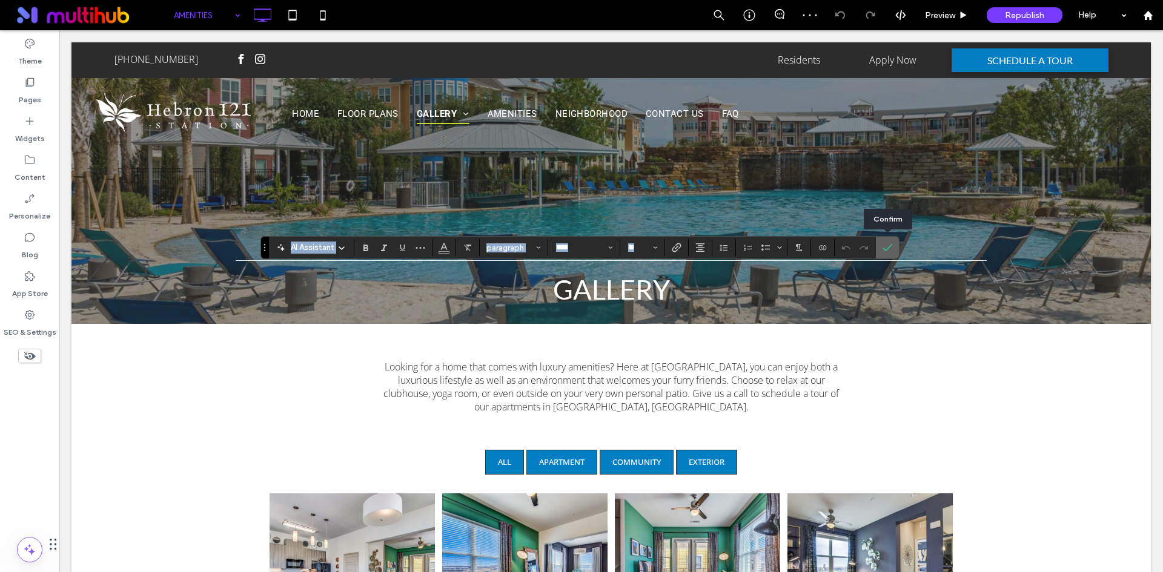
click at [883, 245] on icon "Confirm" at bounding box center [887, 248] width 10 height 10
click at [516, 242] on button "paragraph" at bounding box center [513, 247] width 63 height 17
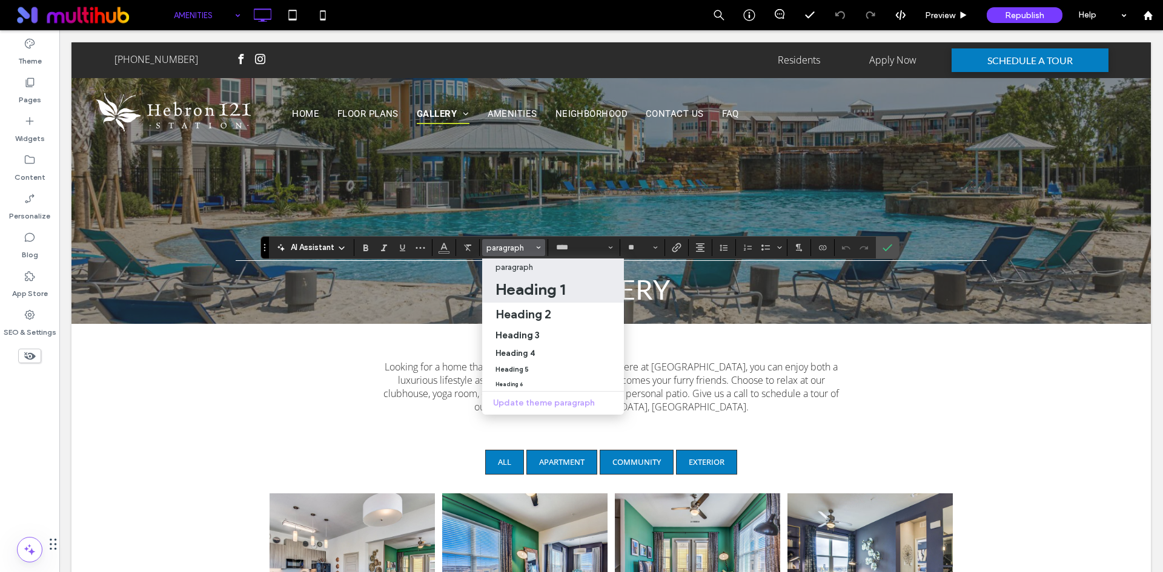
click at [533, 286] on h1 "Heading 1" at bounding box center [530, 289] width 70 height 19
type input "**"
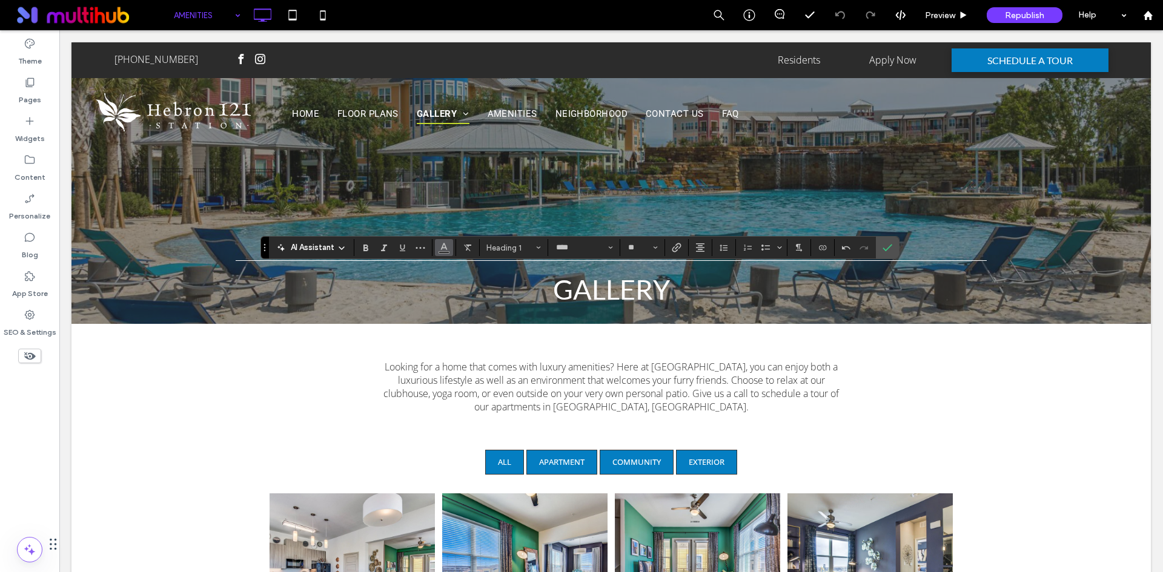
click at [449, 254] on button "Color" at bounding box center [444, 247] width 18 height 17
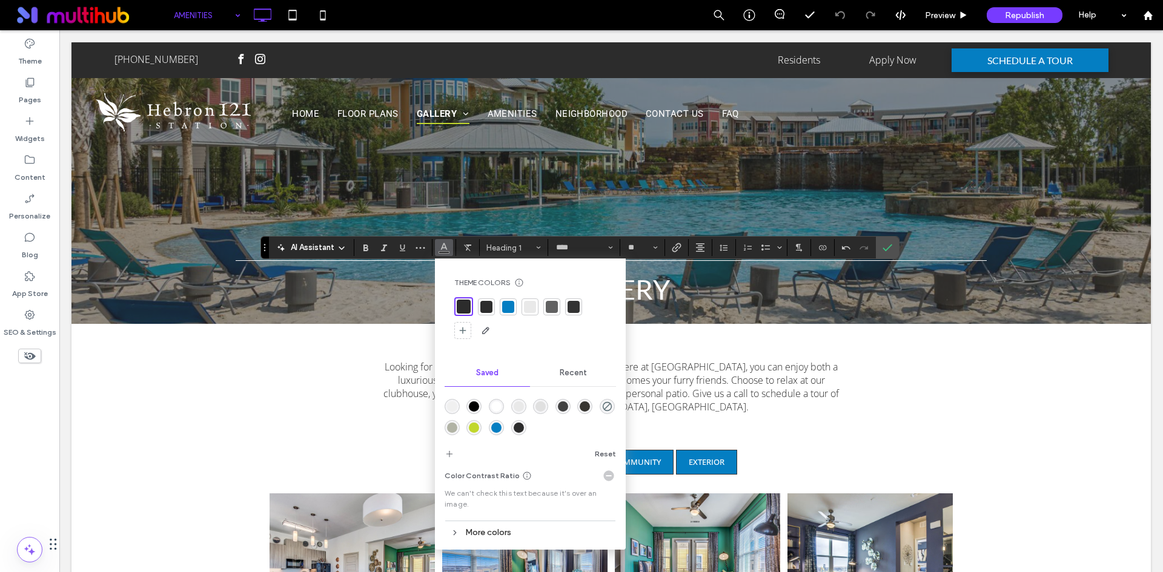
click at [495, 404] on div "rgba(255,255,255,1)" at bounding box center [496, 406] width 10 height 10
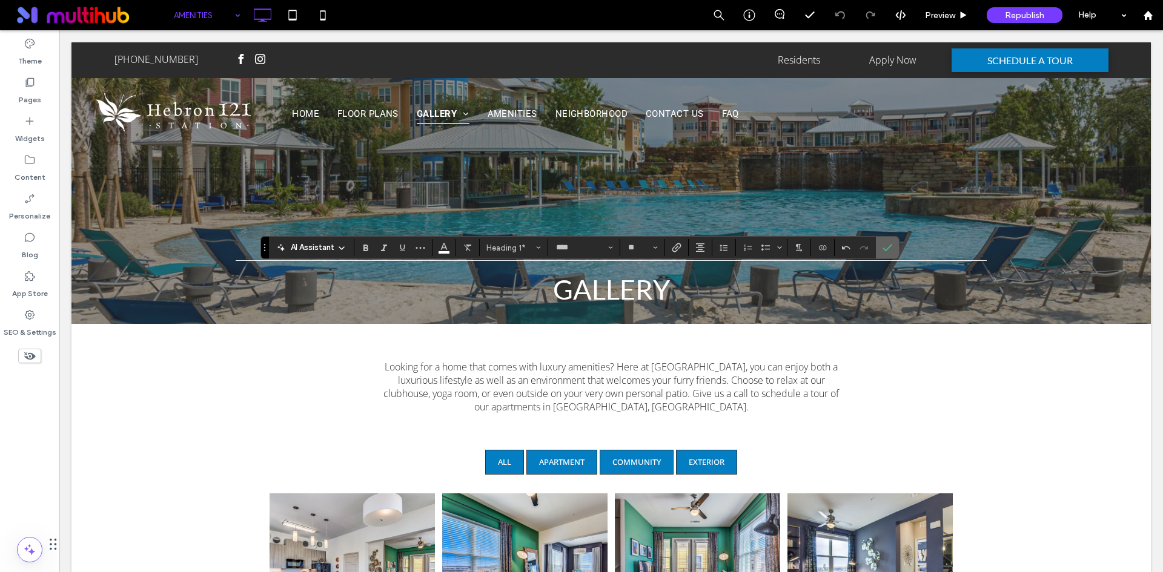
click at [882, 248] on icon "Confirm" at bounding box center [887, 248] width 10 height 10
click at [885, 245] on icon "Confirm" at bounding box center [887, 248] width 10 height 10
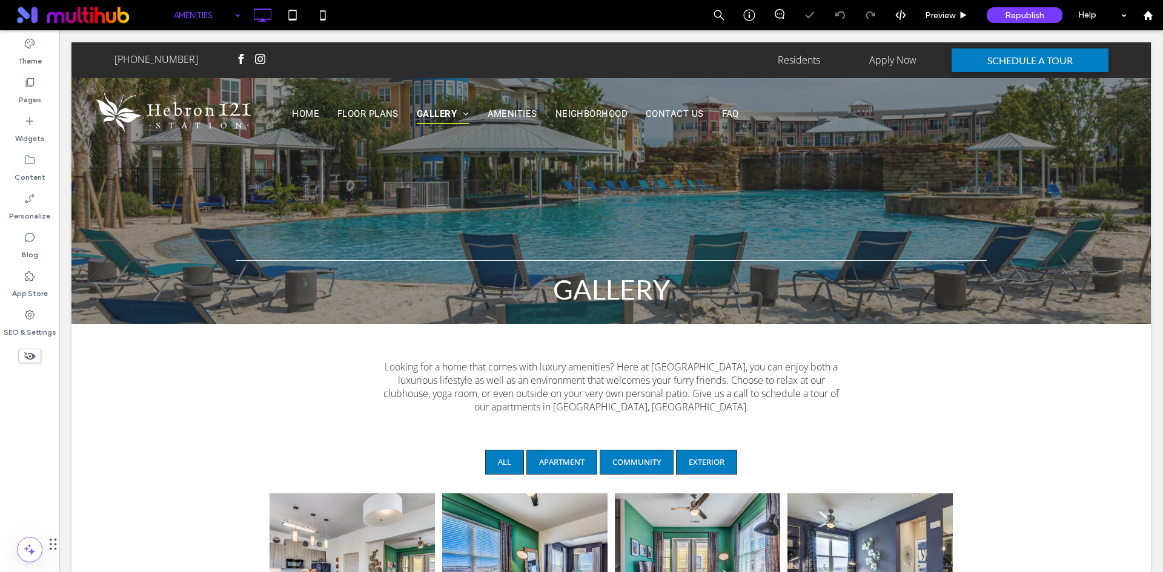
type input "****"
type input "**"
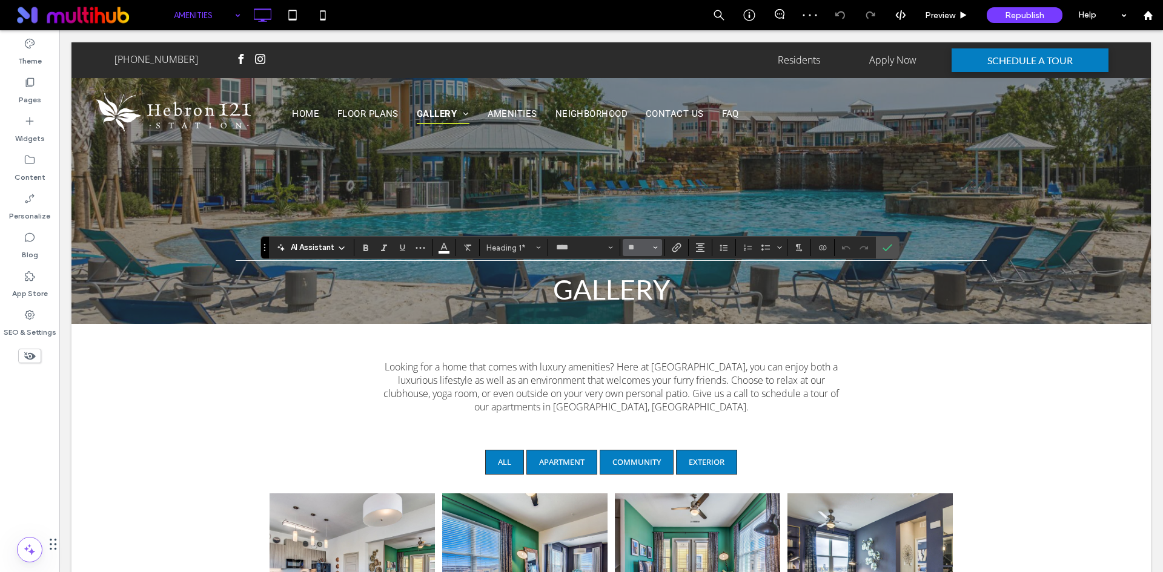
click at [655, 246] on icon "Size" at bounding box center [655, 247] width 5 height 5
click at [635, 251] on input "Size-input" at bounding box center [639, 248] width 24 height 10
type input "**"
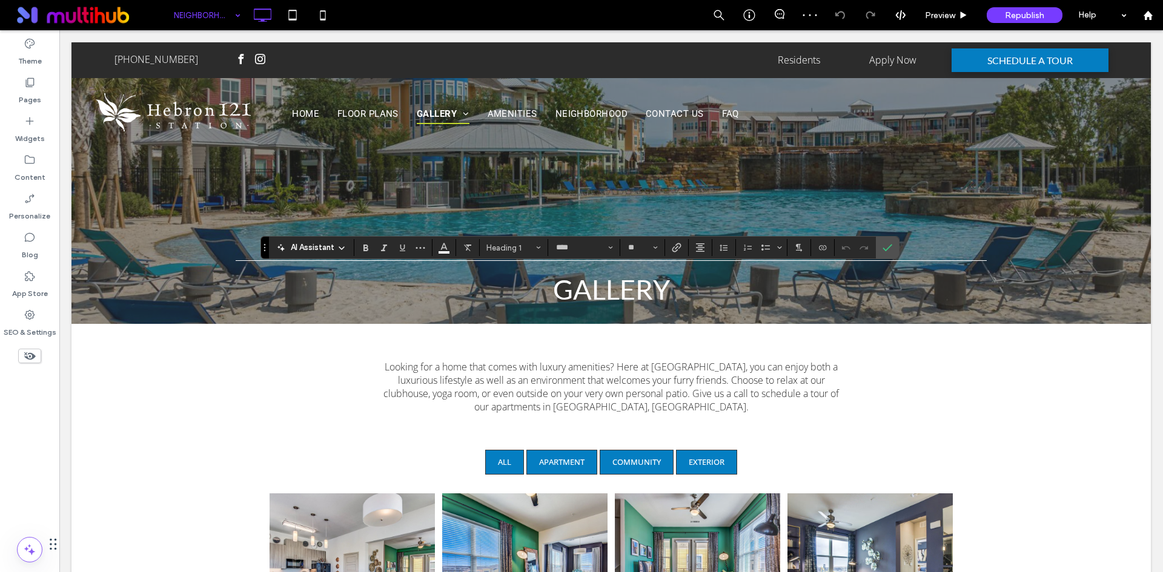
type input "****"
type input "**"
type input "****"
type input "**"
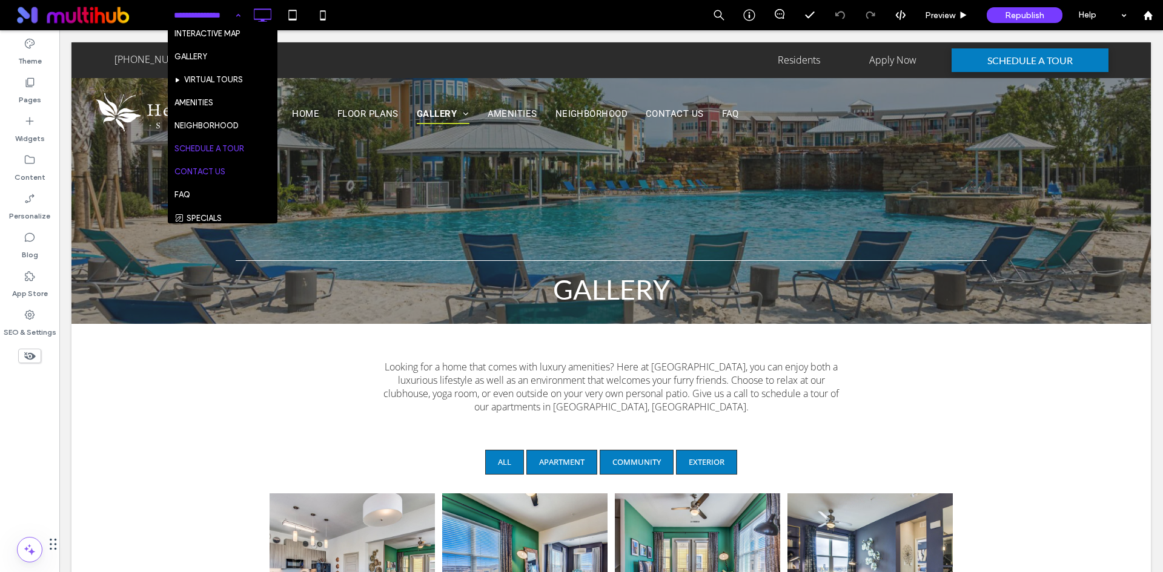
scroll to position [121, 0]
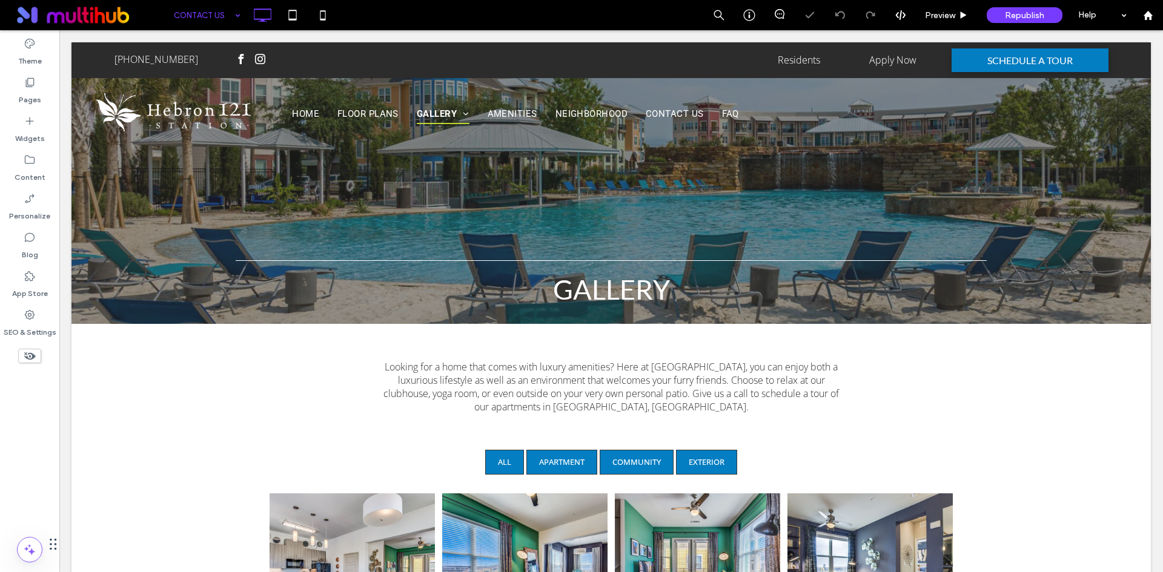
type input "****"
type input "**"
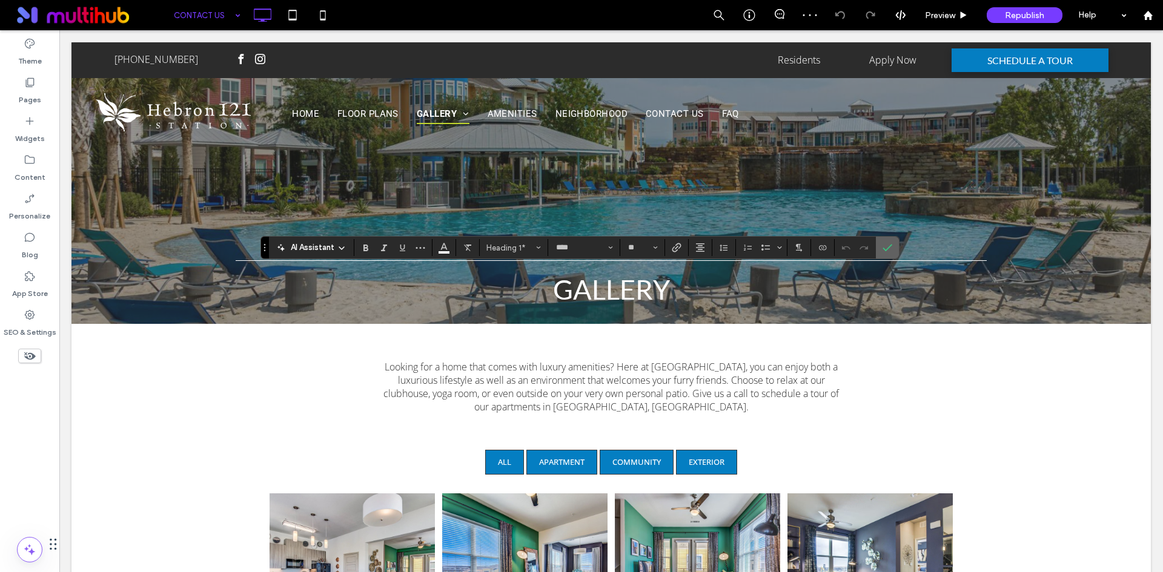
click at [885, 248] on icon "Confirm" at bounding box center [887, 248] width 10 height 10
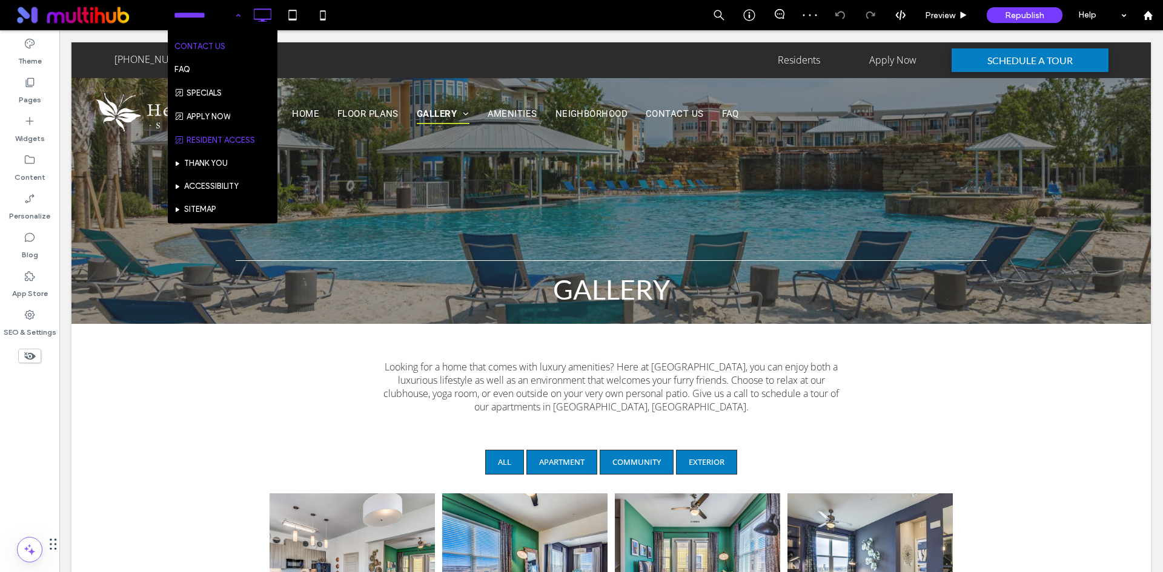
scroll to position [182, 0]
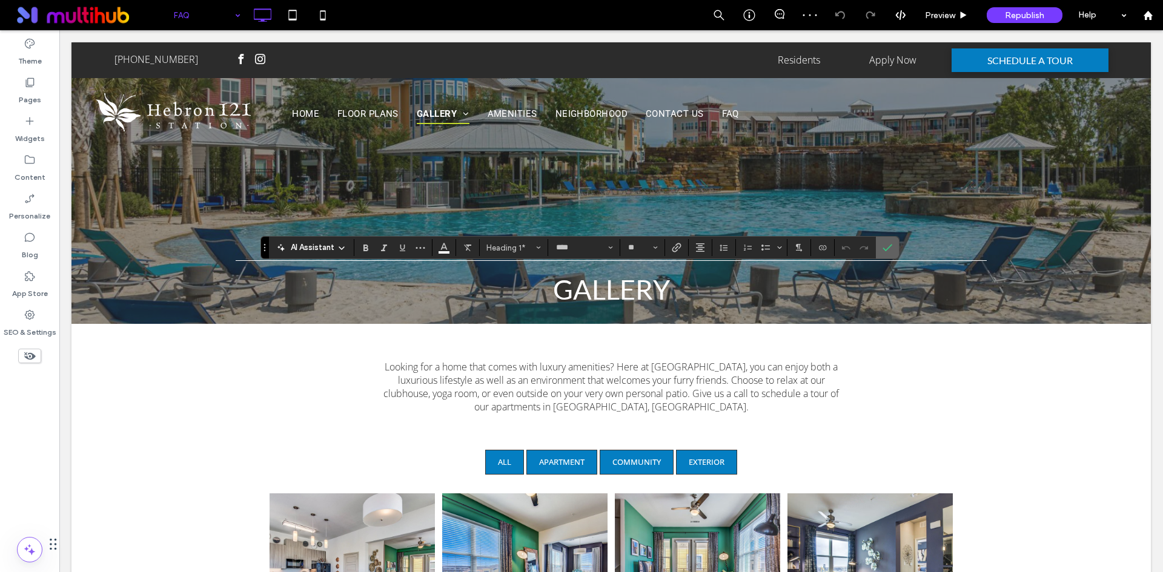
click at [883, 249] on icon "Confirm" at bounding box center [887, 248] width 10 height 10
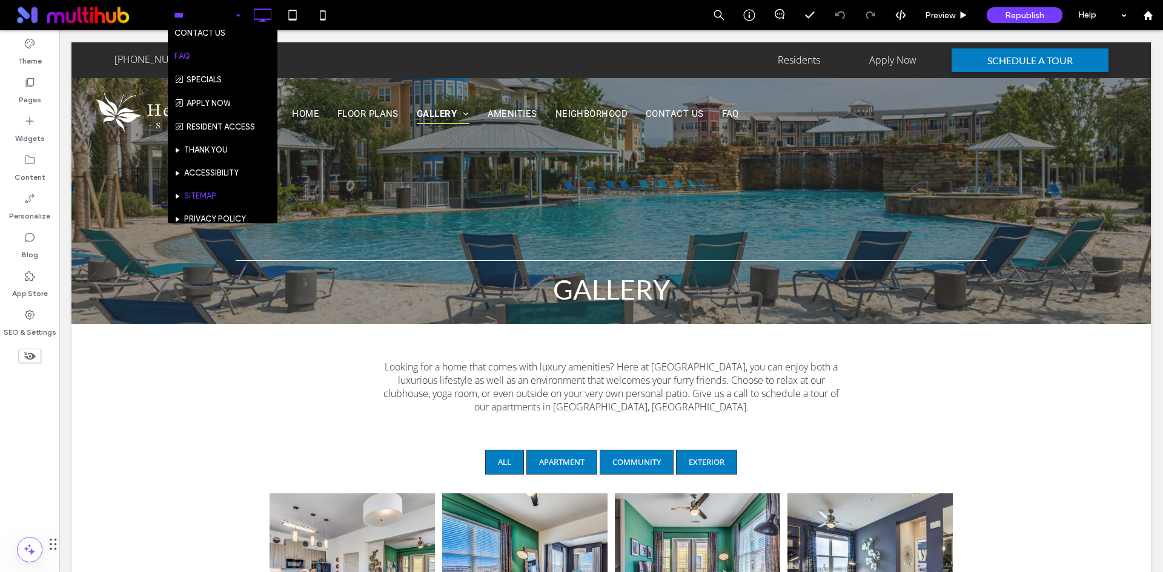
scroll to position [222, 0]
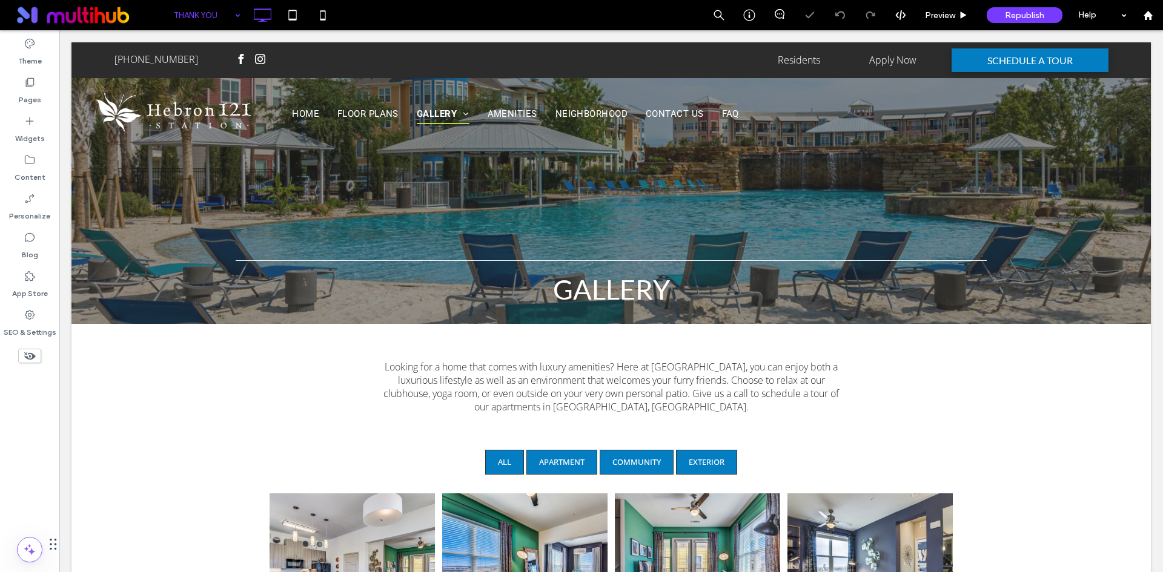
type input "****"
type input "**"
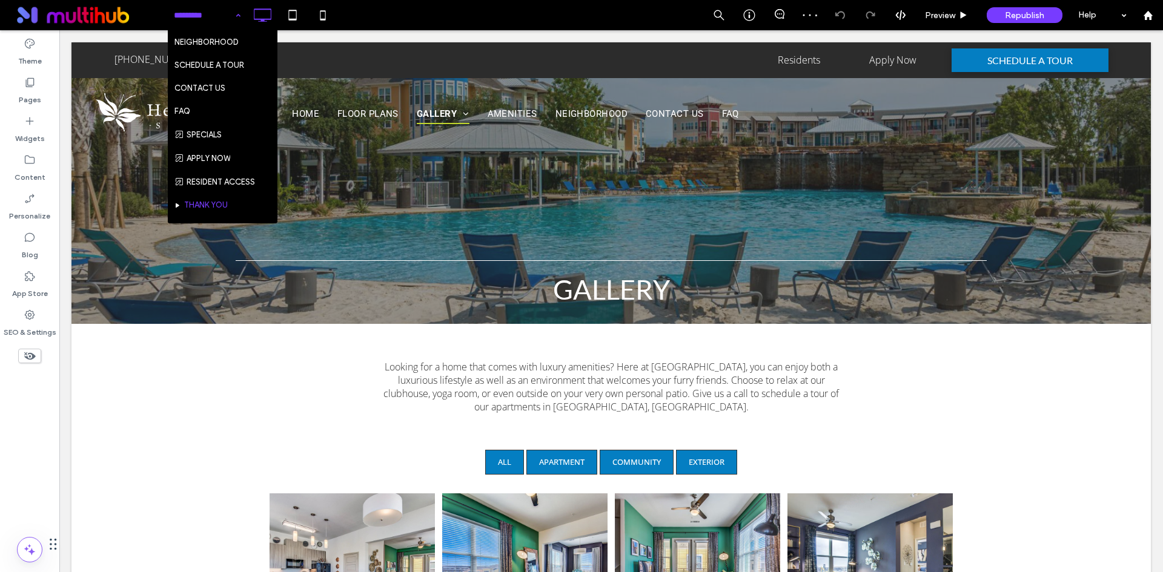
scroll to position [182, 0]
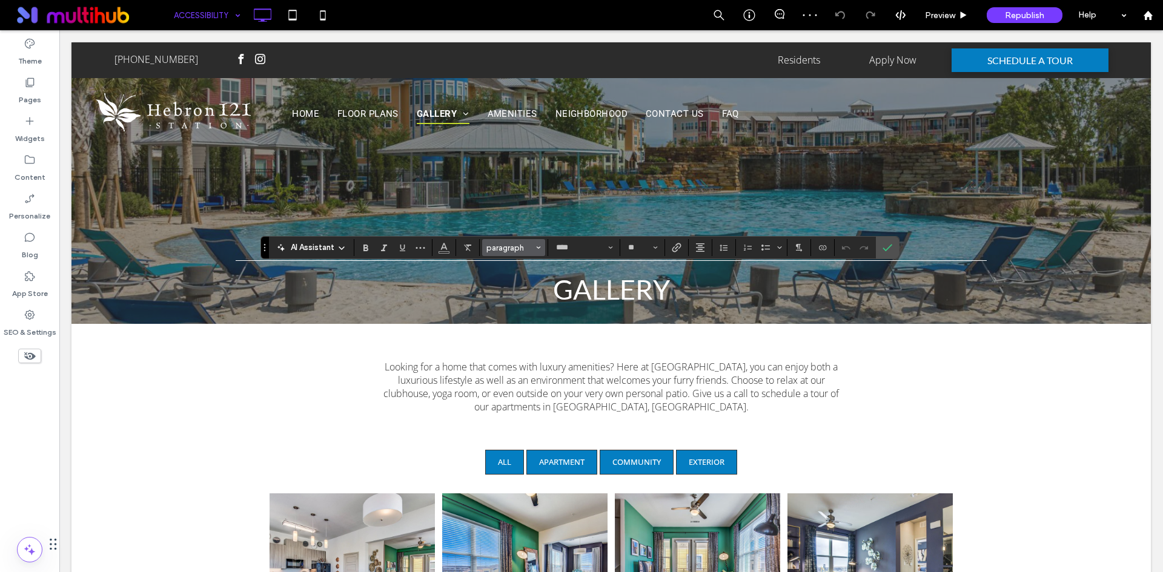
click at [526, 243] on span "paragraph" at bounding box center [509, 247] width 47 height 9
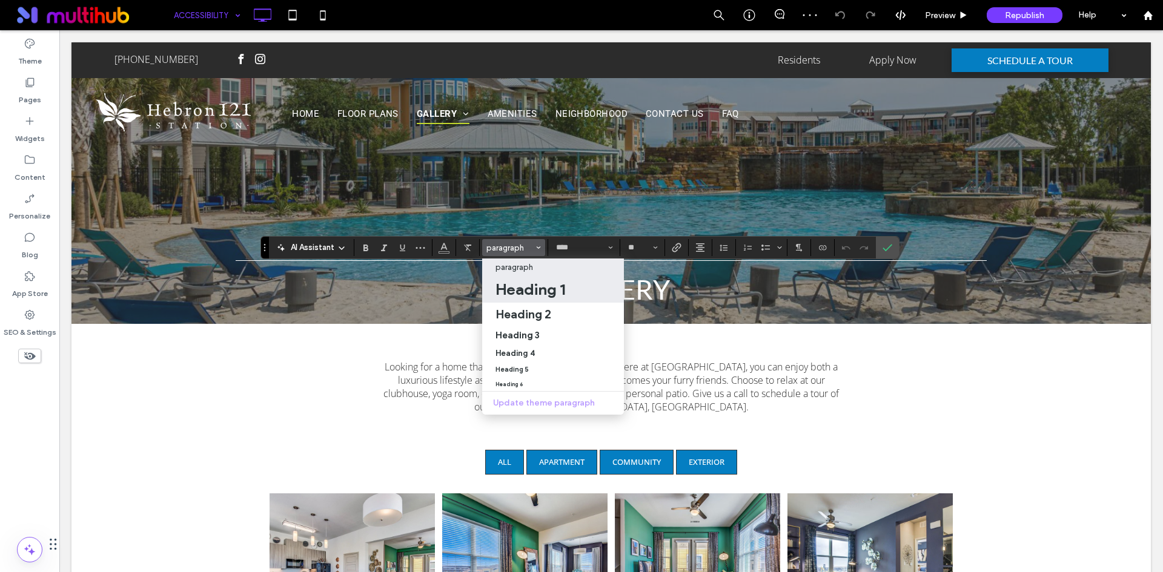
click at [540, 292] on h1 "Heading 1" at bounding box center [530, 289] width 70 height 19
type input "**"
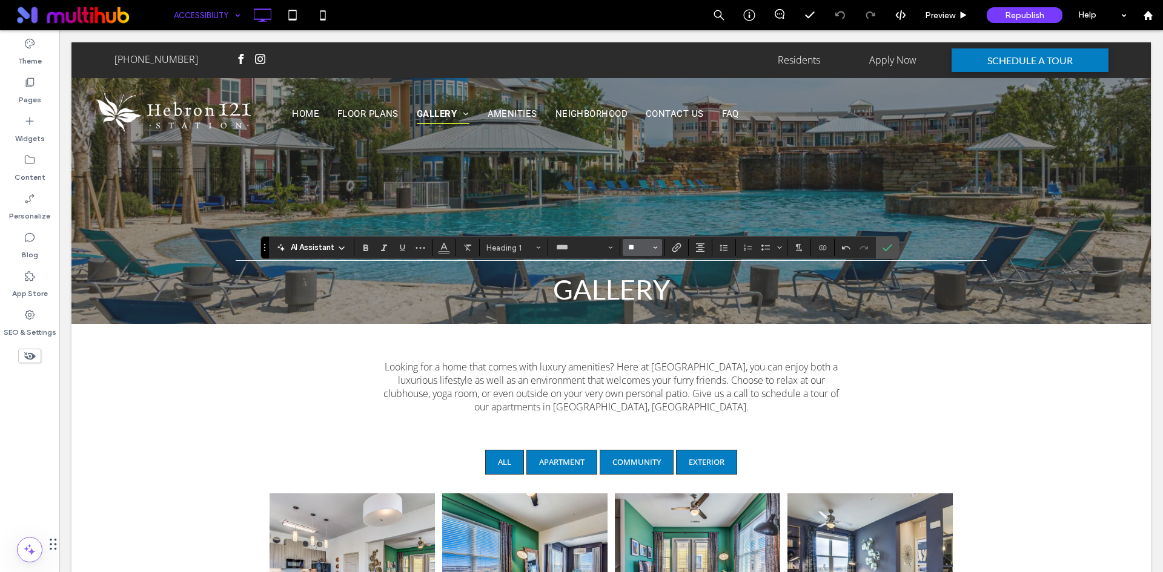
click at [639, 246] on input "**" at bounding box center [639, 248] width 24 height 10
type input "**"
click at [438, 244] on button "Color" at bounding box center [444, 247] width 18 height 17
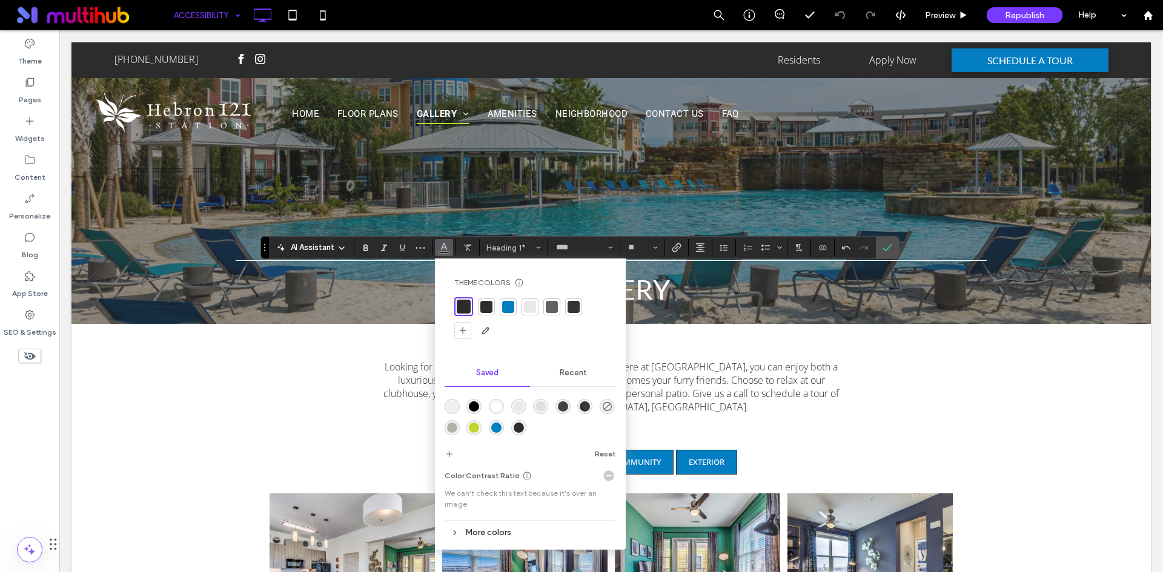
click at [498, 404] on div "rgba(255,255,255,1)" at bounding box center [496, 406] width 10 height 10
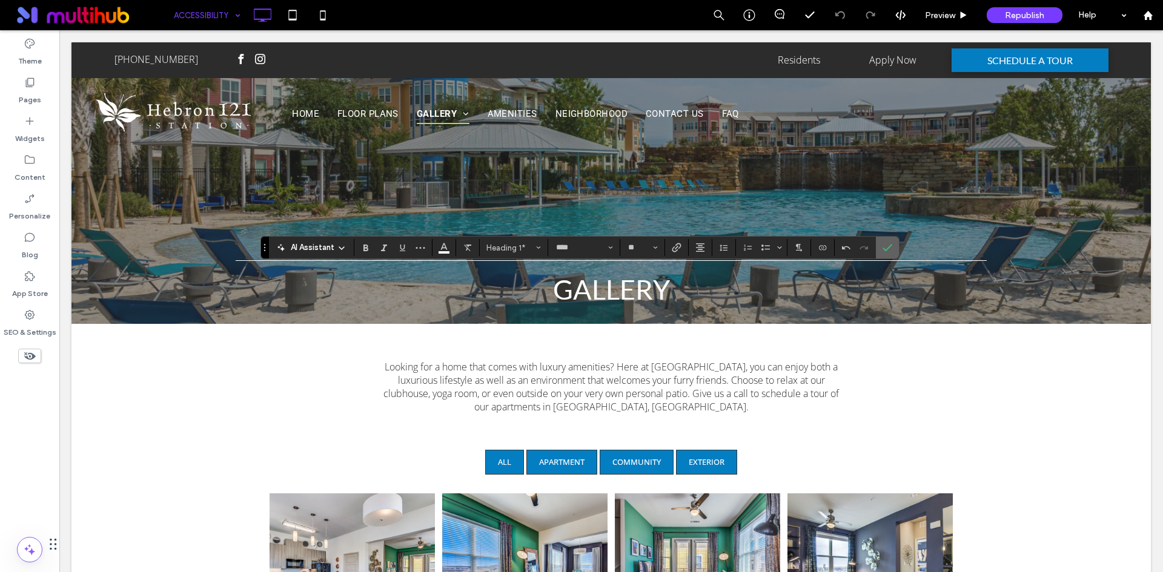
click at [886, 249] on use "Confirm" at bounding box center [887, 247] width 10 height 7
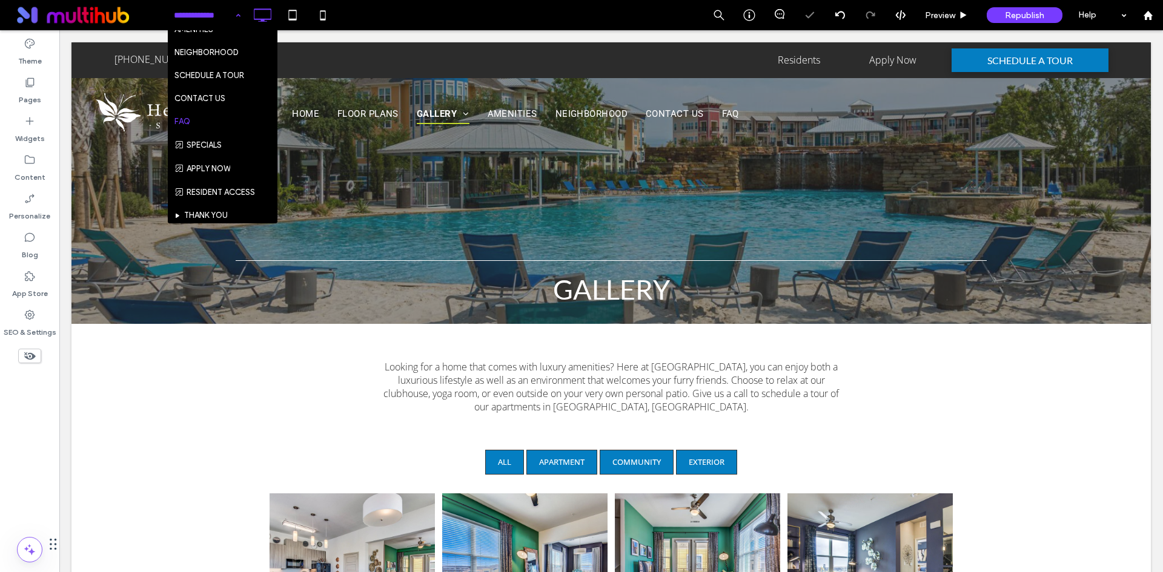
scroll to position [222, 0]
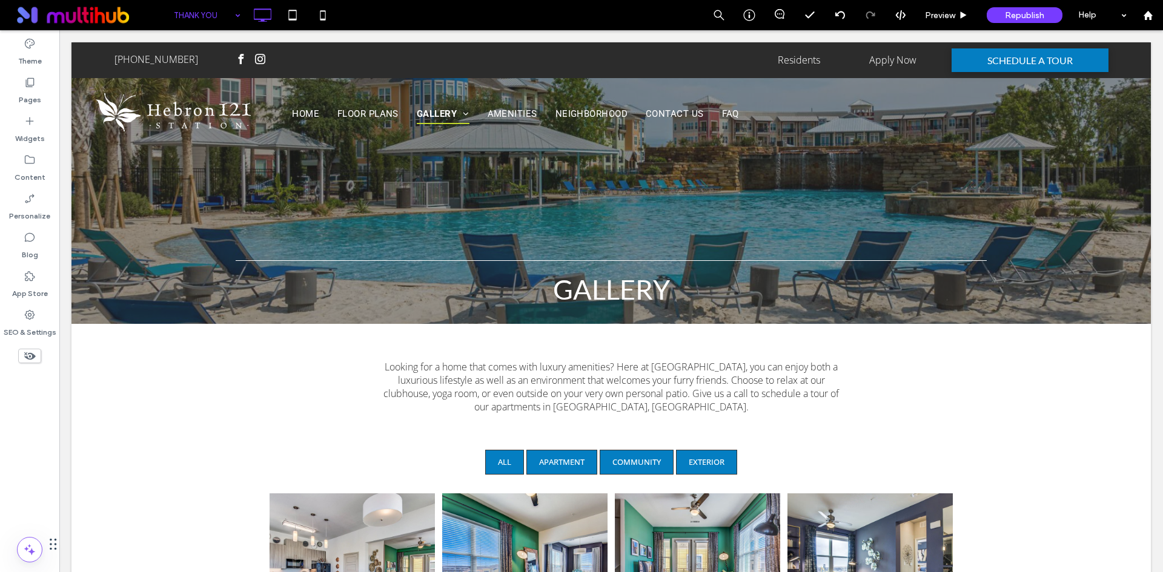
click at [194, 19] on div "THANK YOU Preview Republish Help Site Comments Team & Clients Automate new comm…" at bounding box center [581, 286] width 1163 height 572
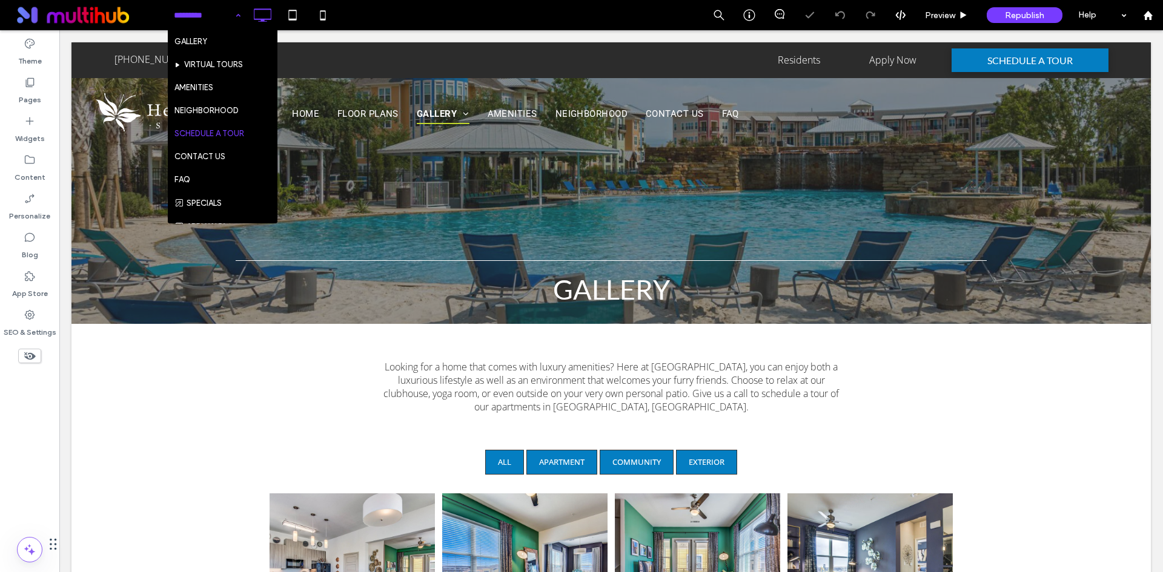
scroll to position [222, 0]
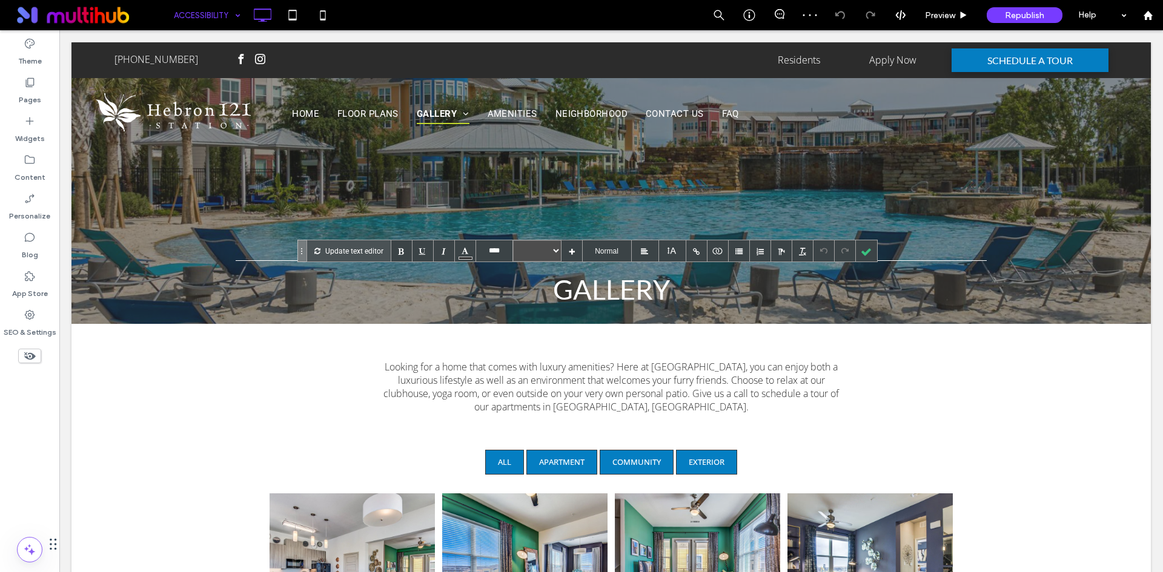
type input "****"
click at [868, 248] on div at bounding box center [878, 250] width 21 height 21
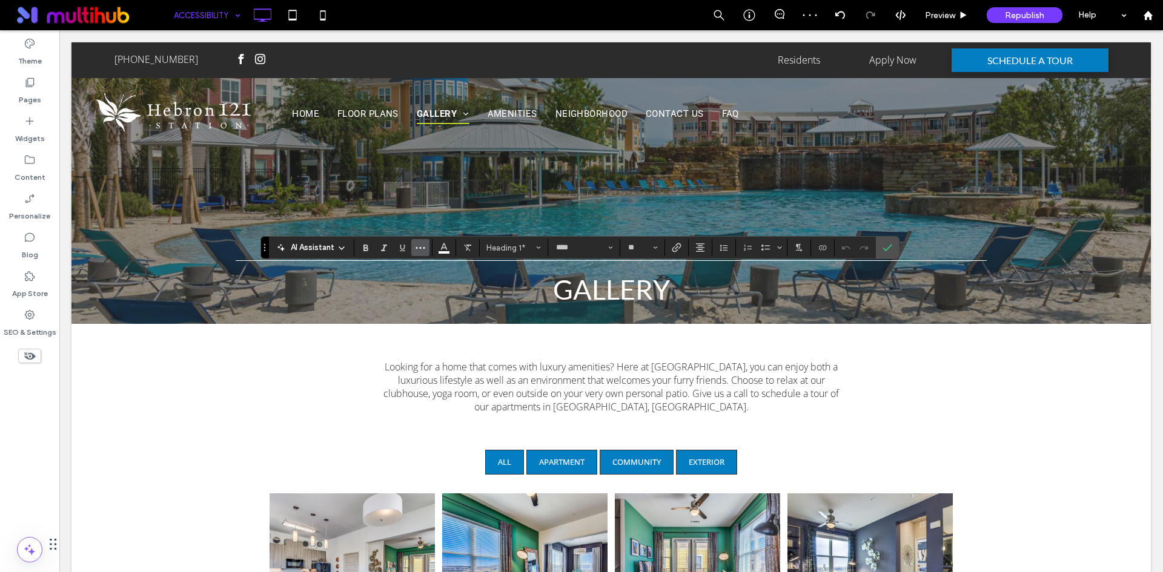
click at [426, 250] on button "More" at bounding box center [420, 247] width 18 height 17
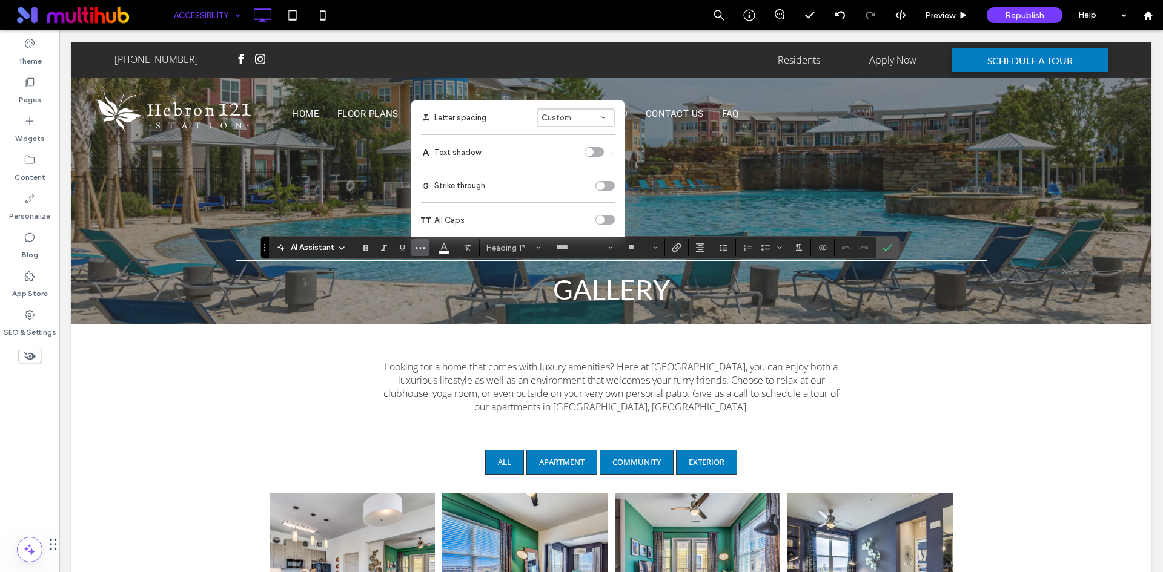
click at [605, 218] on div "toggle" at bounding box center [604, 220] width 19 height 10
click at [885, 247] on icon "Confirm" at bounding box center [887, 248] width 10 height 10
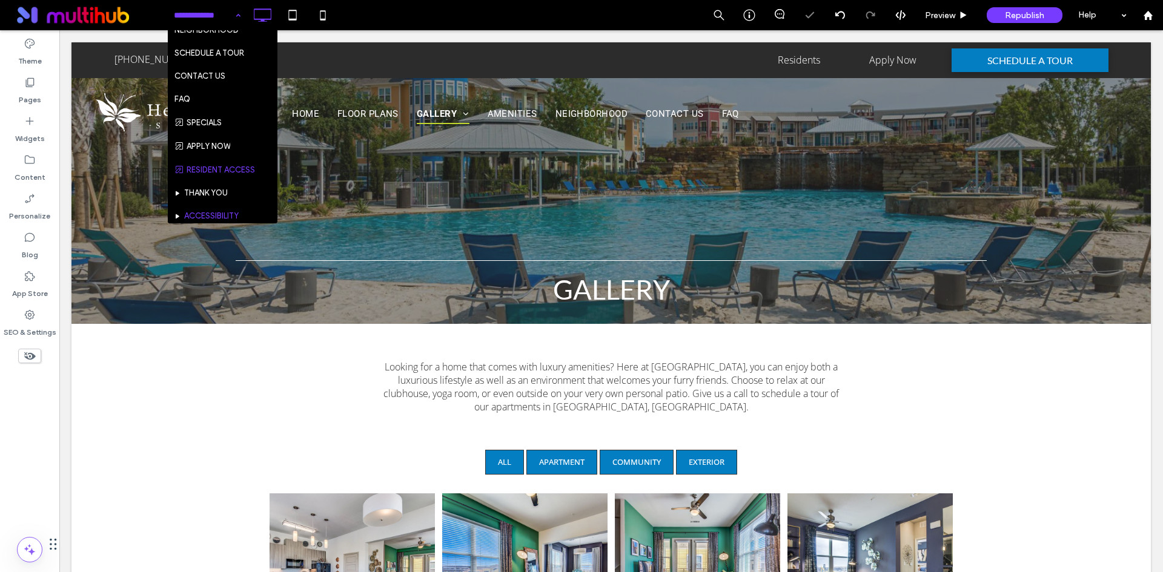
scroll to position [222, 0]
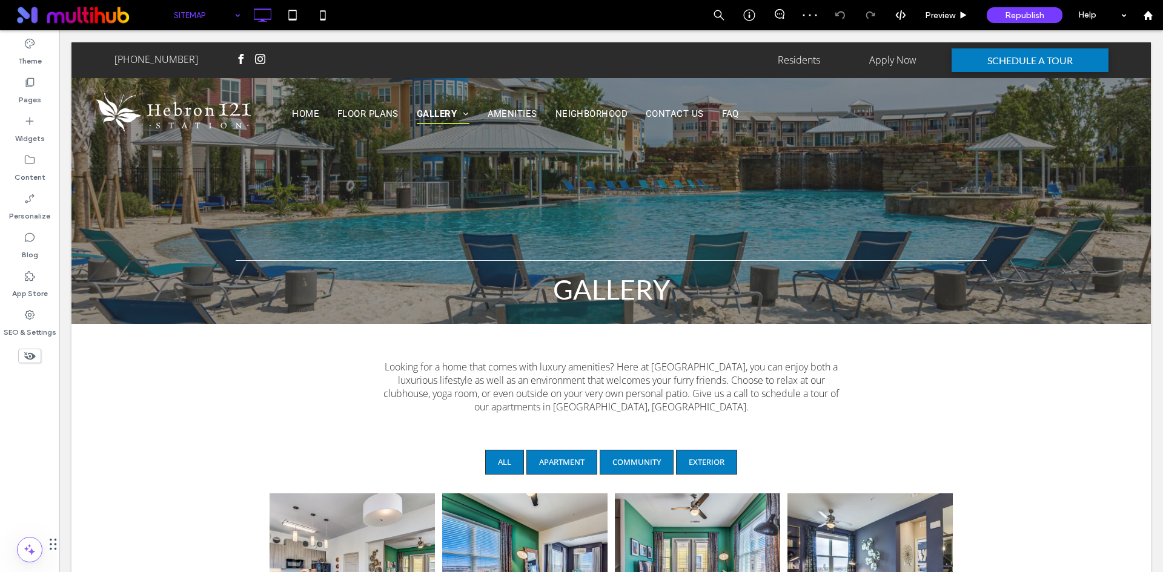
type input "****"
type input "**"
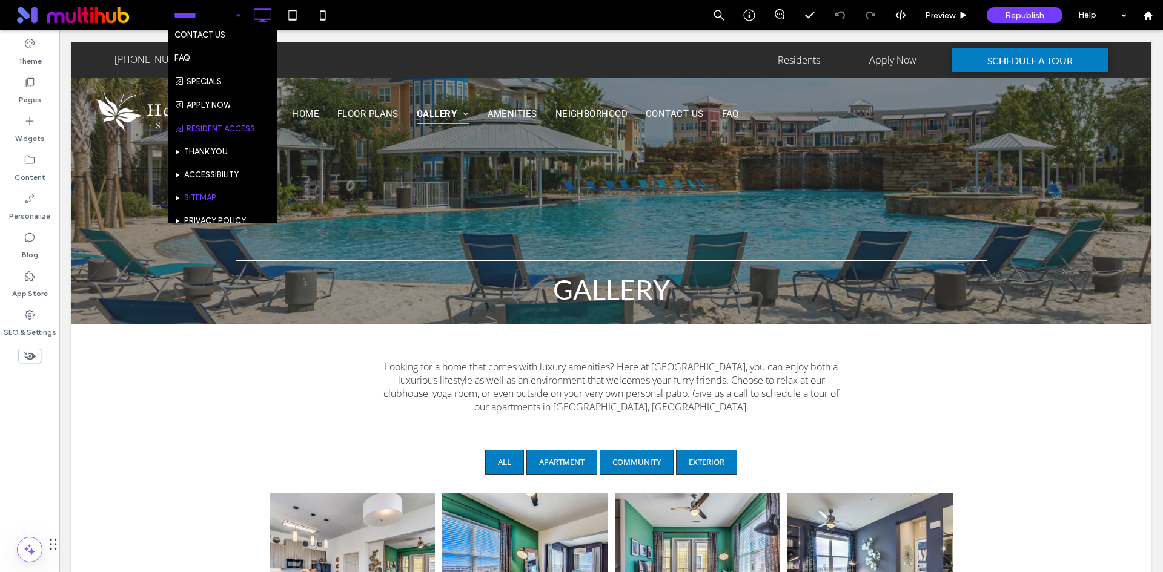
scroll to position [222, 0]
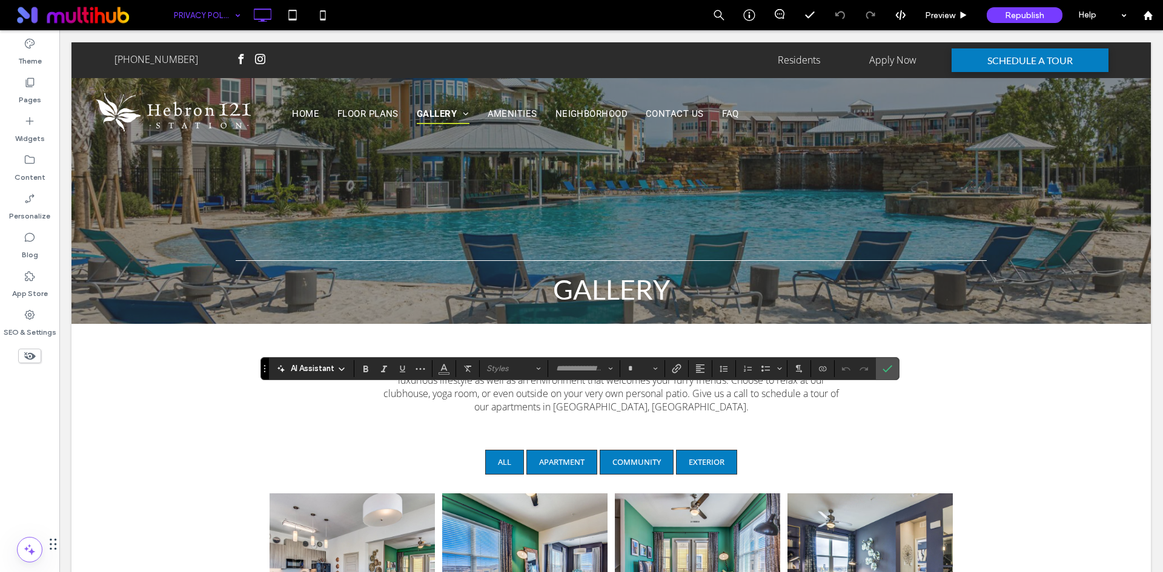
type input "****"
type input "**"
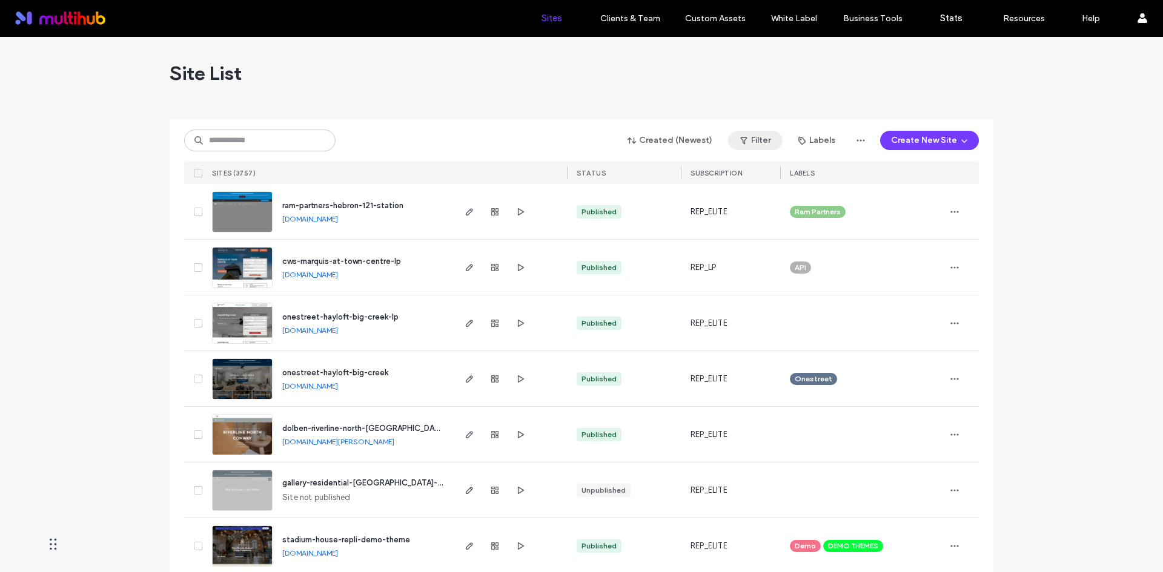
click at [756, 137] on button "Filter" at bounding box center [755, 140] width 54 height 19
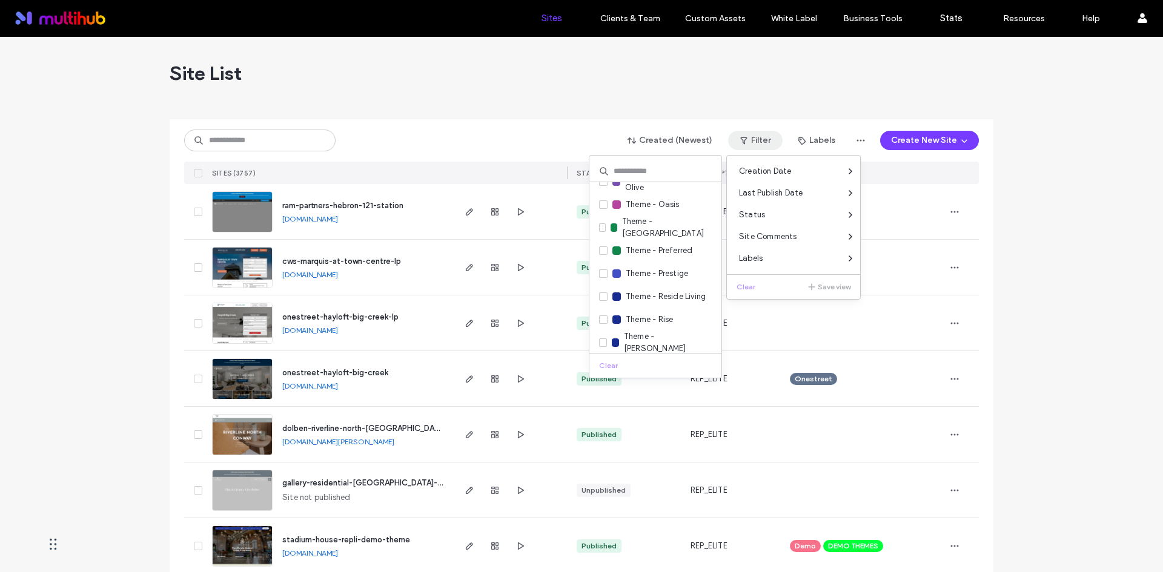
scroll to position [2604, 0]
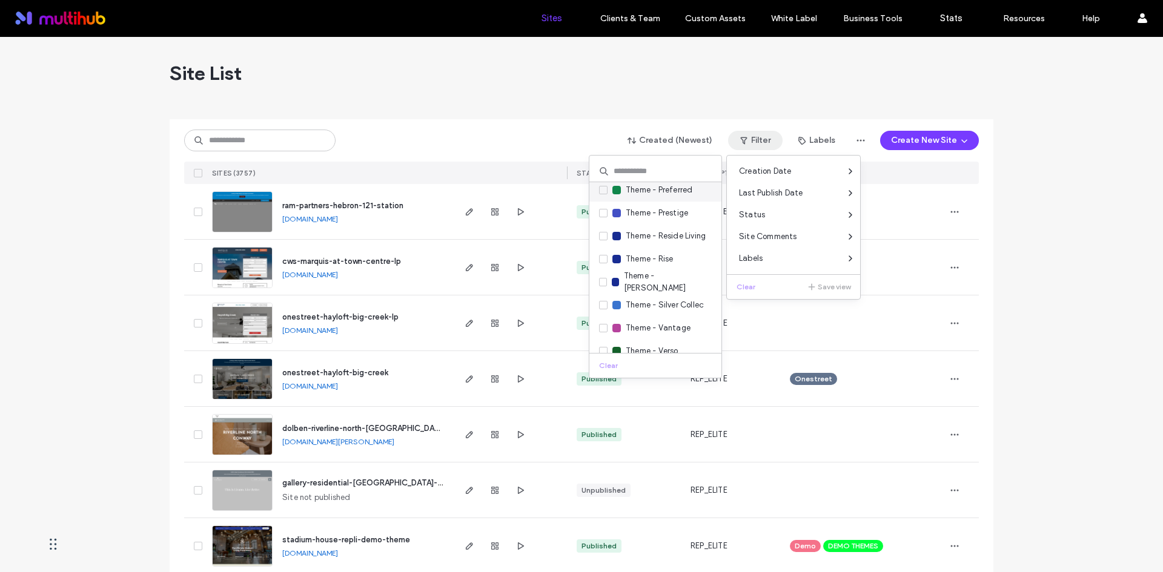
click at [686, 193] on span "Theme - Preferred" at bounding box center [659, 190] width 67 height 12
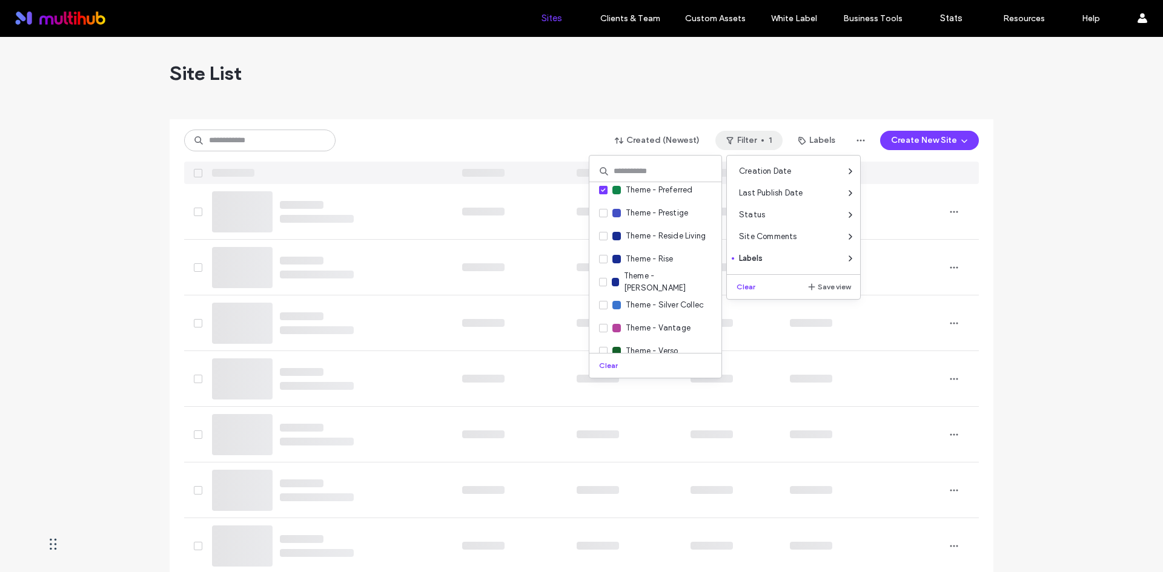
click at [493, 140] on div "Created (Newest) Filter 1 Labels Create New Site" at bounding box center [581, 140] width 794 height 23
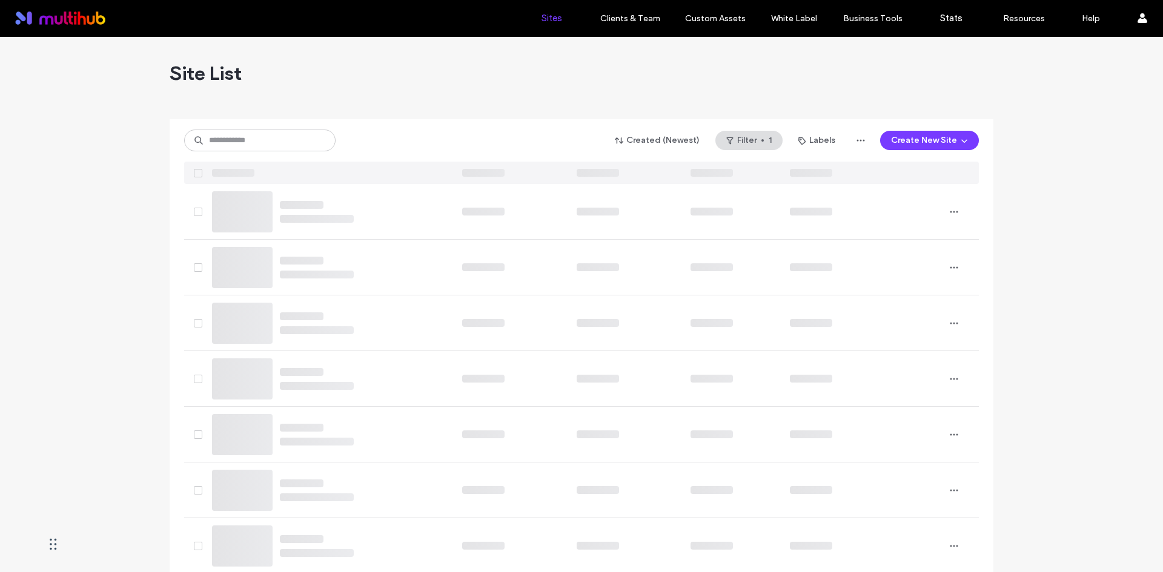
click at [388, 62] on div "Site List" at bounding box center [582, 73] width 824 height 73
click at [352, 141] on div "Created (Newest) Filter 1 Labels Create New Site" at bounding box center [581, 140] width 794 height 23
click at [291, 149] on input at bounding box center [259, 141] width 151 height 22
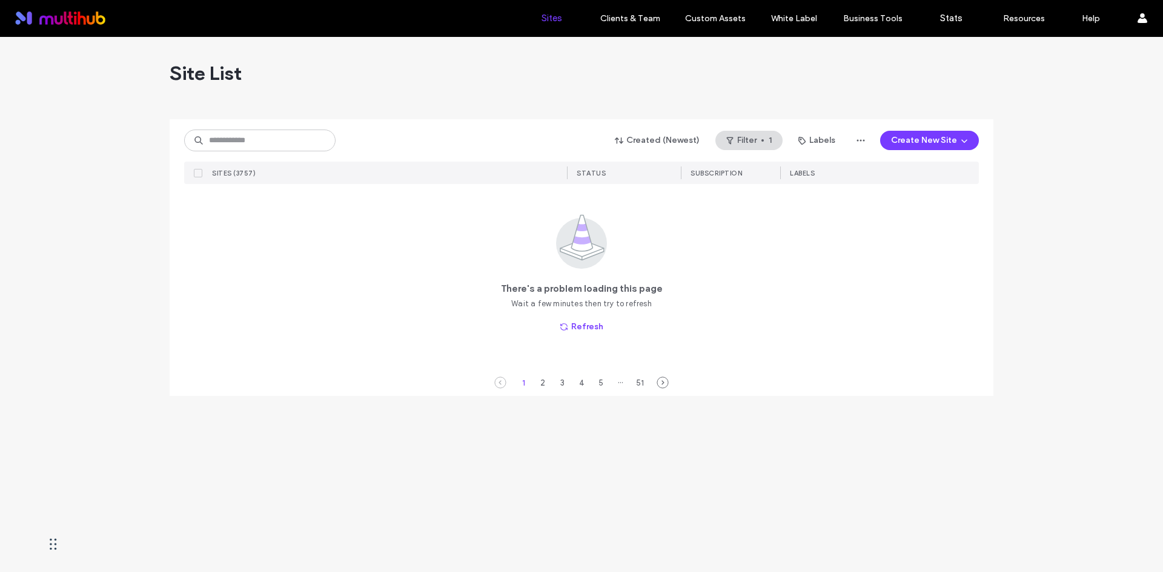
click at [470, 134] on div "Created (Newest) Filter 1 Labels Create New Site" at bounding box center [581, 140] width 794 height 23
click at [590, 321] on button "Refresh" at bounding box center [581, 326] width 65 height 19
click at [583, 327] on button "Refresh" at bounding box center [581, 326] width 65 height 19
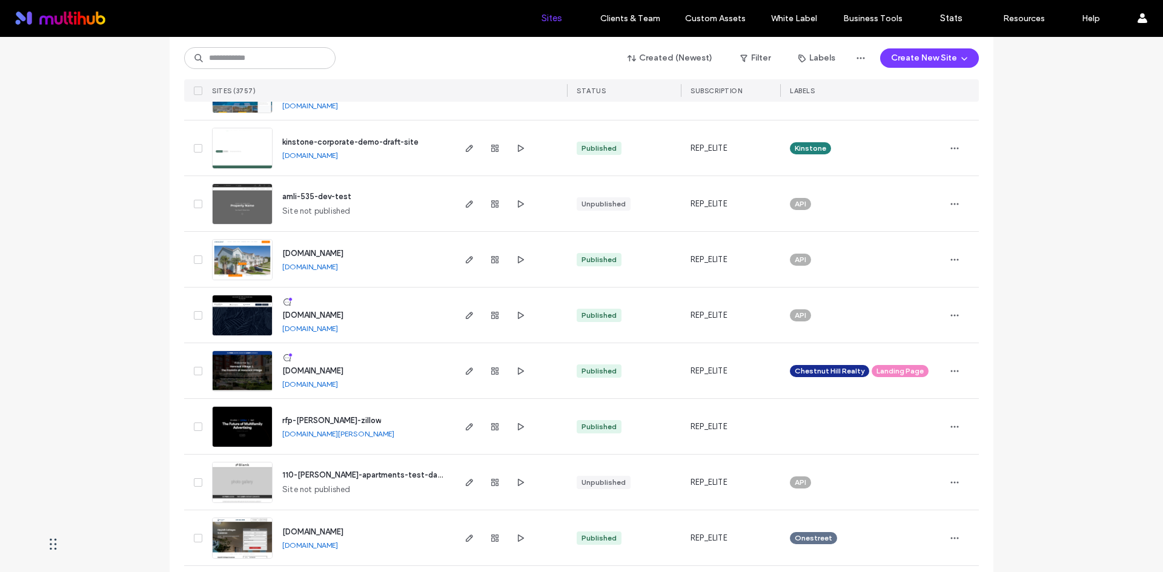
scroll to position [1817, 0]
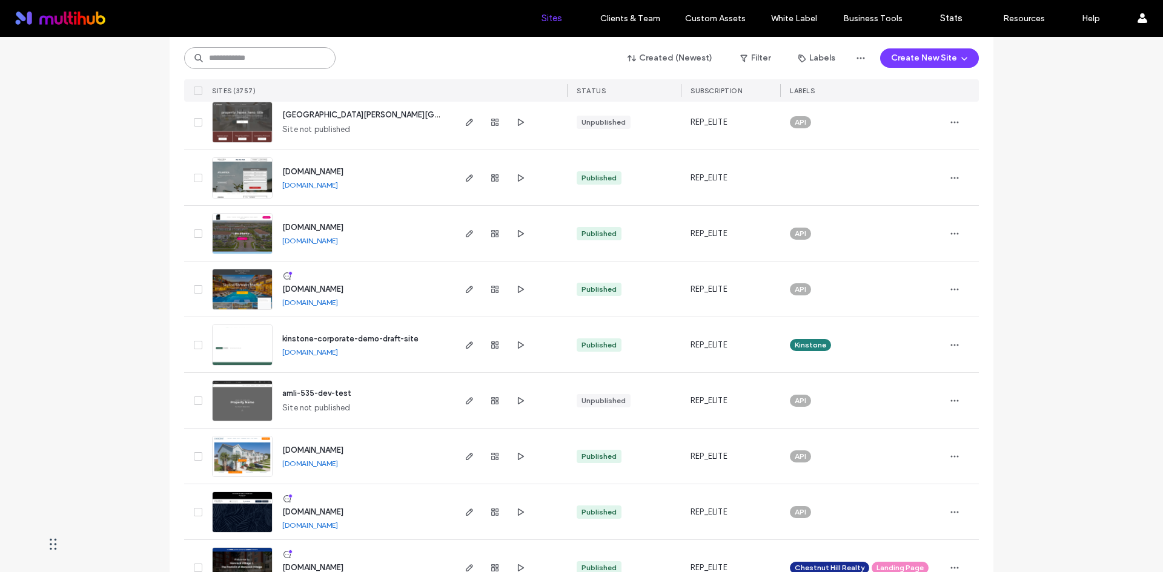
click at [280, 55] on input at bounding box center [259, 58] width 151 height 22
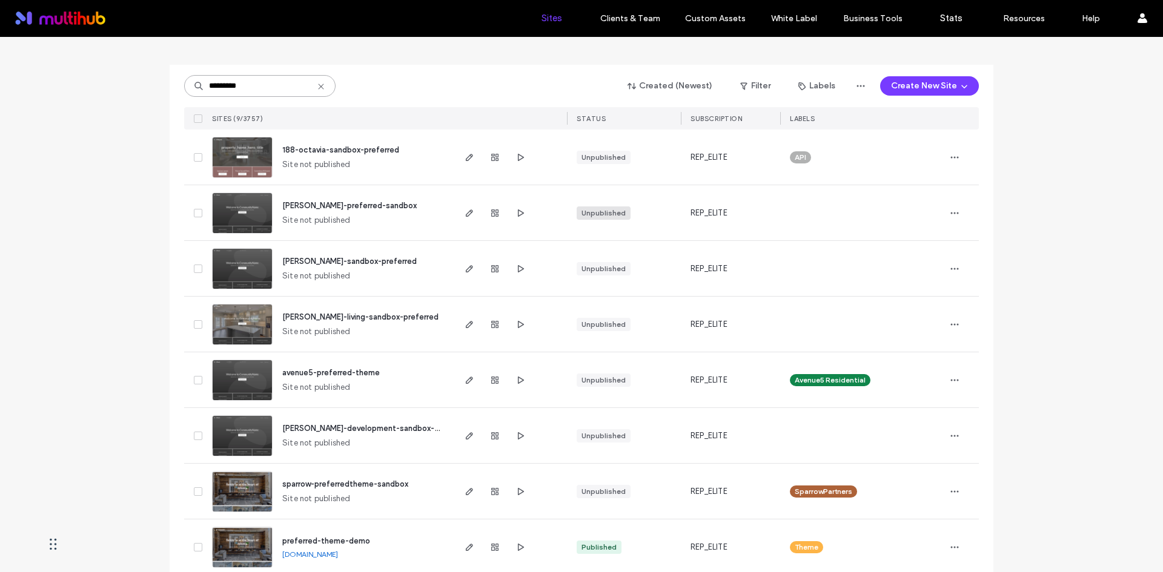
scroll to position [0, 0]
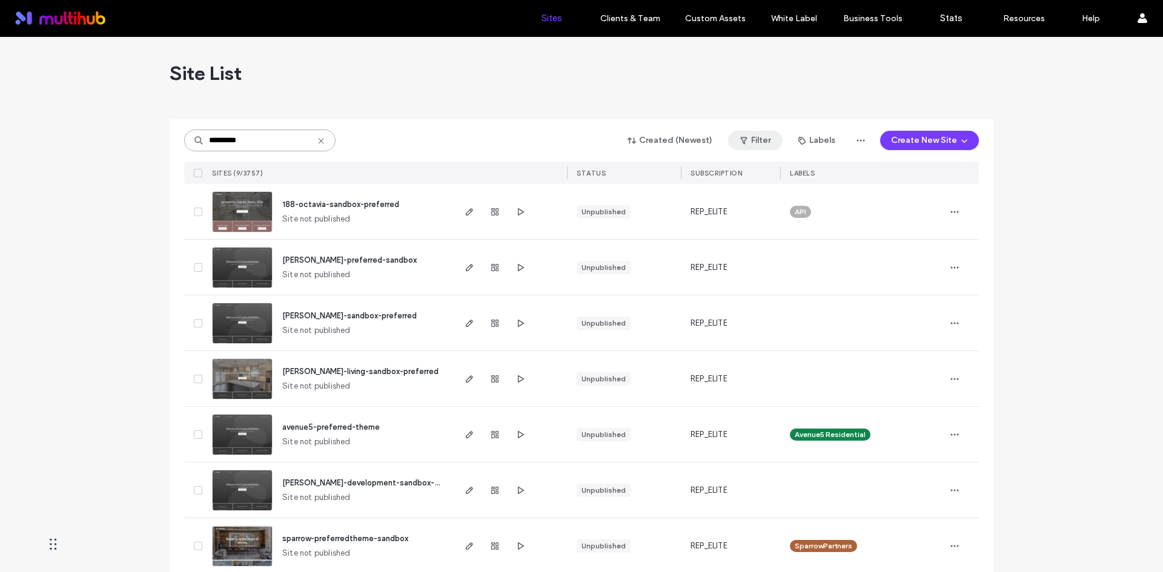
type input "*********"
click at [744, 139] on use "button" at bounding box center [743, 140] width 7 height 7
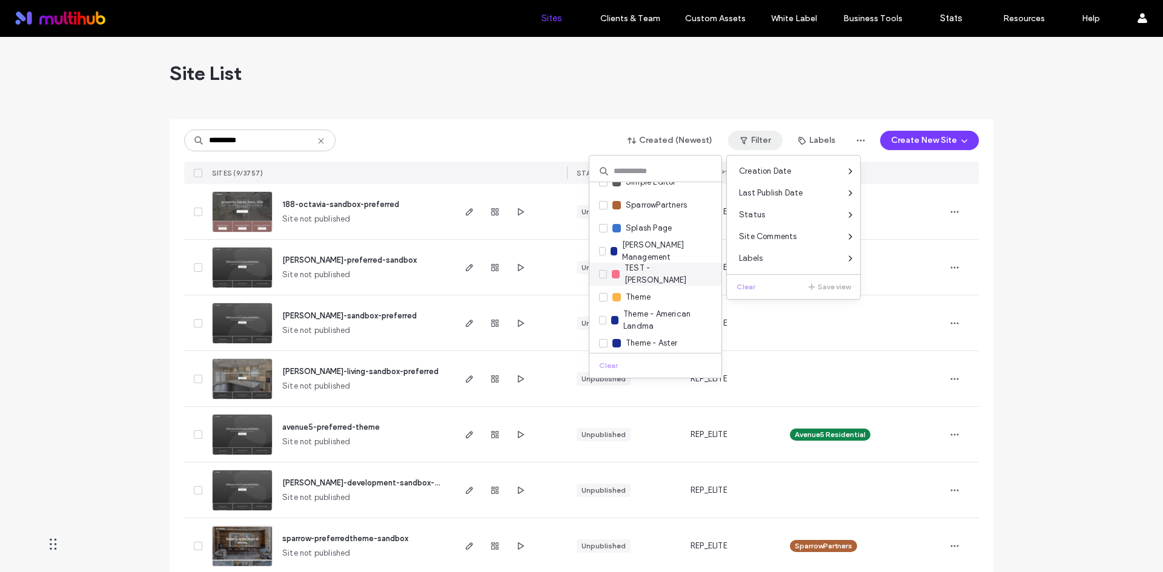
scroll to position [2059, 0]
